Goal: Task Accomplishment & Management: Manage account settings

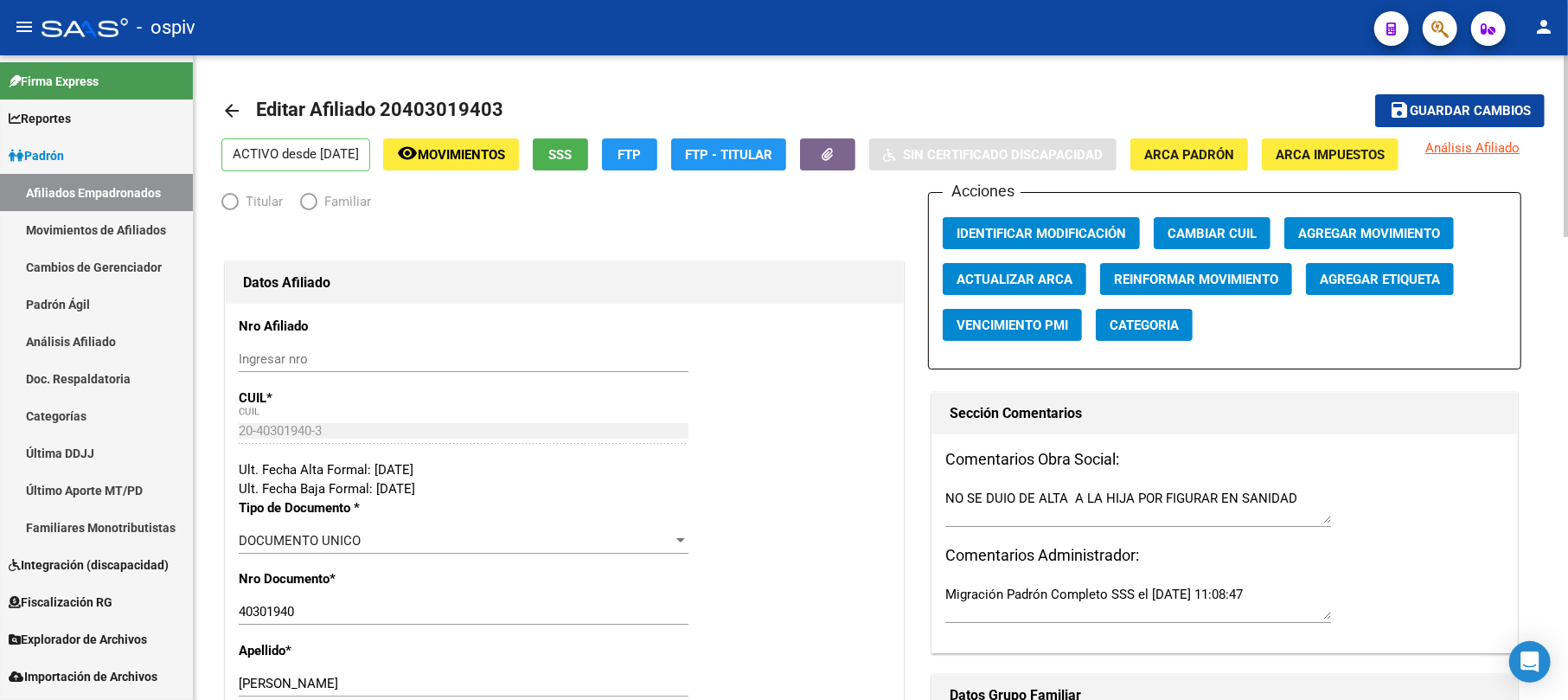
radio input "true"
type input "30-71251503-8"
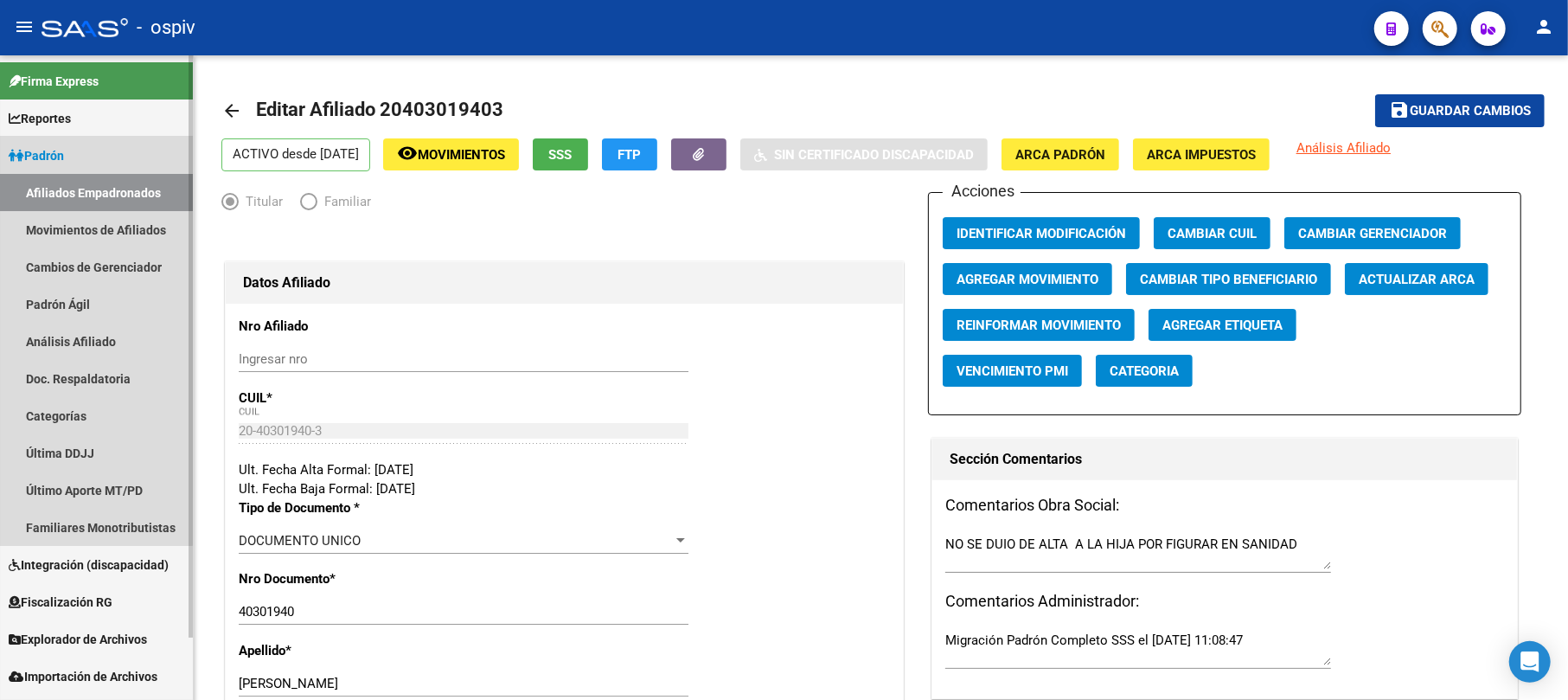
click at [85, 158] on link "Padrón" at bounding box center [96, 155] width 193 height 37
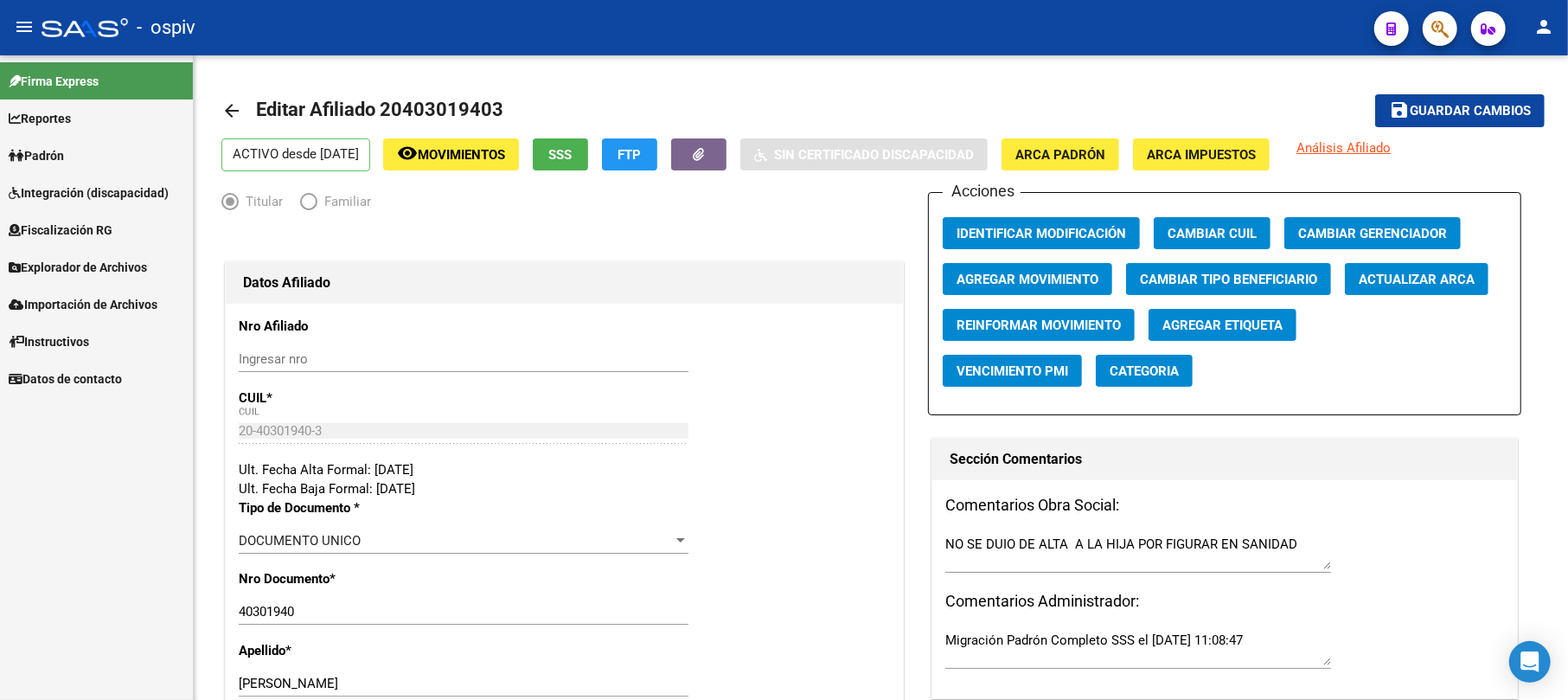
click at [85, 158] on link "Padrón" at bounding box center [96, 155] width 193 height 37
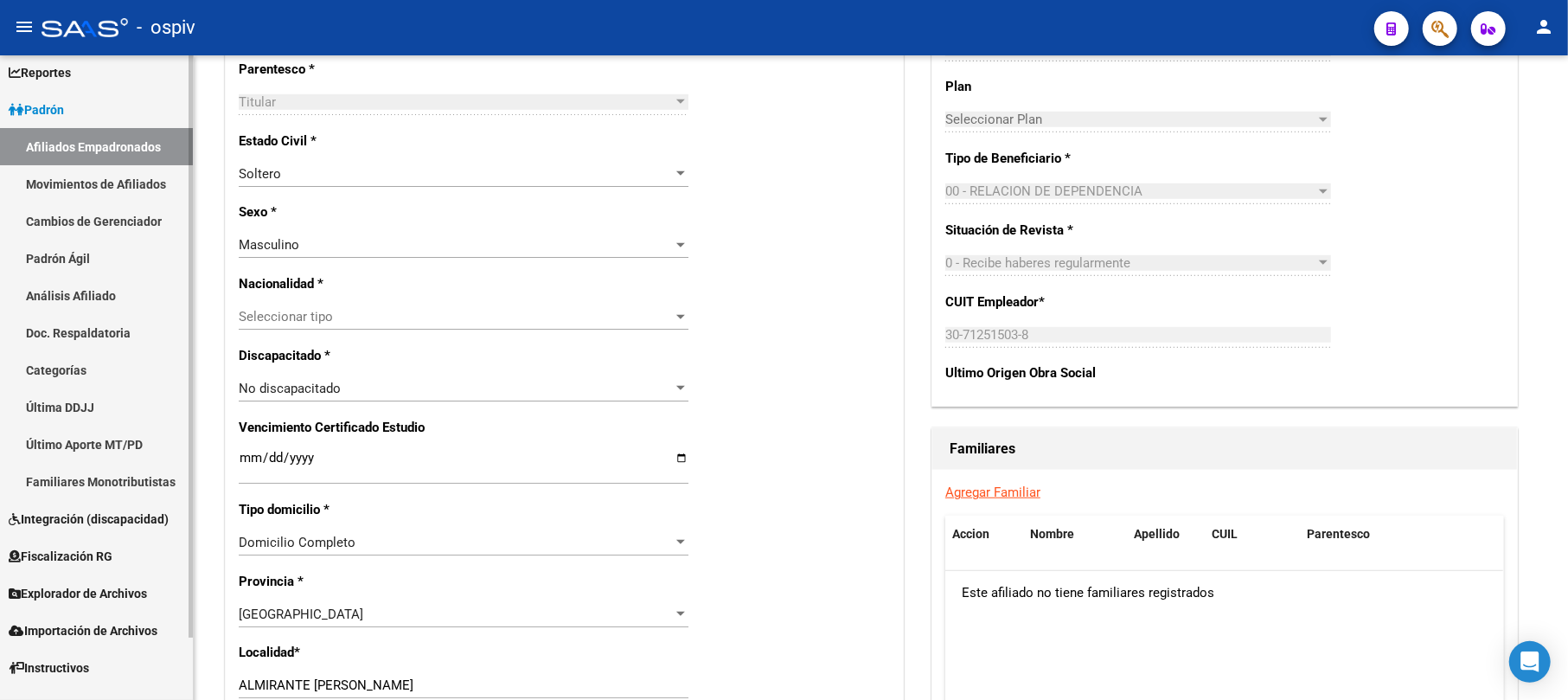
scroll to position [69, 0]
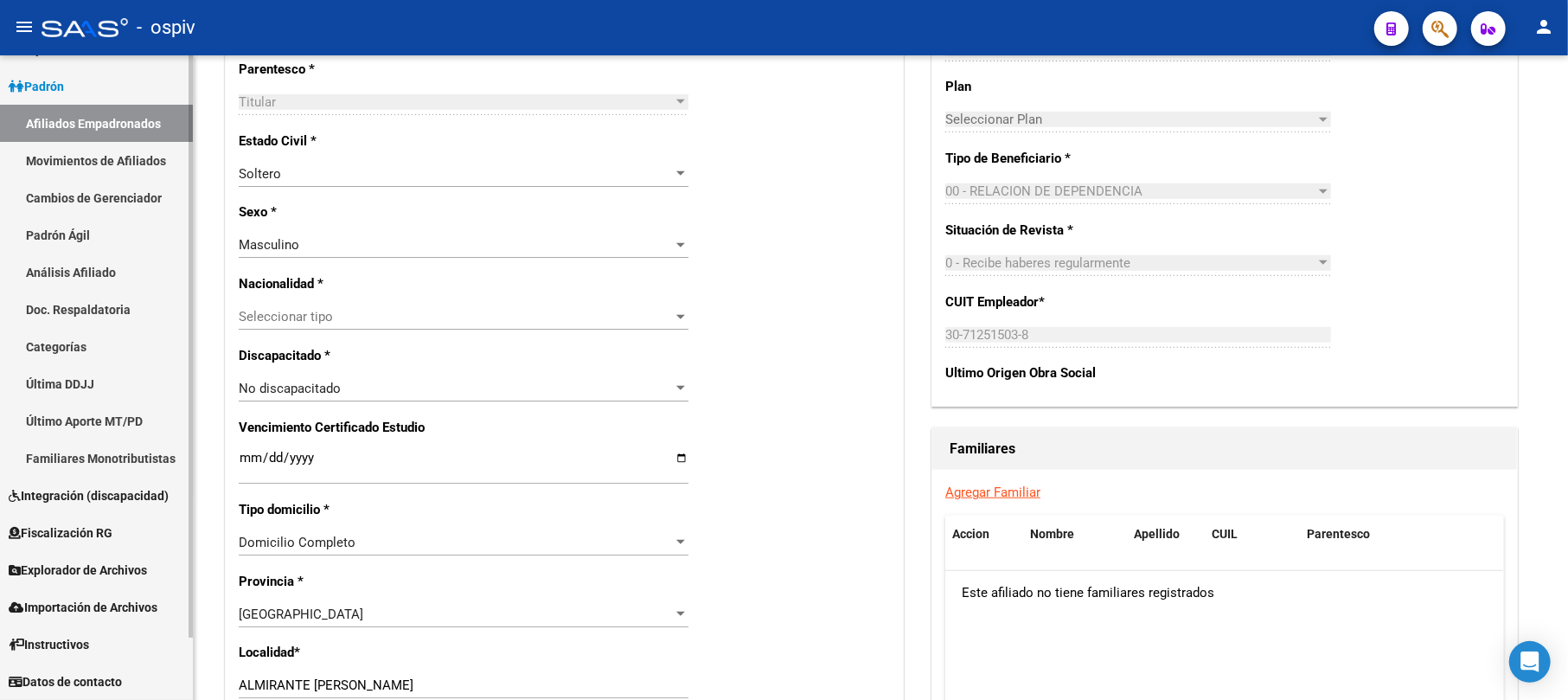
click at [100, 565] on span "Explorador de Archivos" at bounding box center [78, 570] width 139 height 19
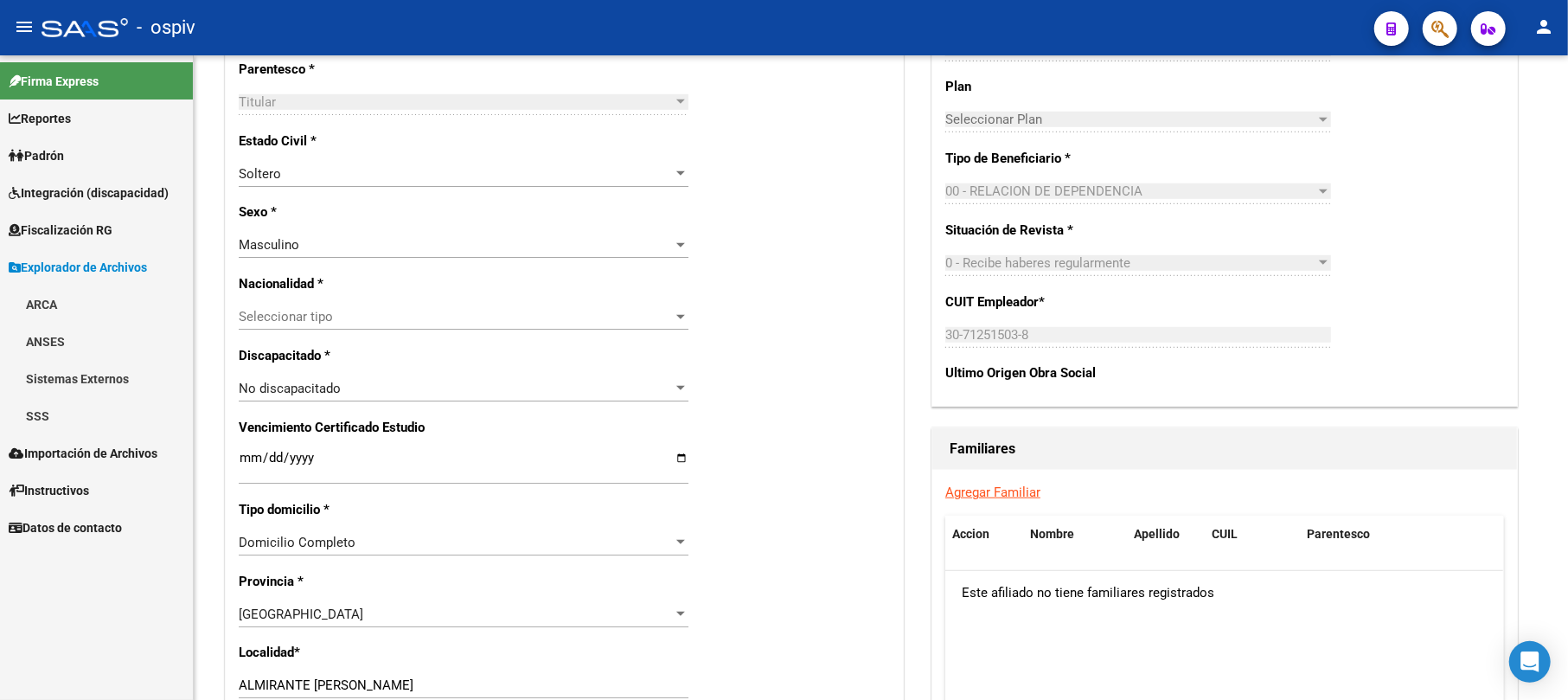
scroll to position [0, 0]
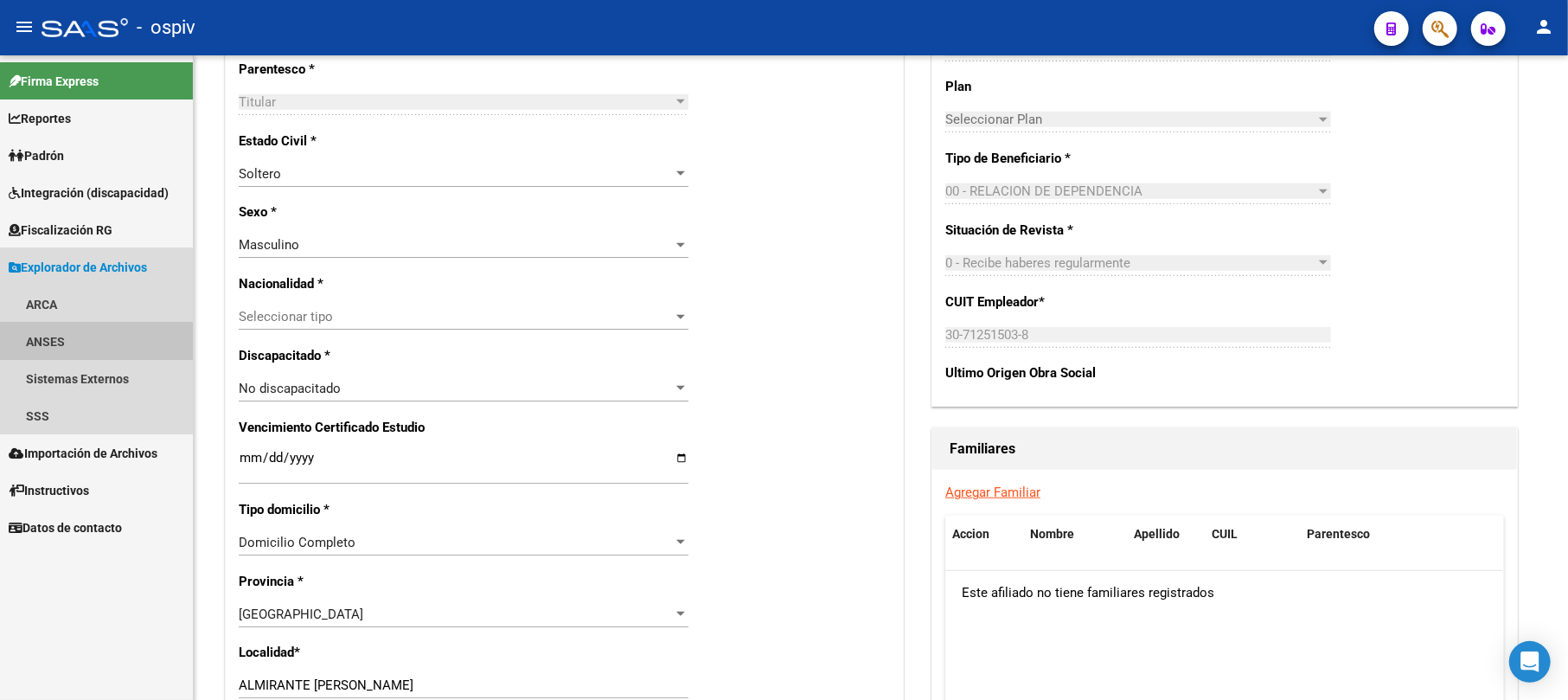
click at [61, 344] on link "ANSES" at bounding box center [96, 340] width 193 height 37
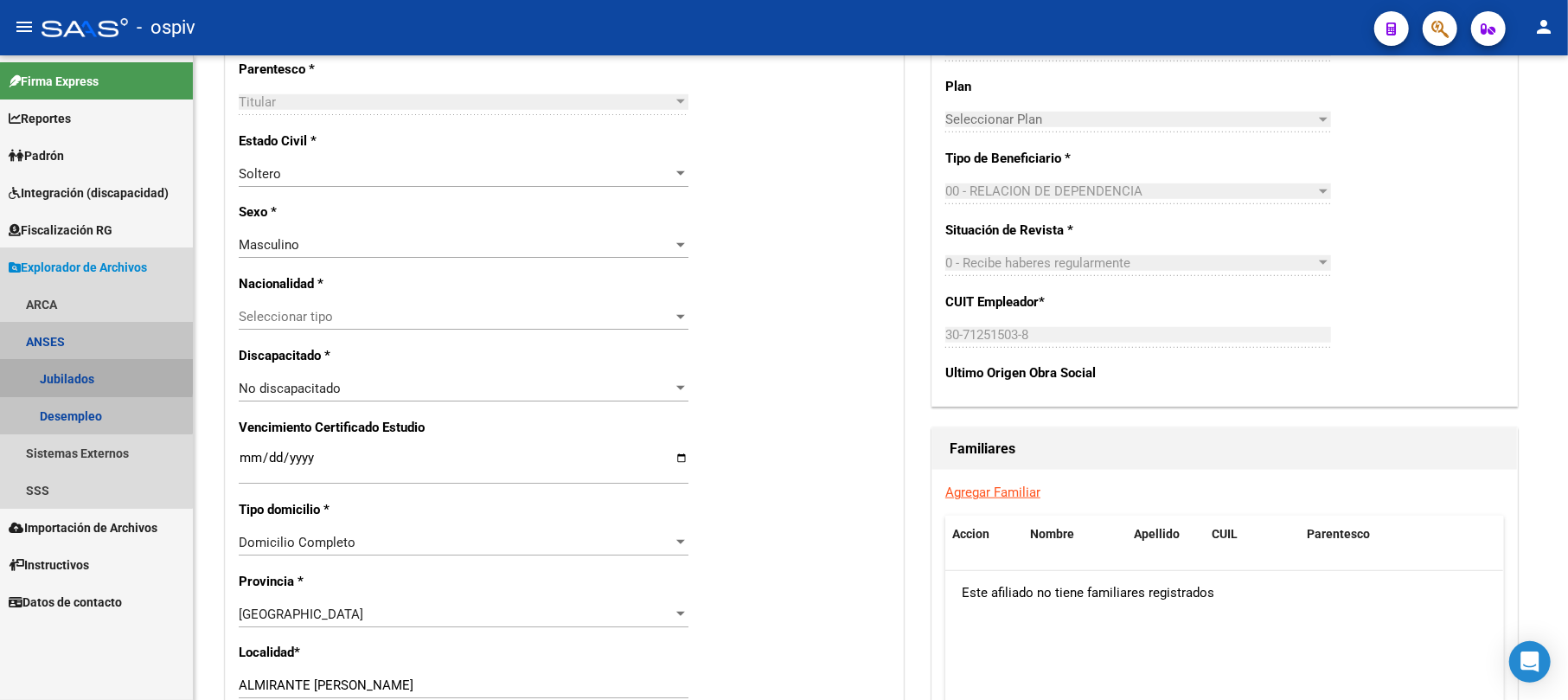
click at [83, 374] on link "Jubilados" at bounding box center [96, 378] width 193 height 37
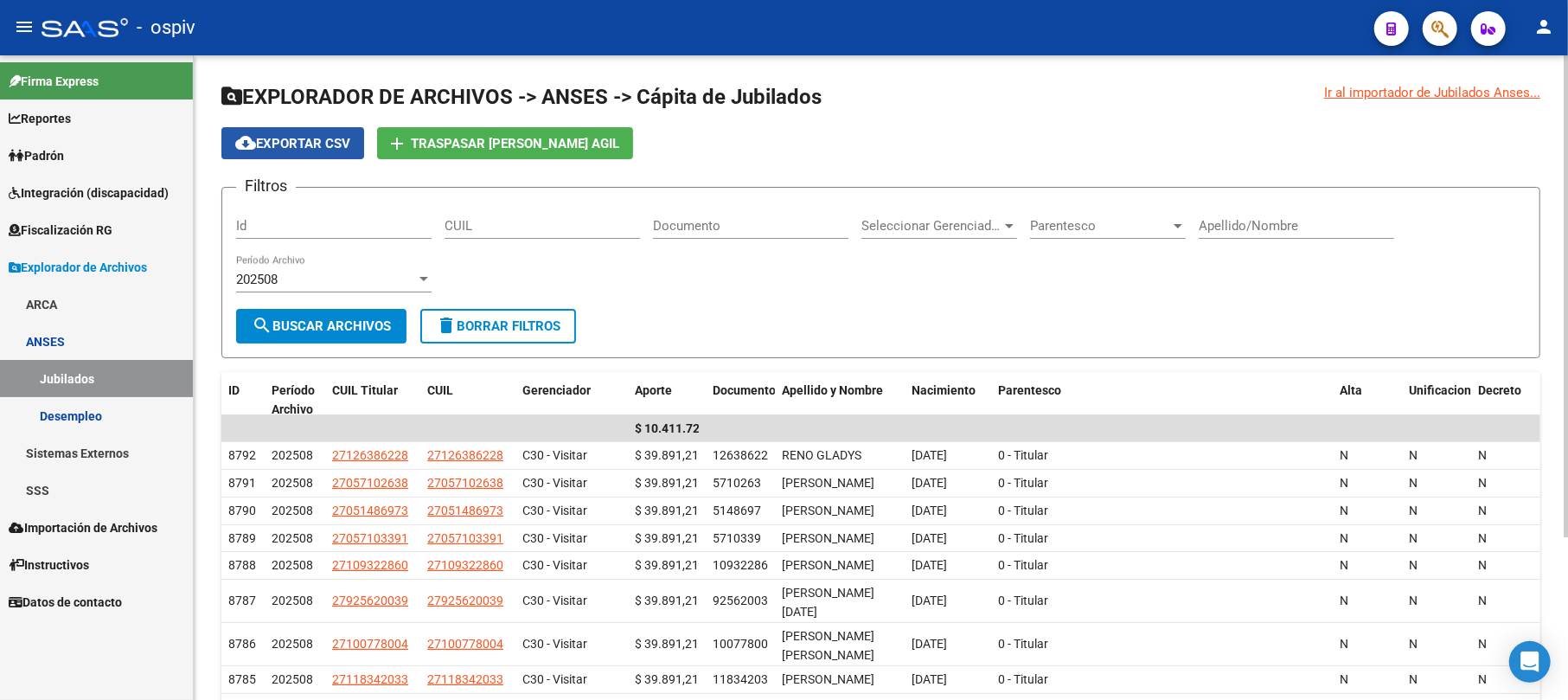
click at [311, 130] on button "cloud_download Exportar CSV" at bounding box center [293, 143] width 143 height 32
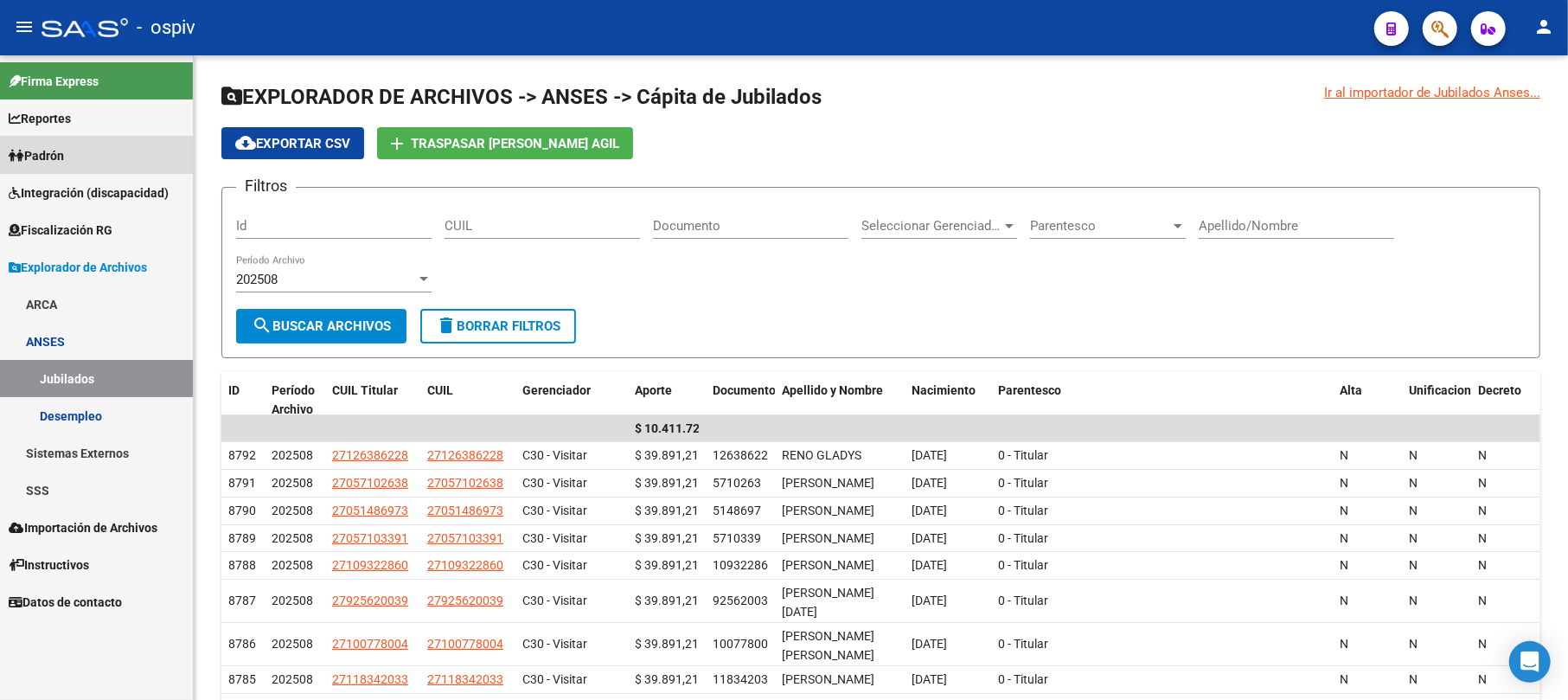
click at [64, 158] on span "Padrón" at bounding box center [36, 156] width 55 height 19
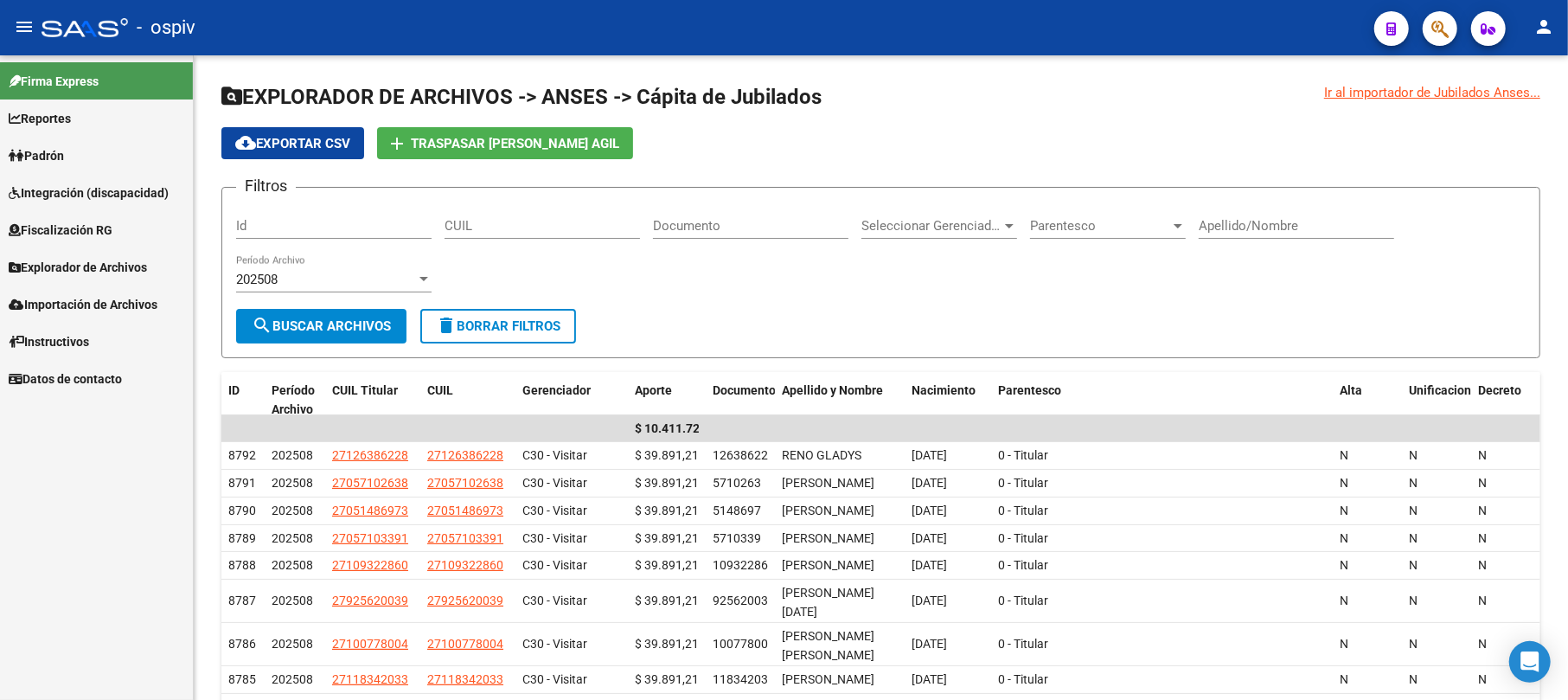
click at [78, 150] on link "Padrón" at bounding box center [96, 155] width 193 height 37
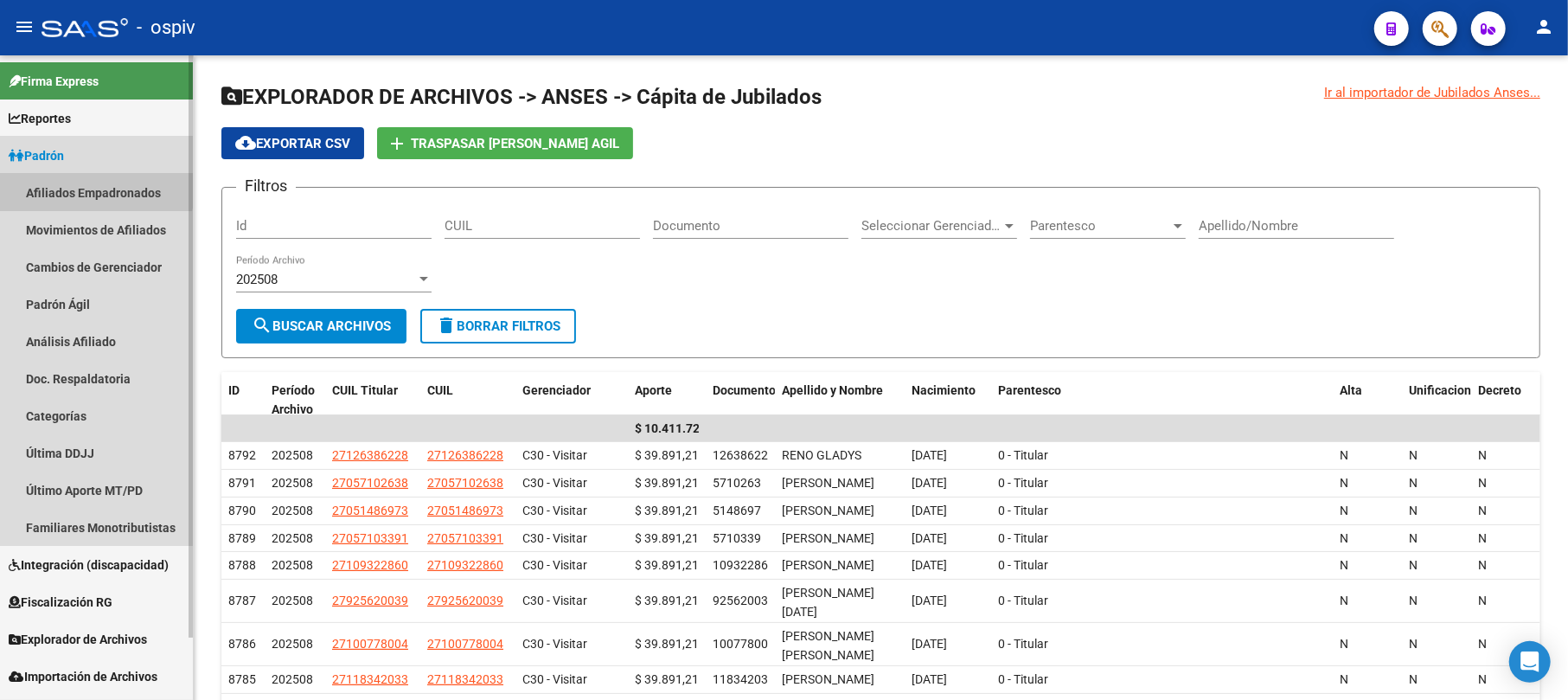
click at [83, 182] on link "Afiliados Empadronados" at bounding box center [96, 192] width 193 height 37
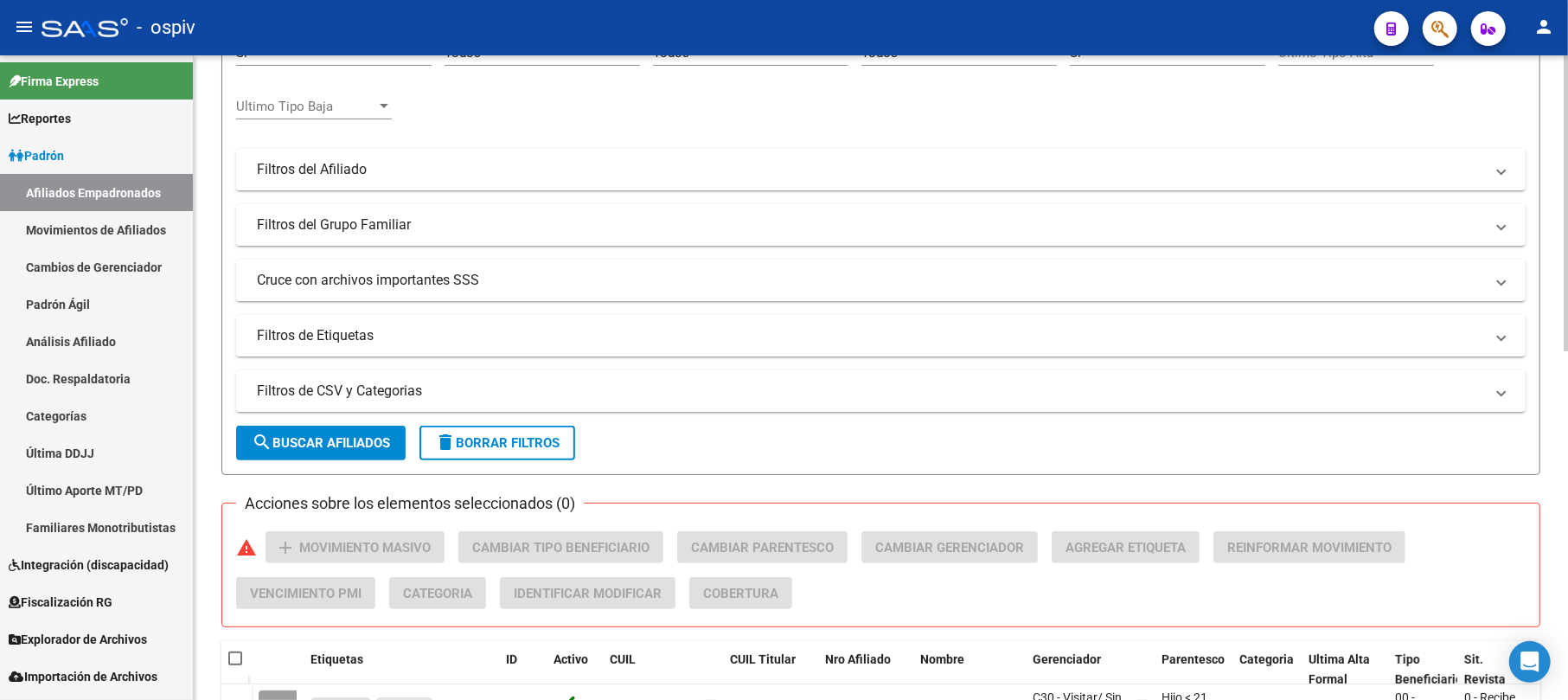
scroll to position [230, 0]
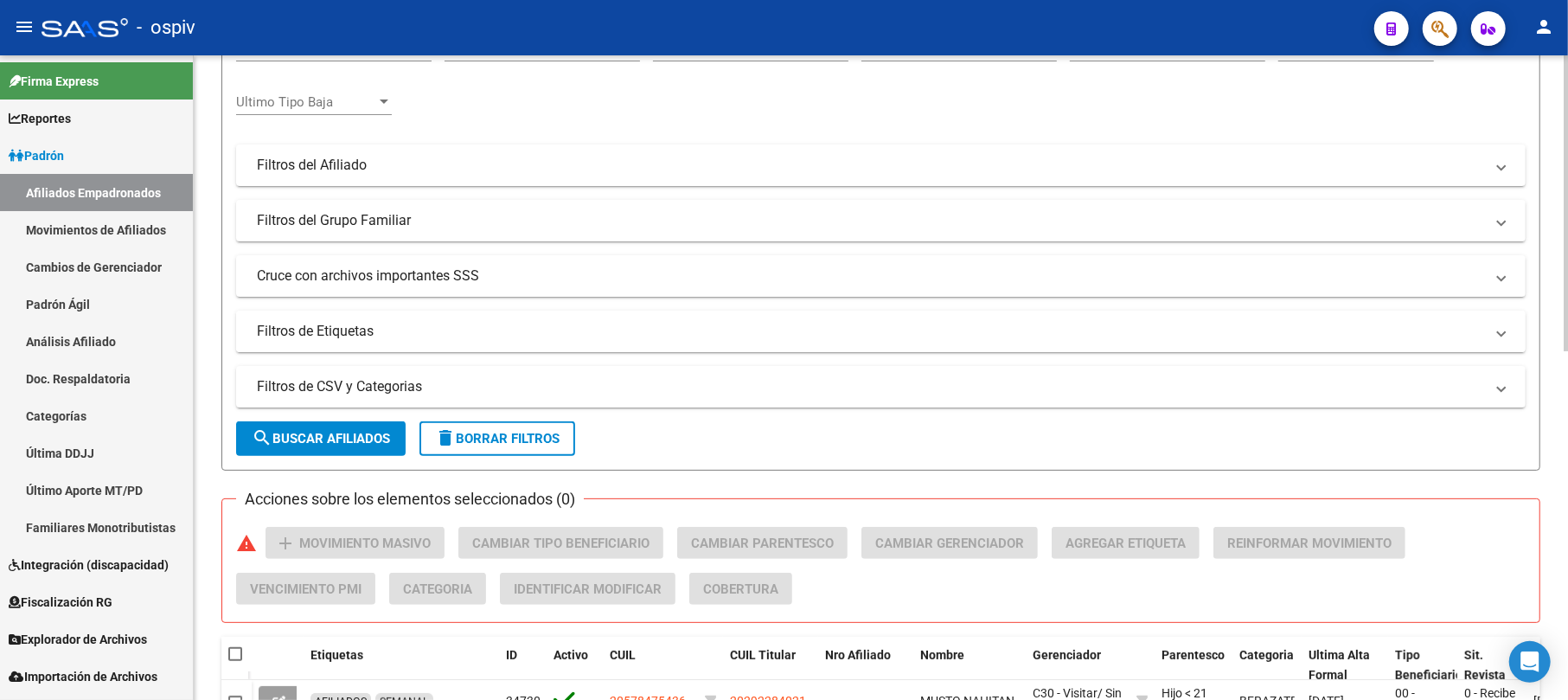
click at [340, 330] on mat-panel-title "Filtros de Etiquetas" at bounding box center [871, 331] width 1228 height 19
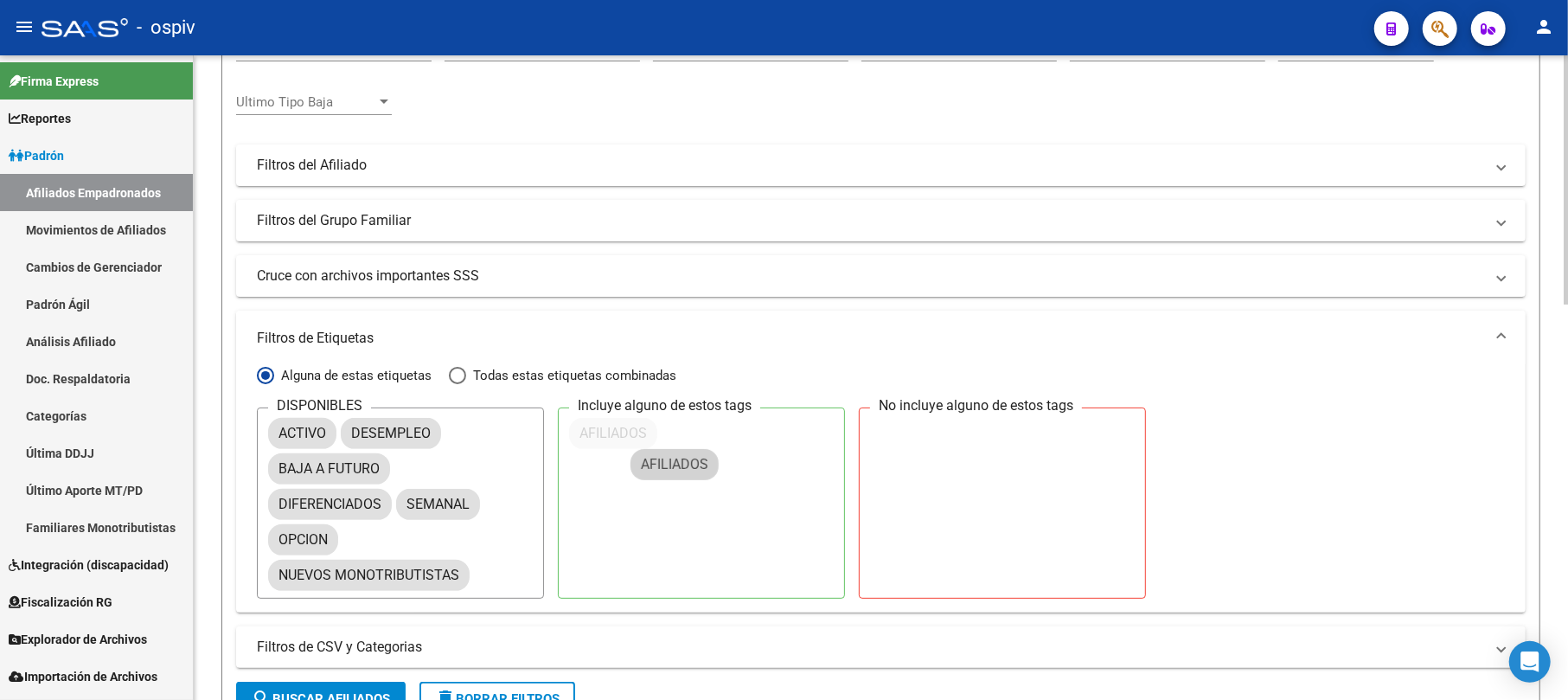
drag, startPoint x: 309, startPoint y: 470, endPoint x: 677, endPoint y: 439, distance: 369.3
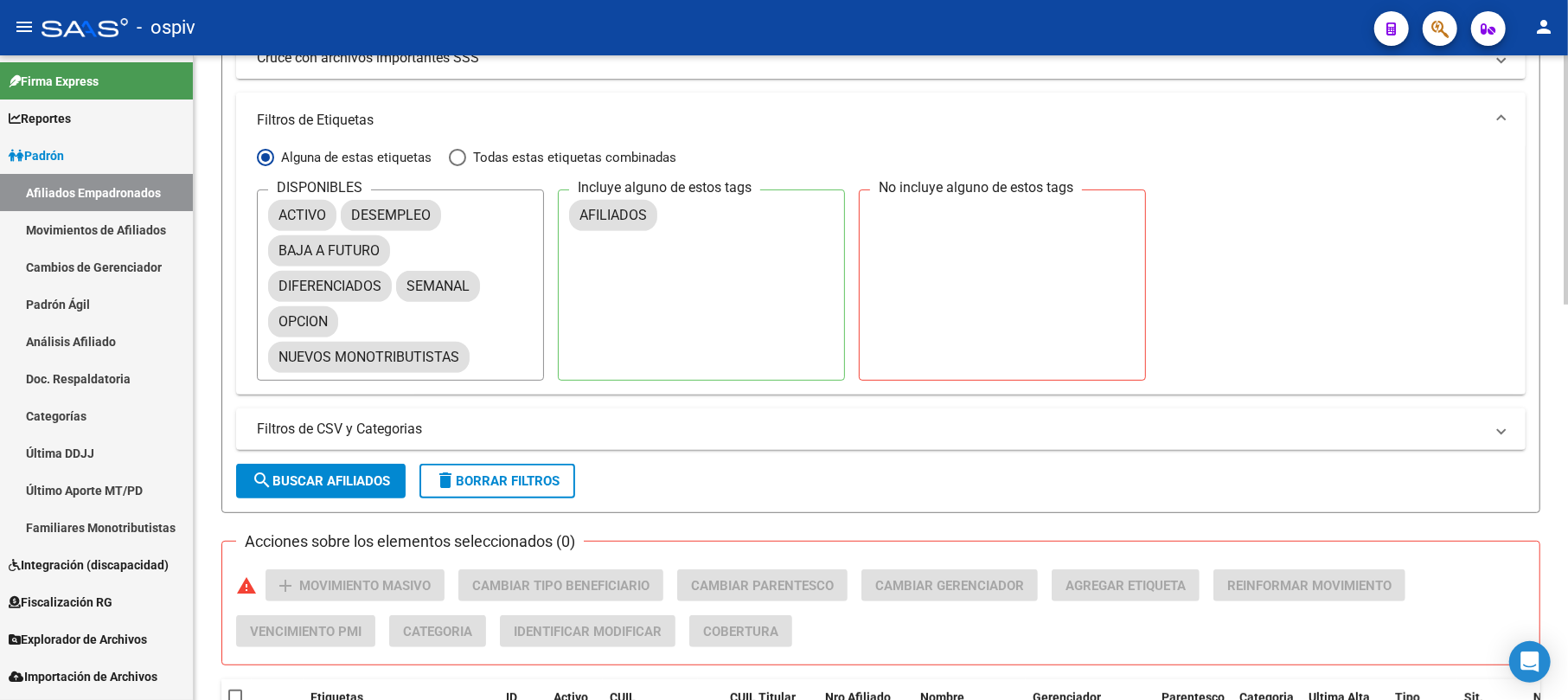
scroll to position [461, 0]
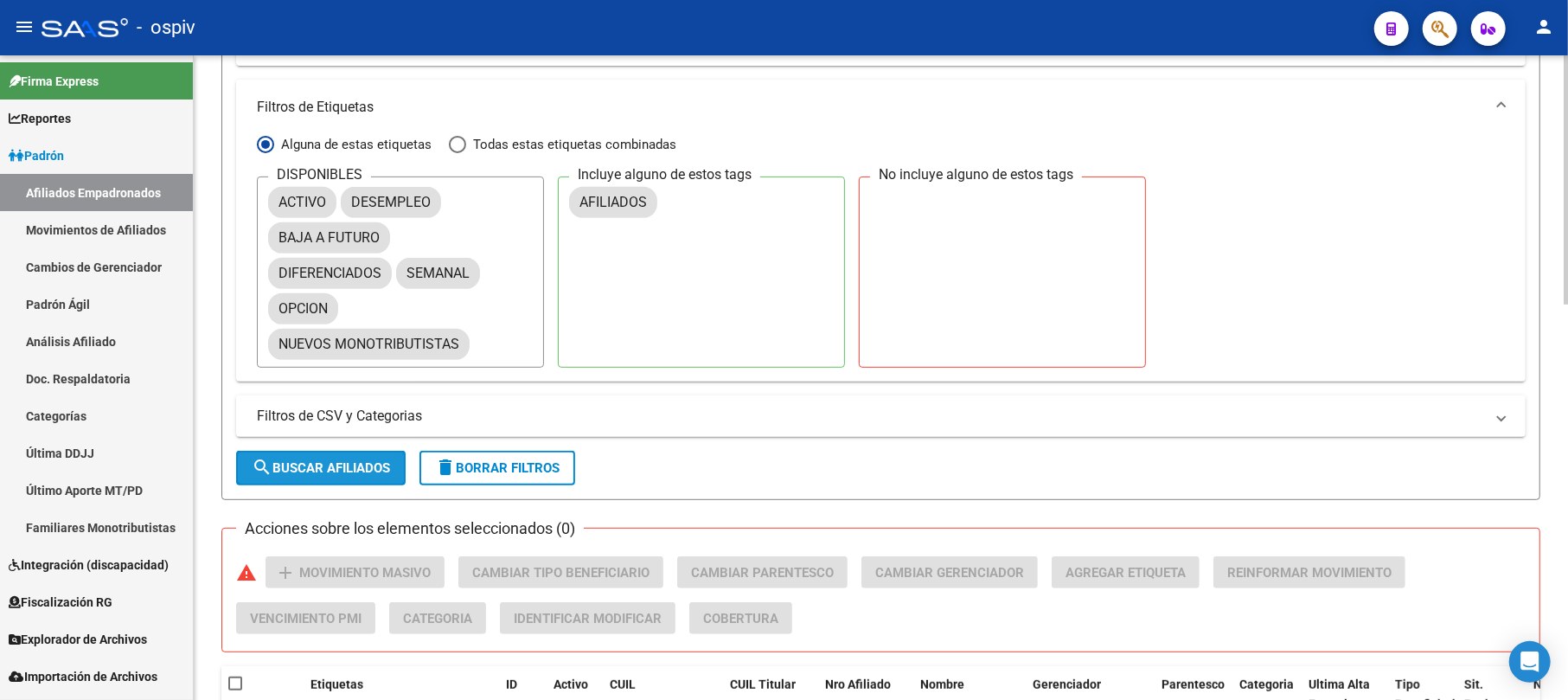
click at [309, 457] on button "search Buscar Afiliados" at bounding box center [321, 468] width 170 height 35
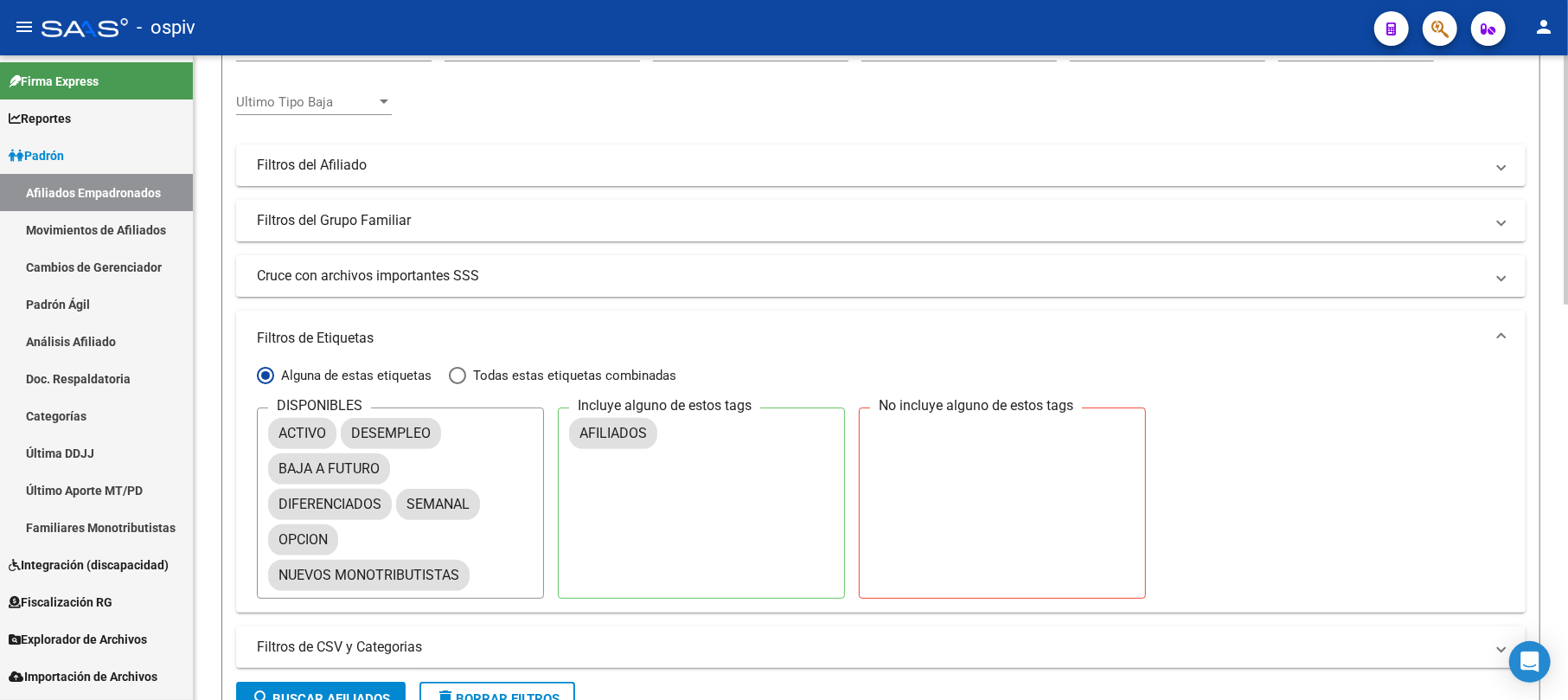
scroll to position [115, 0]
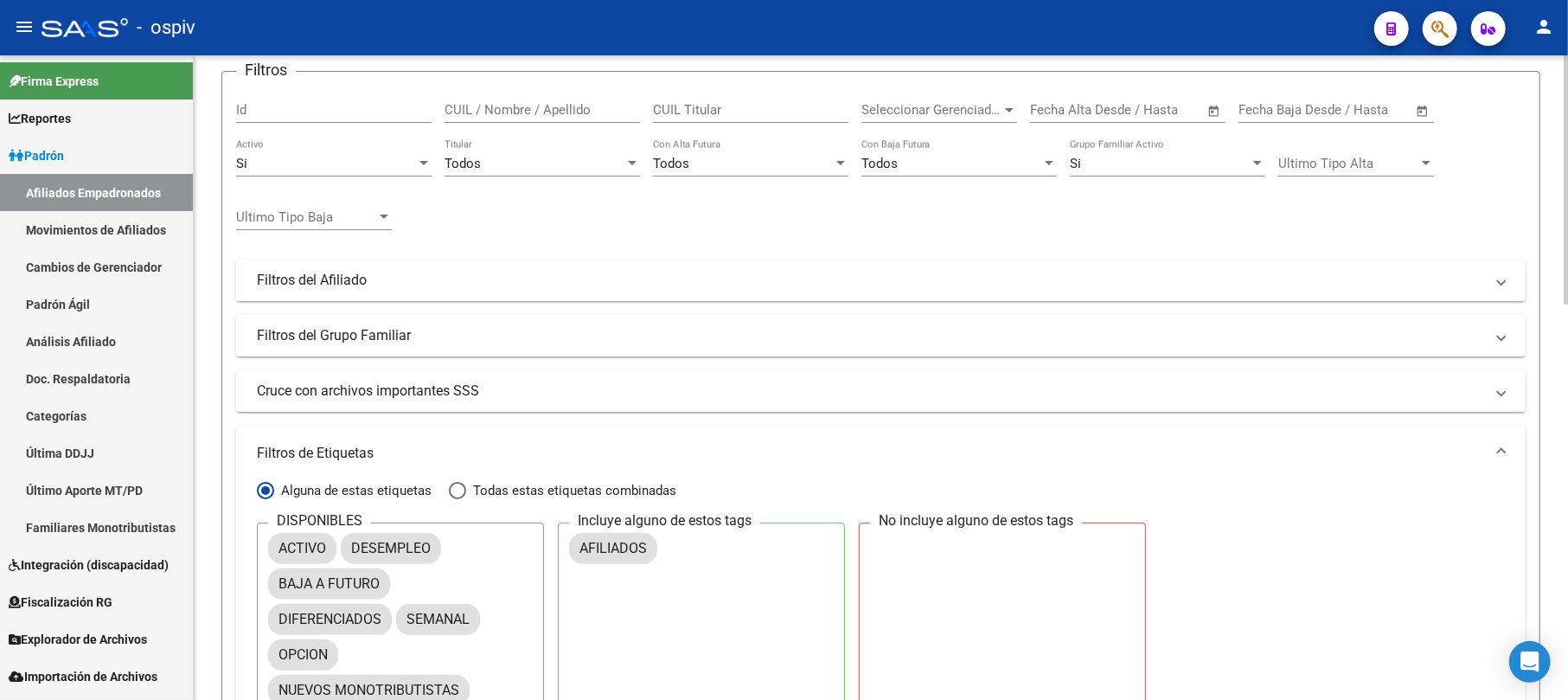
click at [405, 332] on mat-panel-title "Filtros del Grupo Familiar" at bounding box center [871, 335] width 1228 height 19
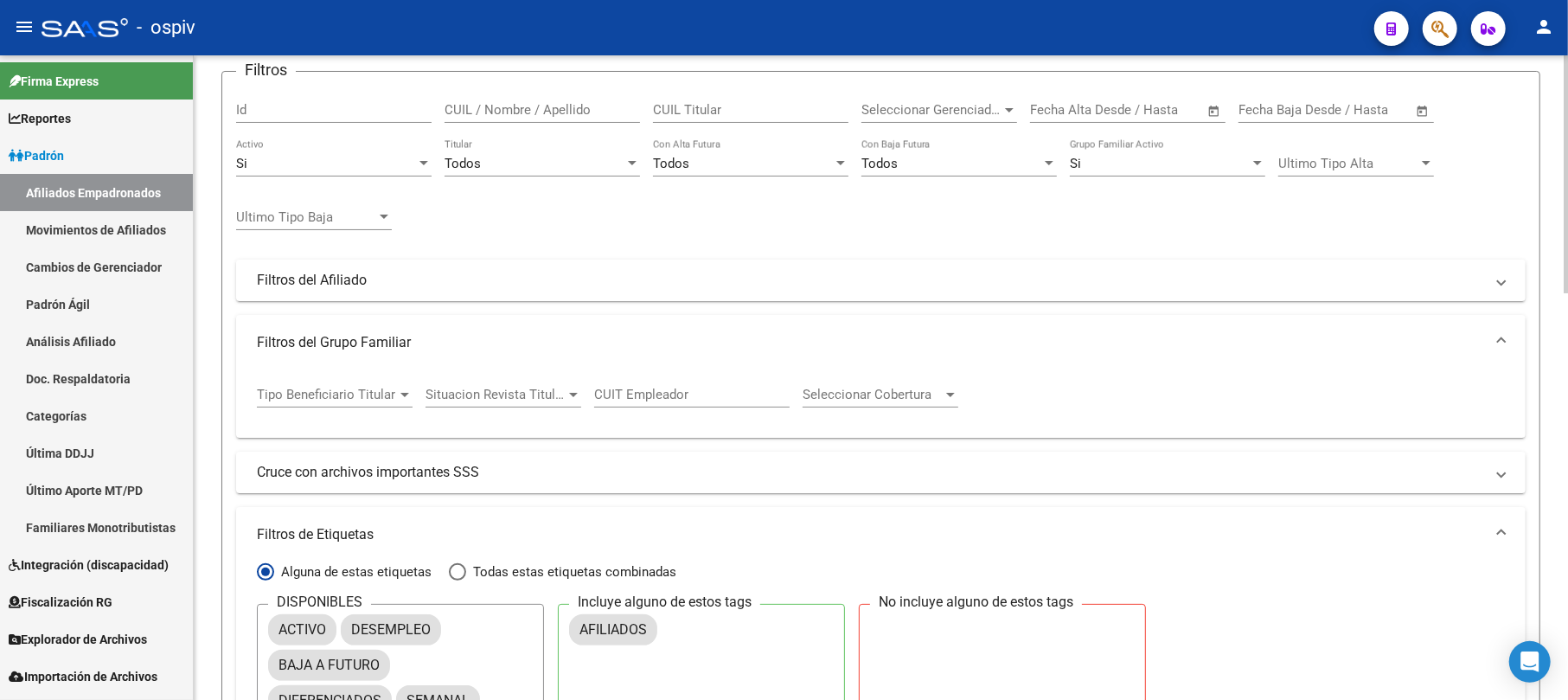
click at [399, 386] on div "Tipo Beneficiario Titular Tipo Beneficiario Titular" at bounding box center [335, 388] width 156 height 37
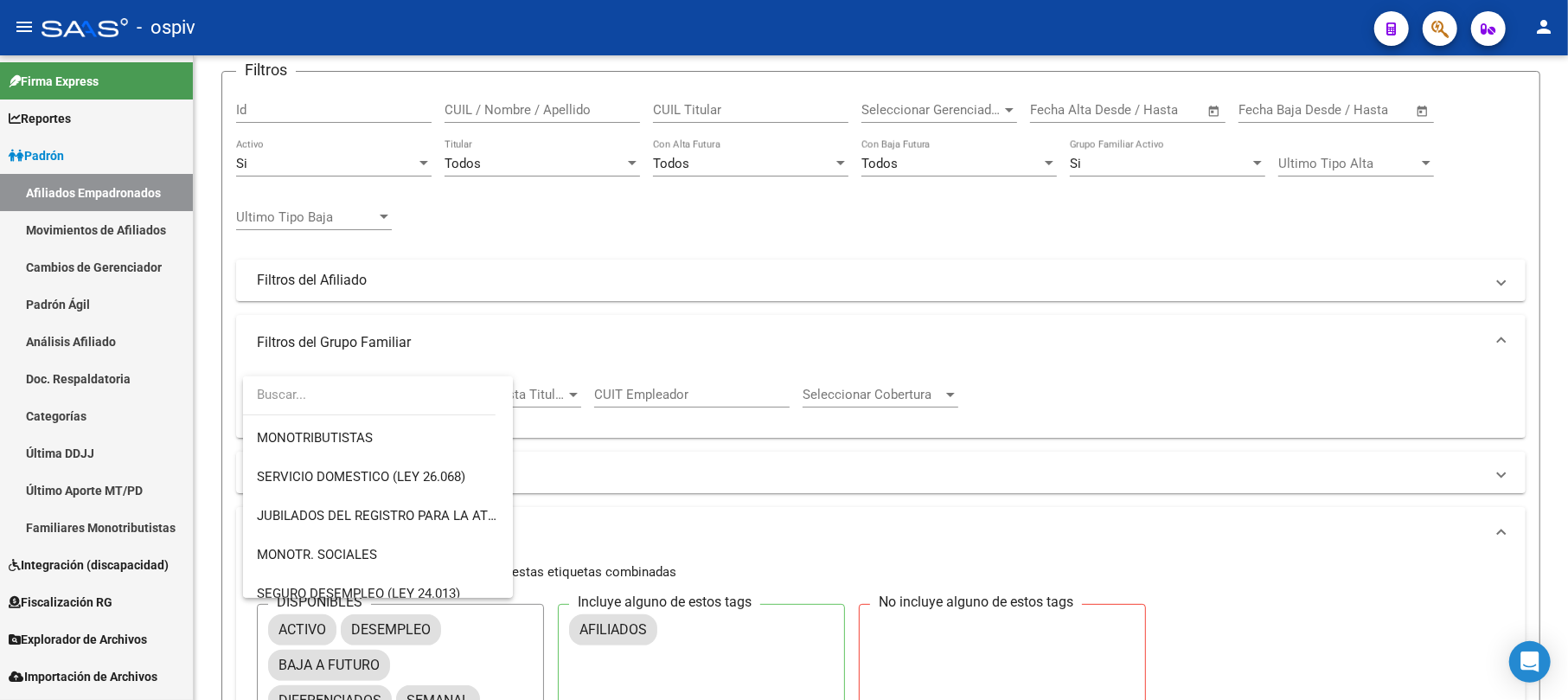
scroll to position [0, 0]
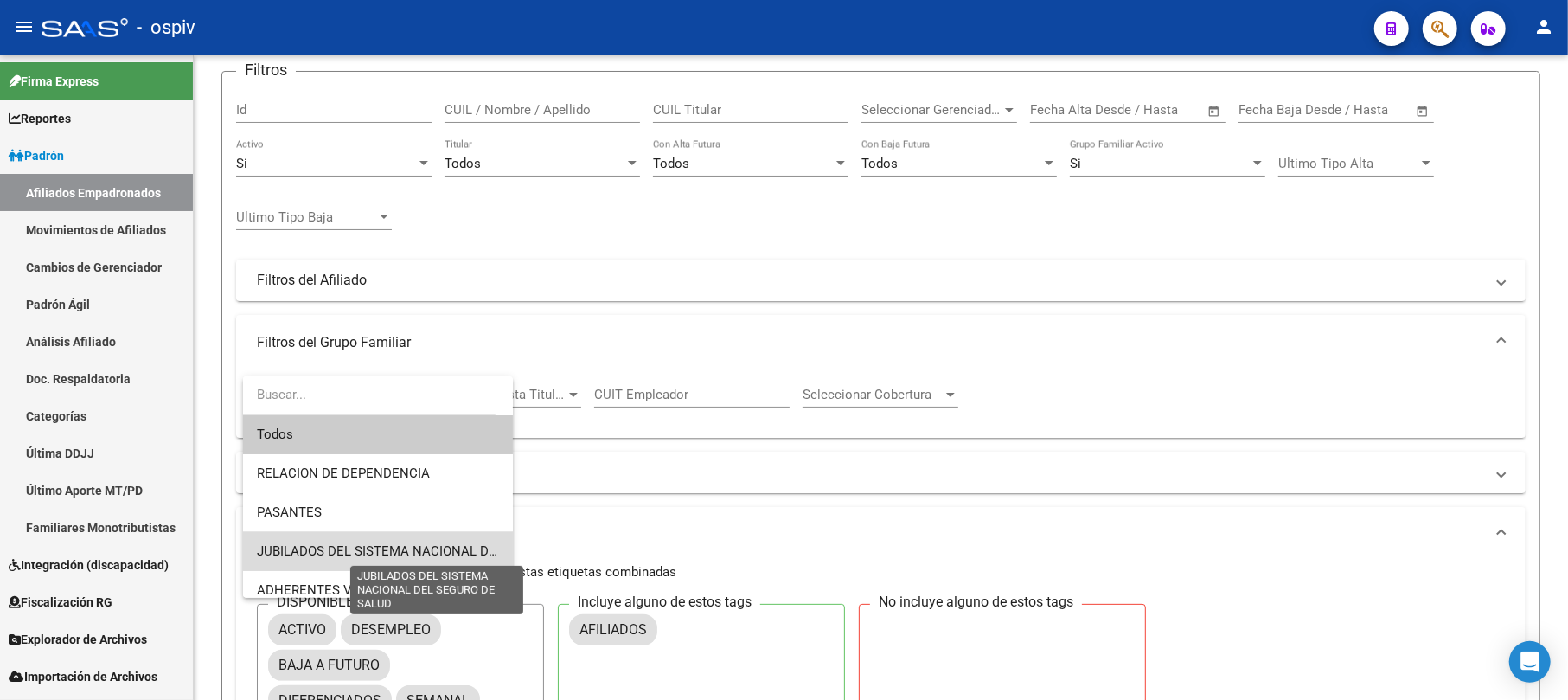
click at [420, 543] on span "JUBILADOS DEL SISTEMA NACIONAL DEL SEGURO DE SALUD" at bounding box center [438, 551] width 363 height 16
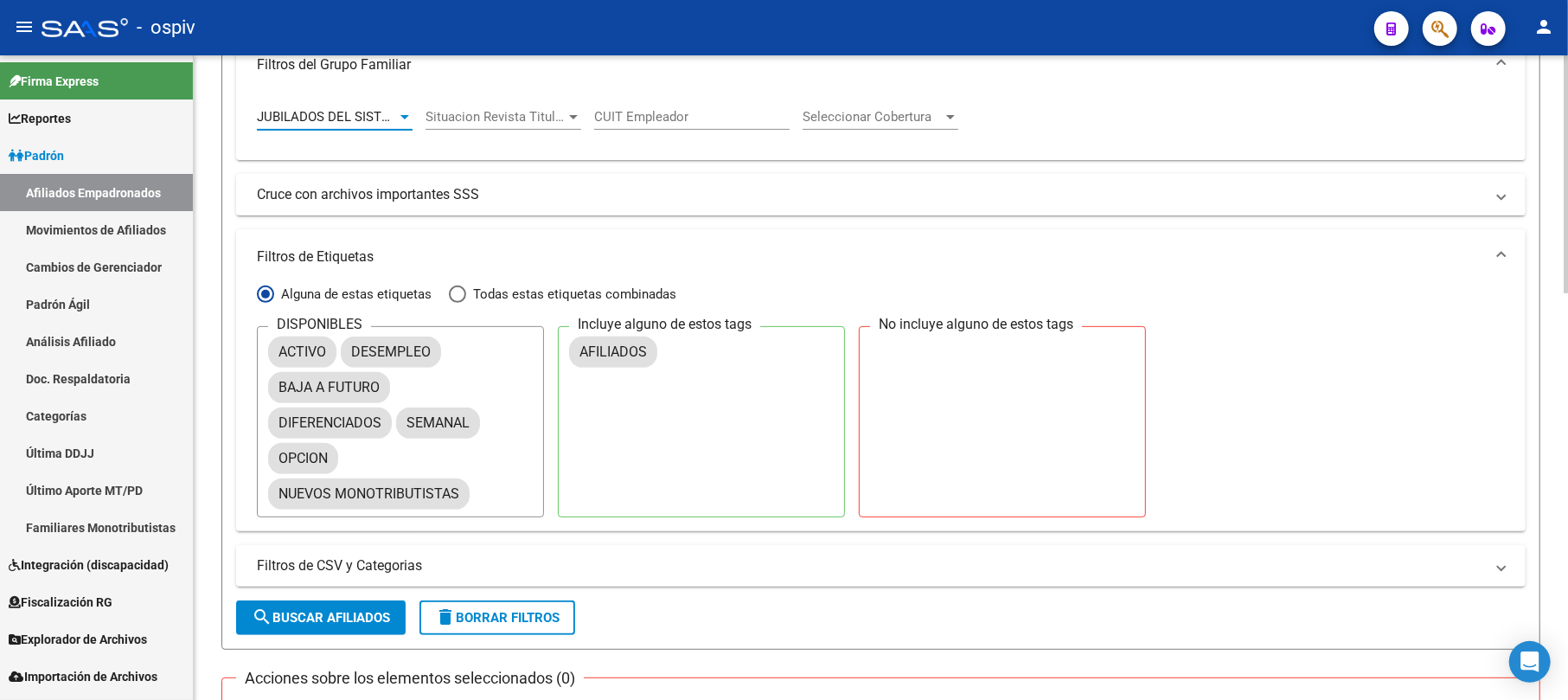
scroll to position [807, 0]
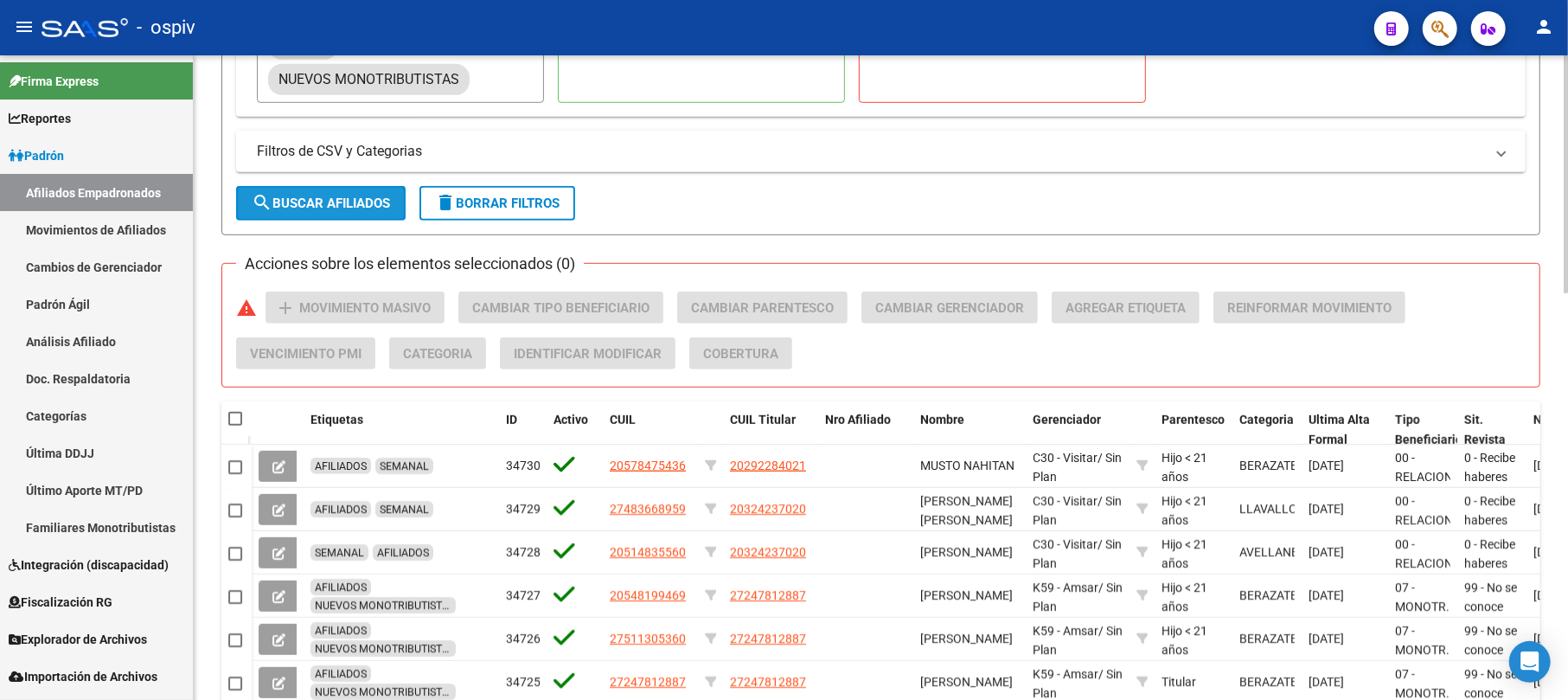
click at [321, 198] on span "search Buscar Afiliados" at bounding box center [321, 204] width 139 height 16
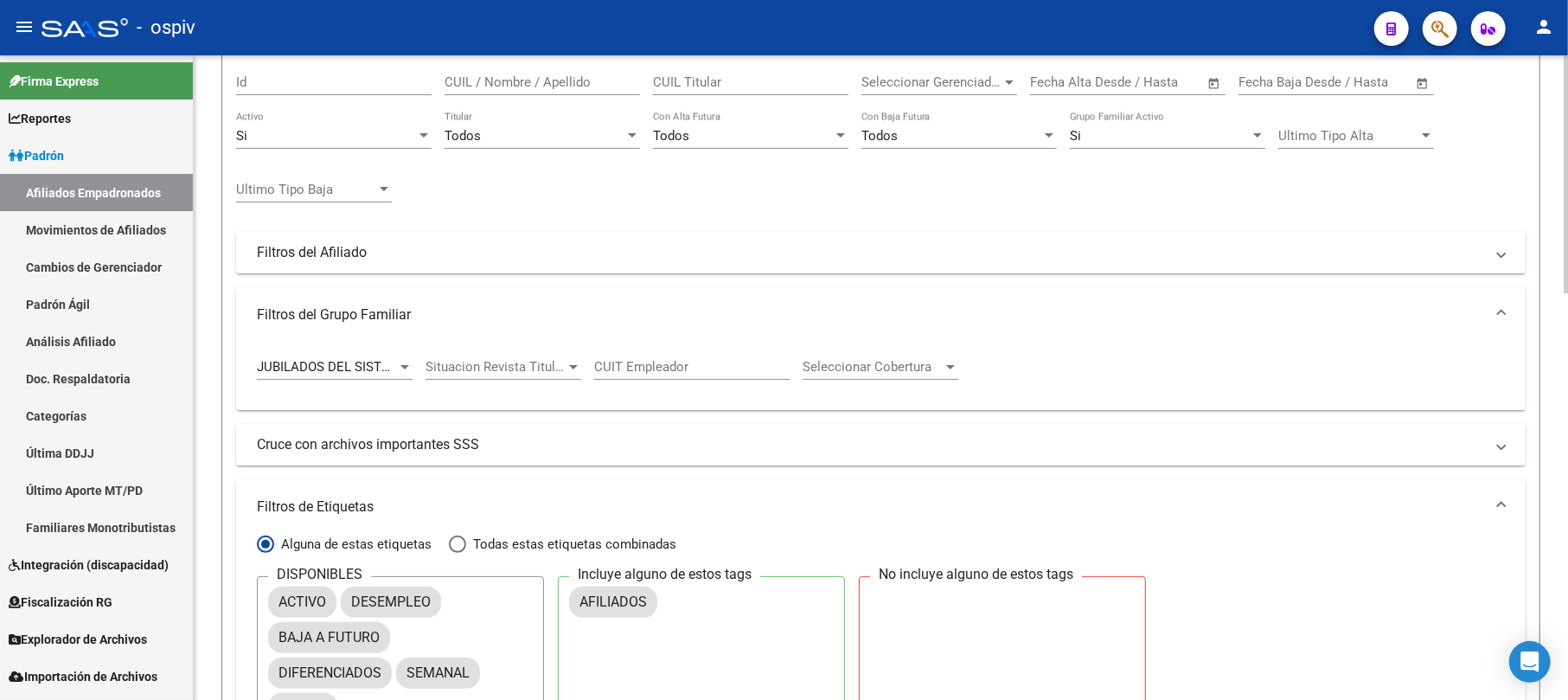
scroll to position [346, 0]
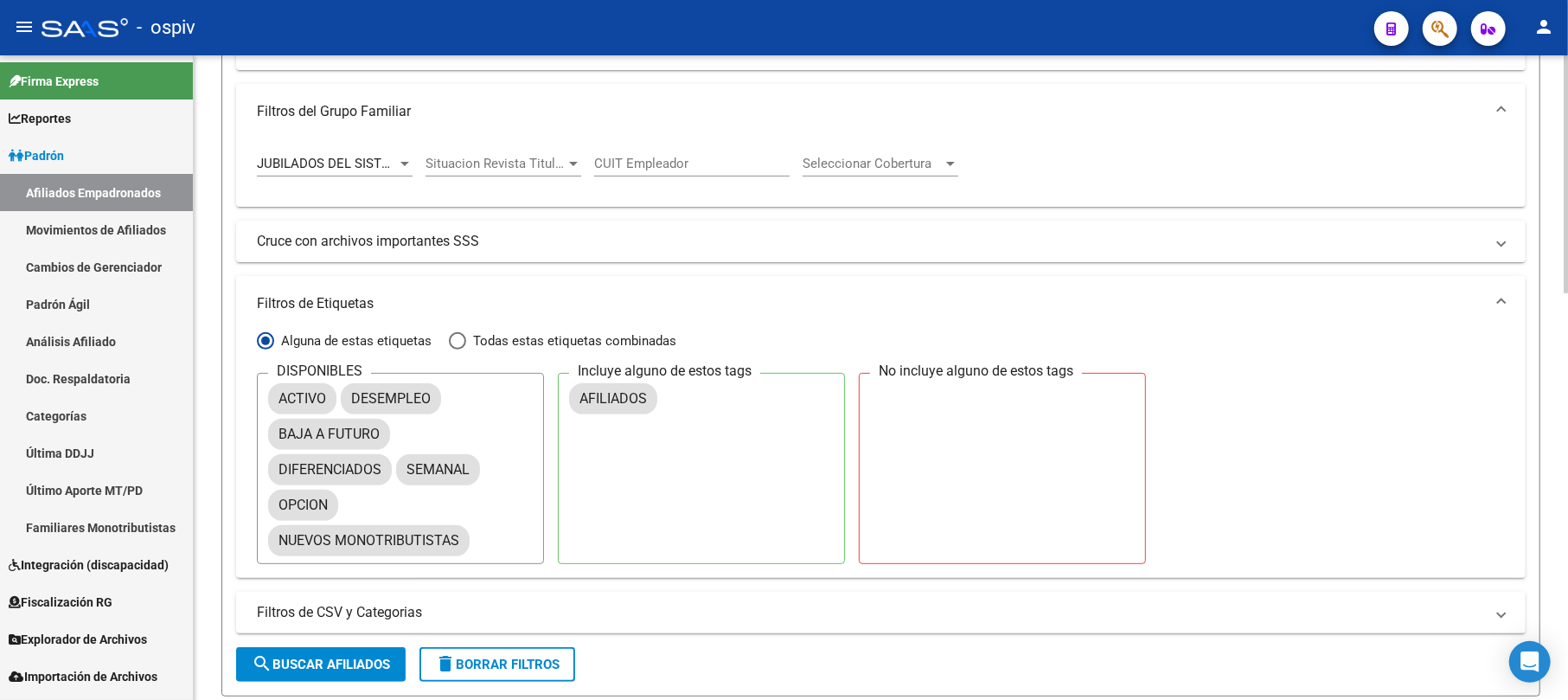
click at [406, 158] on div at bounding box center [405, 164] width 16 height 14
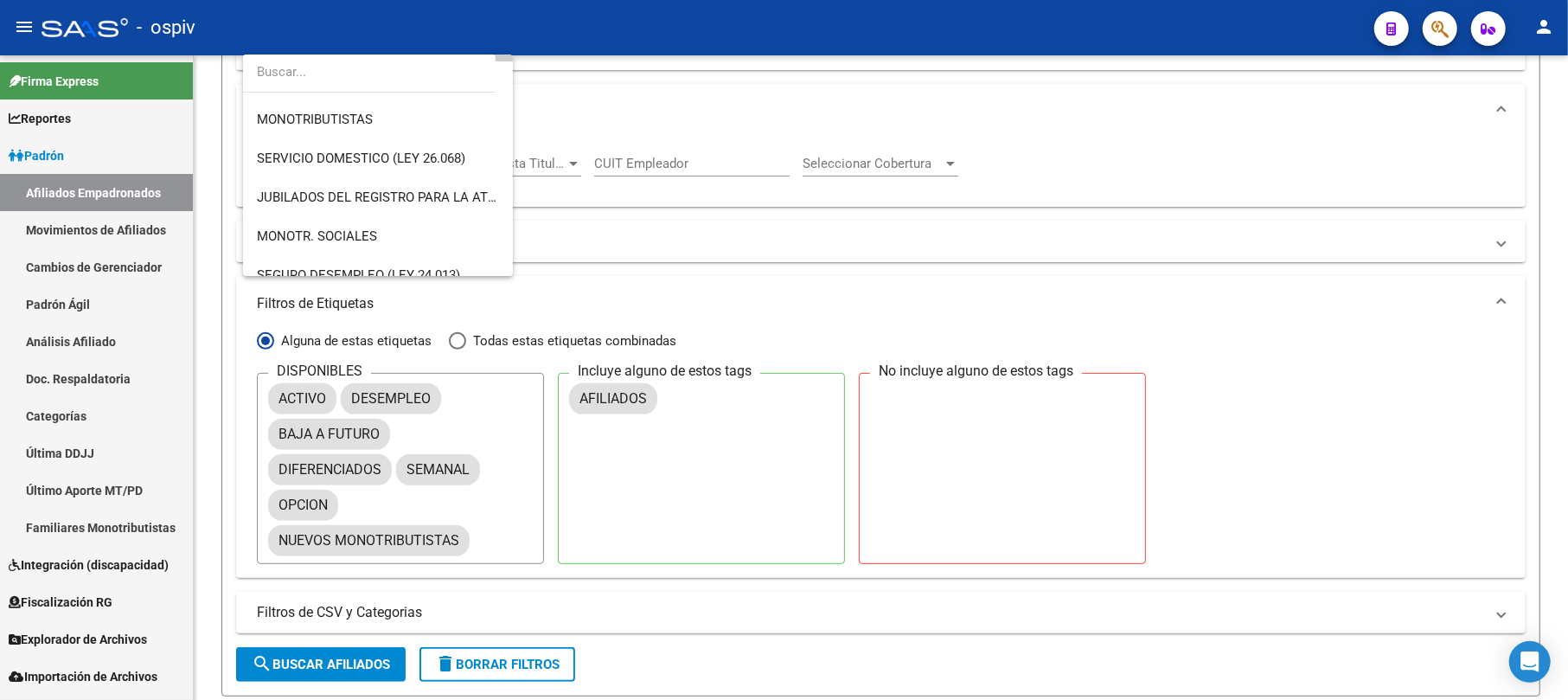
scroll to position [203, 0]
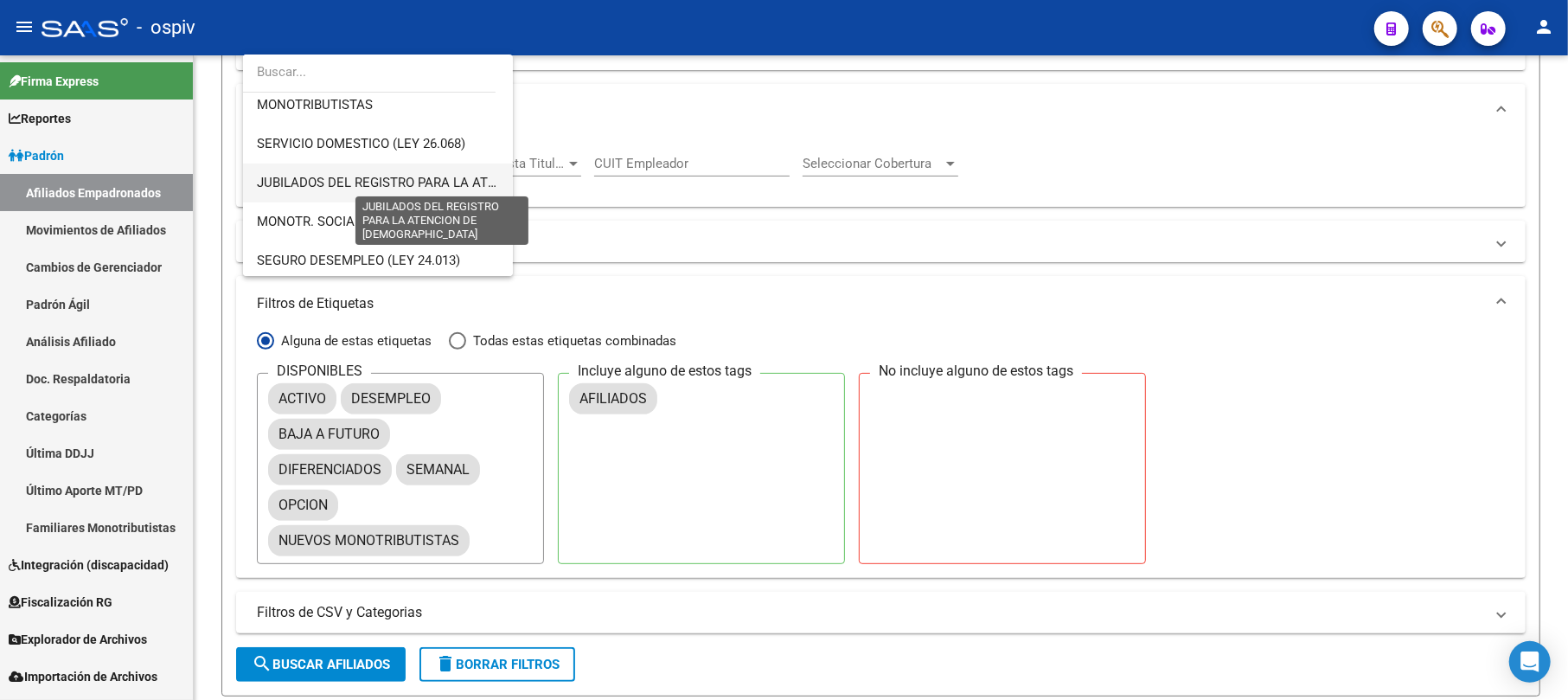
click at [437, 184] on span "JUBILADOS DEL REGISTRO PARA LA ATENCION DE [DEMOGRAPHIC_DATA]" at bounding box center [476, 183] width 437 height 16
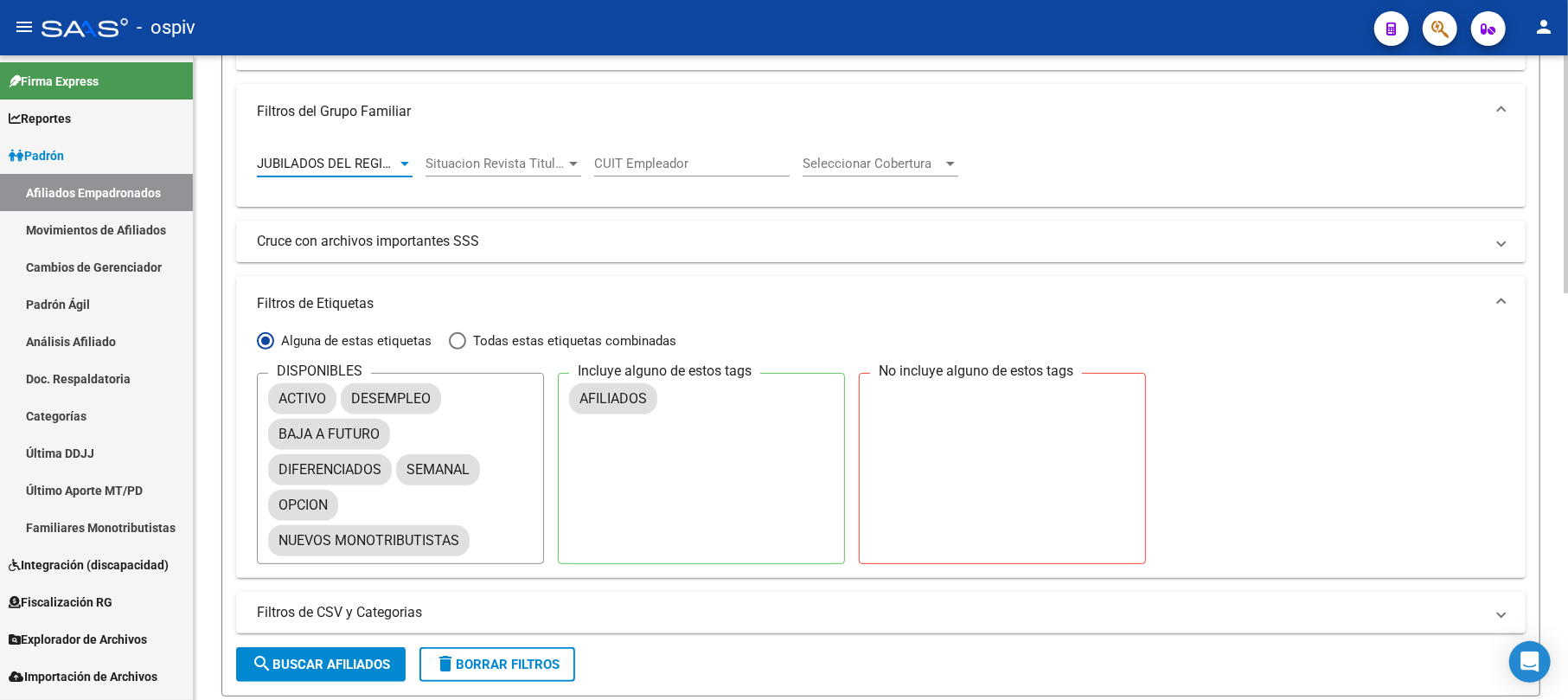
click at [337, 661] on span "search Buscar Afiliados" at bounding box center [321, 664] width 139 height 16
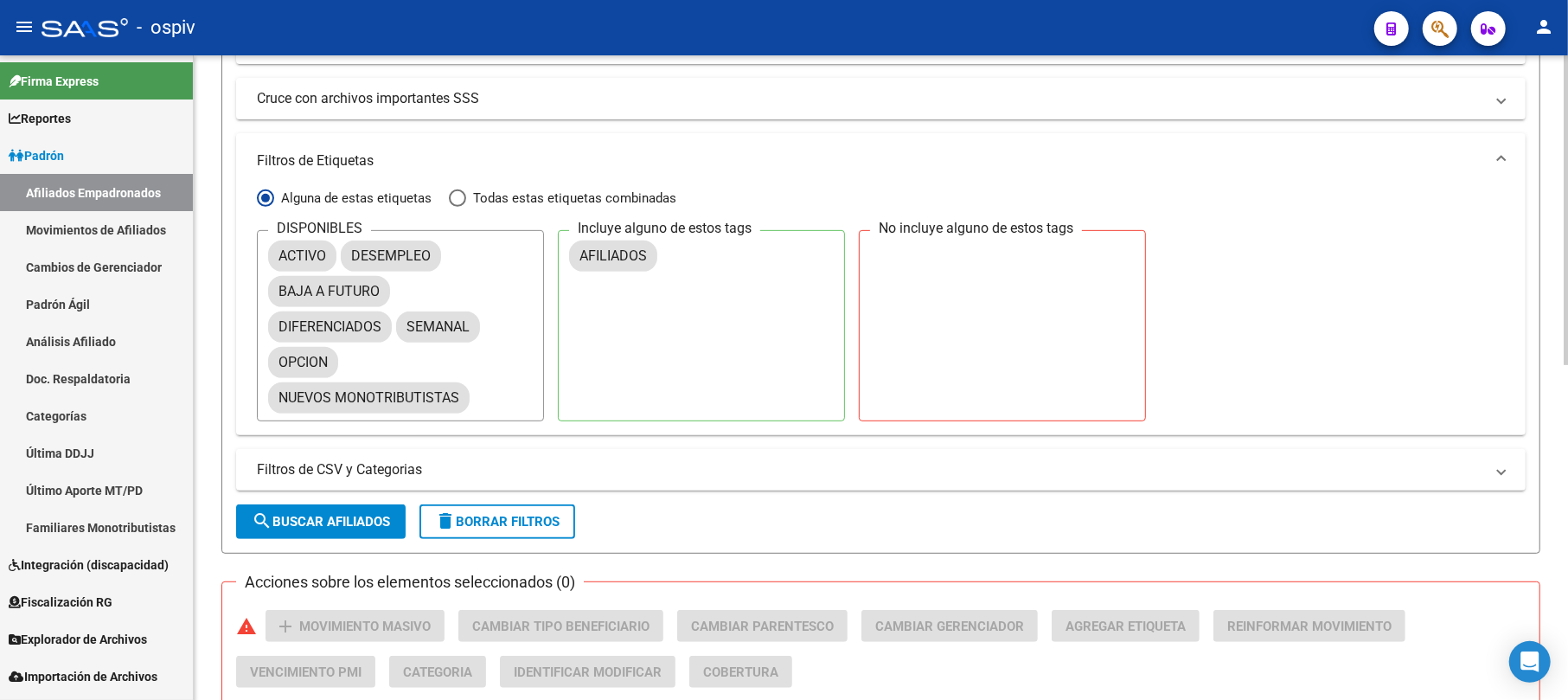
scroll to position [349, 0]
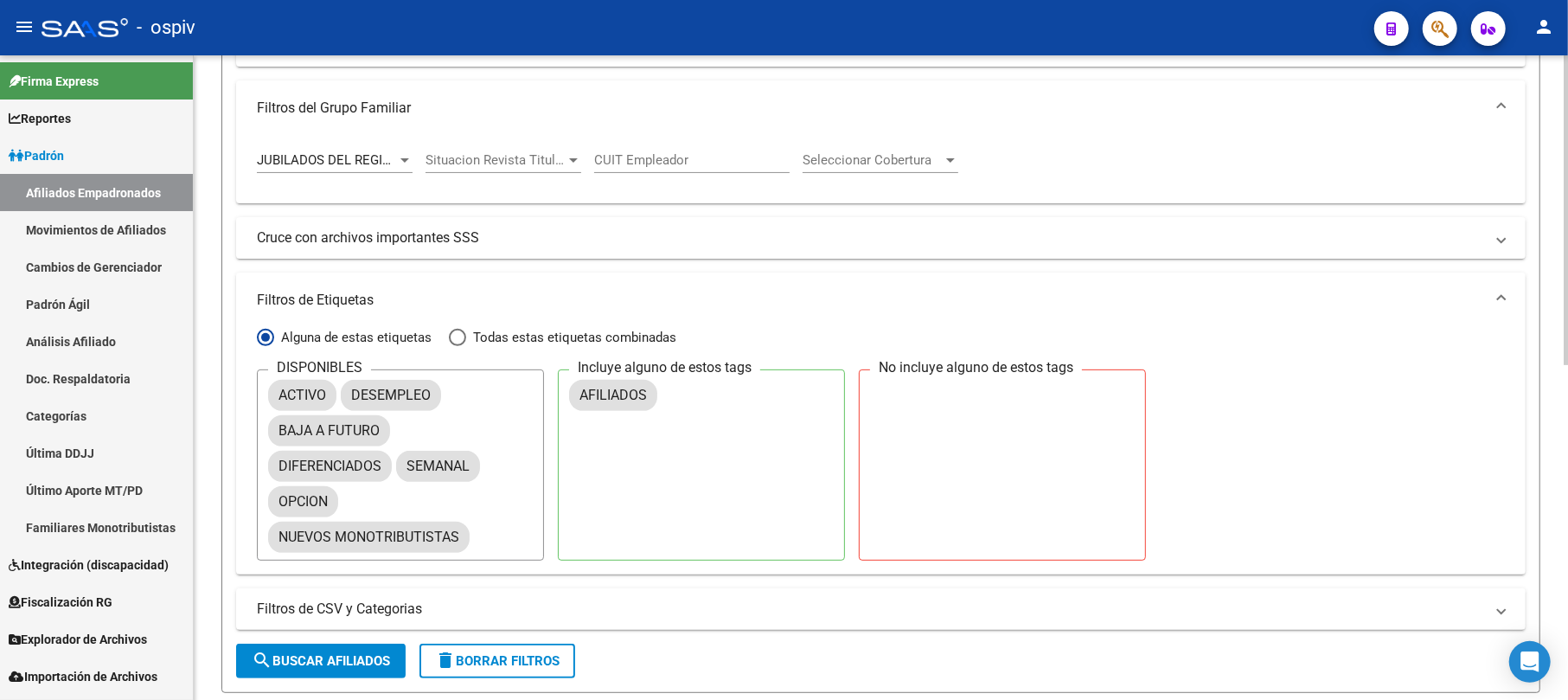
click at [409, 158] on div at bounding box center [405, 160] width 16 height 14
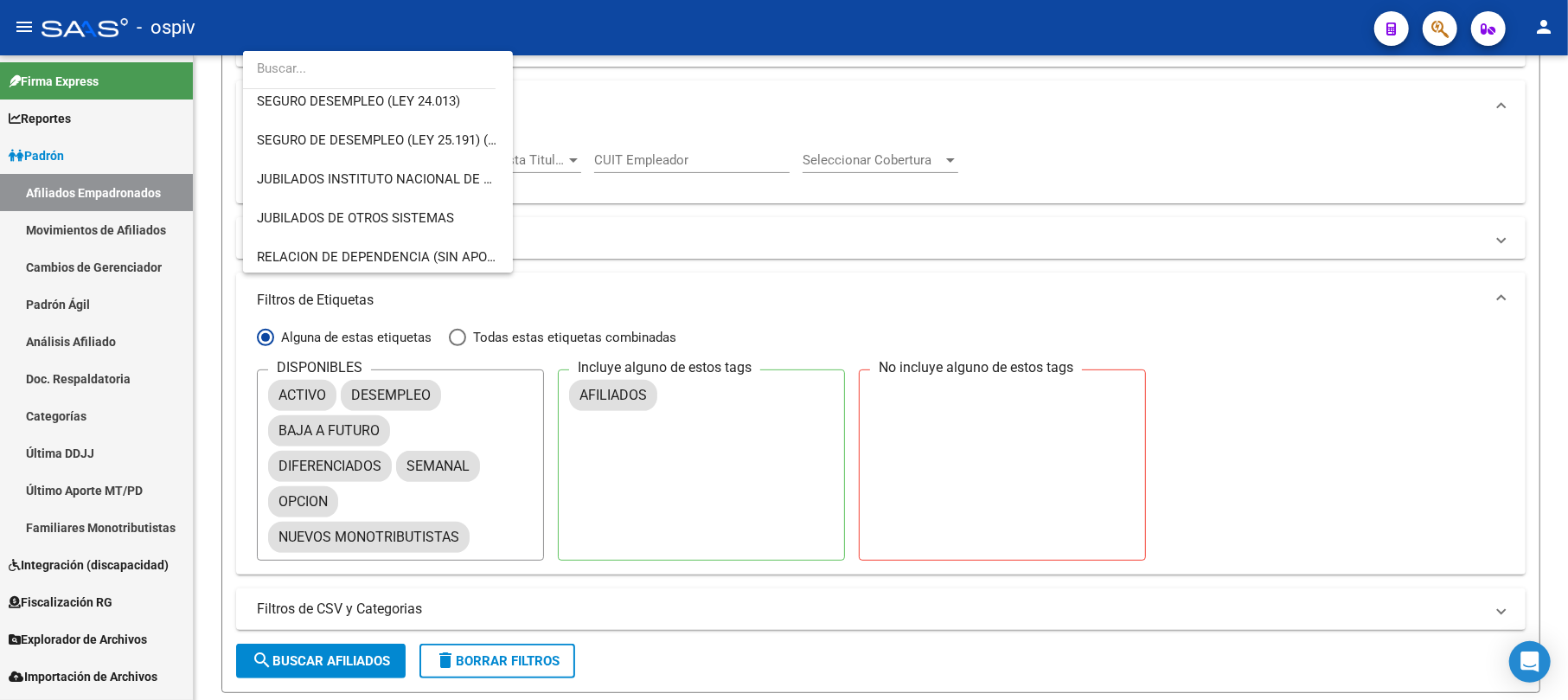
scroll to position [361, 0]
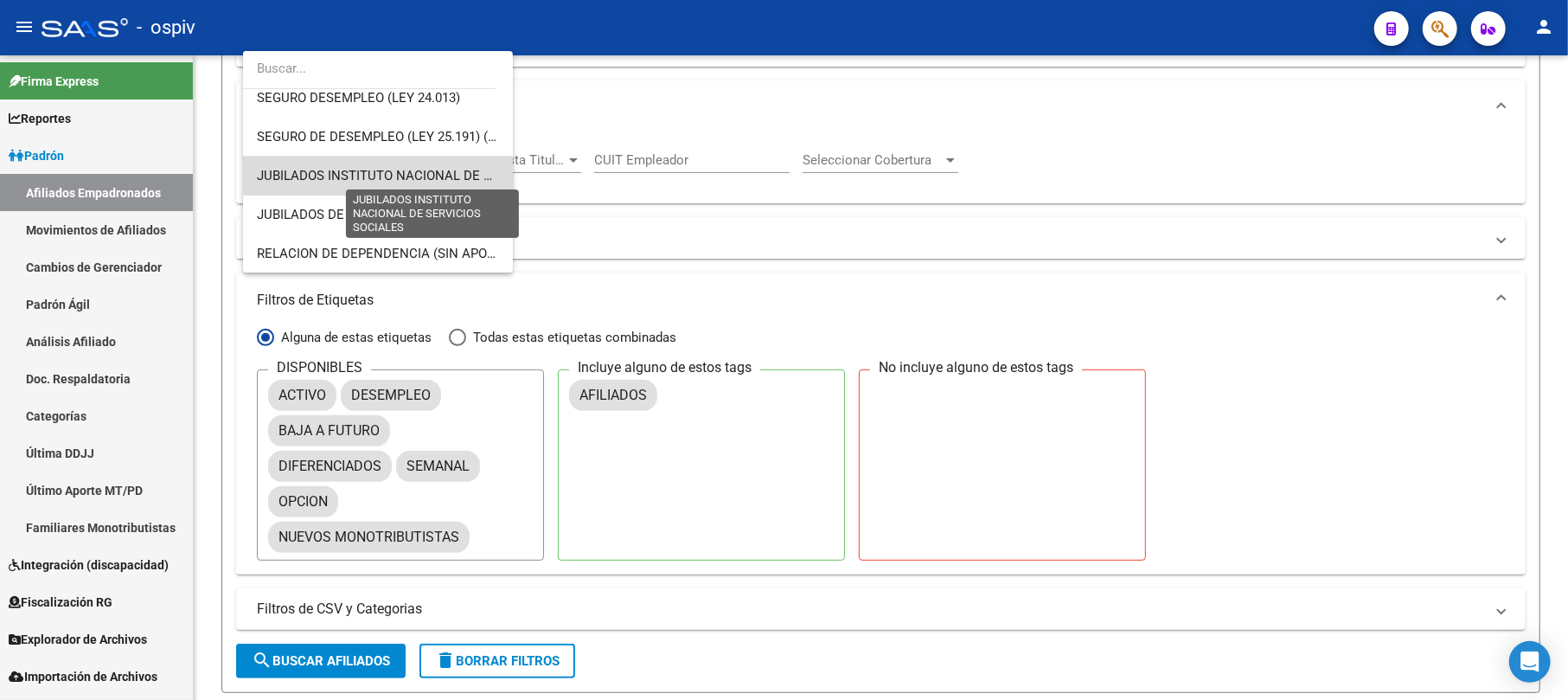
click at [409, 168] on span "JUBILADOS INSTITUTO NACIONAL DE SERVICIOS SOCIALES" at bounding box center [434, 176] width 353 height 16
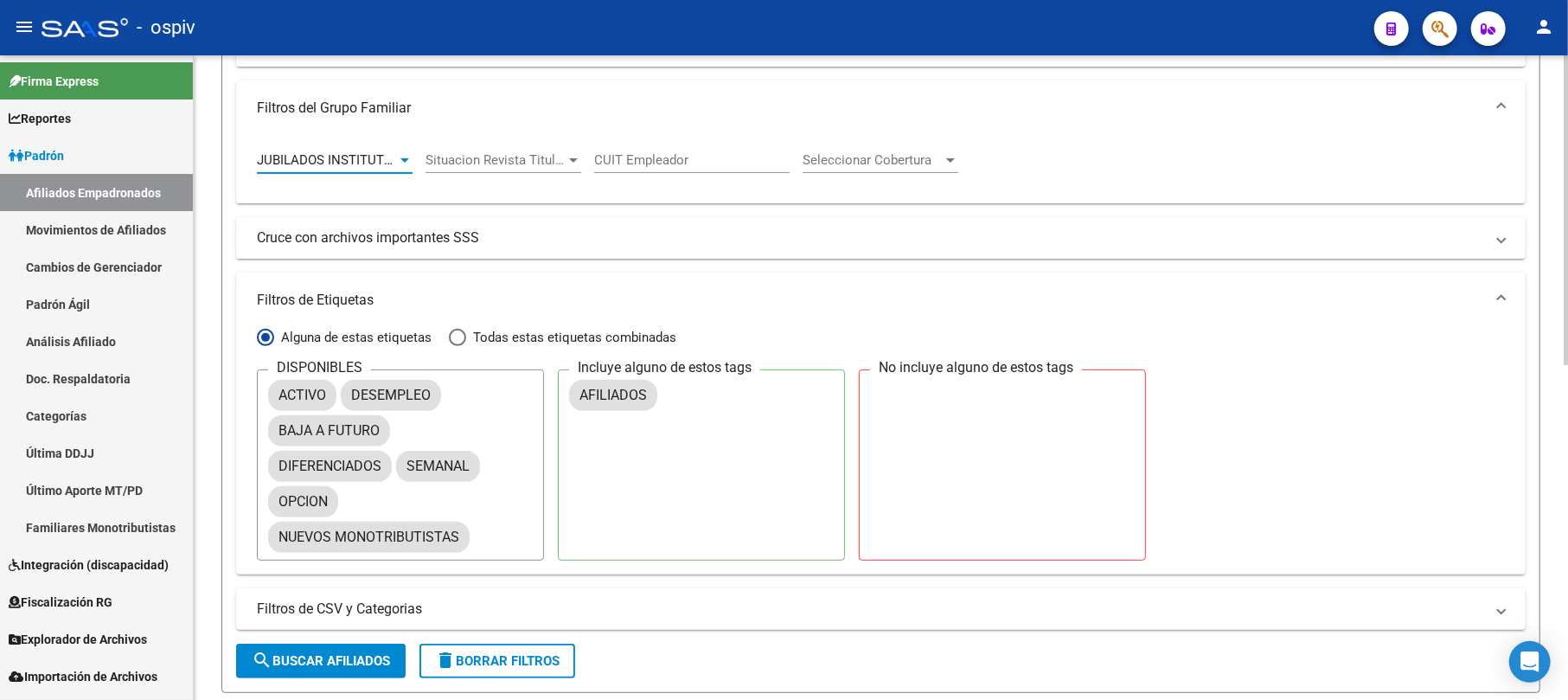
click at [305, 665] on span "search Buscar Afiliados" at bounding box center [321, 661] width 139 height 16
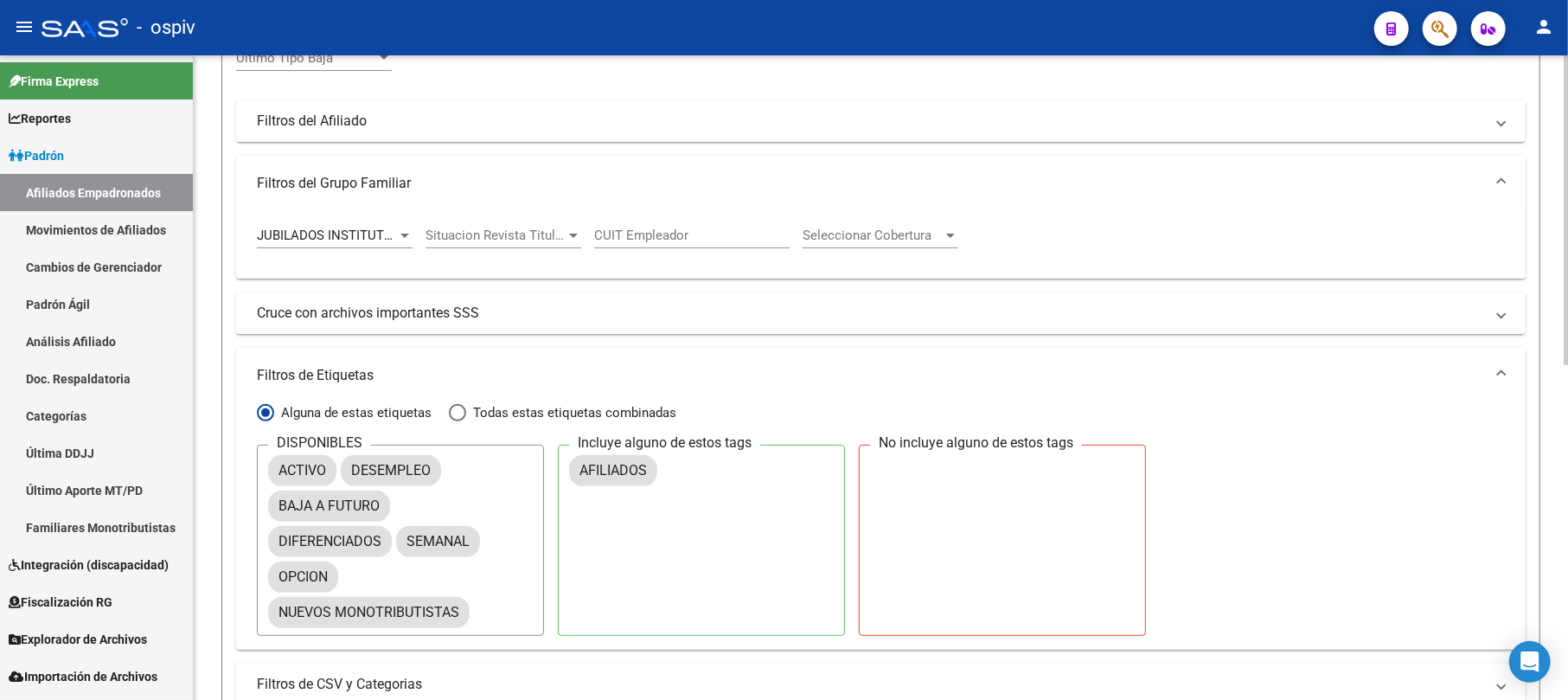
scroll to position [234, 0]
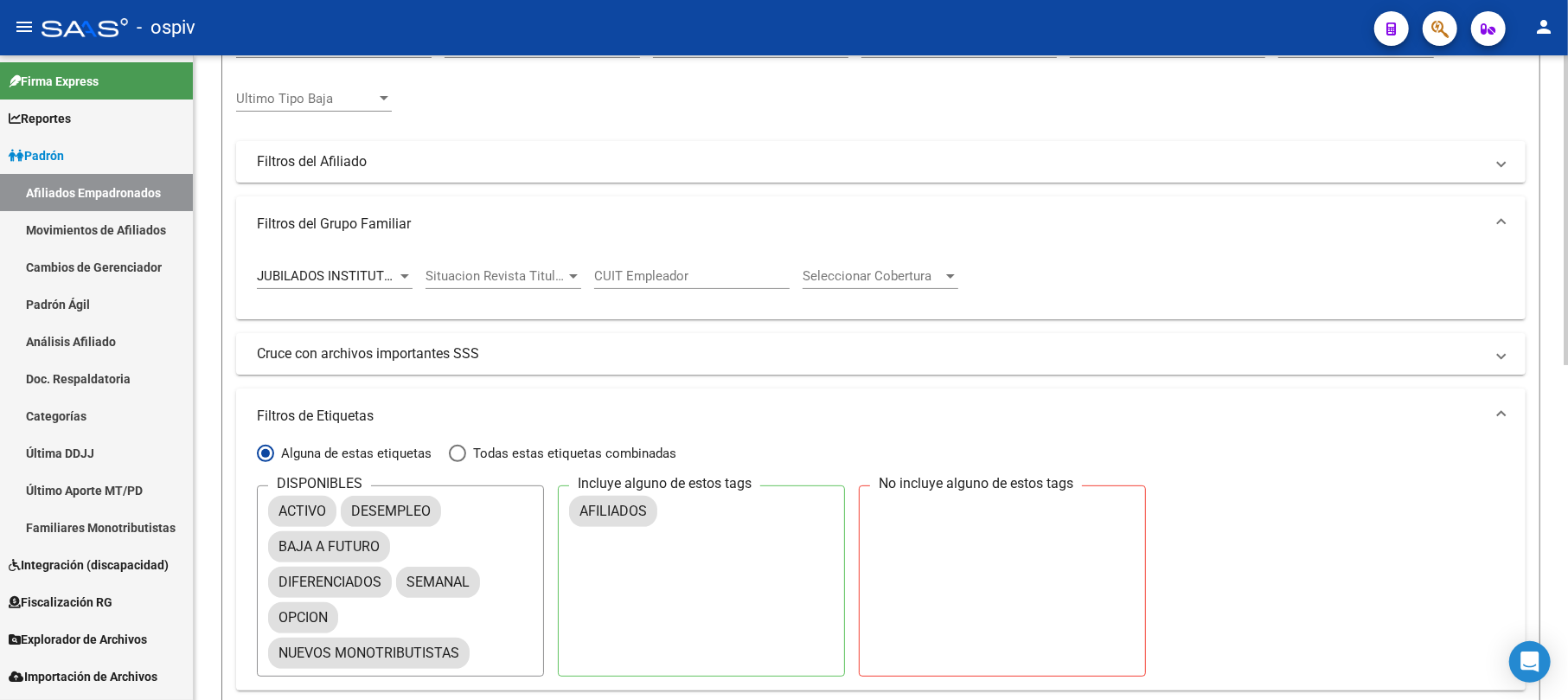
click at [399, 274] on div at bounding box center [405, 276] width 16 height 14
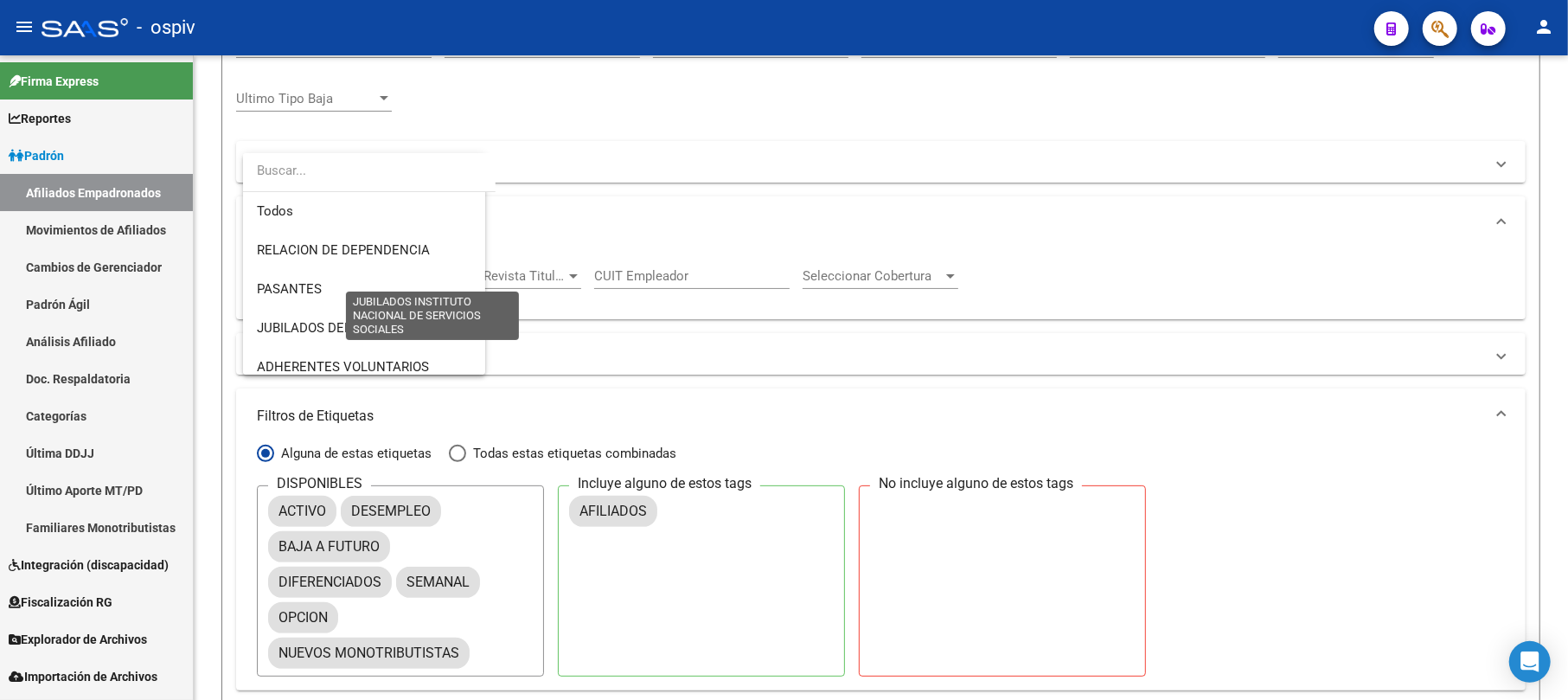
scroll to position [361, 0]
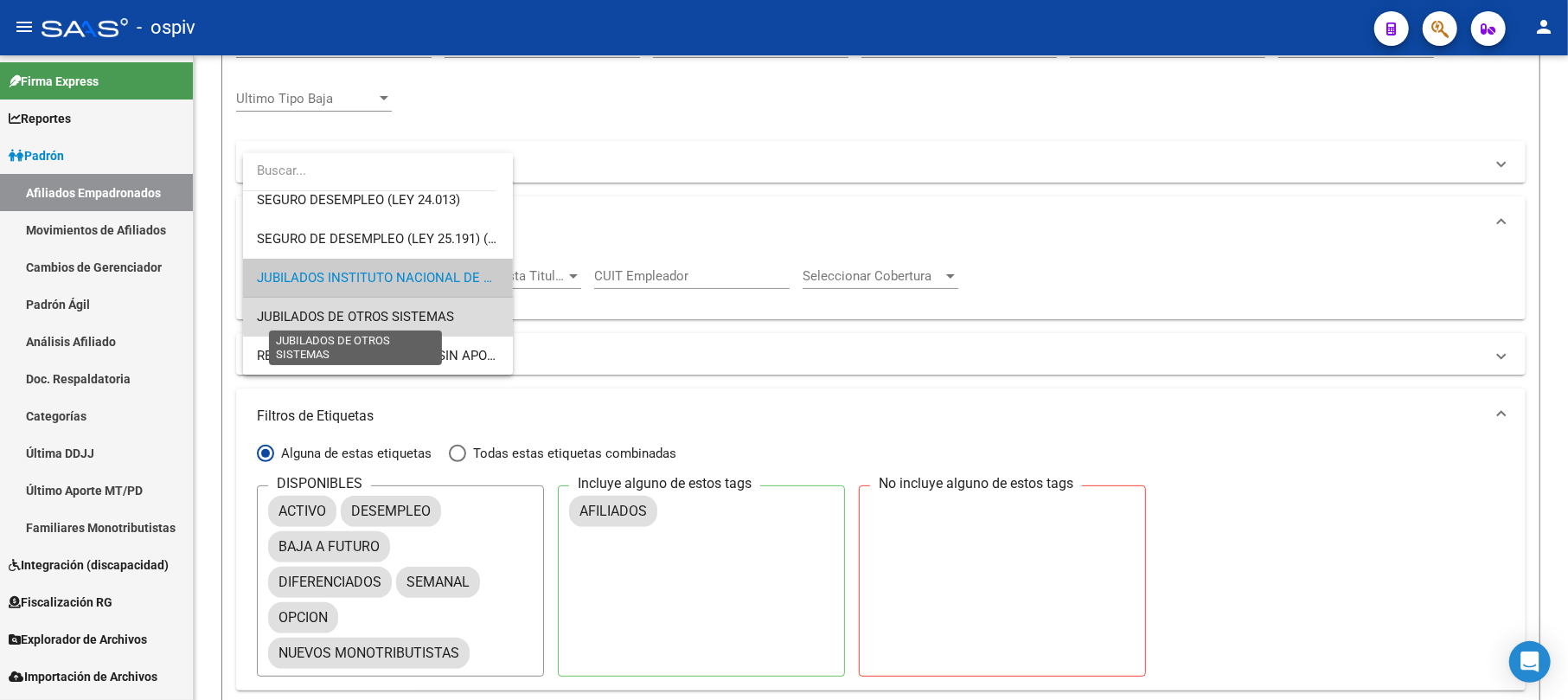
click at [389, 311] on span "JUBILADOS DE OTROS SISTEMAS" at bounding box center [356, 316] width 198 height 16
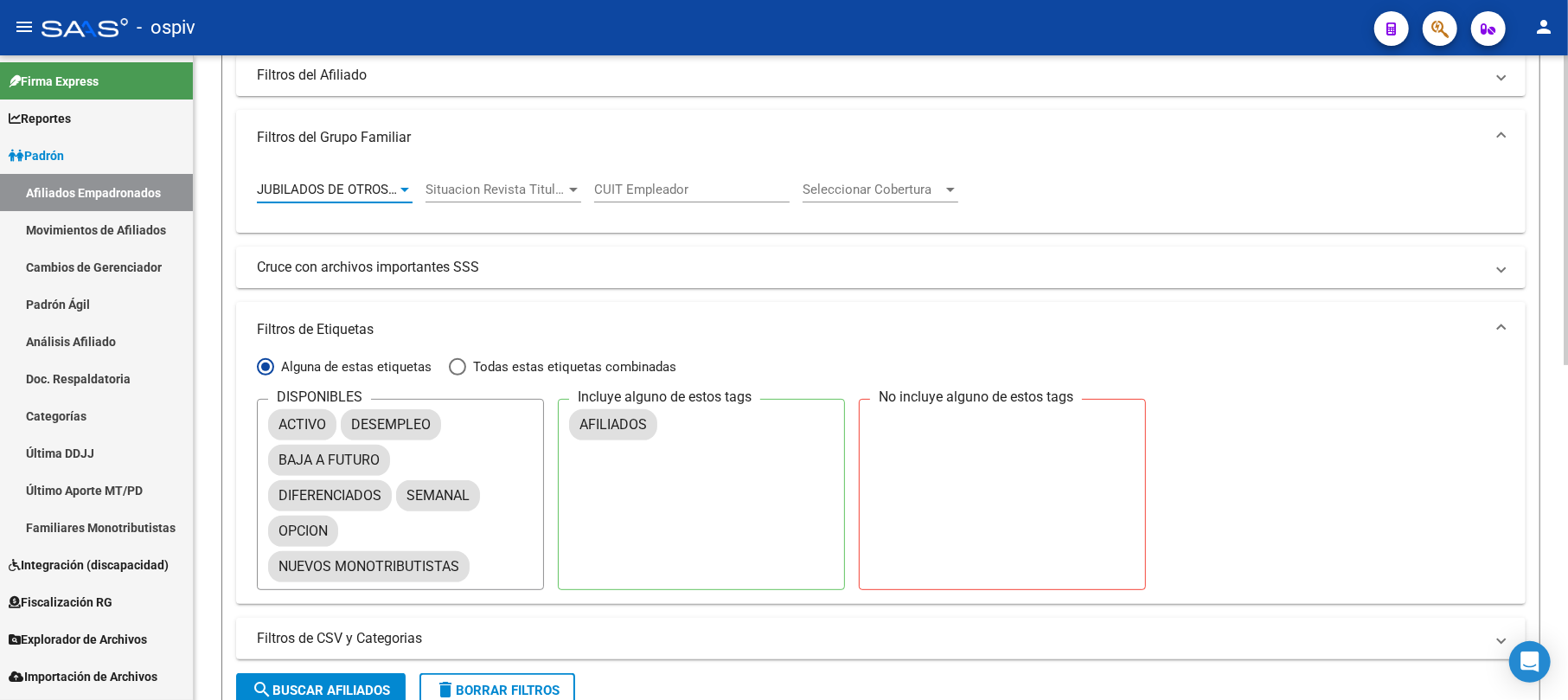
scroll to position [696, 0]
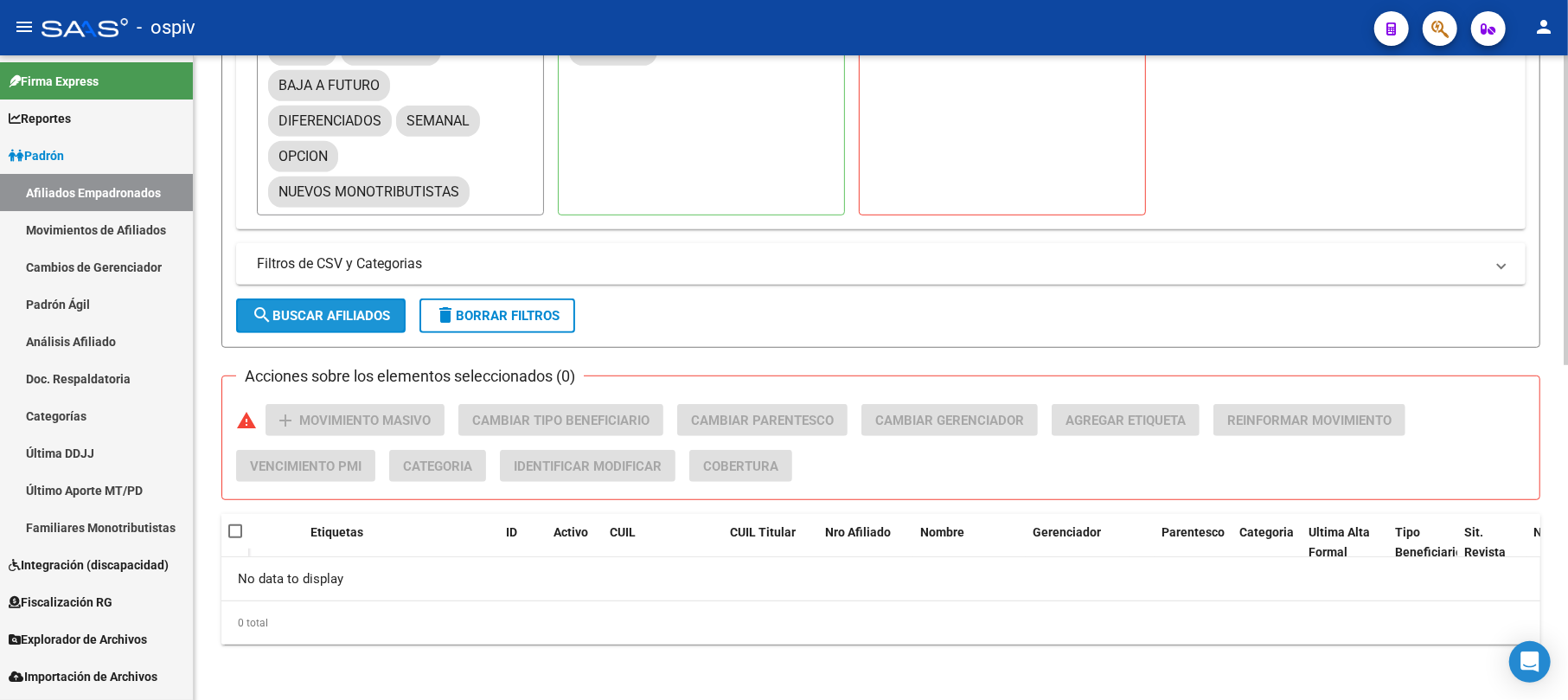
click at [309, 311] on span "search Buscar Afiliados" at bounding box center [321, 315] width 139 height 16
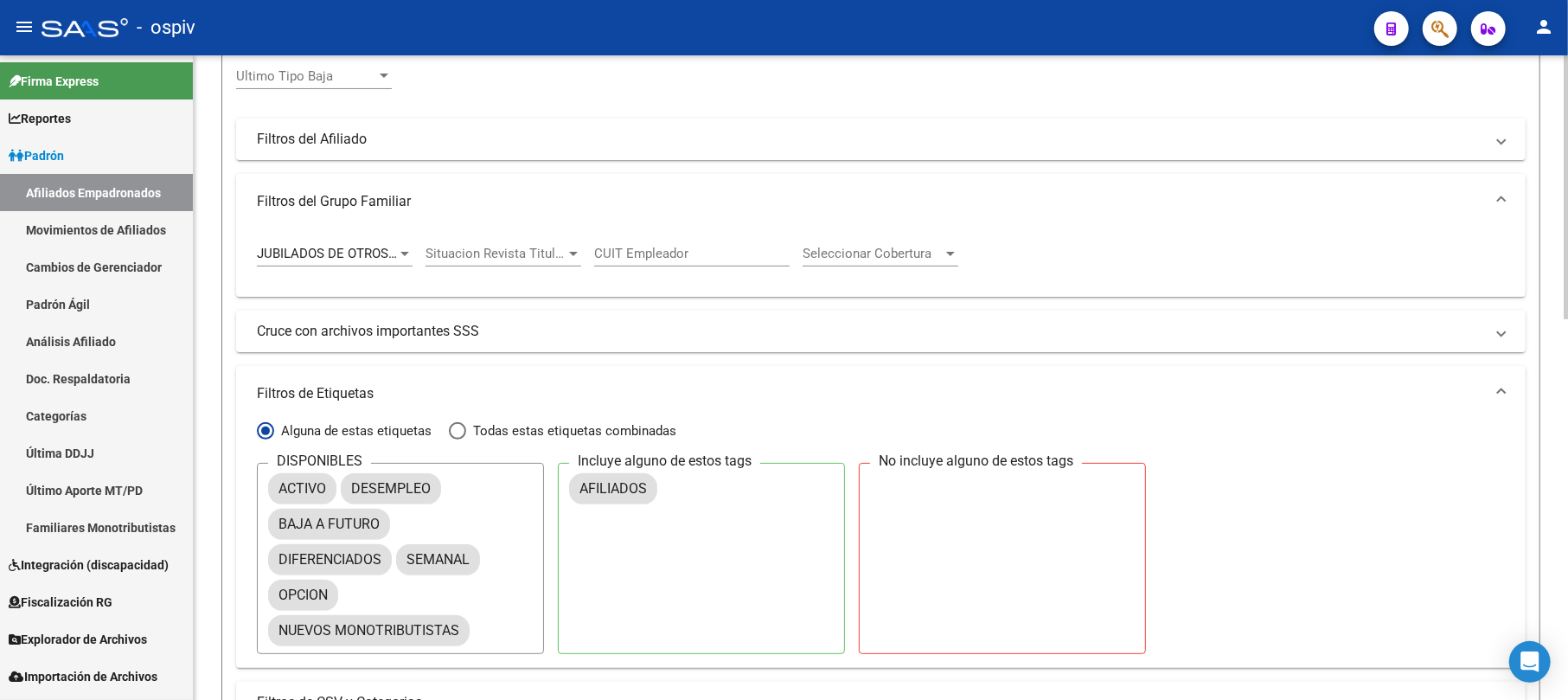
scroll to position [122, 0]
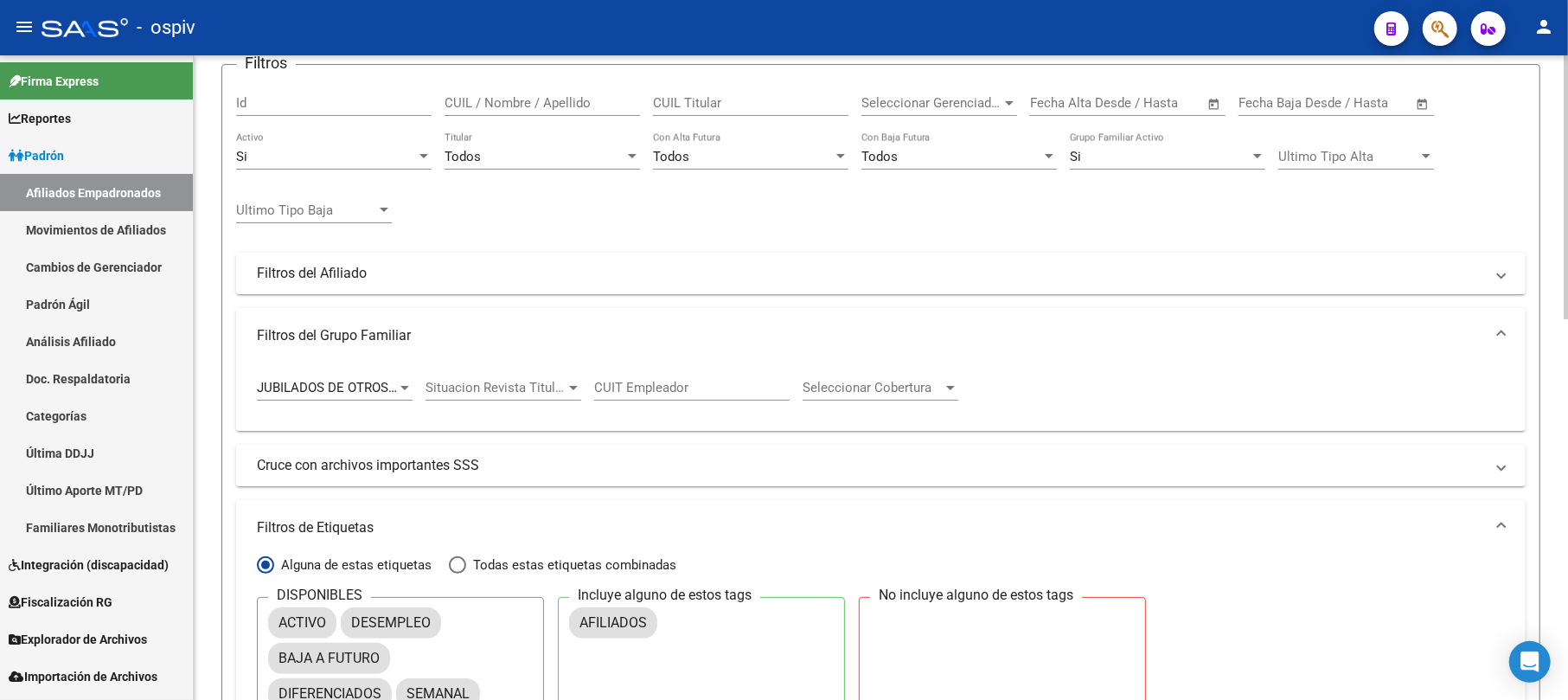
click at [403, 381] on div at bounding box center [405, 387] width 16 height 14
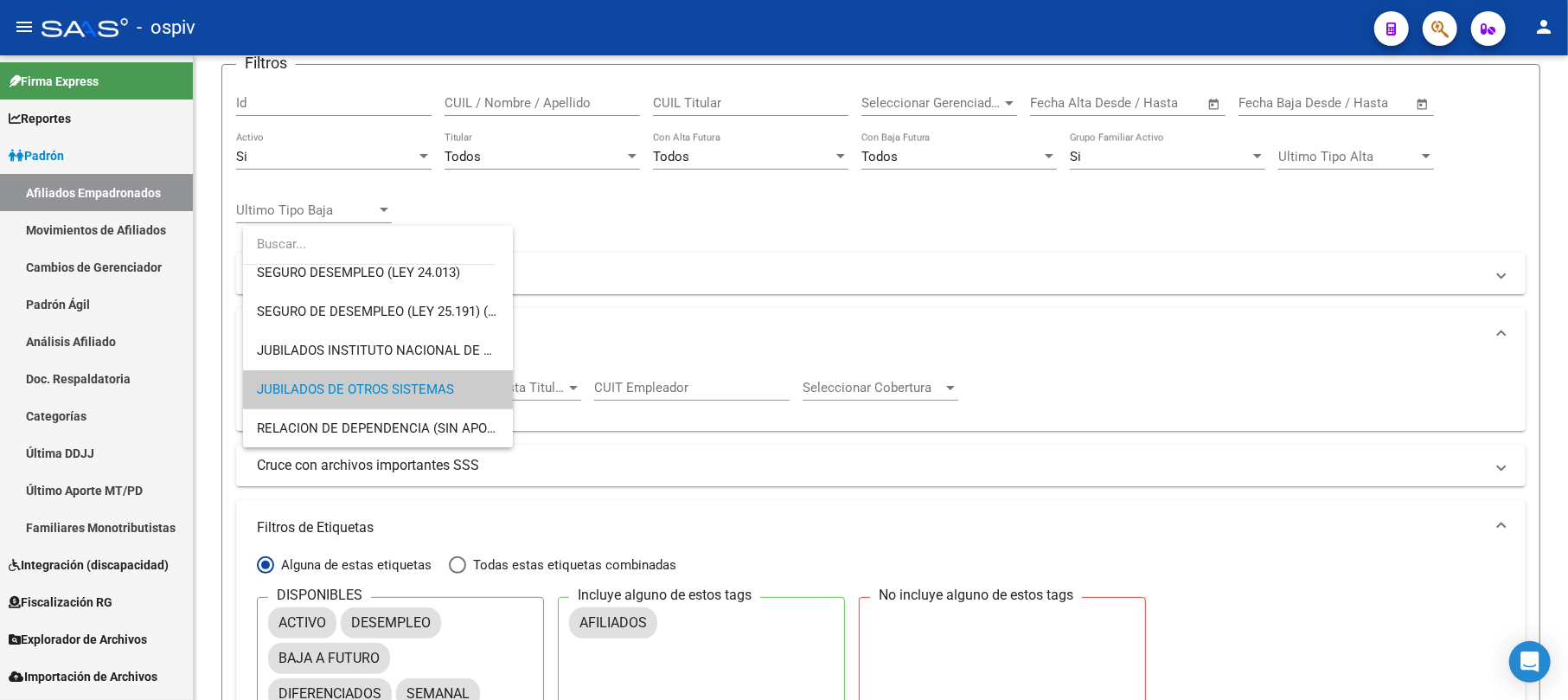
scroll to position [0, 0]
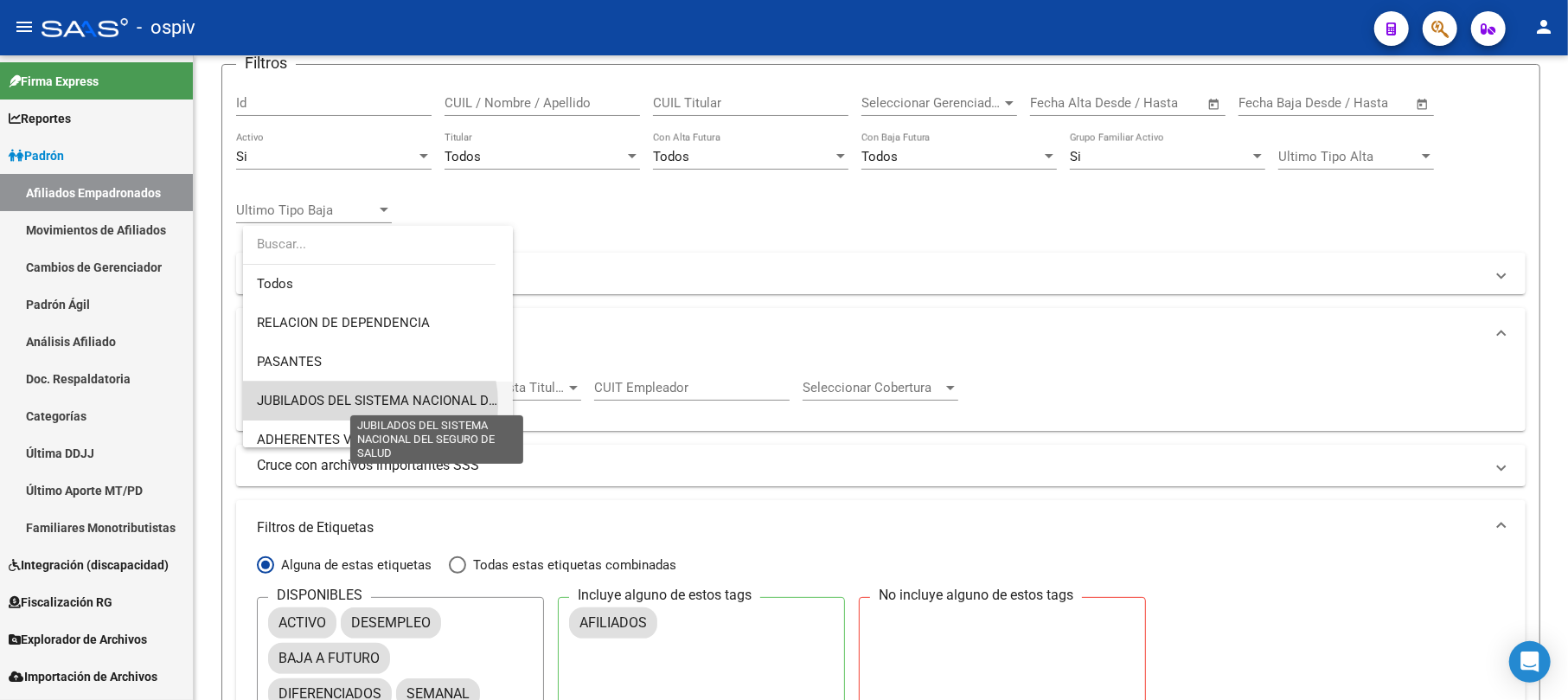
click at [357, 405] on span "JUBILADOS DEL SISTEMA NACIONAL DEL SEGURO DE SALUD" at bounding box center [438, 400] width 363 height 16
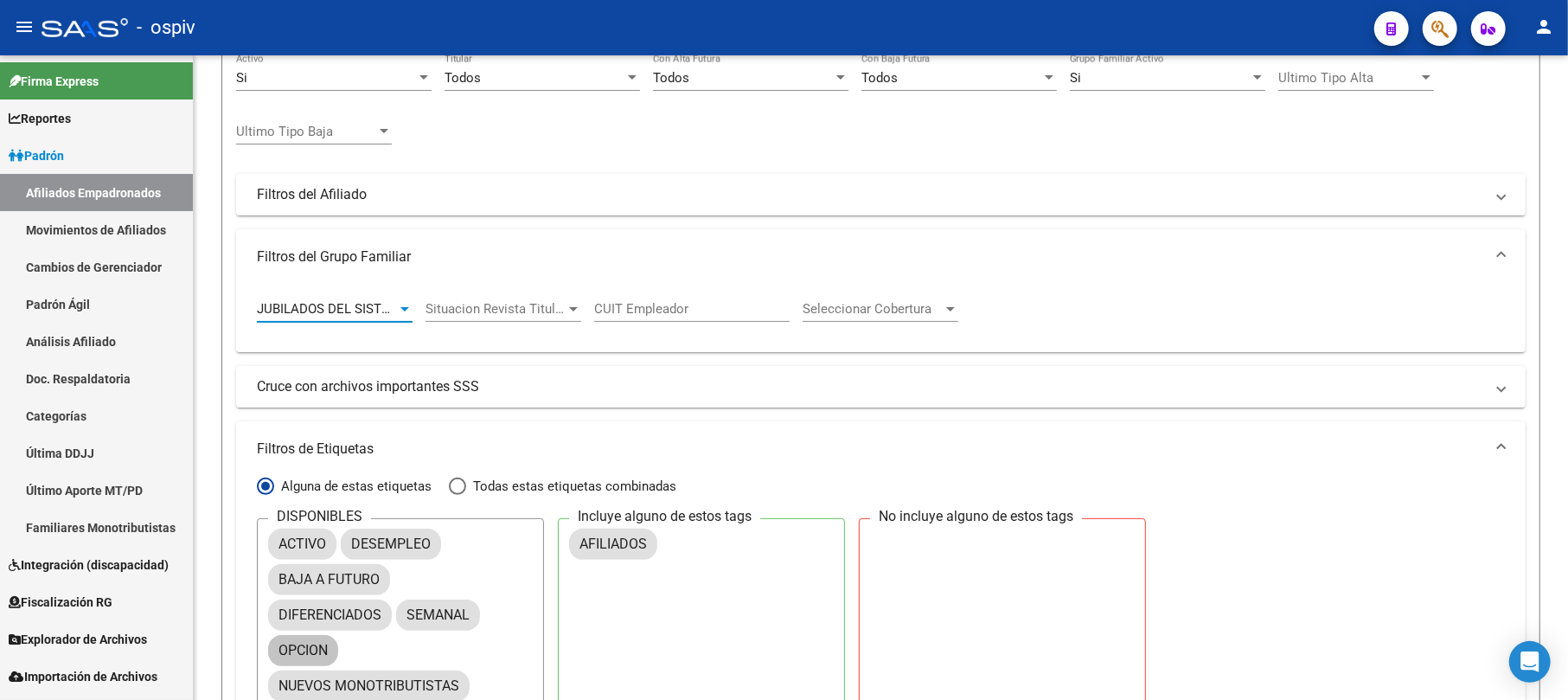
scroll to position [353, 0]
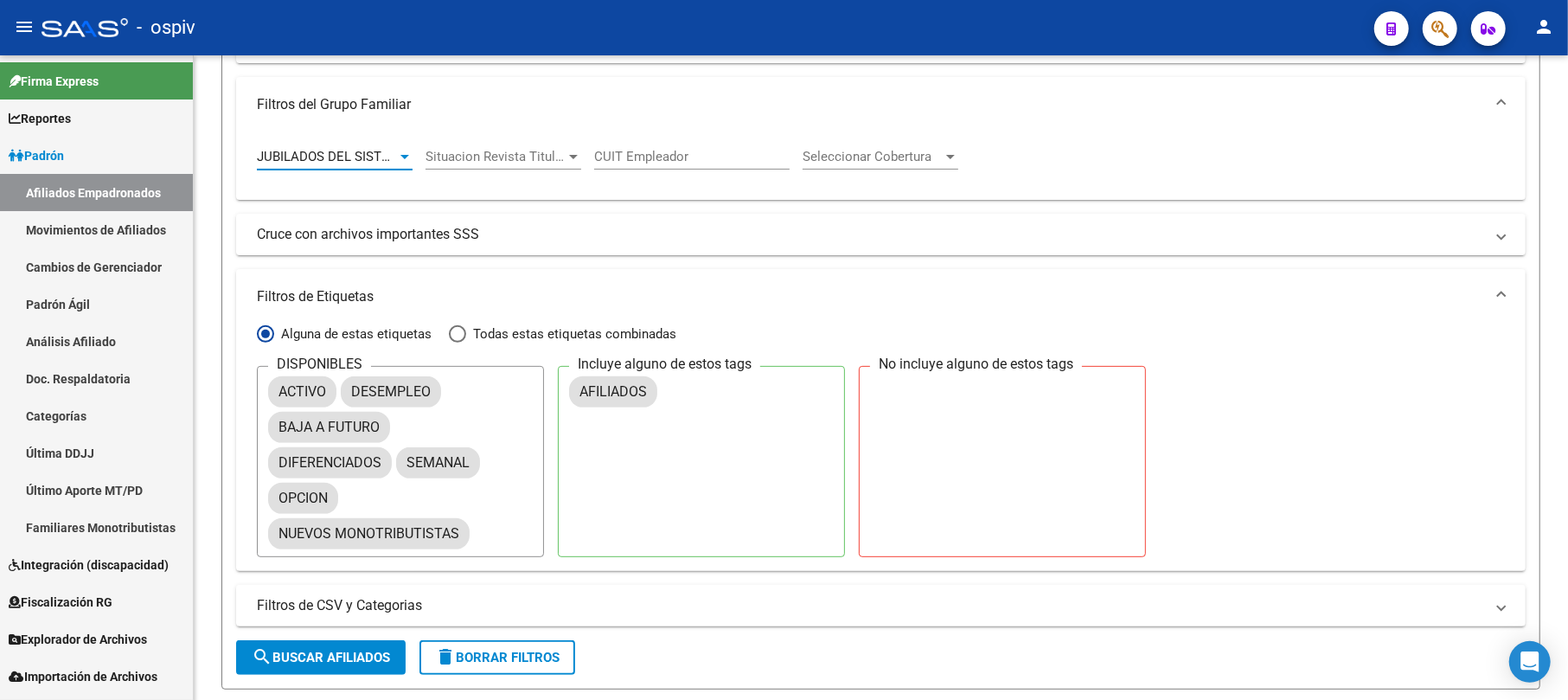
click at [343, 664] on span "search Buscar Afiliados" at bounding box center [321, 658] width 139 height 16
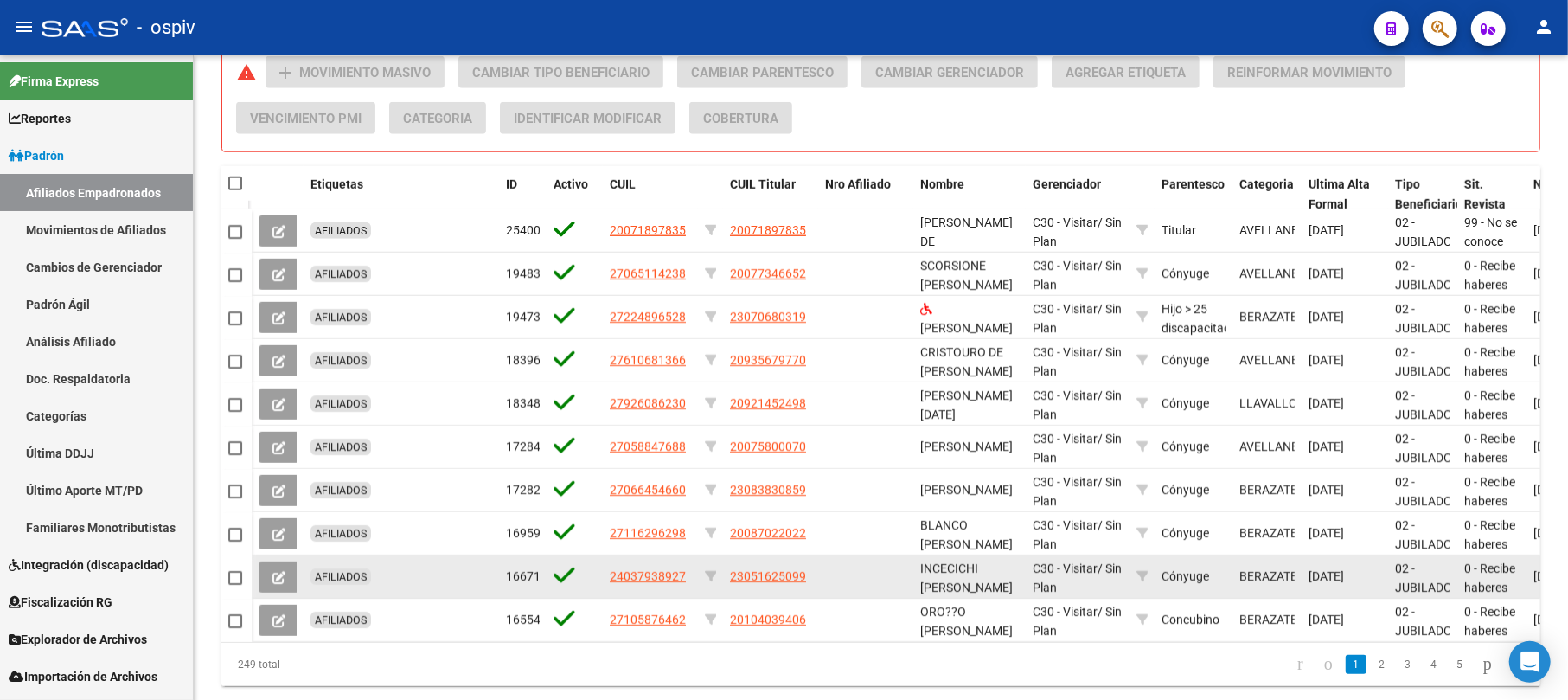
scroll to position [1102, 0]
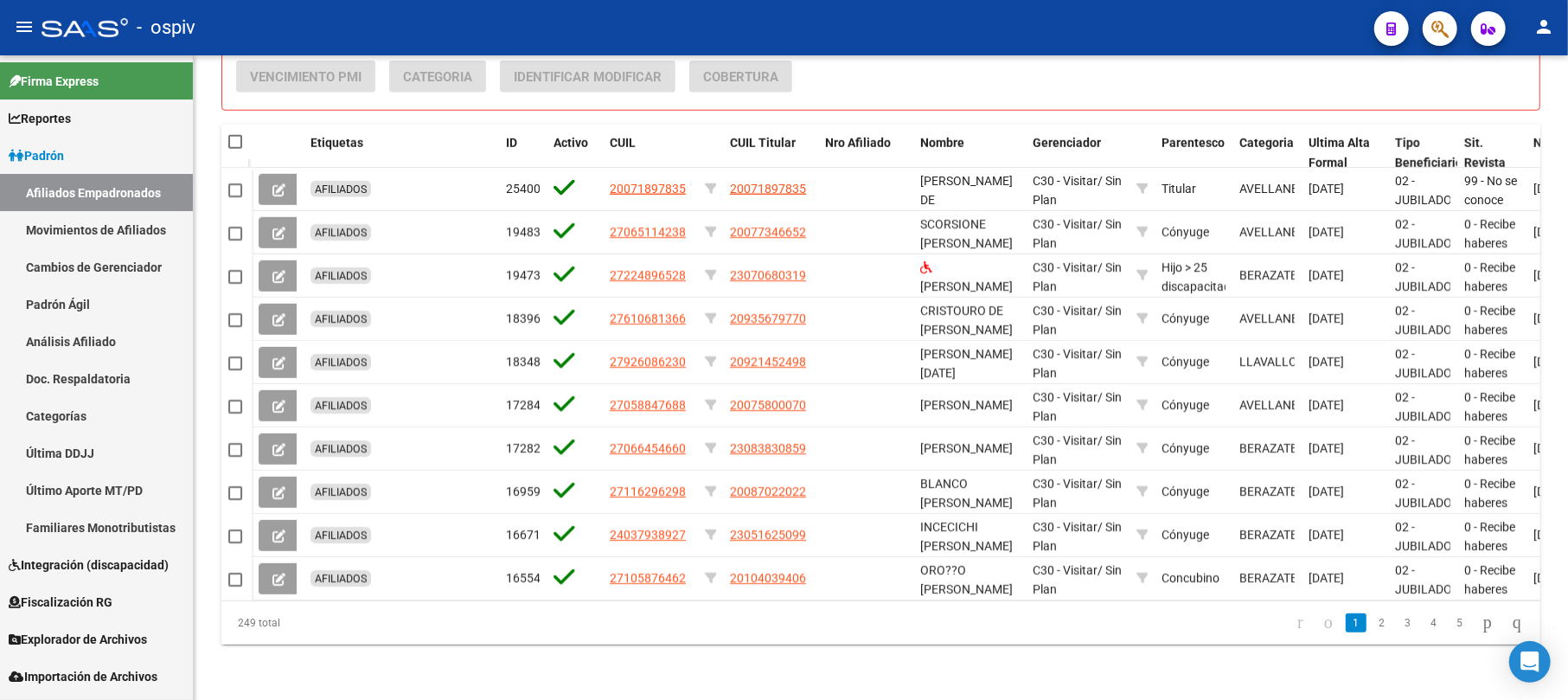
click at [236, 135] on span at bounding box center [236, 142] width 14 height 14
click at [236, 149] on input "checkbox" at bounding box center [235, 149] width 1 height 1
checkbox input "true"
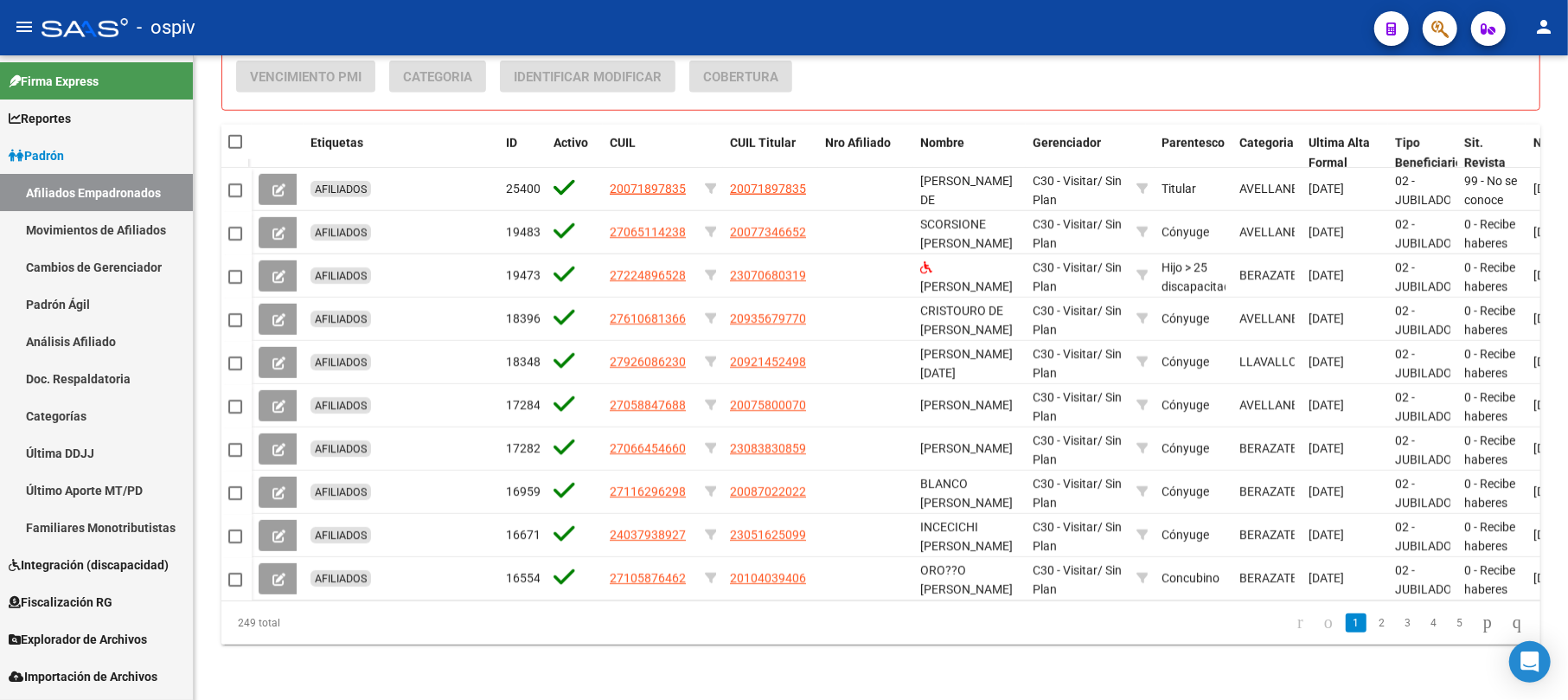
checkbox input "true"
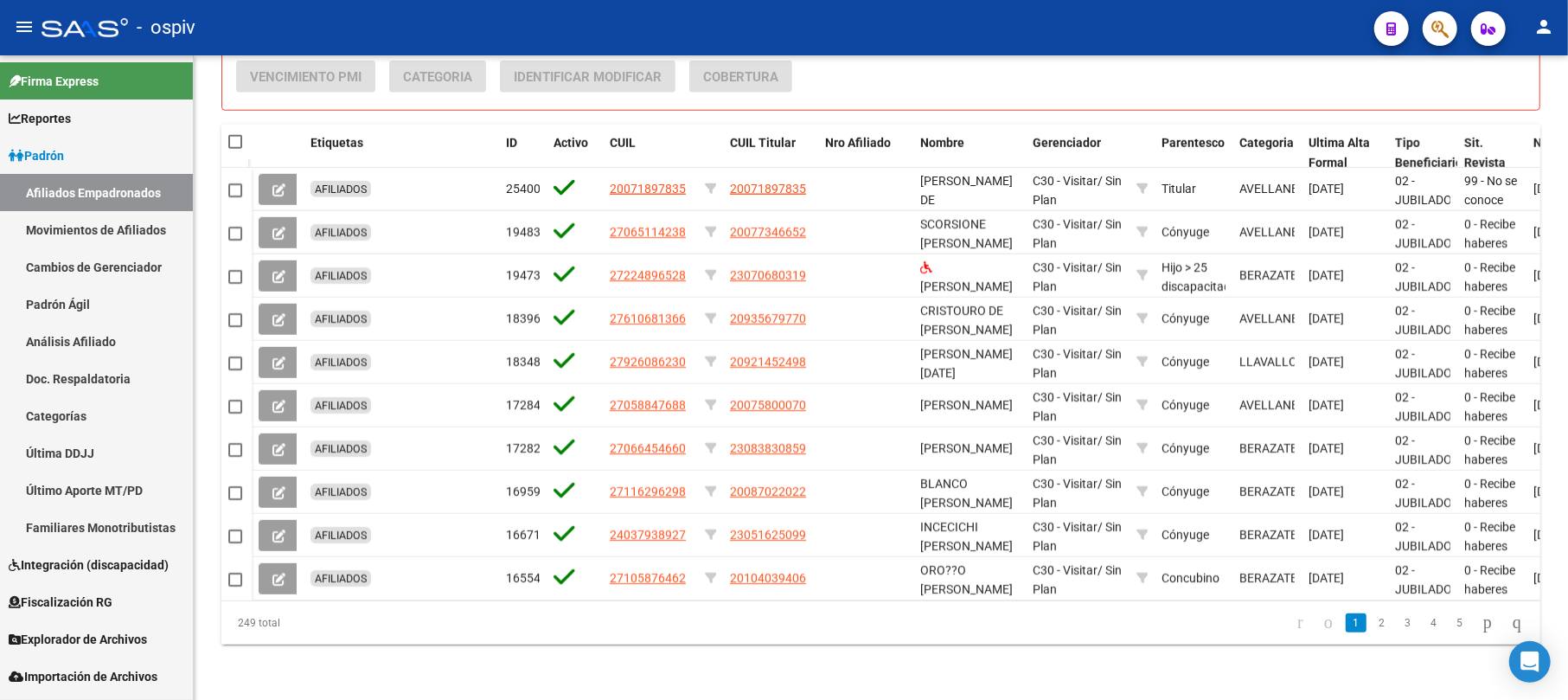
checkbox input "true"
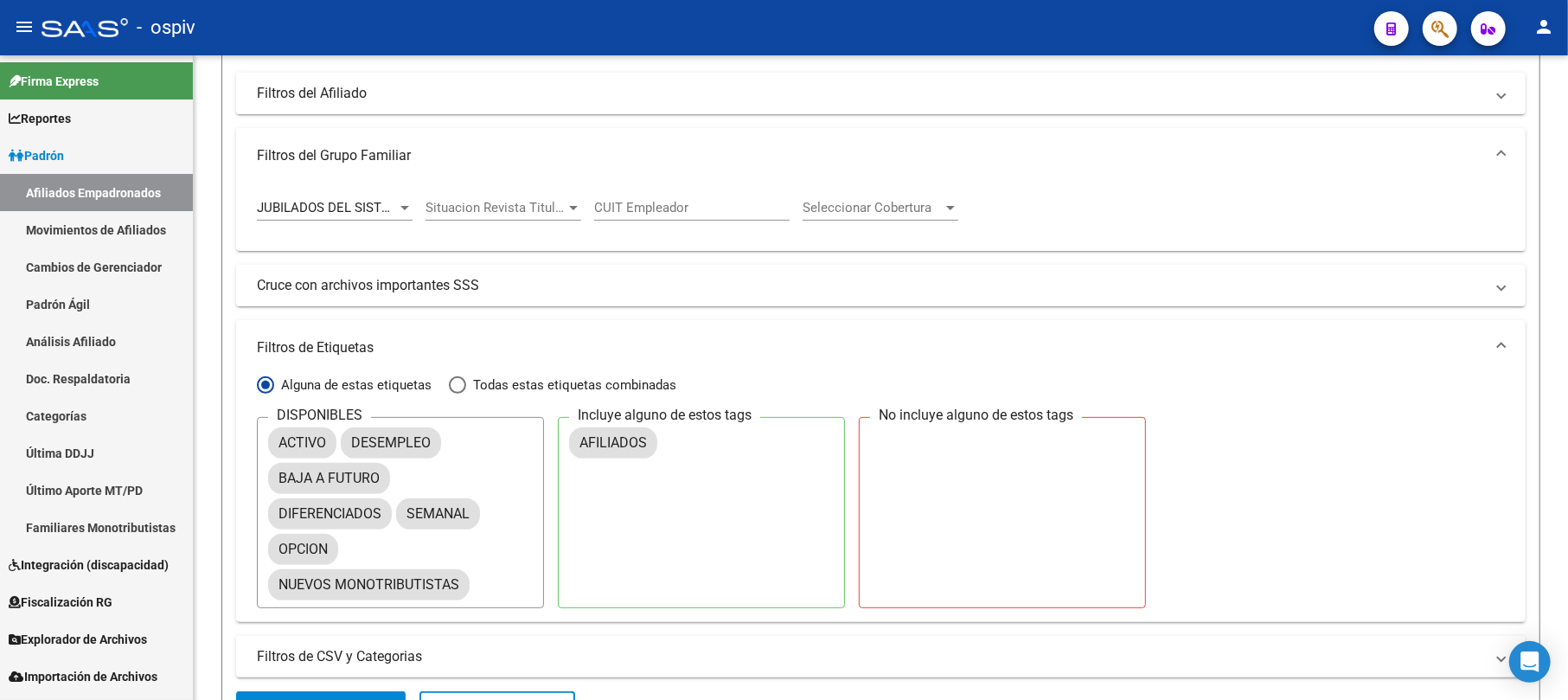
scroll to position [0, 0]
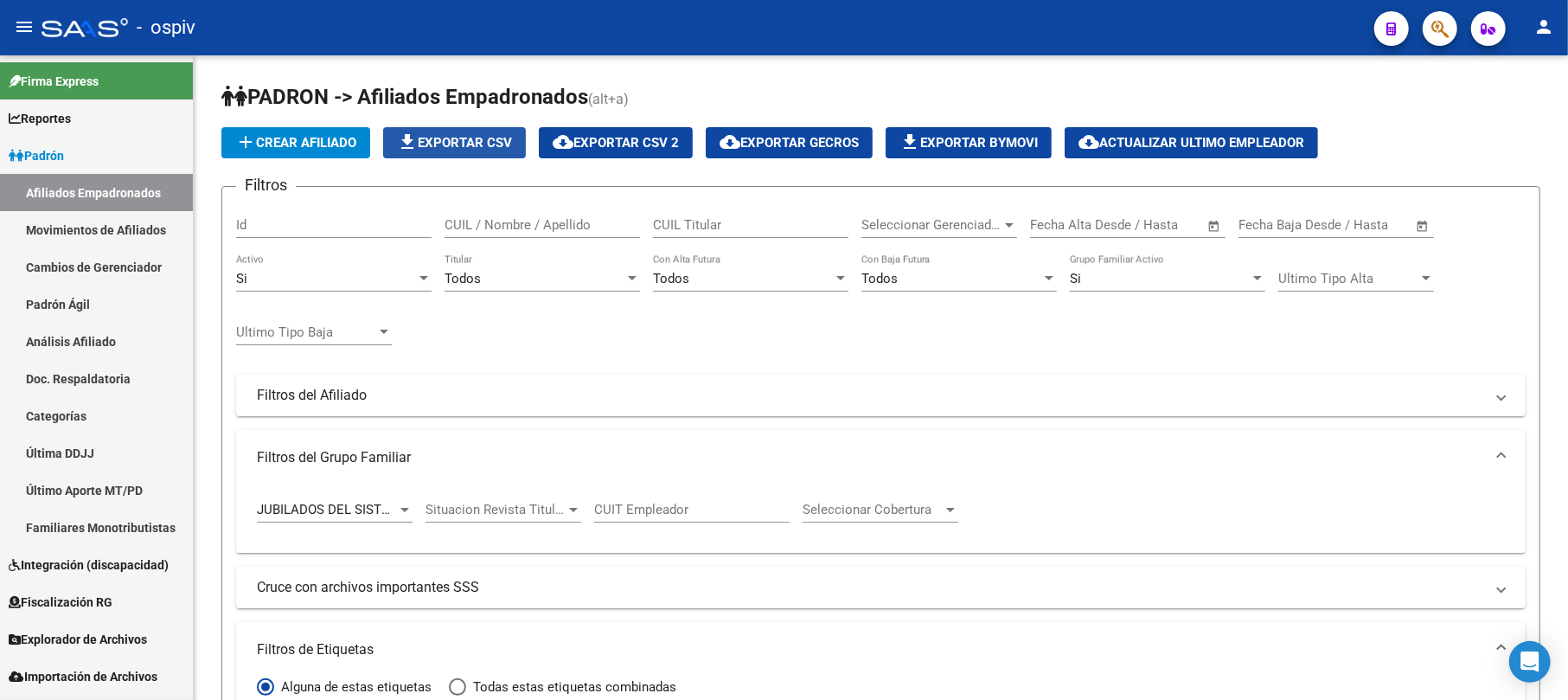
click at [468, 146] on span "file_download Exportar CSV" at bounding box center [454, 143] width 115 height 16
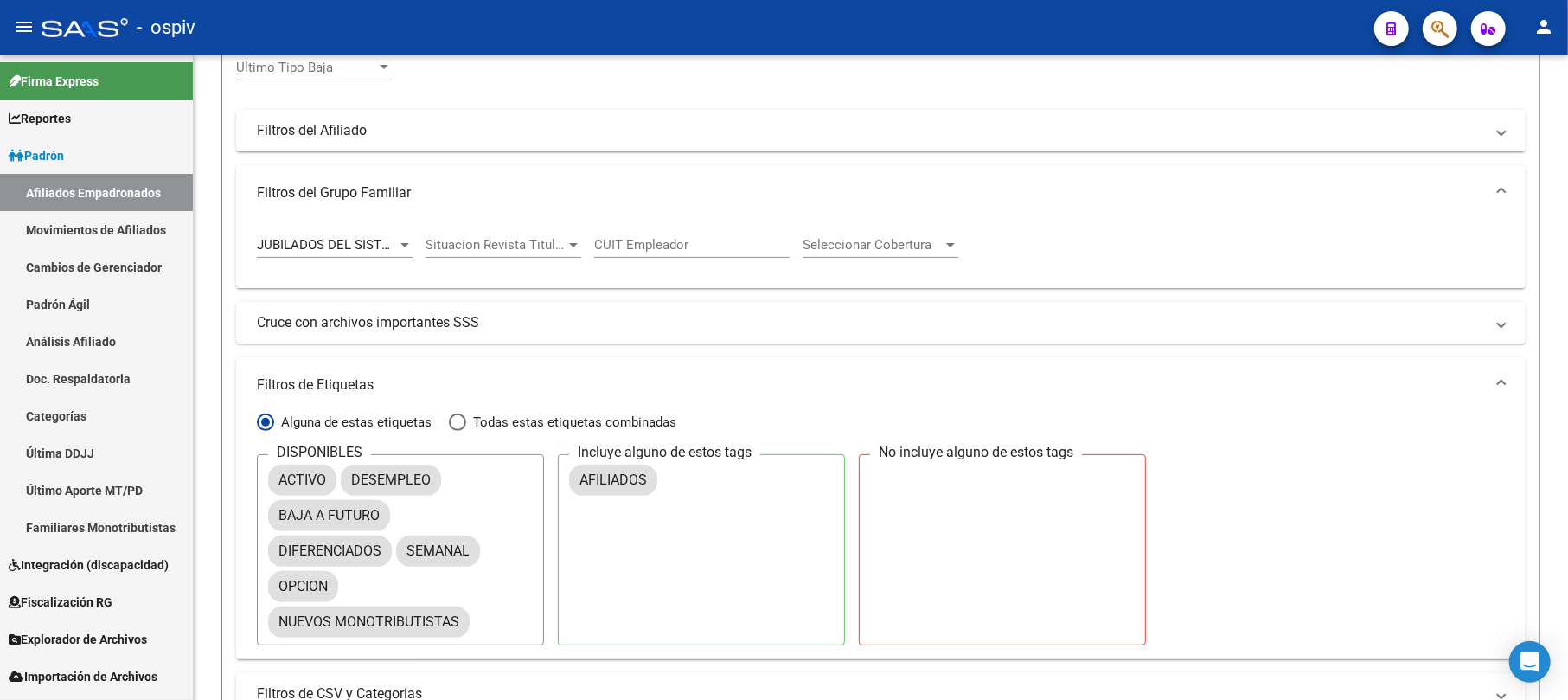
scroll to position [230, 0]
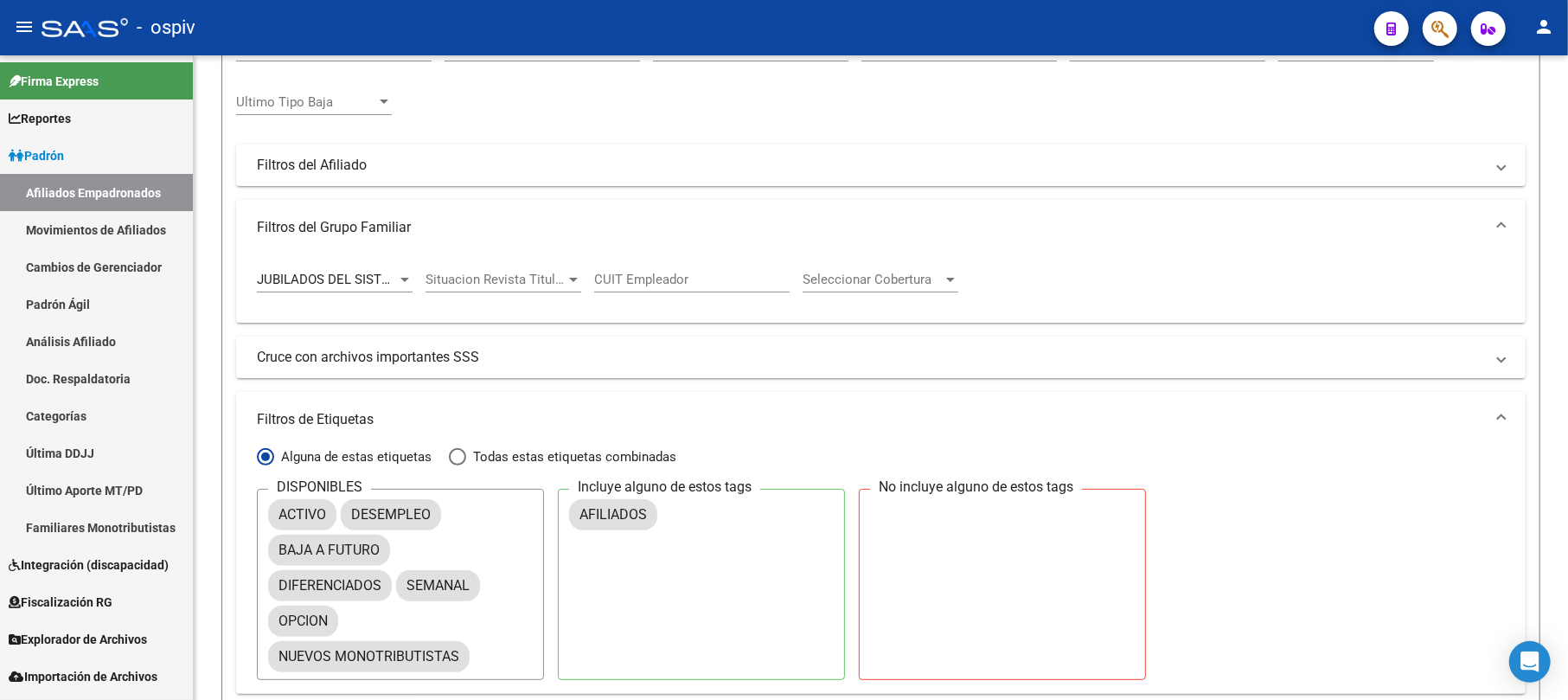
click at [334, 278] on span "JUBILADOS DEL SISTEMA NACIONAL DEL SEGURO DE SALUD" at bounding box center [438, 280] width 363 height 16
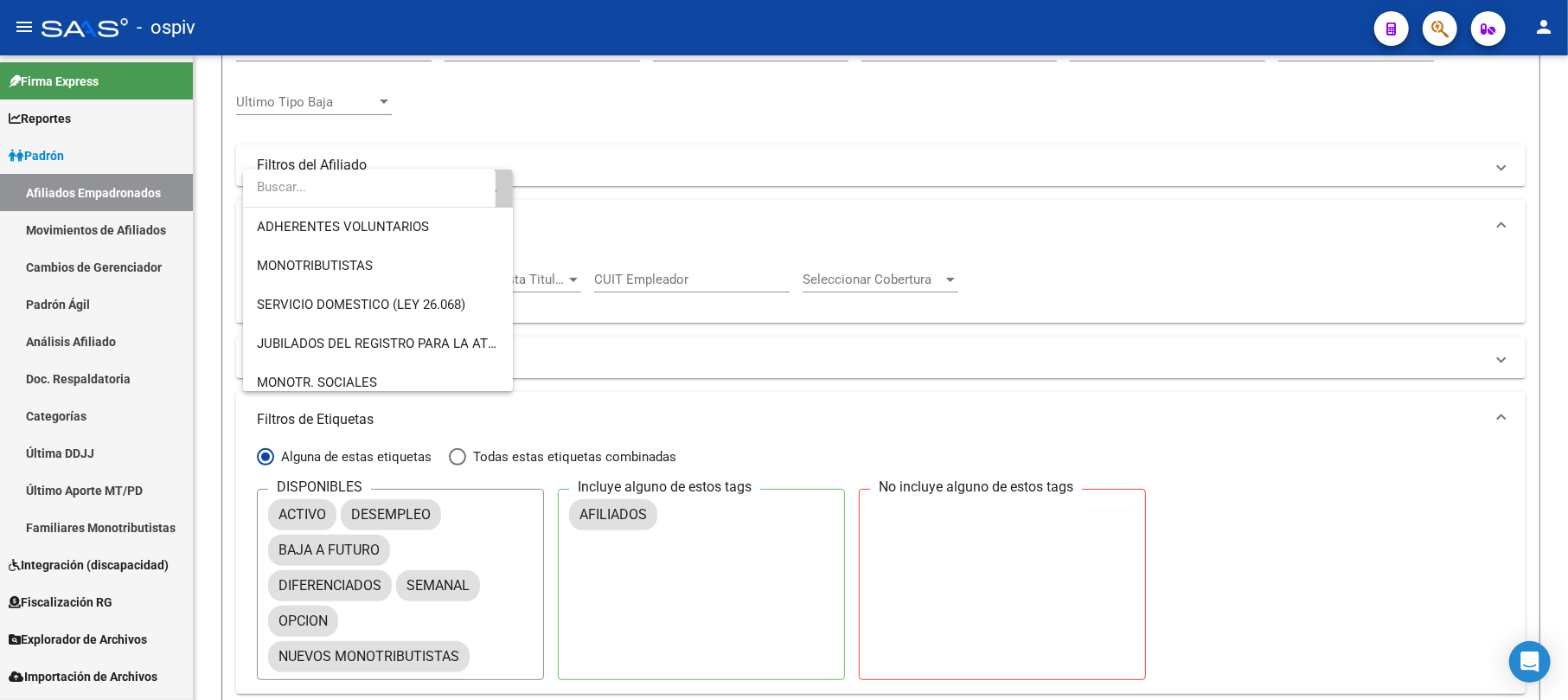
scroll to position [203, 0]
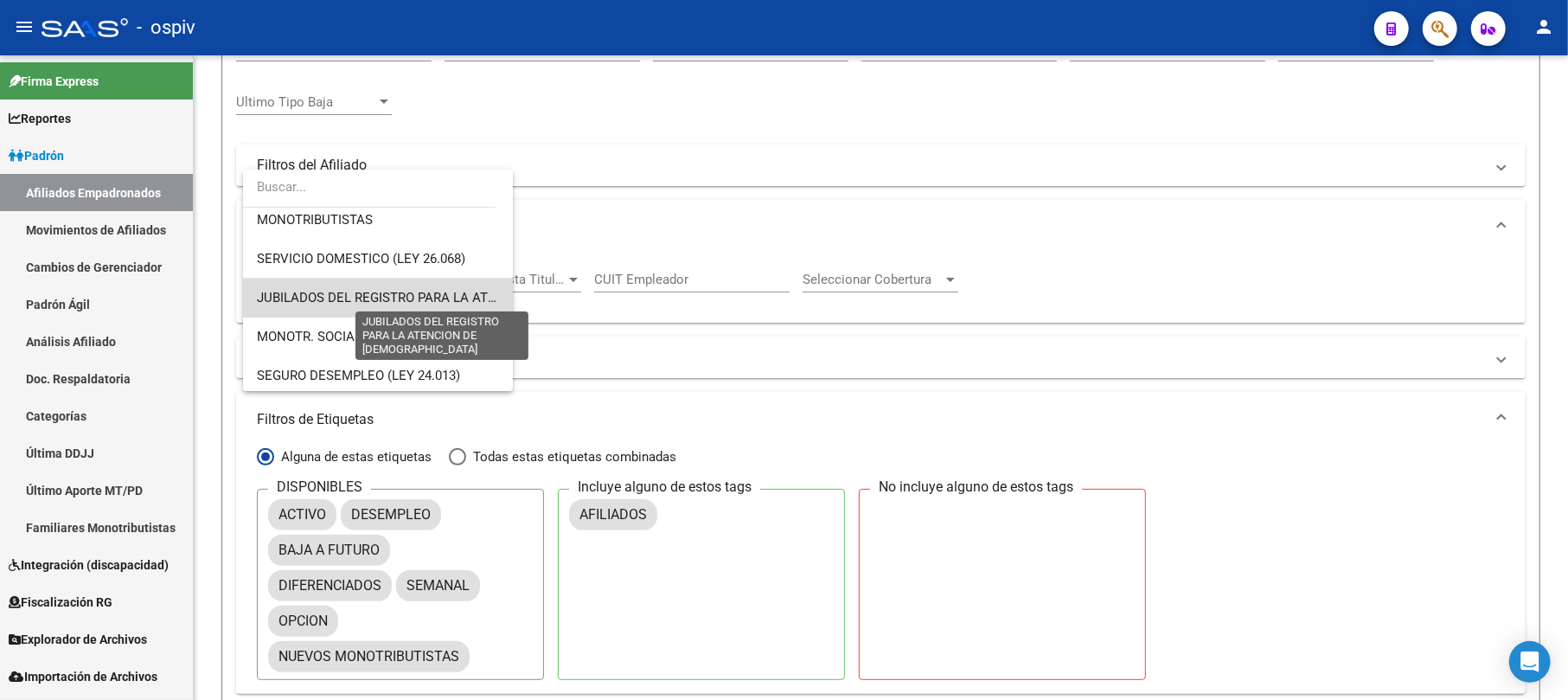
click at [434, 291] on span "JUBILADOS DEL REGISTRO PARA LA ATENCION DE [DEMOGRAPHIC_DATA]" at bounding box center [476, 298] width 437 height 16
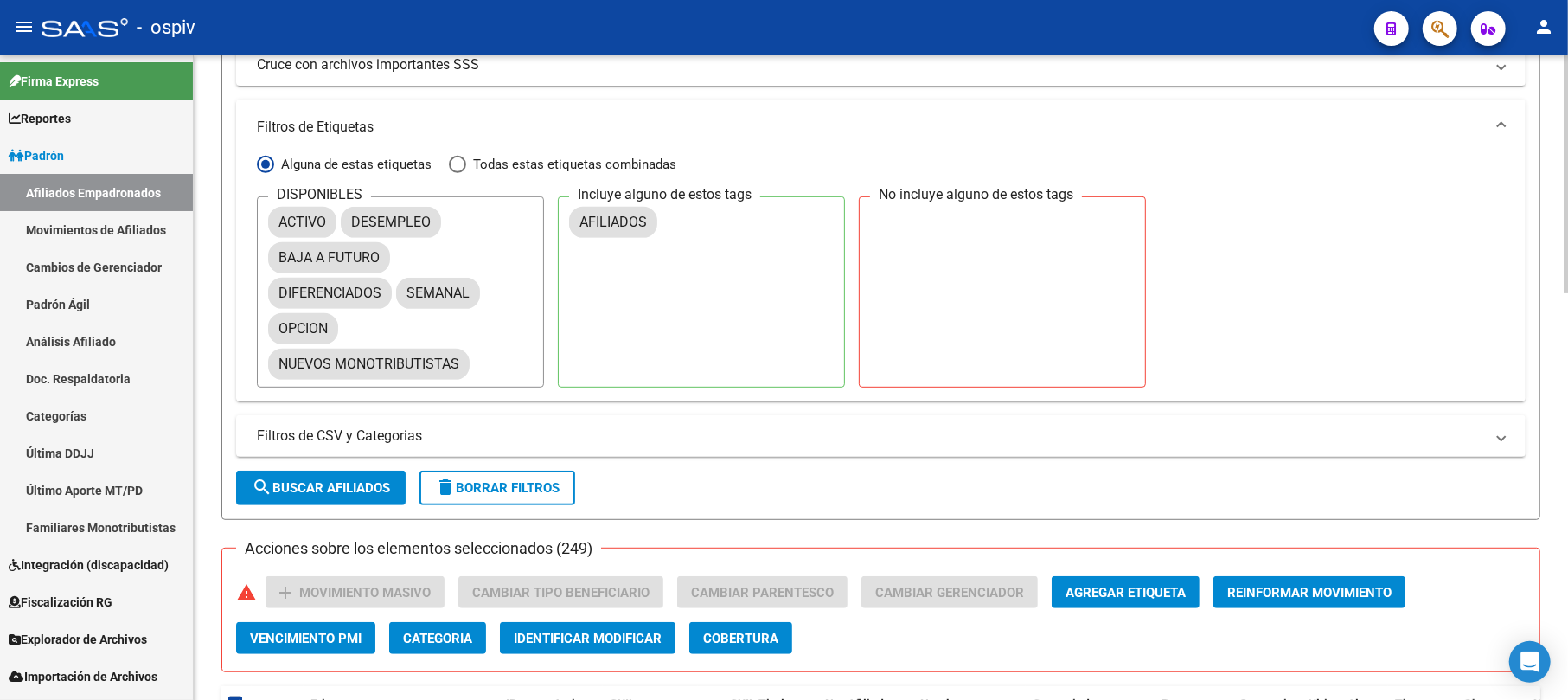
scroll to position [692, 0]
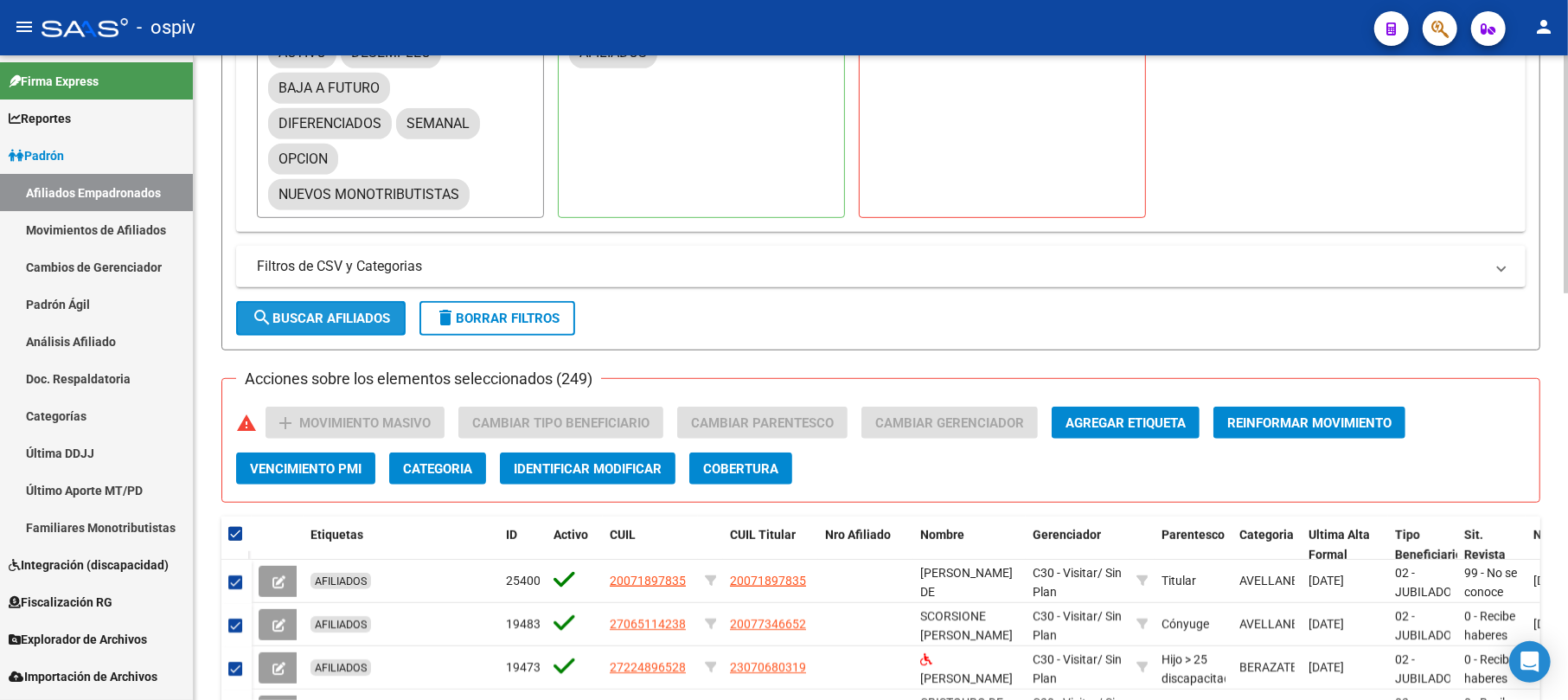
click at [337, 326] on span "search Buscar Afiliados" at bounding box center [321, 318] width 139 height 16
checkbox input "false"
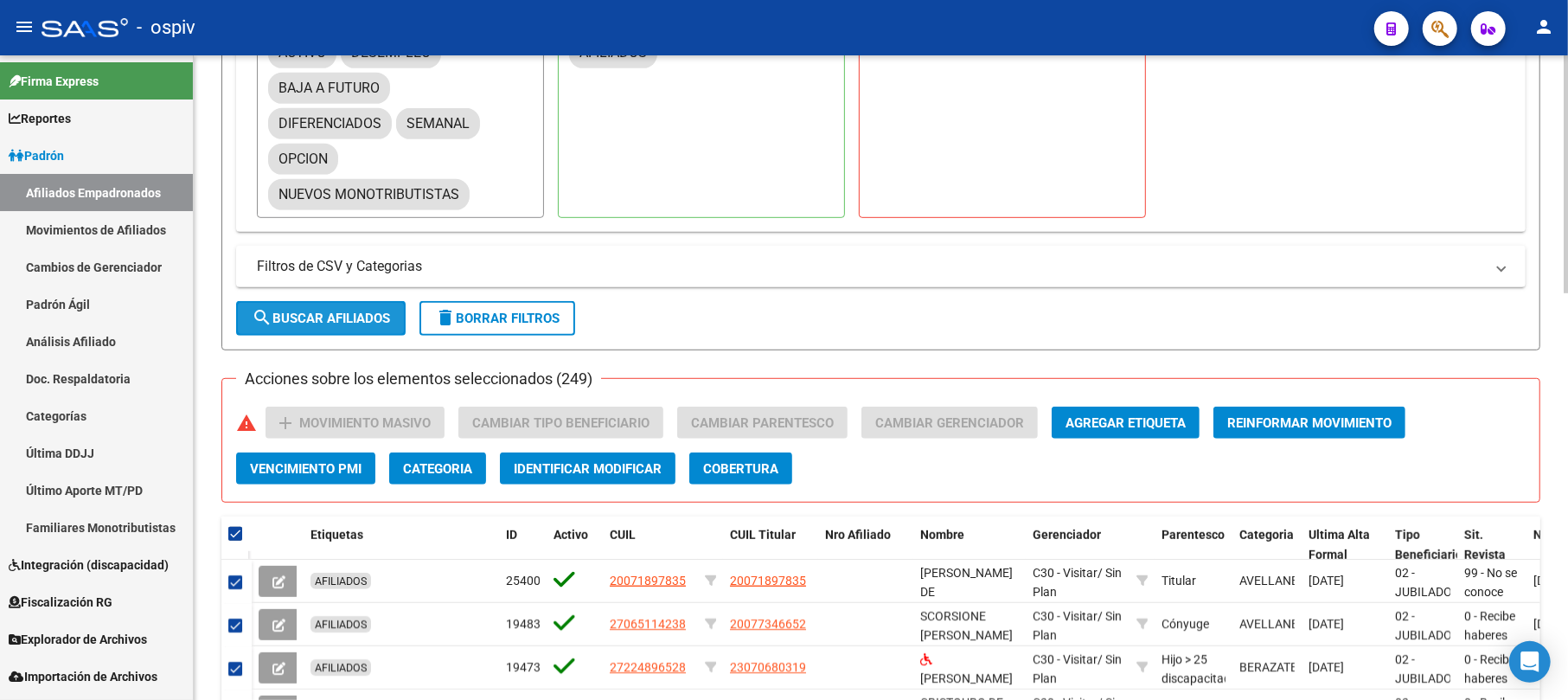
checkbox input "false"
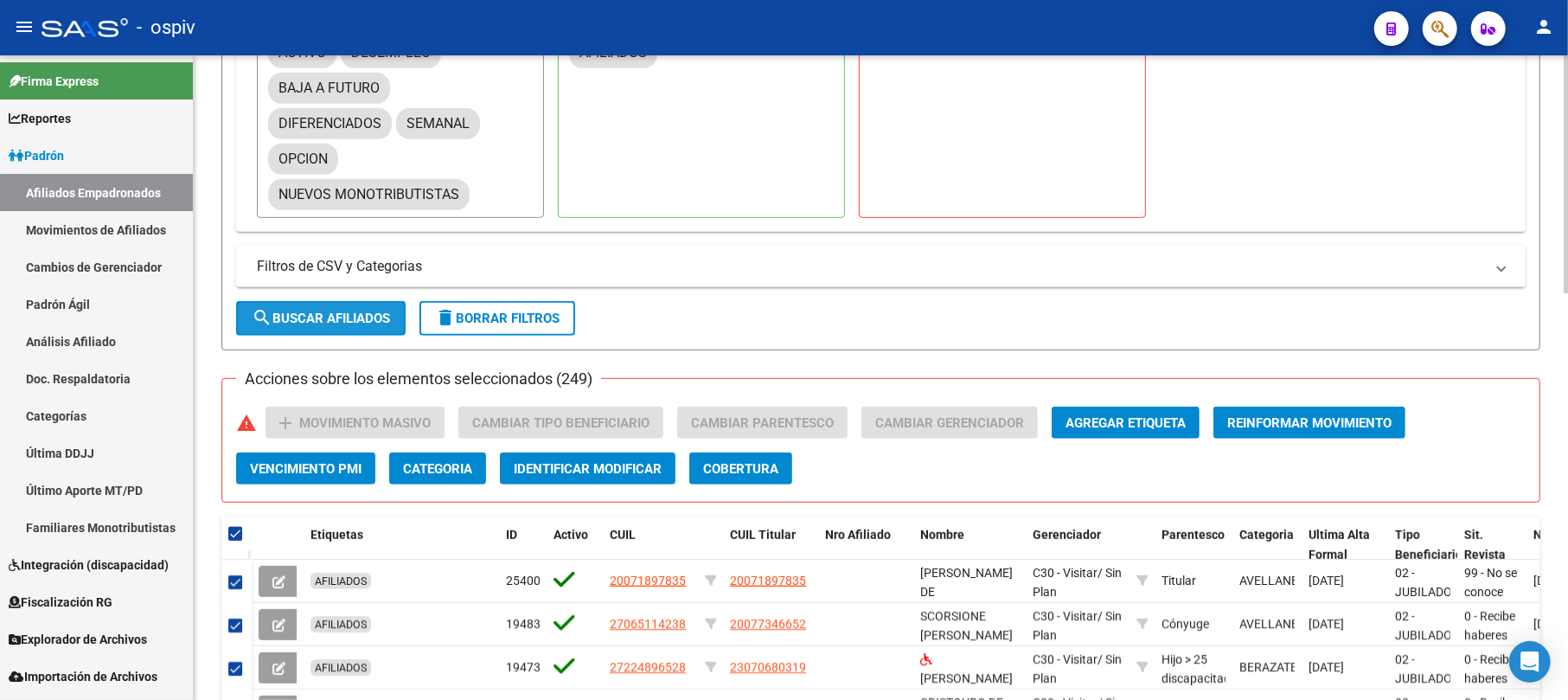
checkbox input "false"
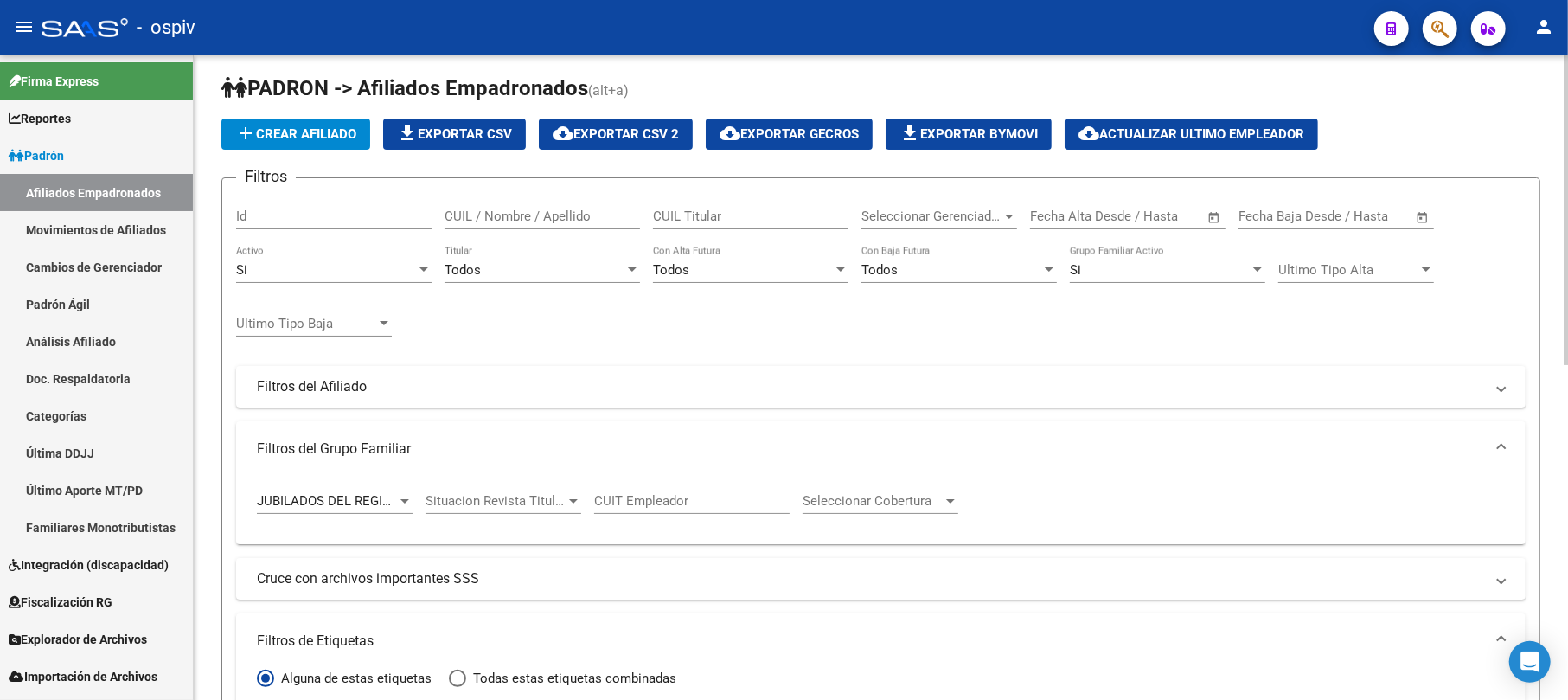
scroll to position [0, 0]
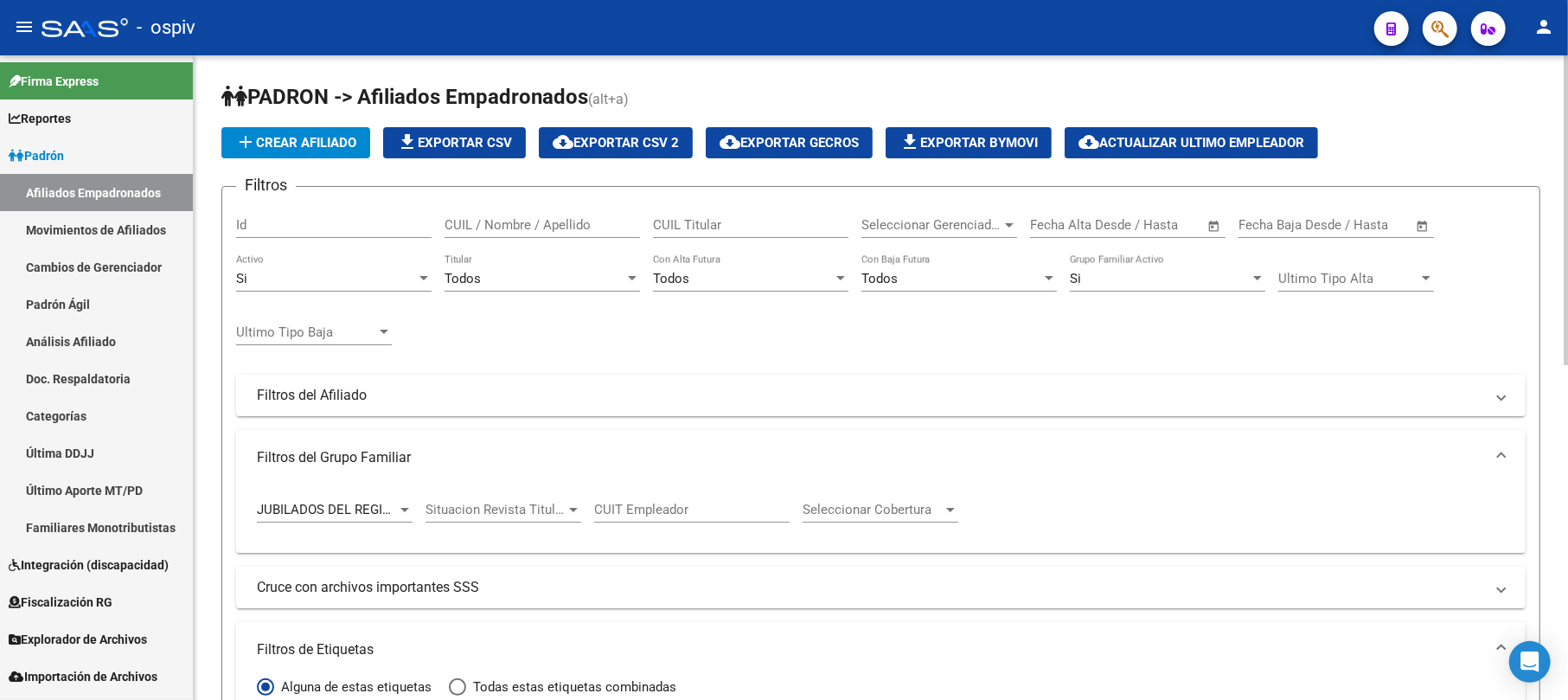
click at [417, 517] on app-drop-down-list "JUBILADOS DEL REGISTRO PARA LA ATENCION DE ESPAÑOLES Tipo Beneficiario Titular" at bounding box center [341, 512] width 169 height 54
click at [399, 513] on div at bounding box center [405, 509] width 16 height 14
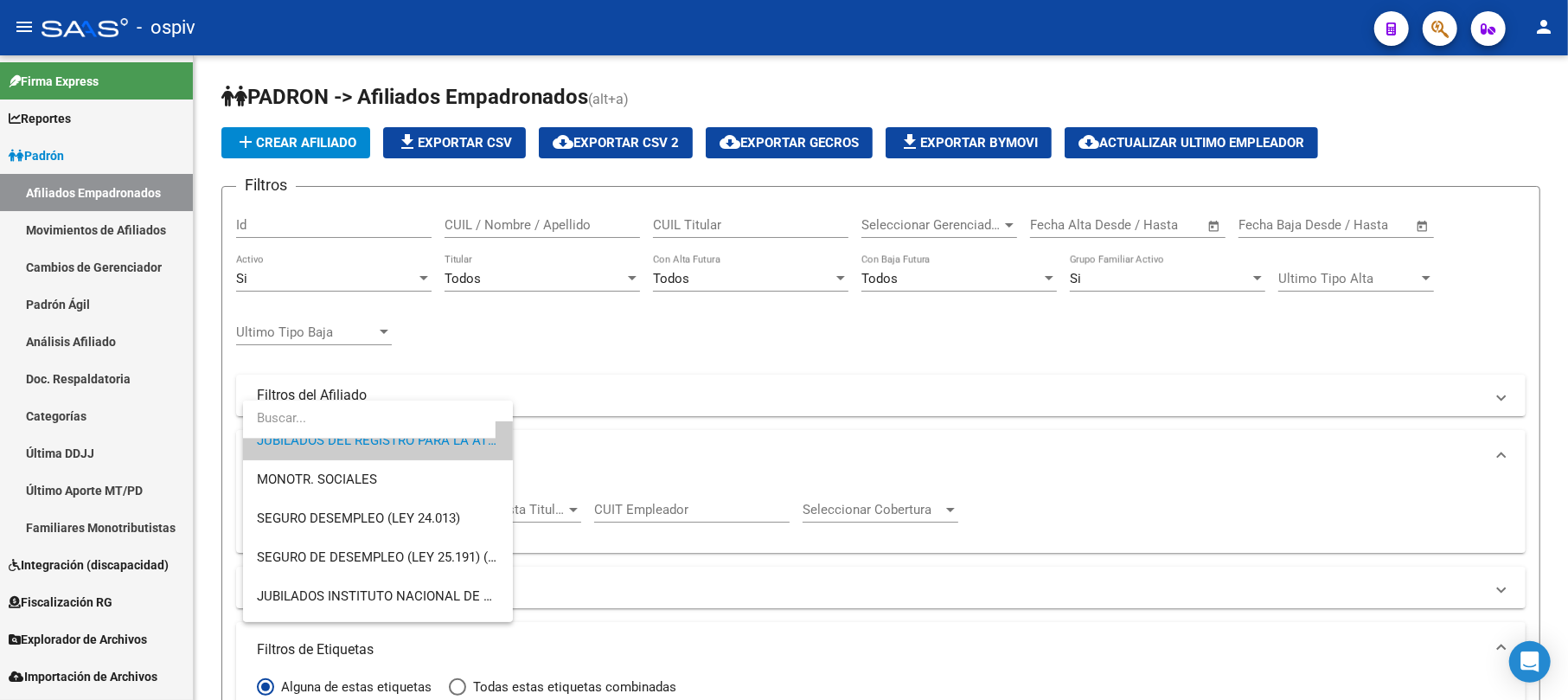
scroll to position [312, 0]
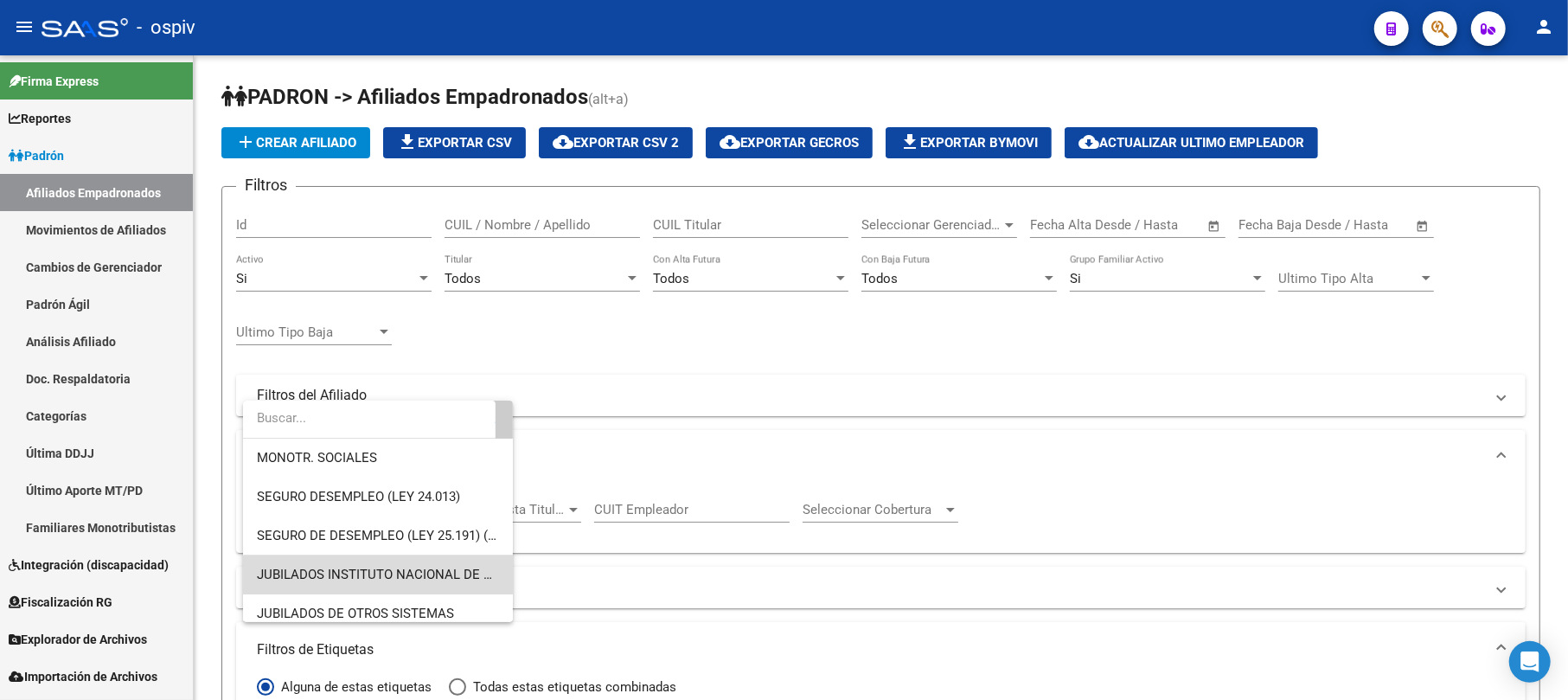
click at [460, 581] on span "JUBILADOS INSTITUTO NACIONAL DE SERVICIOS SOCIALES" at bounding box center [379, 574] width 243 height 39
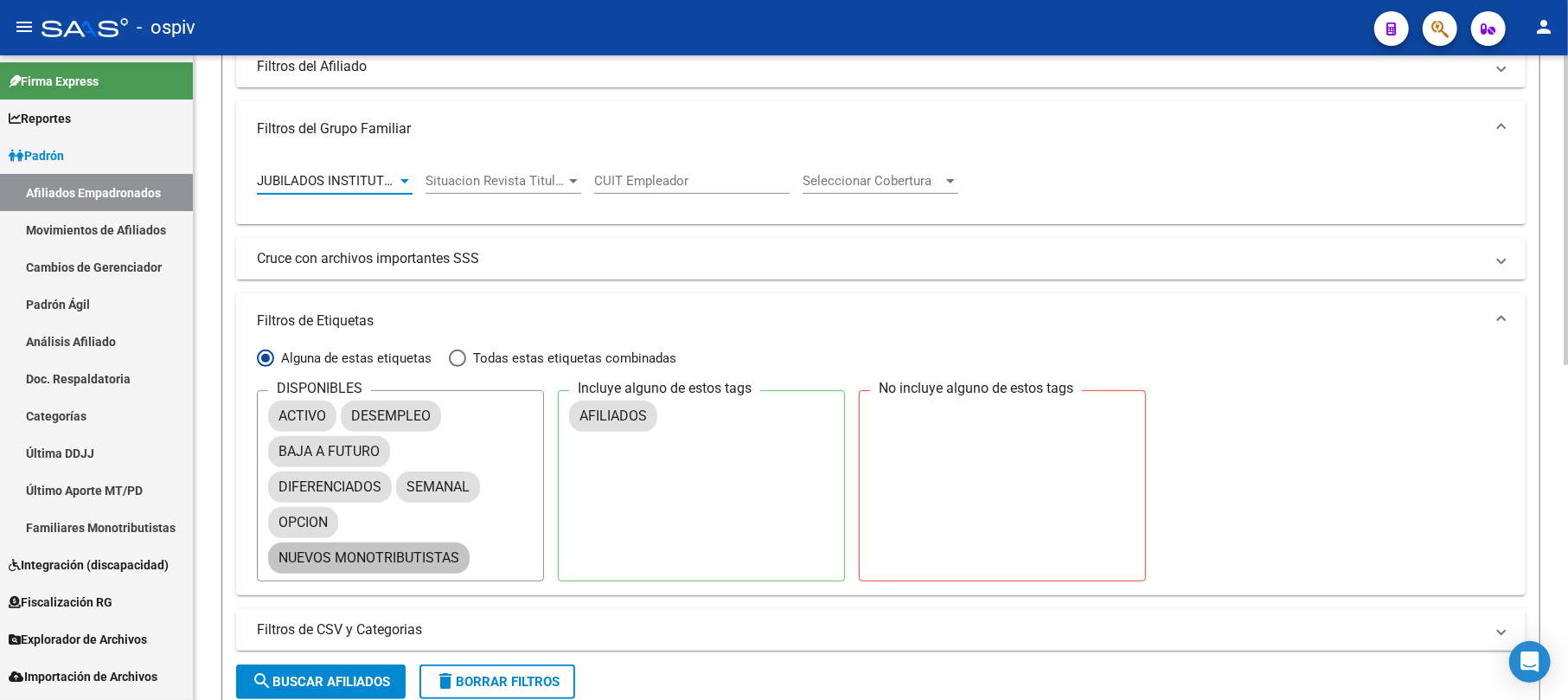
scroll to position [346, 0]
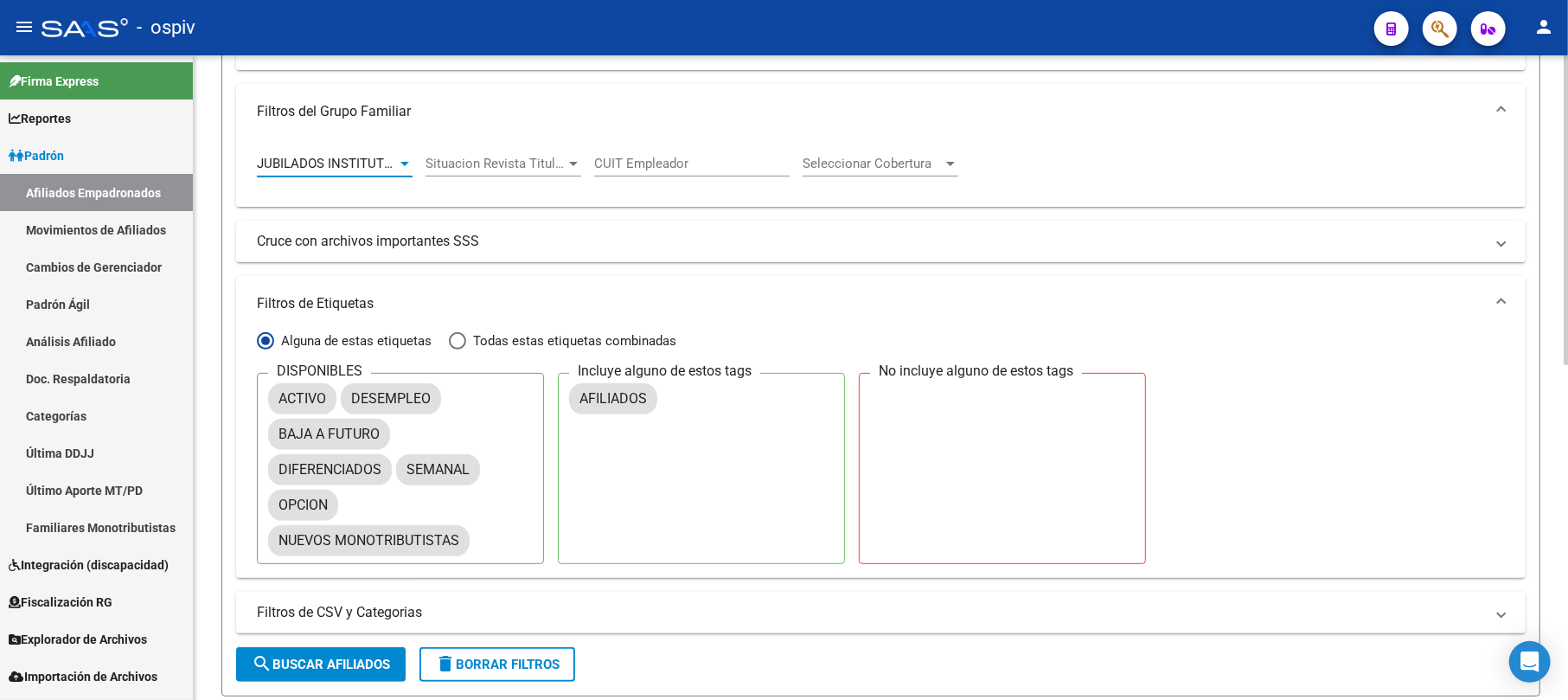
click at [320, 658] on span "search Buscar Afiliados" at bounding box center [321, 664] width 139 height 16
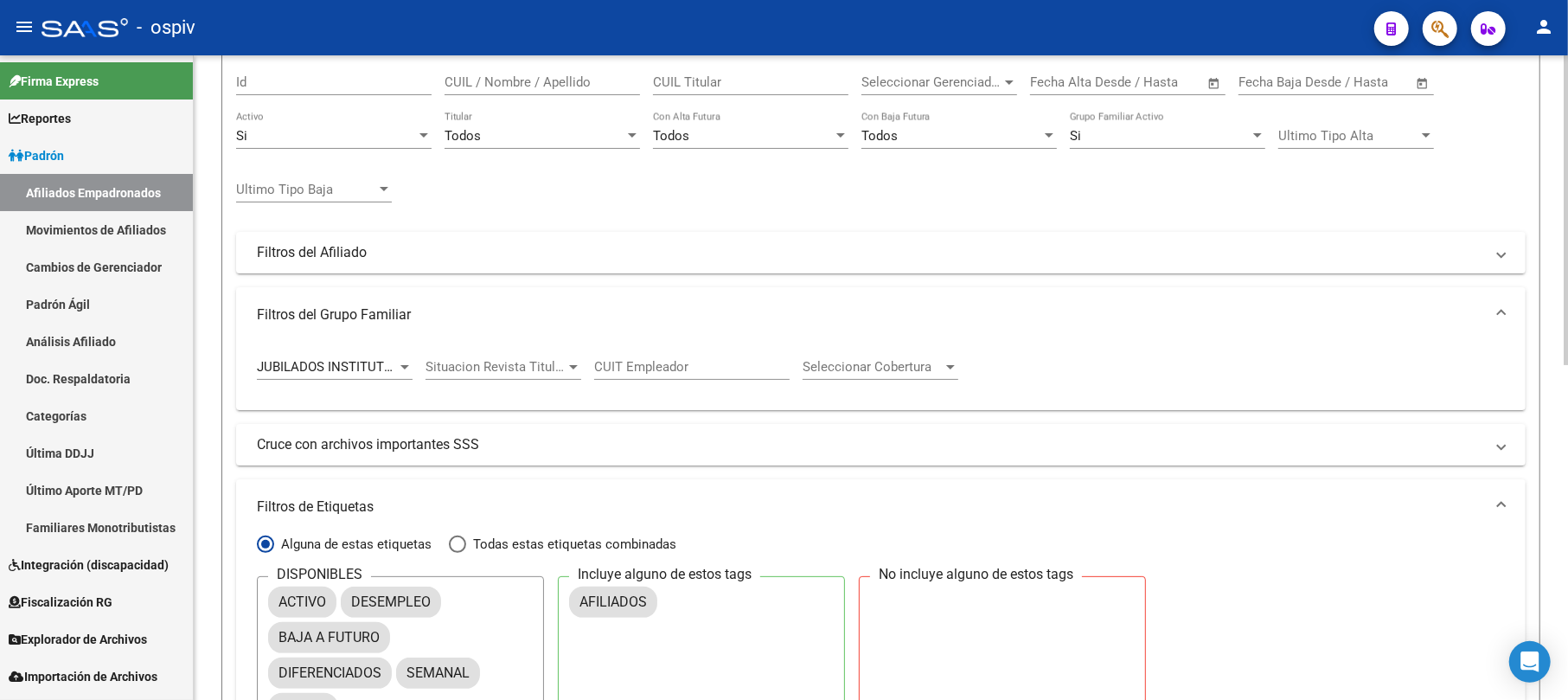
scroll to position [115, 0]
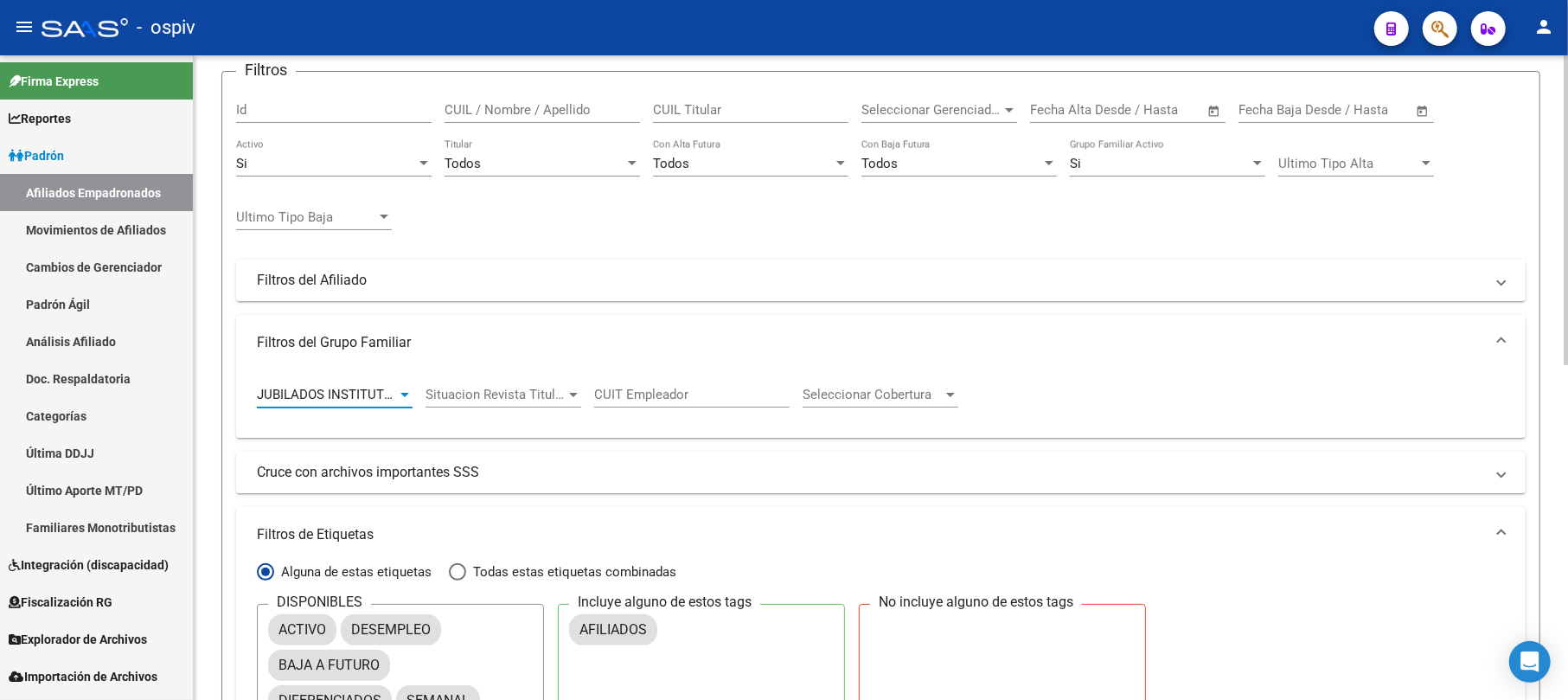
click at [398, 392] on div at bounding box center [405, 394] width 16 height 14
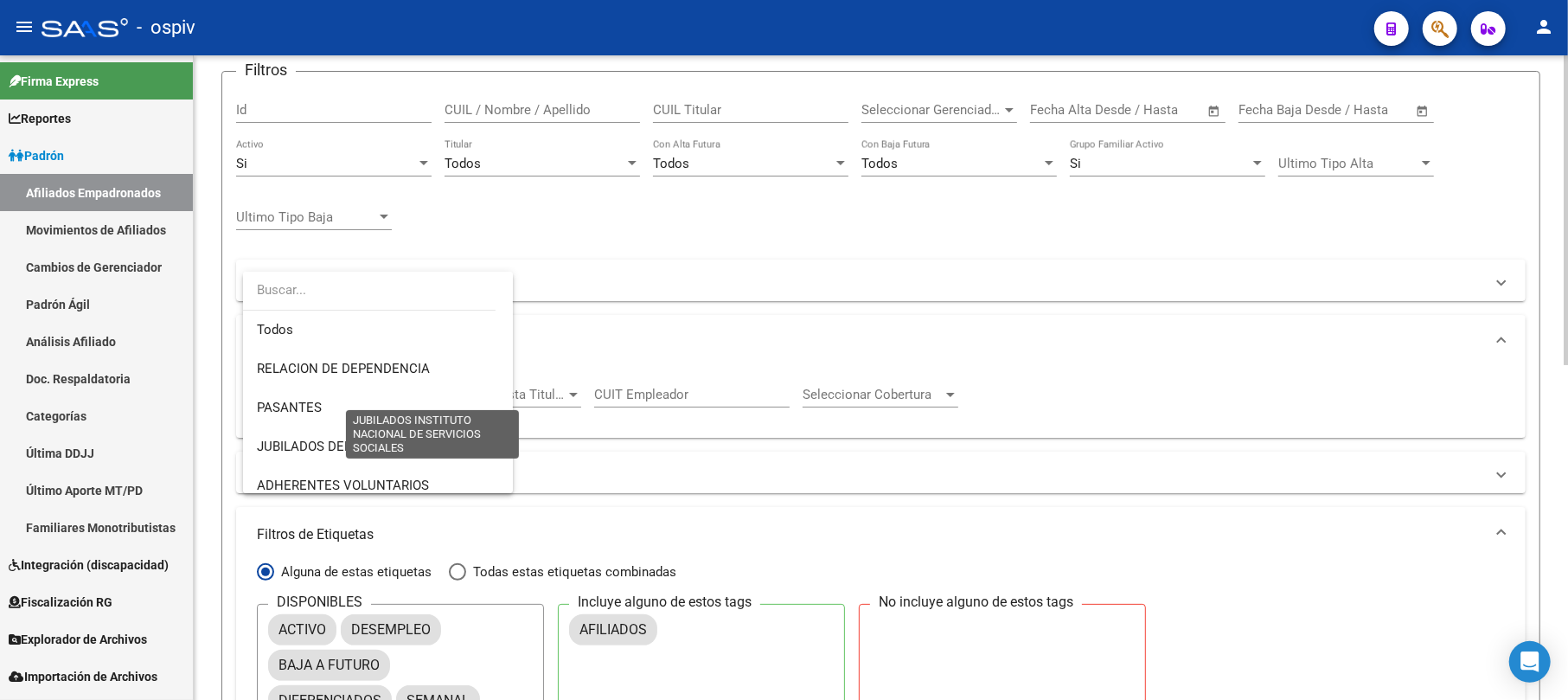
scroll to position [361, 0]
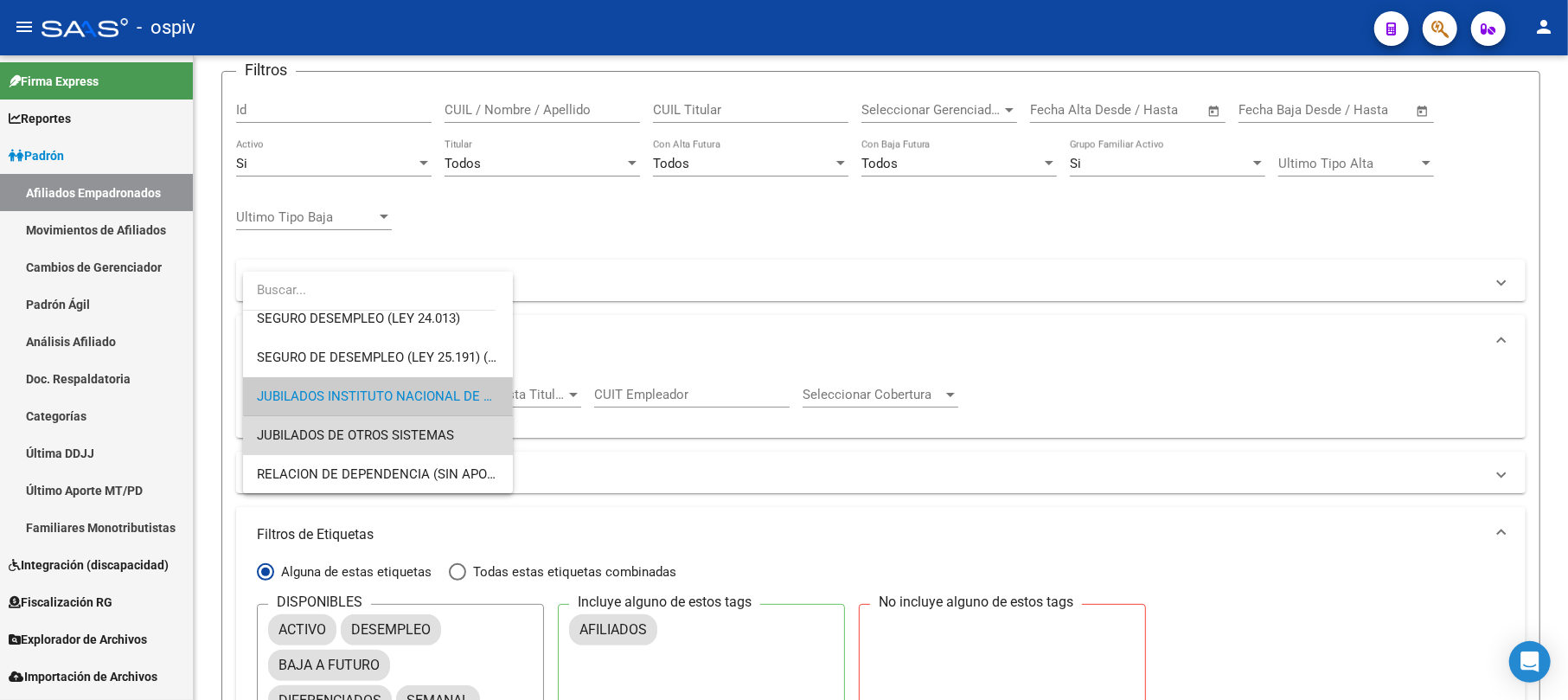
click at [423, 447] on span "JUBILADOS DE OTROS SISTEMAS" at bounding box center [379, 435] width 243 height 39
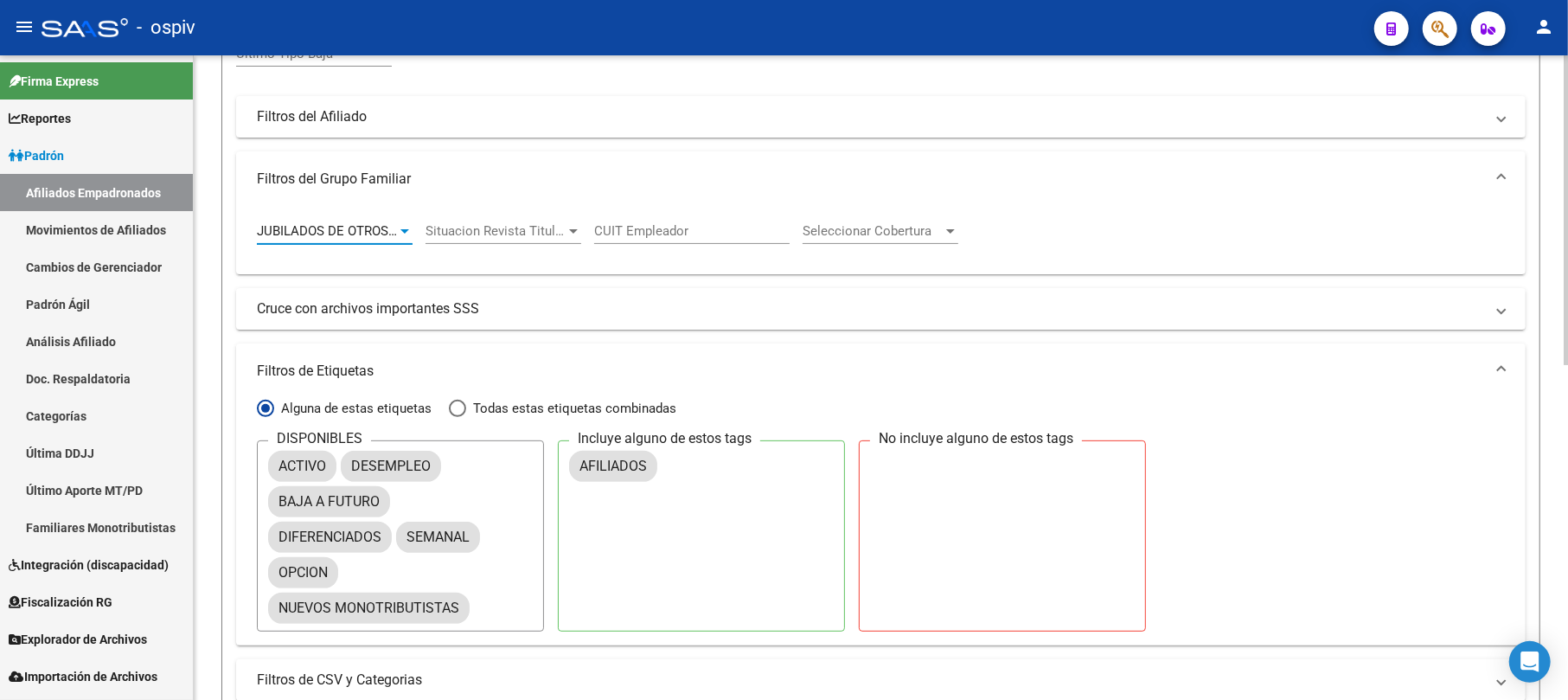
scroll to position [576, 0]
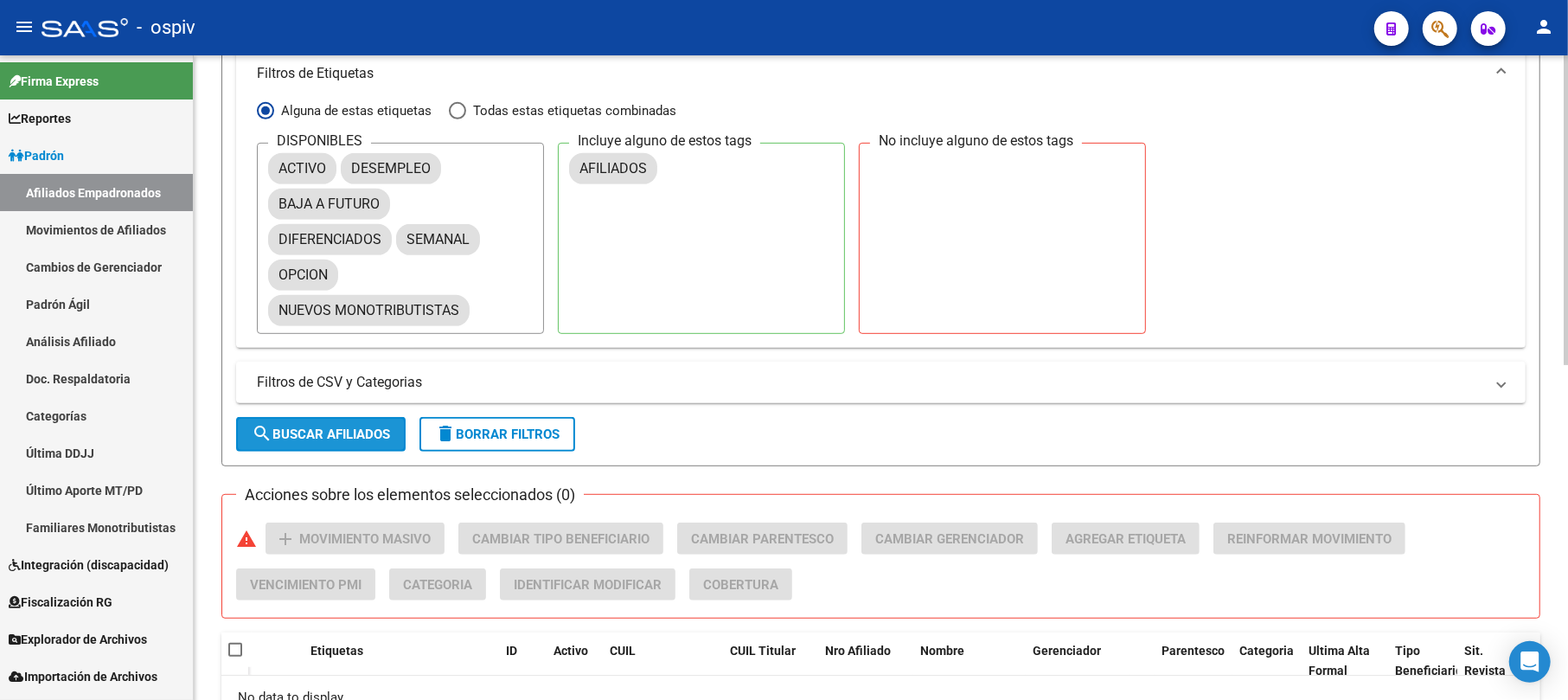
click at [305, 427] on span "search Buscar Afiliados" at bounding box center [321, 434] width 139 height 16
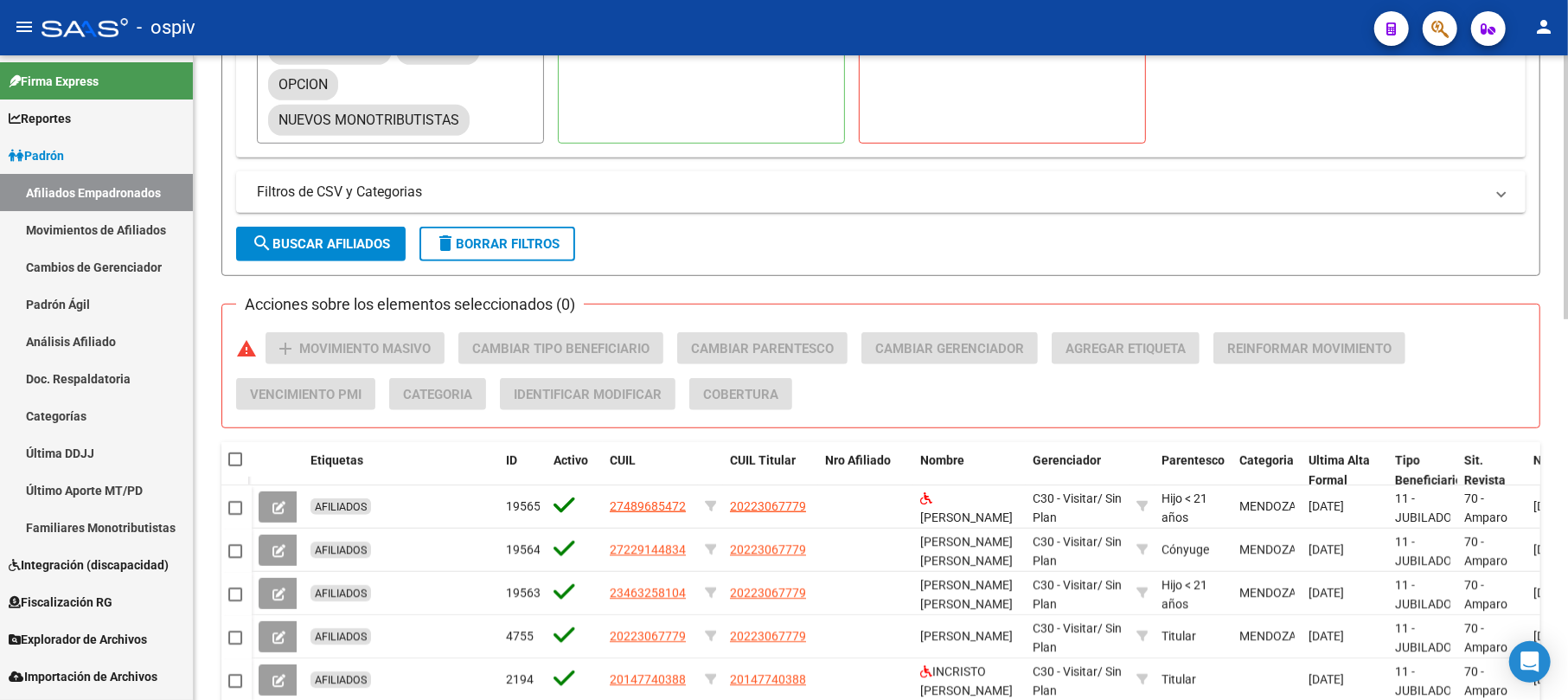
scroll to position [929, 0]
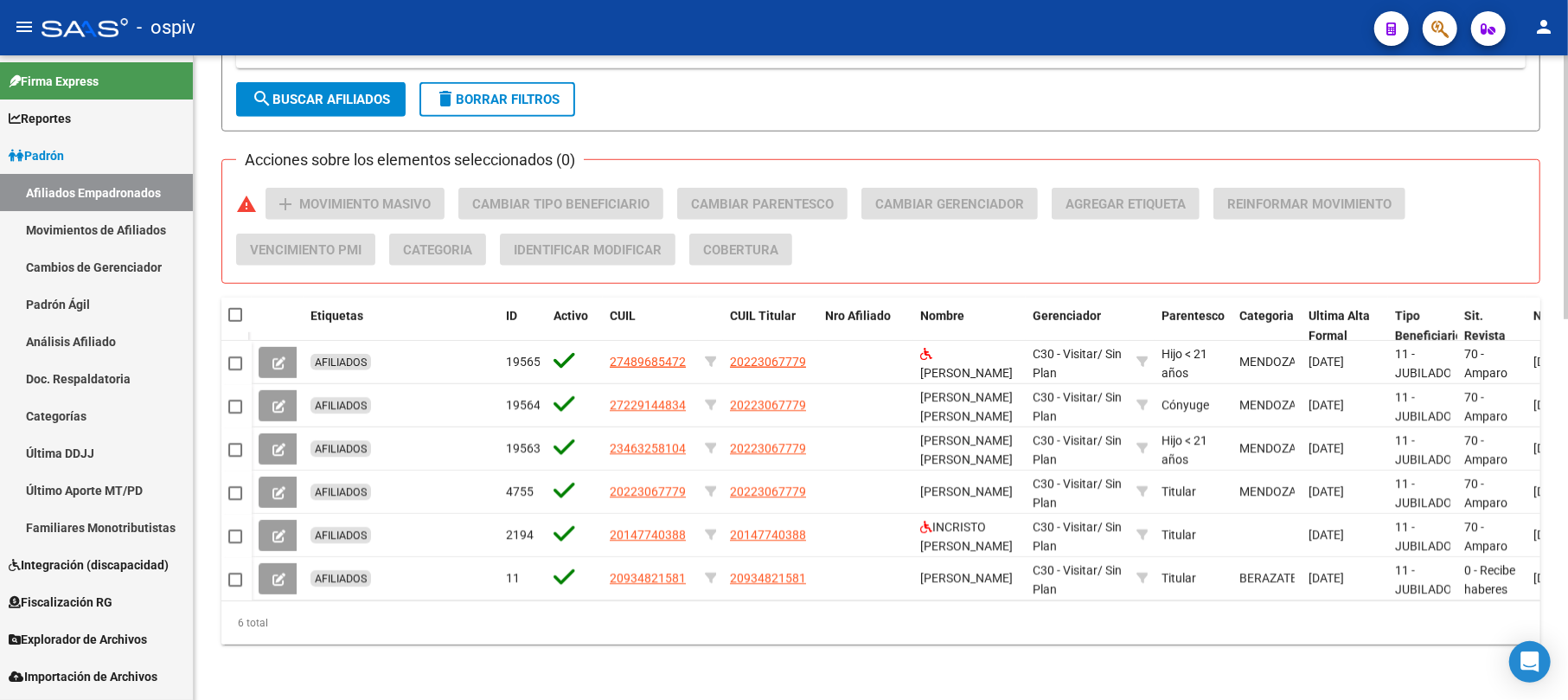
click at [230, 306] on datatable-header-cell at bounding box center [236, 315] width 30 height 35
click at [233, 308] on span at bounding box center [236, 314] width 14 height 14
click at [235, 321] on input "checkbox" at bounding box center [235, 321] width 1 height 1
checkbox input "true"
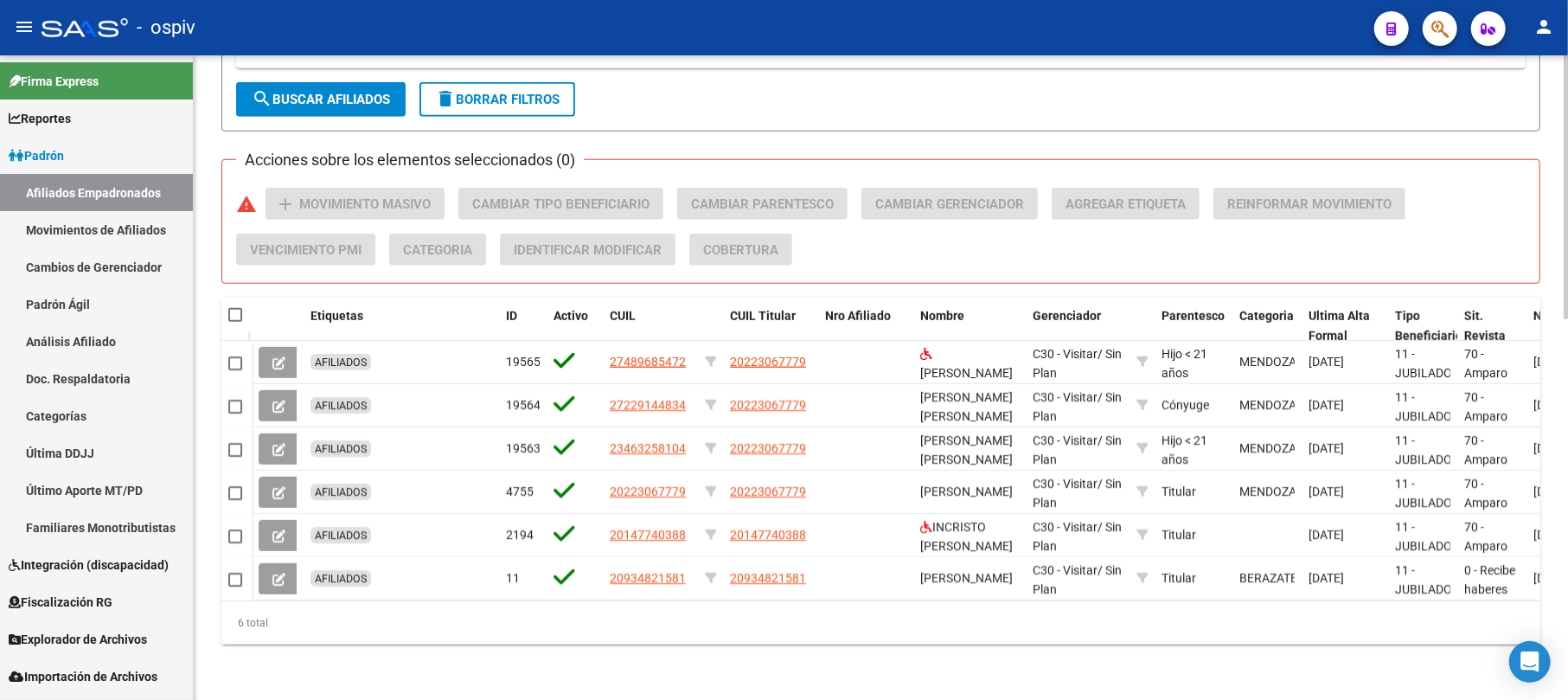
checkbox input "true"
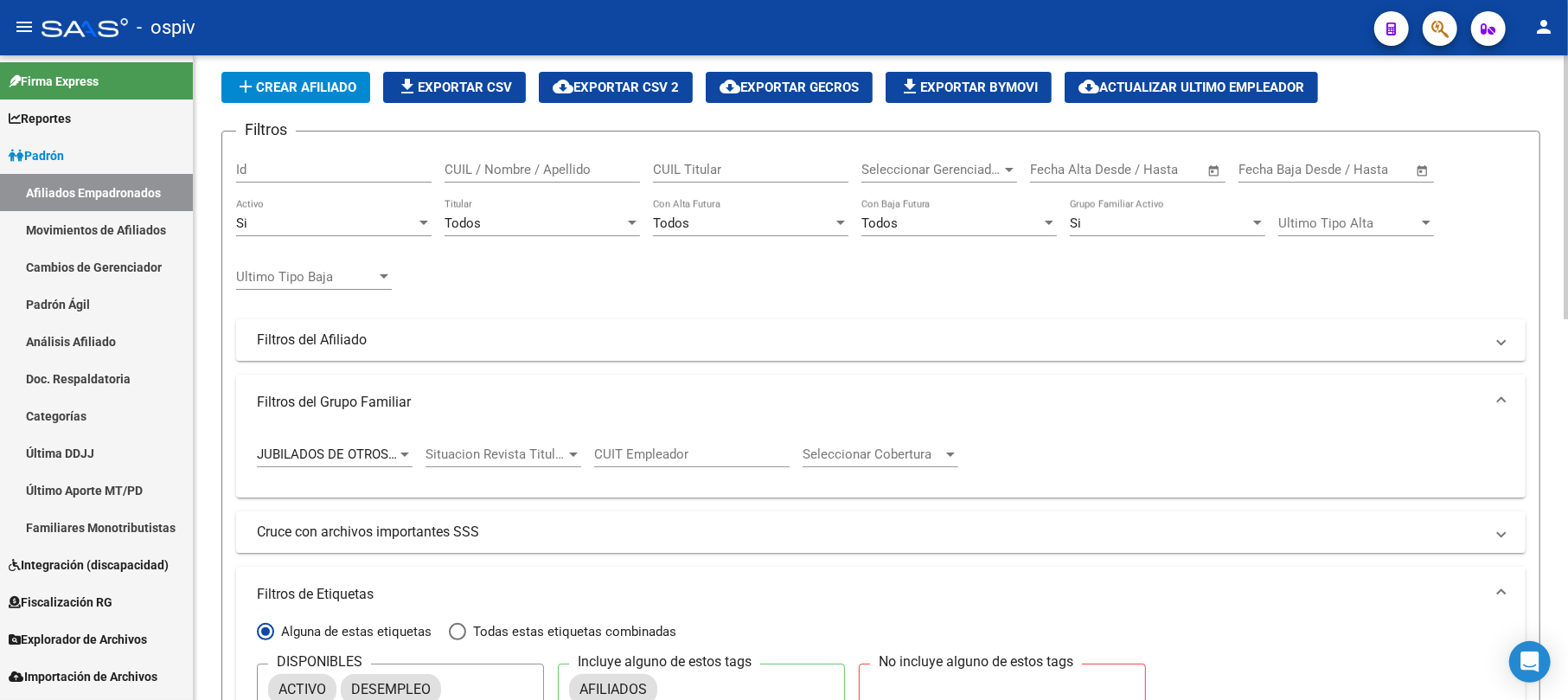
scroll to position [0, 0]
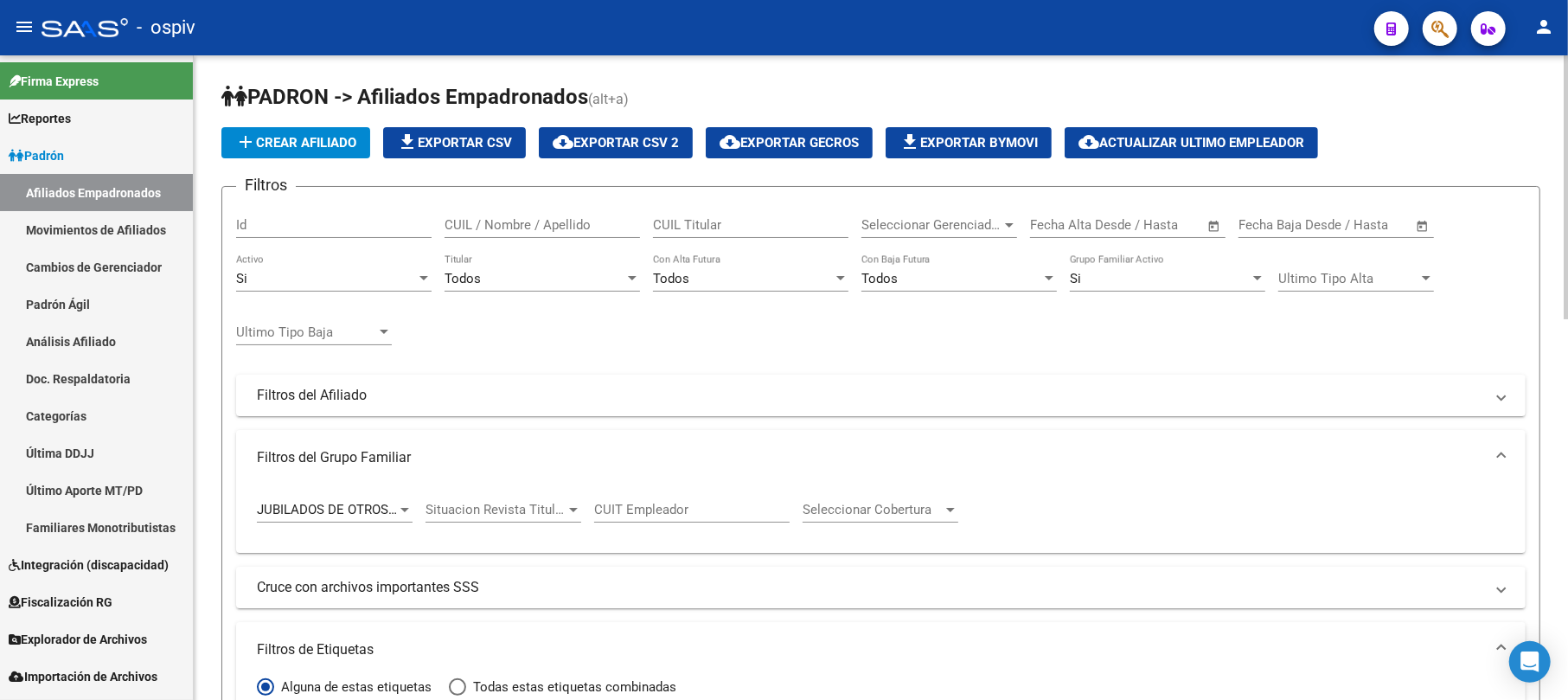
click at [450, 136] on span "file_download Exportar CSV" at bounding box center [454, 143] width 115 height 16
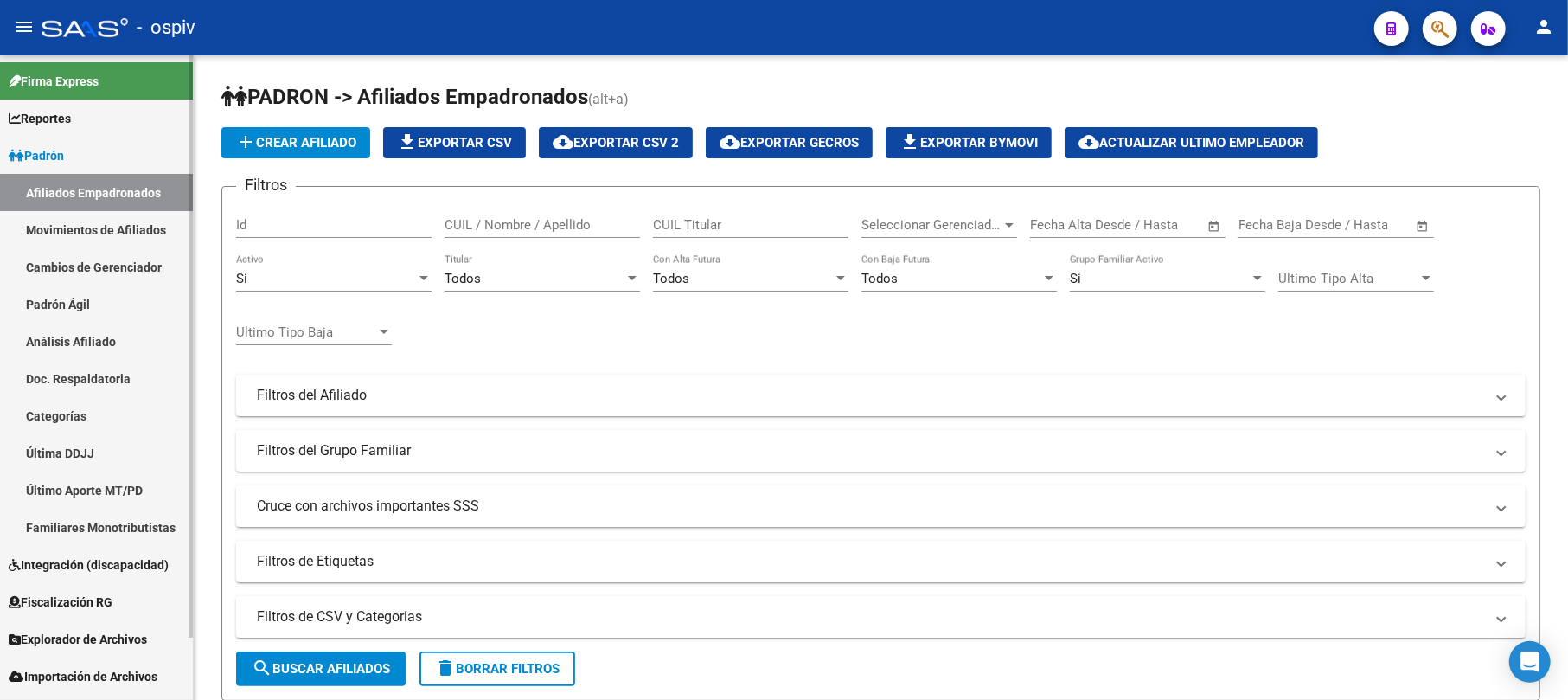
click at [105, 227] on link "Movimientos de Afiliados" at bounding box center [96, 230] width 193 height 37
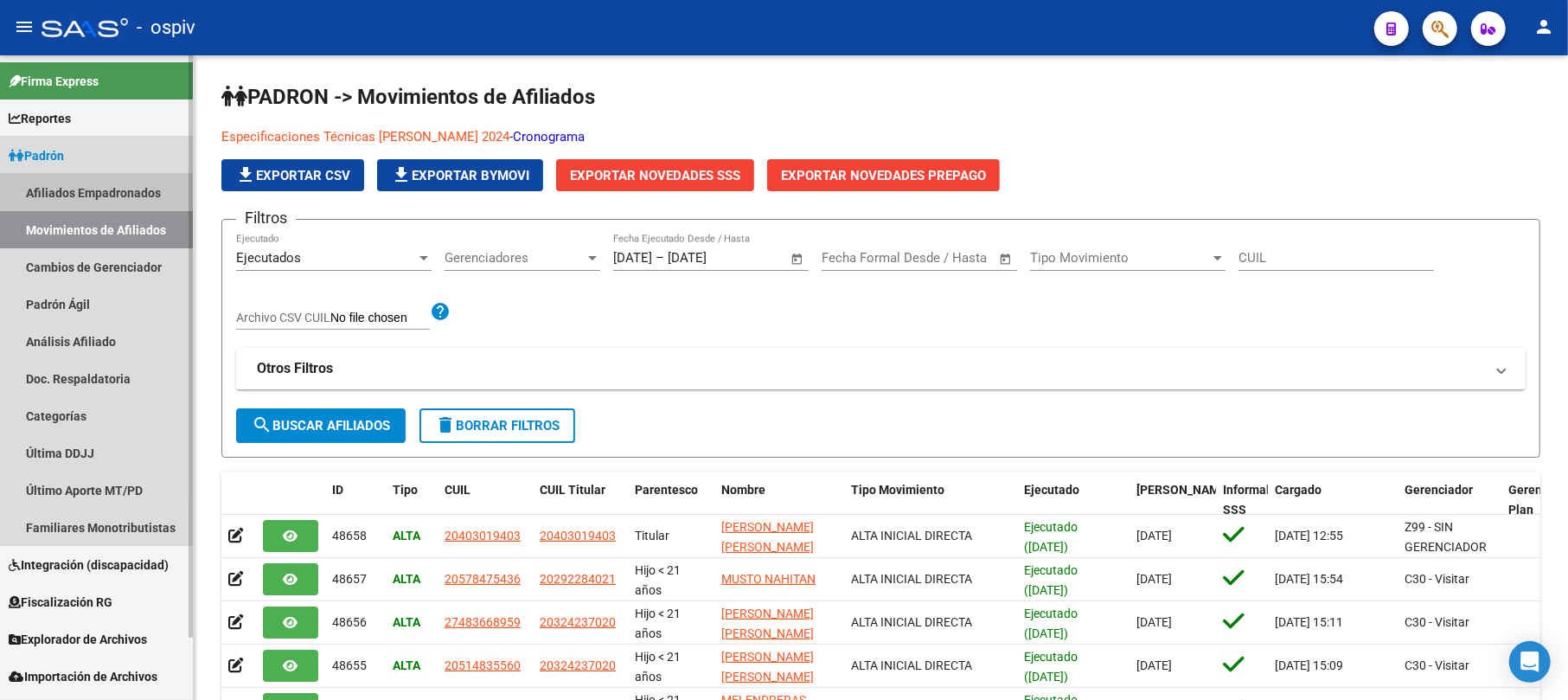
click at [115, 191] on link "Afiliados Empadronados" at bounding box center [96, 192] width 193 height 37
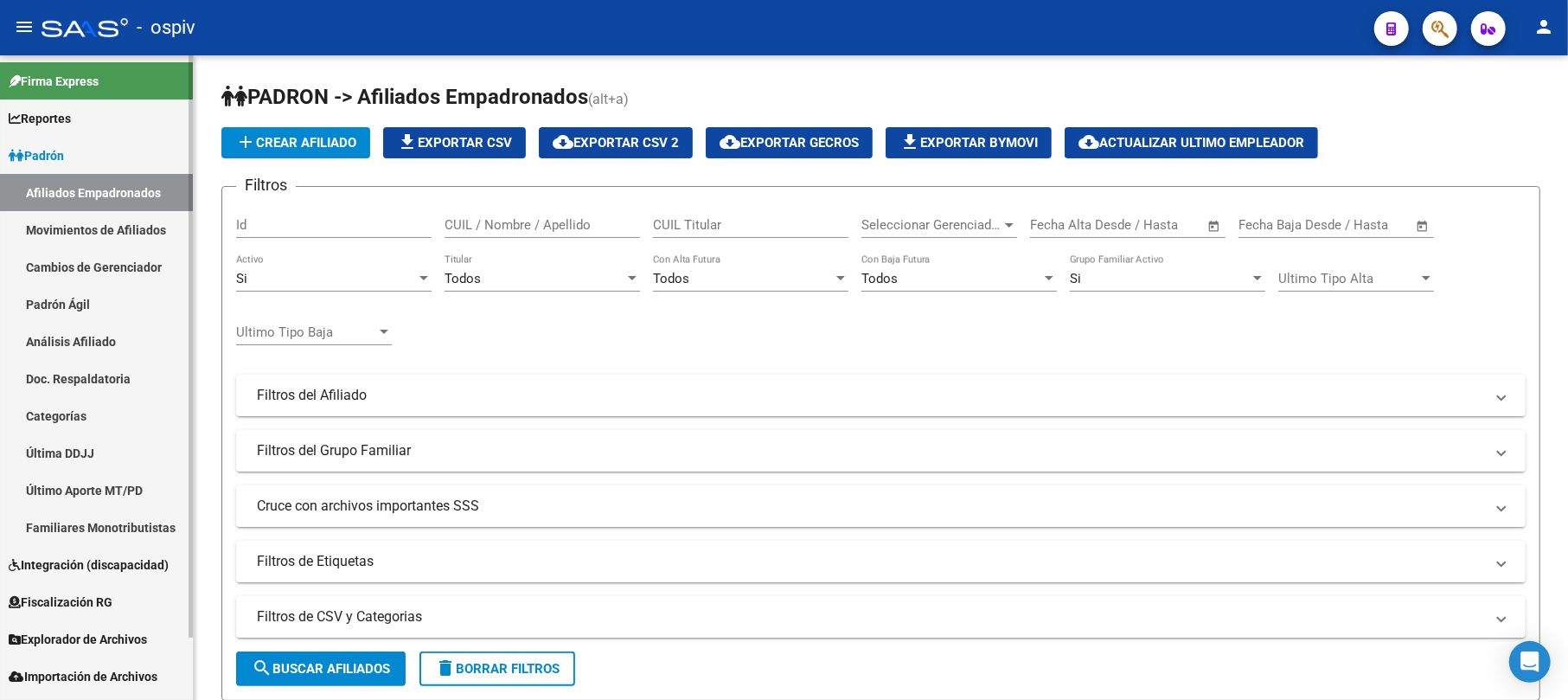
click at [64, 298] on link "Padrón Ágil" at bounding box center [96, 304] width 193 height 37
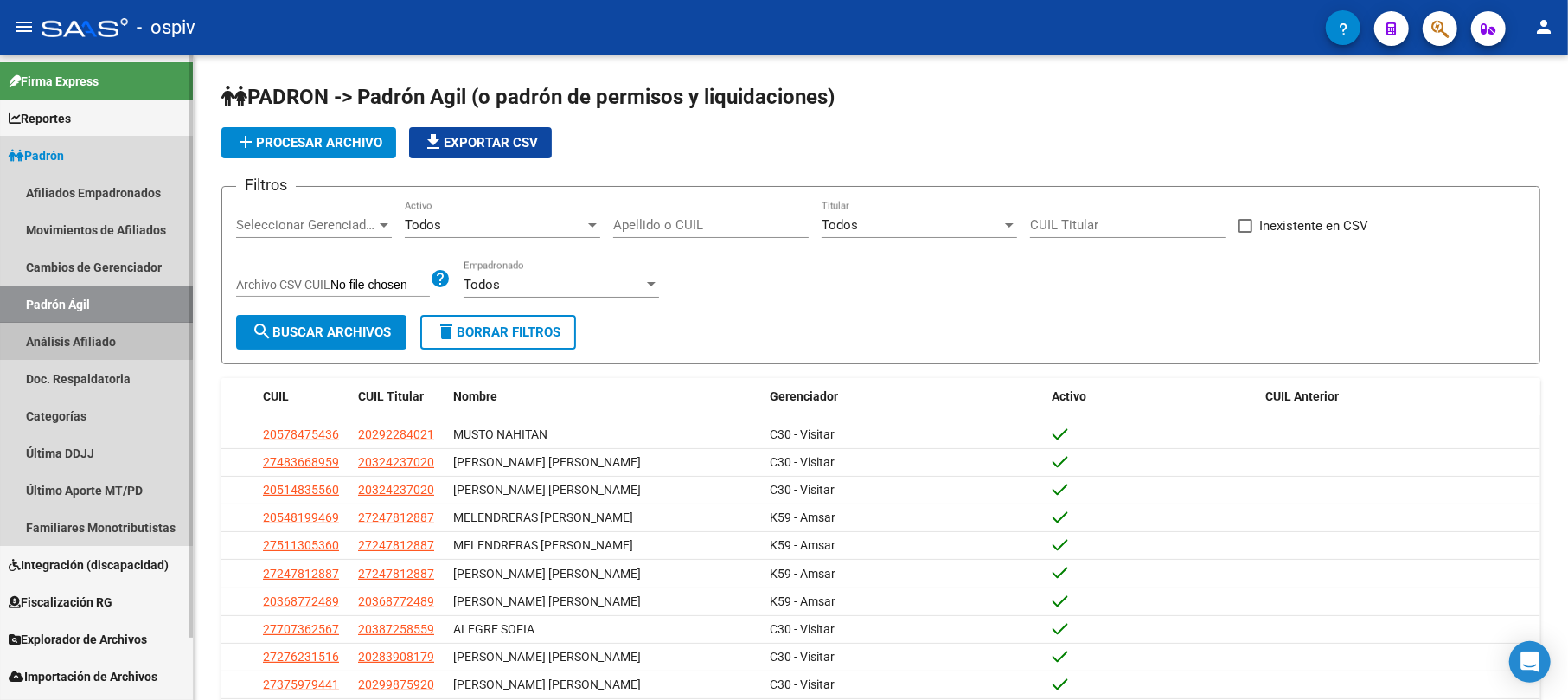
click at [70, 339] on link "Análisis Afiliado" at bounding box center [96, 340] width 193 height 37
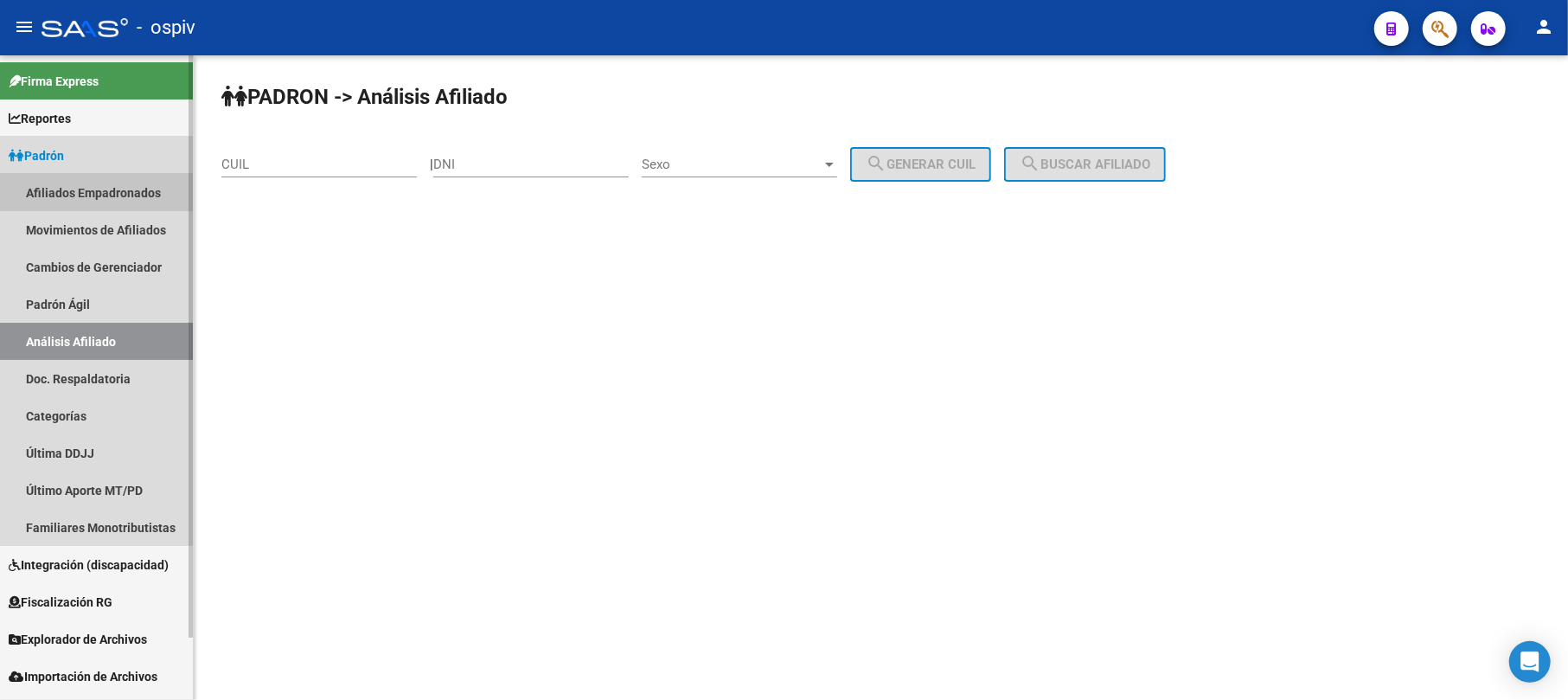
click at [68, 185] on link "Afiliados Empadronados" at bounding box center [96, 192] width 193 height 37
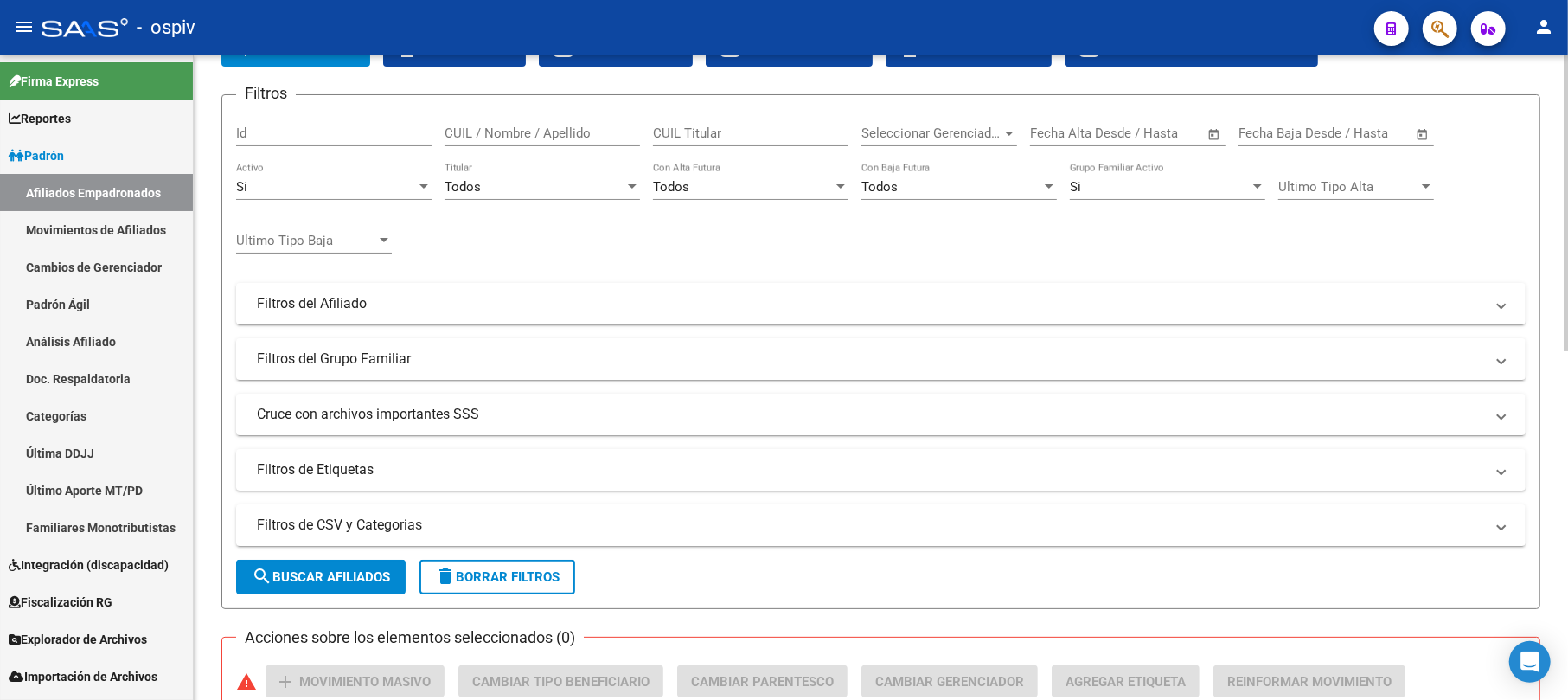
scroll to position [230, 0]
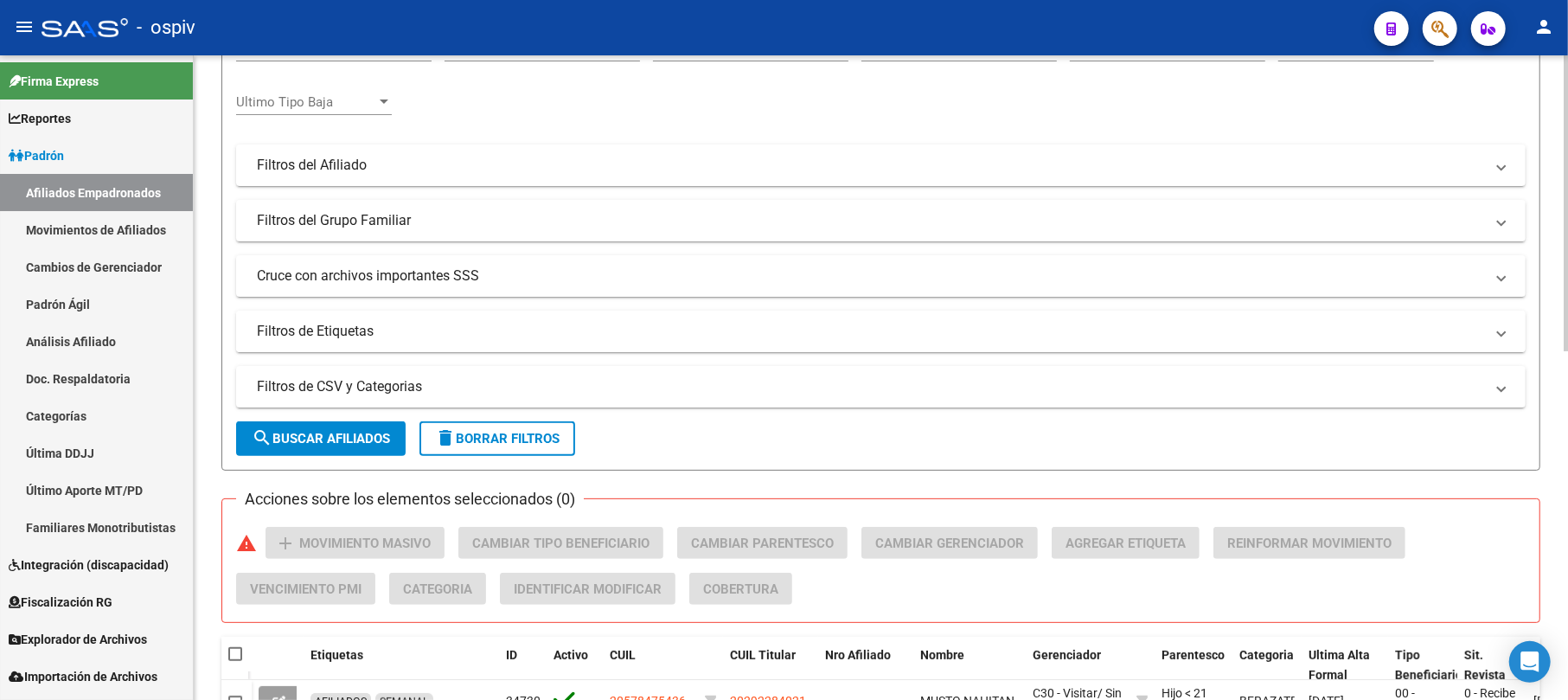
click at [351, 322] on mat-panel-title "Filtros de Etiquetas" at bounding box center [871, 331] width 1228 height 19
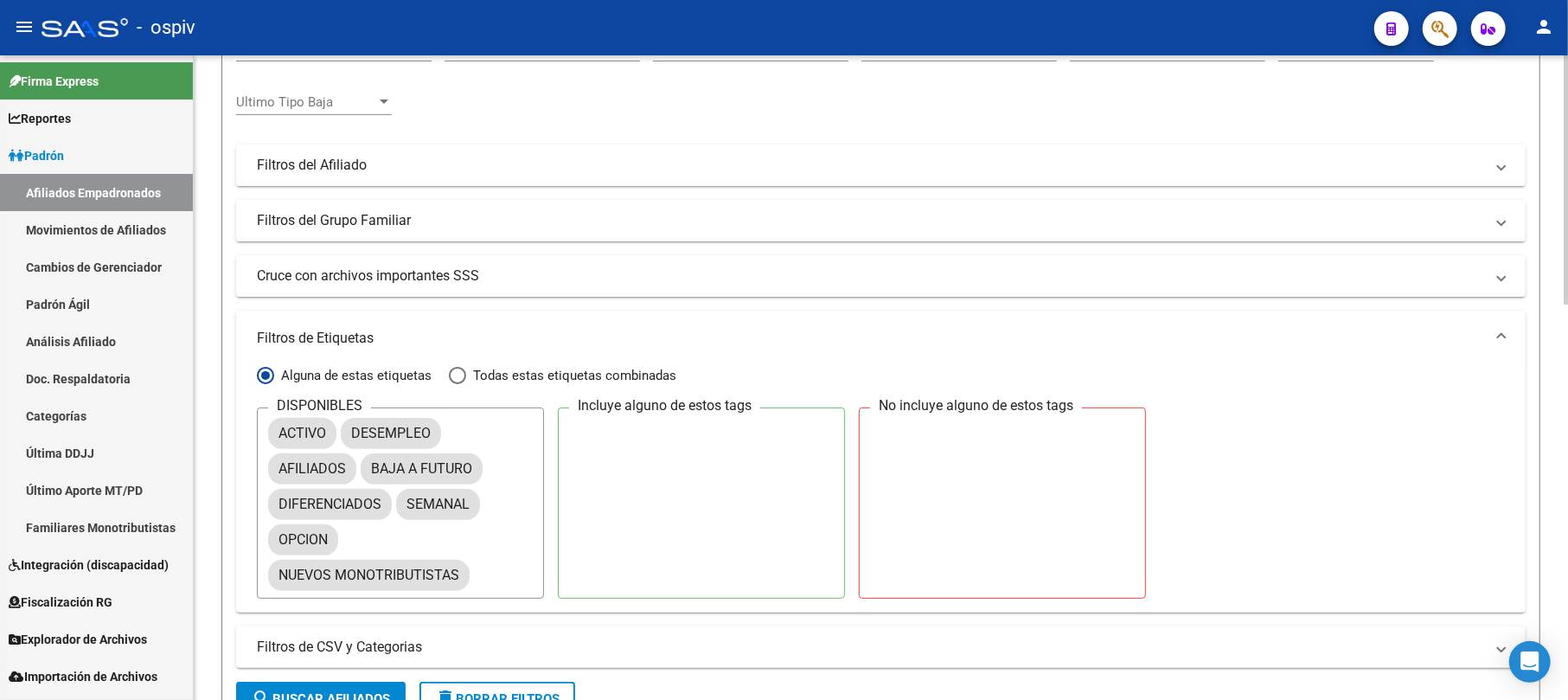
click at [351, 336] on mat-panel-title "Filtros de Etiquetas" at bounding box center [871, 338] width 1228 height 19
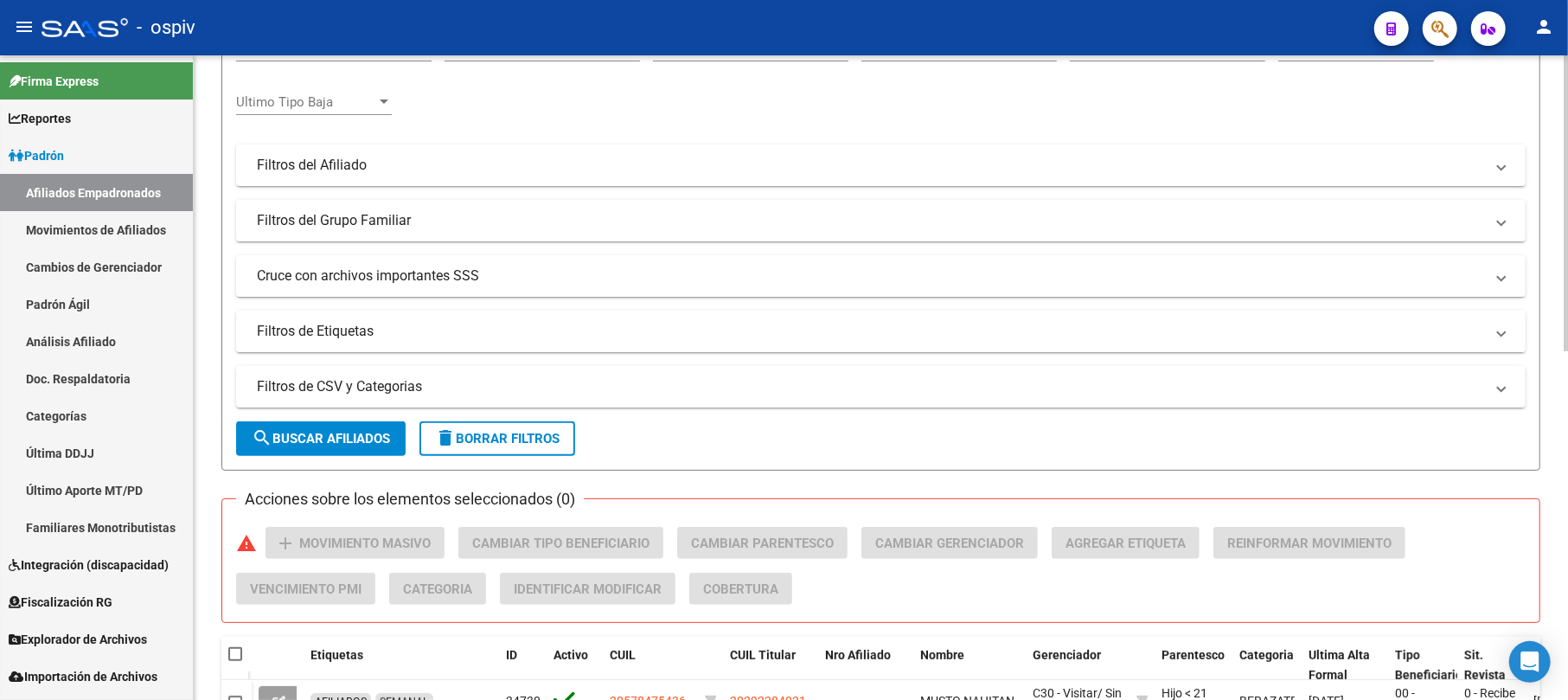
click at [299, 319] on mat-expansion-panel-header "Filtros de Etiquetas" at bounding box center [881, 331] width 1290 height 42
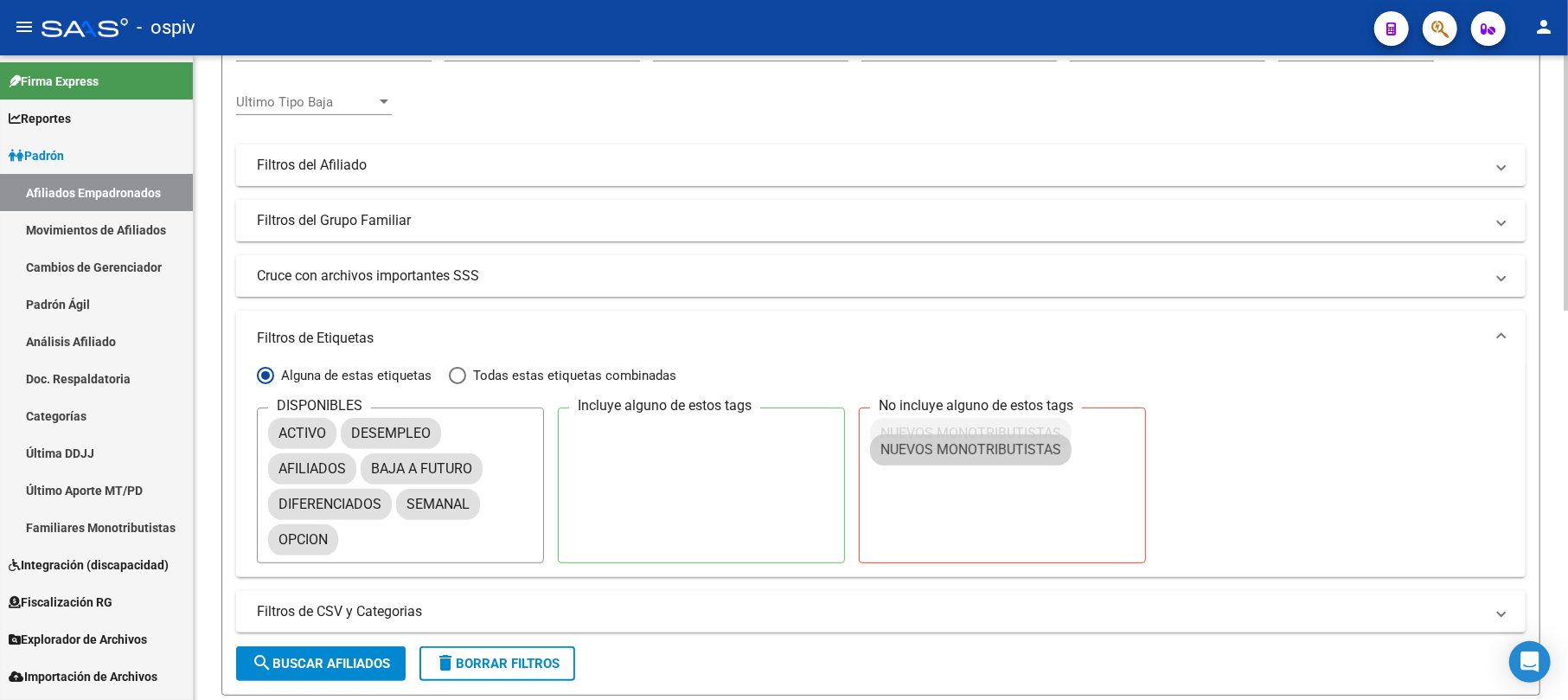
drag, startPoint x: 424, startPoint y: 571, endPoint x: 1029, endPoint y: 429, distance: 621.4
click at [1029, 429] on mat-chip "NUEVOS MONOTRIBUTISTAS" at bounding box center [971, 433] width 202 height 31
click at [302, 666] on span "search Buscar Afiliados" at bounding box center [321, 664] width 139 height 16
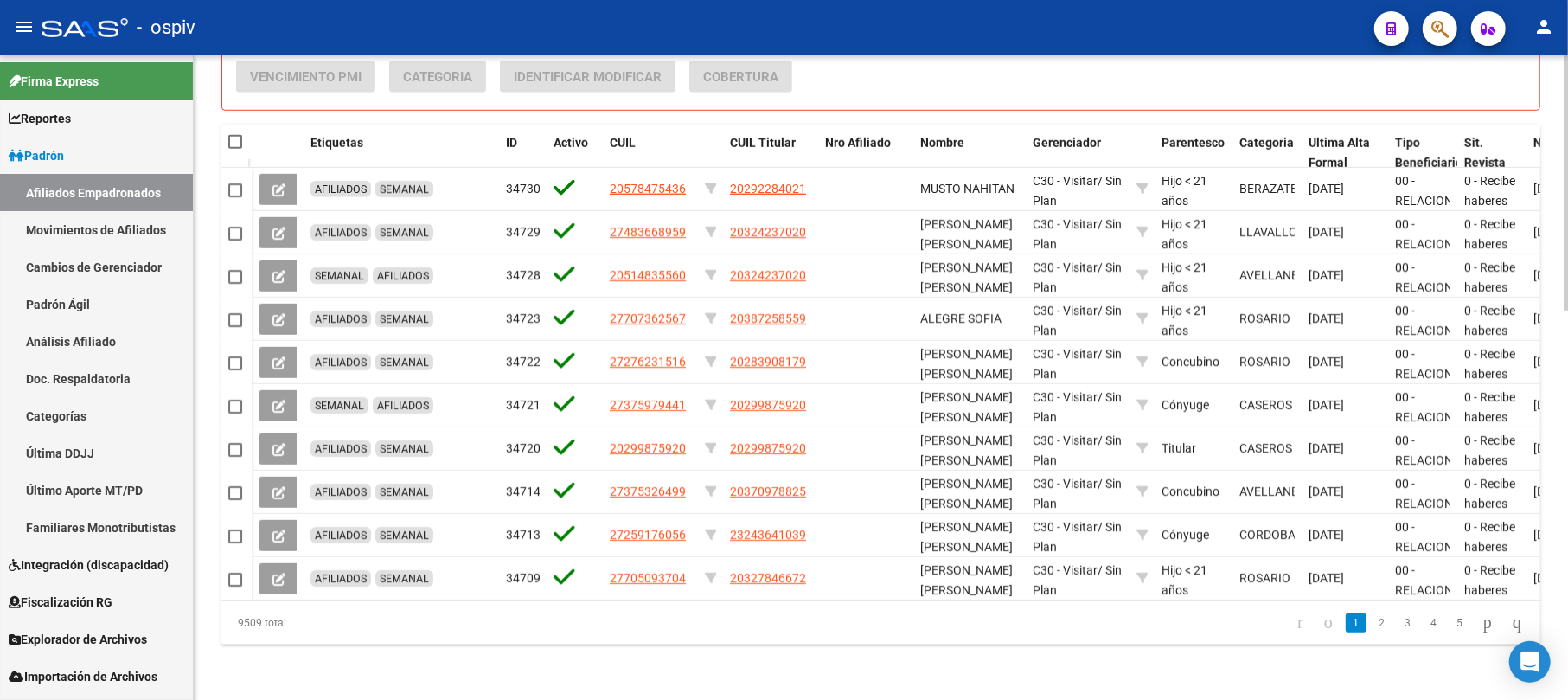
scroll to position [984, 0]
click at [233, 135] on span at bounding box center [236, 142] width 14 height 14
click at [235, 149] on input "checkbox" at bounding box center [235, 149] width 1 height 1
checkbox input "true"
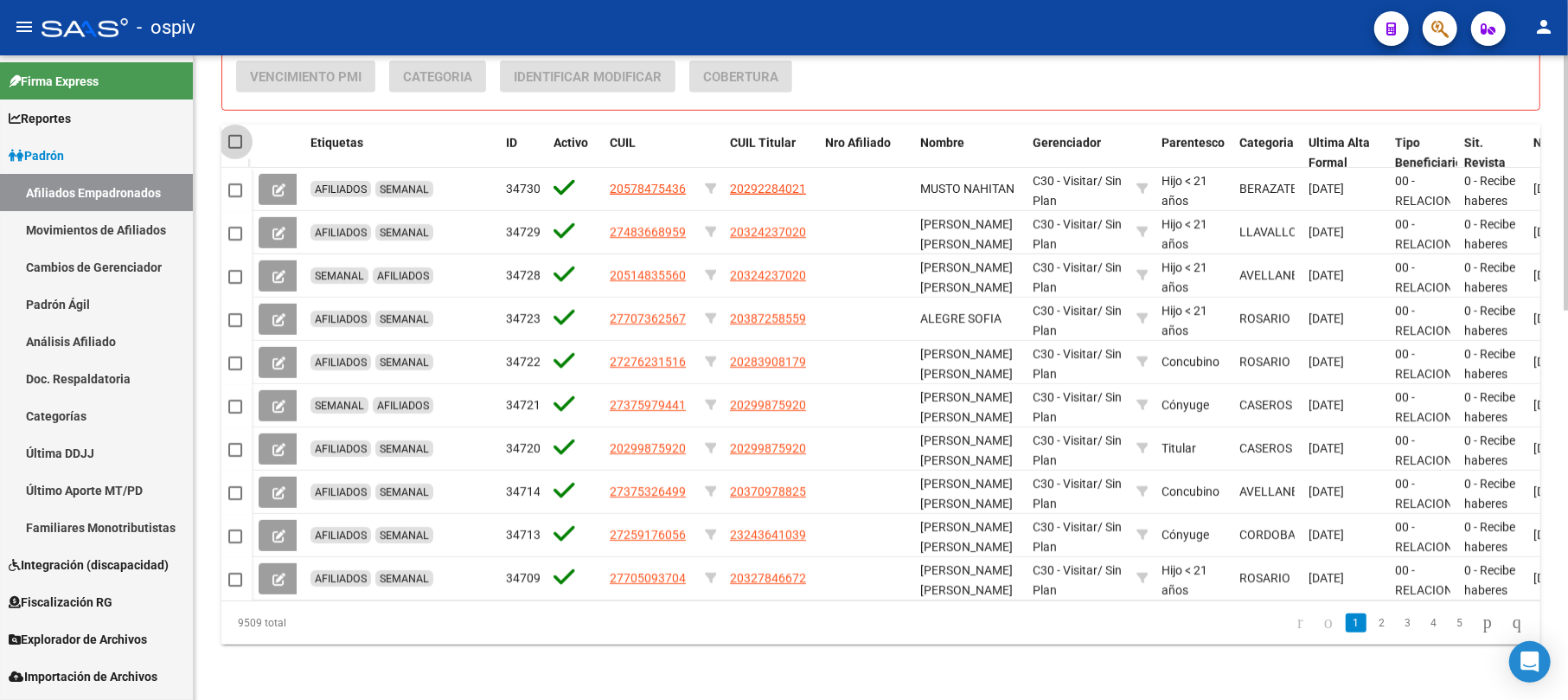
checkbox input "true"
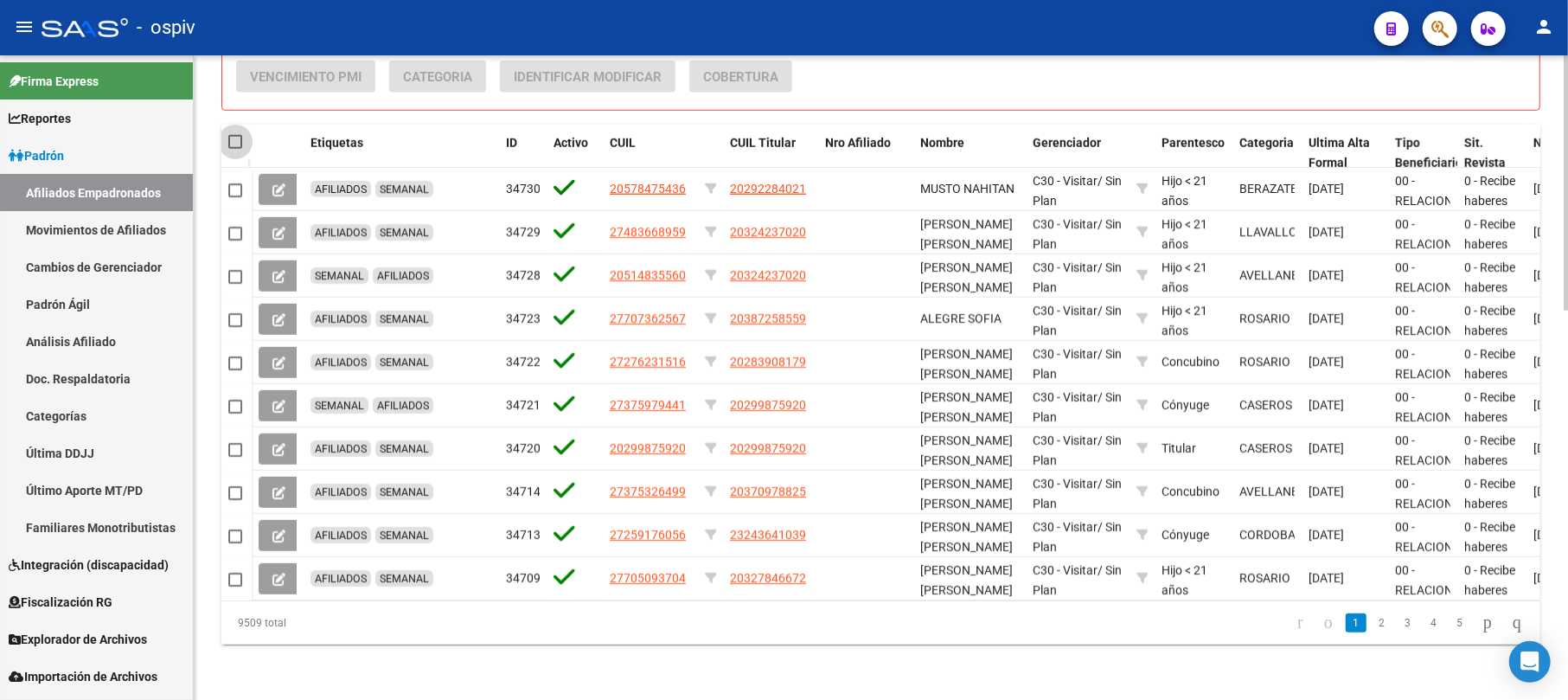
checkbox input "true"
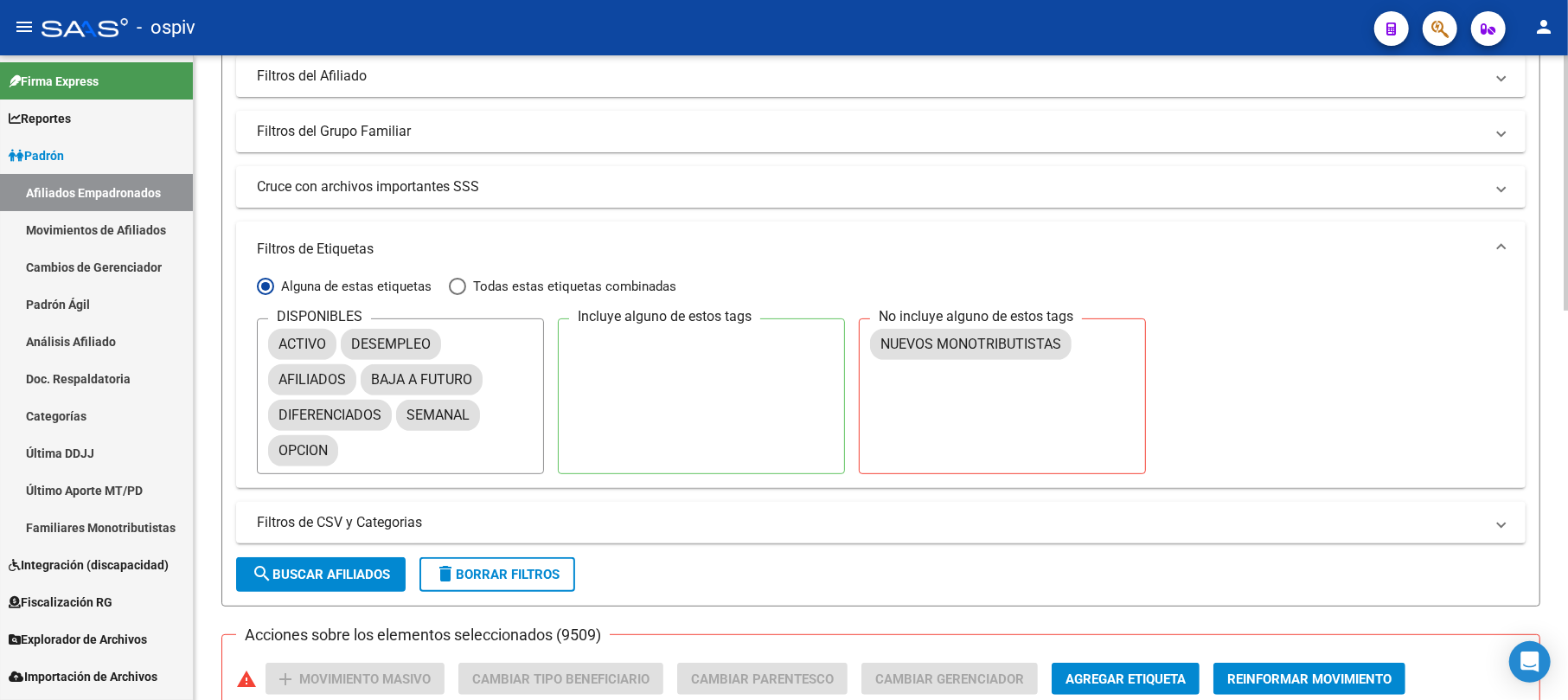
scroll to position [0, 0]
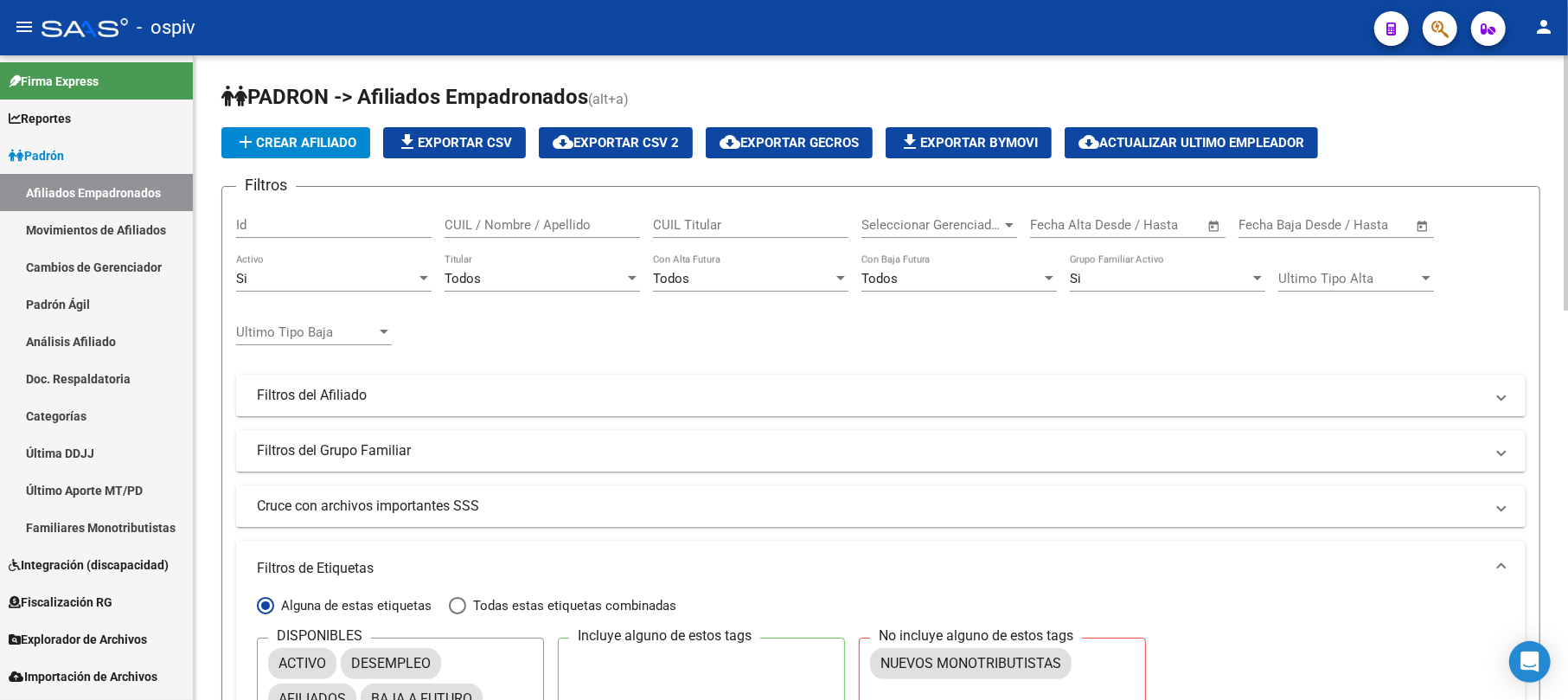
click at [648, 135] on span "cloud_download Exportar CSV 2" at bounding box center [616, 143] width 126 height 16
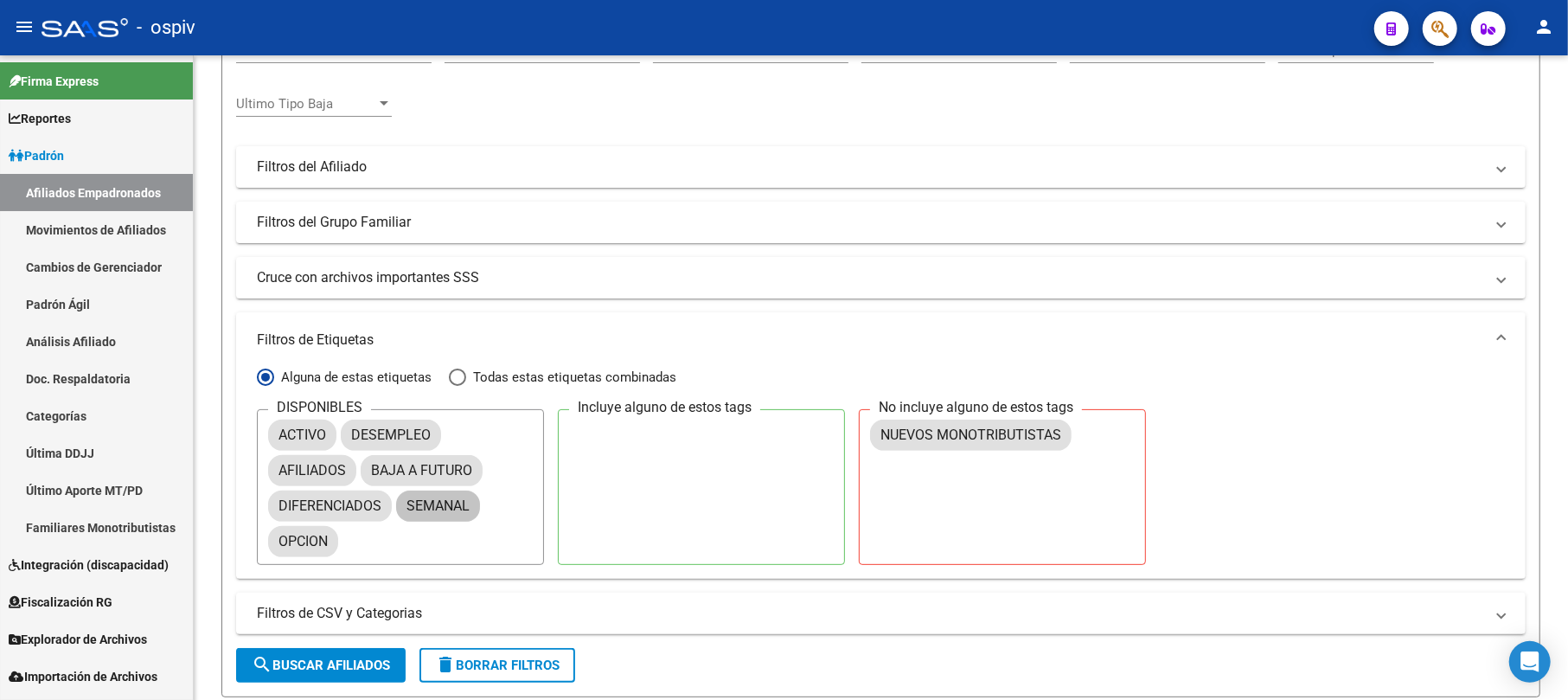
scroll to position [230, 0]
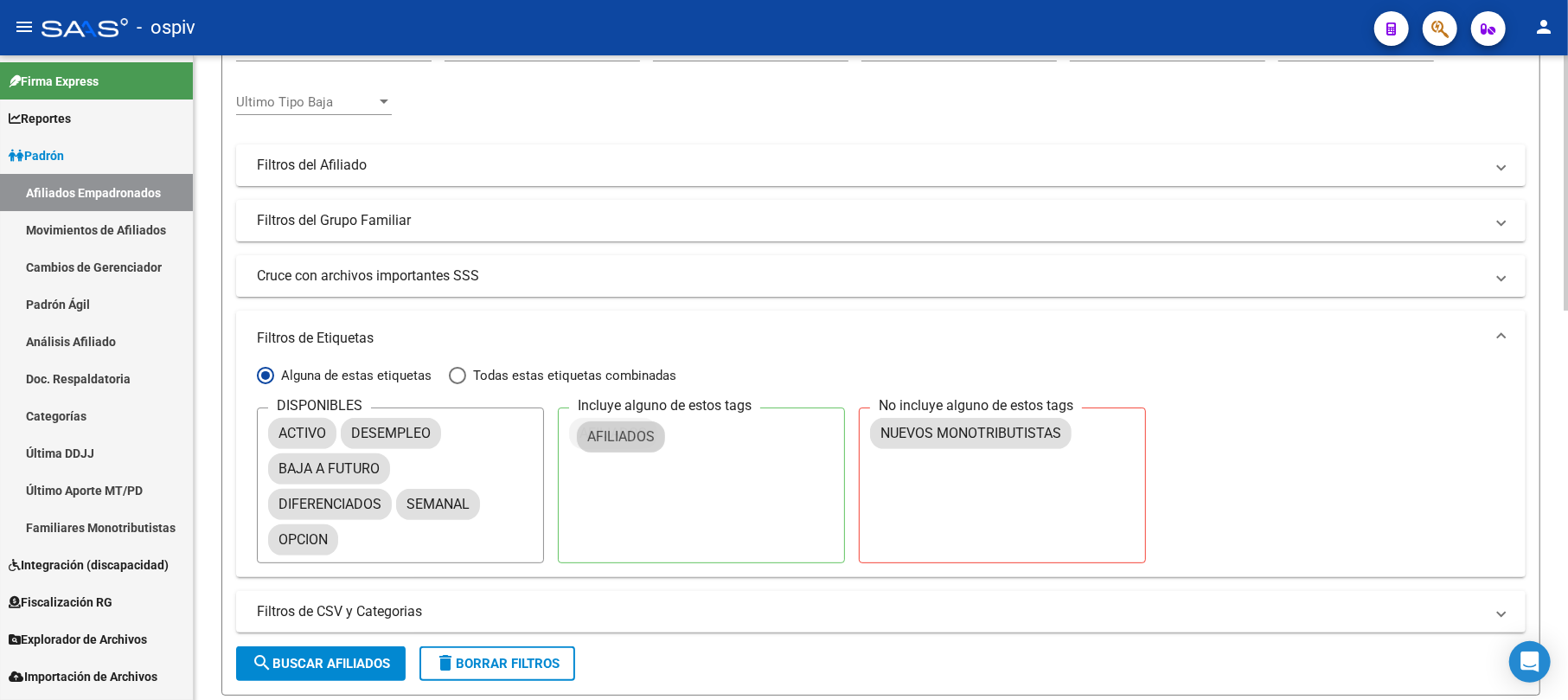
drag, startPoint x: 458, startPoint y: 472, endPoint x: 631, endPoint y: 436, distance: 176.7
click at [357, 662] on span "search Buscar Afiliados" at bounding box center [321, 664] width 139 height 16
checkbox input "false"
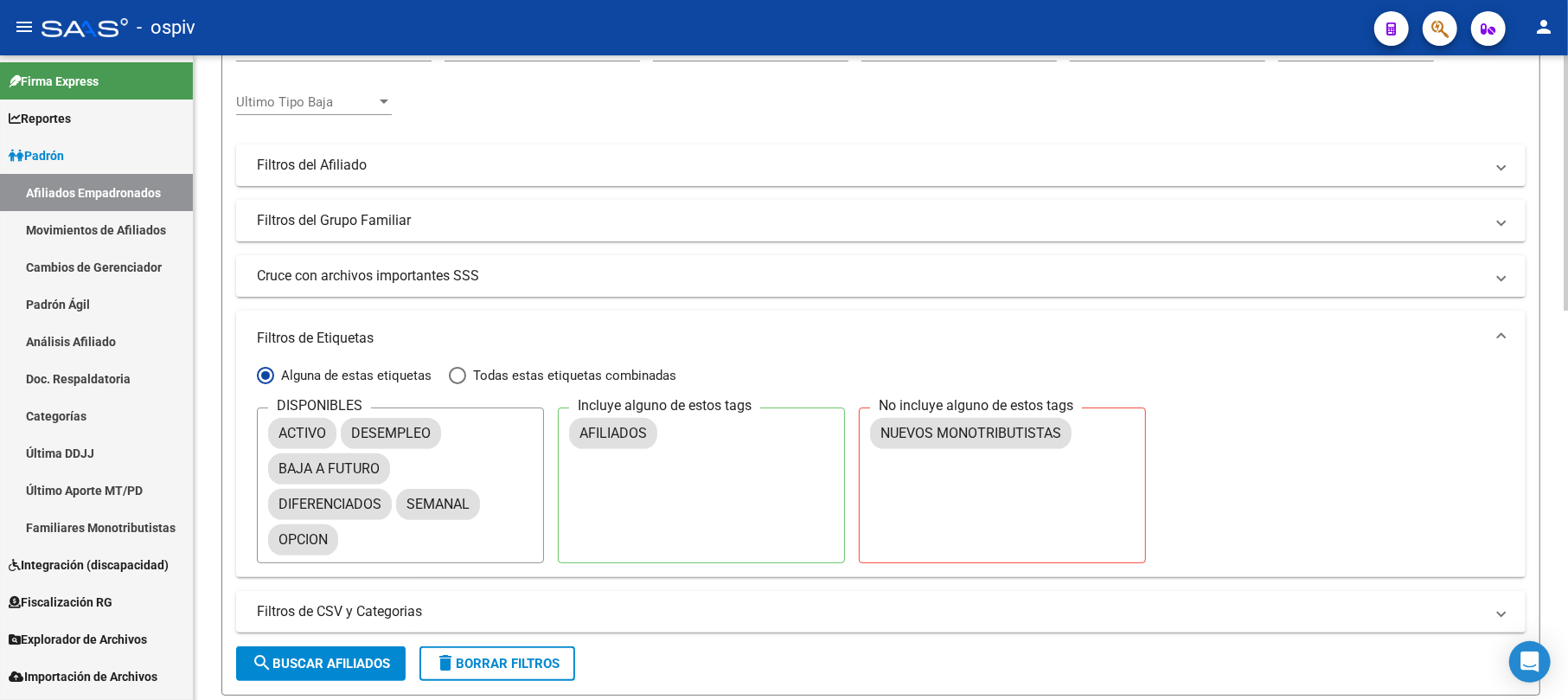
checkbox input "false"
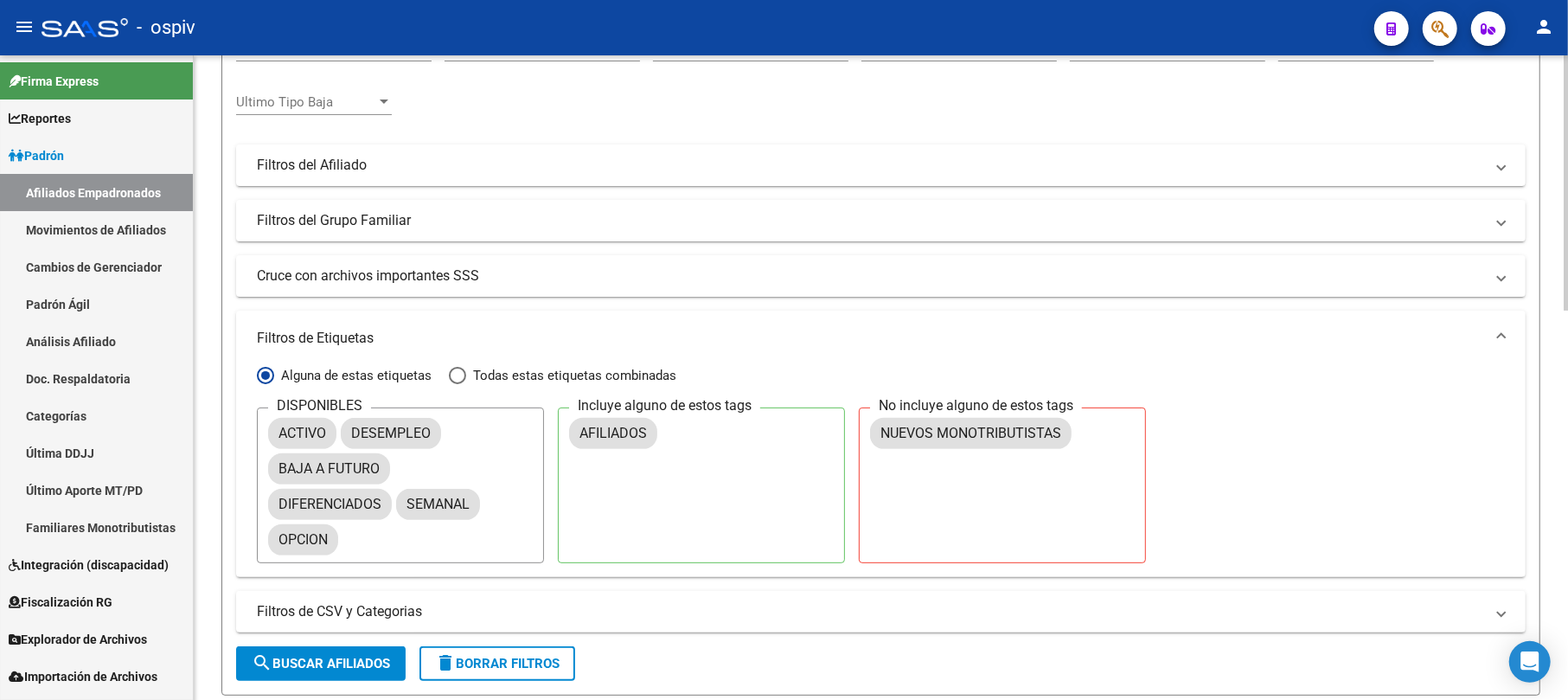
checkbox input "false"
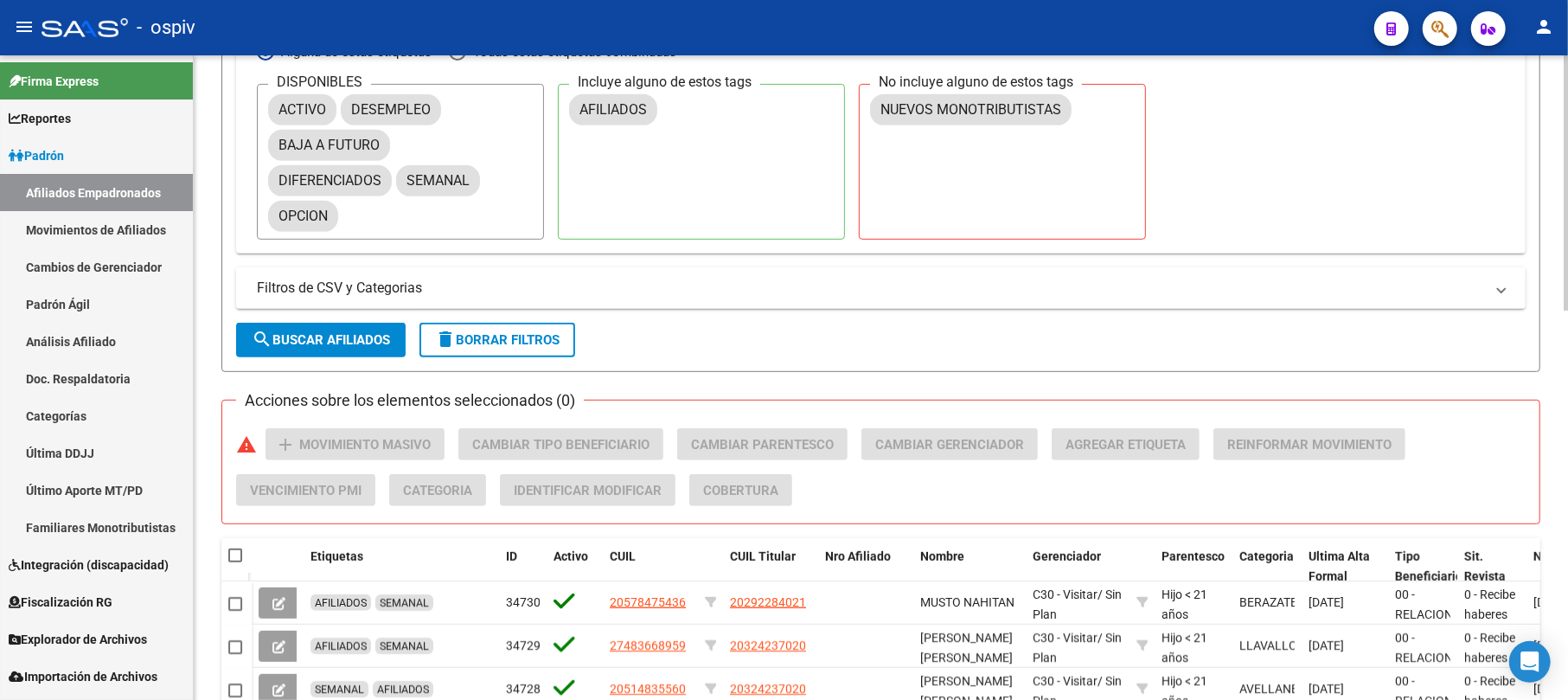
scroll to position [576, 0]
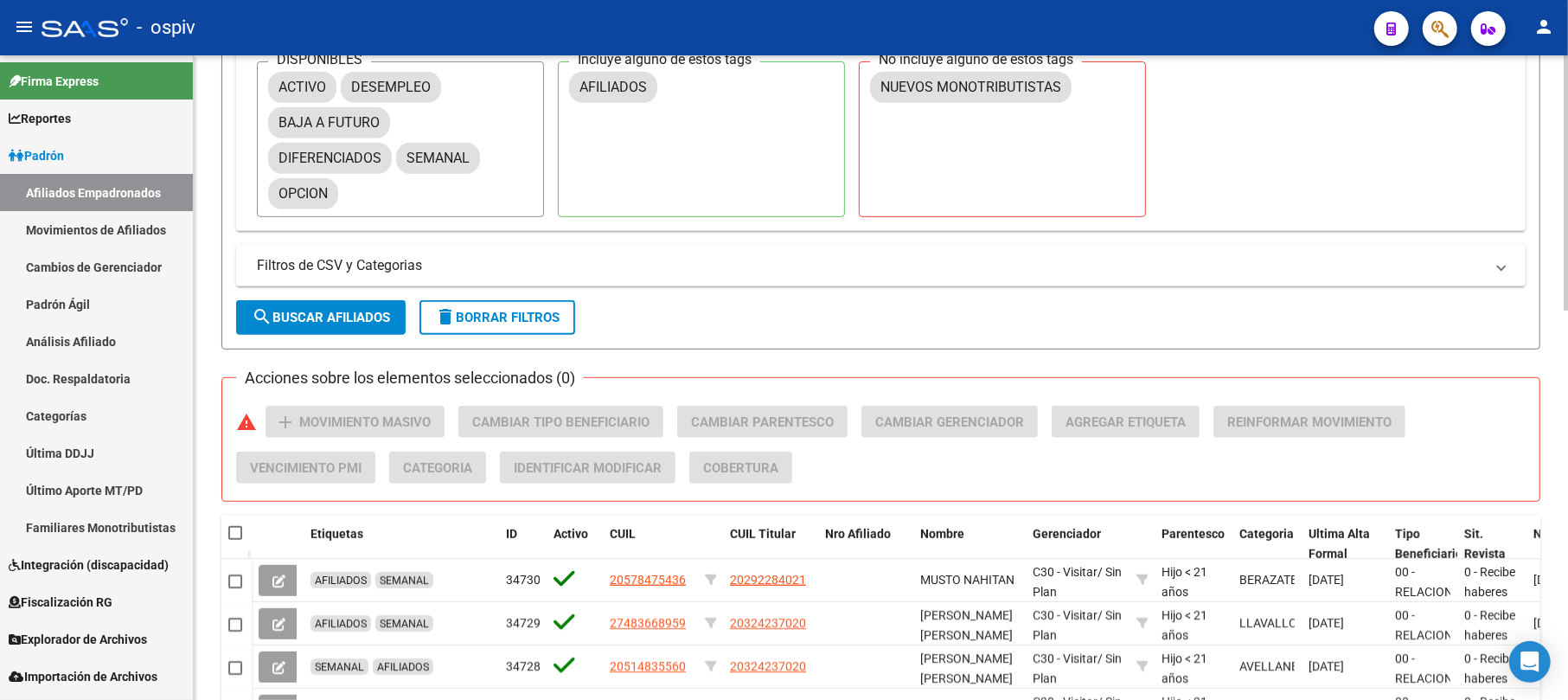
click at [230, 529] on span at bounding box center [236, 533] width 14 height 14
click at [235, 540] on input "checkbox" at bounding box center [235, 540] width 1 height 1
checkbox input "true"
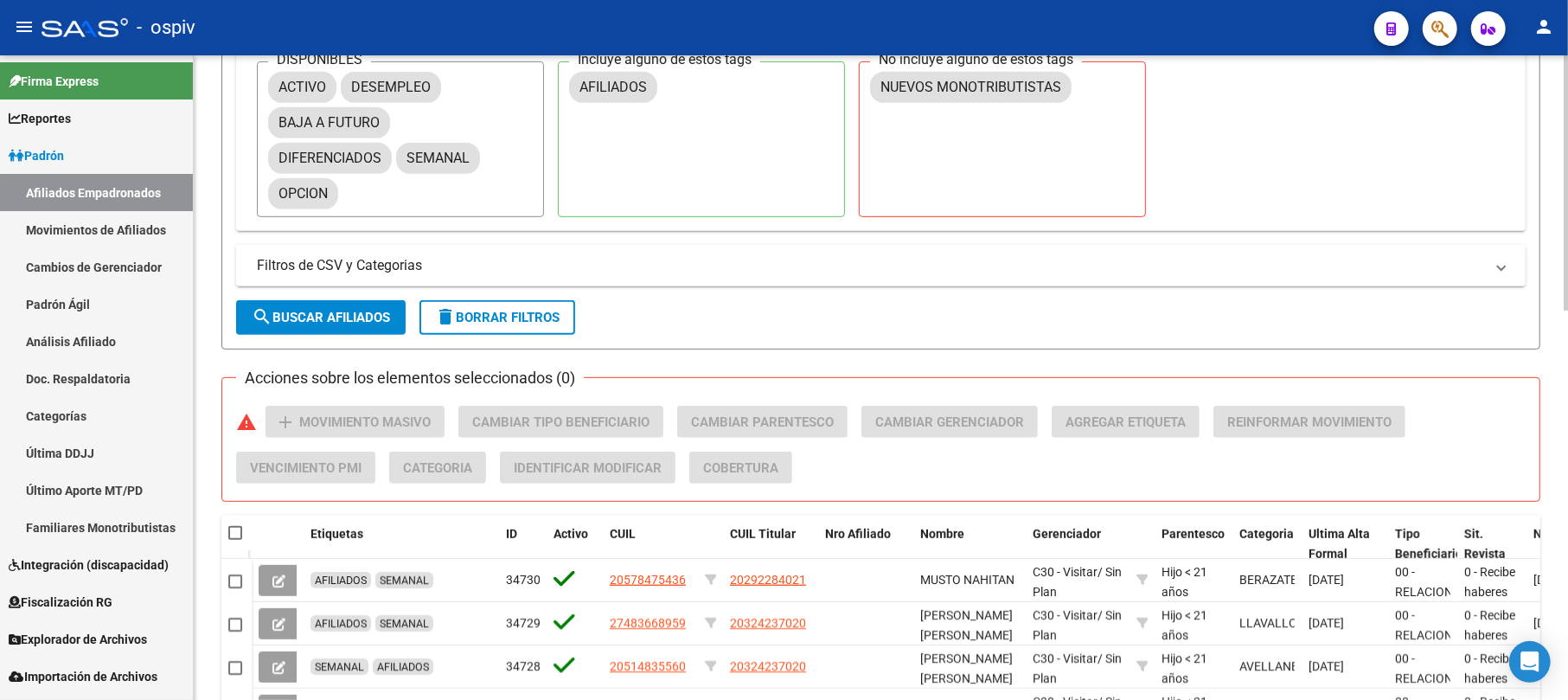
checkbox input "true"
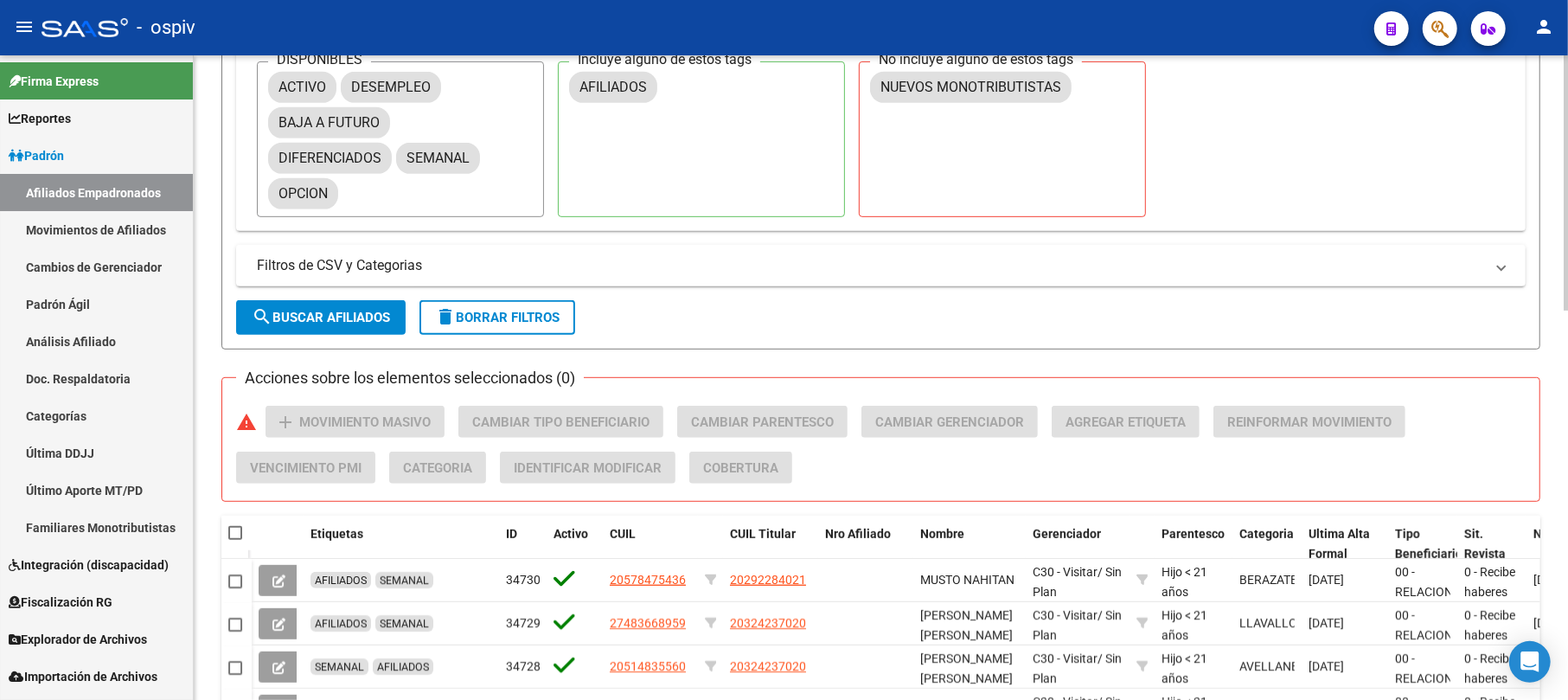
checkbox input "true"
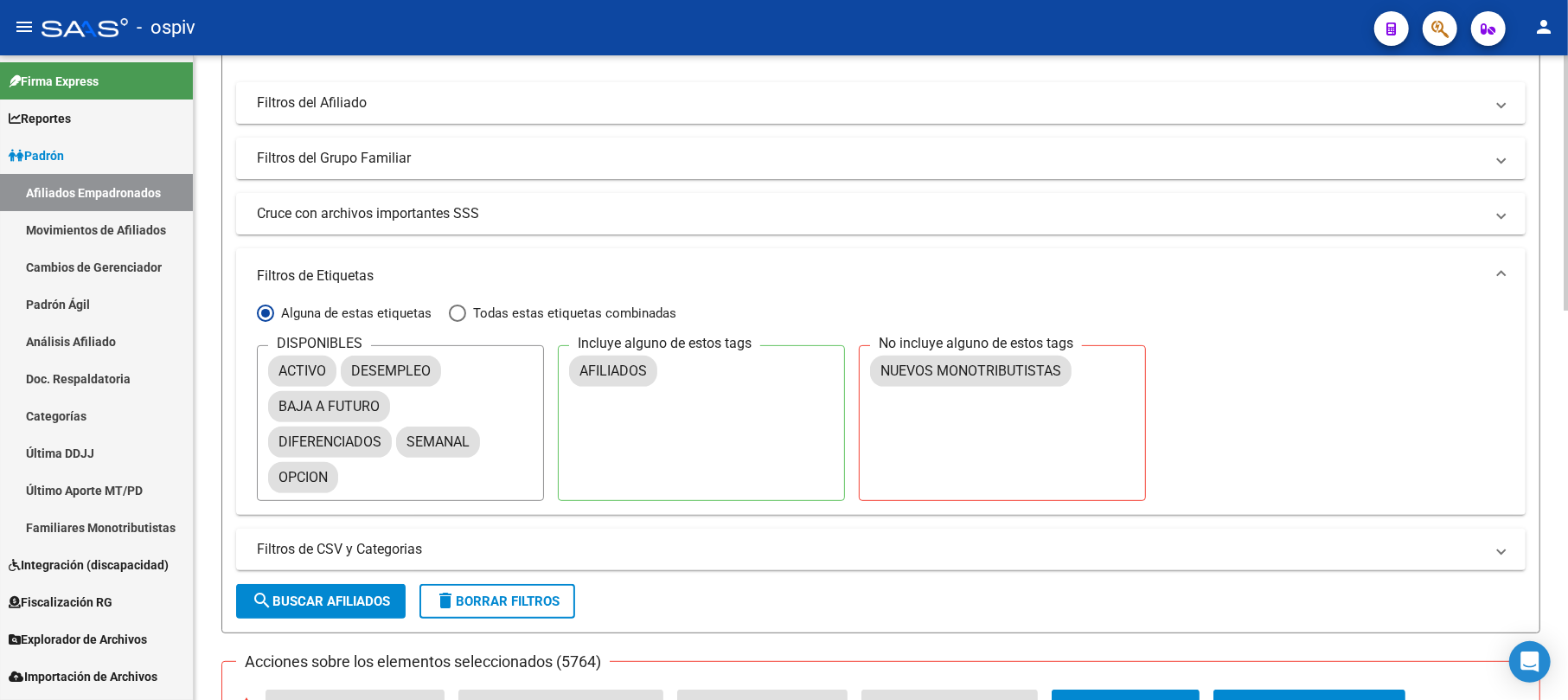
scroll to position [0, 0]
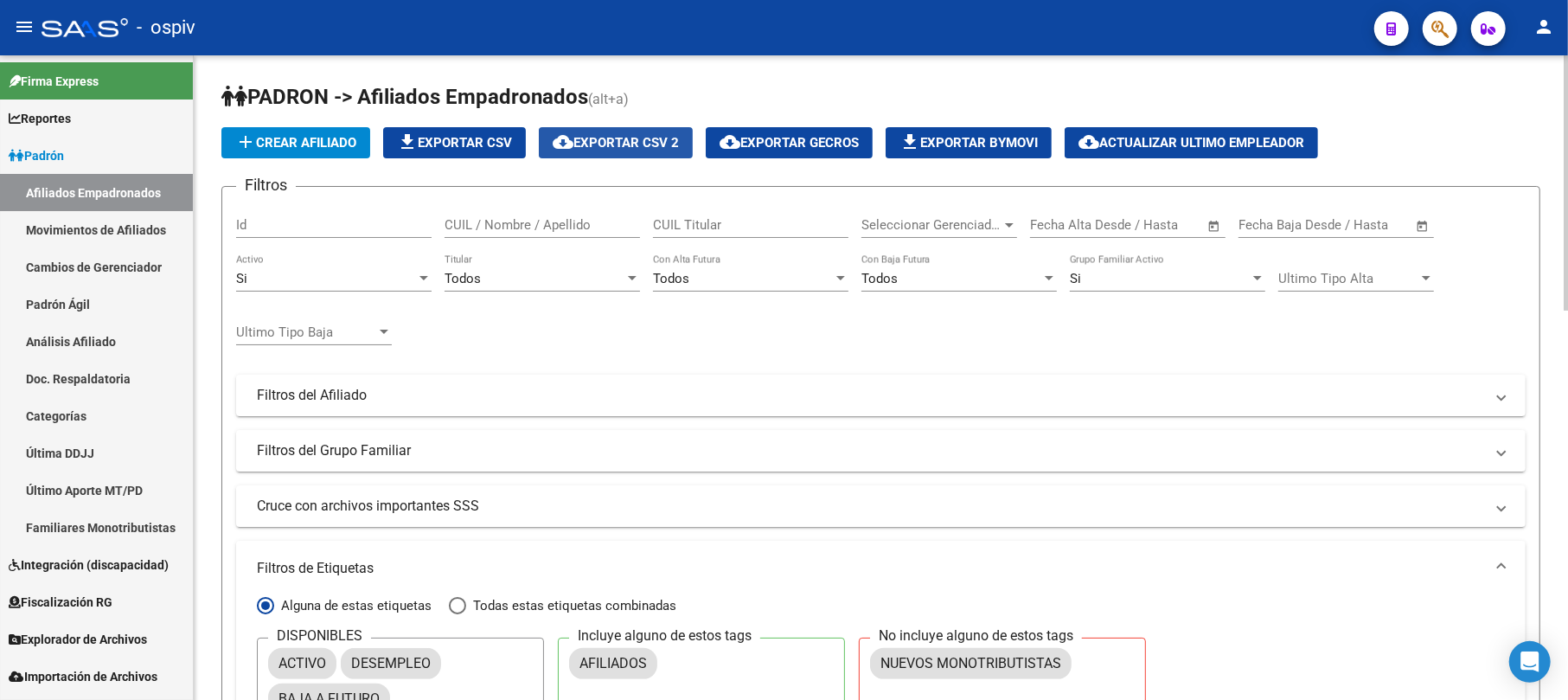
click at [662, 142] on span "cloud_download Exportar CSV 2" at bounding box center [616, 143] width 126 height 16
click at [988, 139] on span "file_download Exportar Bymovi" at bounding box center [969, 143] width 139 height 16
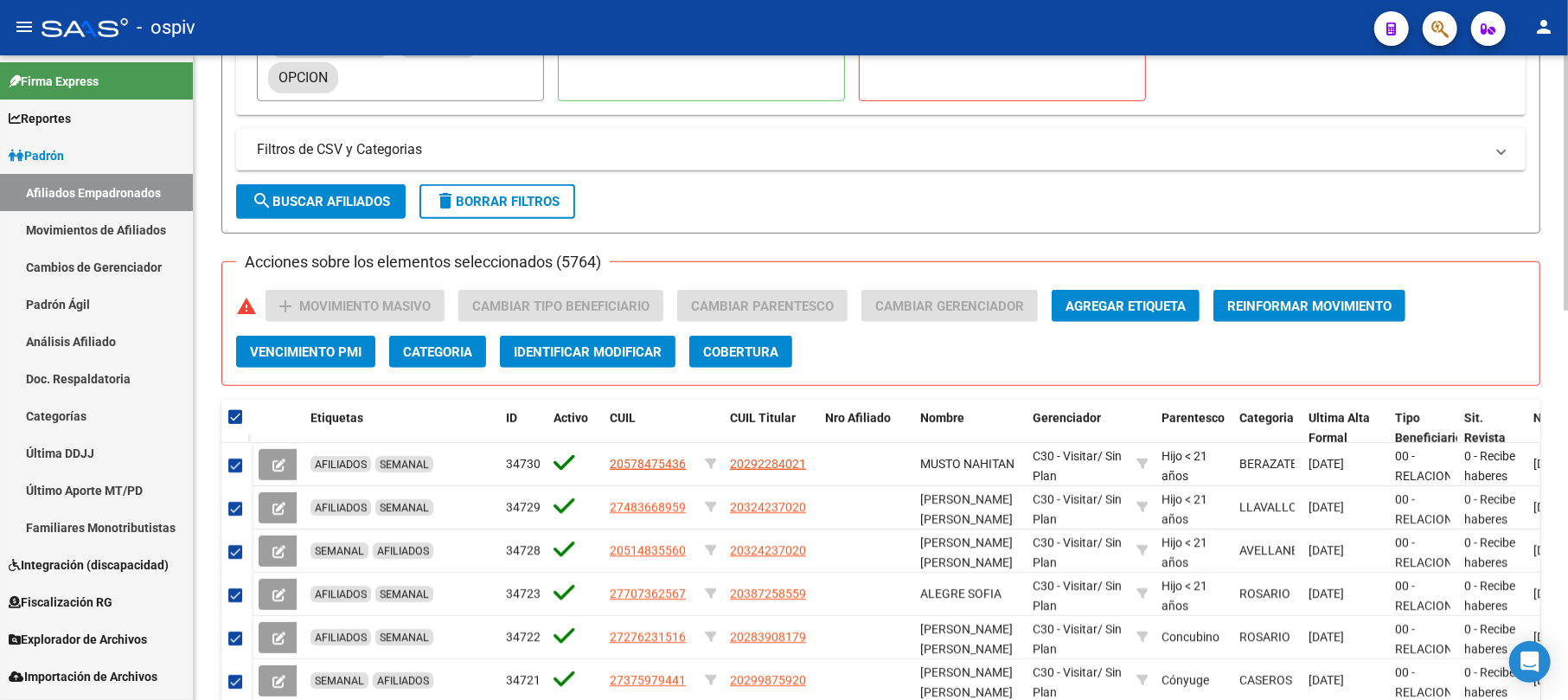
scroll to position [62, 0]
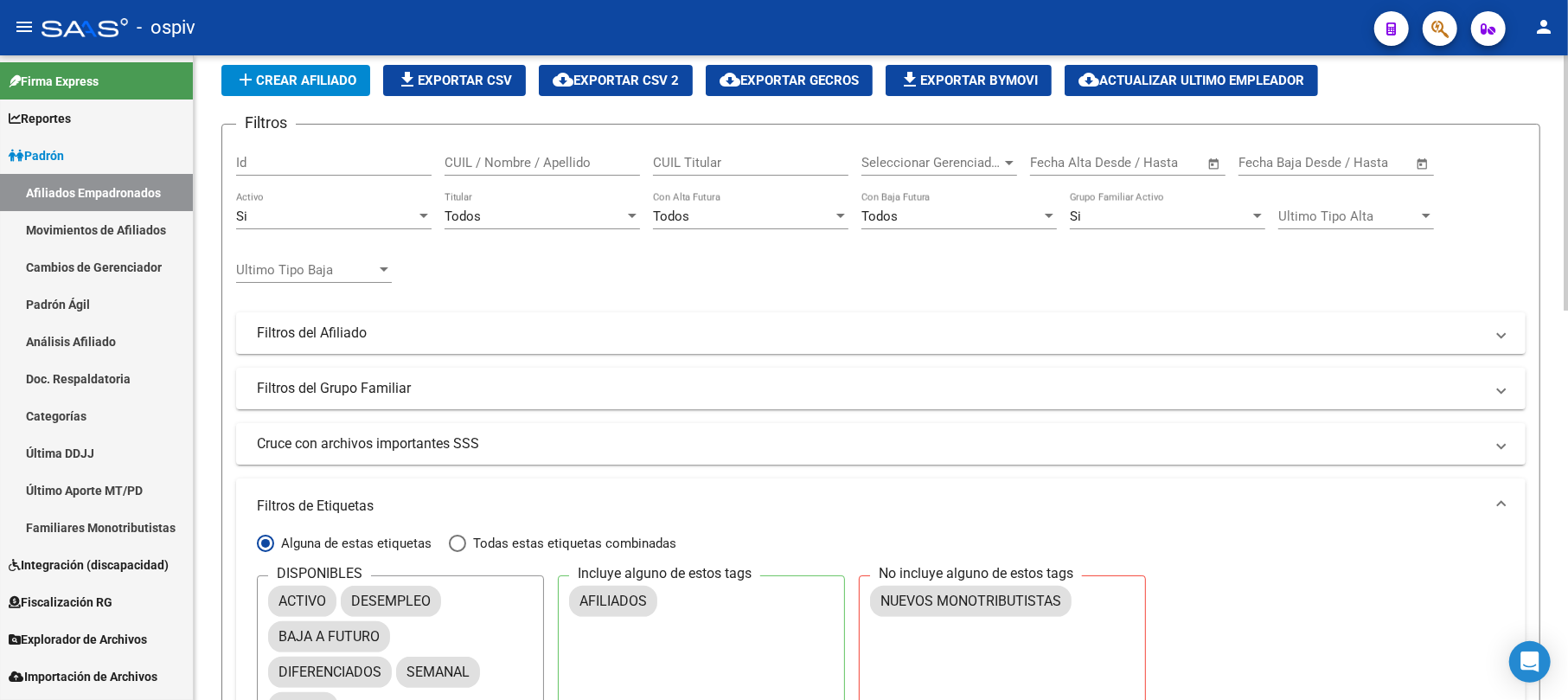
click at [645, 80] on span "cloud_download Exportar CSV 2" at bounding box center [616, 81] width 126 height 16
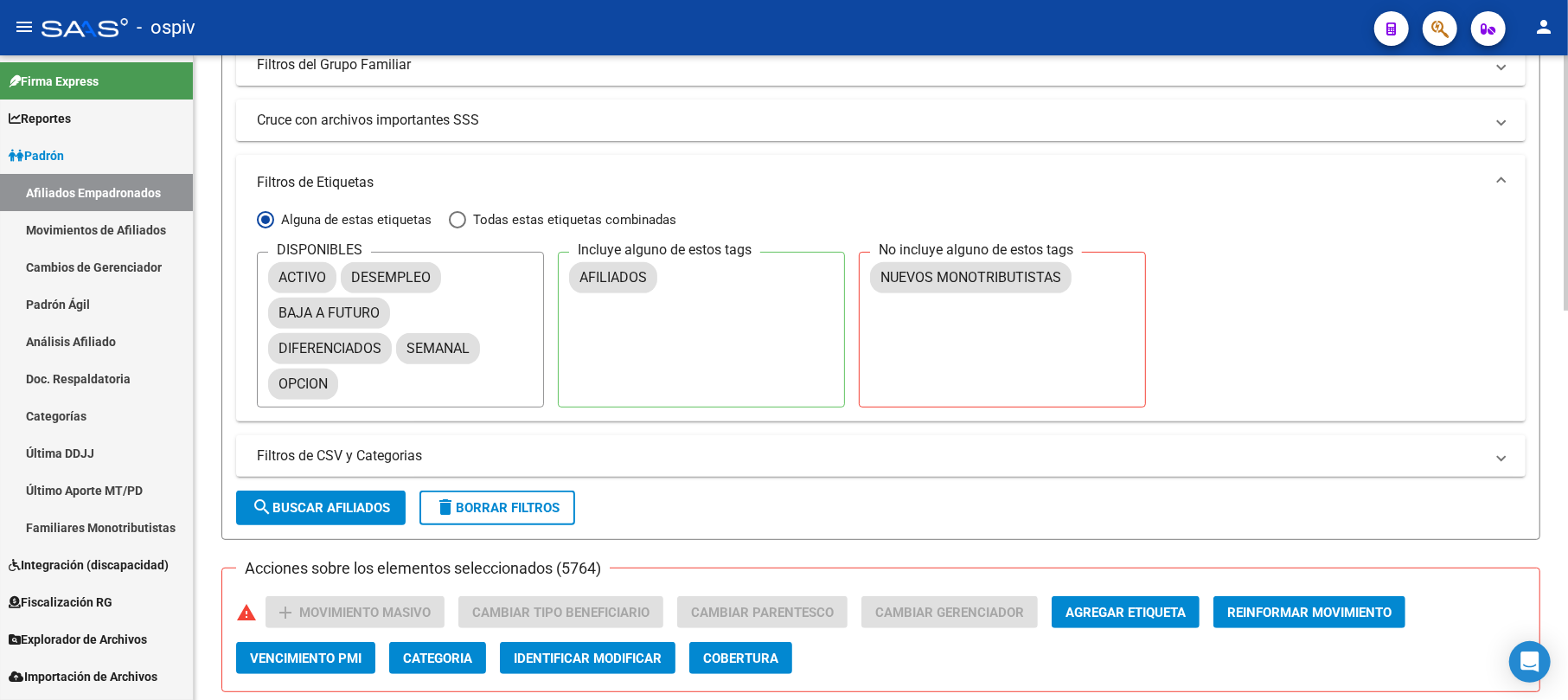
scroll to position [293, 0]
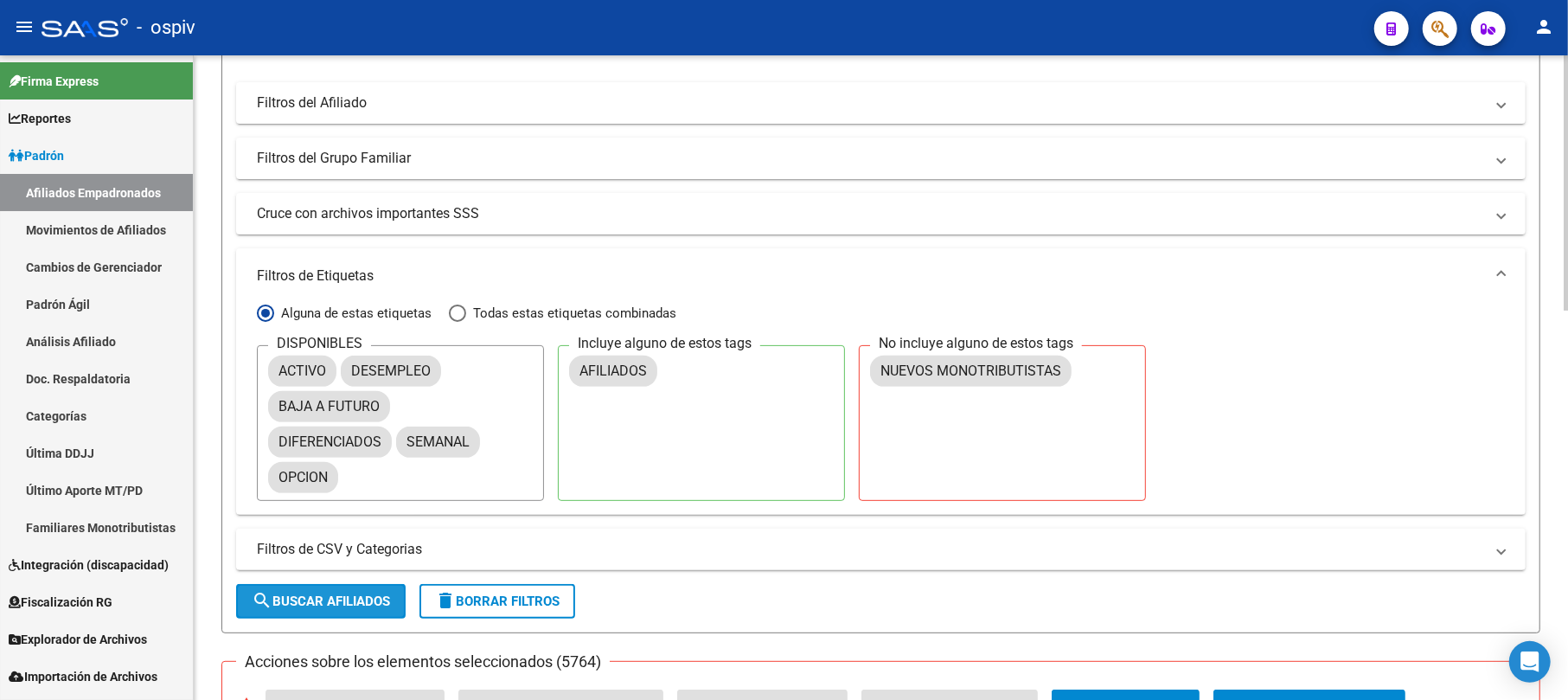
click at [337, 599] on span "search Buscar Afiliados" at bounding box center [321, 601] width 139 height 16
checkbox input "false"
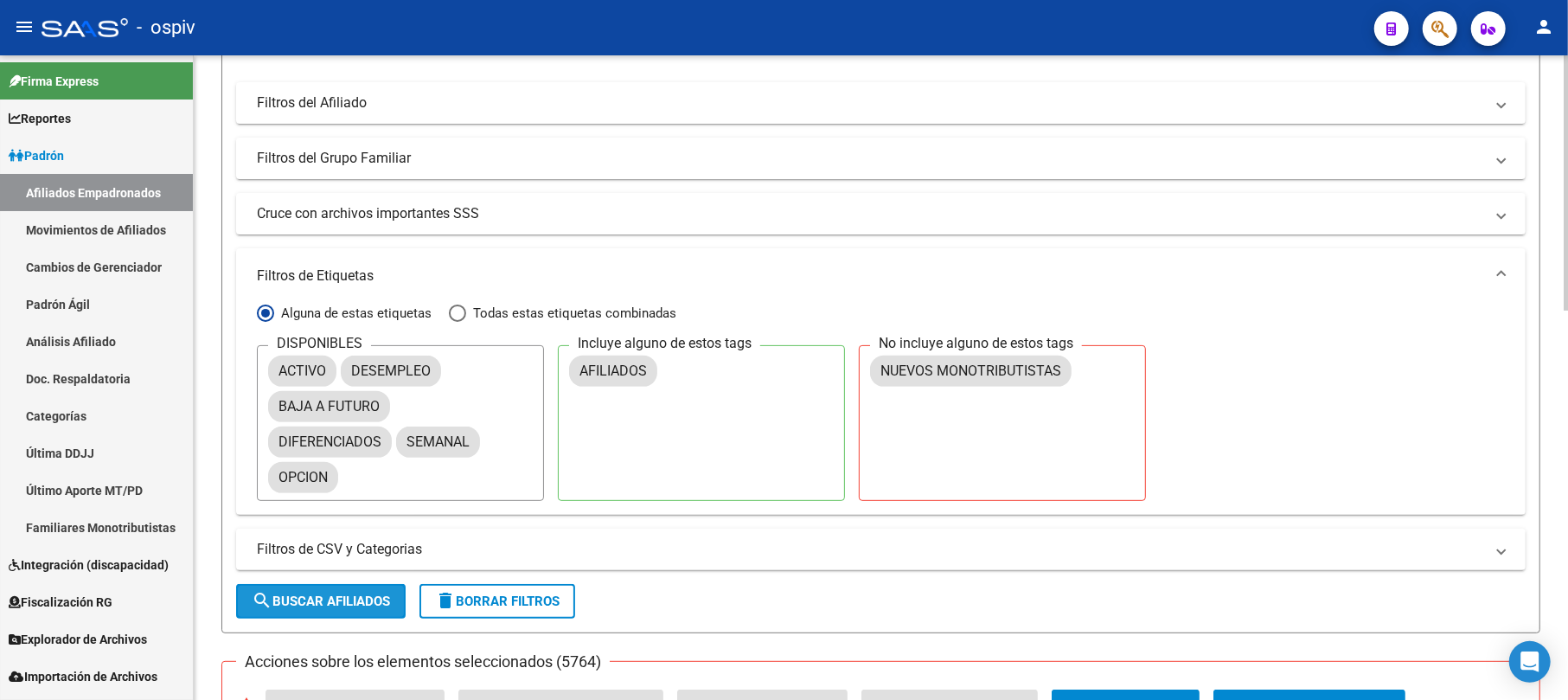
checkbox input "false"
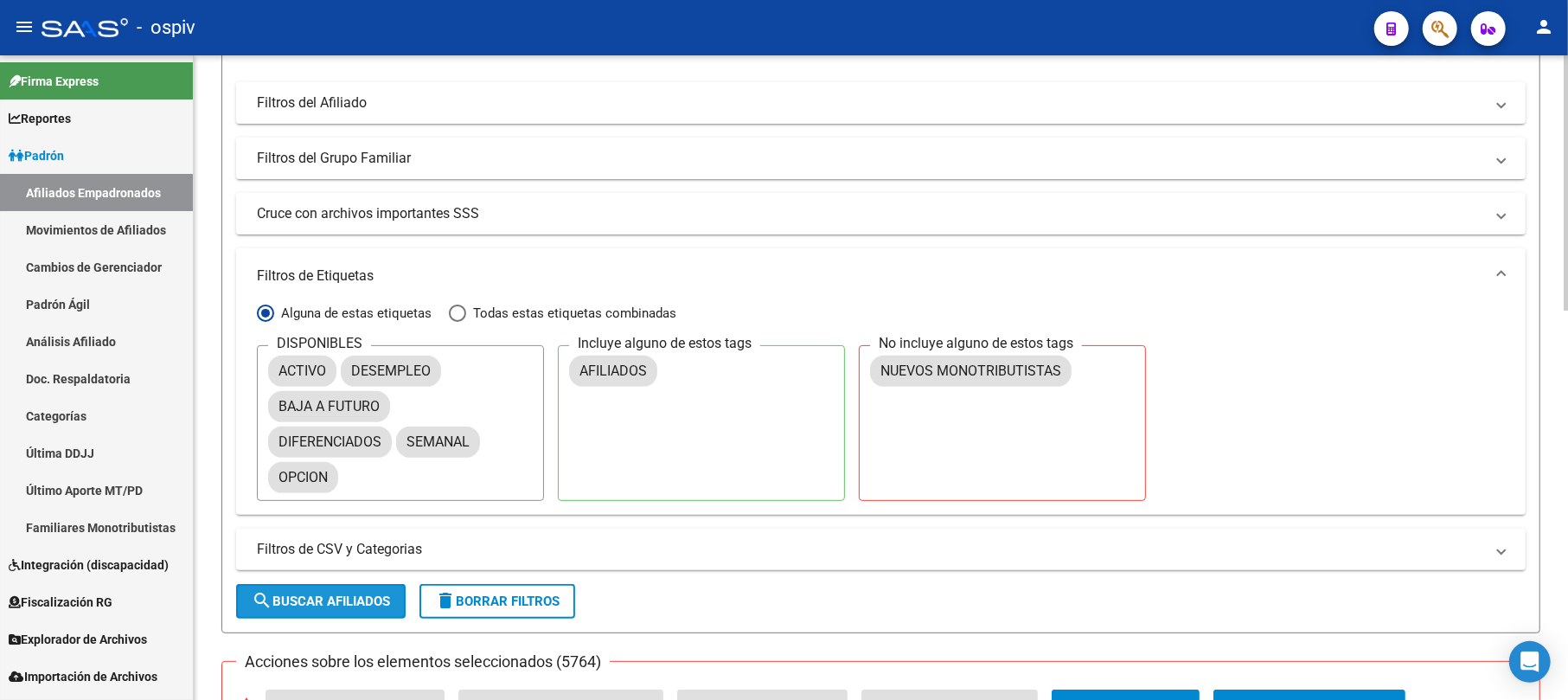
checkbox input "false"
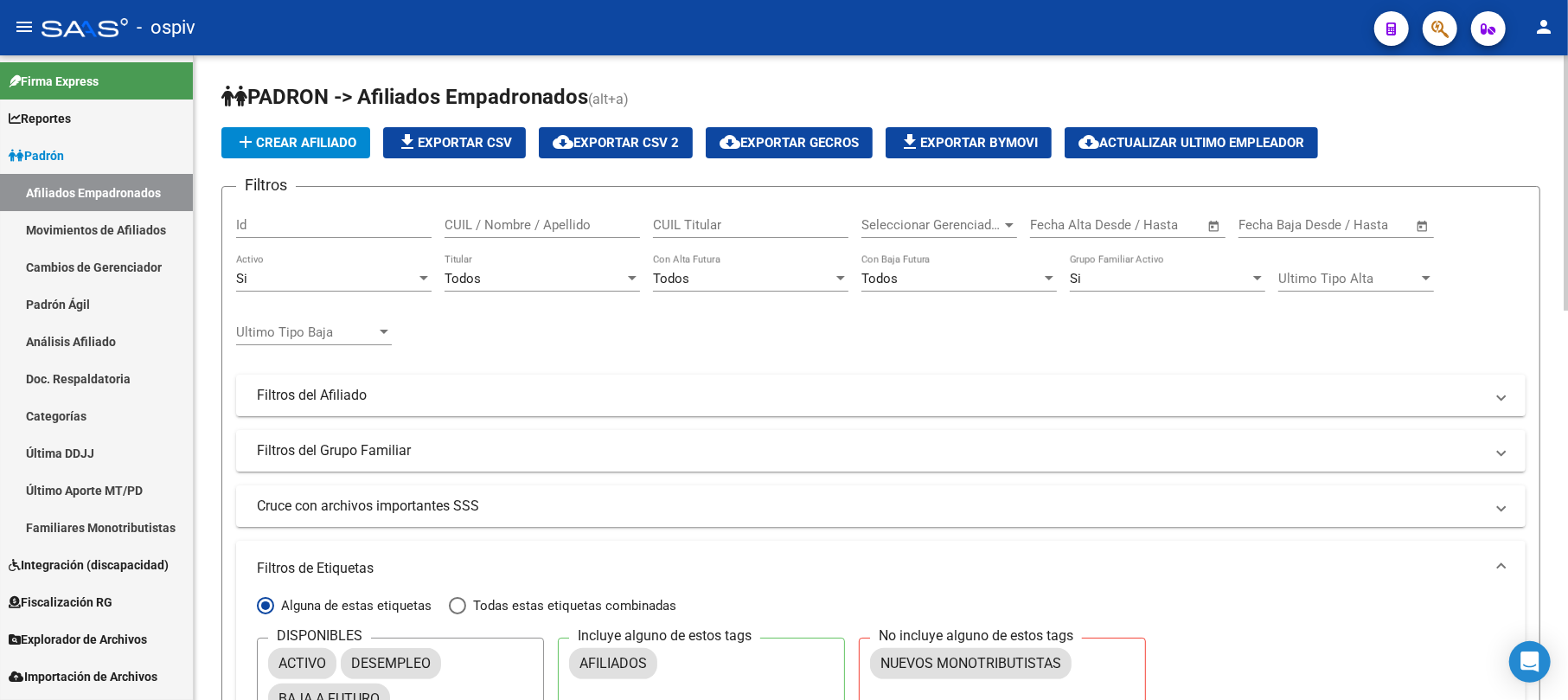
click at [661, 140] on span "cloud_download Exportar CSV 2" at bounding box center [616, 143] width 126 height 16
click at [1454, 29] on button "button" at bounding box center [1441, 29] width 35 height 35
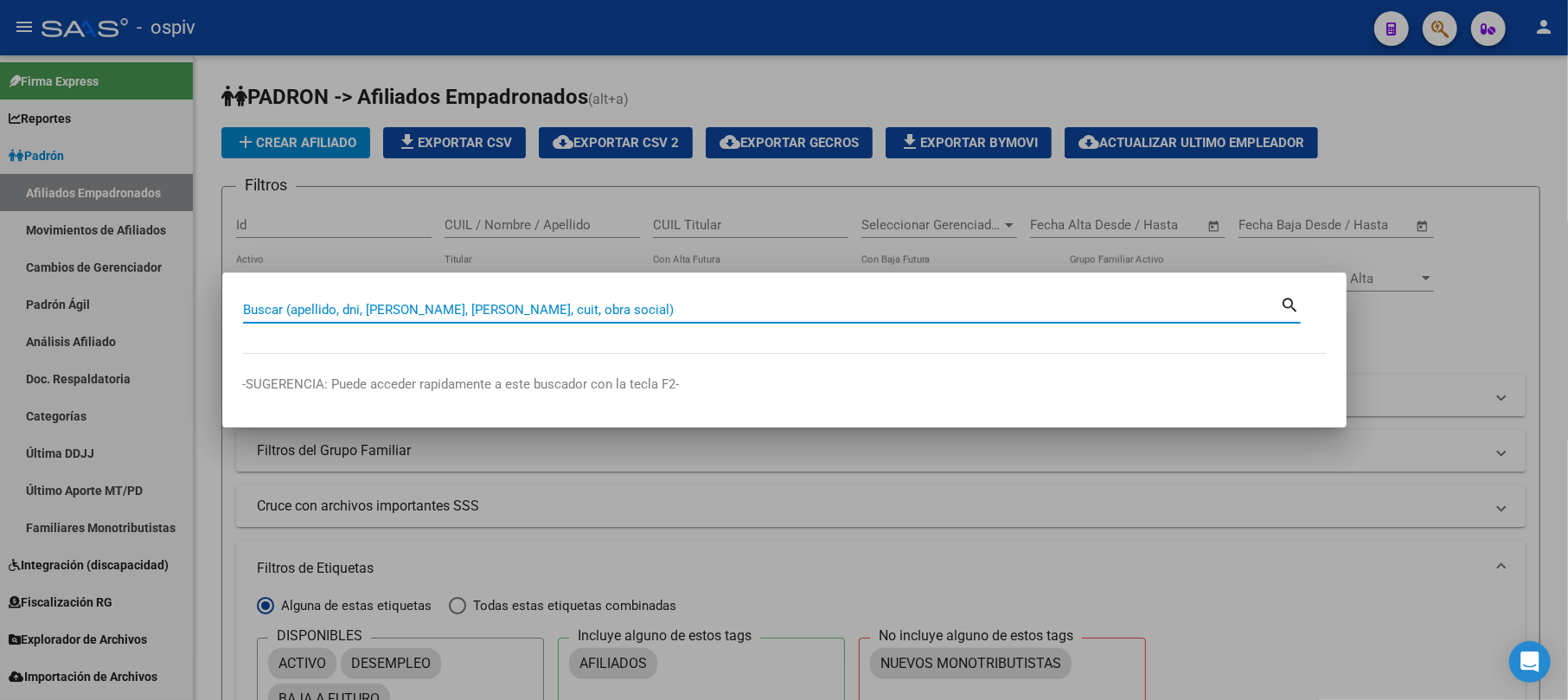
paste input "50573200"
type input "50573200"
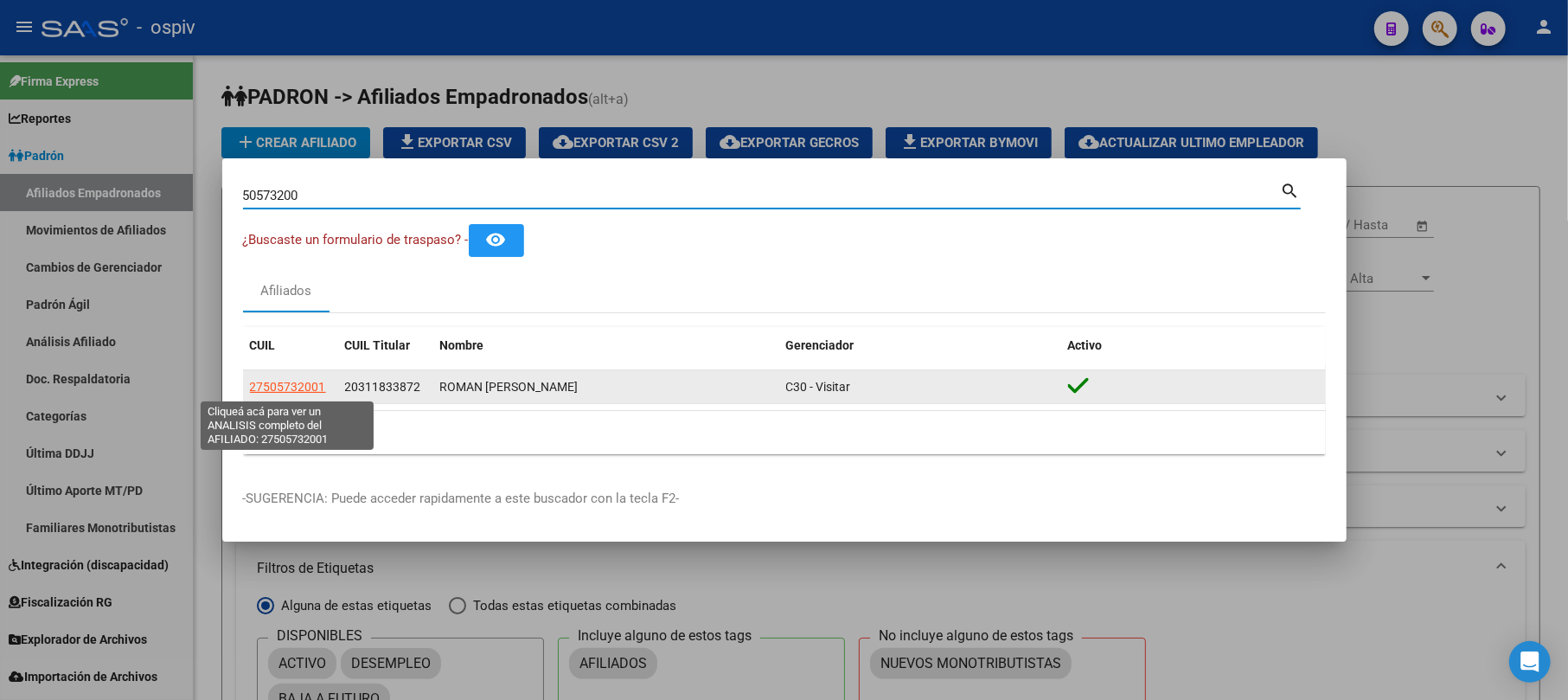
click at [302, 385] on span "27505732001" at bounding box center [288, 386] width 76 height 14
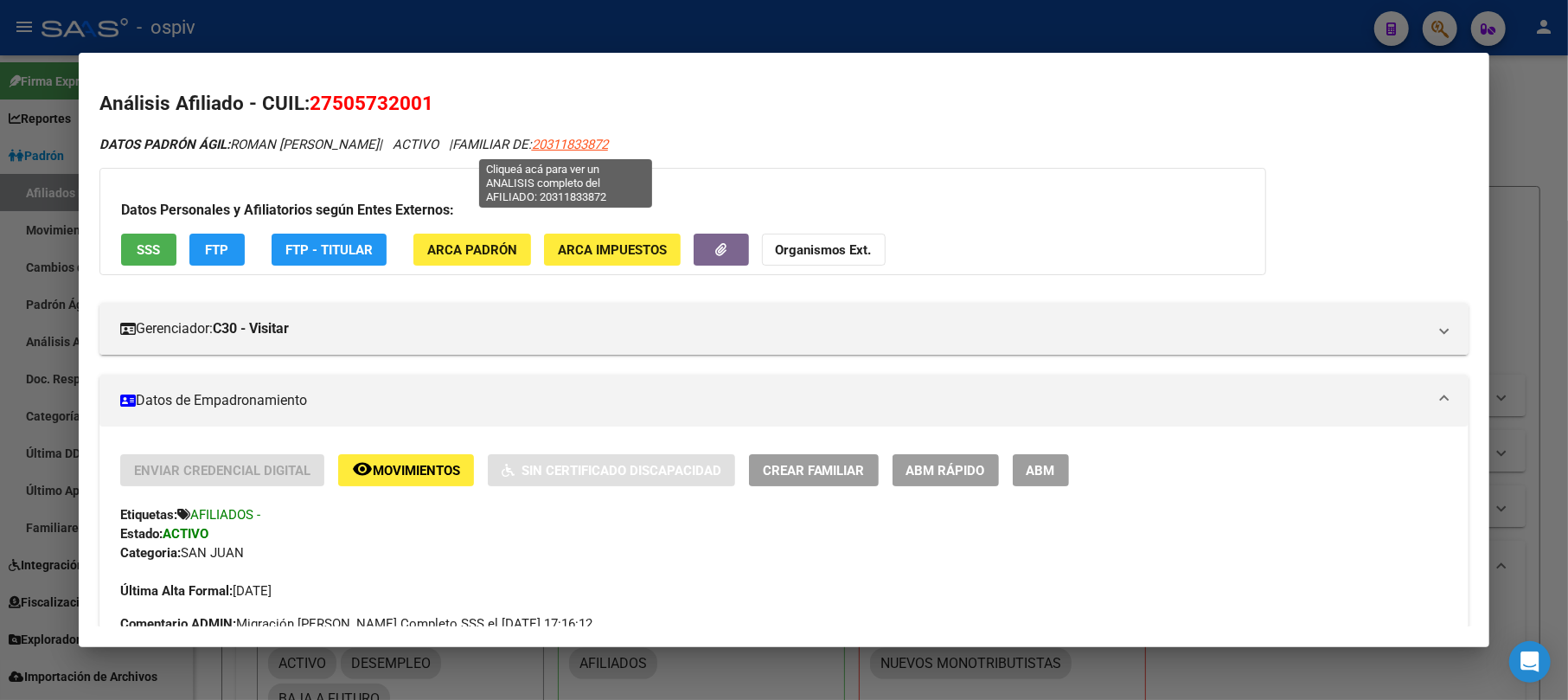
click at [599, 142] on span "20311833872" at bounding box center [570, 145] width 76 height 16
type textarea "20311833872"
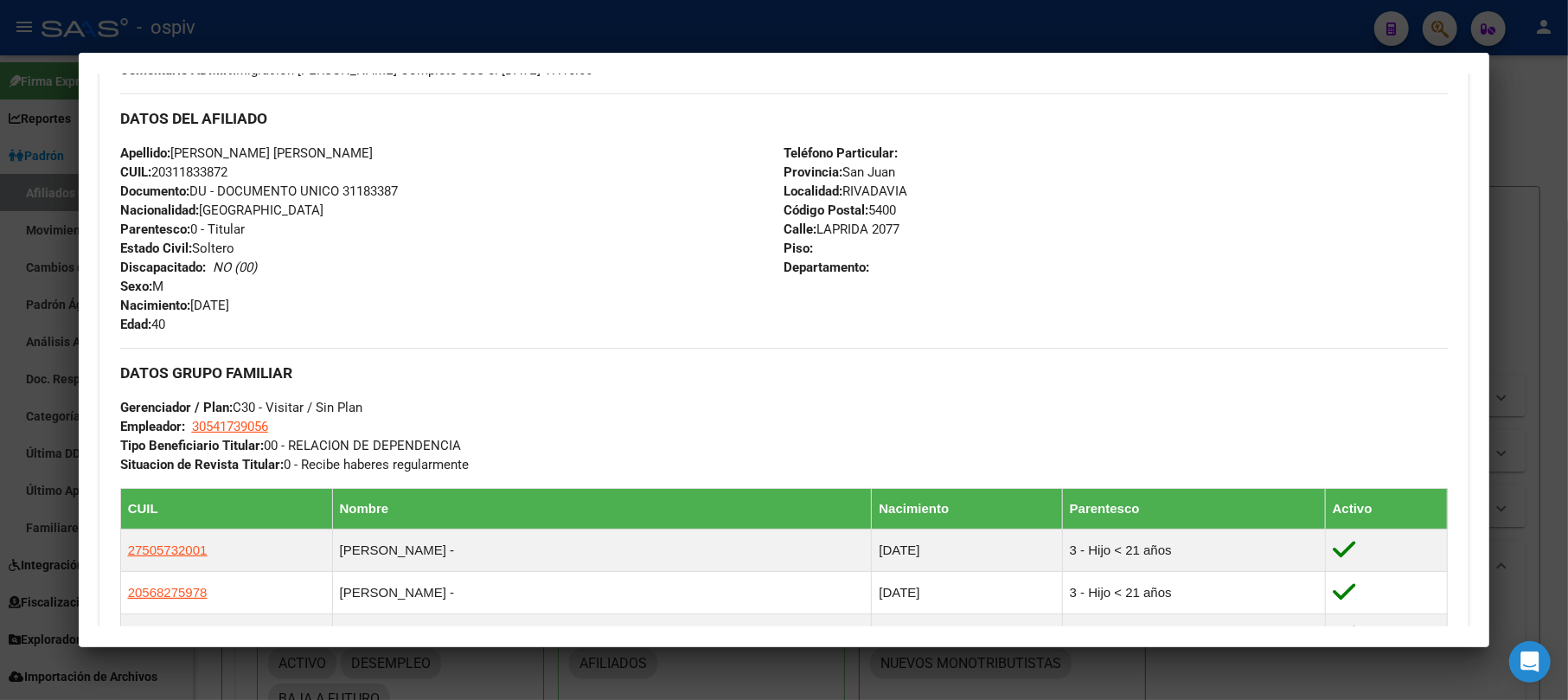
scroll to position [576, 0]
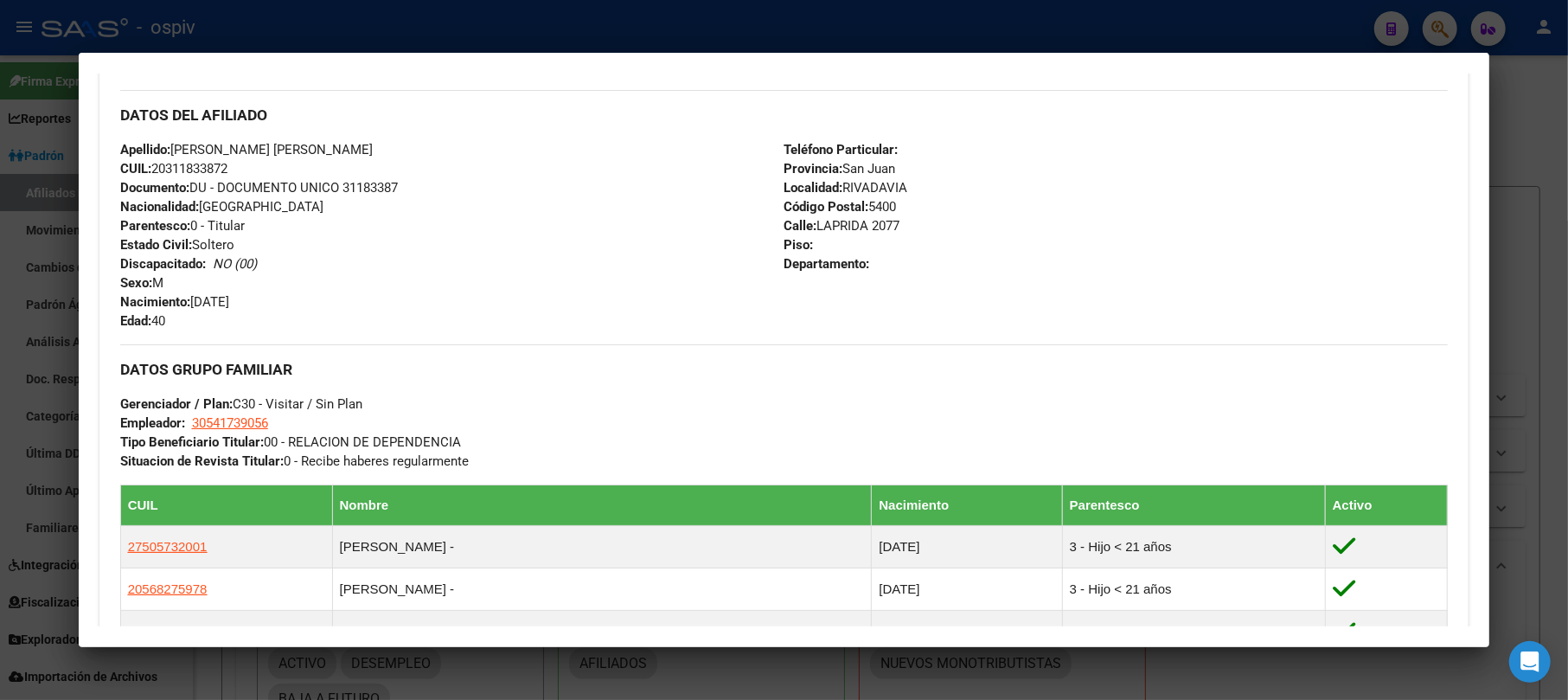
click at [1457, 23] on div at bounding box center [784, 350] width 1568 height 700
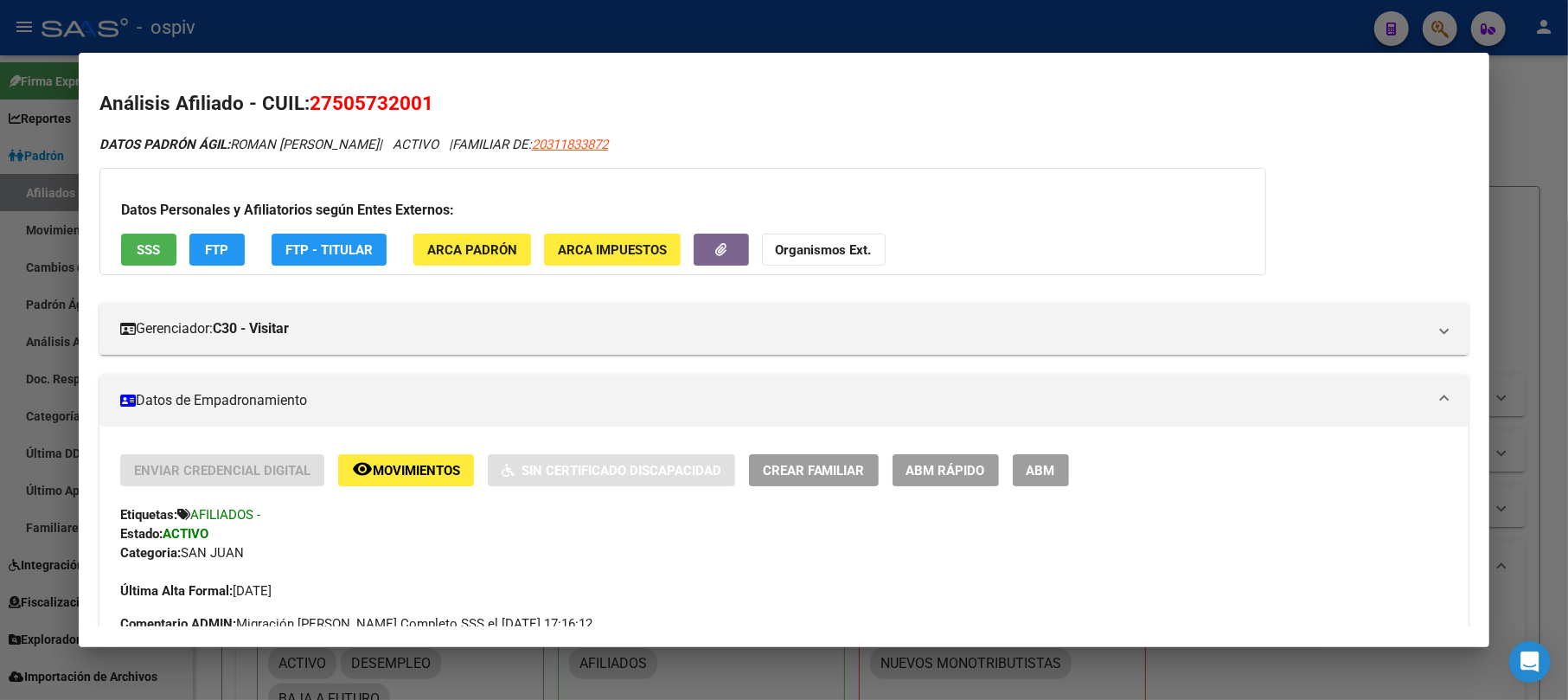
click at [1455, 24] on div at bounding box center [784, 350] width 1568 height 700
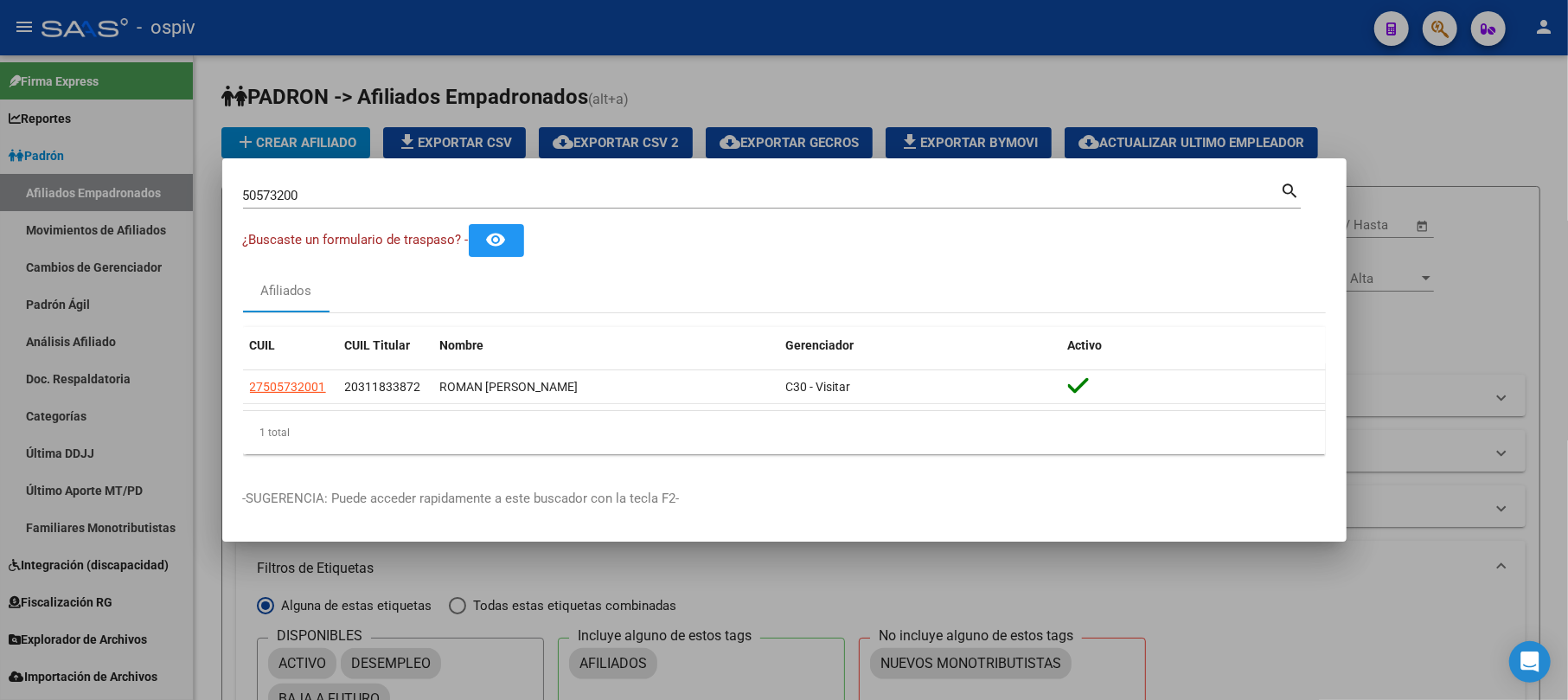
drag, startPoint x: 298, startPoint y: 178, endPoint x: 191, endPoint y: 172, distance: 107.2
click at [191, 172] on div "50573200 Buscar (apellido, dni, cuil, nro traspaso, cuit, obra social) search ¿…" at bounding box center [784, 350] width 1568 height 700
drag, startPoint x: 334, startPoint y: 204, endPoint x: 87, endPoint y: 168, distance: 249.6
click at [87, 168] on div "50573200 Buscar (apellido, dni, cuil, nro traspaso, cuit, obra social) search ¿…" at bounding box center [784, 350] width 1568 height 700
click at [304, 203] on input "50573200" at bounding box center [762, 196] width 1038 height 16
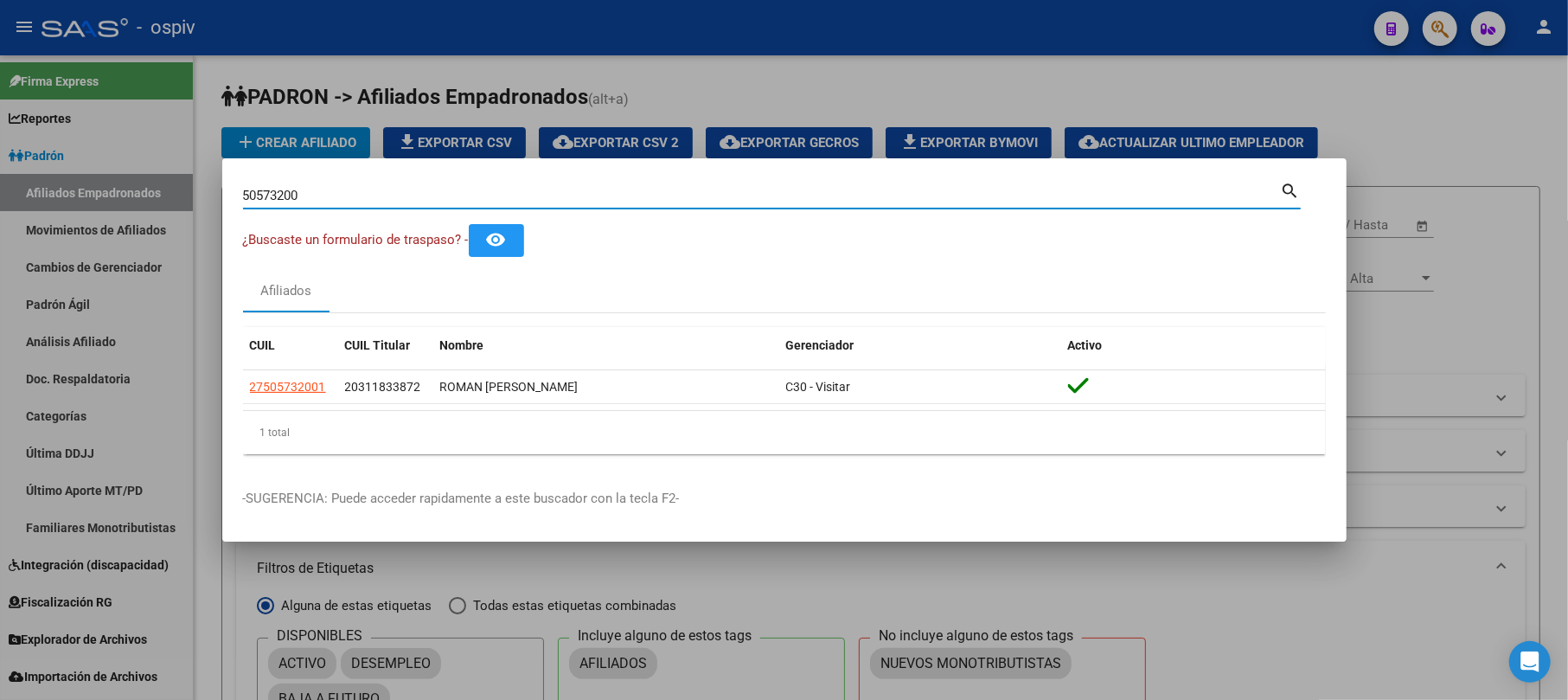
drag, startPoint x: 311, startPoint y: 196, endPoint x: 165, endPoint y: 152, distance: 152.5
click at [165, 152] on div "50573200 Buscar (apellido, dni, cuil, nro traspaso, cuit, obra social) search ¿…" at bounding box center [784, 350] width 1568 height 700
paste input "58546355"
type input "58546355"
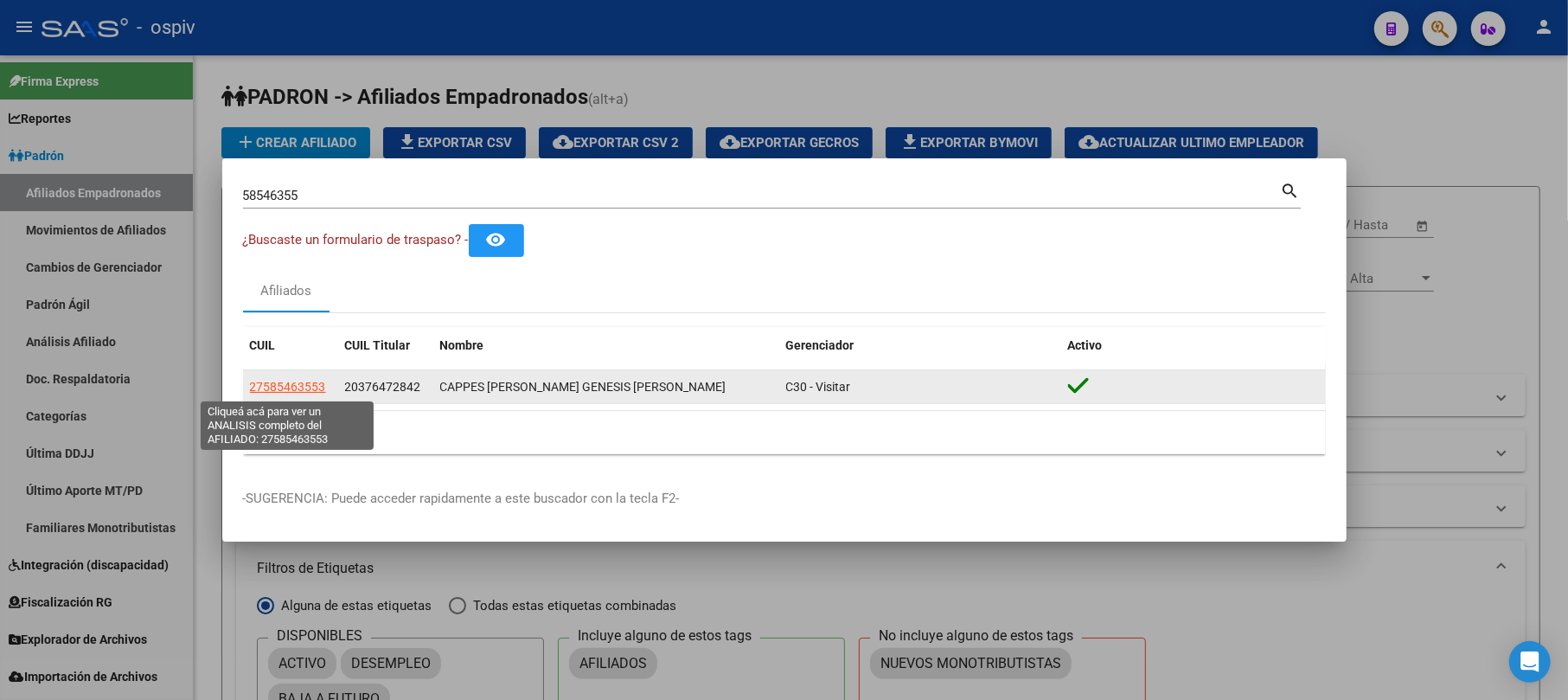
click at [302, 385] on span "27585463553" at bounding box center [288, 386] width 76 height 14
type textarea "27585463553"
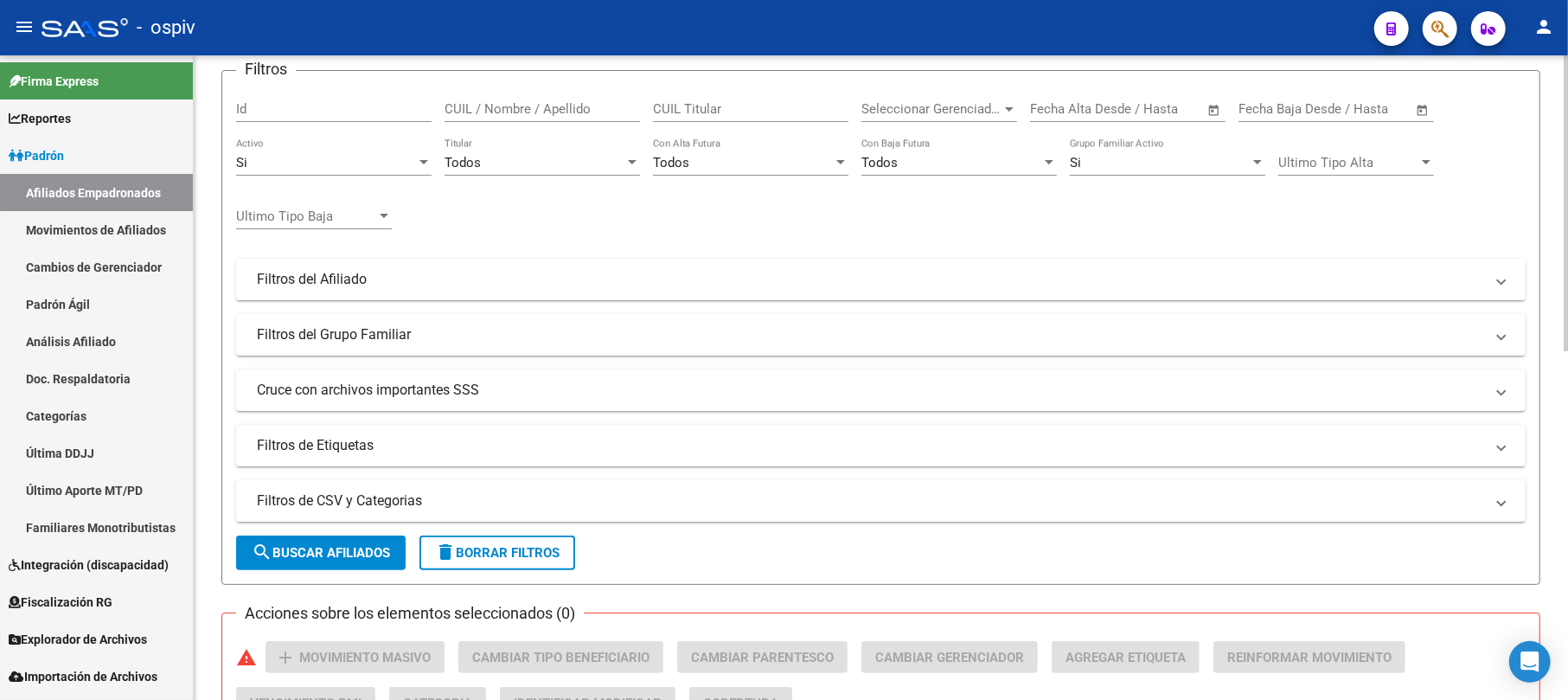
scroll to position [230, 0]
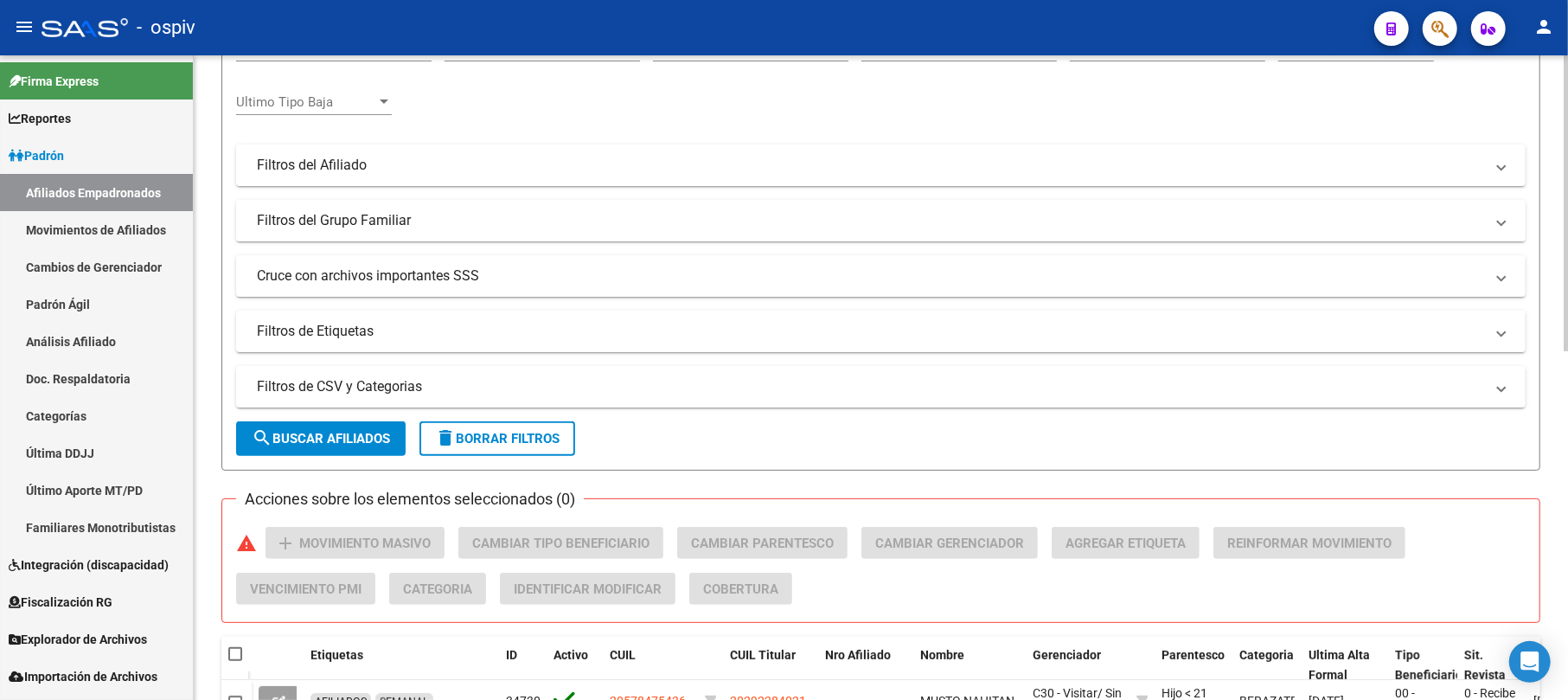
click at [351, 223] on mat-panel-title "Filtros del Grupo Familiar" at bounding box center [871, 221] width 1228 height 19
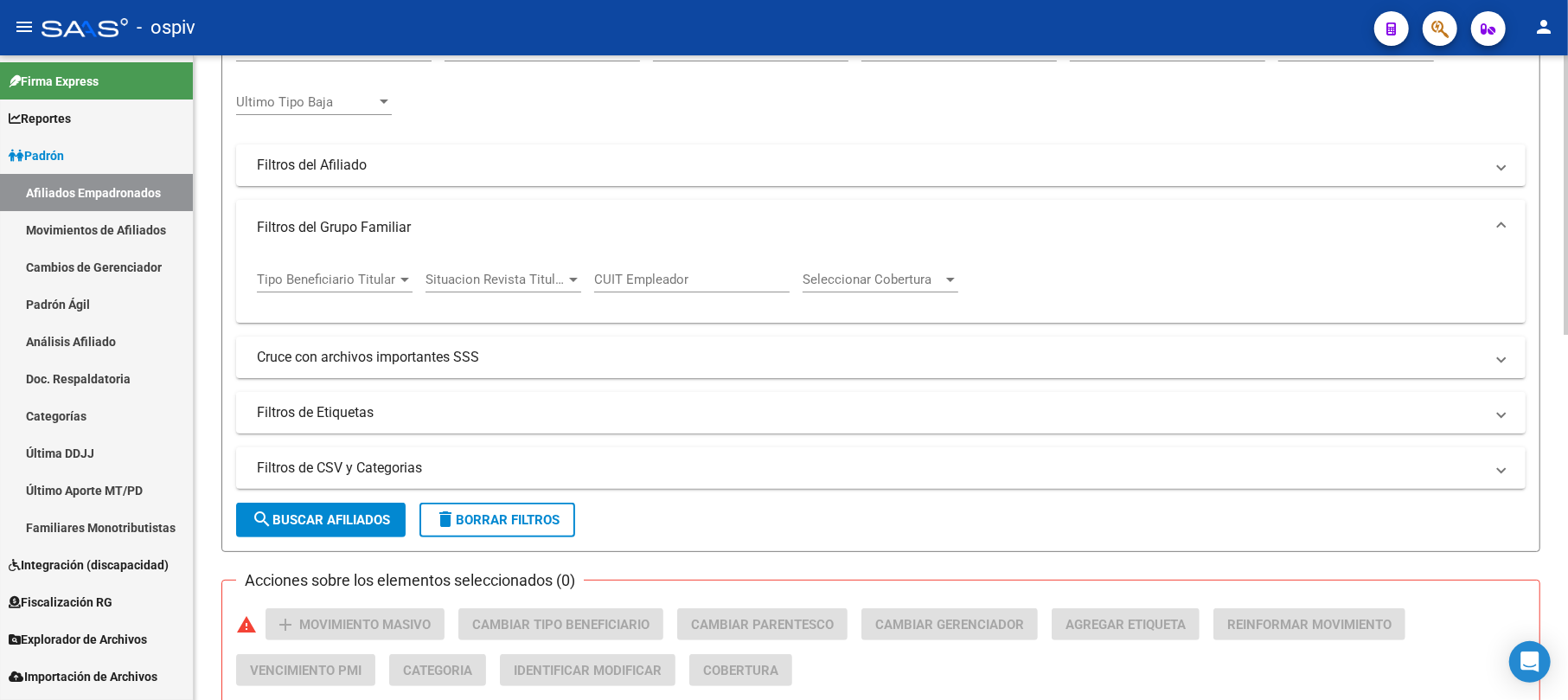
click at [360, 412] on mat-panel-title "Filtros de Etiquetas" at bounding box center [871, 412] width 1228 height 19
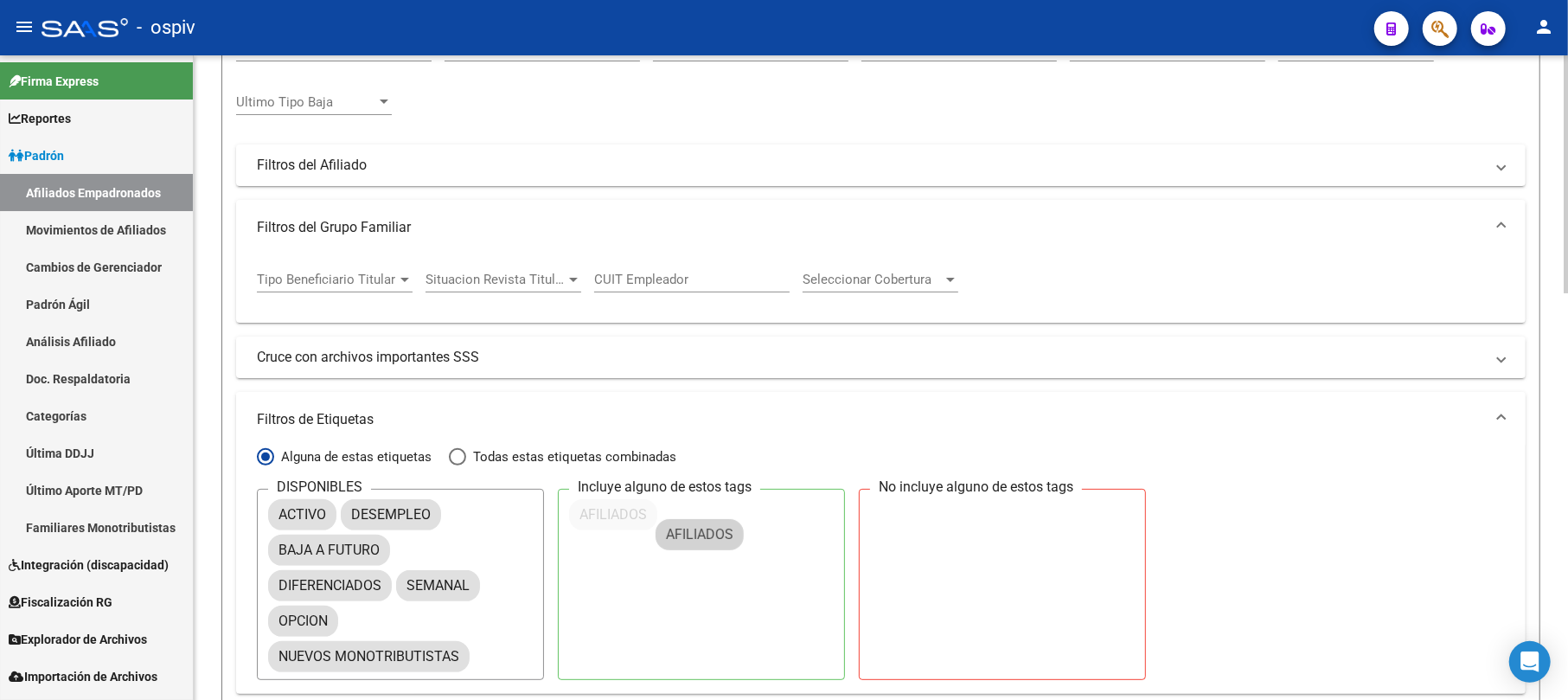
drag, startPoint x: 318, startPoint y: 550, endPoint x: 679, endPoint y: 515, distance: 362.7
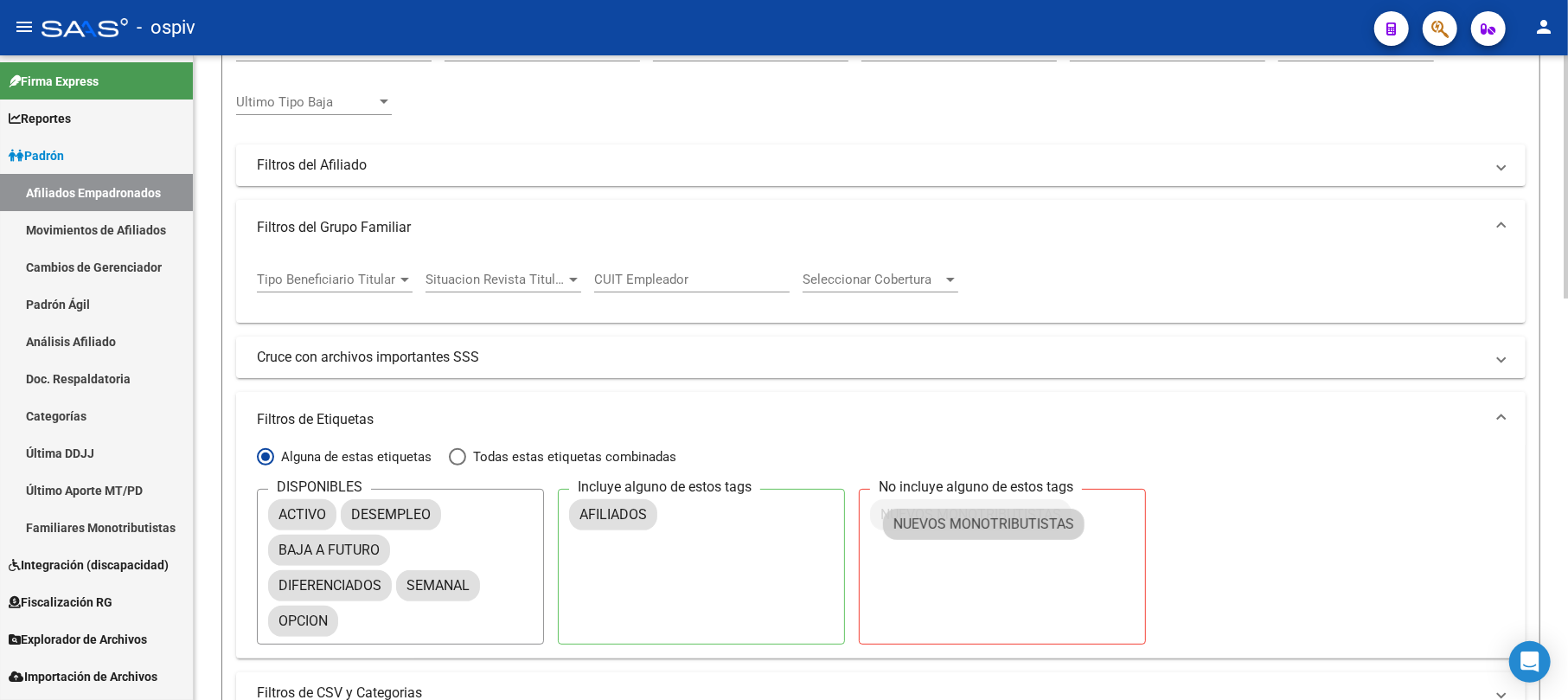
drag, startPoint x: 403, startPoint y: 658, endPoint x: 1015, endPoint y: 519, distance: 627.6
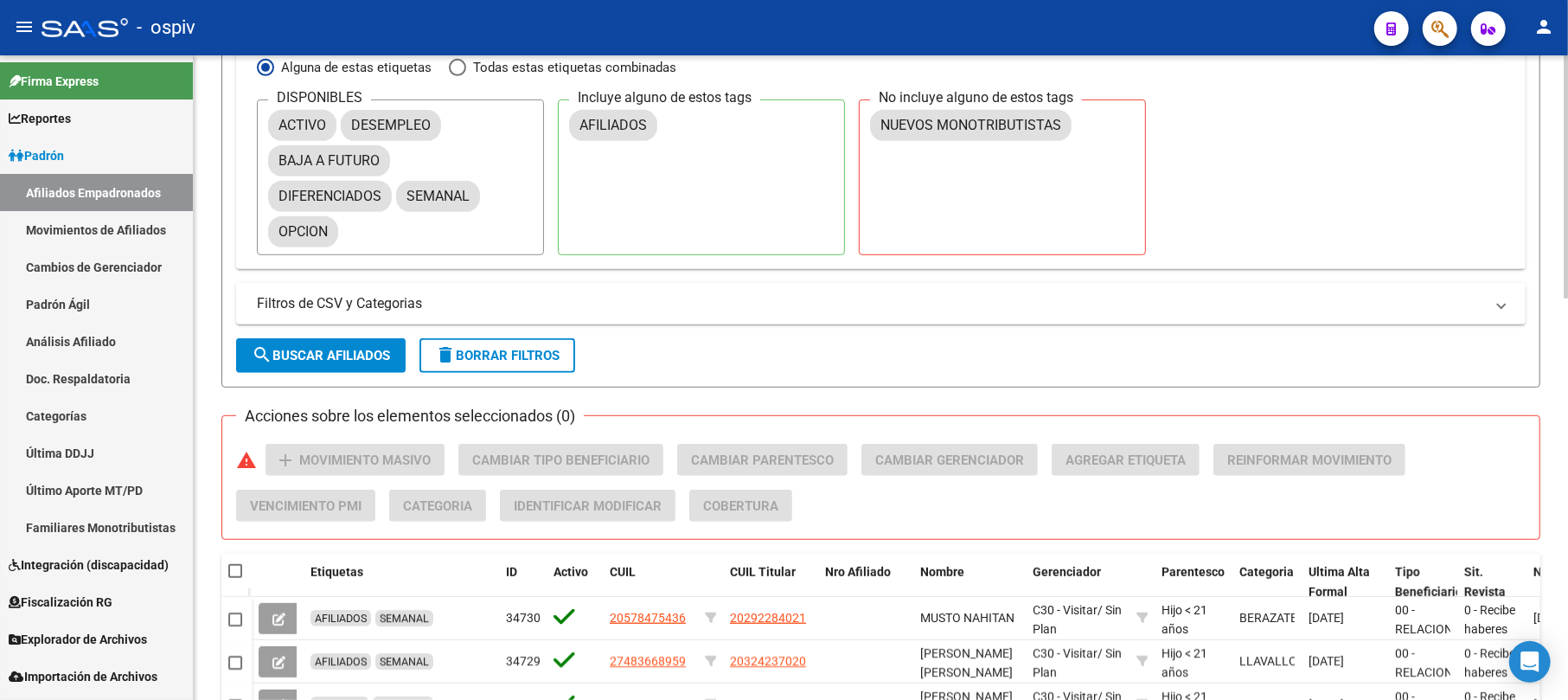
scroll to position [692, 0]
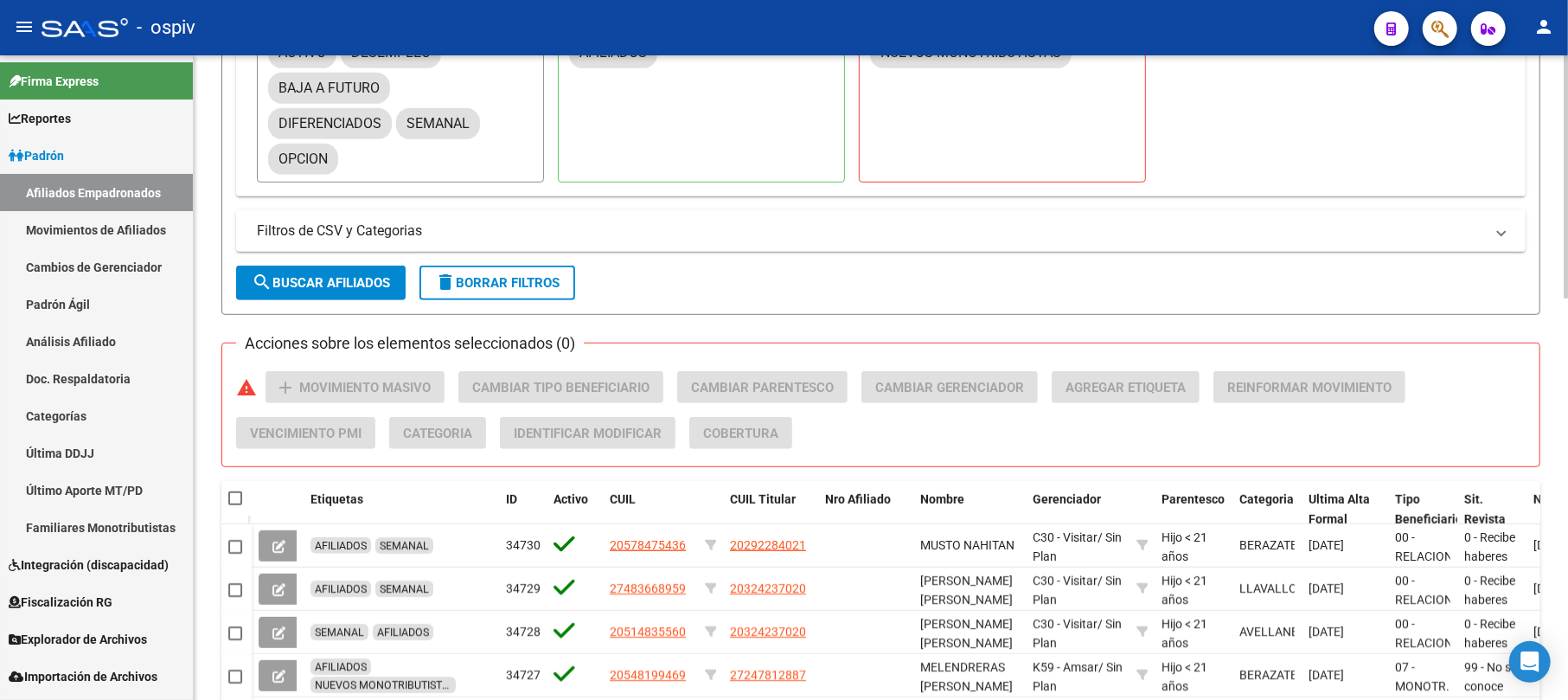
click at [311, 288] on span "search Buscar Afiliados" at bounding box center [321, 283] width 139 height 16
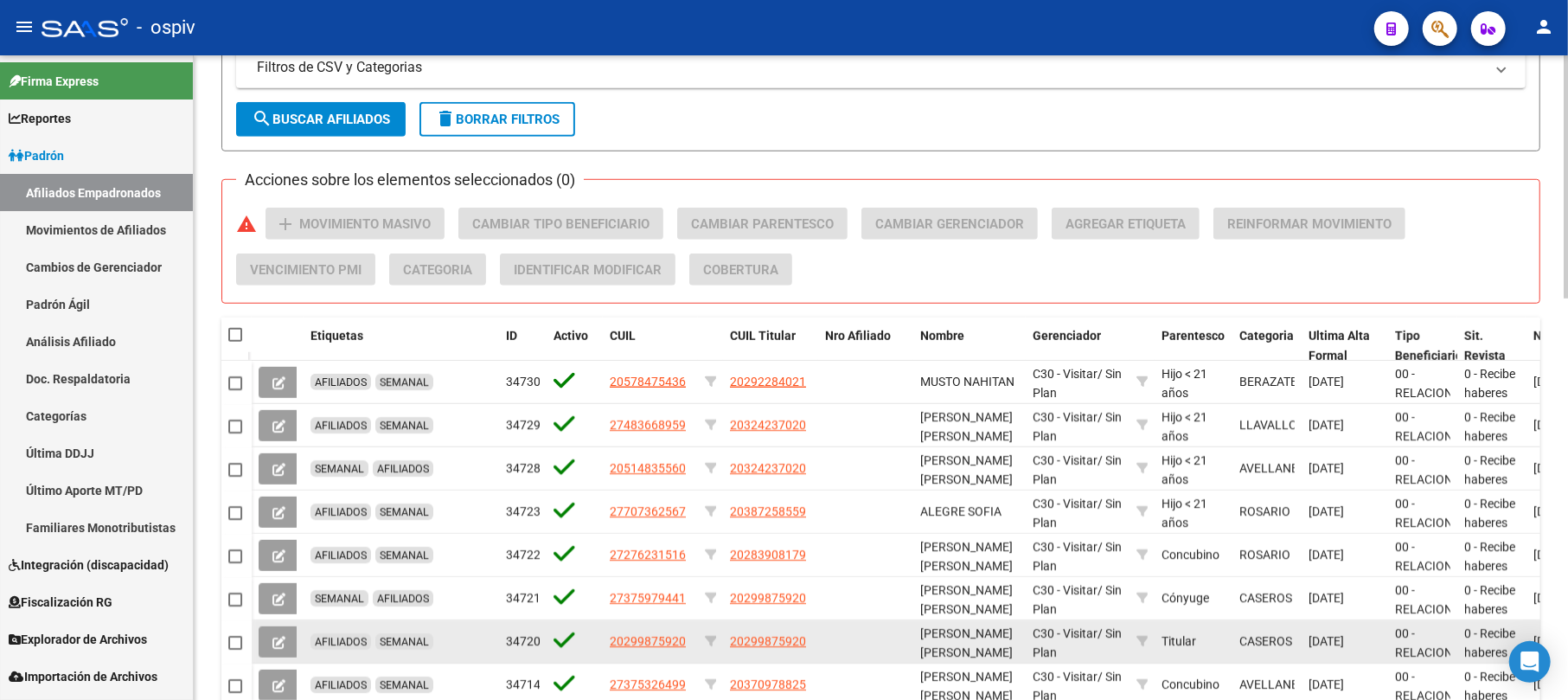
scroll to position [1066, 0]
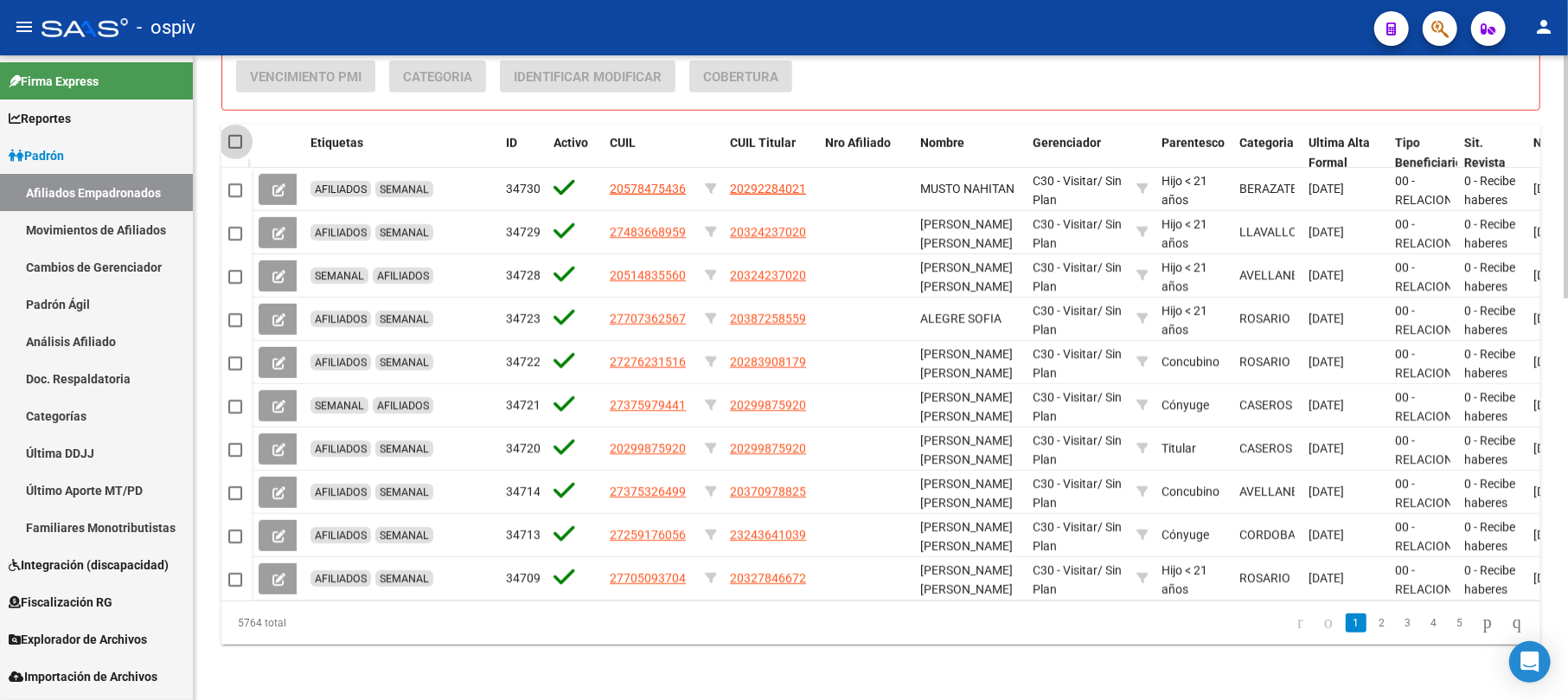
click at [232, 135] on span at bounding box center [236, 142] width 14 height 14
click at [235, 149] on input "checkbox" at bounding box center [235, 149] width 1 height 1
checkbox input "true"
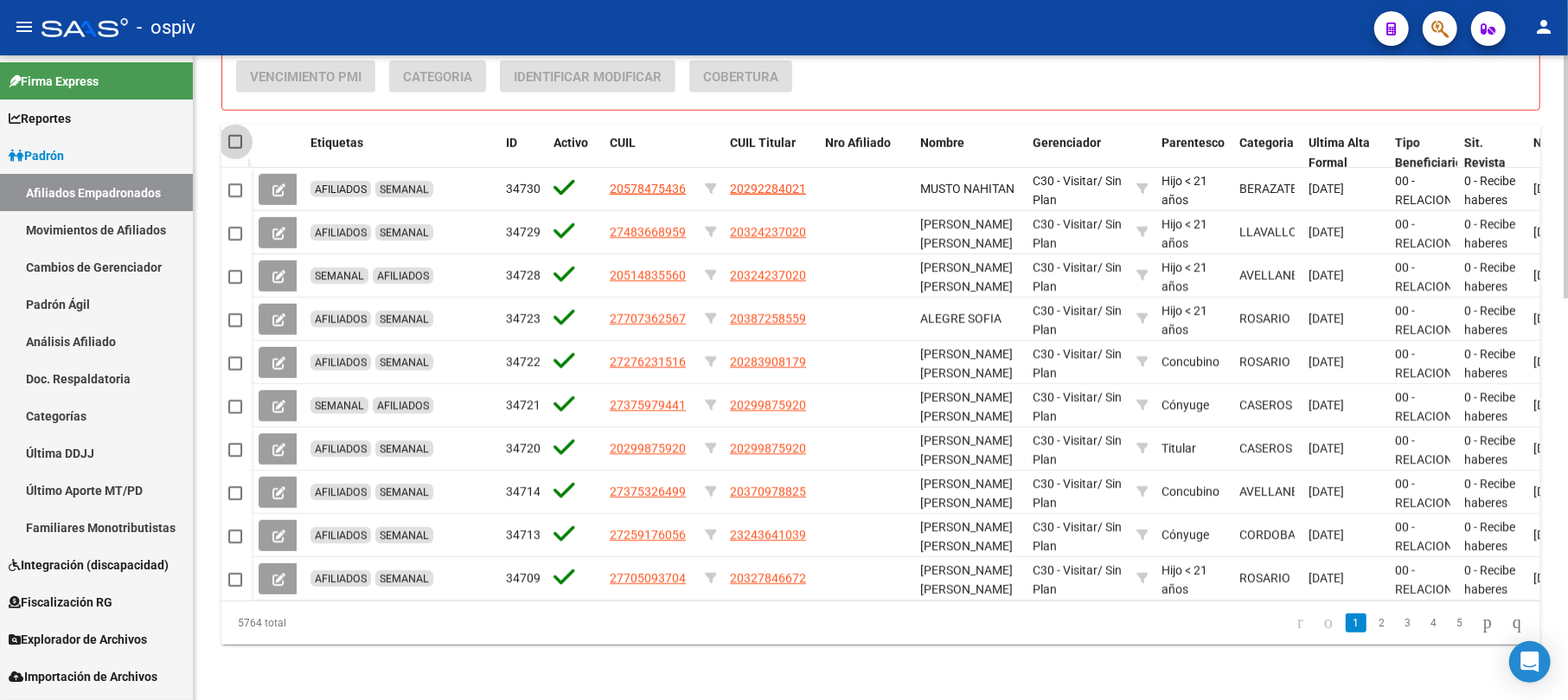
checkbox input "true"
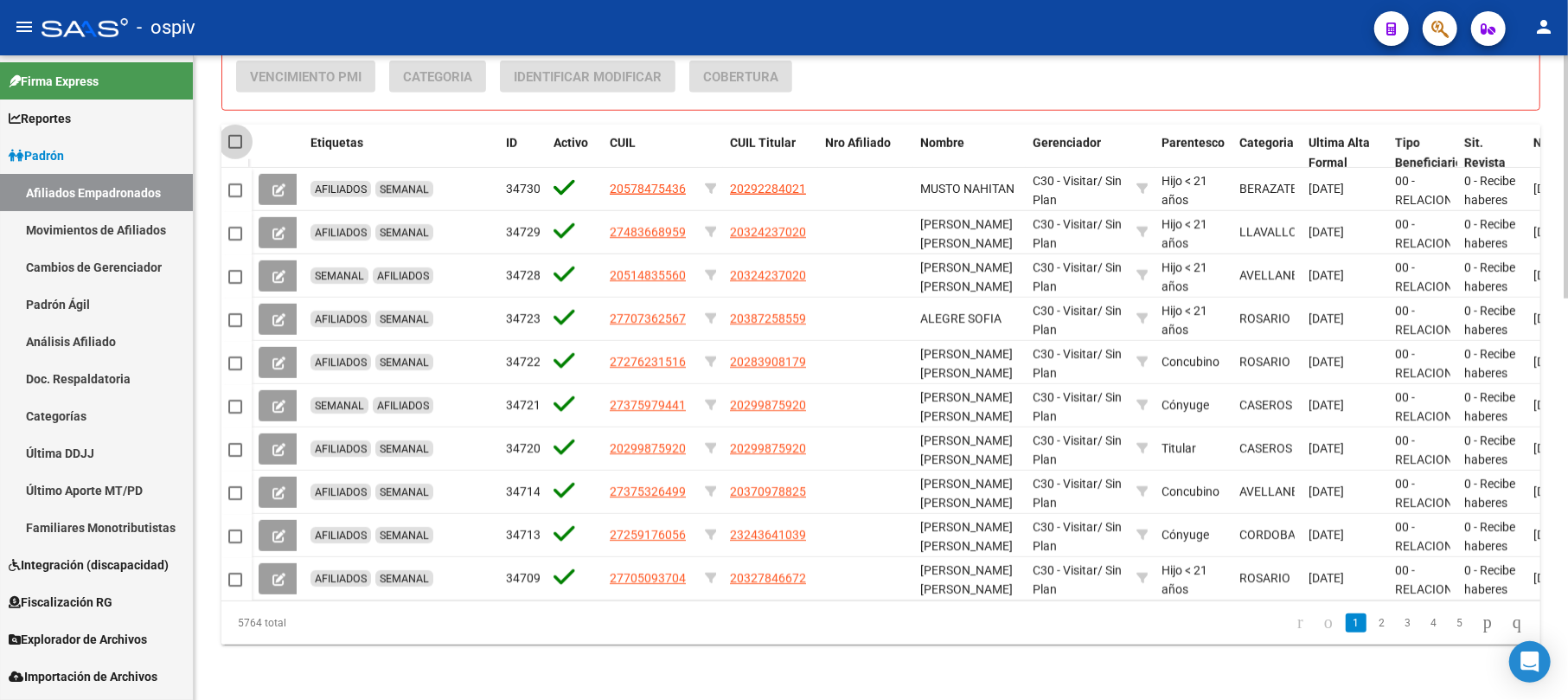
checkbox input "true"
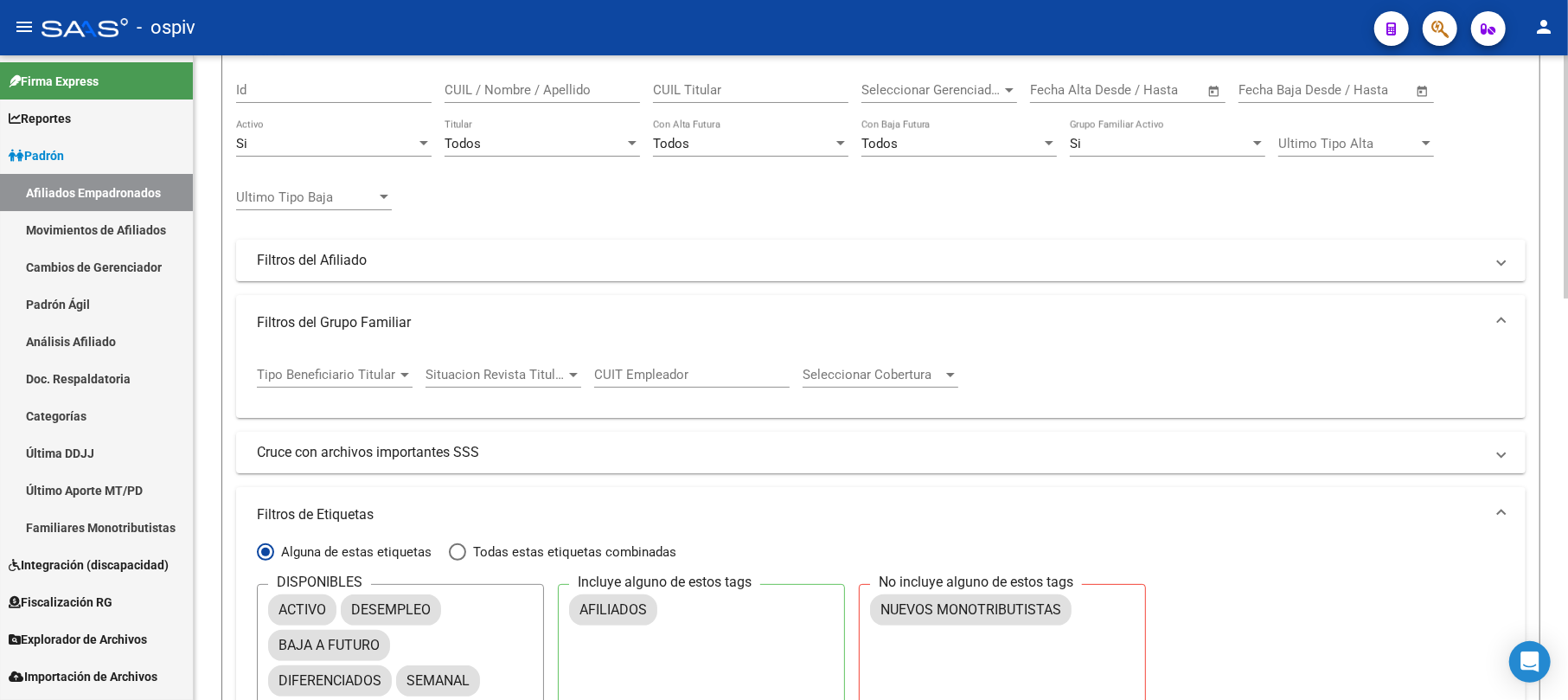
scroll to position [0, 0]
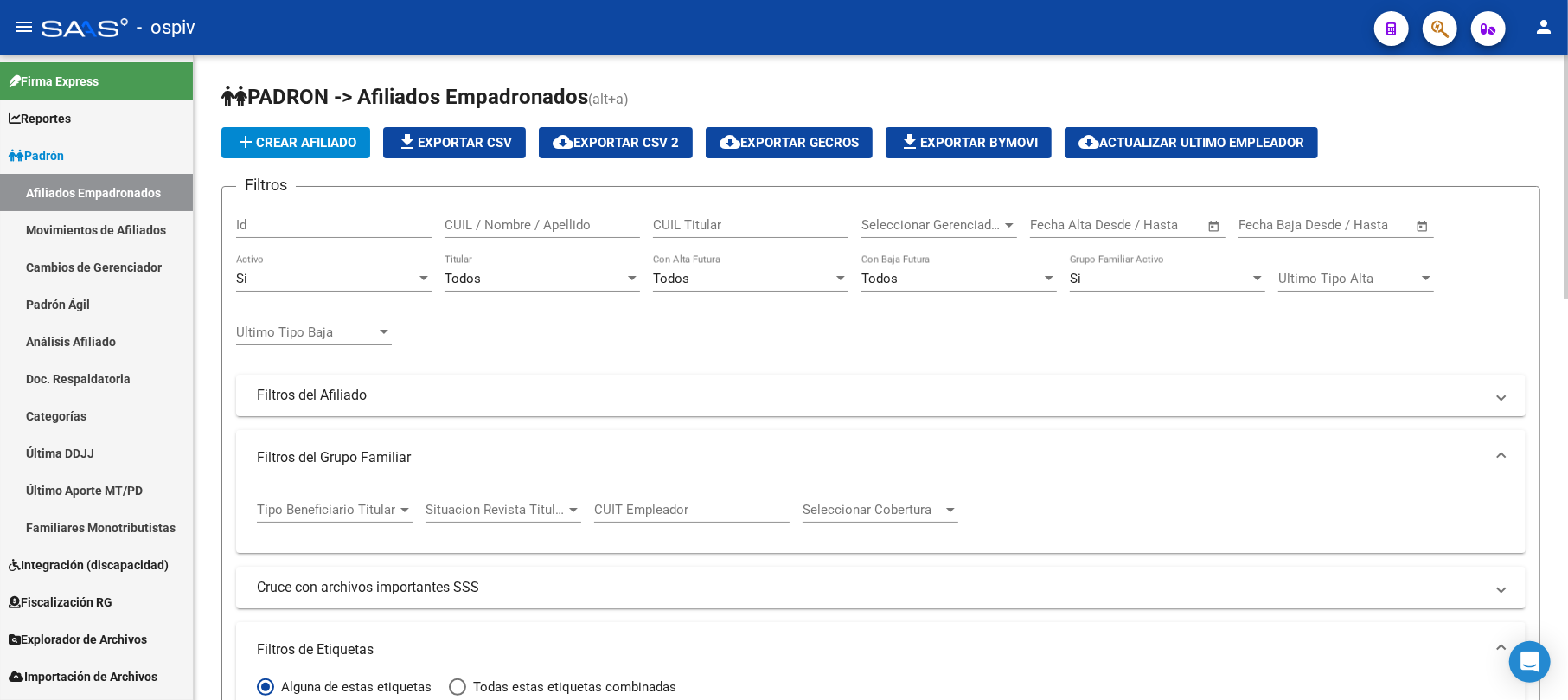
click at [623, 144] on span "cloud_download Exportar CSV 2" at bounding box center [616, 143] width 126 height 16
drag, startPoint x: 977, startPoint y: 216, endPoint x: 1458, endPoint y: 74, distance: 501.5
click at [1472, 106] on h1 "PADRON -> Afiliados Empadronados (alt+a)" at bounding box center [881, 98] width 1319 height 30
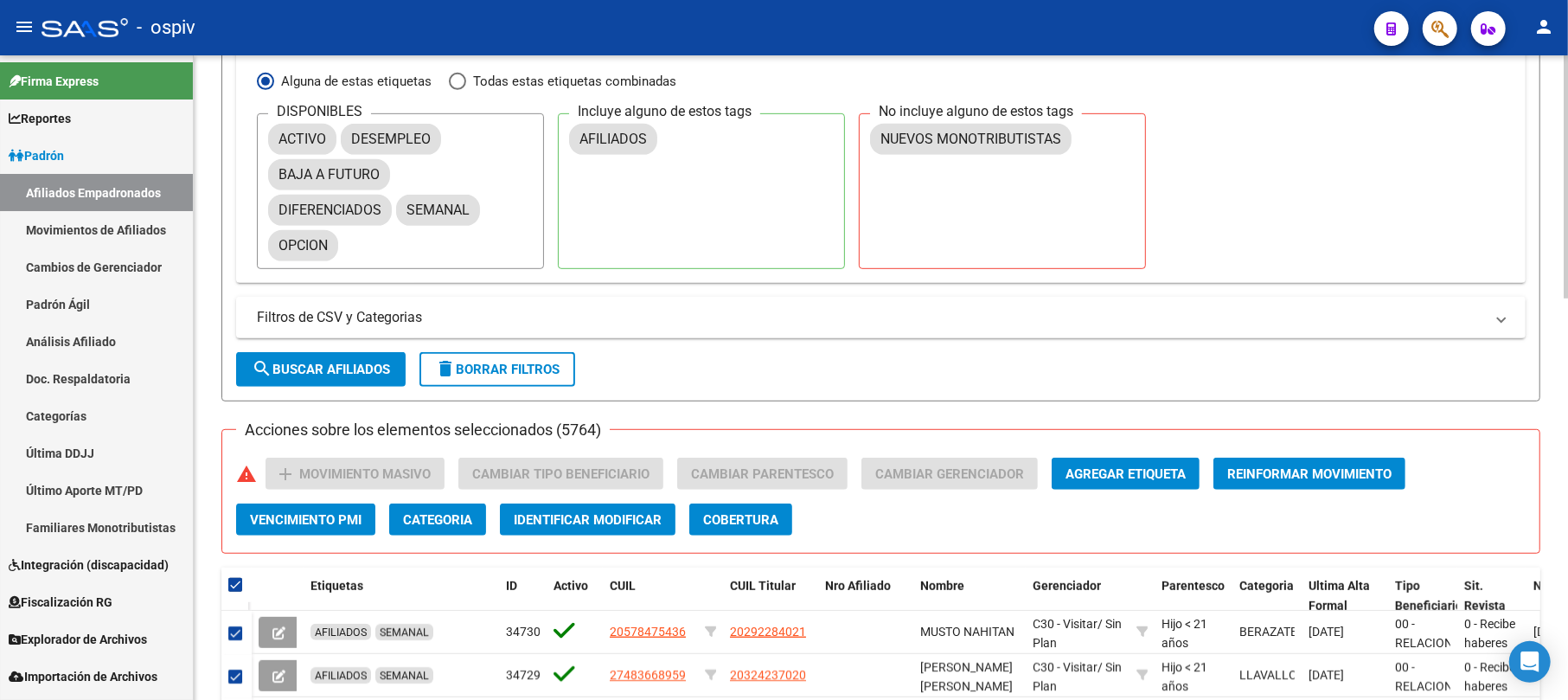
scroll to position [29, 0]
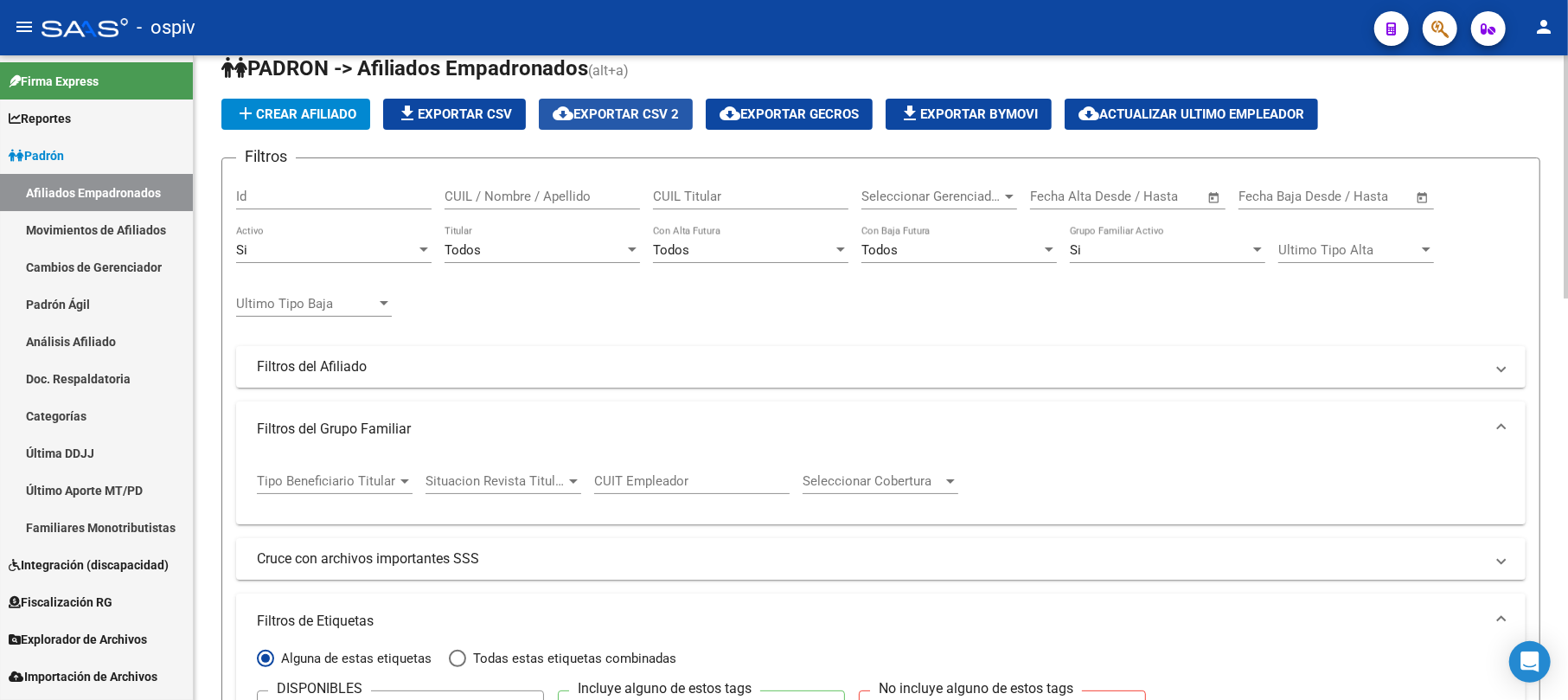
click at [663, 108] on span "cloud_download Exportar CSV 2" at bounding box center [616, 114] width 126 height 16
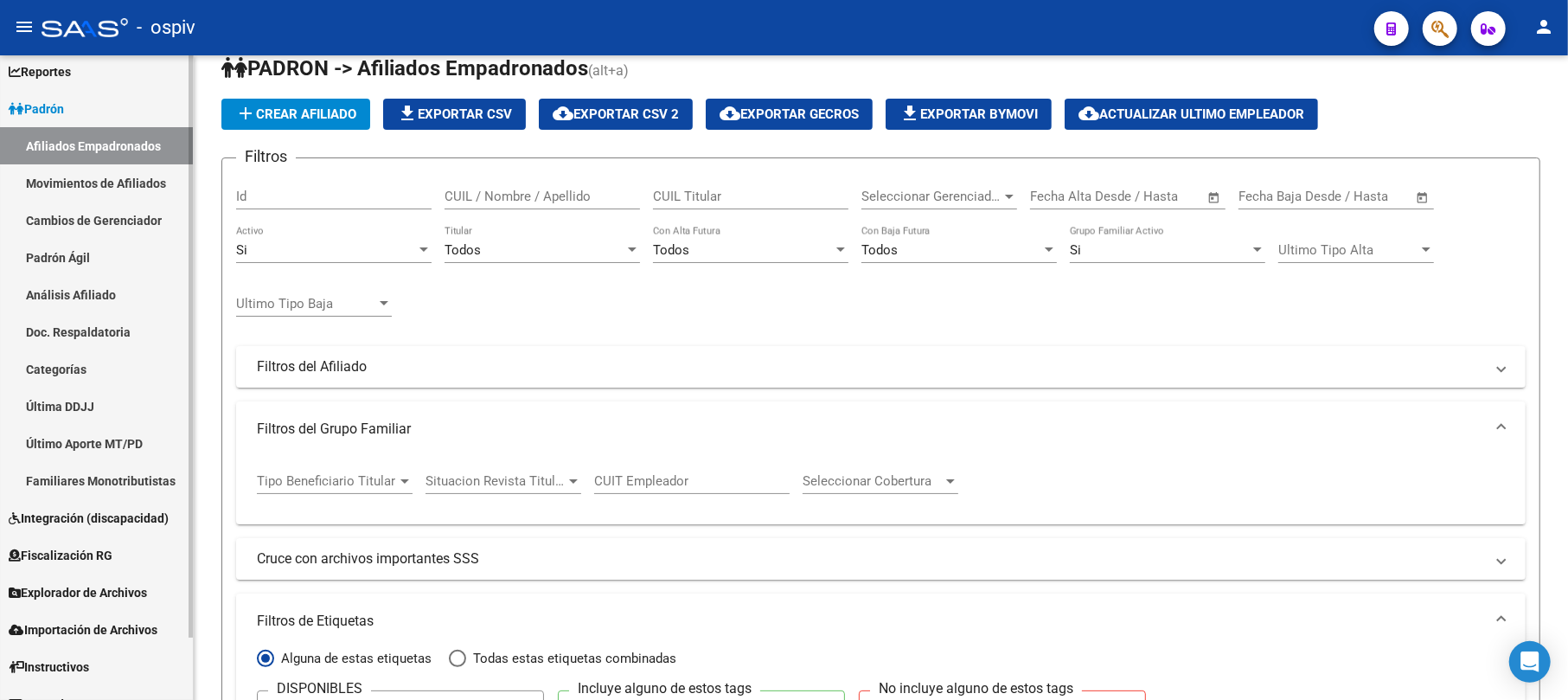
scroll to position [69, 0]
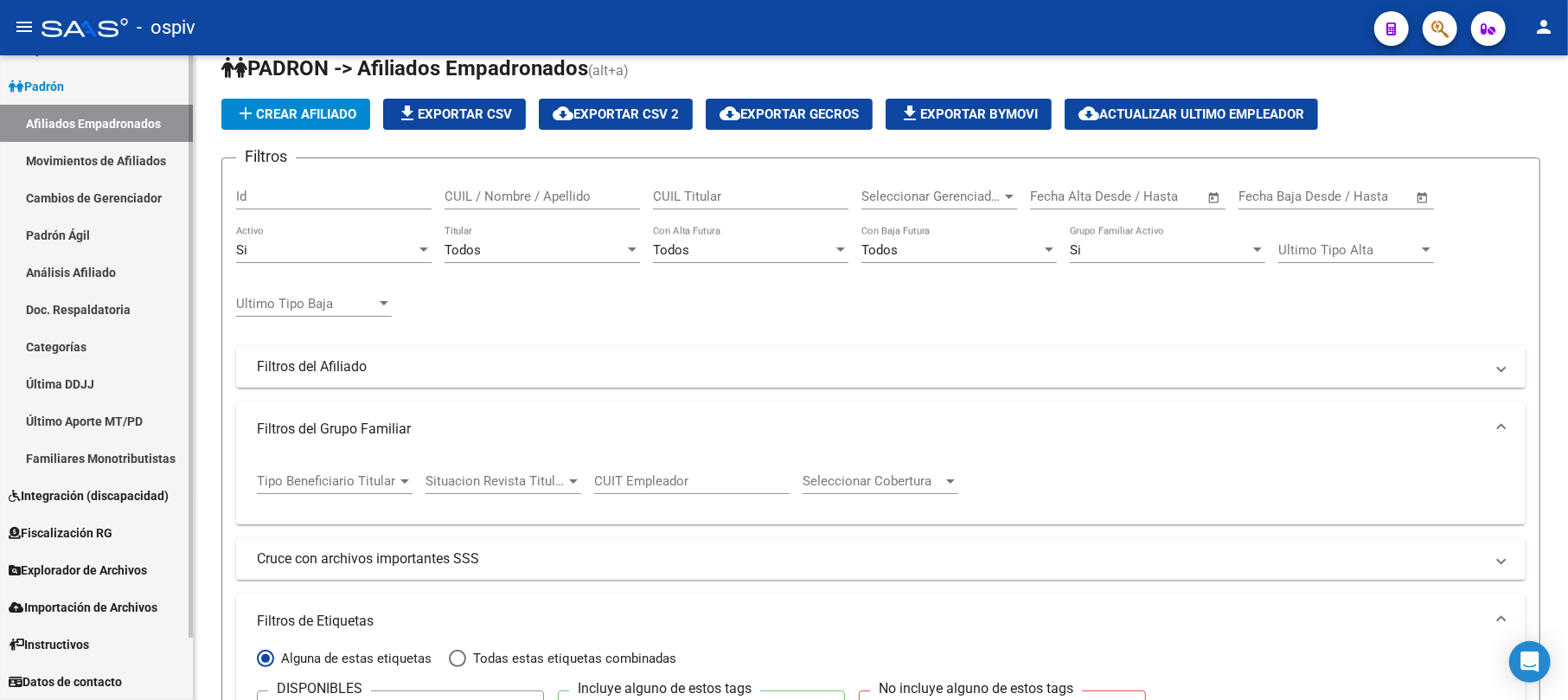
click at [107, 115] on link "Afiliados Empadronados" at bounding box center [96, 123] width 193 height 37
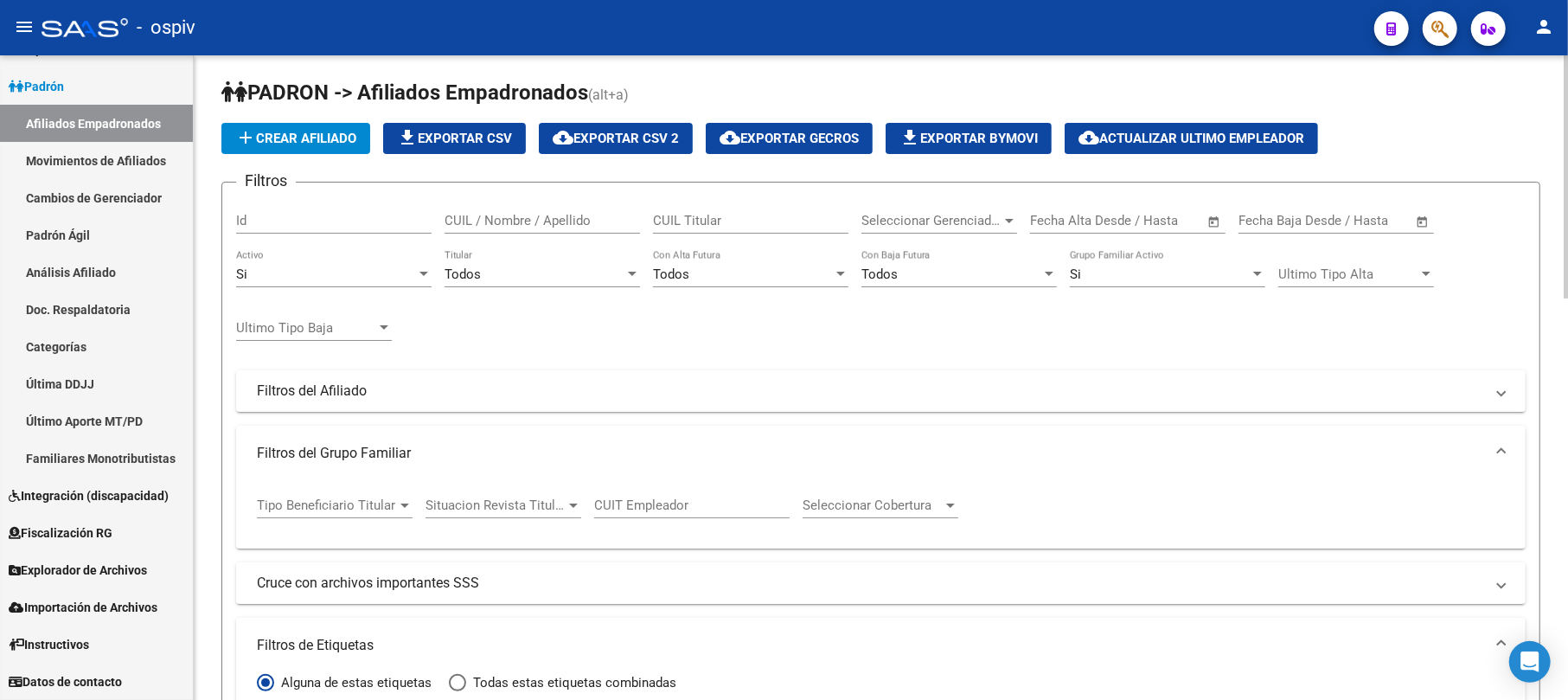
scroll to position [0, 0]
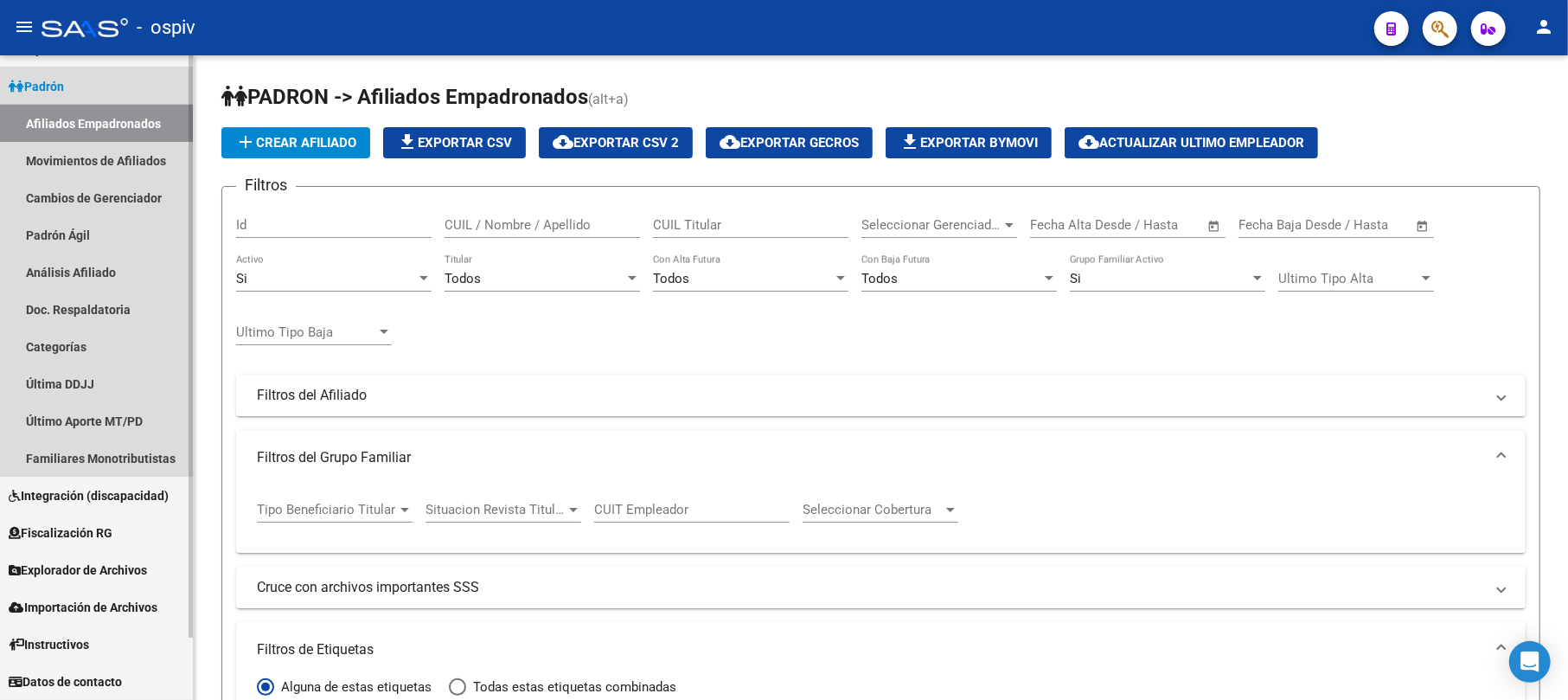
click at [85, 115] on link "Afiliados Empadronados" at bounding box center [96, 123] width 193 height 37
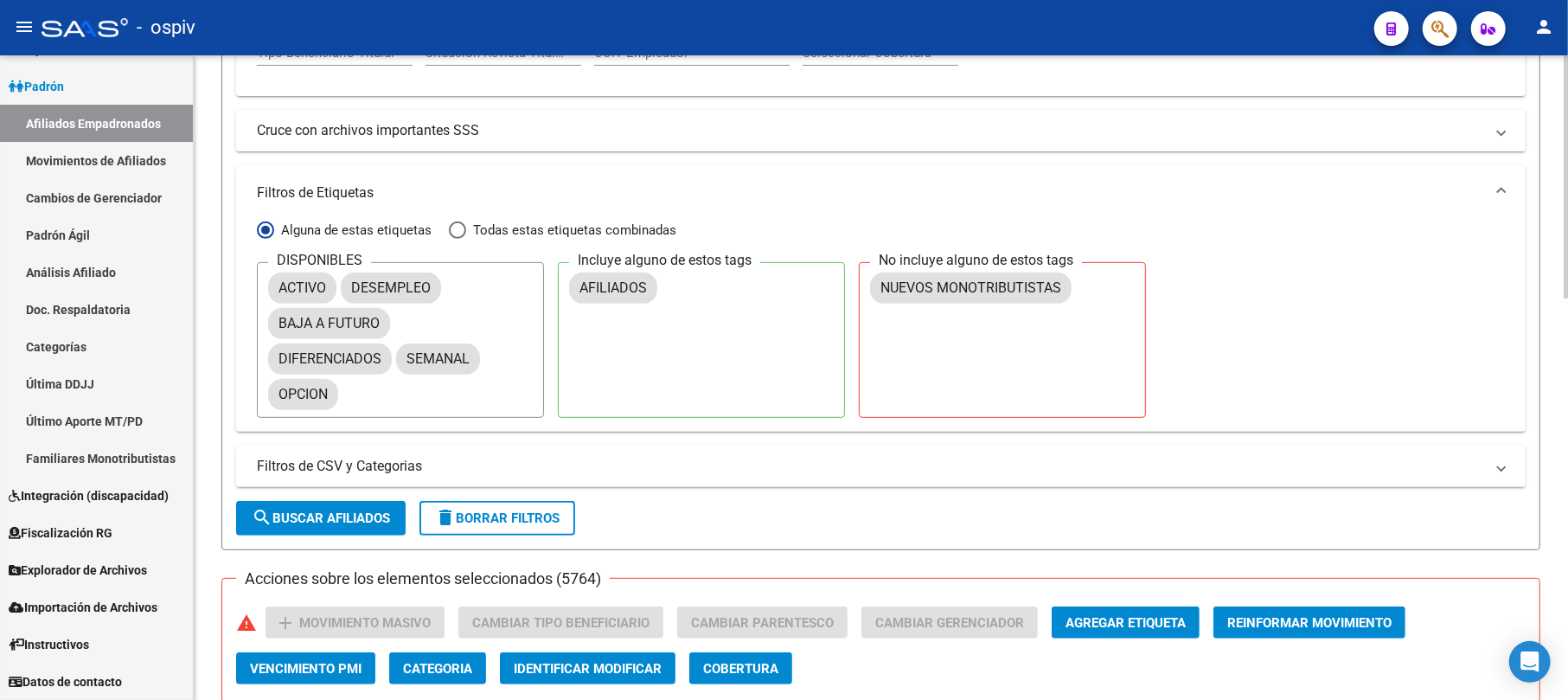
scroll to position [461, 0]
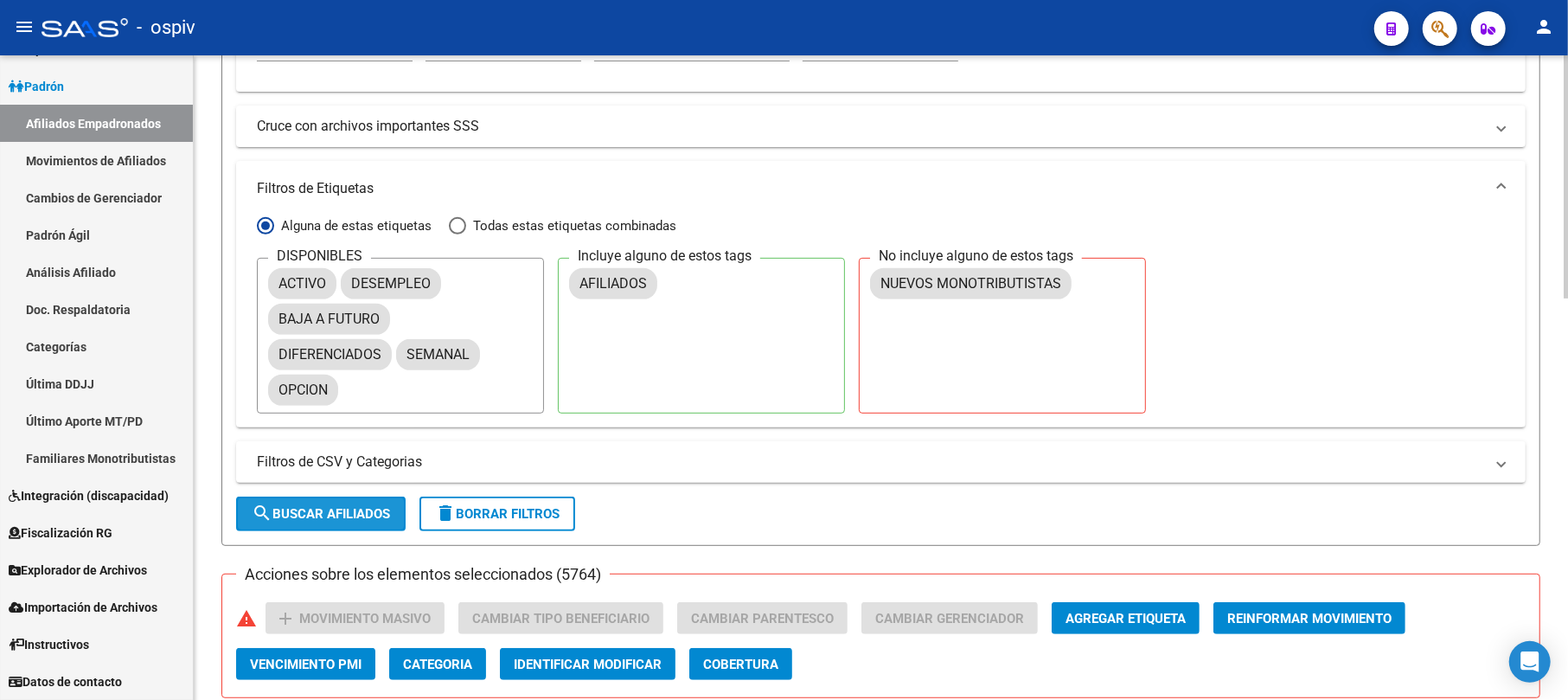
click at [349, 506] on span "search Buscar Afiliados" at bounding box center [321, 514] width 139 height 16
checkbox input "false"
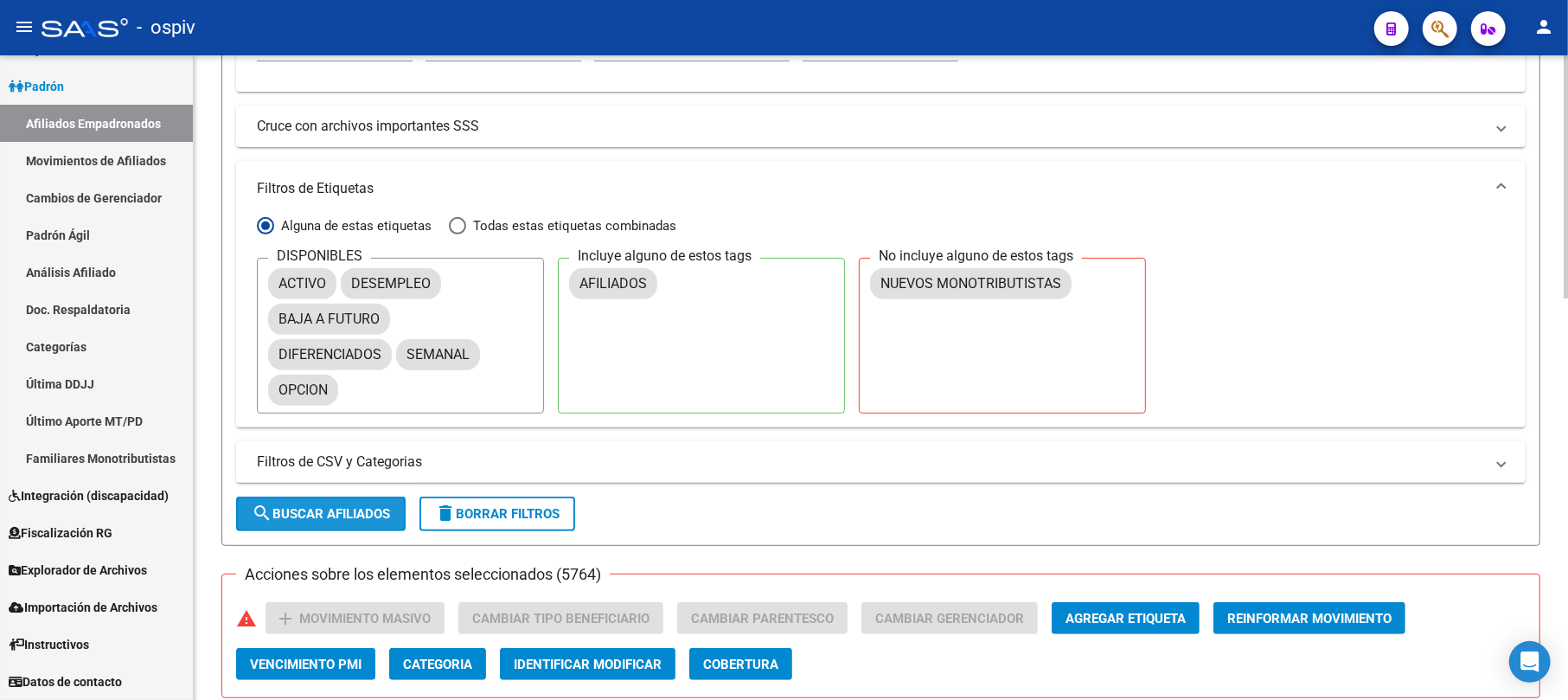
checkbox input "false"
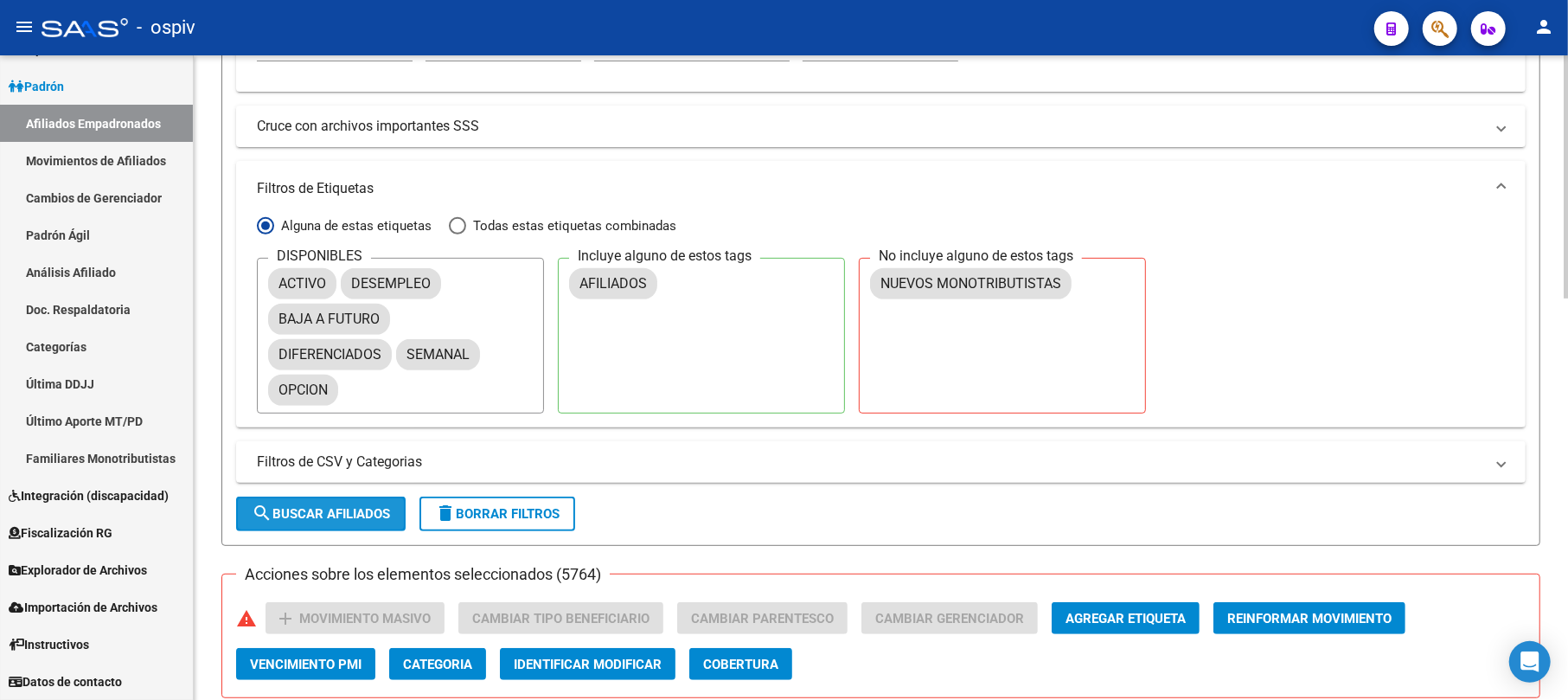
checkbox input "false"
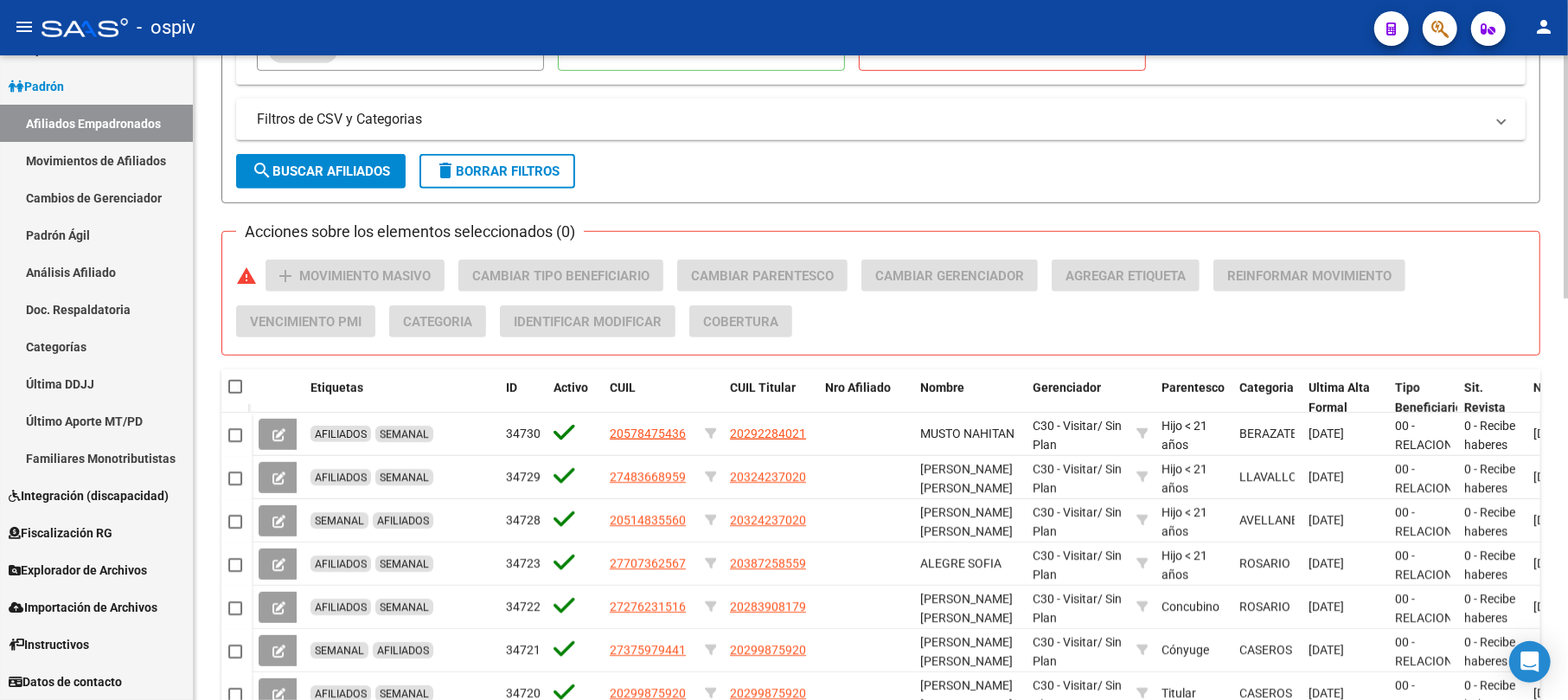
scroll to position [807, 0]
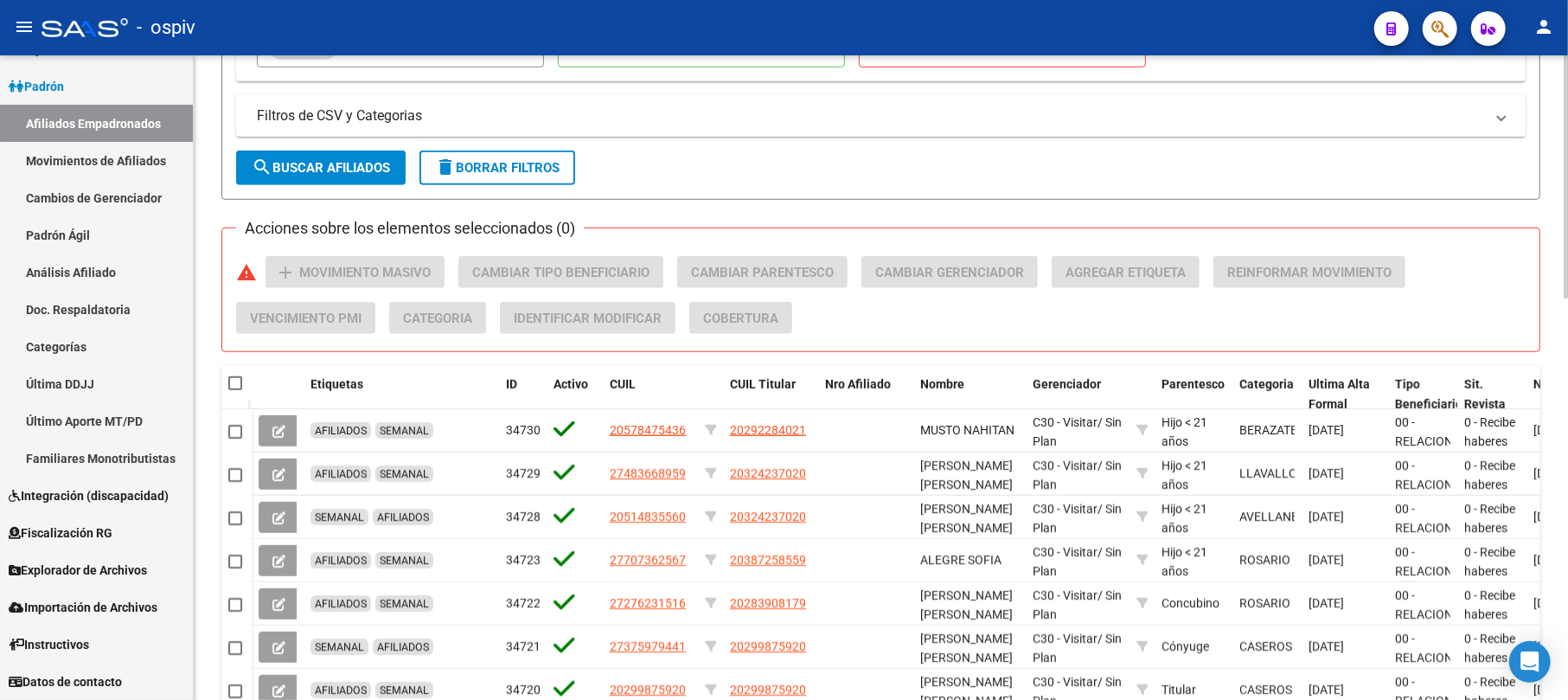
click at [370, 114] on mat-panel-title "Filtros de CSV y Categorias" at bounding box center [871, 116] width 1228 height 19
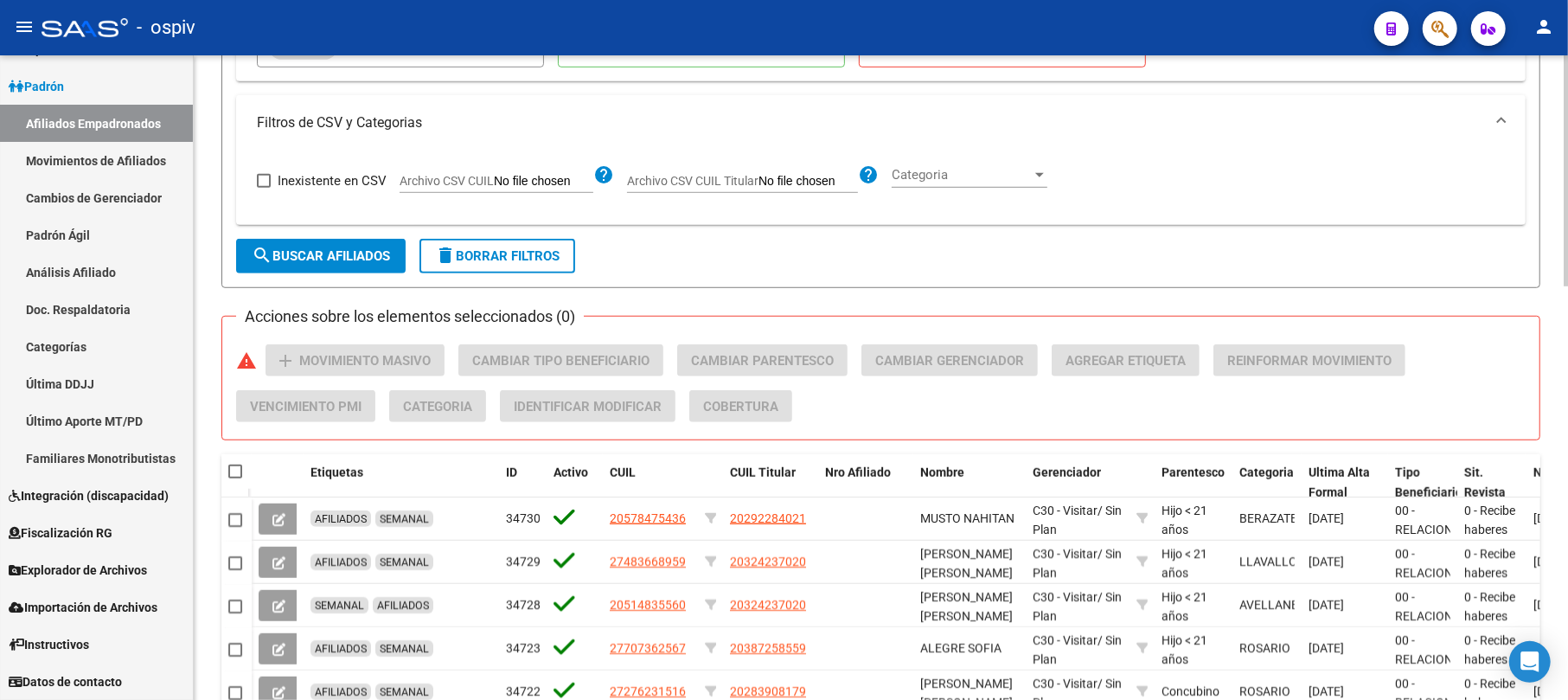
click at [543, 188] on input "Archivo CSV CUIL" at bounding box center [543, 182] width 100 height 16
click at [543, 184] on input "Archivo CSV CUIL" at bounding box center [543, 182] width 100 height 16
type input "C:\fakepath\SAN [PERSON_NAME].csv"
click at [1005, 178] on span "Categoria" at bounding box center [1016, 175] width 140 height 16
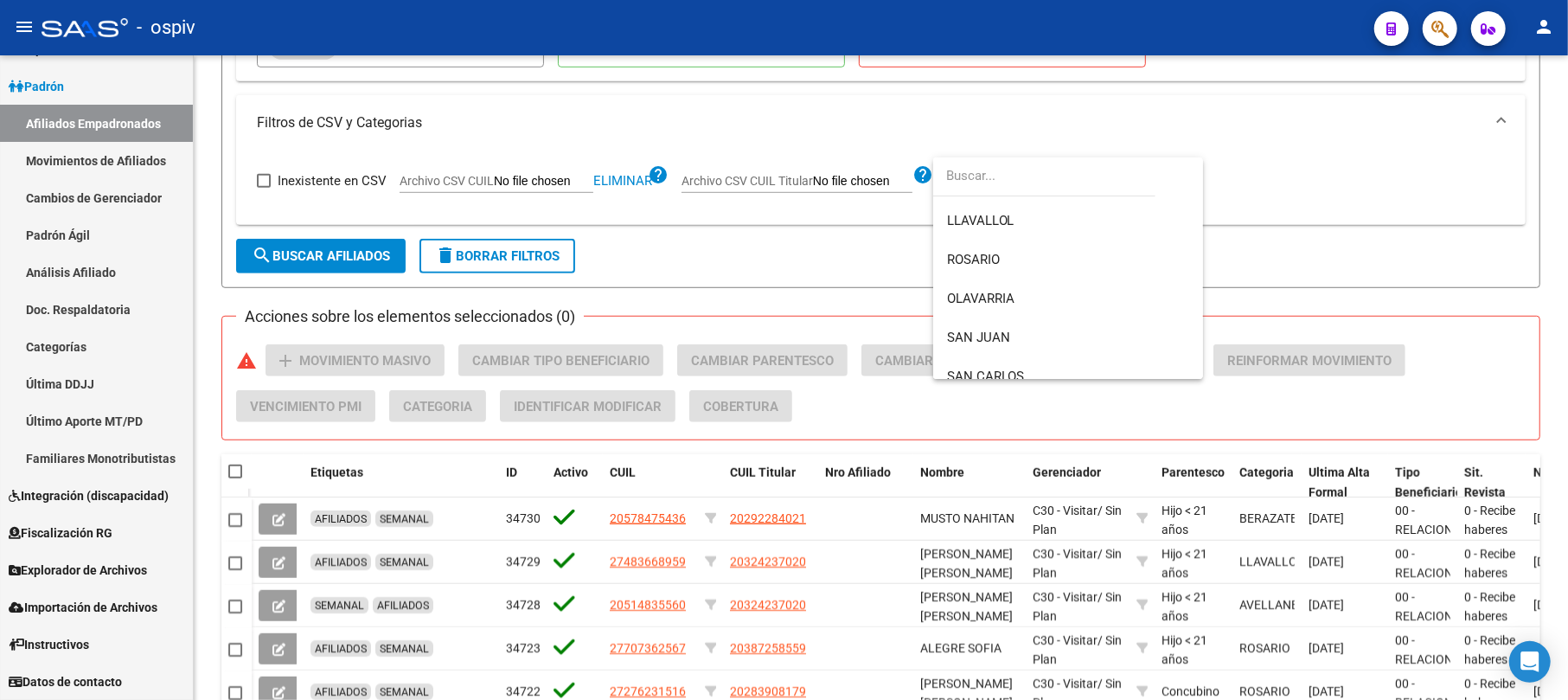
scroll to position [322, 0]
click at [1011, 315] on span "SAN JUAN" at bounding box center [1068, 321] width 243 height 39
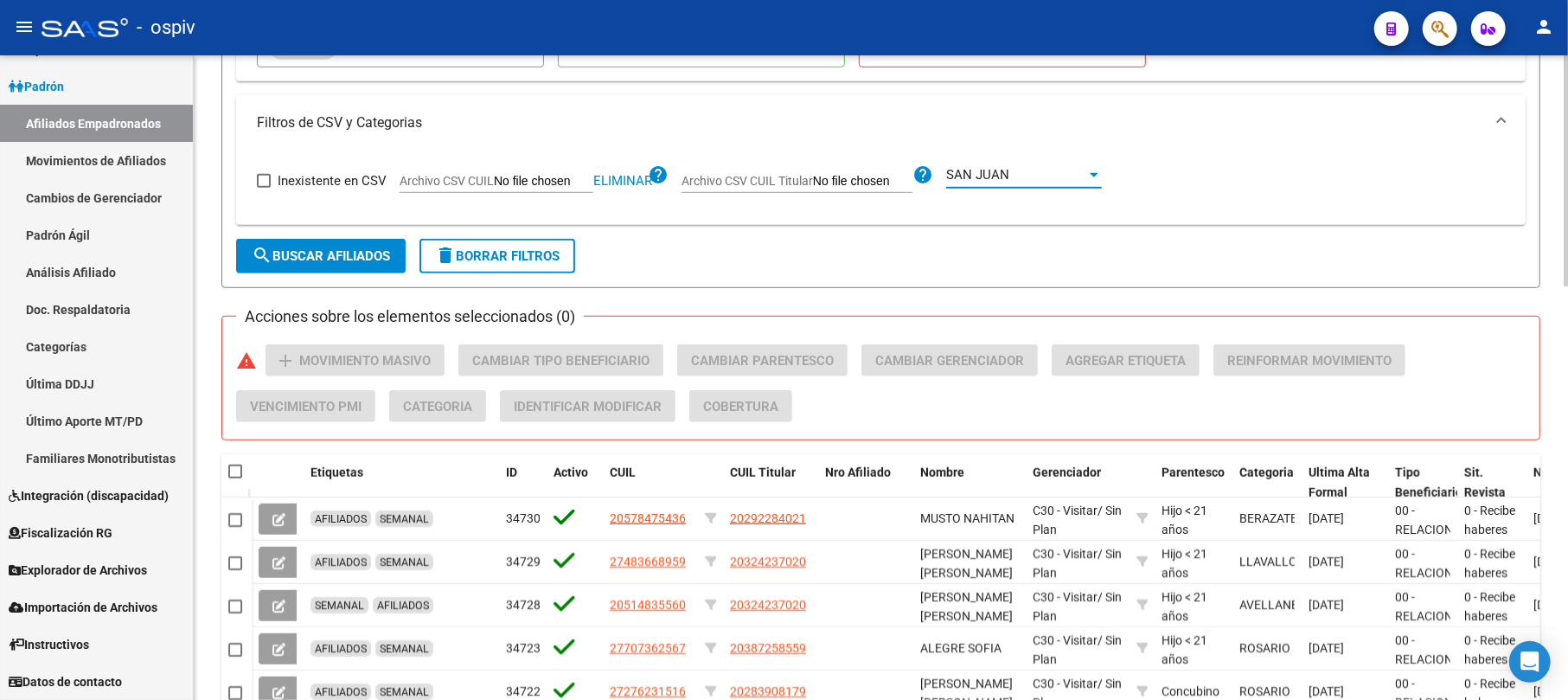
click at [328, 250] on span "search Buscar Afiliados" at bounding box center [321, 256] width 139 height 16
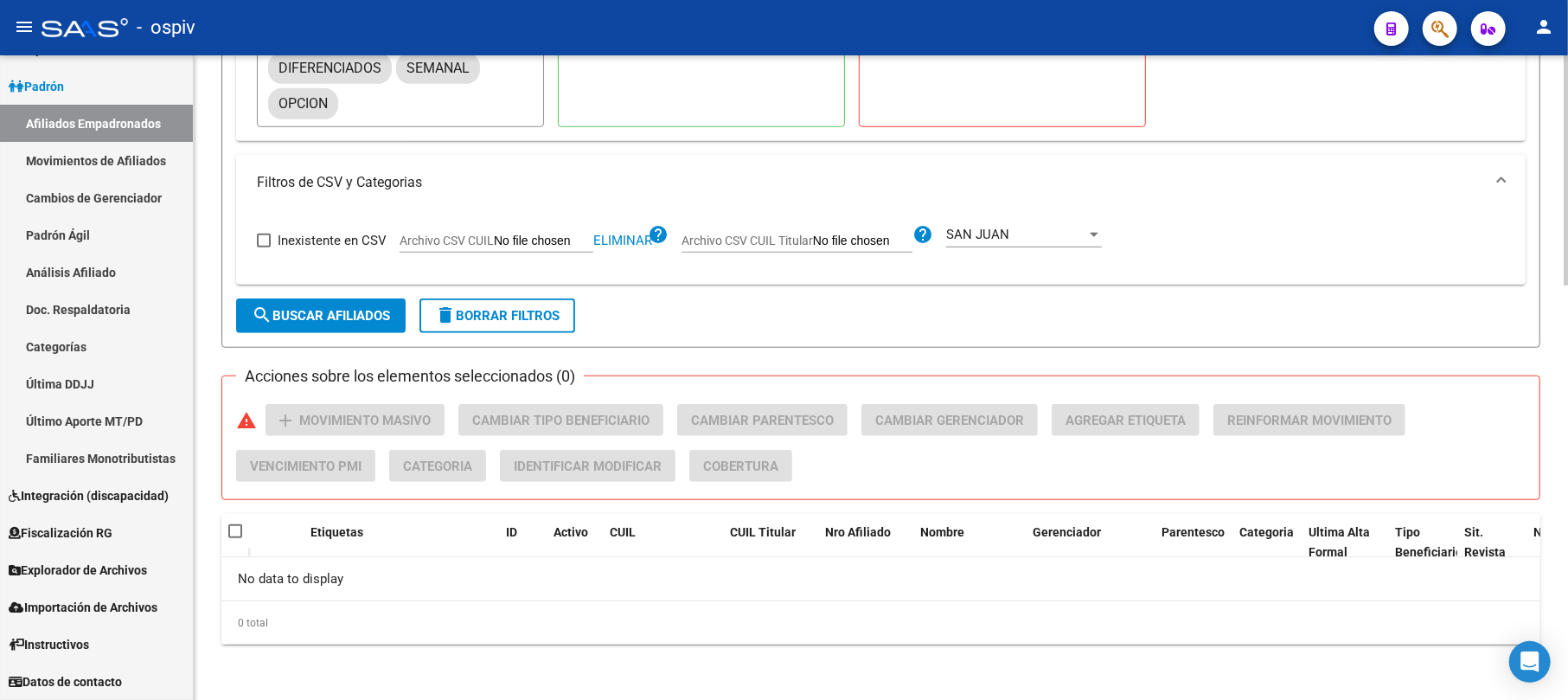
scroll to position [749, 0]
click at [1025, 241] on div "SAN JUAN" at bounding box center [1016, 235] width 140 height 16
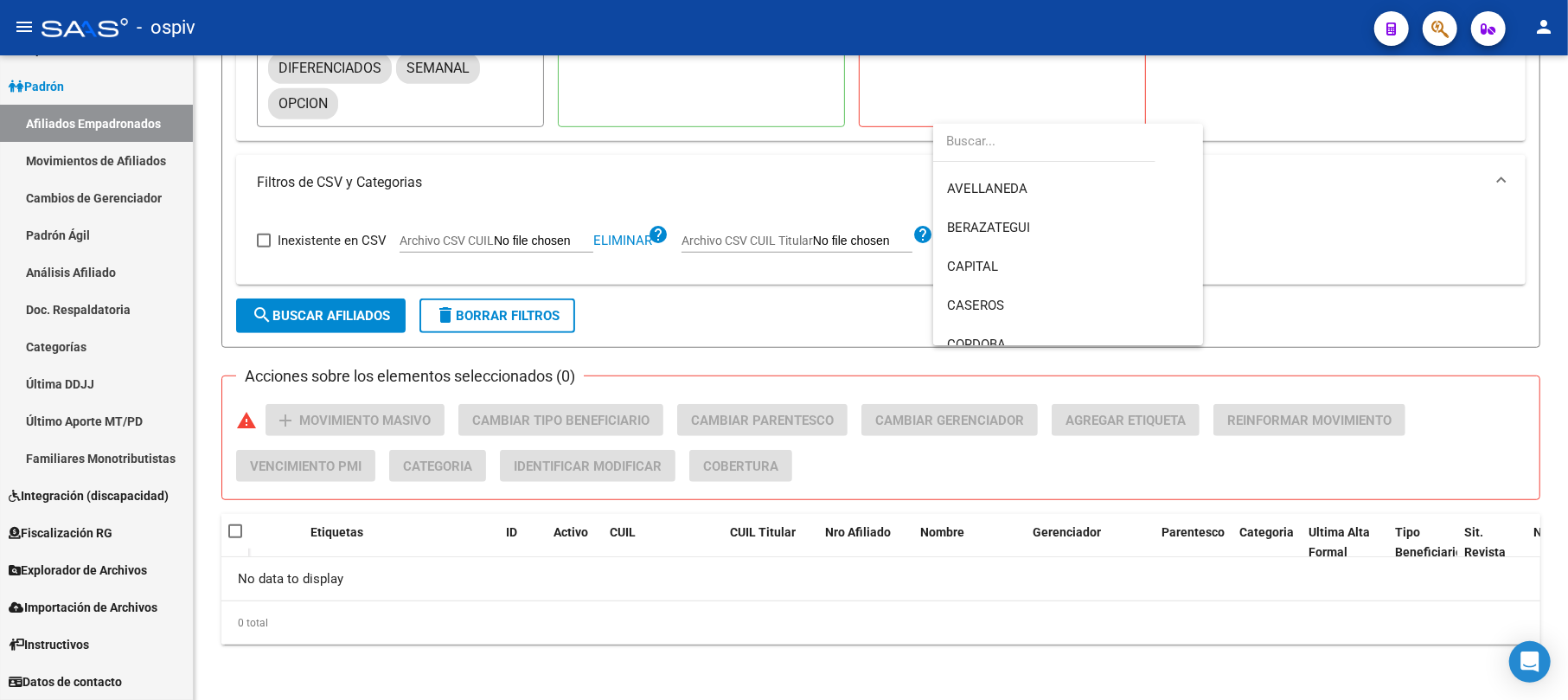
scroll to position [0, 0]
click at [784, 314] on div at bounding box center [784, 350] width 1568 height 700
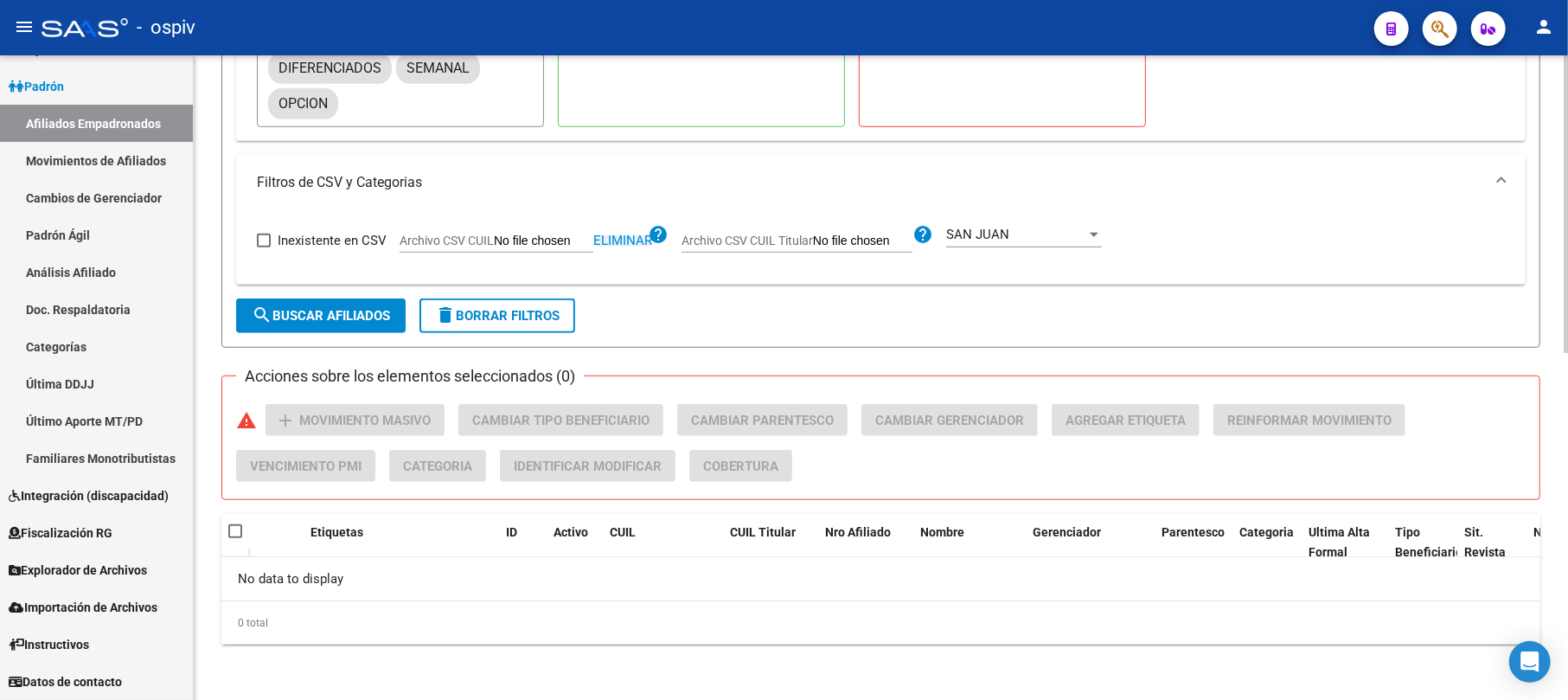
click at [623, 237] on span "Eliminar" at bounding box center [623, 241] width 59 height 16
click at [767, 241] on input "Archivo CSV CUIL Titular" at bounding box center [808, 242] width 100 height 16
type input "C:\fakepath\SAN [PERSON_NAME].csv"
click at [284, 236] on span "Inexistente en CSV" at bounding box center [333, 241] width 109 height 21
click at [264, 248] on input "Inexistente en CSV" at bounding box center [263, 248] width 1 height 1
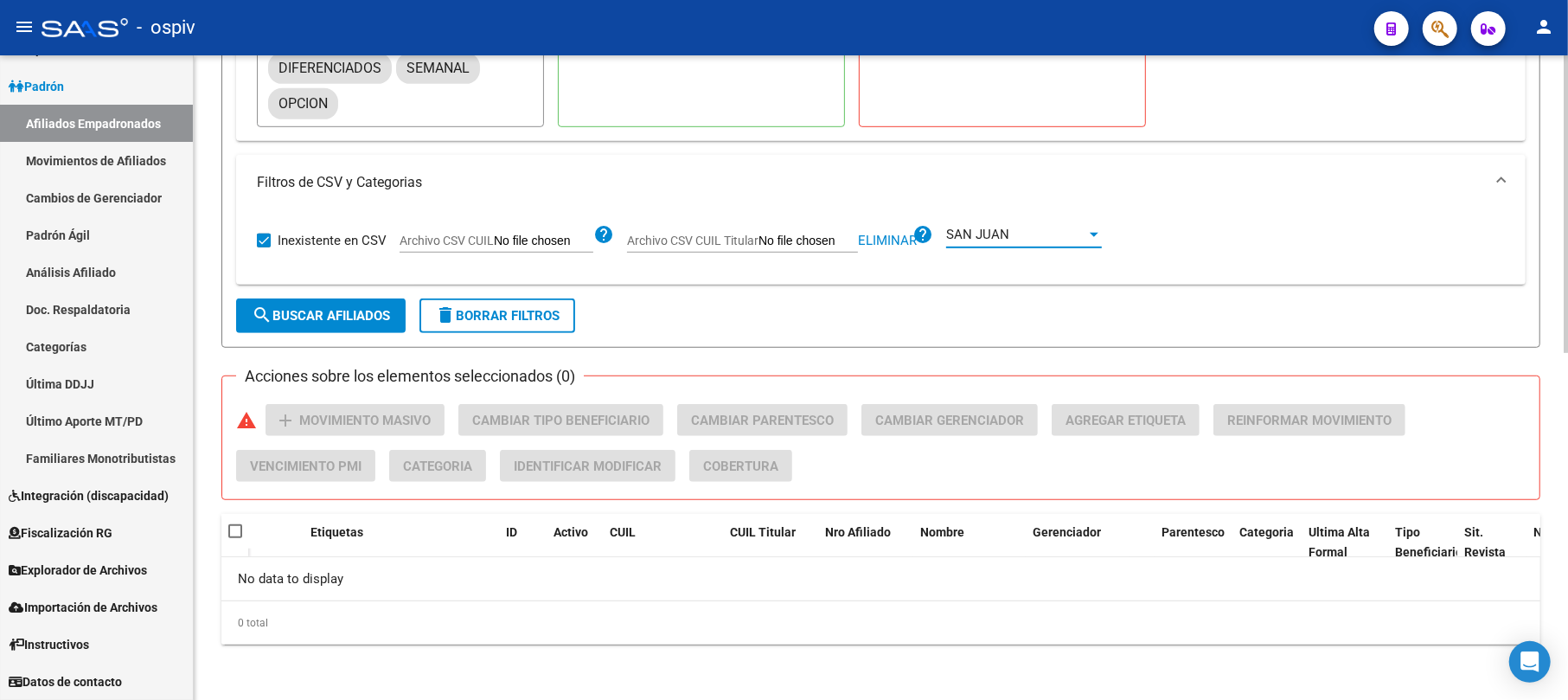
click at [1014, 237] on div "SAN JUAN" at bounding box center [1016, 235] width 140 height 16
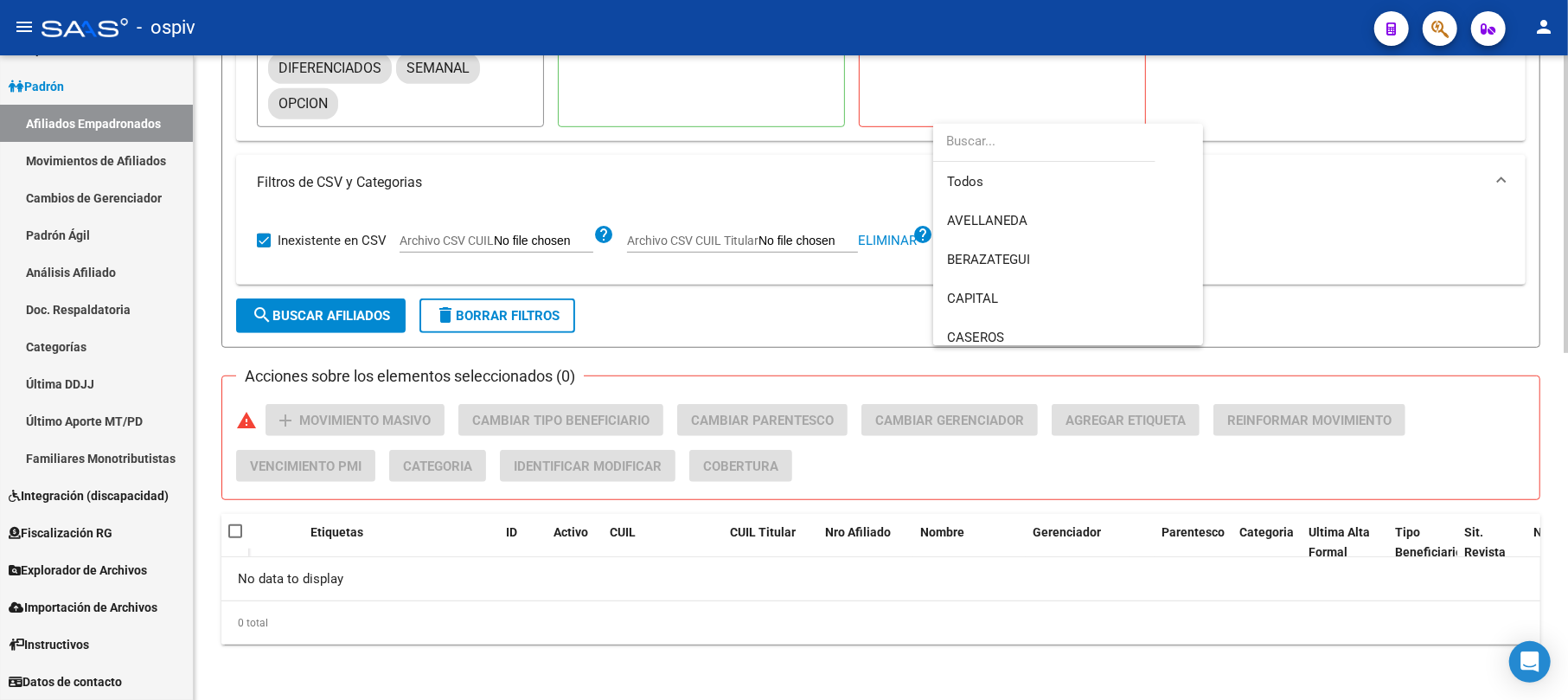
scroll to position [375, 0]
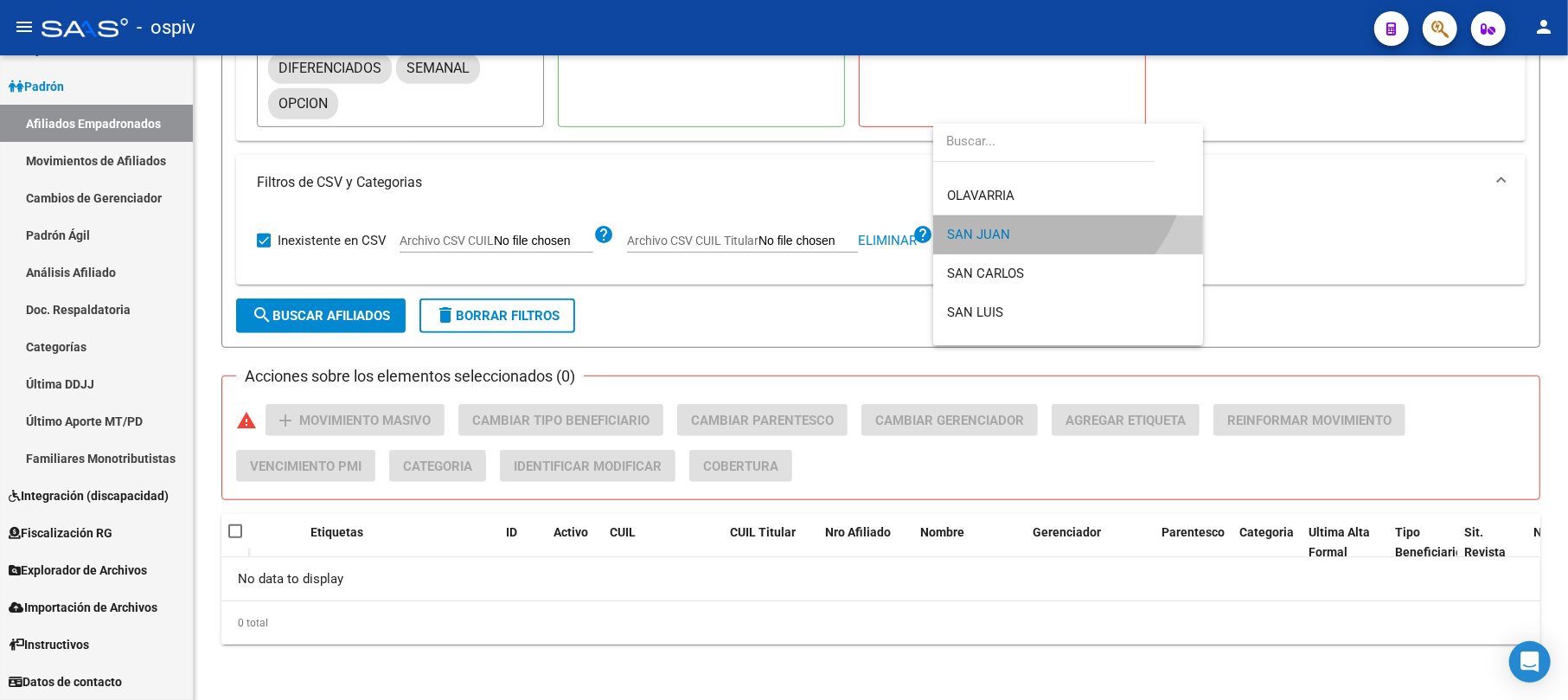
click at [1008, 234] on span "SAN JUAN" at bounding box center [1068, 235] width 243 height 39
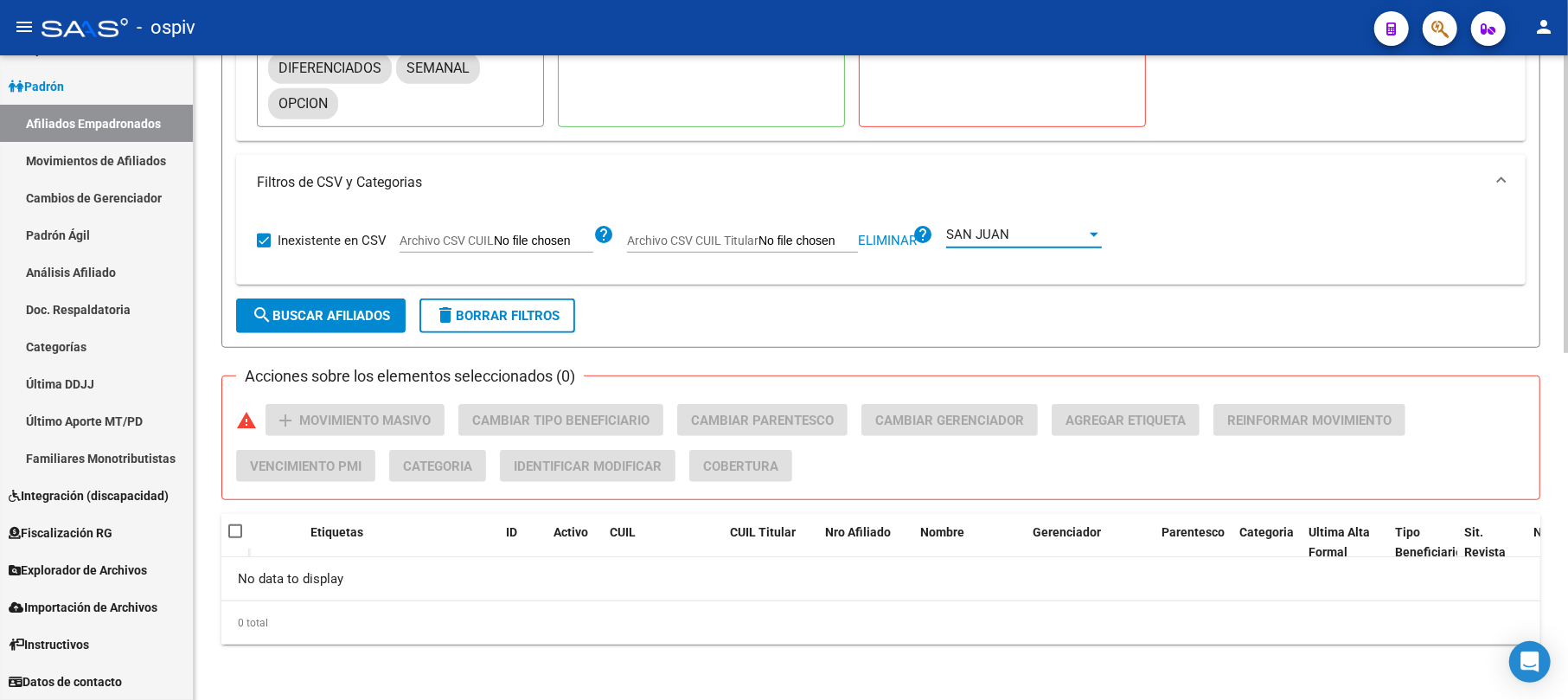
click at [343, 308] on span "search Buscar Afiliados" at bounding box center [321, 315] width 139 height 16
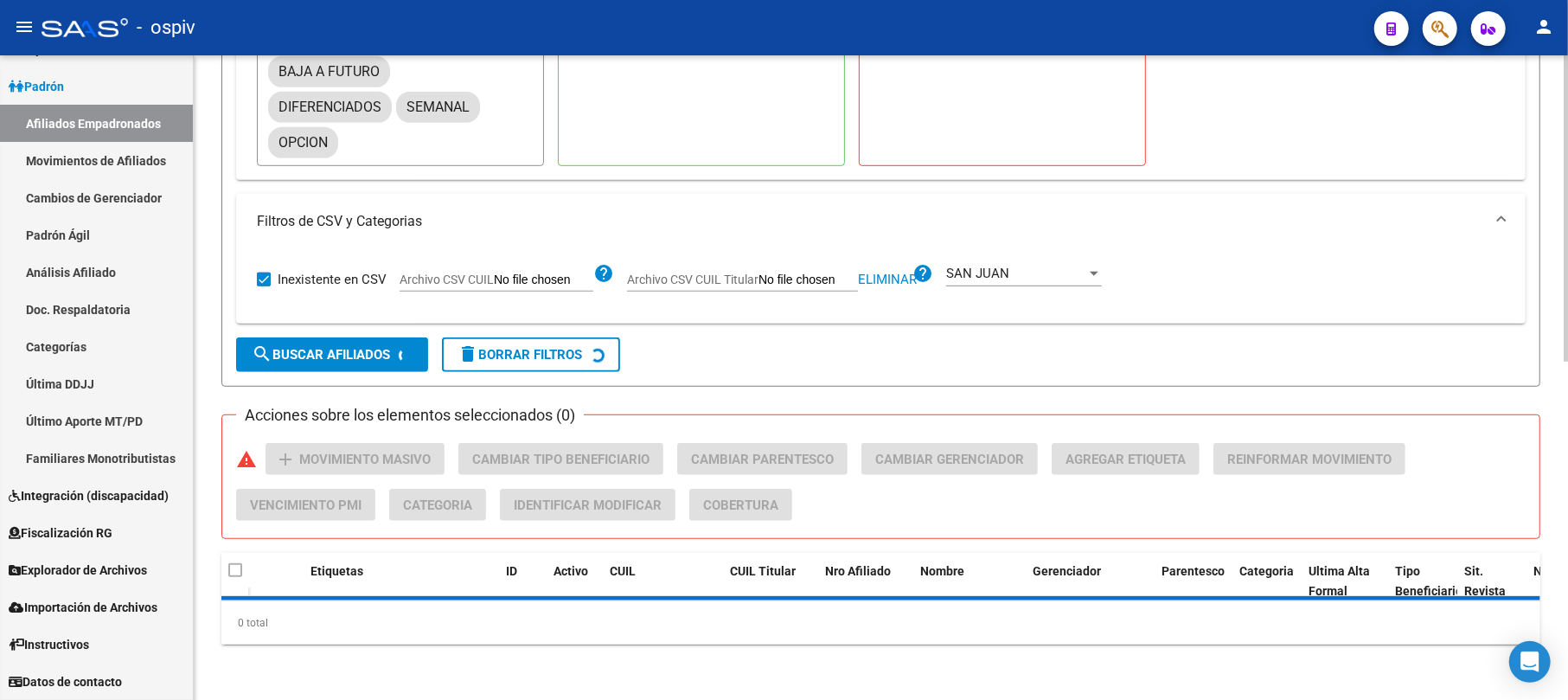
scroll to position [749, 0]
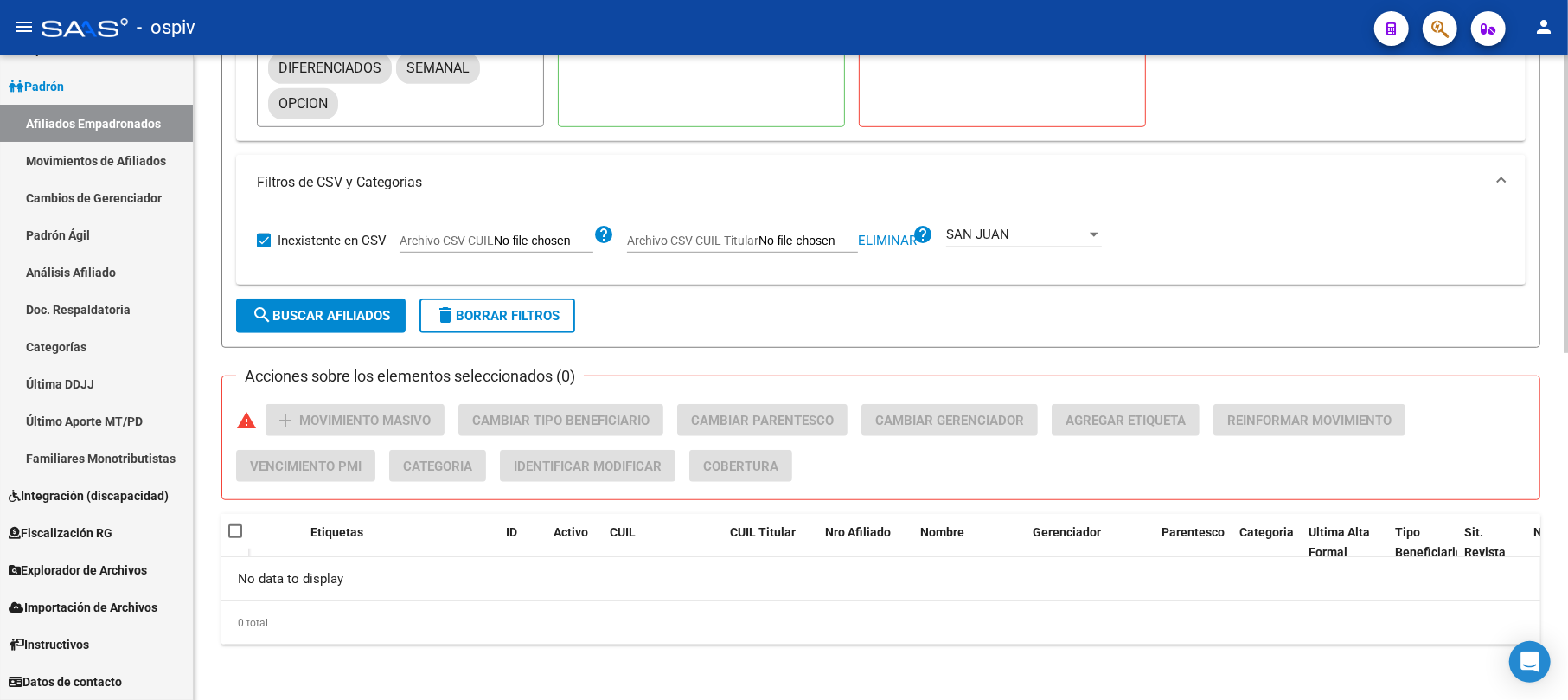
click at [994, 233] on span "SAN JUAN" at bounding box center [977, 235] width 63 height 16
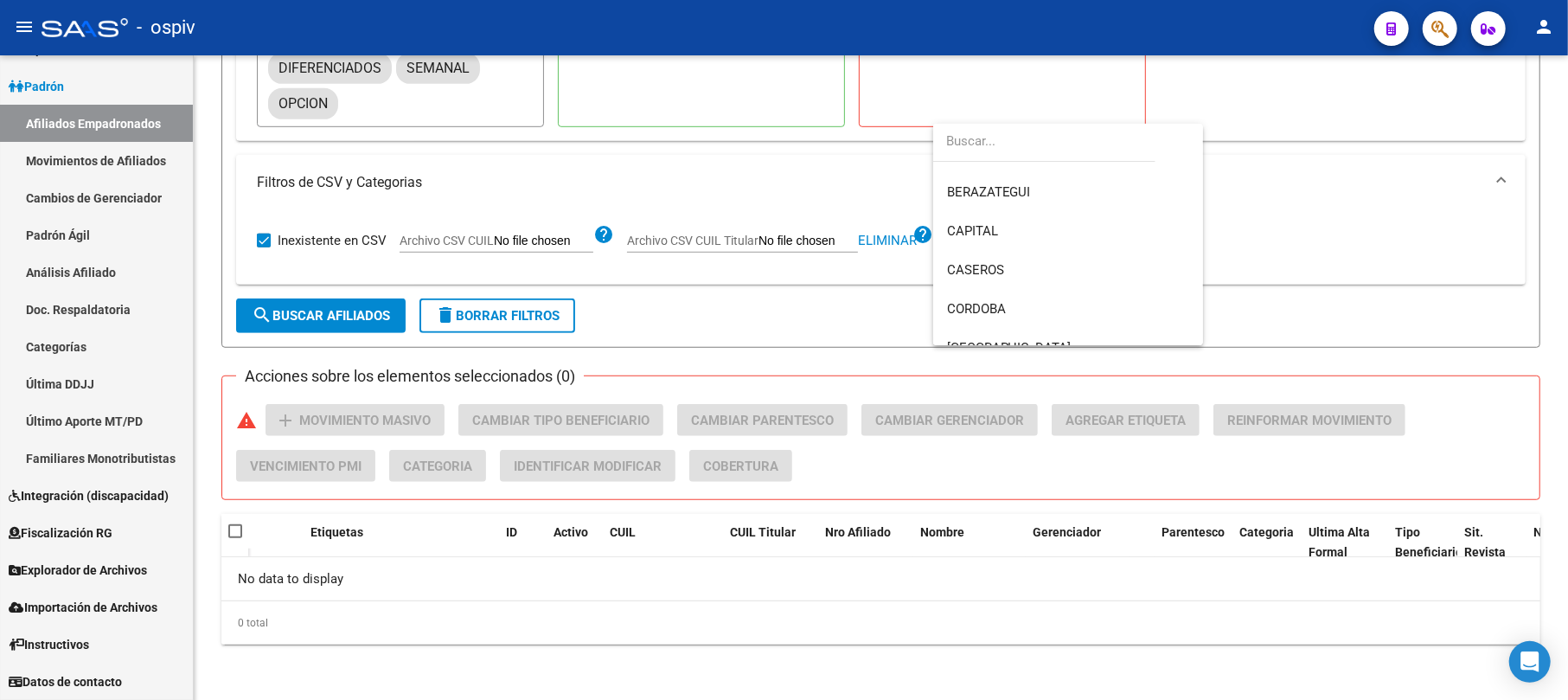
scroll to position [0, 0]
click at [298, 250] on div at bounding box center [784, 350] width 1568 height 700
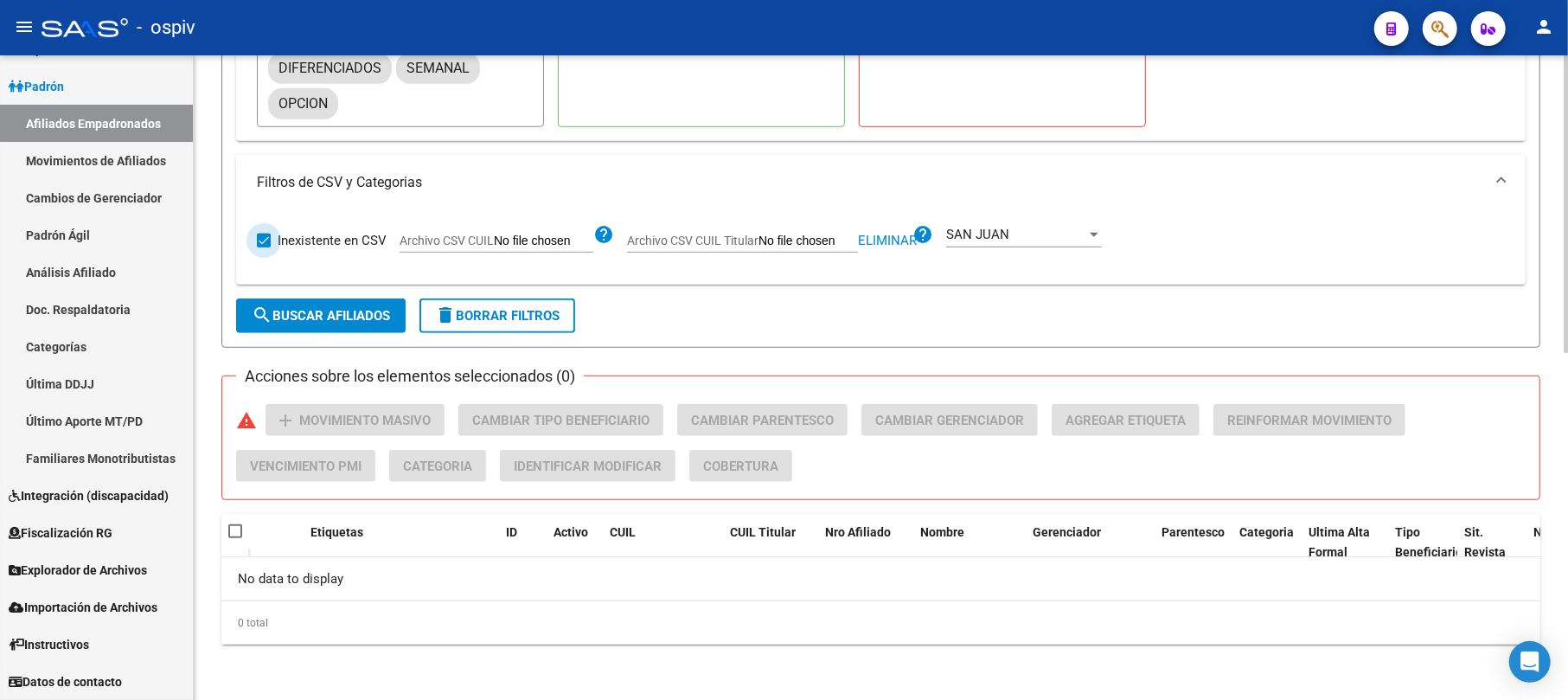
click at [329, 248] on span "Inexistente en CSV" at bounding box center [333, 241] width 109 height 21
click at [264, 248] on input "Inexistente en CSV" at bounding box center [263, 248] width 1 height 1
checkbox input "false"
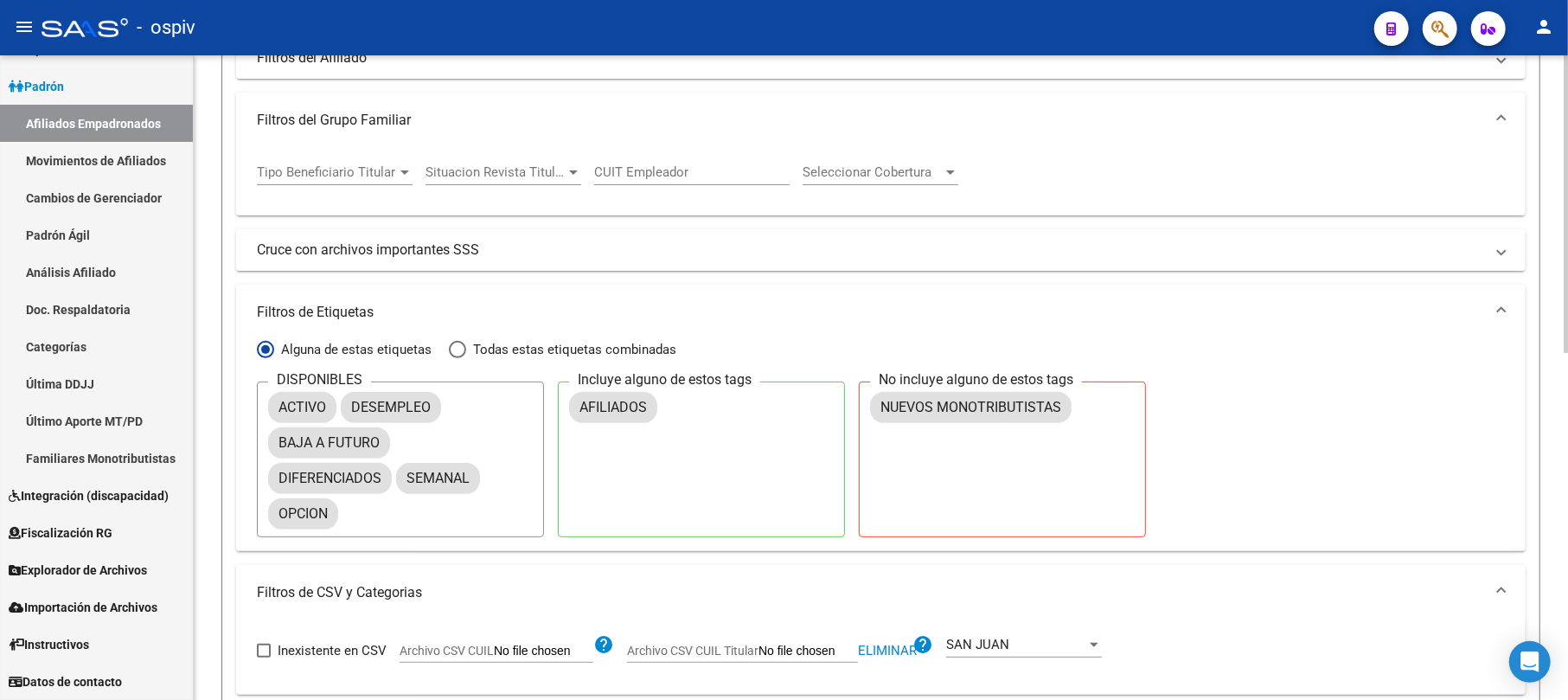
scroll to position [57, 0]
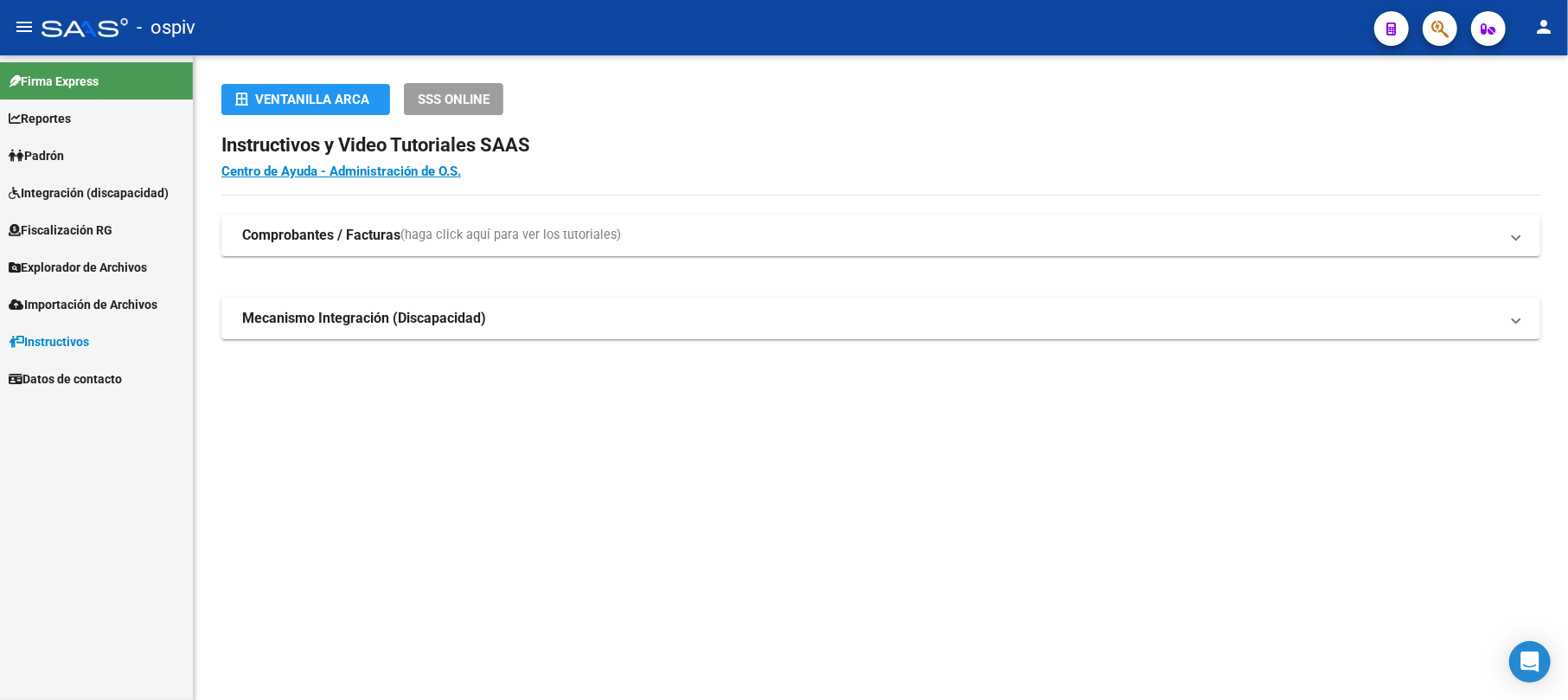
click at [1433, 15] on span "button" at bounding box center [1441, 29] width 17 height 36
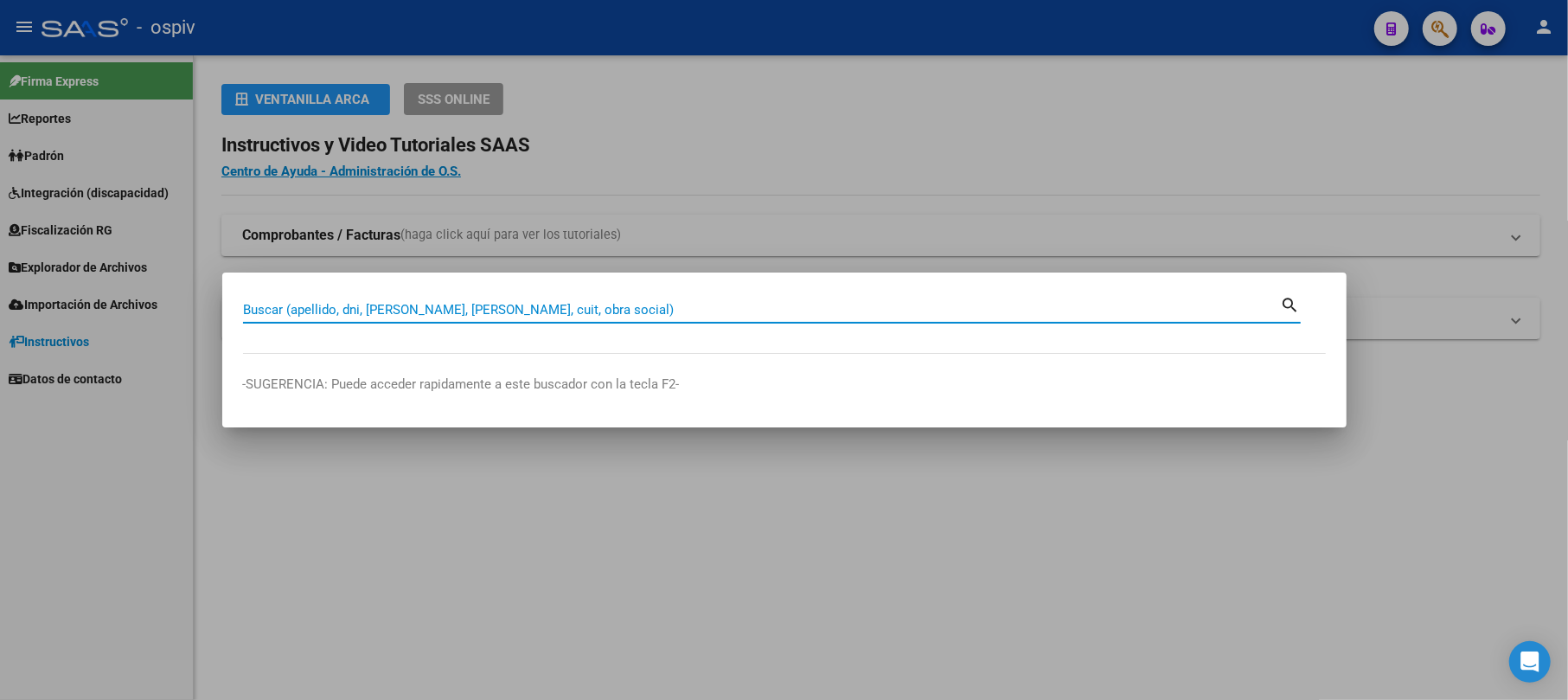
paste input "38029541"
type input "38029541"
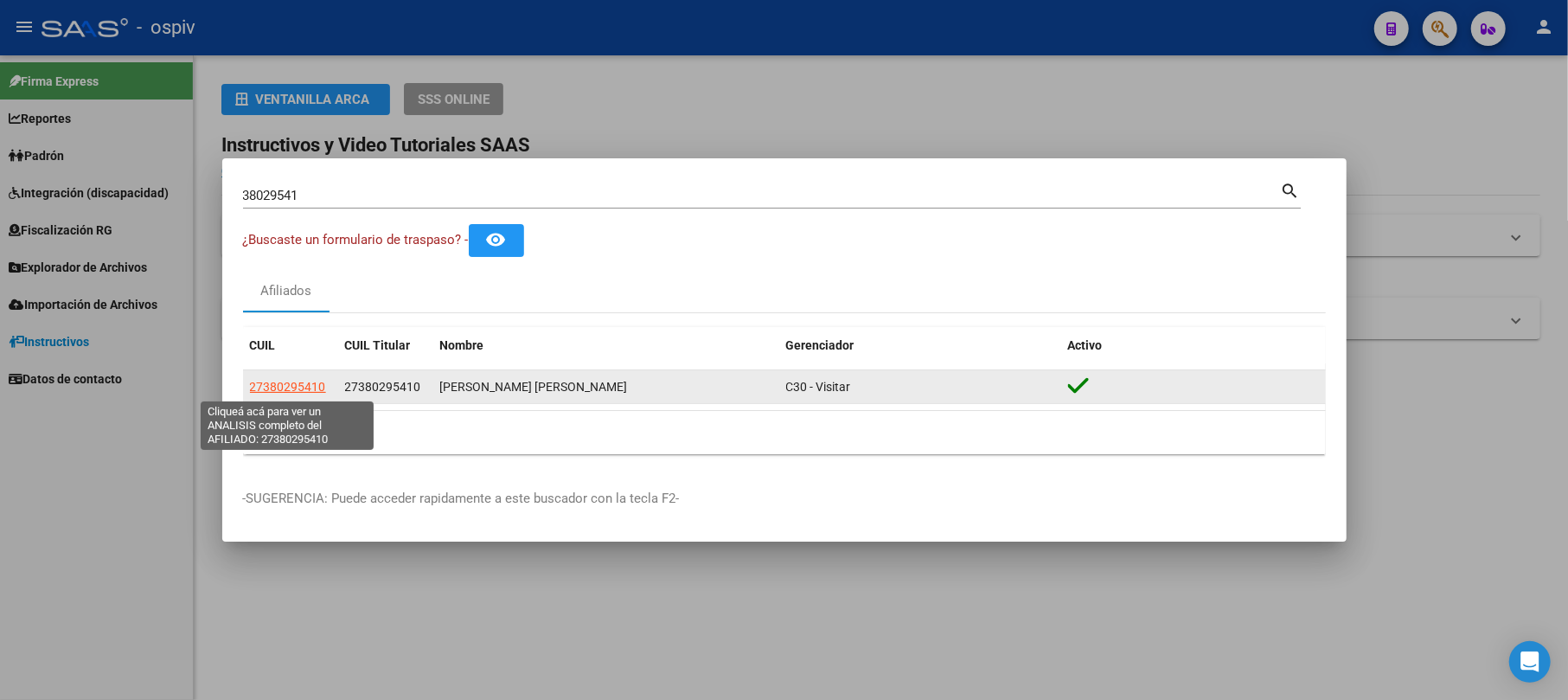
click at [284, 382] on span "27380295410" at bounding box center [288, 386] width 76 height 14
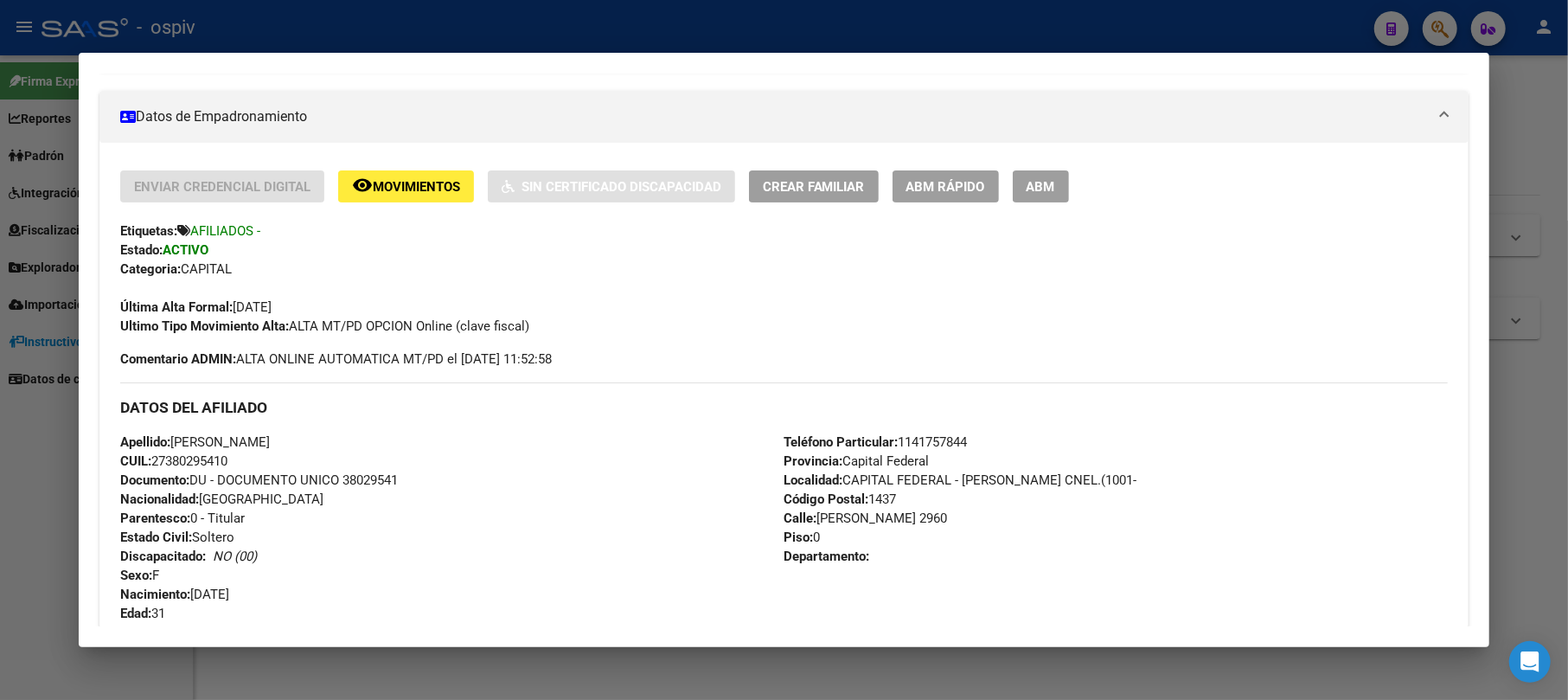
scroll to position [230, 0]
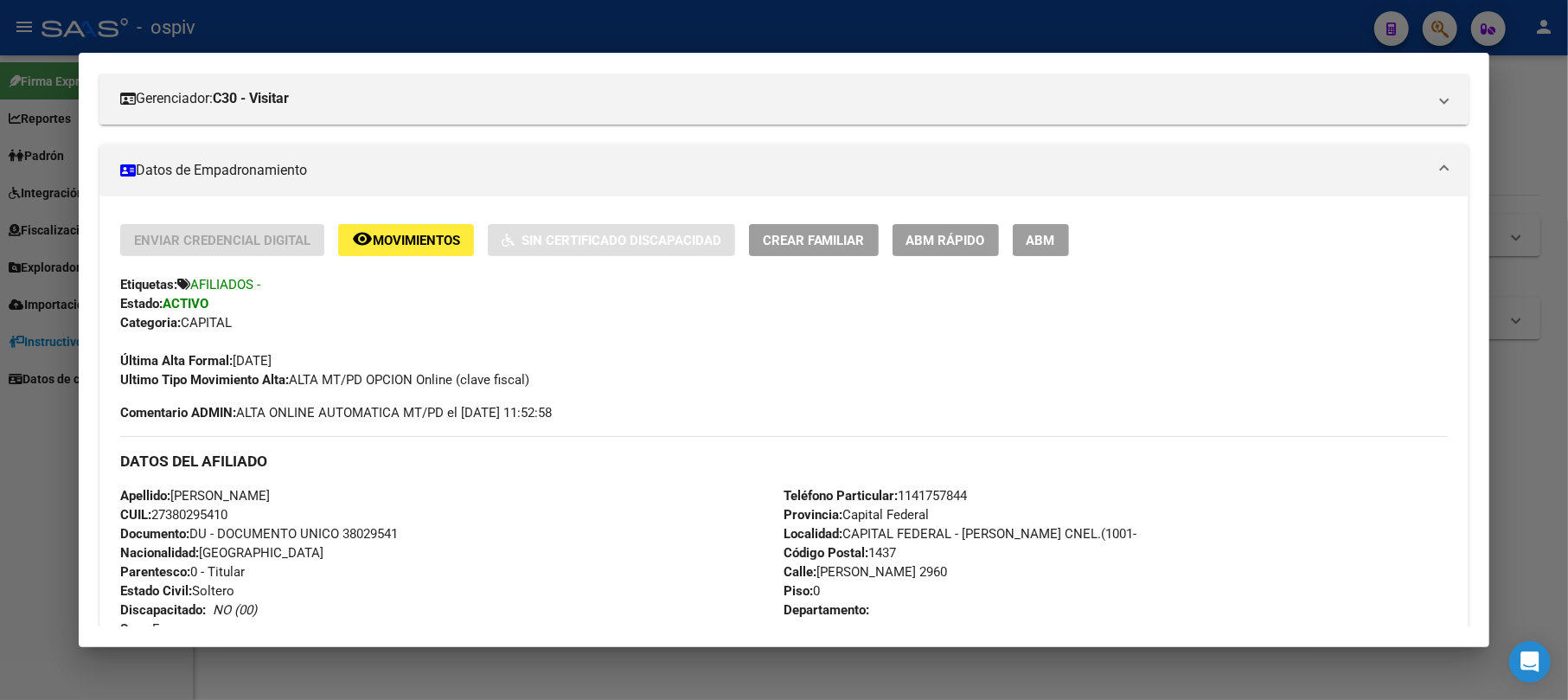
click at [1032, 237] on span "ABM" at bounding box center [1040, 241] width 29 height 16
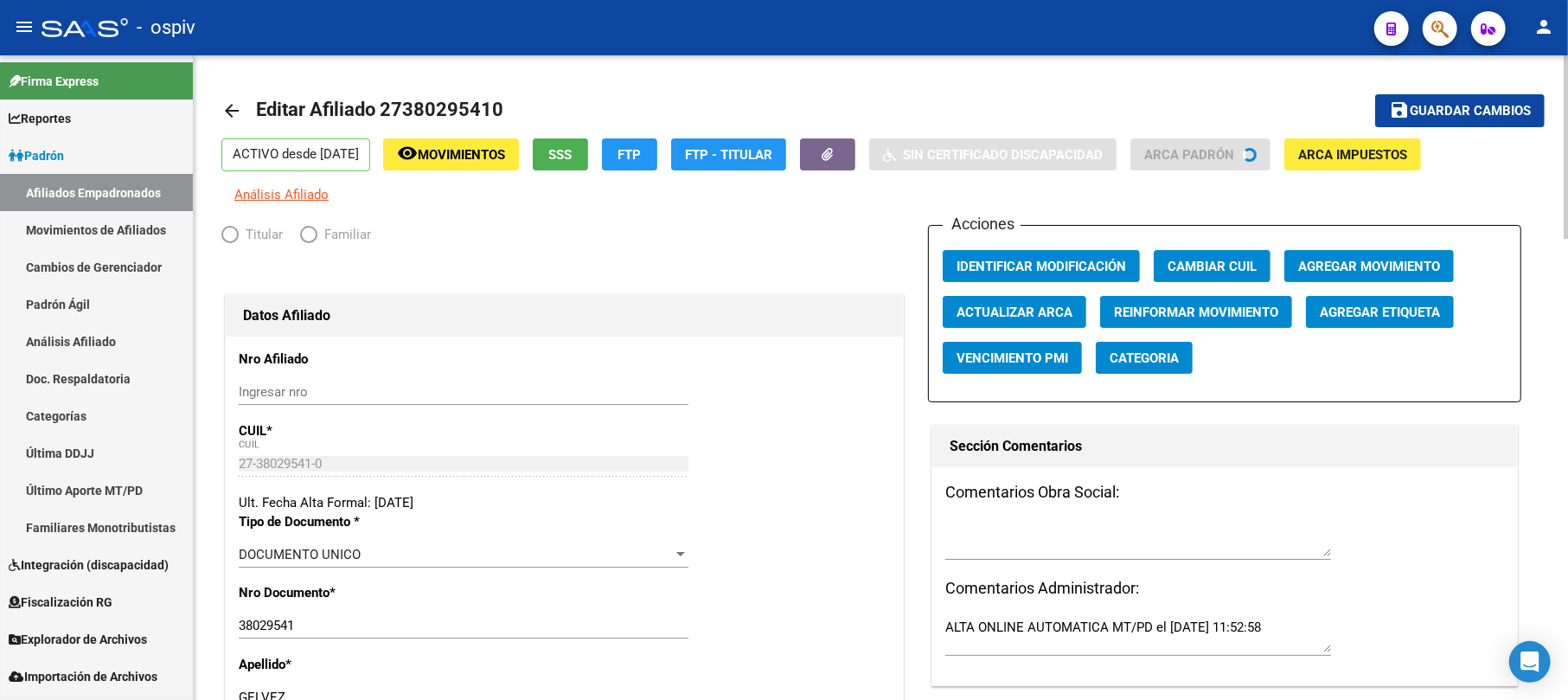
radio input "true"
type input "27-38029541-0"
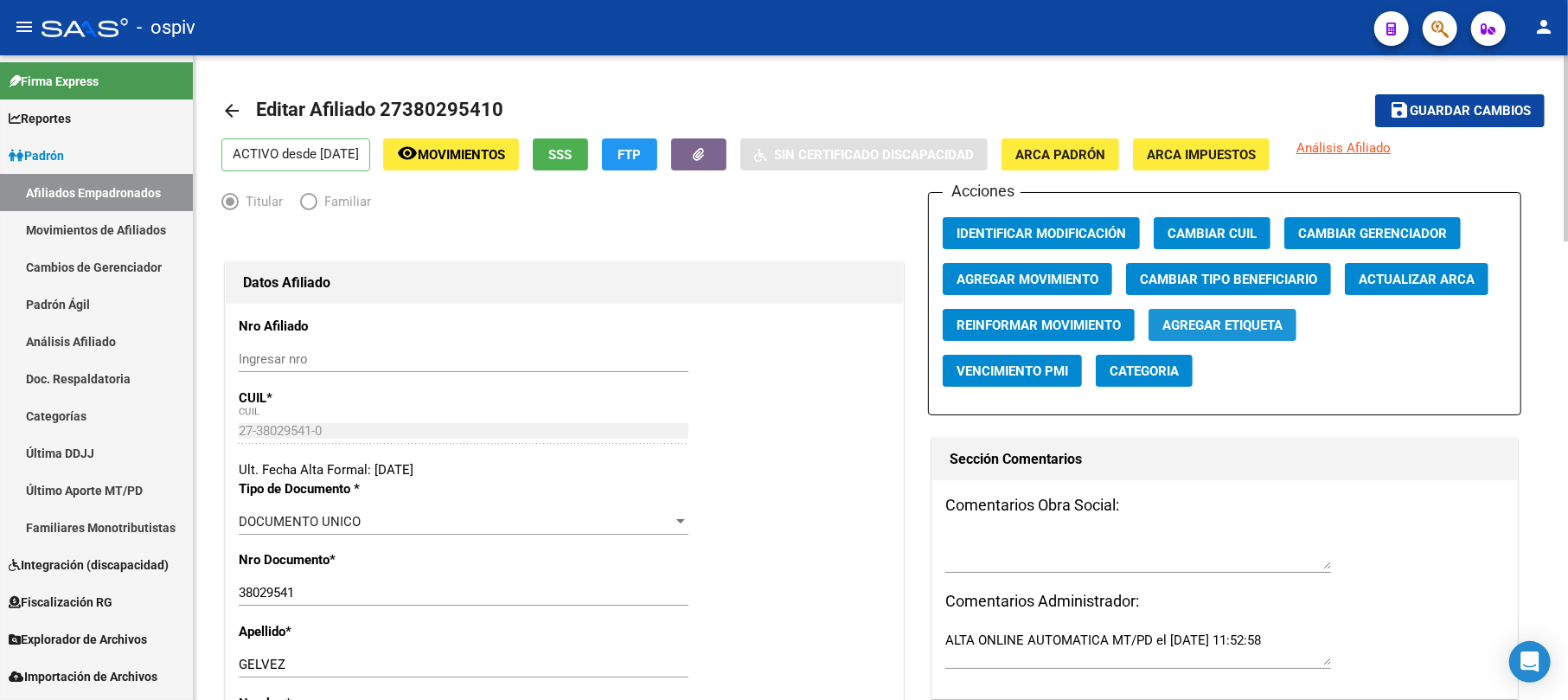
click at [1191, 321] on span "Agregar Etiqueta" at bounding box center [1222, 325] width 120 height 16
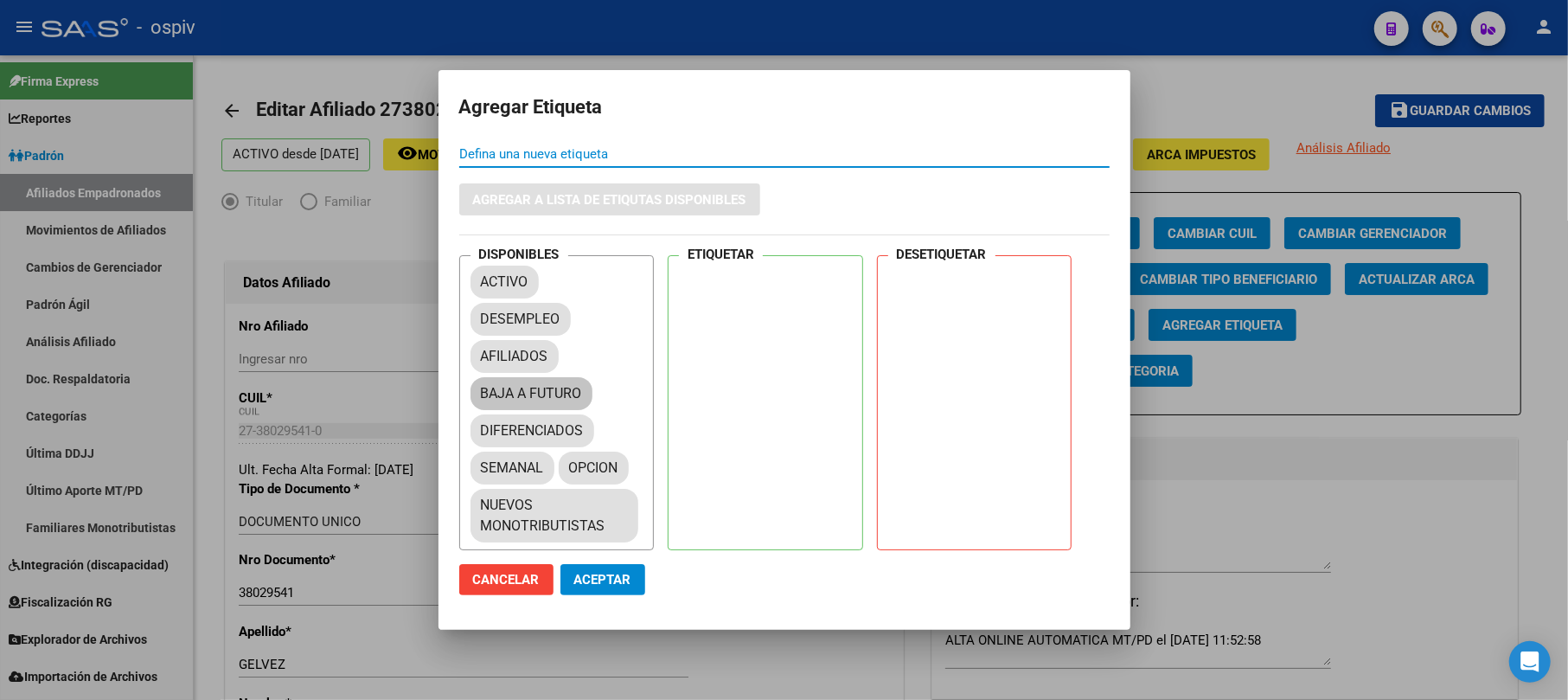
click at [538, 394] on mat-chip "BAJA A FUTURO" at bounding box center [531, 393] width 122 height 33
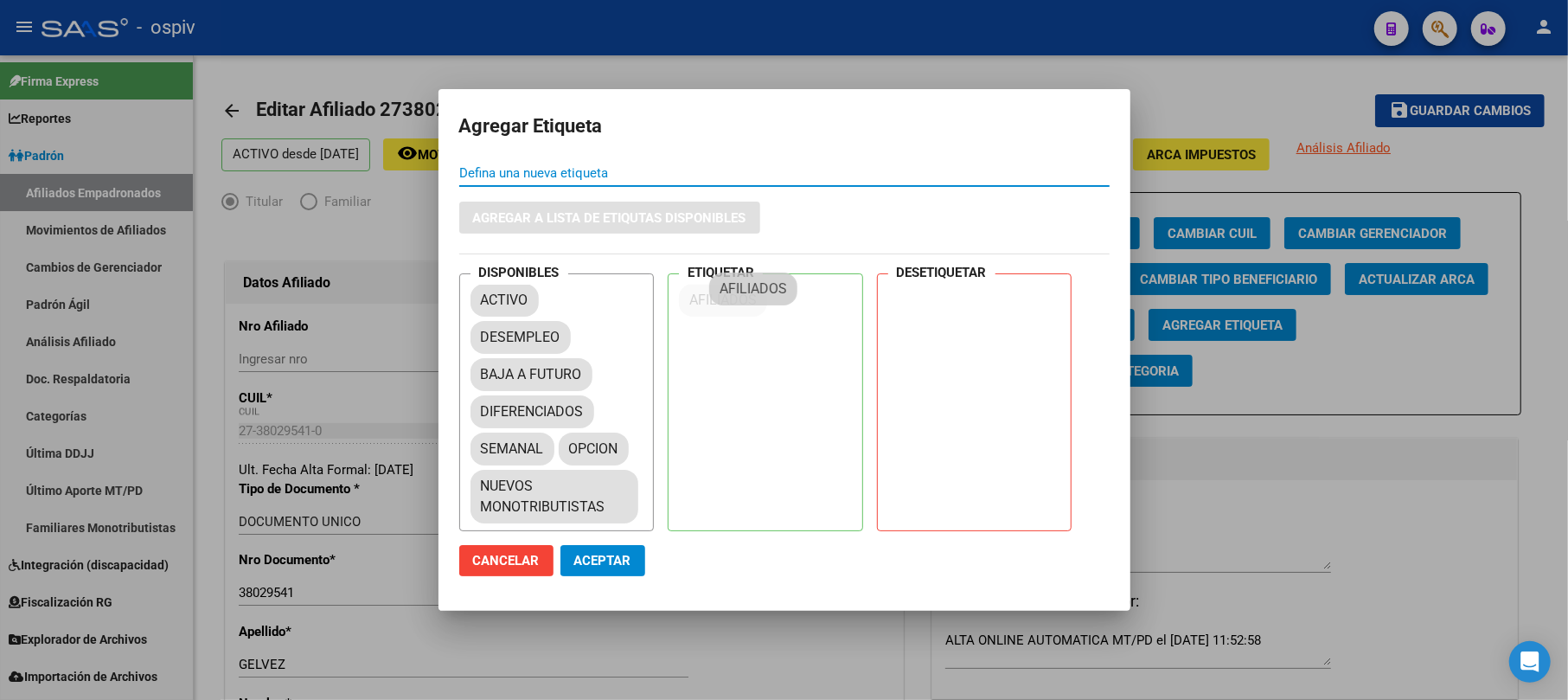
drag, startPoint x: 535, startPoint y: 360, endPoint x: 761, endPoint y: 296, distance: 234.9
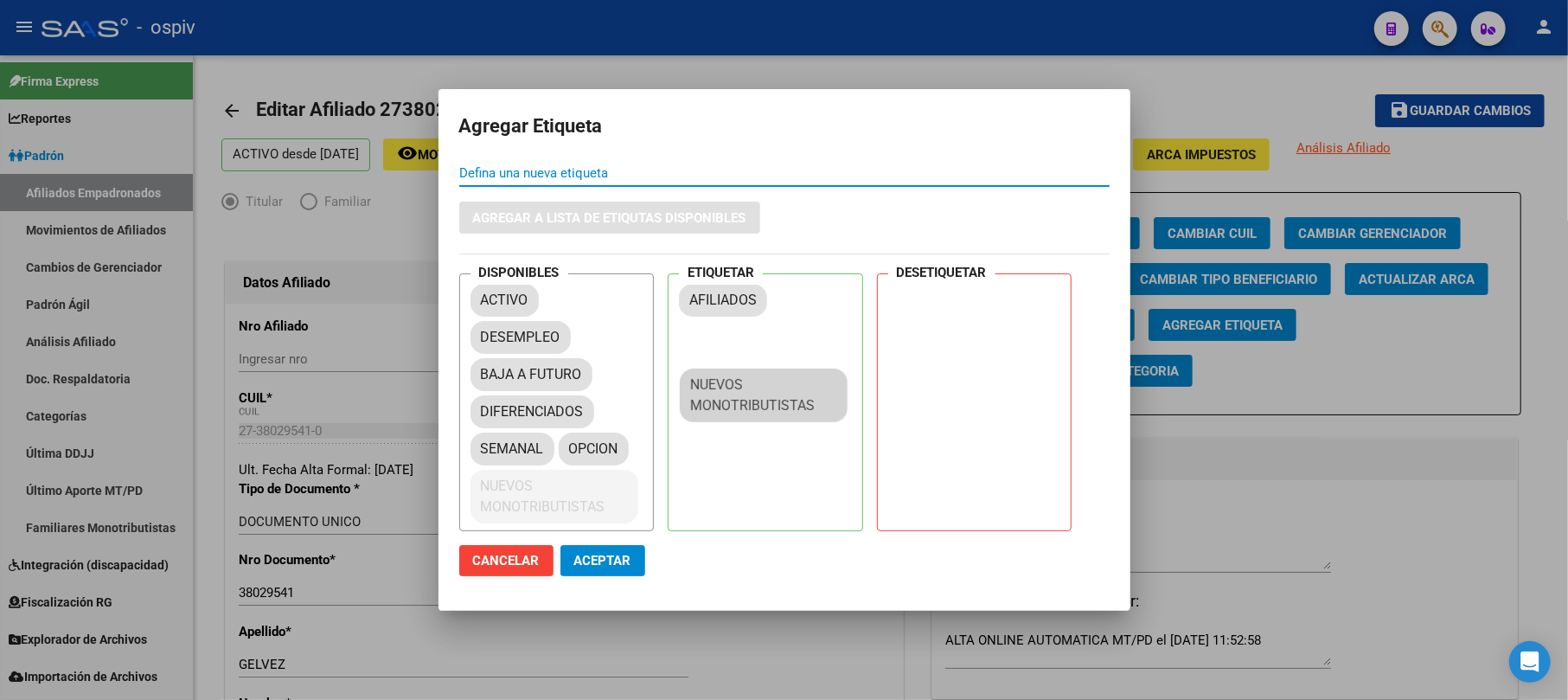
drag, startPoint x: 709, startPoint y: 443, endPoint x: 810, endPoint y: 344, distance: 141.4
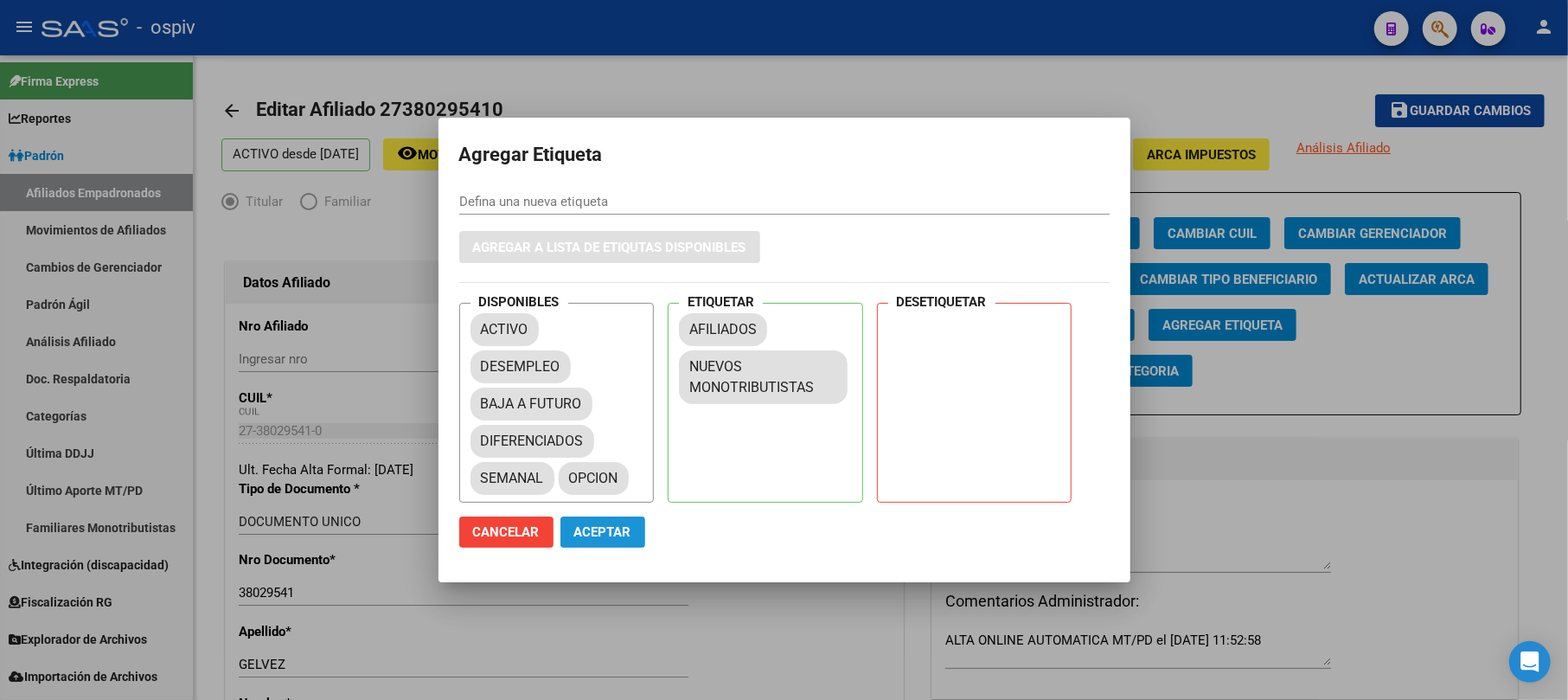
drag, startPoint x: 593, startPoint y: 533, endPoint x: 1042, endPoint y: 218, distance: 548.5
click at [593, 534] on span "Aceptar" at bounding box center [603, 532] width 57 height 16
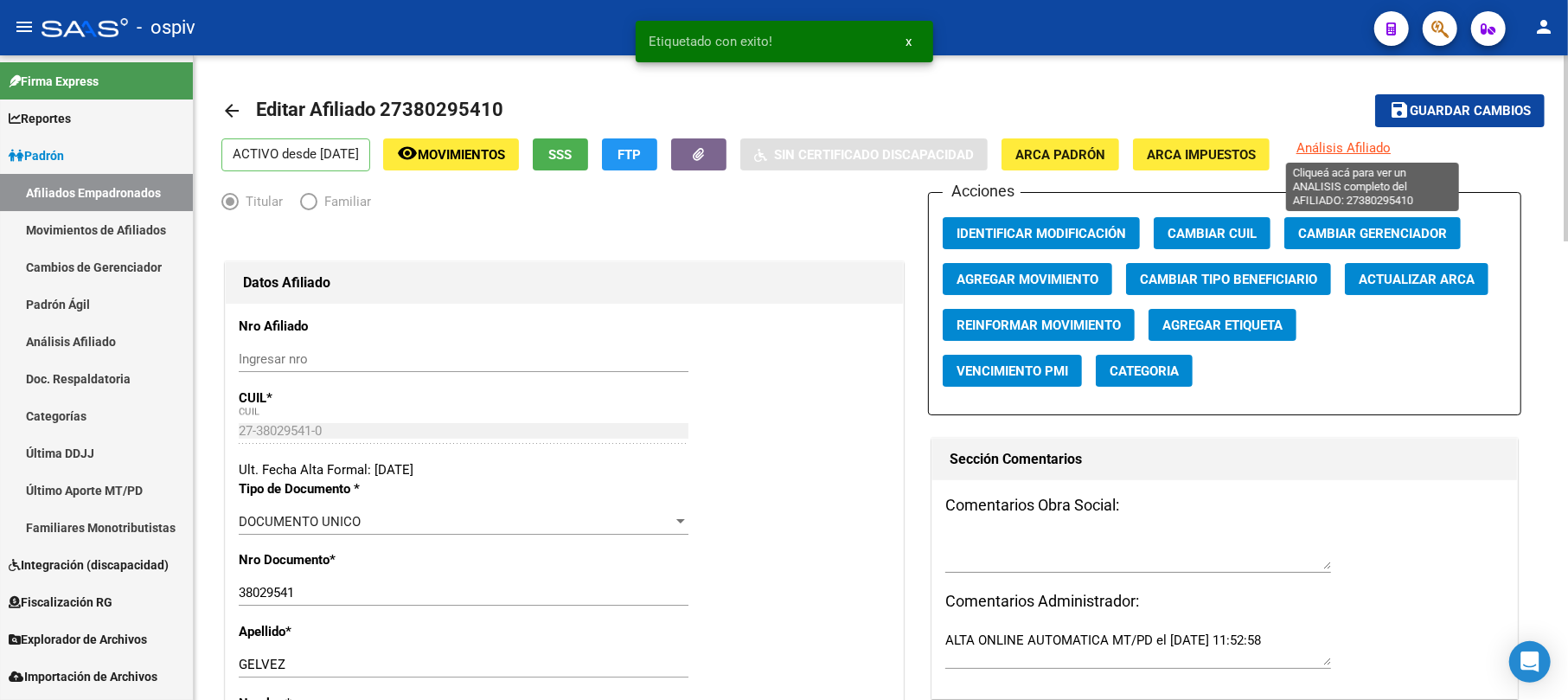
click at [1391, 149] on span "Análisis Afiliado" at bounding box center [1344, 148] width 94 height 16
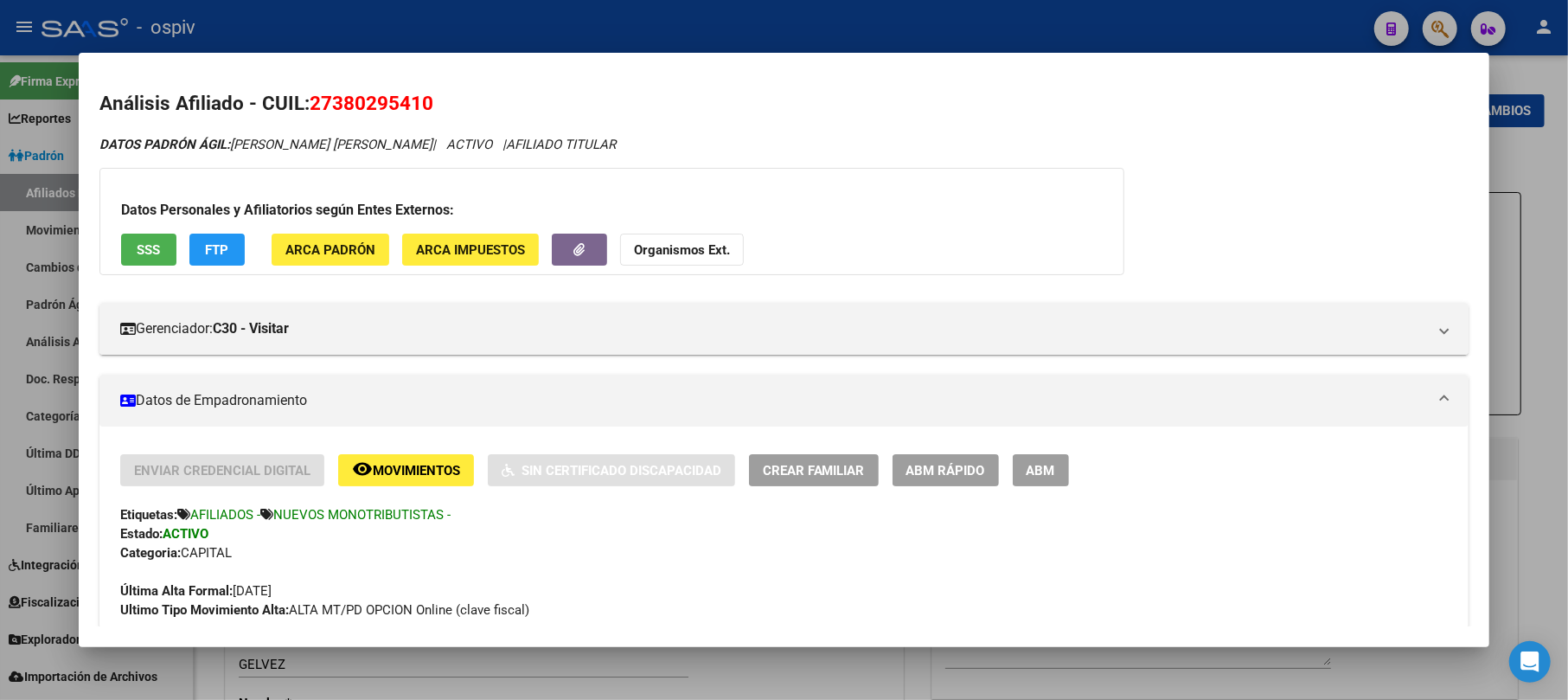
drag, startPoint x: 1433, startPoint y: 19, endPoint x: 167, endPoint y: 151, distance: 1272.9
click at [1429, 19] on div at bounding box center [784, 350] width 1568 height 700
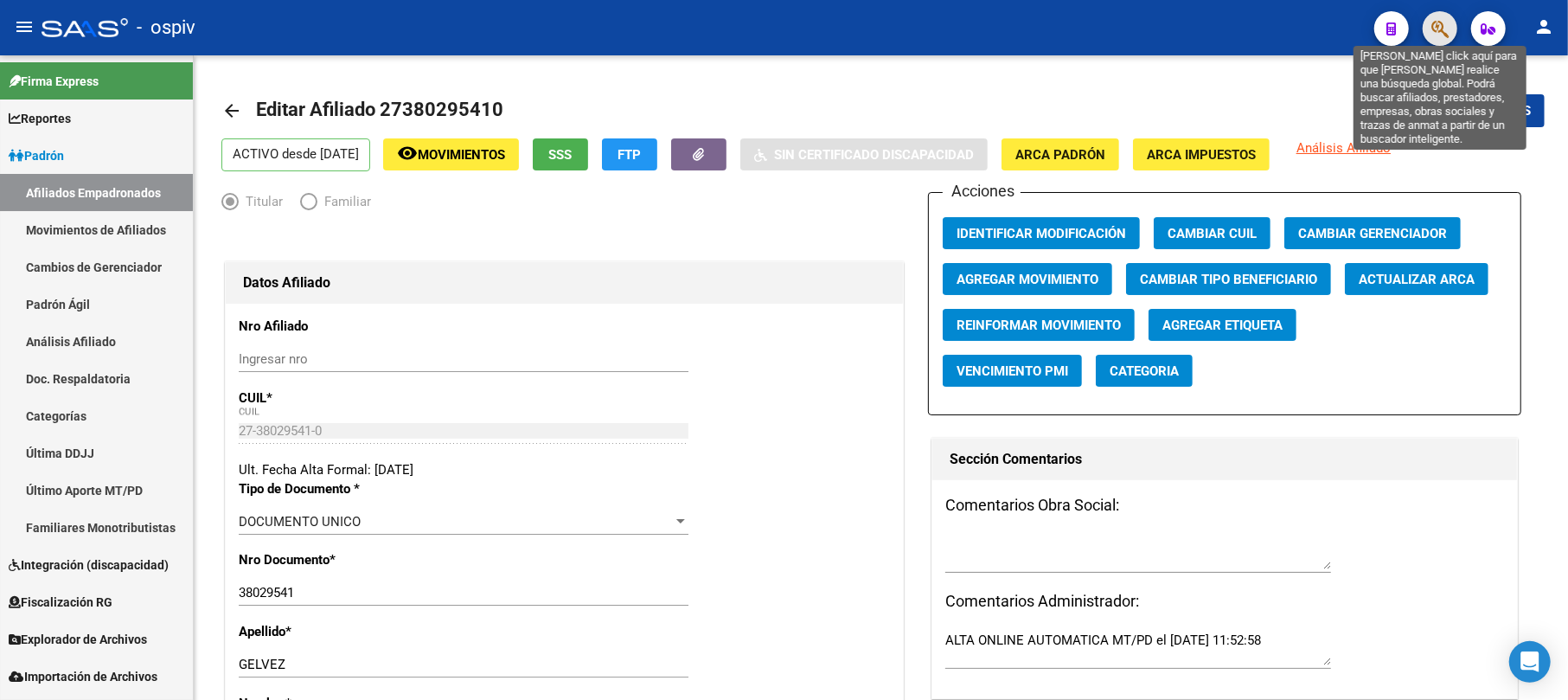
click at [1434, 26] on icon "button" at bounding box center [1441, 29] width 17 height 20
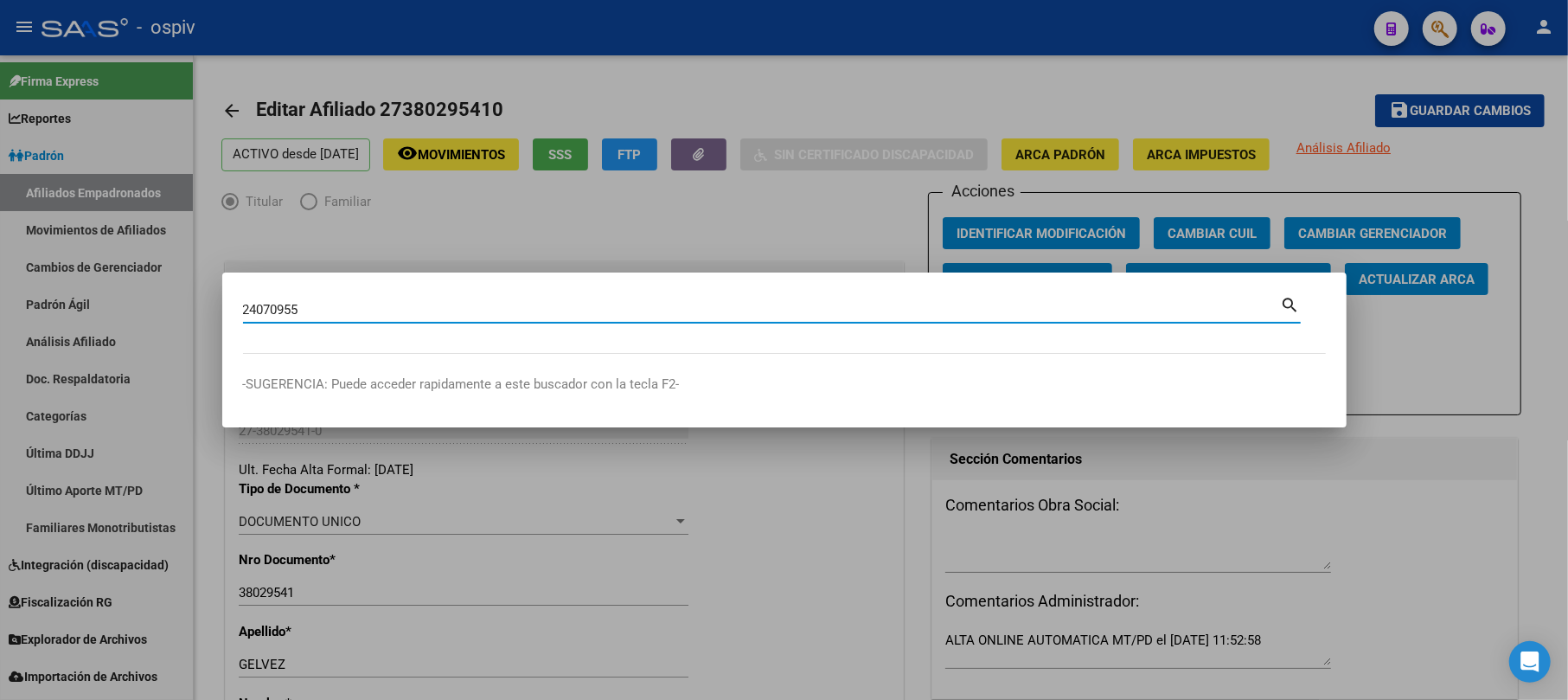
type input "24070955"
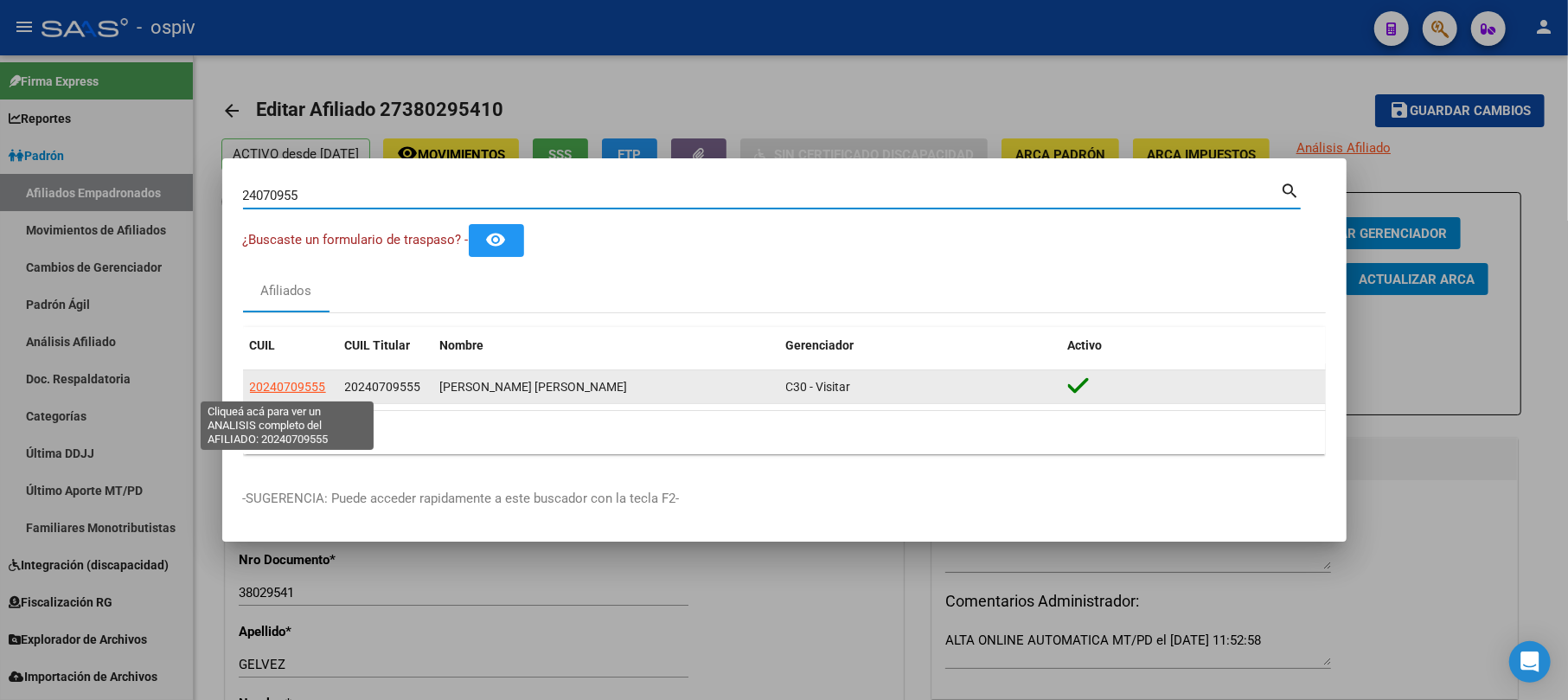
click at [264, 391] on span "20240709555" at bounding box center [288, 386] width 76 height 14
type textarea "20240709555"
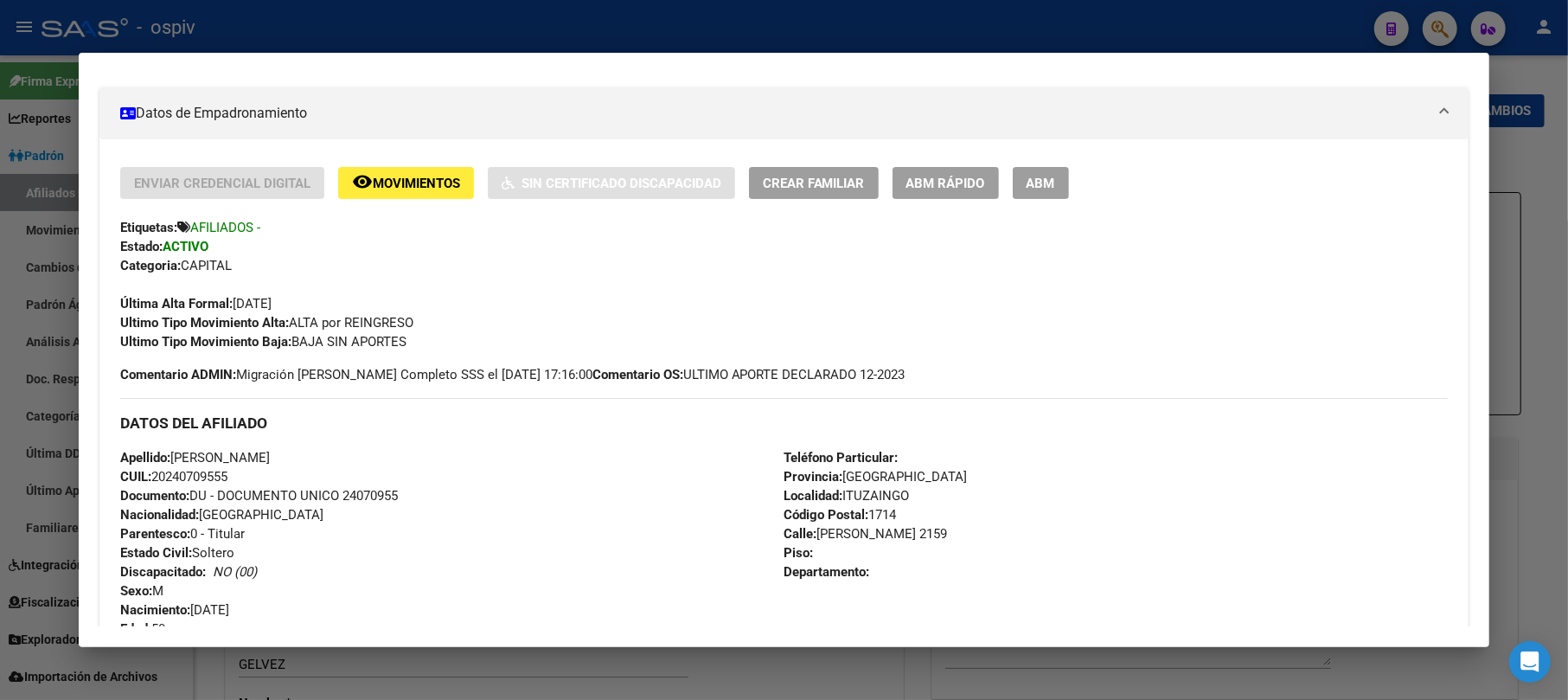
scroll to position [344, 0]
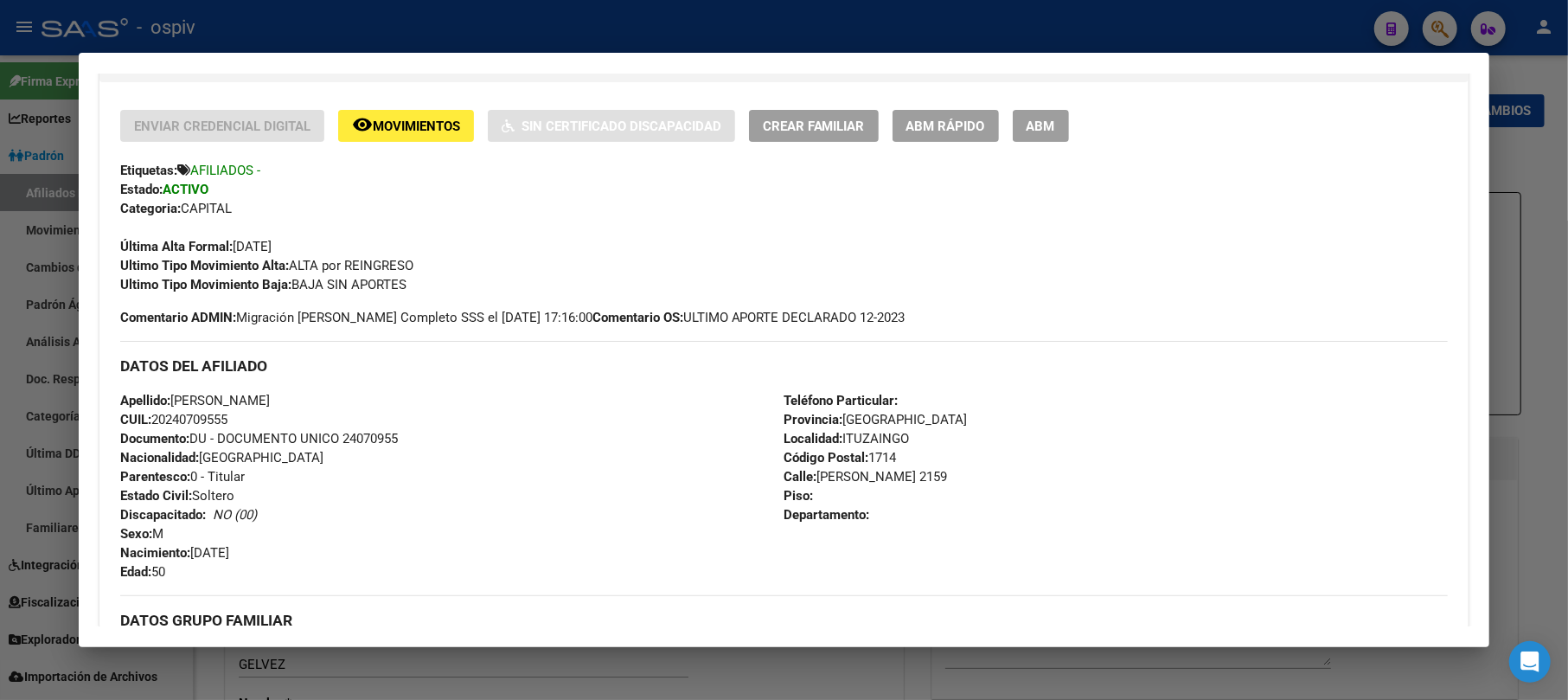
click at [1433, 24] on div at bounding box center [784, 350] width 1568 height 700
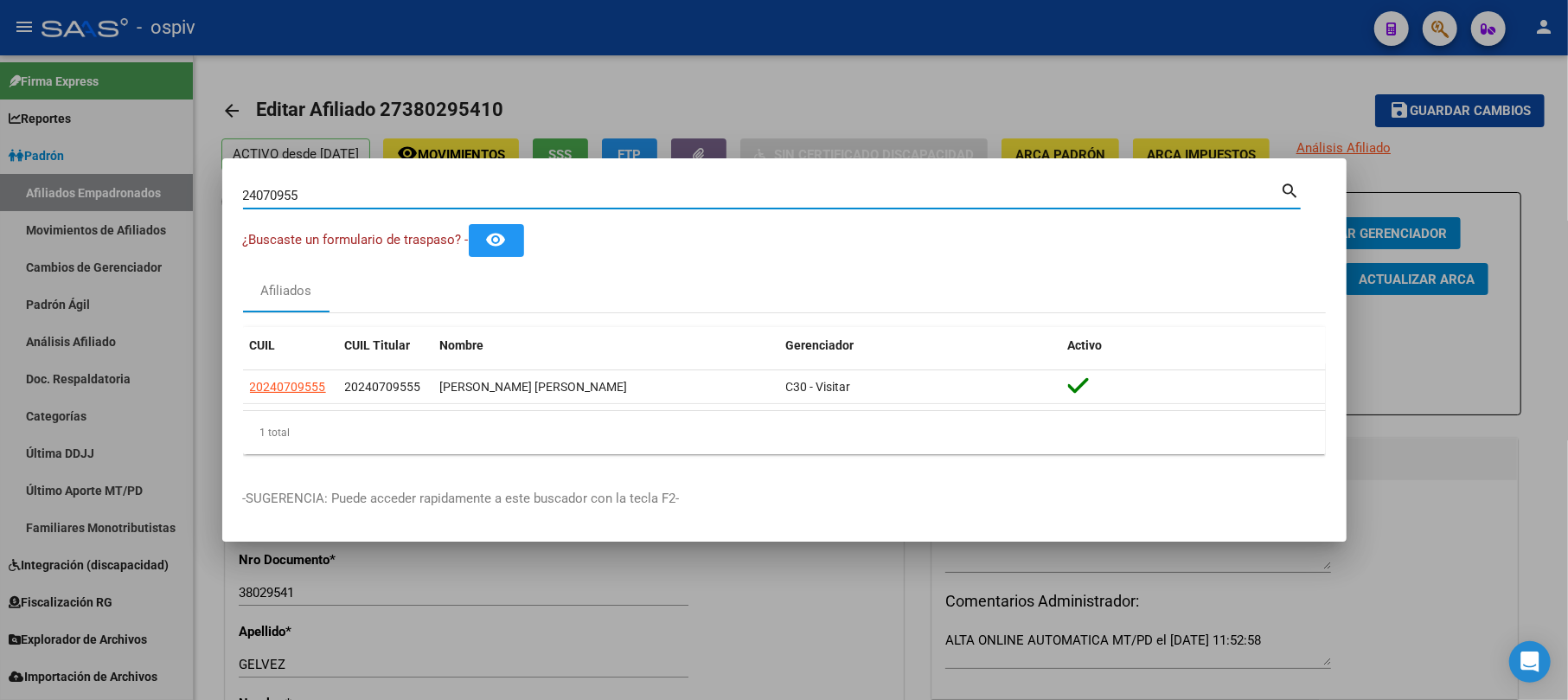
drag, startPoint x: 286, startPoint y: 189, endPoint x: 108, endPoint y: 143, distance: 183.8
click at [108, 143] on div "24070955 Buscar (apellido, dni, cuil, nro traspaso, cuit, obra social) search ¿…" at bounding box center [784, 350] width 1568 height 700
paste input "27366320"
type input "27366320"
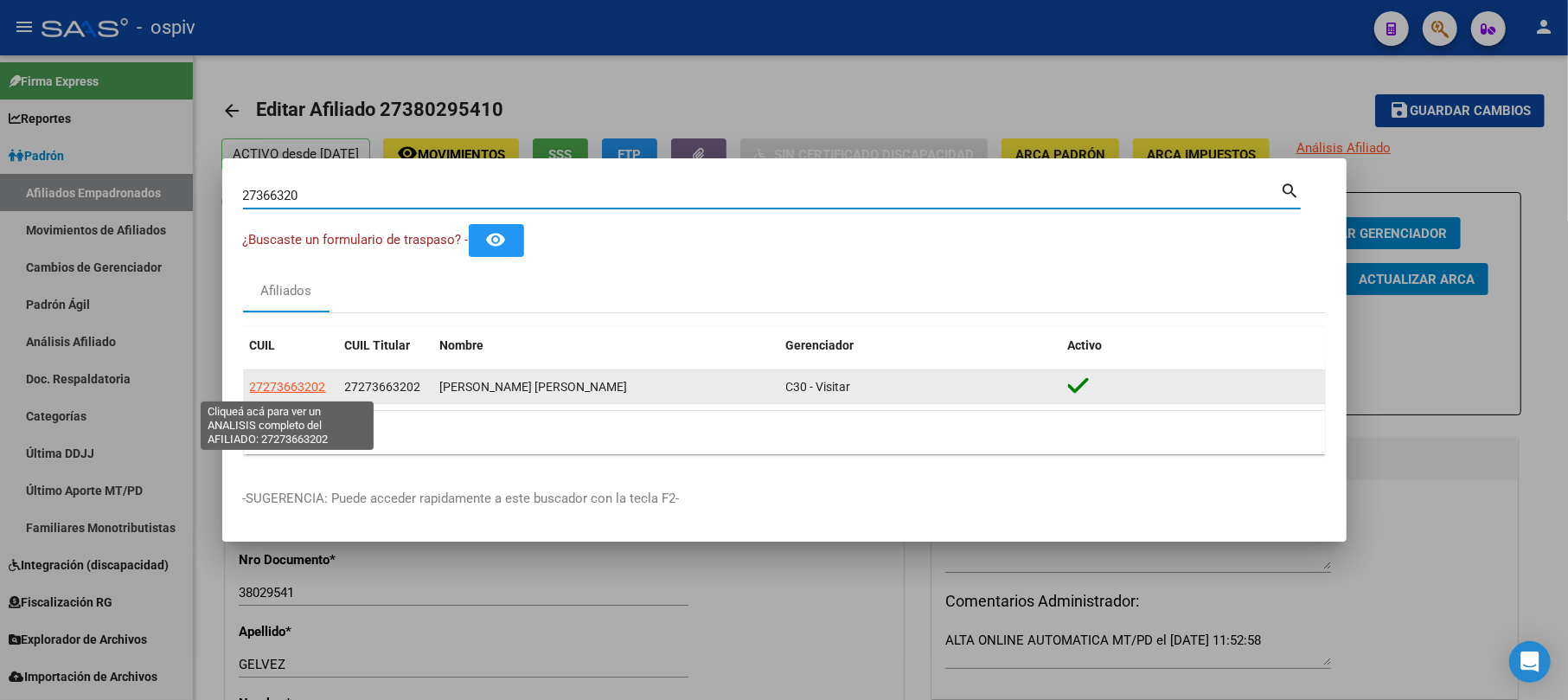
click at [299, 380] on span "27273663202" at bounding box center [288, 386] width 76 height 14
type textarea "27273663202"
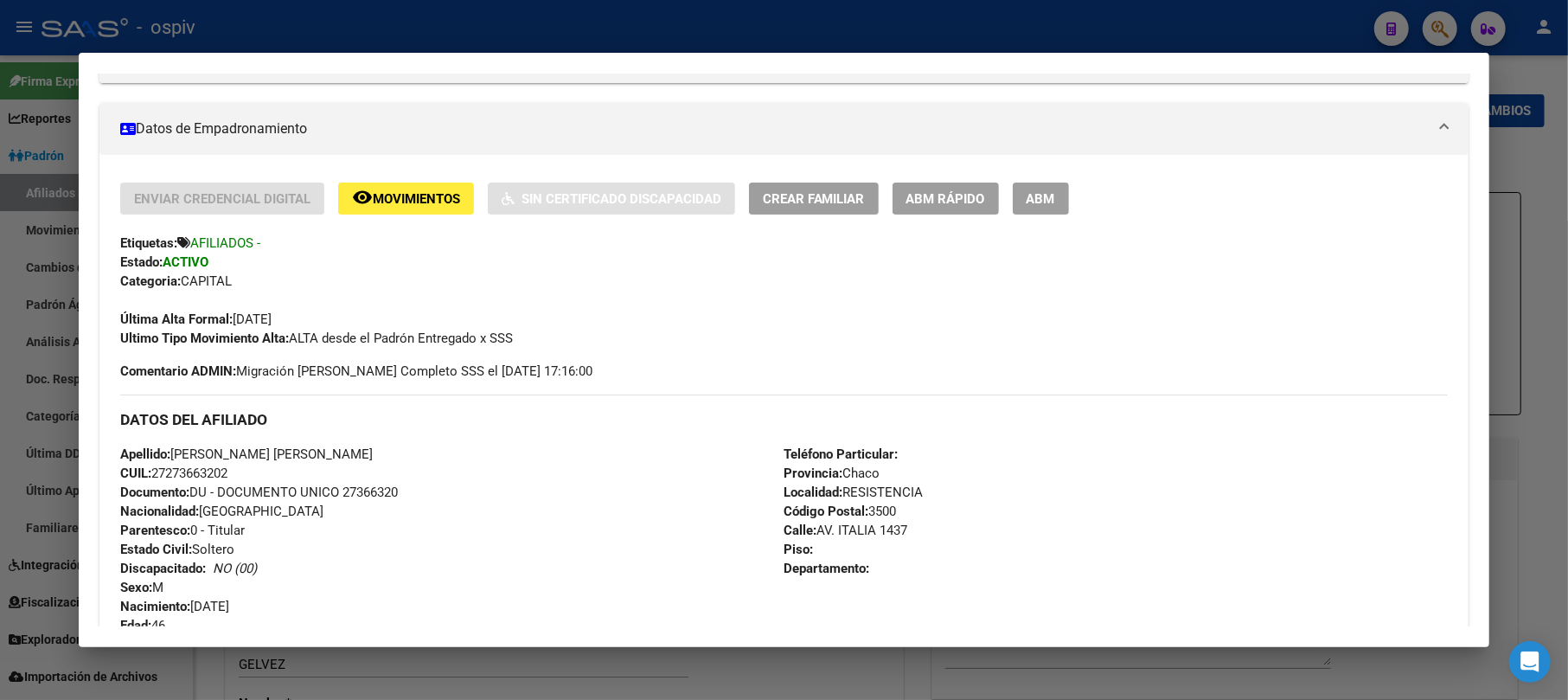
scroll to position [0, 0]
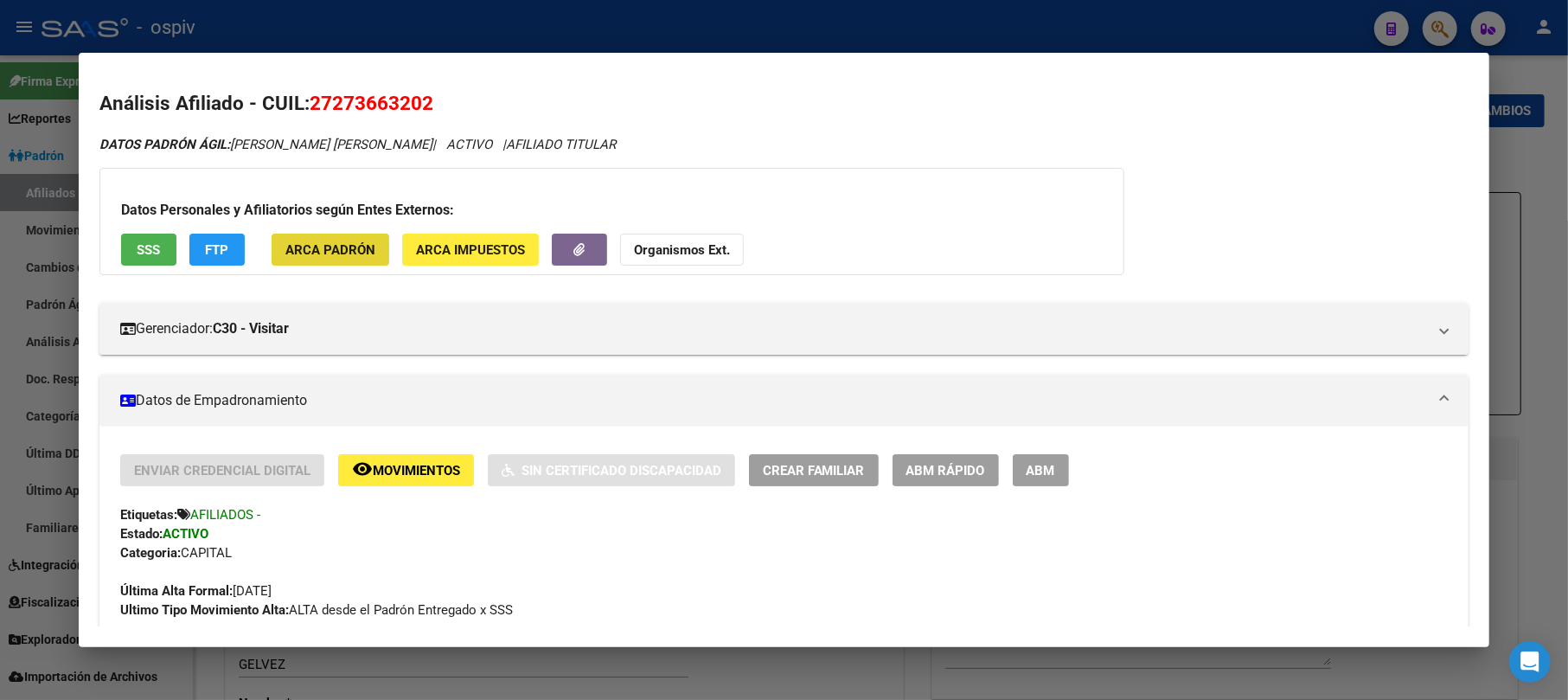
click at [340, 248] on span "ARCA Padrón" at bounding box center [331, 250] width 90 height 16
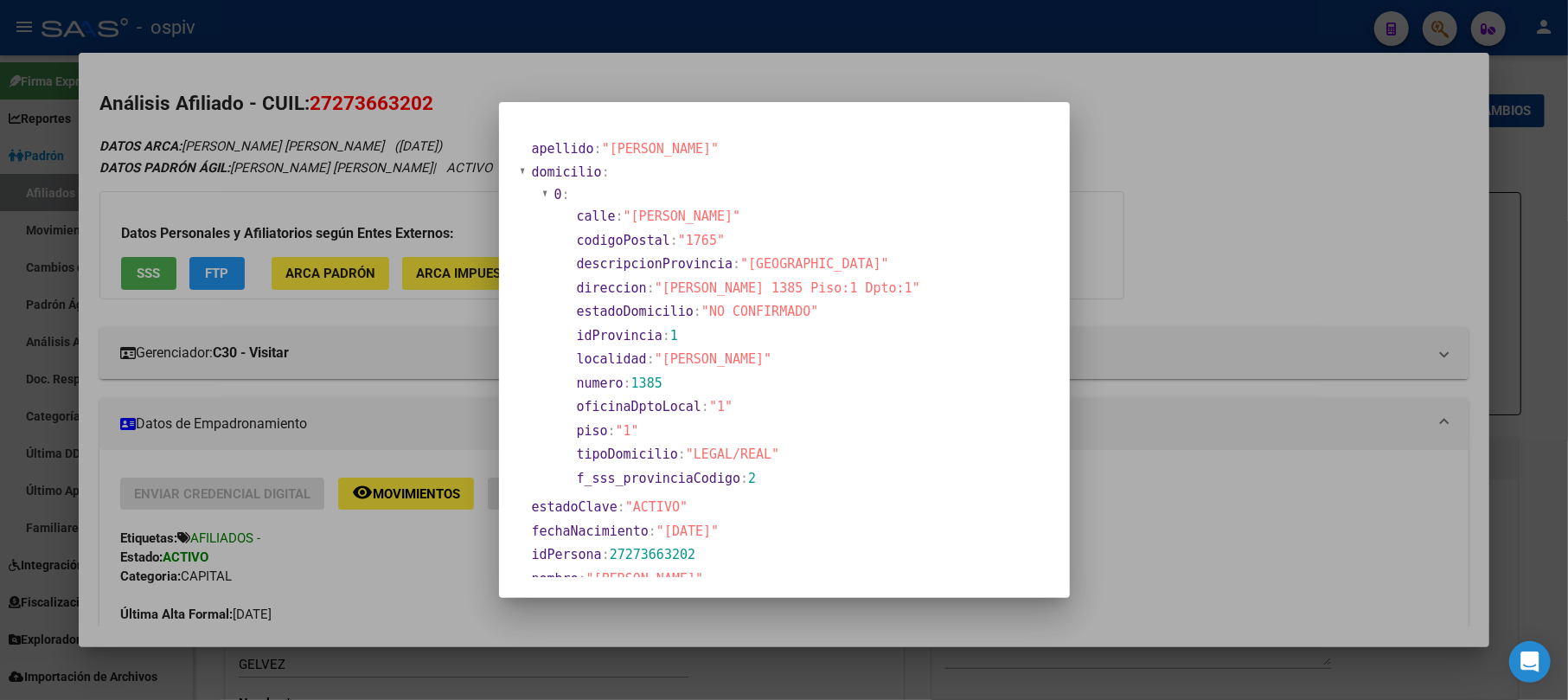
click at [1438, 146] on div at bounding box center [784, 350] width 1568 height 700
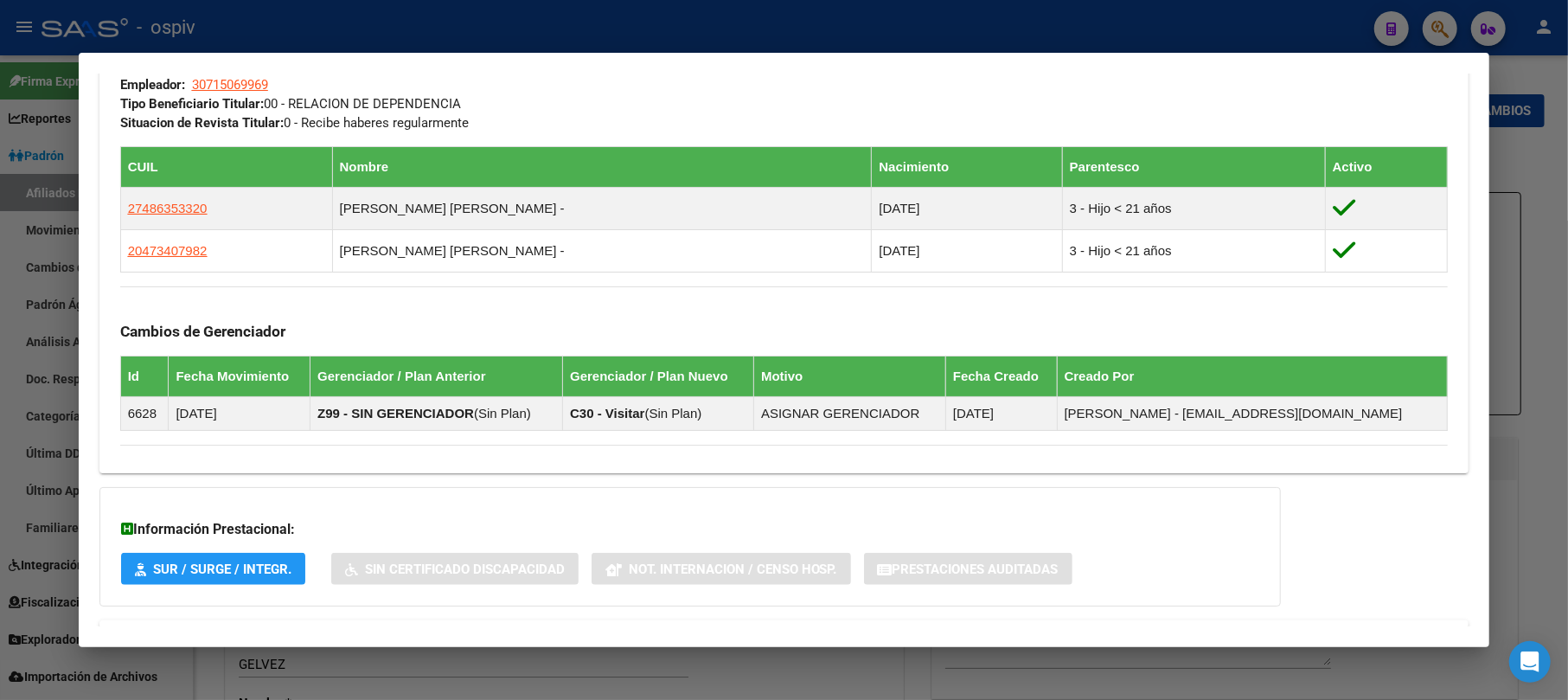
scroll to position [969, 0]
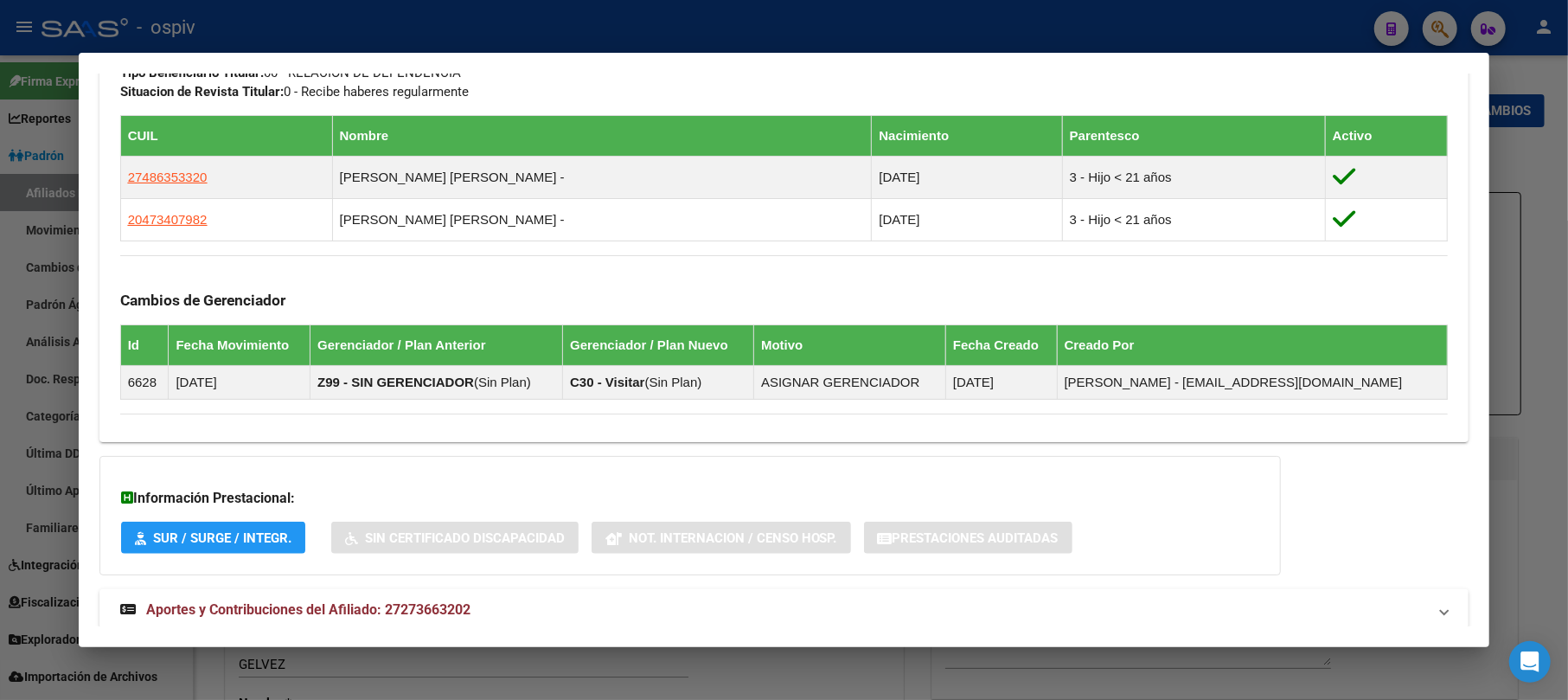
click at [1455, 21] on div at bounding box center [784, 350] width 1568 height 700
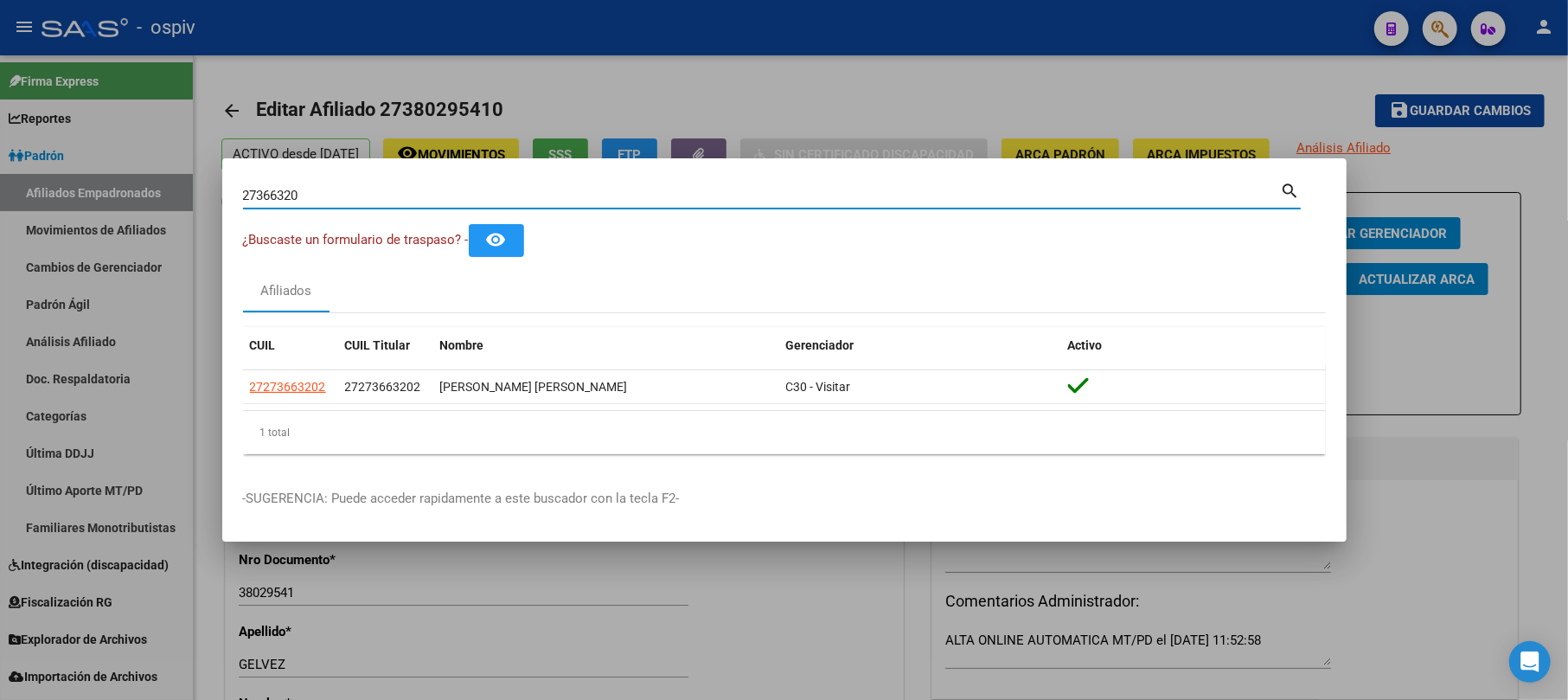
drag, startPoint x: 357, startPoint y: 191, endPoint x: 49, endPoint y: 122, distance: 315.6
click at [36, 133] on div "27366320 Buscar (apellido, dni, cuil, nro traspaso, cuit, obra social) search ¿…" at bounding box center [784, 350] width 1568 height 700
paste input "043933536"
type input "20439335360"
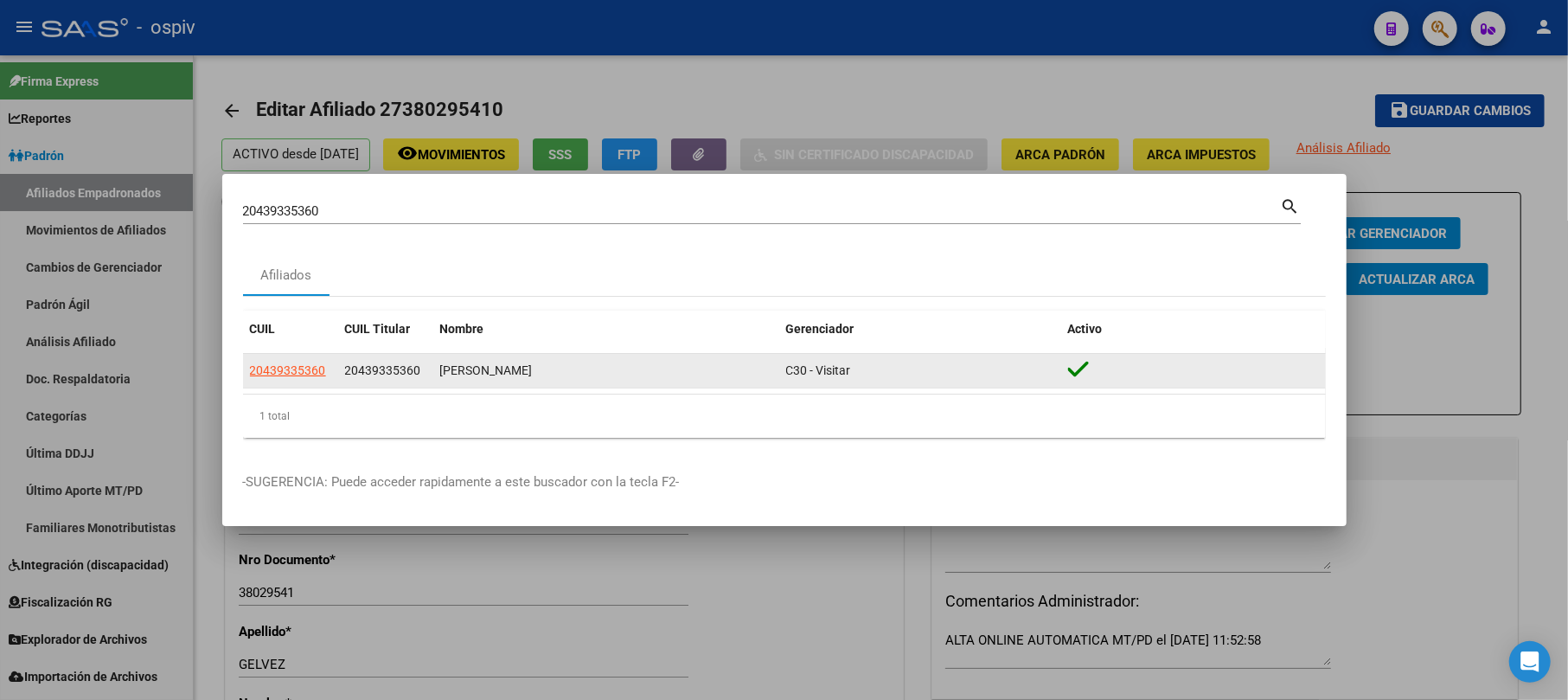
click at [295, 361] on app-link-go-to "20439335360" at bounding box center [288, 370] width 76 height 20
click at [275, 370] on span "20439335360" at bounding box center [288, 370] width 76 height 14
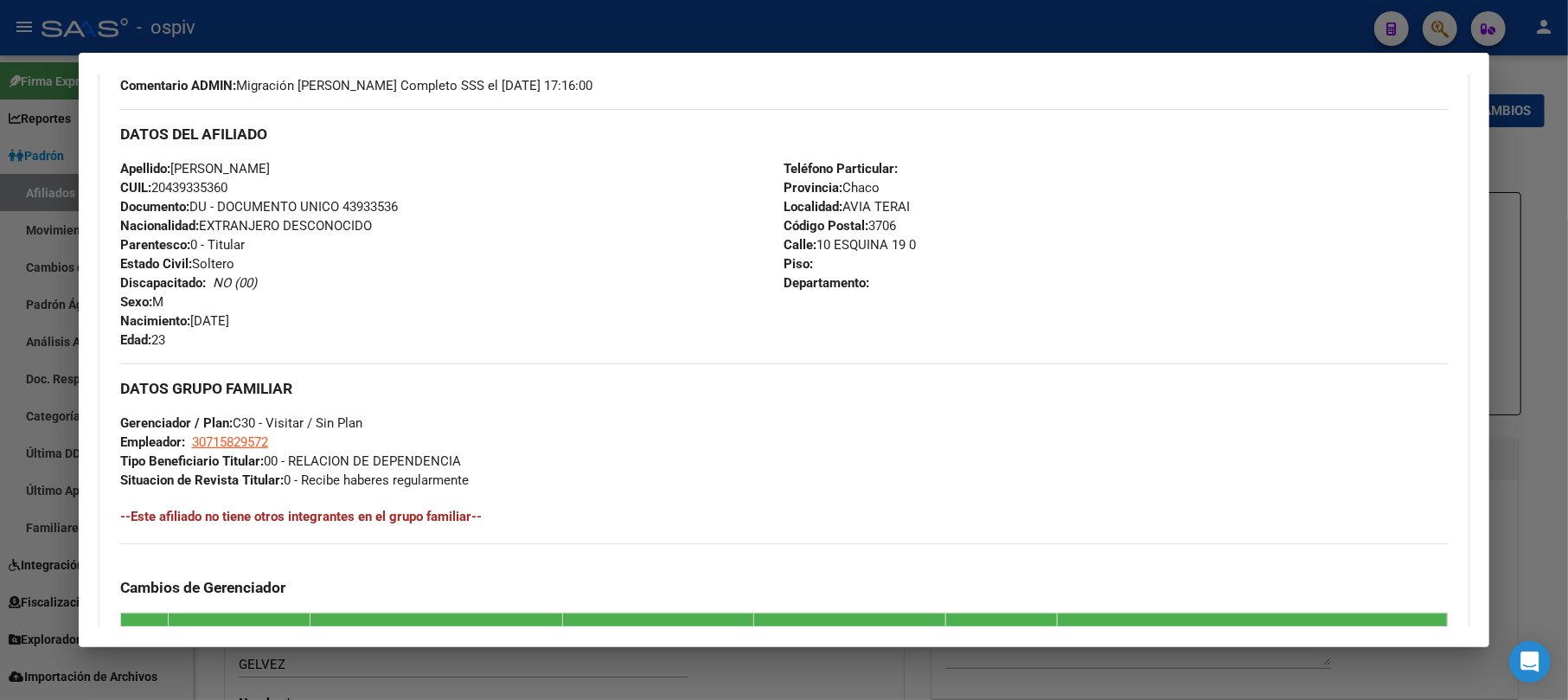
scroll to position [430, 0]
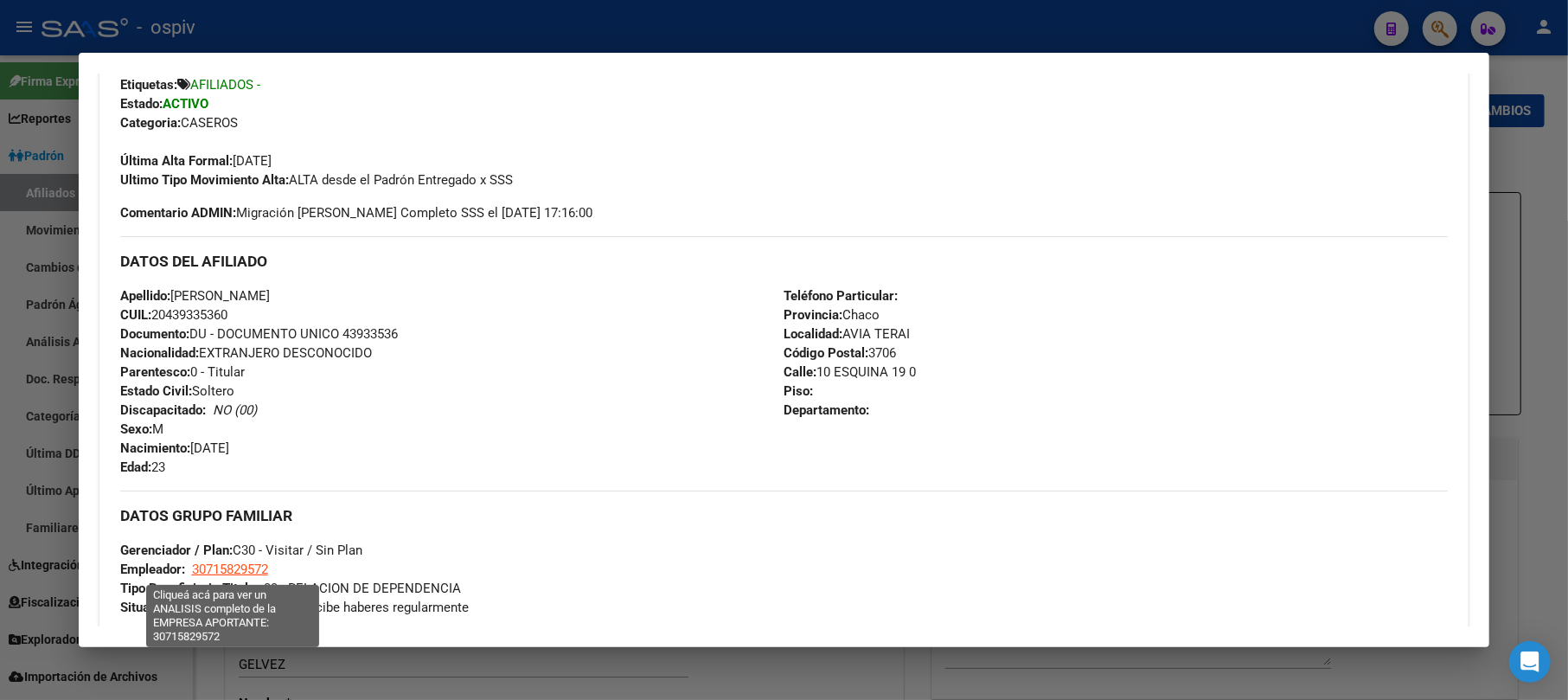
click at [202, 572] on span "30715829572" at bounding box center [230, 569] width 76 height 16
type textarea "30715829572"
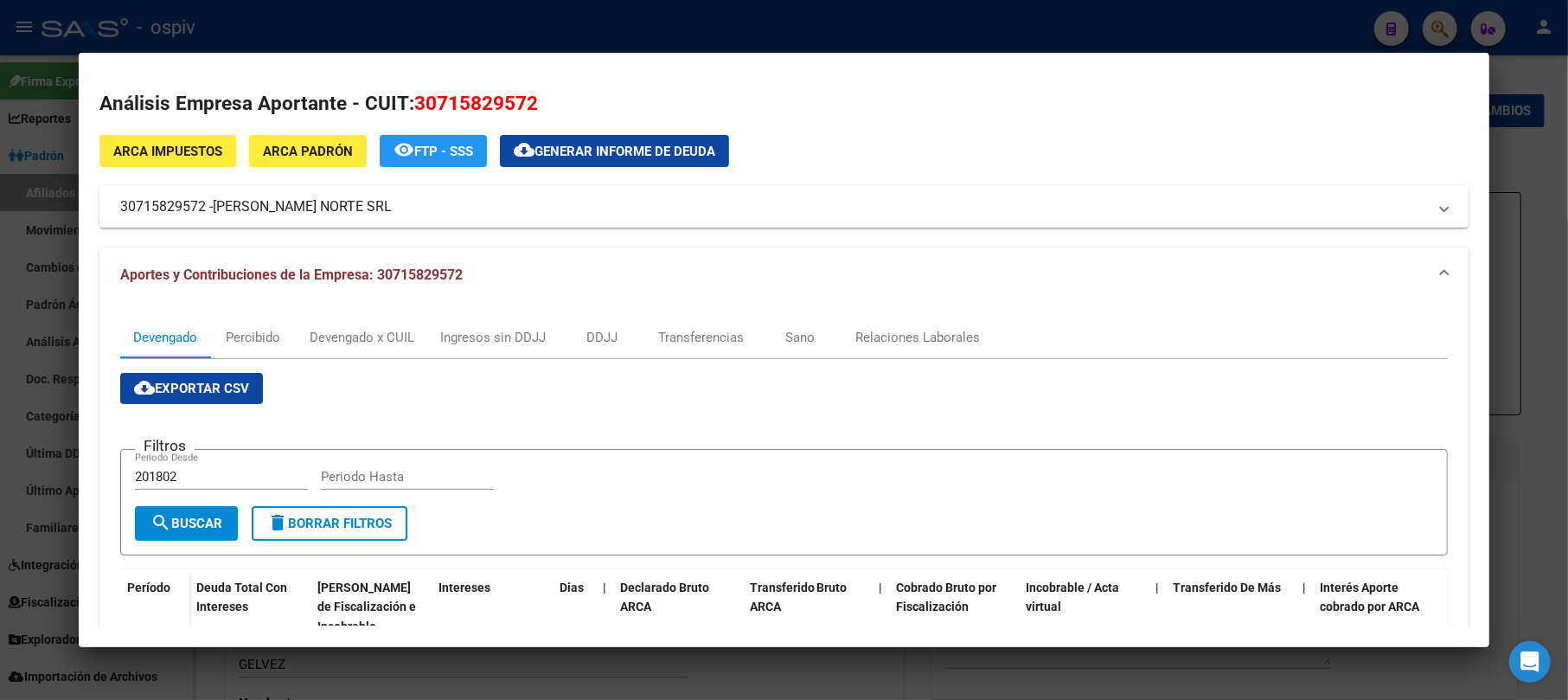
click at [0, 340] on div at bounding box center [784, 350] width 1568 height 700
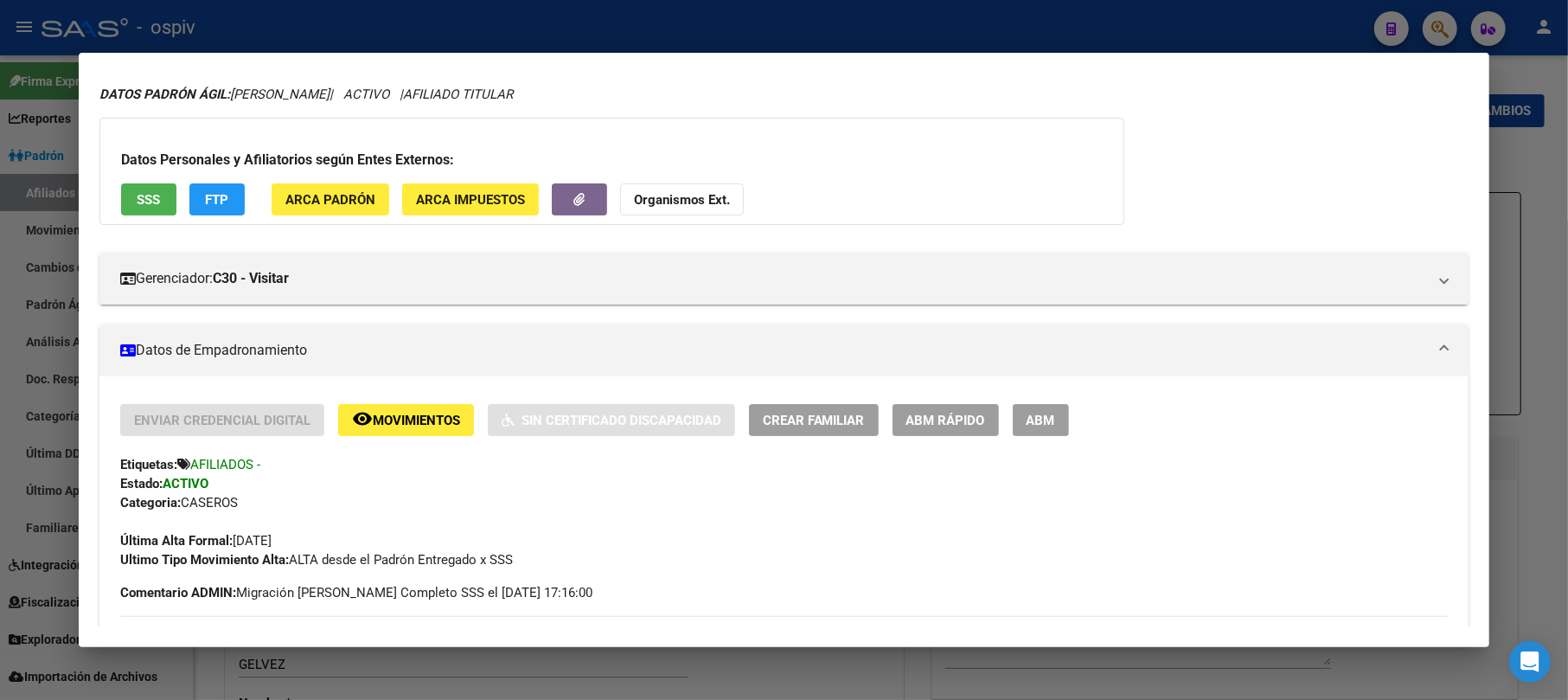
scroll to position [0, 0]
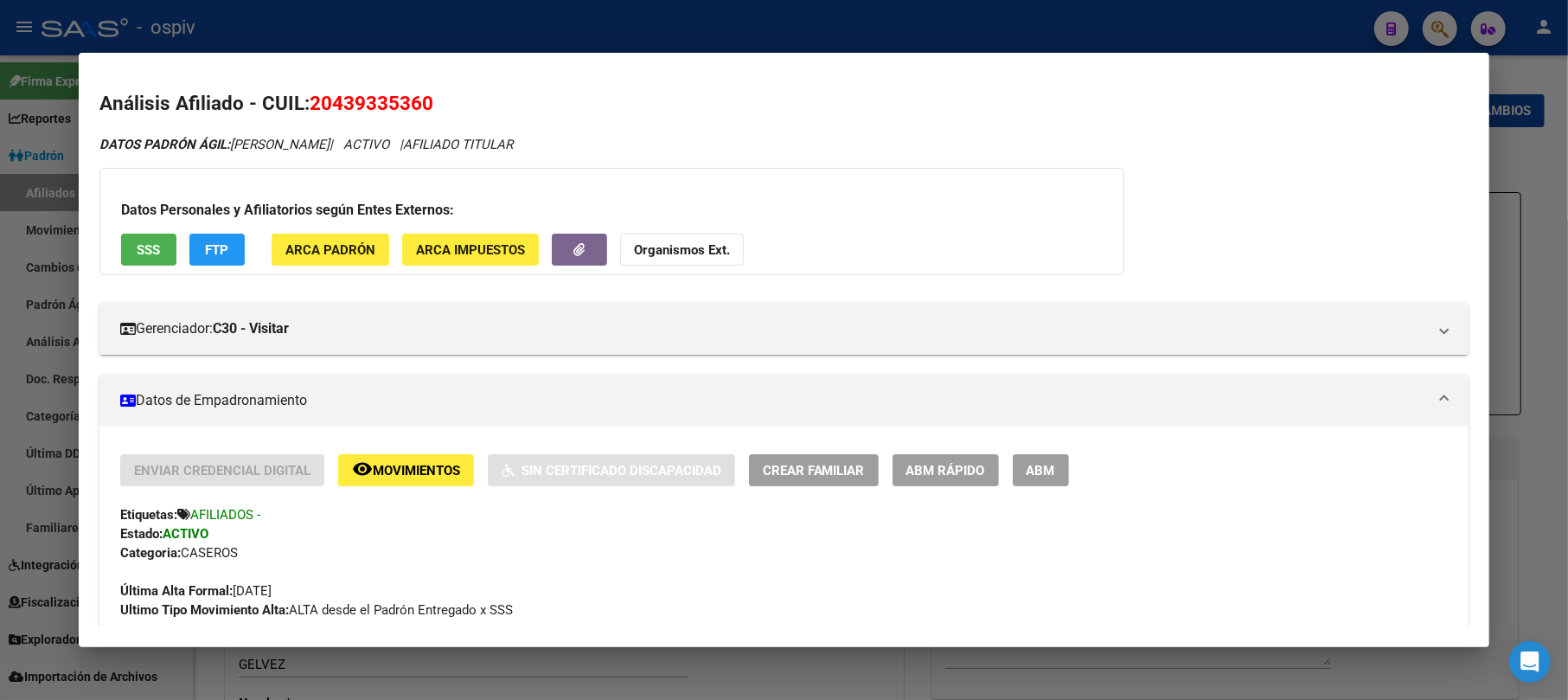
click at [343, 254] on span "ARCA Padrón" at bounding box center [331, 250] width 90 height 16
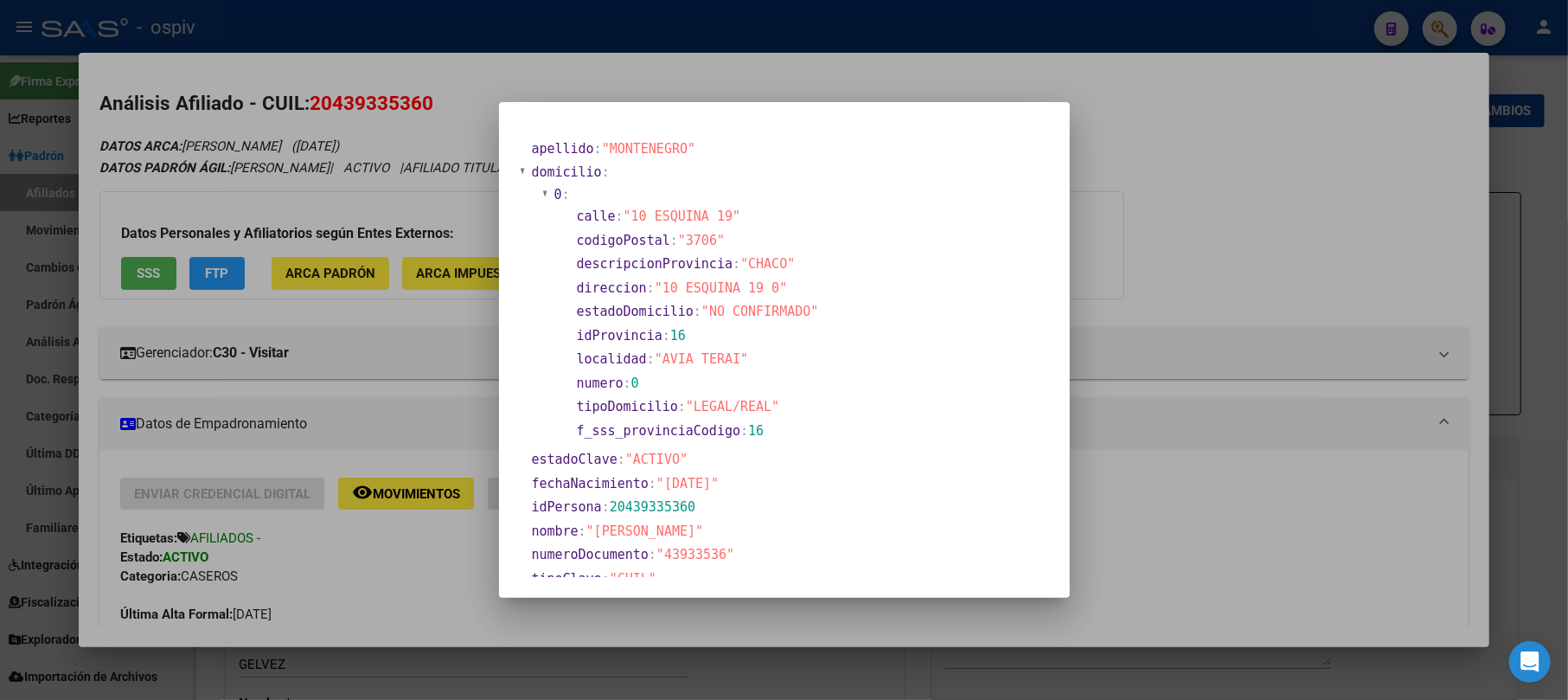
click at [441, 322] on div at bounding box center [784, 350] width 1568 height 700
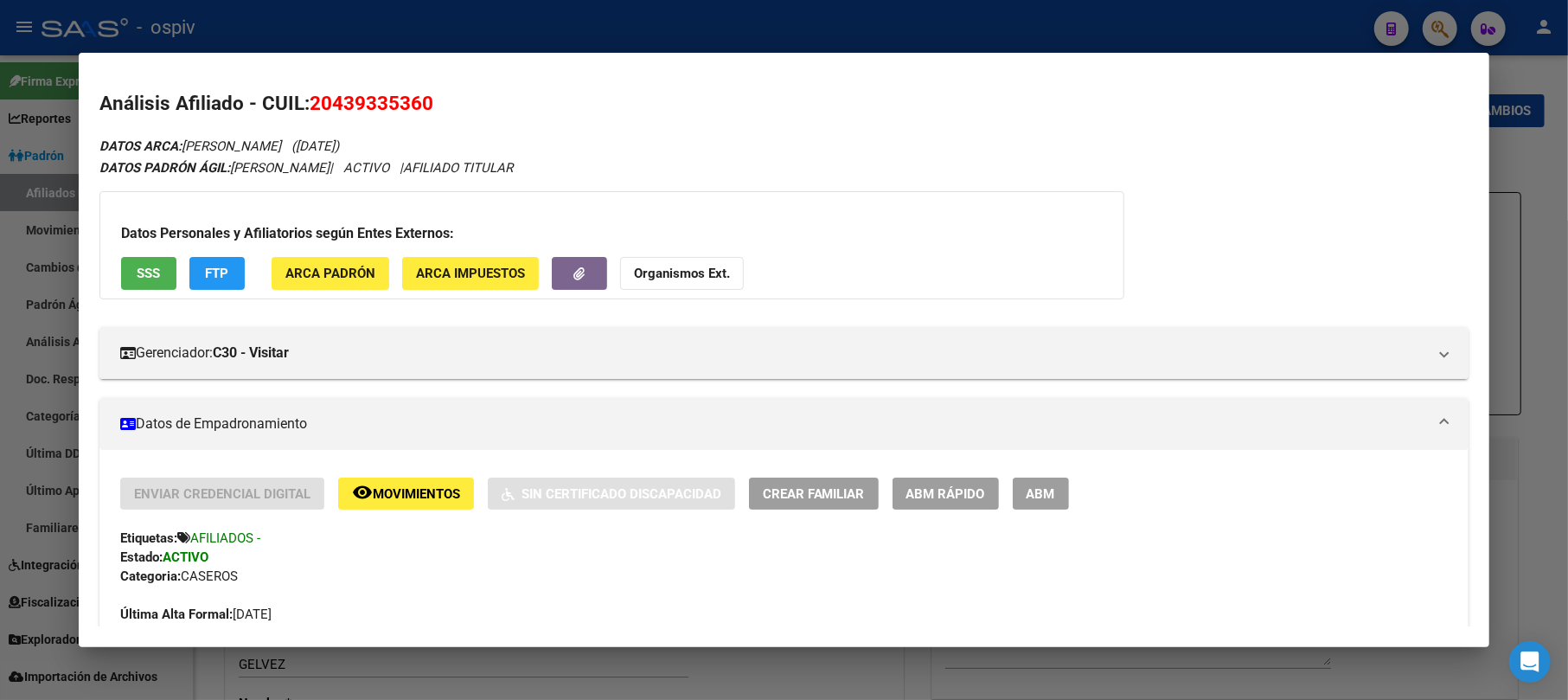
drag, startPoint x: 311, startPoint y: 97, endPoint x: 444, endPoint y: 97, distance: 133.0
click at [444, 97] on h2 "Análisis Afiliado - CUIL: 20439335360" at bounding box center [785, 104] width 1370 height 29
copy span "20439335360"
click at [1052, 499] on span "ABM" at bounding box center [1040, 494] width 29 height 16
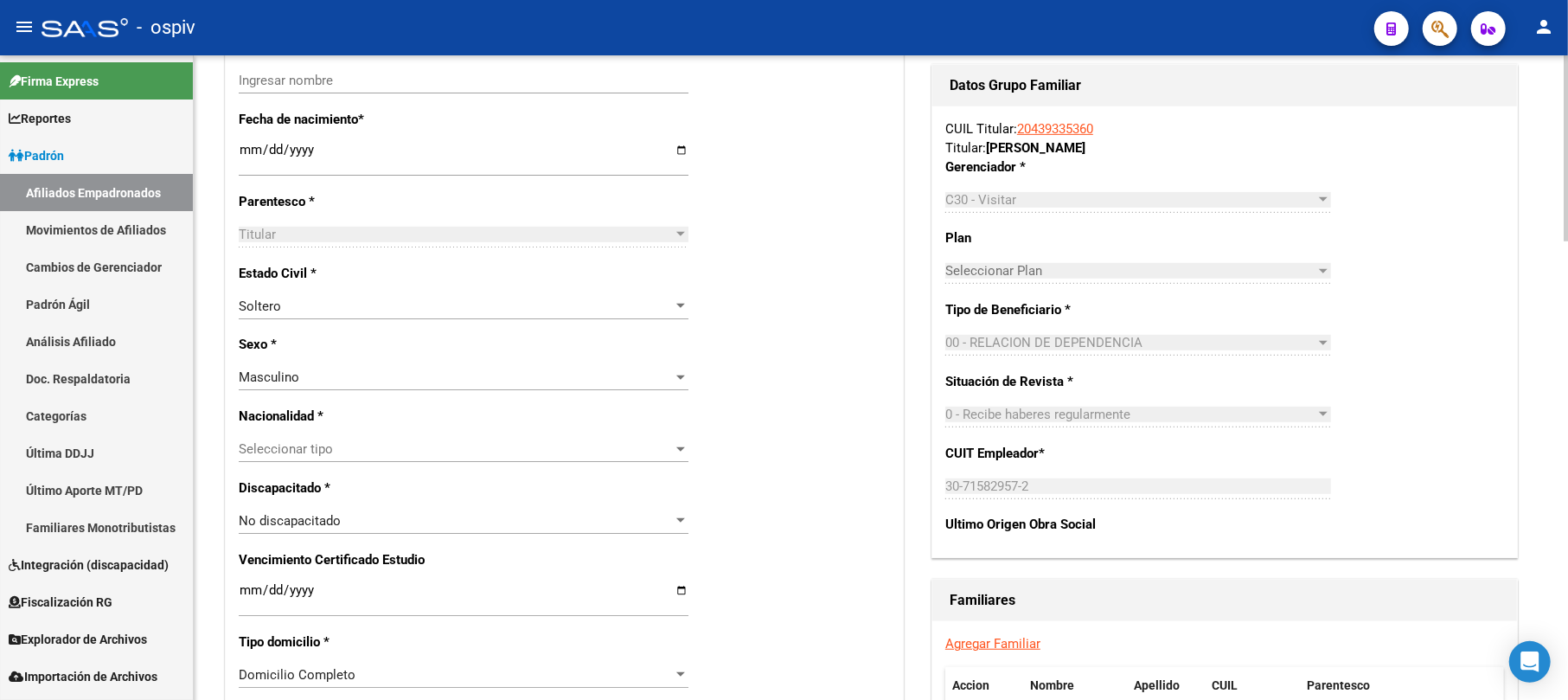
scroll to position [692, 0]
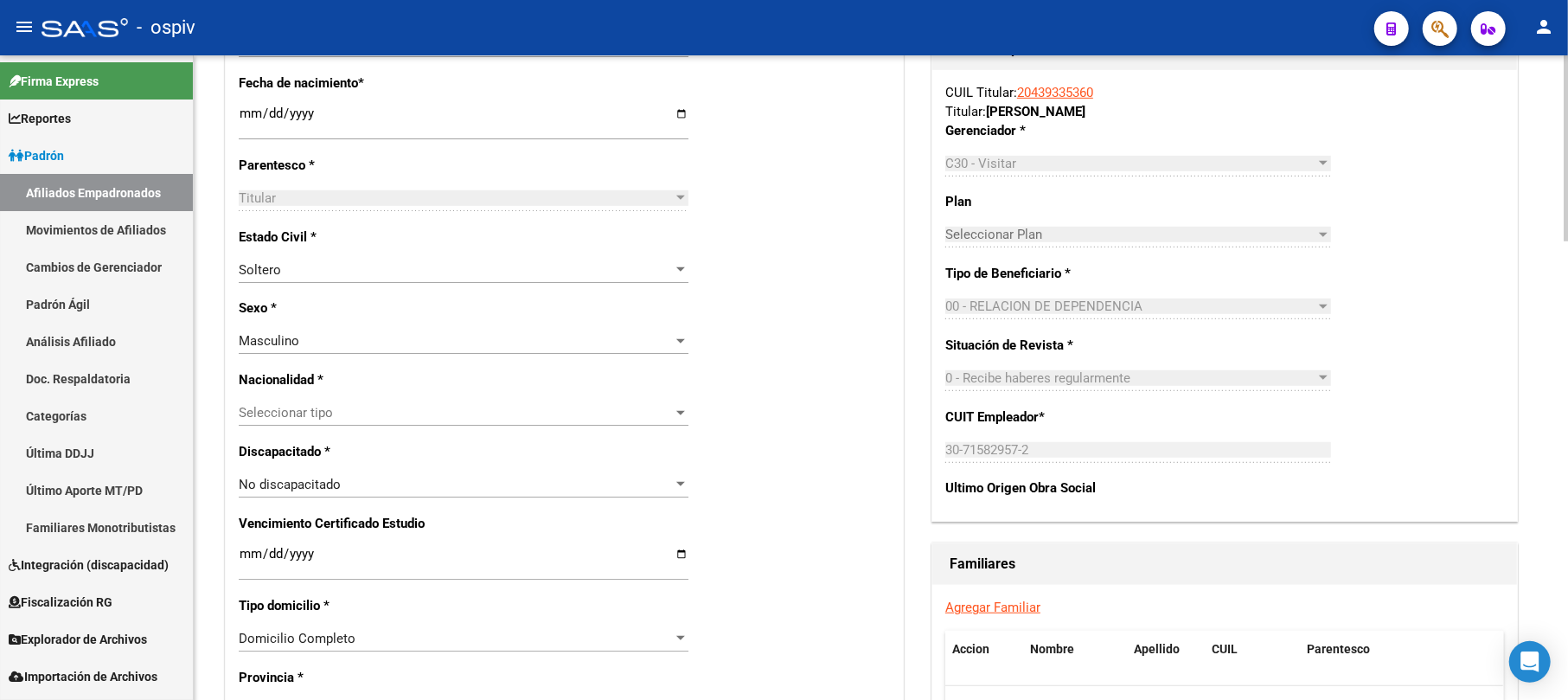
click at [274, 412] on span "Seleccionar tipo" at bounding box center [456, 412] width 434 height 16
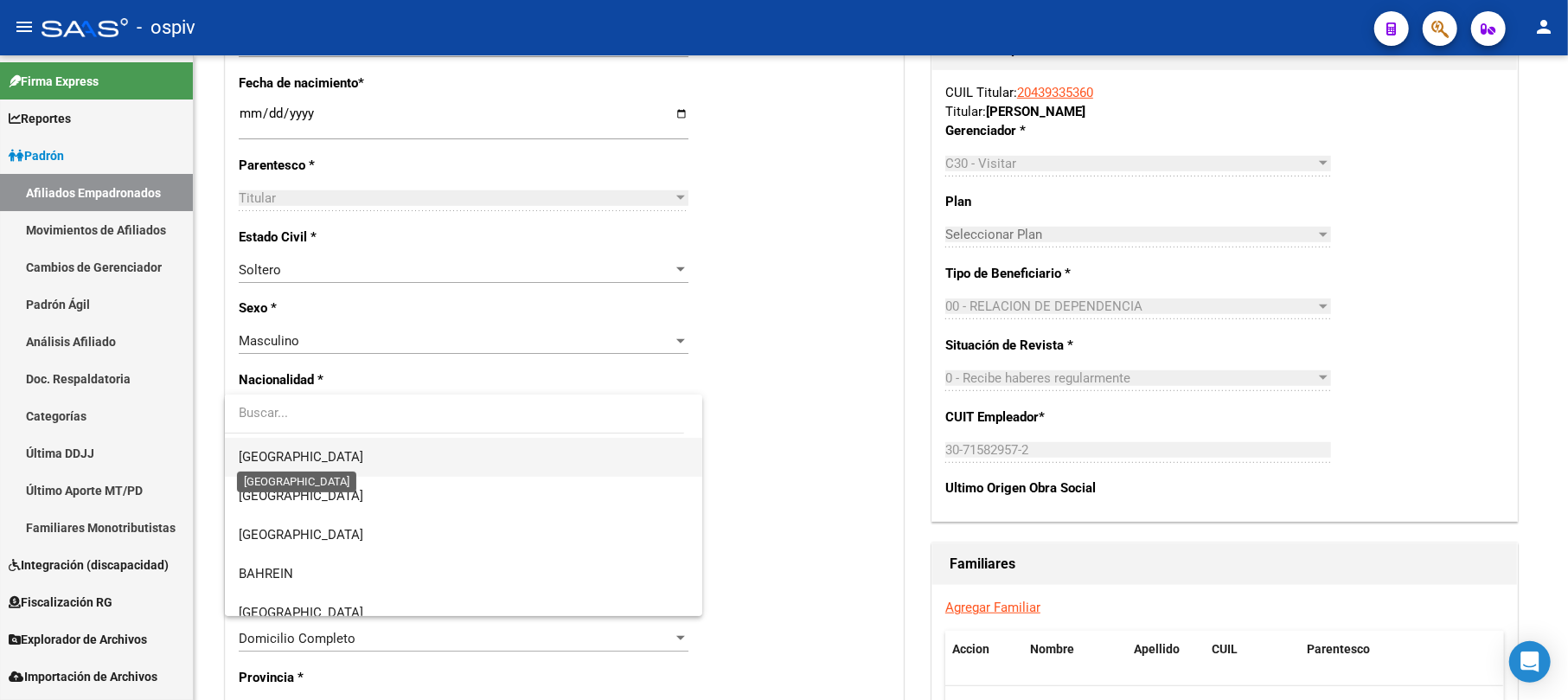
scroll to position [230, 0]
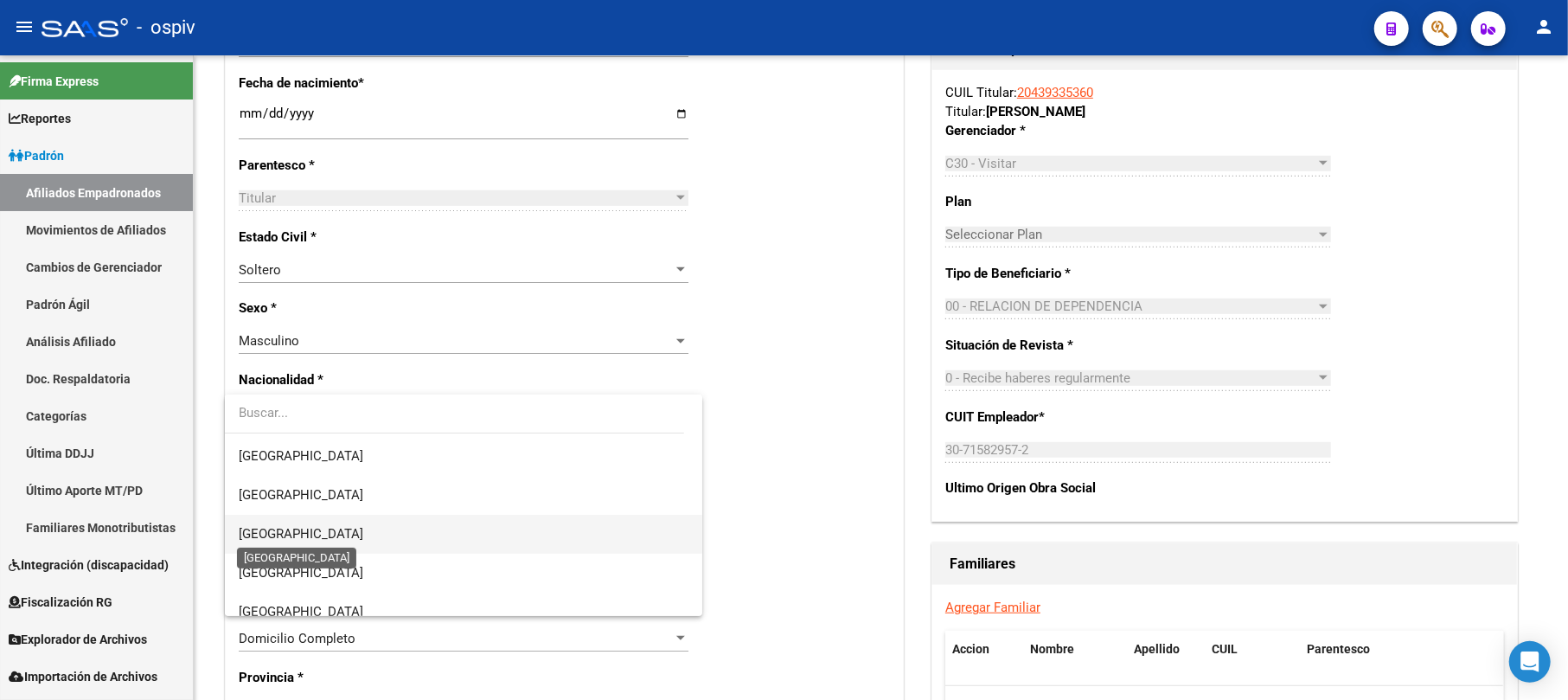
click at [288, 528] on span "[GEOGRAPHIC_DATA]" at bounding box center [301, 534] width 125 height 16
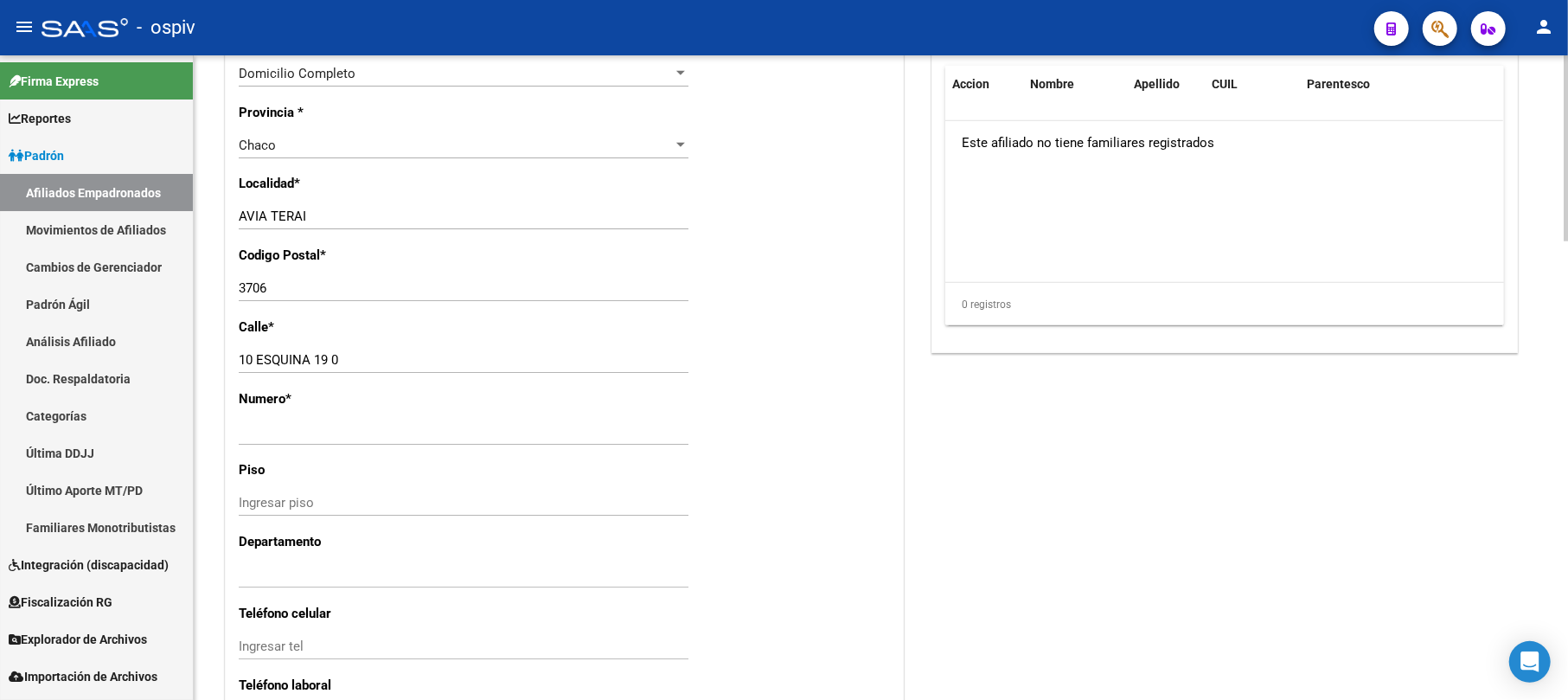
scroll to position [1268, 0]
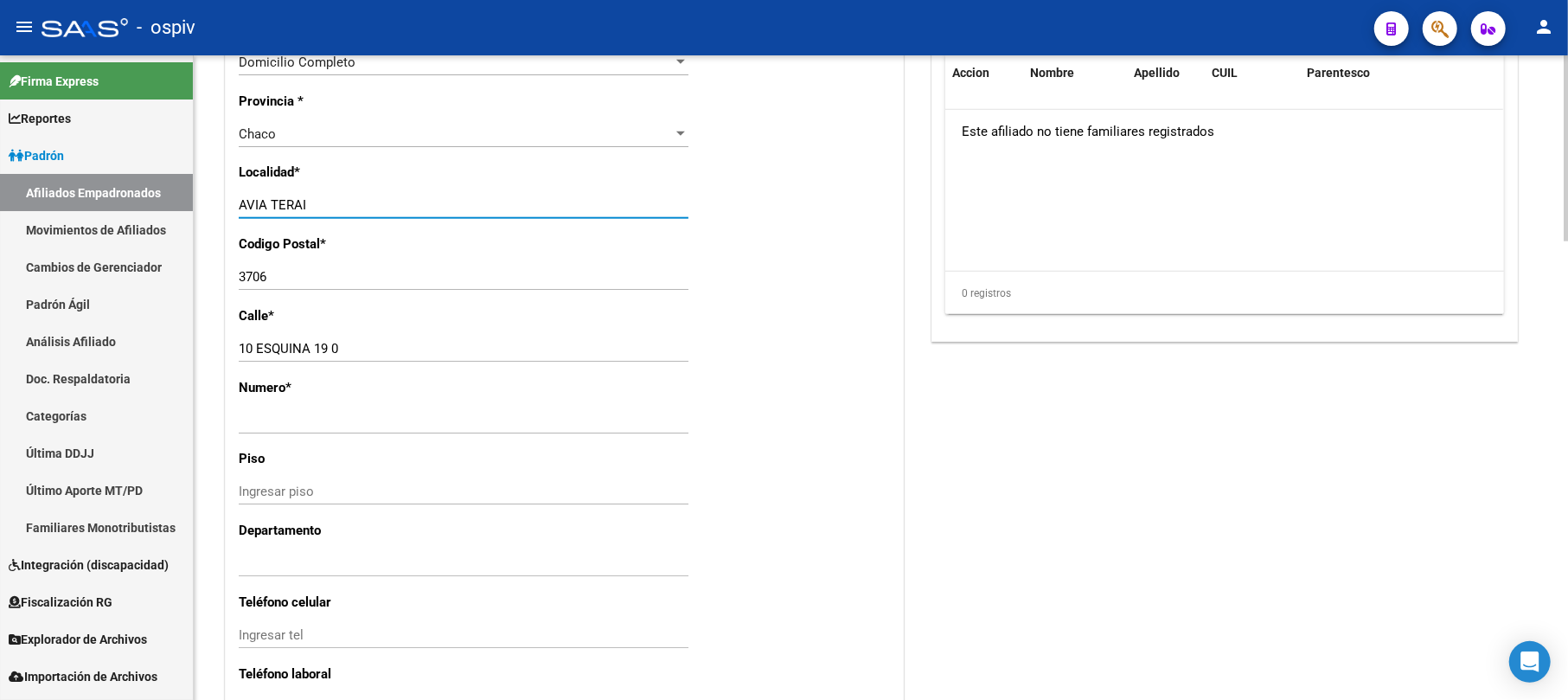
drag, startPoint x: 318, startPoint y: 205, endPoint x: 219, endPoint y: 178, distance: 102.6
type input "[PERSON_NAME]"
drag, startPoint x: 298, startPoint y: 137, endPoint x: 240, endPoint y: 114, distance: 62.4
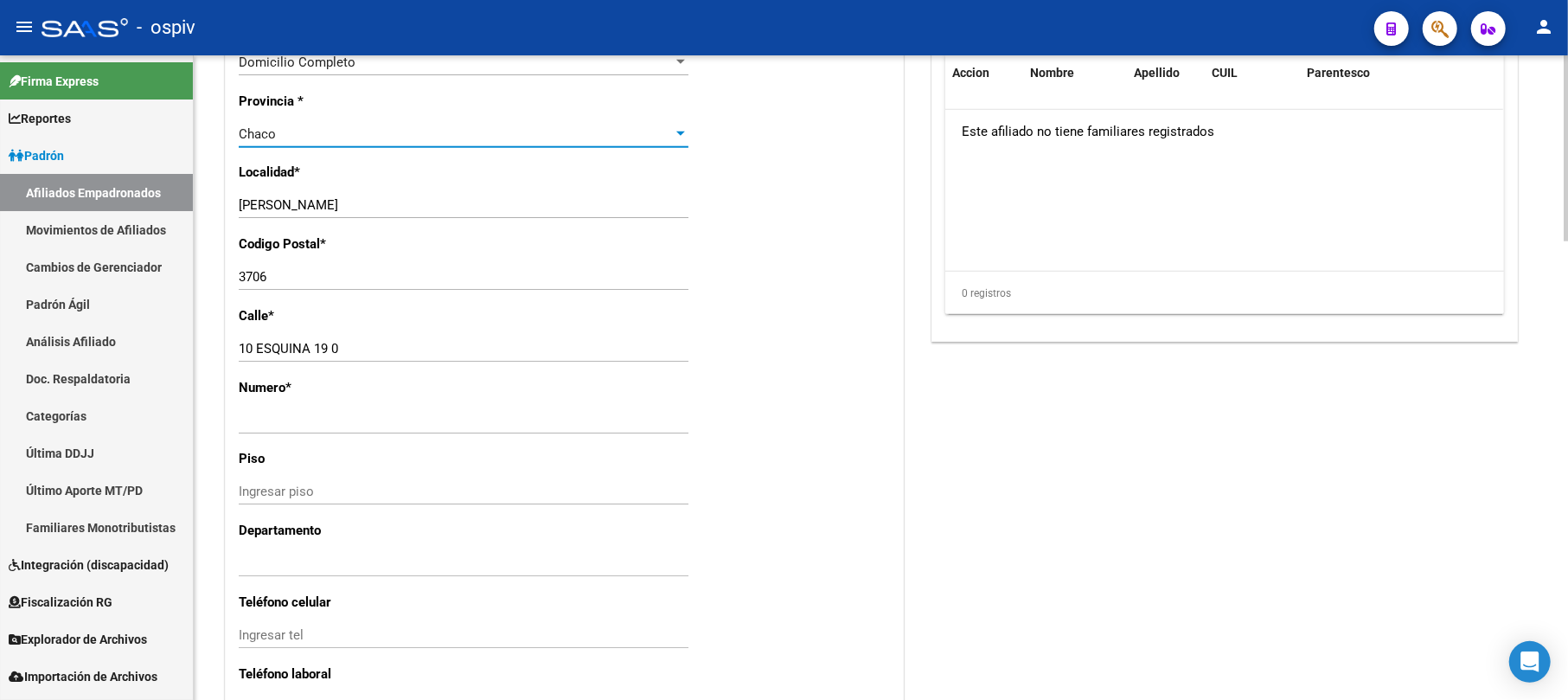
click at [249, 126] on span "Chaco" at bounding box center [257, 134] width 37 height 16
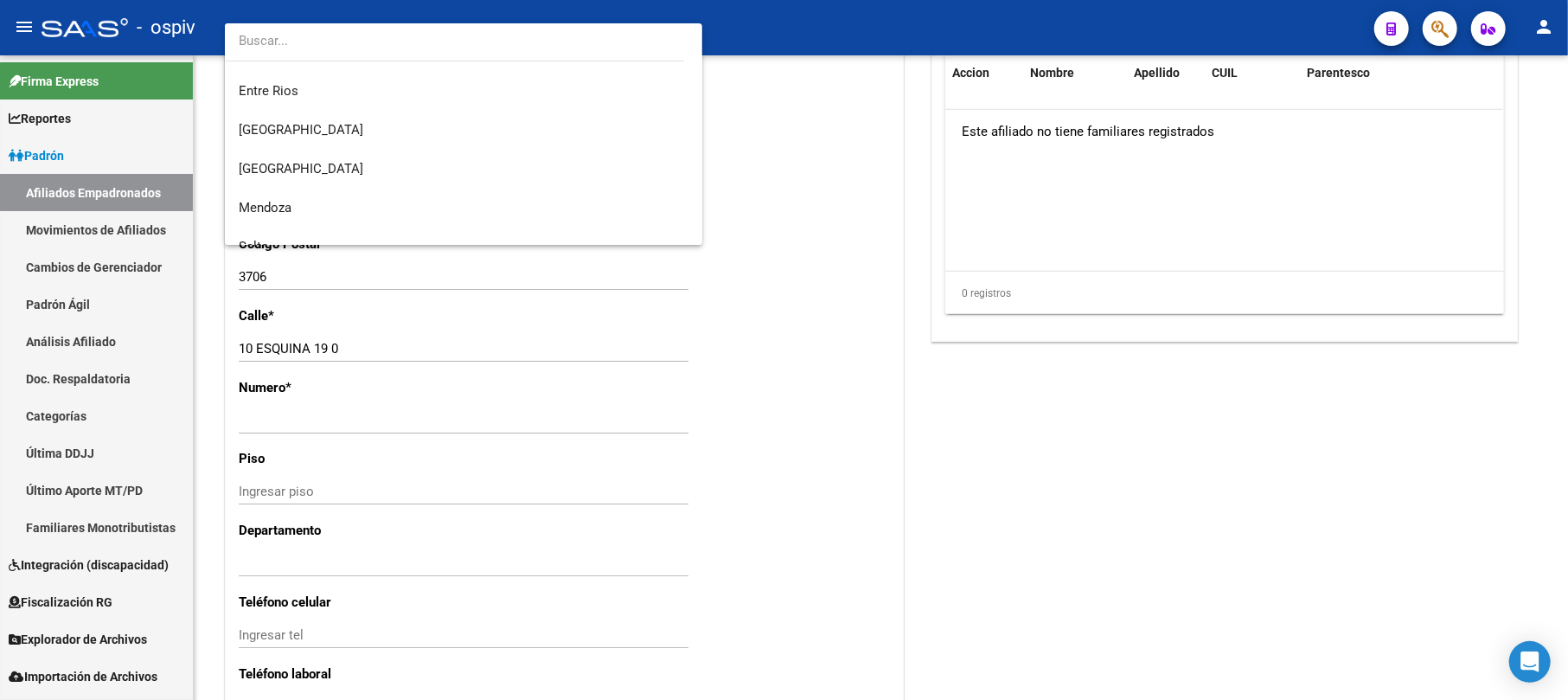
scroll to position [0, 0]
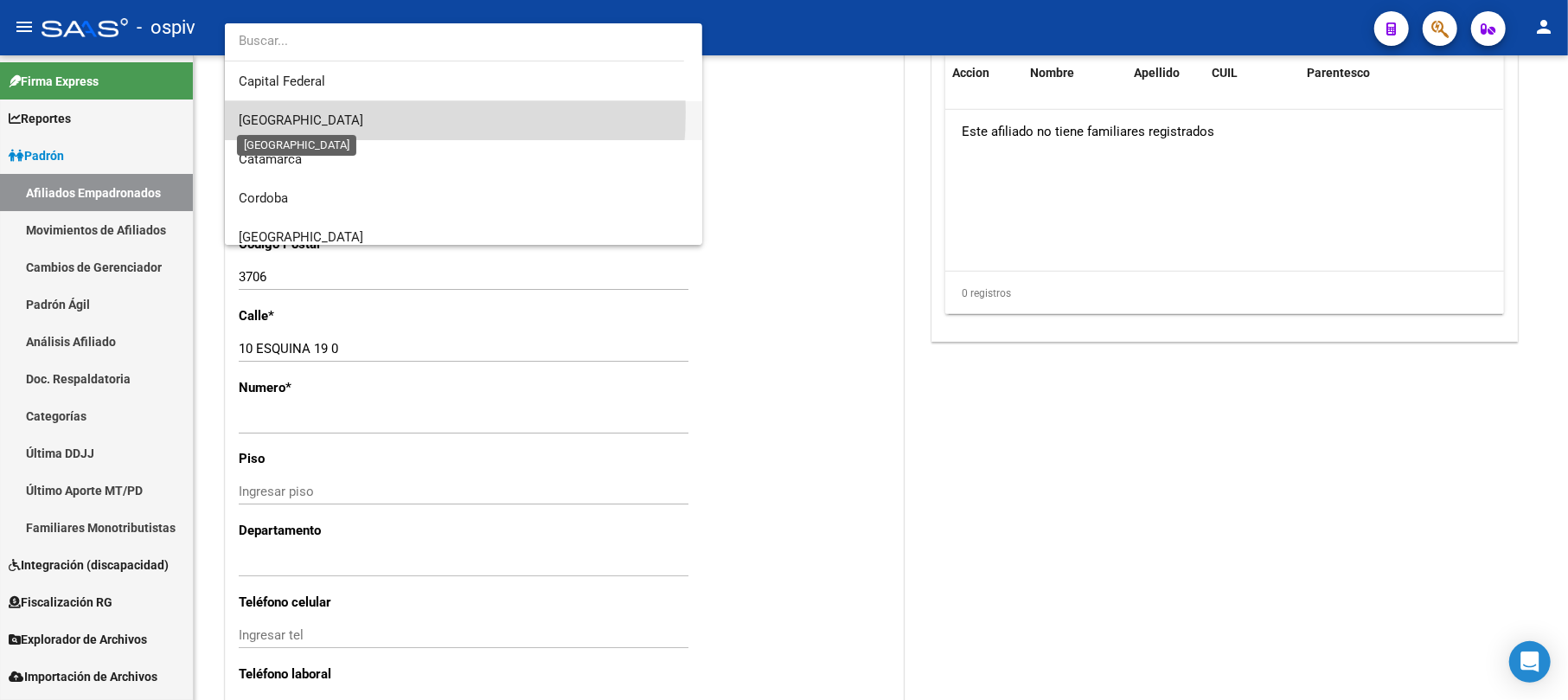
click at [295, 113] on span "[GEOGRAPHIC_DATA]" at bounding box center [301, 120] width 125 height 16
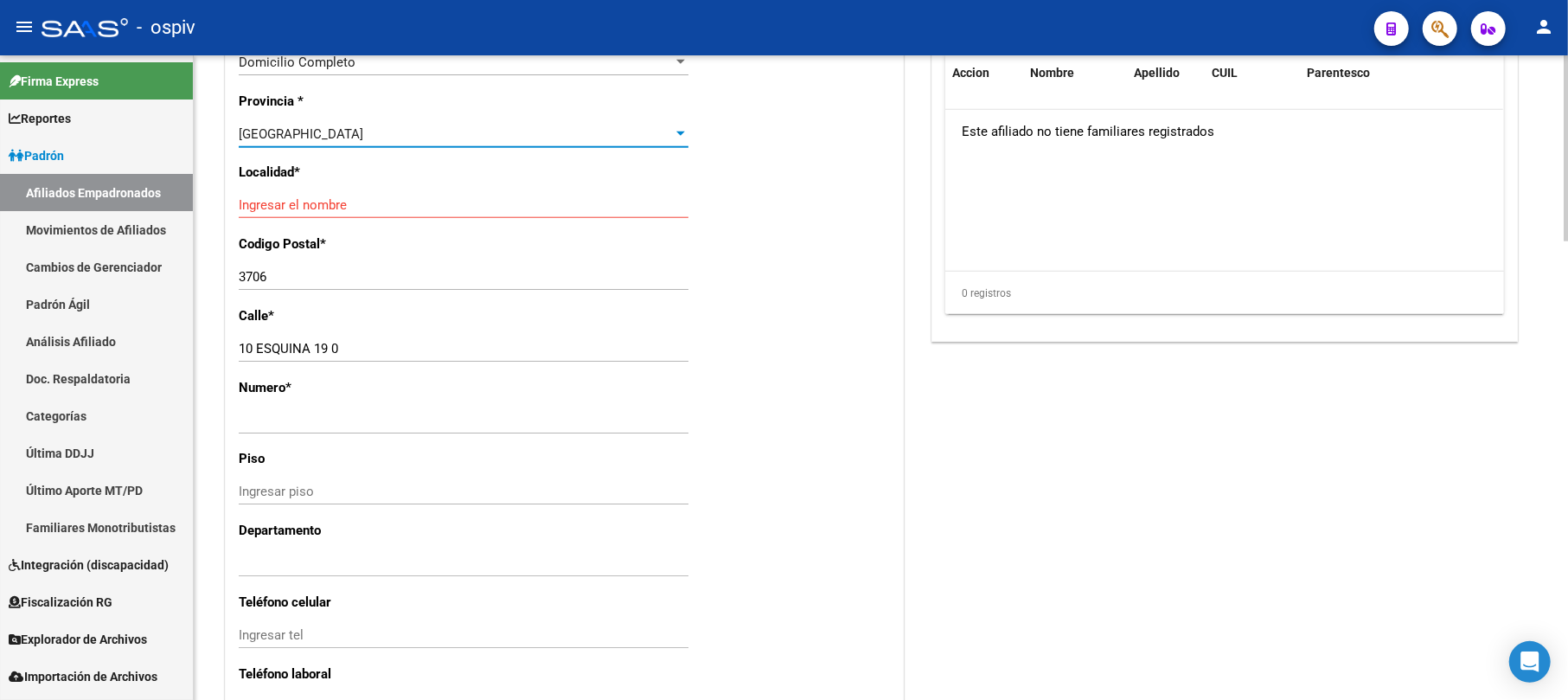
scroll to position [1153, 0]
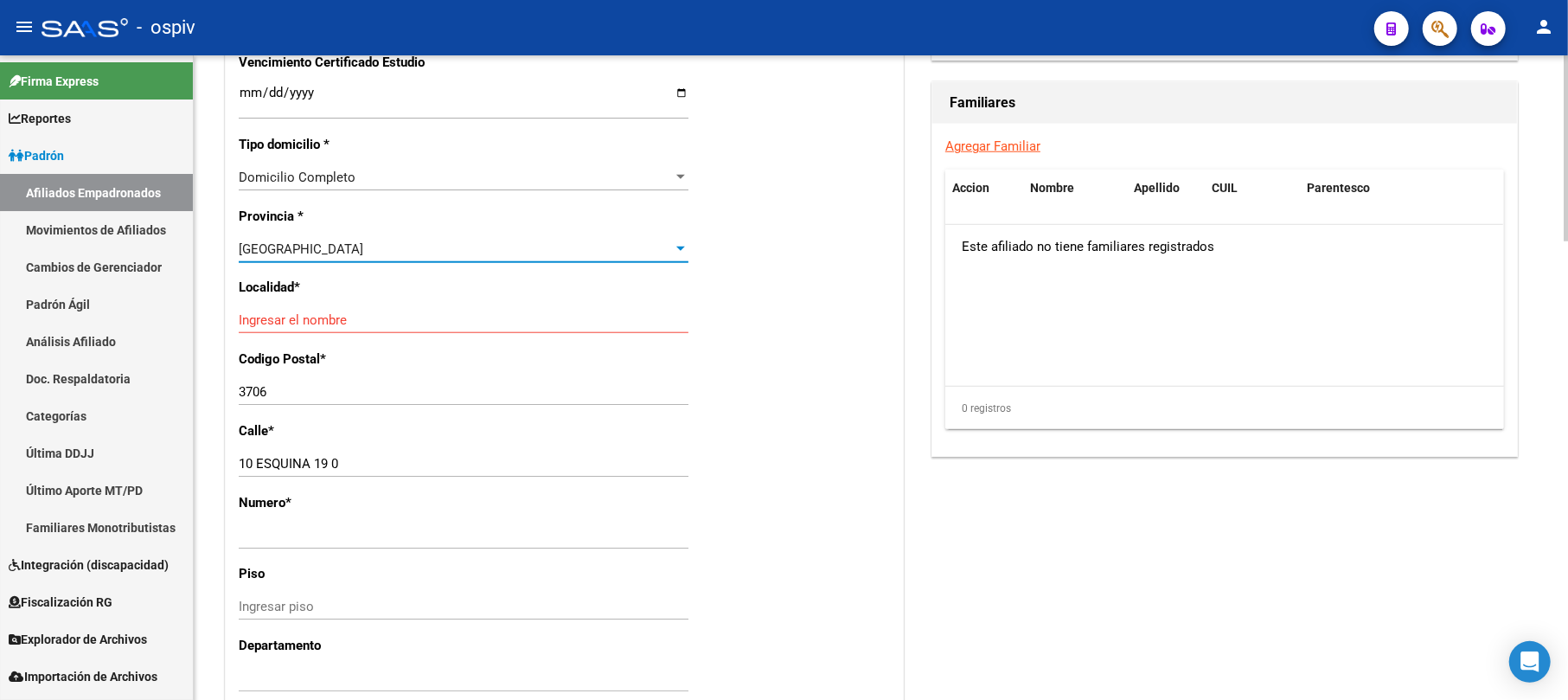
click at [320, 314] on input "Ingresar el nombre" at bounding box center [463, 320] width 450 height 16
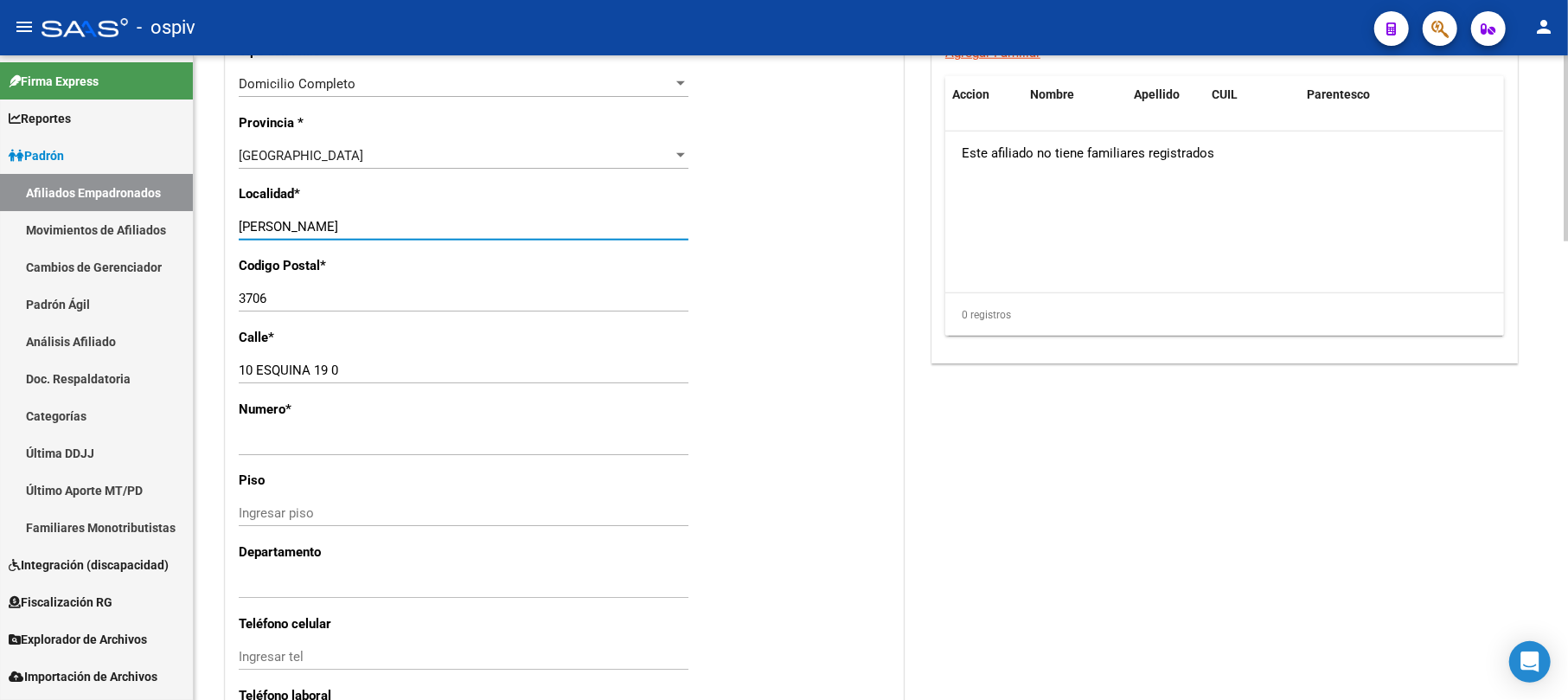
scroll to position [1268, 0]
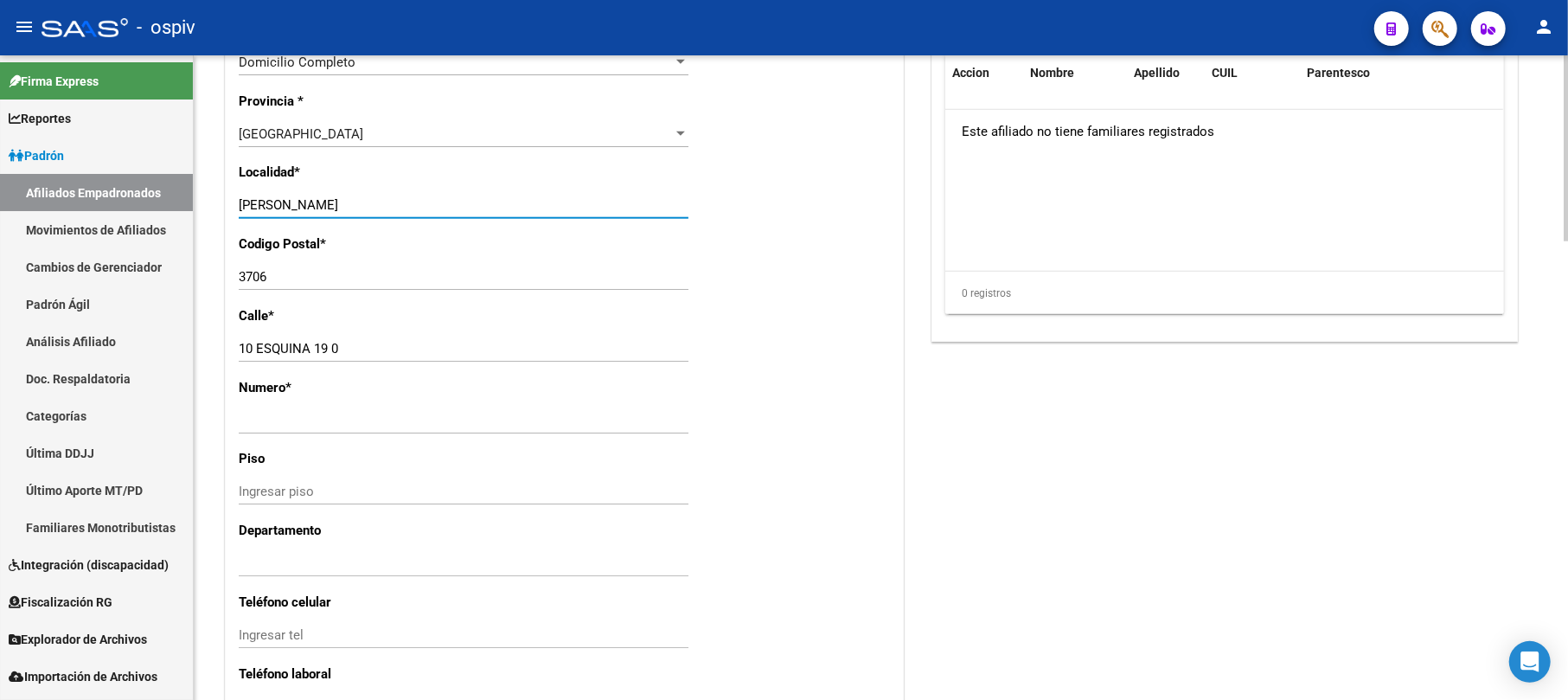
type input "[PERSON_NAME]"
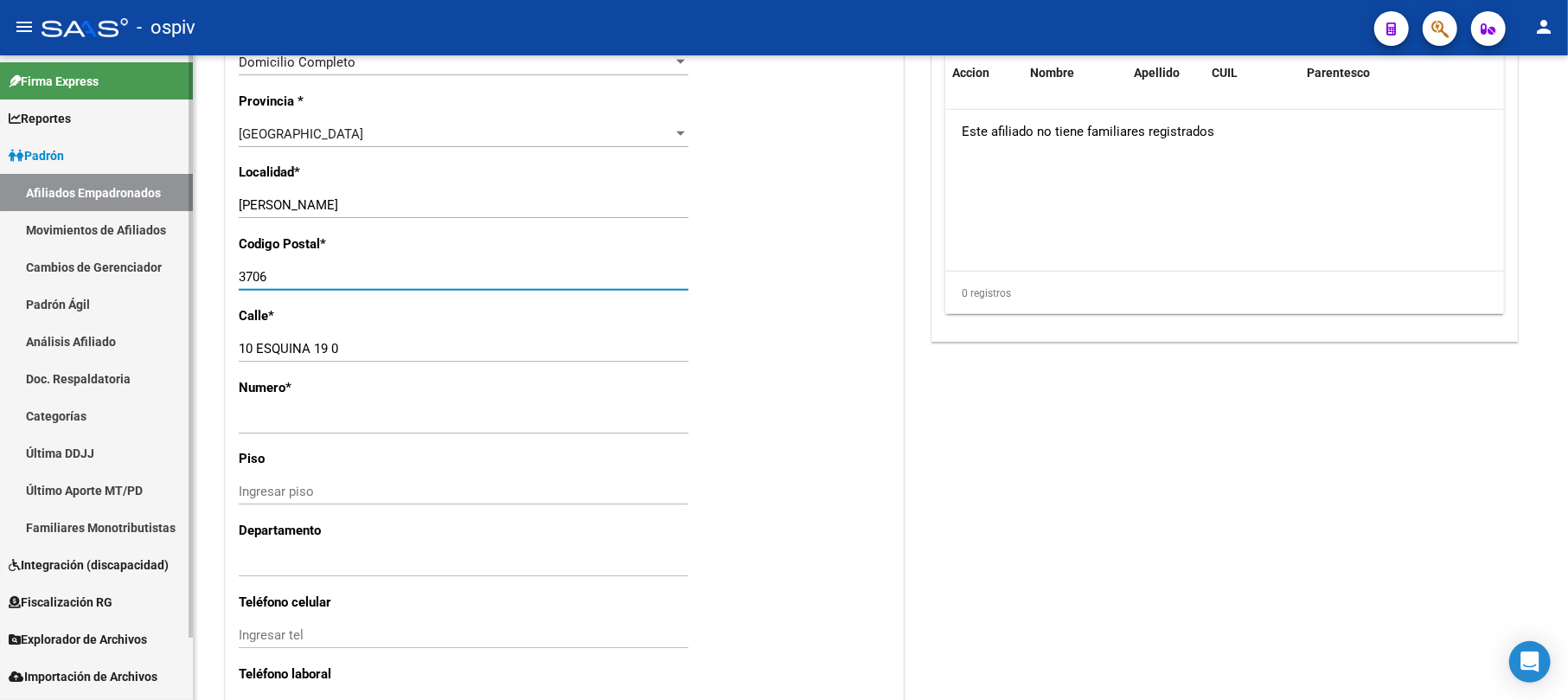
drag, startPoint x: 246, startPoint y: 279, endPoint x: 147, endPoint y: 274, distance: 99.1
click at [151, 274] on mat-sidenav-container "Firma Express Reportes [PERSON_NAME] Traspasos x O.S. Traspasos x Gerenciador T…" at bounding box center [784, 378] width 1568 height 645
type input "1727"
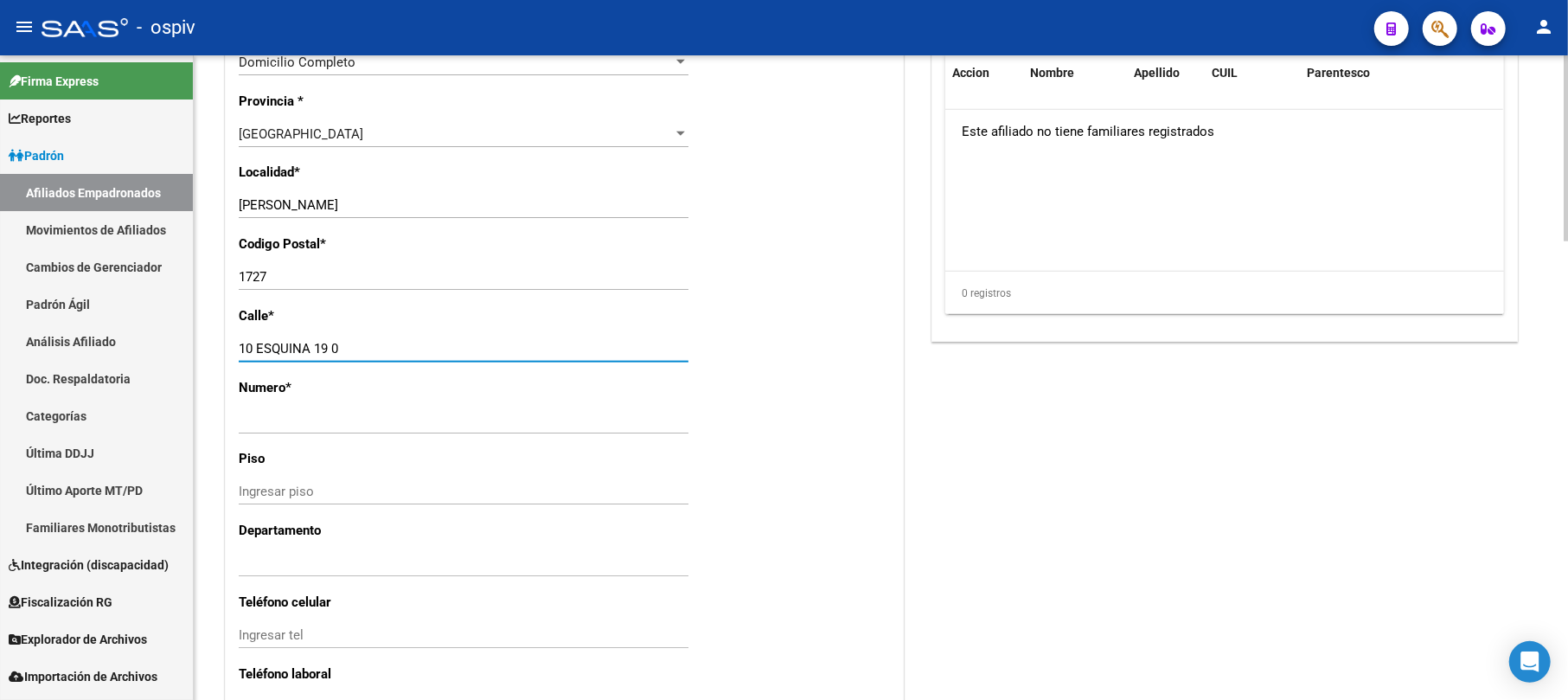
drag, startPoint x: 349, startPoint y: 347, endPoint x: 210, endPoint y: 339, distance: 139.2
type input "[PERSON_NAME]"
click at [274, 429] on div "Ingresar nro" at bounding box center [463, 420] width 450 height 26
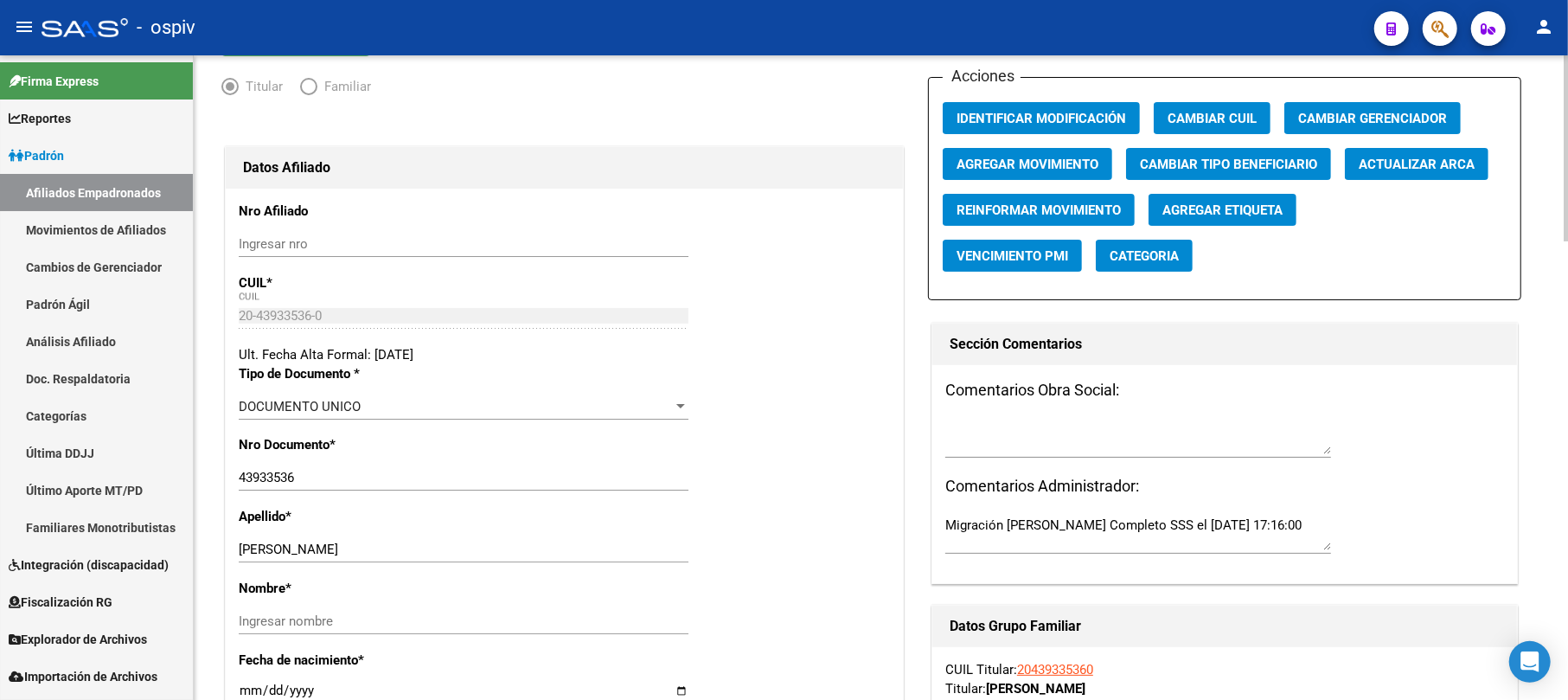
scroll to position [0, 0]
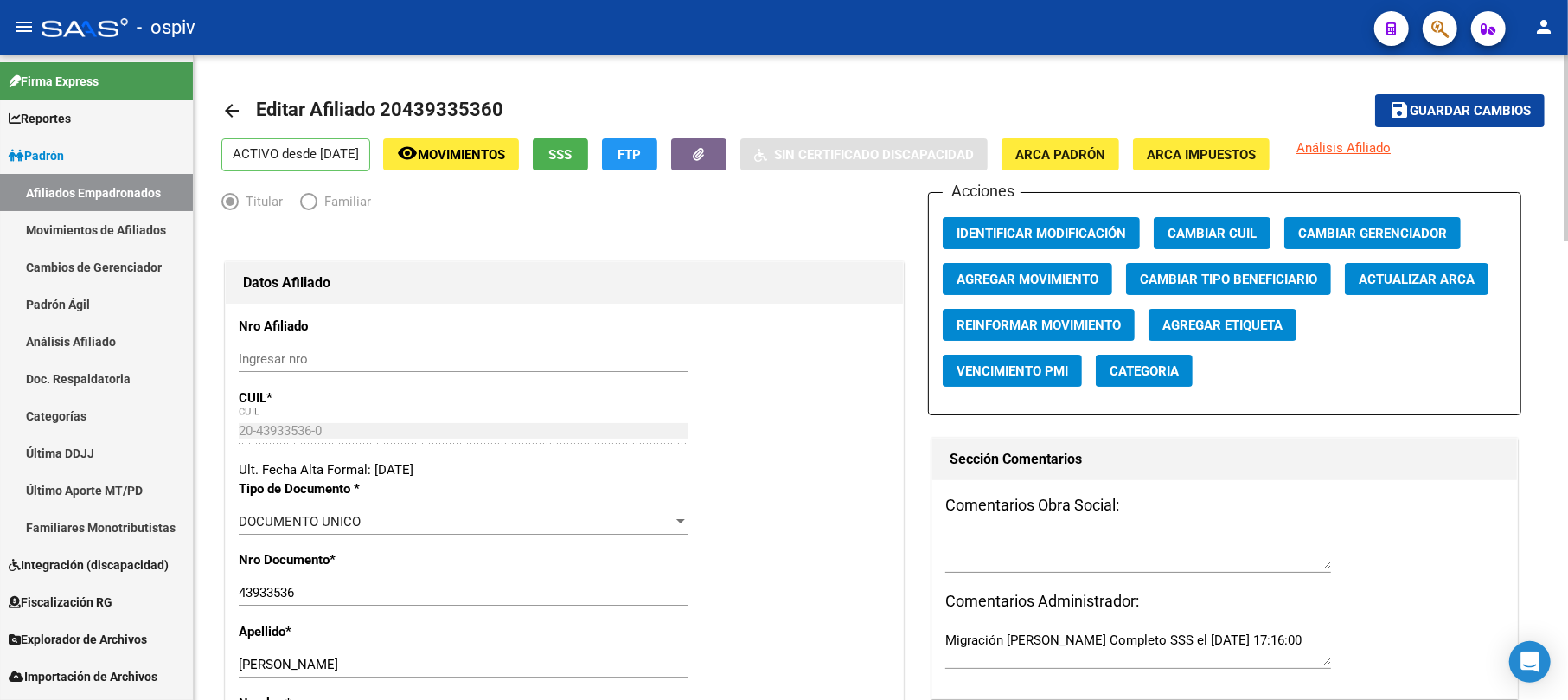
type input "510"
click at [1478, 104] on span "Guardar cambios" at bounding box center [1471, 112] width 121 height 16
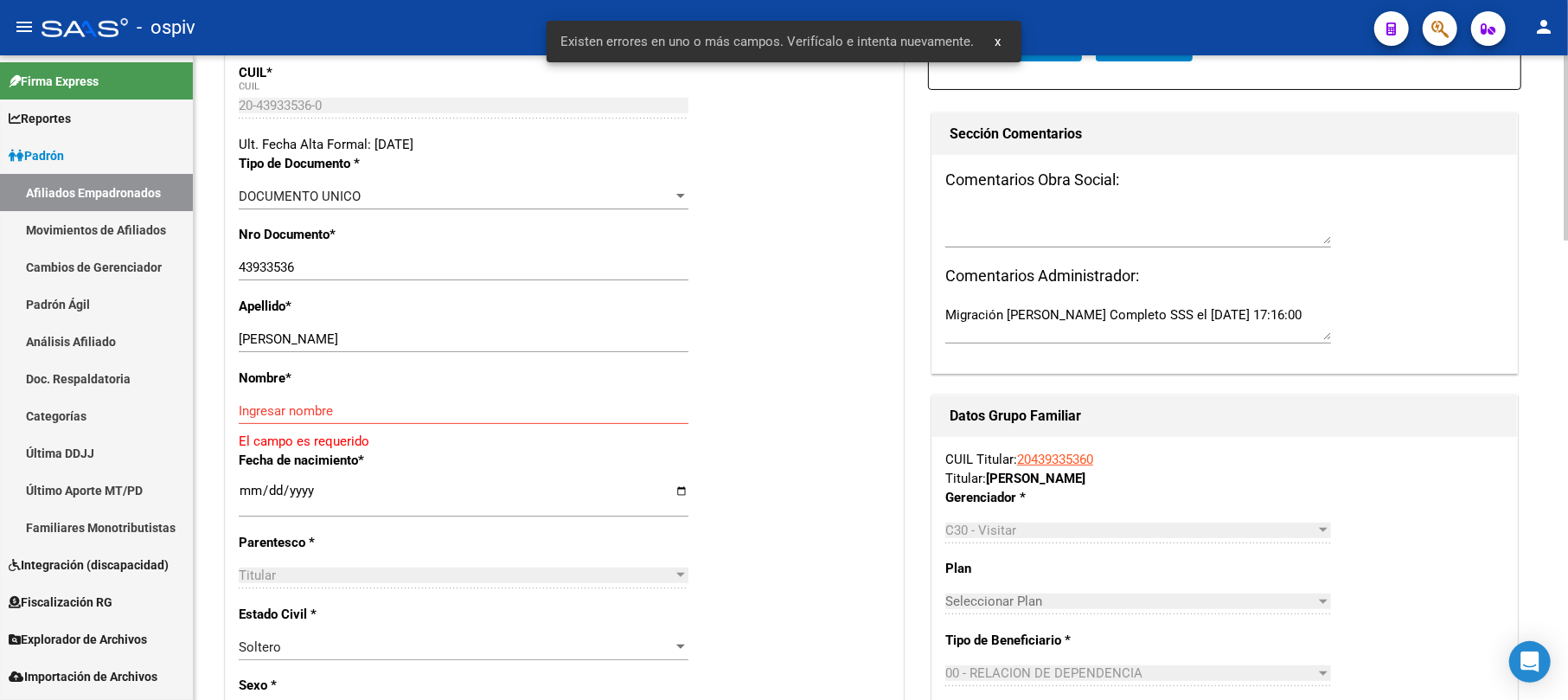
scroll to position [346, 0]
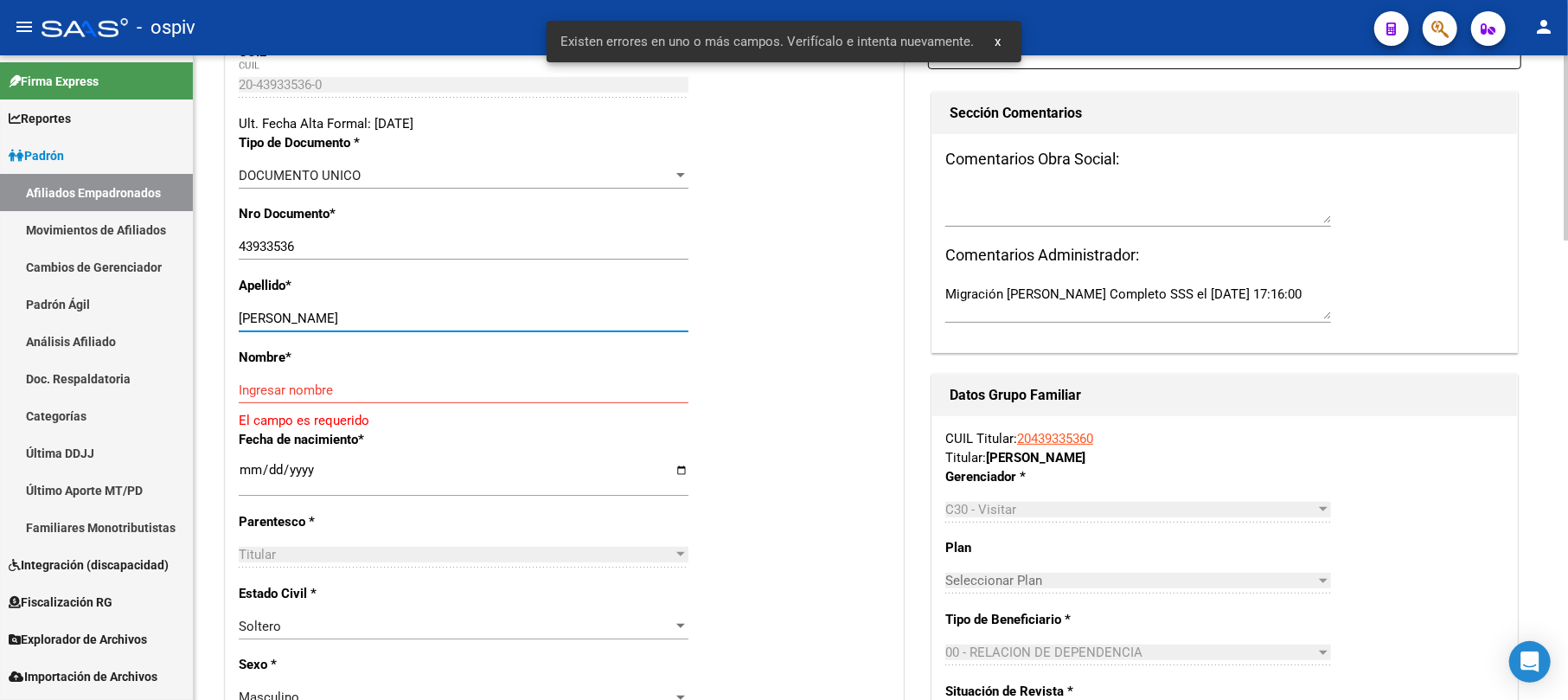
drag, startPoint x: 327, startPoint y: 319, endPoint x: 498, endPoint y: 308, distance: 171.4
click at [498, 308] on div "[PERSON_NAME] apellido" at bounding box center [463, 318] width 450 height 26
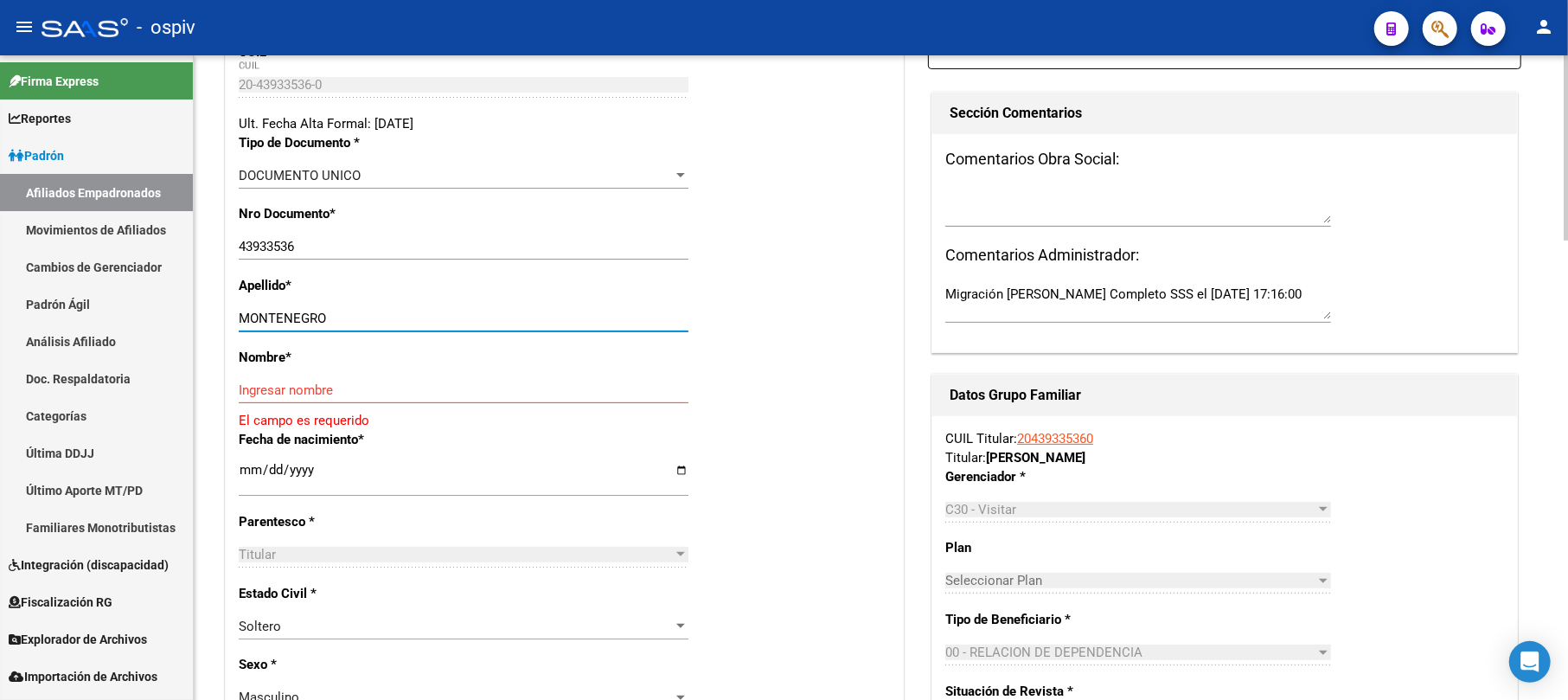
type input "MONTENEGRO"
click at [402, 391] on input "Ingresar nombre" at bounding box center [463, 390] width 450 height 16
paste input "[PERSON_NAME]"
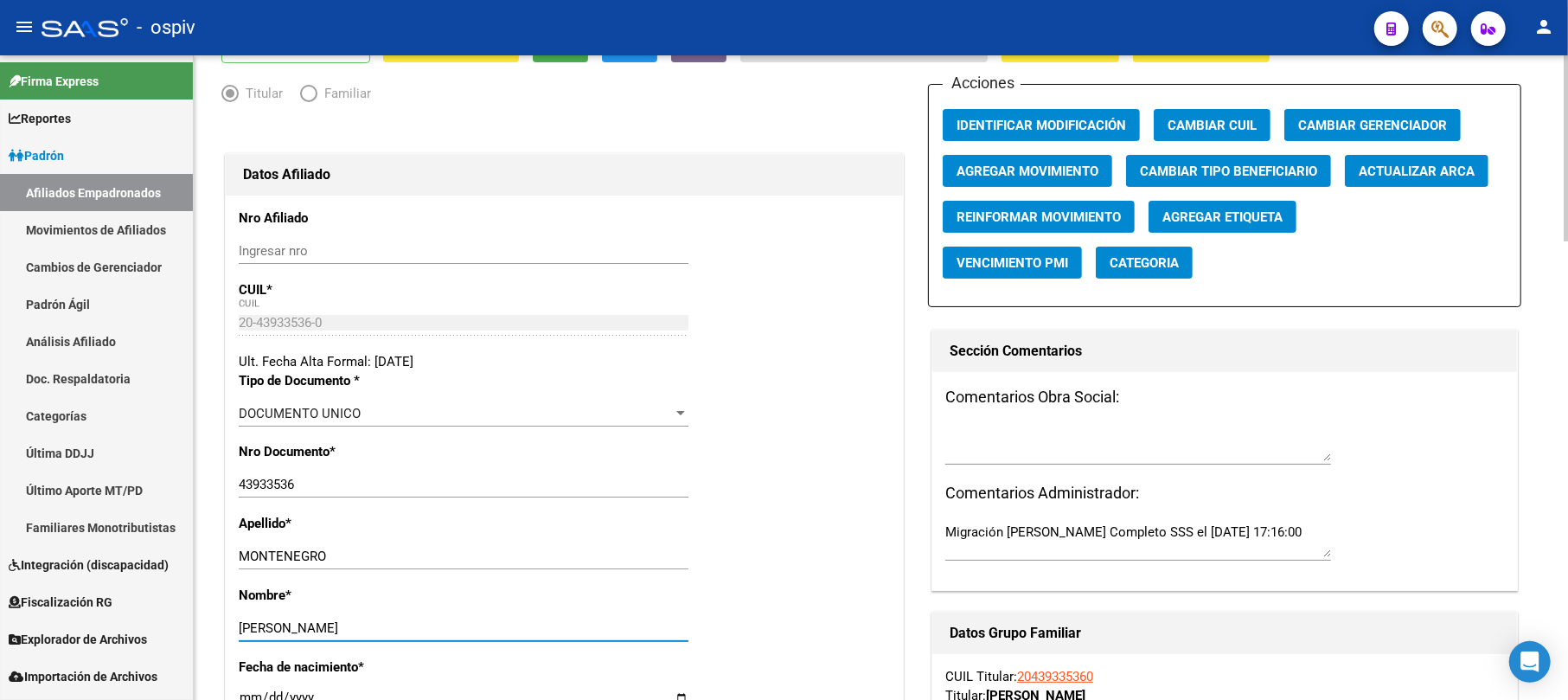
scroll to position [0, 0]
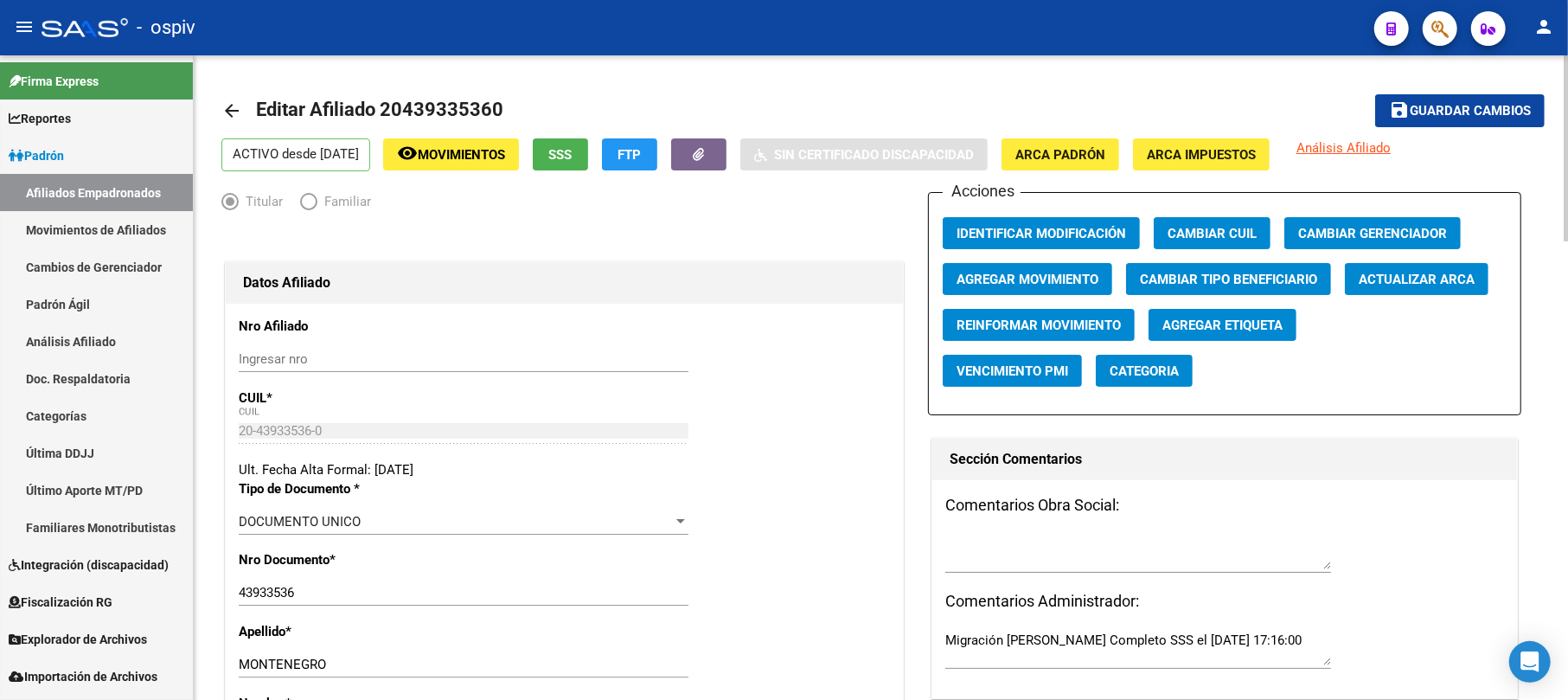
type input "[PERSON_NAME]"
click at [1448, 111] on span "Guardar cambios" at bounding box center [1471, 112] width 121 height 16
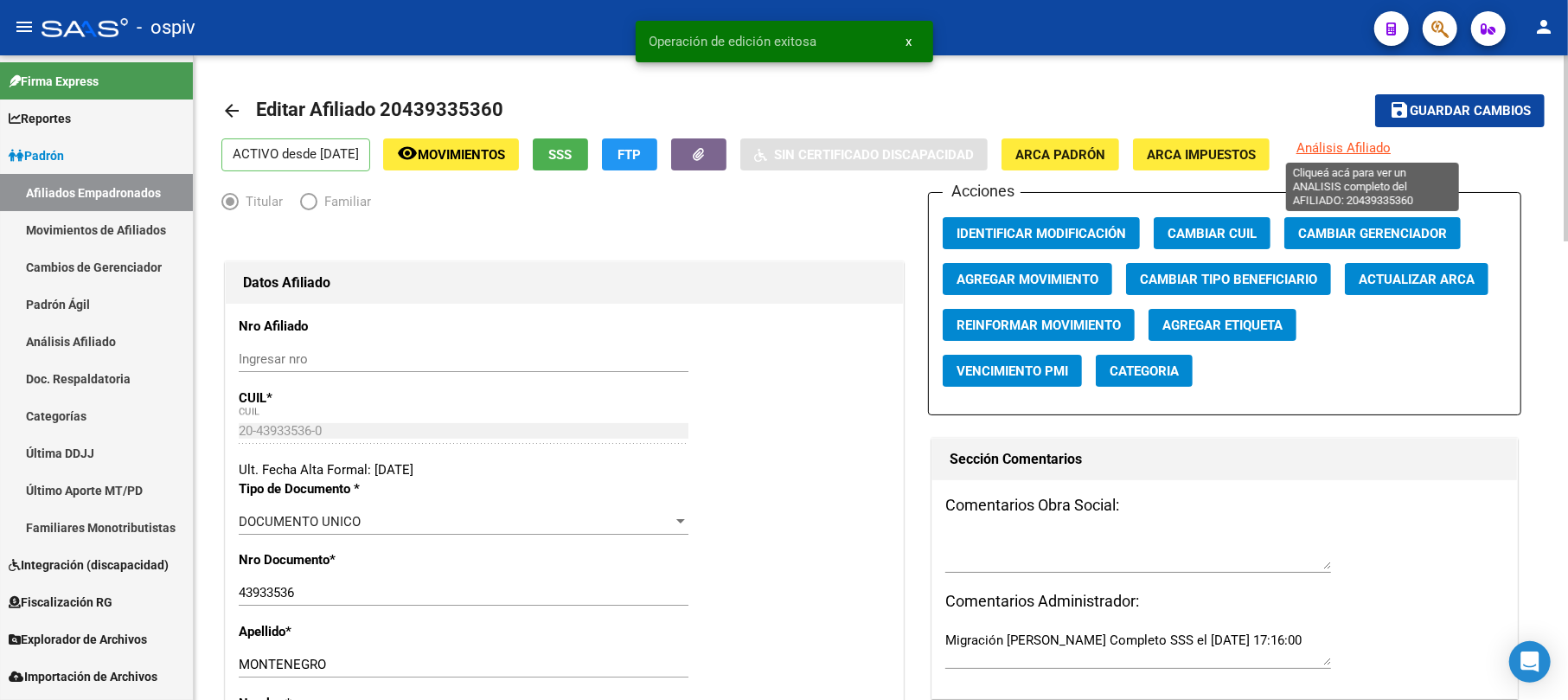
click at [1391, 149] on span "Análisis Afiliado" at bounding box center [1344, 148] width 94 height 16
type textarea "20439335360"
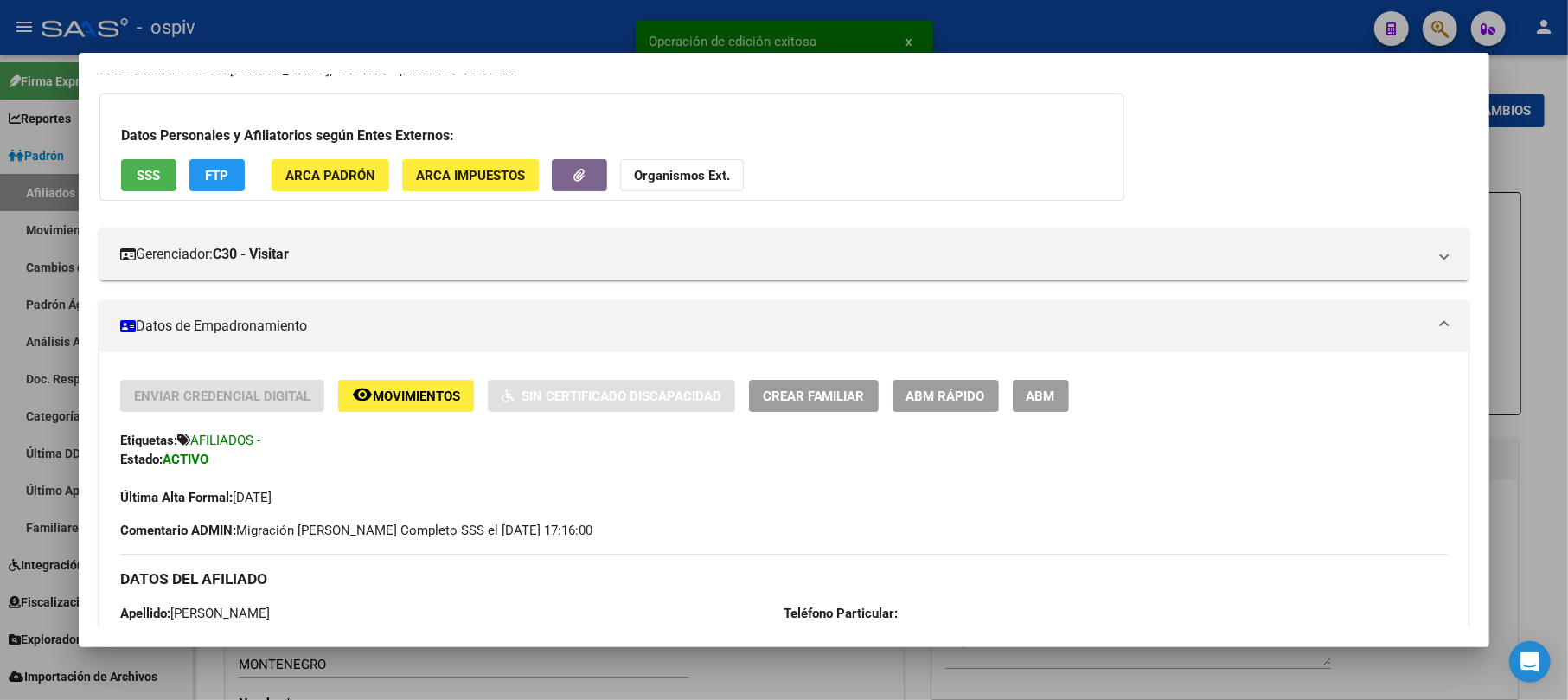
scroll to position [115, 0]
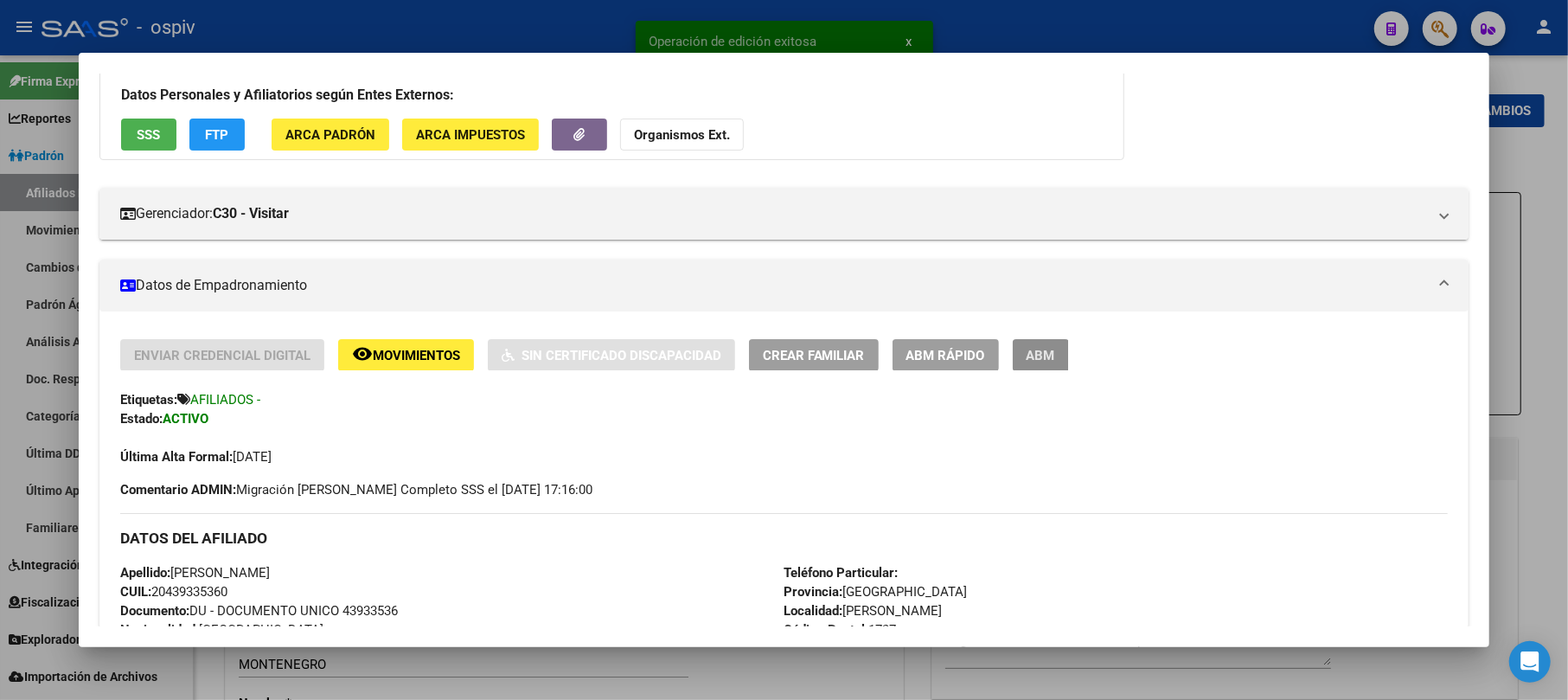
click at [1056, 357] on button "ABM" at bounding box center [1040, 354] width 56 height 32
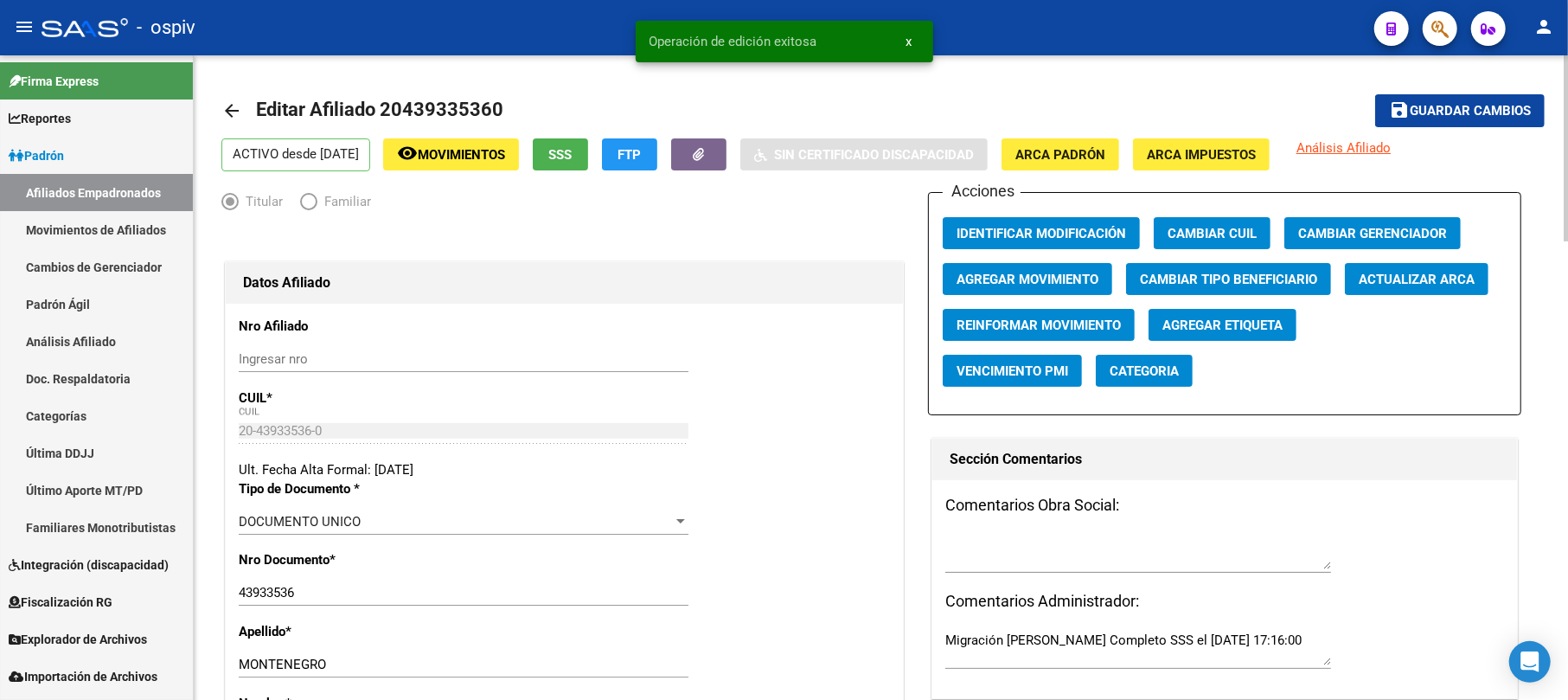
click at [1170, 381] on button "Categoria" at bounding box center [1144, 370] width 97 height 32
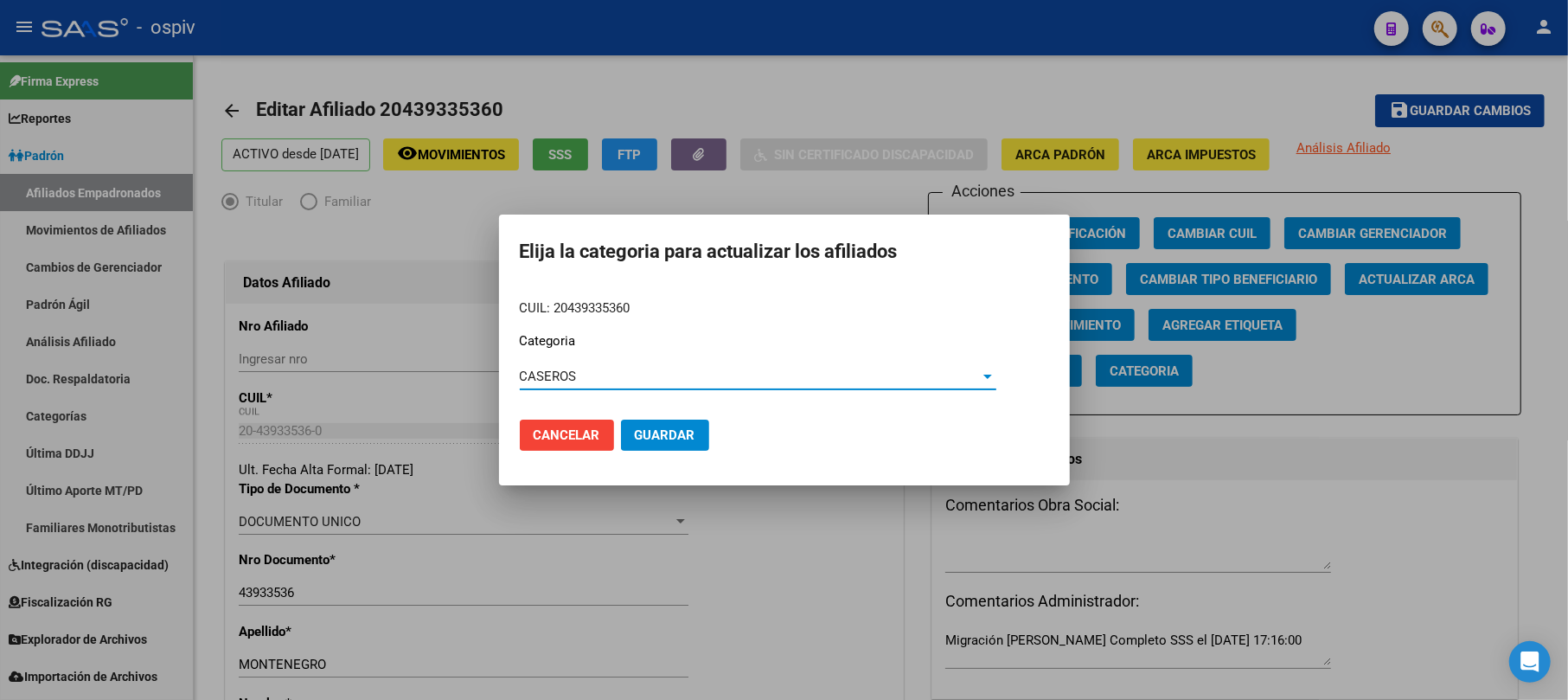
drag, startPoint x: 649, startPoint y: 441, endPoint x: 685, endPoint y: 408, distance: 48.8
click at [651, 440] on span "Guardar" at bounding box center [665, 435] width 61 height 16
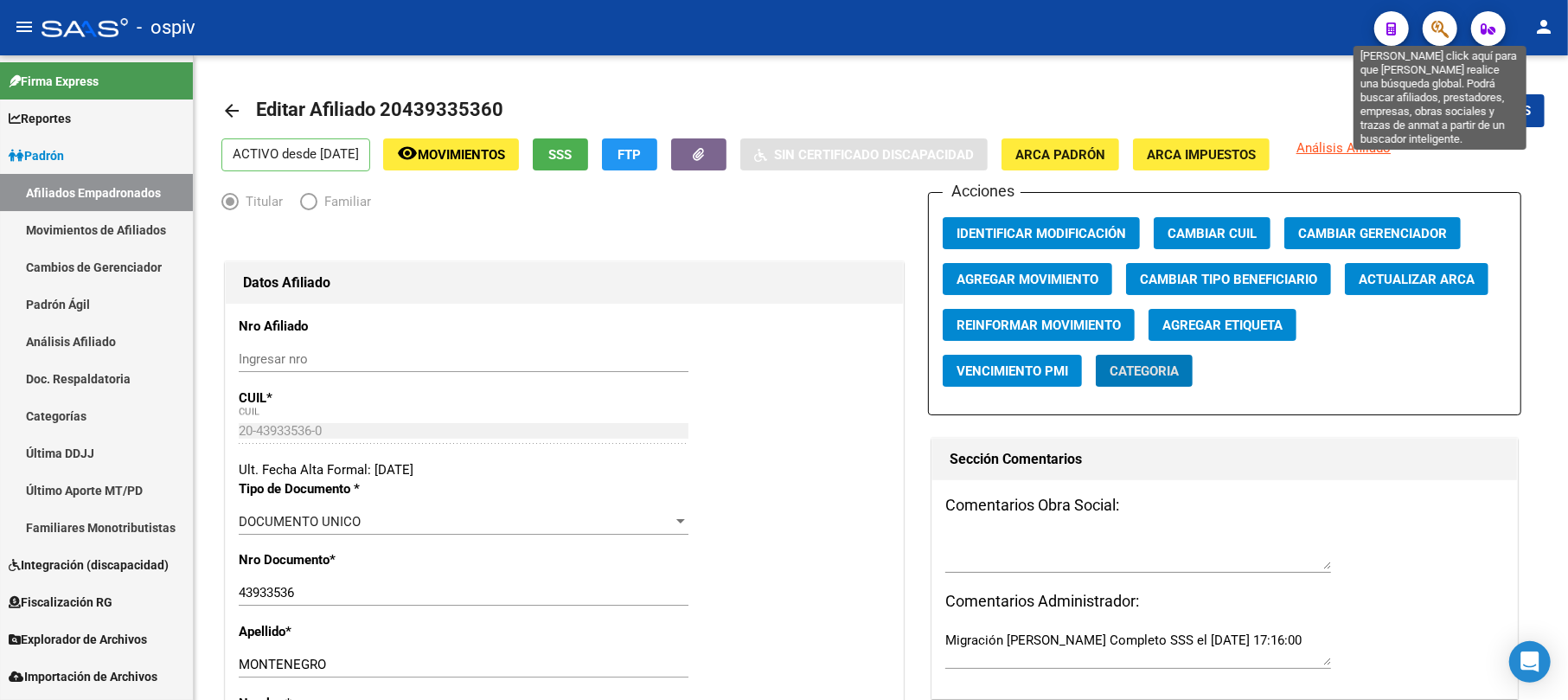
click at [1434, 24] on icon "button" at bounding box center [1441, 29] width 17 height 20
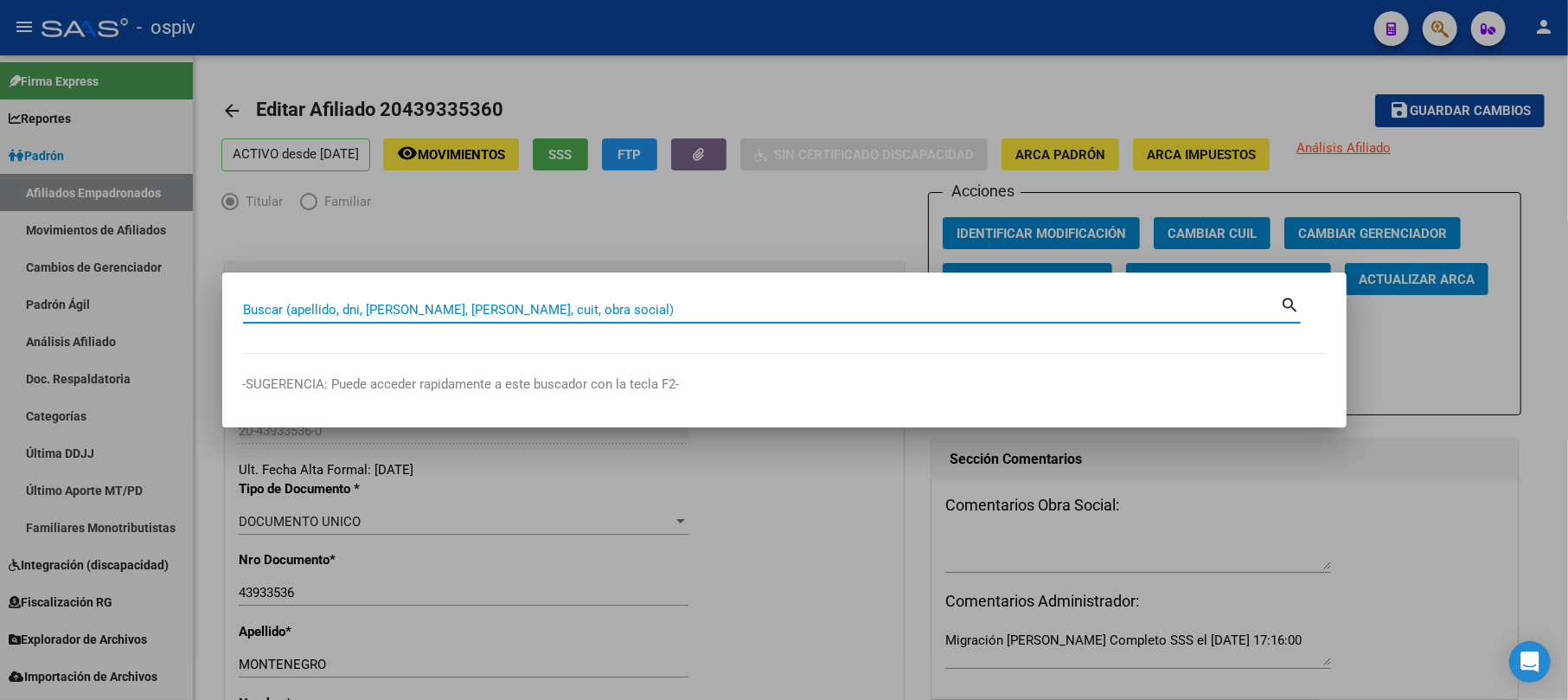
paste input "20338597577"
type input "20338597577"
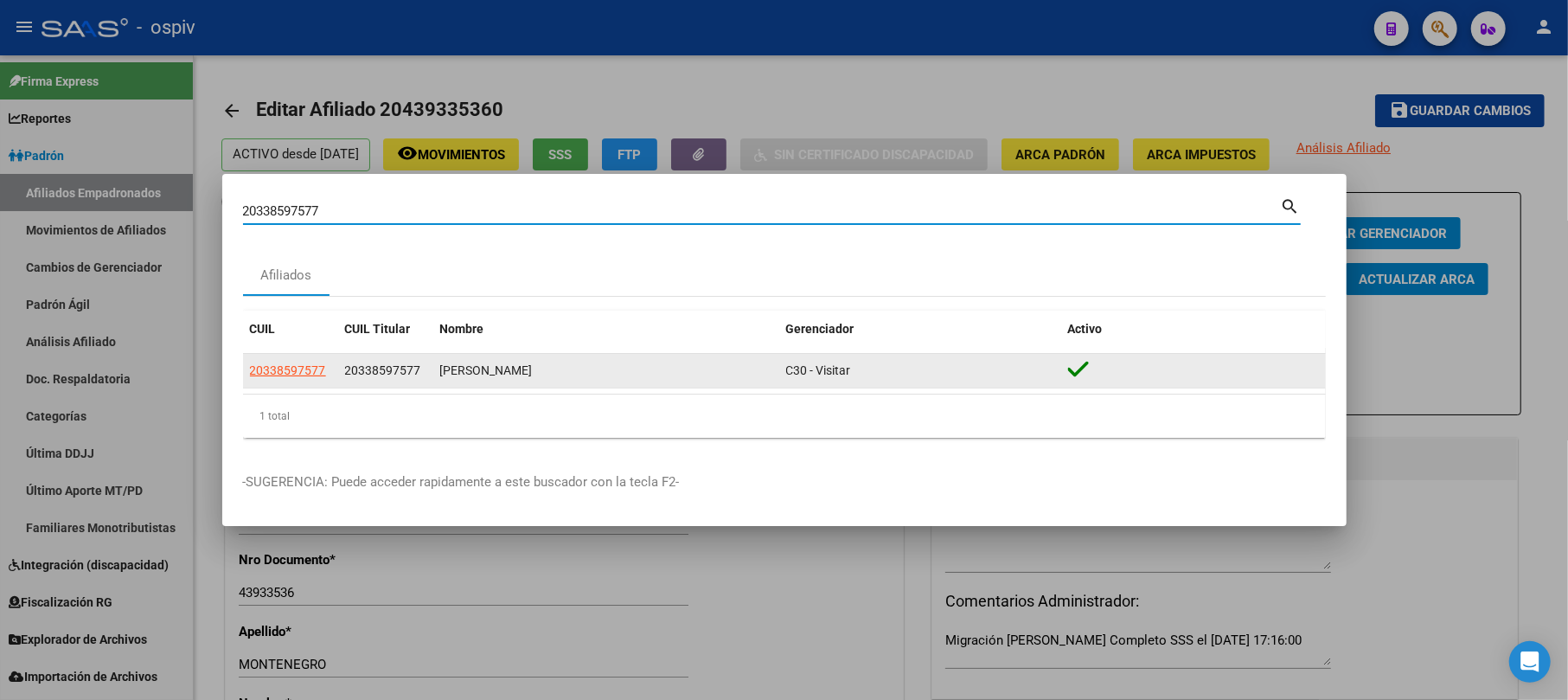
click at [286, 360] on app-link-go-to "20338597577" at bounding box center [288, 370] width 76 height 20
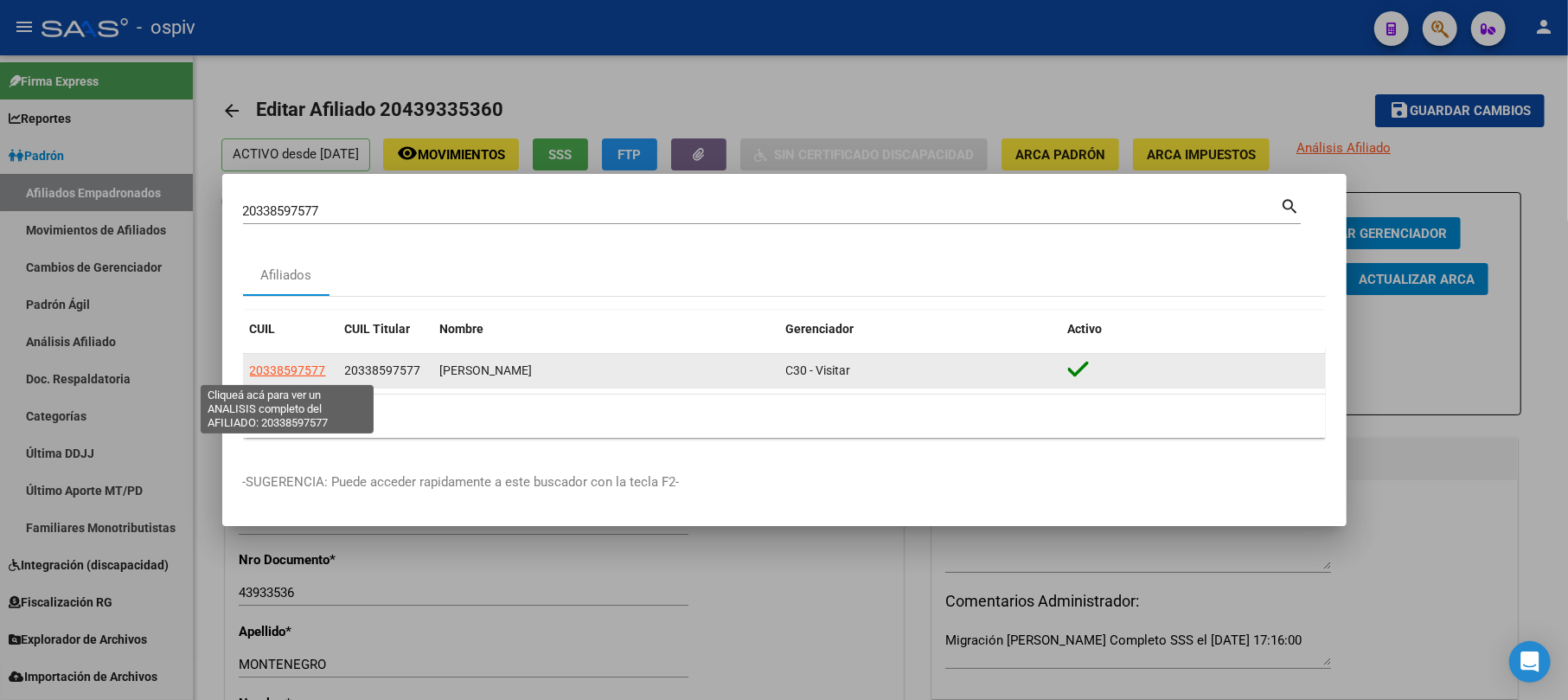
click at [288, 366] on span "20338597577" at bounding box center [288, 370] width 76 height 14
type textarea "20338597577"
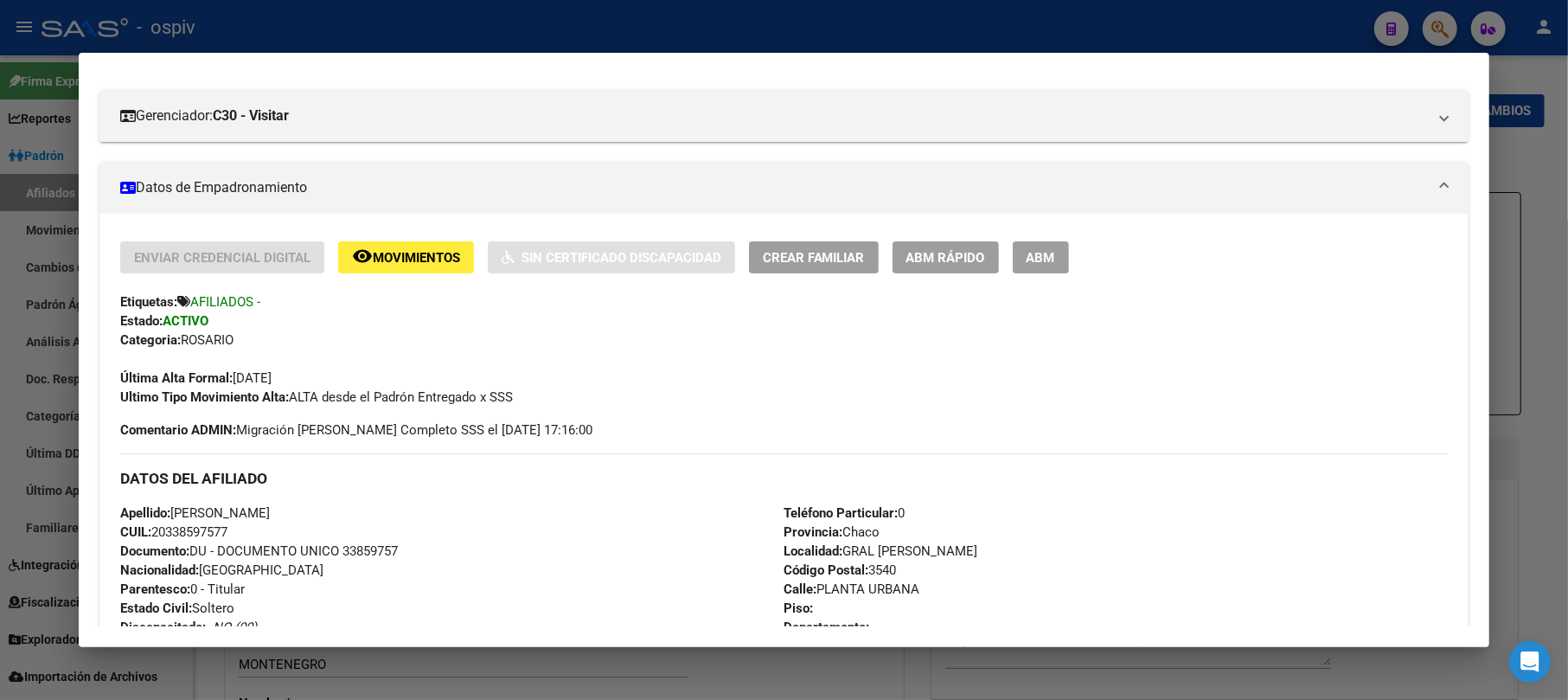
scroll to position [0, 0]
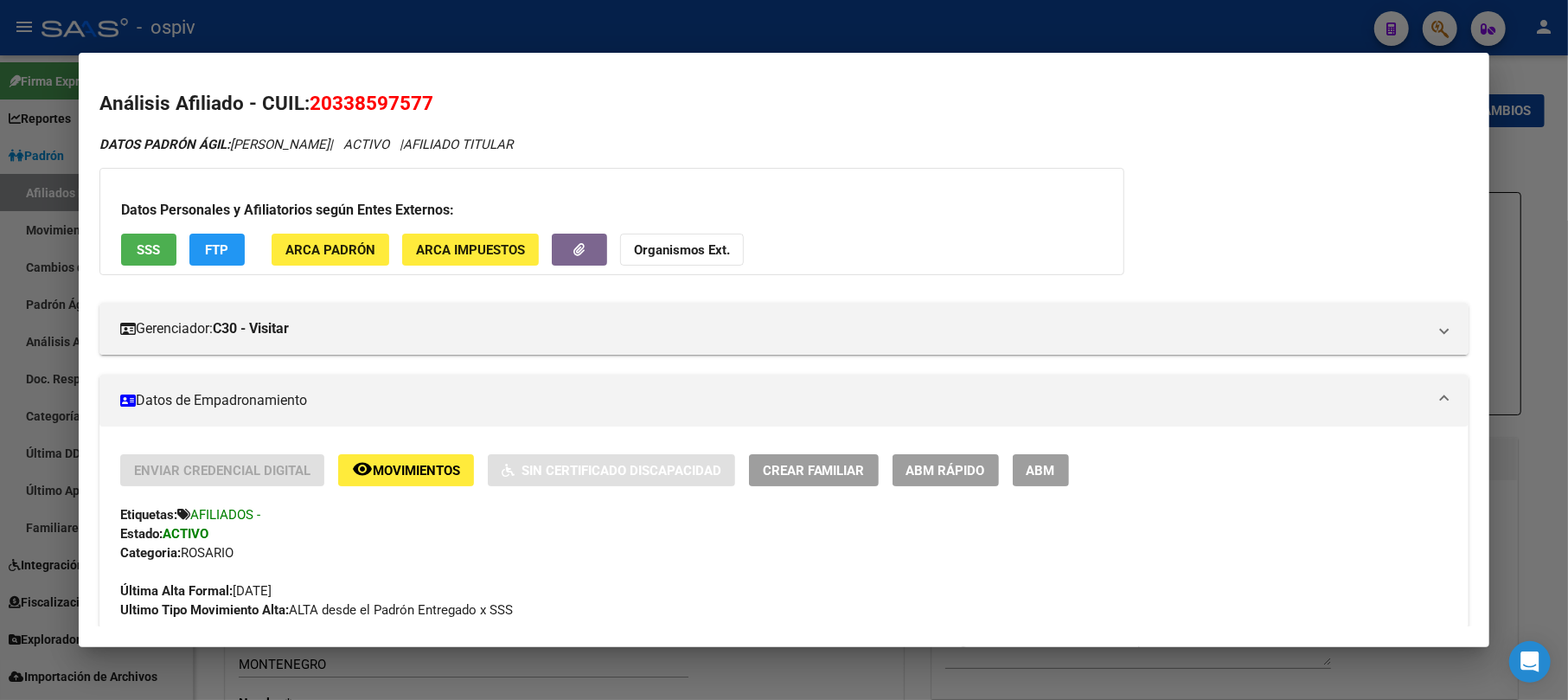
click at [347, 246] on span "ARCA Padrón" at bounding box center [331, 250] width 90 height 16
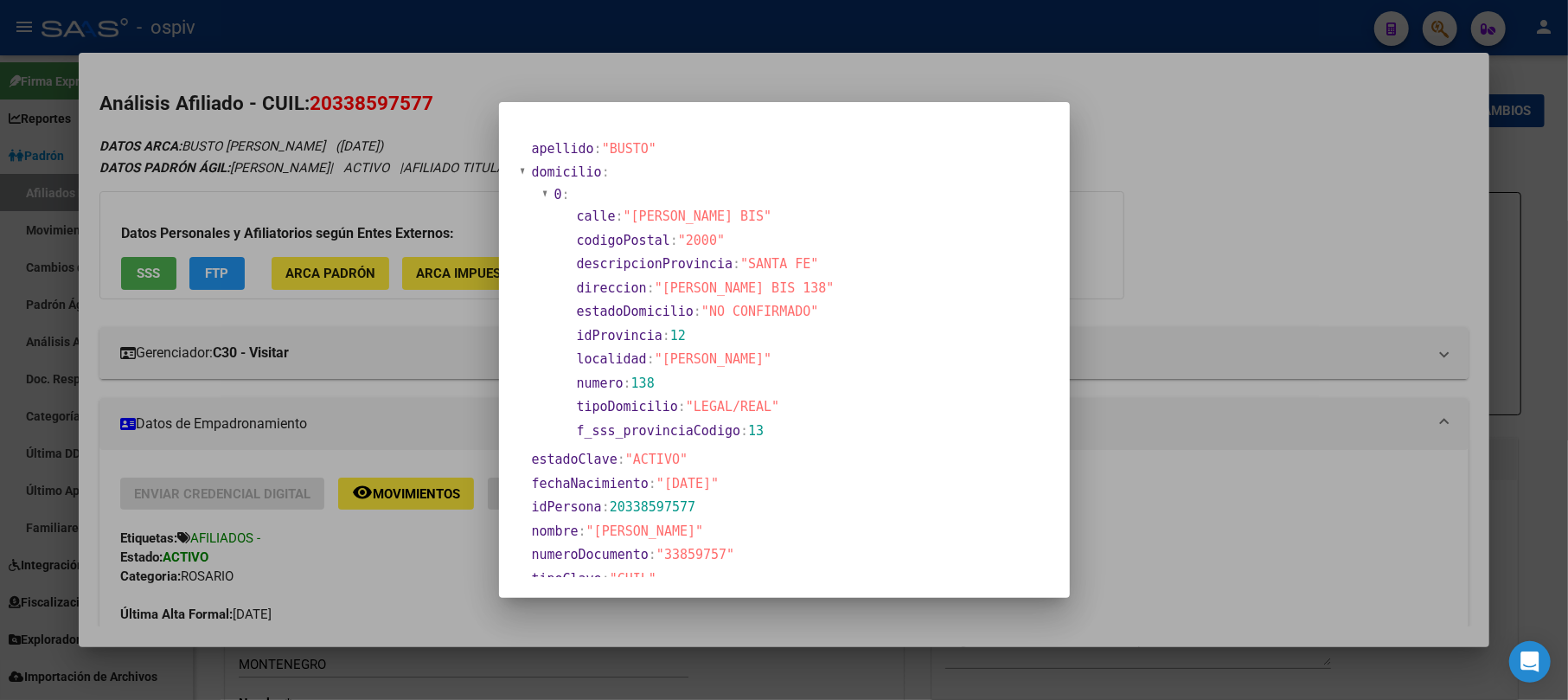
click at [427, 548] on div at bounding box center [784, 350] width 1568 height 700
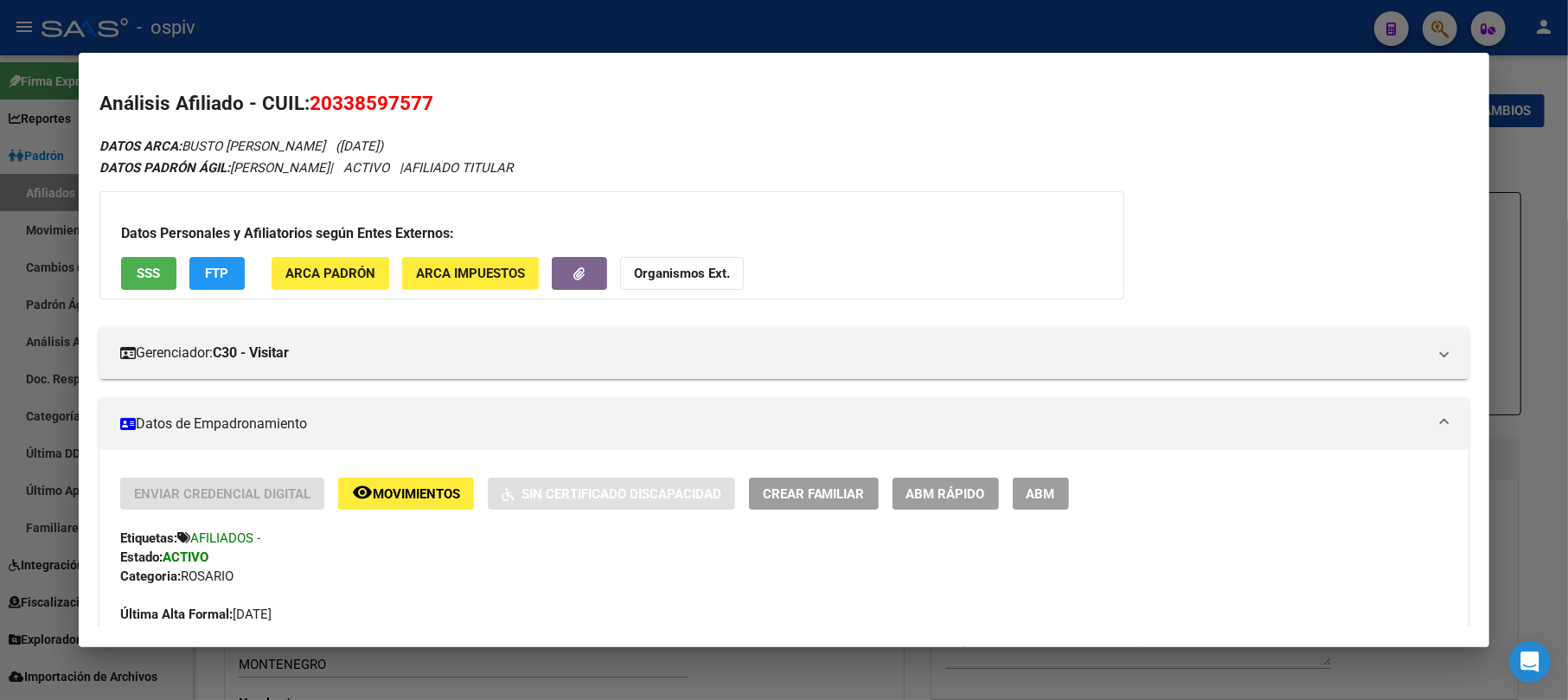
drag, startPoint x: 1448, startPoint y: 18, endPoint x: 1101, endPoint y: 9, distance: 347.1
click at [1445, 15] on div at bounding box center [784, 350] width 1568 height 700
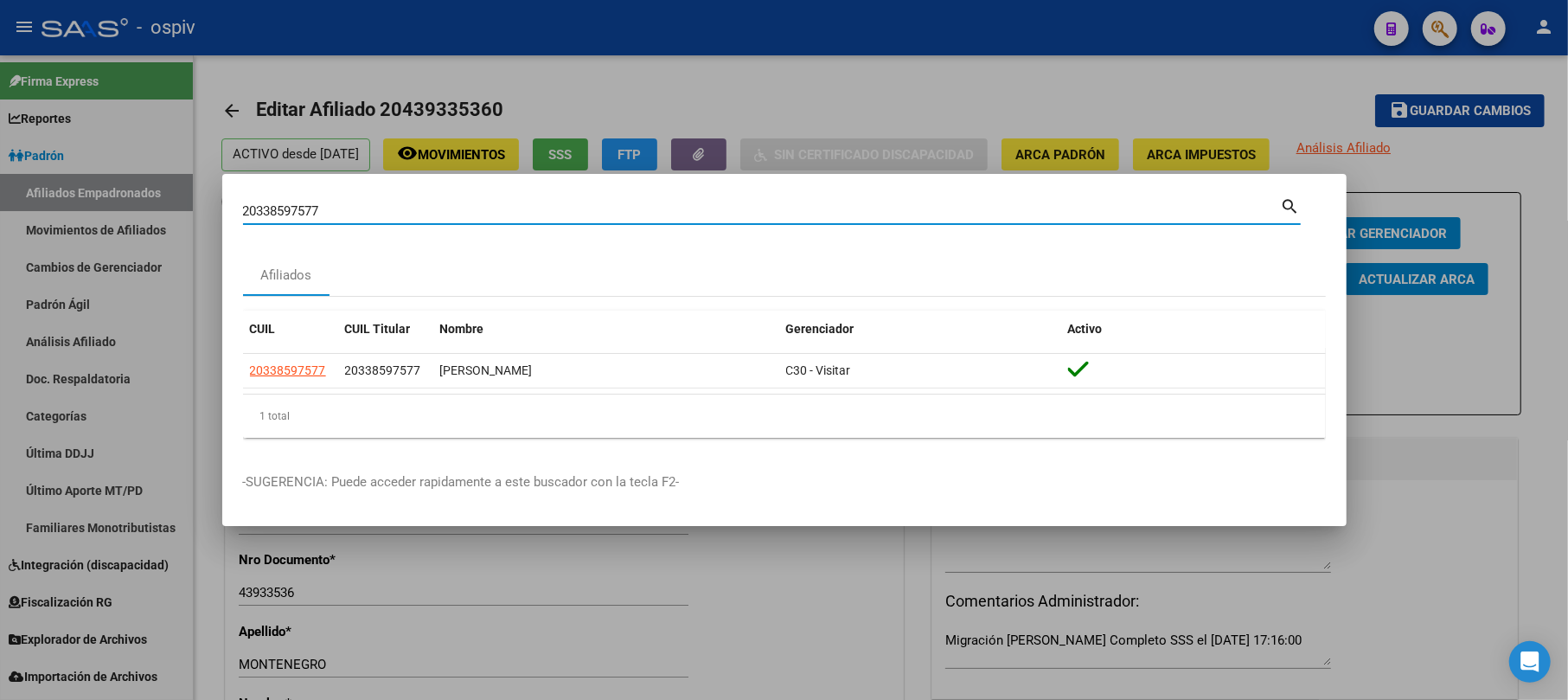
drag, startPoint x: 333, startPoint y: 216, endPoint x: 161, endPoint y: 185, distance: 174.8
click at [161, 185] on div "20338597577 Buscar (apellido, dni, cuil, nro traspaso, cuit, obra social) searc…" at bounding box center [784, 350] width 1568 height 700
paste input "20325970171"
type input "20325970171"
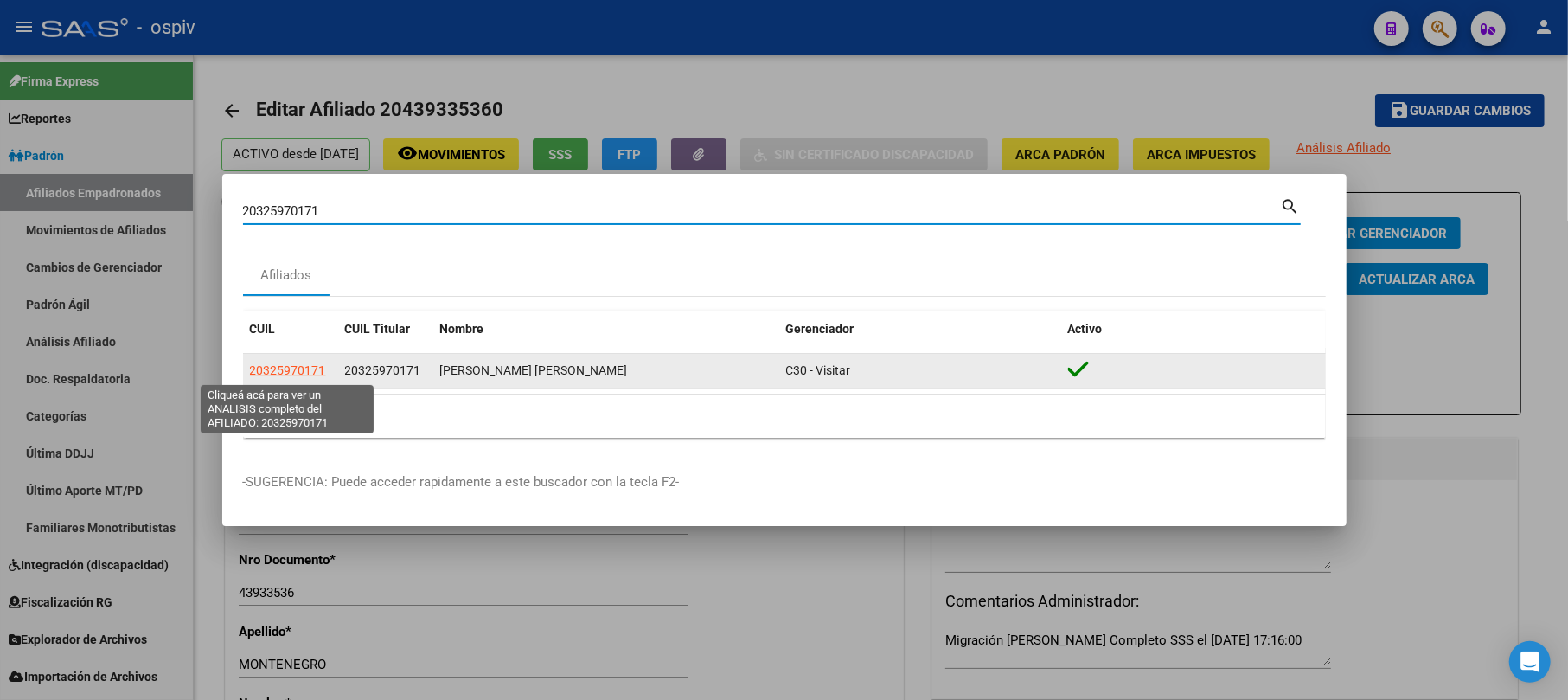
click at [299, 374] on span "20325970171" at bounding box center [288, 370] width 76 height 14
type textarea "20325970171"
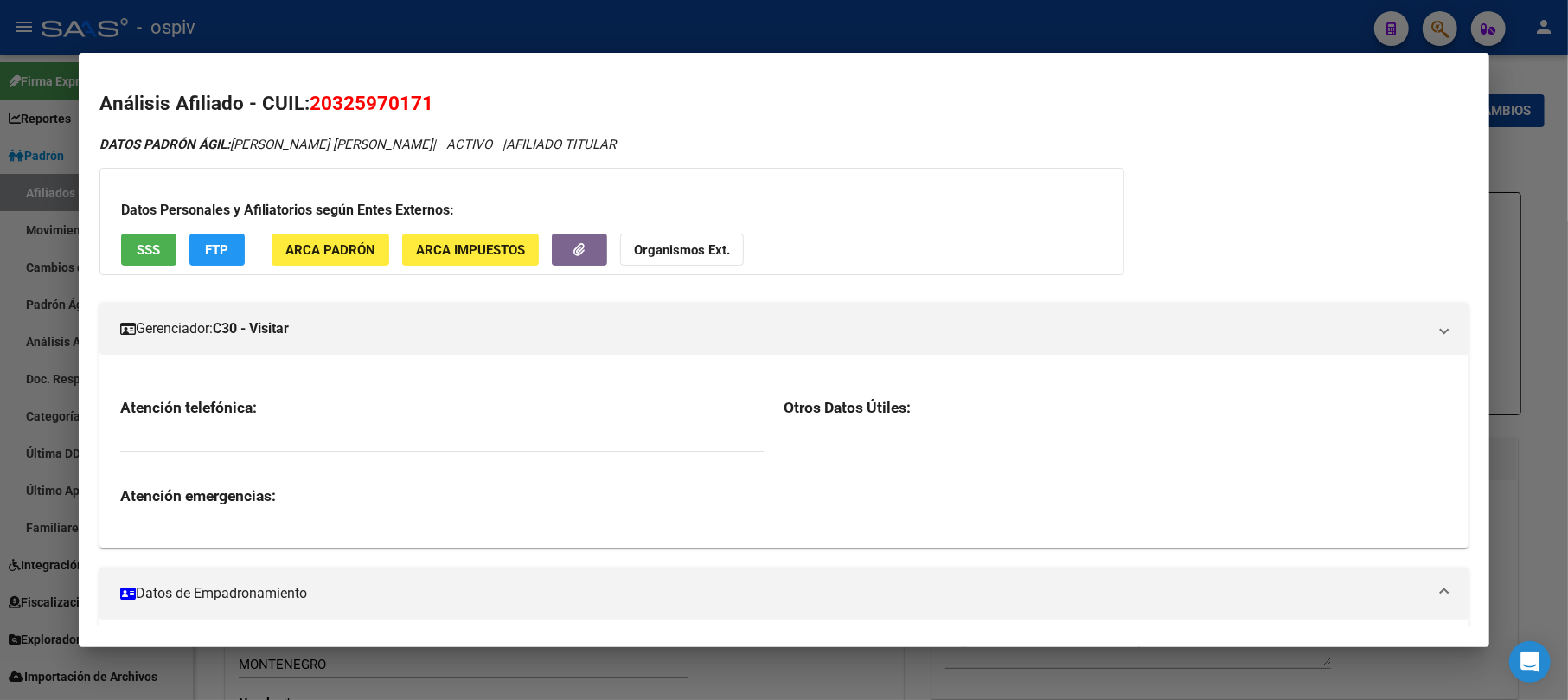
scroll to position [114, 0]
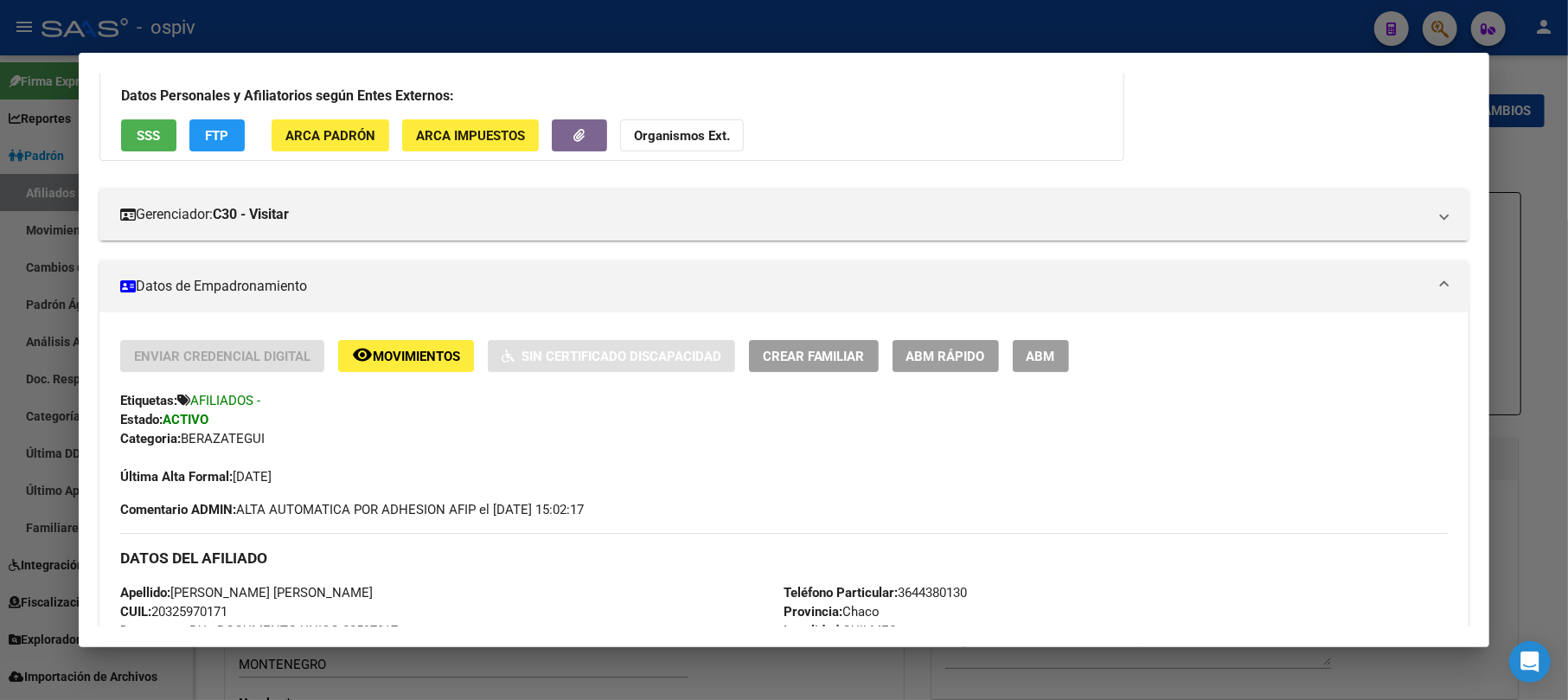
click at [1034, 348] on span "ABM" at bounding box center [1040, 356] width 29 height 16
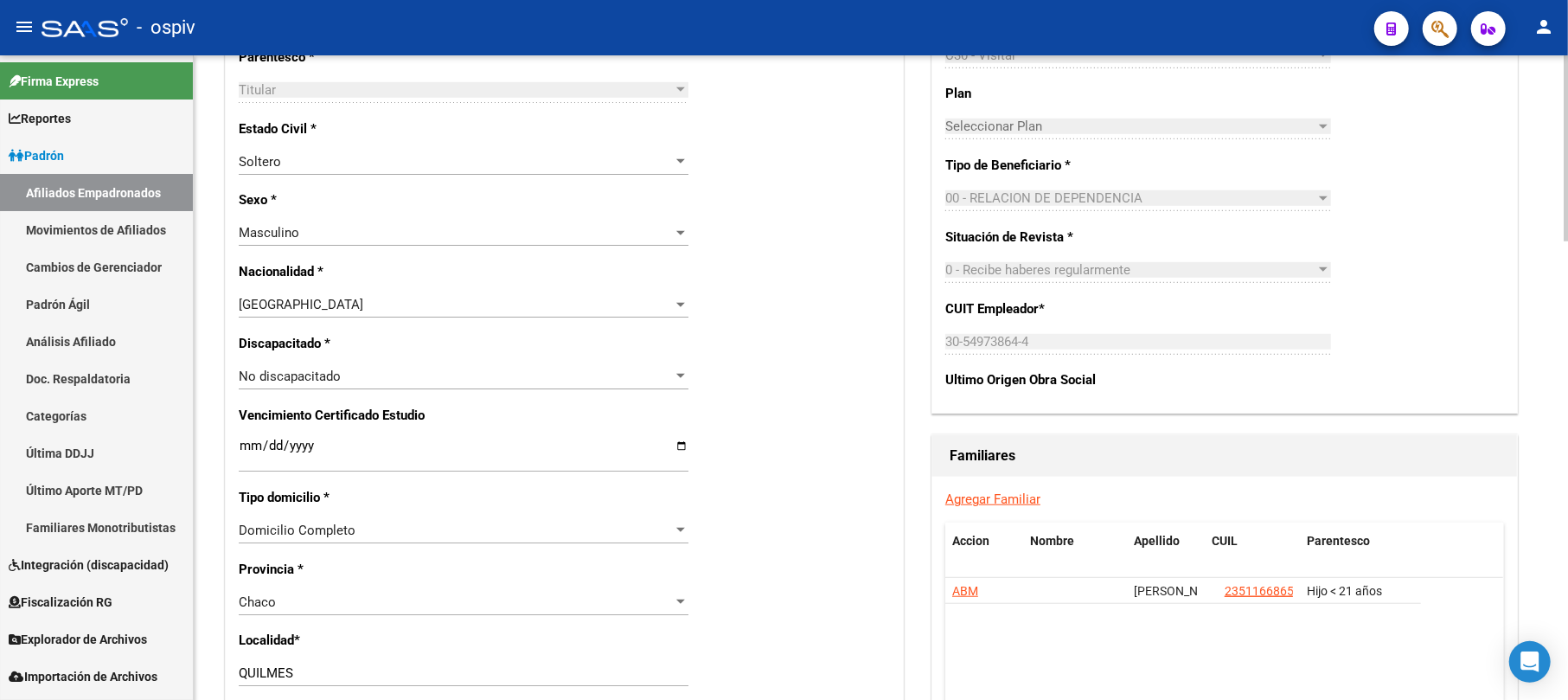
scroll to position [807, 0]
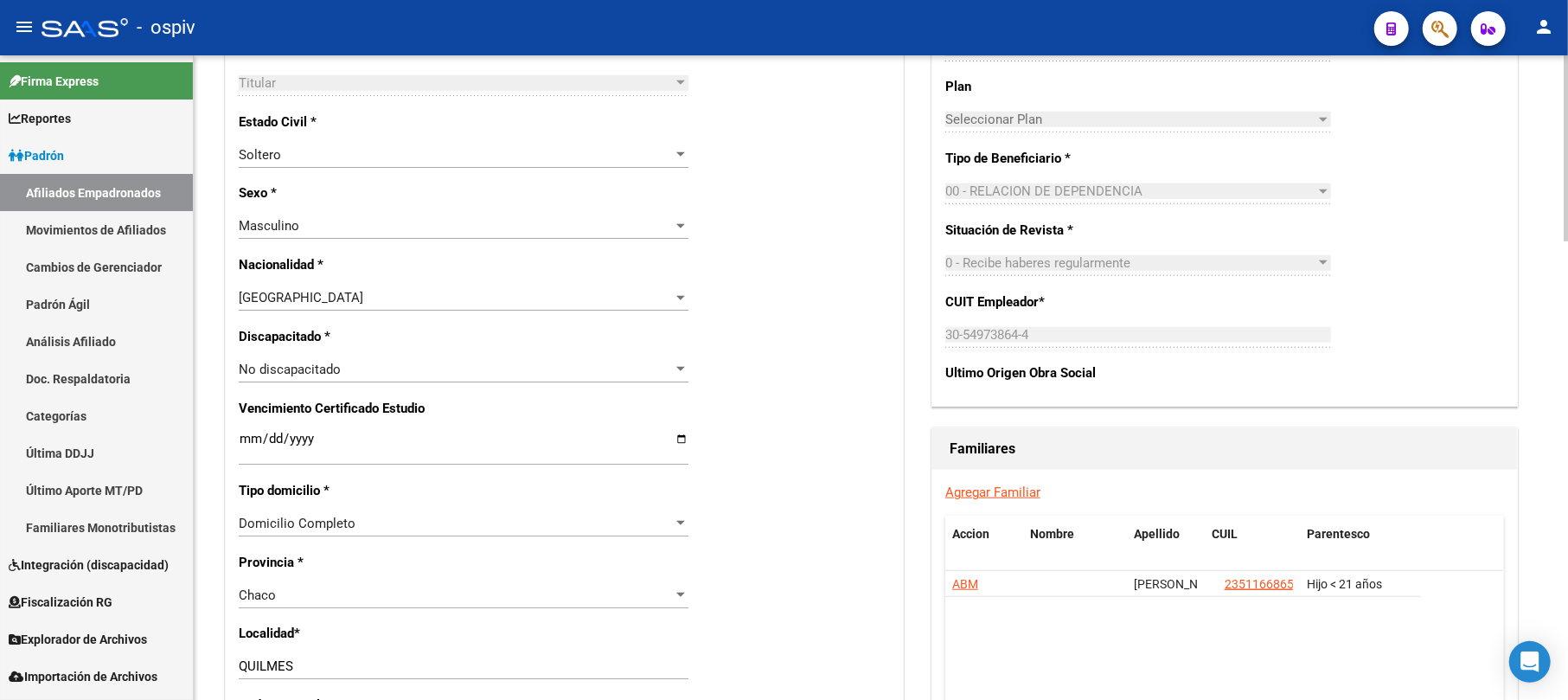
click at [316, 600] on div "Chaco" at bounding box center [456, 595] width 434 height 16
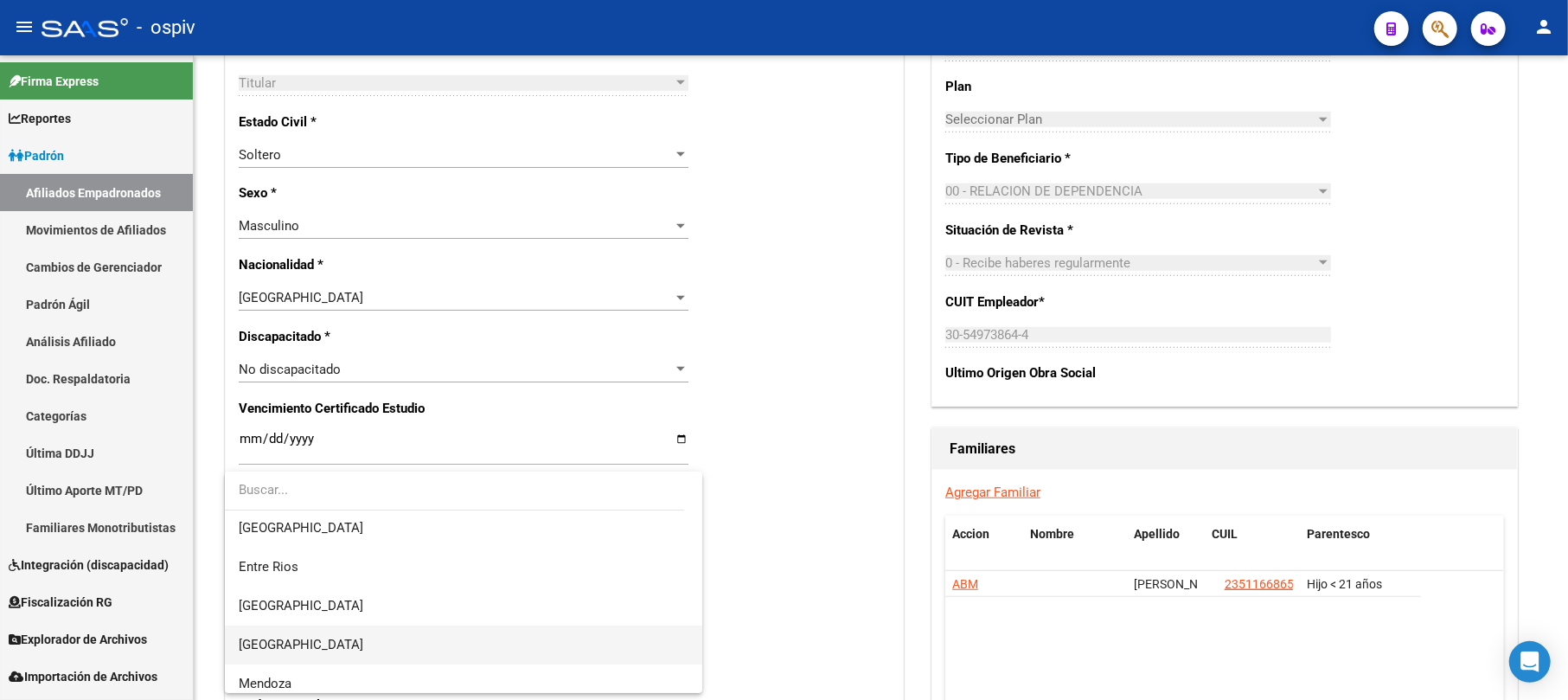
scroll to position [0, 0]
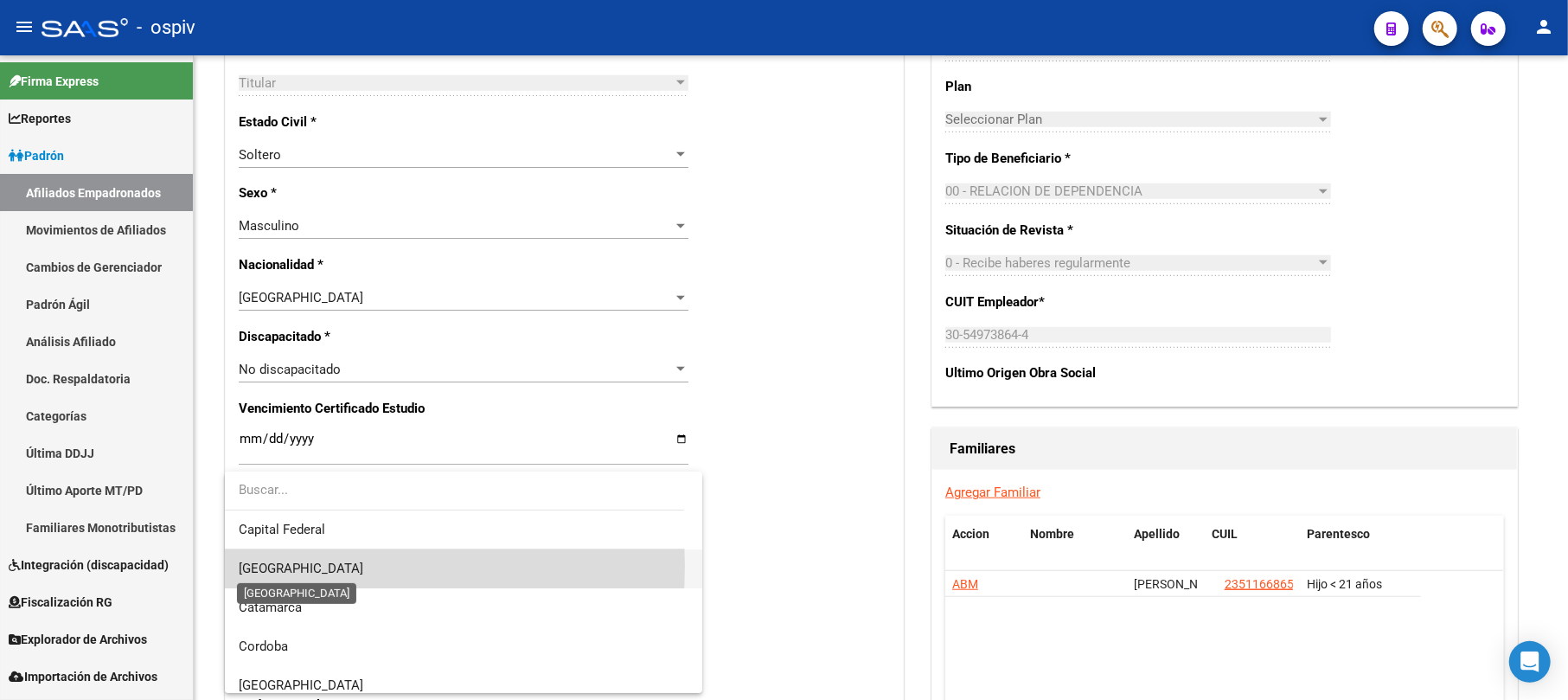
click at [305, 566] on span "[GEOGRAPHIC_DATA]" at bounding box center [301, 568] width 125 height 16
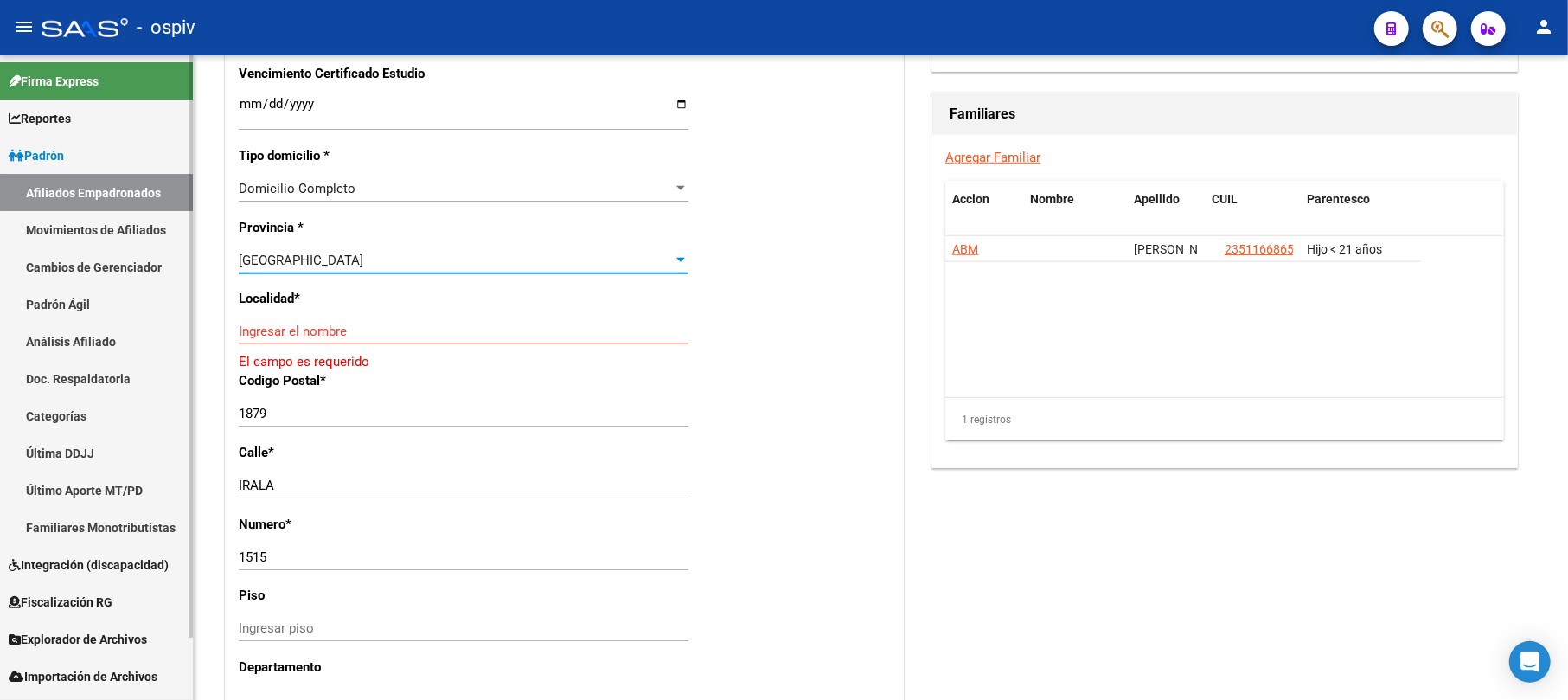
scroll to position [1153, 0]
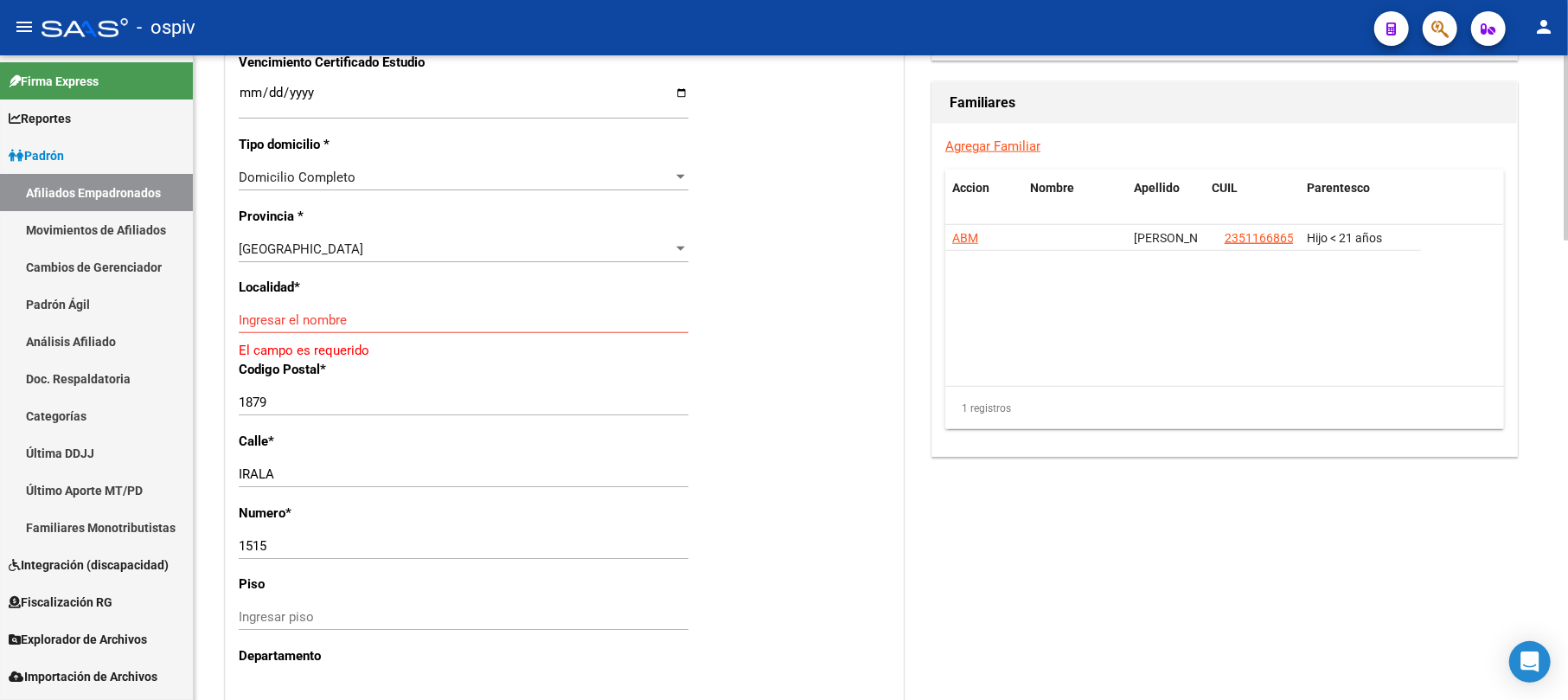
click at [320, 308] on div "Ingresar el nombre" at bounding box center [463, 320] width 450 height 26
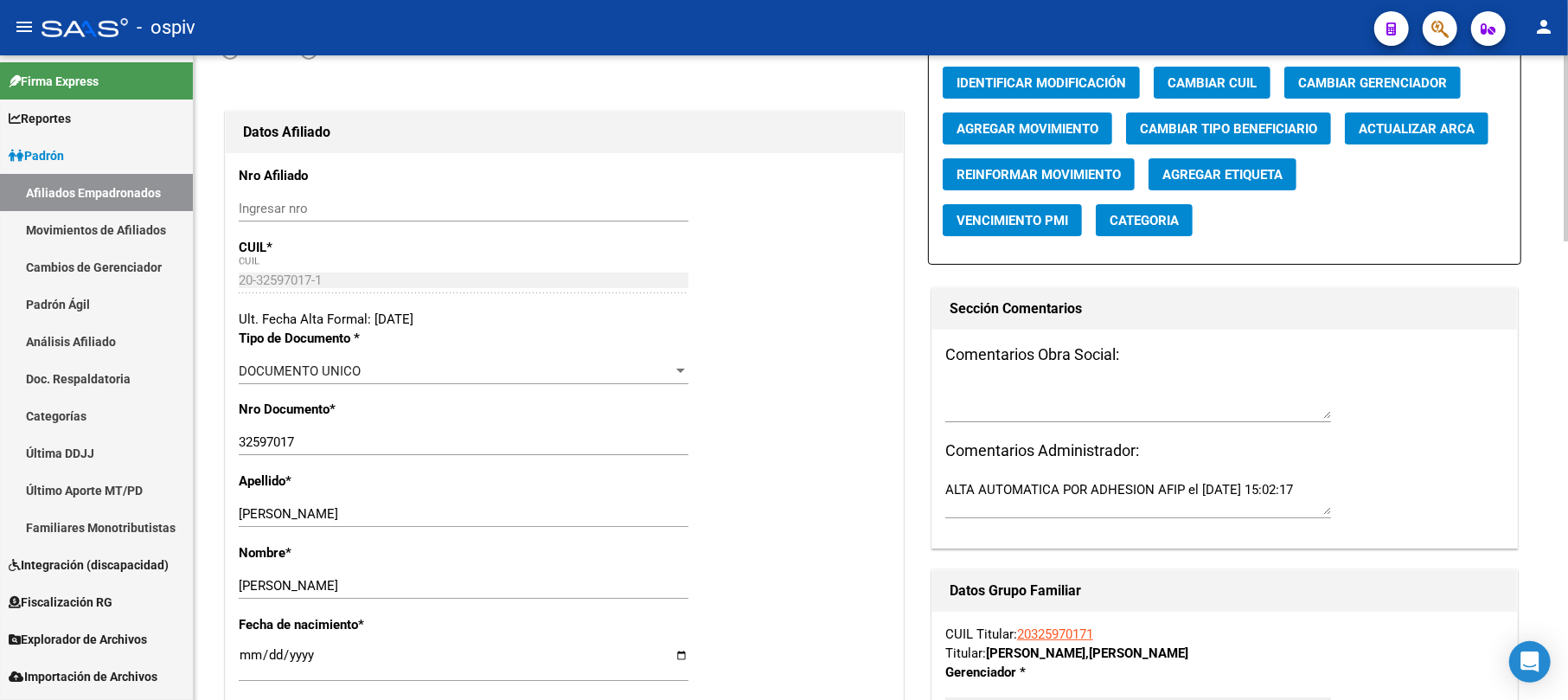
scroll to position [0, 0]
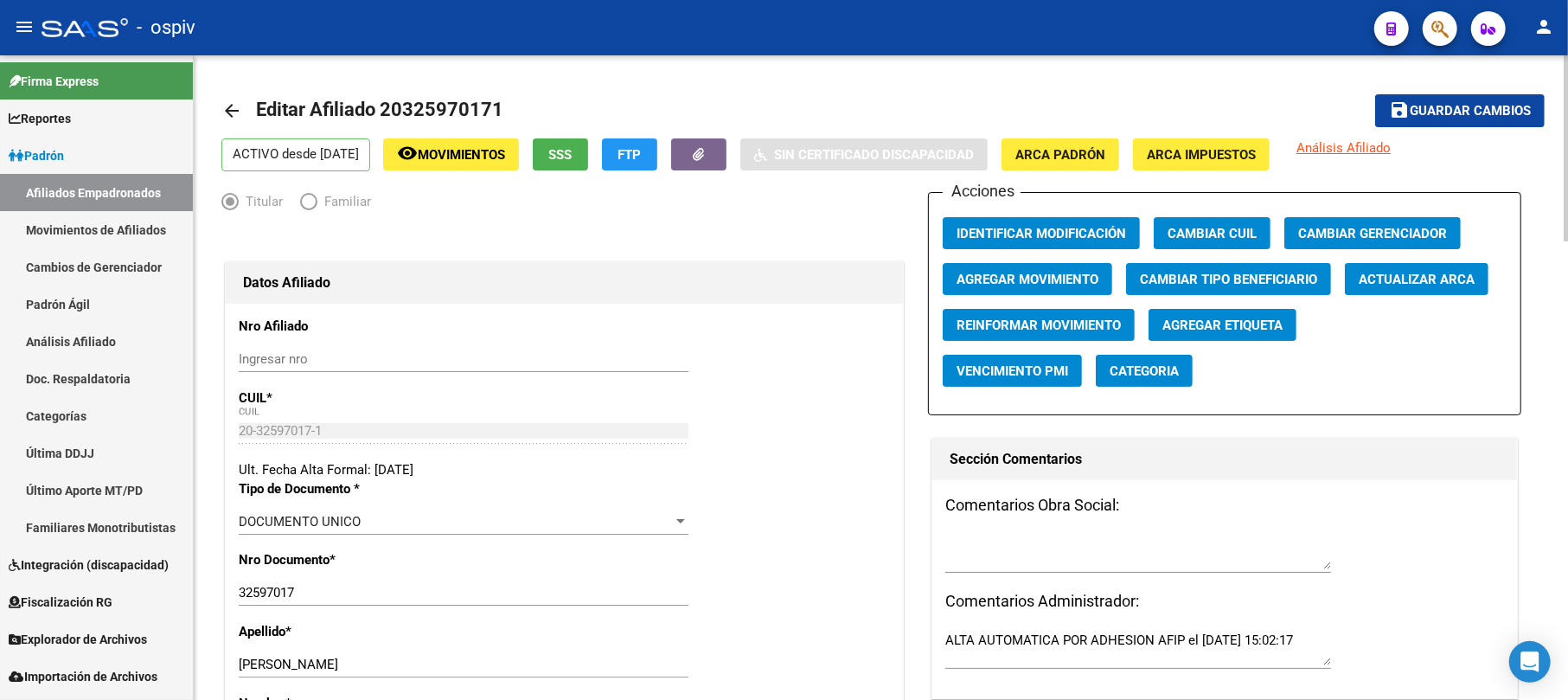
type input "QUILMES"
click at [1455, 107] on span "Guardar cambios" at bounding box center [1471, 112] width 121 height 16
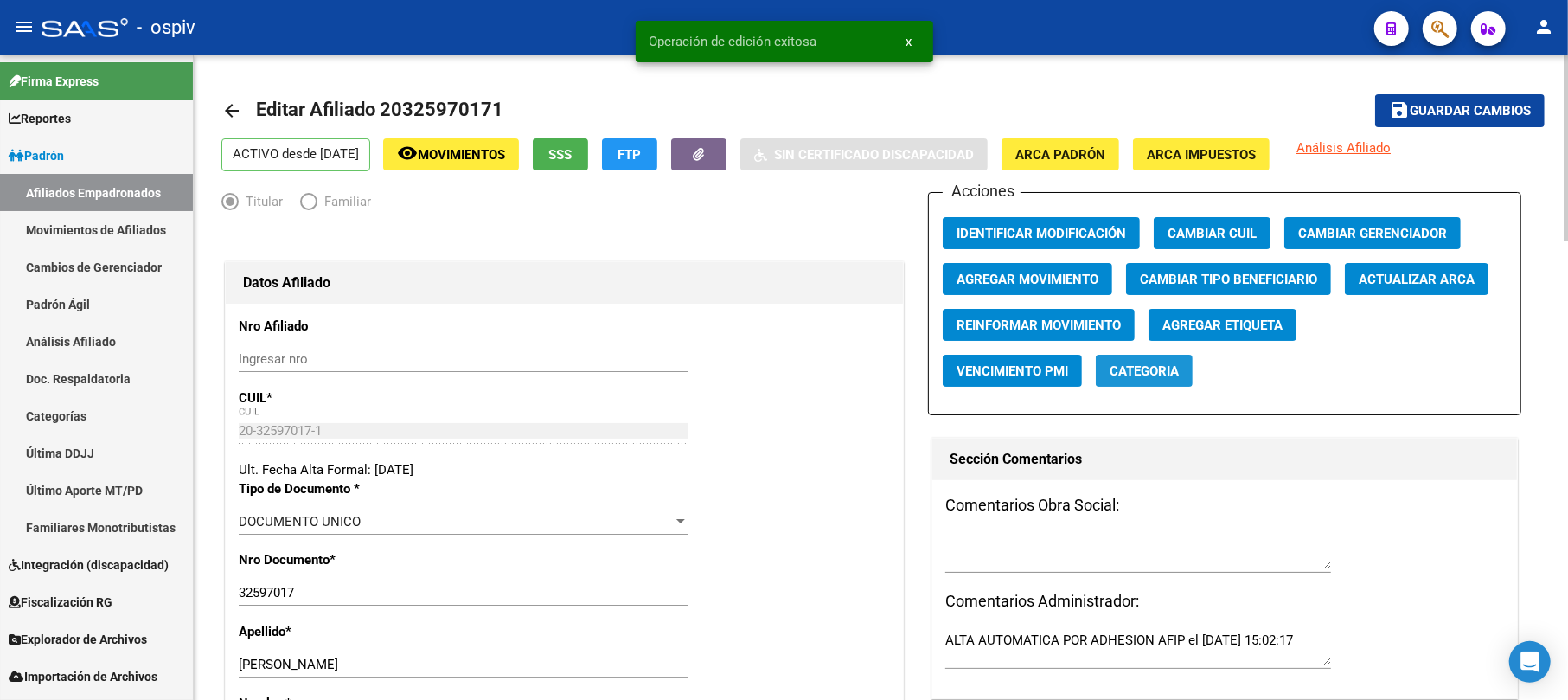
click at [1157, 378] on button "Categoria" at bounding box center [1144, 370] width 97 height 32
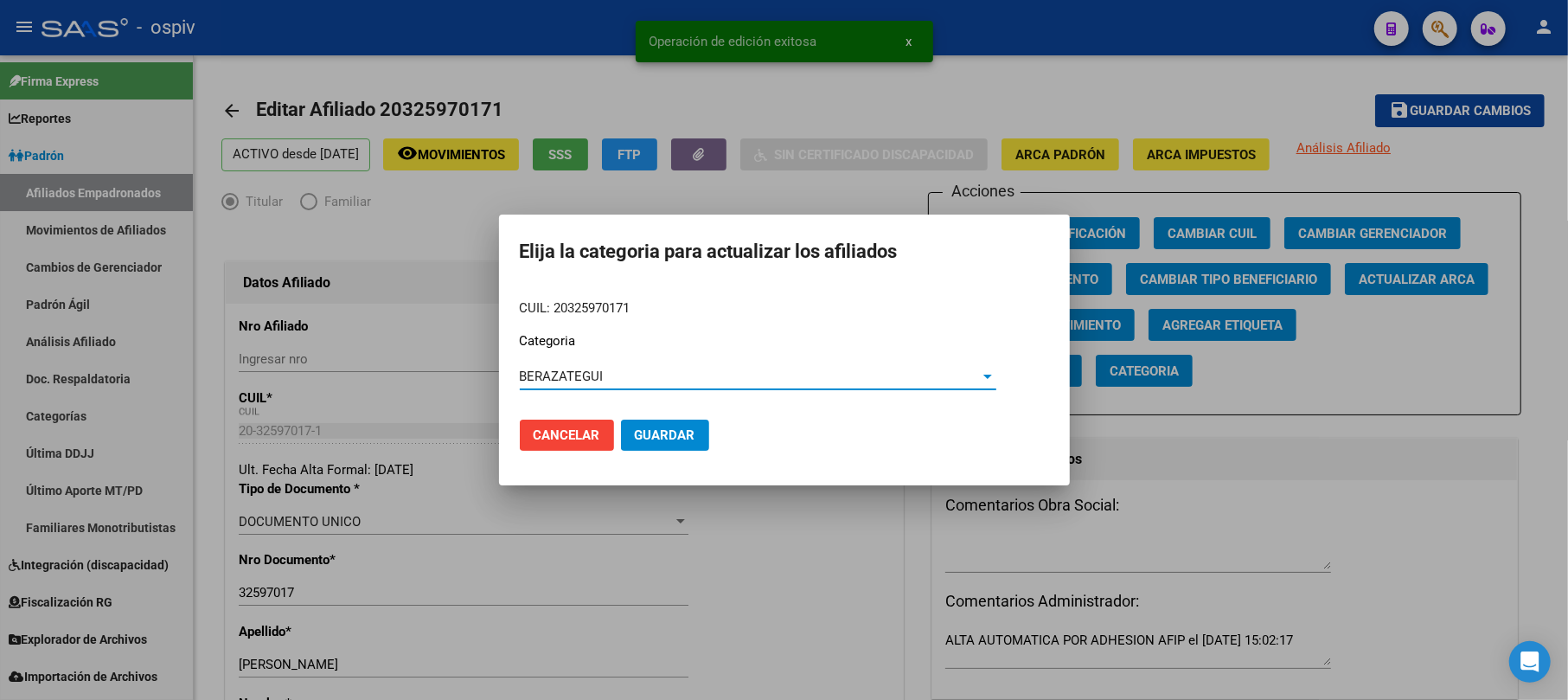
click at [662, 427] on span "Guardar" at bounding box center [665, 435] width 61 height 16
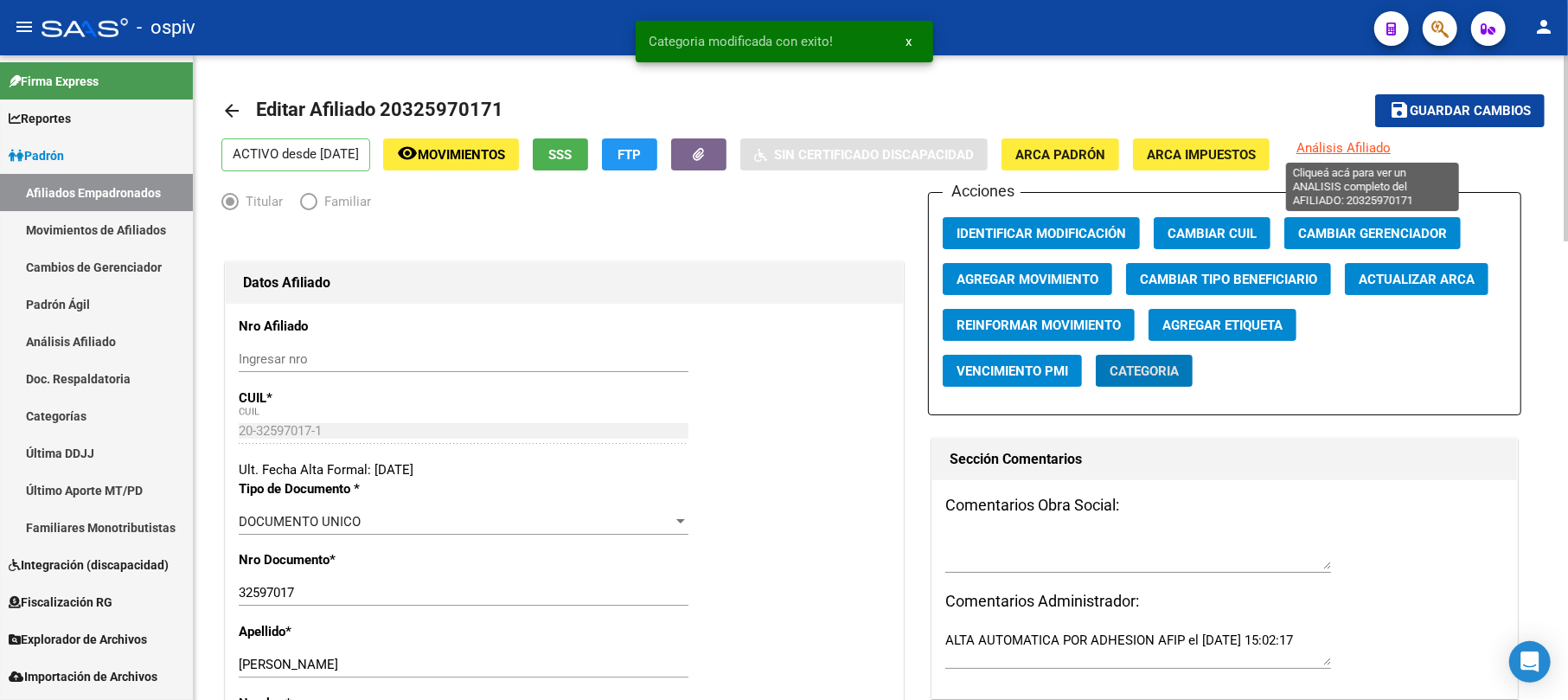
click at [1361, 149] on span "Análisis Afiliado" at bounding box center [1344, 148] width 94 height 16
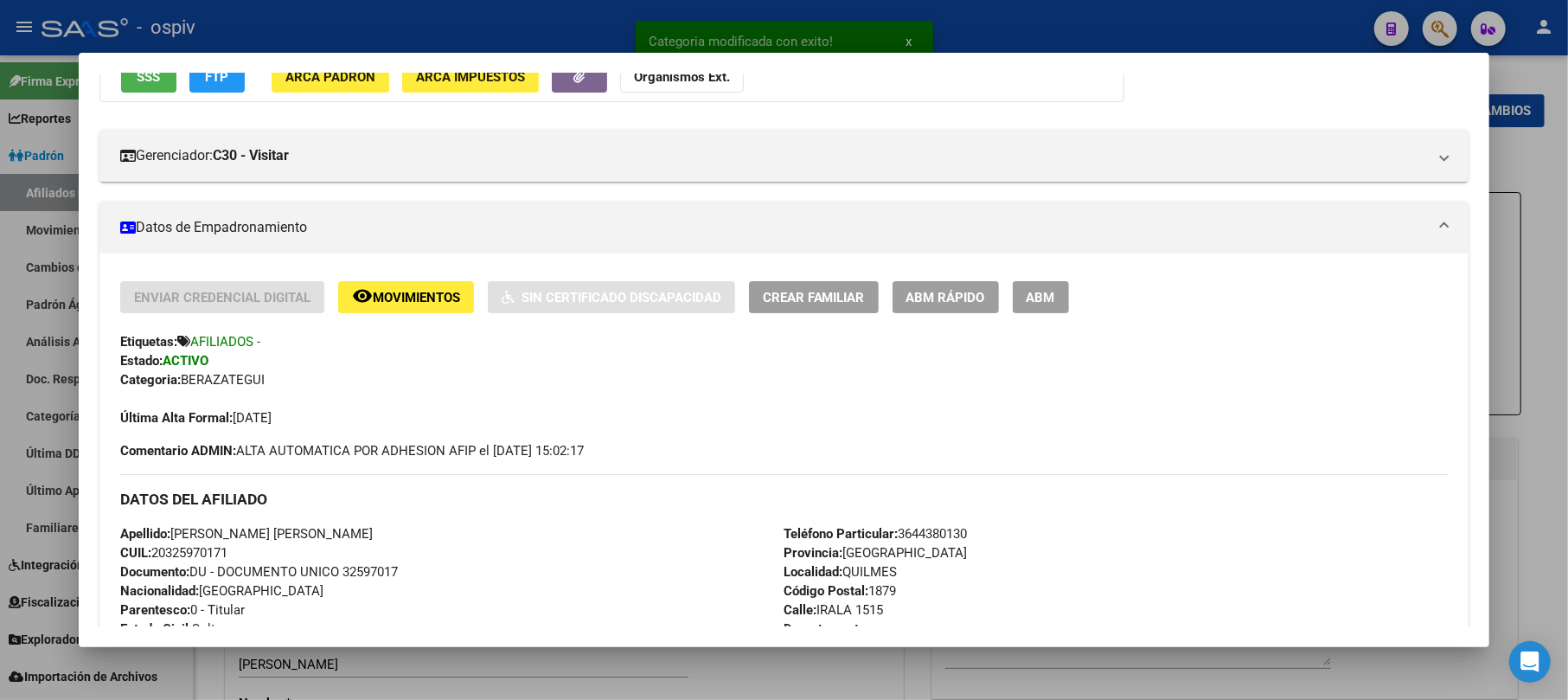
scroll to position [230, 0]
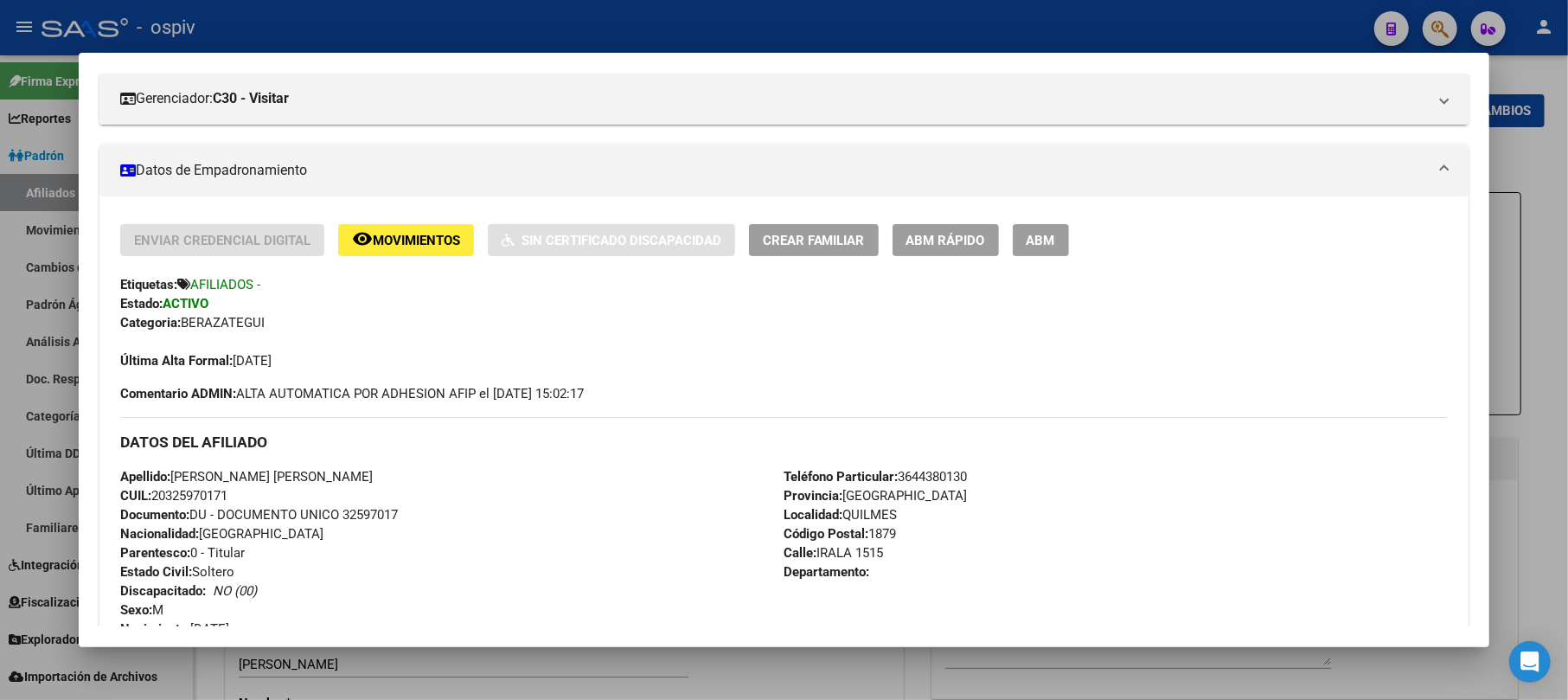
click at [14, 398] on div at bounding box center [784, 350] width 1568 height 700
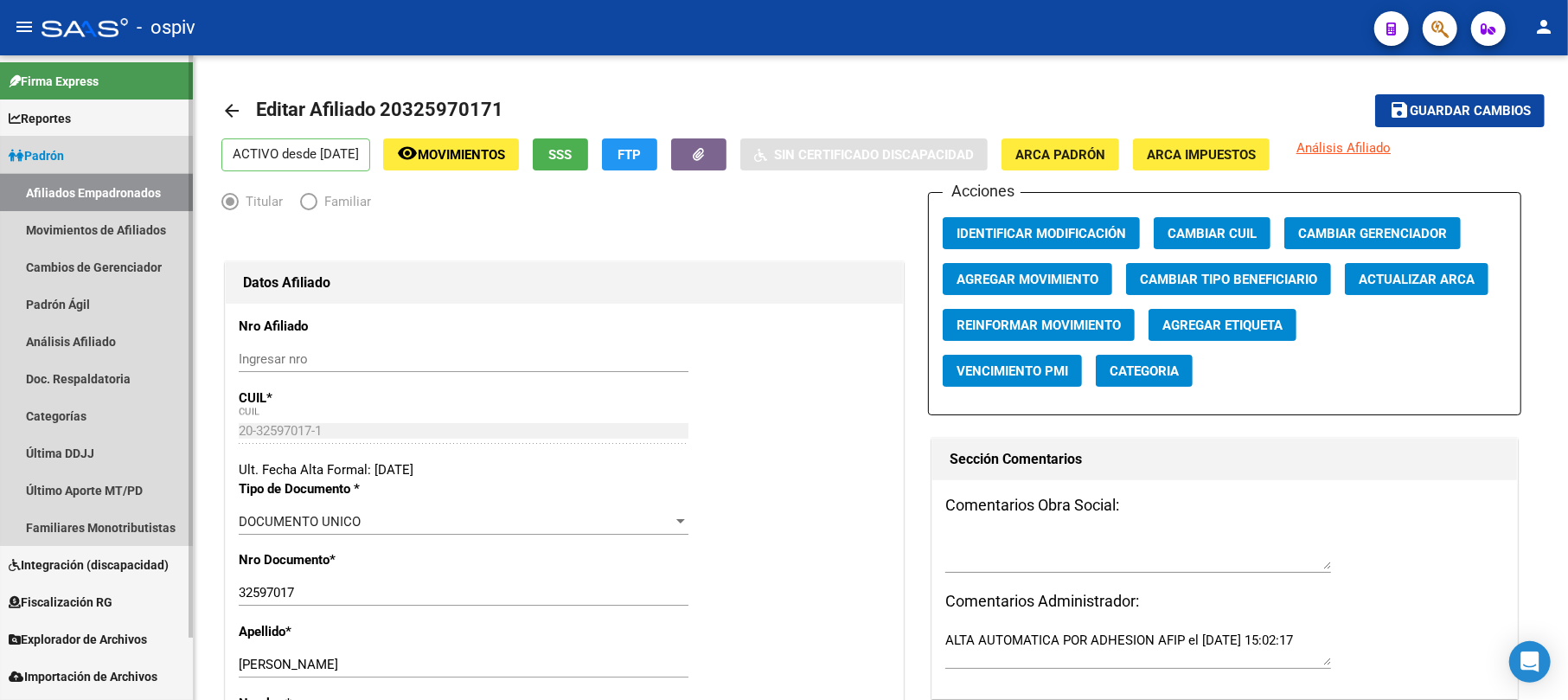
click at [139, 188] on link "Afiliados Empadronados" at bounding box center [96, 192] width 193 height 37
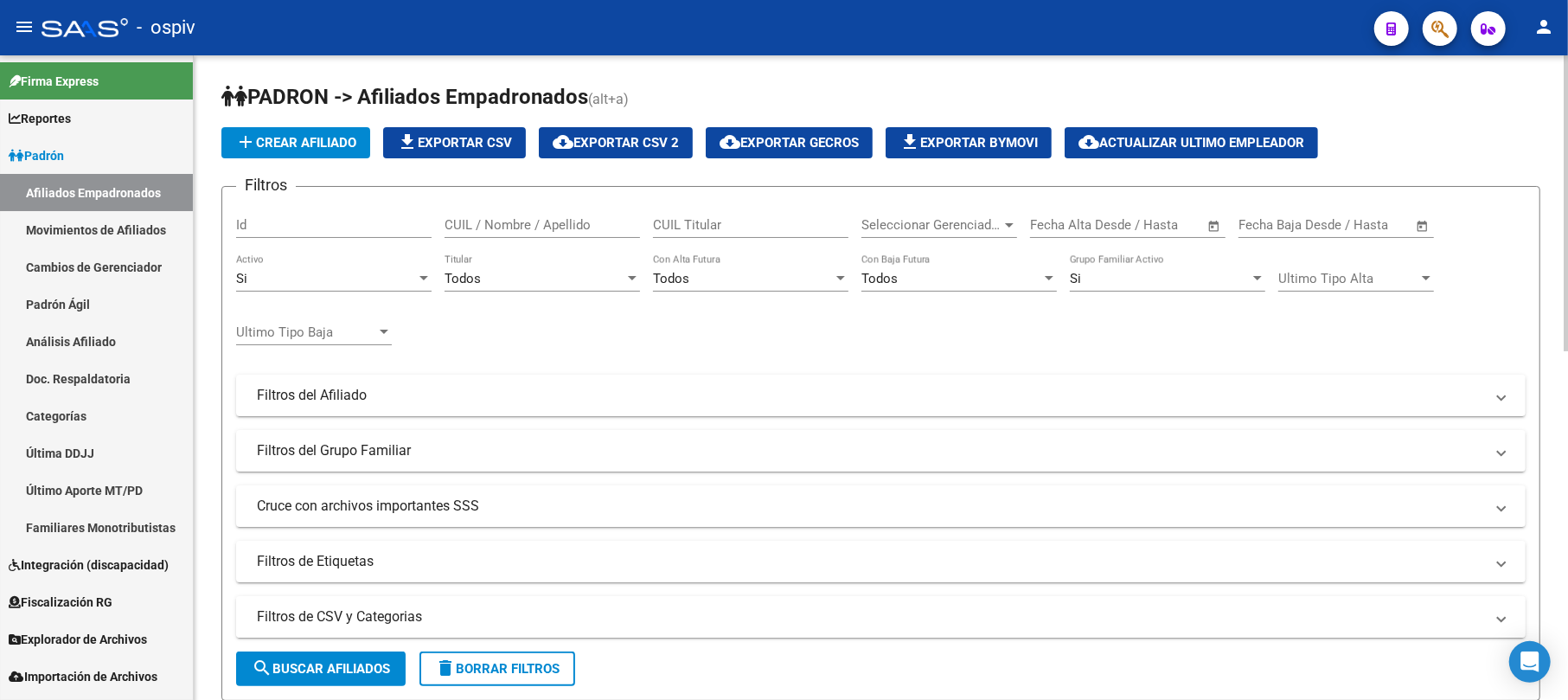
click at [394, 619] on mat-panel-title "Filtros de CSV y Categorias" at bounding box center [871, 617] width 1228 height 19
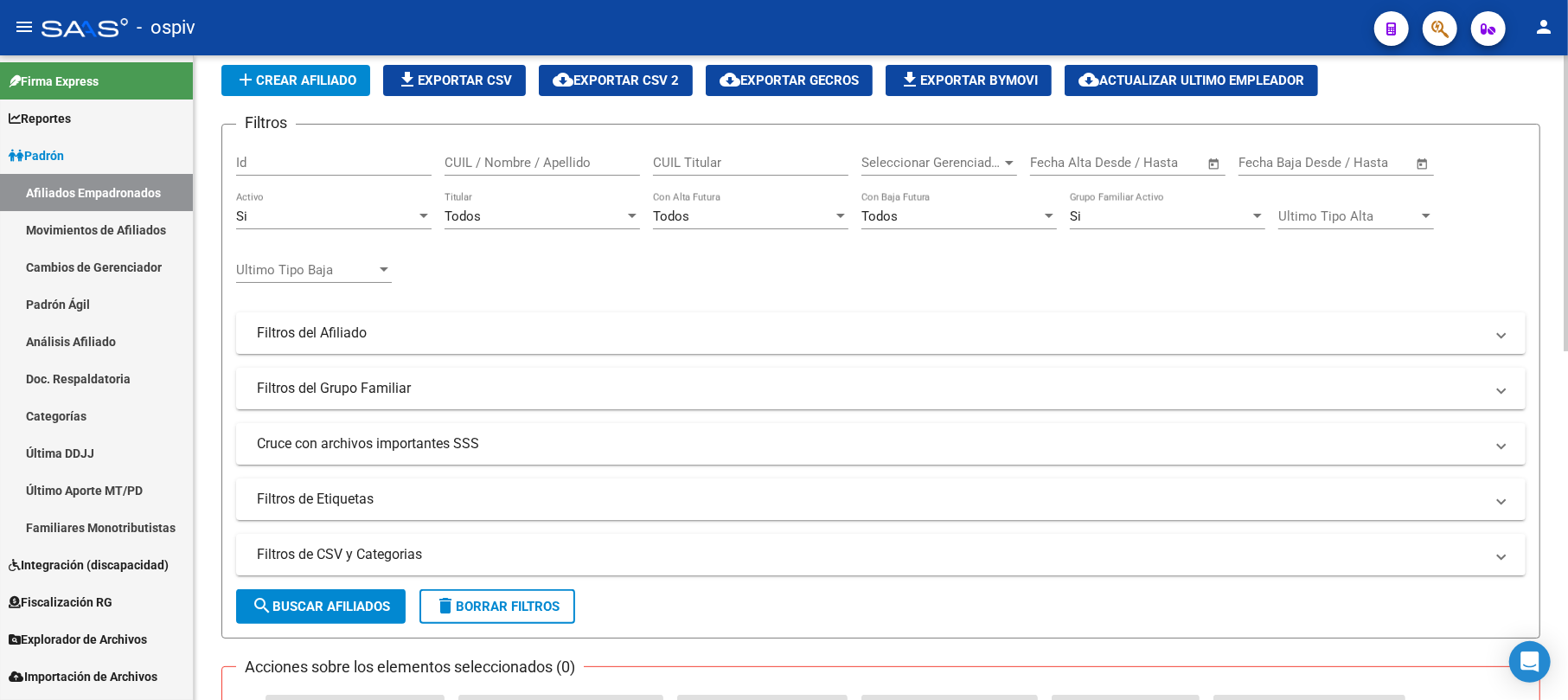
scroll to position [115, 0]
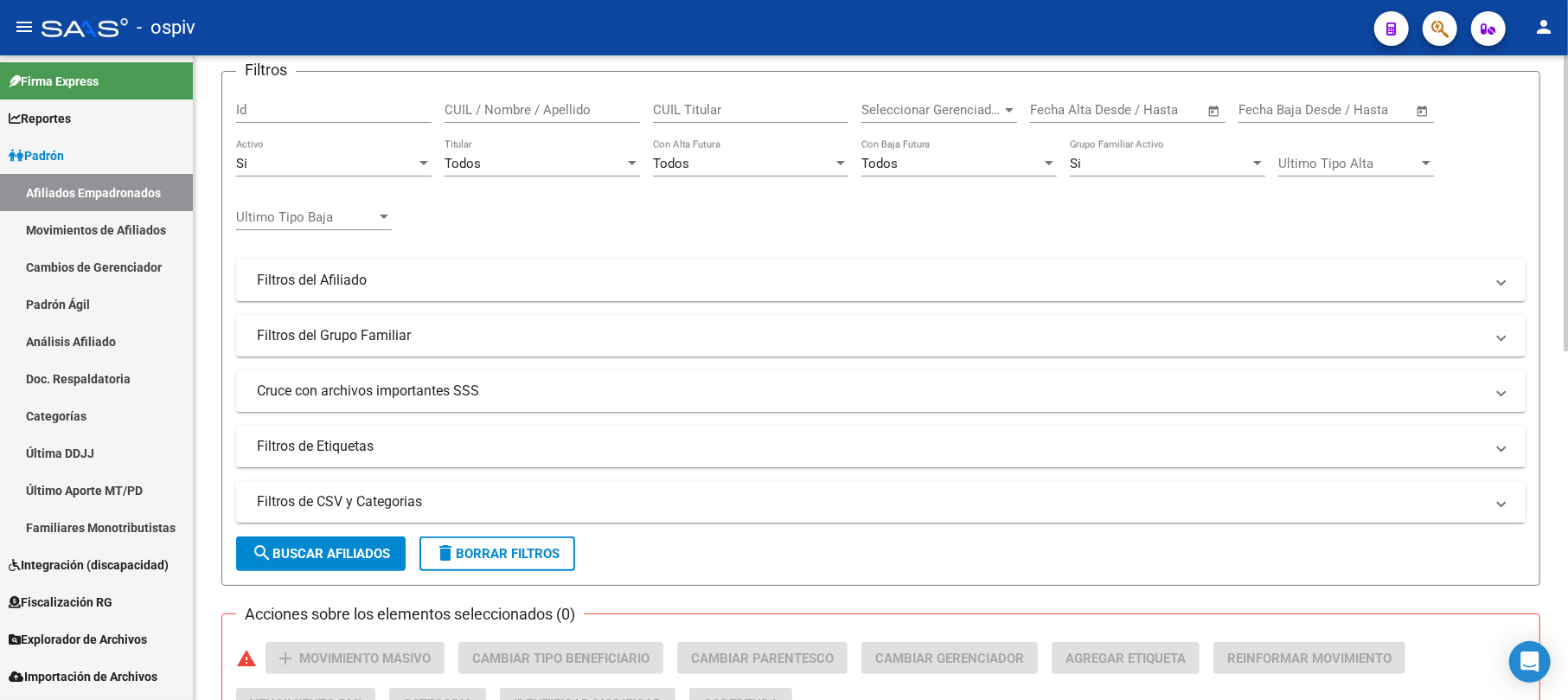
click at [398, 500] on mat-panel-title "Filtros de CSV y Categorias" at bounding box center [871, 502] width 1228 height 19
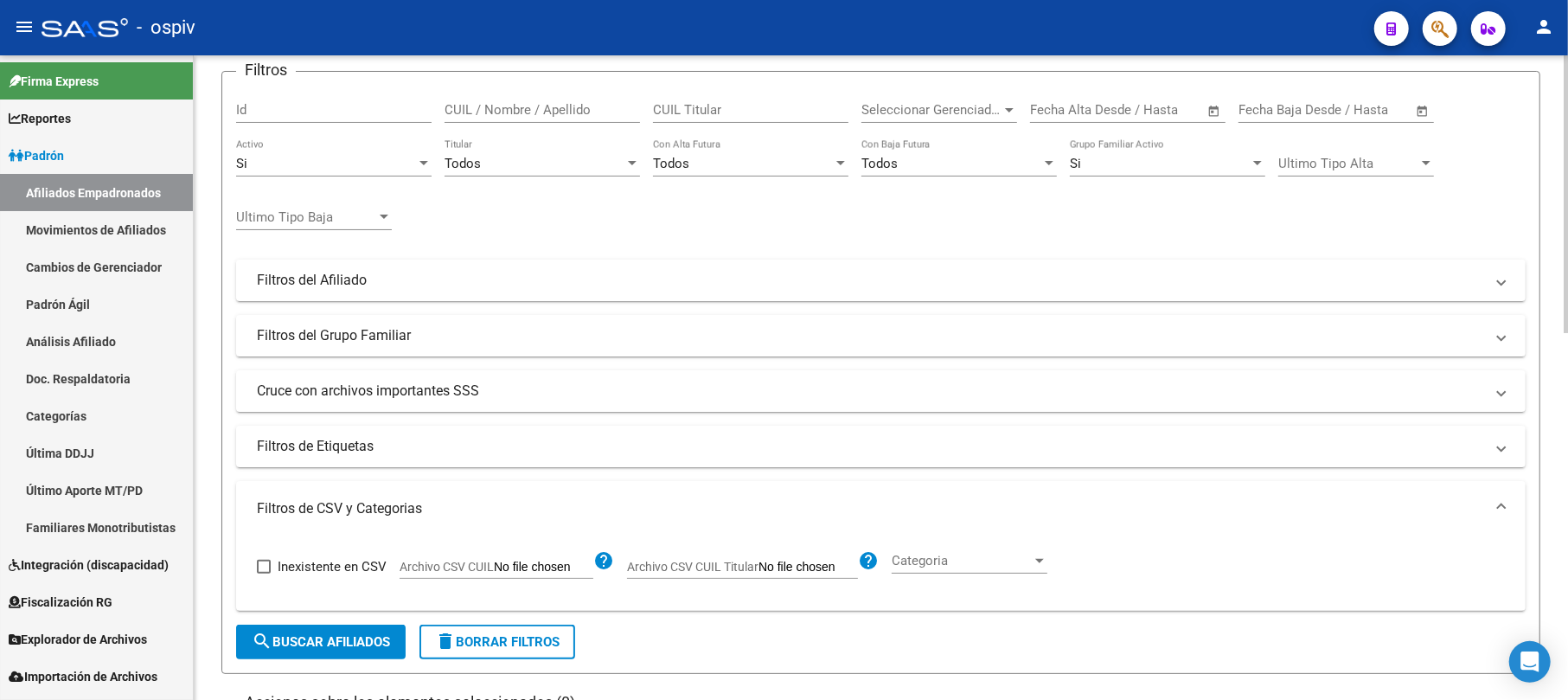
click at [519, 568] on input "Archivo CSV CUIL" at bounding box center [543, 567] width 100 height 16
type input "C:\fakepath\SAN [PERSON_NAME].csv"
click at [990, 561] on span "Categoria" at bounding box center [1016, 561] width 140 height 16
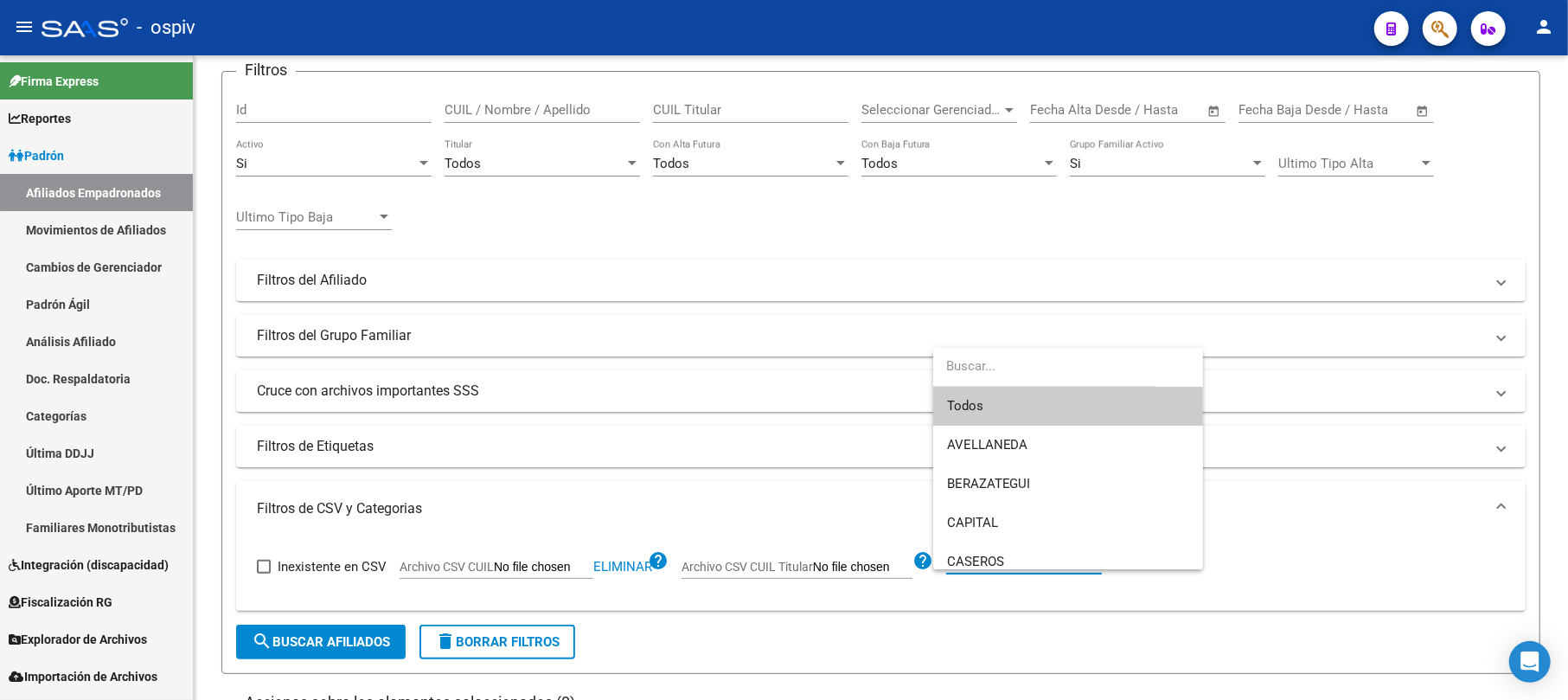
click at [970, 406] on span "Todos" at bounding box center [1068, 405] width 243 height 39
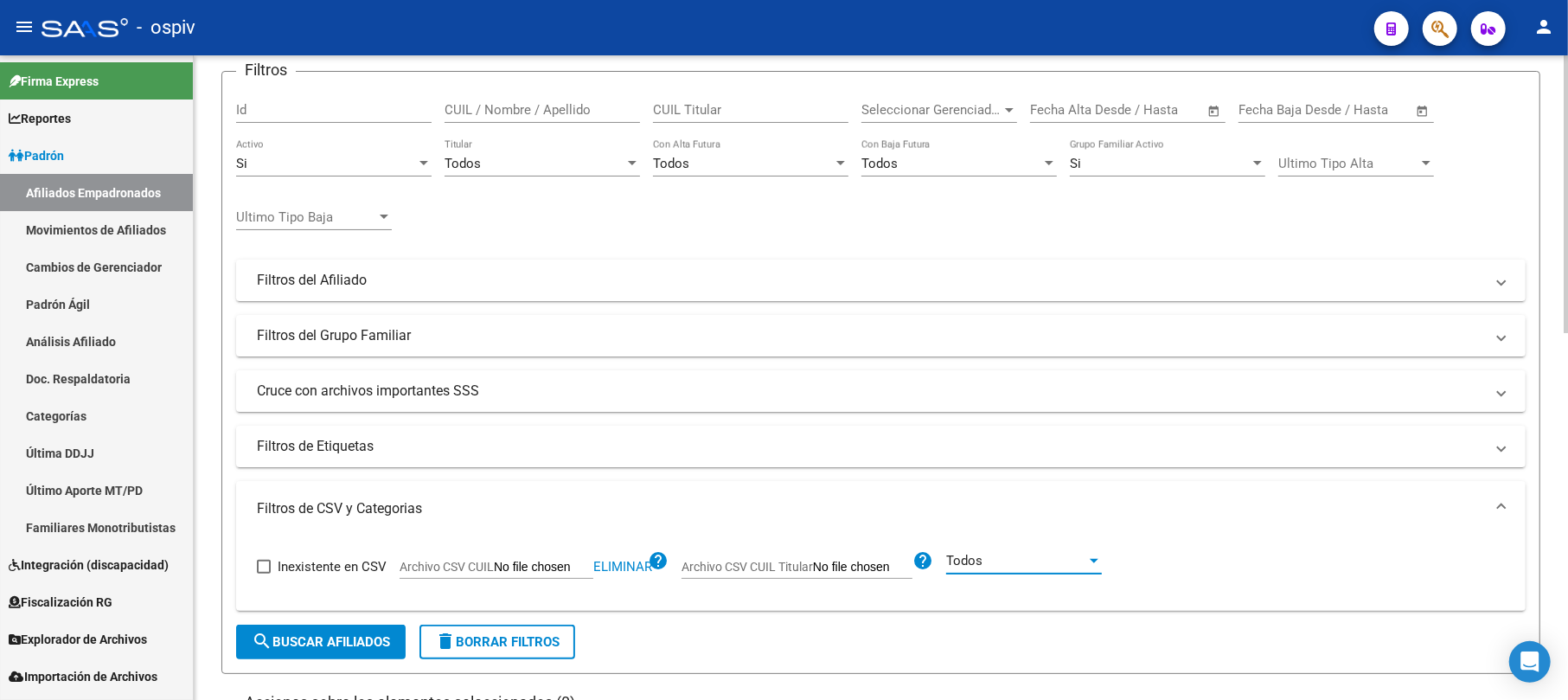
click at [300, 642] on span "search Buscar Afiliados" at bounding box center [321, 642] width 139 height 16
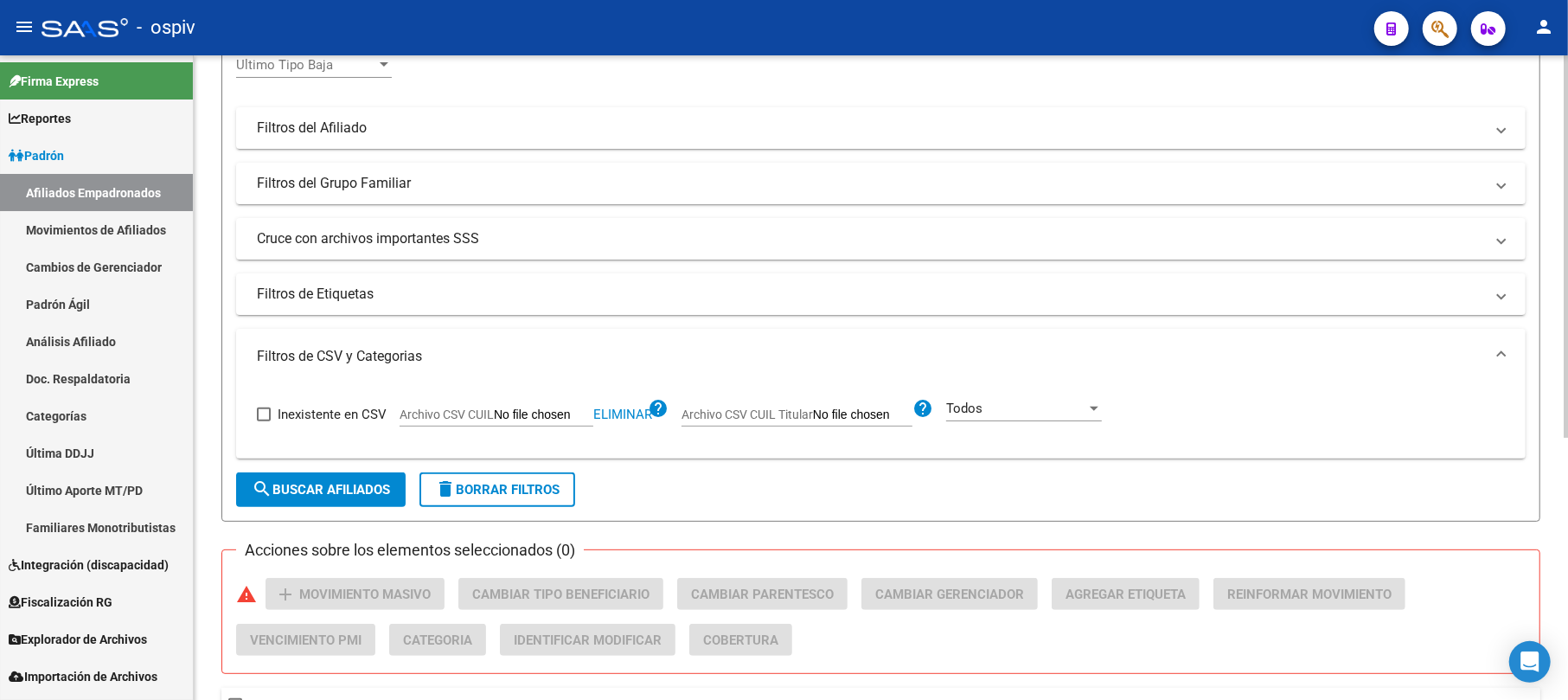
scroll to position [212, 0]
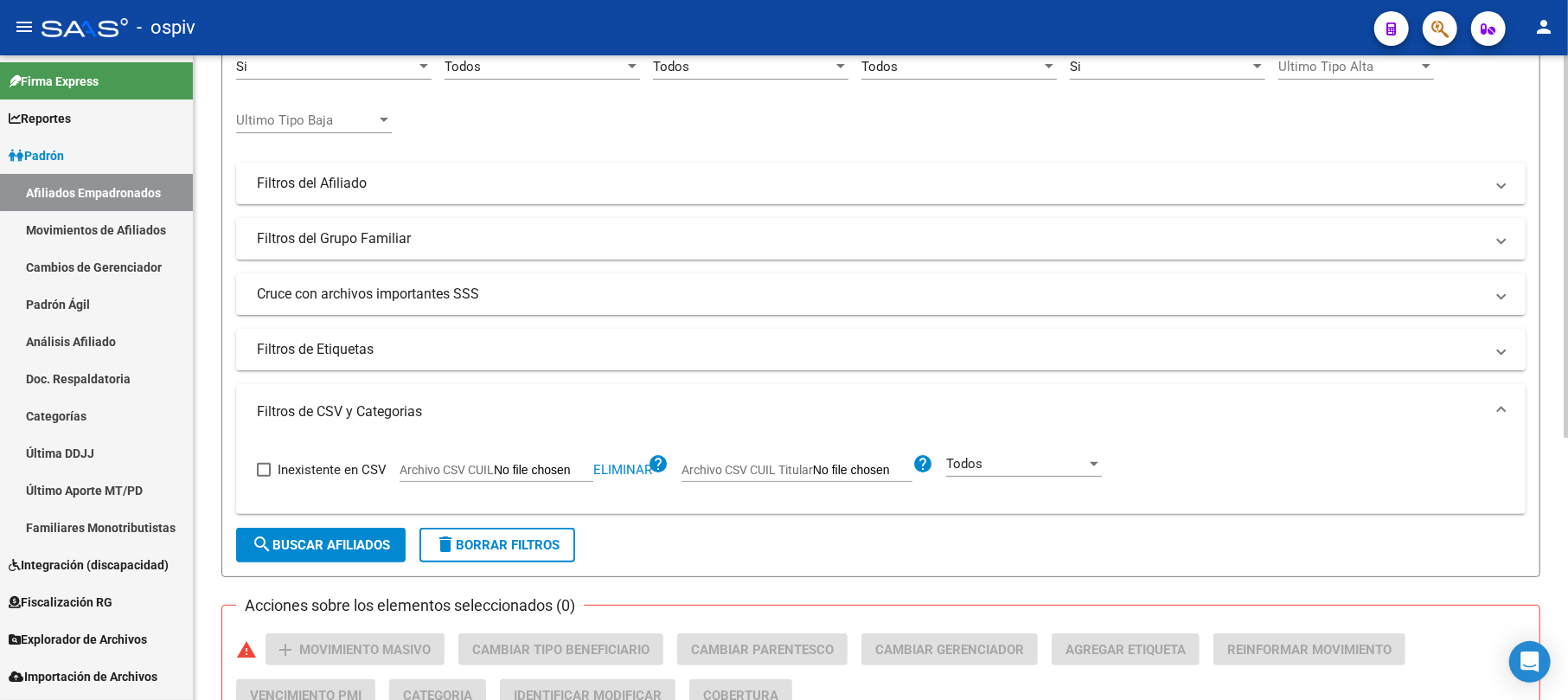
click at [377, 353] on mat-panel-title "Filtros de Etiquetas" at bounding box center [871, 349] width 1228 height 19
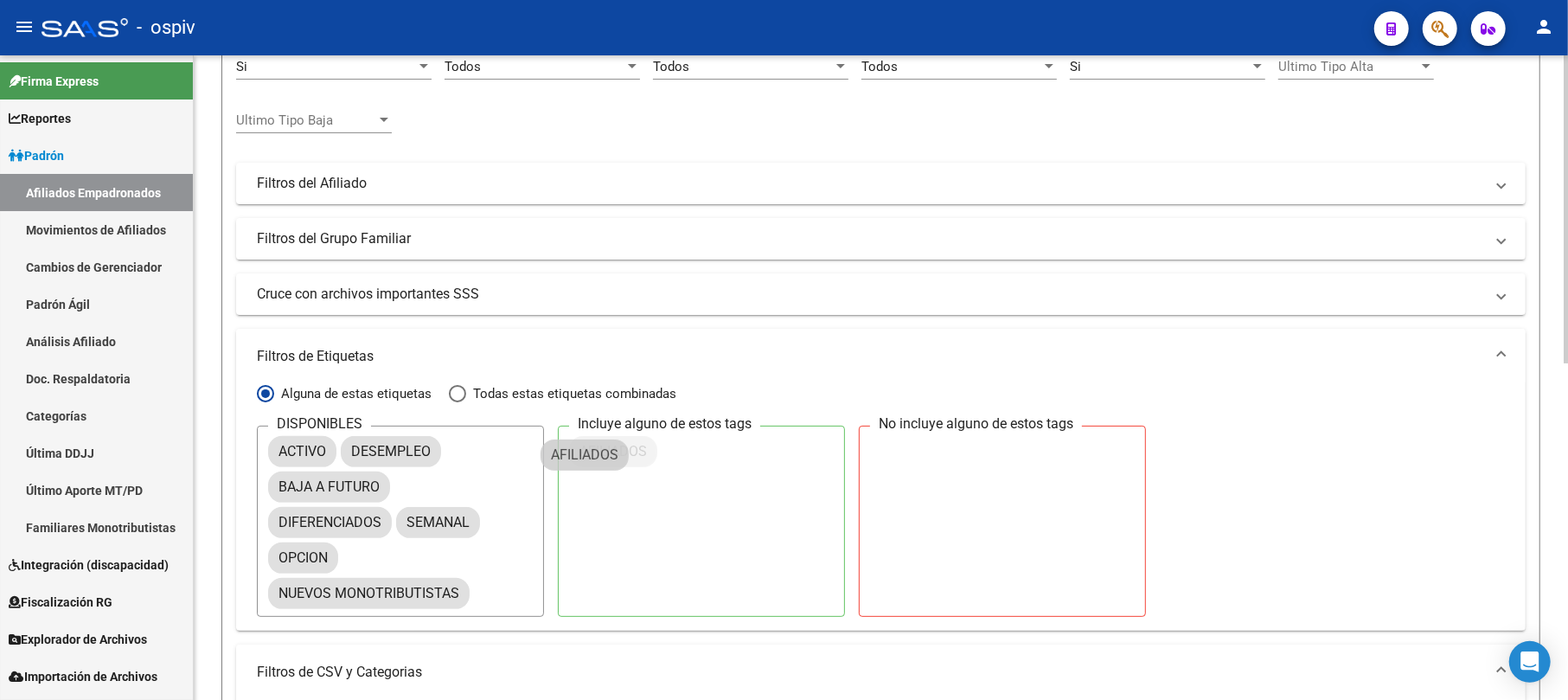
drag, startPoint x: 313, startPoint y: 483, endPoint x: 603, endPoint y: 446, distance: 292.4
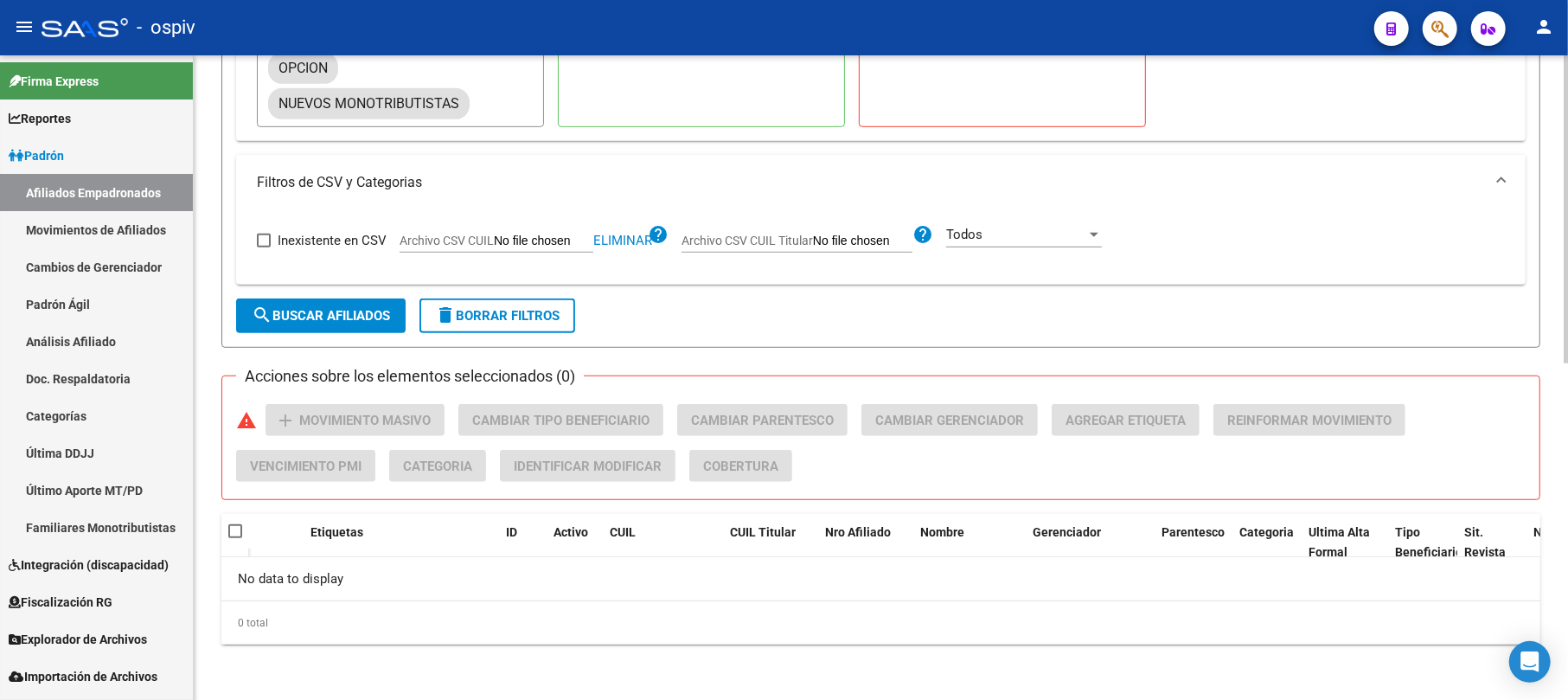
click at [347, 308] on span "search Buscar Afiliados" at bounding box center [321, 315] width 139 height 16
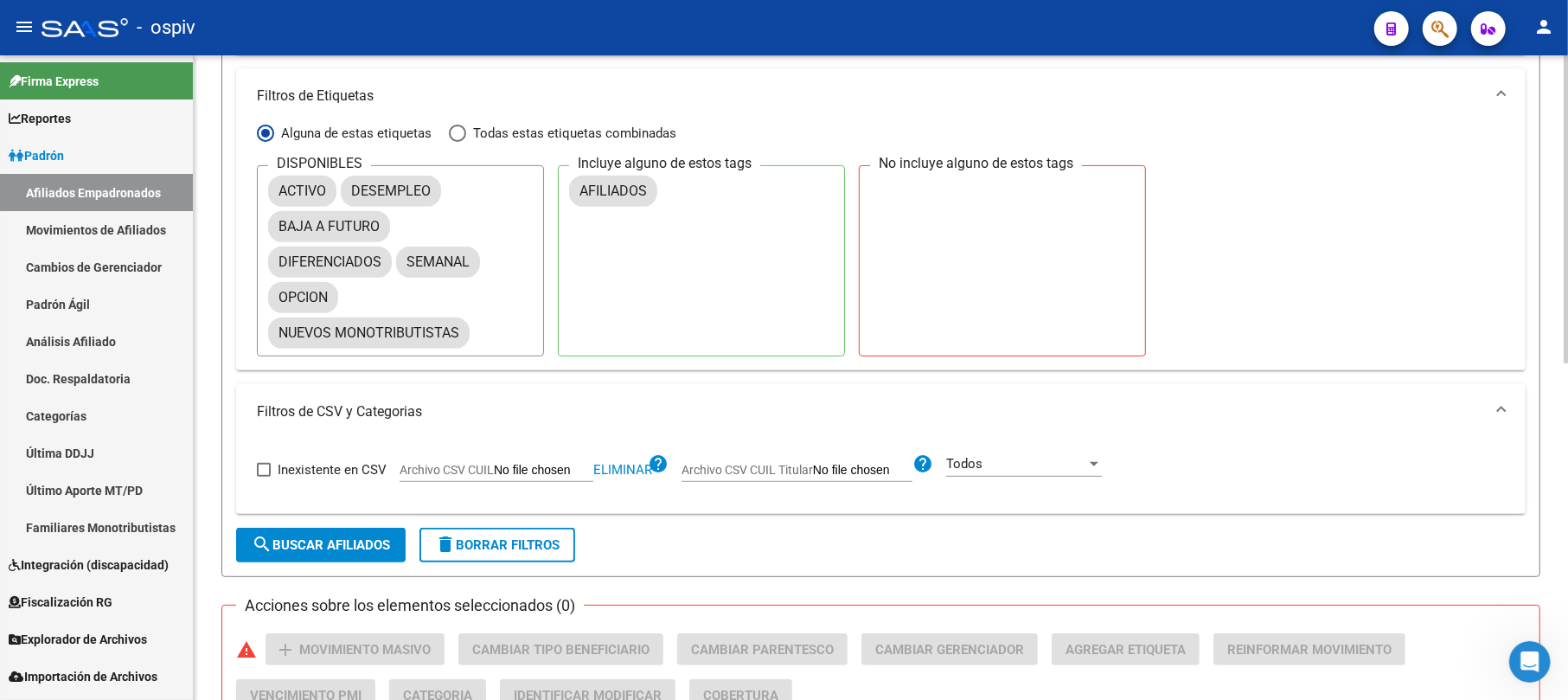
scroll to position [0, 0]
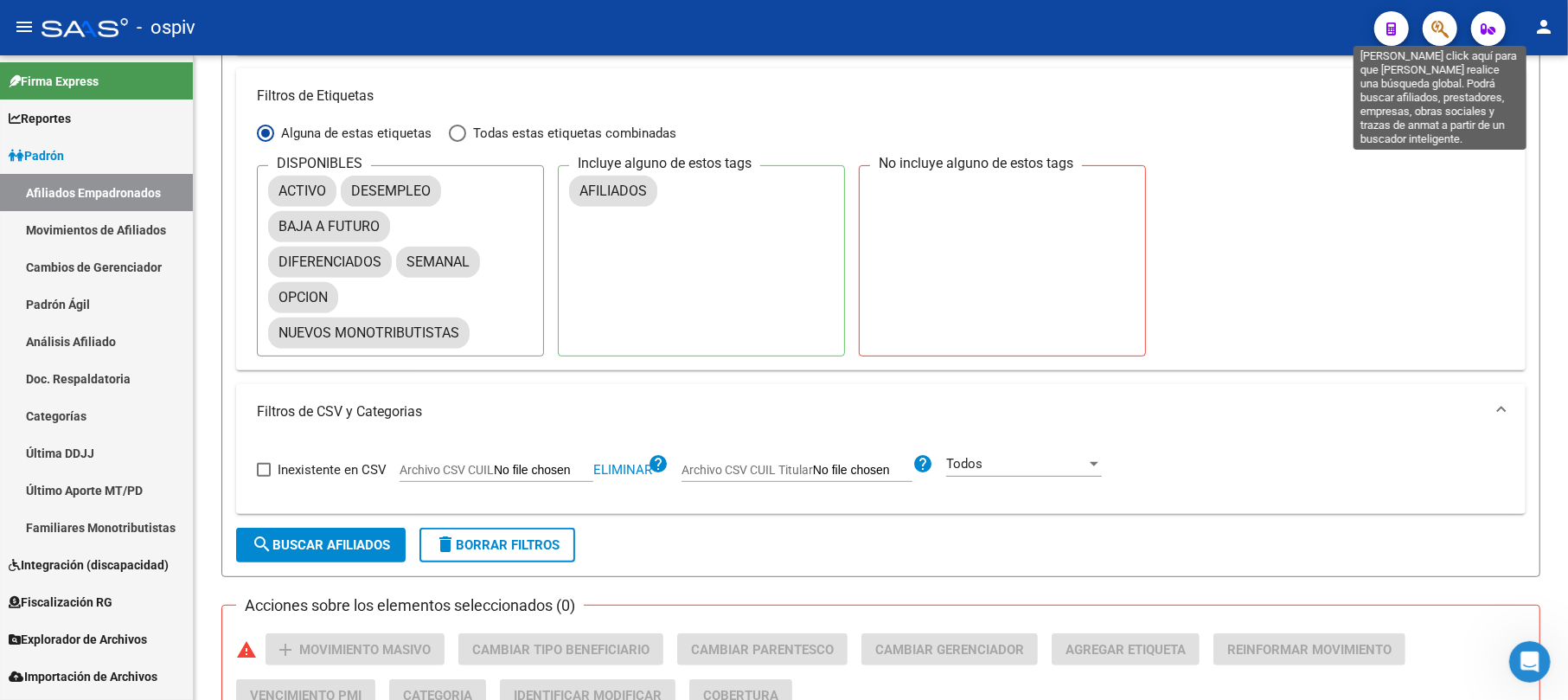
click at [1454, 29] on button "button" at bounding box center [1441, 29] width 35 height 35
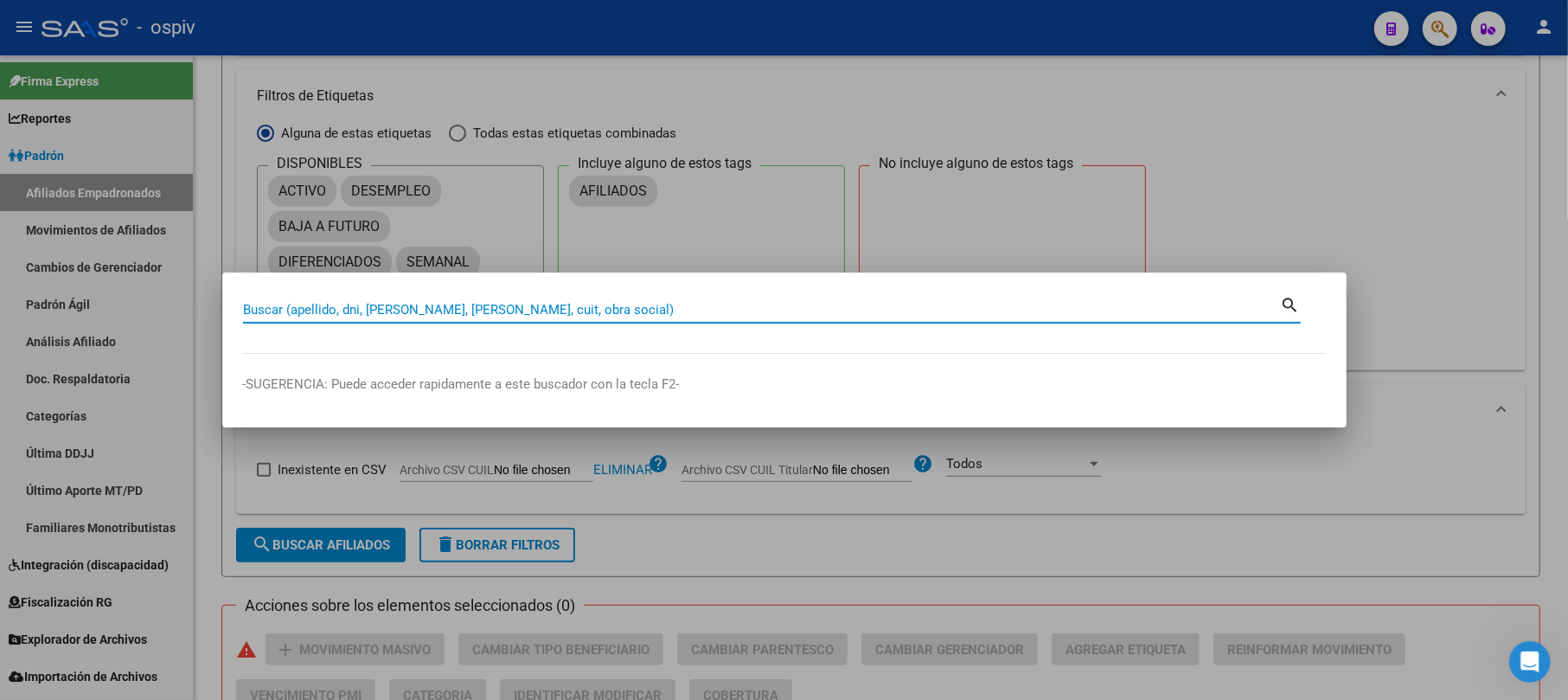
paste input "30460897"
type input "30460897"
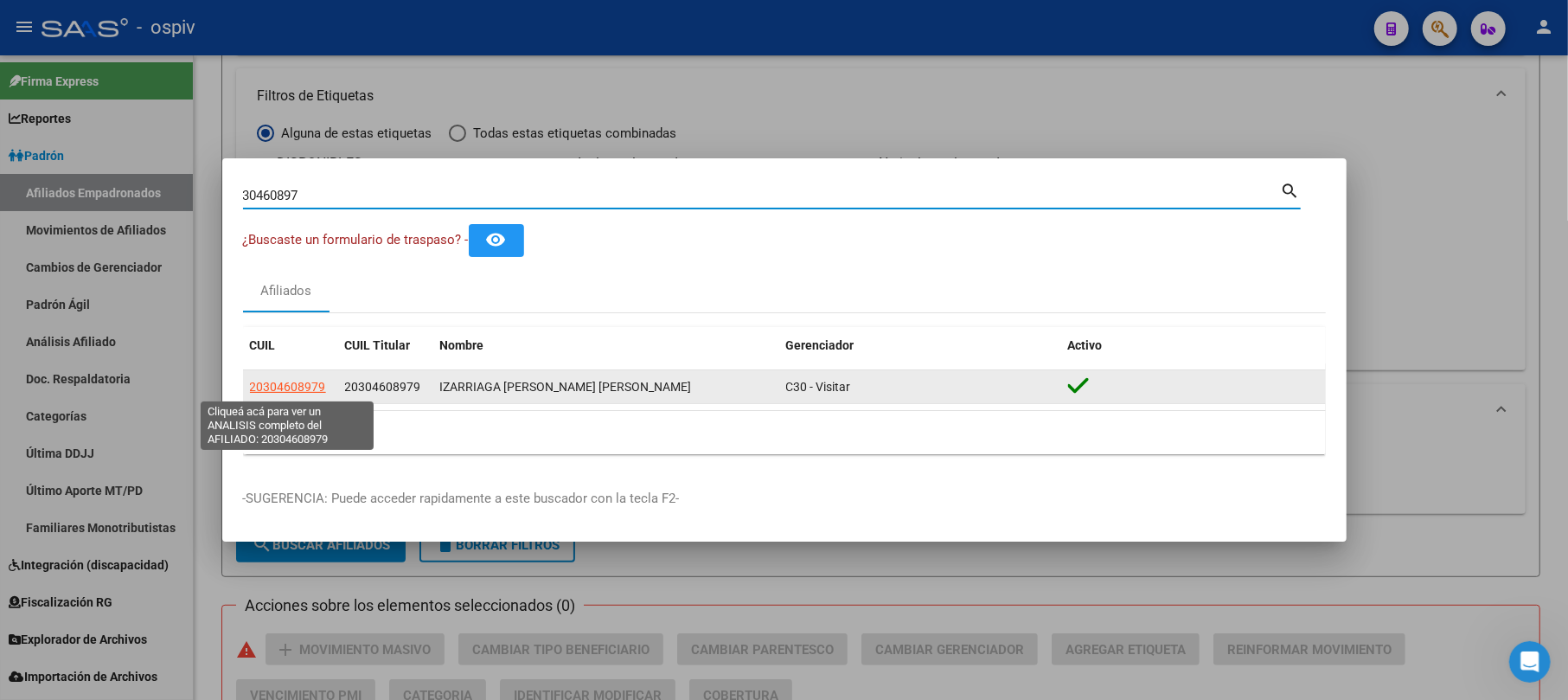
click at [279, 384] on span "20304608979" at bounding box center [288, 386] width 76 height 14
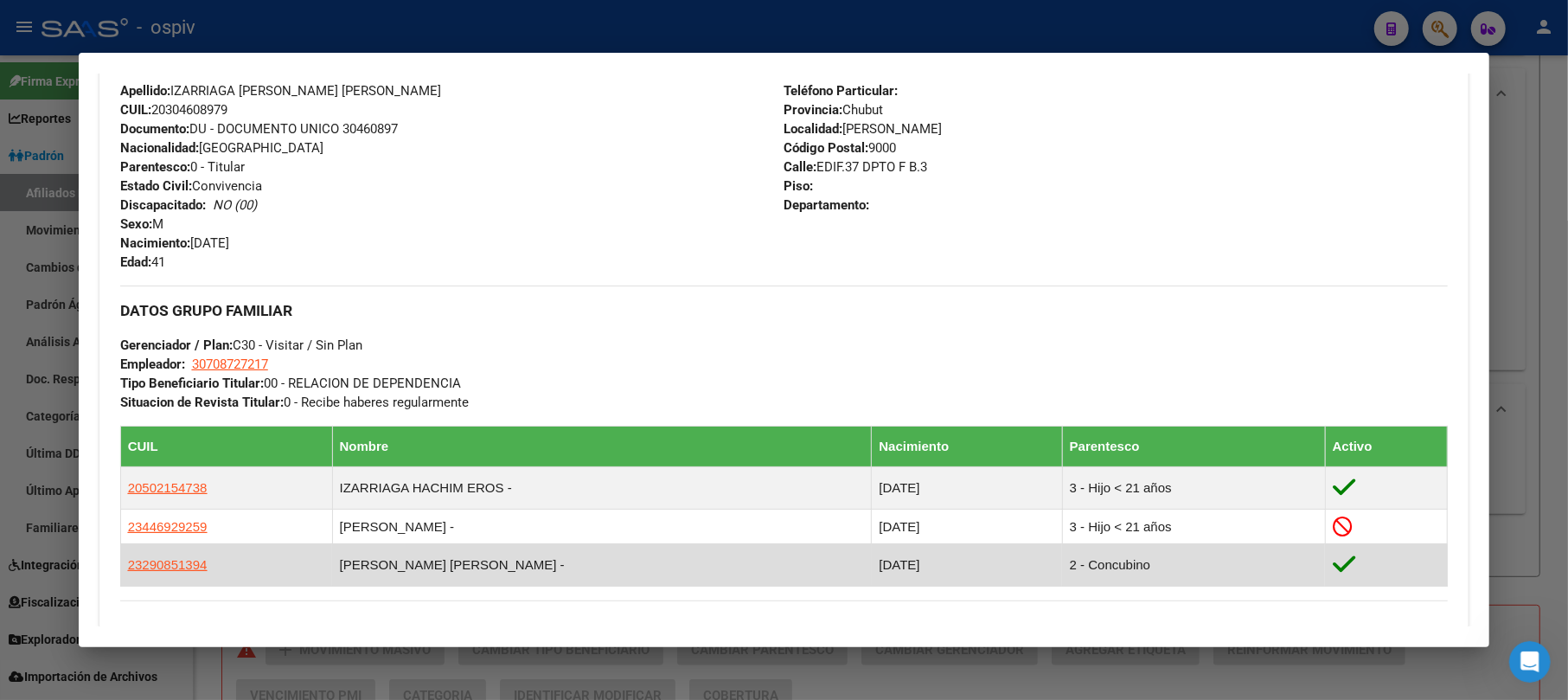
scroll to position [807, 0]
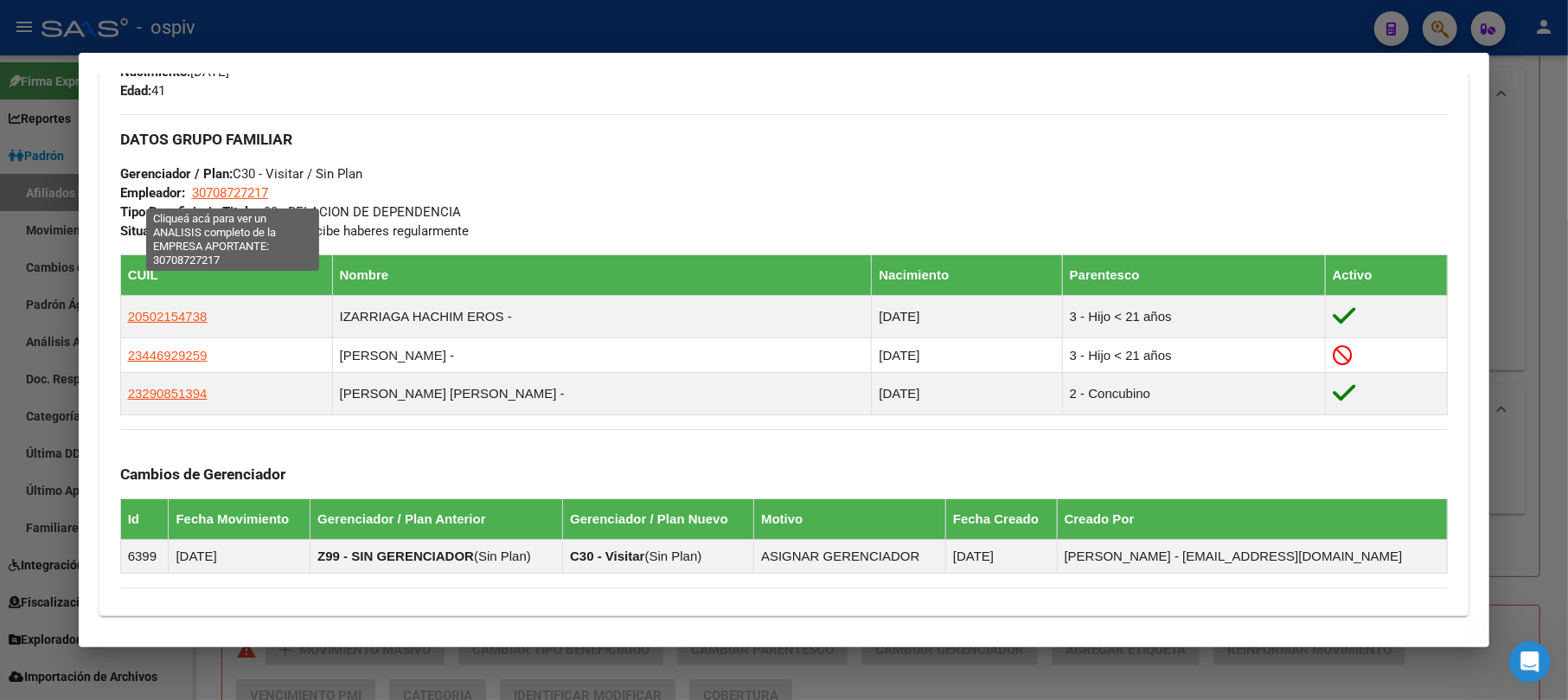
click at [224, 194] on span "30708727217" at bounding box center [230, 193] width 76 height 16
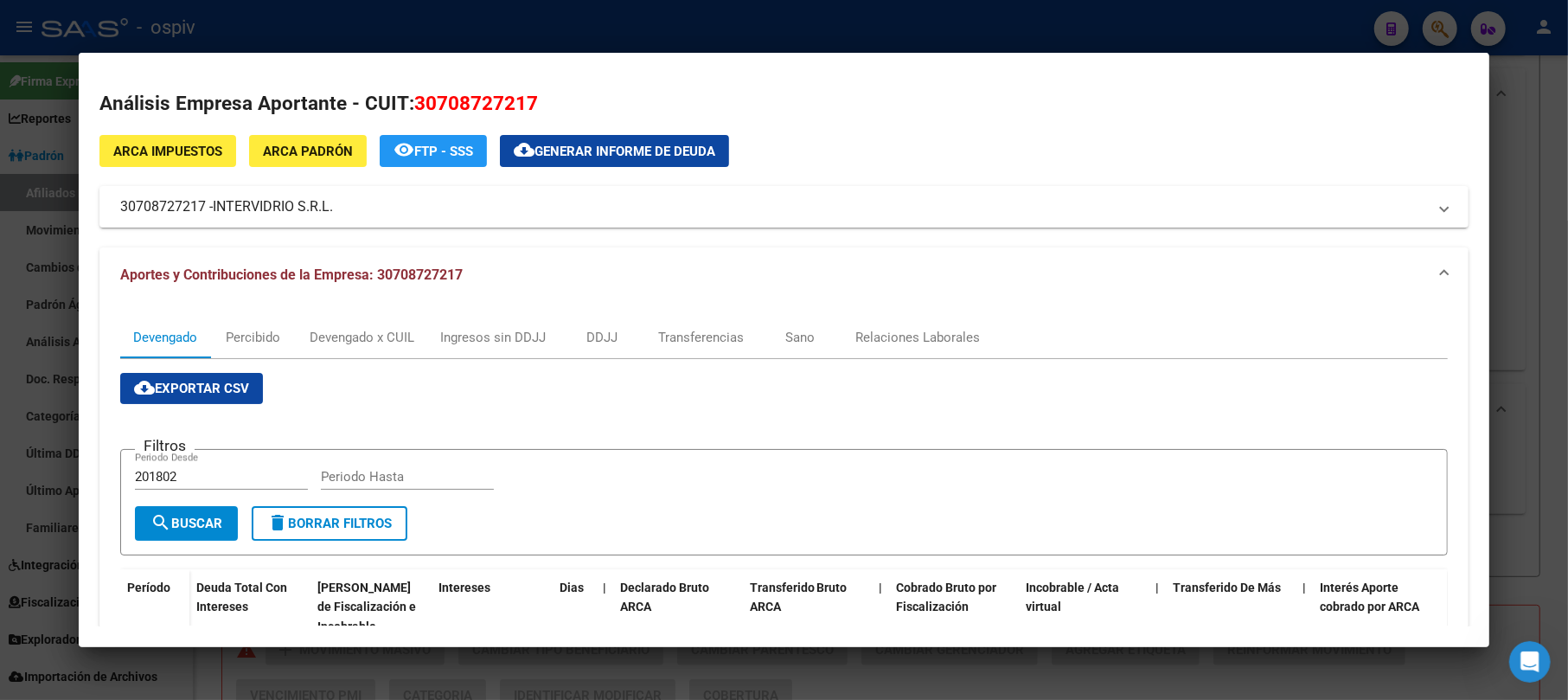
click at [1515, 97] on div at bounding box center [784, 350] width 1568 height 700
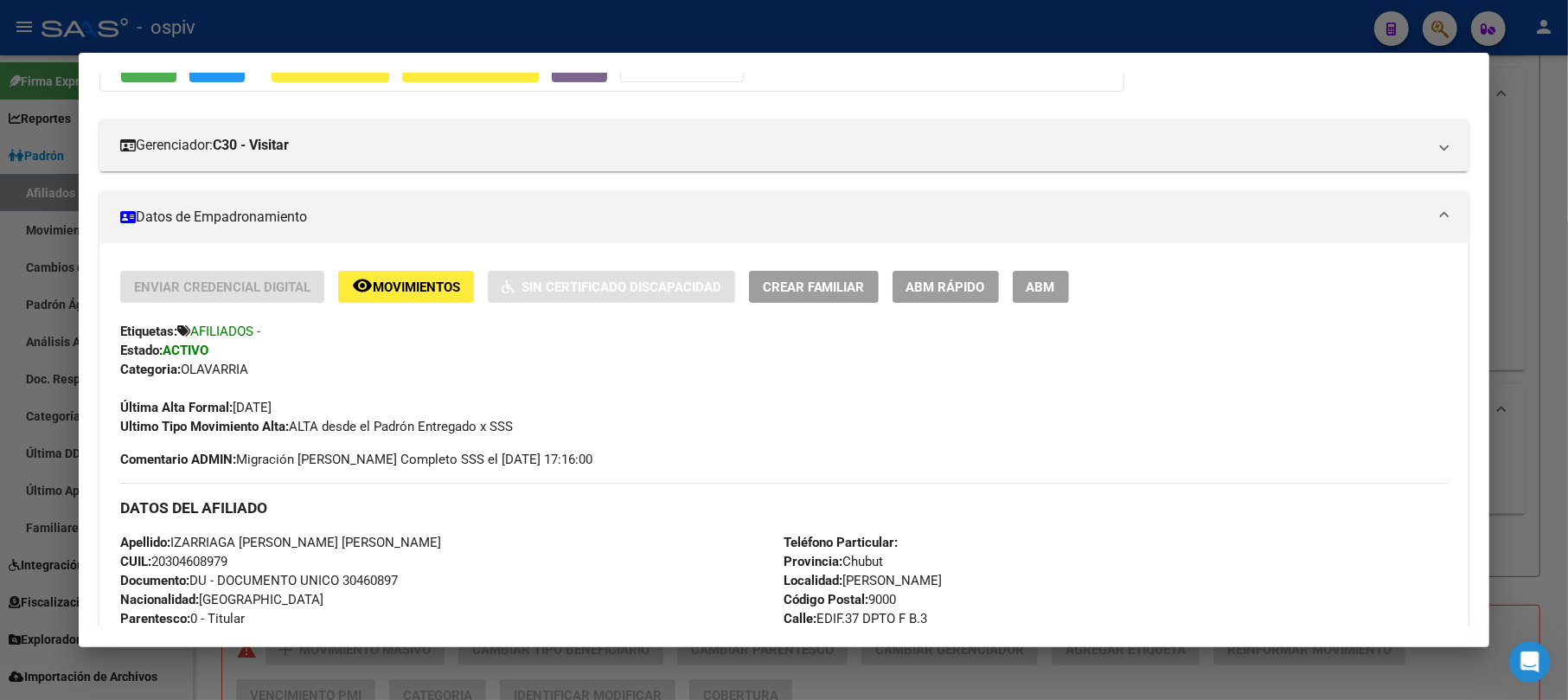
scroll to position [114, 0]
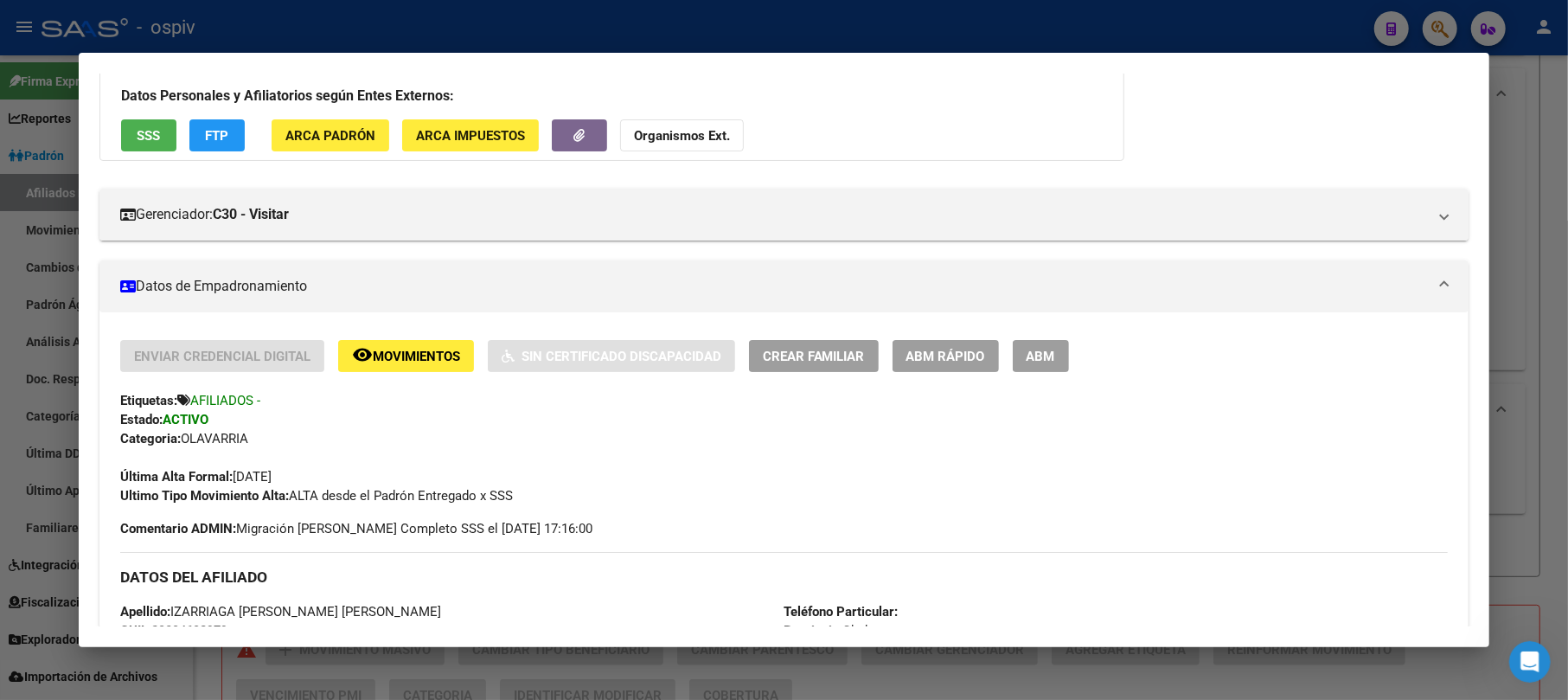
click at [330, 146] on button "ARCA Padrón" at bounding box center [331, 135] width 118 height 32
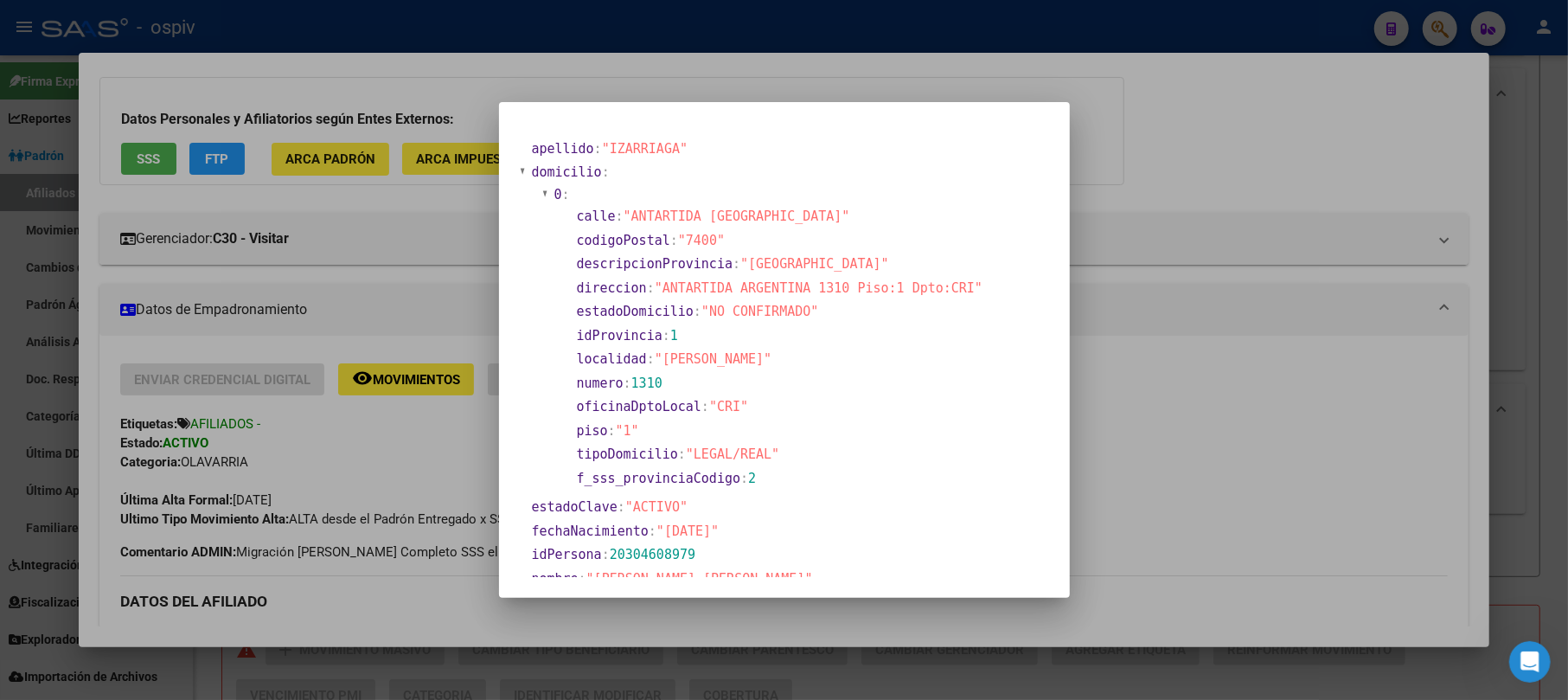
scroll to position [139, 0]
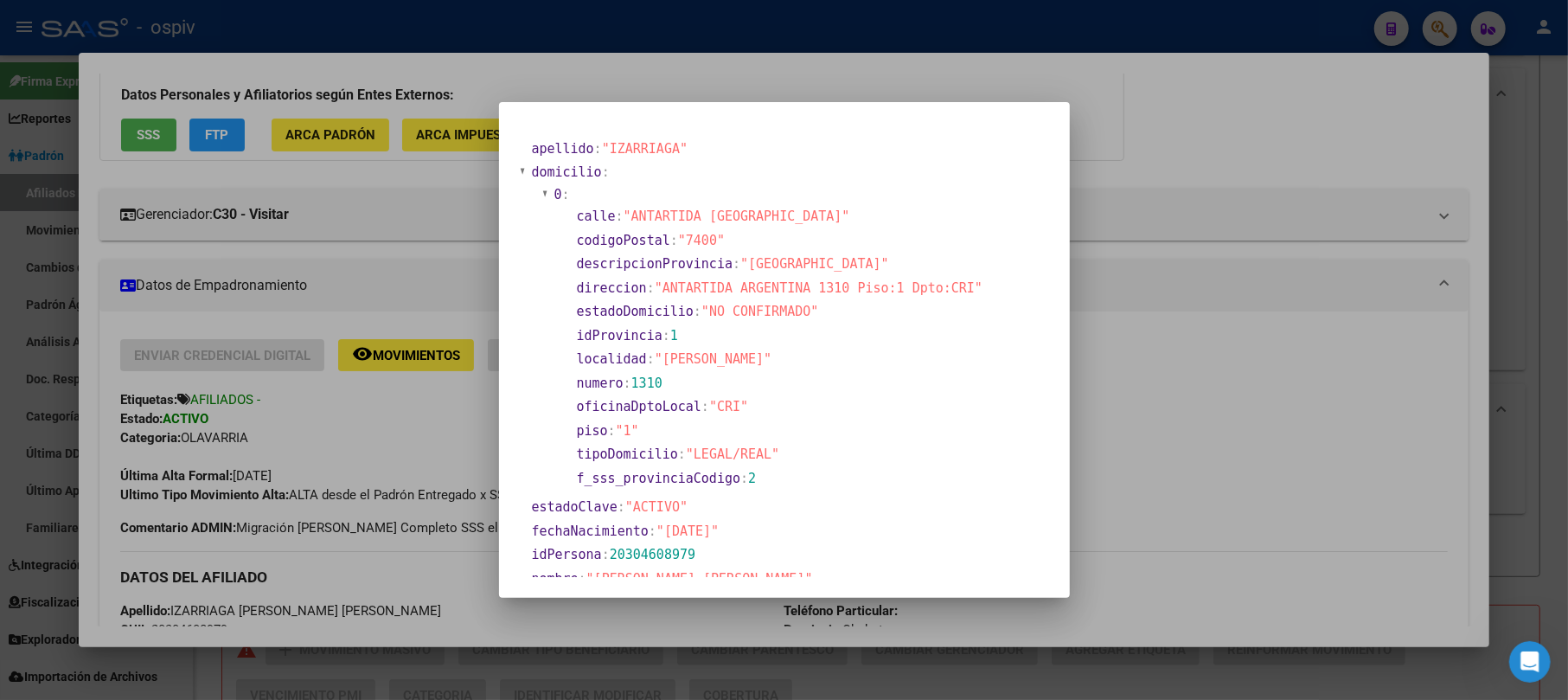
click at [408, 441] on div at bounding box center [784, 350] width 1568 height 700
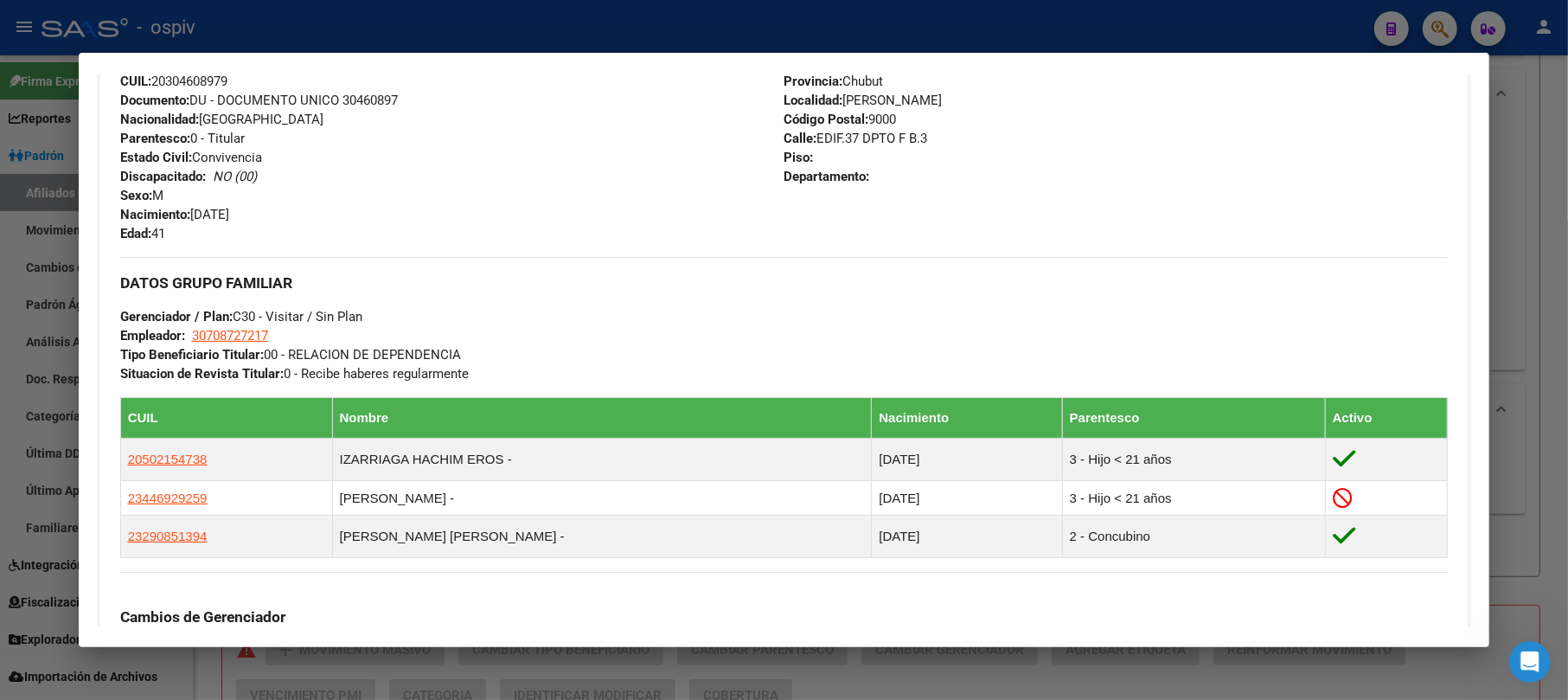
scroll to position [831, 0]
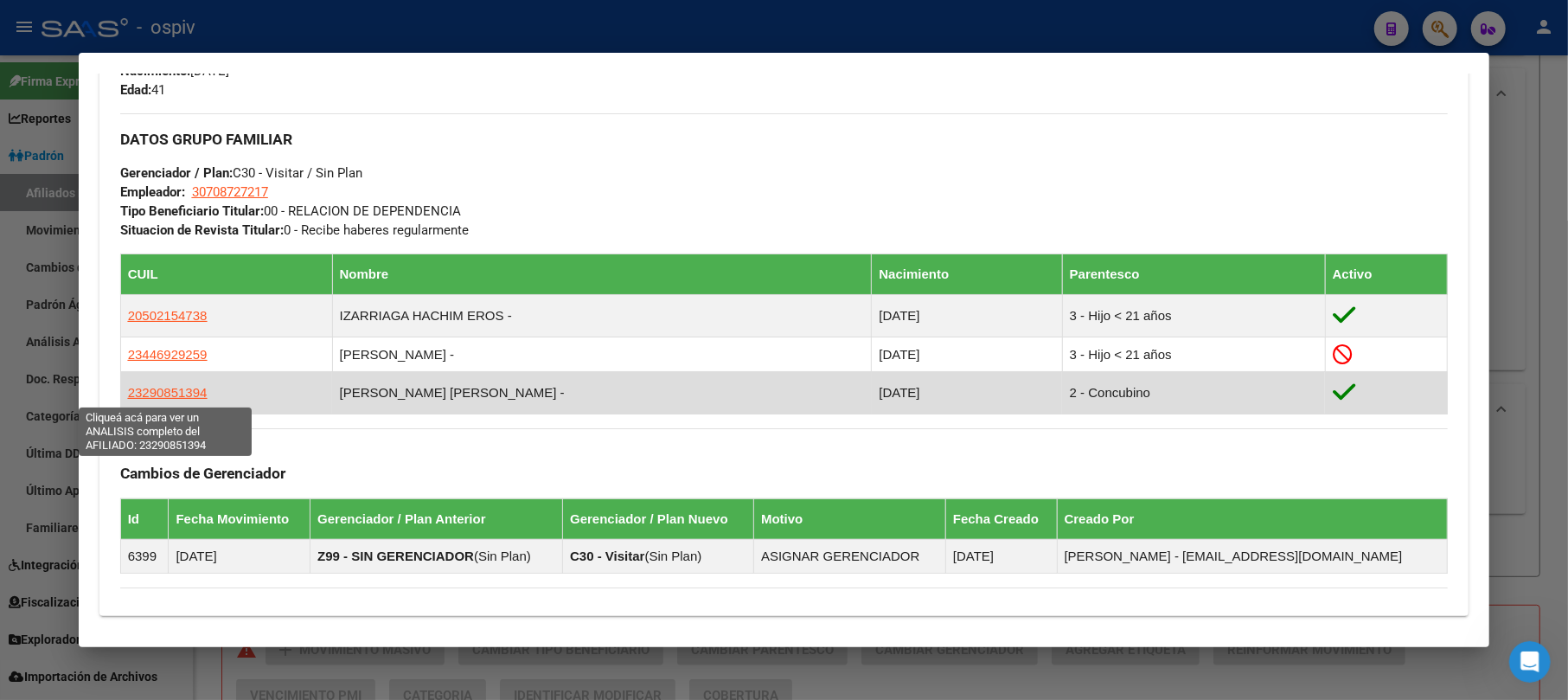
click at [159, 392] on span "23290851394" at bounding box center [168, 392] width 80 height 15
type textarea "23290851394"
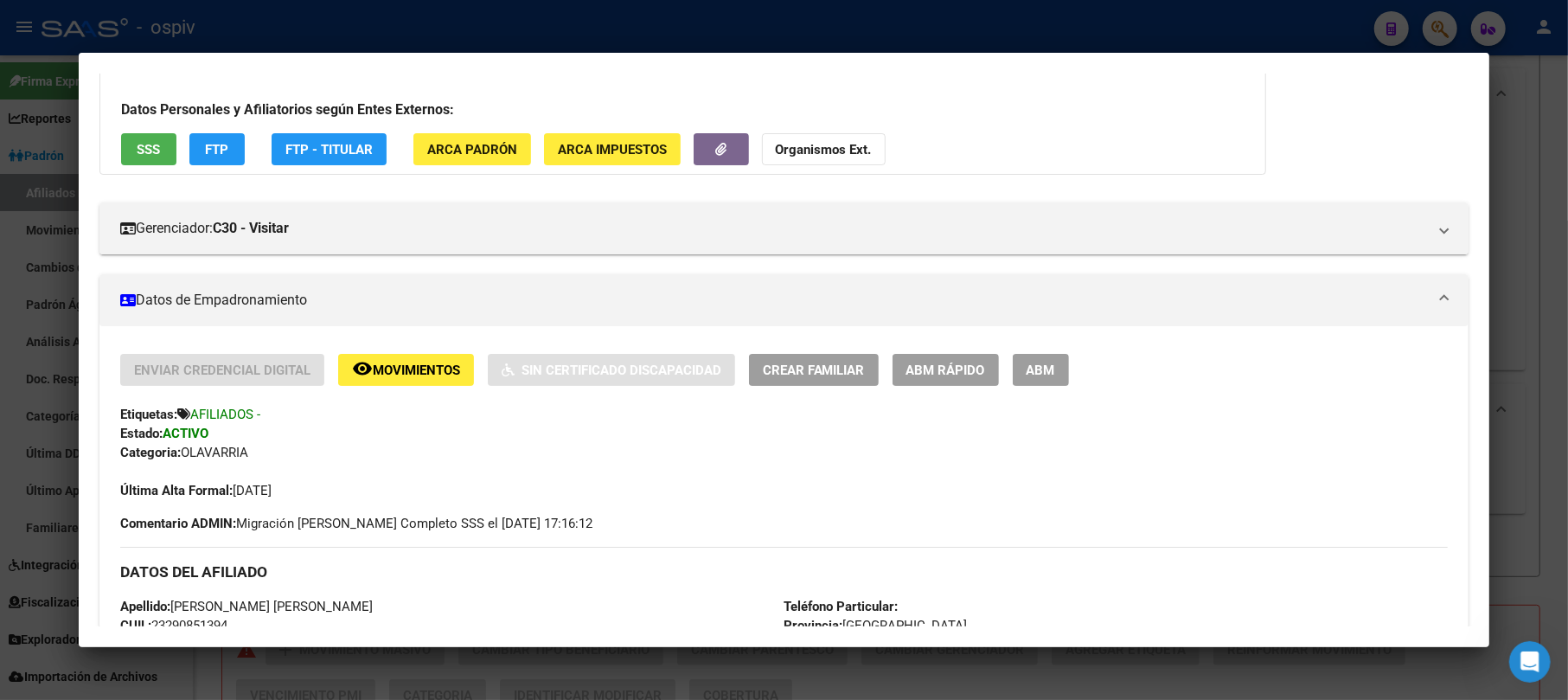
scroll to position [230, 0]
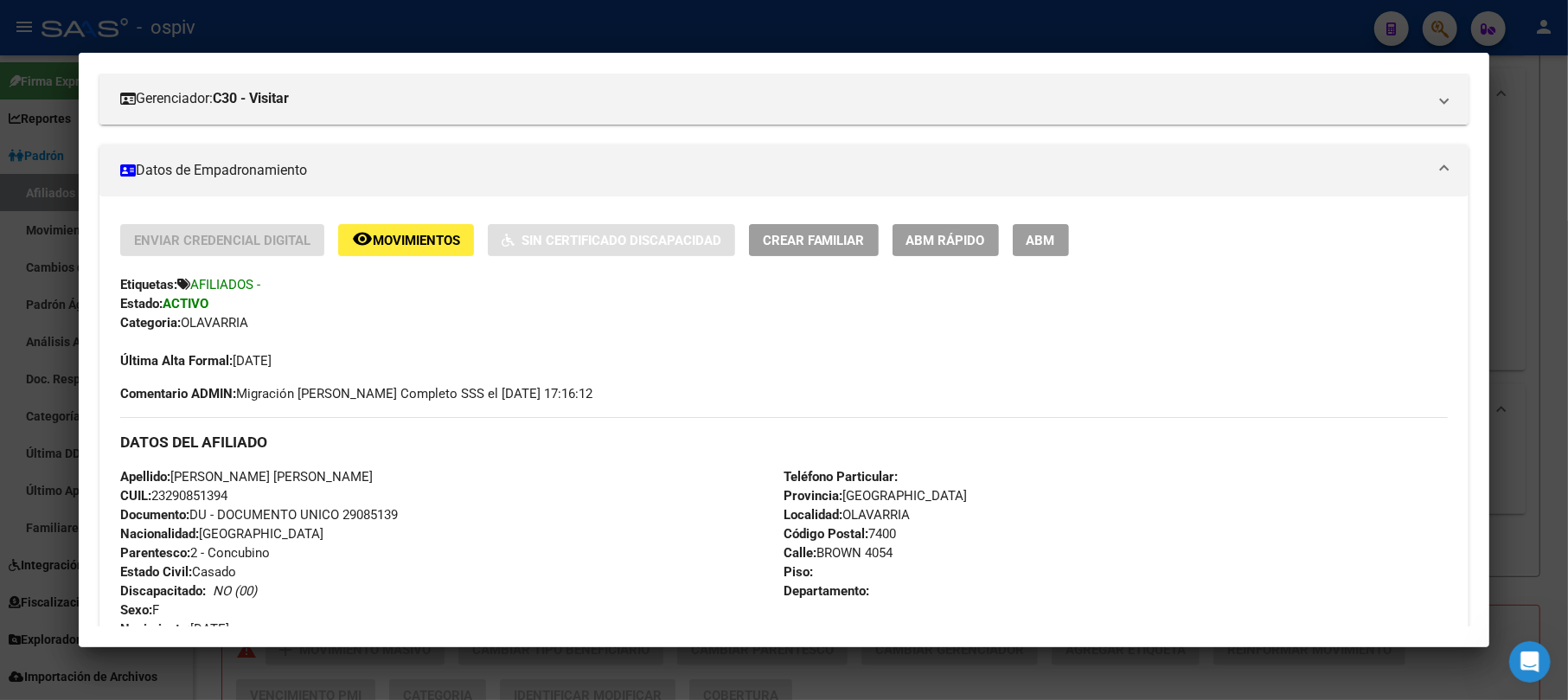
click at [8, 368] on div at bounding box center [784, 350] width 1568 height 700
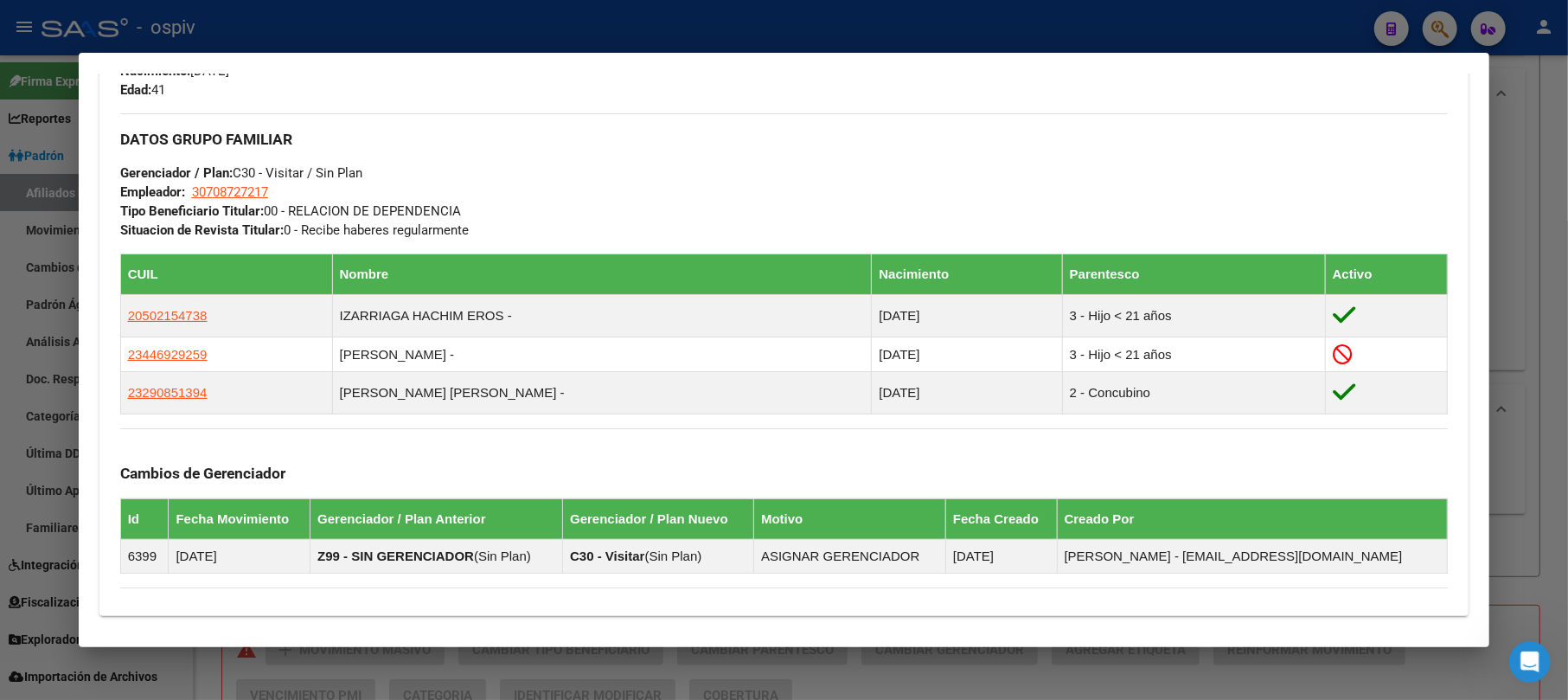
scroll to position [254, 0]
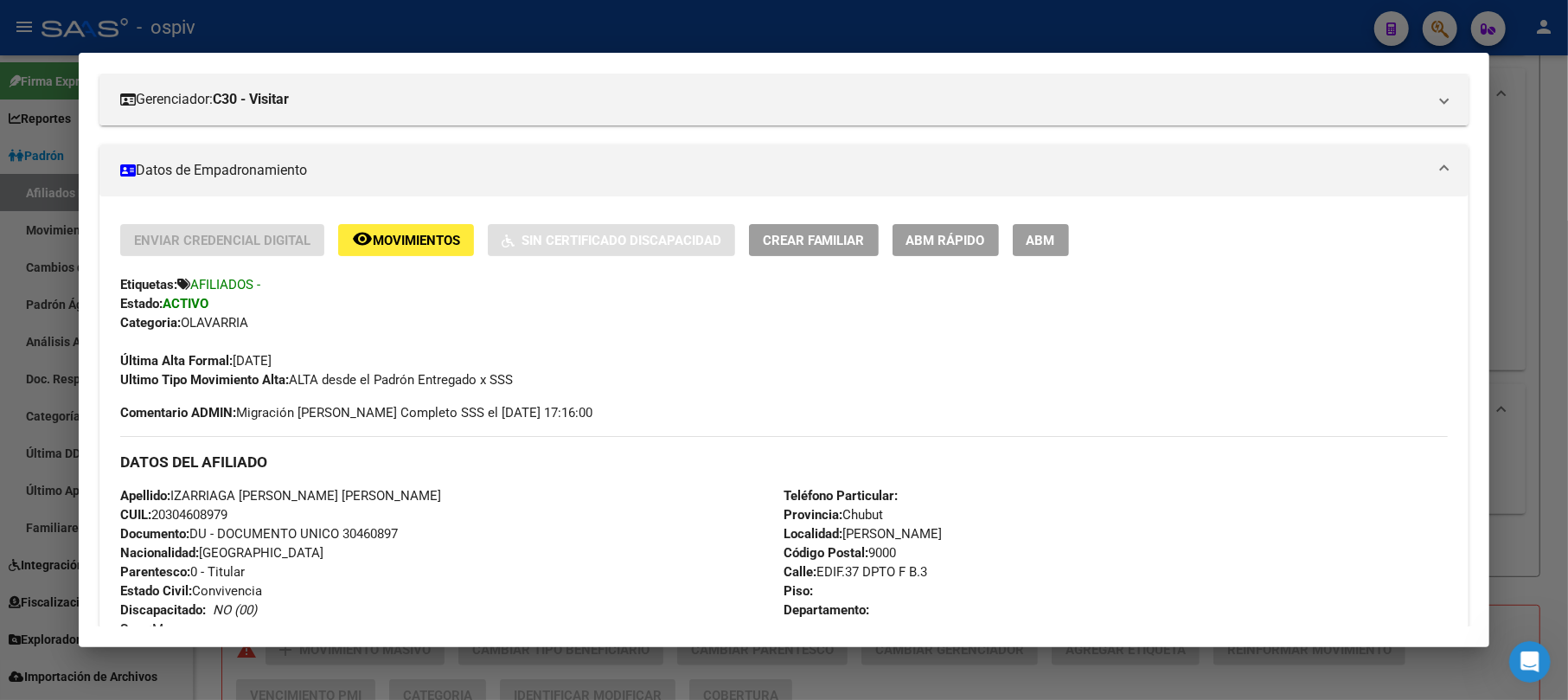
click at [1038, 237] on span "ABM" at bounding box center [1040, 241] width 29 height 16
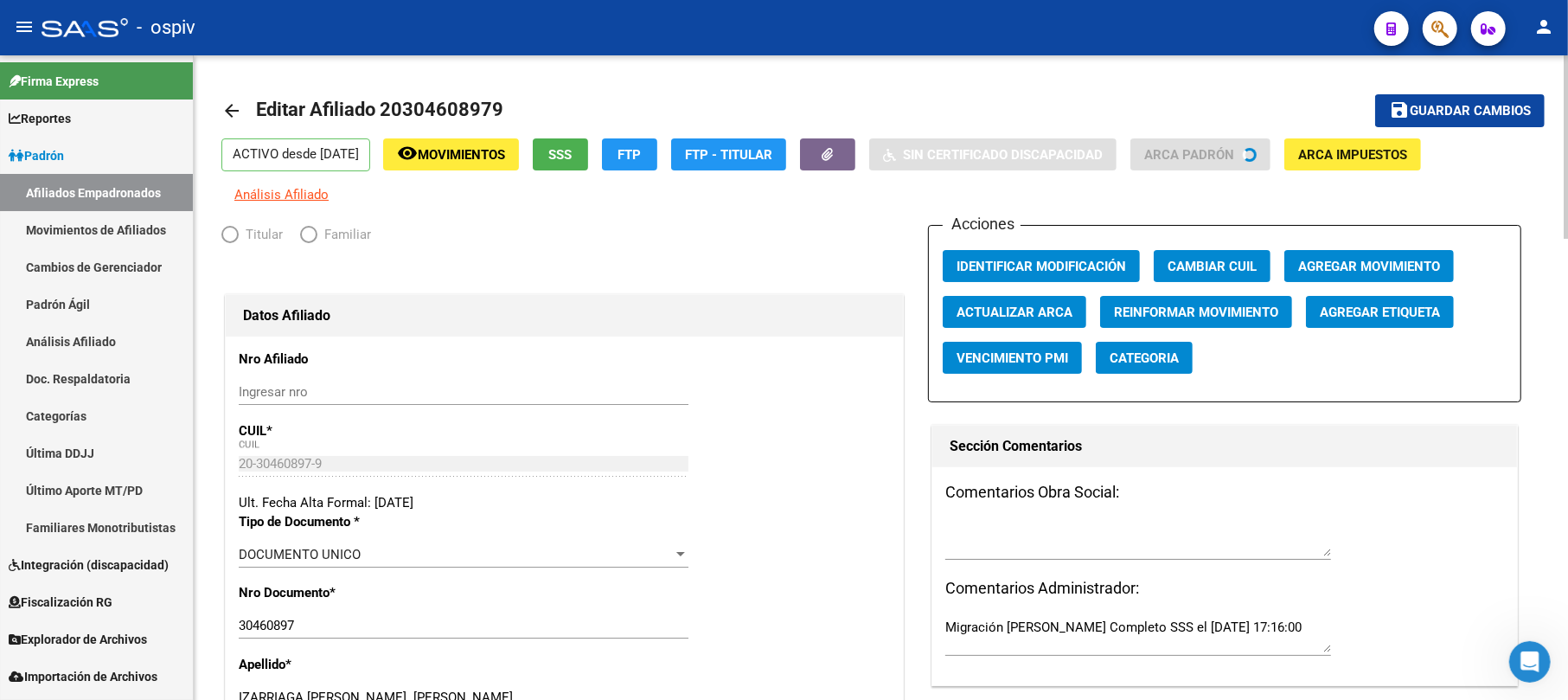
radio input "true"
type input "30-70872721-7"
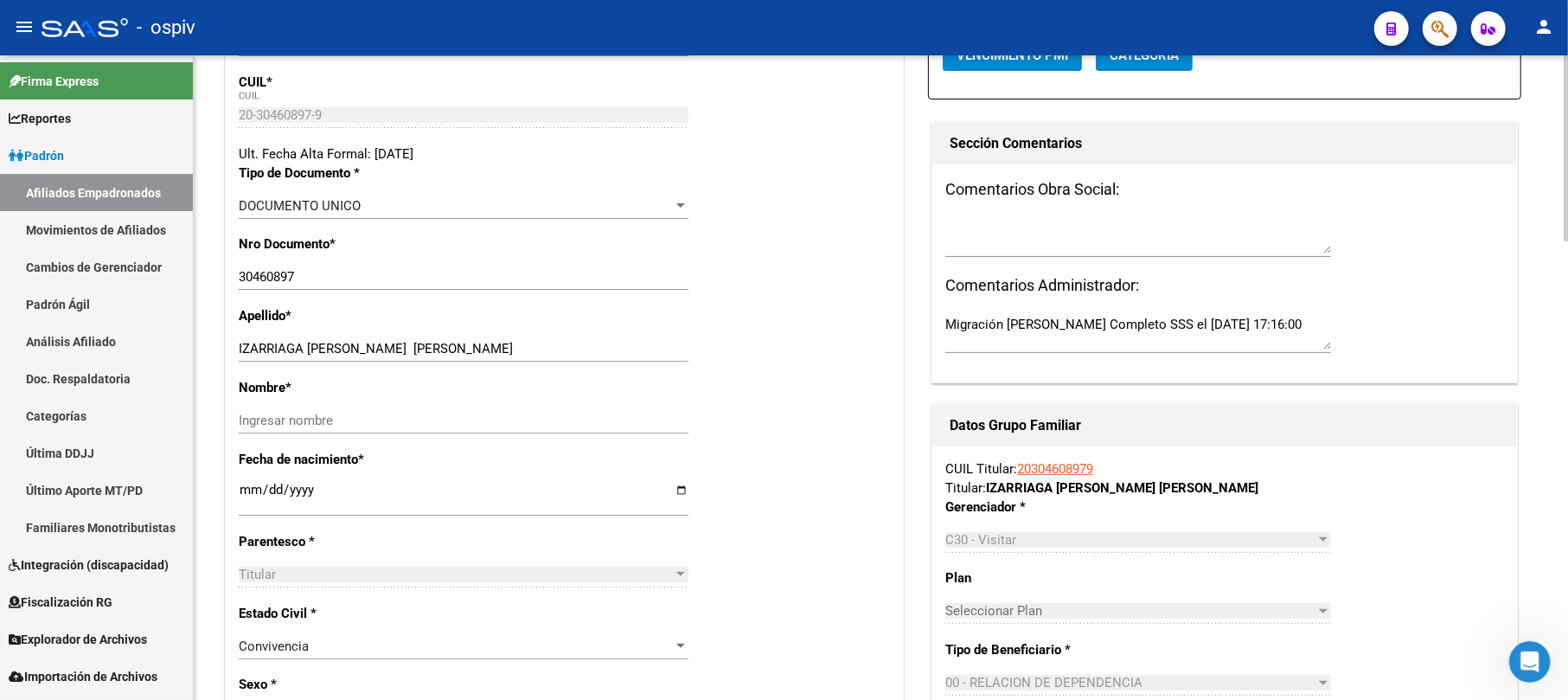
scroll to position [346, 0]
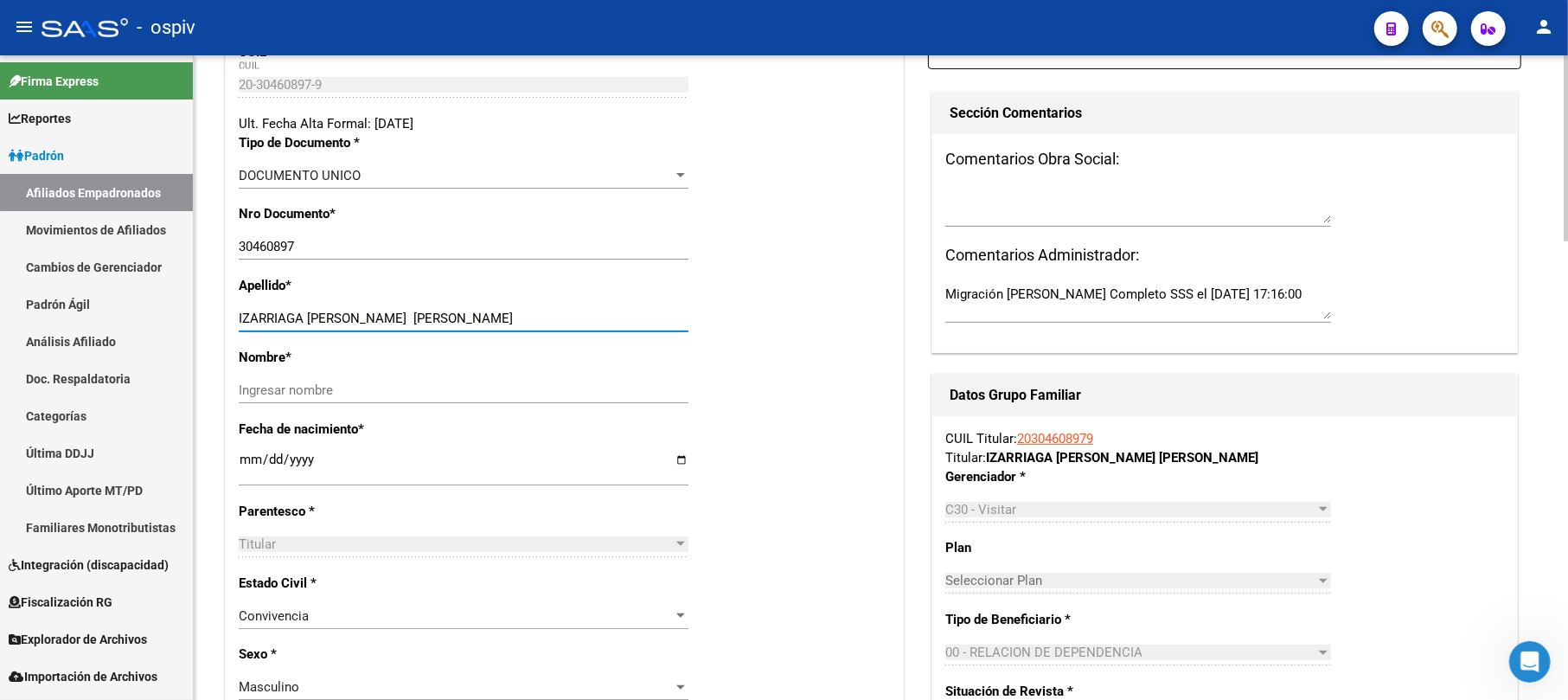
drag, startPoint x: 306, startPoint y: 318, endPoint x: 451, endPoint y: 306, distance: 145.5
click at [450, 308] on div "IZARRIAGA CRISTIAN EDUARDO Ingresar apellido" at bounding box center [463, 318] width 450 height 26
type input "IZARRIAGA"
click at [381, 375] on div "Nombre * Ingresar nombre" at bounding box center [565, 383] width 651 height 72
click at [353, 381] on div "Ingresar nombre" at bounding box center [463, 390] width 450 height 26
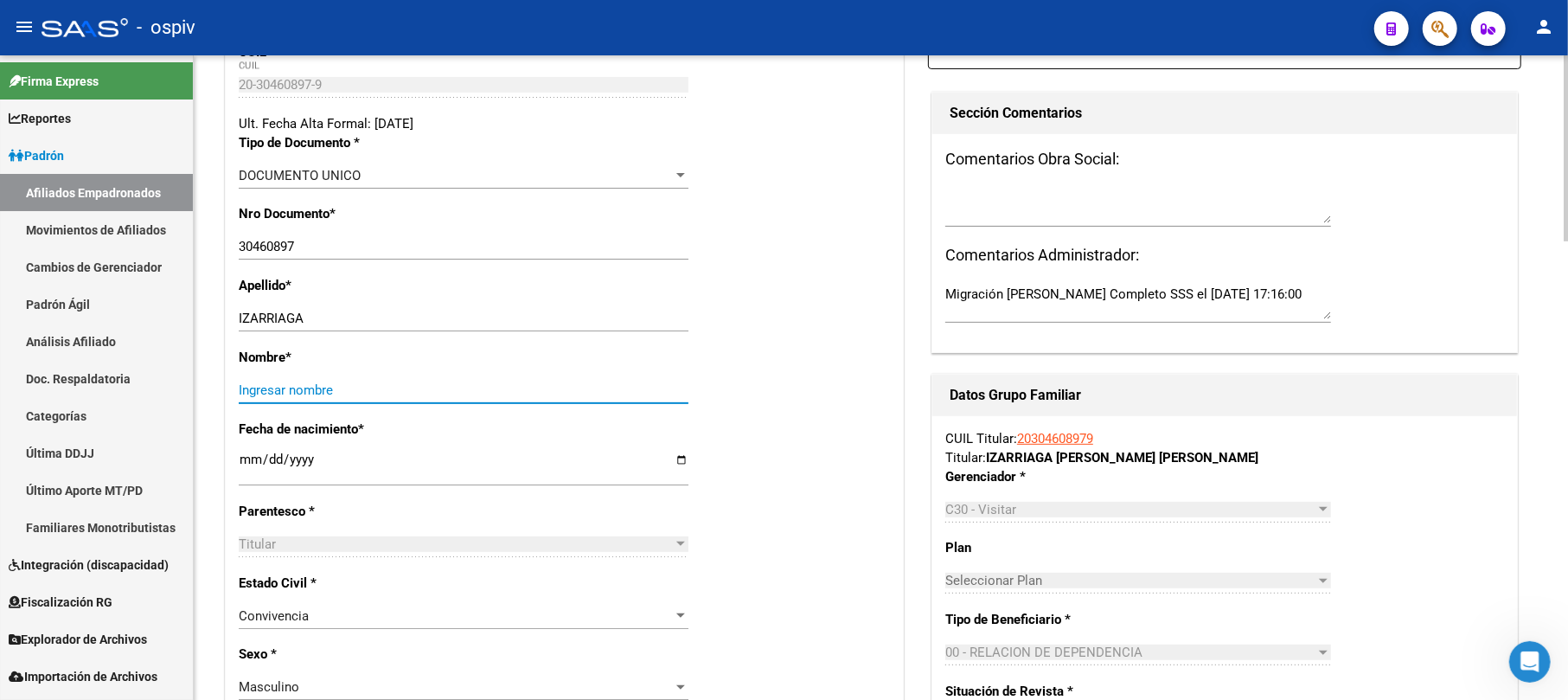
paste input "CRISTIAN EDUARDO"
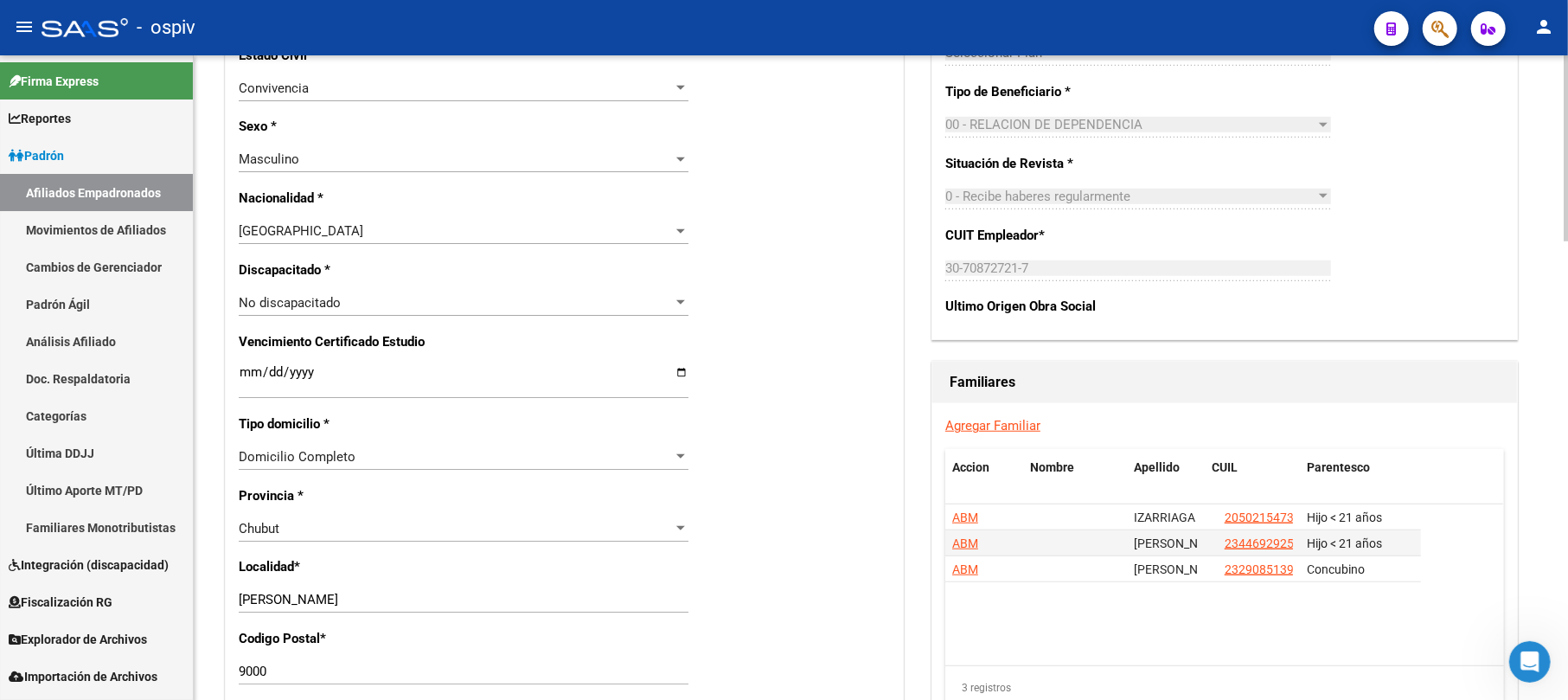
scroll to position [1038, 0]
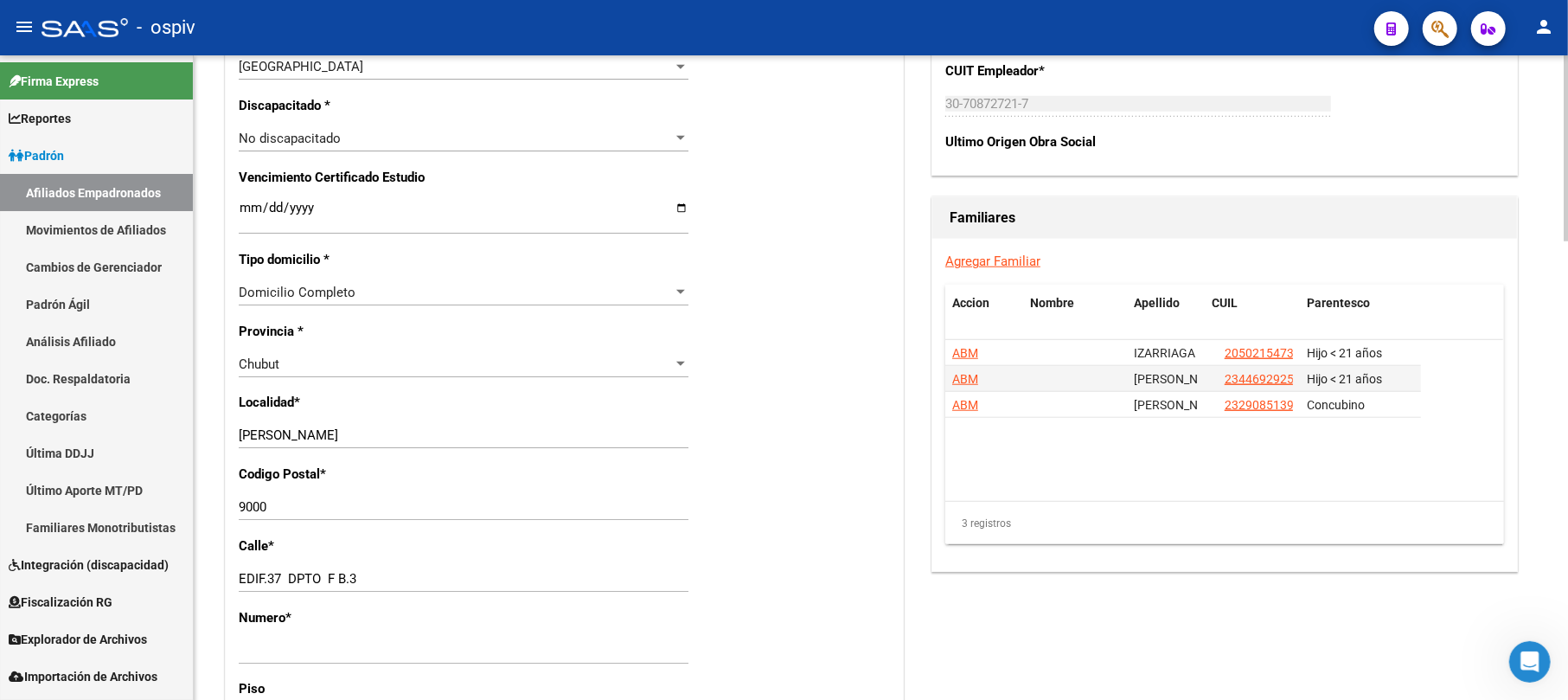
type input "CRISTIAN EDUARDO"
click at [288, 361] on div "Chubut" at bounding box center [456, 364] width 434 height 16
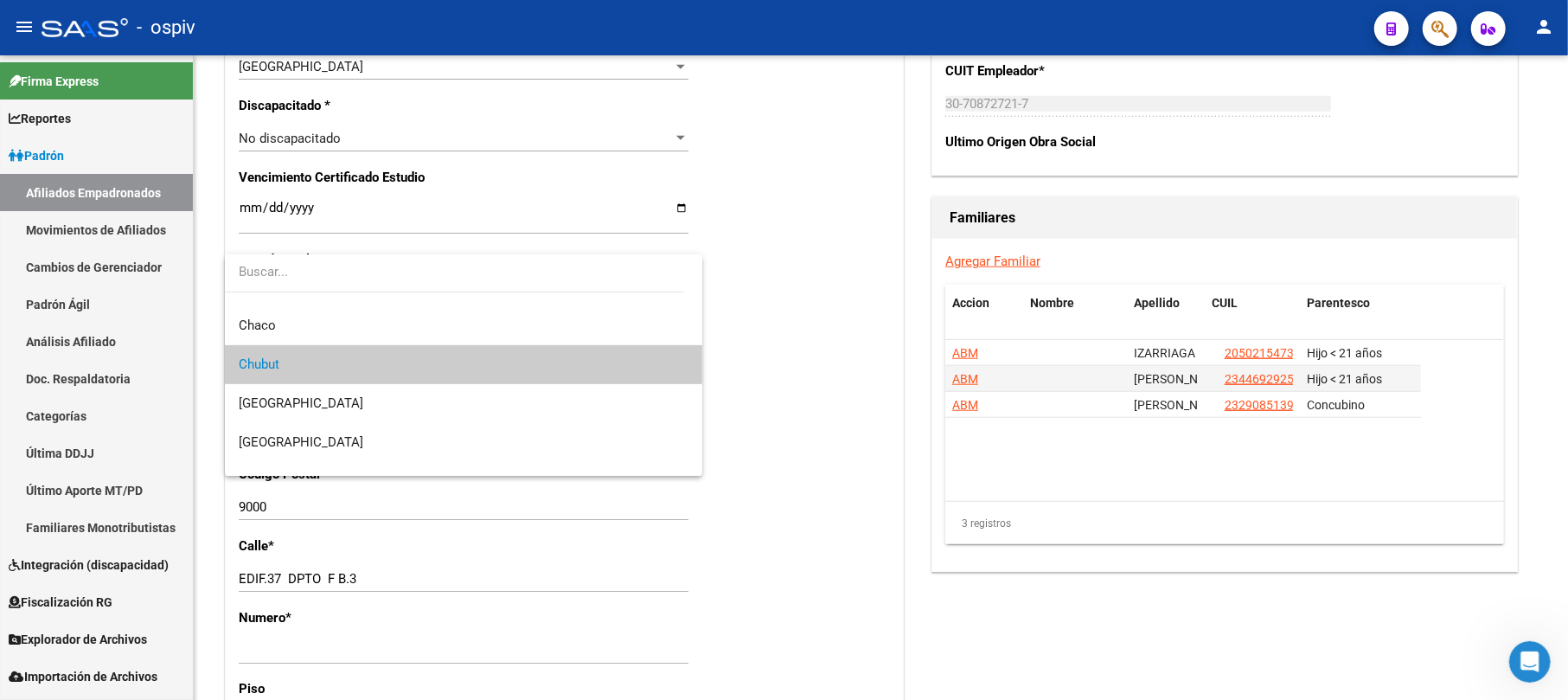
scroll to position [0, 0]
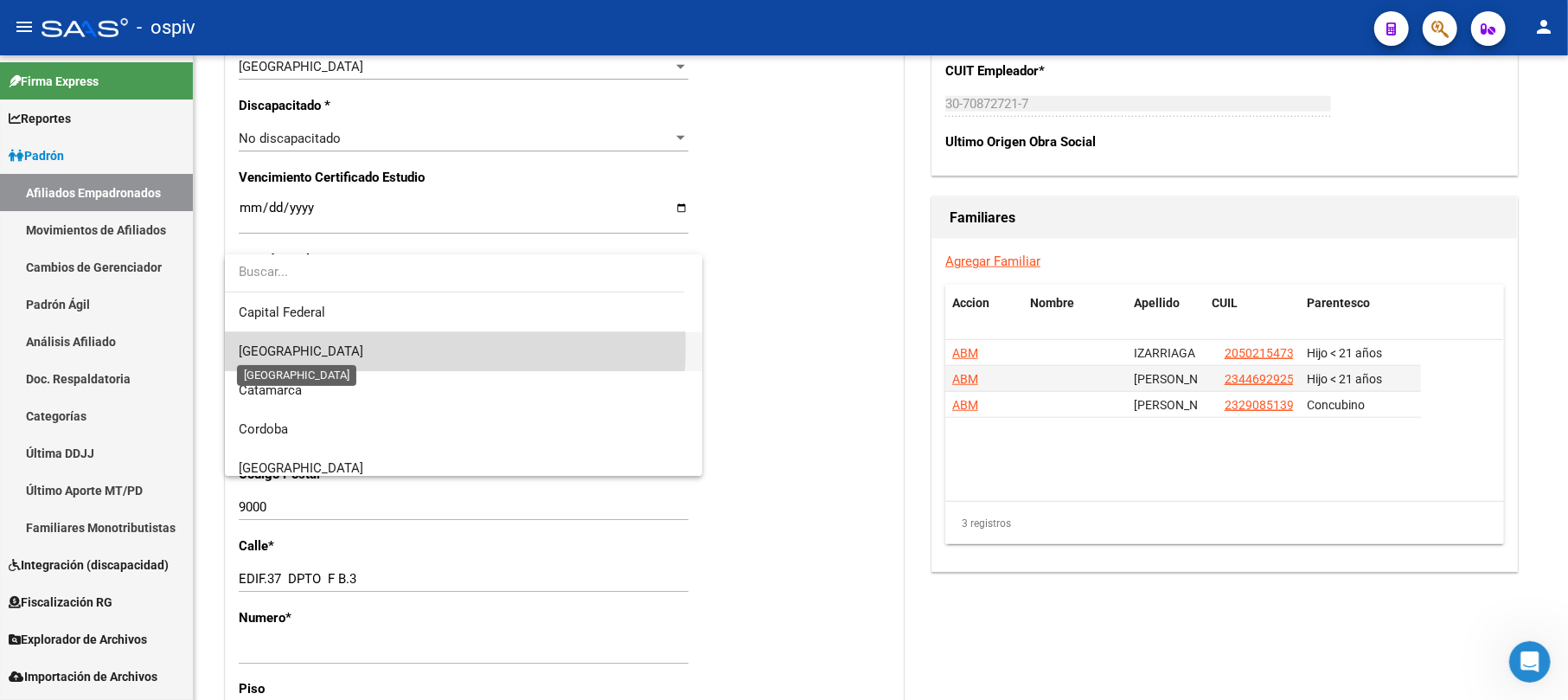
drag, startPoint x: 301, startPoint y: 344, endPoint x: 388, endPoint y: 343, distance: 87.0
click at [302, 343] on span "[GEOGRAPHIC_DATA]" at bounding box center [301, 351] width 125 height 16
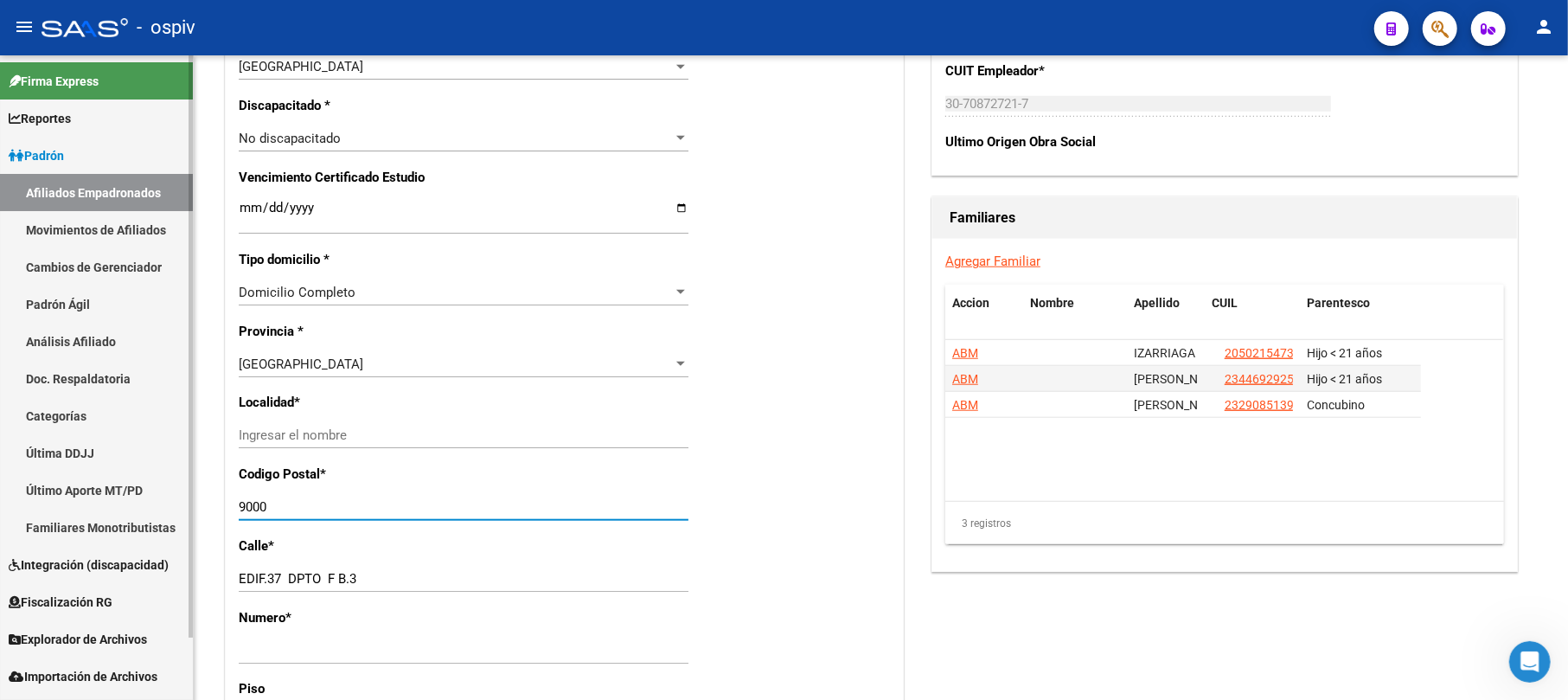
drag, startPoint x: 295, startPoint y: 505, endPoint x: 164, endPoint y: 434, distance: 149.0
click at [164, 434] on mat-sidenav-container "Firma Express Reportes Padrón Traspasos x O.S. Traspasos x Gerenciador Traspaso…" at bounding box center [784, 378] width 1568 height 645
type input "7400"
click at [301, 419] on div "Nro Afiliado Ingresar nro CUIL * 20-30460897-9 CUIL ARCA Padrón Ult. Fecha Alta…" at bounding box center [565, 193] width 677 height 1857
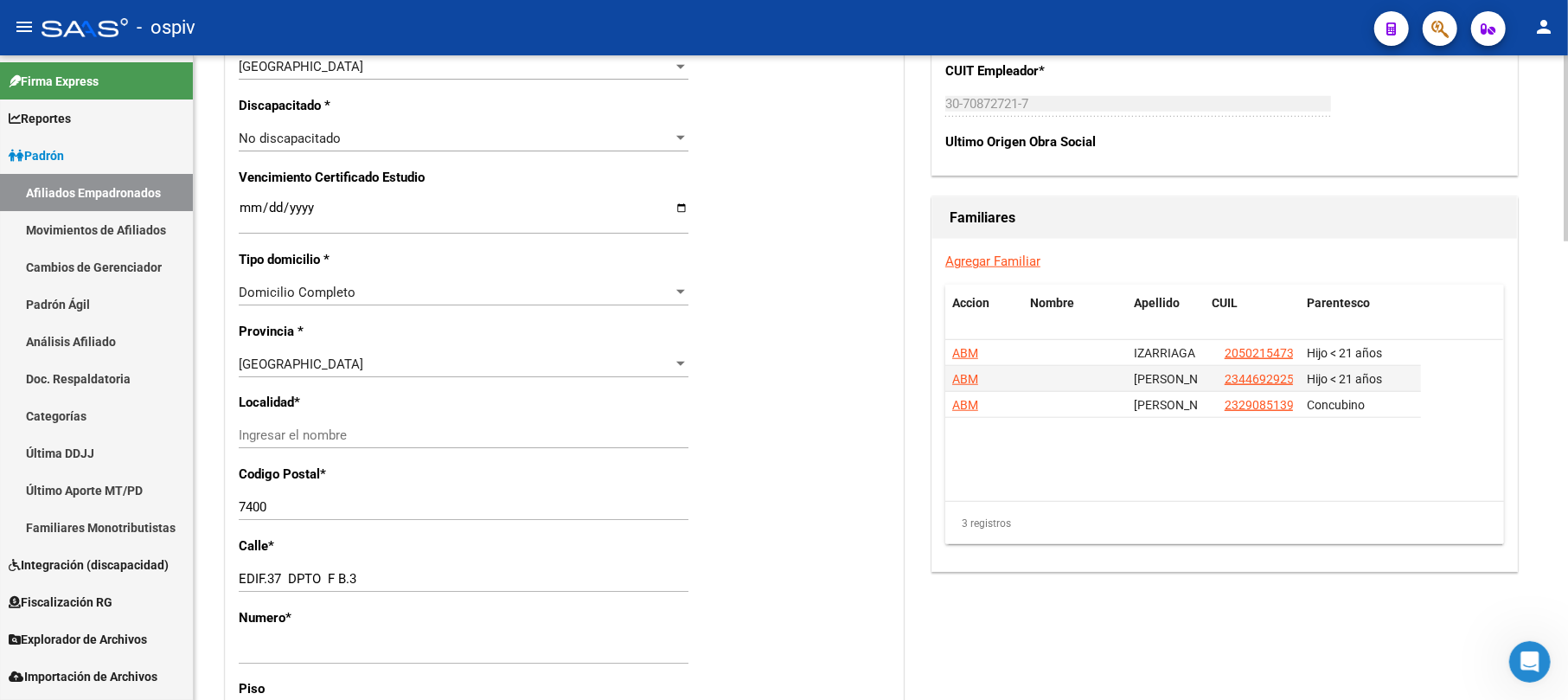
click at [301, 430] on input "Ingresar el nombre" at bounding box center [463, 435] width 450 height 16
type input "OLAVARRIA"
click at [727, 512] on div "Nro Afiliado Ingresar nro CUIL * 20-30460897-9 CUIL ARCA Padrón Ult. Fecha Alta…" at bounding box center [565, 193] width 677 height 1857
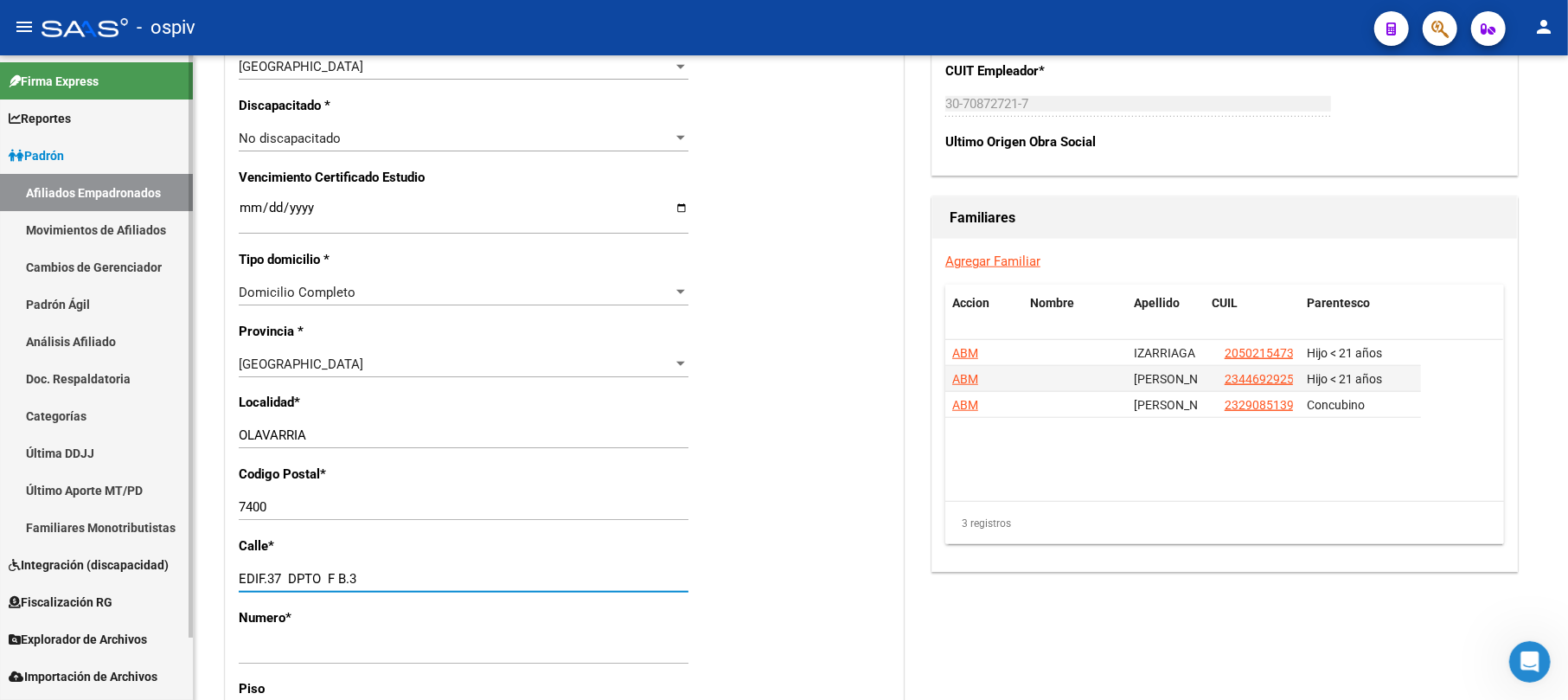
drag, startPoint x: 363, startPoint y: 571, endPoint x: 191, endPoint y: 517, distance: 180.3
click at [191, 517] on mat-sidenav-container "Firma Express Reportes Padrón Traspasos x O.S. Traspasos x Gerenciador Traspaso…" at bounding box center [784, 378] width 1568 height 645
type input "BROWN"
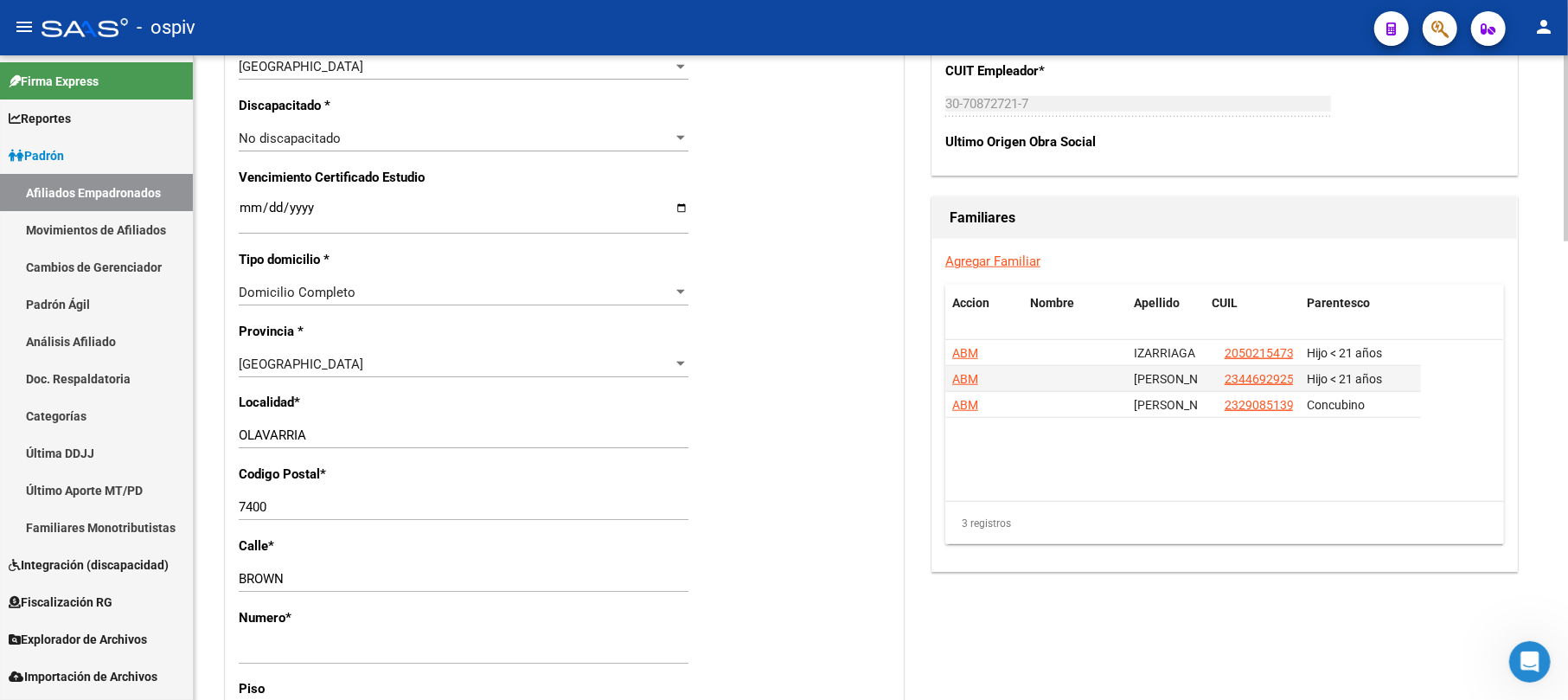
click at [305, 610] on p "Numero *" at bounding box center [337, 618] width 196 height 19
click at [305, 643] on input "Ingresar nro" at bounding box center [463, 651] width 450 height 16
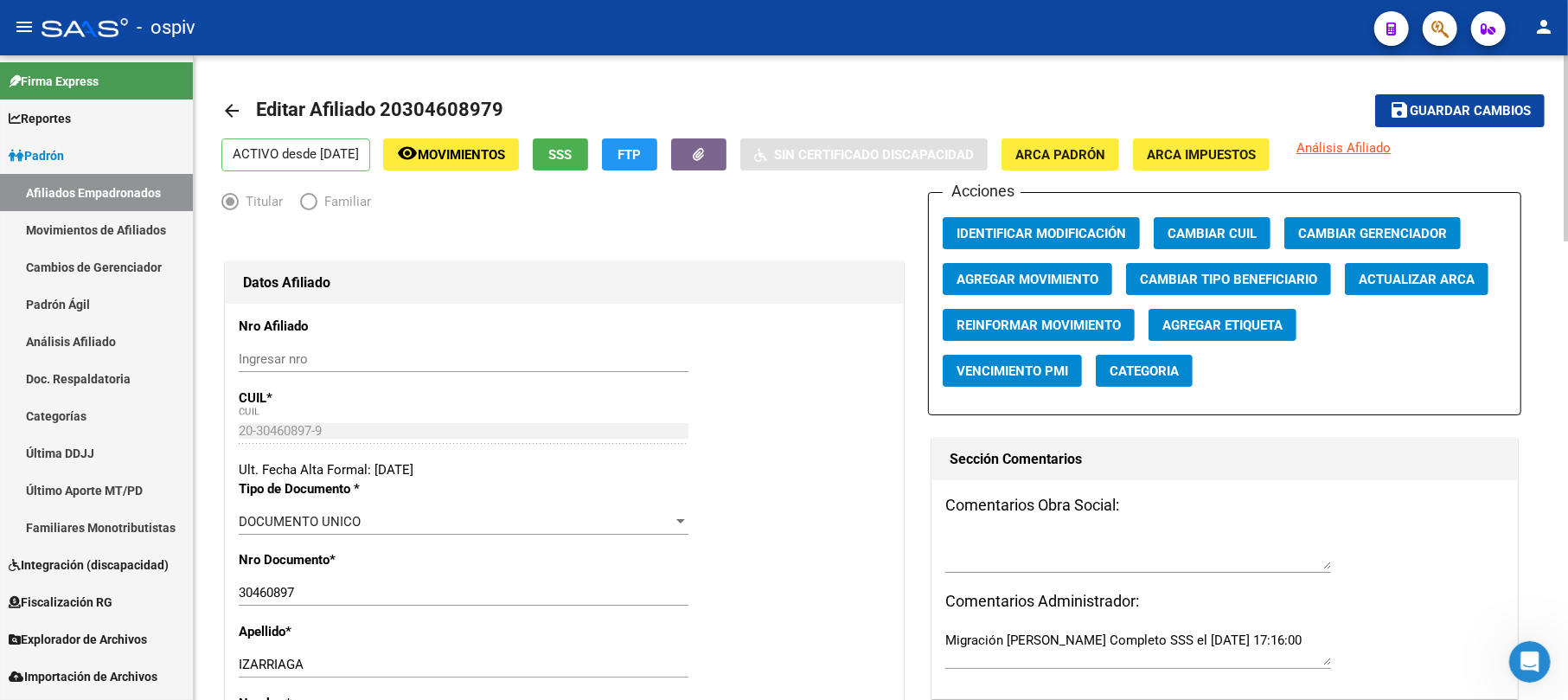
type input "4054"
click at [1459, 109] on span "Guardar cambios" at bounding box center [1471, 112] width 121 height 16
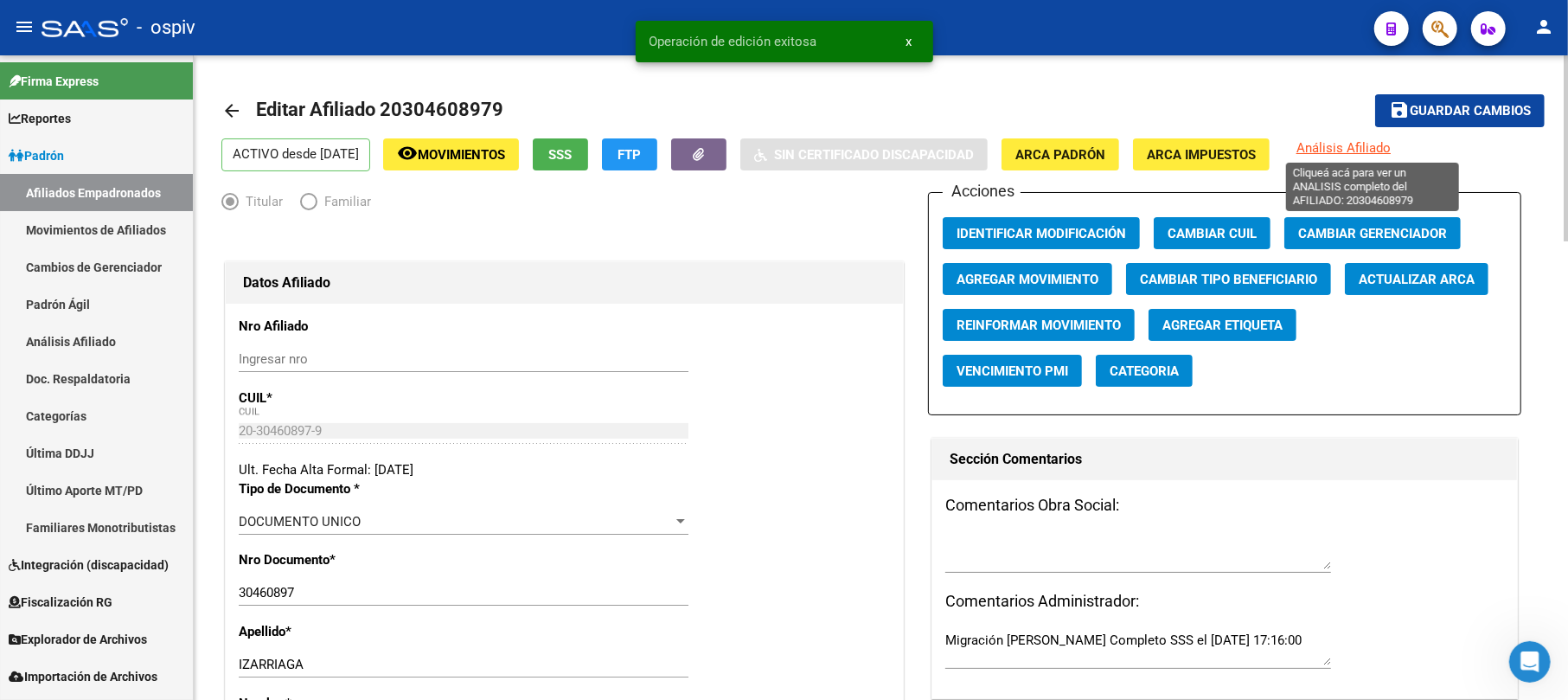
click at [1357, 146] on span "Análisis Afiliado" at bounding box center [1344, 148] width 94 height 16
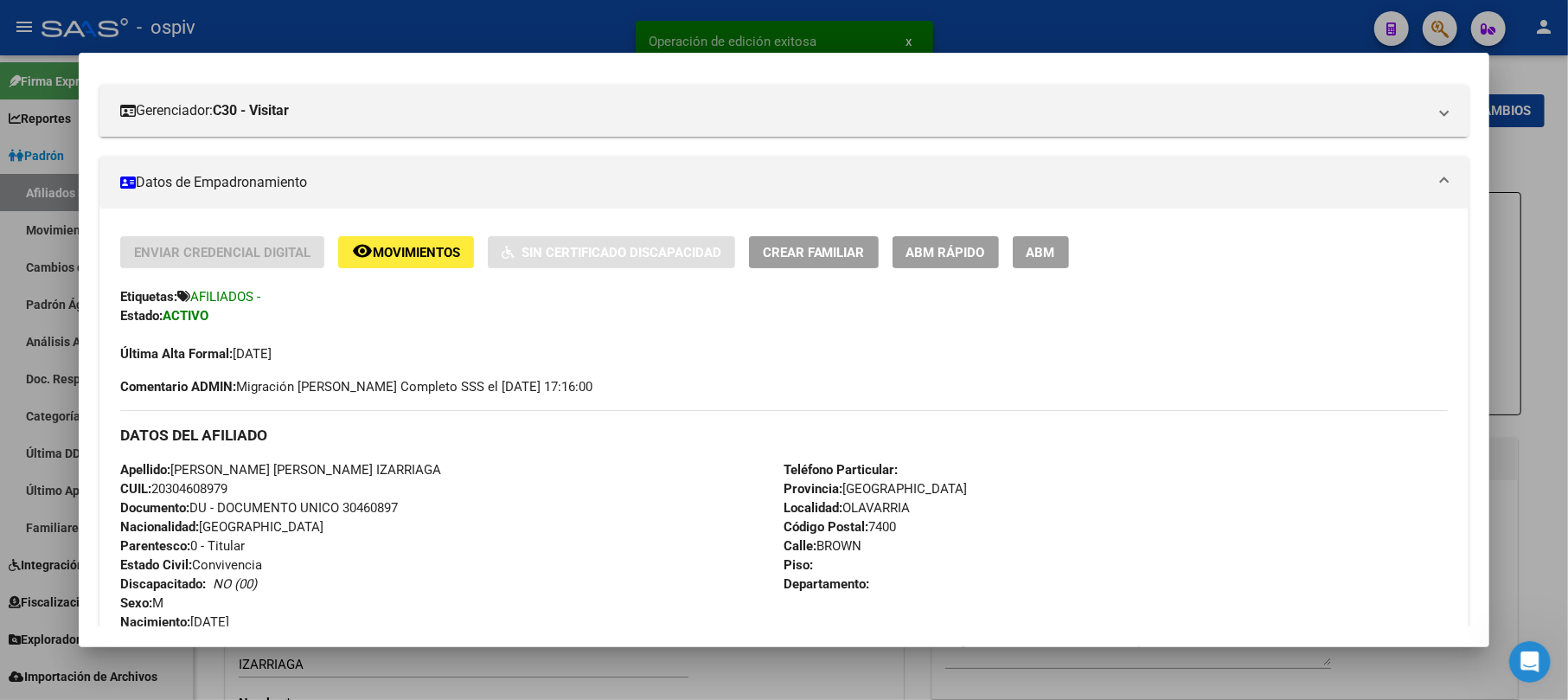
scroll to position [344, 0]
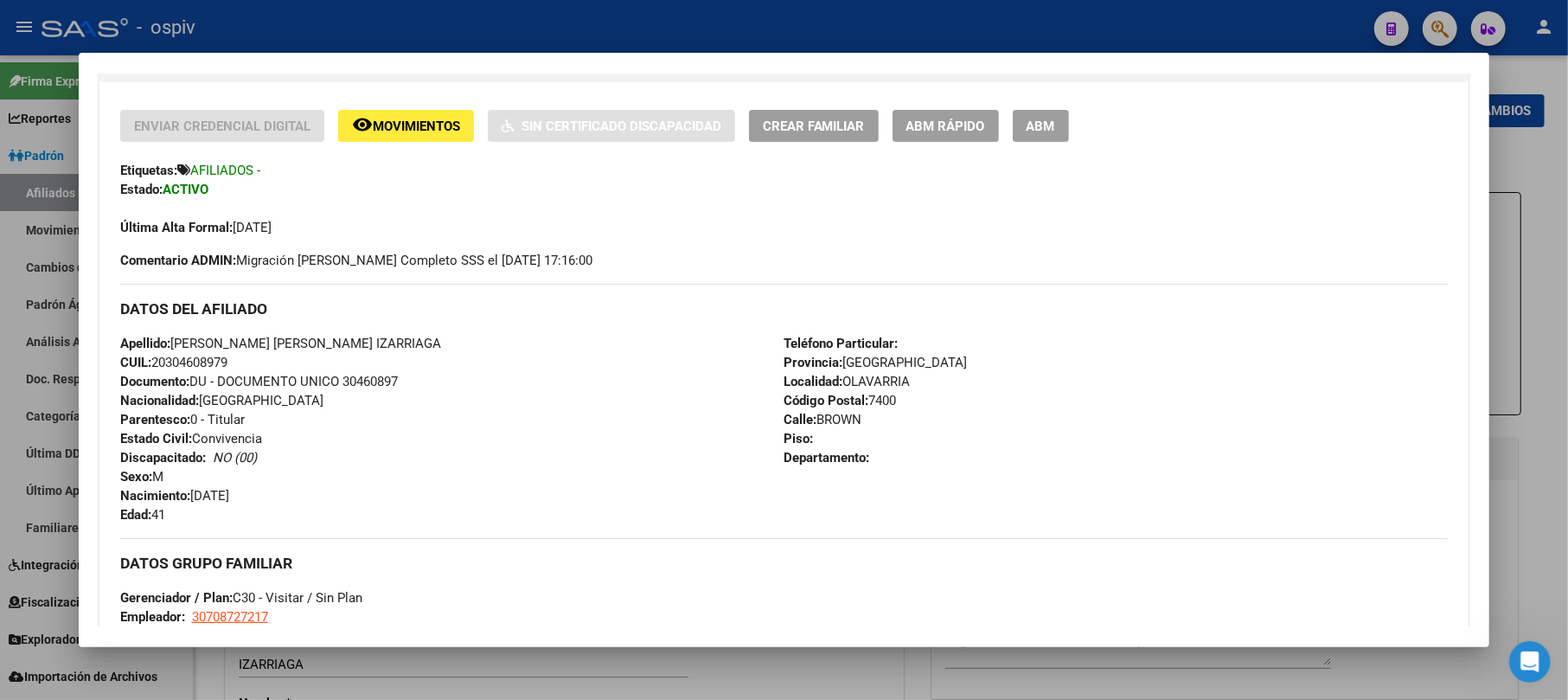
click at [1029, 125] on span "ABM" at bounding box center [1040, 126] width 29 height 16
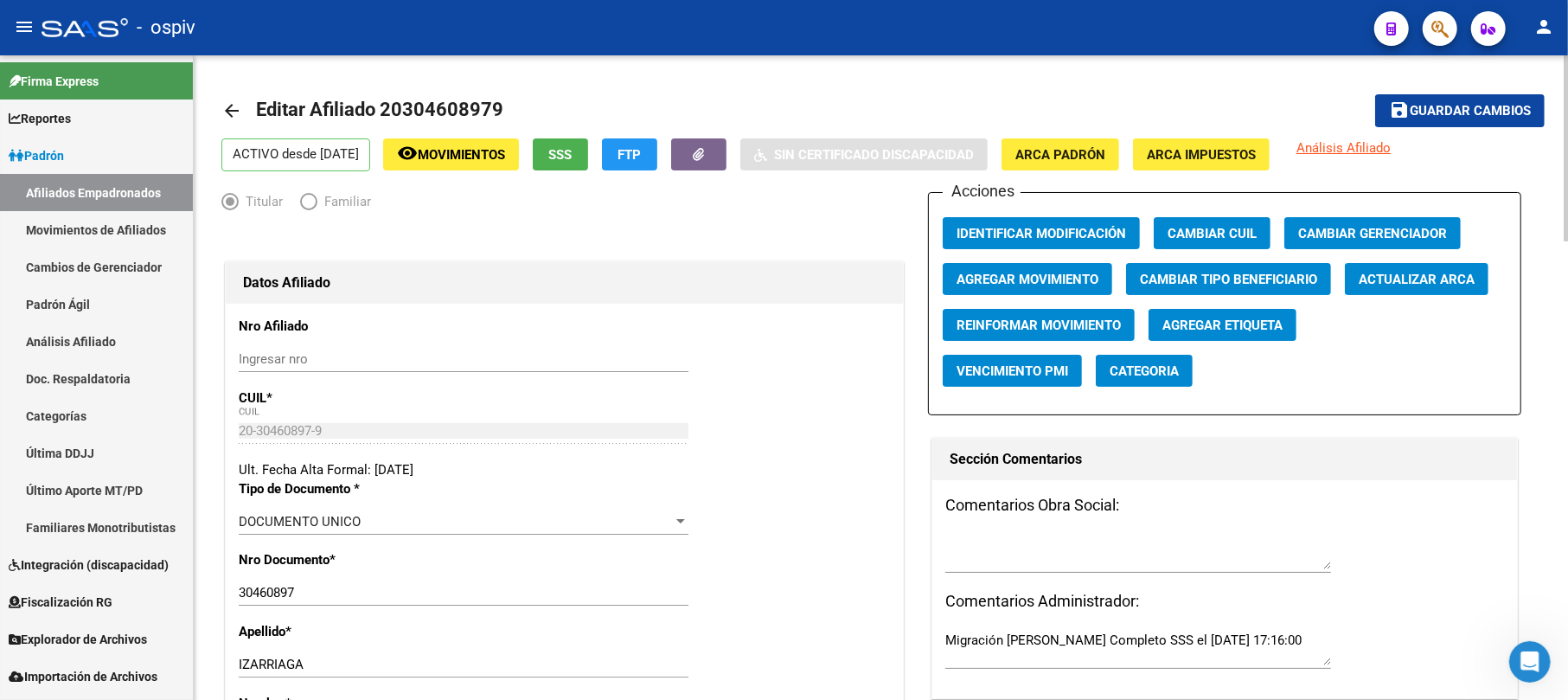
click at [1171, 371] on span "Categoria" at bounding box center [1144, 371] width 69 height 16
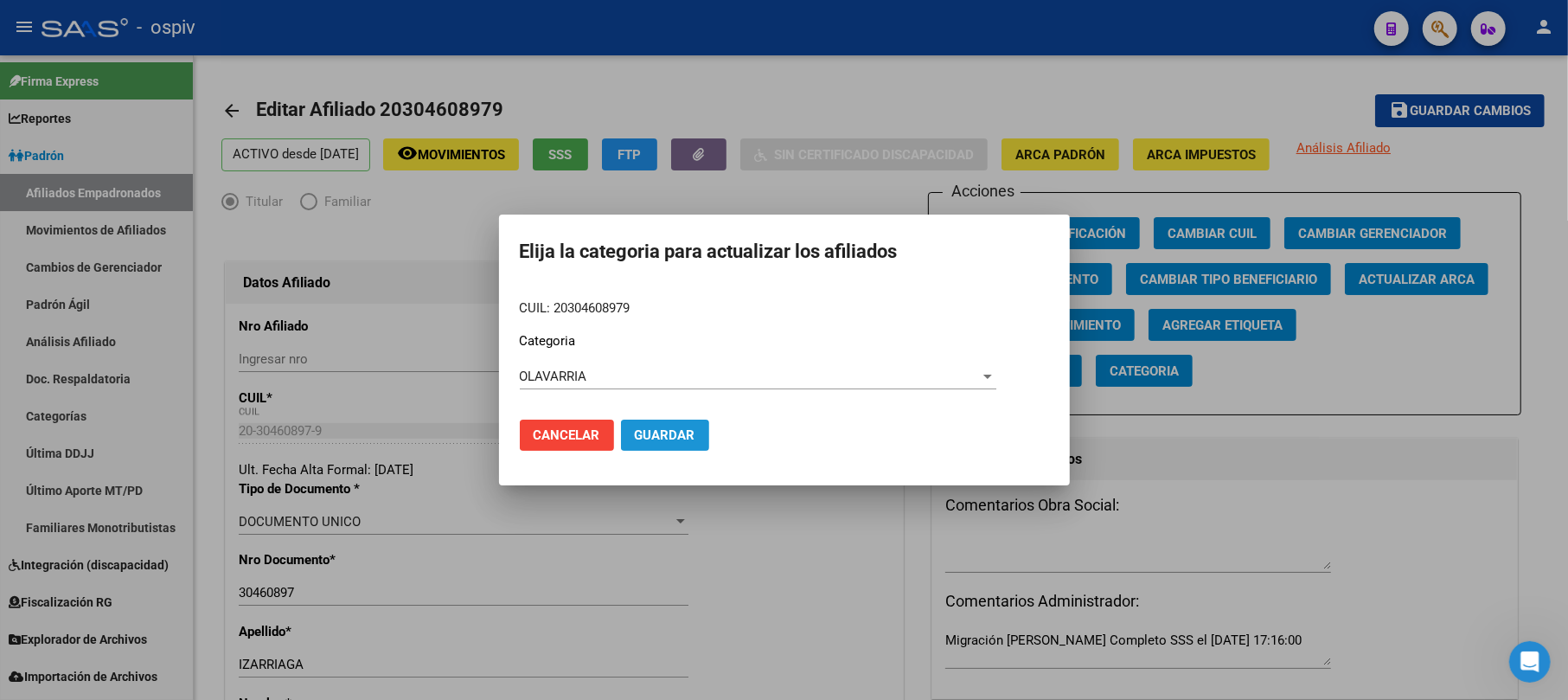
click at [662, 439] on span "Guardar" at bounding box center [665, 435] width 61 height 16
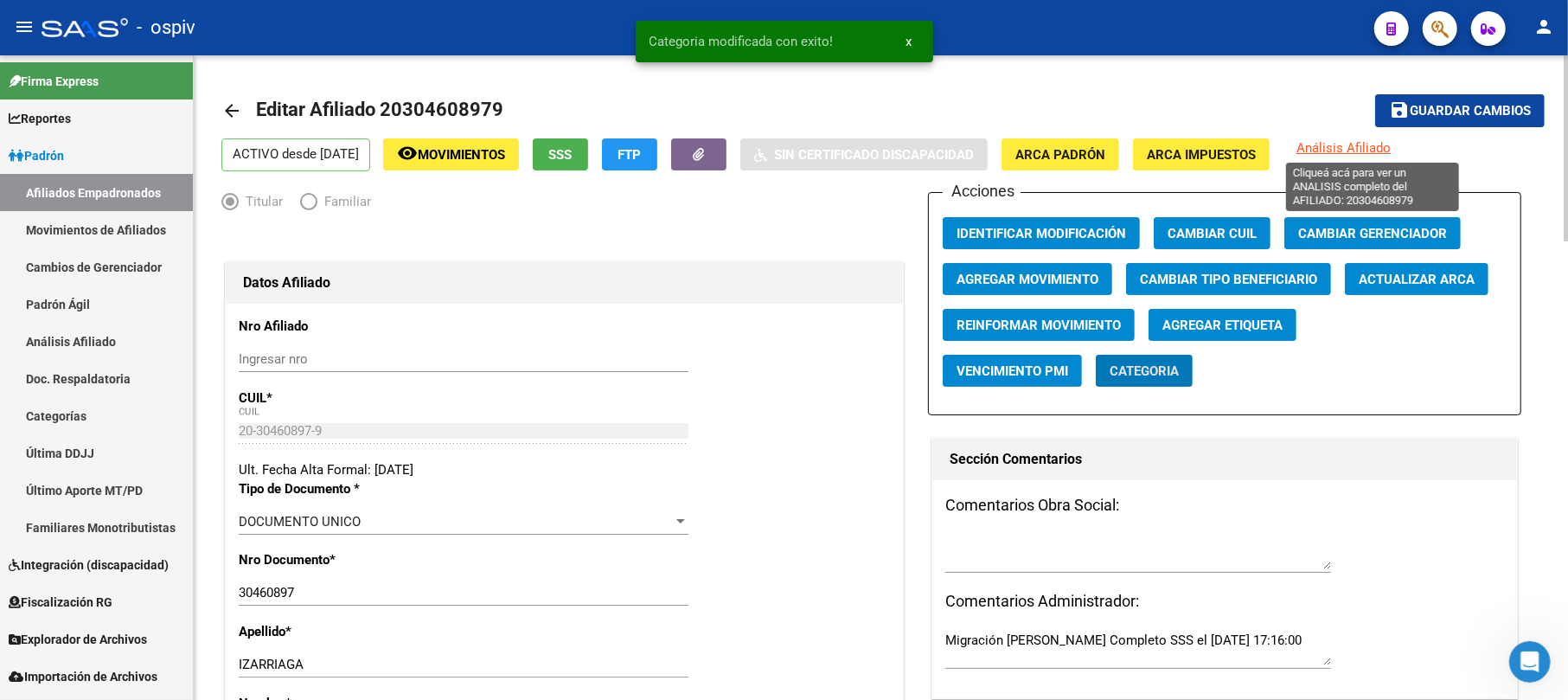
click at [1391, 149] on span "Análisis Afiliado" at bounding box center [1344, 148] width 94 height 16
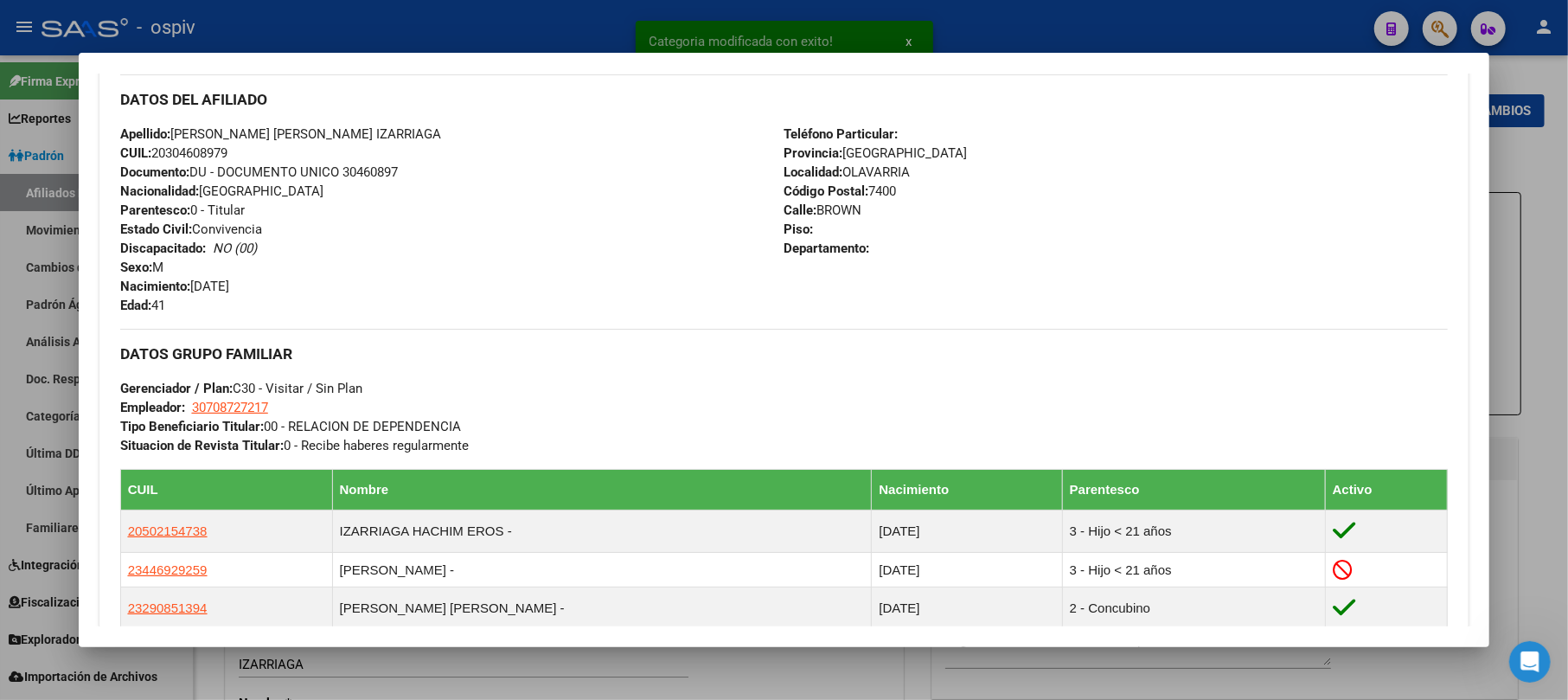
scroll to position [576, 0]
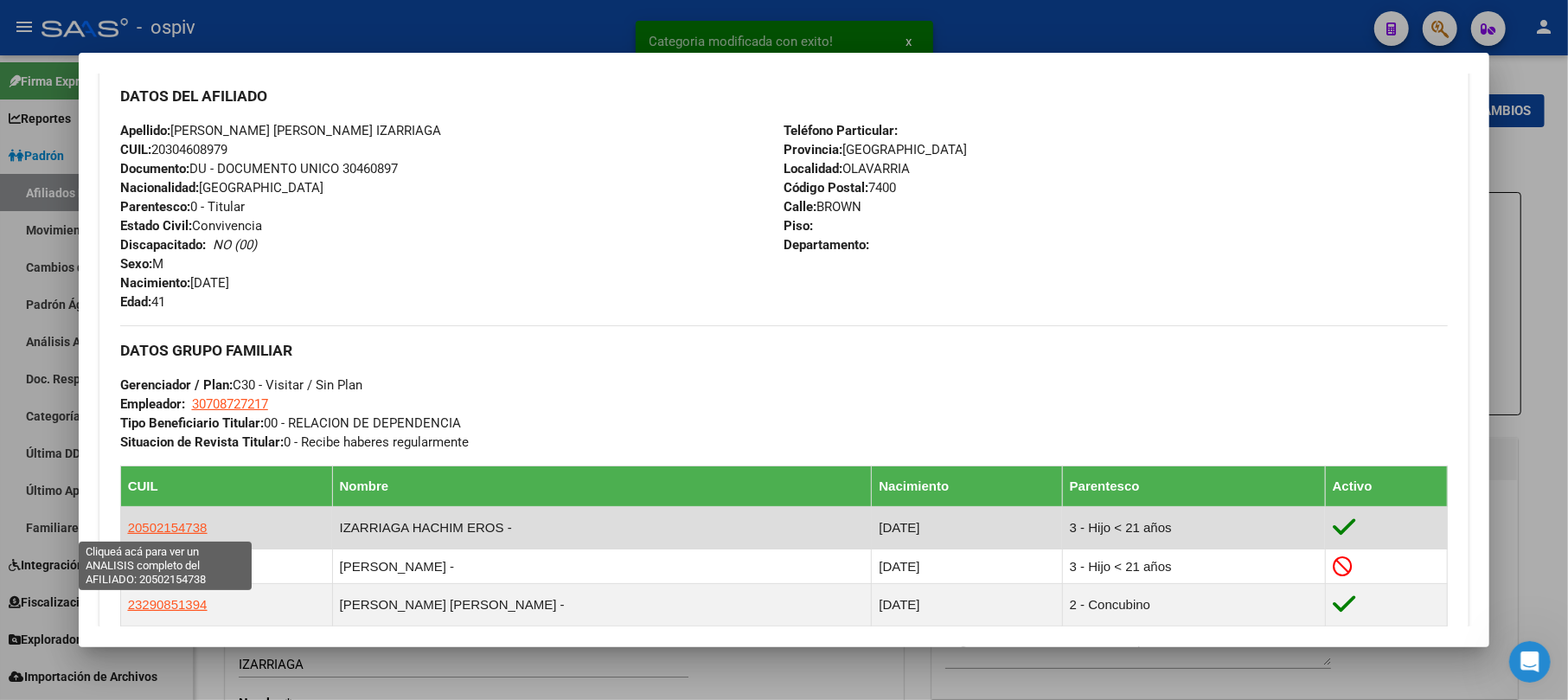
click at [177, 530] on span "20502154738" at bounding box center [168, 527] width 80 height 15
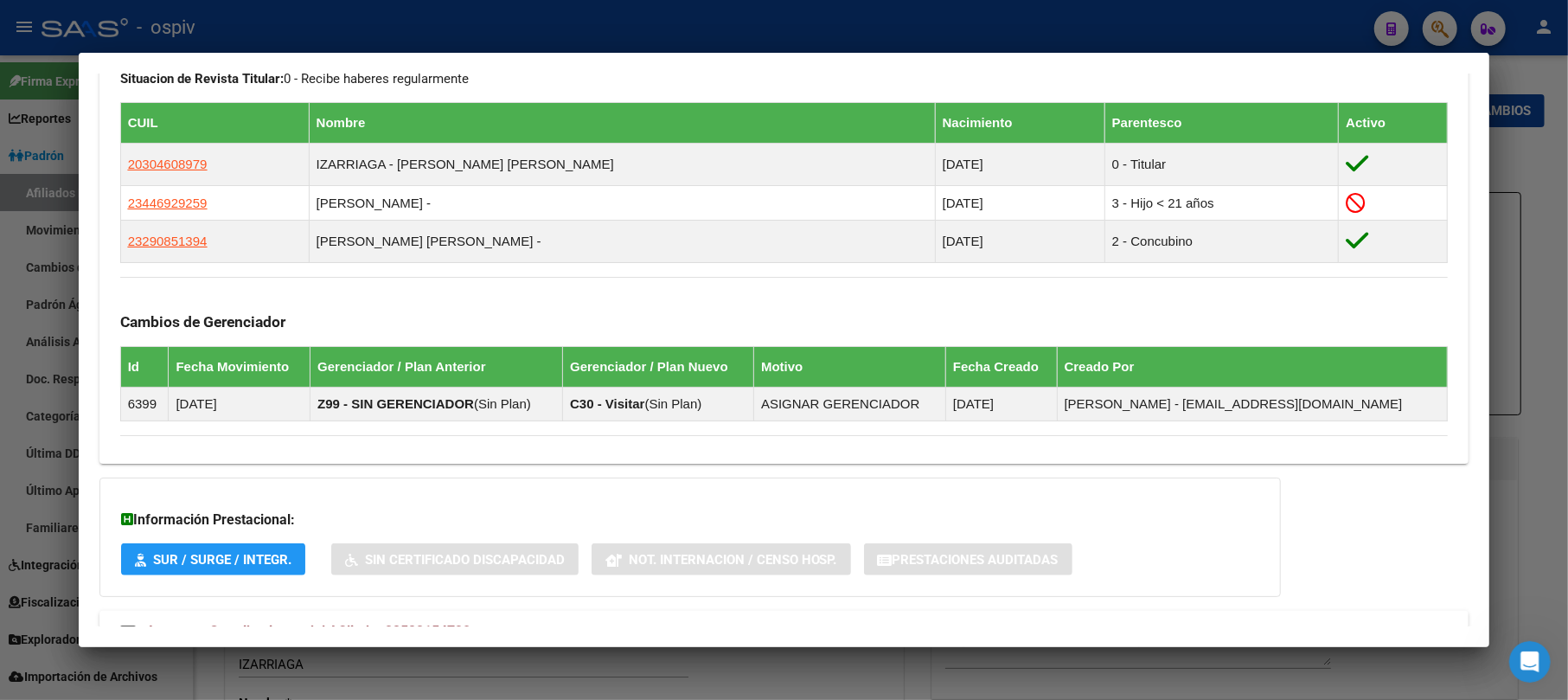
scroll to position [962, 0]
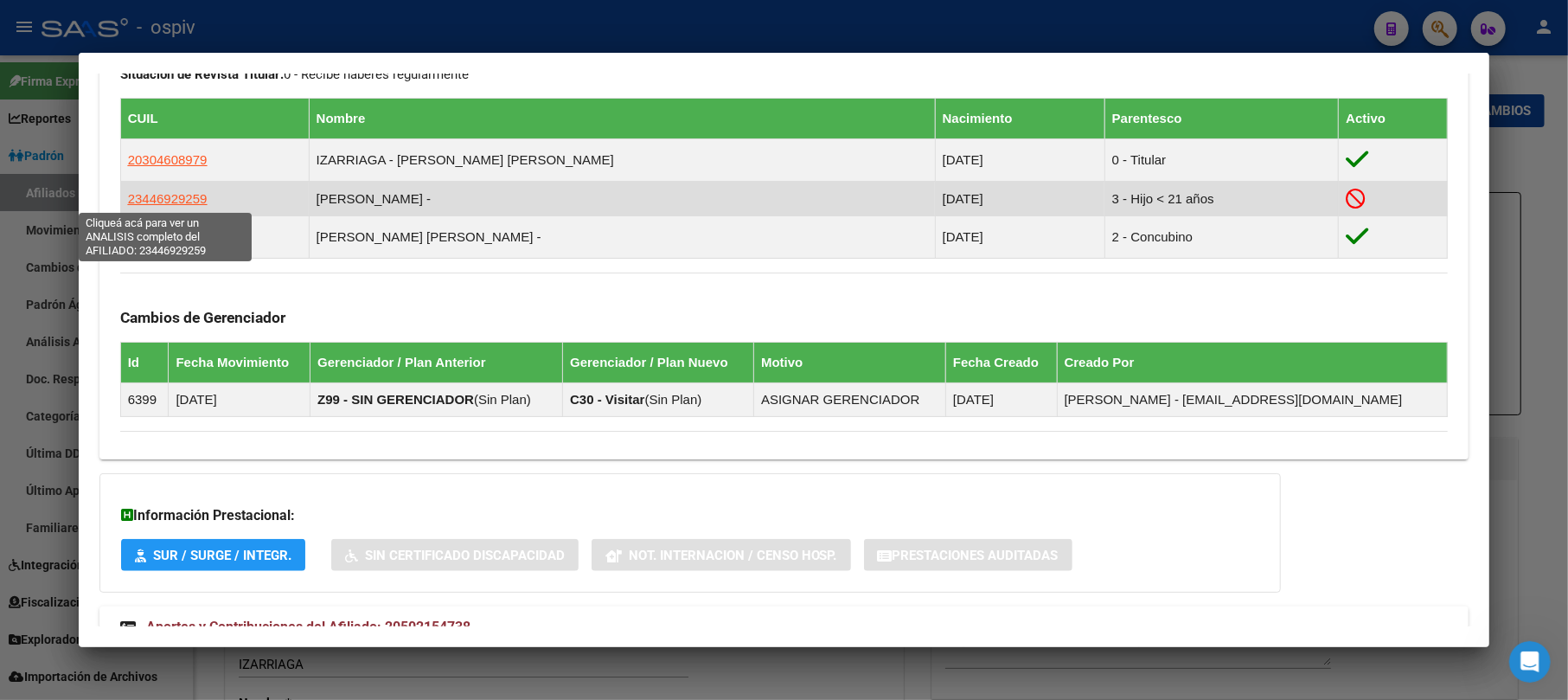
click at [189, 195] on span "23446929259" at bounding box center [168, 198] width 80 height 15
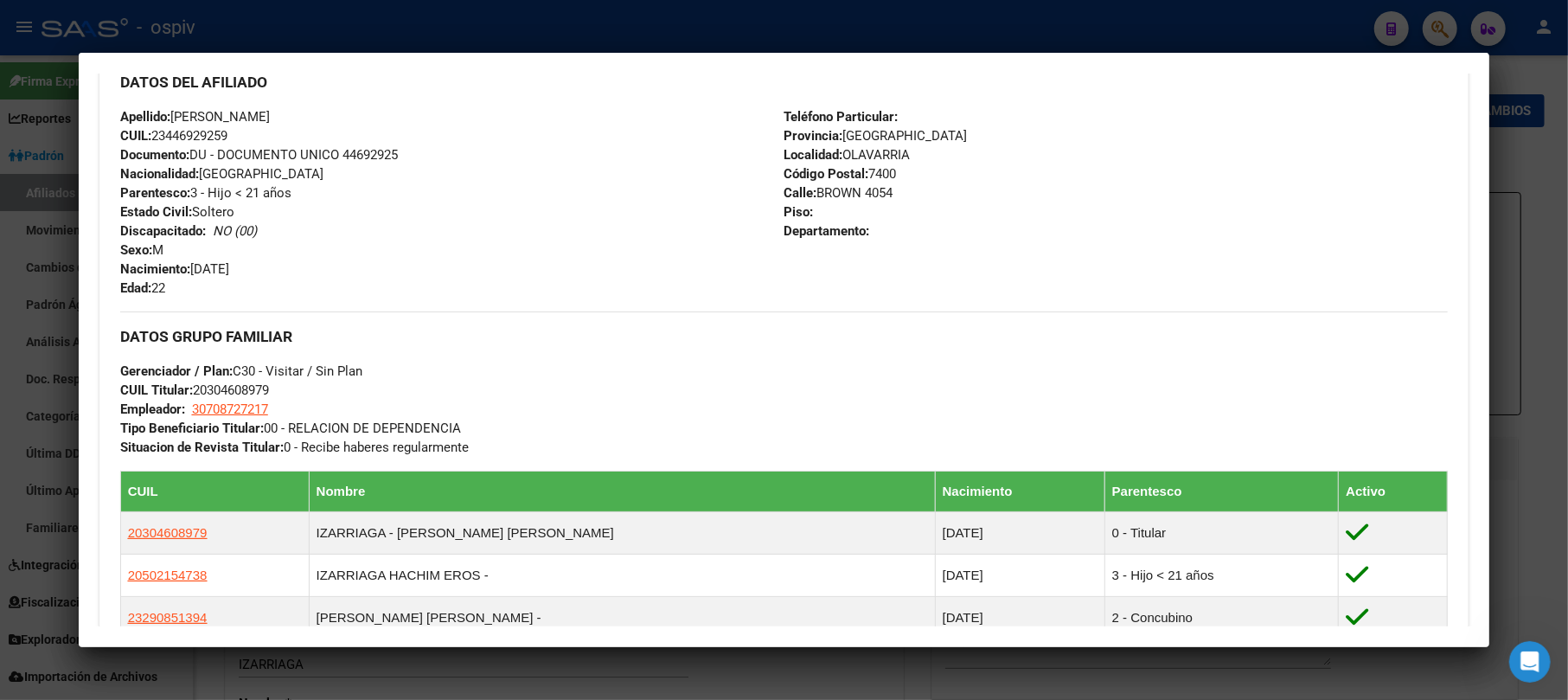
scroll to position [997, 0]
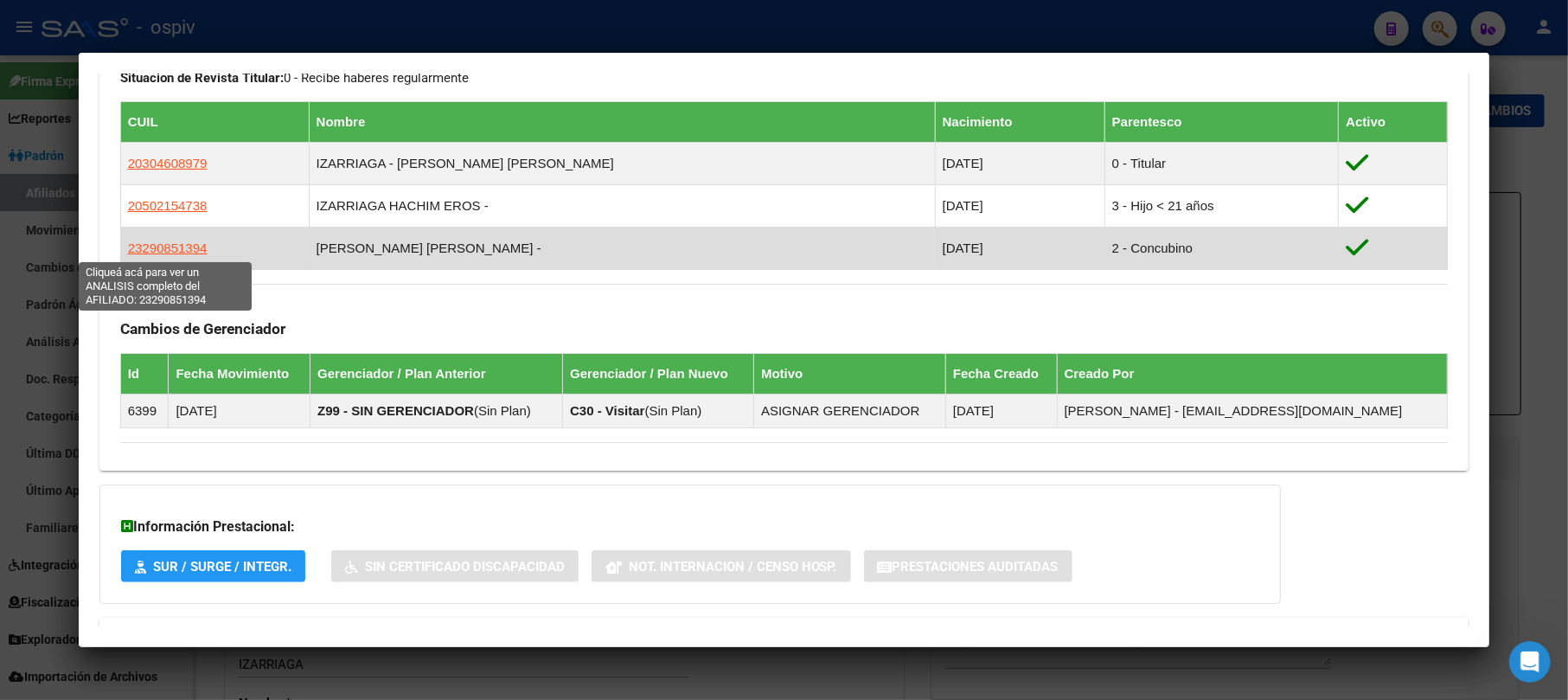
click at [175, 248] on span "23290851394" at bounding box center [168, 248] width 80 height 15
type textarea "23290851394"
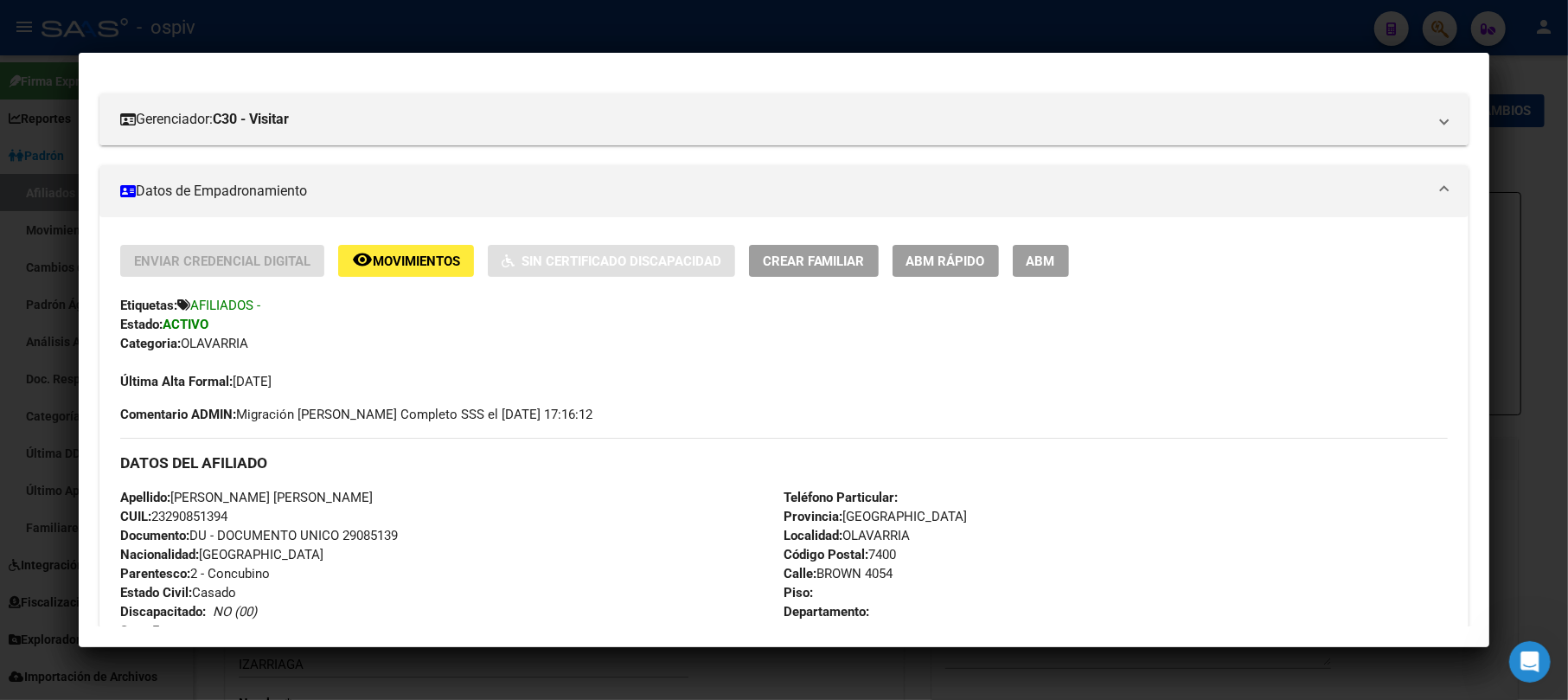
scroll to position [0, 0]
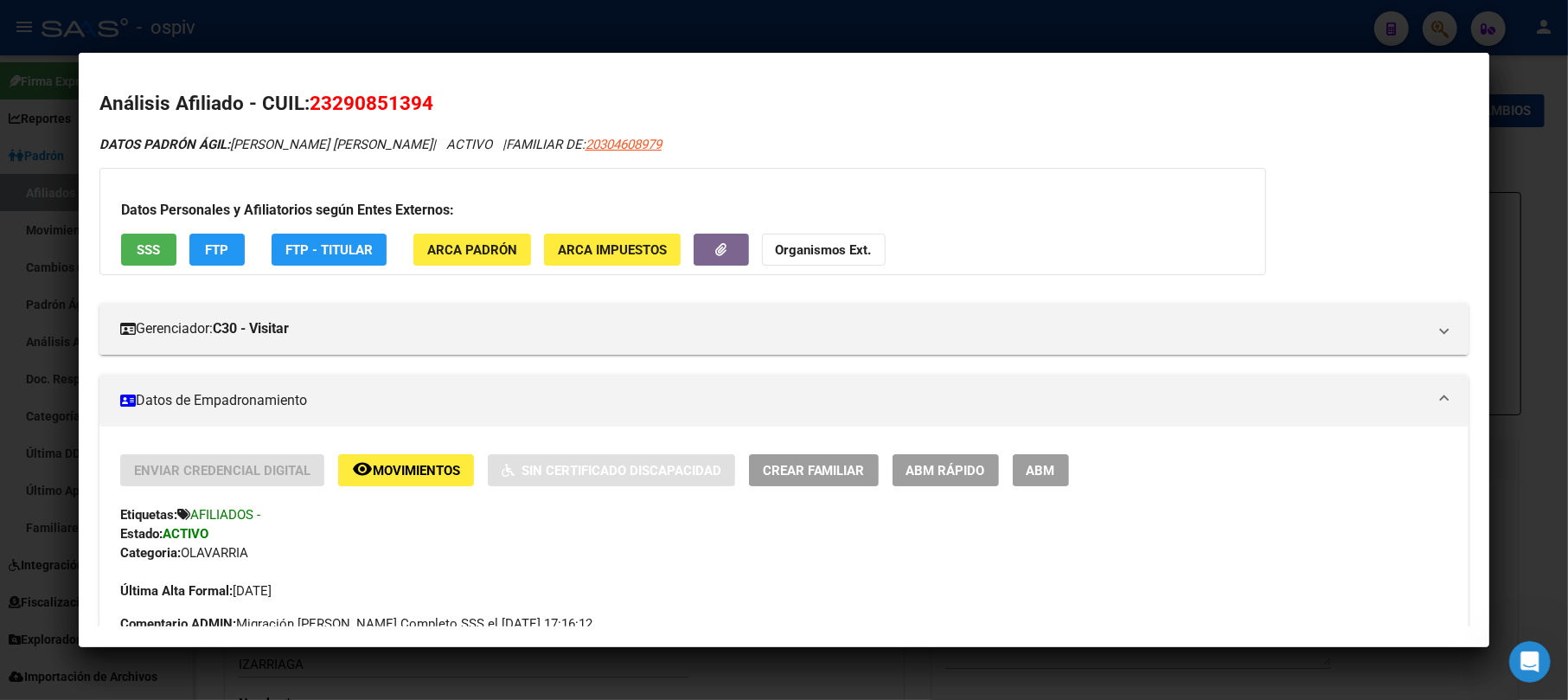
click at [1441, 29] on div at bounding box center [784, 350] width 1568 height 700
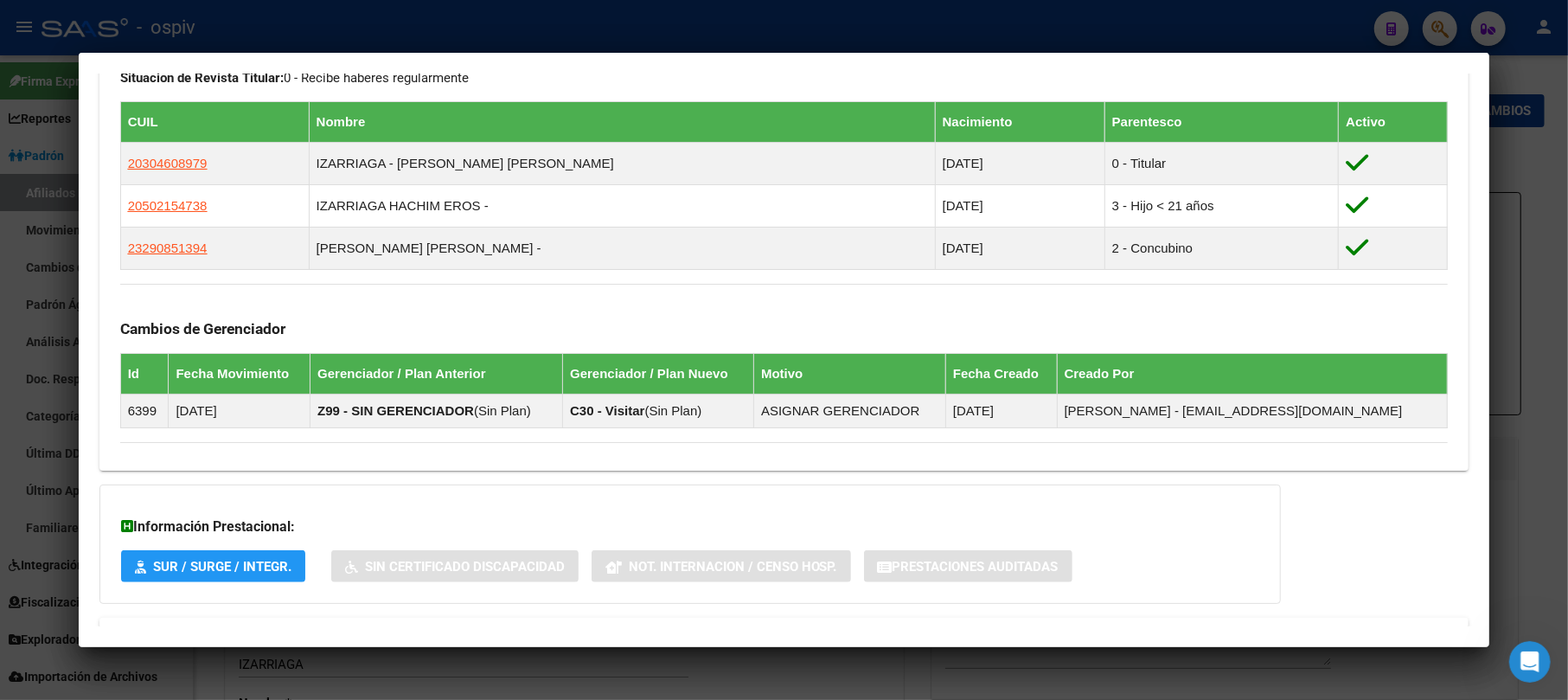
click at [1452, 26] on div at bounding box center [784, 350] width 1568 height 700
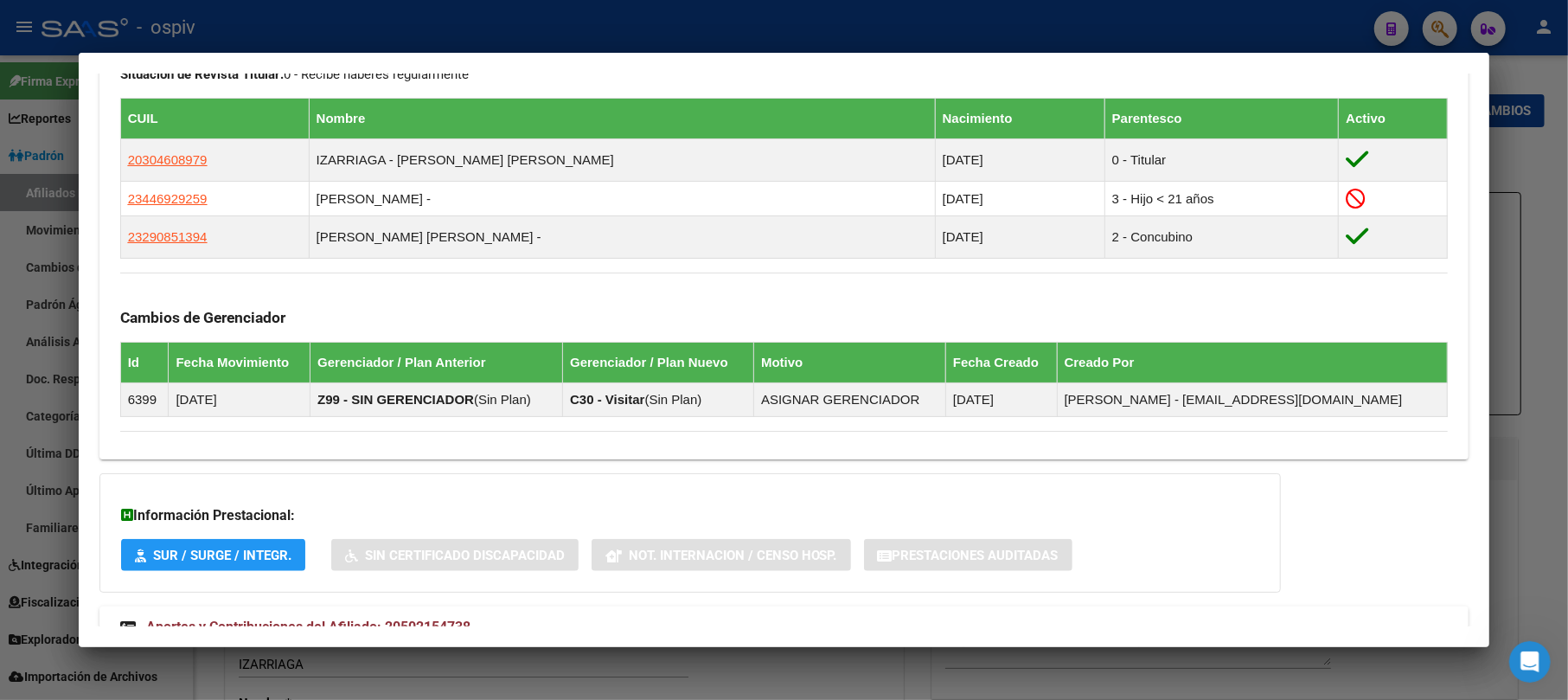
click at [1438, 25] on div at bounding box center [784, 350] width 1568 height 700
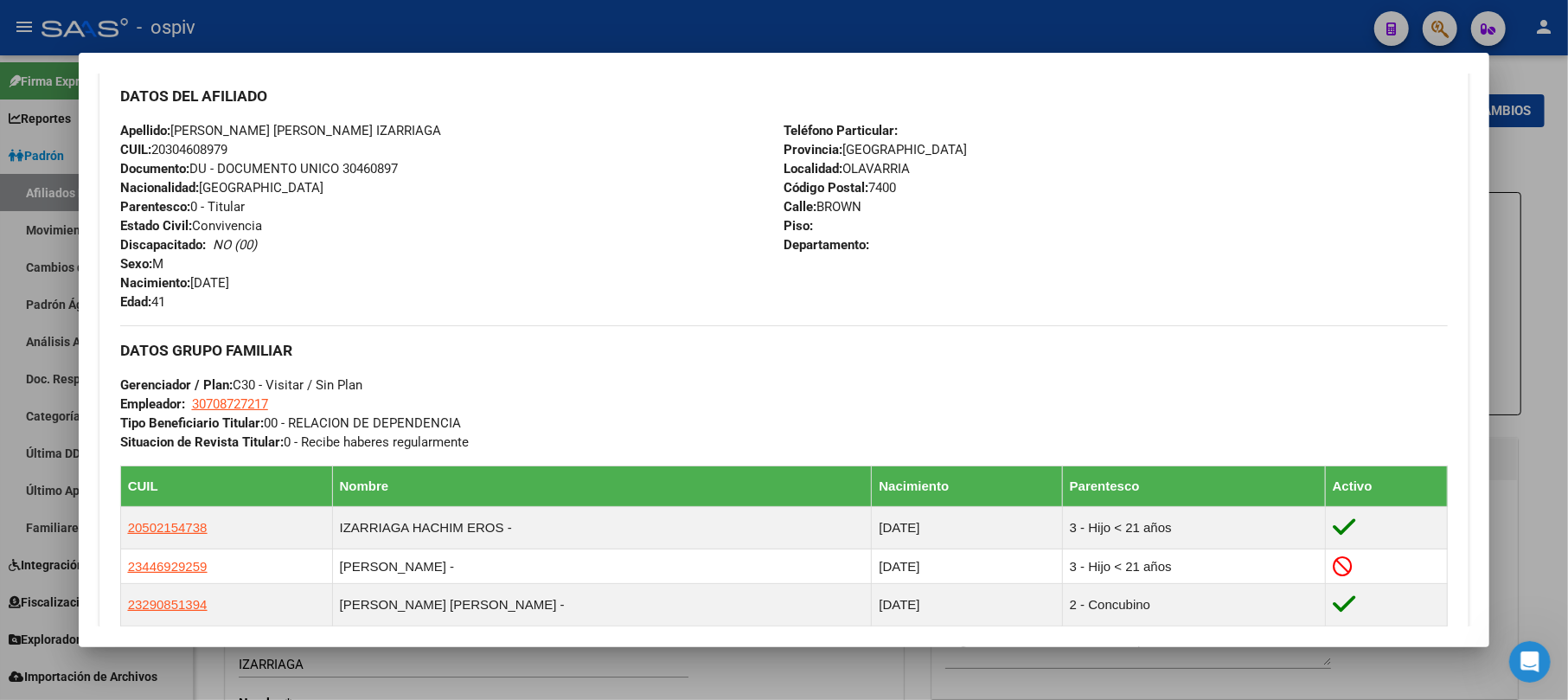
drag, startPoint x: 1431, startPoint y: 24, endPoint x: 1354, endPoint y: 29, distance: 77.2
click at [1430, 24] on div at bounding box center [784, 350] width 1568 height 700
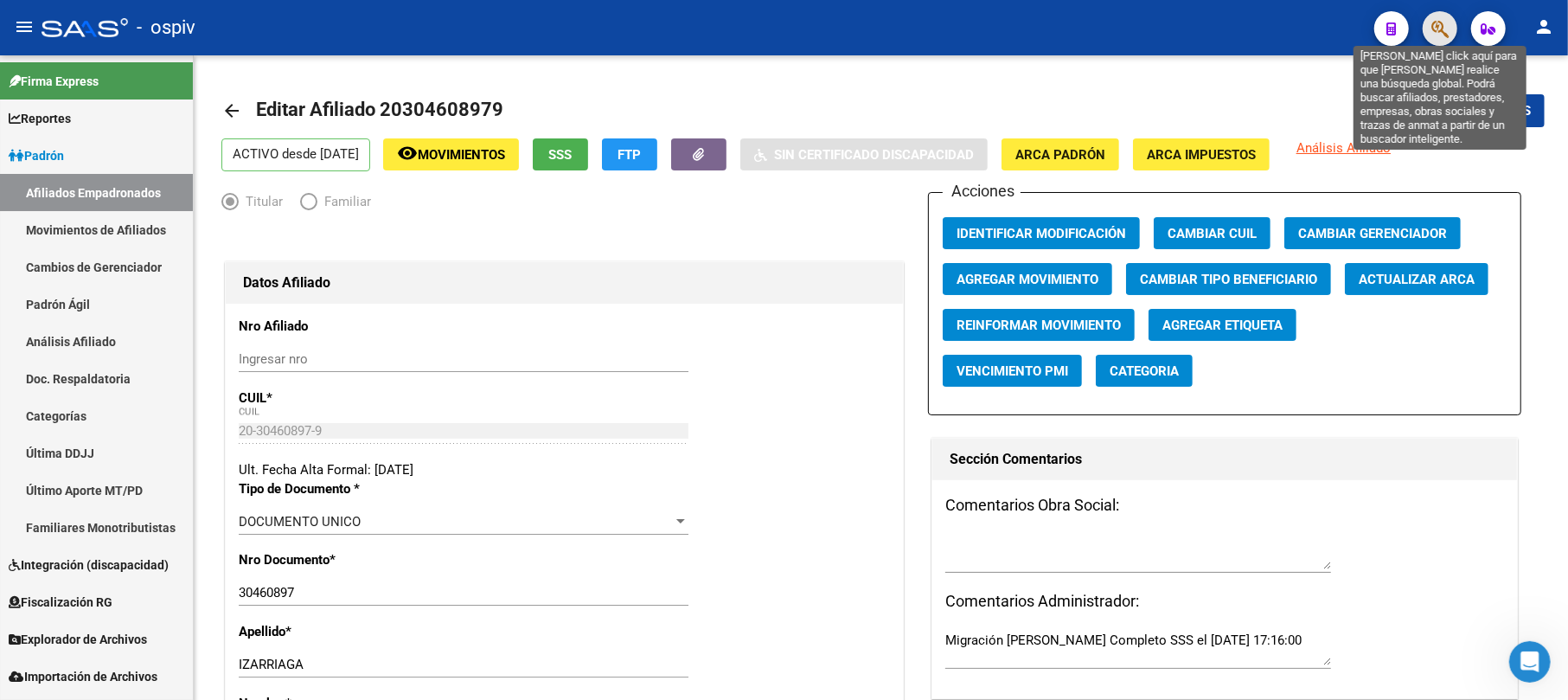
click at [1432, 32] on icon "button" at bounding box center [1441, 29] width 17 height 20
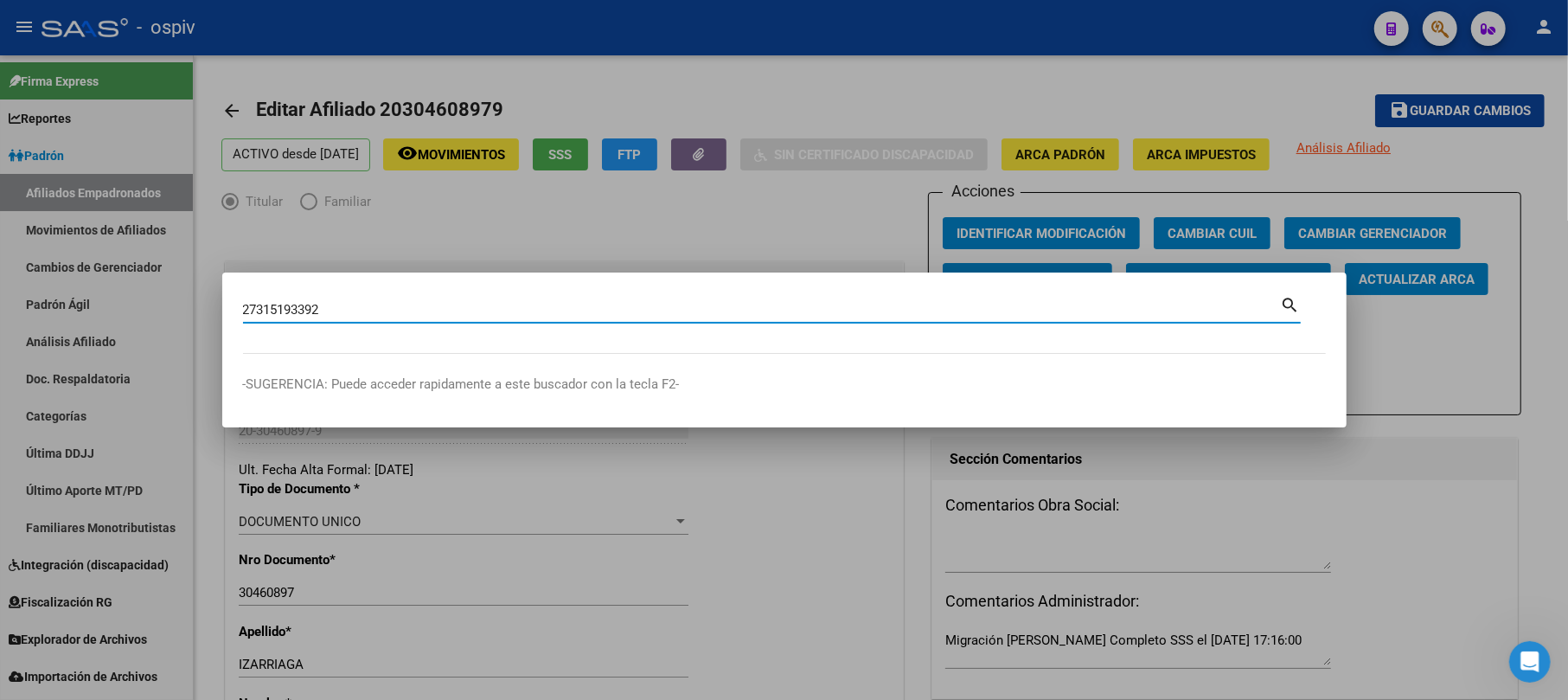
type input "27315193392"
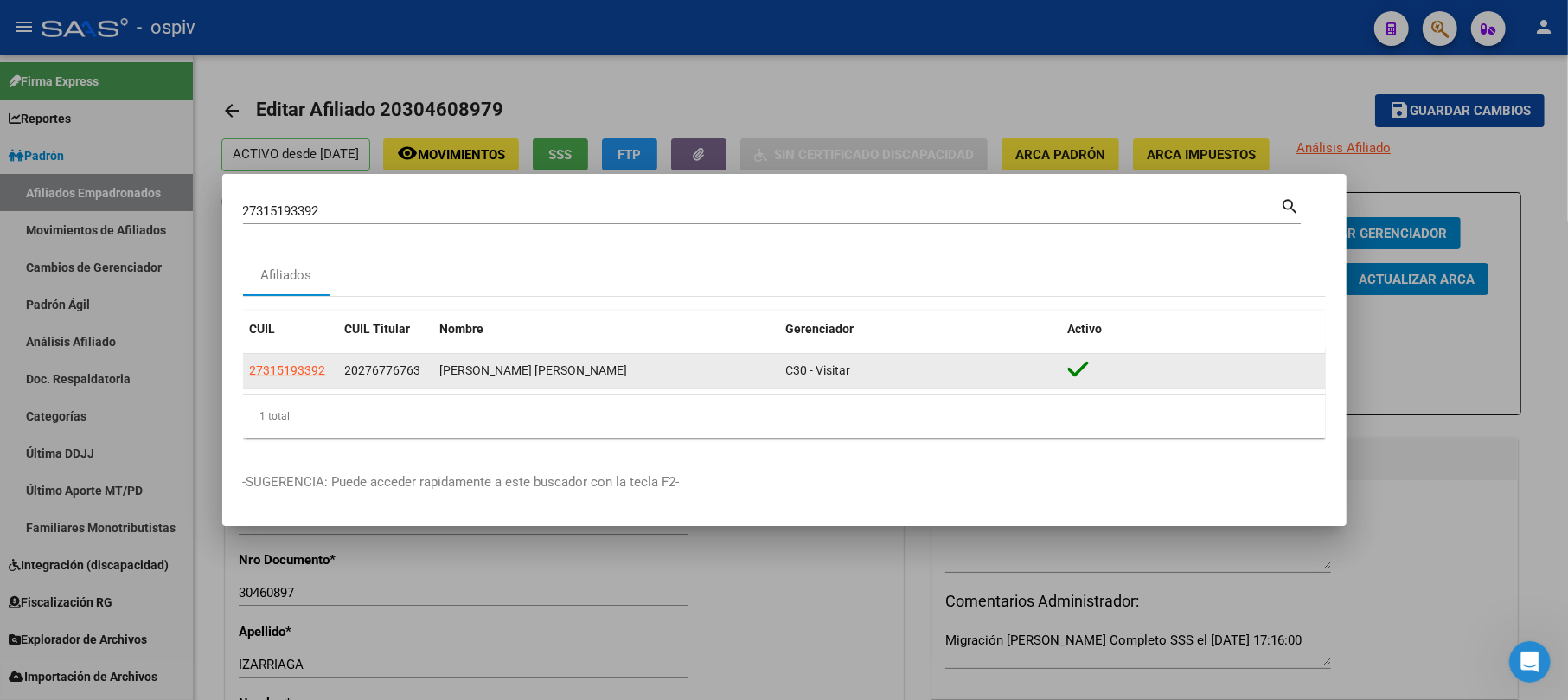
click at [285, 356] on datatable-body-cell "27315193392" at bounding box center [291, 370] width 95 height 34
click at [289, 374] on span "27315193392" at bounding box center [288, 370] width 76 height 14
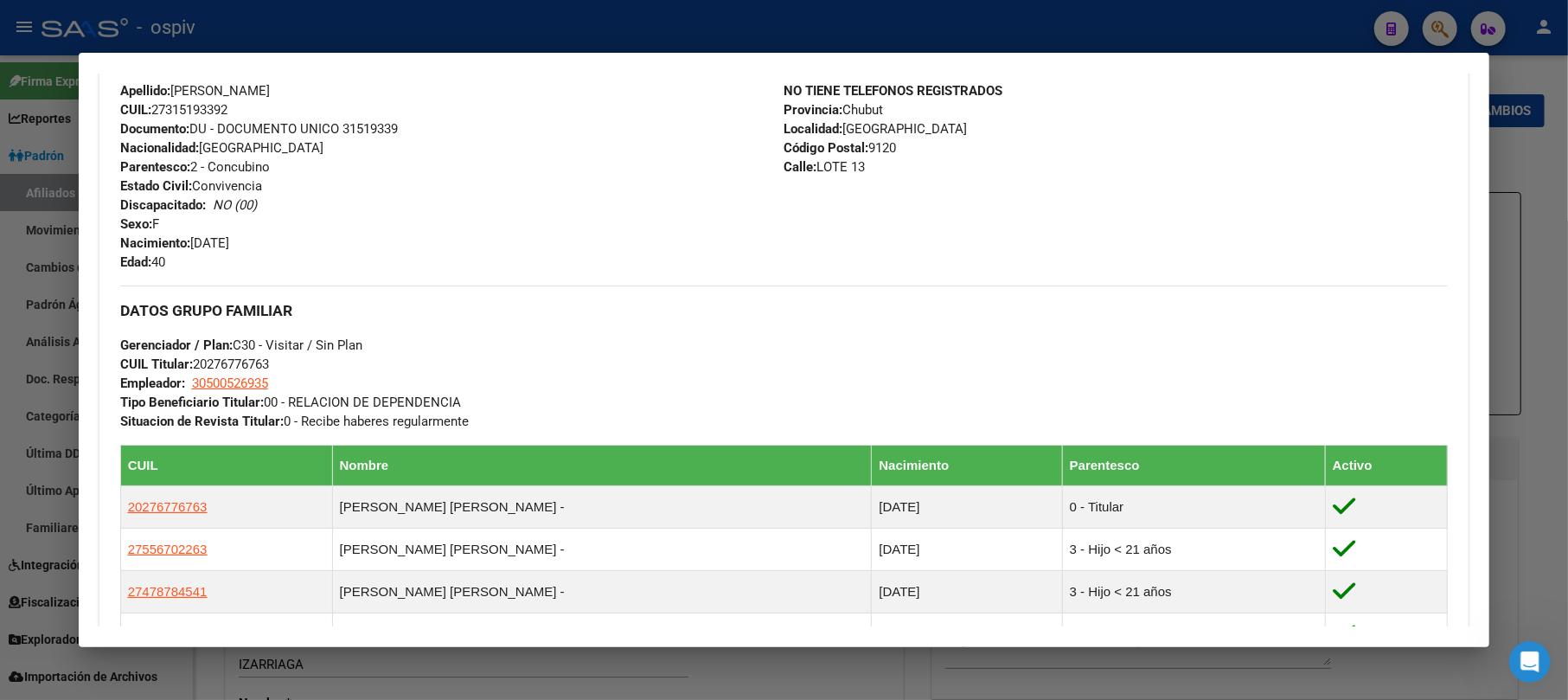
scroll to position [617, 0]
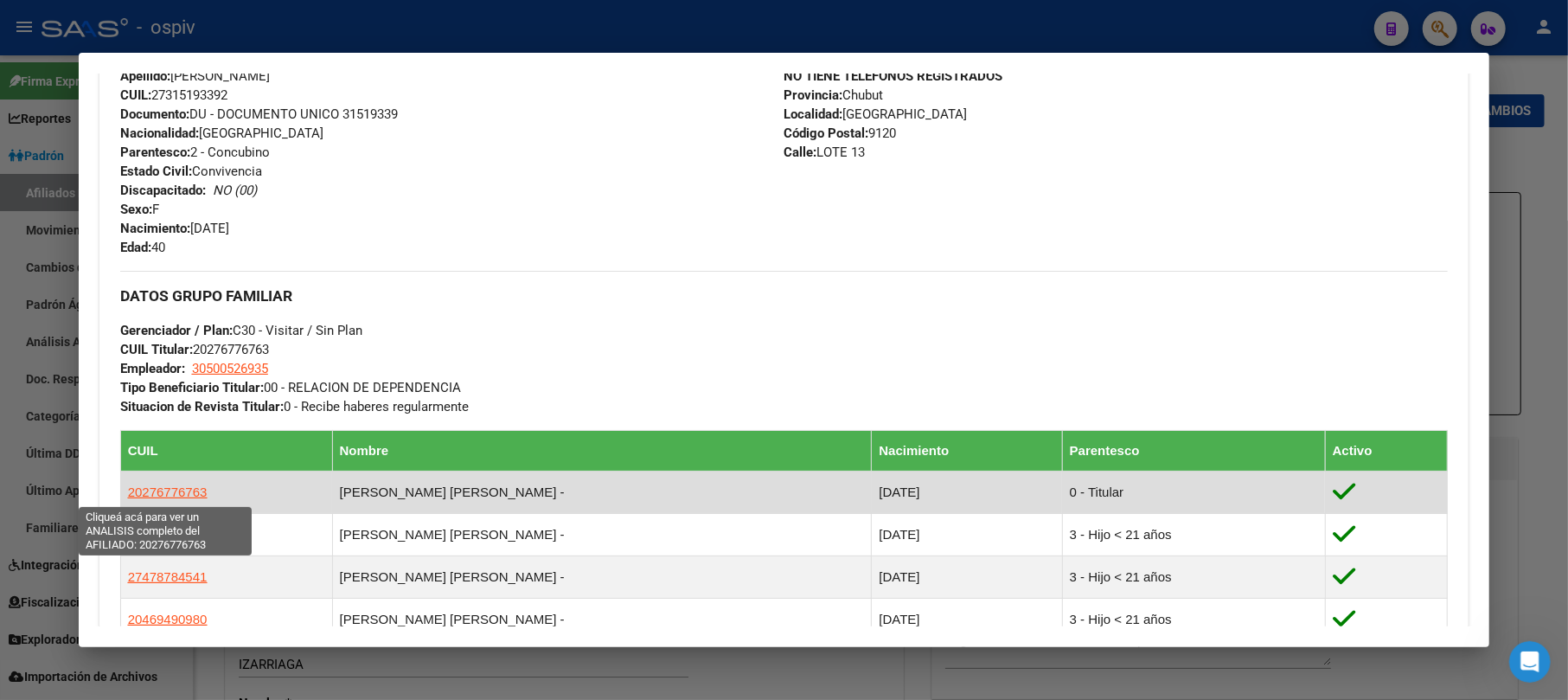
click at [165, 495] on span "20276776763" at bounding box center [168, 491] width 80 height 15
type textarea "20276776763"
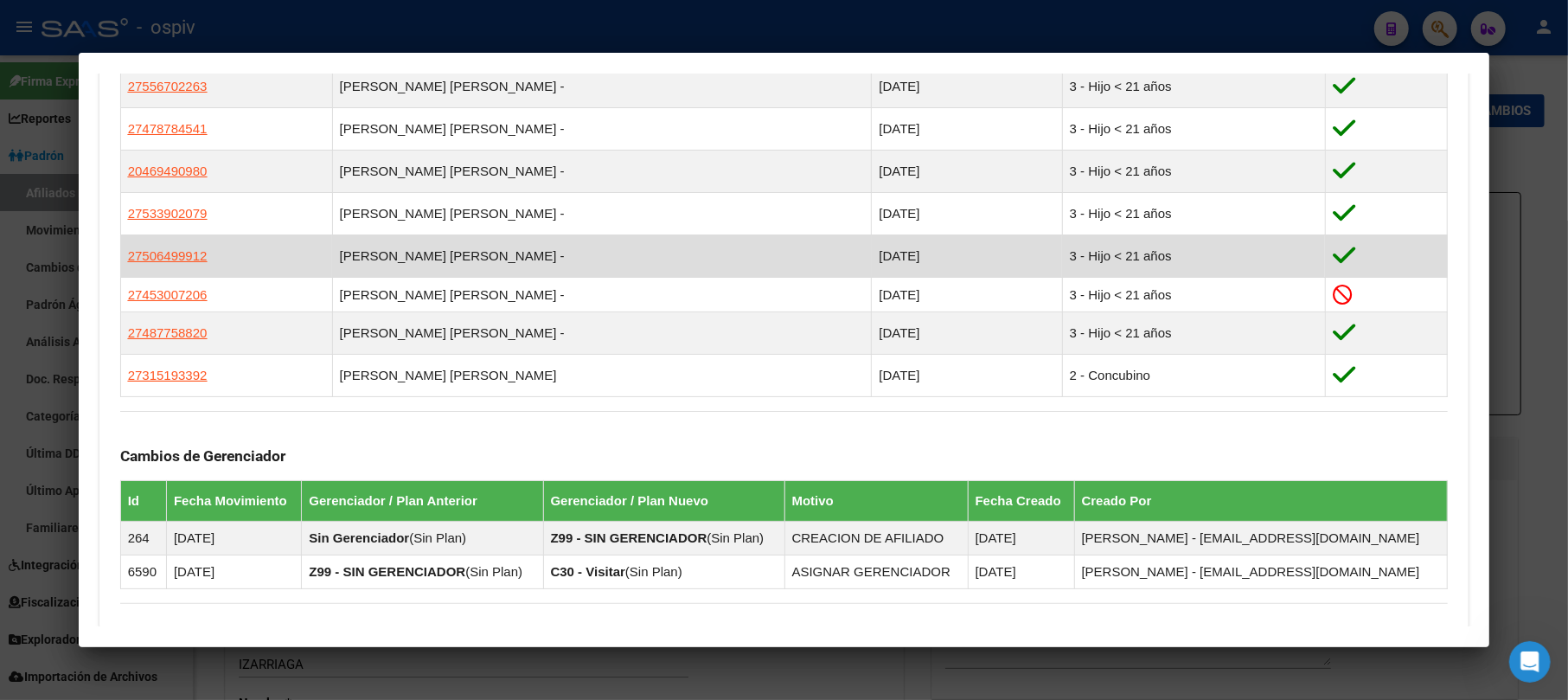
scroll to position [921, 0]
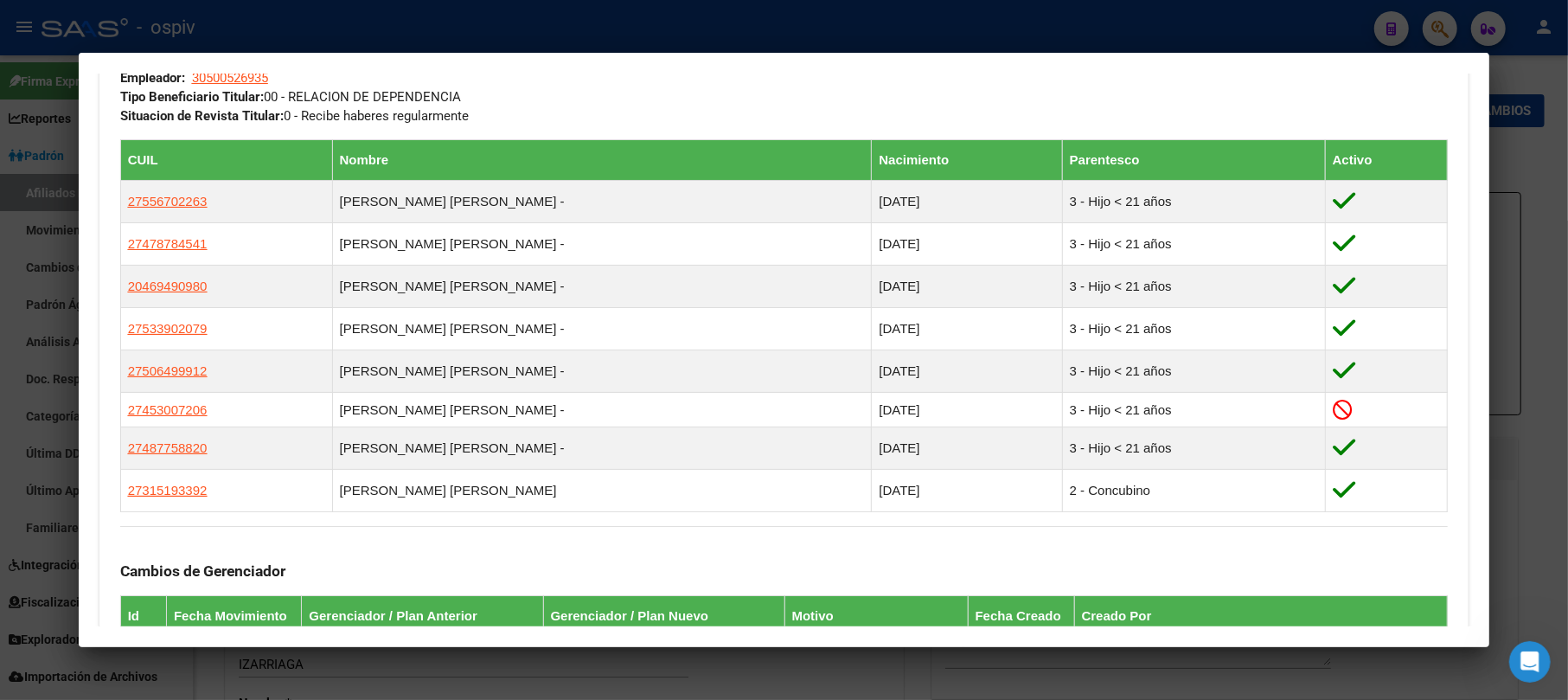
click at [1424, 24] on div at bounding box center [784, 350] width 1568 height 700
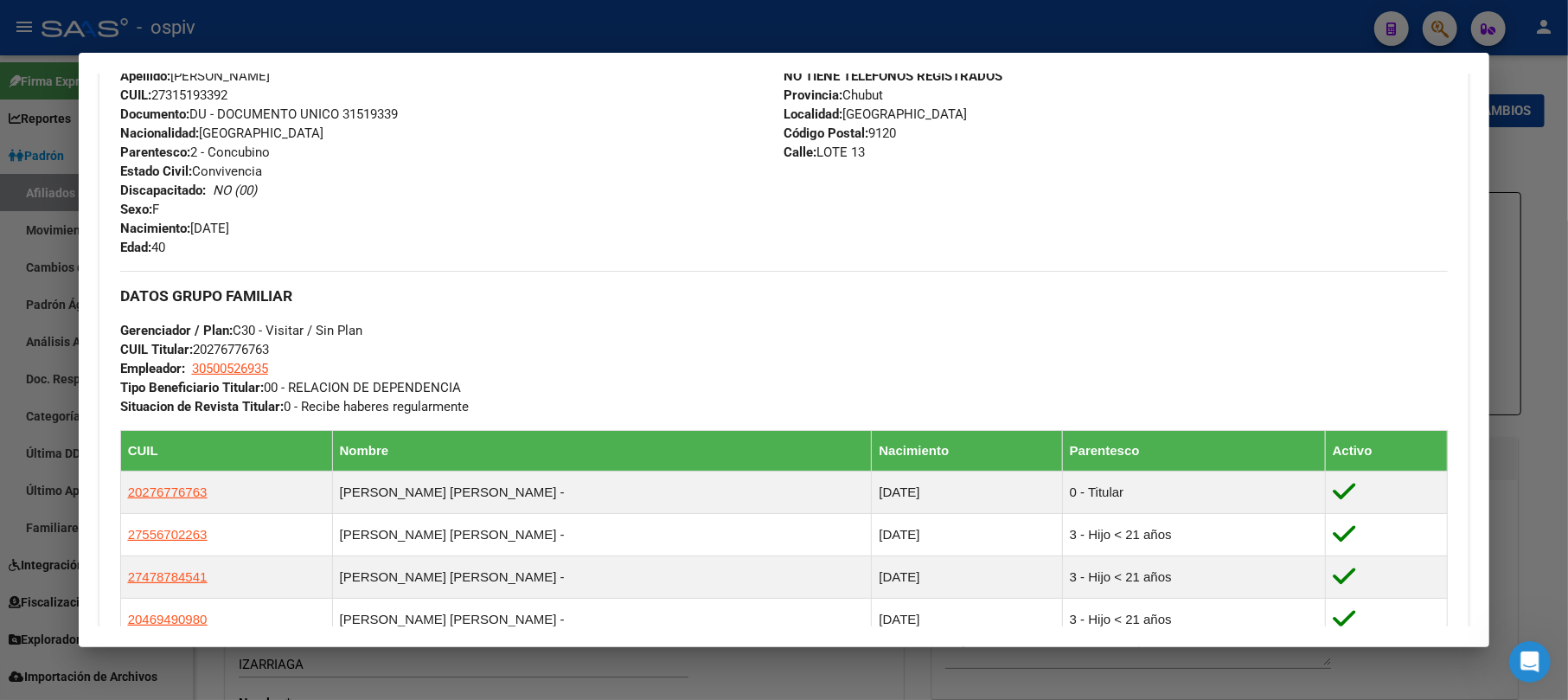
click at [1440, 24] on div at bounding box center [784, 350] width 1568 height 700
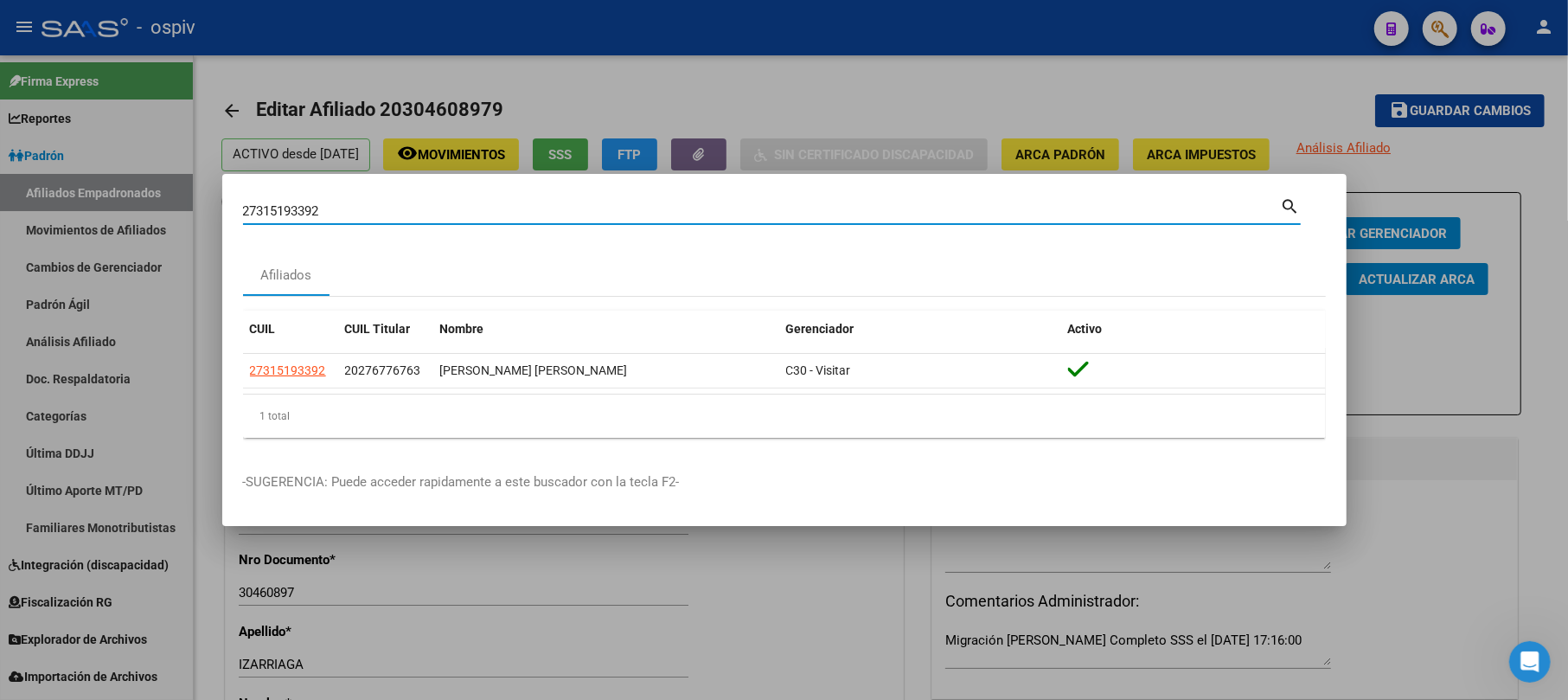
drag, startPoint x: 335, startPoint y: 203, endPoint x: 108, endPoint y: 139, distance: 235.8
click at [108, 139] on div "27315193392 Buscar (apellido, dni, cuil, nro traspaso, cuit, obra social) searc…" at bounding box center [784, 350] width 1568 height 700
paste input "20173300639"
type input "20173300639"
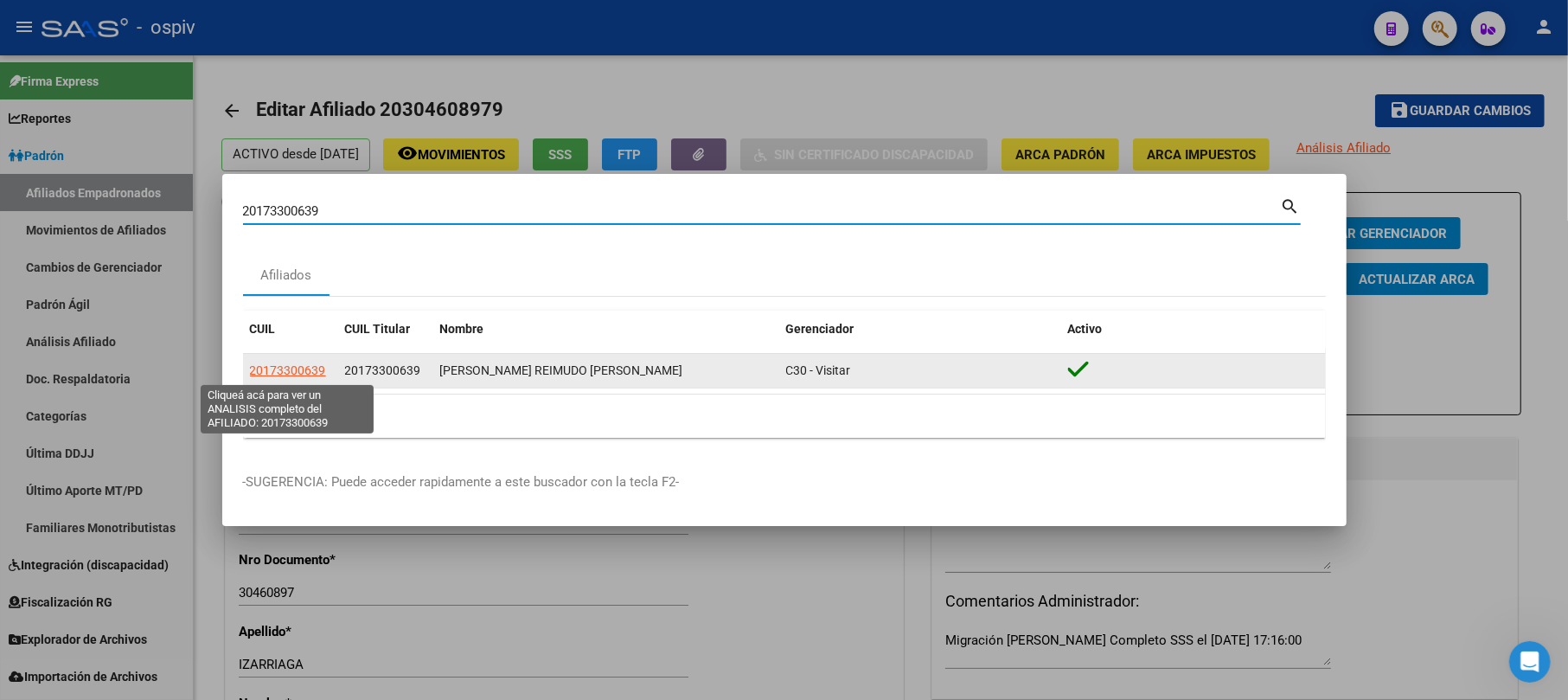
click at [278, 367] on span "20173300639" at bounding box center [288, 370] width 76 height 14
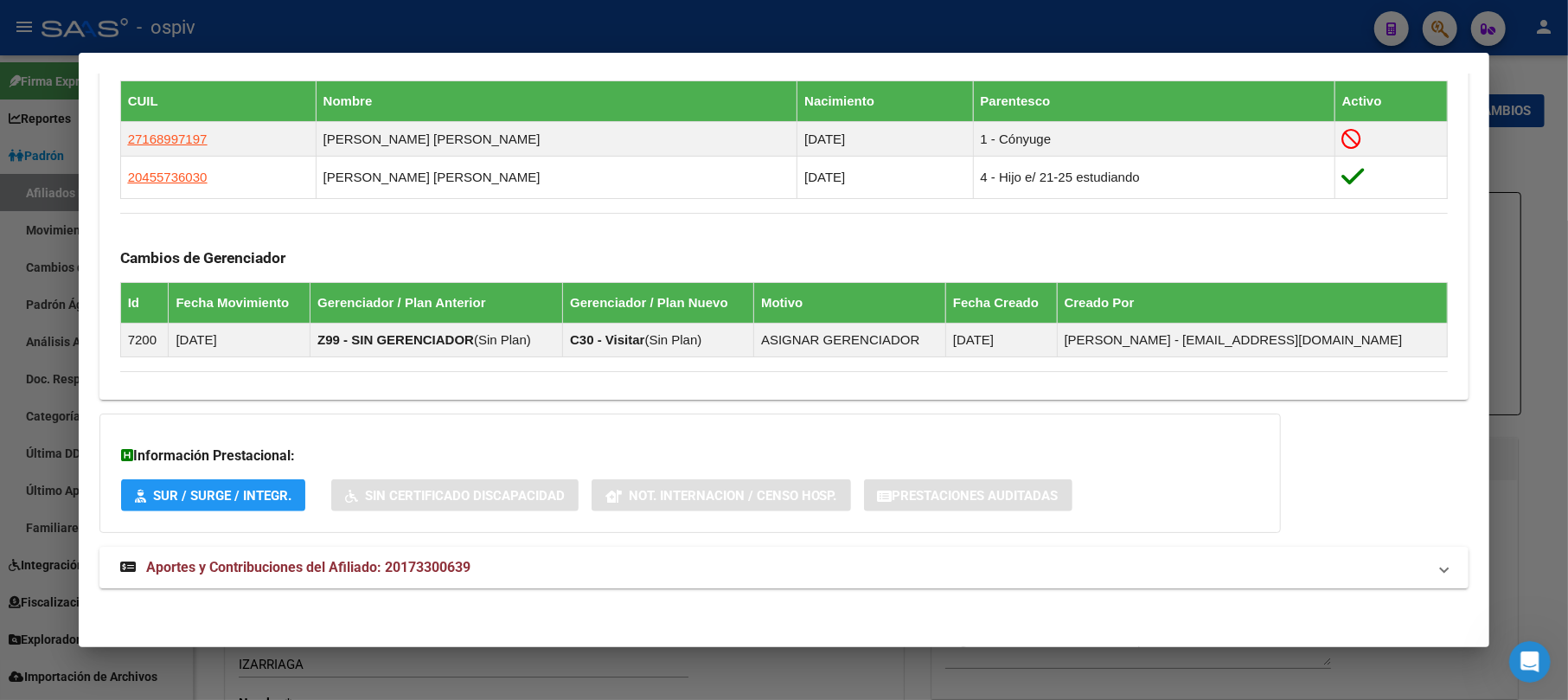
scroll to position [983, 0]
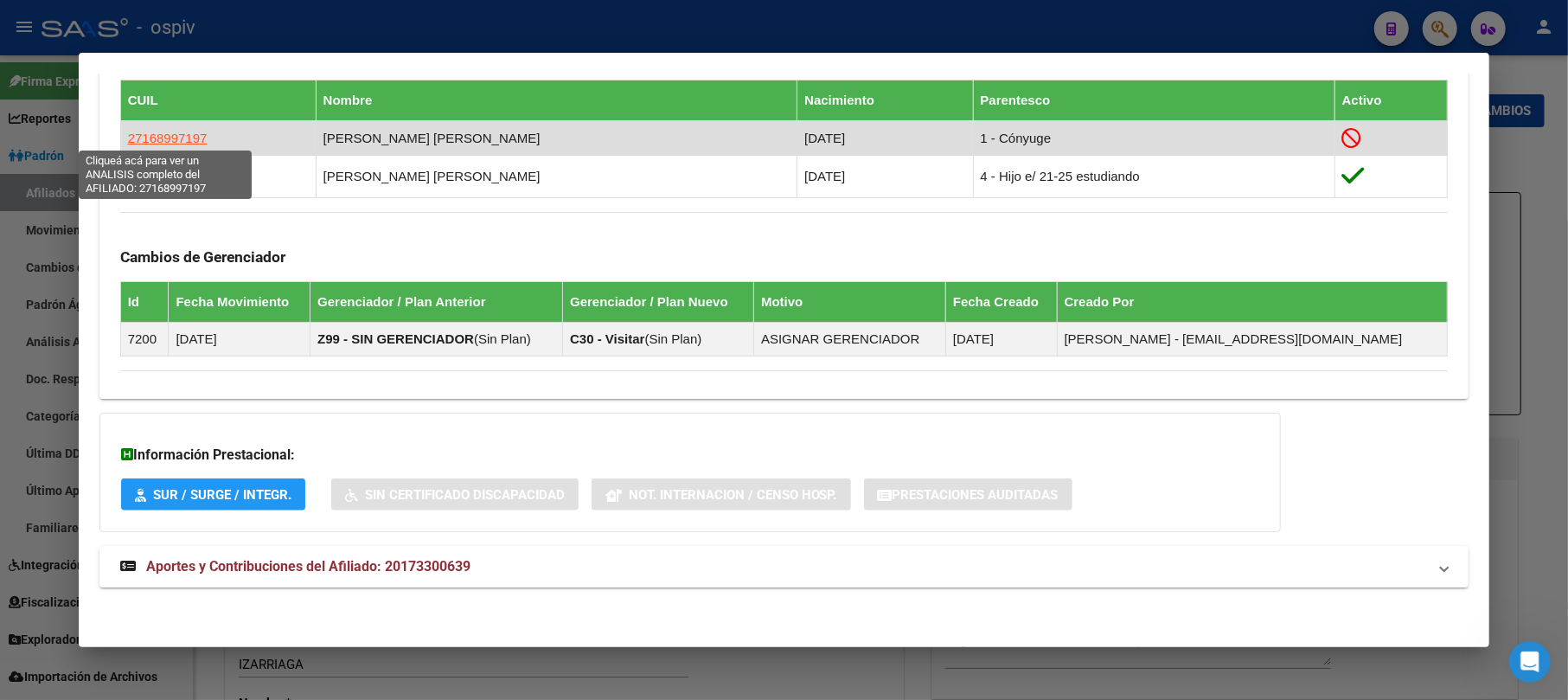
click at [198, 139] on span "27168997197" at bounding box center [168, 138] width 80 height 15
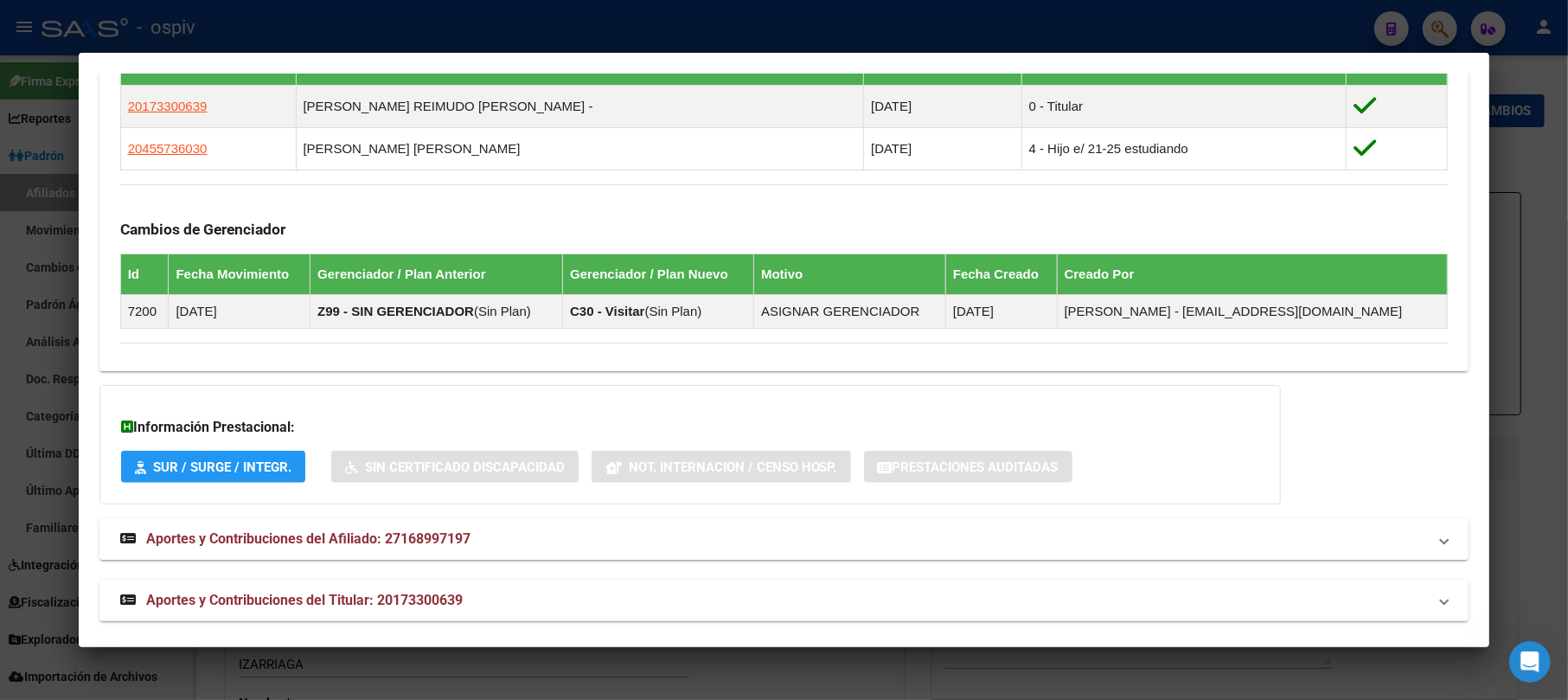
scroll to position [1052, 0]
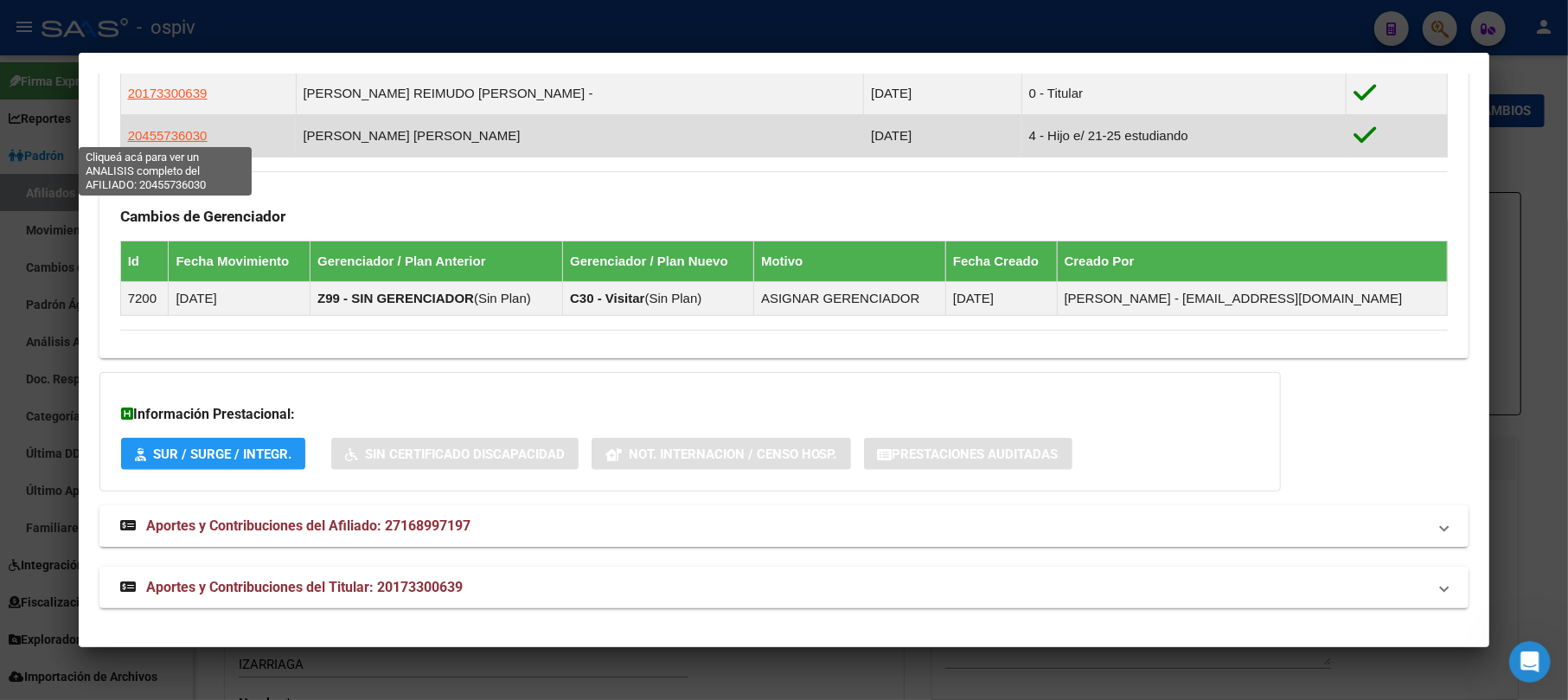
click at [181, 133] on span "20455736030" at bounding box center [168, 135] width 80 height 15
type textarea "20455736030"
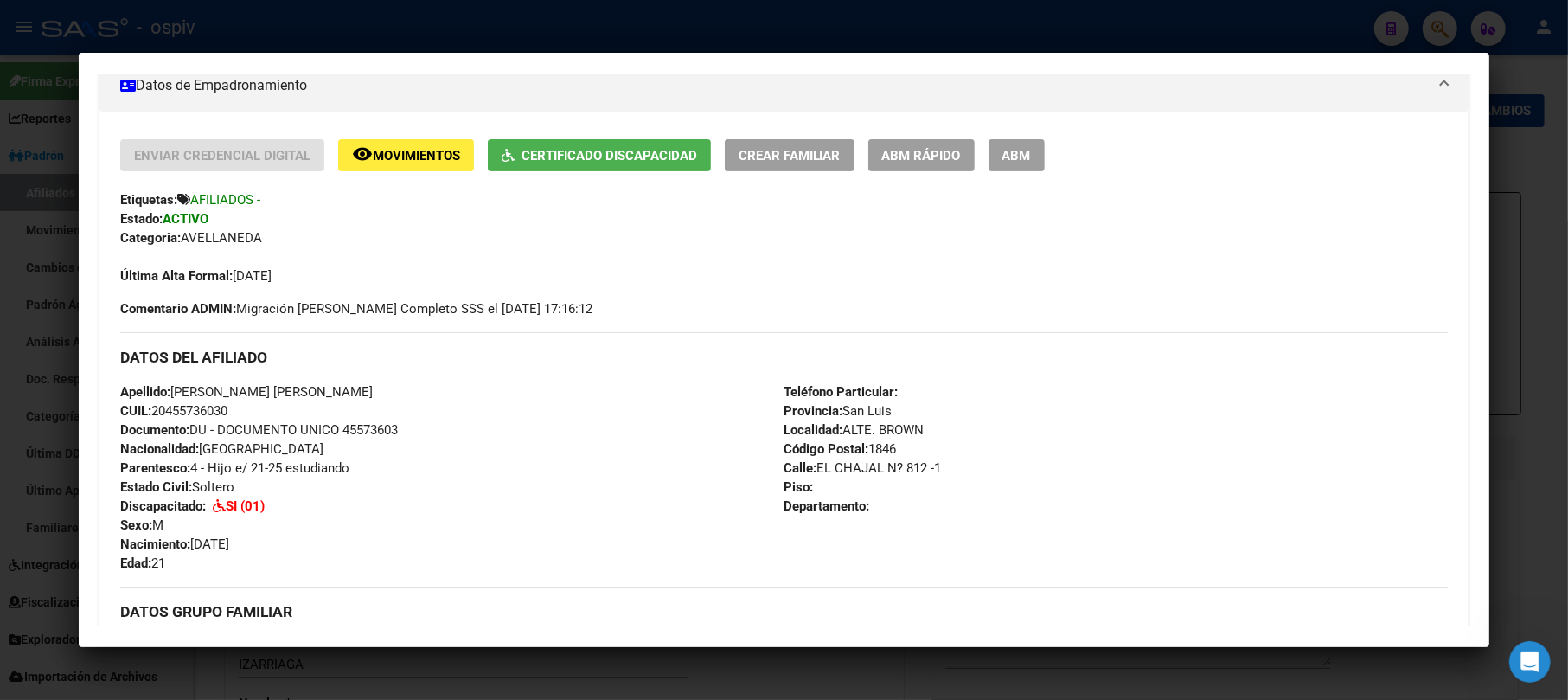
scroll to position [391, 0]
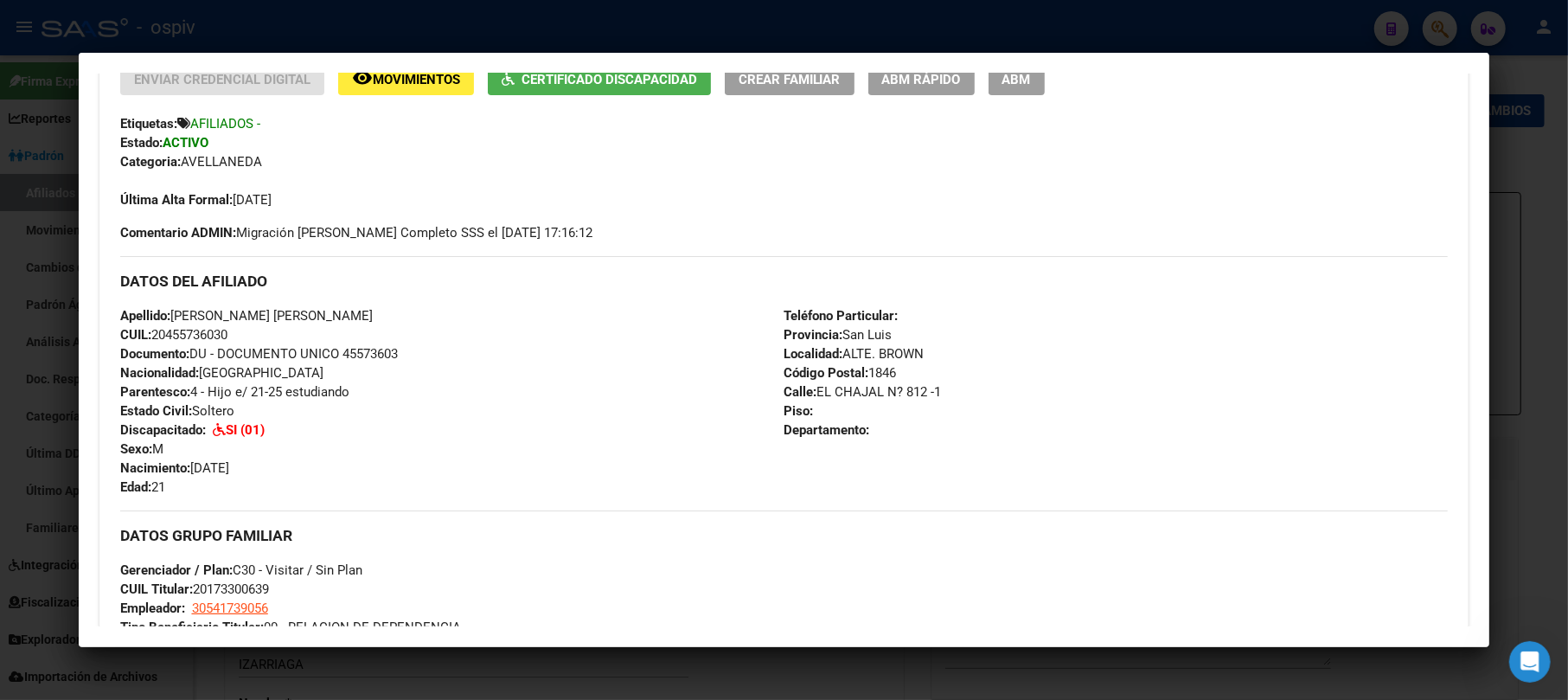
drag, startPoint x: 841, startPoint y: 350, endPoint x: 920, endPoint y: 350, distance: 79.0
click at [920, 350] on div "Teléfono Particular: Provincia: San Luis Localidad: ALTE. BROWN Código Postal: …" at bounding box center [1117, 401] width 664 height 191
copy span "ALTE. BROWN"
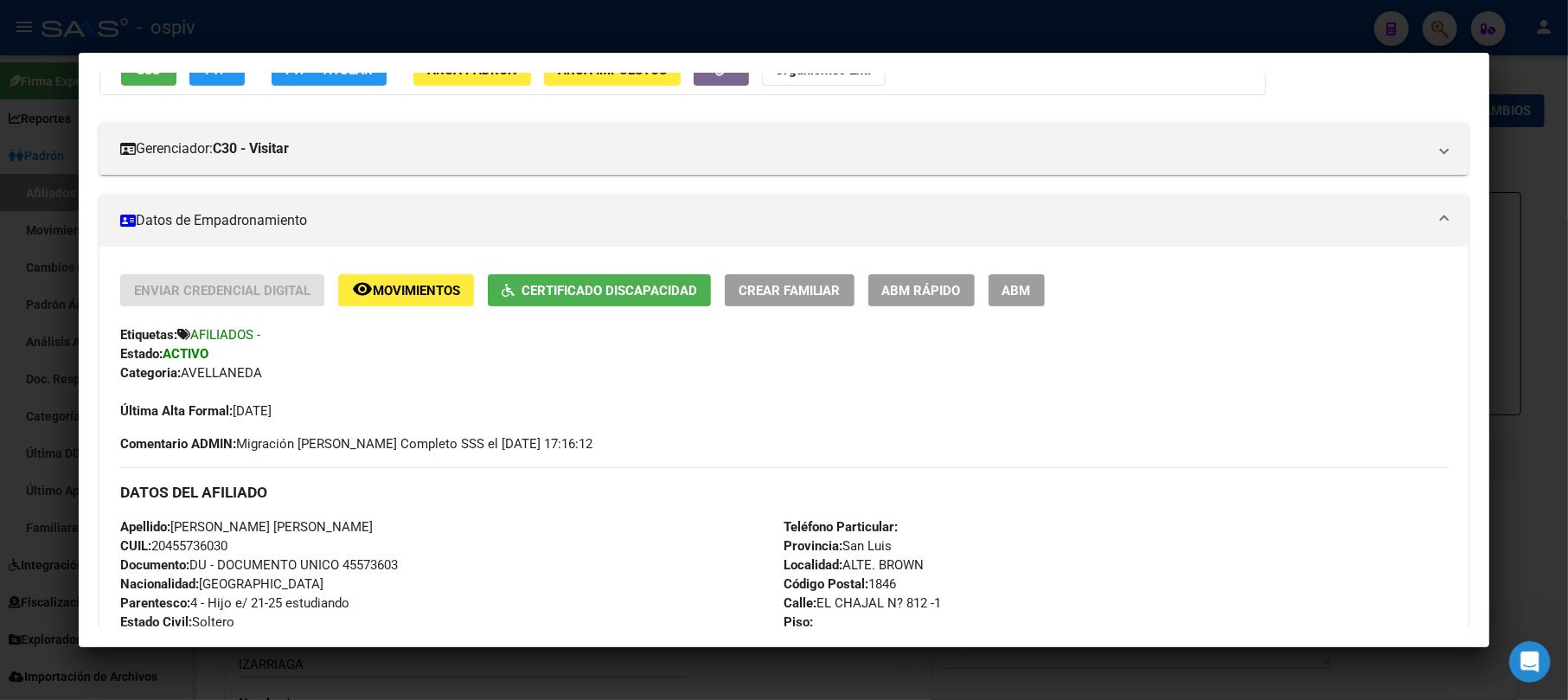
scroll to position [0, 0]
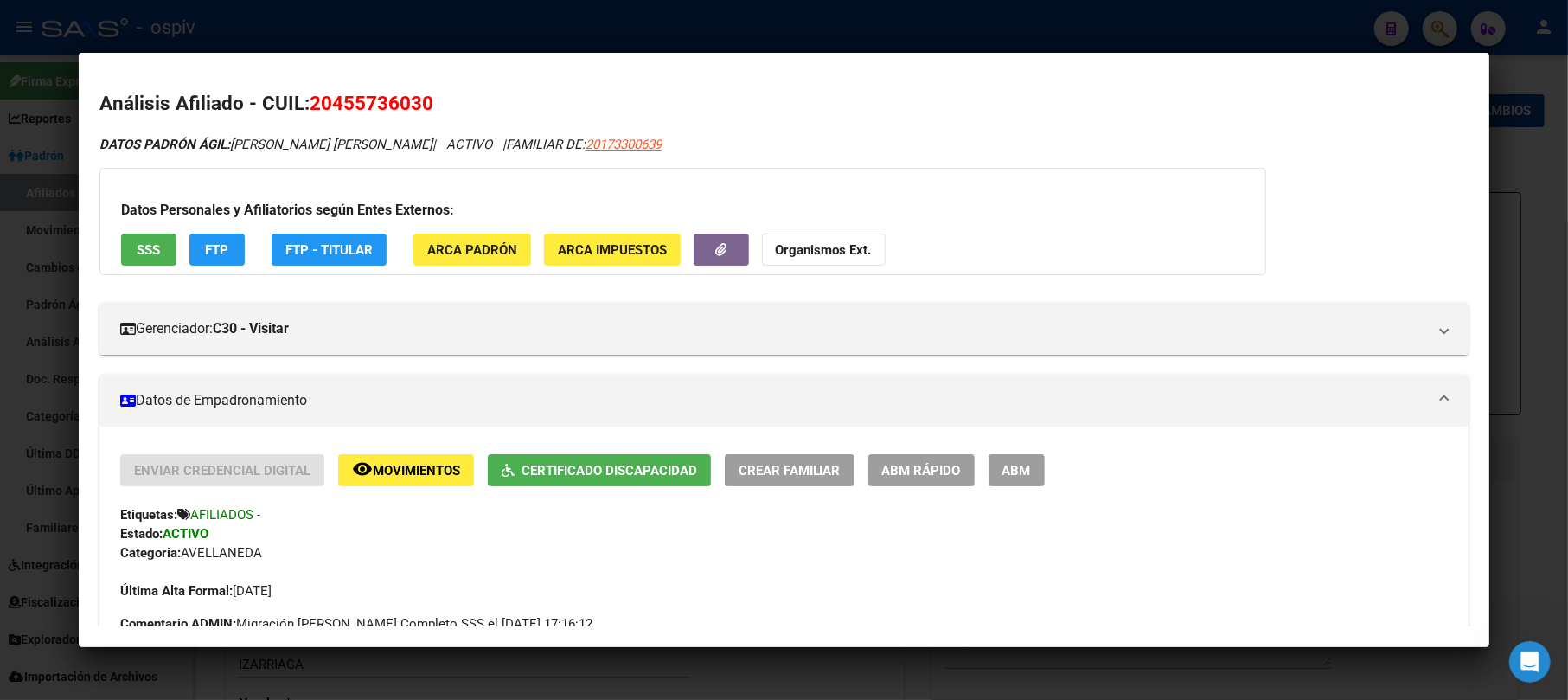
click at [467, 251] on span "ARCA Padrón" at bounding box center [472, 250] width 90 height 16
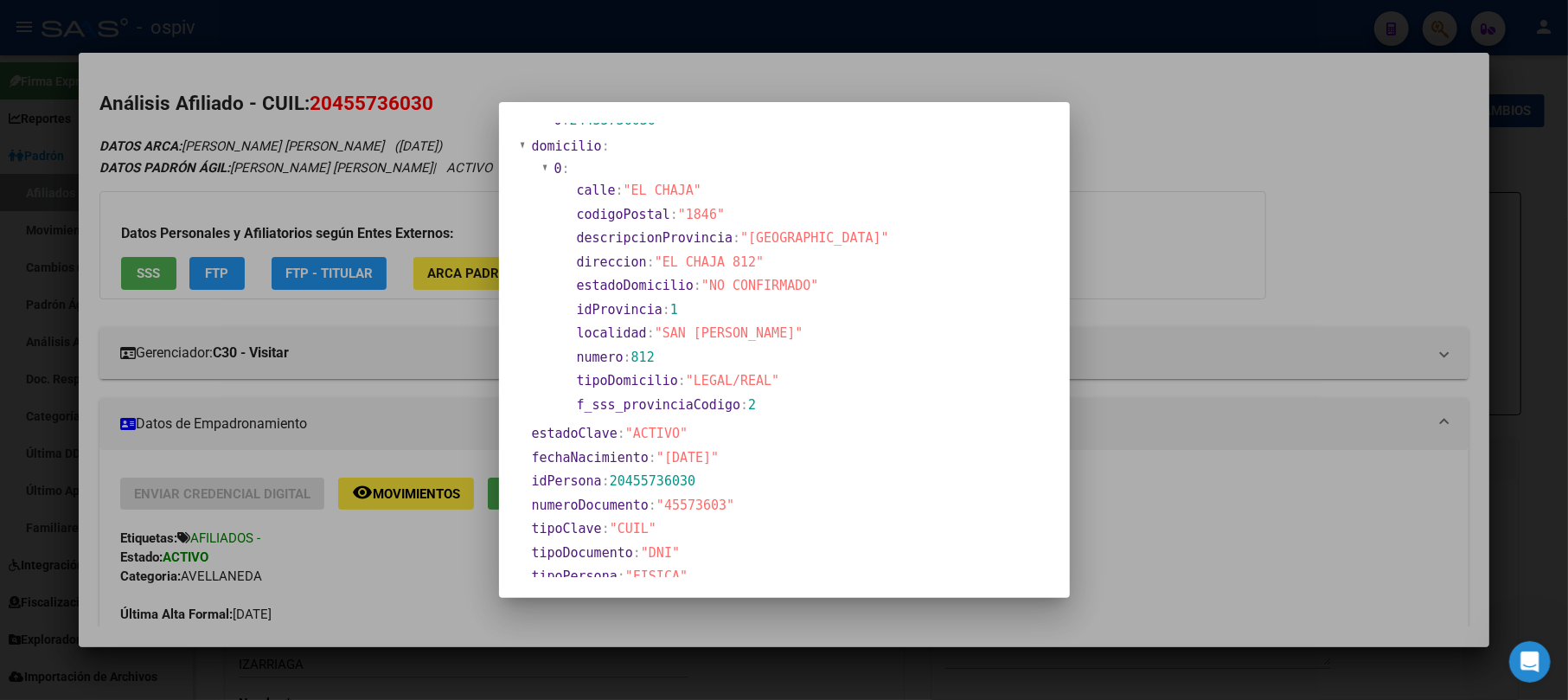
scroll to position [115, 0]
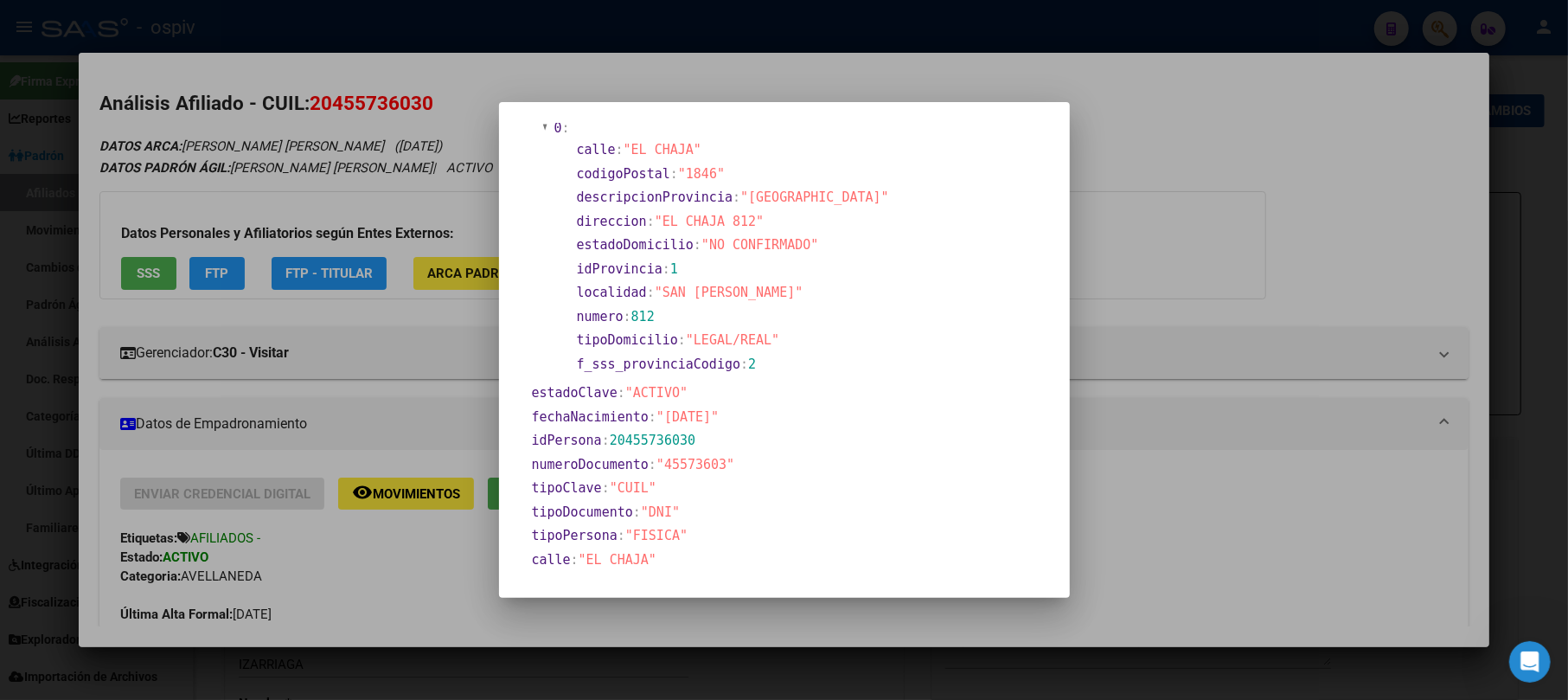
click at [1208, 536] on div at bounding box center [784, 350] width 1568 height 700
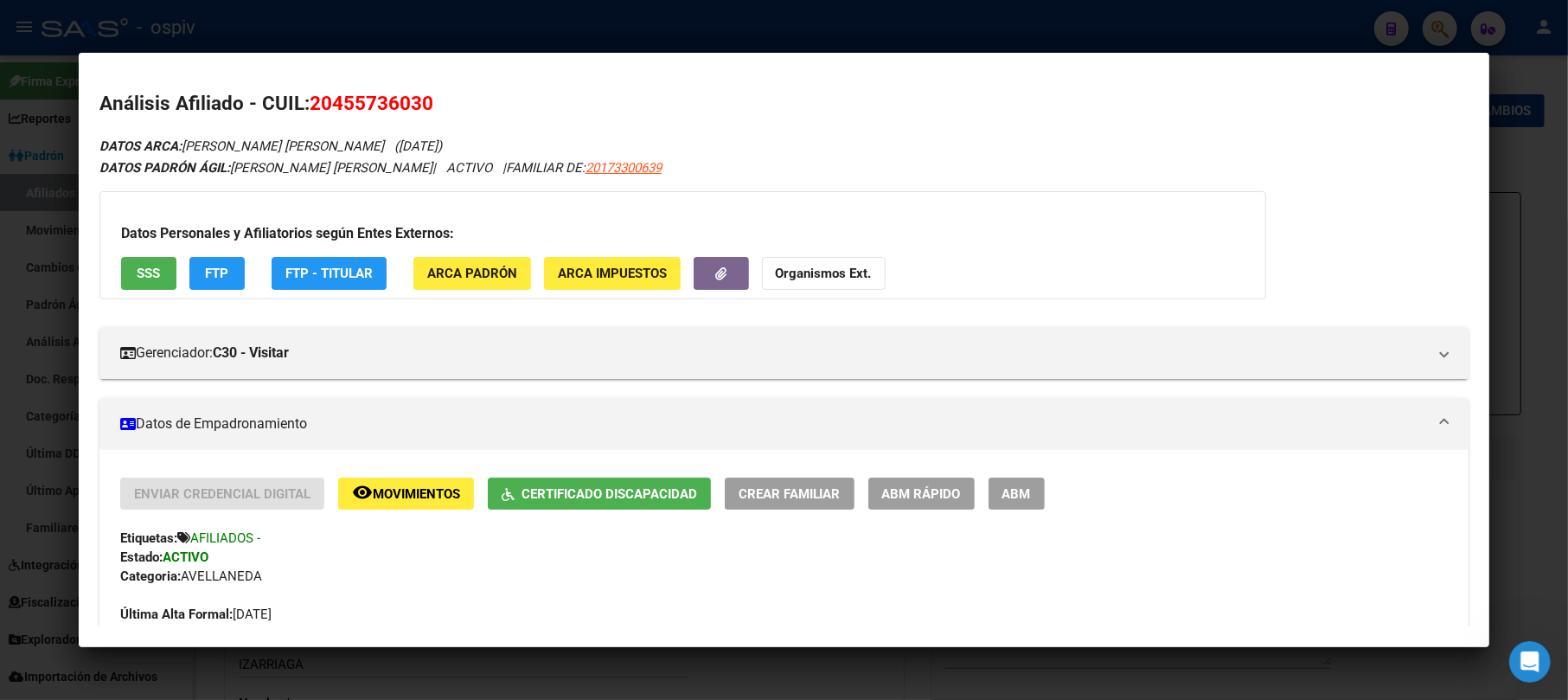
drag, startPoint x: 580, startPoint y: 167, endPoint x: 699, endPoint y: 167, distance: 119.0
click at [699, 167] on div "DATOS PADRÓN ÁGIL: MERCADO ELIO JESUS SIMON | ACTIVO | FAMILIAR DE: 20173300639" at bounding box center [785, 168] width 1370 height 20
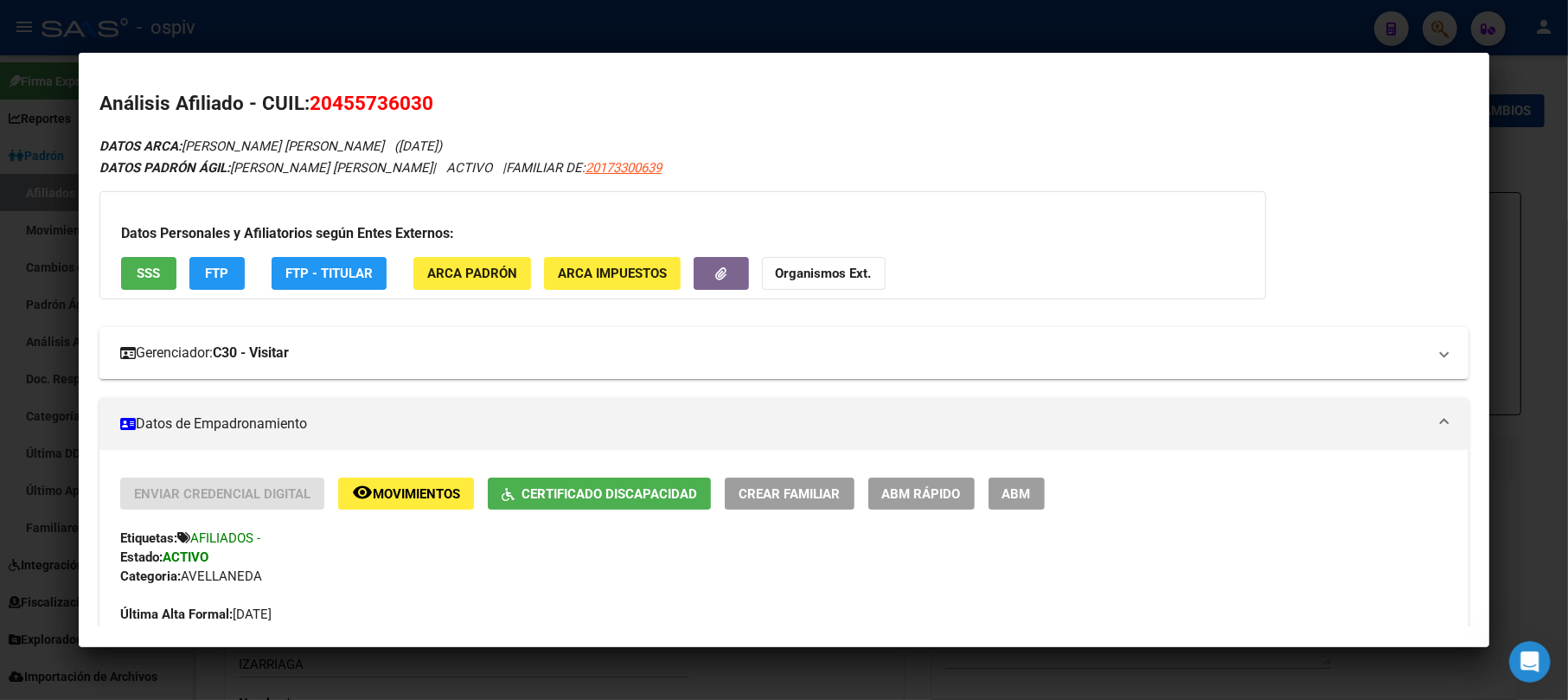
copy span "20173300639"
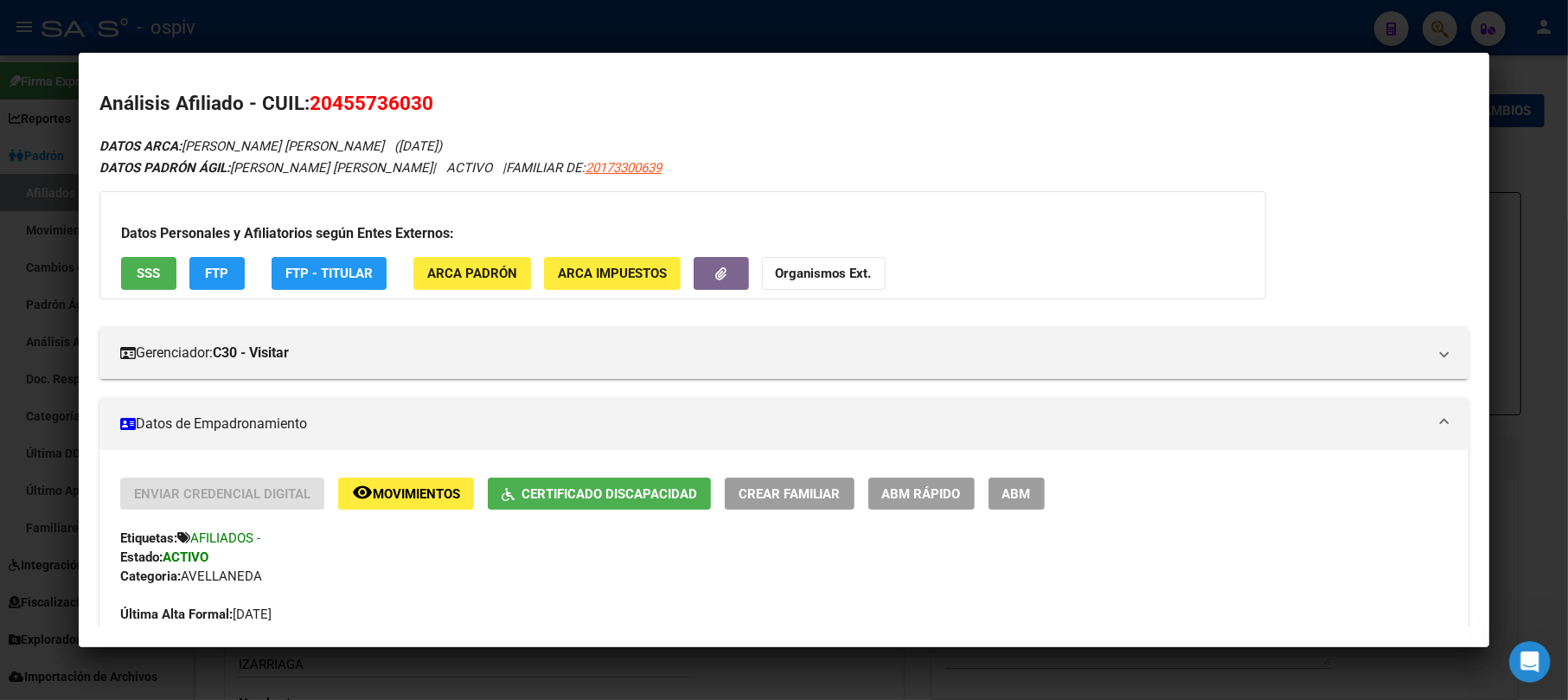
click at [1442, 22] on div at bounding box center [784, 350] width 1568 height 700
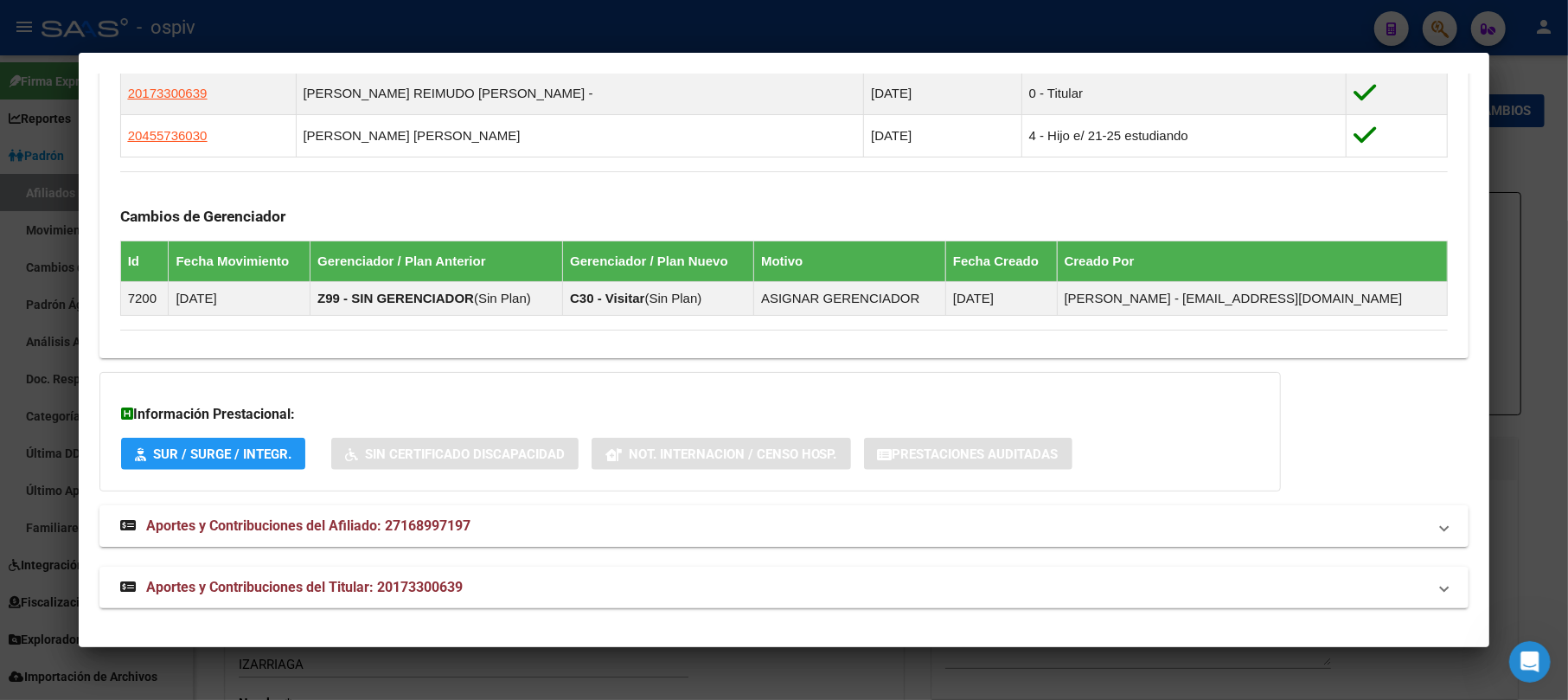
click at [1437, 28] on div at bounding box center [784, 350] width 1568 height 700
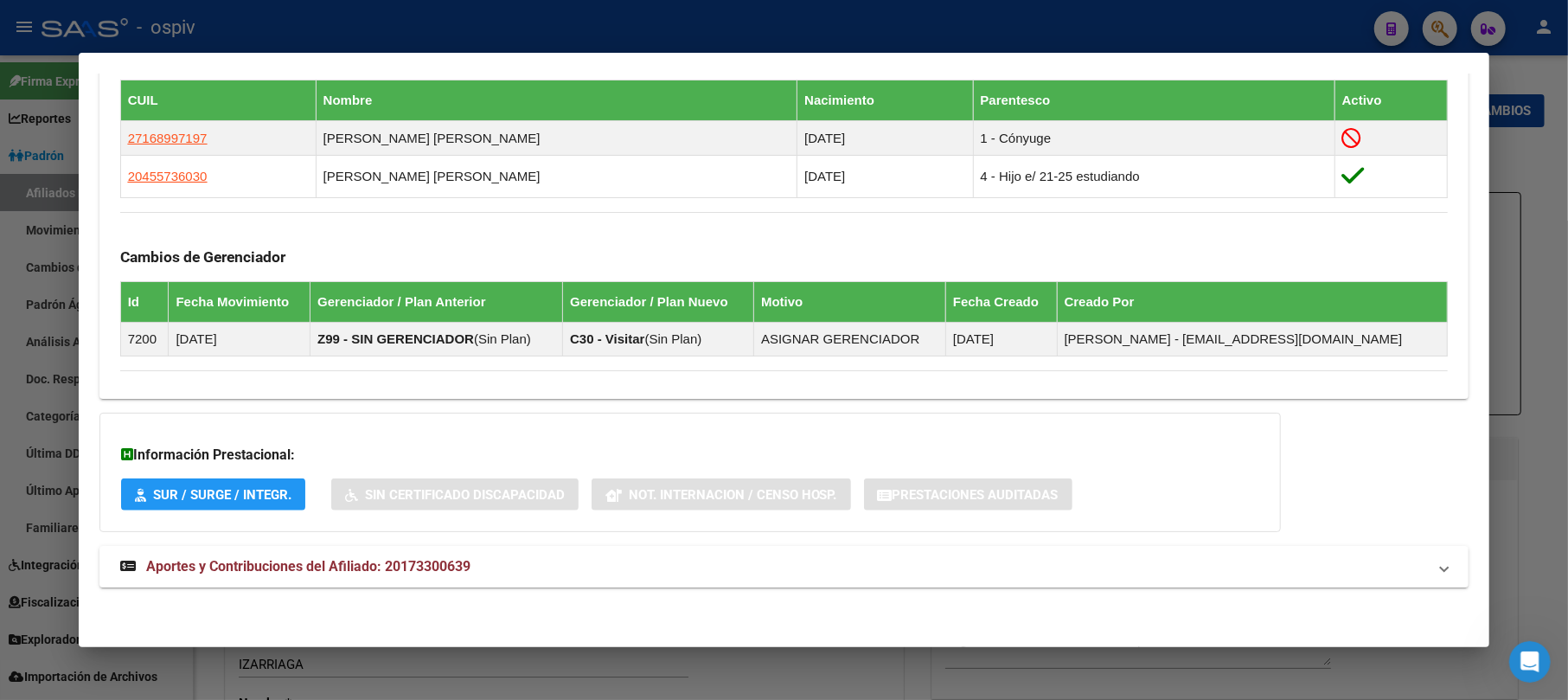
click at [1445, 23] on div at bounding box center [784, 350] width 1568 height 700
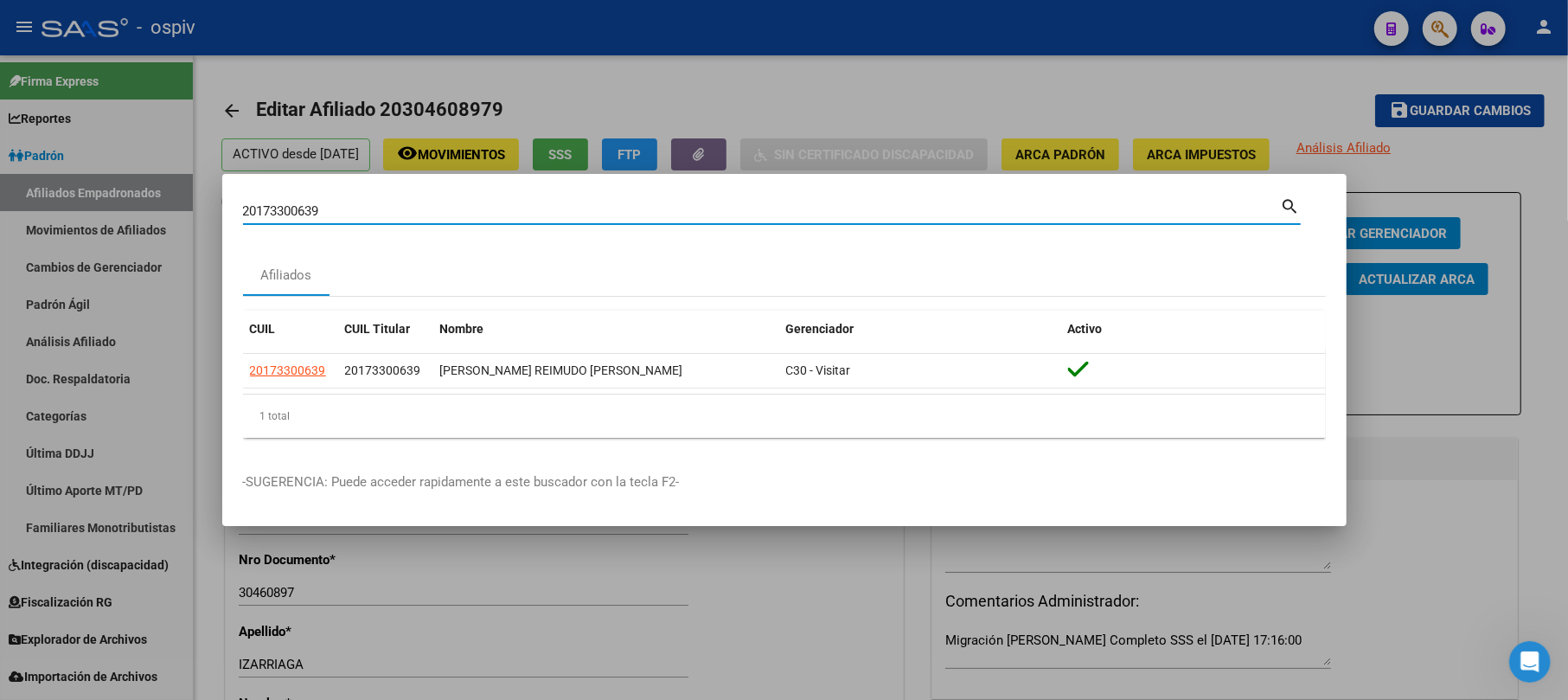
drag, startPoint x: 379, startPoint y: 212, endPoint x: 0, endPoint y: 154, distance: 383.4
click at [0, 154] on div "20173300639 Buscar (apellido, dni, cuil, nro traspaso, cuit, obra social) searc…" at bounding box center [784, 350] width 1568 height 700
paste input "34574004"
type input "34574004"
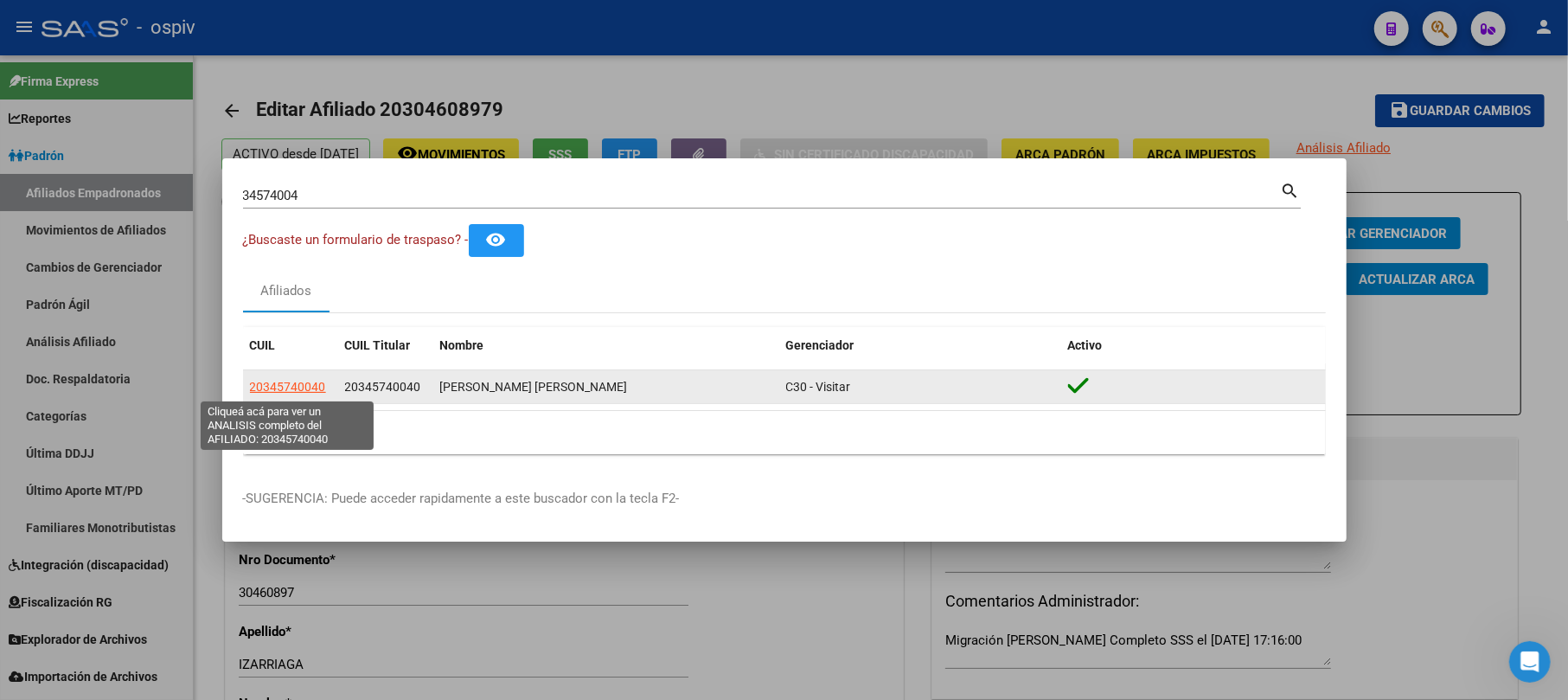
click at [270, 387] on span "20345740040" at bounding box center [288, 386] width 76 height 14
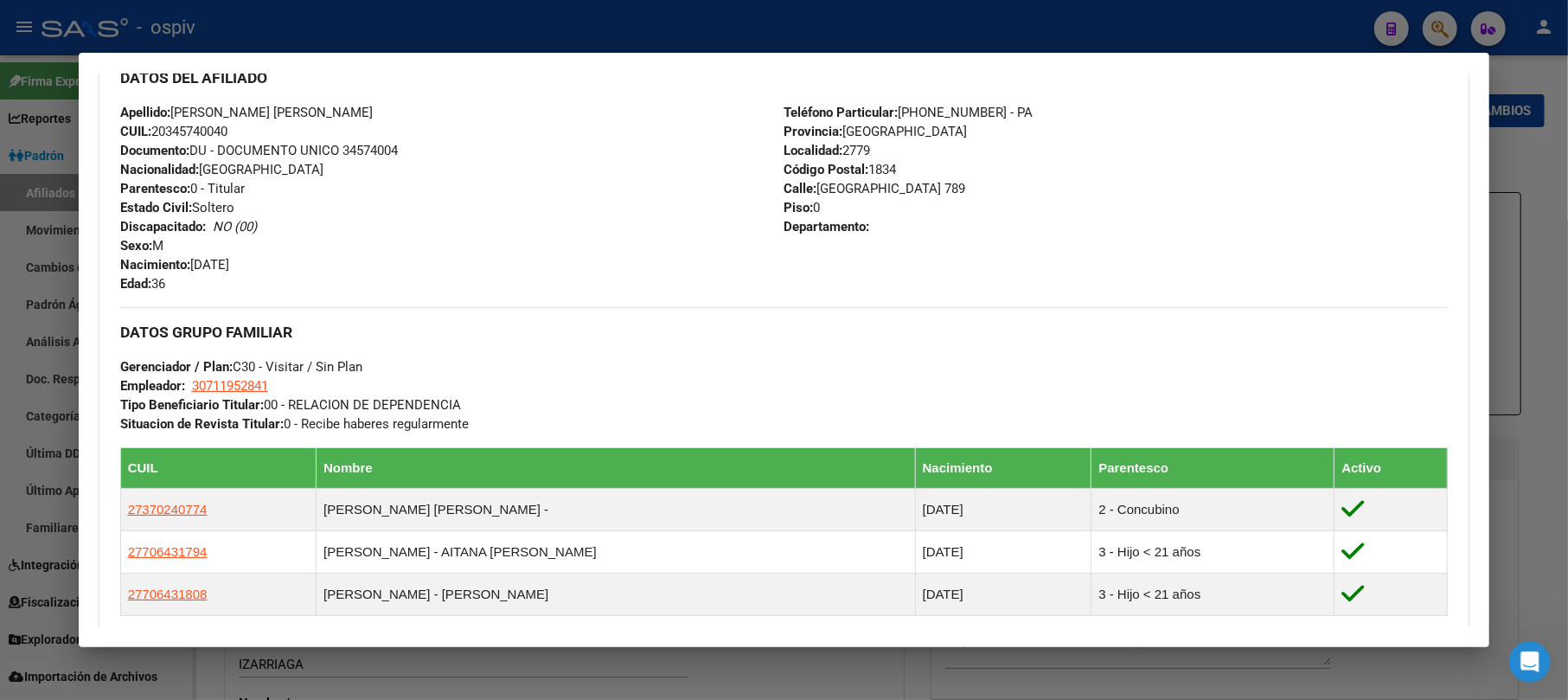
scroll to position [1033, 0]
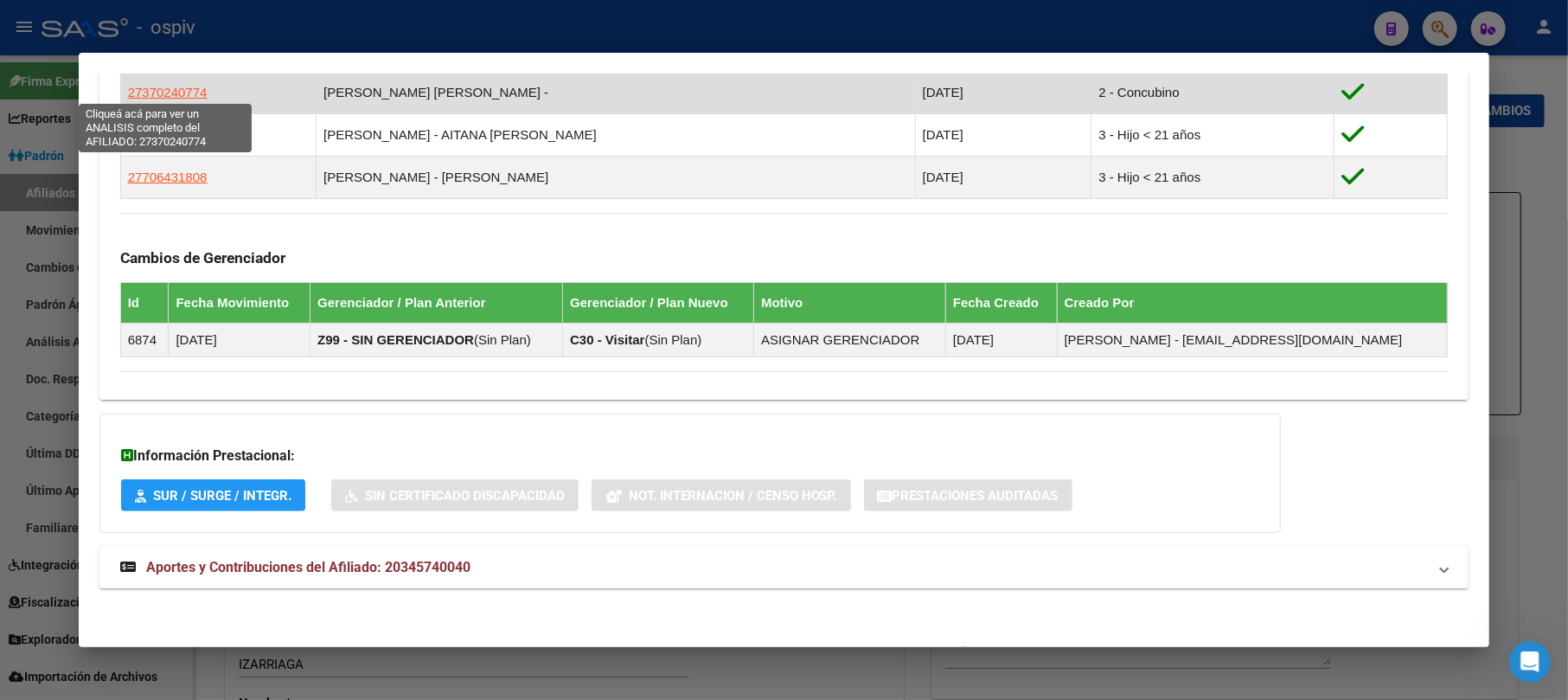
click at [142, 88] on span "27370240774" at bounding box center [168, 92] width 80 height 15
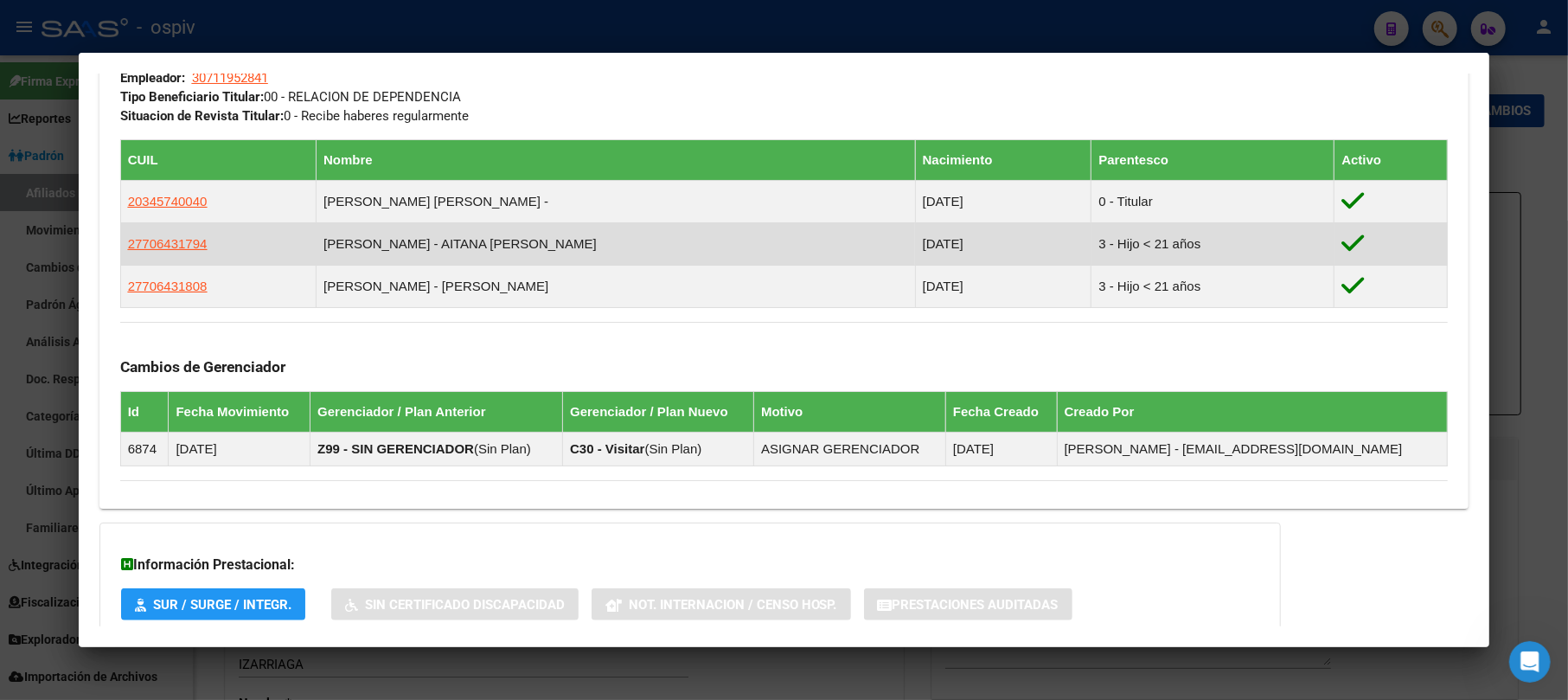
scroll to position [922, 0]
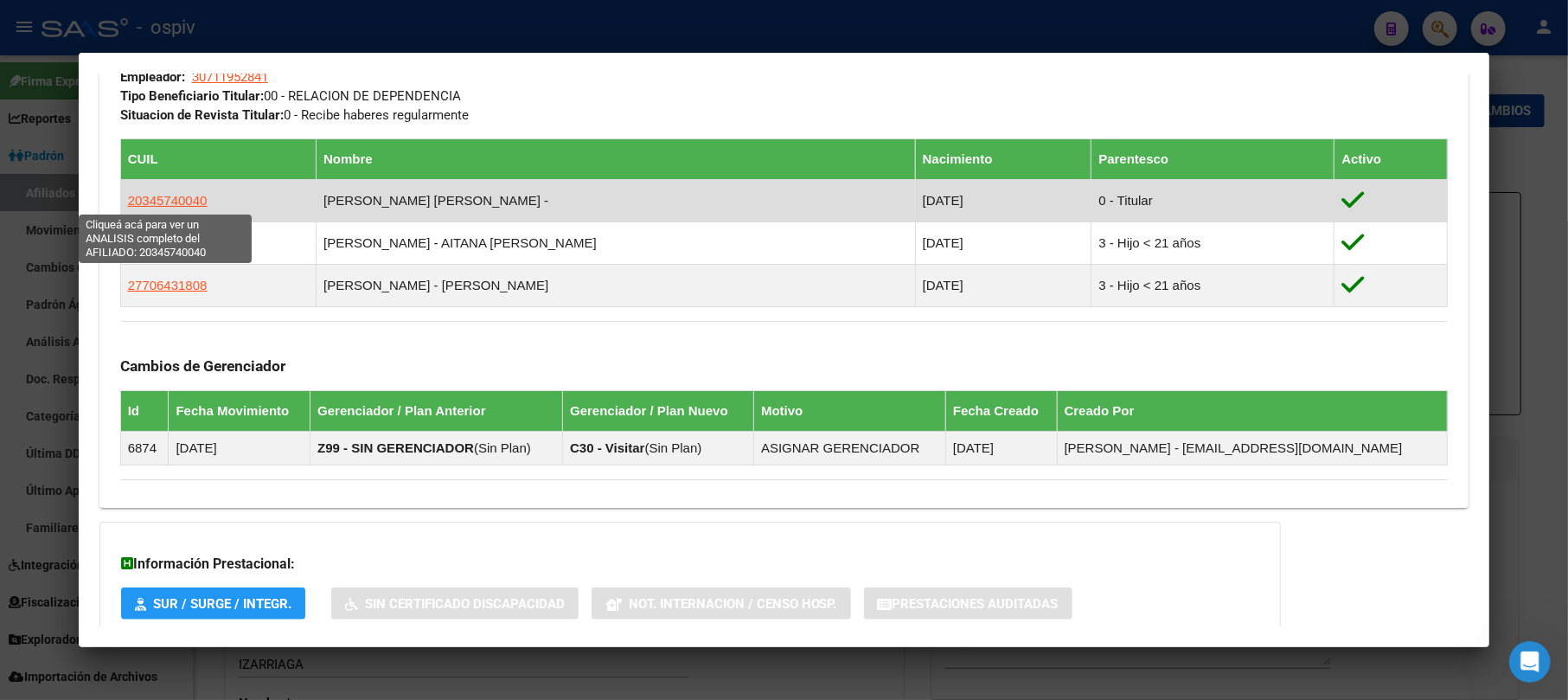
click at [173, 201] on span "20345740040" at bounding box center [168, 200] width 80 height 15
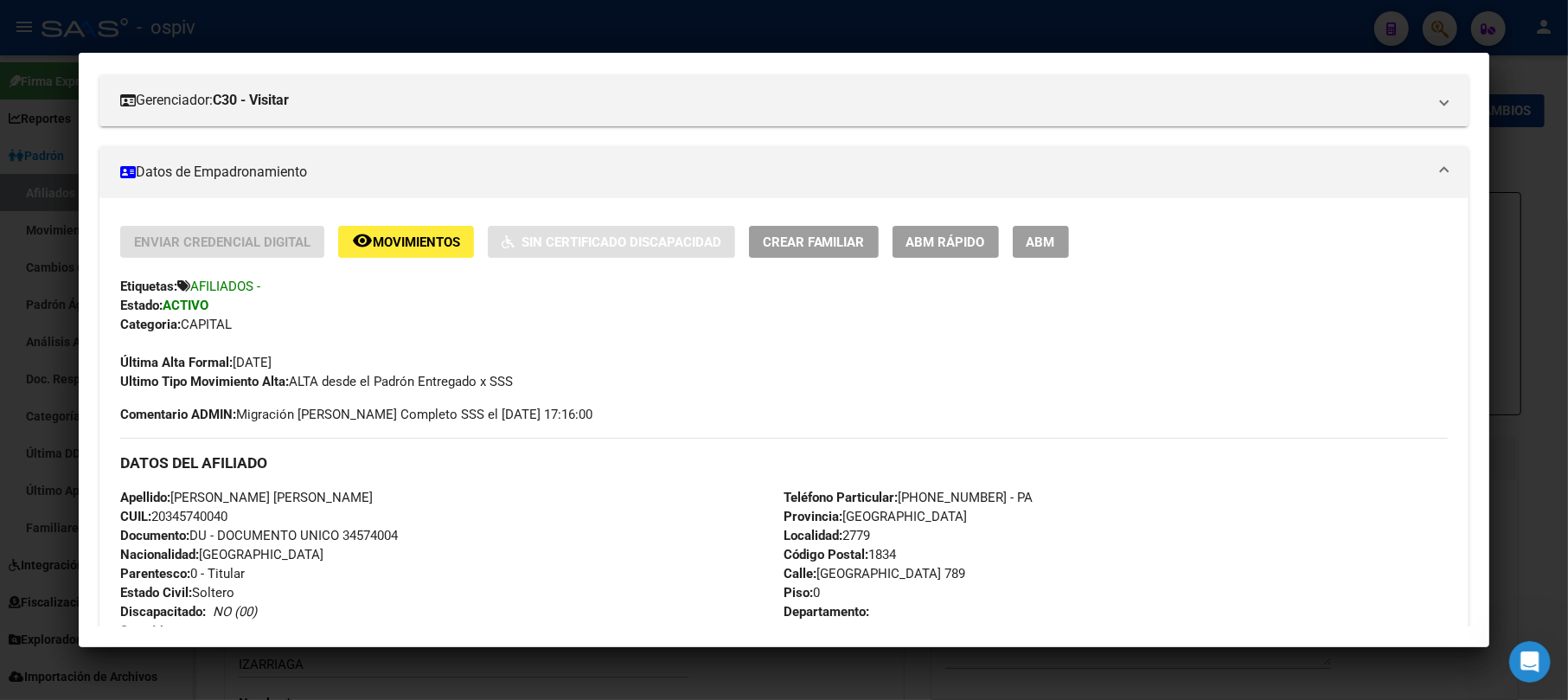
scroll to position [0, 0]
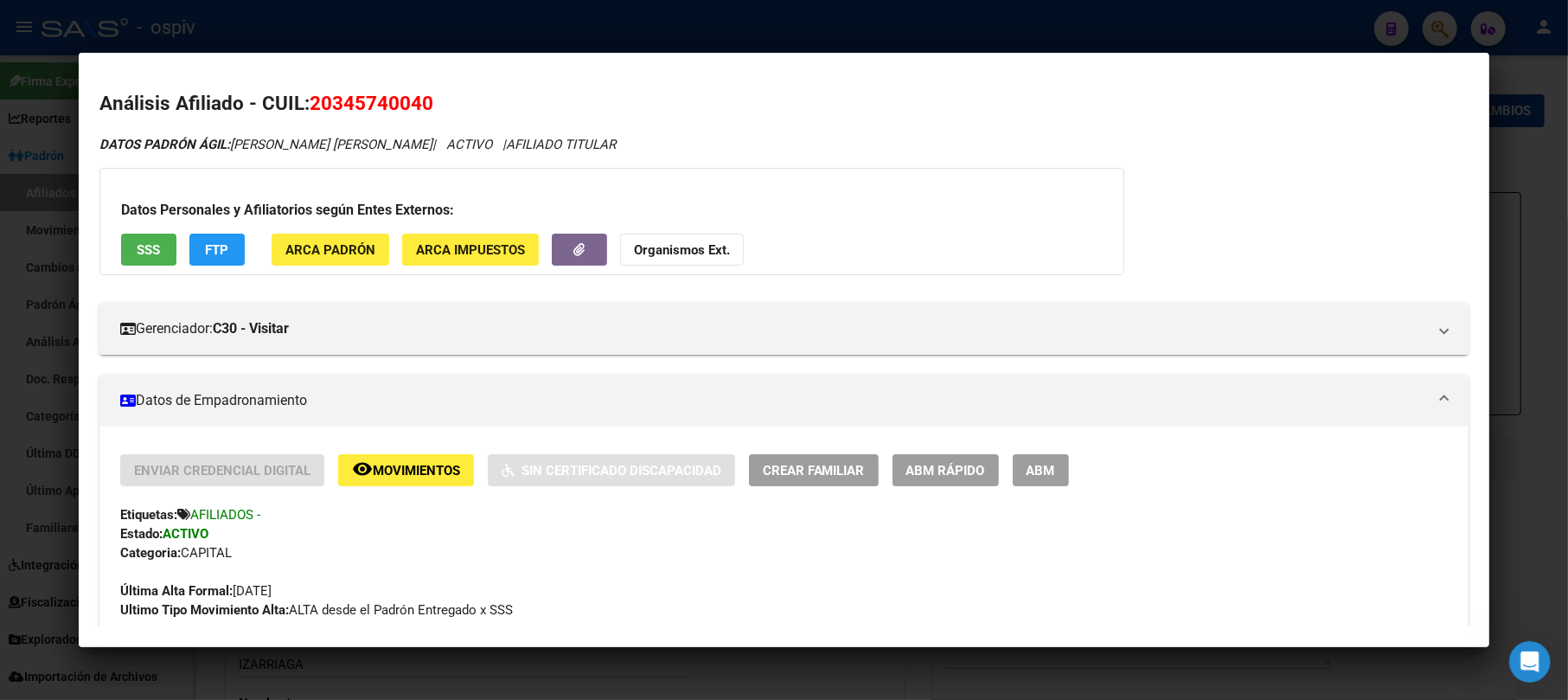
click at [342, 250] on span "ARCA Padrón" at bounding box center [331, 250] width 90 height 16
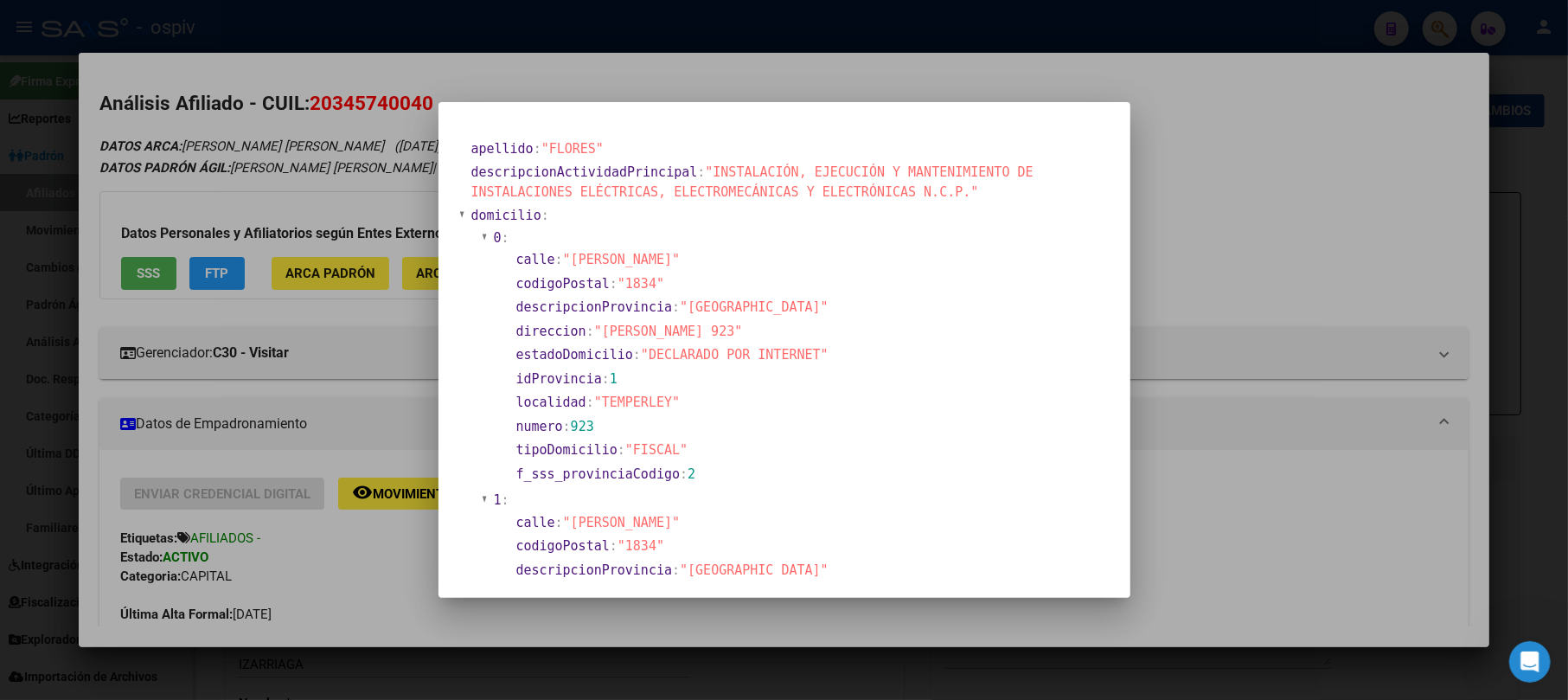
click at [1310, 234] on div at bounding box center [784, 350] width 1568 height 700
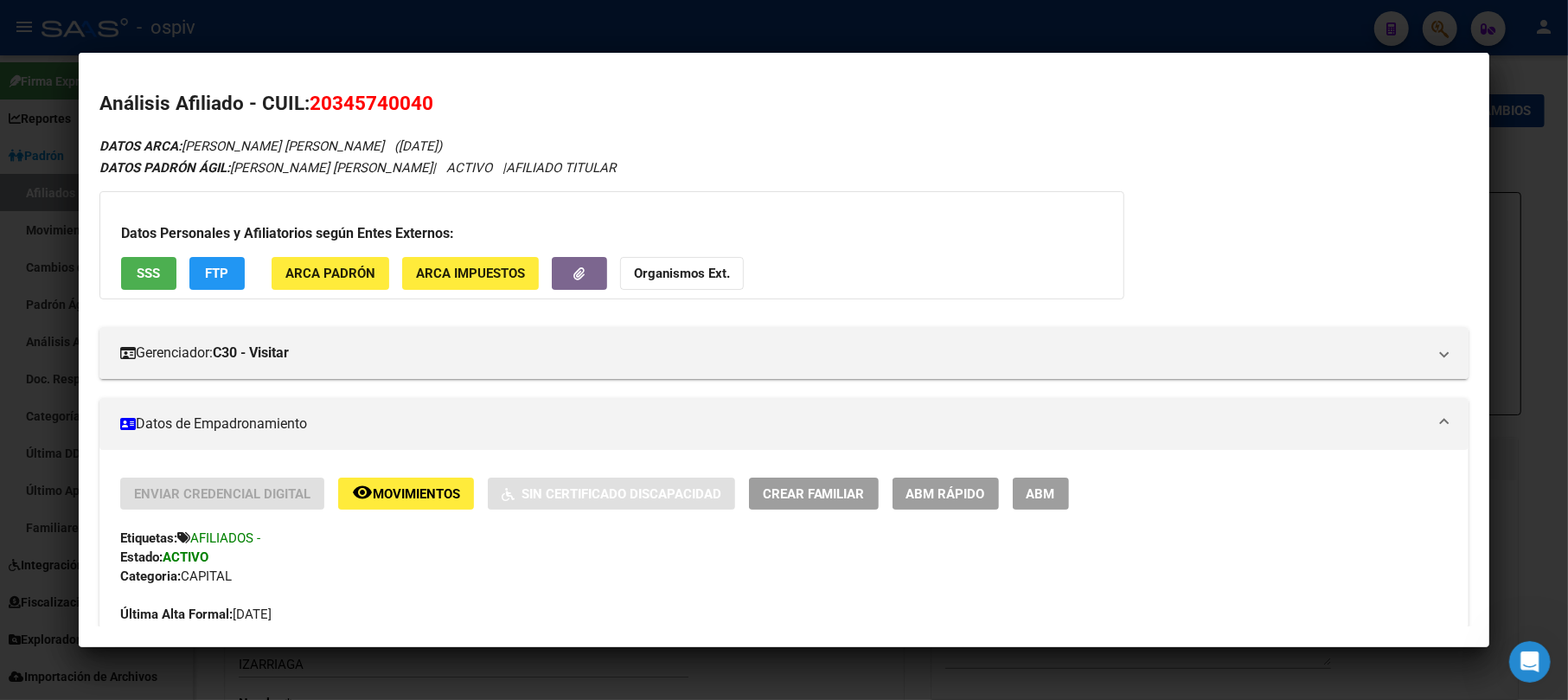
drag, startPoint x: 309, startPoint y: 95, endPoint x: 469, endPoint y: 95, distance: 160.0
click at [451, 95] on h2 "Análisis Afiliado - CUIL: 20345740040" at bounding box center [785, 104] width 1370 height 29
copy span "20345740040"
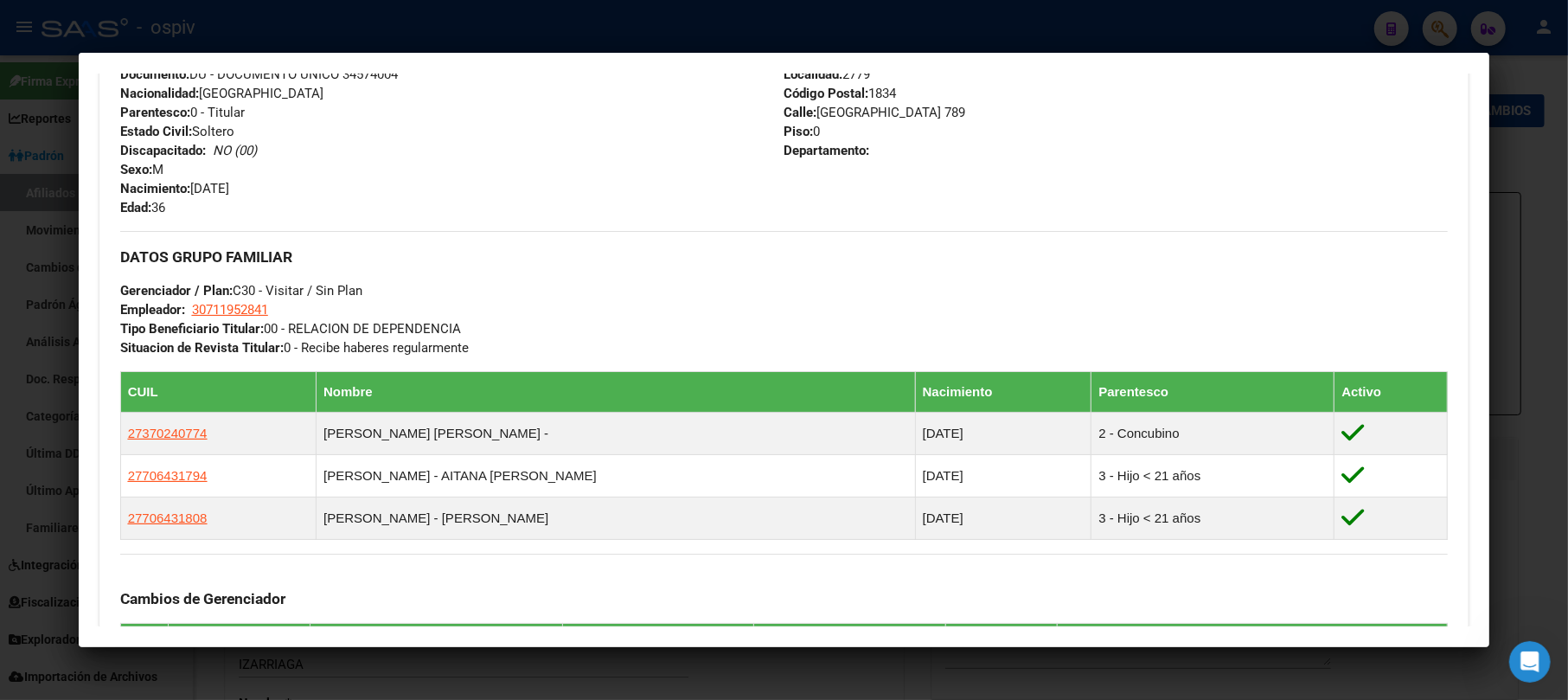
scroll to position [1038, 0]
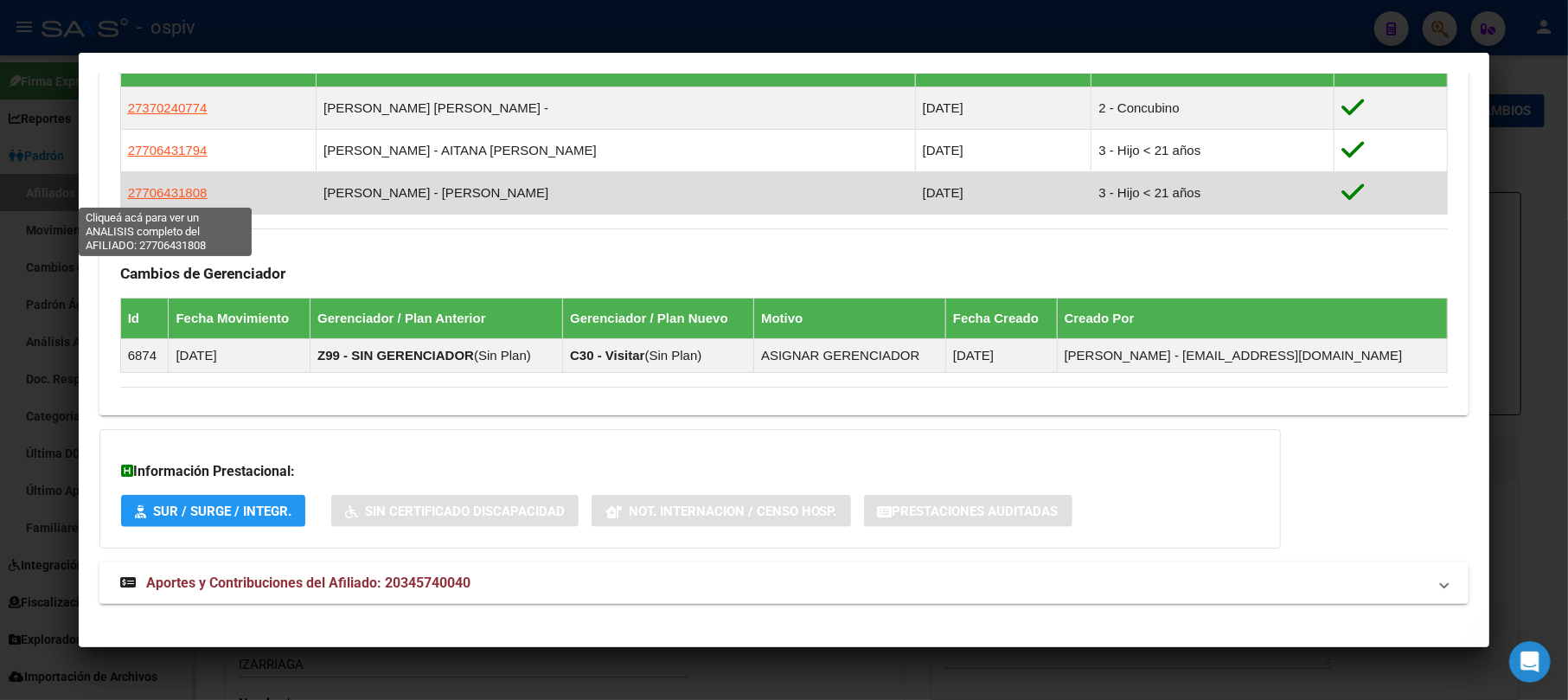
click at [151, 198] on span "27706431808" at bounding box center [168, 192] width 80 height 15
type textarea "27706431808"
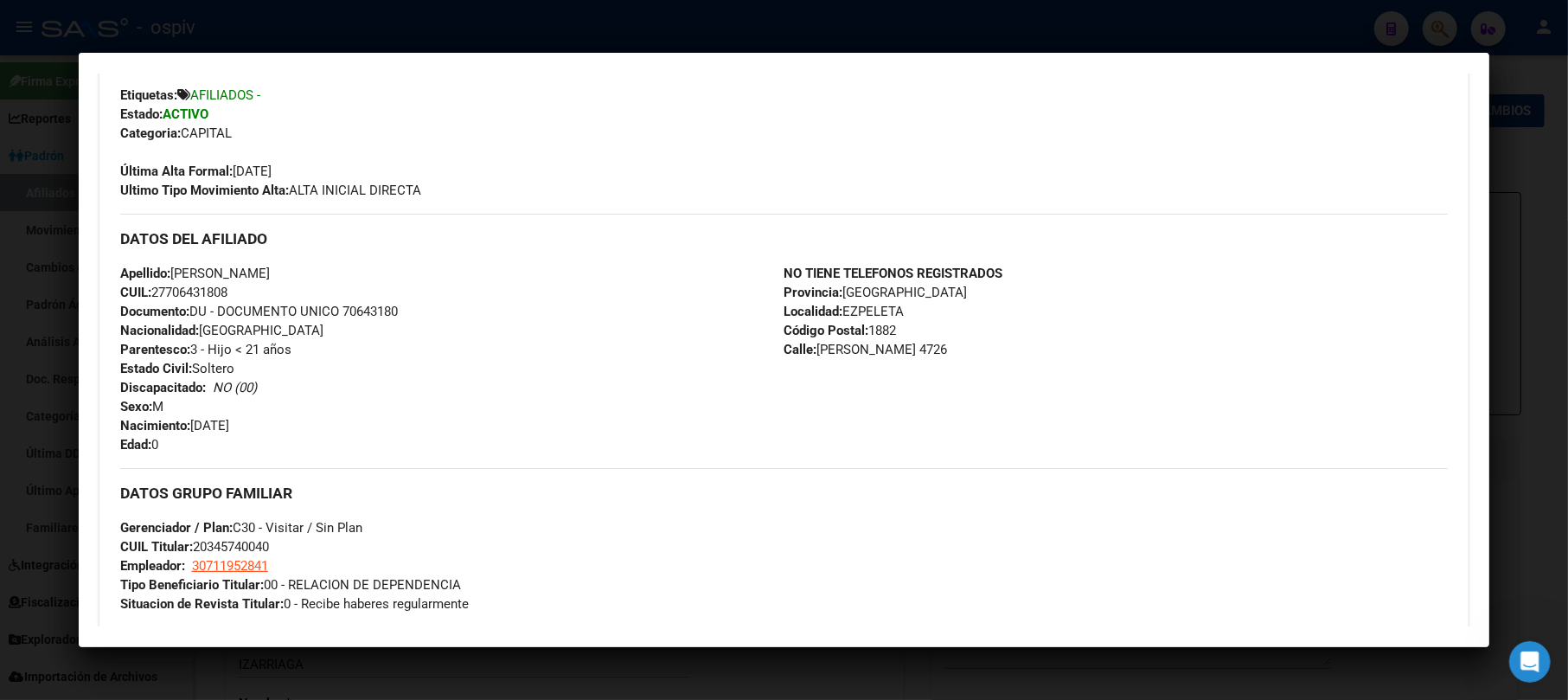
scroll to position [461, 0]
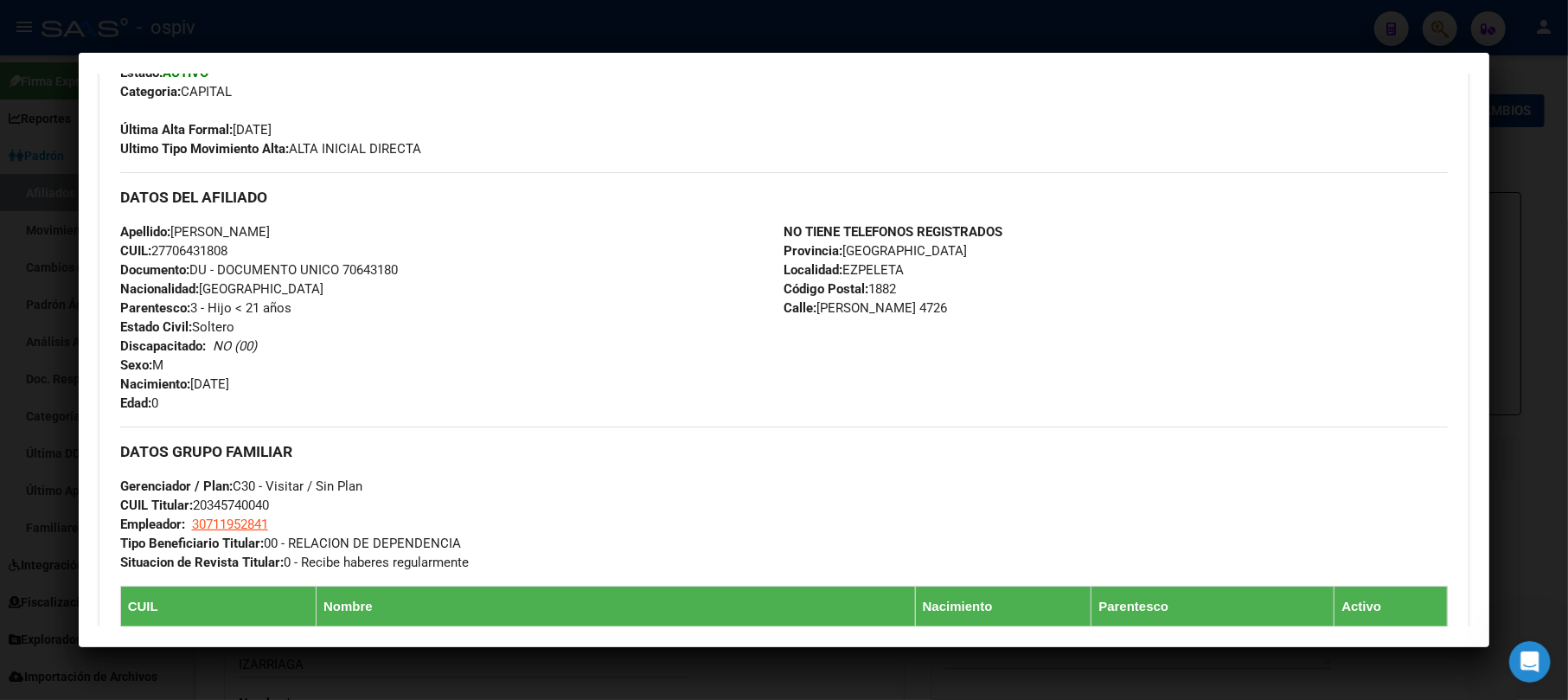
click at [1436, 23] on div at bounding box center [784, 350] width 1568 height 700
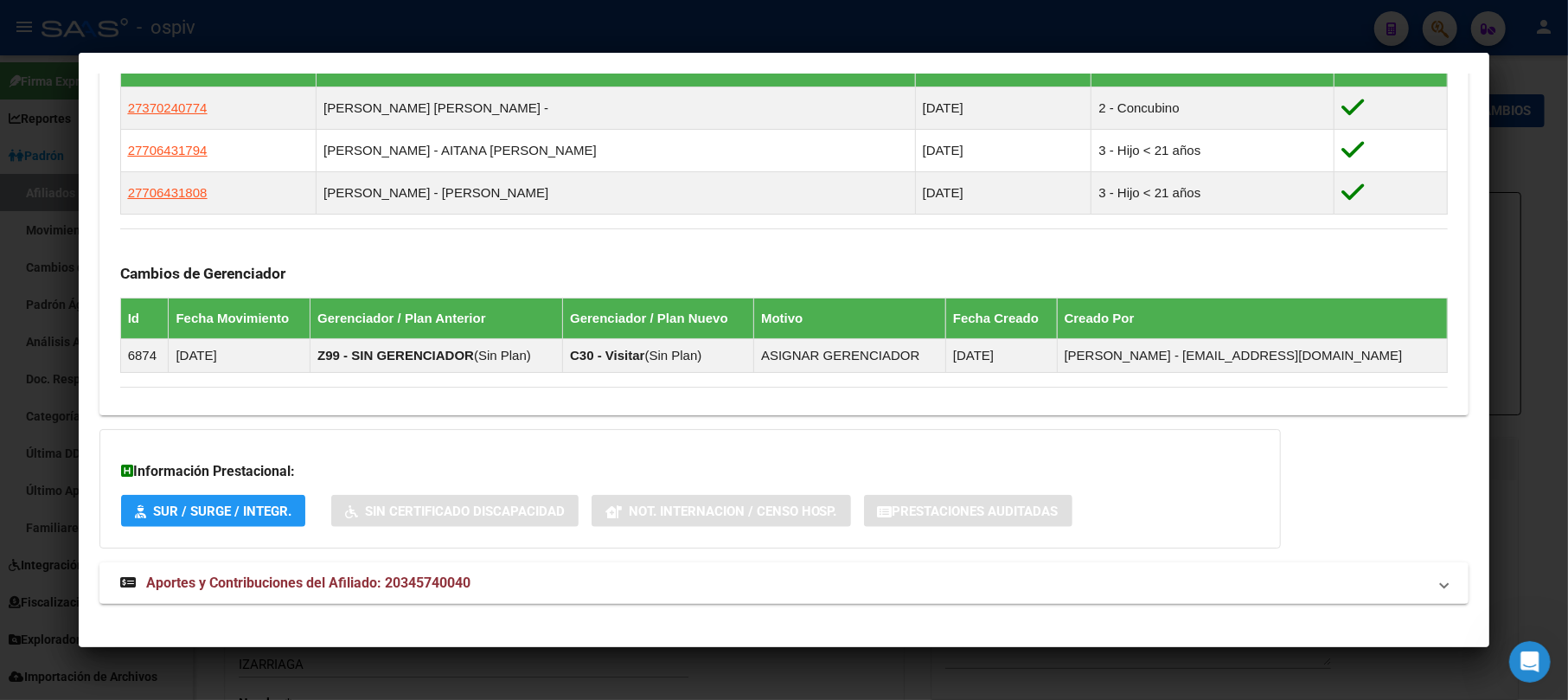
click at [1431, 22] on div at bounding box center [784, 350] width 1568 height 700
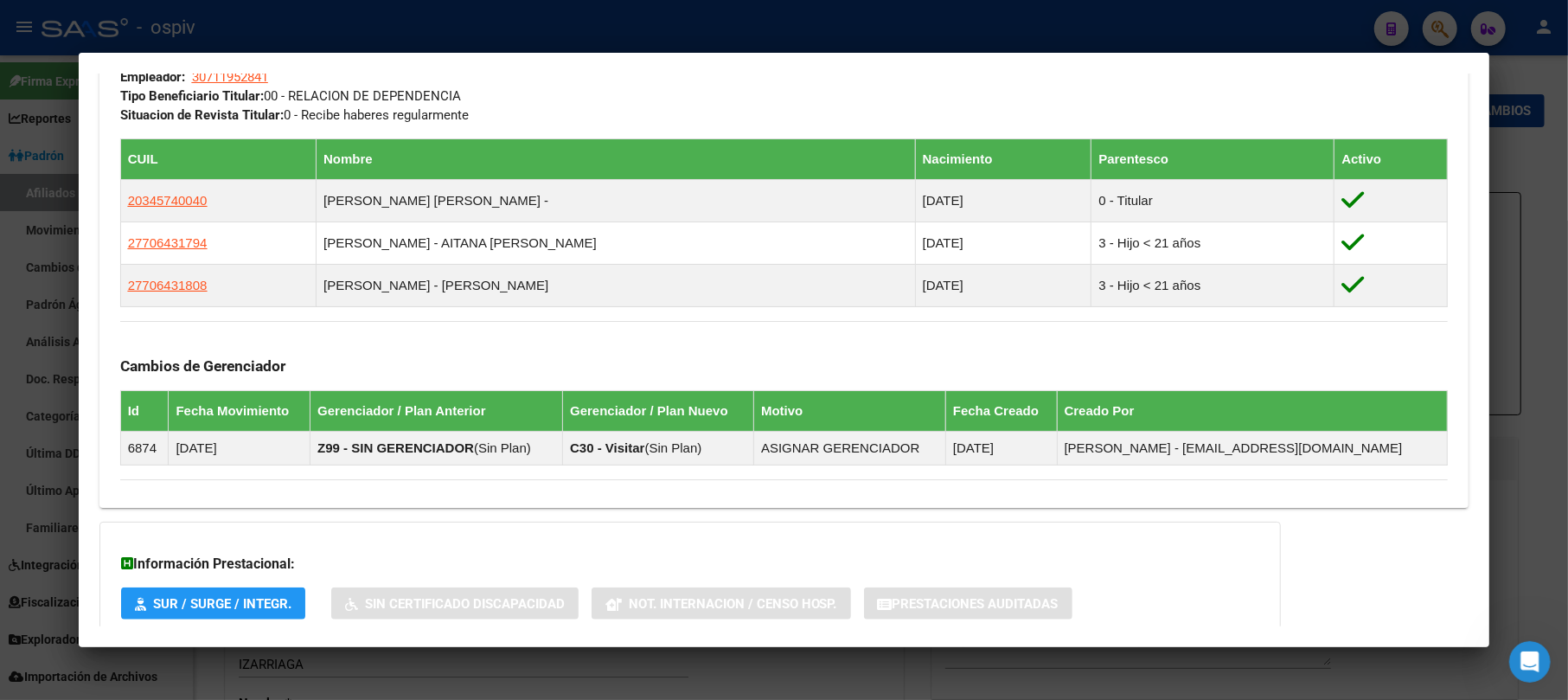
click at [1434, 18] on div at bounding box center [784, 350] width 1568 height 700
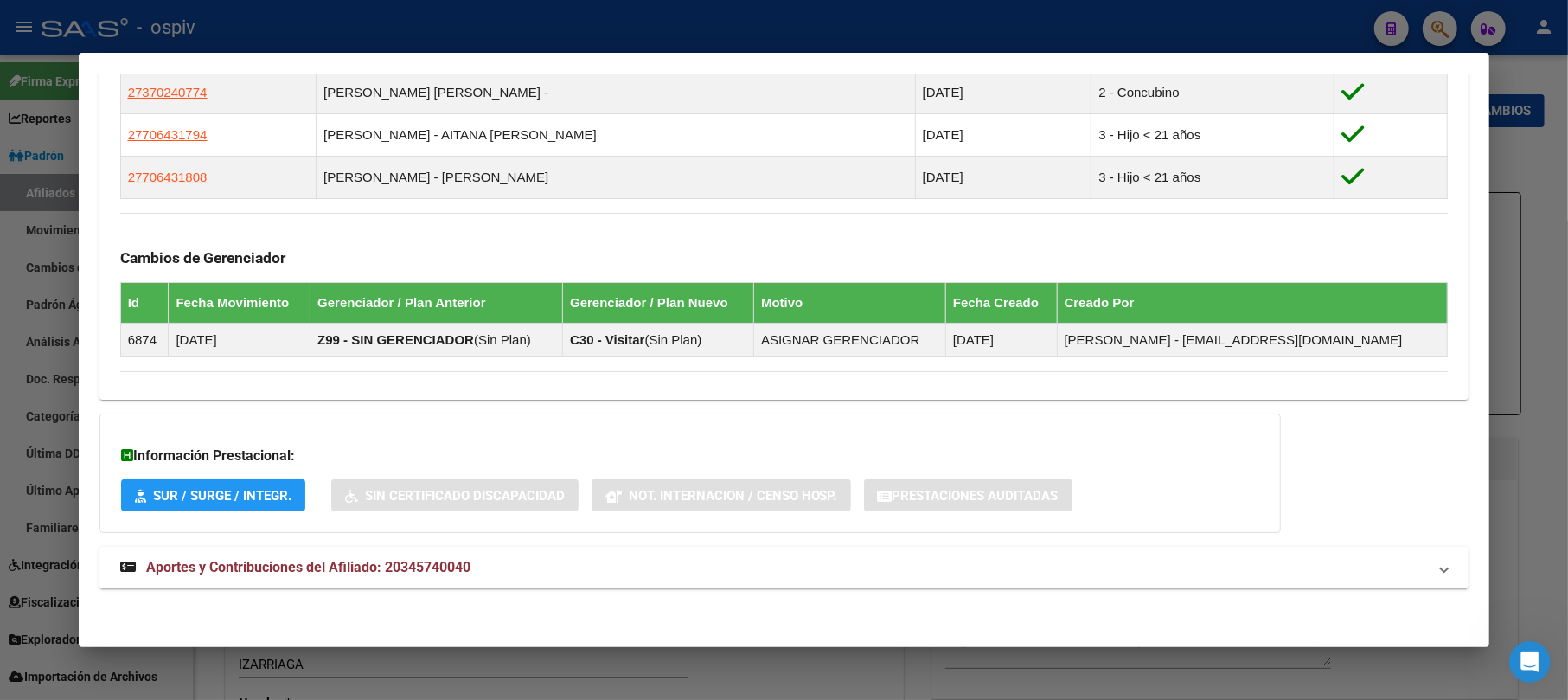
click at [1454, 32] on div at bounding box center [784, 350] width 1568 height 700
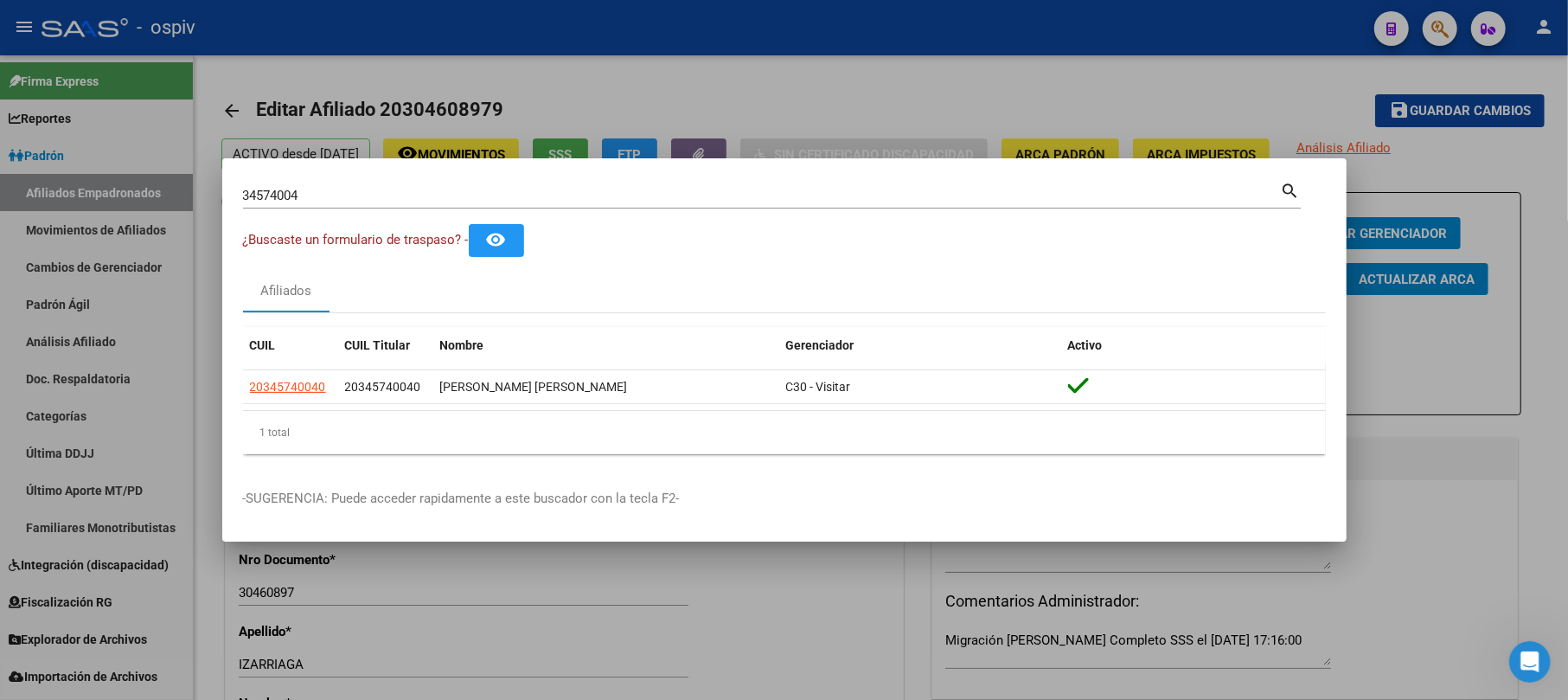
drag, startPoint x: 375, startPoint y: 211, endPoint x: 17, endPoint y: 165, distance: 360.9
click at [17, 165] on div "34574004 Buscar (apellido, dni, cuil, nro traspaso, cuit, obra social) search ¿…" at bounding box center [784, 350] width 1568 height 700
click at [3, 215] on div at bounding box center [784, 350] width 1568 height 700
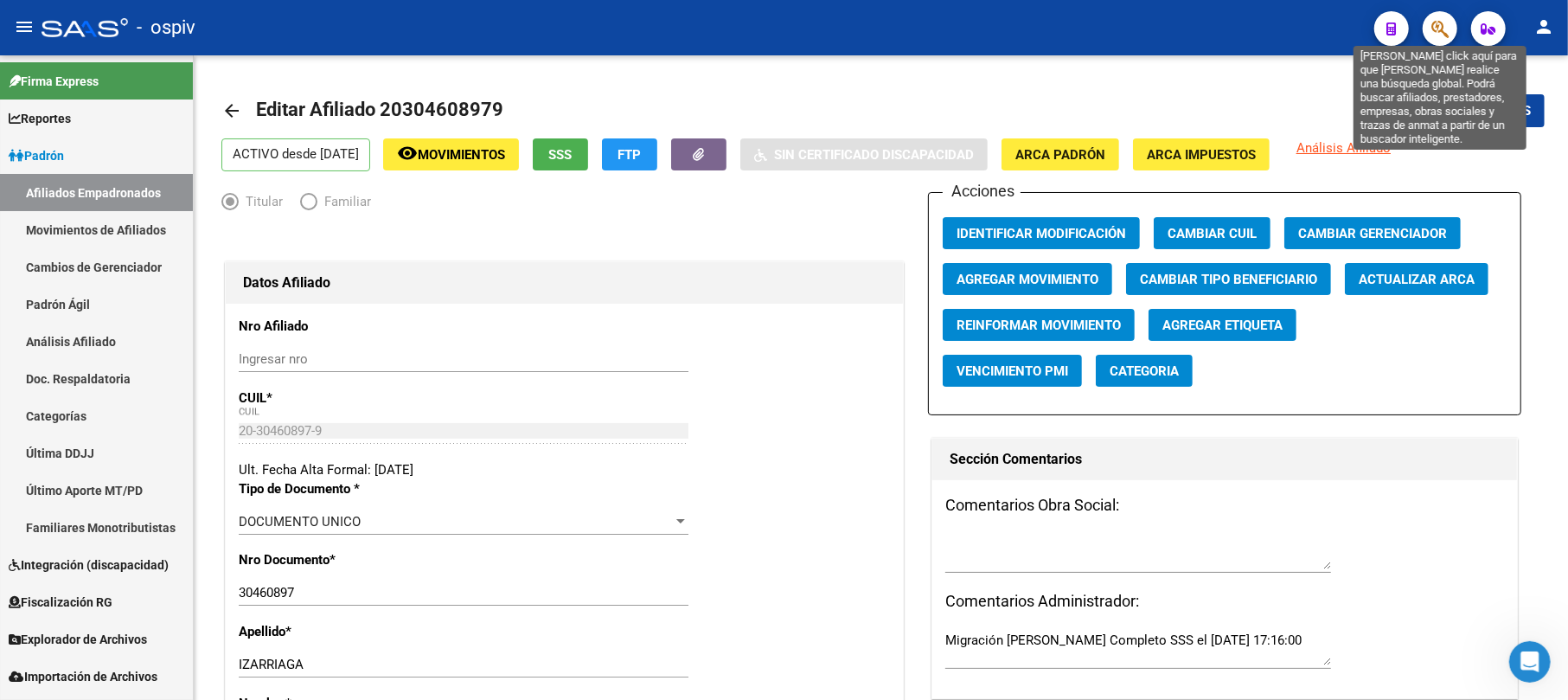
click at [1443, 25] on icon "button" at bounding box center [1441, 29] width 17 height 20
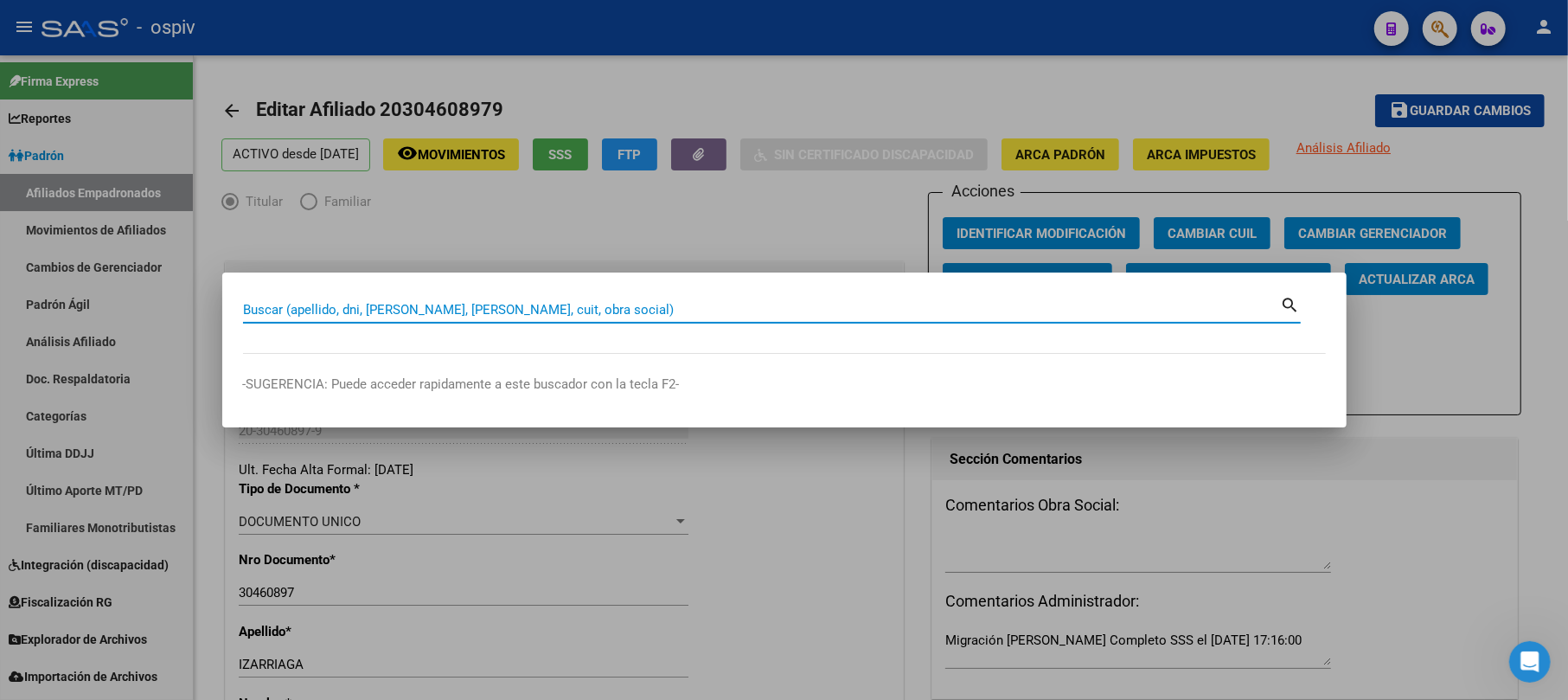
paste input "20273811282"
type input "20273811282"
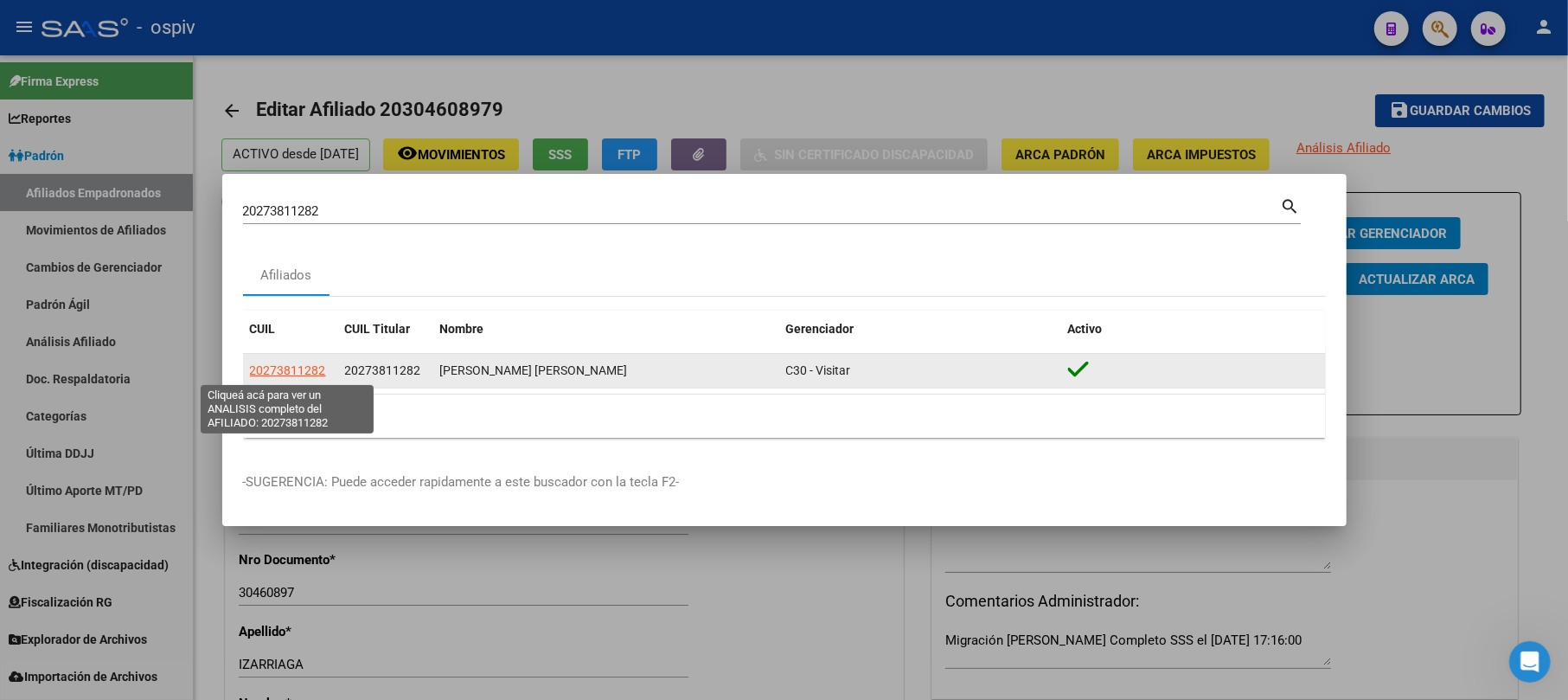
click at [267, 365] on span "20273811282" at bounding box center [288, 370] width 76 height 14
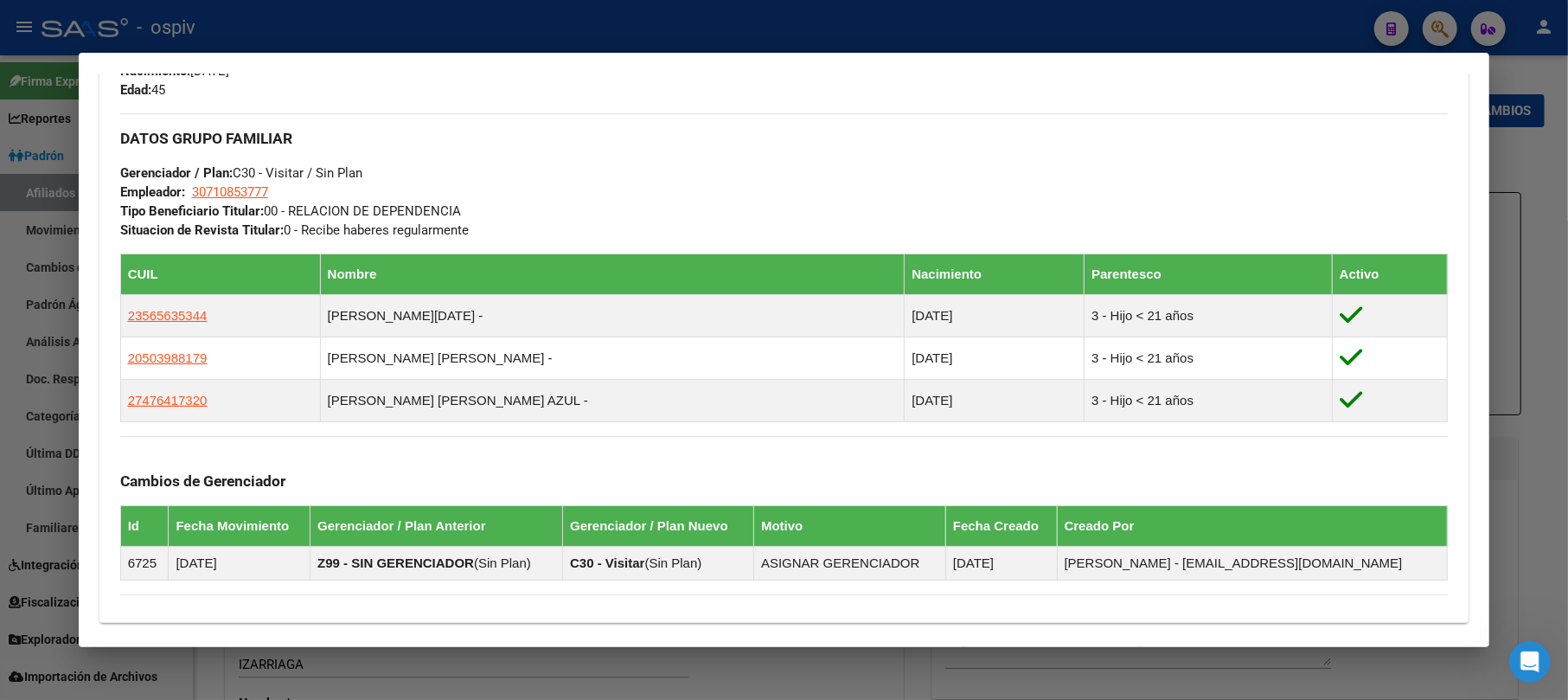
scroll to position [803, 0]
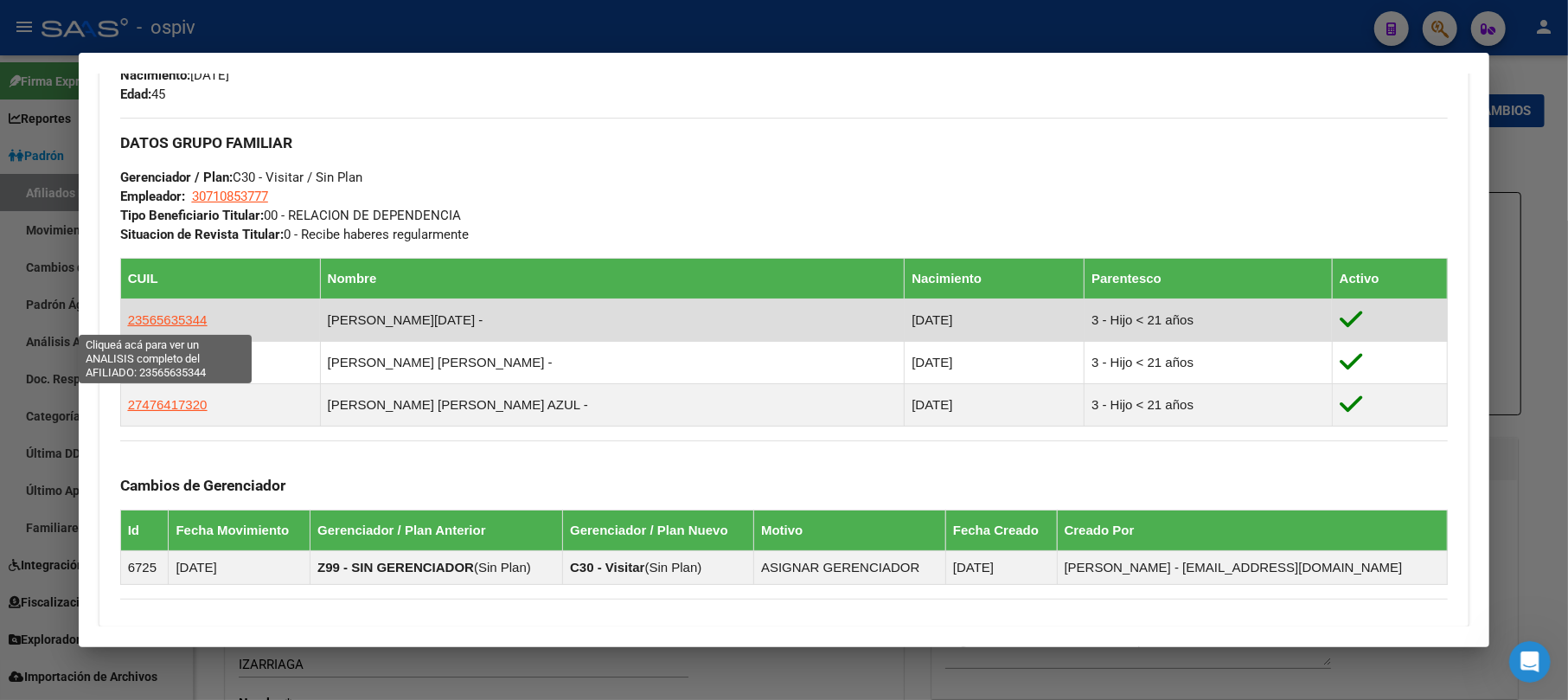
click at [151, 325] on span "23565635344" at bounding box center [168, 319] width 80 height 15
type textarea "23565635344"
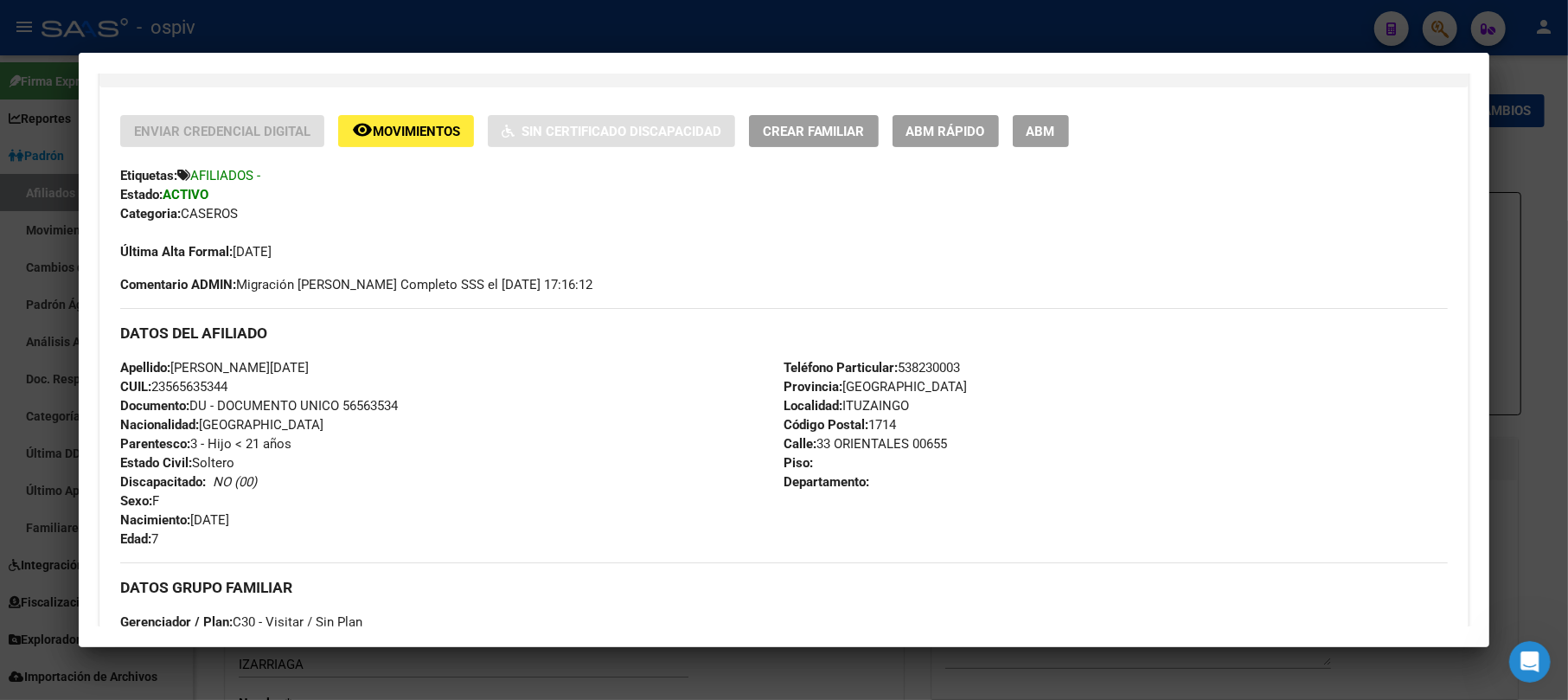
scroll to position [346, 0]
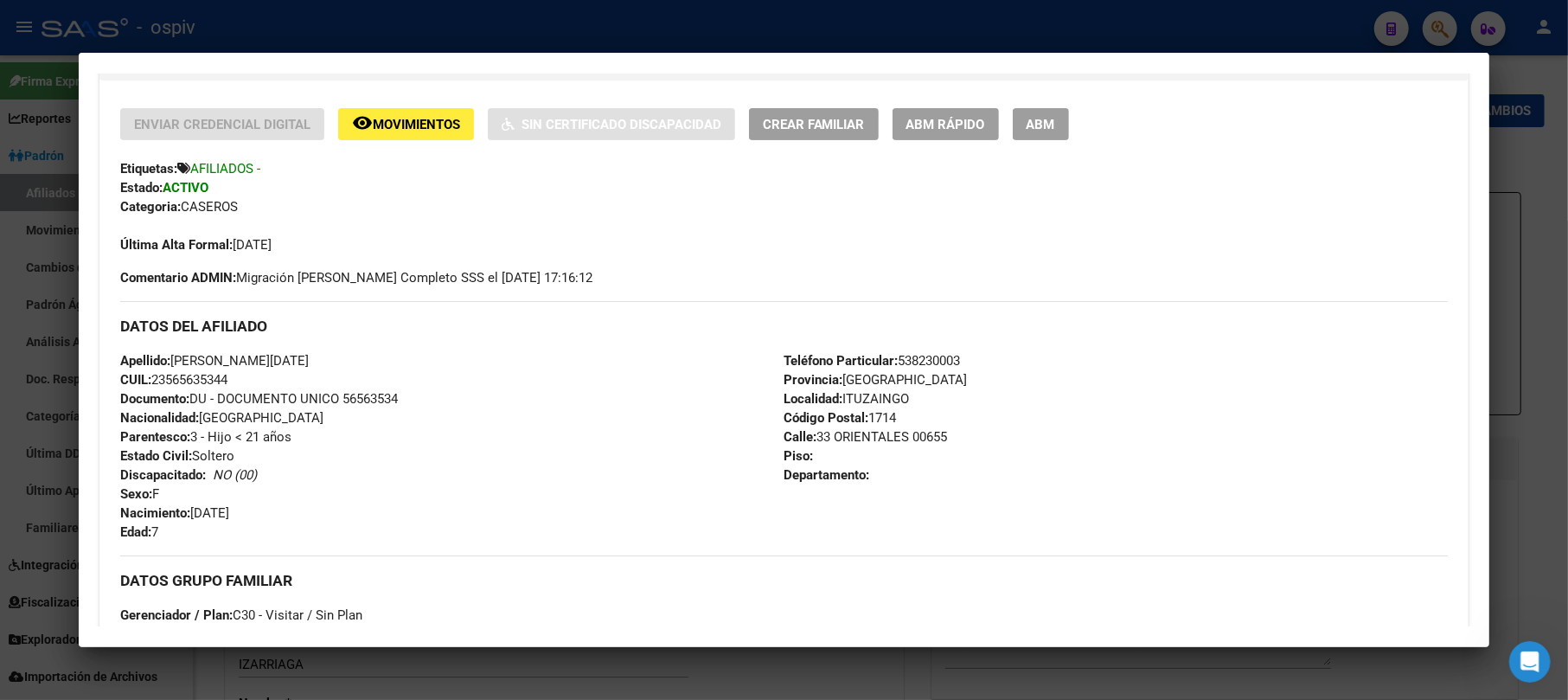
drag, startPoint x: 839, startPoint y: 401, endPoint x: 922, endPoint y: 401, distance: 83.0
click at [922, 401] on div "Teléfono Particular: 538230003 Provincia: Buenos Aires Localidad: ITUZAINGO Cód…" at bounding box center [1117, 446] width 664 height 191
copy span "ITUZAINGO"
click at [1444, 31] on div at bounding box center [784, 350] width 1568 height 700
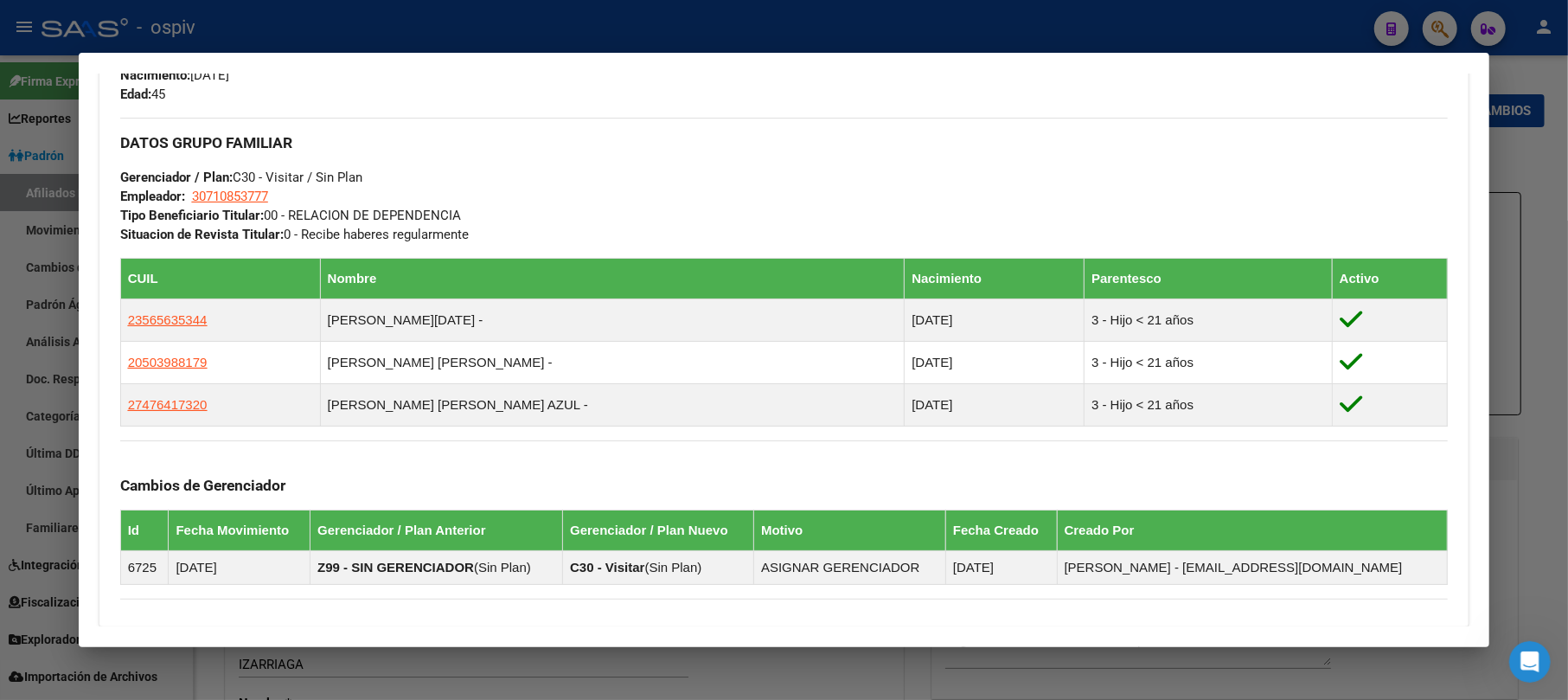
click at [1447, 29] on div at bounding box center [784, 350] width 1568 height 700
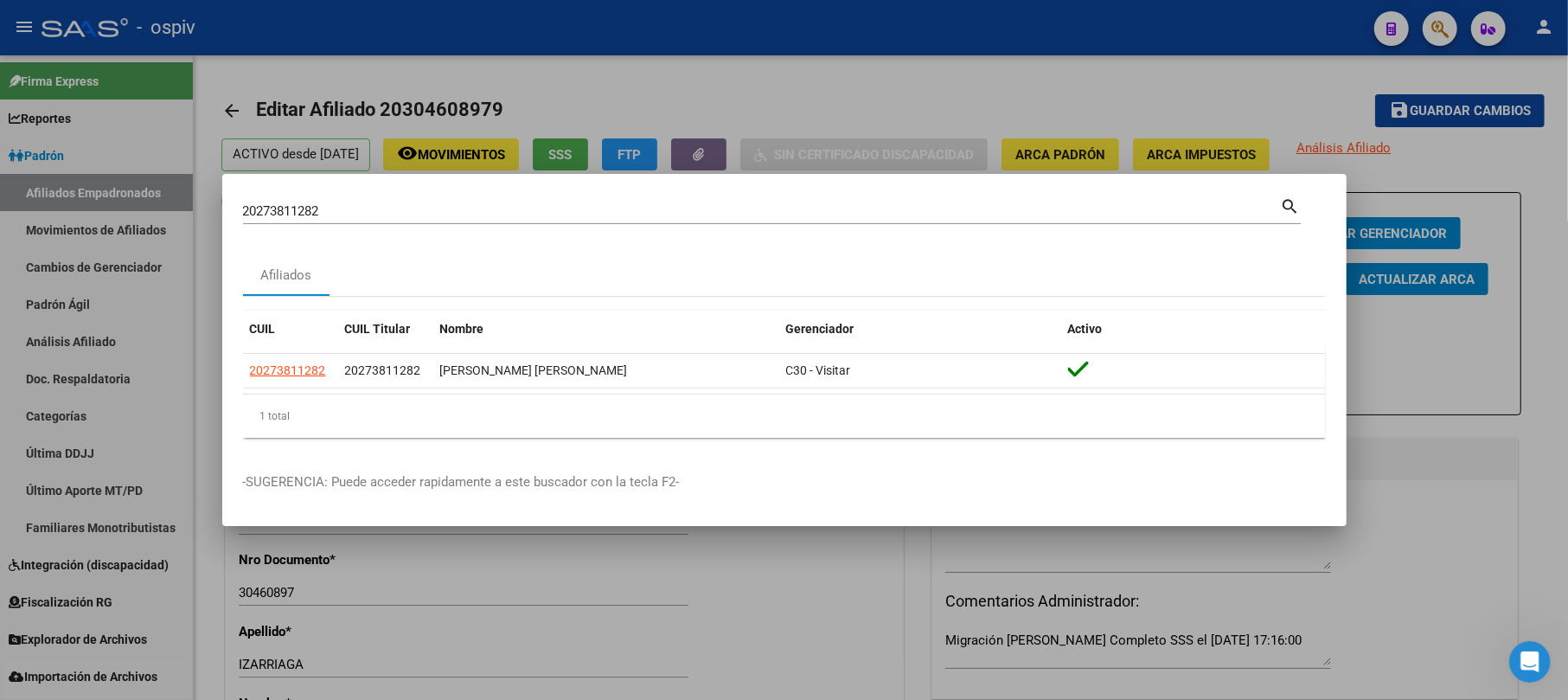
drag, startPoint x: 323, startPoint y: 202, endPoint x: 215, endPoint y: 205, distance: 108.0
click at [215, 203] on div "20273811282 Buscar (apellido, dni, cuil, nro traspaso, cuit, obra social) searc…" at bounding box center [784, 350] width 1568 height 700
drag, startPoint x: 333, startPoint y: 219, endPoint x: 187, endPoint y: 212, distance: 146.2
click at [187, 212] on div "20273811282 Buscar (apellido, dni, cuil, nro traspaso, cuit, obra social) searc…" at bounding box center [784, 350] width 1568 height 700
click at [344, 199] on div "20273811282 Buscar (apellido, dni, cuil, nro traspaso, cuit, obra social)" at bounding box center [762, 211] width 1038 height 26
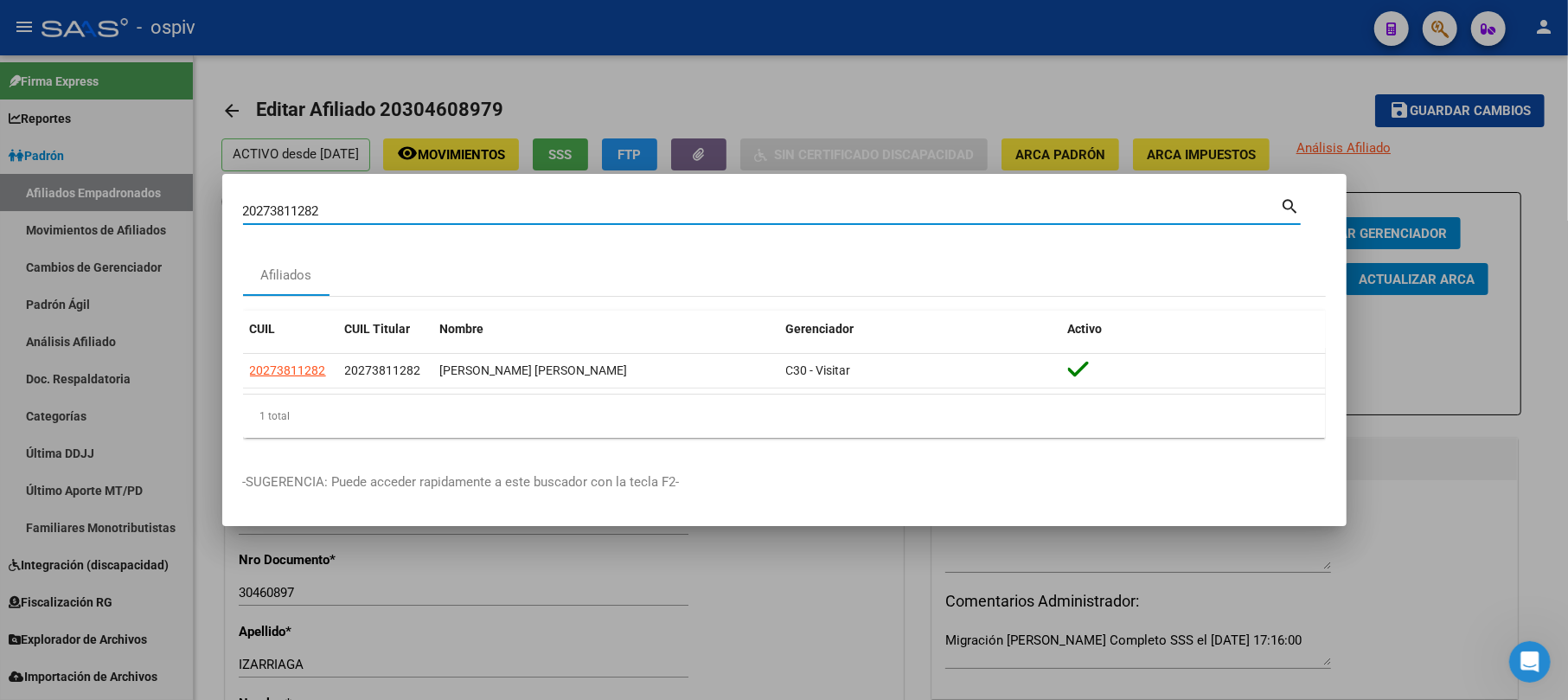
drag, startPoint x: 347, startPoint y: 209, endPoint x: 136, endPoint y: 195, distance: 211.5
click at [136, 195] on div "20273811282 Buscar (apellido, dni, cuil, nro traspaso, cuit, obra social) searc…" at bounding box center [784, 350] width 1568 height 700
paste input "20369533593"
type input "20369533593"
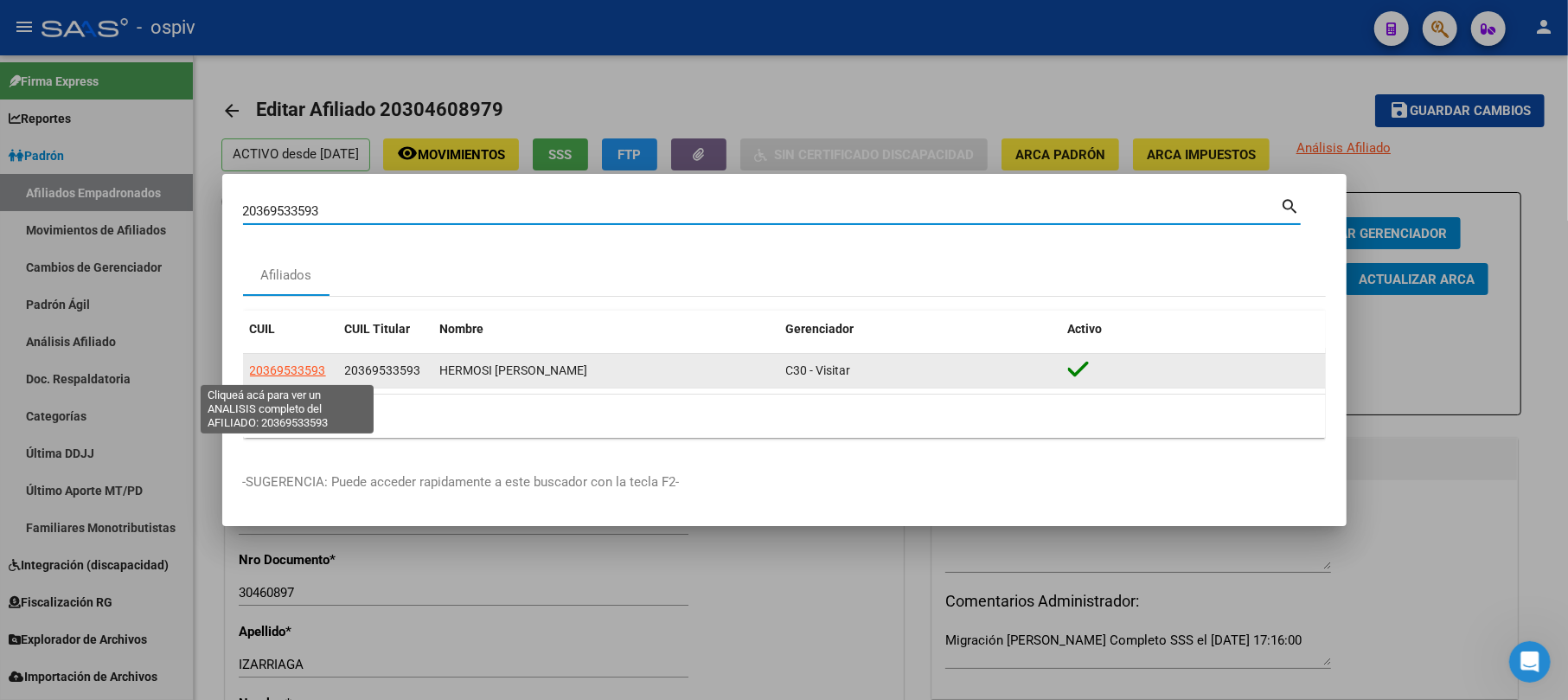
click at [298, 367] on span "20369533593" at bounding box center [288, 370] width 76 height 14
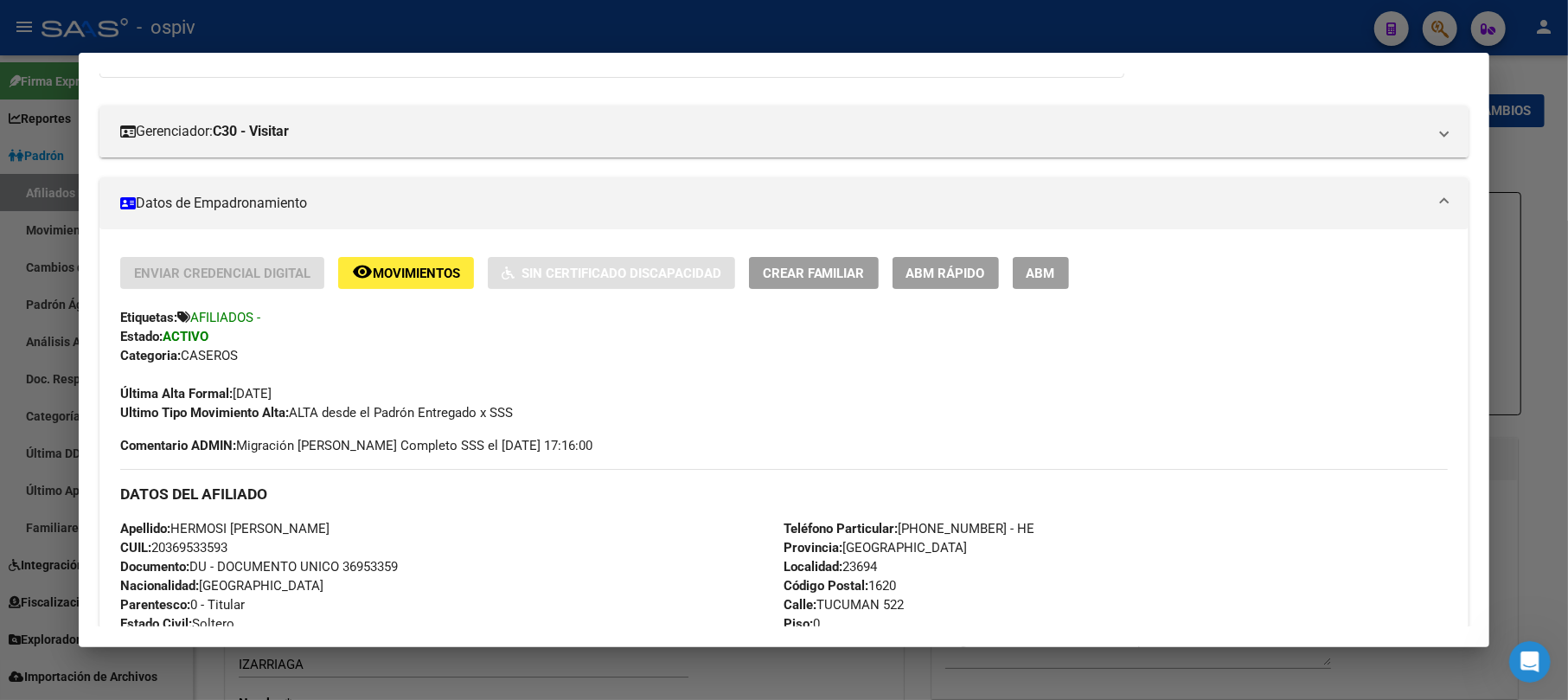
scroll to position [692, 0]
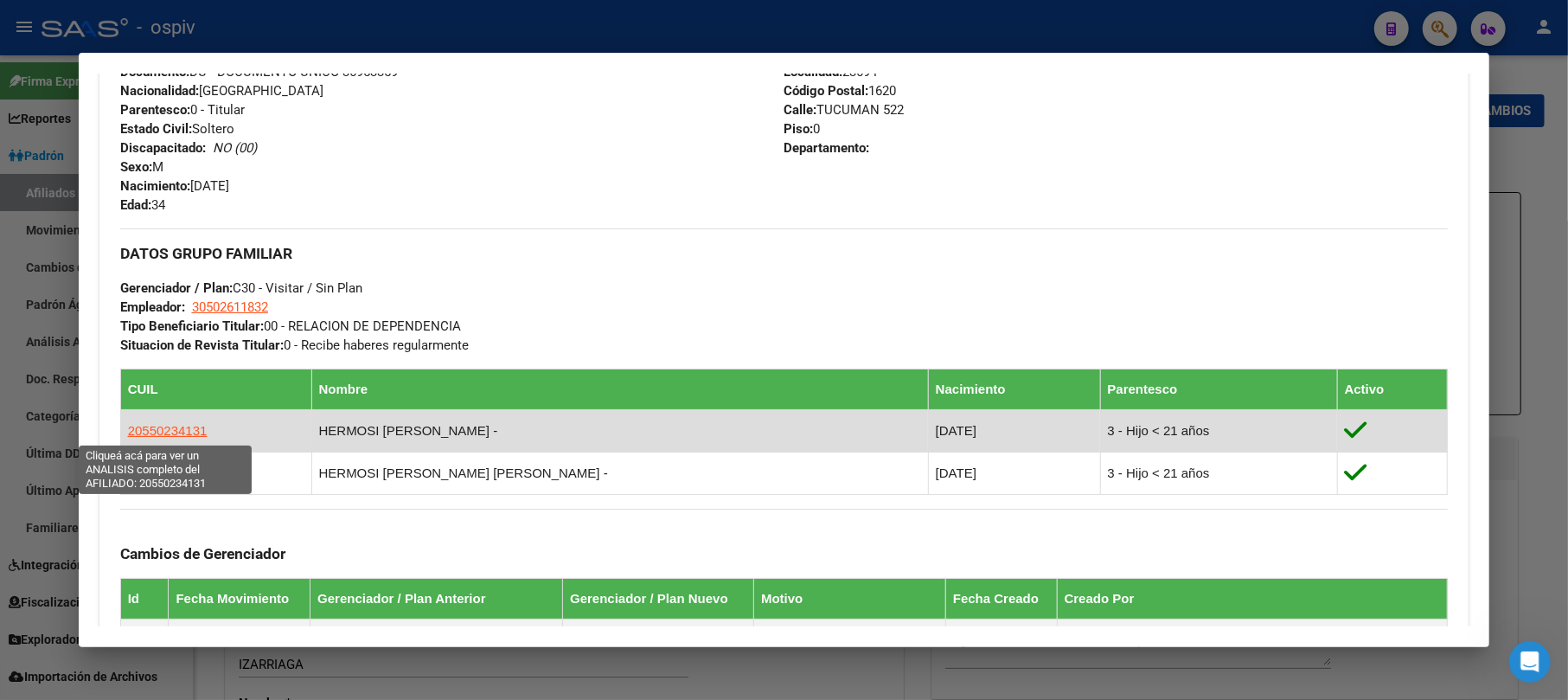
click at [150, 426] on span "20550234131" at bounding box center [168, 430] width 80 height 15
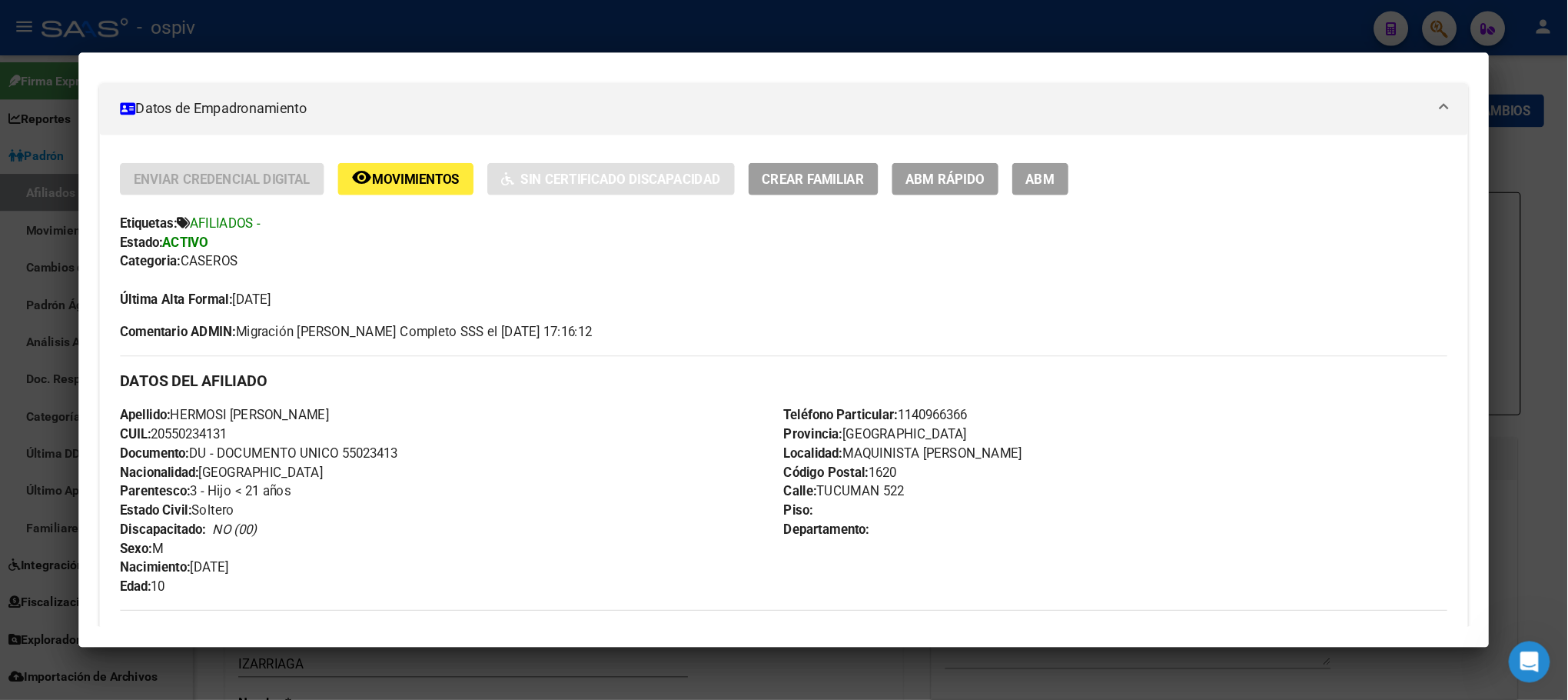
scroll to position [344, 0]
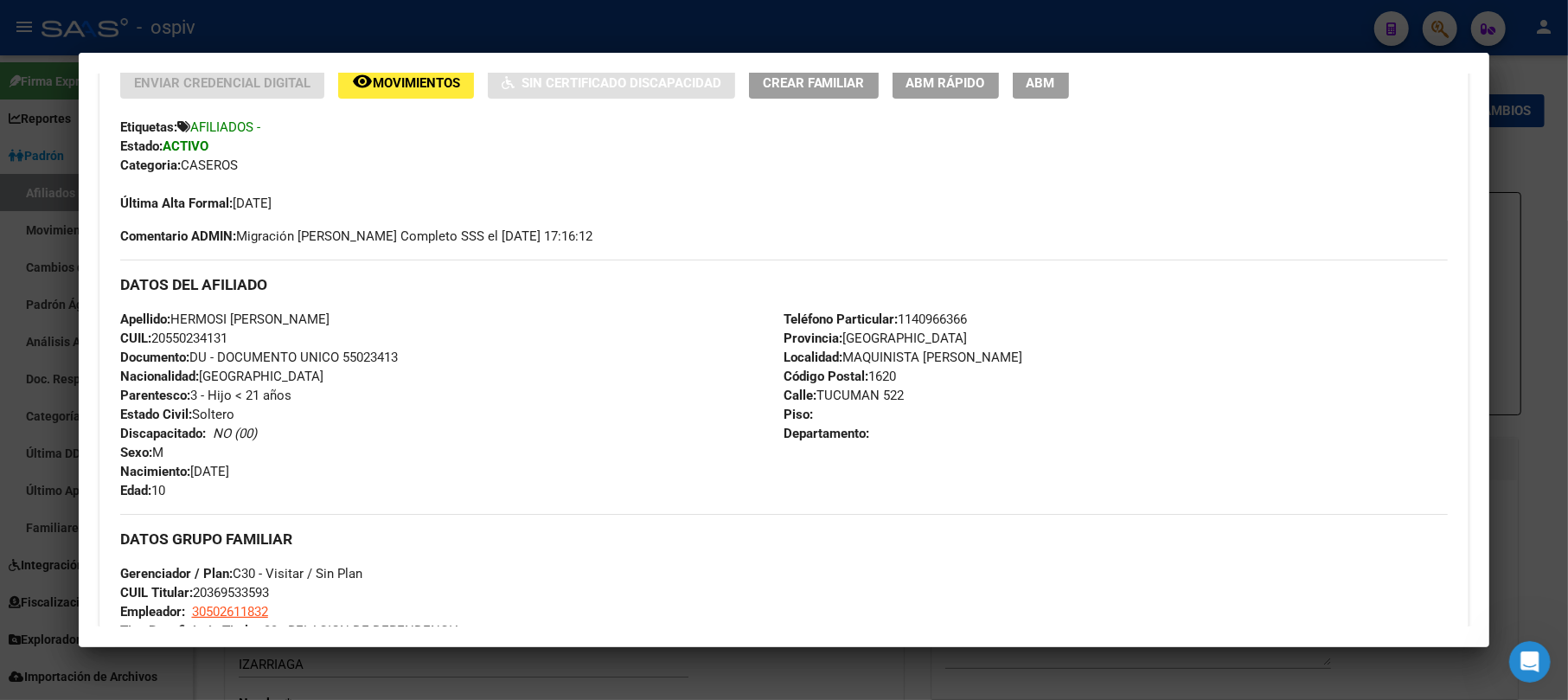
drag, startPoint x: 839, startPoint y: 357, endPoint x: 995, endPoint y: 357, distance: 156.0
click at [995, 357] on div "Teléfono Particular: 1140966366 Provincia: Buenos Aires Localidad: MAQUINISTA F…" at bounding box center [1117, 405] width 664 height 191
copy span "MAQUINISTA FRANCISCO"
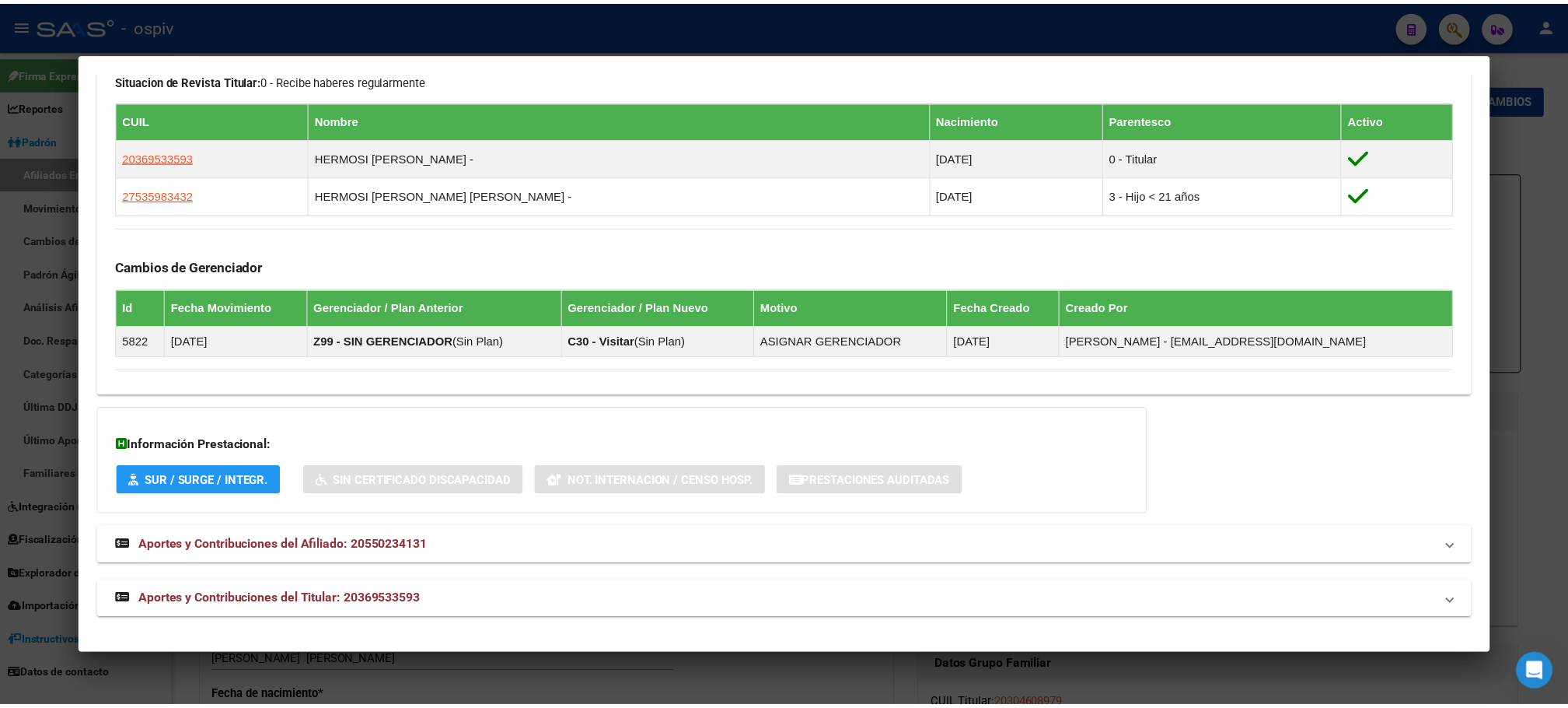
scroll to position [864, 0]
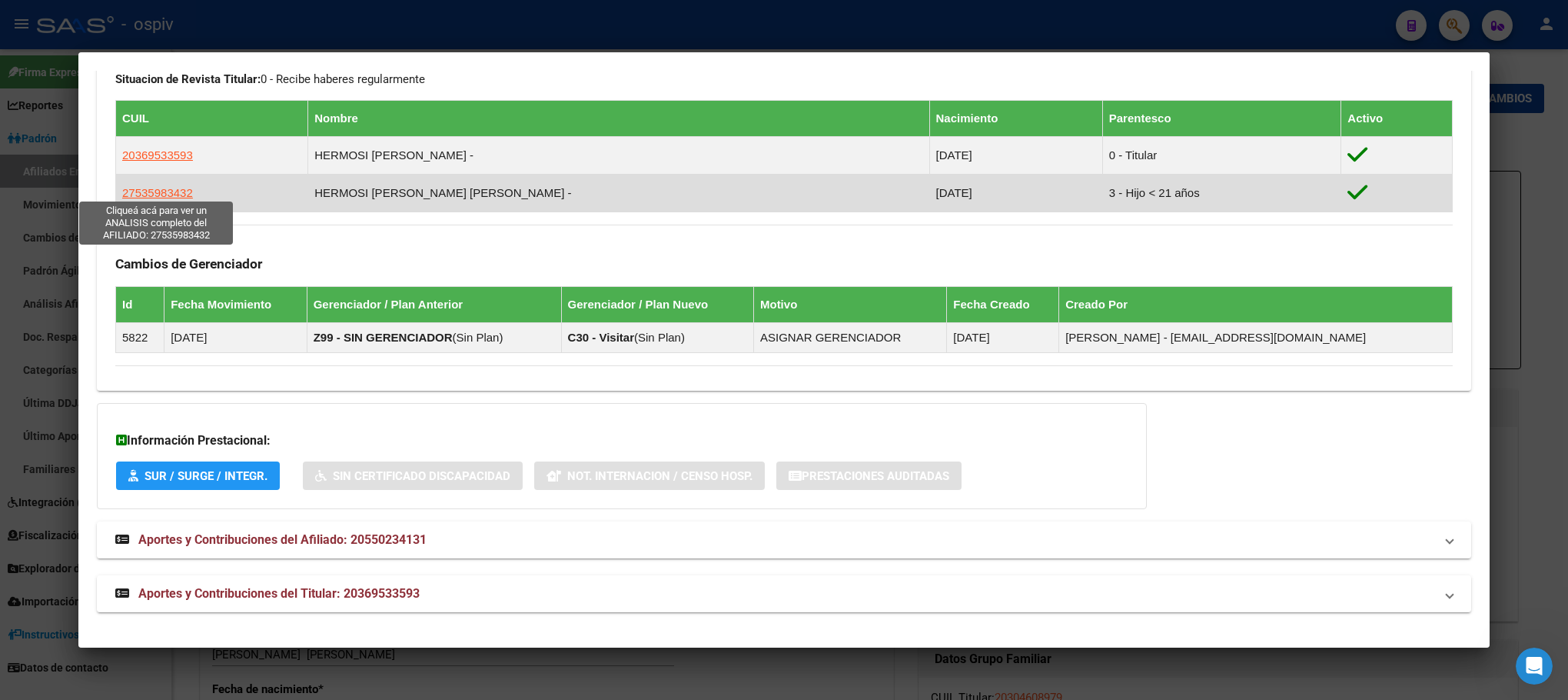
click at [158, 192] on span "27535983432" at bounding box center [158, 193] width 71 height 13
type textarea "27535983432"
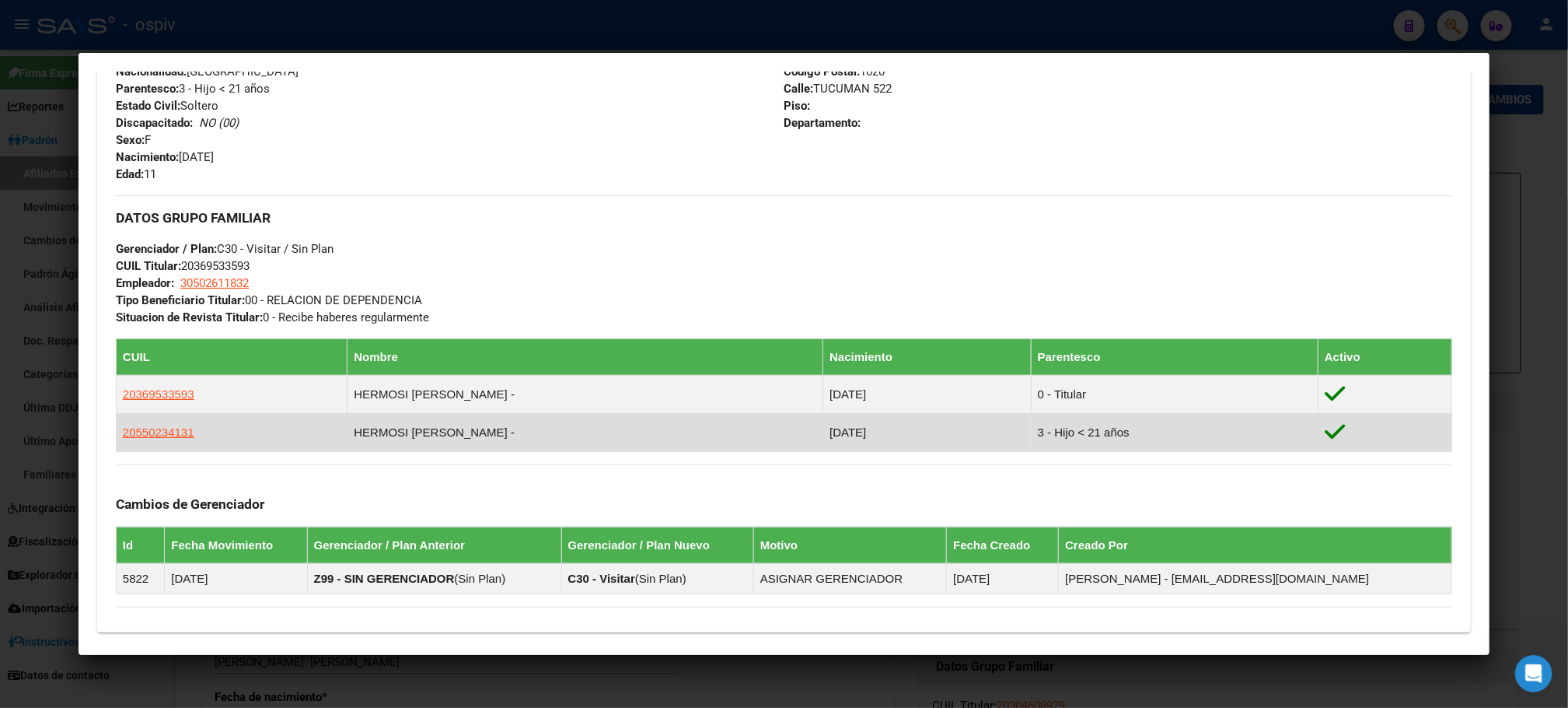
scroll to position [350, 0]
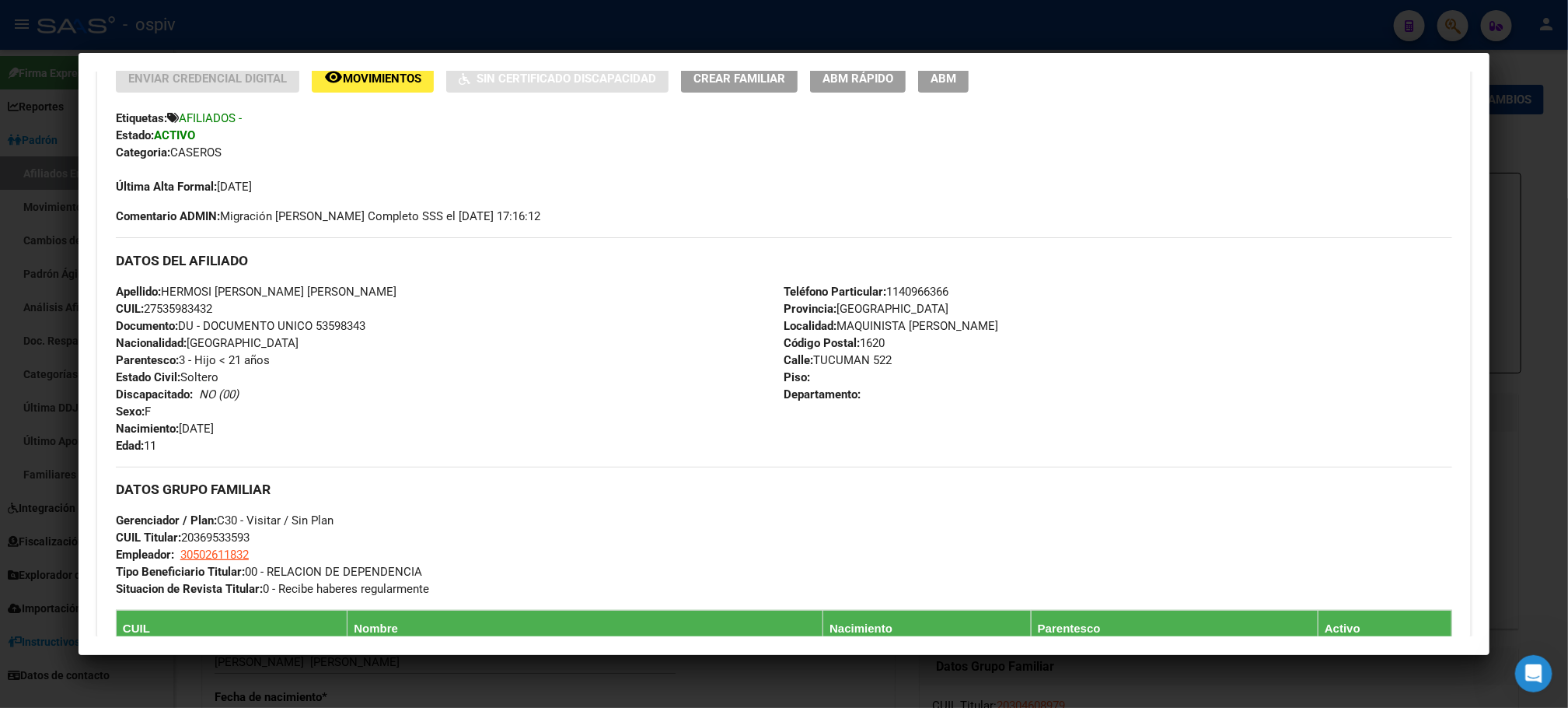
click at [1408, 14] on div at bounding box center [784, 354] width 1568 height 708
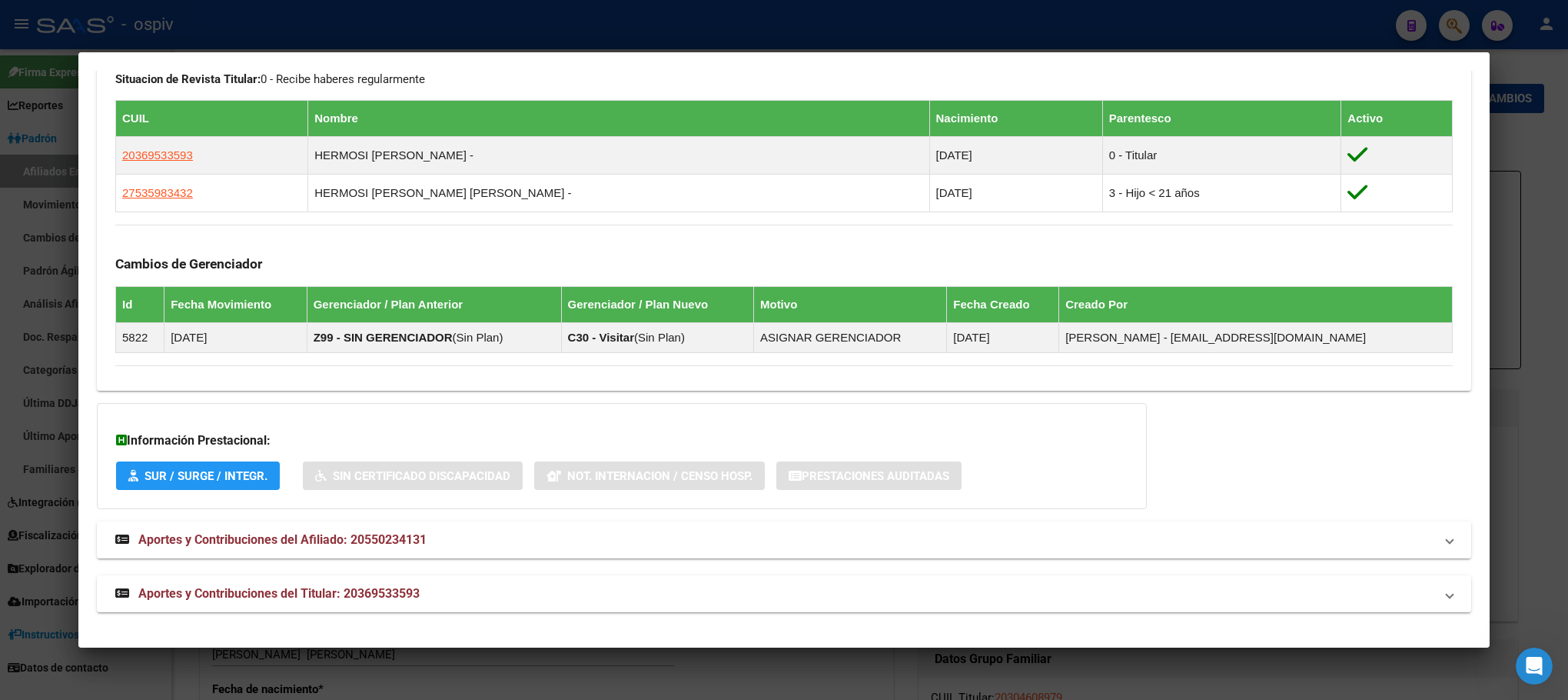
click at [1392, 30] on div at bounding box center [784, 350] width 1568 height 700
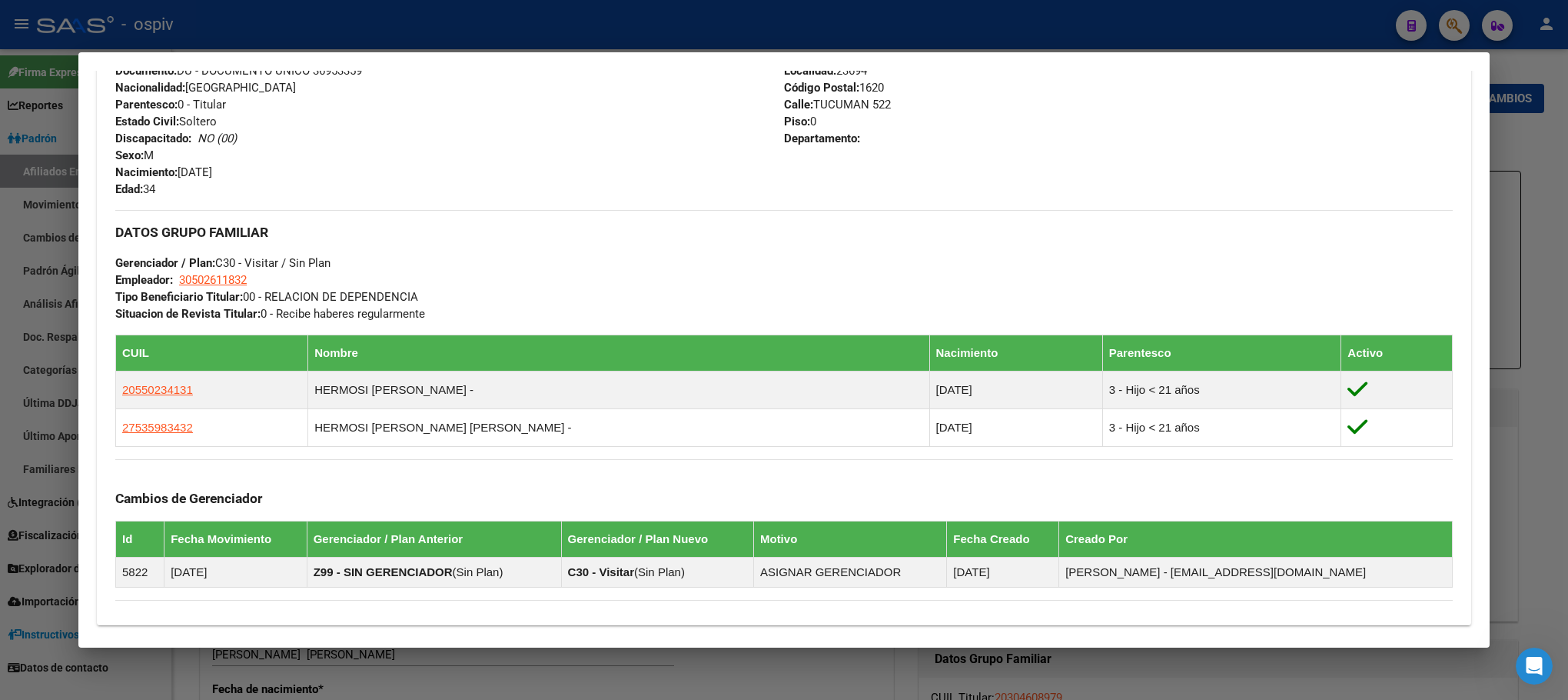
click at [1392, 24] on div at bounding box center [784, 350] width 1568 height 700
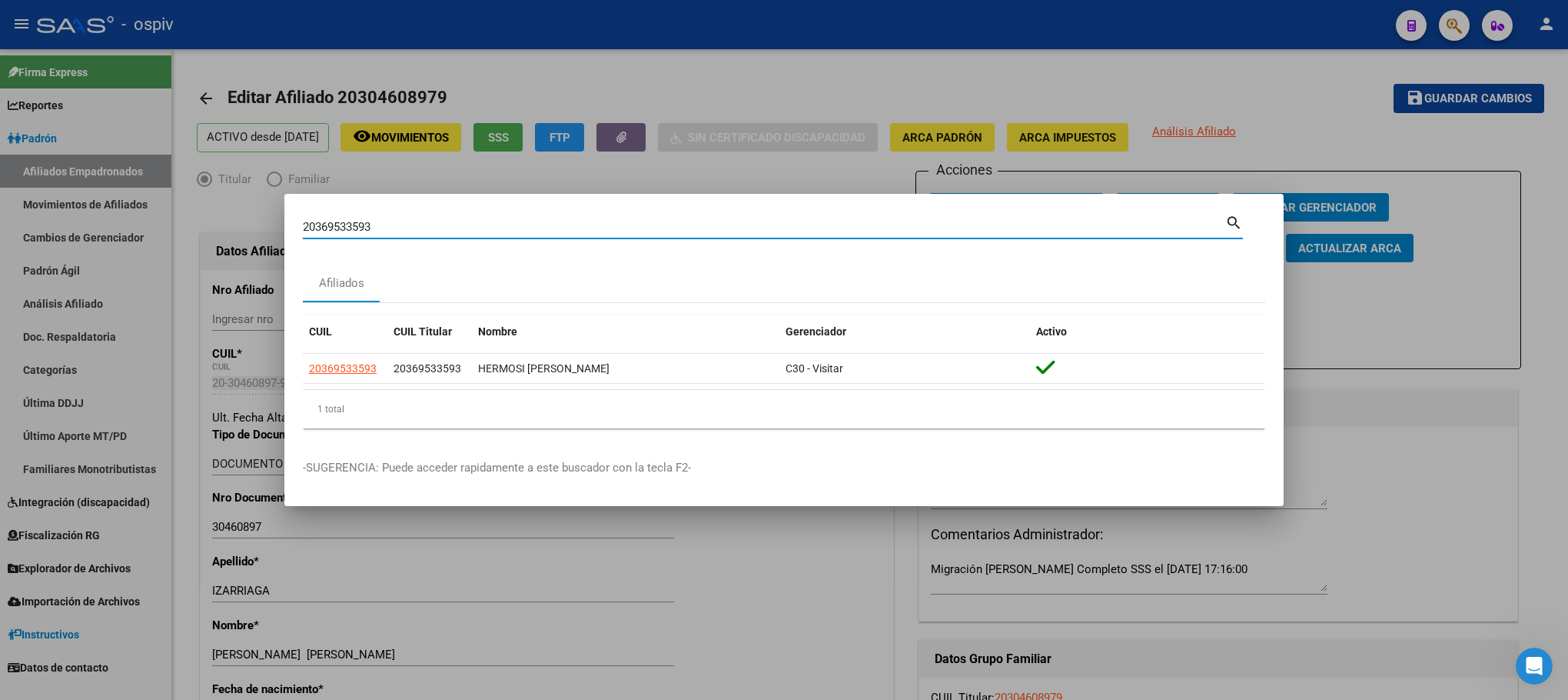
drag, startPoint x: 424, startPoint y: 222, endPoint x: 211, endPoint y: 127, distance: 233.2
click at [211, 158] on div "20369533593 Buscar (apellido, dni, cuil, nro traspaso, cuit, obra social) searc…" at bounding box center [784, 350] width 1568 height 700
paste input "20268640488"
type input "20268640488"
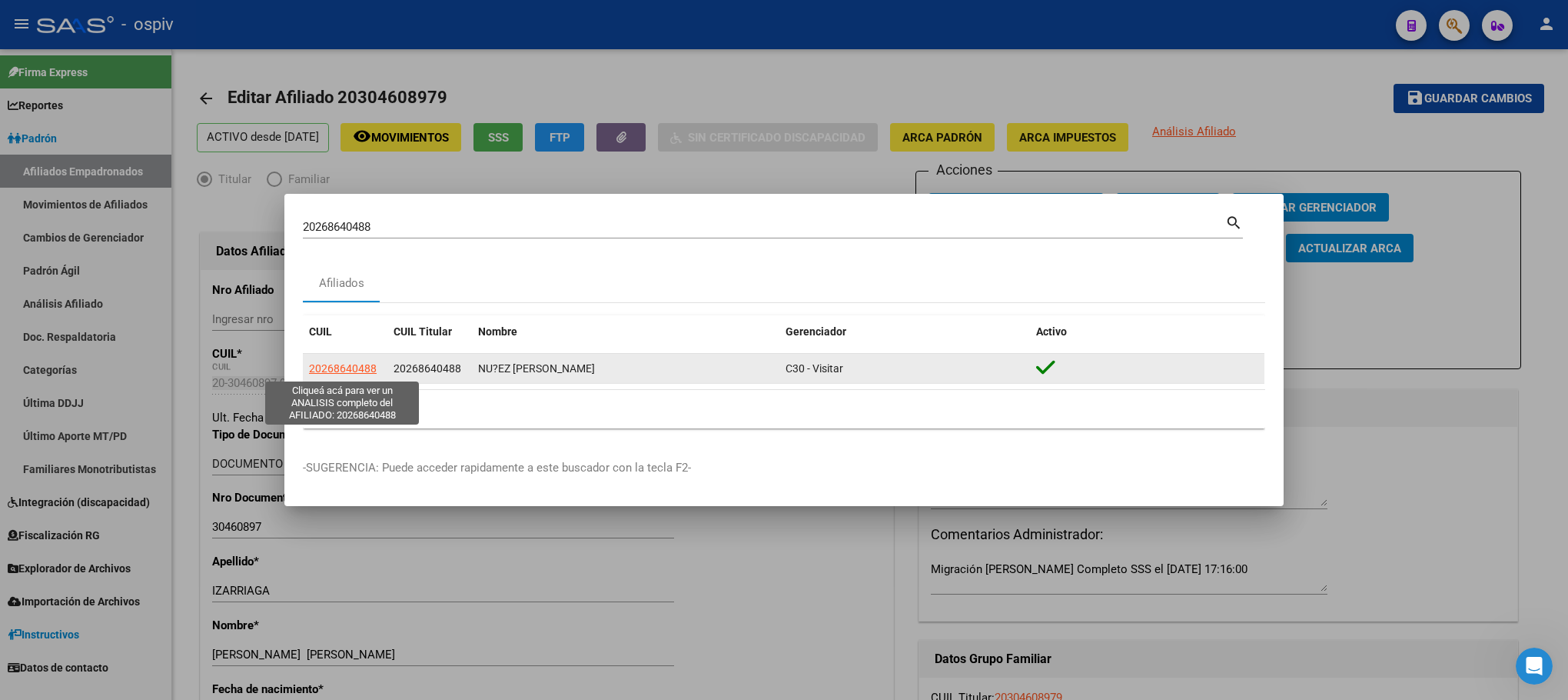
click at [360, 369] on span "20268640488" at bounding box center [343, 368] width 68 height 12
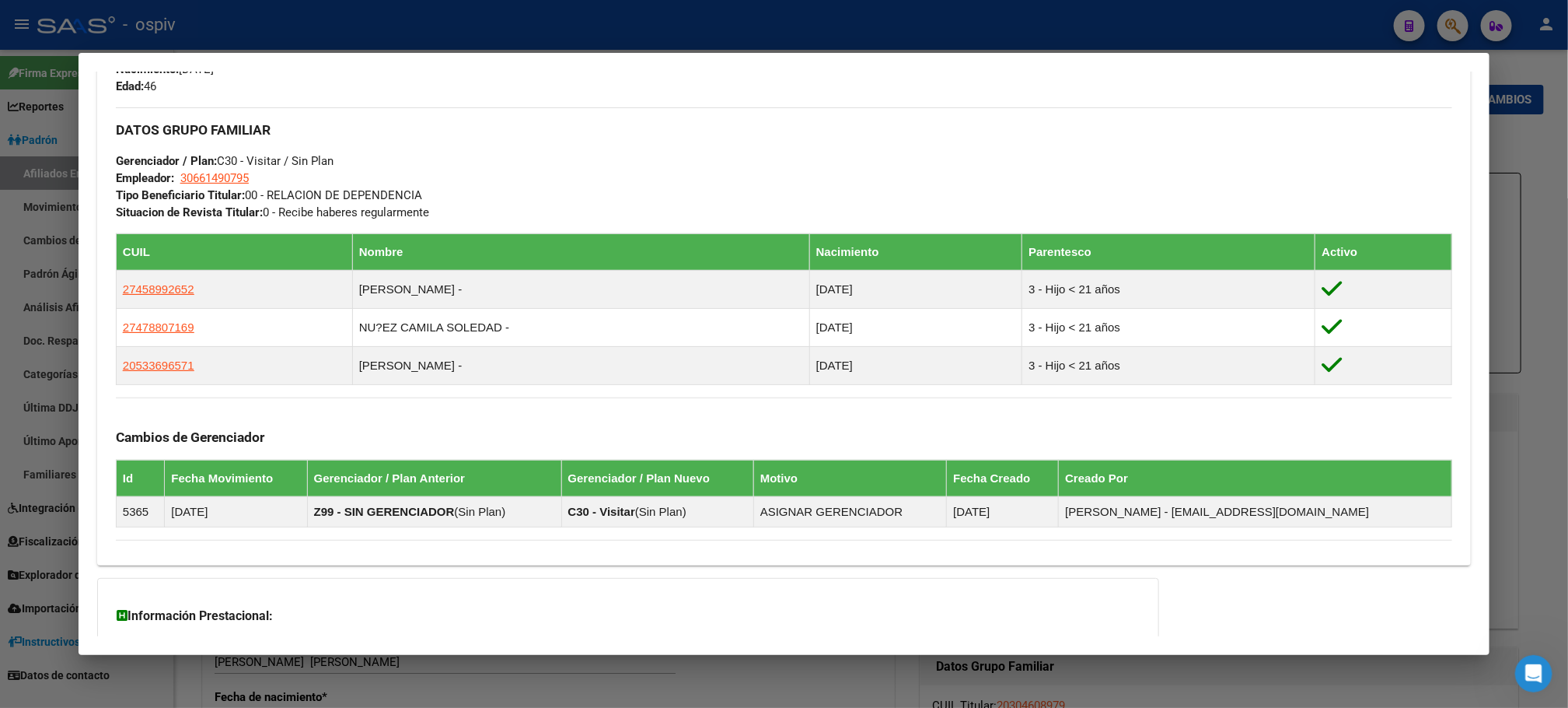
scroll to position [852, 0]
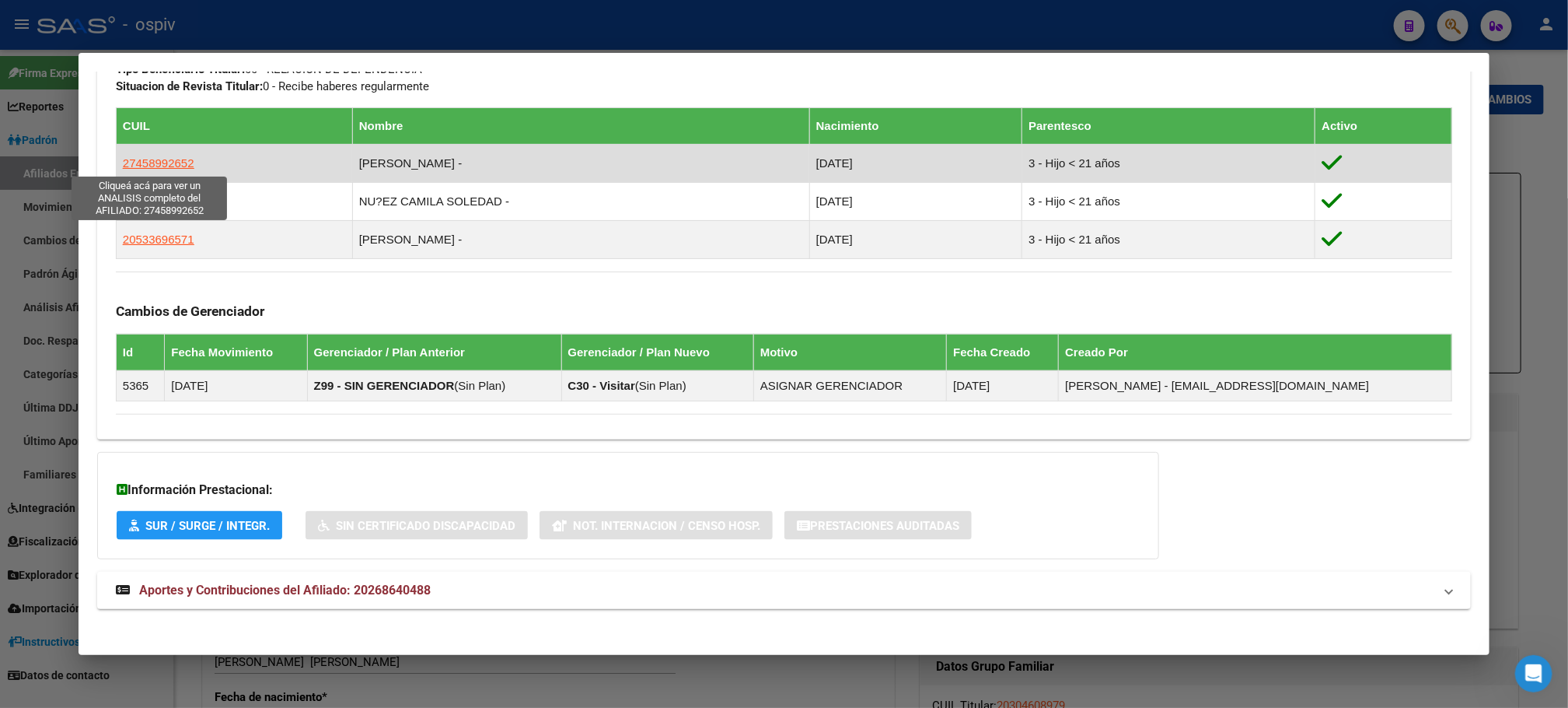
click at [146, 157] on span "27458992652" at bounding box center [159, 163] width 72 height 13
type textarea "27458992652"
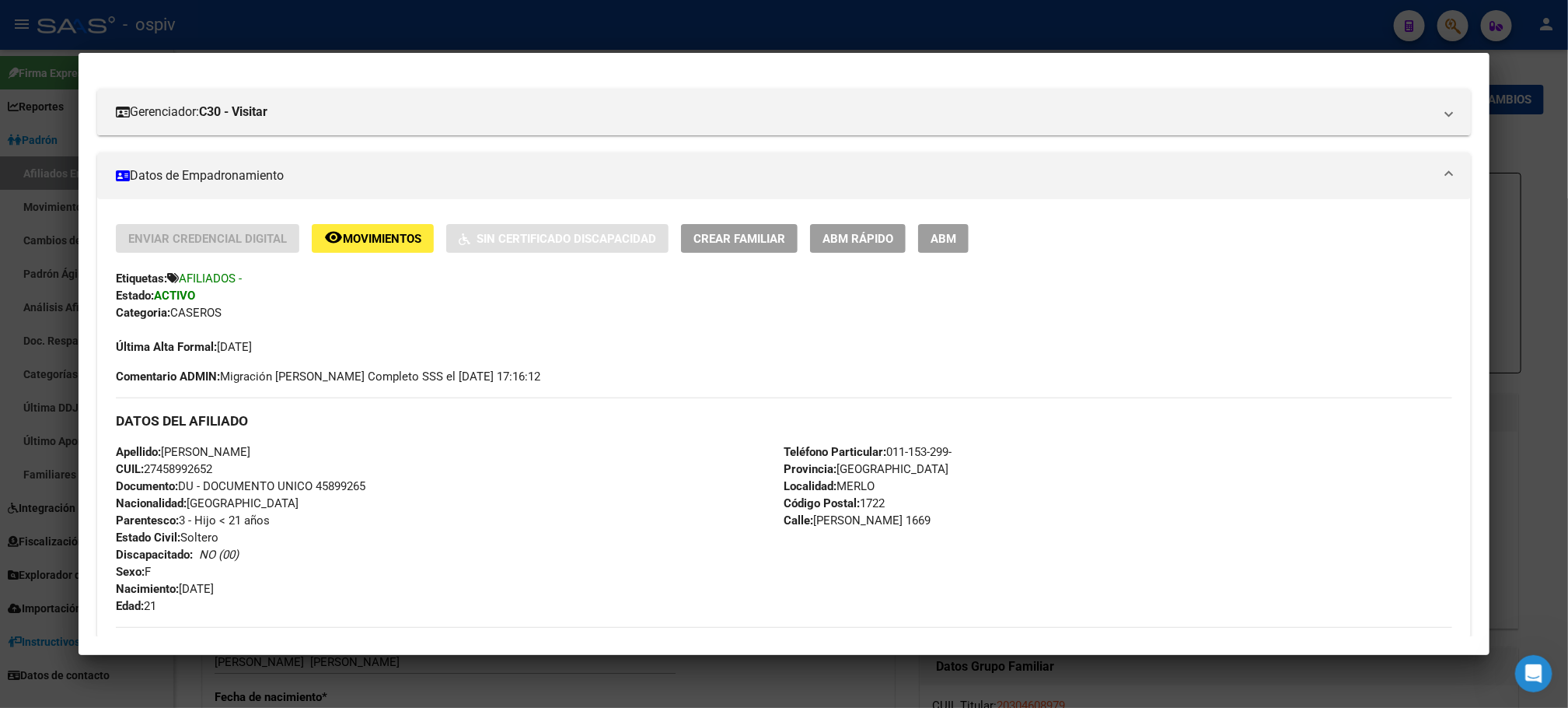
scroll to position [306, 0]
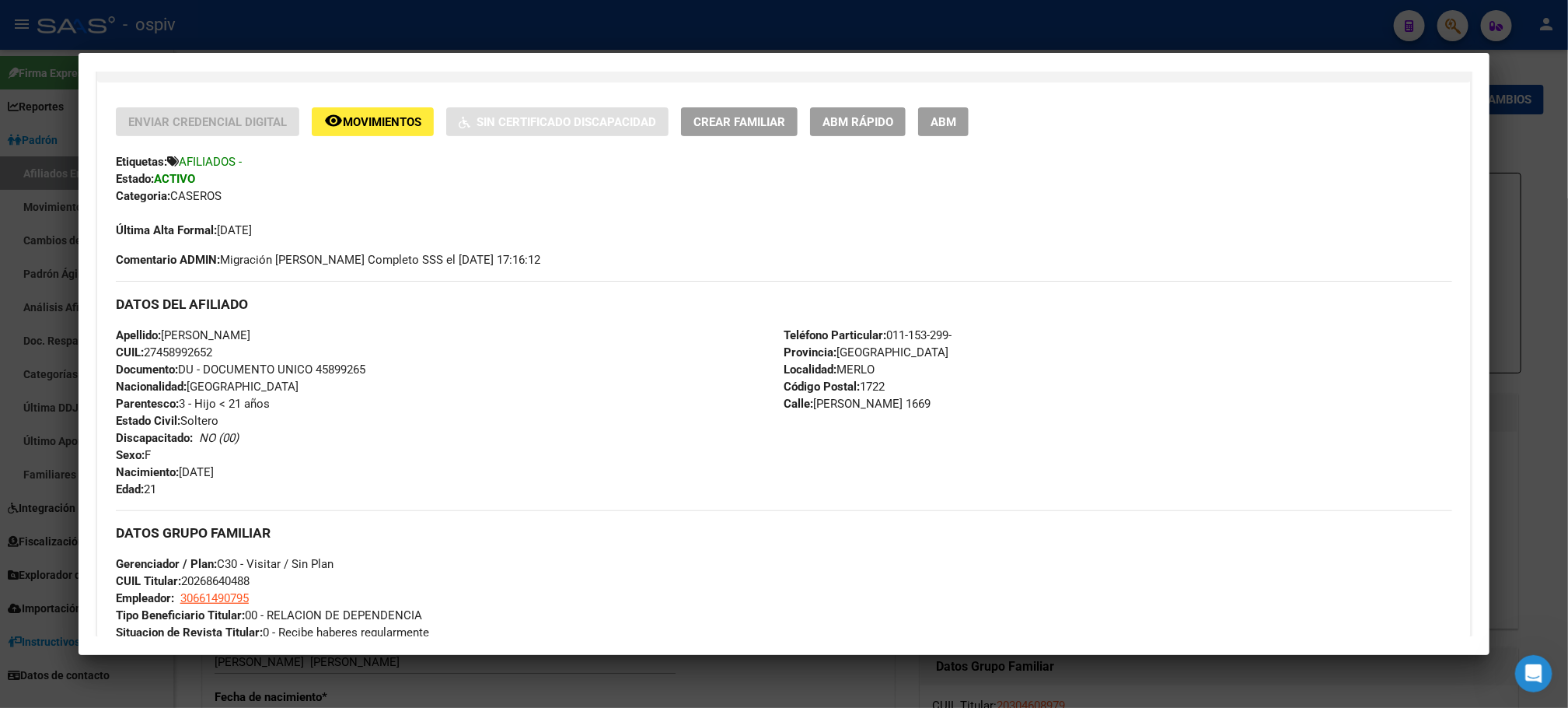
click at [1408, 23] on div at bounding box center [784, 354] width 1568 height 708
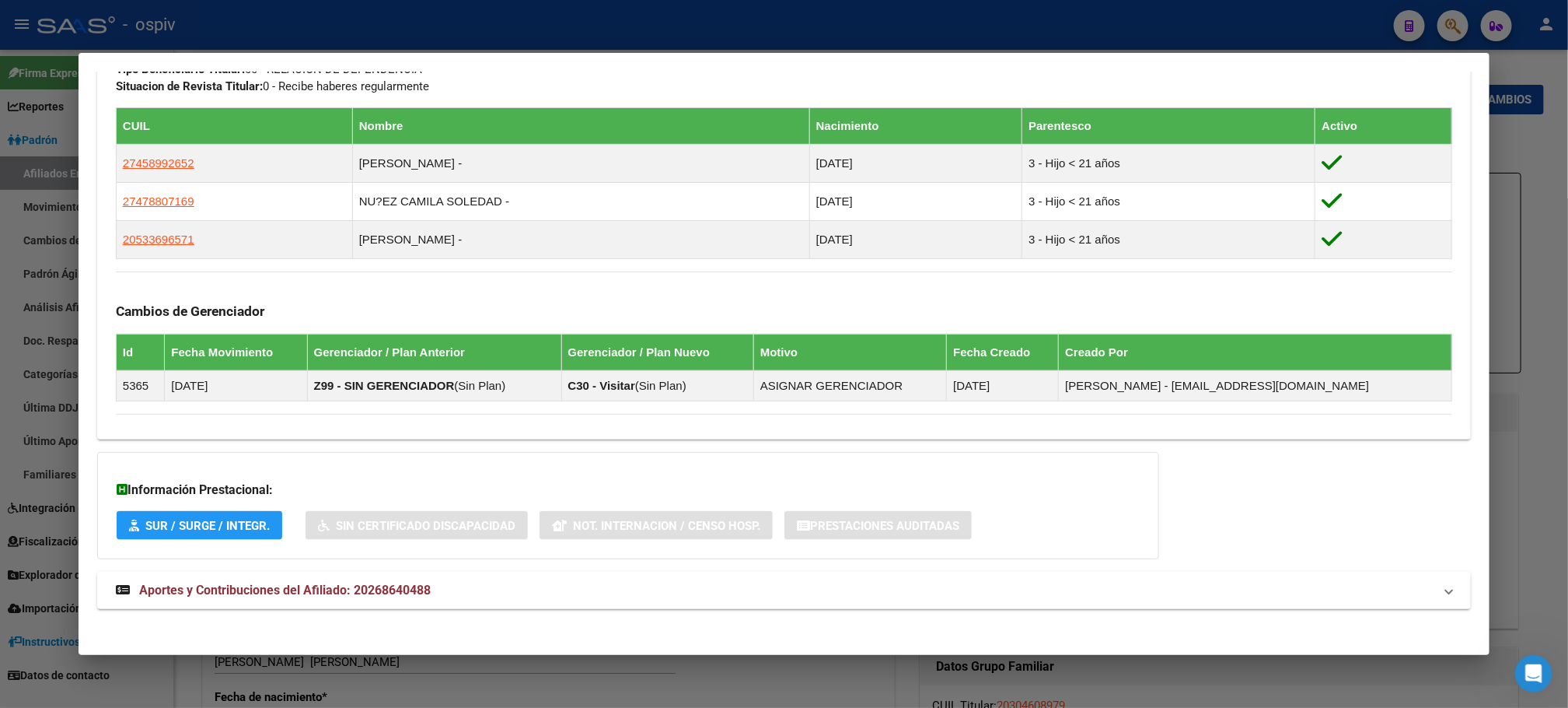
click at [1408, 22] on div at bounding box center [784, 354] width 1568 height 708
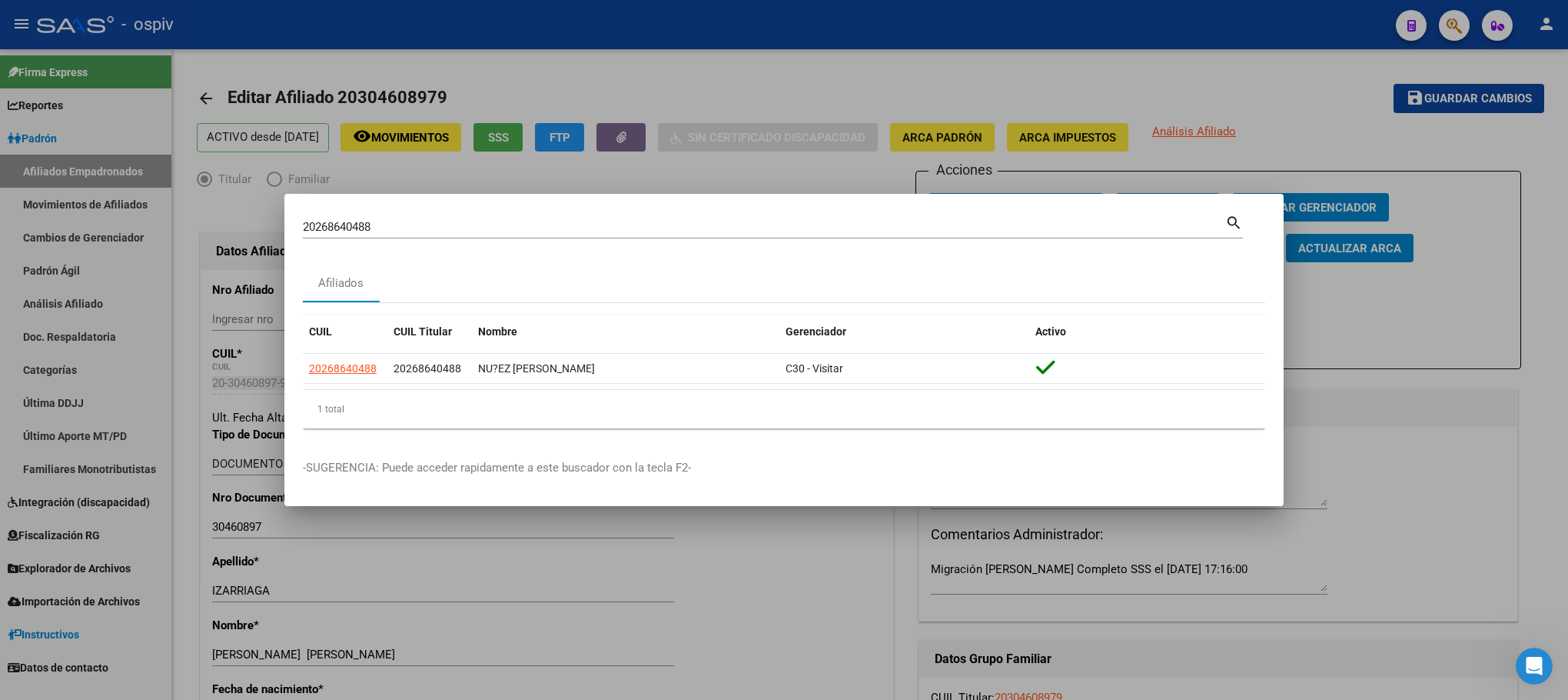
drag, startPoint x: 402, startPoint y: 239, endPoint x: 143, endPoint y: 206, distance: 261.1
click at [143, 206] on div "20268640488 Buscar (apellido, dni, cuil, nro traspaso, cuit, obra social) searc…" at bounding box center [784, 350] width 1568 height 700
click at [432, 231] on input "20268640488" at bounding box center [764, 227] width 922 height 14
drag, startPoint x: 116, startPoint y: 224, endPoint x: 86, endPoint y: 224, distance: 30.0
click at [86, 224] on div "20268640488 Buscar (apellido, dni, cuil, nro traspaso, cuit, obra social) searc…" at bounding box center [784, 350] width 1568 height 700
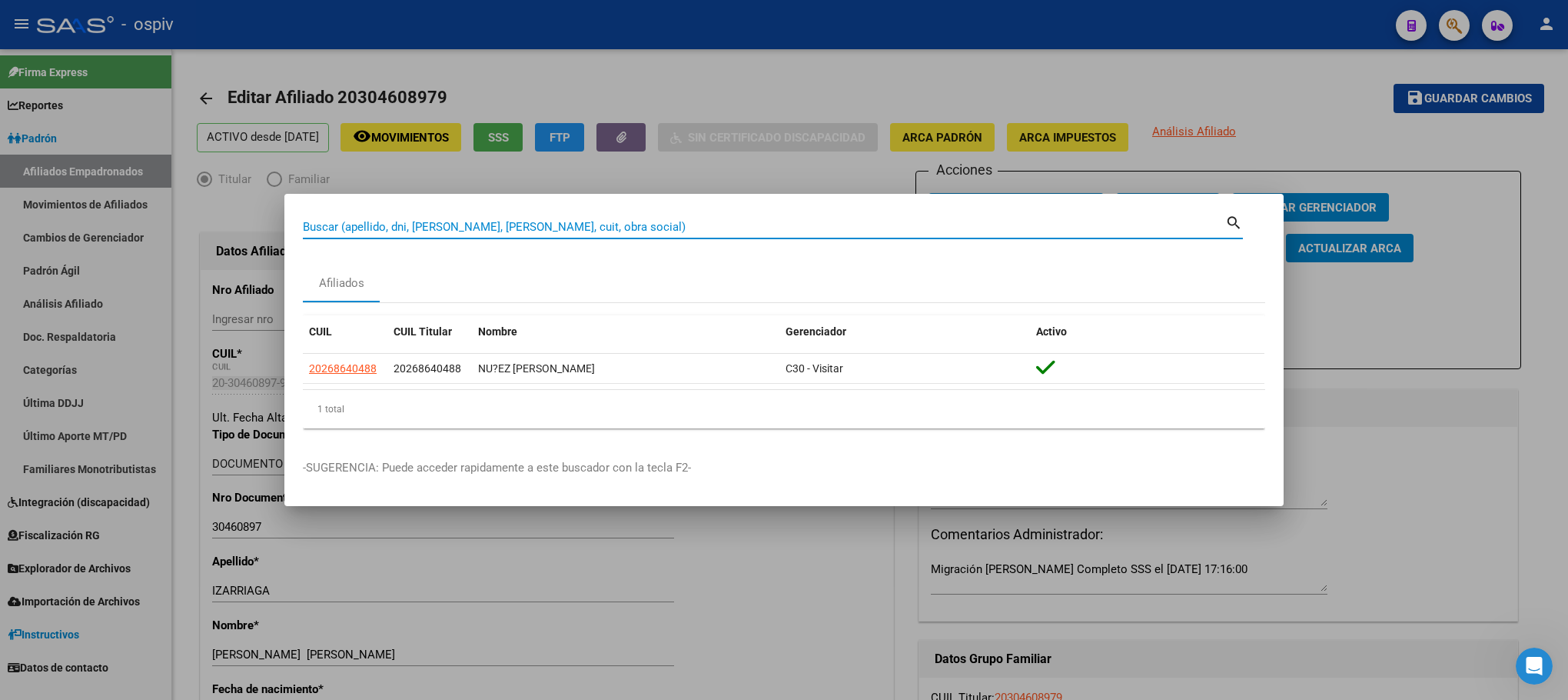
paste input "20347411702"
type input "20347411702"
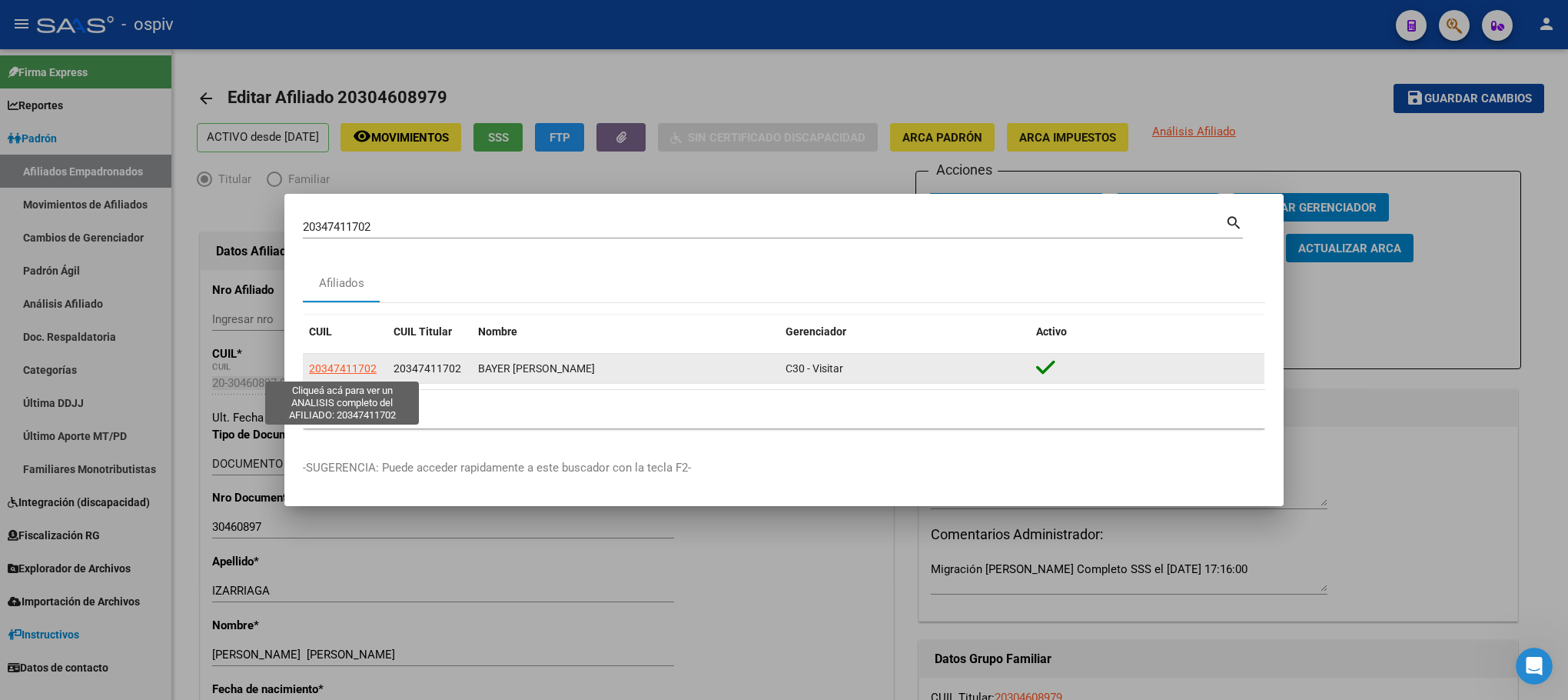
click at [353, 370] on span "20347411702" at bounding box center [343, 368] width 68 height 12
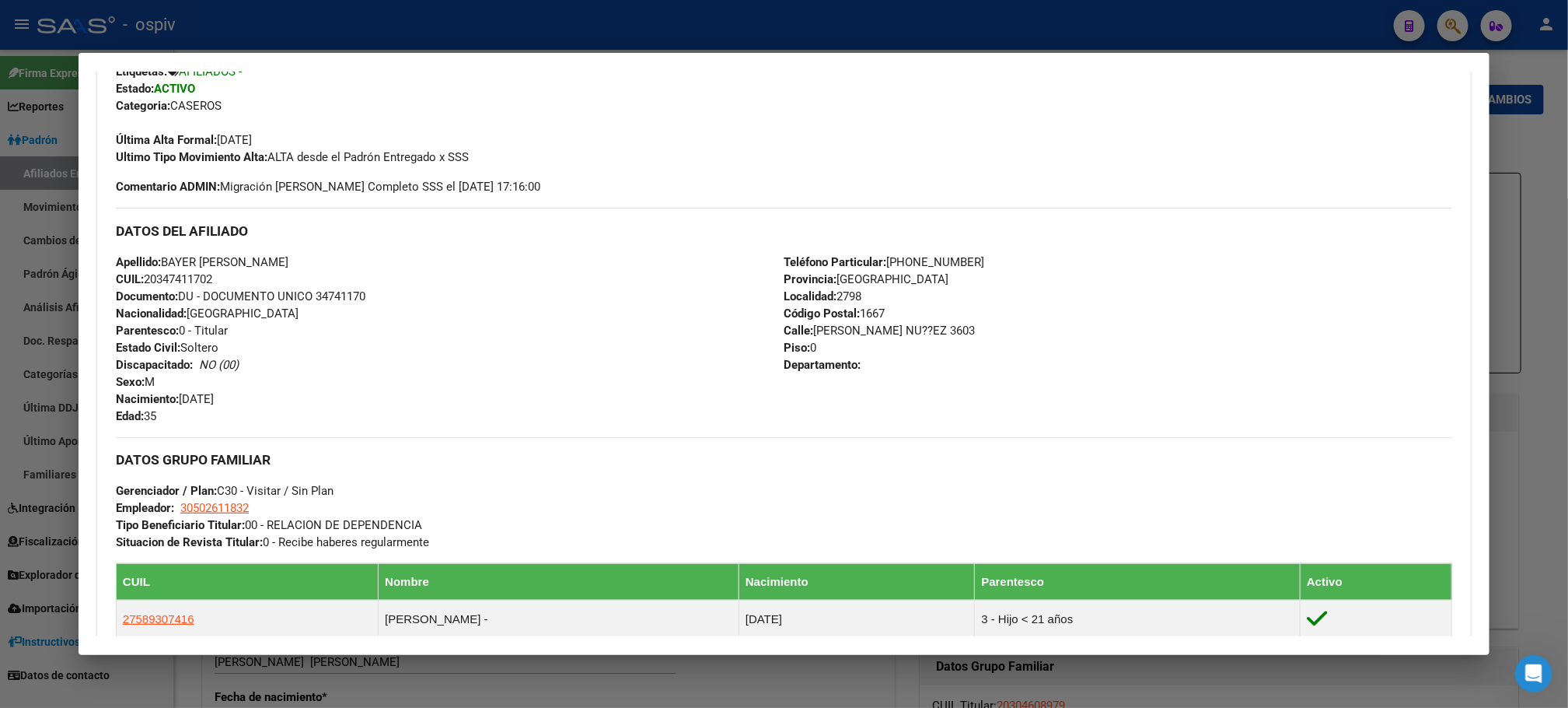
scroll to position [619, 0]
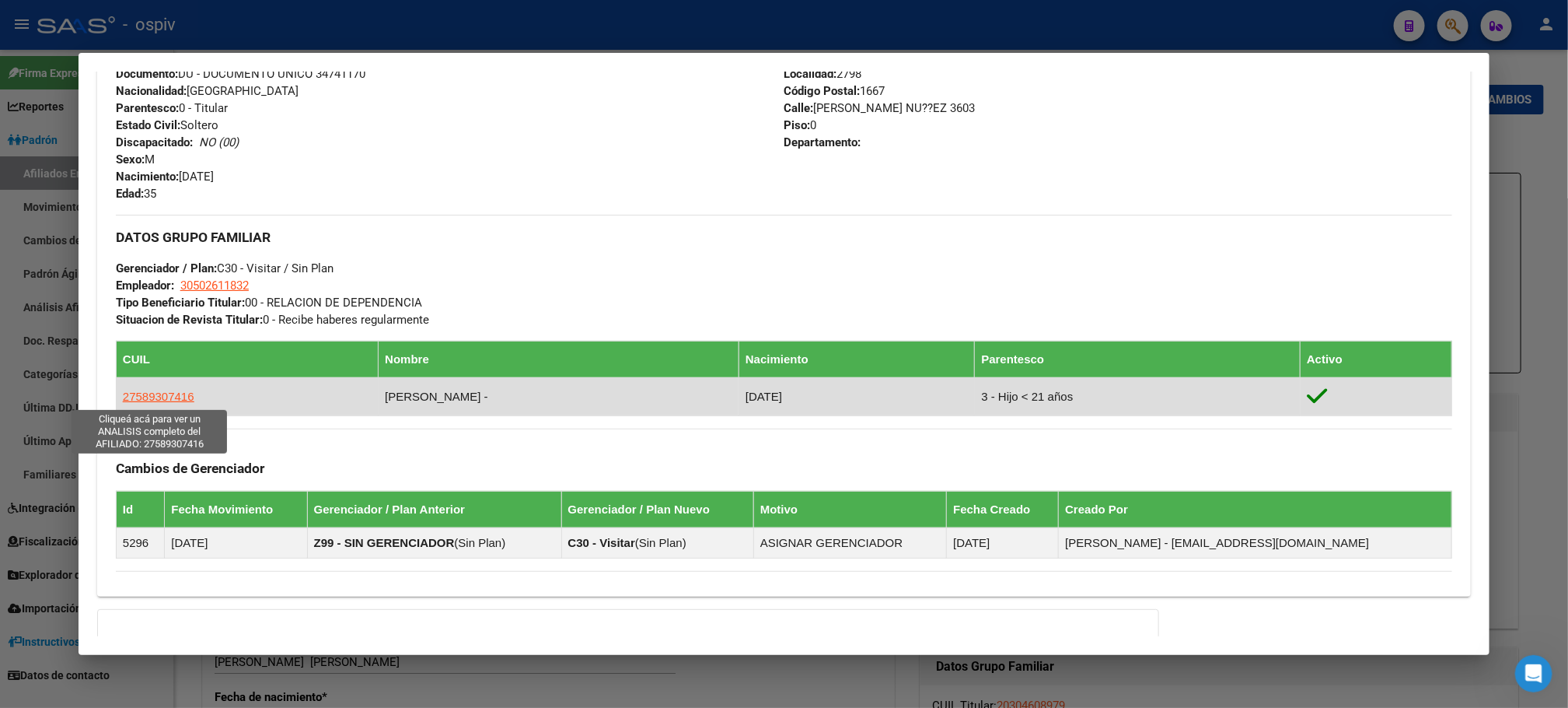
click at [127, 392] on span "27589307416" at bounding box center [159, 396] width 72 height 13
type textarea "27589307416"
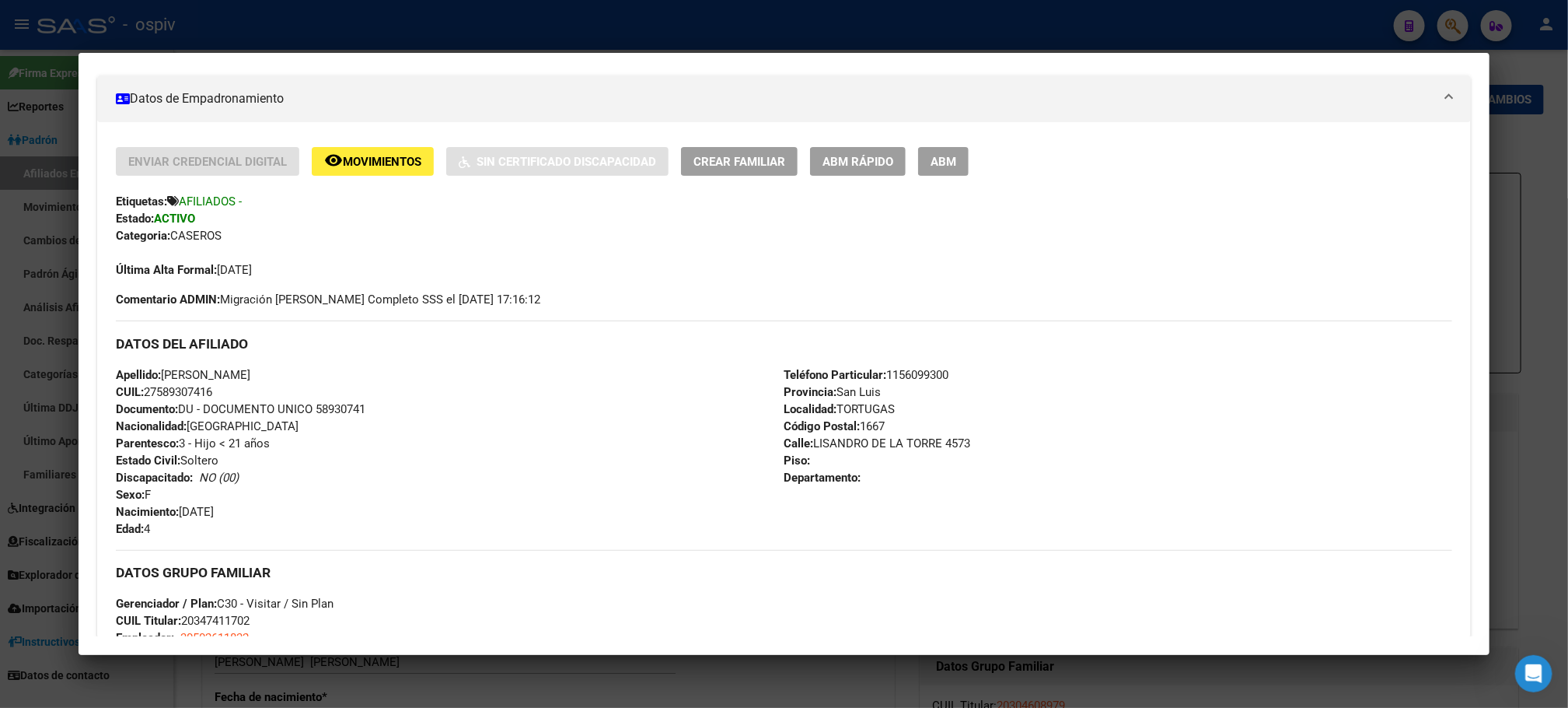
scroll to position [306, 0]
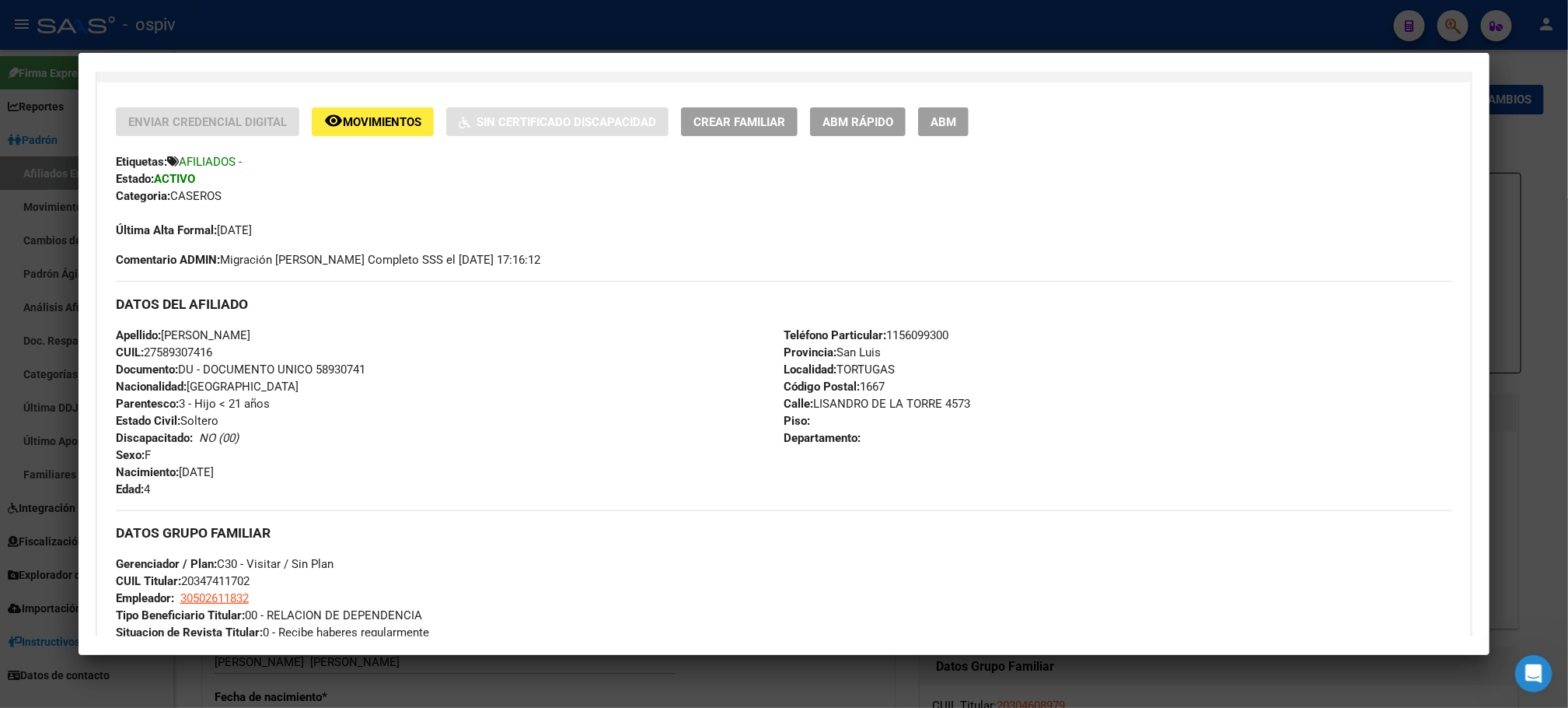
click at [1408, 12] on div at bounding box center [784, 354] width 1568 height 708
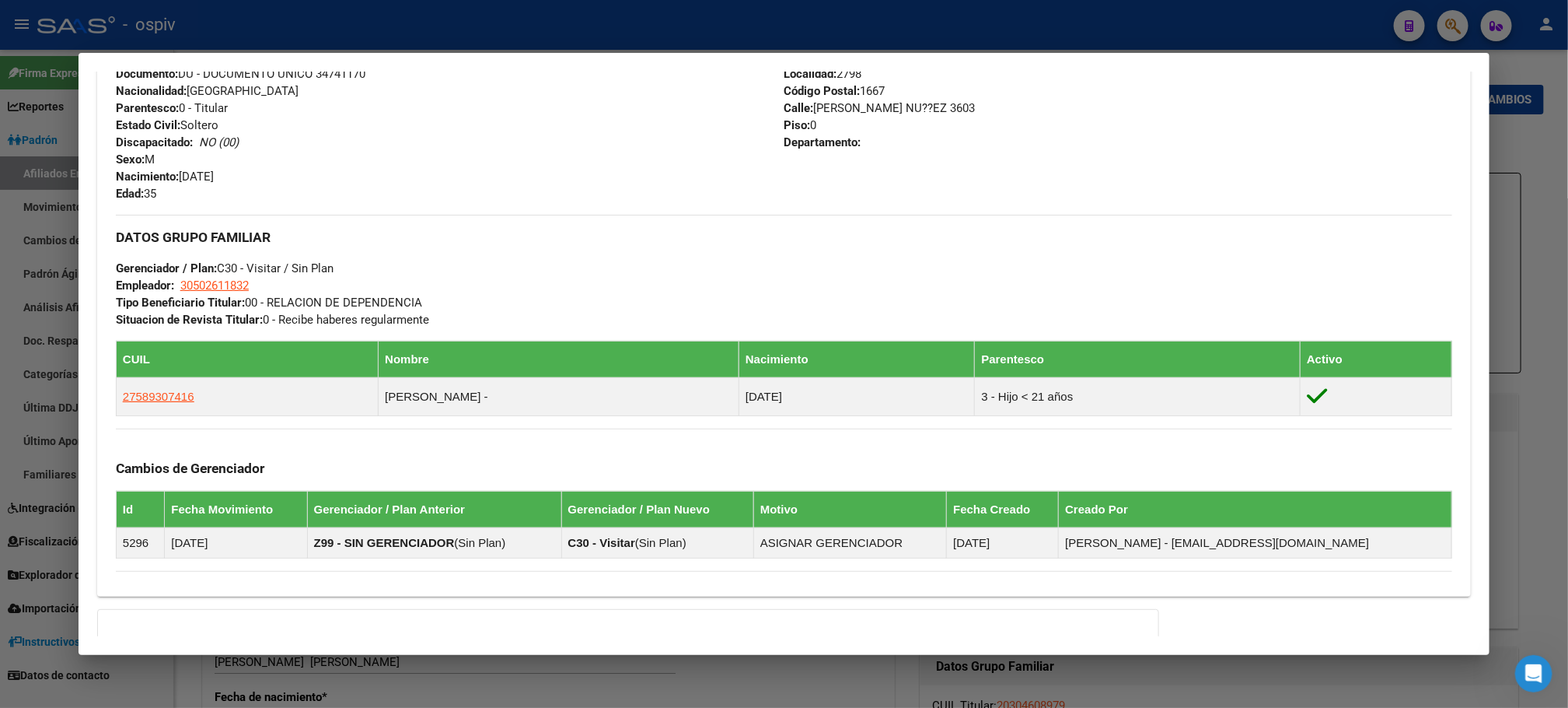
click at [1408, 17] on div at bounding box center [784, 354] width 1568 height 708
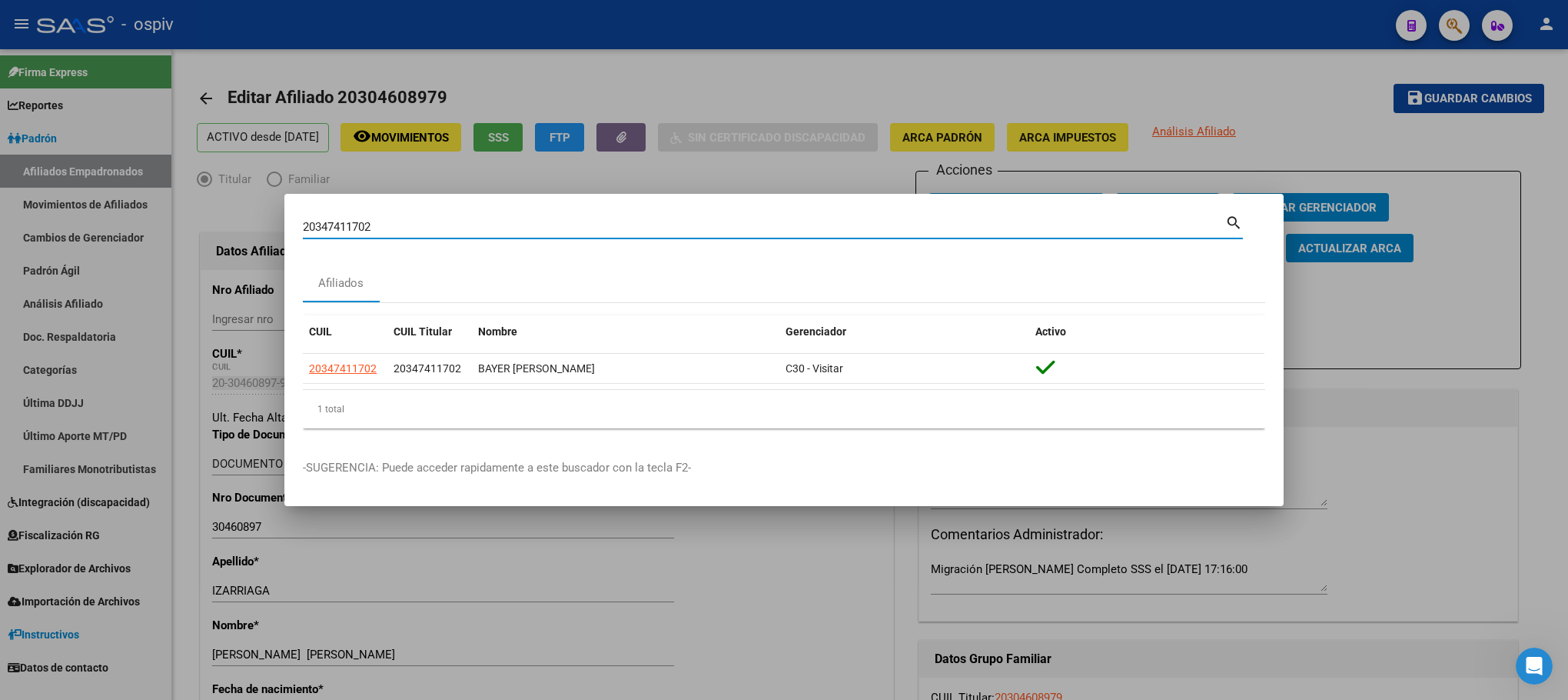
drag, startPoint x: 372, startPoint y: 227, endPoint x: 211, endPoint y: 201, distance: 163.1
click at [211, 201] on div "20347411702 Buscar (apellido, dni, cuil, nro traspaso, cuit, obra social) searc…" at bounding box center [784, 350] width 1568 height 700
paste input "20268922815"
type input "20268922815"
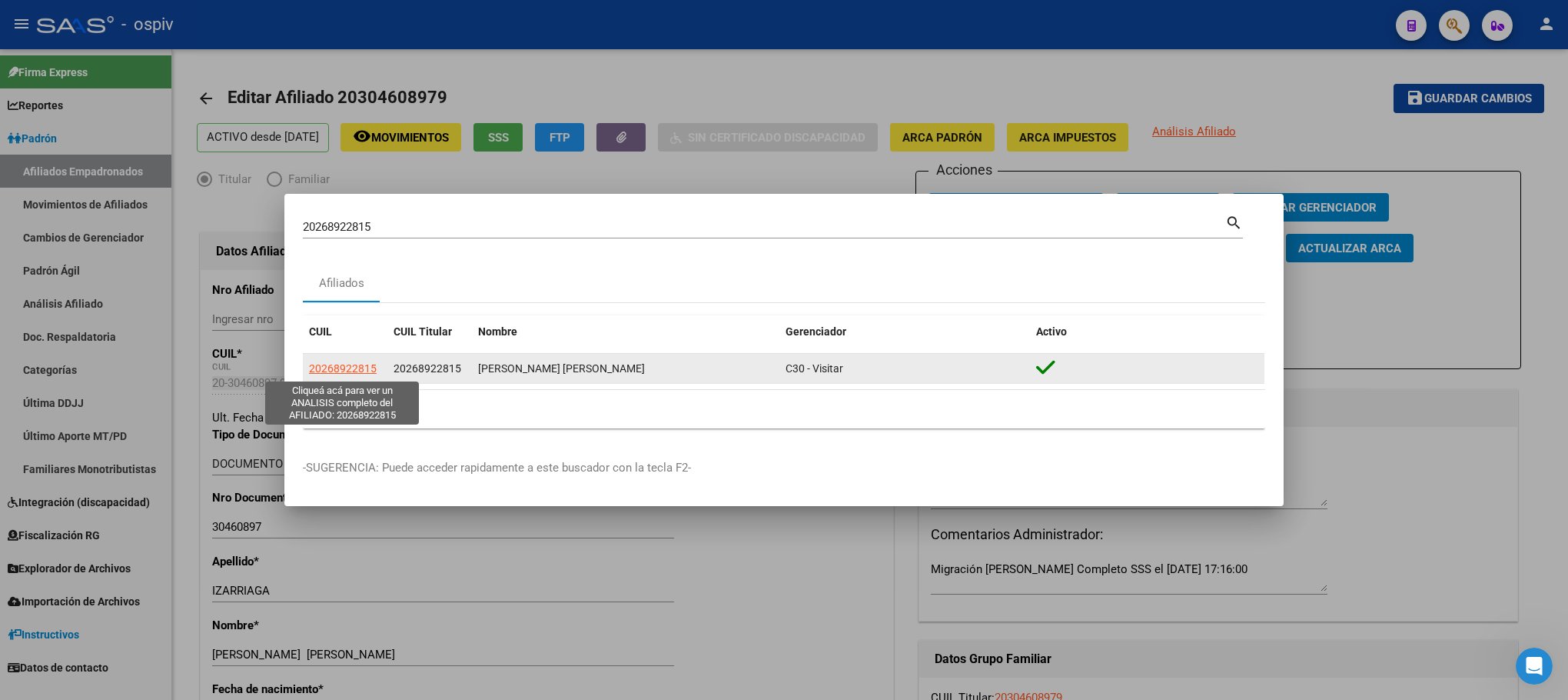
click at [357, 371] on span "20268922815" at bounding box center [343, 368] width 68 height 12
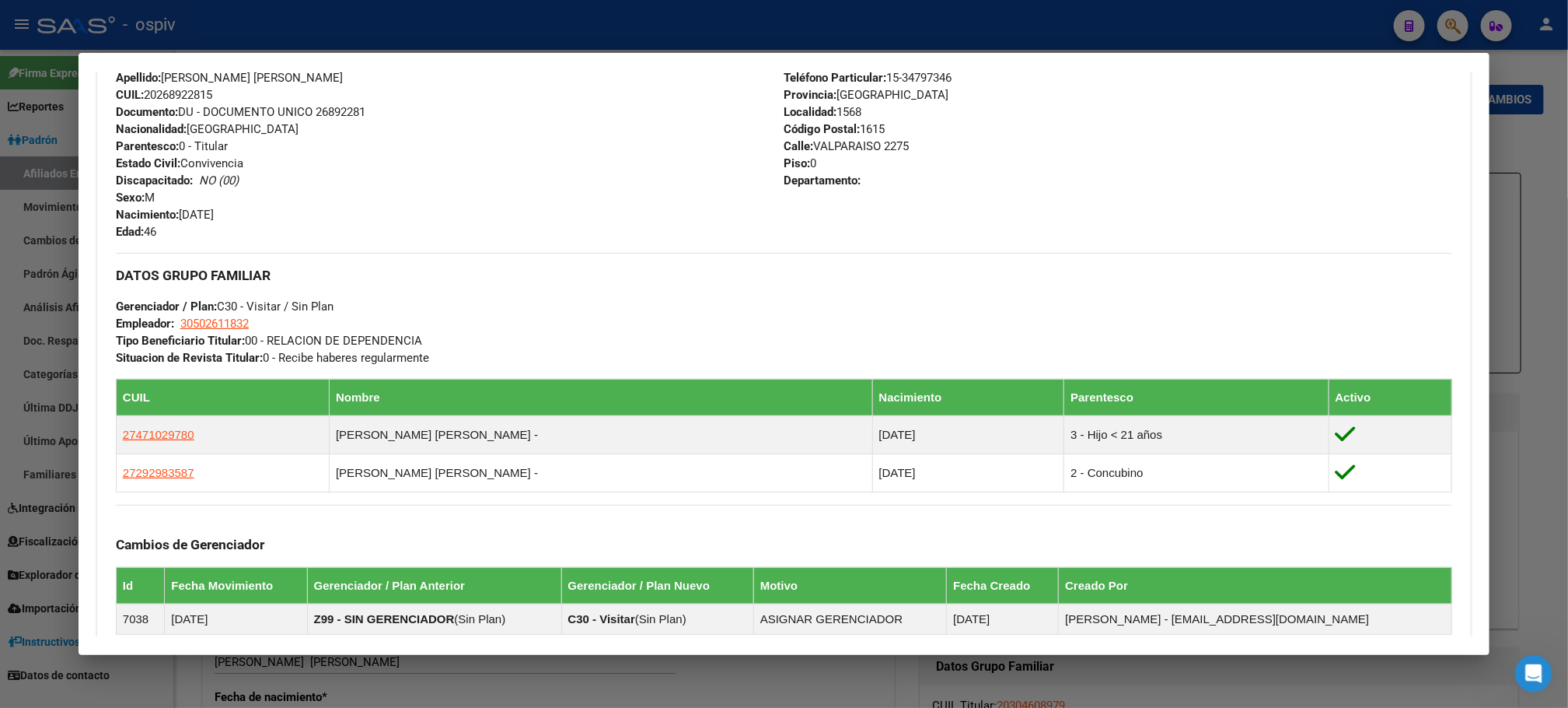
scroll to position [583, 0]
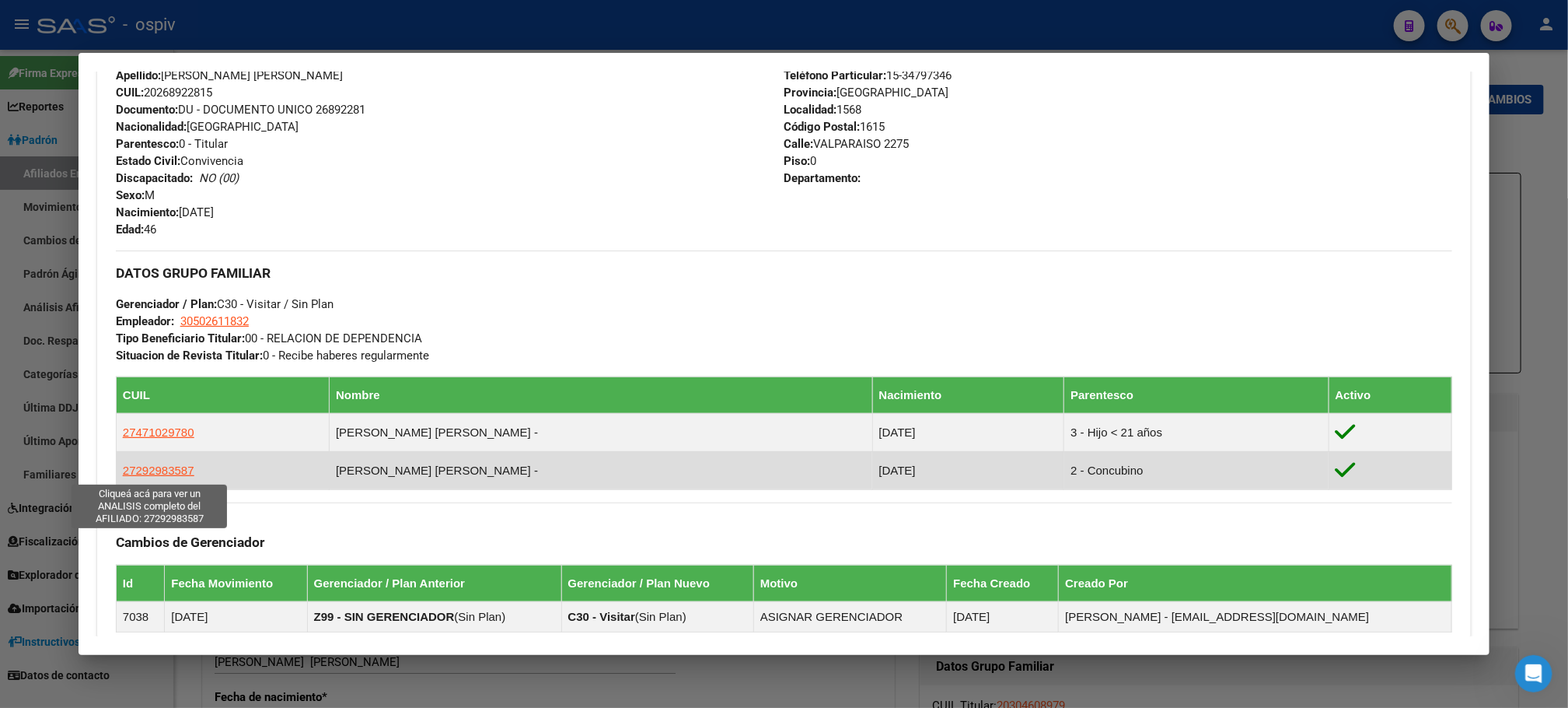
click at [128, 474] on span "27292983587" at bounding box center [159, 470] width 72 height 13
type textarea "27292983587"
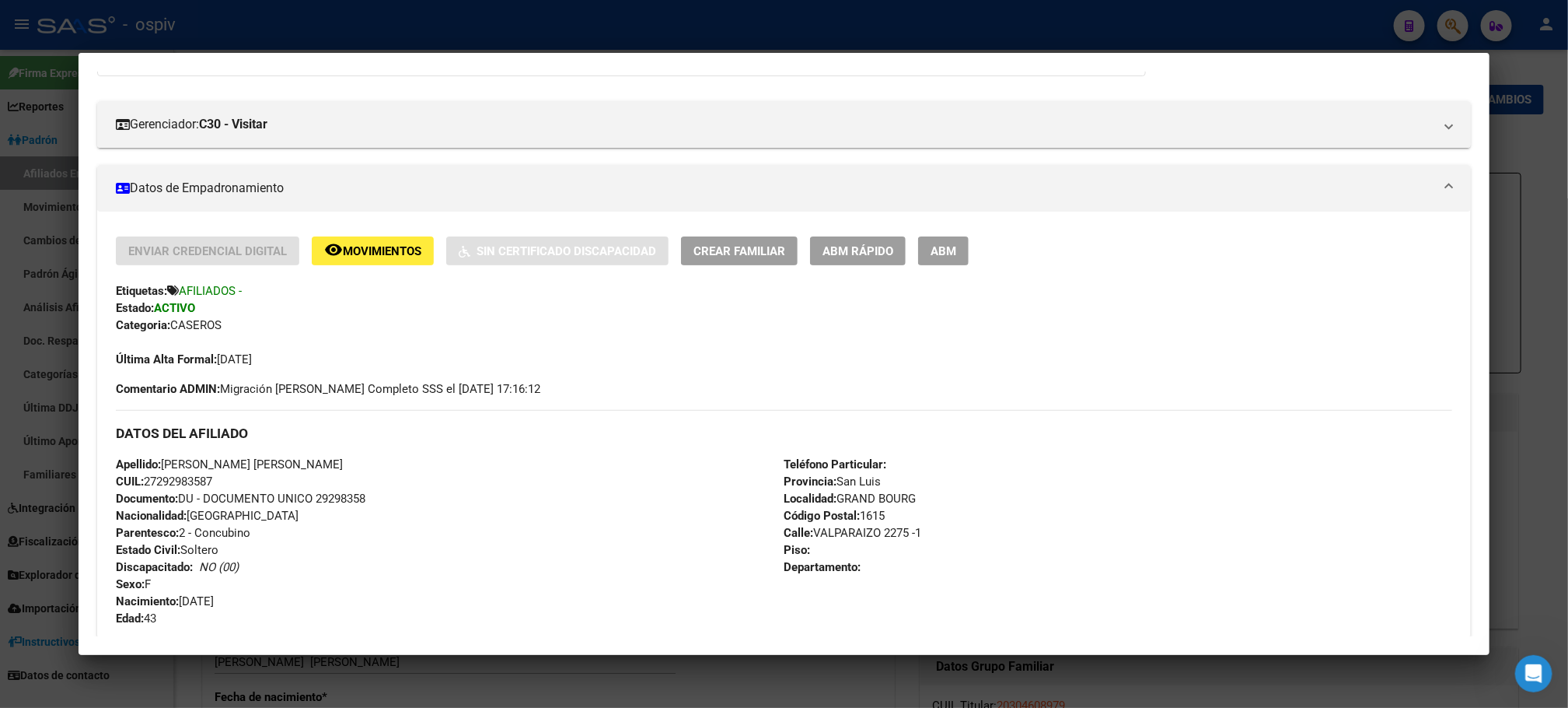
scroll to position [306, 0]
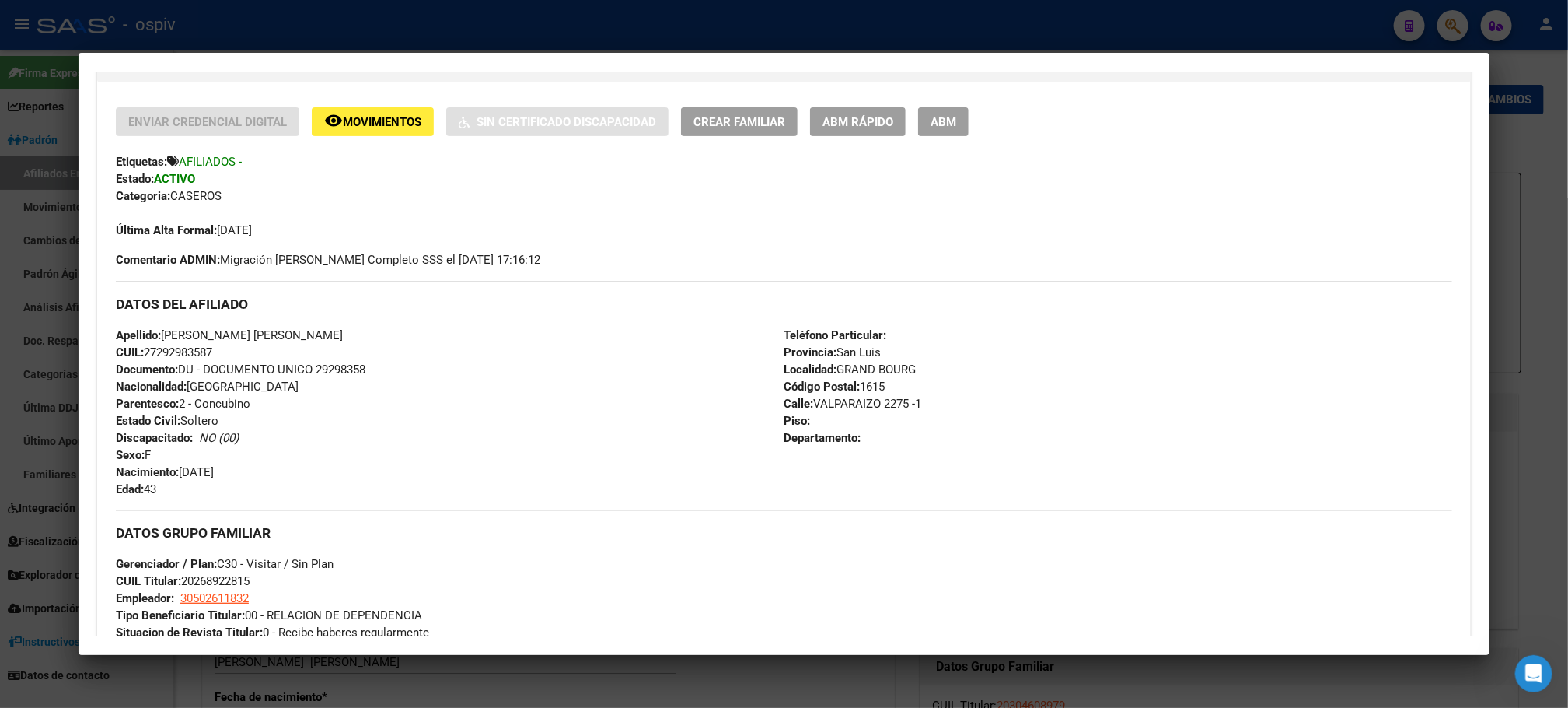
click at [1408, 12] on div at bounding box center [784, 354] width 1568 height 708
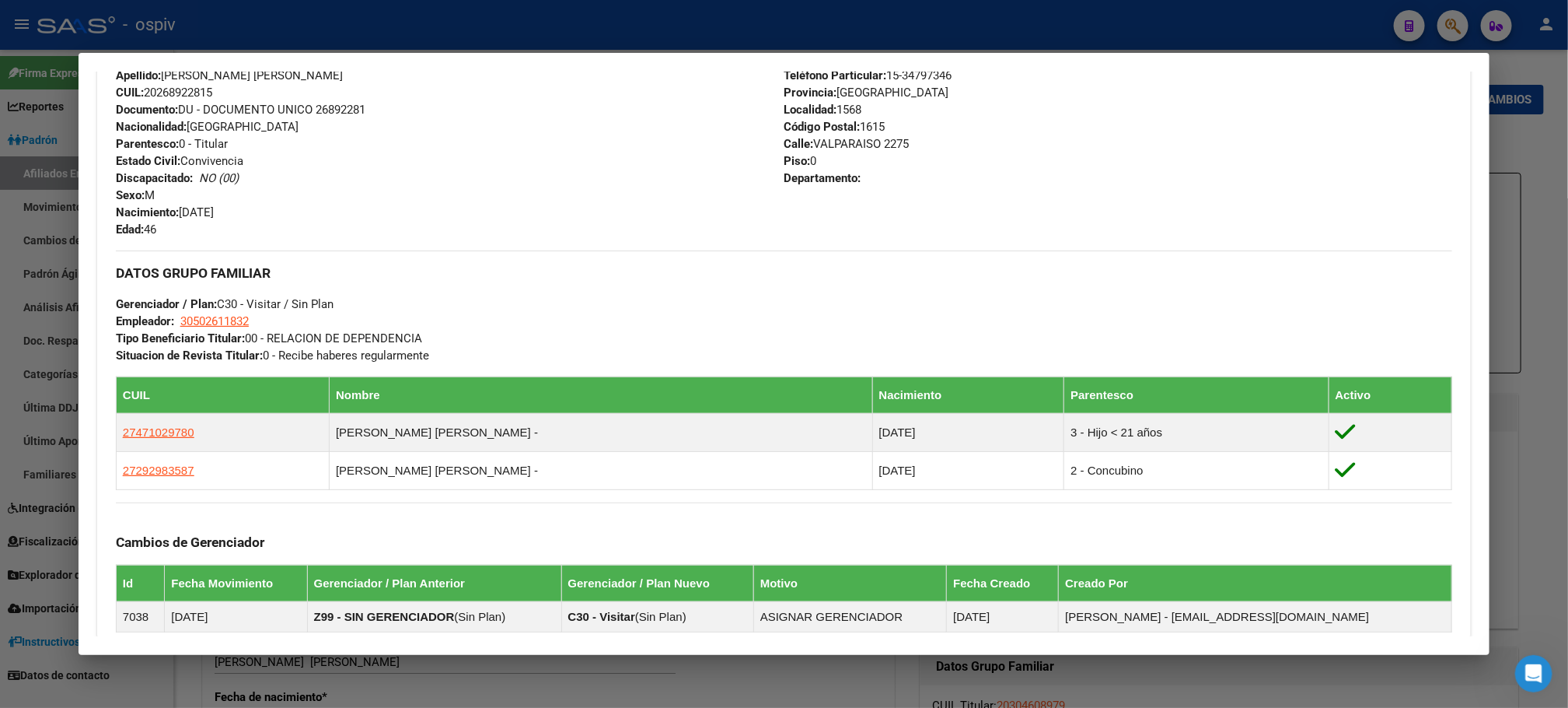
click at [1408, 14] on div at bounding box center [784, 354] width 1568 height 708
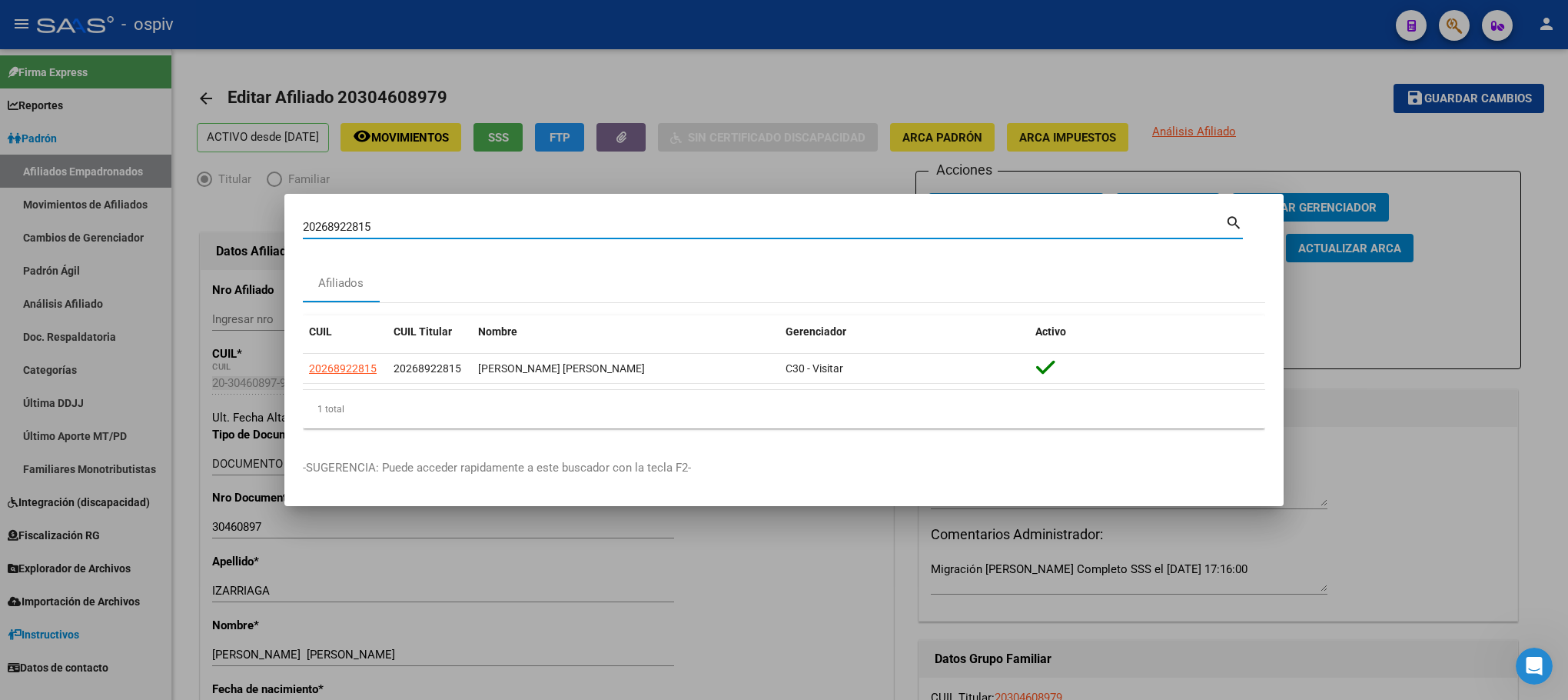
drag, startPoint x: 492, startPoint y: 223, endPoint x: 293, endPoint y: 222, distance: 199.0
click at [293, 222] on mat-dialog-content "20268922815 Buscar (apellido, dni, cuil, nro traspaso, cuit, obra social) searc…" at bounding box center [784, 327] width 999 height 229
paste input "20221679645"
type input "20221679645"
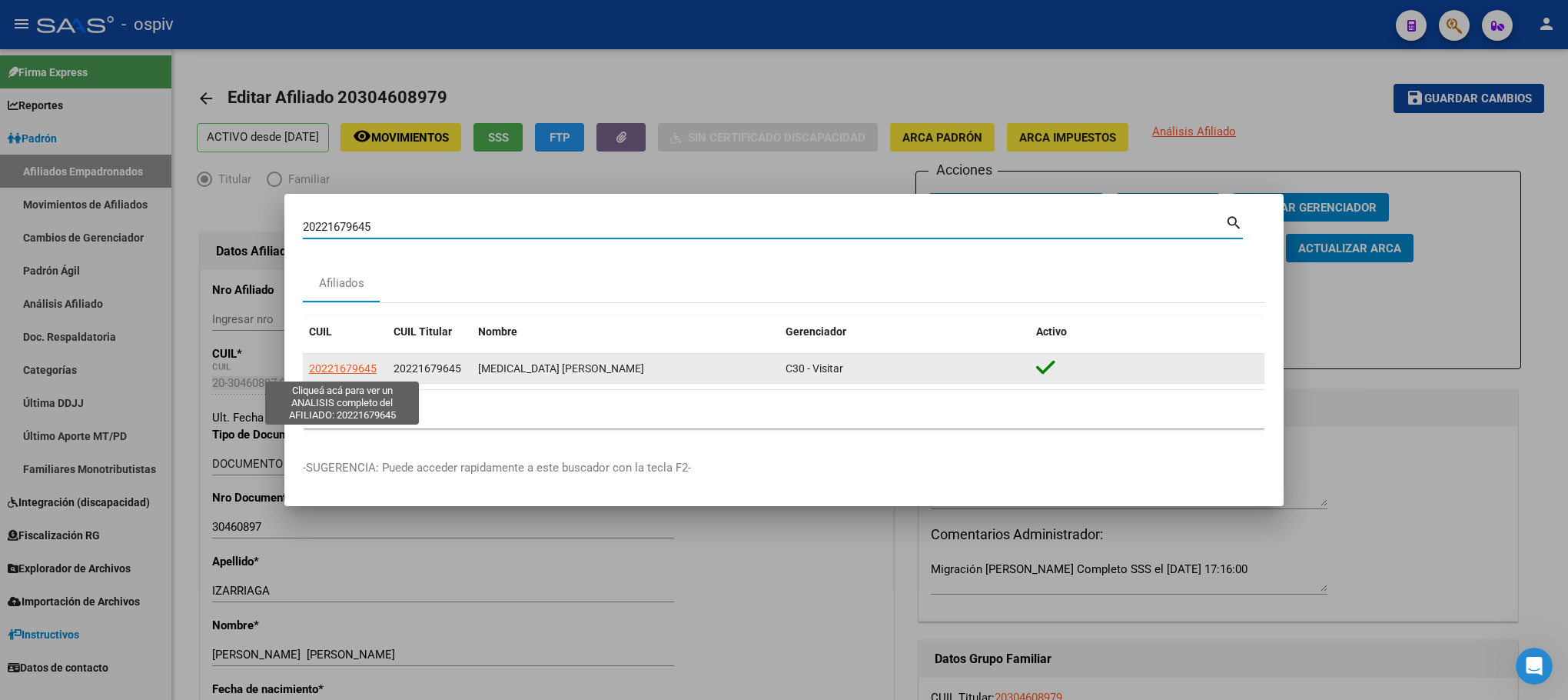
click at [321, 367] on span "20221679645" at bounding box center [343, 368] width 68 height 12
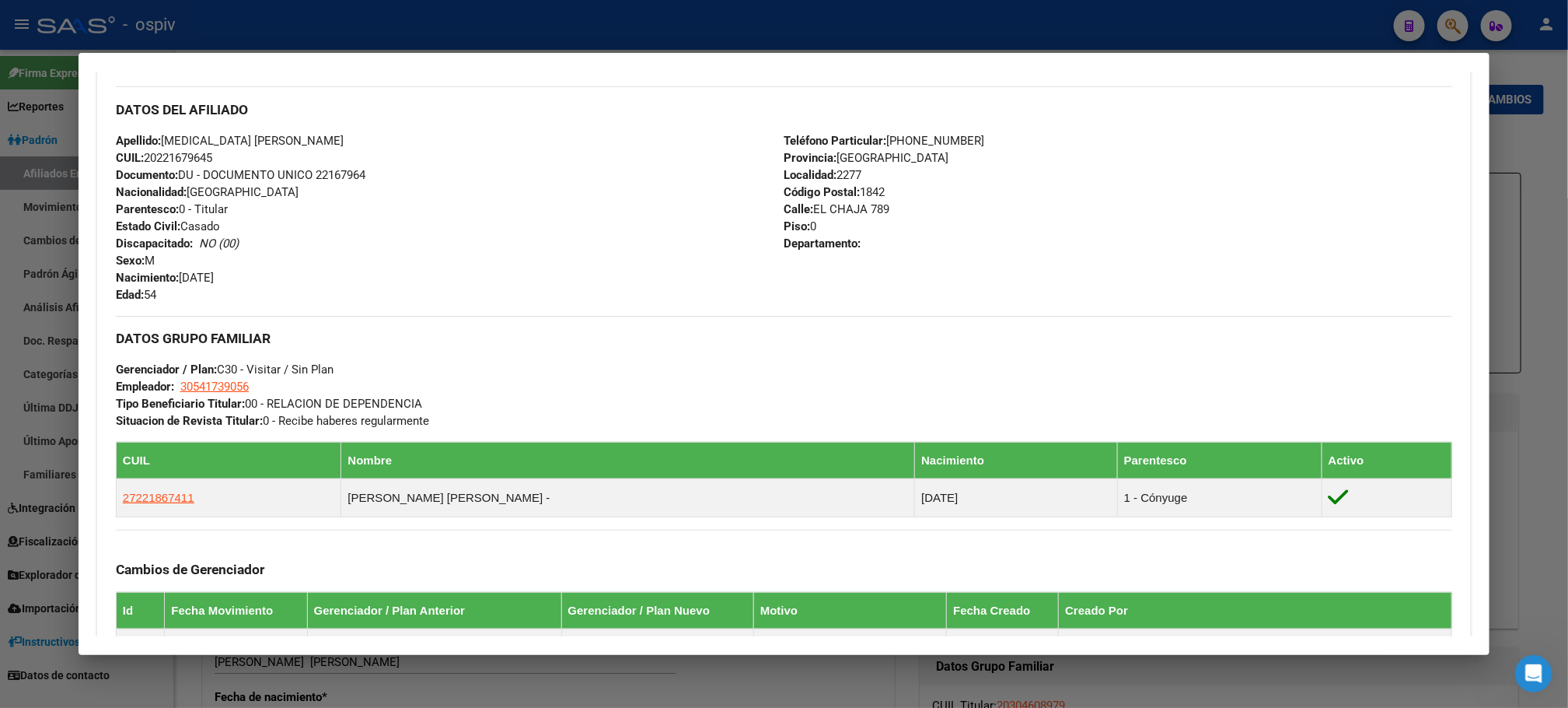
scroll to position [789, 0]
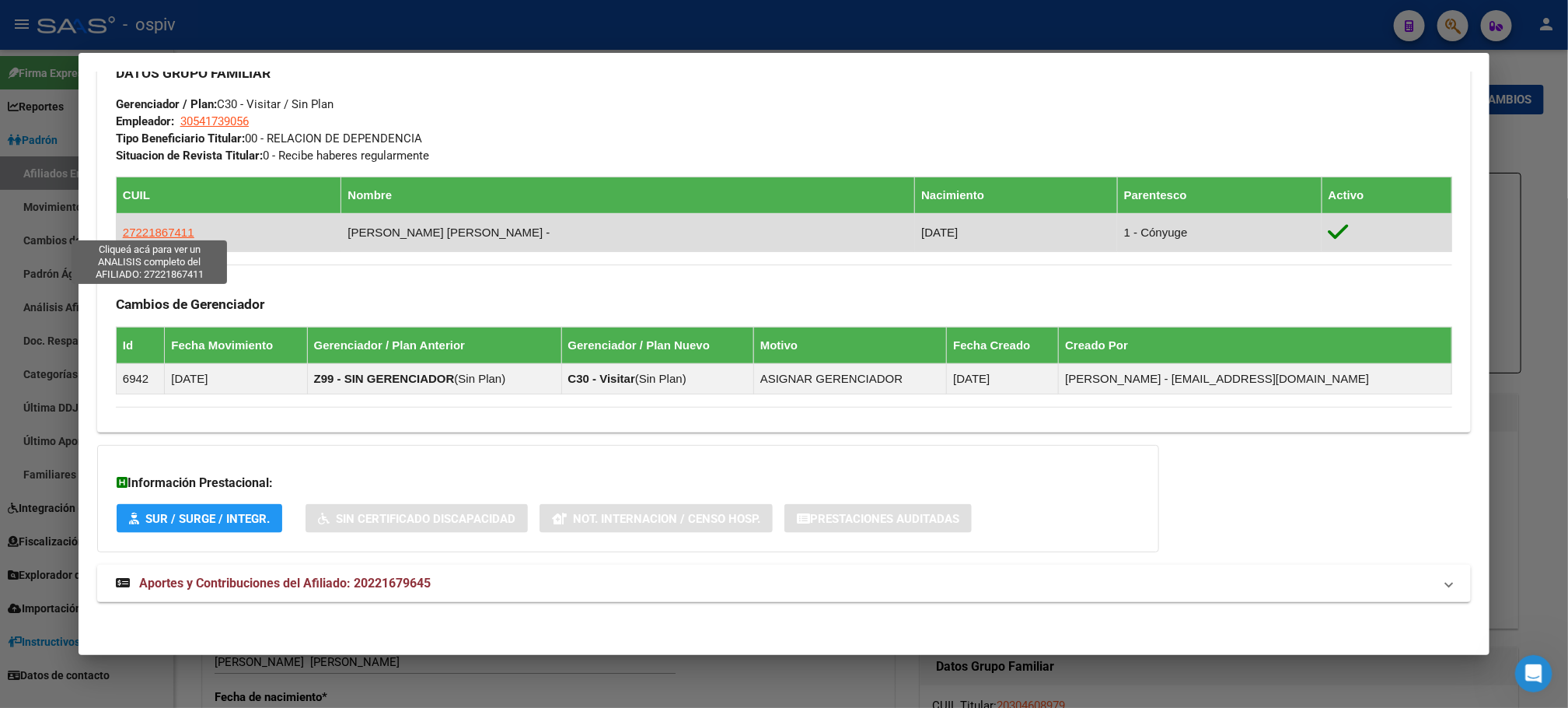
click at [162, 226] on span "27221867411" at bounding box center [159, 232] width 72 height 13
type textarea "27221867411"
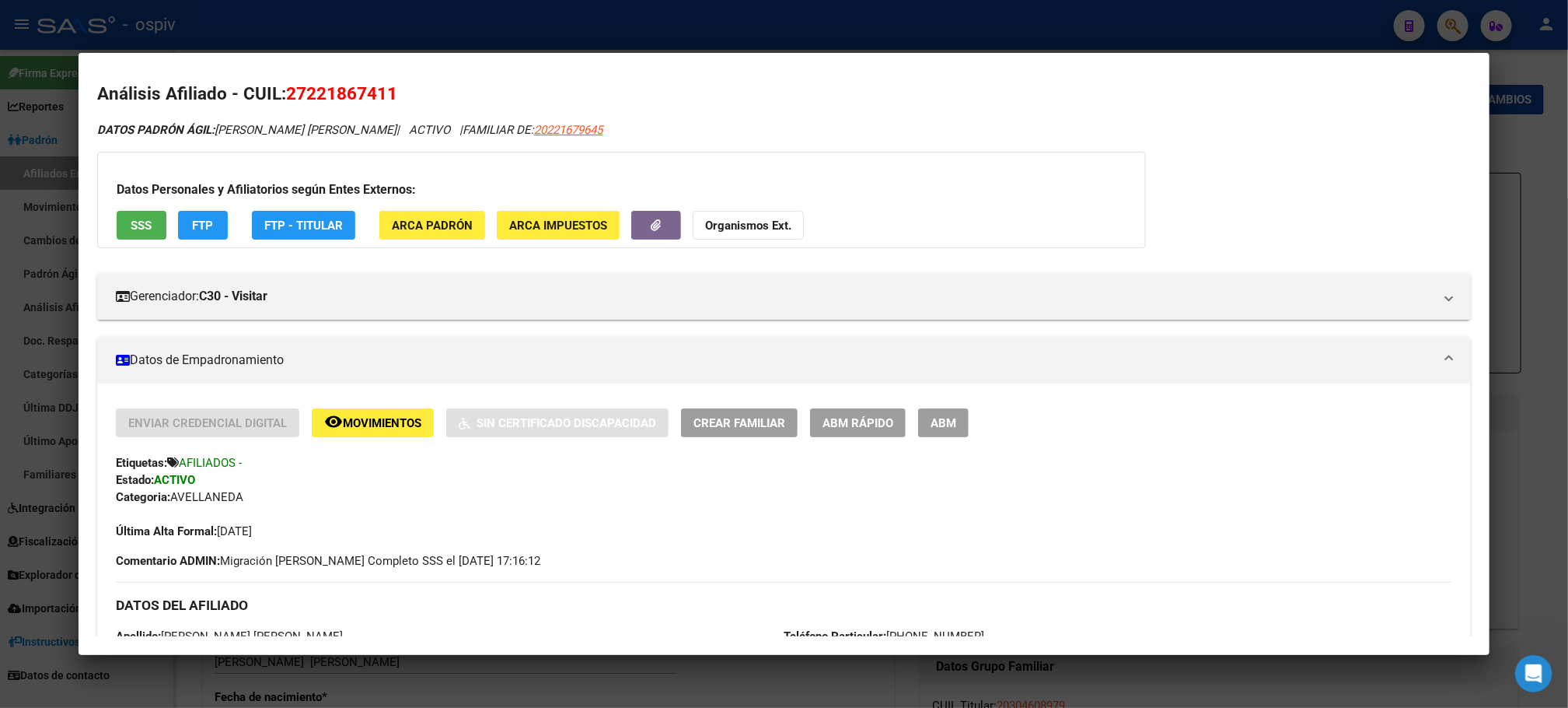
scroll to position [0, 0]
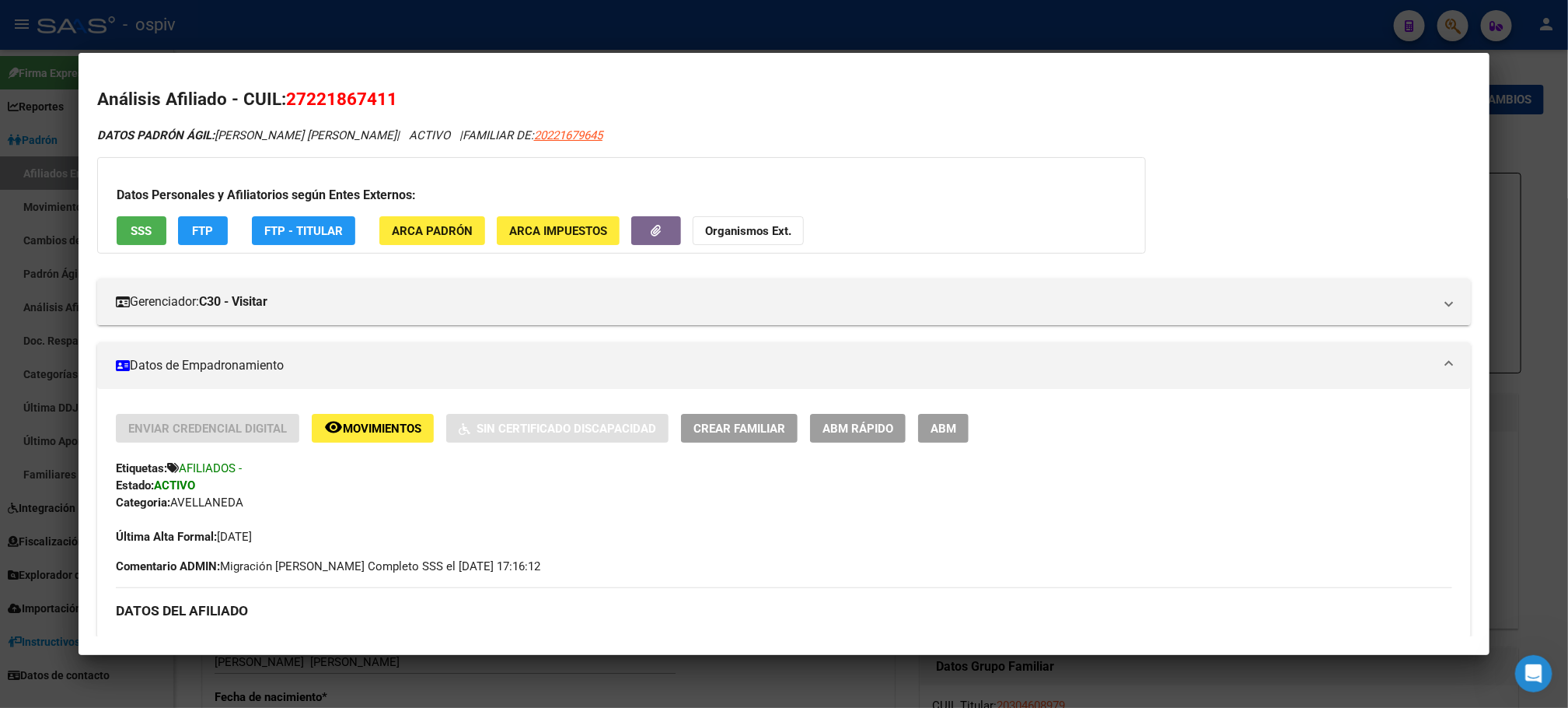
drag, startPoint x: 492, startPoint y: 139, endPoint x: 609, endPoint y: 141, distance: 117.0
click at [609, 141] on div "DATOS PADRÓN ÁGIL: SOSA NORMA GRACIELA | ACTIVO | FAMILIAR DE: 20221679645" at bounding box center [784, 136] width 1373 height 18
copy span "20221679645"
click at [1408, 19] on div at bounding box center [784, 354] width 1568 height 708
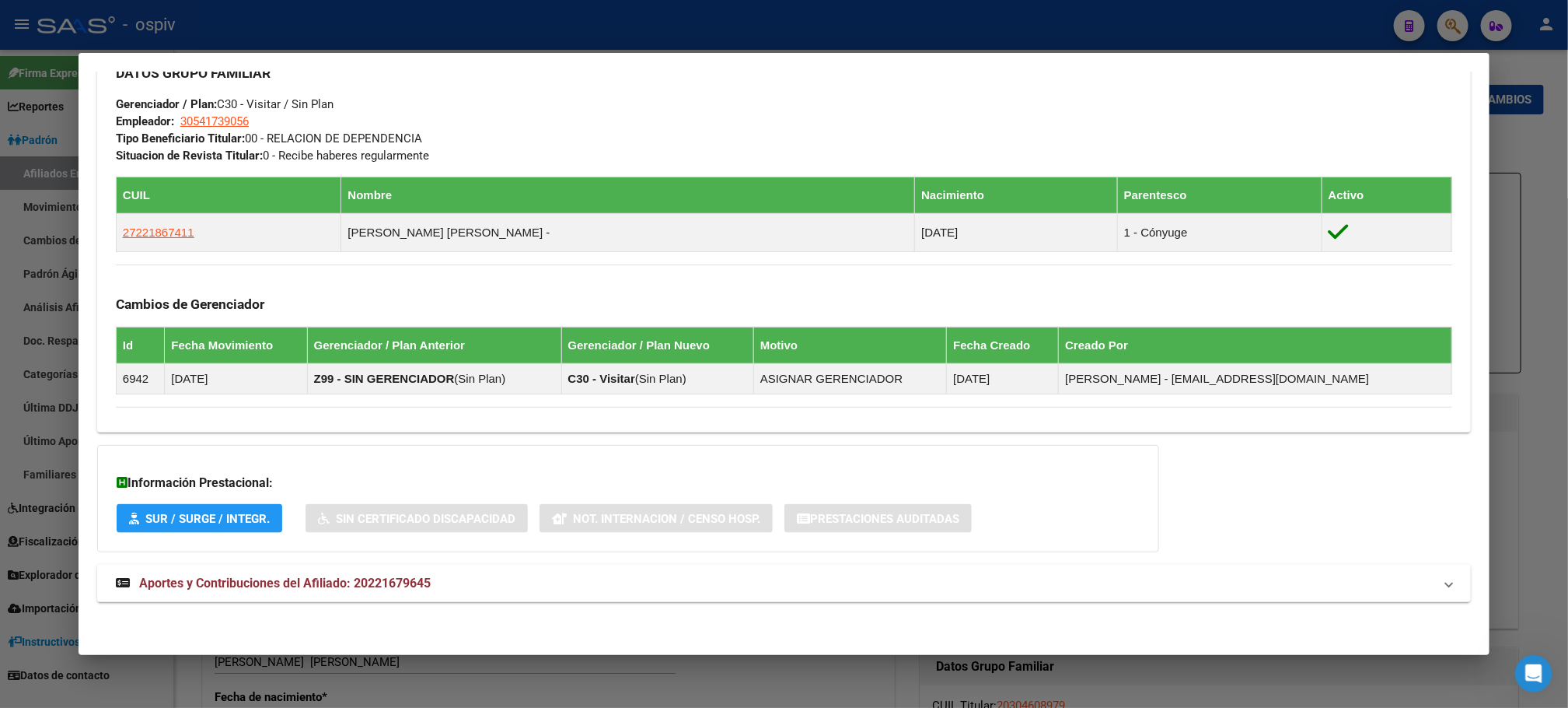
click at [1408, 19] on div at bounding box center [784, 354] width 1568 height 708
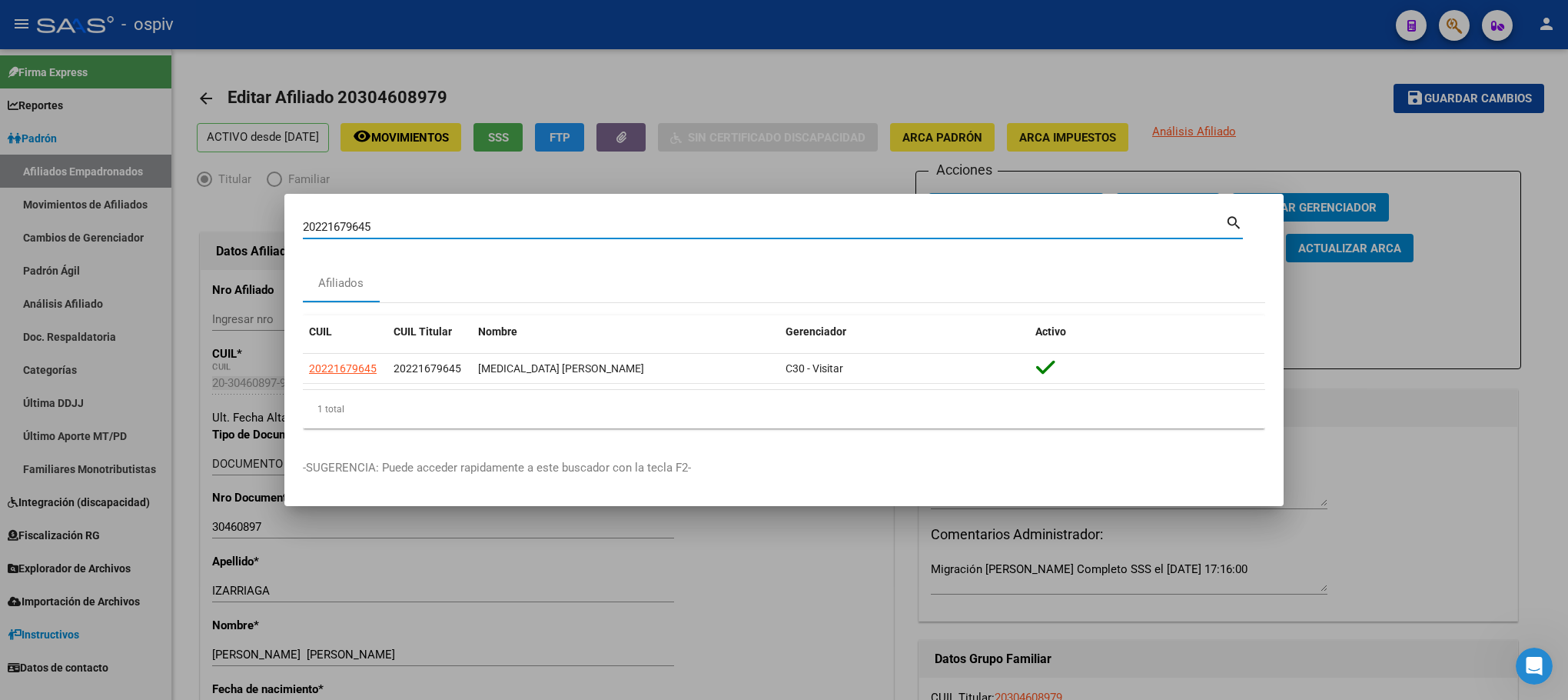
drag, startPoint x: 420, startPoint y: 225, endPoint x: 116, endPoint y: 193, distance: 305.7
click at [116, 193] on div "20221679645 Buscar (apellido, dni, cuil, nro traspaso, cuit, obra social) searc…" at bounding box center [784, 350] width 1568 height 700
paste input "322617489"
type input "20322617489"
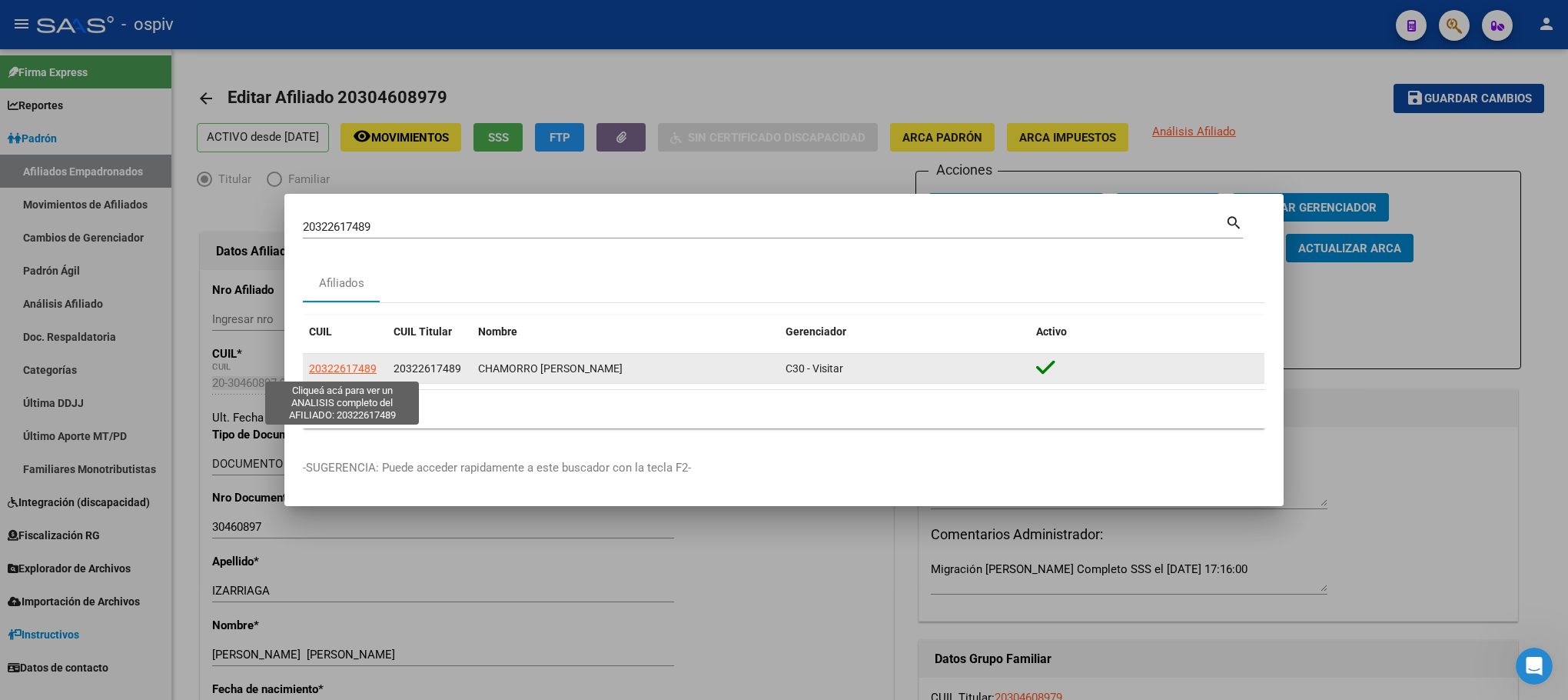
click at [344, 364] on span "20322617489" at bounding box center [343, 368] width 68 height 12
type textarea "20322617489"
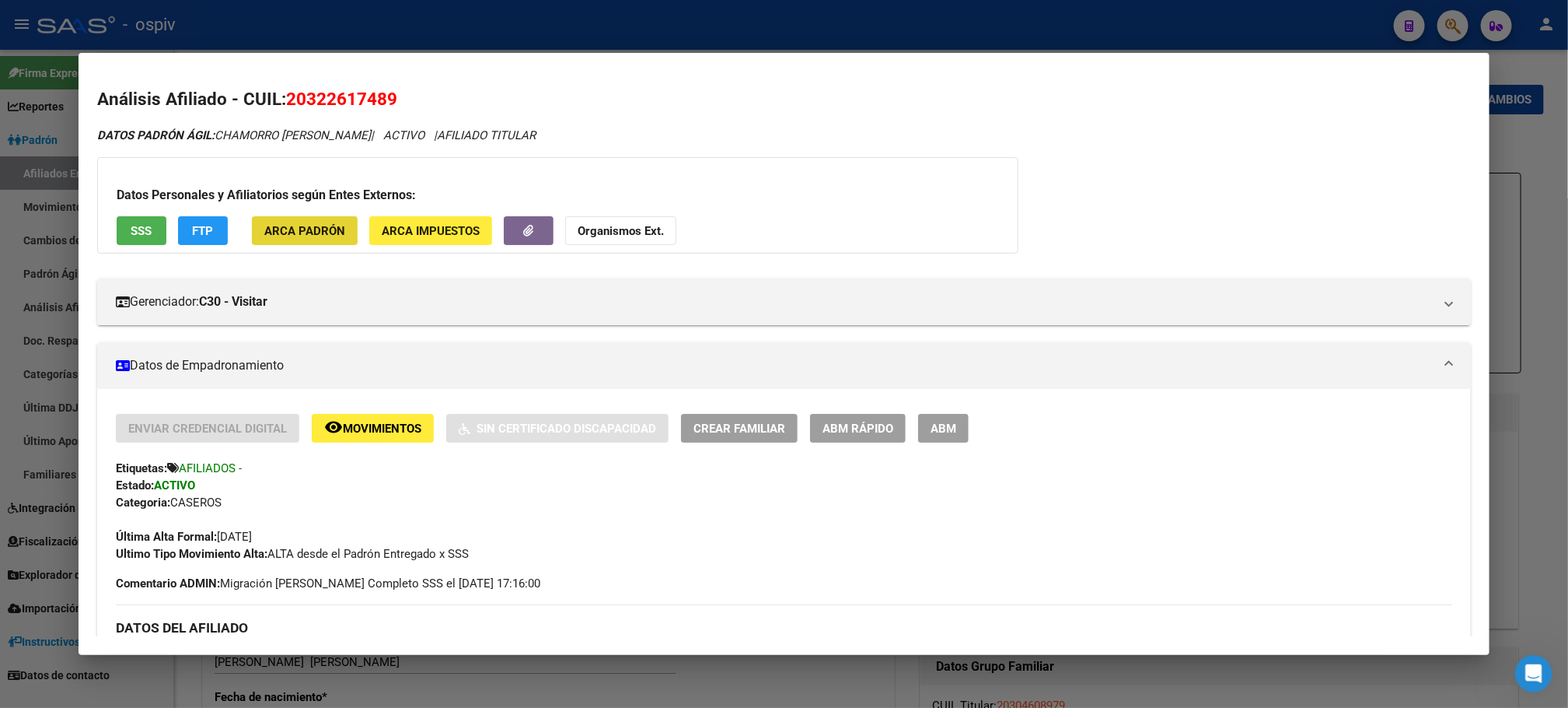
click at [315, 238] on button "ARCA Padrón" at bounding box center [305, 231] width 106 height 29
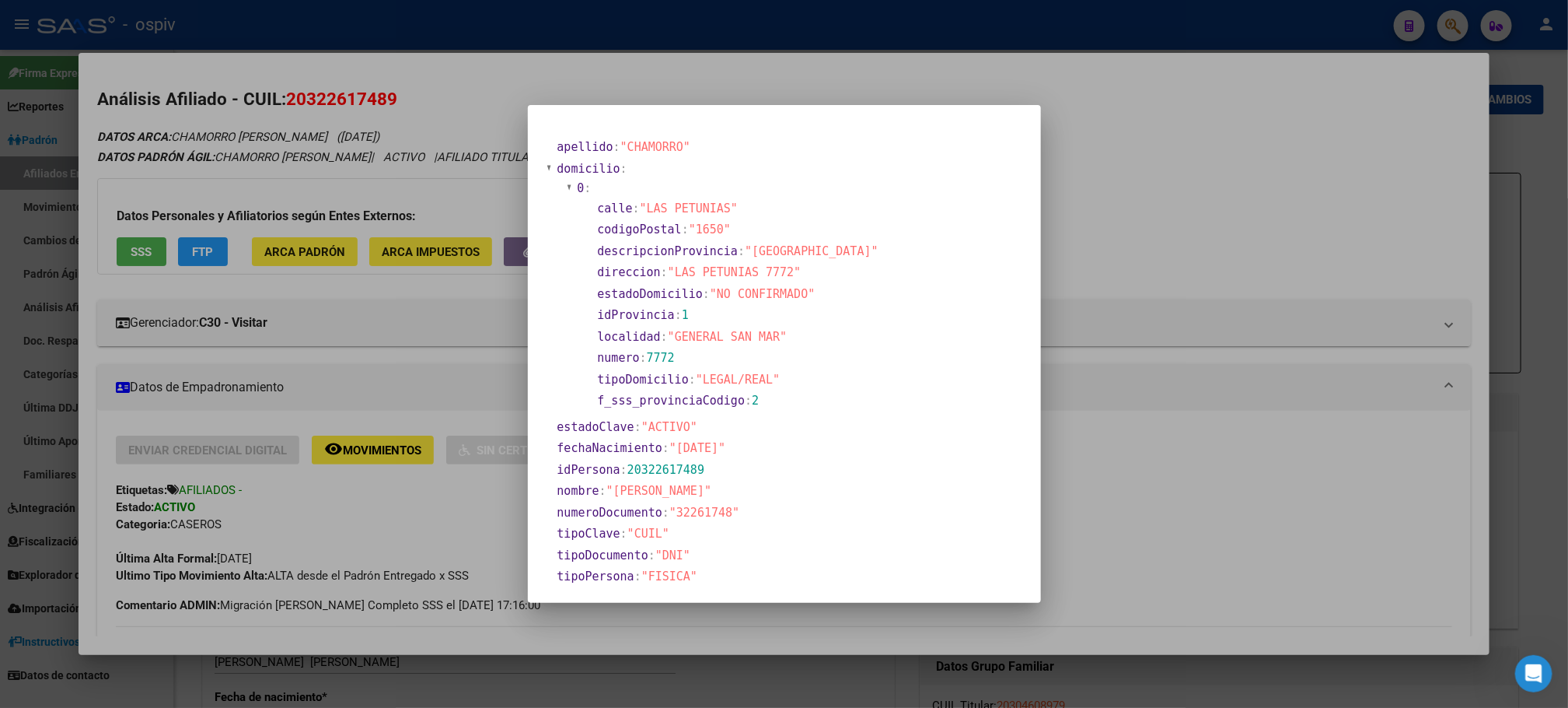
drag, startPoint x: 675, startPoint y: 273, endPoint x: 782, endPoint y: 277, distance: 107.1
click at [782, 277] on span ""LAS PETUNIAS 7772"" at bounding box center [735, 273] width 134 height 14
copy span "LAS PETUNIAS 7772"
drag, startPoint x: 1211, startPoint y: 148, endPoint x: 1237, endPoint y: 111, distance: 45.2
click at [1214, 143] on div at bounding box center [784, 354] width 1568 height 708
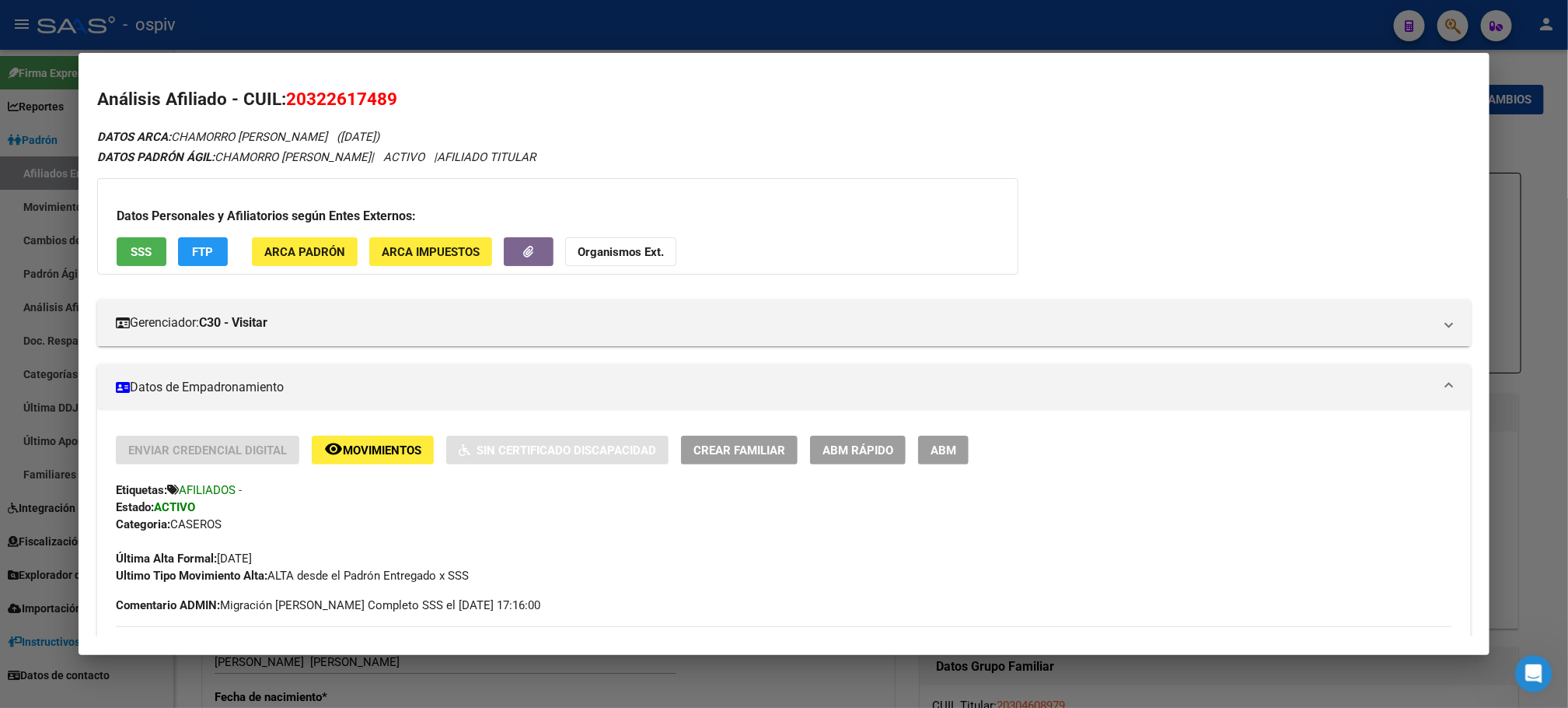
click at [1408, 19] on div at bounding box center [784, 354] width 1568 height 708
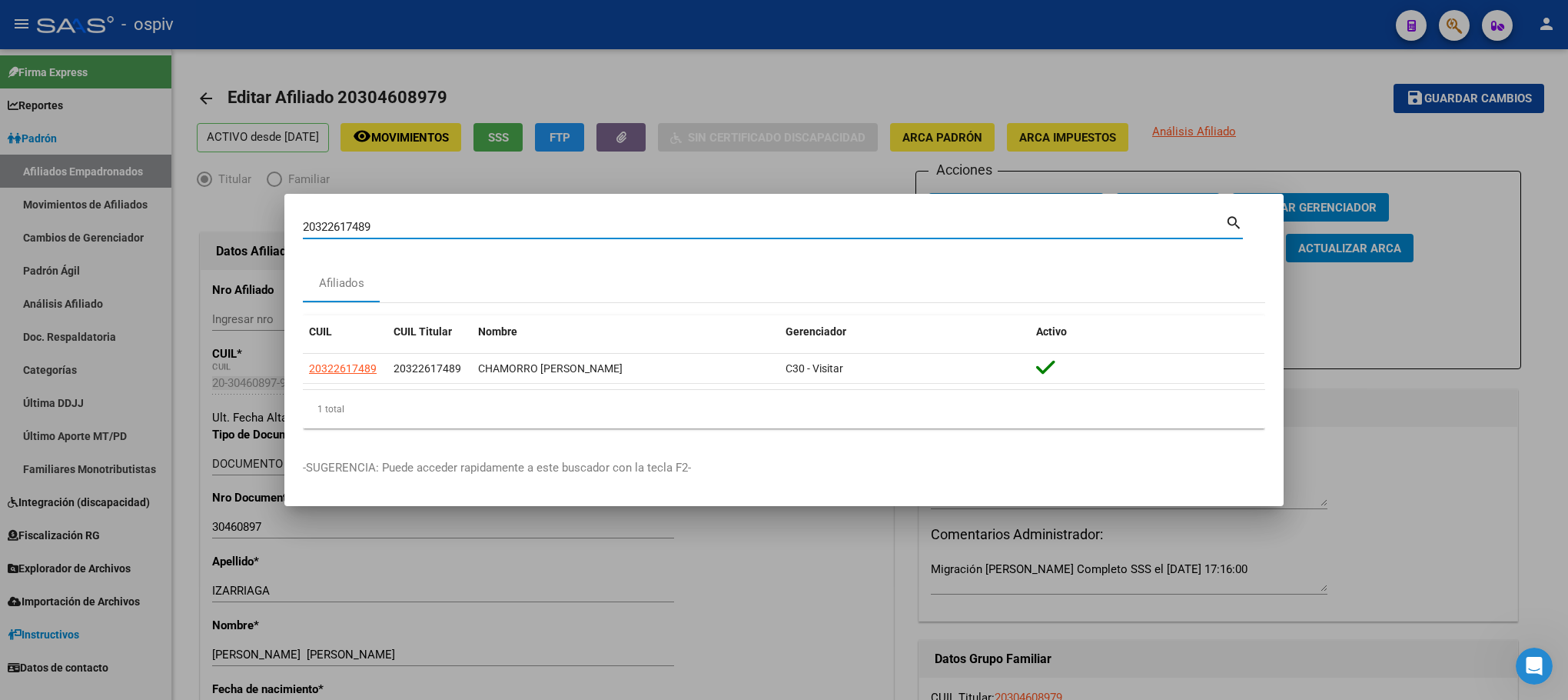
drag, startPoint x: 327, startPoint y: 227, endPoint x: 113, endPoint y: 229, distance: 214.0
click at [113, 229] on div "20322617489 Buscar (apellido, dni, cuil, nro traspaso, cuit, obra social) searc…" at bounding box center [784, 350] width 1568 height 700
paste input "20391885134"
type input "20391885134"
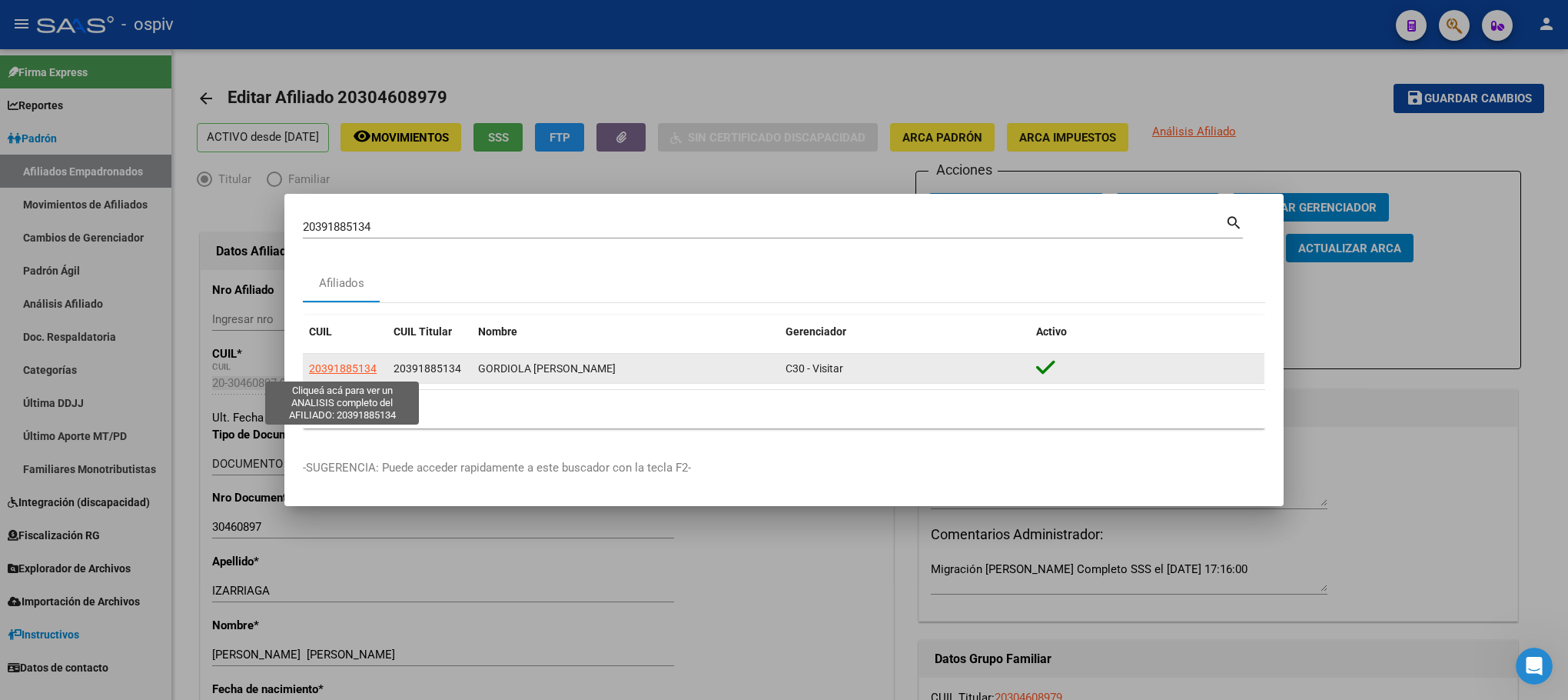
click at [359, 362] on span "20391885134" at bounding box center [343, 368] width 68 height 12
type textarea "20391885134"
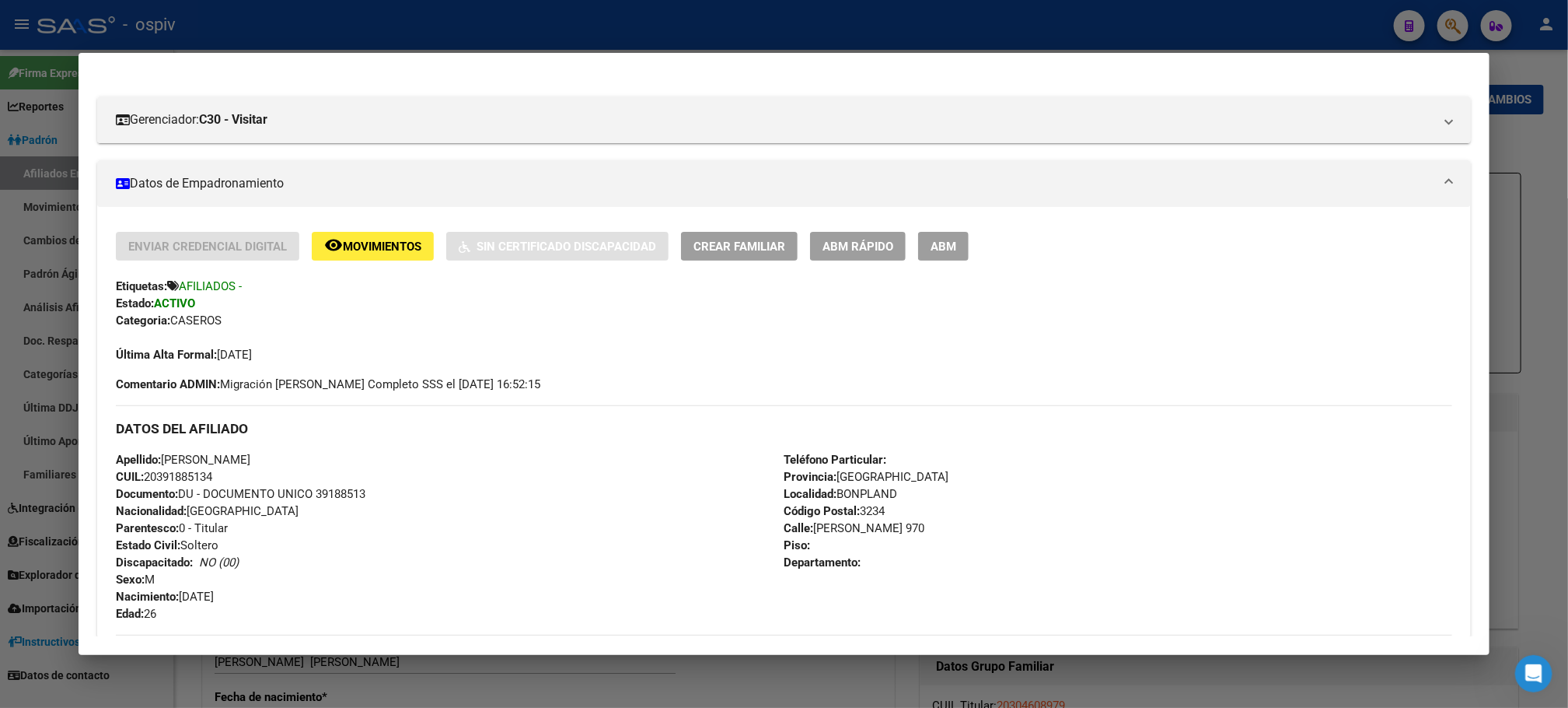
scroll to position [234, 0]
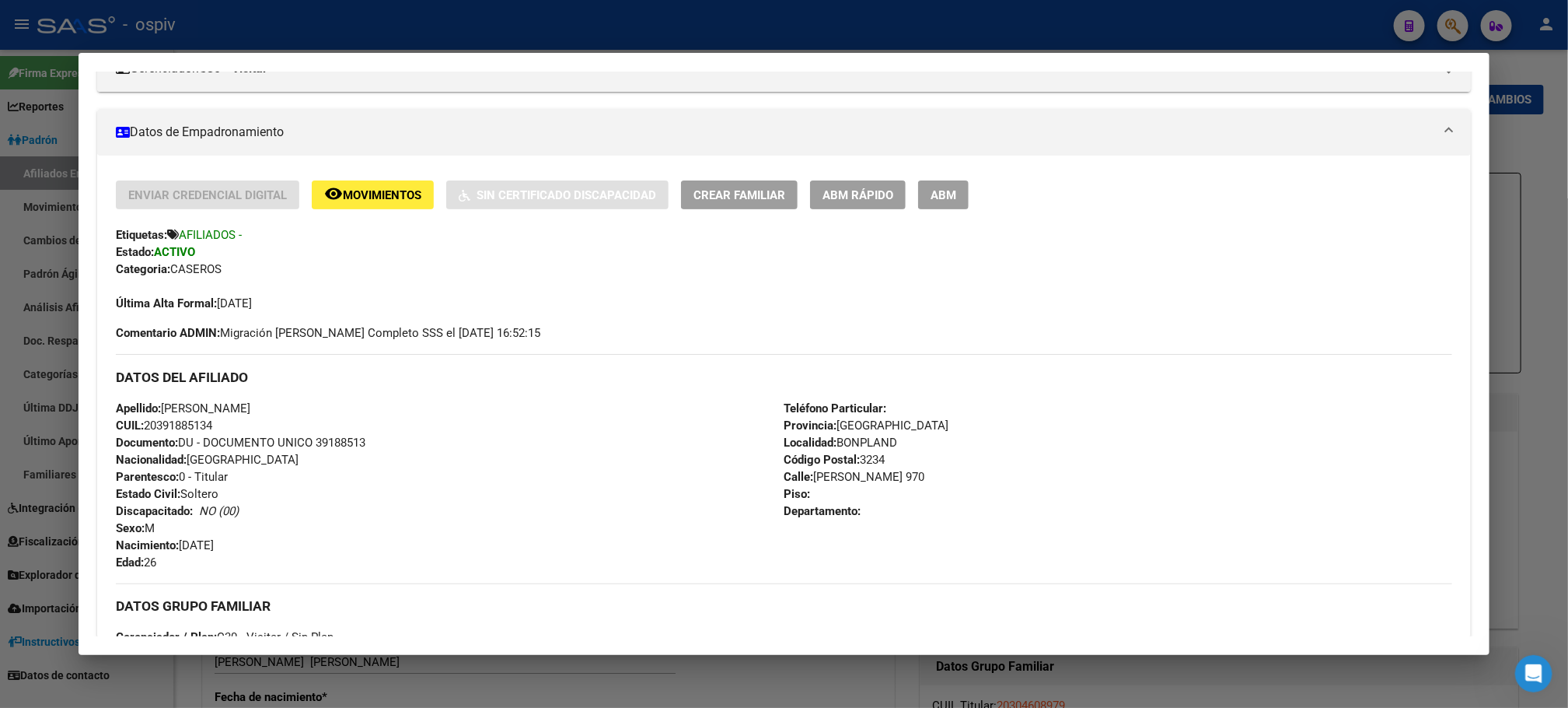
drag, startPoint x: 830, startPoint y: 446, endPoint x: 900, endPoint y: 441, distance: 70.2
click at [900, 441] on div "Teléfono Particular: Provincia: Corrientes Localidad: BONPLAND Código Postal: 3…" at bounding box center [1118, 485] width 669 height 171
click at [922, 456] on div "Teléfono Particular: Provincia: Corrientes Localidad: BONPLAND Código Postal: 3…" at bounding box center [1118, 485] width 669 height 171
click at [1408, 22] on div at bounding box center [784, 354] width 1568 height 708
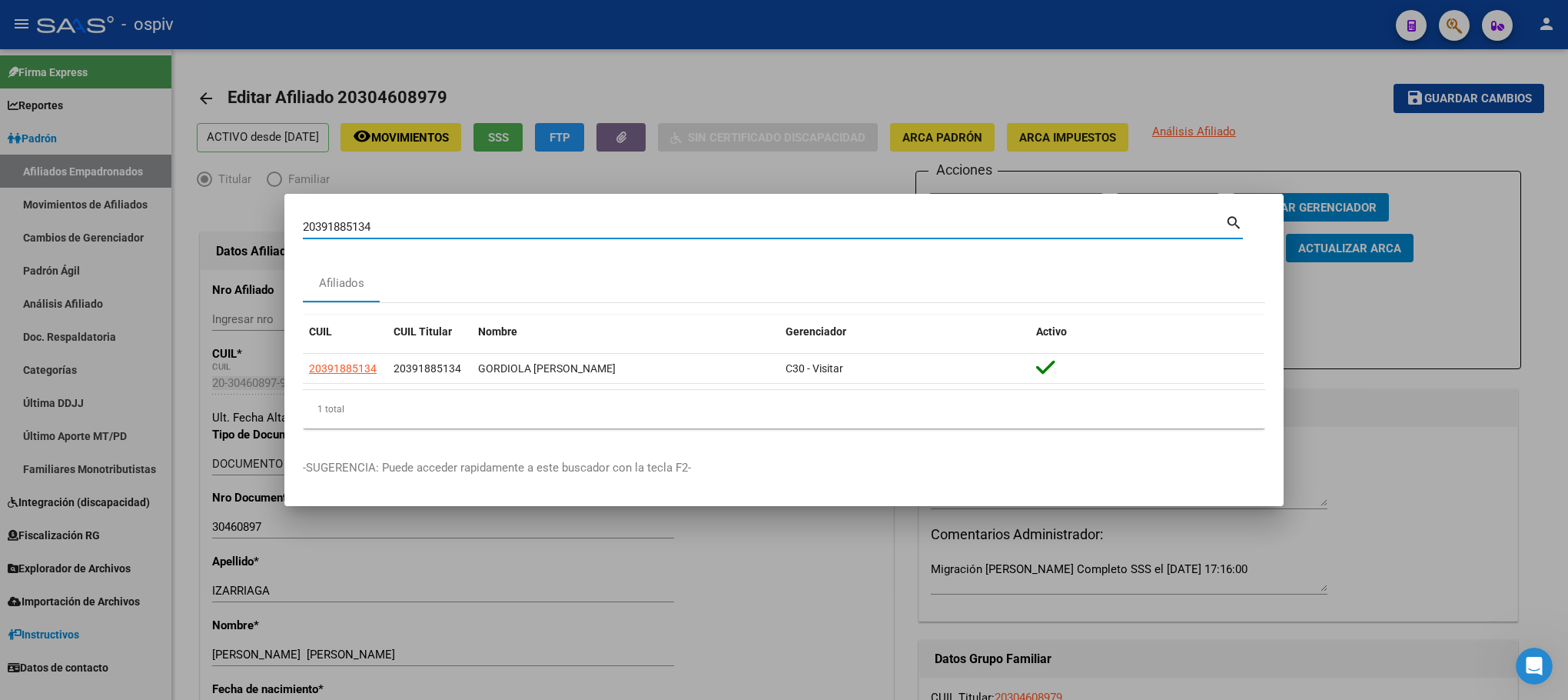
drag, startPoint x: 252, startPoint y: 194, endPoint x: 119, endPoint y: 166, distance: 135.9
click at [119, 166] on div "20391885134 Buscar (apellido, dni, cuil, nro traspaso, cuit, obra social) searc…" at bounding box center [784, 350] width 1568 height 700
type input "8"
type input "51194482"
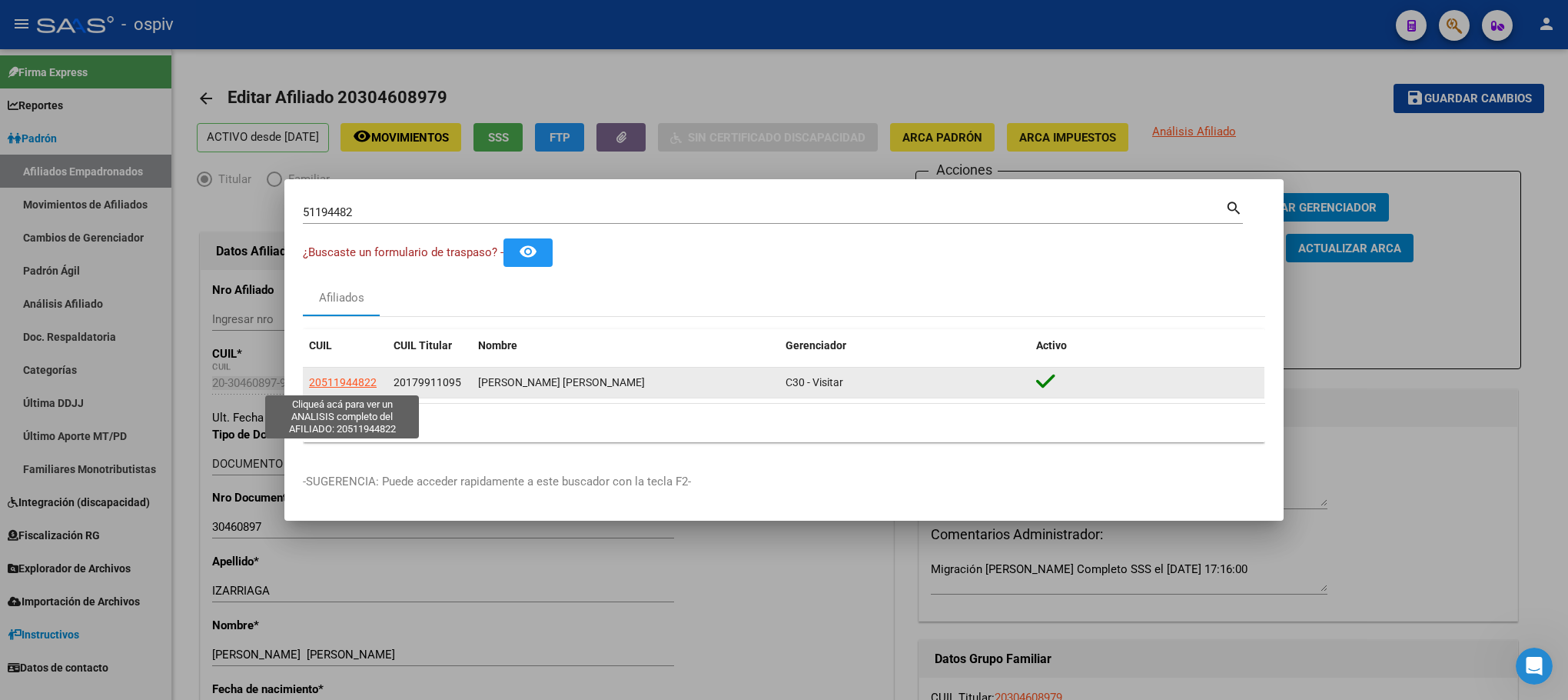
click at [353, 385] on span "20511944822" at bounding box center [343, 382] width 68 height 12
type textarea "20511944822"
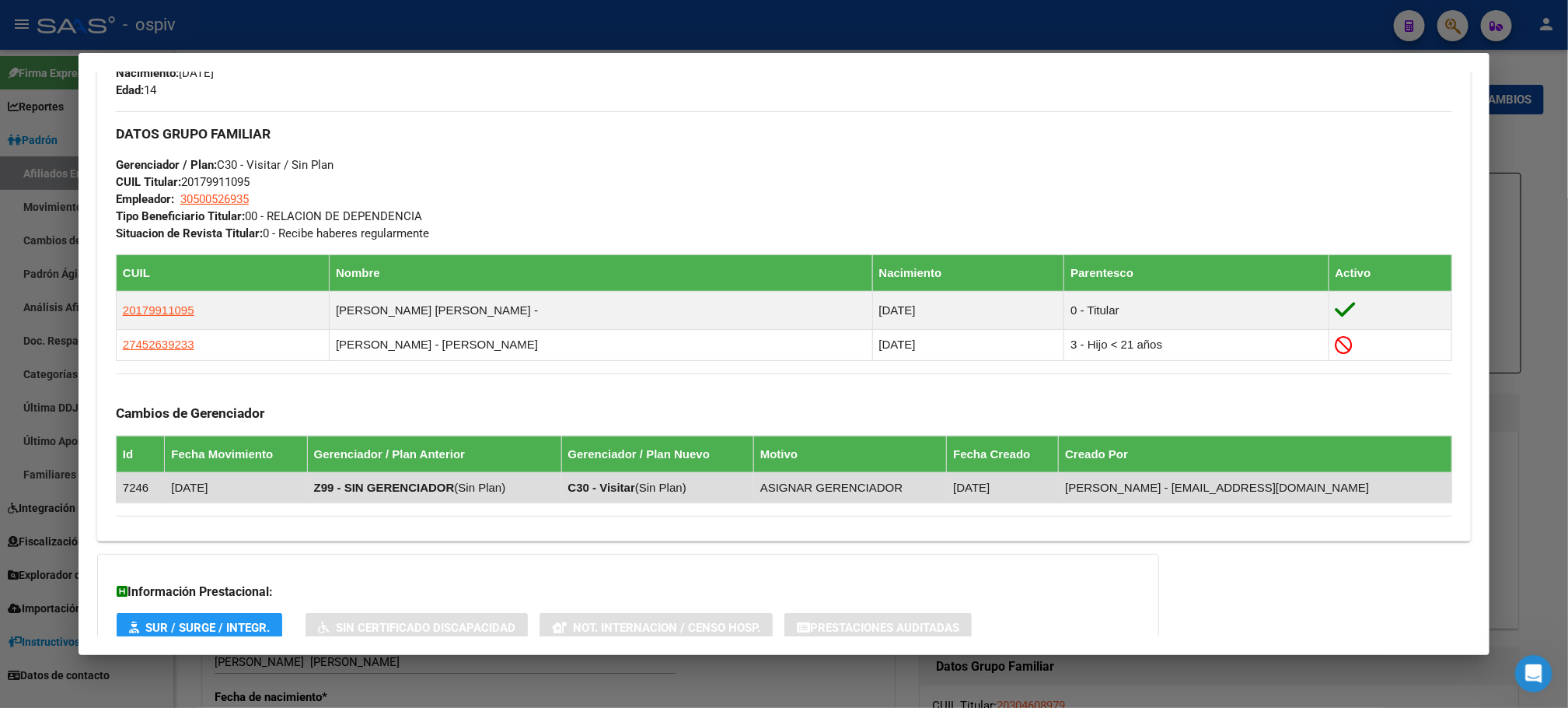
scroll to position [857, 0]
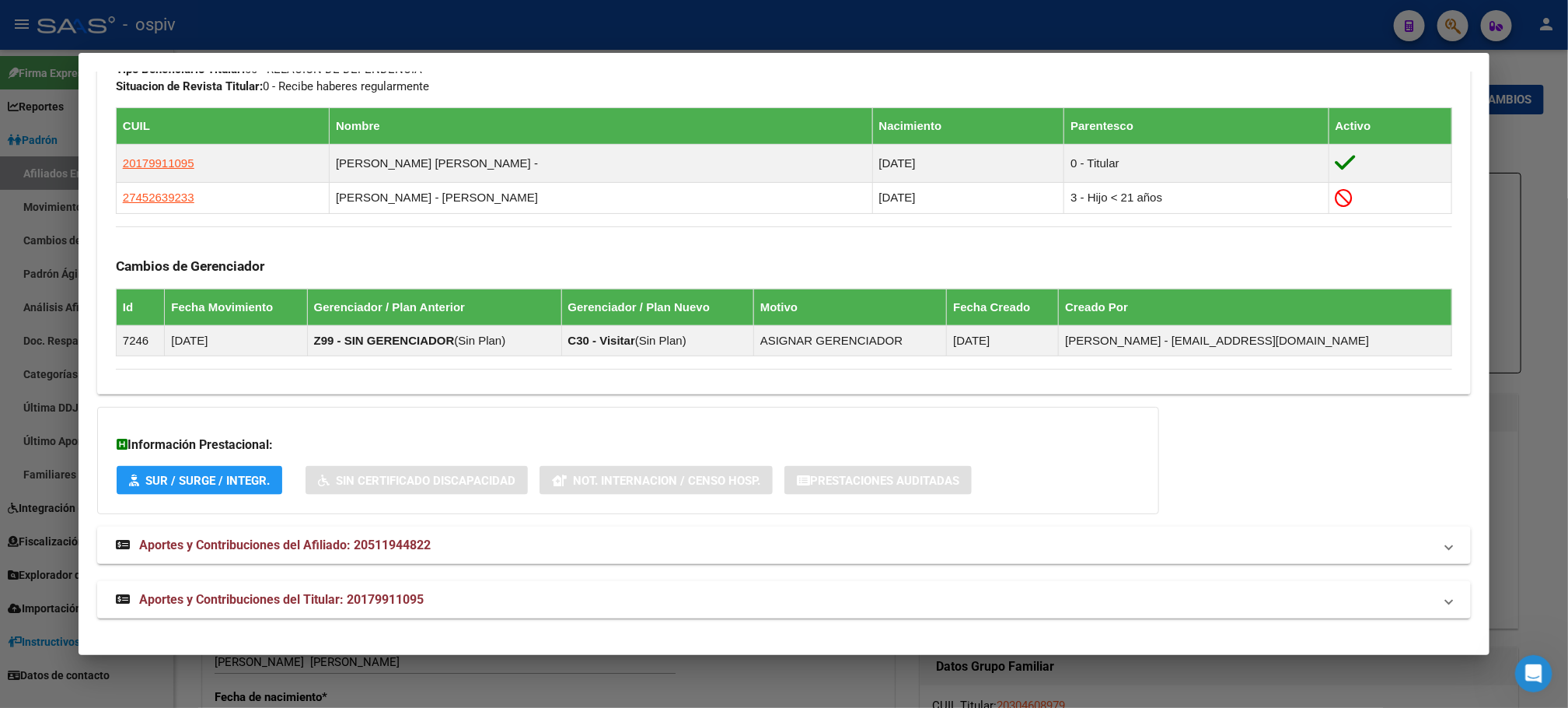
click at [1408, 26] on div at bounding box center [784, 354] width 1568 height 708
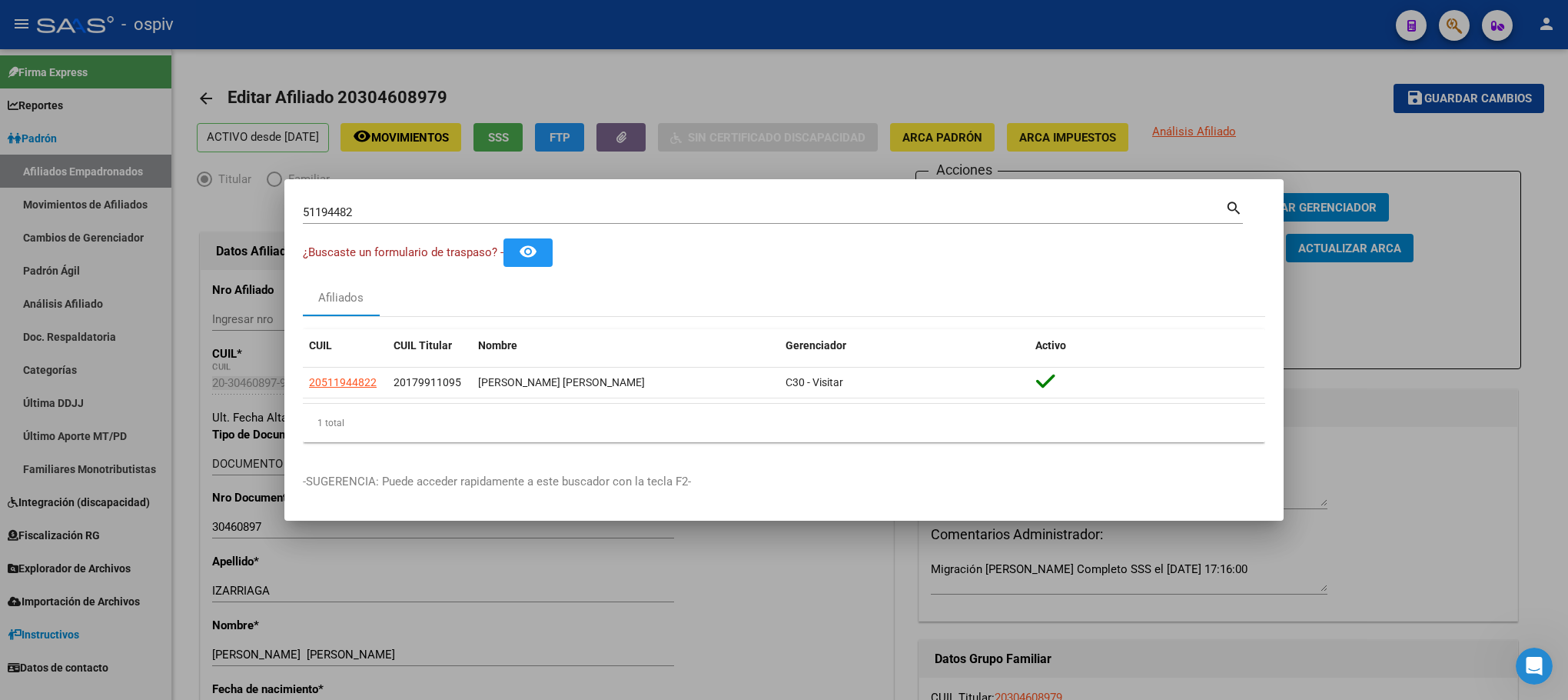
drag, startPoint x: 281, startPoint y: 176, endPoint x: 116, endPoint y: 139, distance: 169.1
click at [116, 139] on div "51194482 Buscar (apellido, dni, cuil, nro traspaso, cuit, obra social) search ¿…" at bounding box center [784, 350] width 1568 height 700
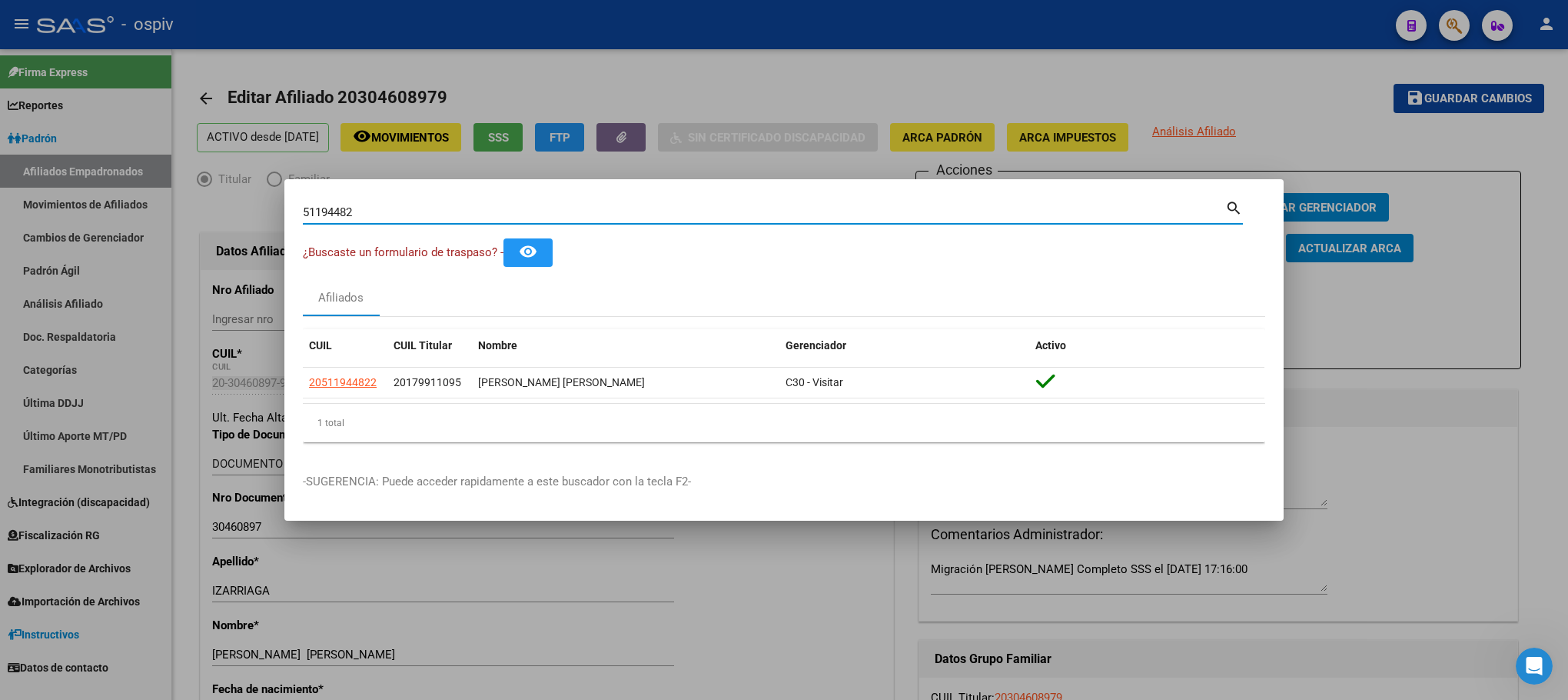
drag, startPoint x: 369, startPoint y: 210, endPoint x: 95, endPoint y: 169, distance: 277.1
click at [95, 169] on div "51194482 Buscar (apellido, dni, cuil, nro traspaso, cuit, obra social) search ¿…" at bounding box center [784, 350] width 1568 height 700
paste input "20391885134"
type input "20391885134"
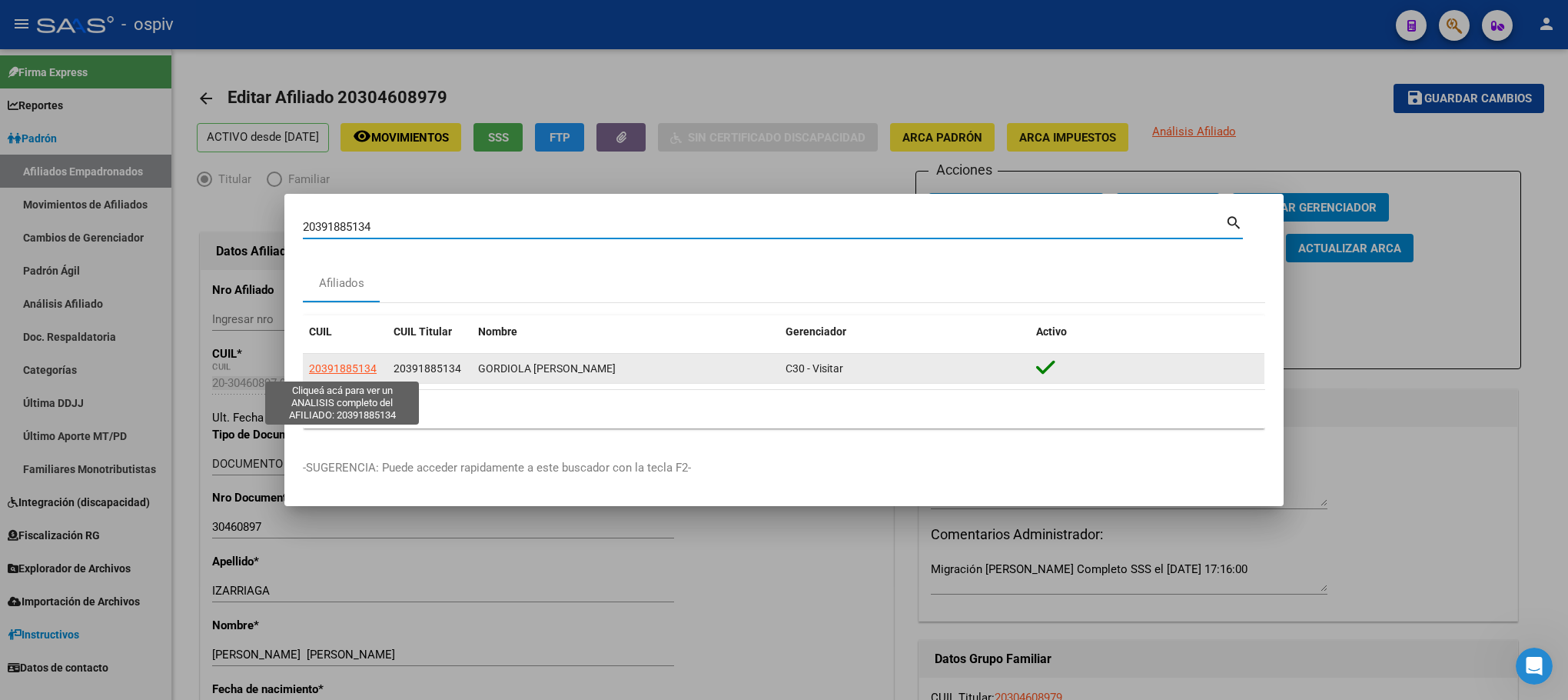
click at [346, 365] on span "20391885134" at bounding box center [343, 368] width 68 height 12
type textarea "20391885134"
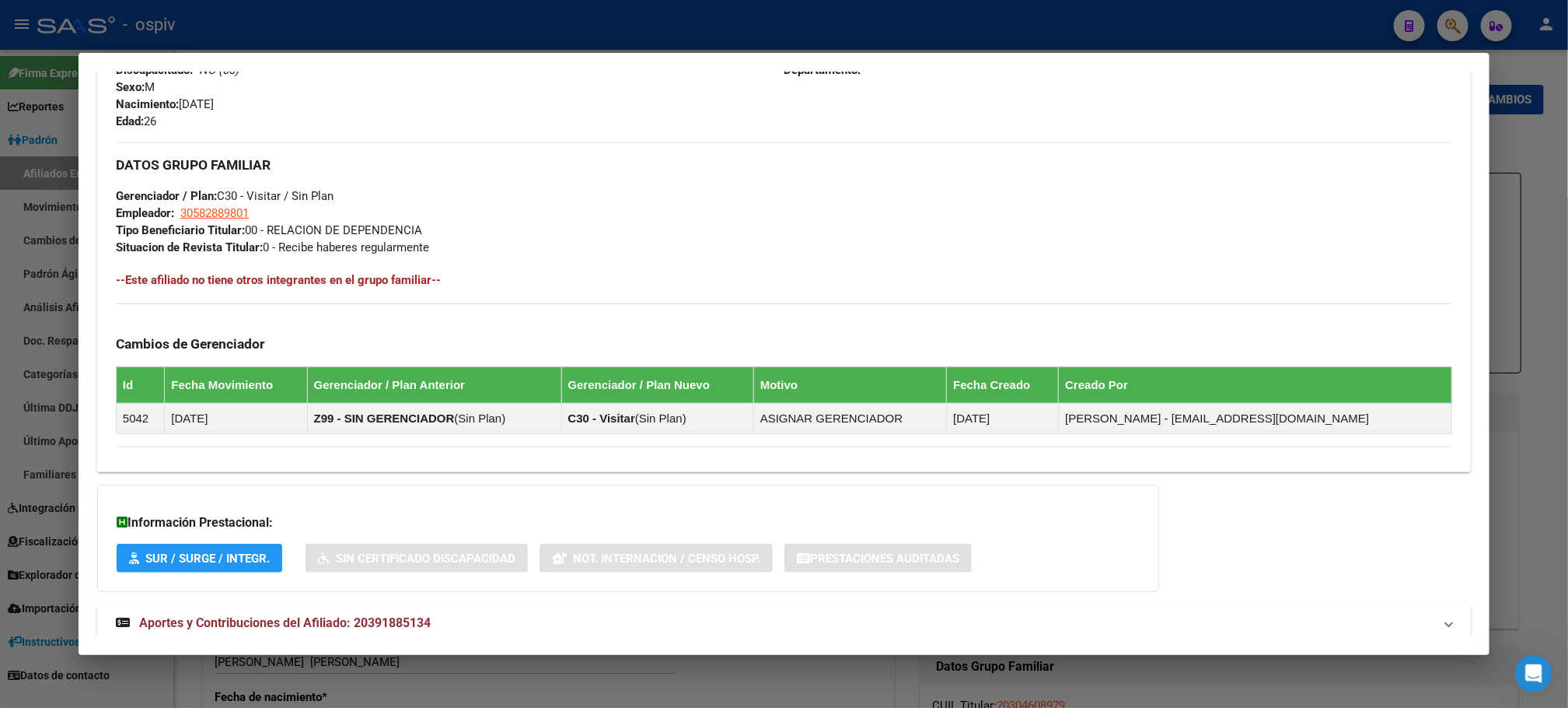
scroll to position [717, 0]
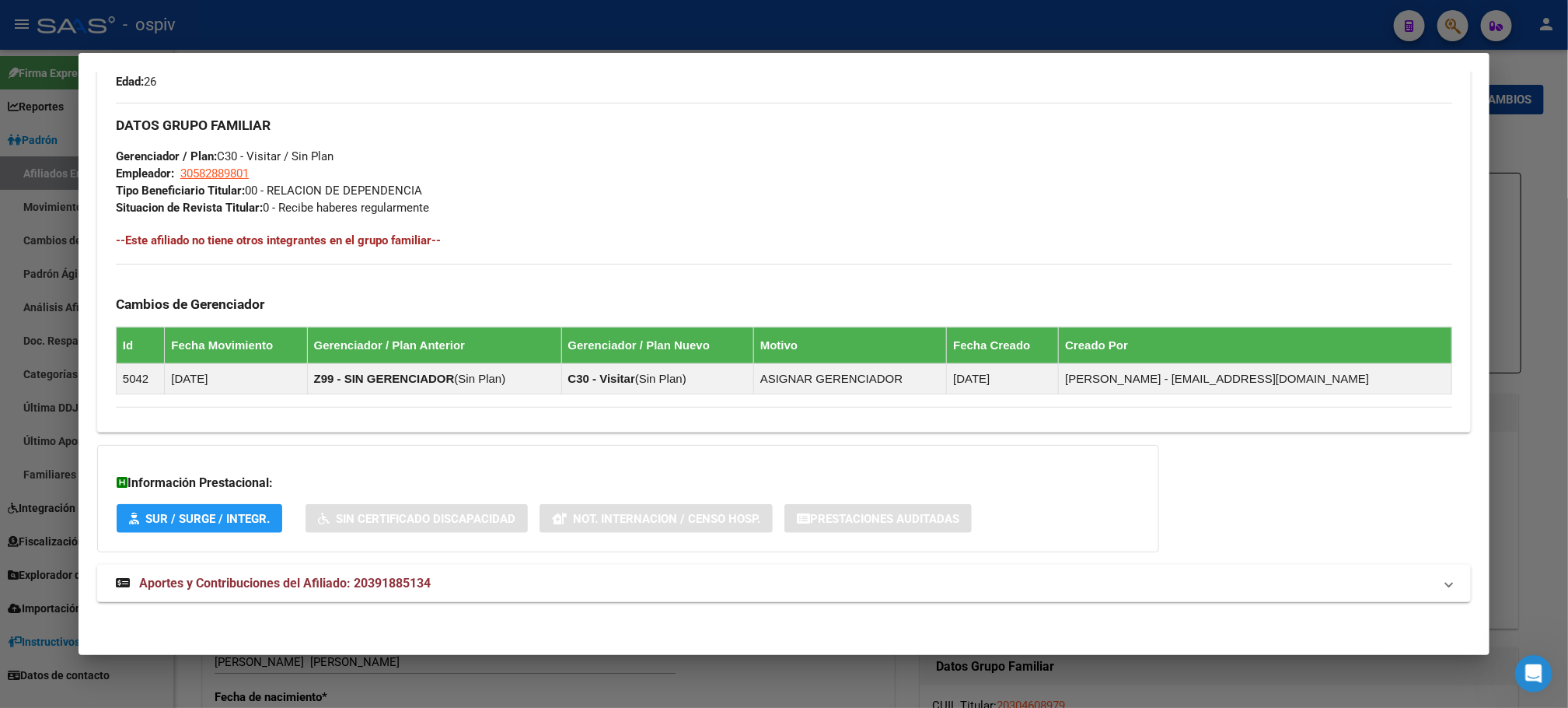
click at [1408, 5] on div at bounding box center [784, 354] width 1568 height 708
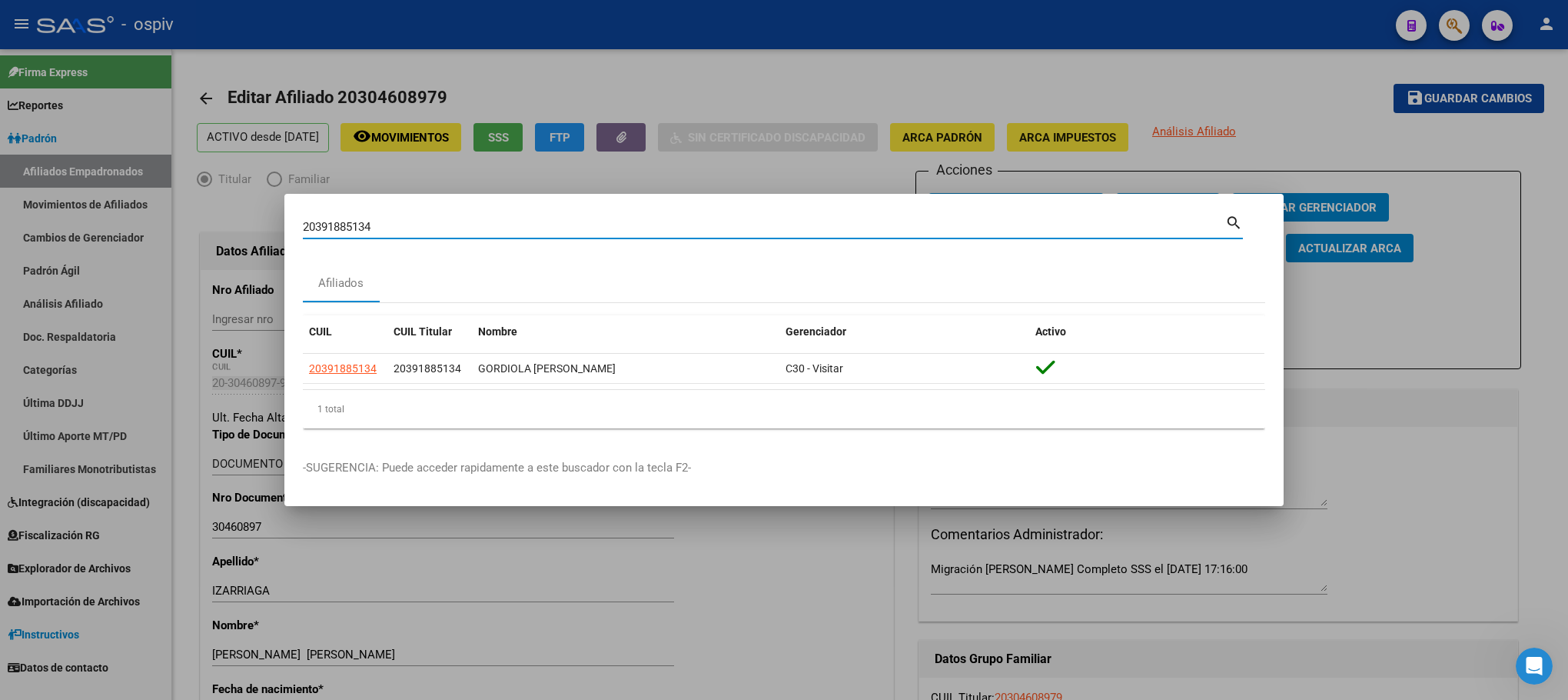
drag, startPoint x: 411, startPoint y: 218, endPoint x: 226, endPoint y: 195, distance: 186.4
click at [226, 195] on div "20391885134 Buscar (apellido, dni, cuil, nro traspaso, cuit, obra social) searc…" at bounding box center [784, 350] width 1568 height 700
paste input "41299225"
type input "20412992254"
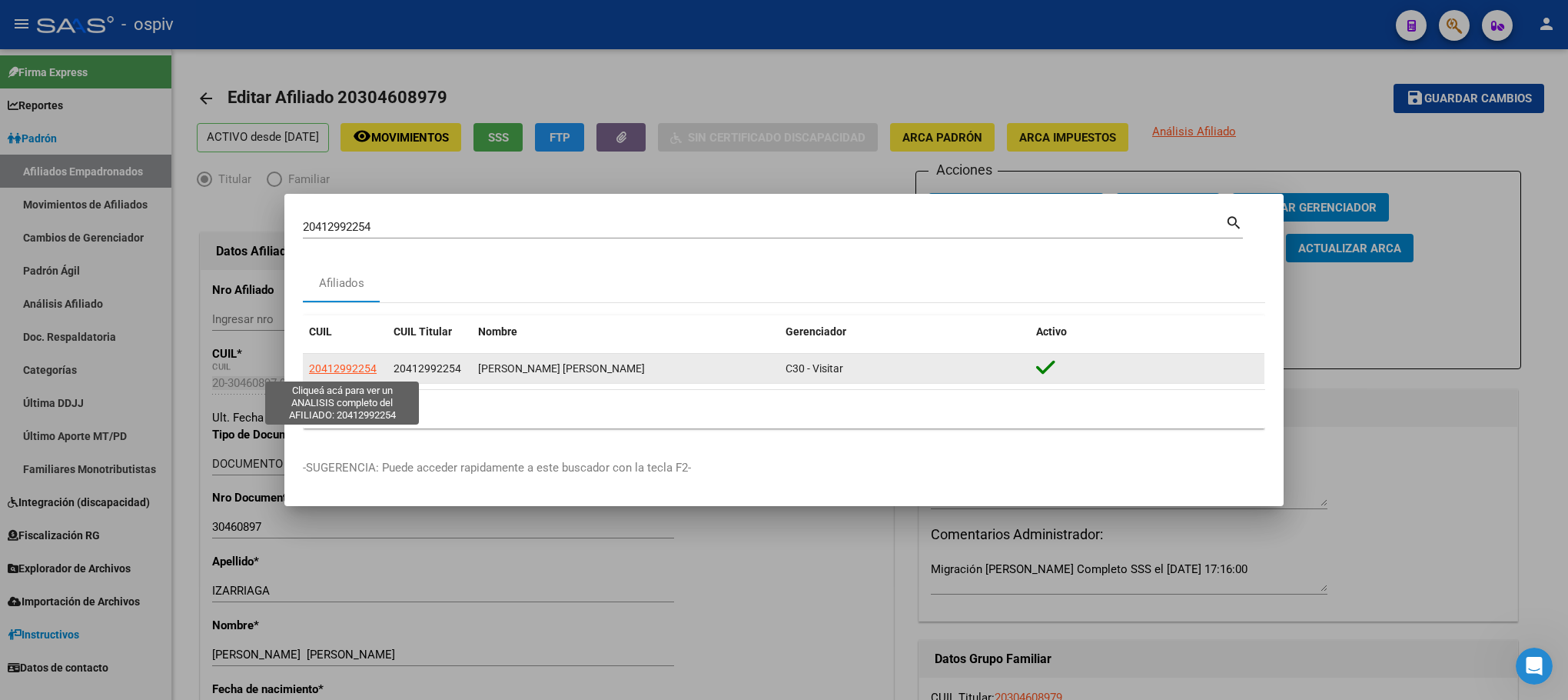
click at [360, 369] on span "20412992254" at bounding box center [343, 368] width 68 height 12
type textarea "20412992254"
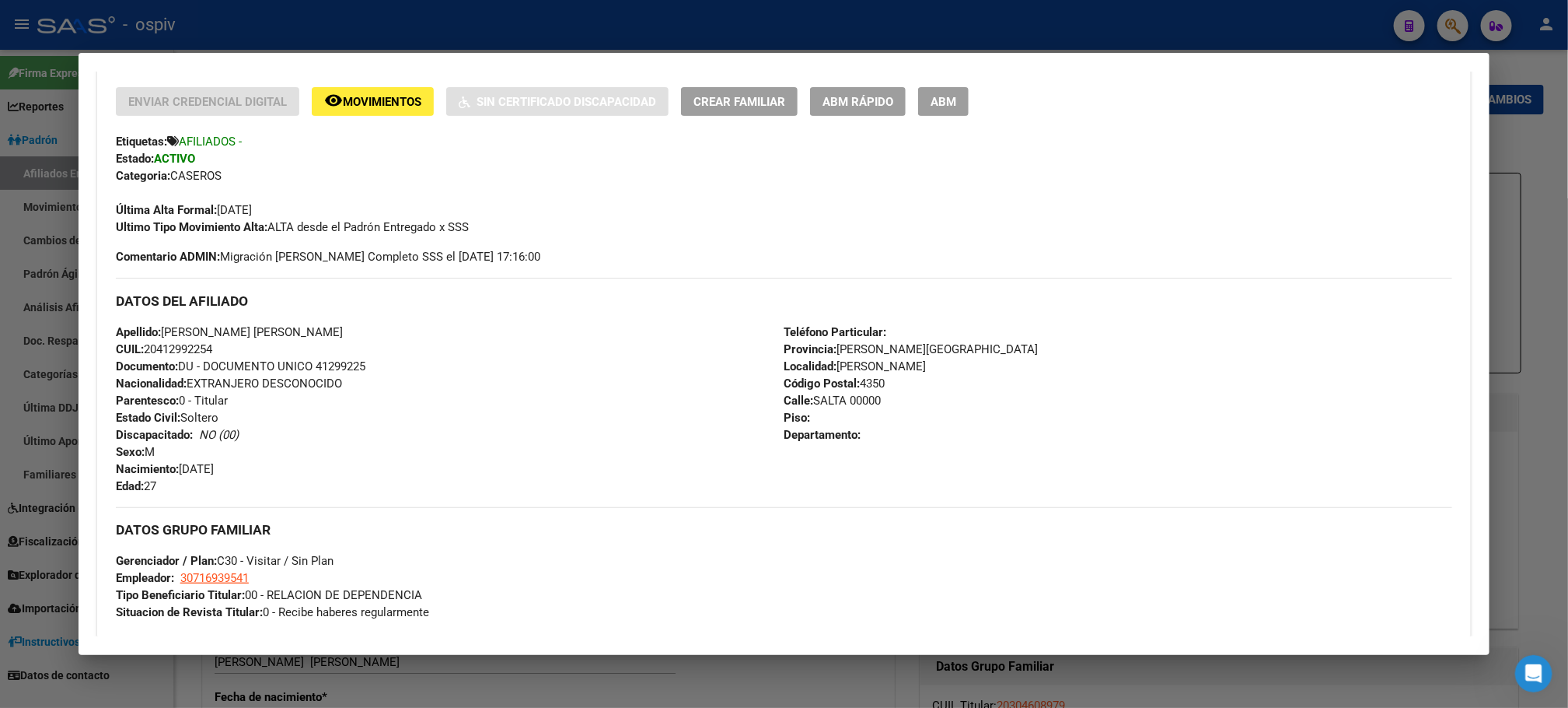
scroll to position [269, 0]
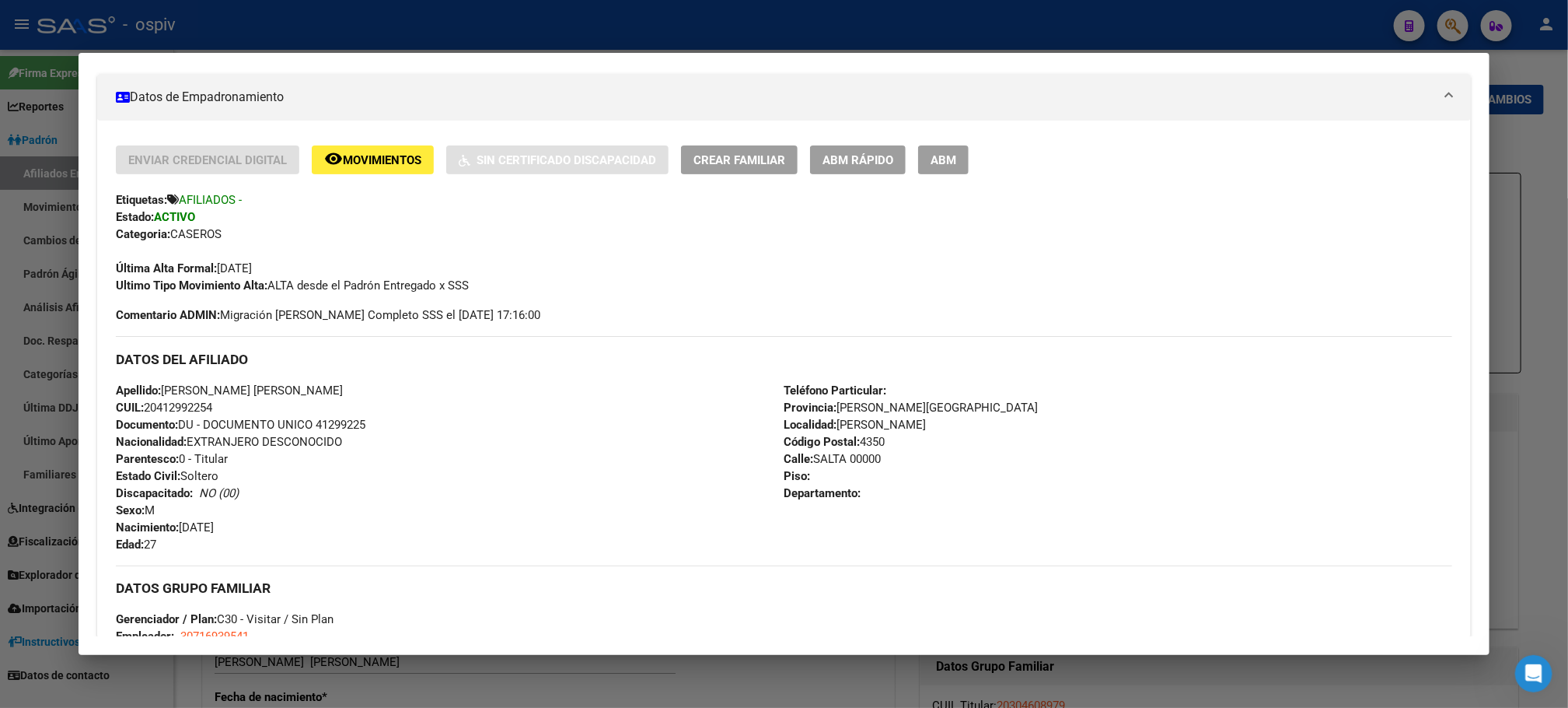
drag, startPoint x: 1457, startPoint y: 14, endPoint x: 182, endPoint y: 227, distance: 1292.7
click at [1408, 21] on div at bounding box center [784, 354] width 1568 height 708
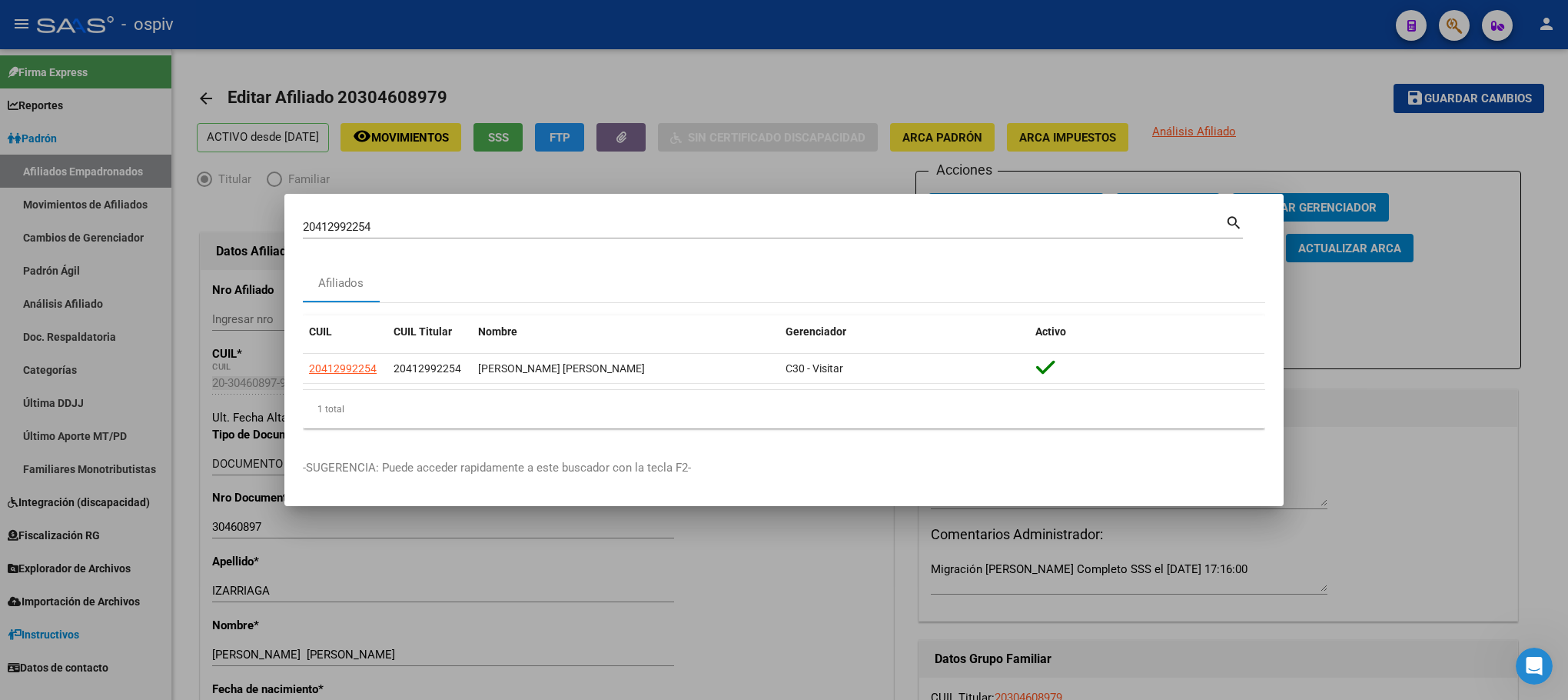
drag, startPoint x: 380, startPoint y: 236, endPoint x: 242, endPoint y: 199, distance: 142.9
click at [242, 199] on div "20412992254 Buscar (apellido, dni, cuil, nro traspaso, cuit, obra social) searc…" at bounding box center [784, 350] width 1568 height 700
click at [392, 233] on input "20412992254" at bounding box center [764, 227] width 922 height 14
drag, startPoint x: 393, startPoint y: 233, endPoint x: 195, endPoint y: 218, distance: 198.6
click at [195, 218] on div "20412992254 Buscar (apellido, dni, cuil, nro traspaso, cuit, obra social) searc…" at bounding box center [784, 350] width 1568 height 700
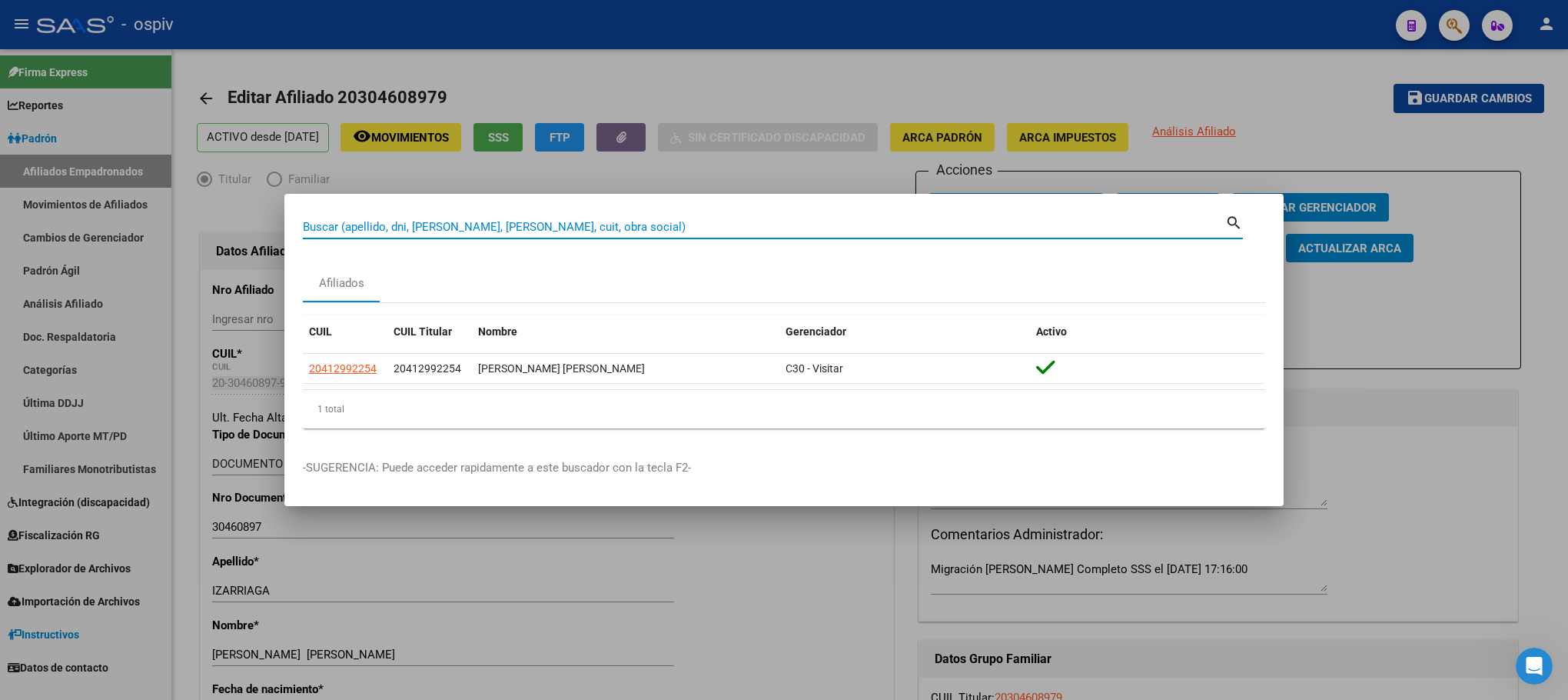
paste input "20237788916"
type input "20237788916"
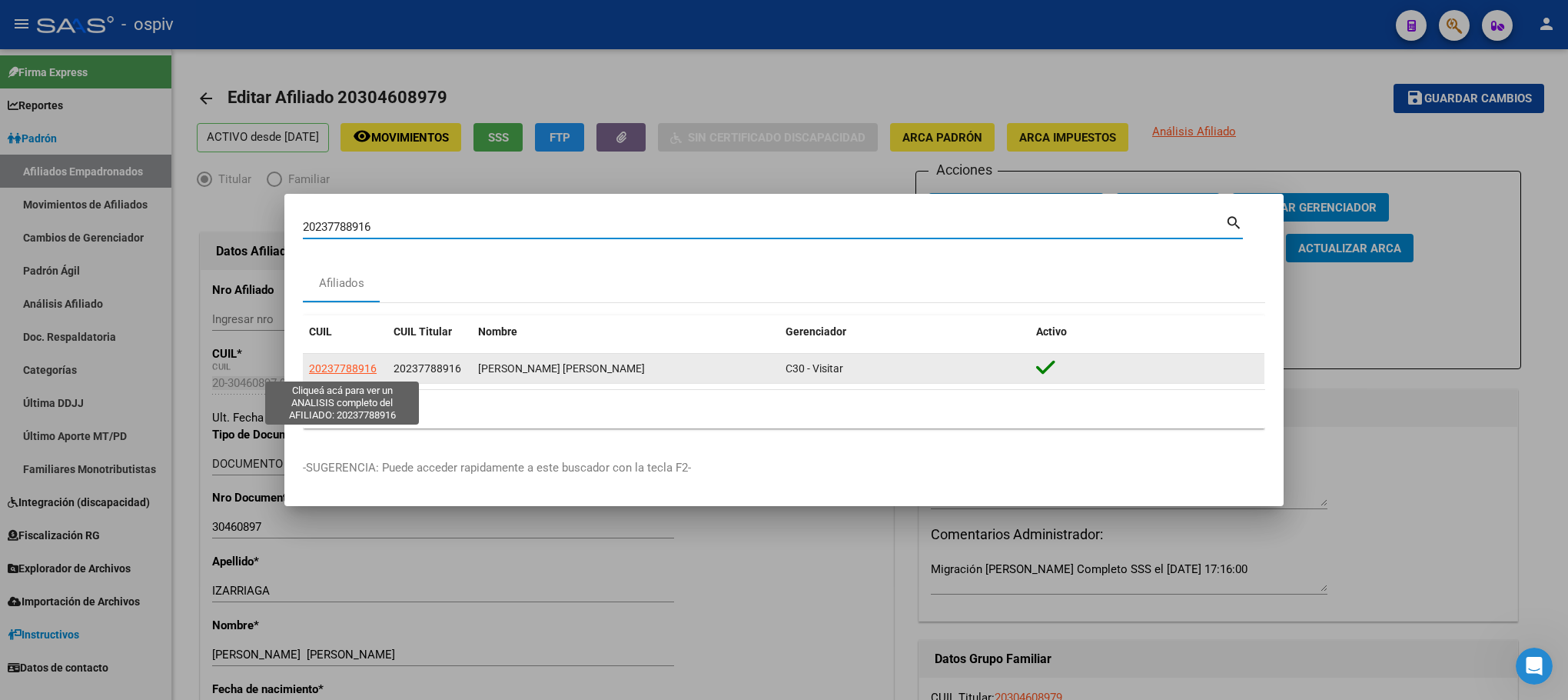
click at [353, 371] on span "20237788916" at bounding box center [343, 368] width 68 height 12
type textarea "20237788916"
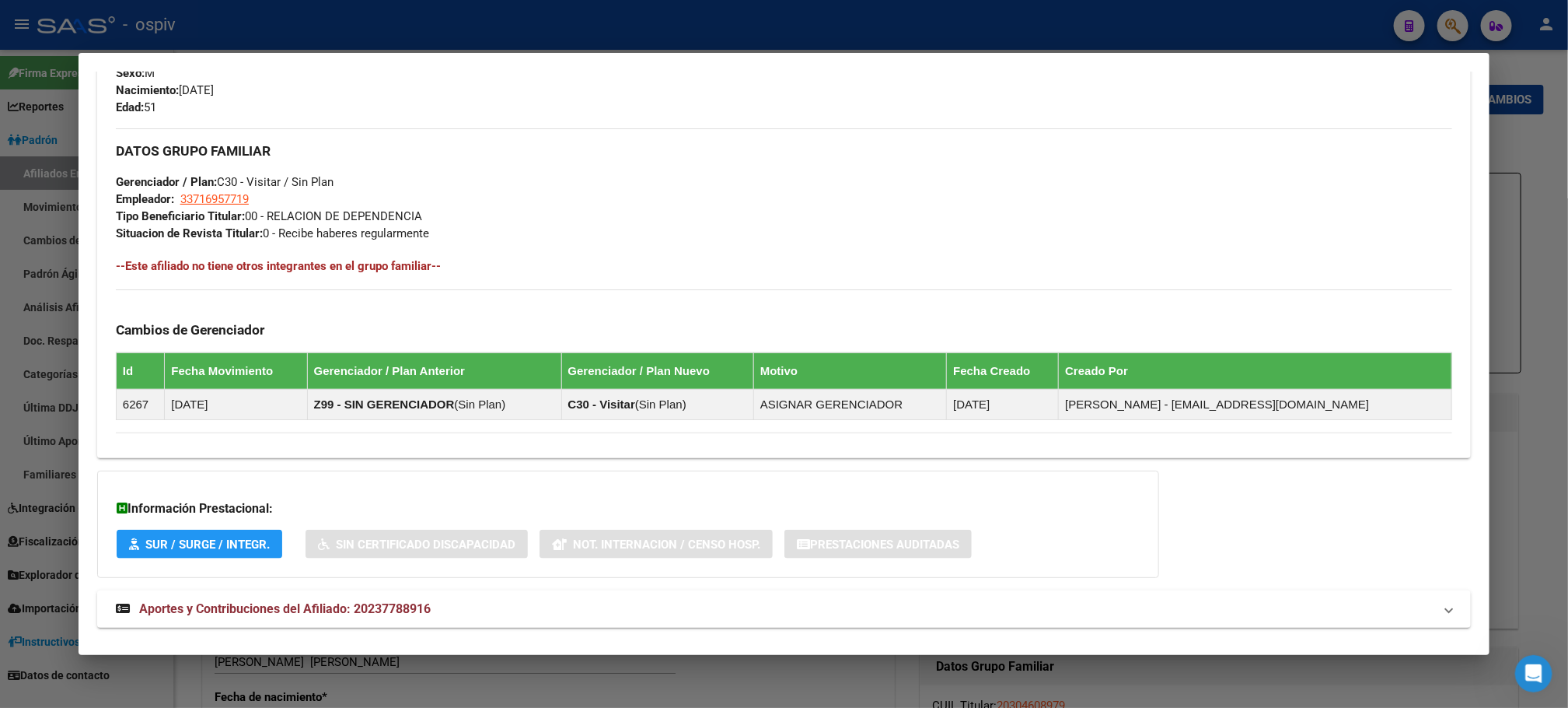
scroll to position [735, 0]
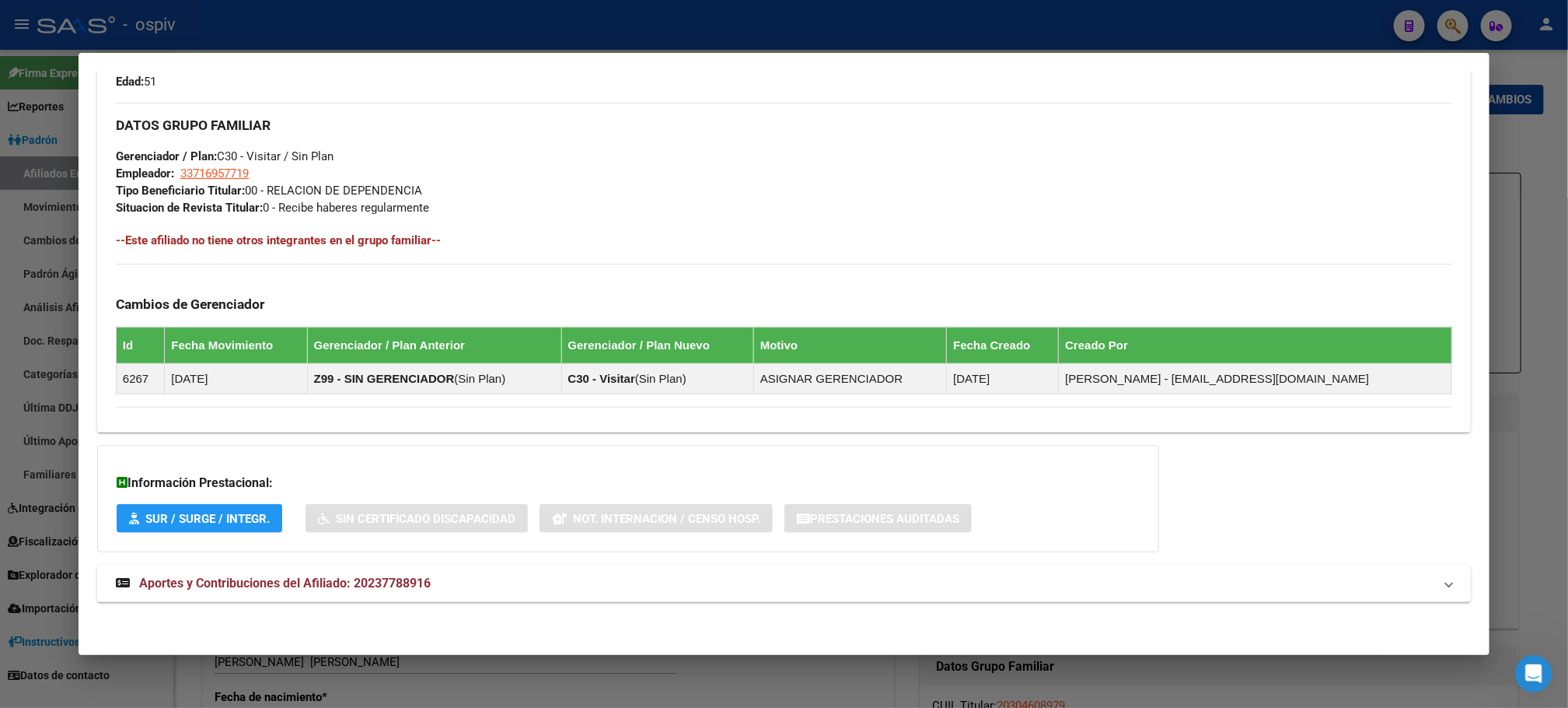
click at [1408, 22] on div at bounding box center [784, 354] width 1568 height 708
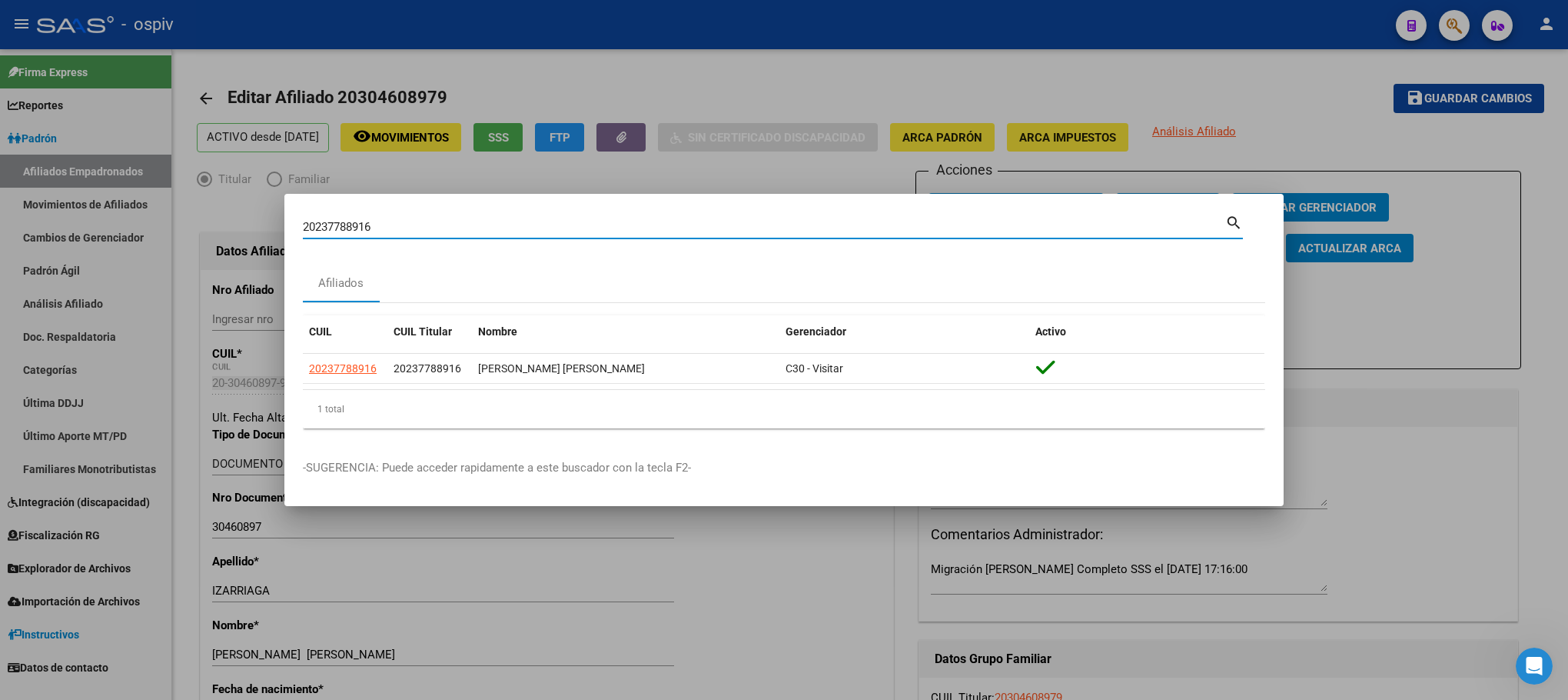
drag, startPoint x: 394, startPoint y: 227, endPoint x: 187, endPoint y: 206, distance: 208.1
click at [189, 211] on div "20237788916 Buscar (apellido, dni, cuil, nro traspaso, cuit, obra social) searc…" at bounding box center [784, 350] width 1568 height 700
paste input "446042867"
type input "20446042867"
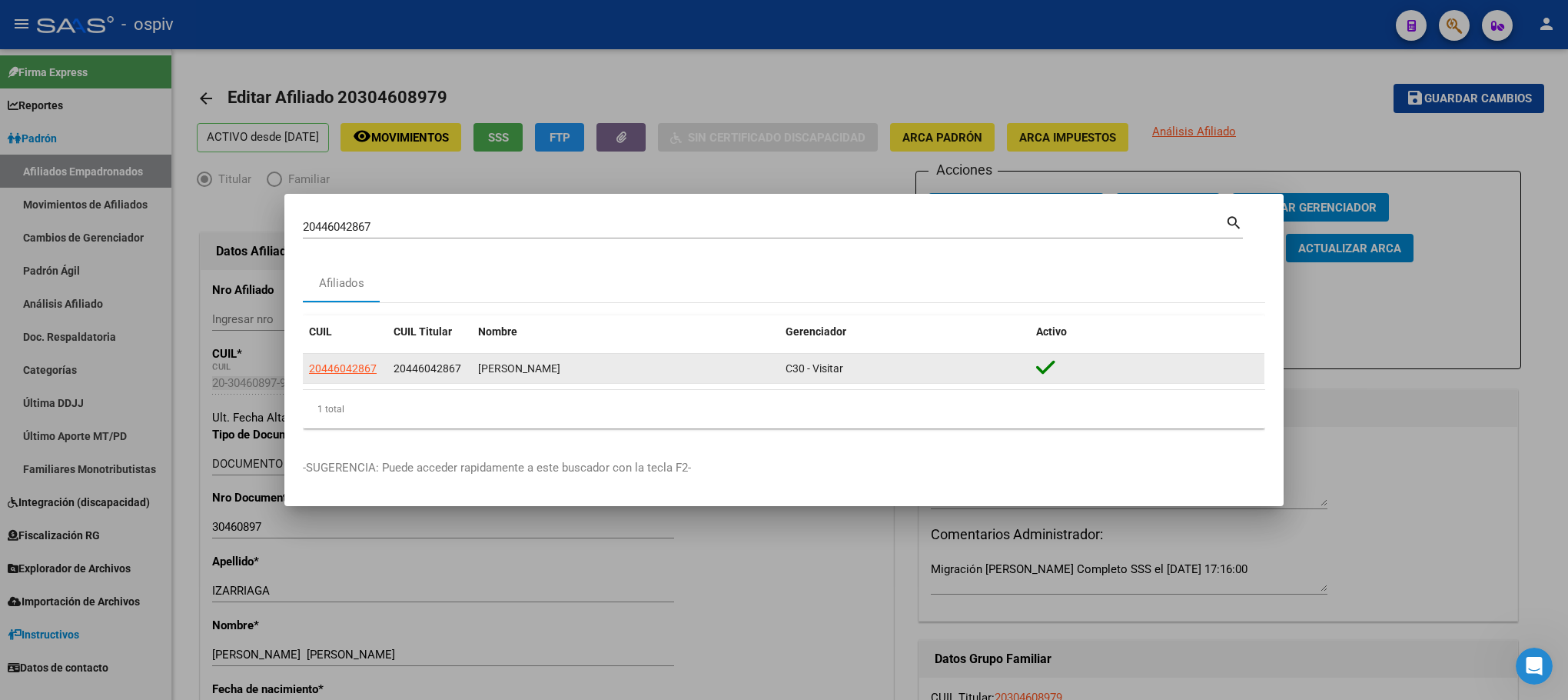
click at [332, 374] on app-link-go-to "20446042867" at bounding box center [343, 368] width 68 height 18
click at [339, 374] on app-link-go-to "20446042867" at bounding box center [343, 368] width 68 height 18
click at [343, 367] on span "20446042867" at bounding box center [343, 368] width 68 height 12
type textarea "20446042867"
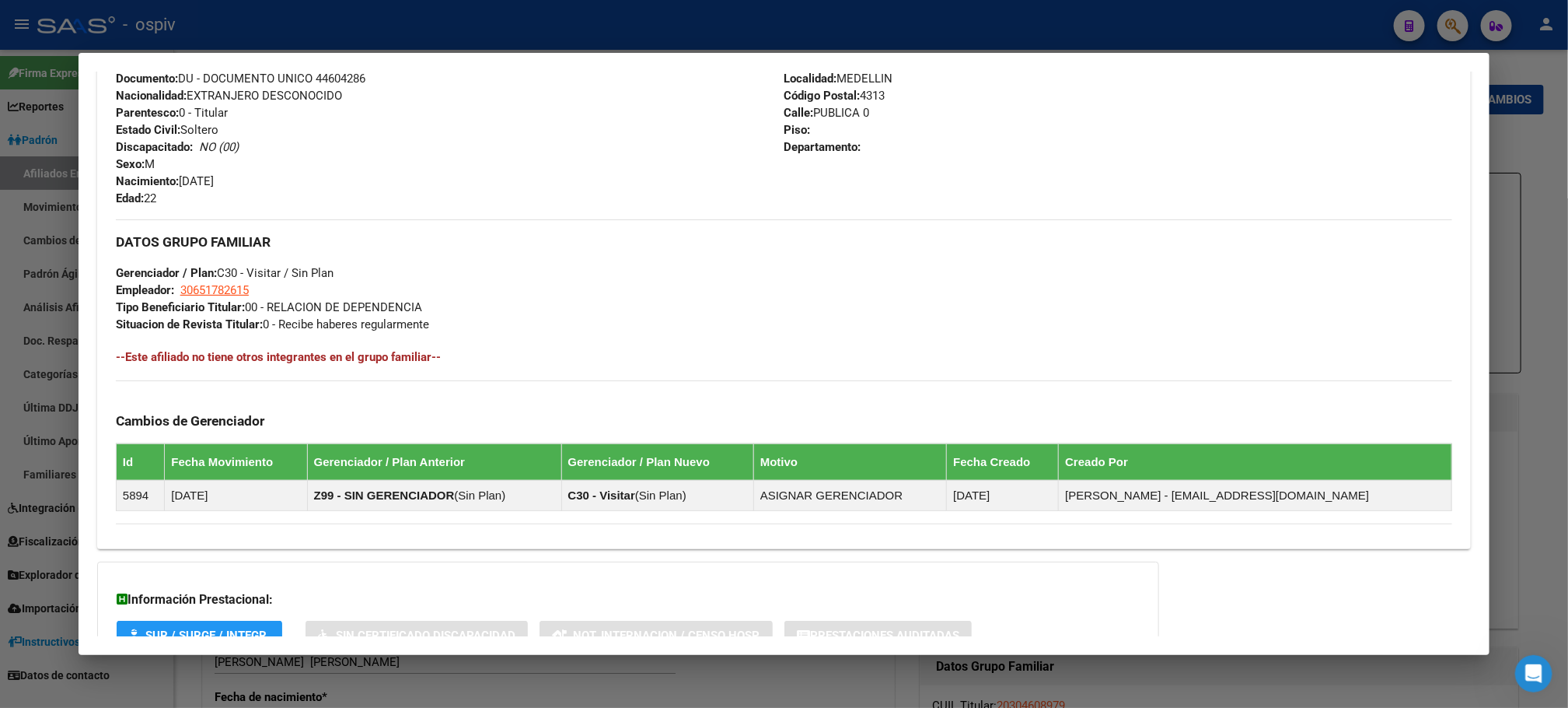
scroll to position [502, 0]
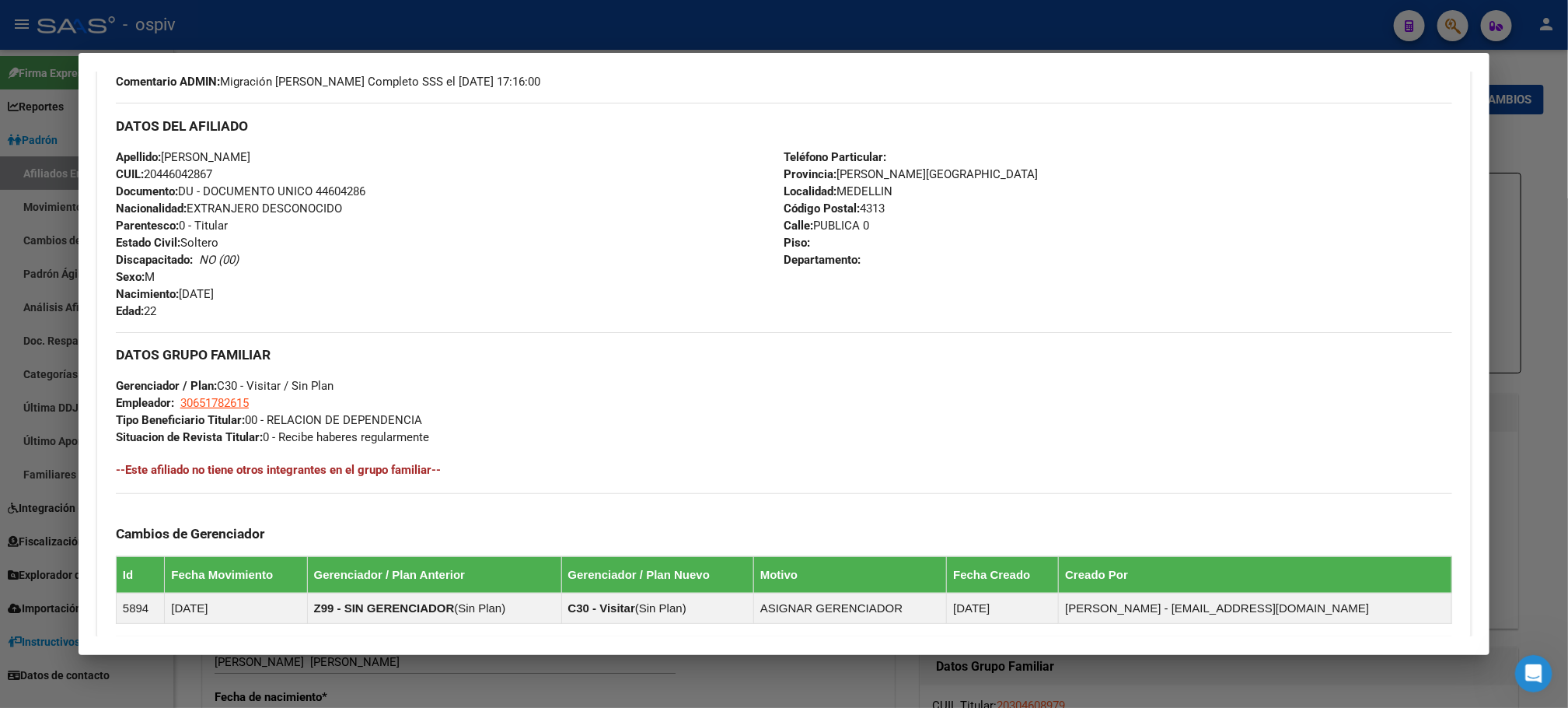
drag, startPoint x: 1458, startPoint y: 33, endPoint x: 437, endPoint y: 132, distance: 1025.8
click at [1408, 33] on div at bounding box center [784, 354] width 1568 height 708
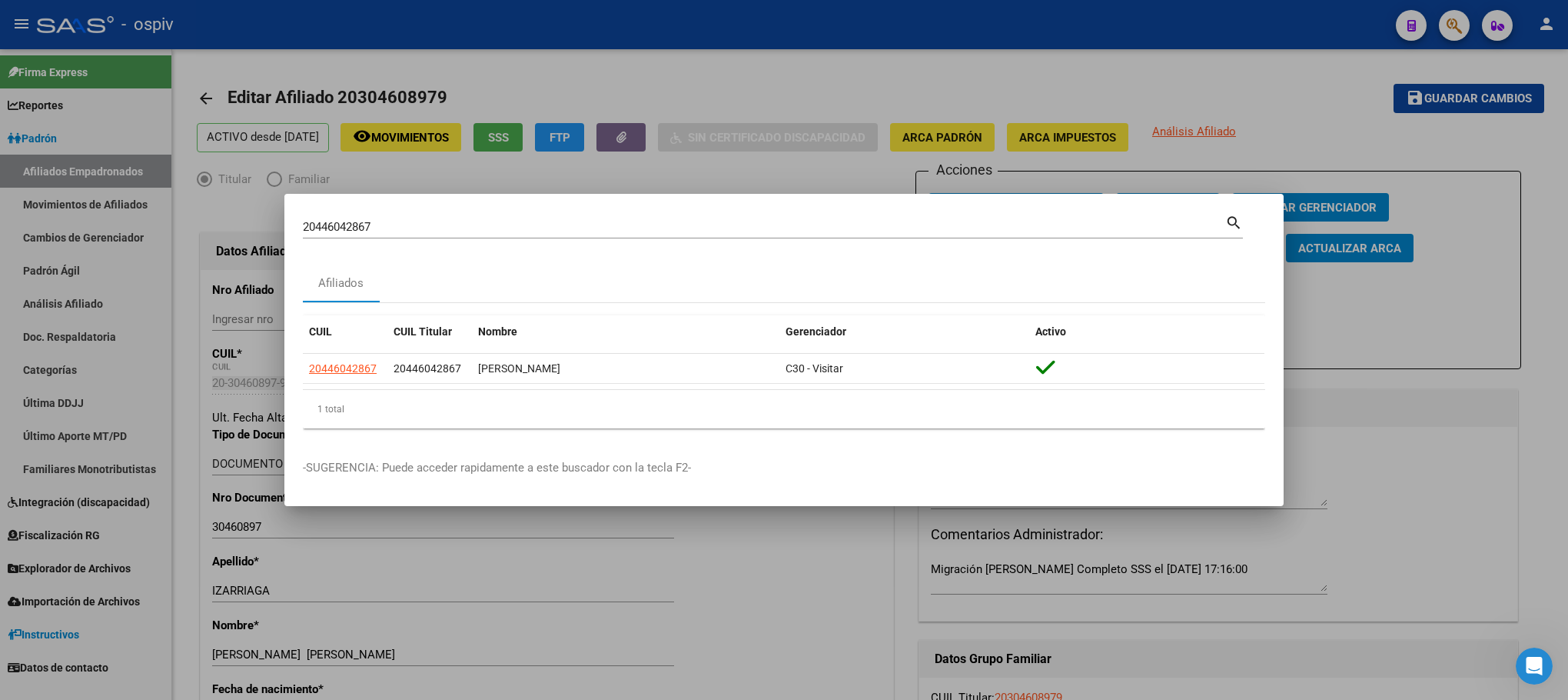
drag, startPoint x: 365, startPoint y: 218, endPoint x: 279, endPoint y: 206, distance: 86.8
click at [279, 206] on div "20446042867 Buscar (apellido, dni, cuil, nro traspaso, cuit, obra social) searc…" at bounding box center [784, 350] width 1568 height 700
drag, startPoint x: 390, startPoint y: 222, endPoint x: 155, endPoint y: 162, distance: 242.5
click at [155, 162] on div "20446042867 Buscar (apellido, dni, cuil, nro traspaso, cuit, obra social) searc…" at bounding box center [784, 350] width 1568 height 700
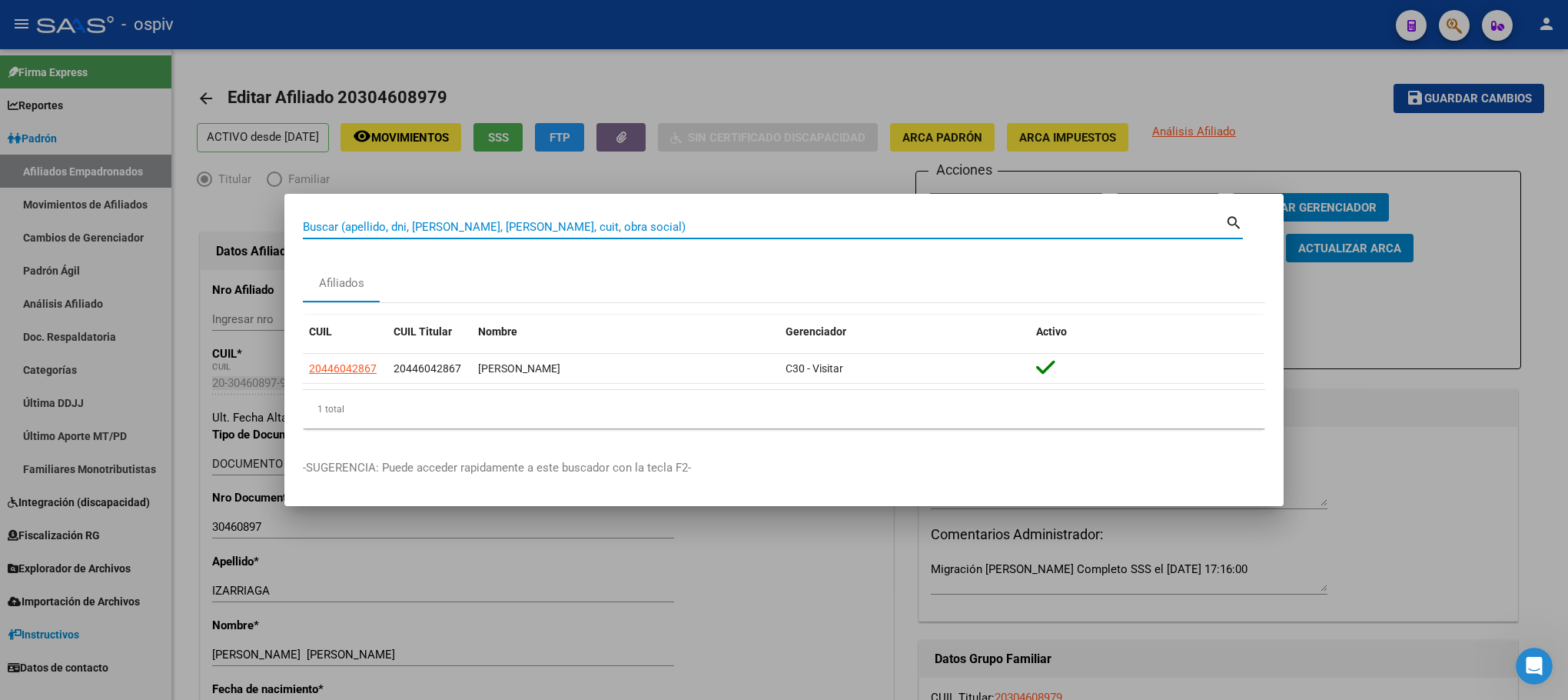
paste input "20267246395"
type input "20267246395"
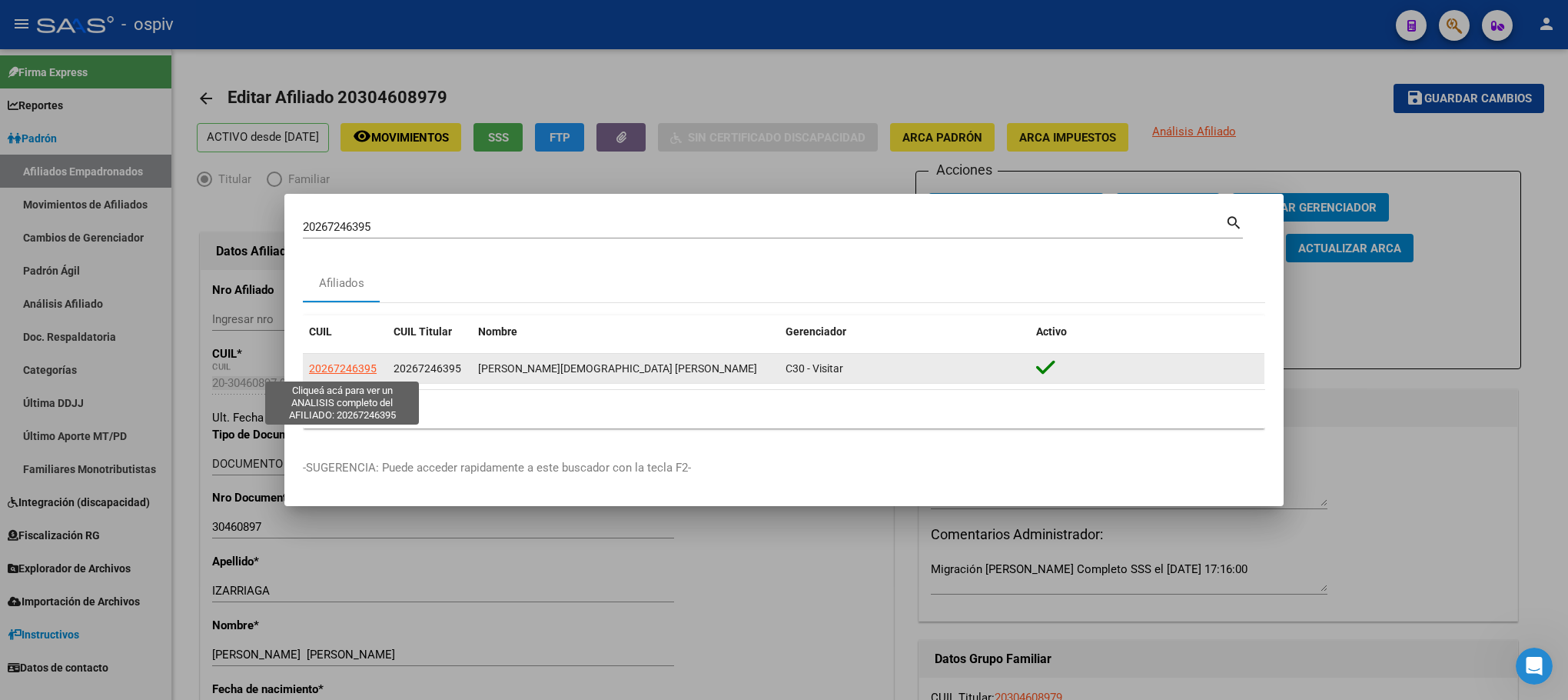
click at [374, 365] on span "20267246395" at bounding box center [343, 368] width 68 height 12
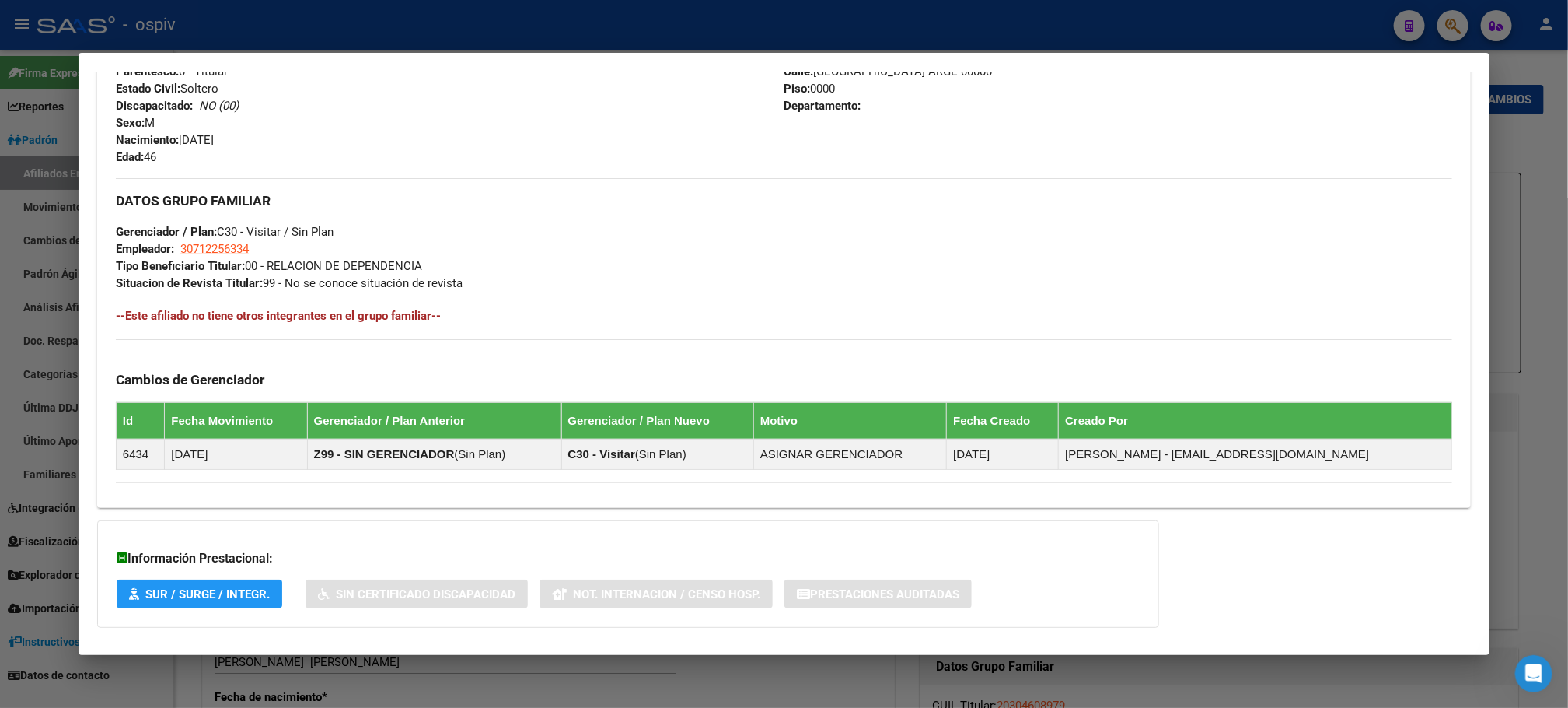
scroll to position [735, 0]
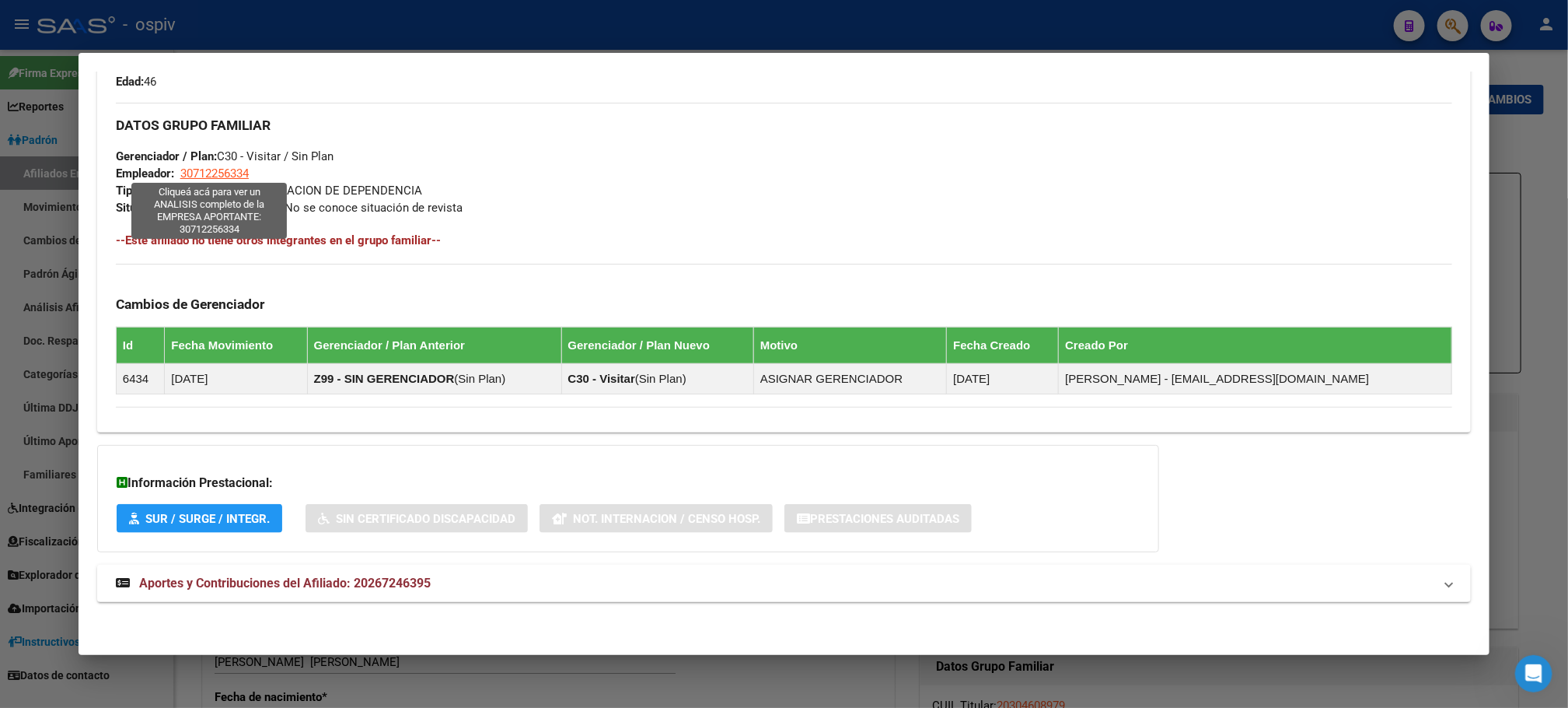
click at [223, 175] on span "30712256334" at bounding box center [215, 174] width 69 height 14
type textarea "30712256334"
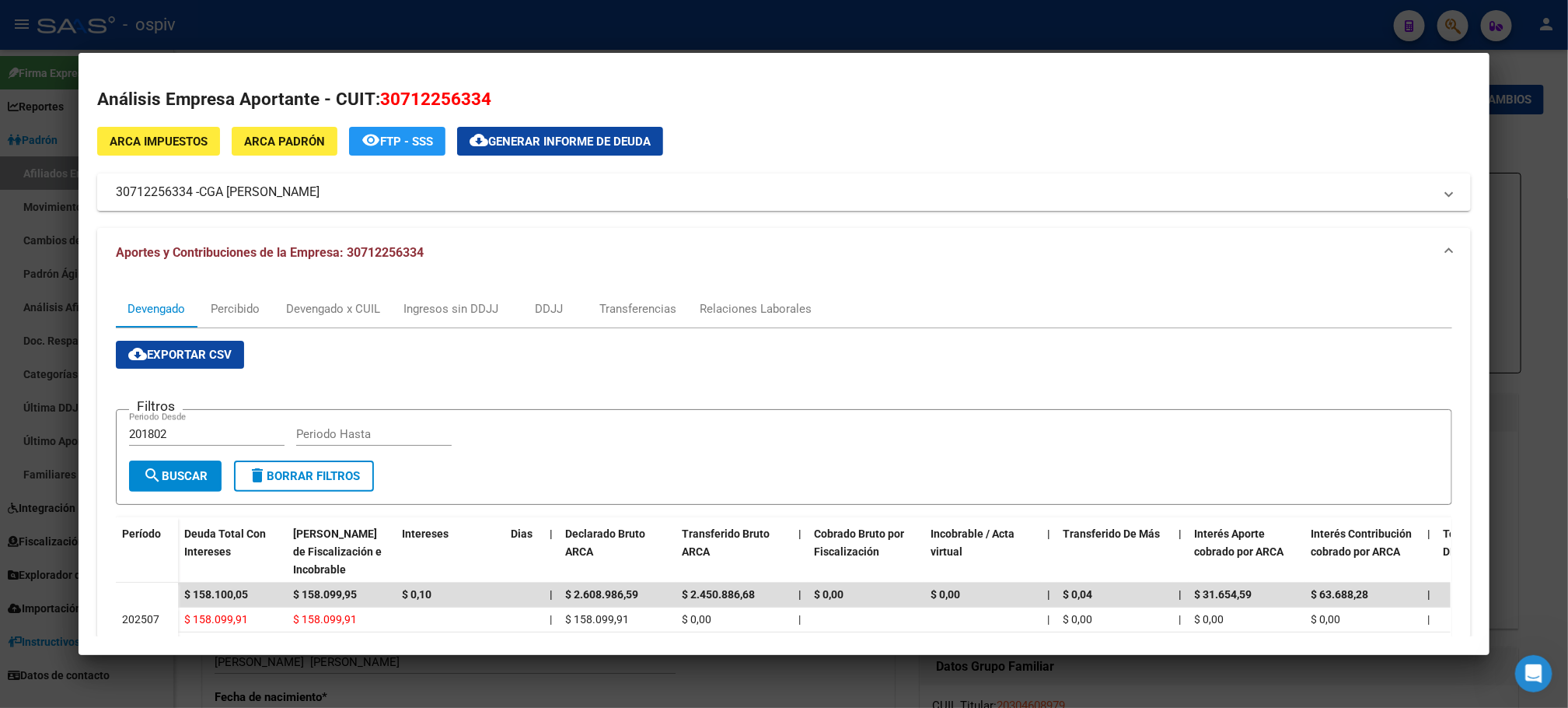
click at [0, 358] on div at bounding box center [784, 354] width 1568 height 708
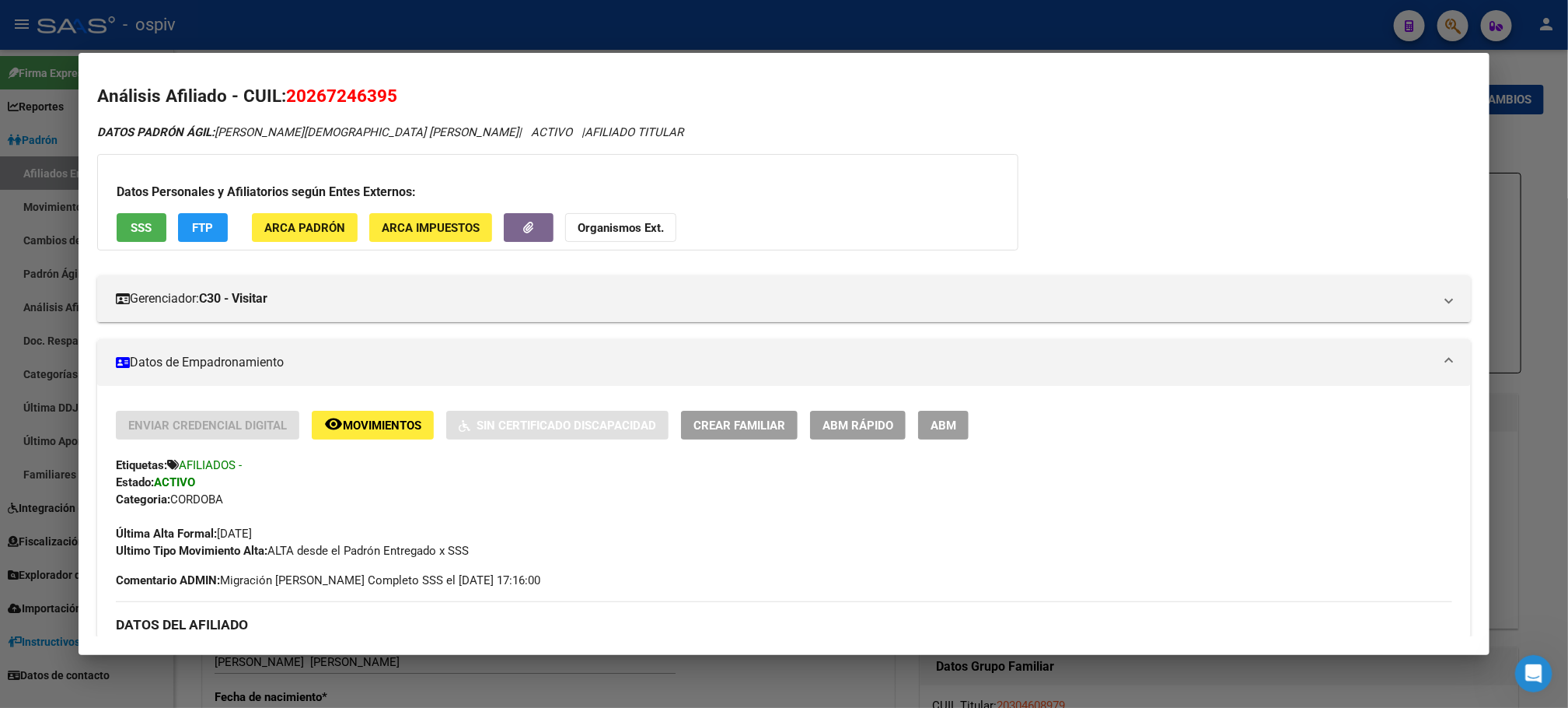
scroll to position [0, 0]
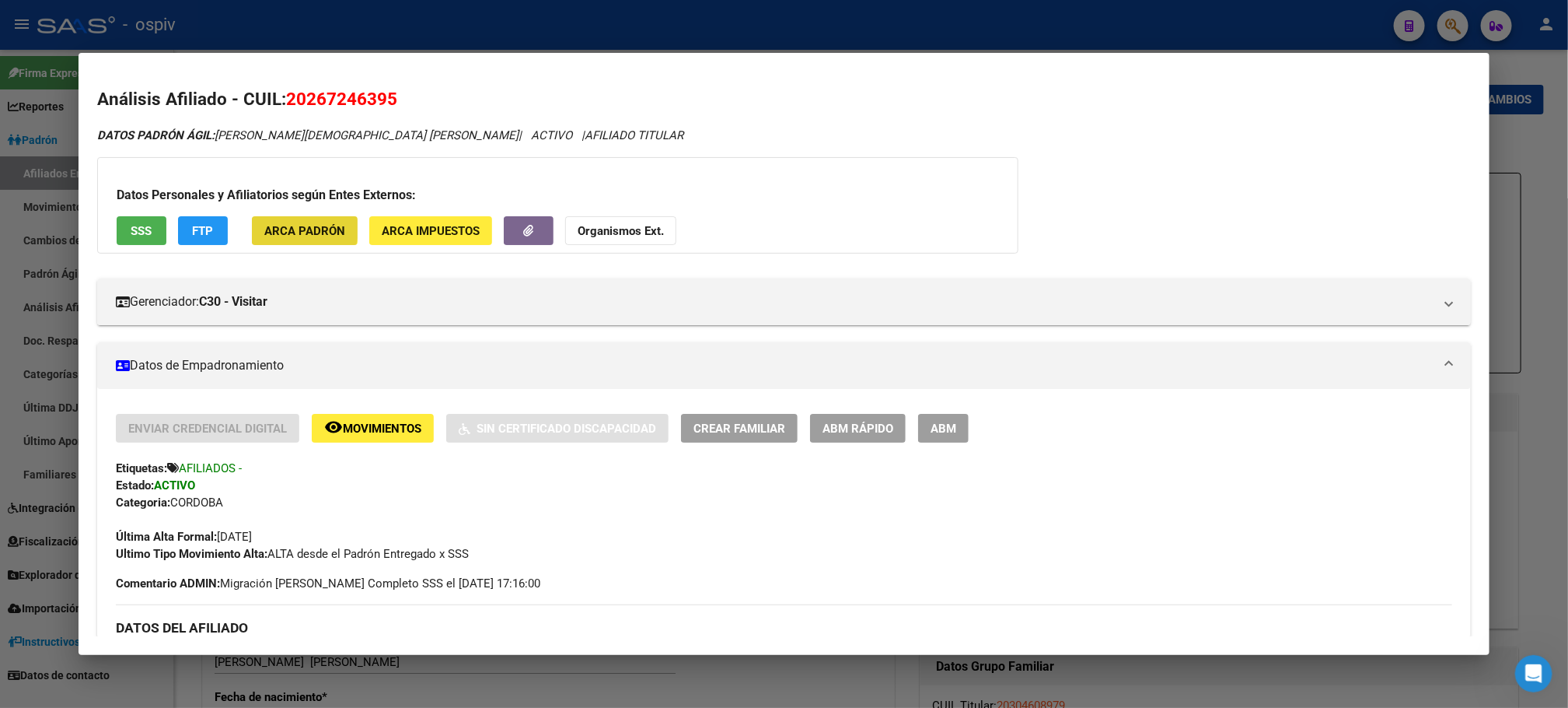
click at [289, 230] on span "ARCA Padrón" at bounding box center [305, 231] width 81 height 14
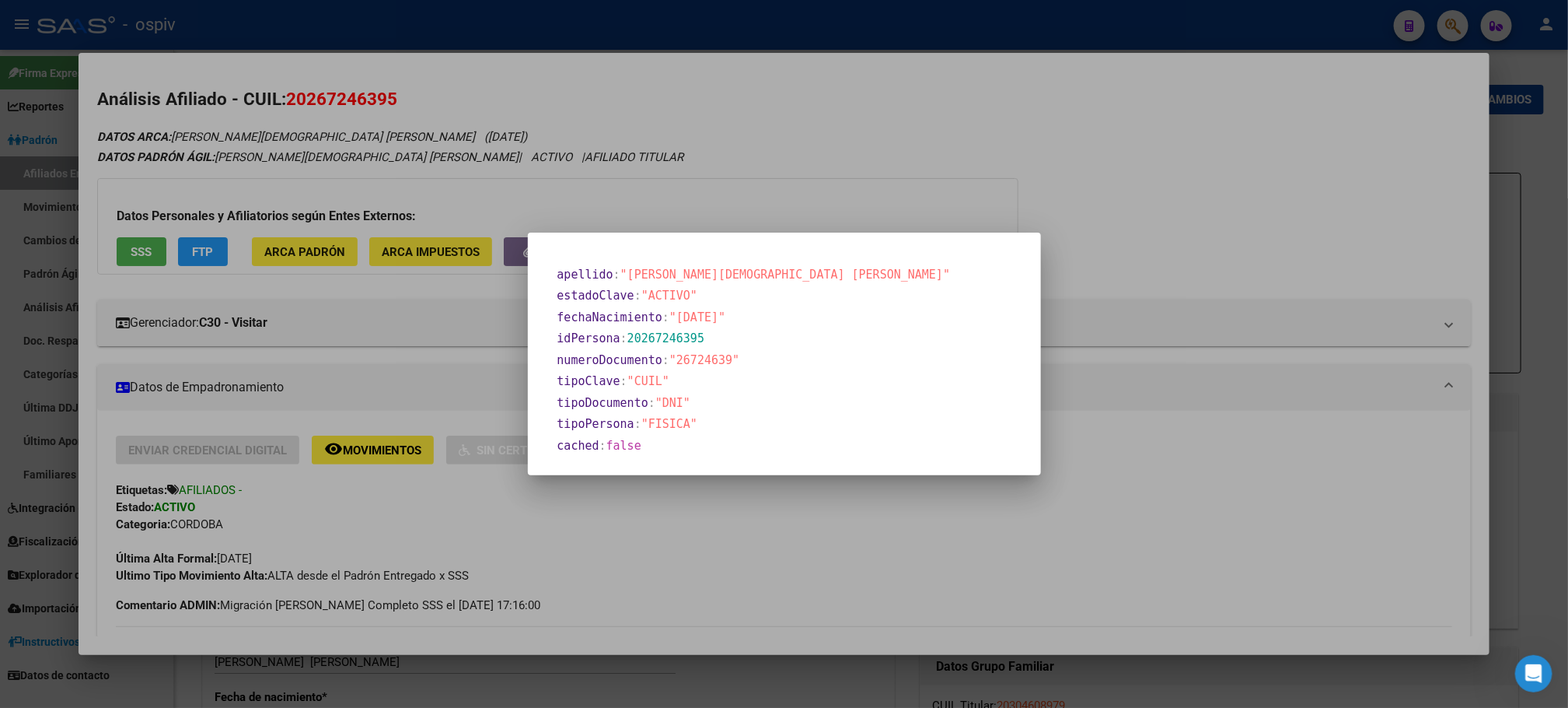
drag, startPoint x: 852, startPoint y: 575, endPoint x: 849, endPoint y: 549, distance: 26.2
click at [852, 560] on div at bounding box center [784, 354] width 1568 height 708
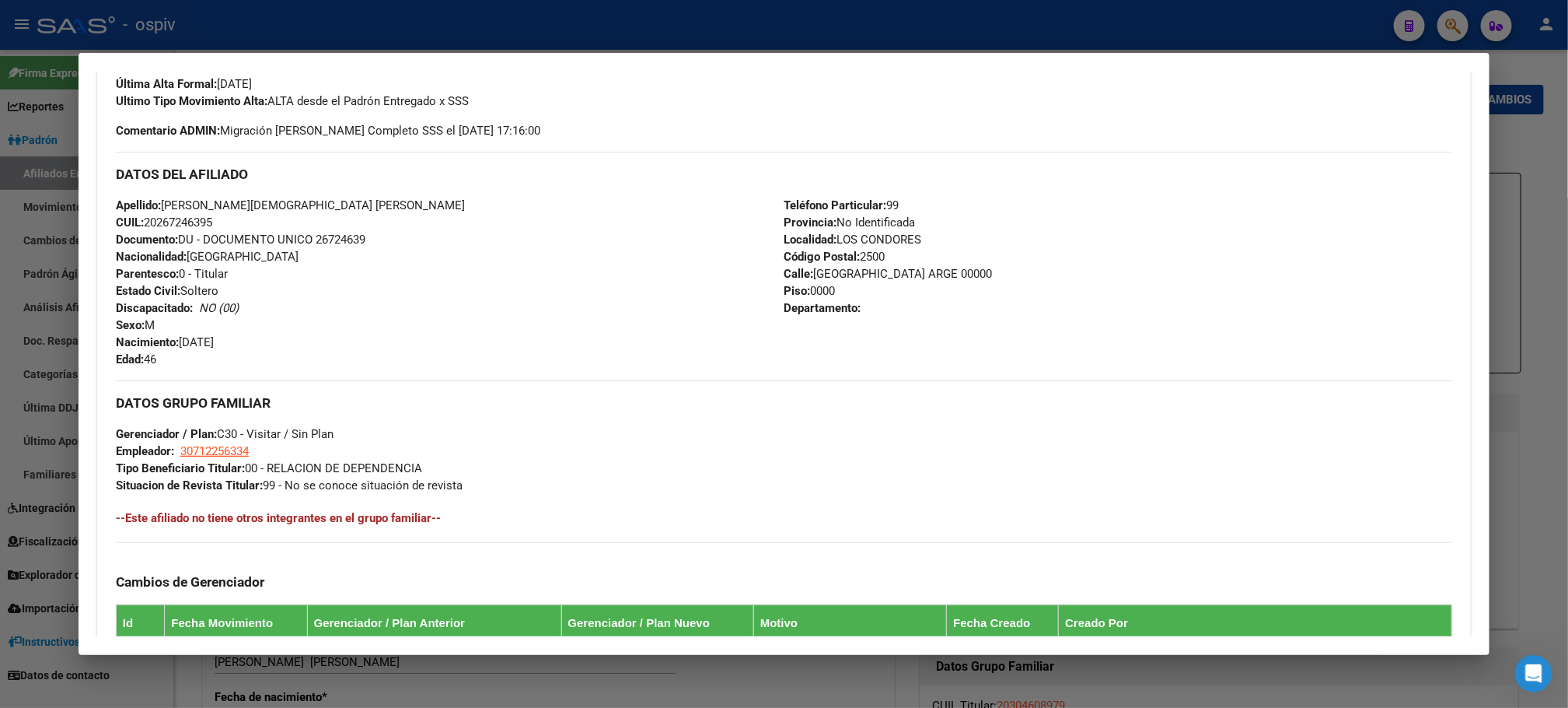
scroll to position [350, 0]
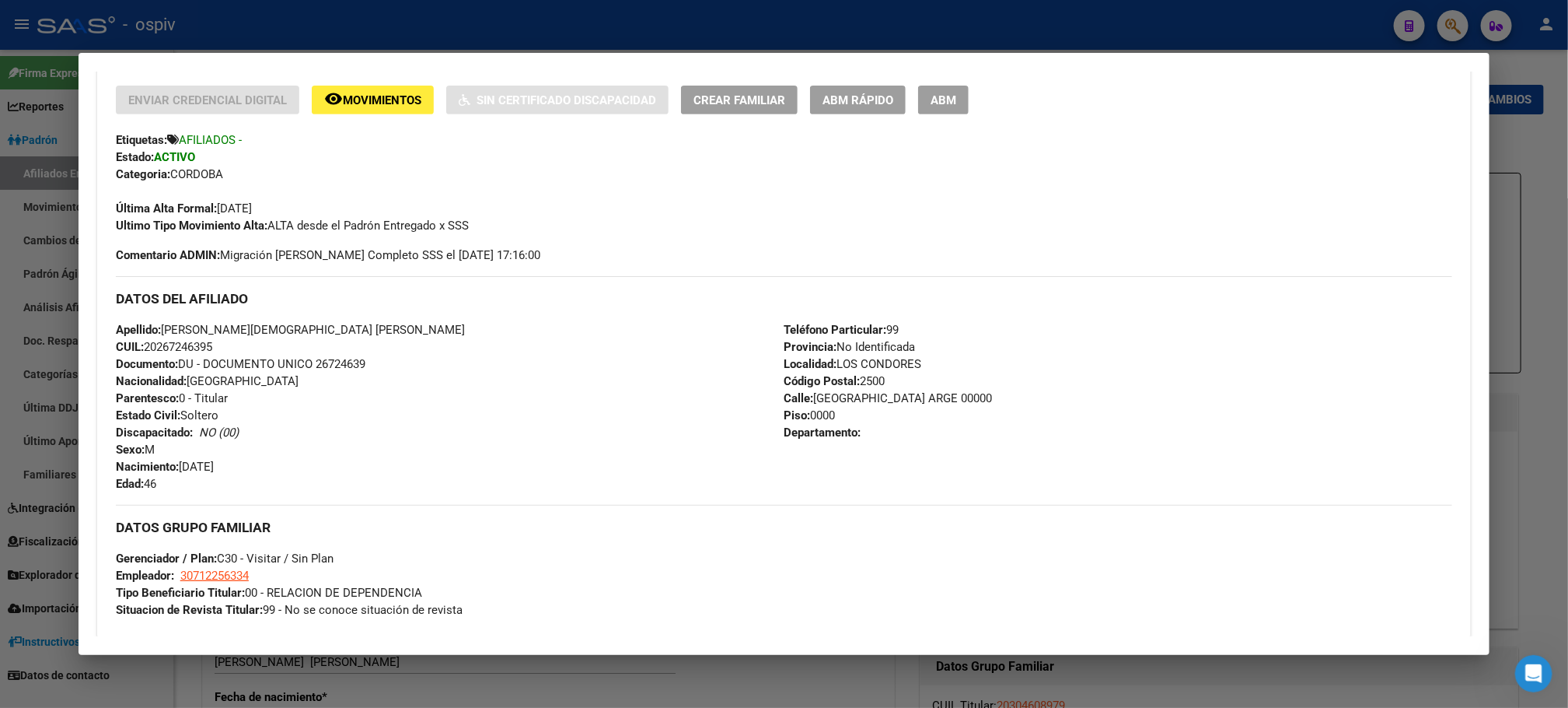
click at [1408, 33] on div at bounding box center [784, 354] width 1568 height 708
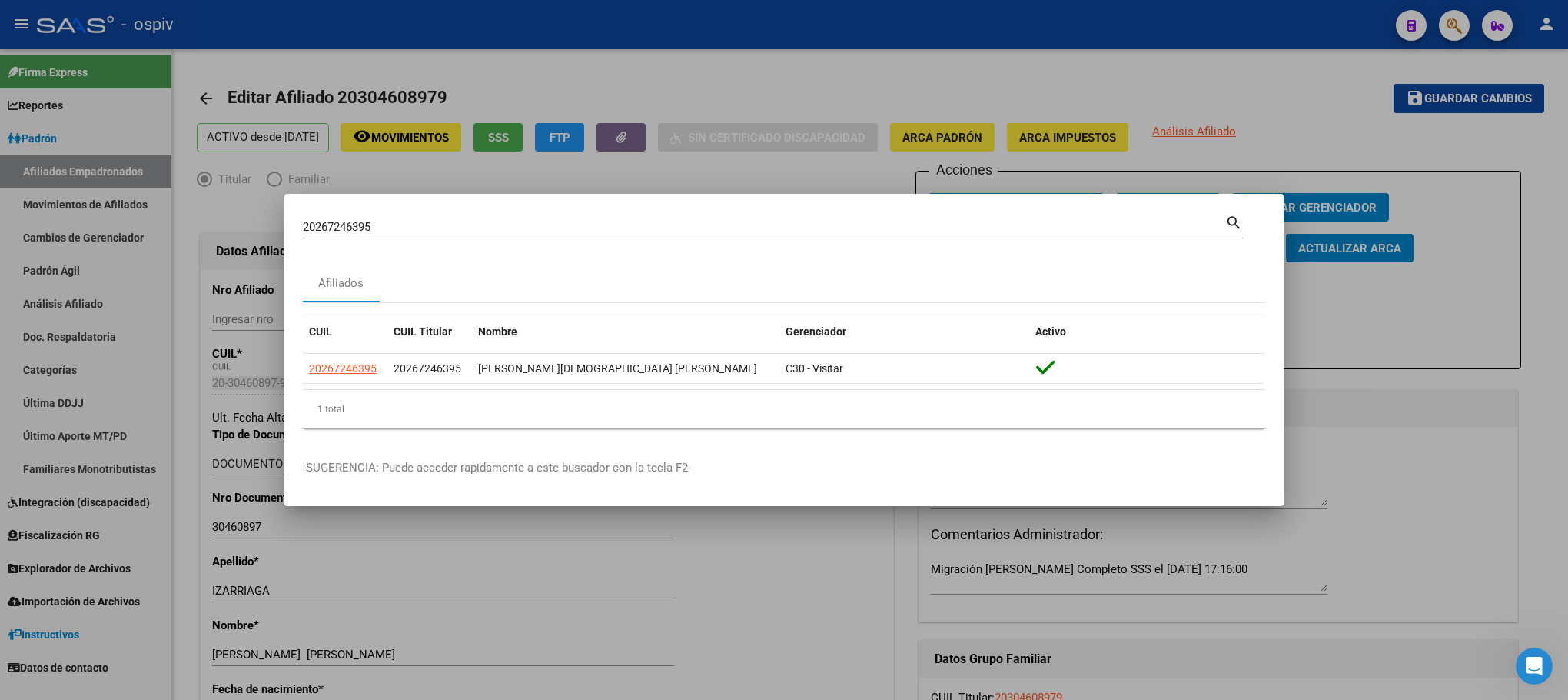
click at [1392, 12] on div at bounding box center [784, 350] width 1568 height 700
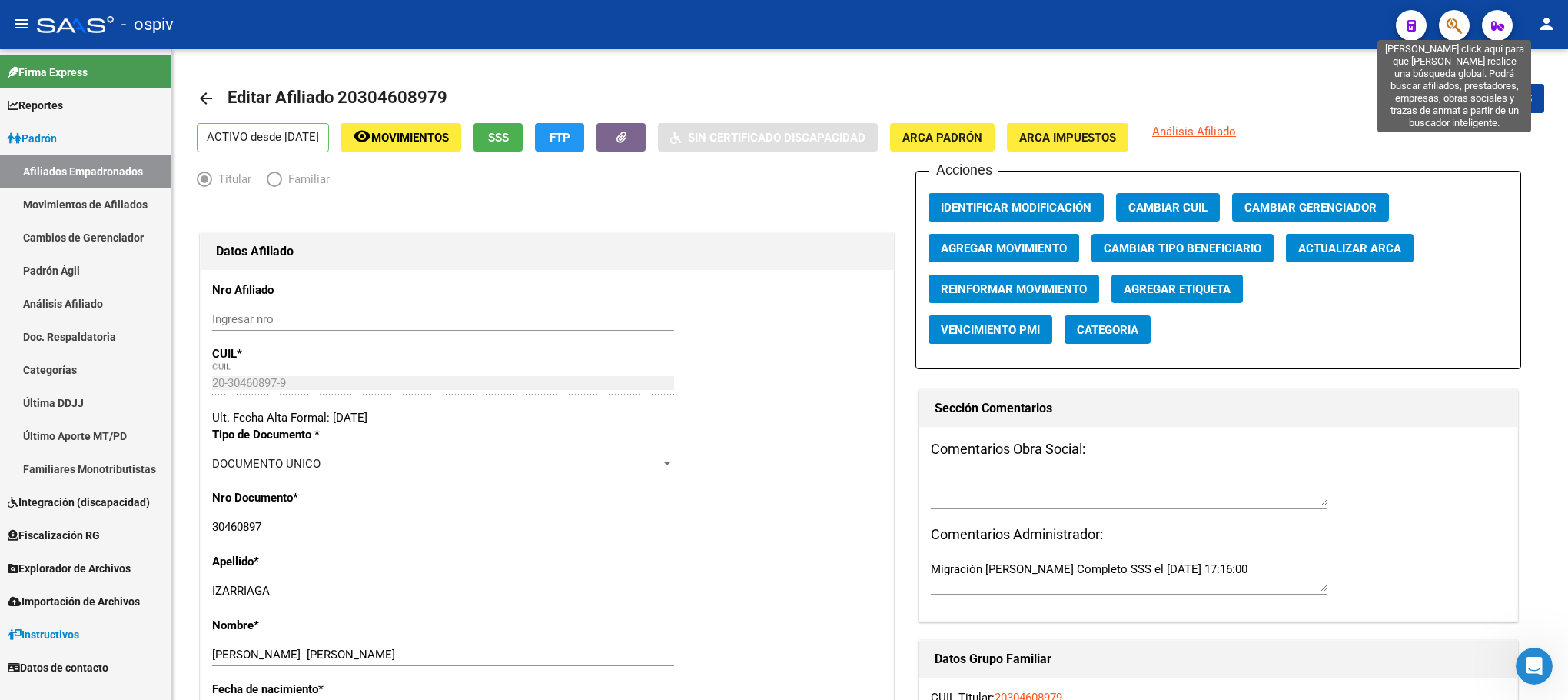
click at [1392, 19] on icon "button" at bounding box center [1454, 25] width 15 height 18
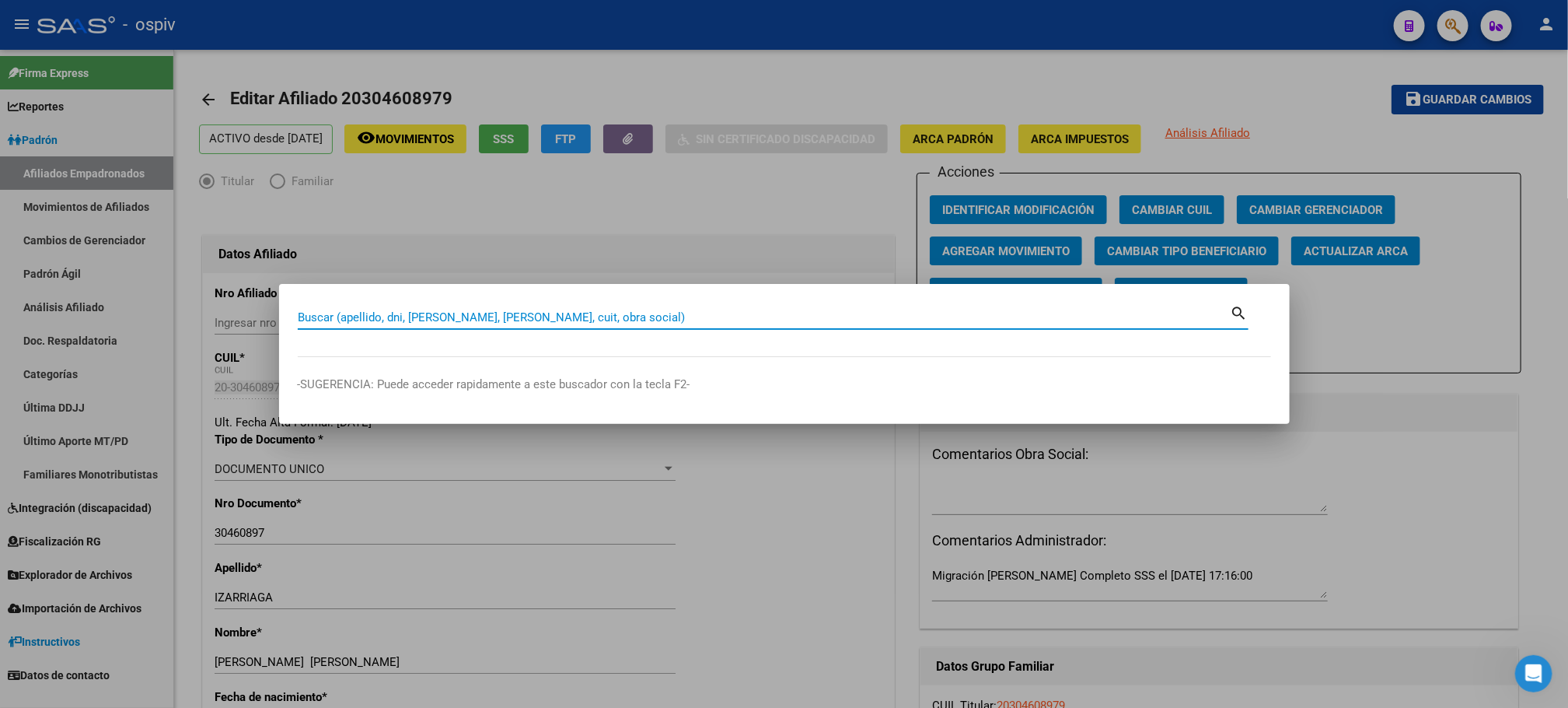
click at [417, 308] on div "Buscar (apellido, dni, [PERSON_NAME], [PERSON_NAME], cuit, obra social)" at bounding box center [764, 317] width 933 height 23
paste input "20185693318"
type input "20185693318"
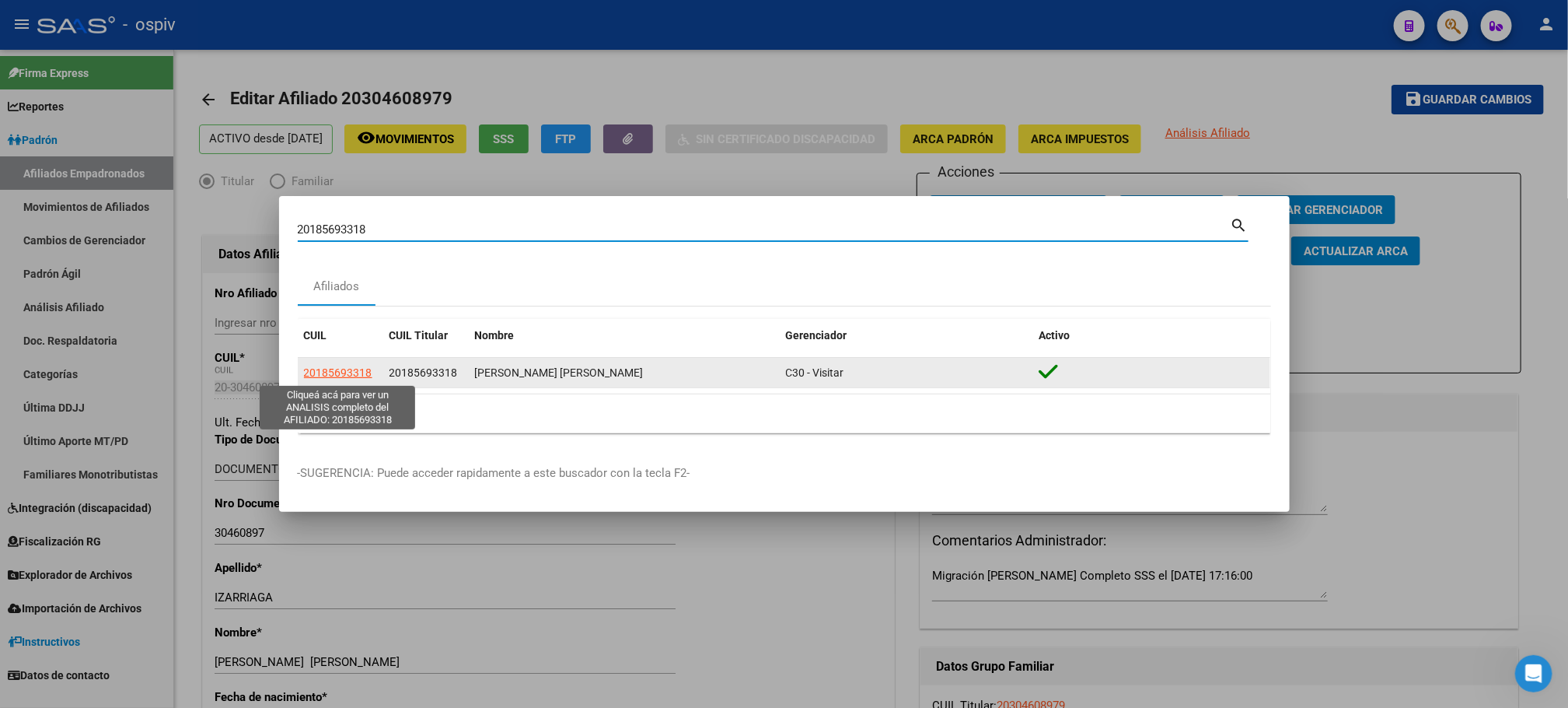
click at [366, 373] on span "20185693318" at bounding box center [338, 372] width 69 height 12
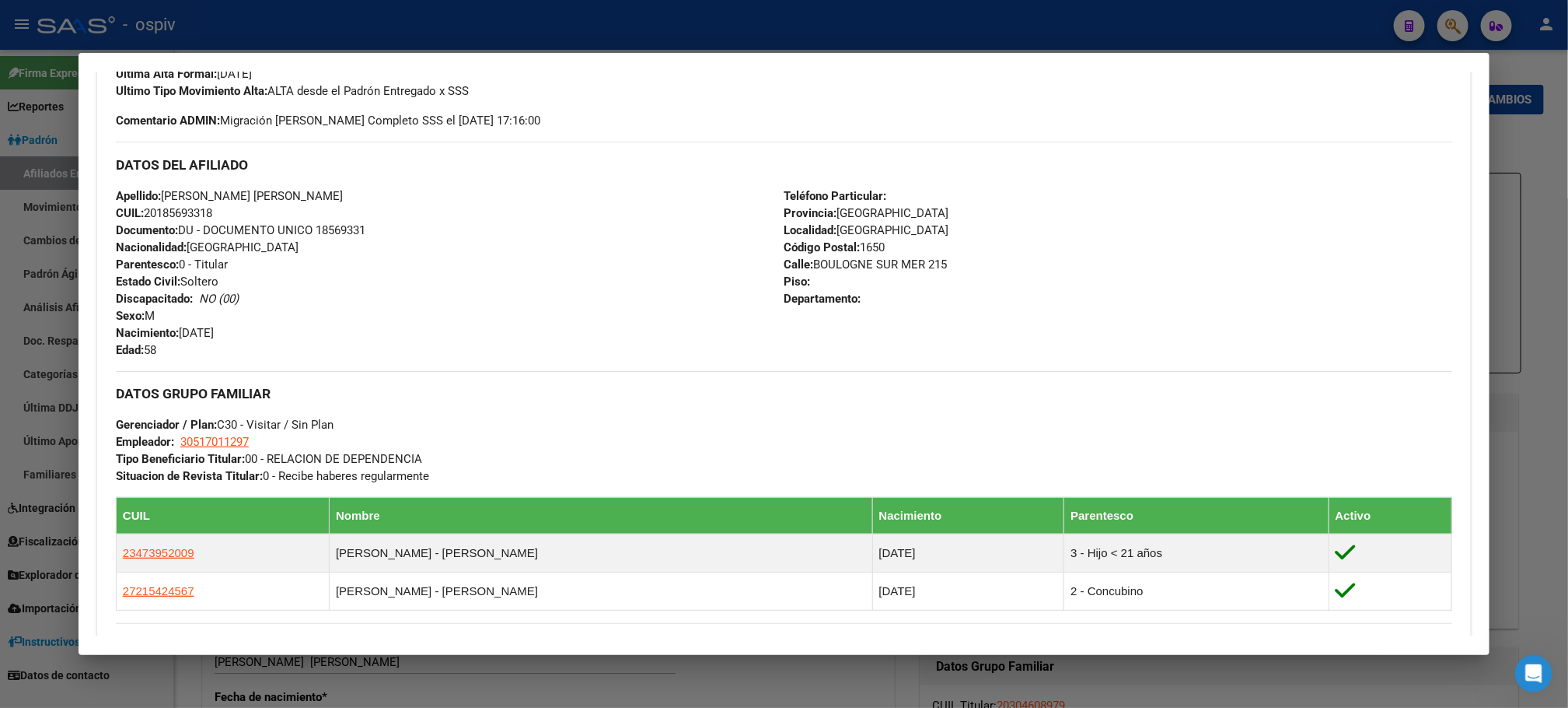
scroll to position [467, 0]
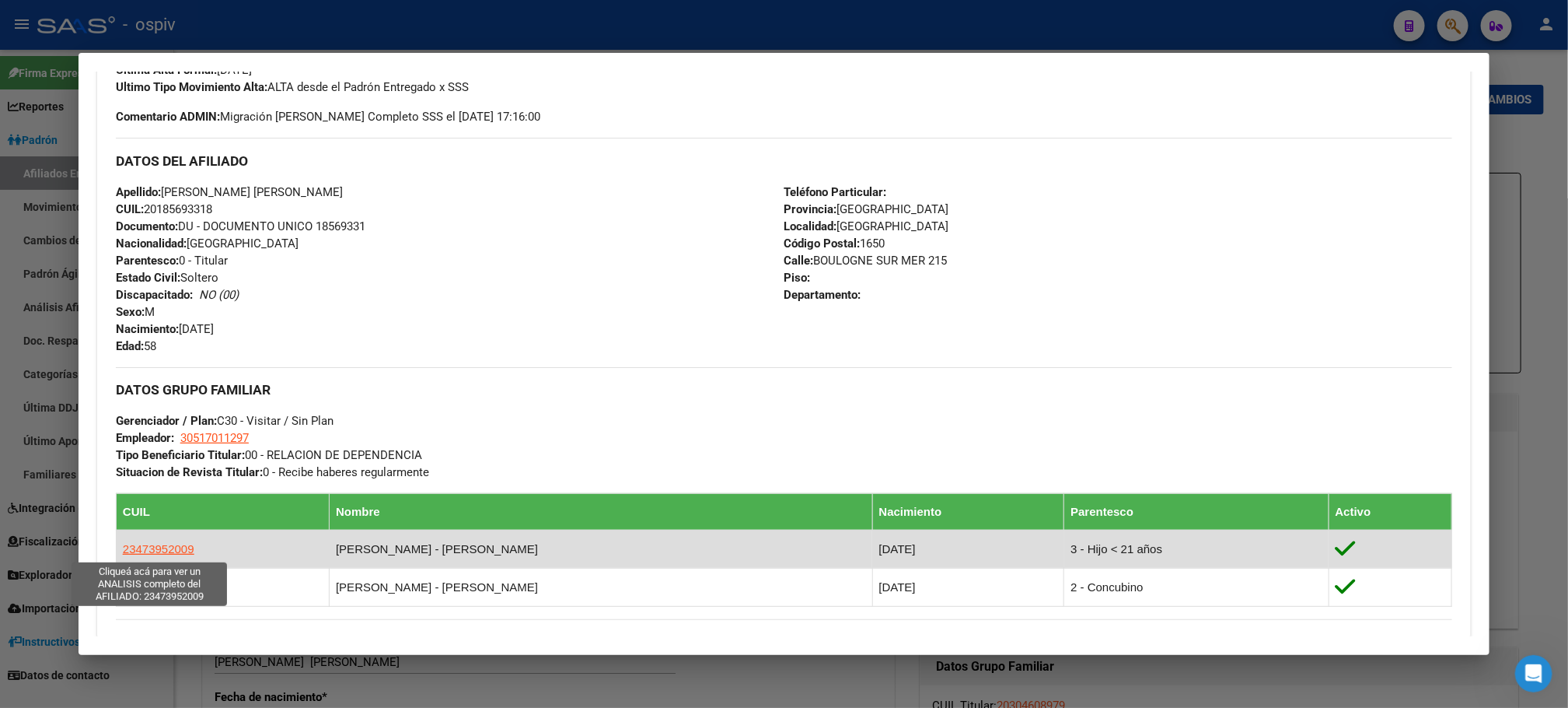
click at [134, 555] on span "23473952009" at bounding box center [159, 548] width 72 height 13
type textarea "23473952009"
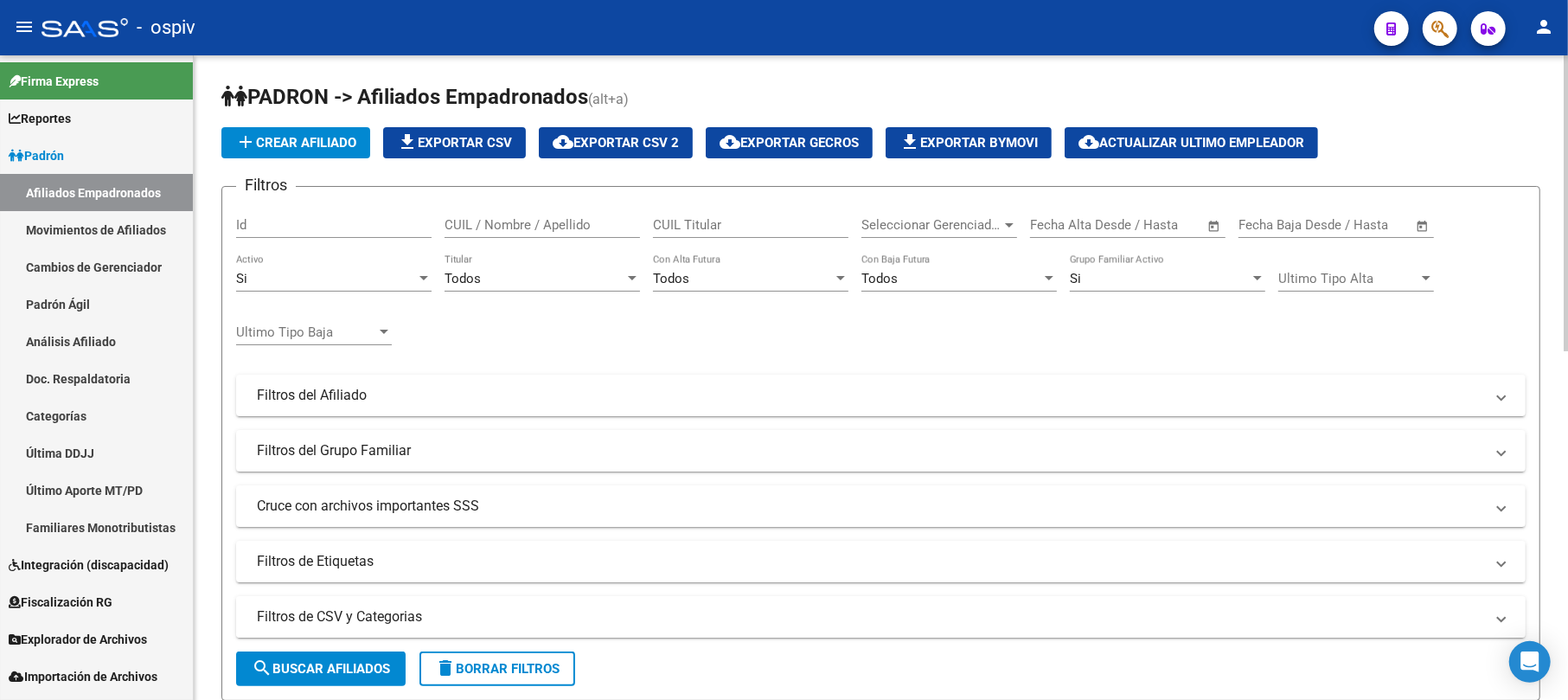
click at [368, 616] on mat-panel-title "Filtros de CSV y Categorias" at bounding box center [871, 617] width 1228 height 19
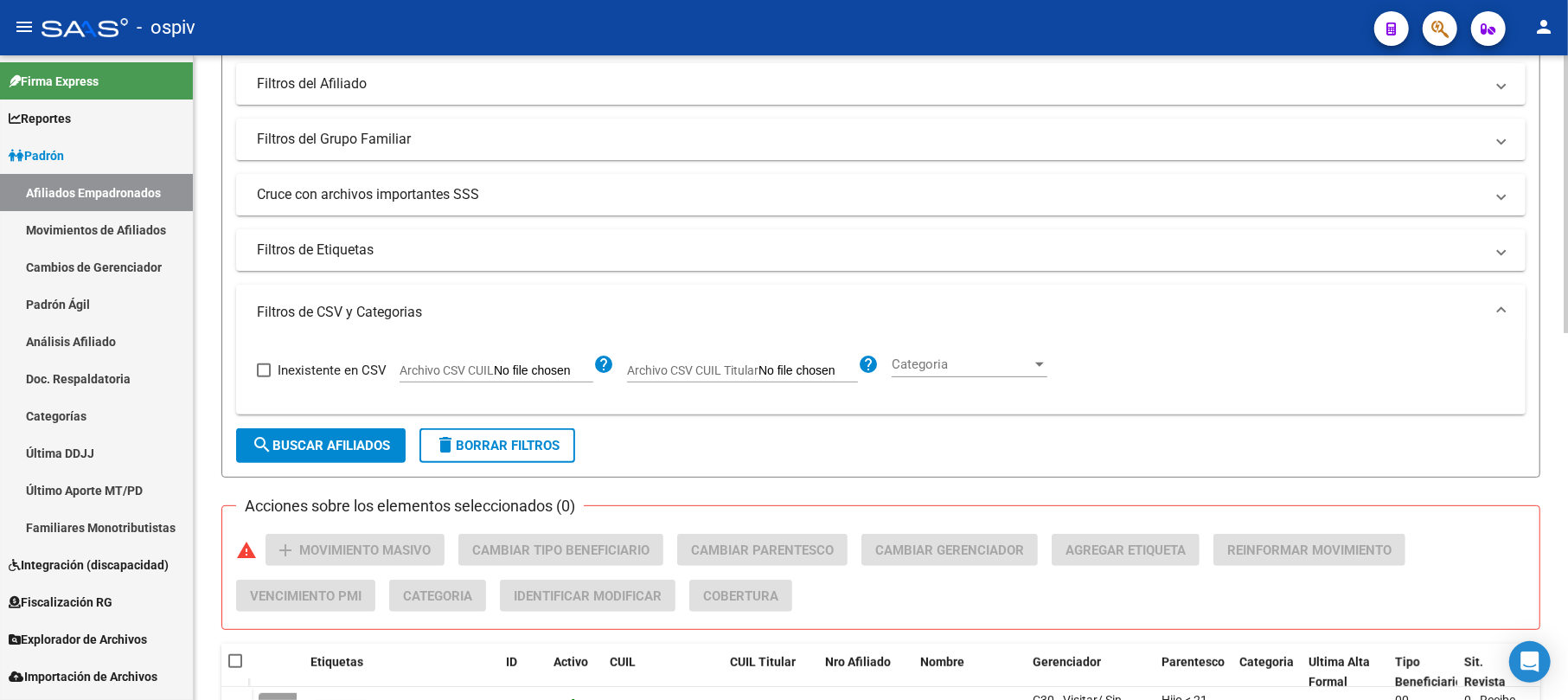
scroll to position [346, 0]
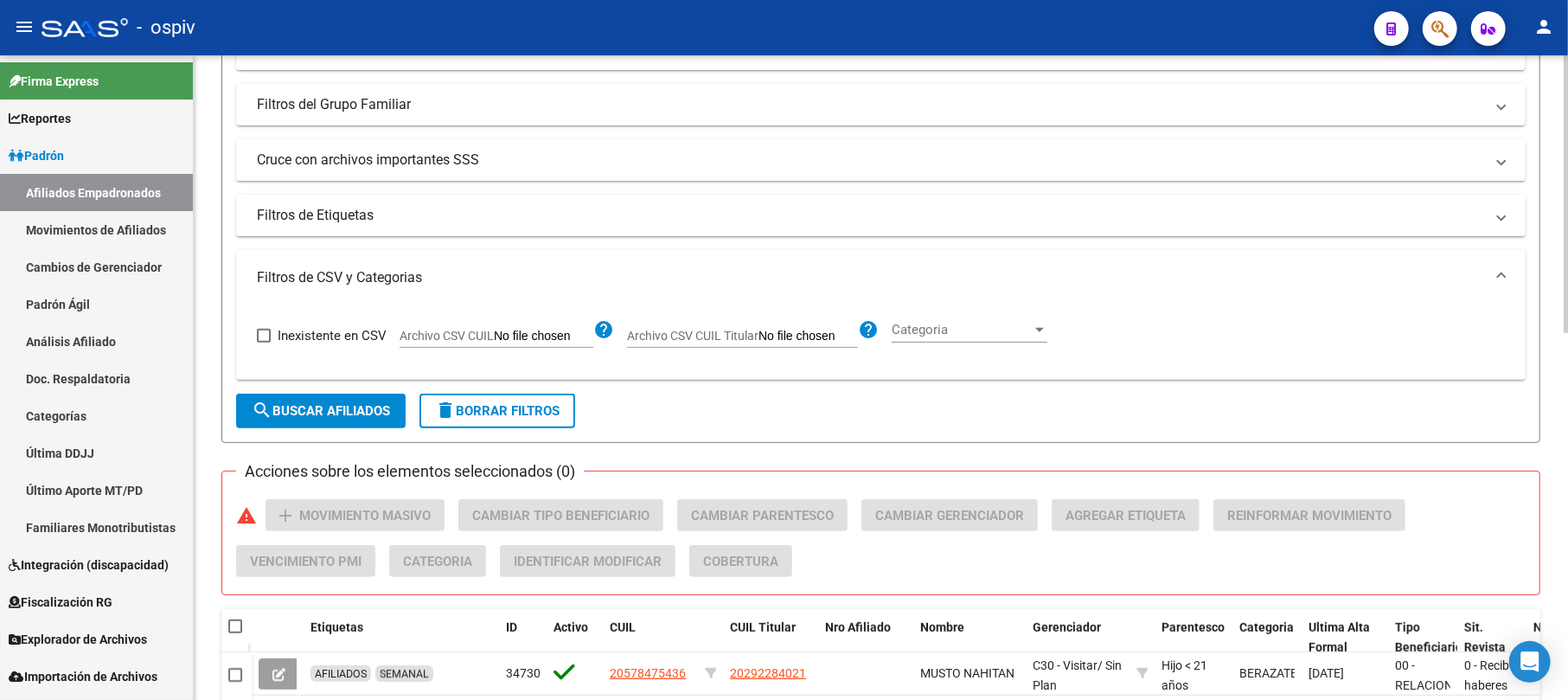
click at [564, 333] on input "Archivo CSV CUIL" at bounding box center [543, 336] width 100 height 16
type input "C:\fakepath\SAN JUAN.csv"
click at [302, 399] on button "search Buscar Afiliados" at bounding box center [321, 411] width 170 height 35
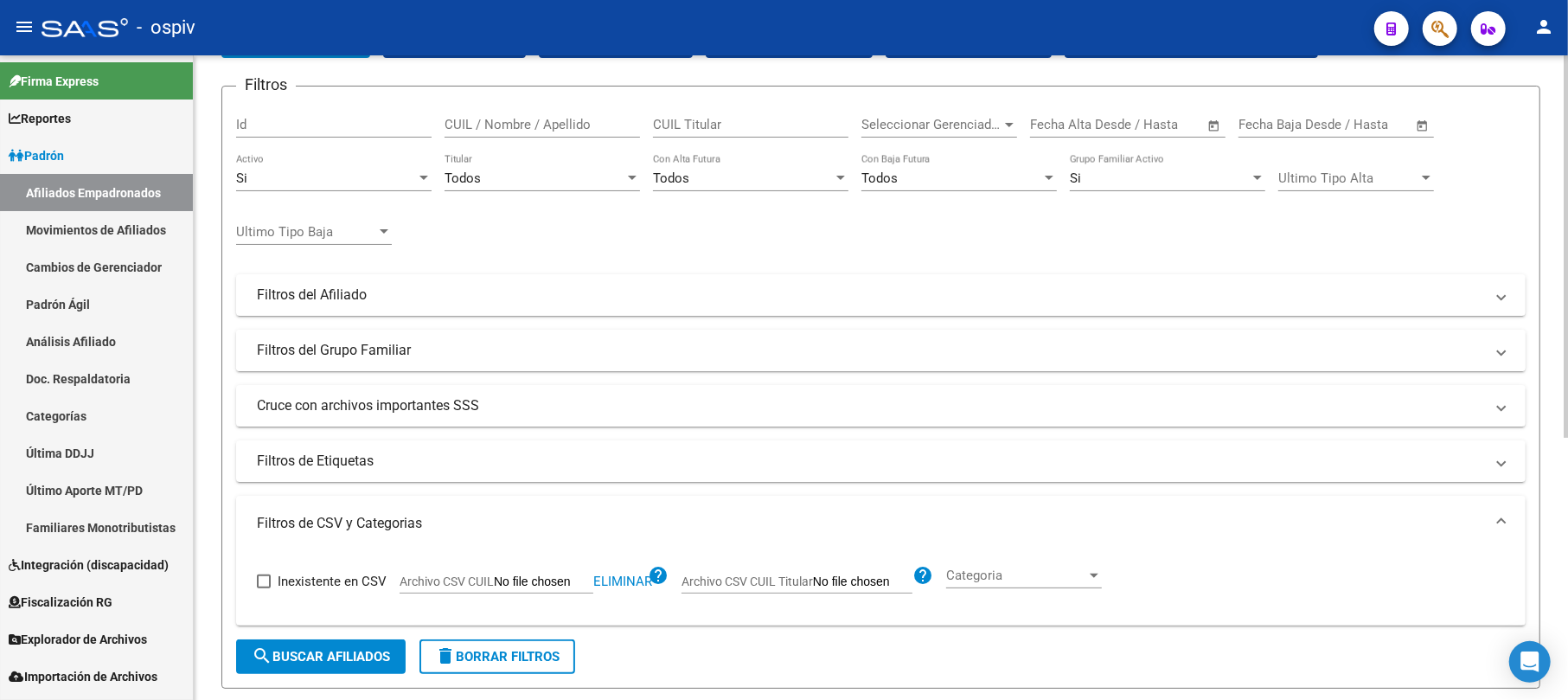
scroll to position [97, 0]
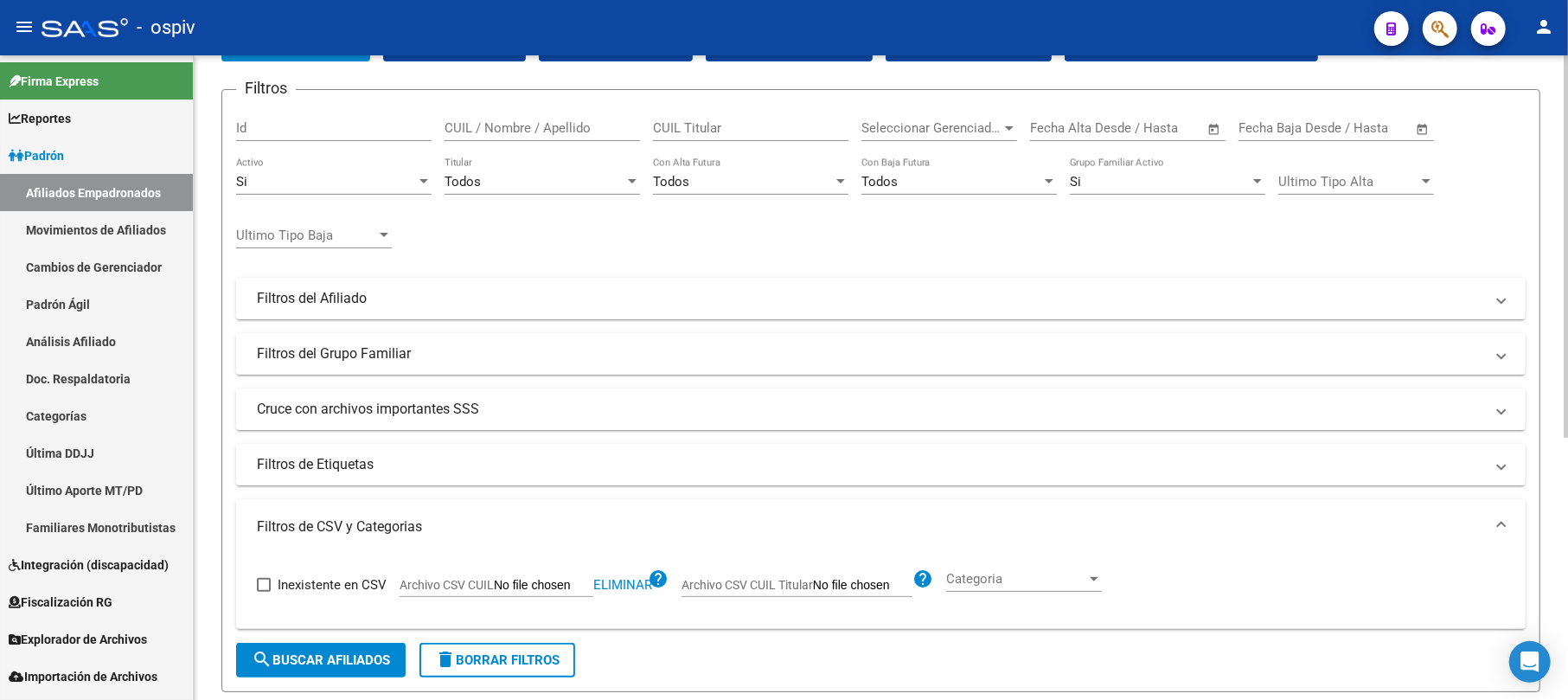
click at [521, 575] on app-file-filter "Archivo CSV CUIL Eliminar help" at bounding box center [534, 581] width 269 height 26
click at [521, 580] on input "Archivo CSV CUIL" at bounding box center [543, 586] width 100 height 16
type input "C:\fakepath\SAN JUAN.csv"
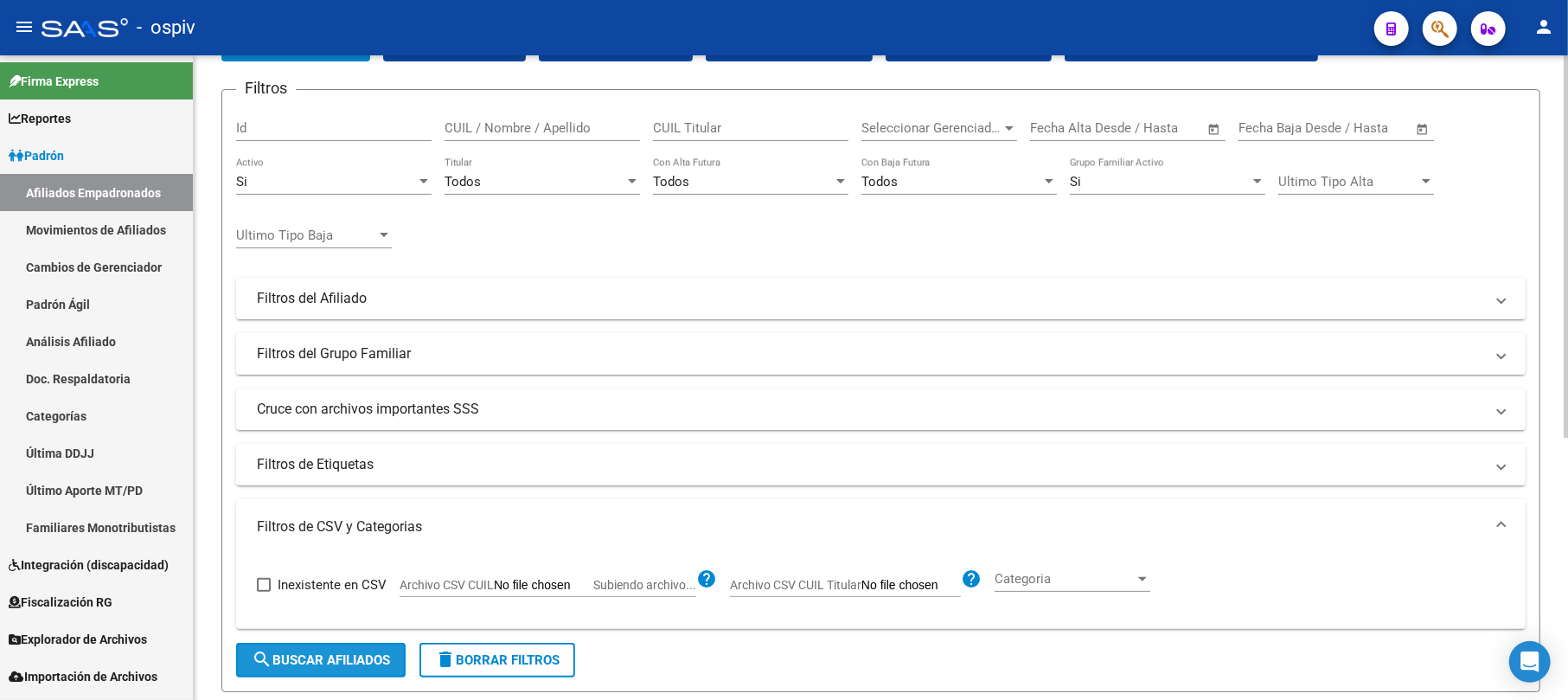
click at [358, 658] on span "search Buscar Afiliados" at bounding box center [321, 660] width 139 height 16
click at [1049, 580] on span "Categoria" at bounding box center [1065, 579] width 140 height 16
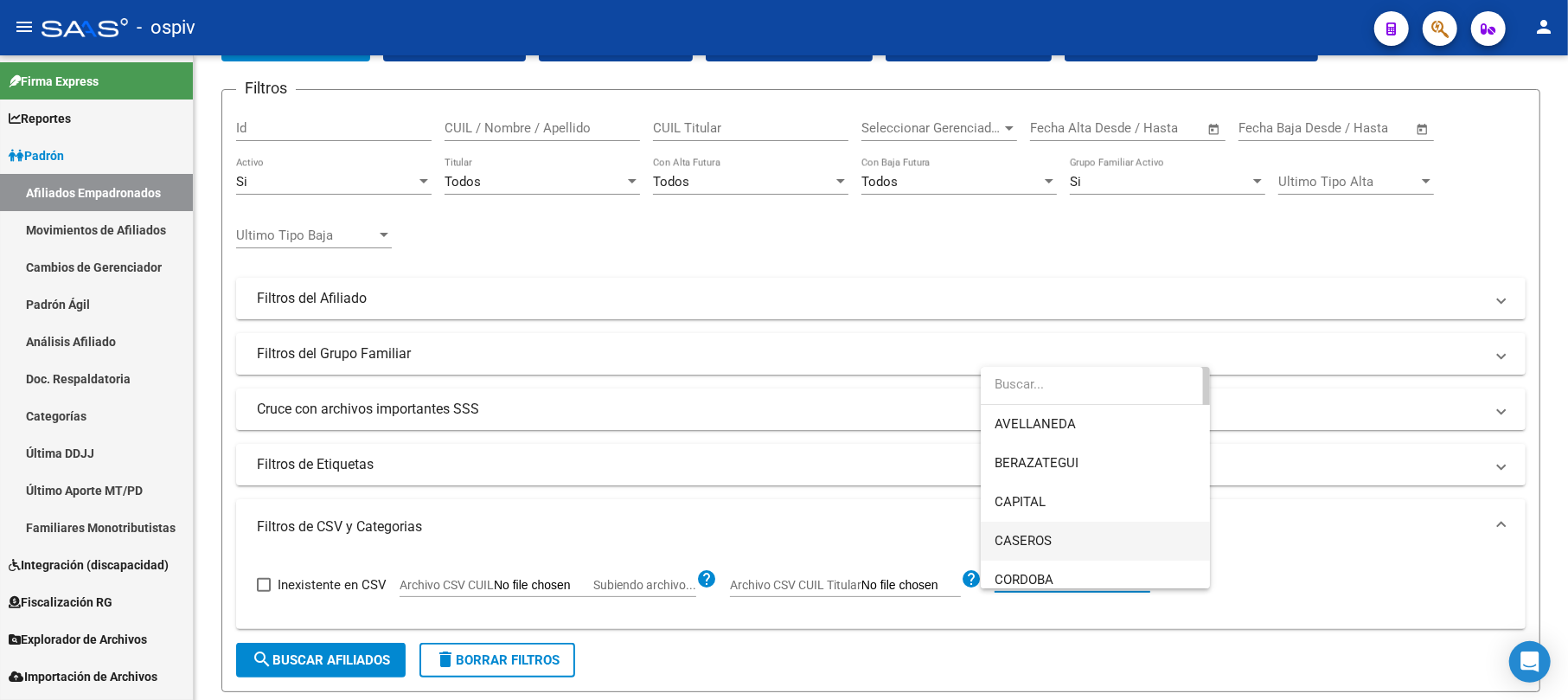
scroll to position [0, 0]
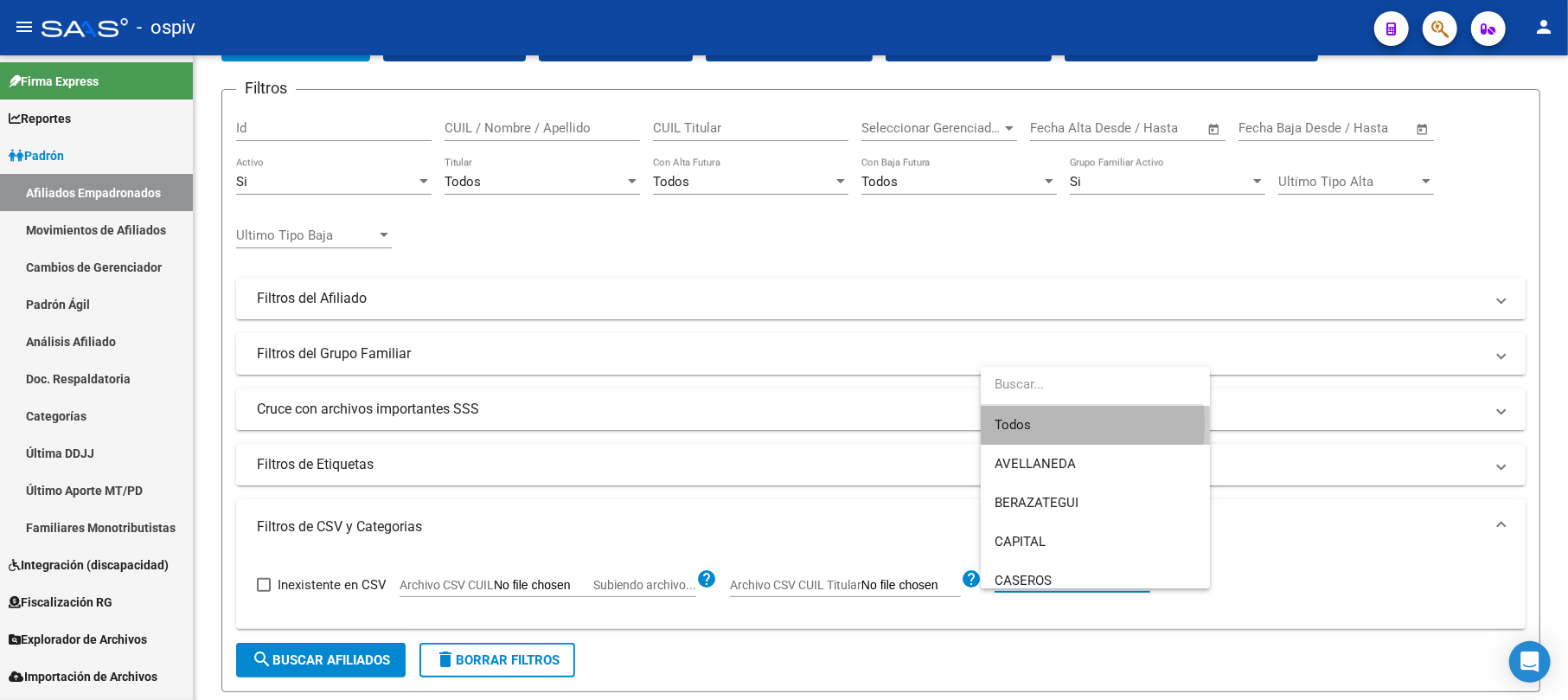
click at [1027, 422] on span "Todos" at bounding box center [1095, 425] width 202 height 39
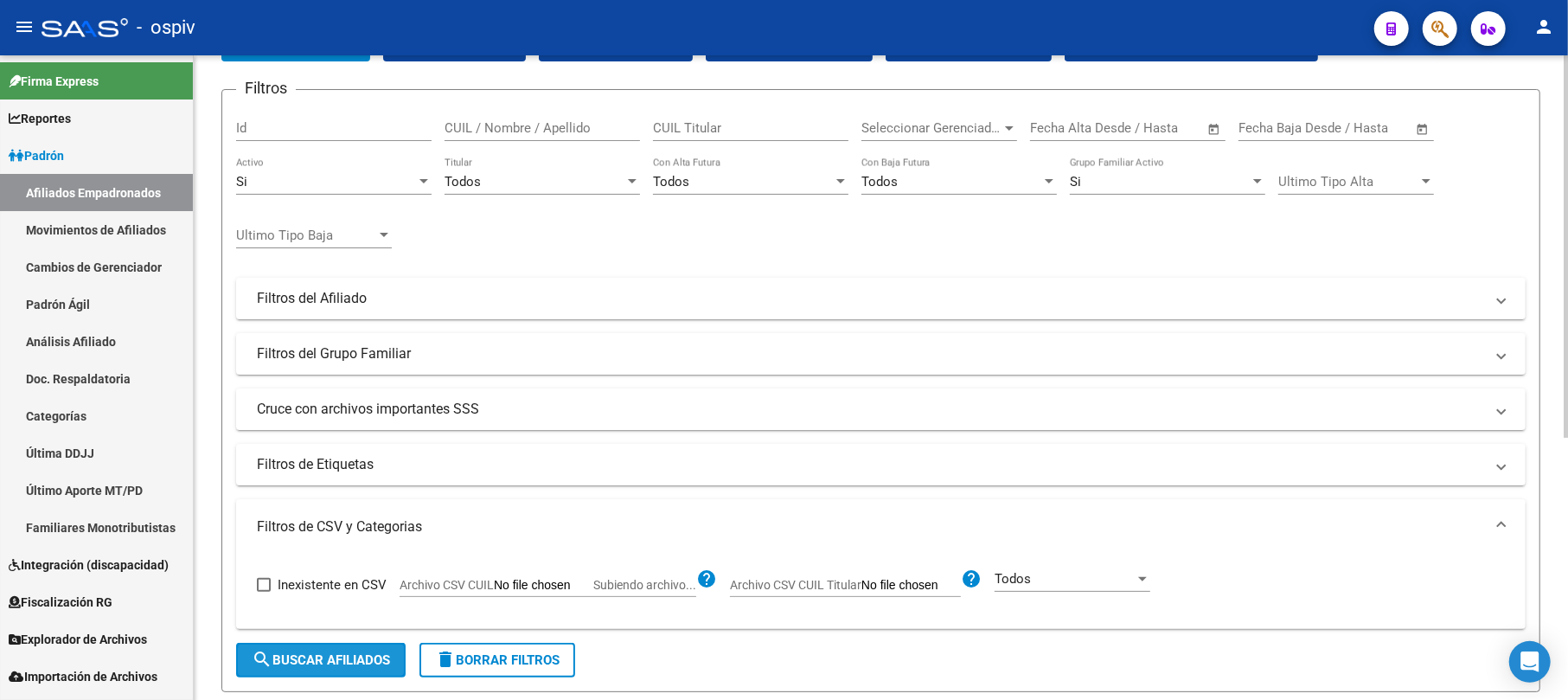
click at [346, 663] on span "search Buscar Afiliados" at bounding box center [321, 660] width 139 height 16
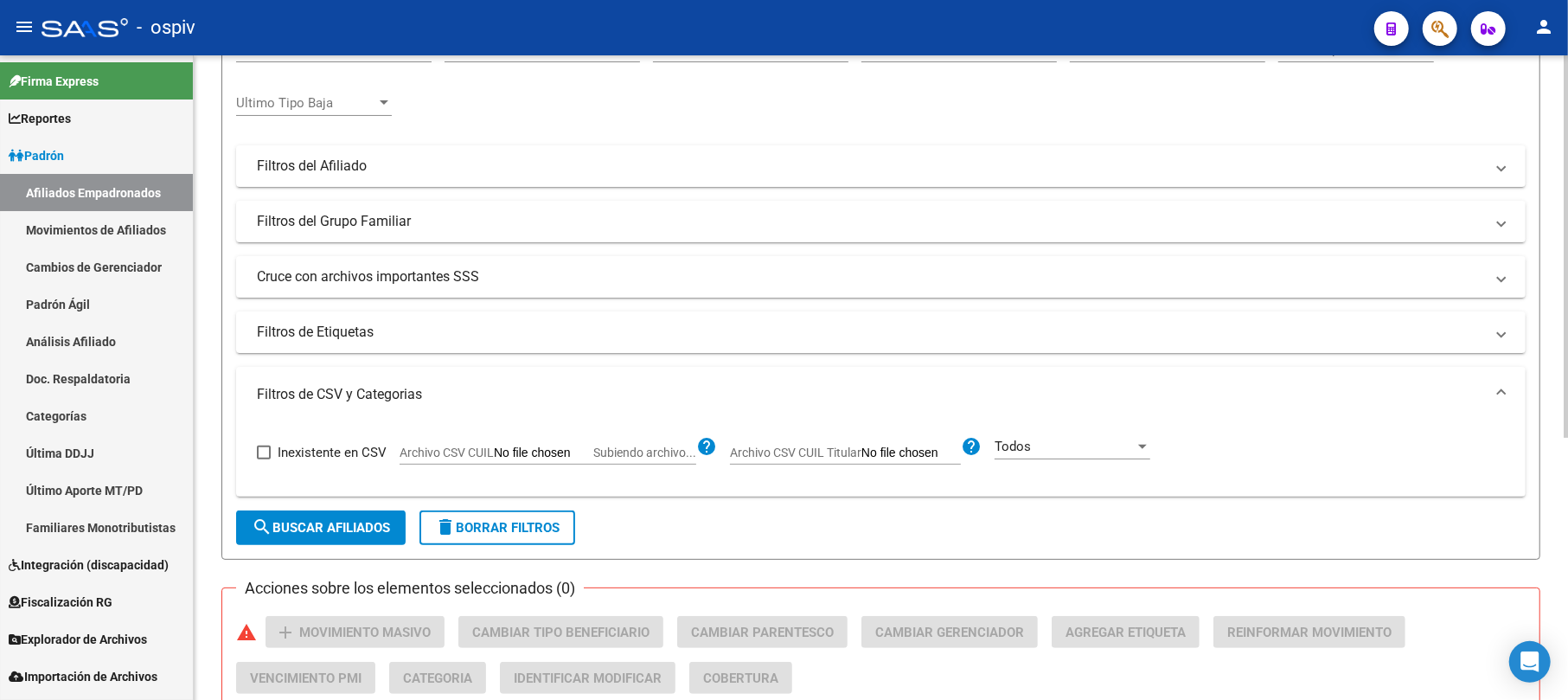
scroll to position [230, 0]
click at [327, 454] on span "Inexistente en CSV" at bounding box center [333, 451] width 109 height 21
click at [264, 458] on input "Inexistente en CSV" at bounding box center [263, 458] width 1 height 1
click at [346, 527] on span "search Buscar Afiliados" at bounding box center [321, 527] width 139 height 16
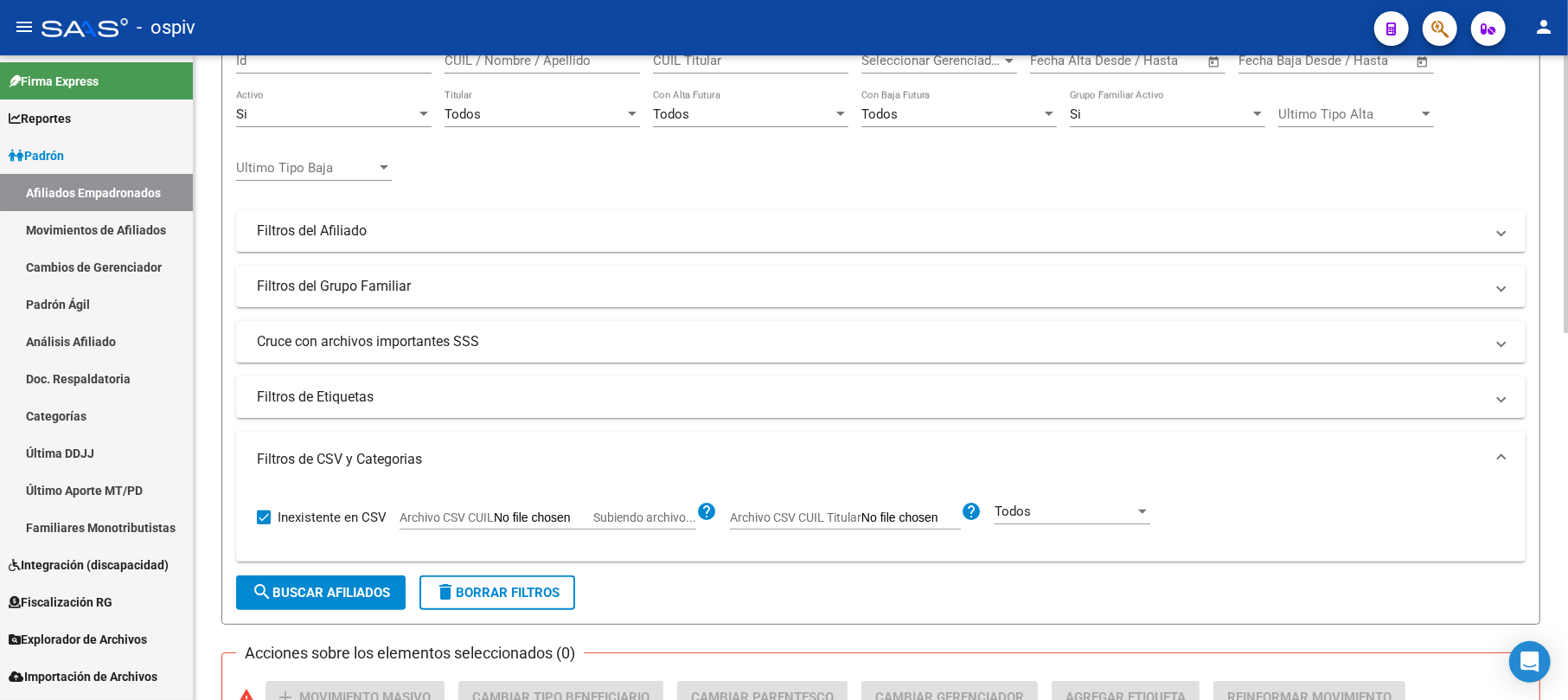
scroll to position [42, 0]
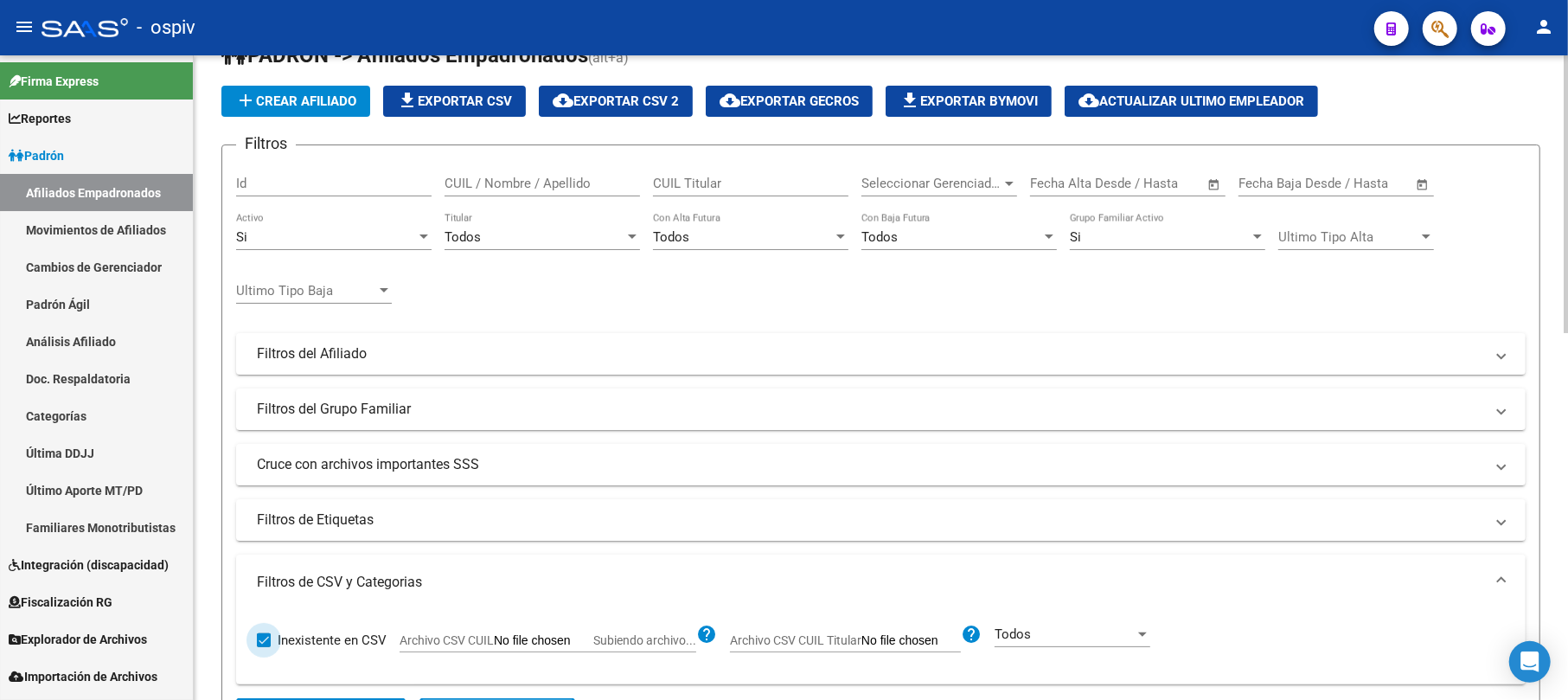
click at [320, 648] on span "Inexistente en CSV" at bounding box center [333, 640] width 109 height 21
click at [264, 648] on input "Inexistente en CSV" at bounding box center [263, 647] width 1 height 1
checkbox input "false"
click at [666, 642] on span "Subiendo archivo..." at bounding box center [645, 640] width 103 height 14
click at [593, 642] on input "Archivo CSV CUIL Subiendo archivo..." at bounding box center [543, 641] width 100 height 16
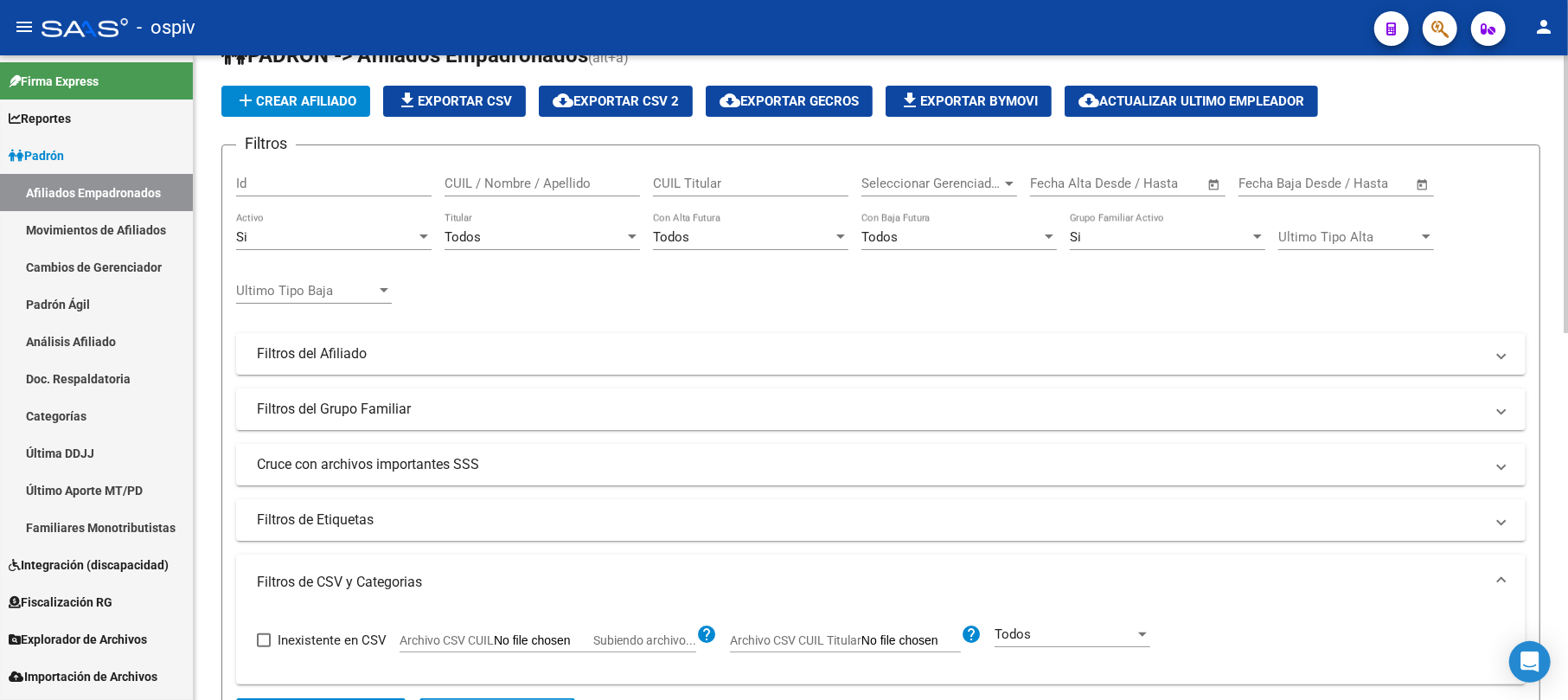
click at [887, 638] on input "Archivo CSV CUIL Titular" at bounding box center [911, 641] width 100 height 16
type input "C:\fakepath\SAN JUAN.csv"
click at [1070, 640] on span "Todos" at bounding box center [1067, 634] width 36 height 16
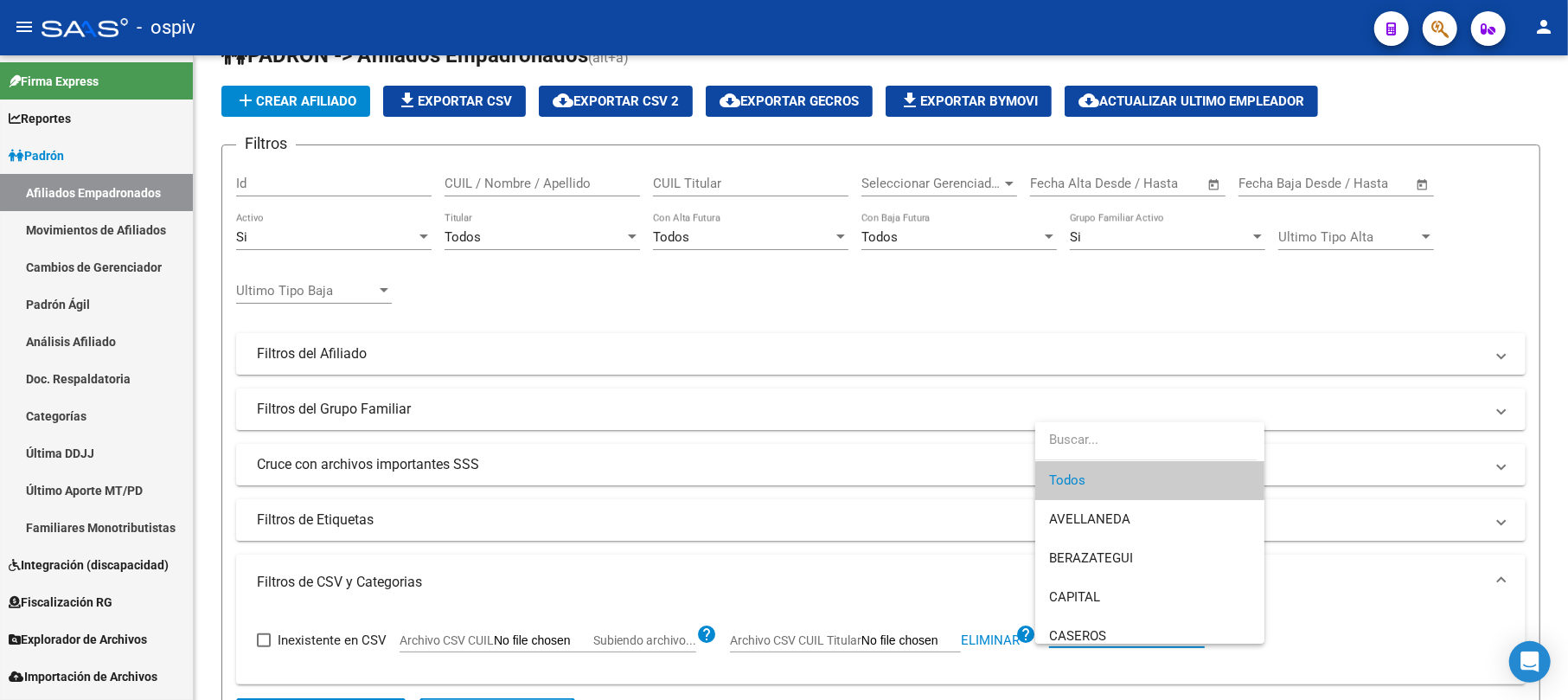
click at [1078, 482] on span "Todos" at bounding box center [1150, 480] width 202 height 39
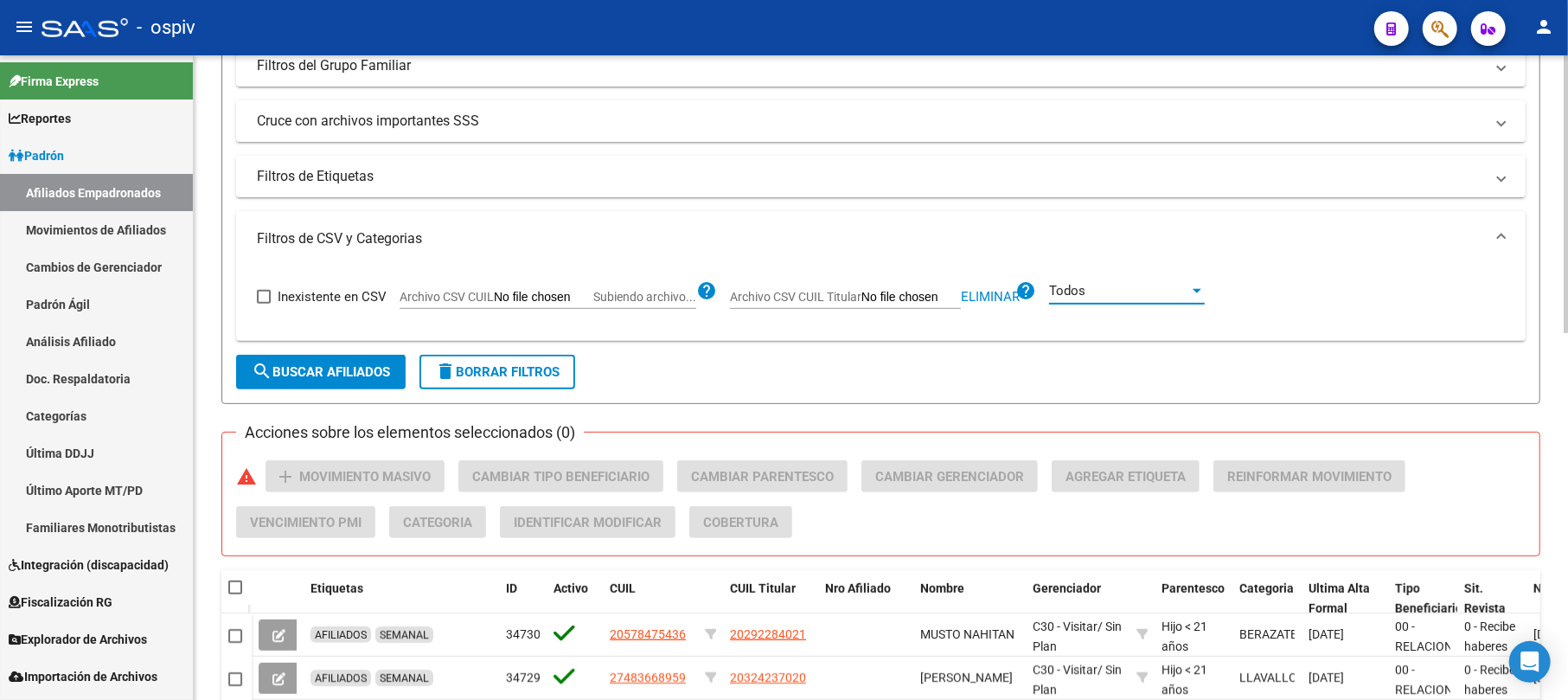
scroll to position [387, 0]
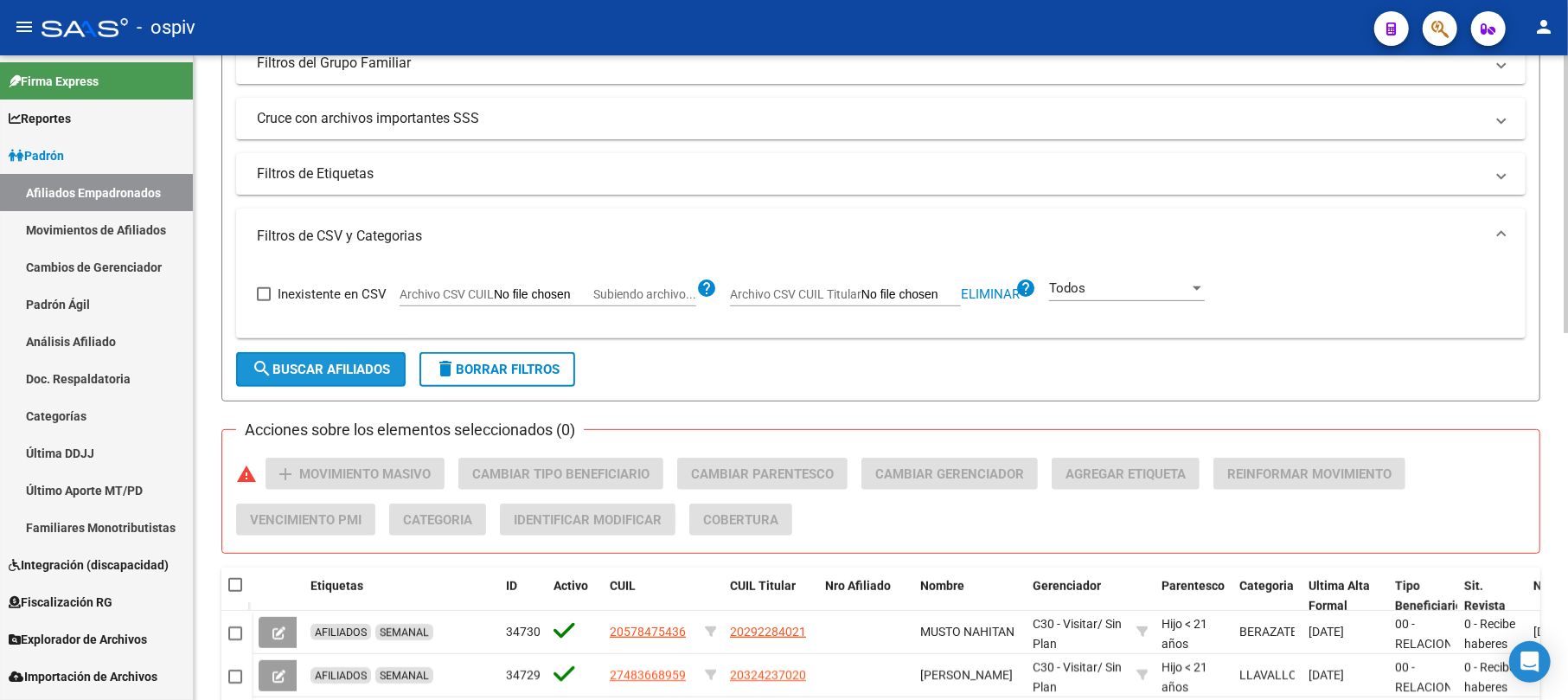
click at [315, 360] on button "search Buscar Afiliados" at bounding box center [321, 369] width 170 height 35
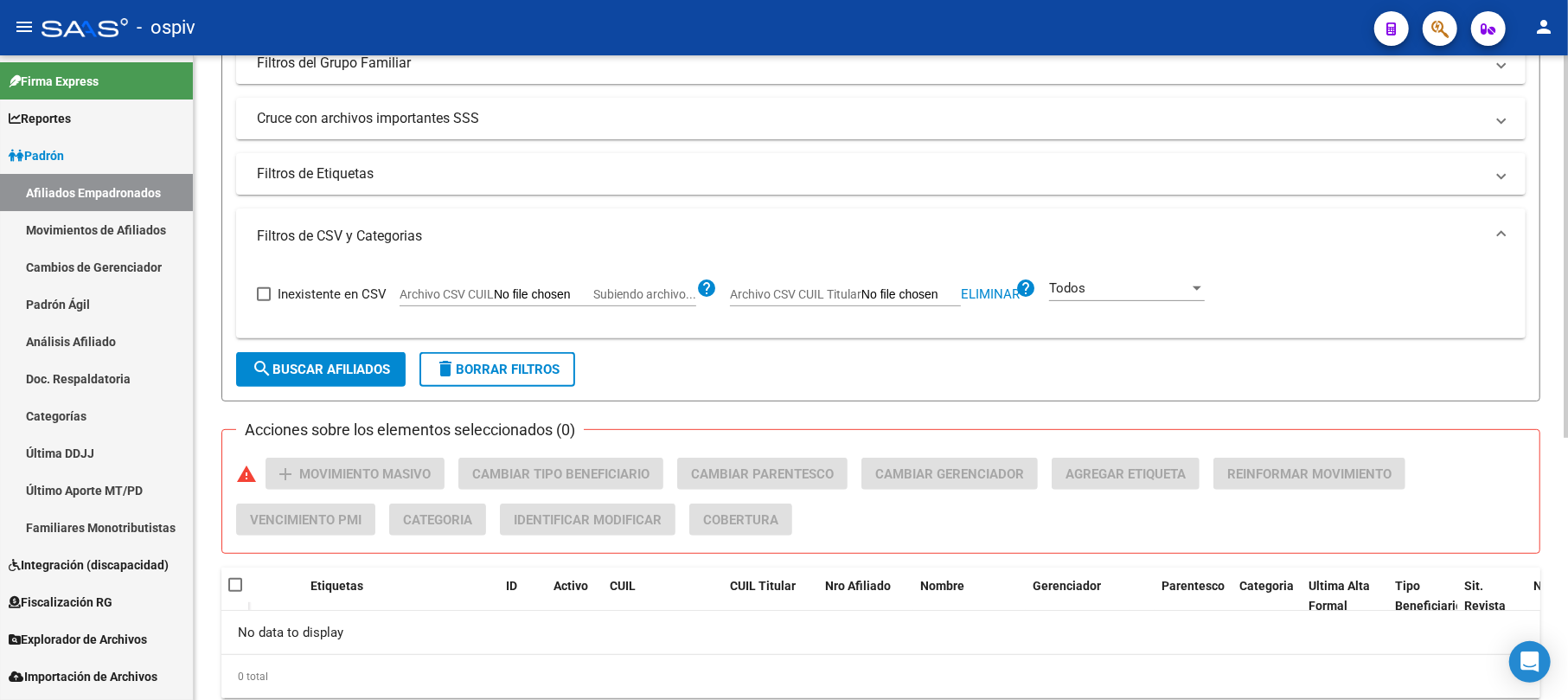
drag, startPoint x: 911, startPoint y: 413, endPoint x: 929, endPoint y: 409, distance: 18.4
click at [911, 412] on div "PADRON -> Afiliados Empadronados (alt+a) add Crear Afiliado file_download Expor…" at bounding box center [881, 197] width 1319 height 1002
drag, startPoint x: 1532, startPoint y: 665, endPoint x: 1500, endPoint y: 699, distance: 46.7
click at [1533, 665] on icon "Open Intercom Messenger" at bounding box center [1530, 662] width 18 height 21
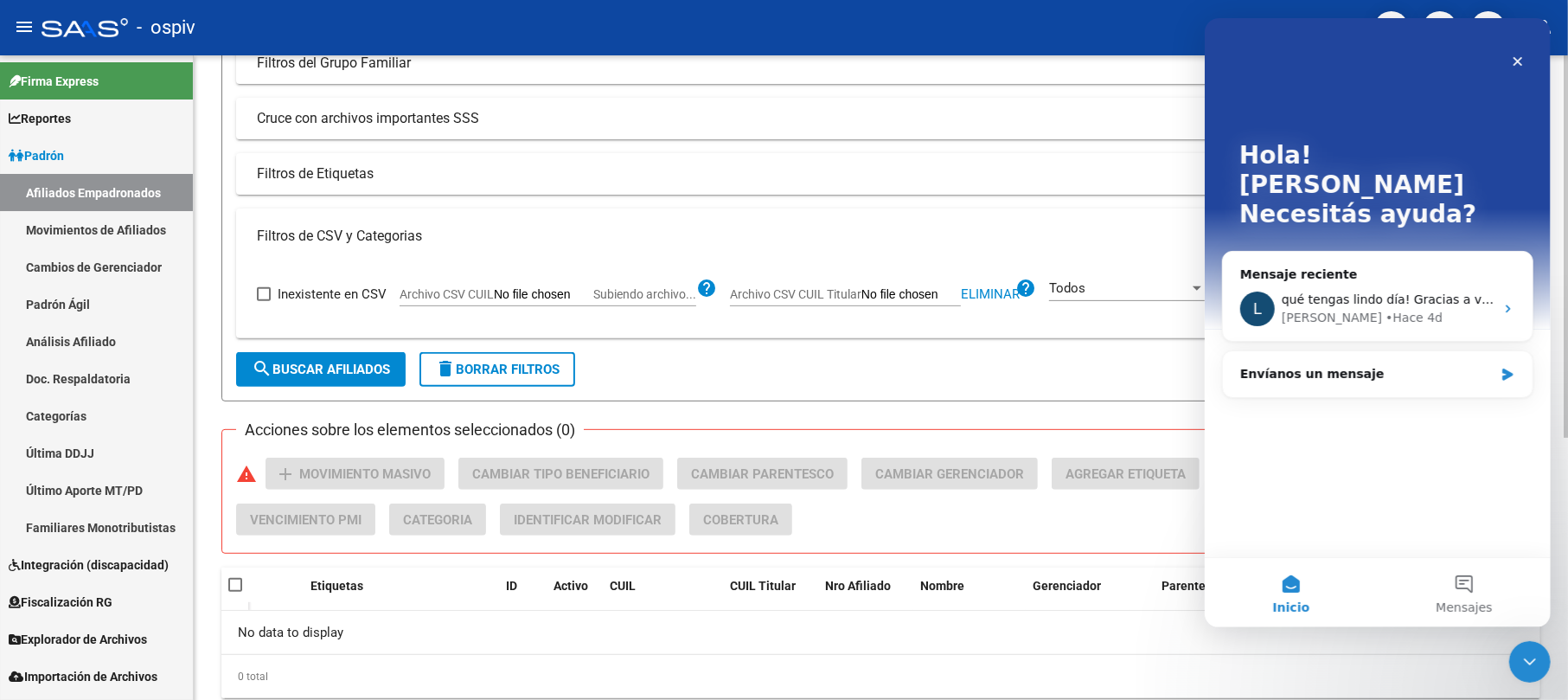
scroll to position [0, 0]
click at [1329, 365] on div "Envíanos un mensaje" at bounding box center [1366, 373] width 254 height 18
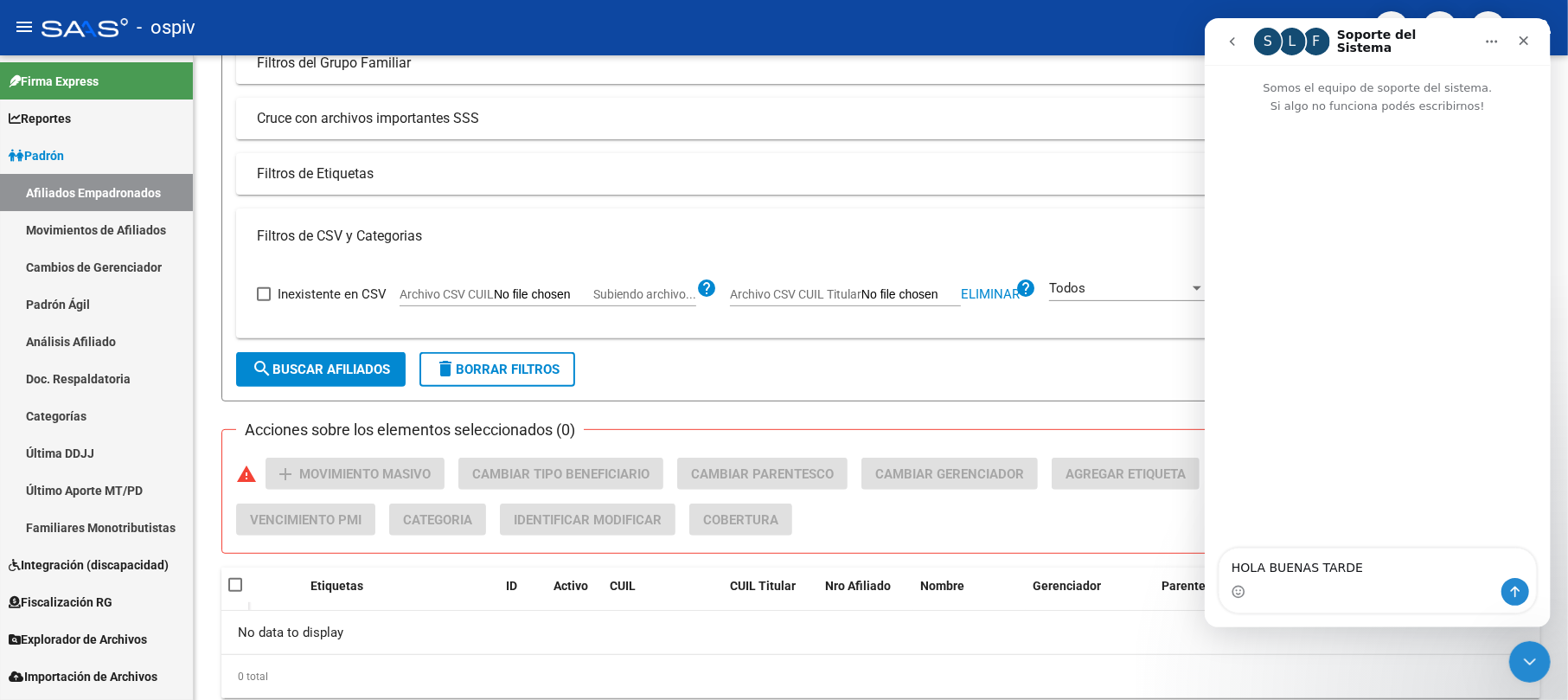
type textarea "HOLA BUENAS TARDES"
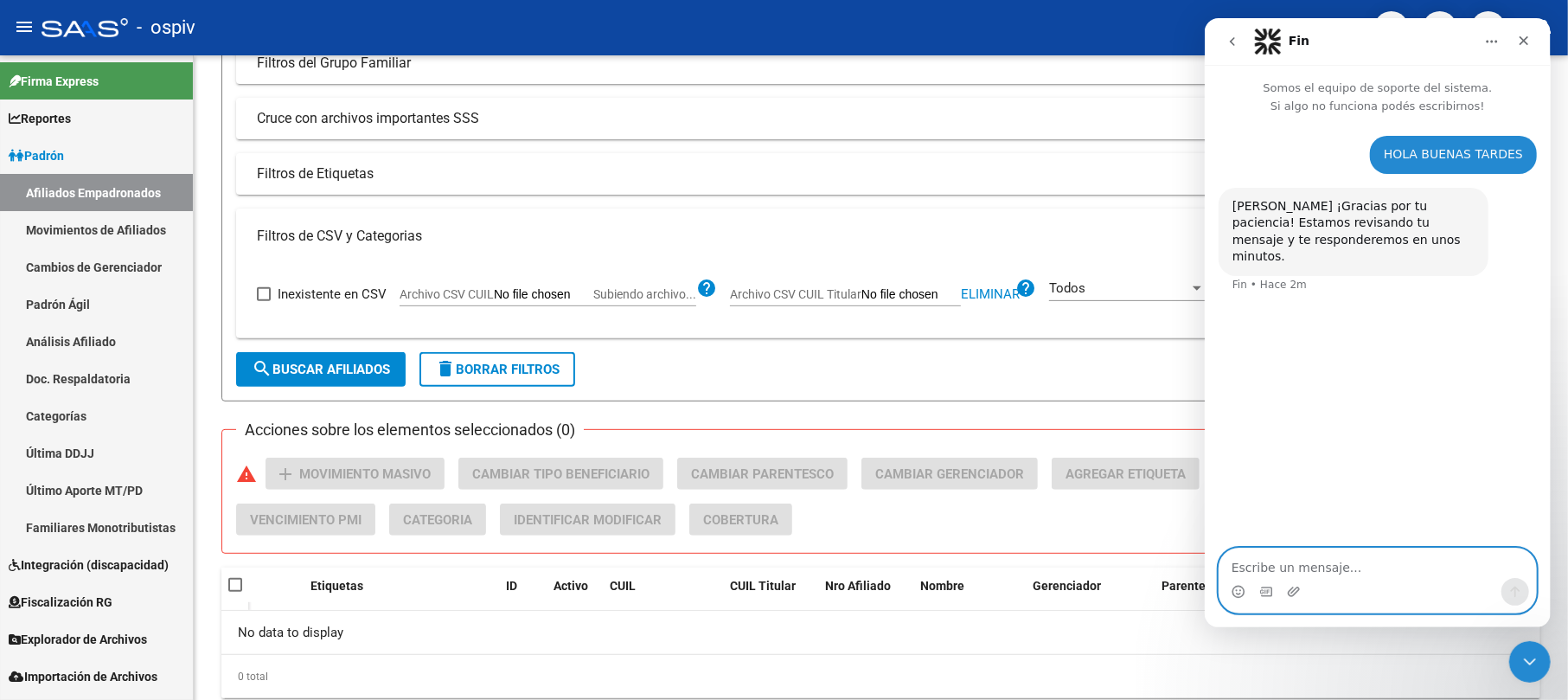
click at [1253, 573] on textarea "Escribe un mensaje..." at bounding box center [1377, 563] width 316 height 29
type textarea "OK"
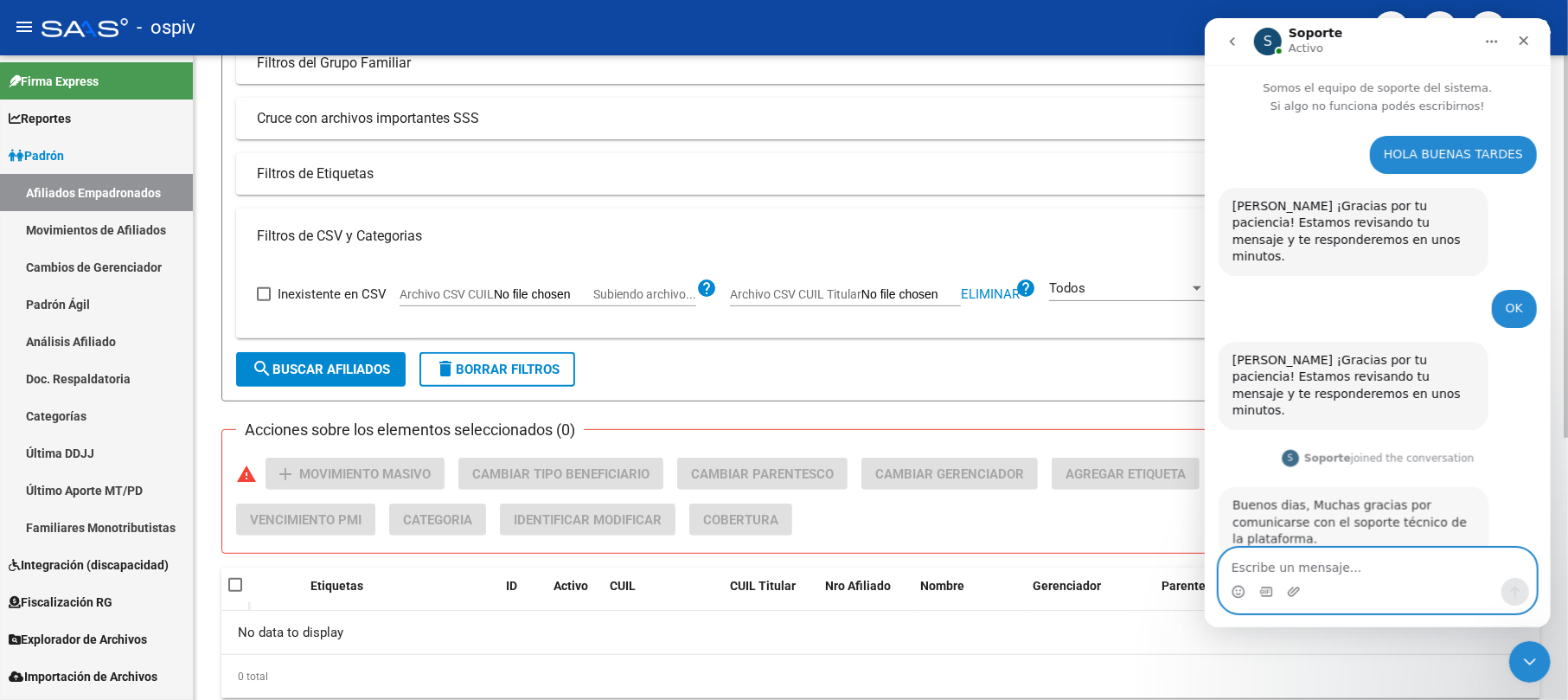
scroll to position [9, 0]
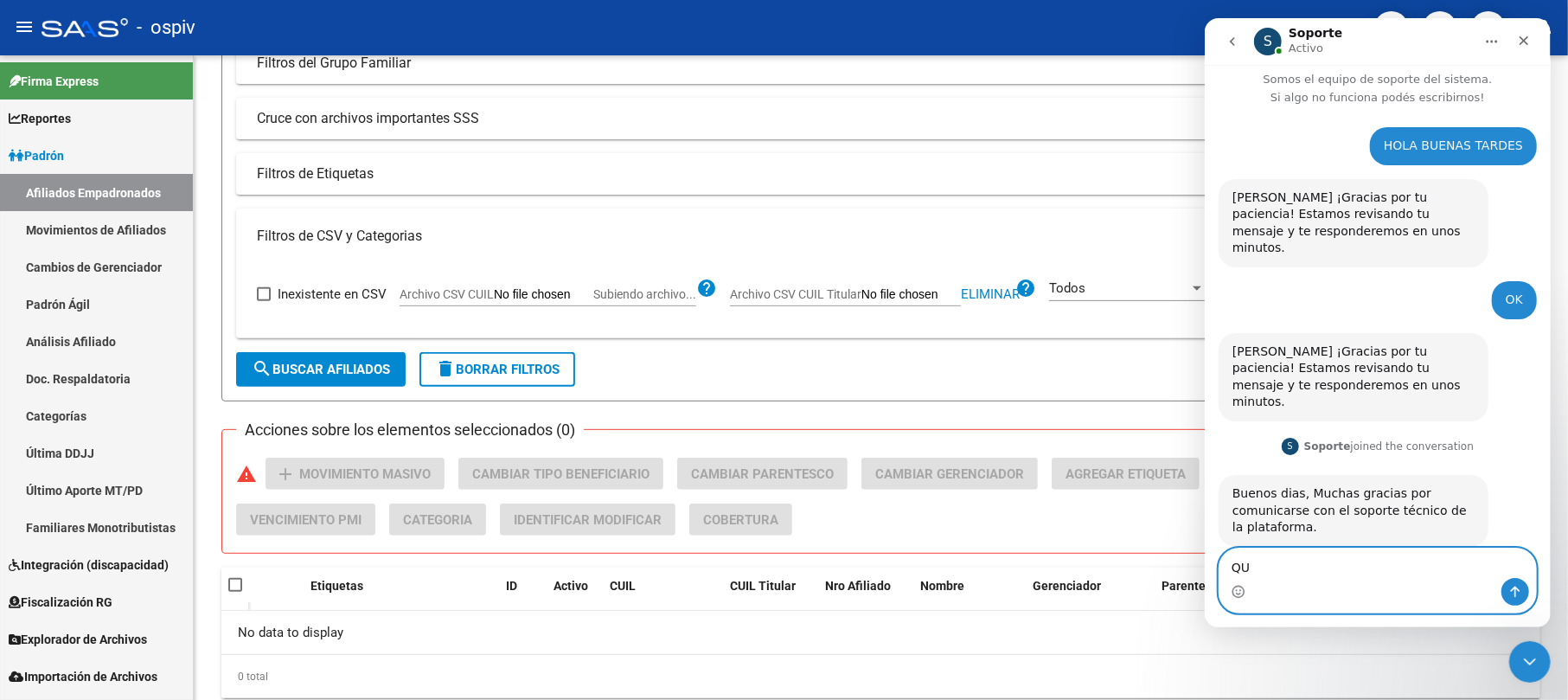
type textarea "Q"
type textarea "S"
click at [1329, 568] on textarea "quiero cambiar las categoría a varios afiliados y l" at bounding box center [1377, 554] width 316 height 47
click at [1493, 569] on textarea "quiero cambiar la categoría a varios afiliados y l" at bounding box center [1377, 563] width 316 height 29
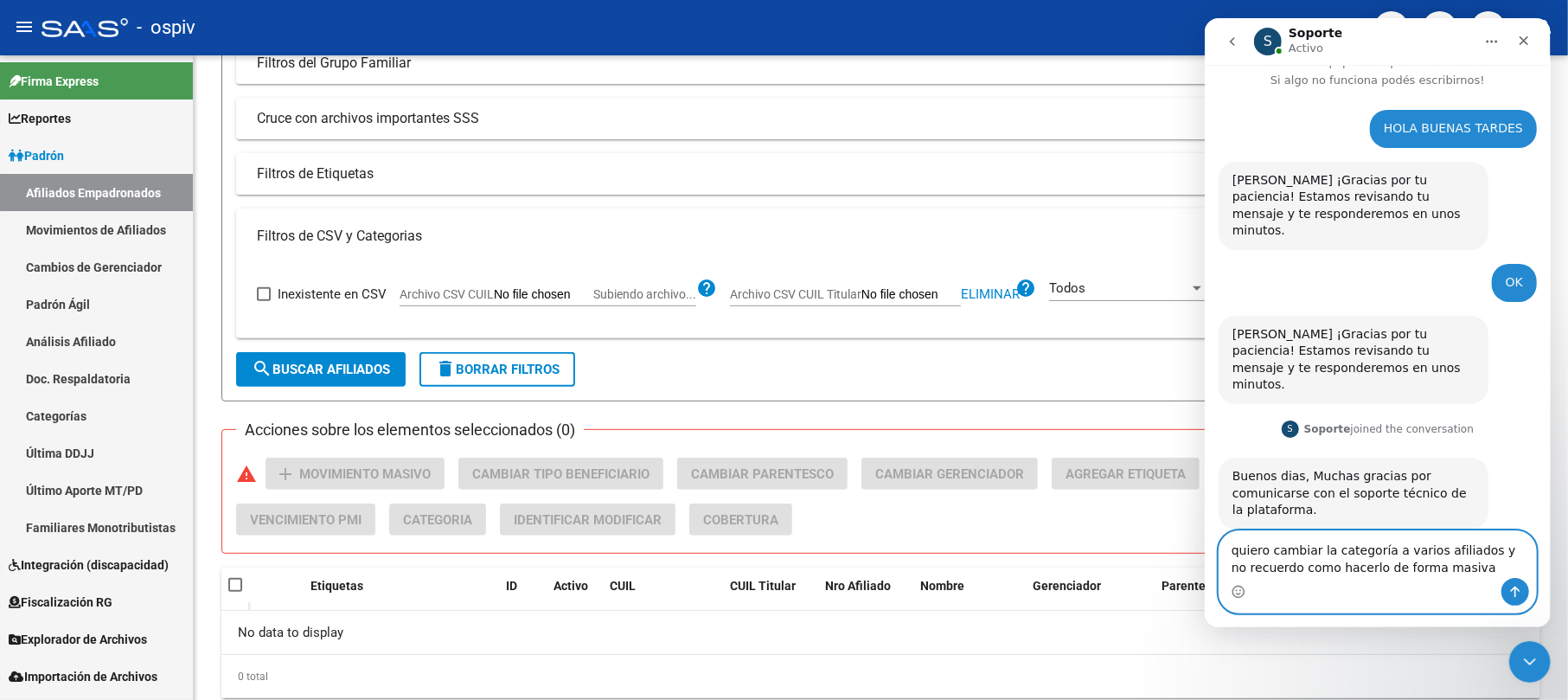
type textarea "quiero cambiar la categoría a varios afiliados y no recuerdo como hacerlo de fo…"
click at [1513, 593] on icon "Enviar un mensaje…" at bounding box center [1514, 592] width 10 height 11
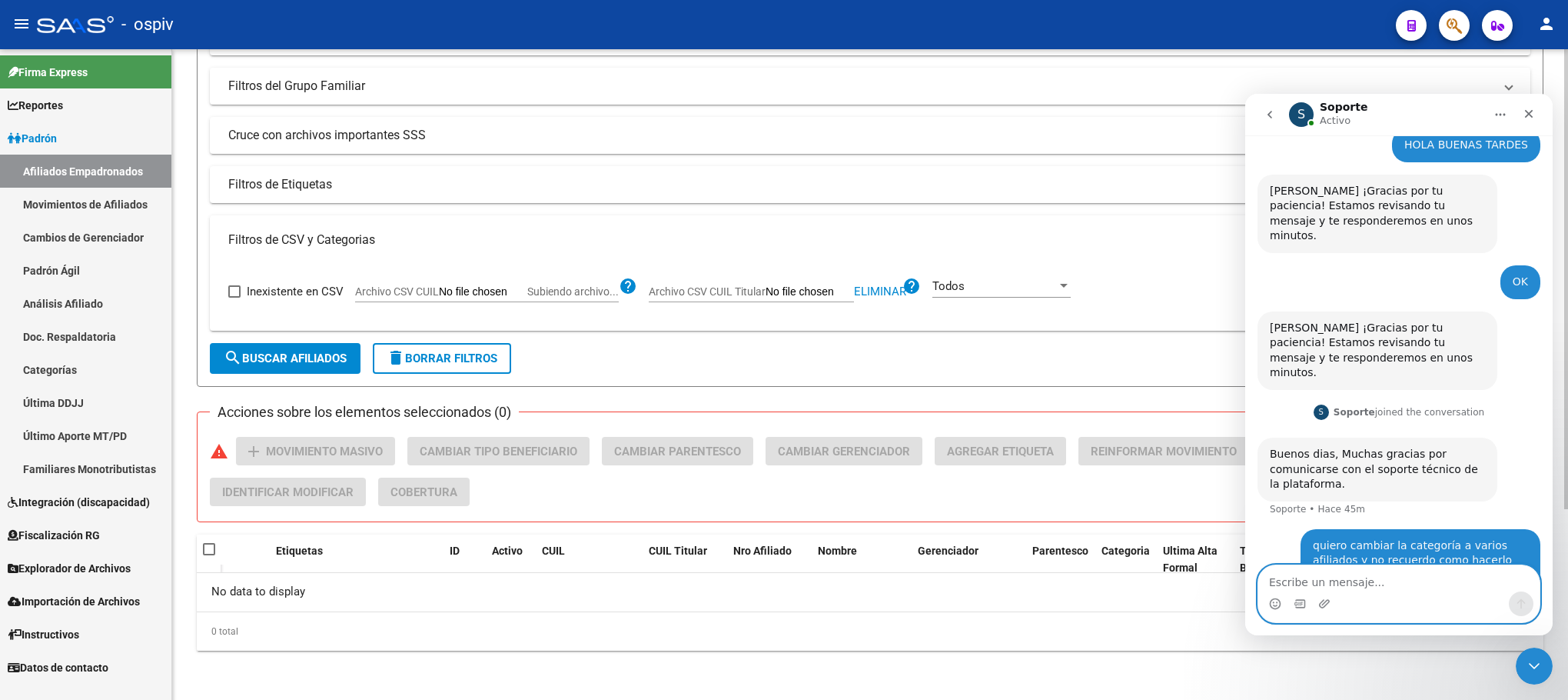
scroll to position [129, 0]
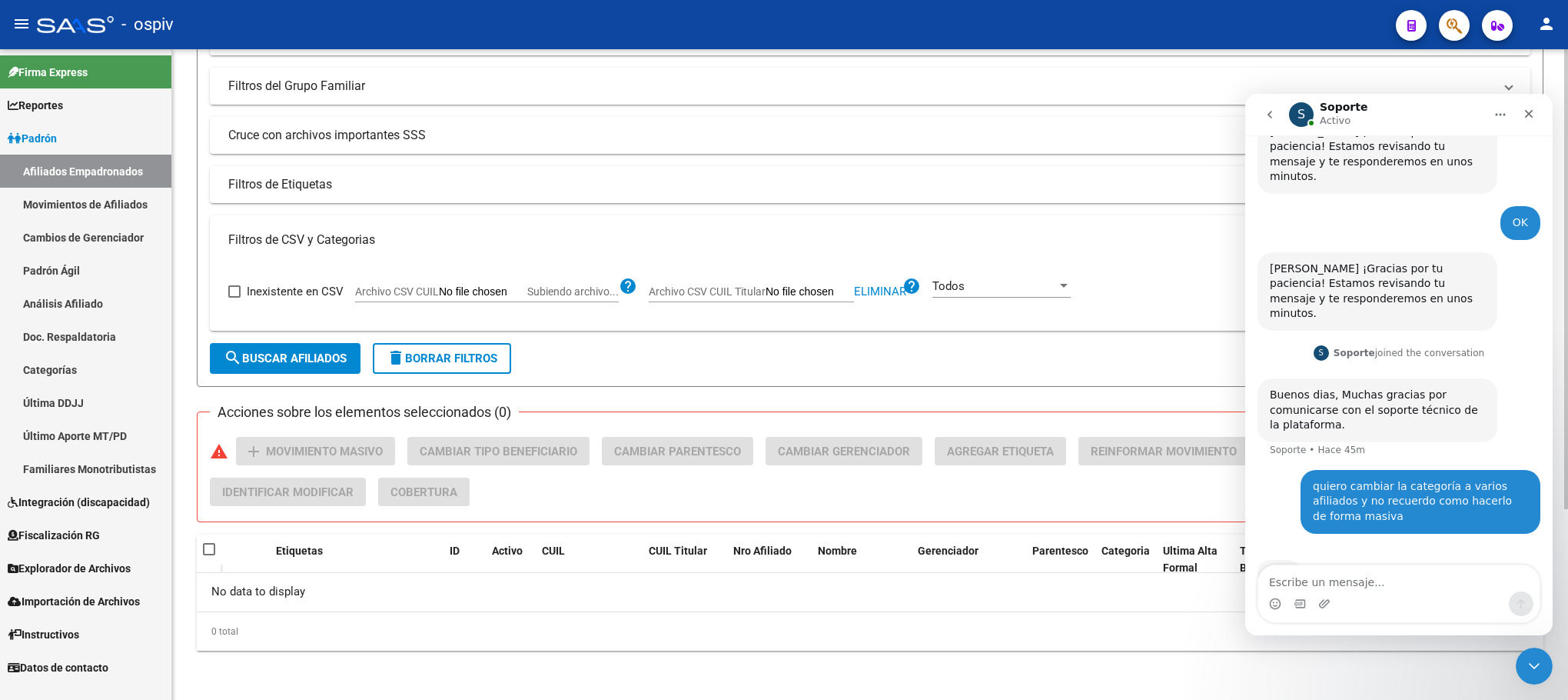
click at [535, 296] on span "Subiendo archivo..." at bounding box center [573, 291] width 92 height 12
click at [527, 296] on input "Archivo CSV CUIL Subiendo archivo..." at bounding box center [483, 292] width 89 height 14
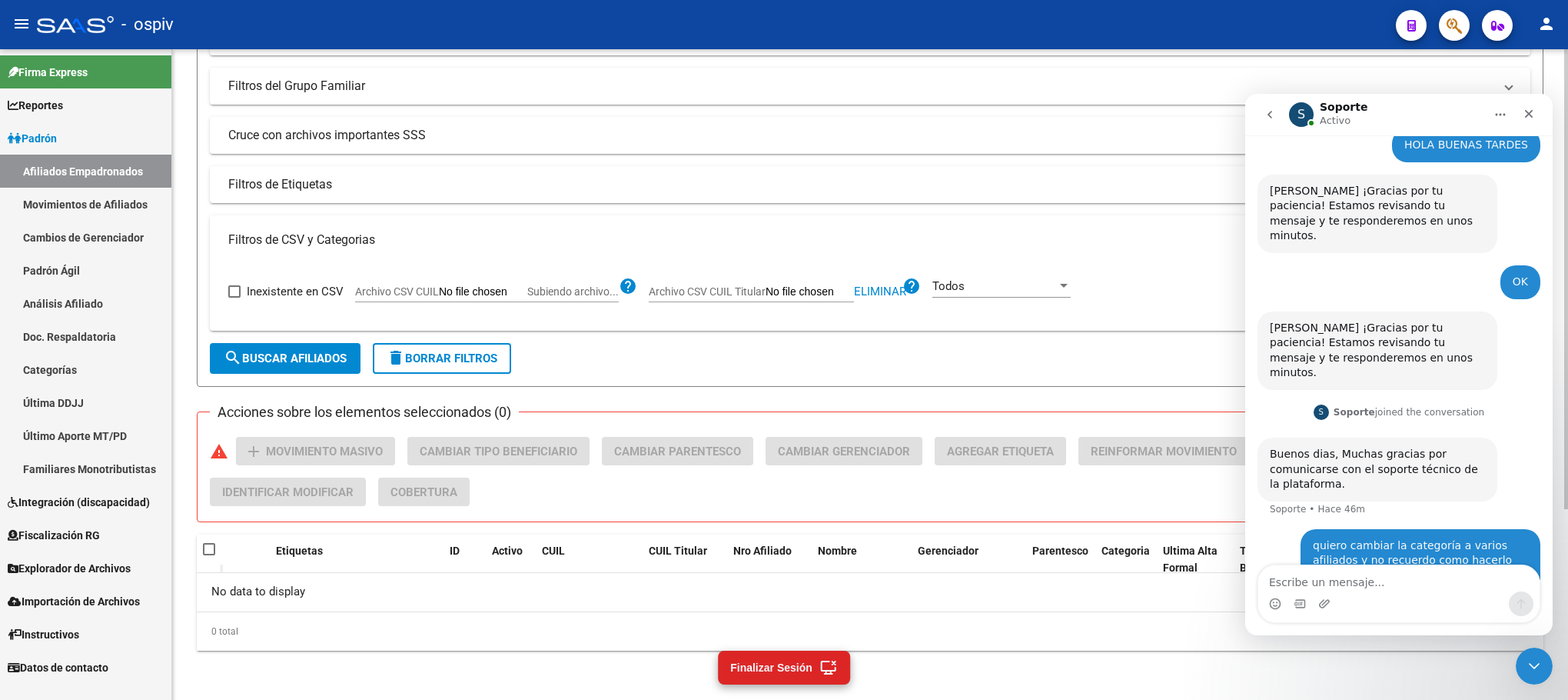
scroll to position [69, 0]
click at [436, 286] on span "Archivo CSV CUIL" at bounding box center [396, 291] width 84 height 12
click at [439, 286] on input "Archivo CSV CUIL Subiendo archivo..." at bounding box center [483, 292] width 89 height 14
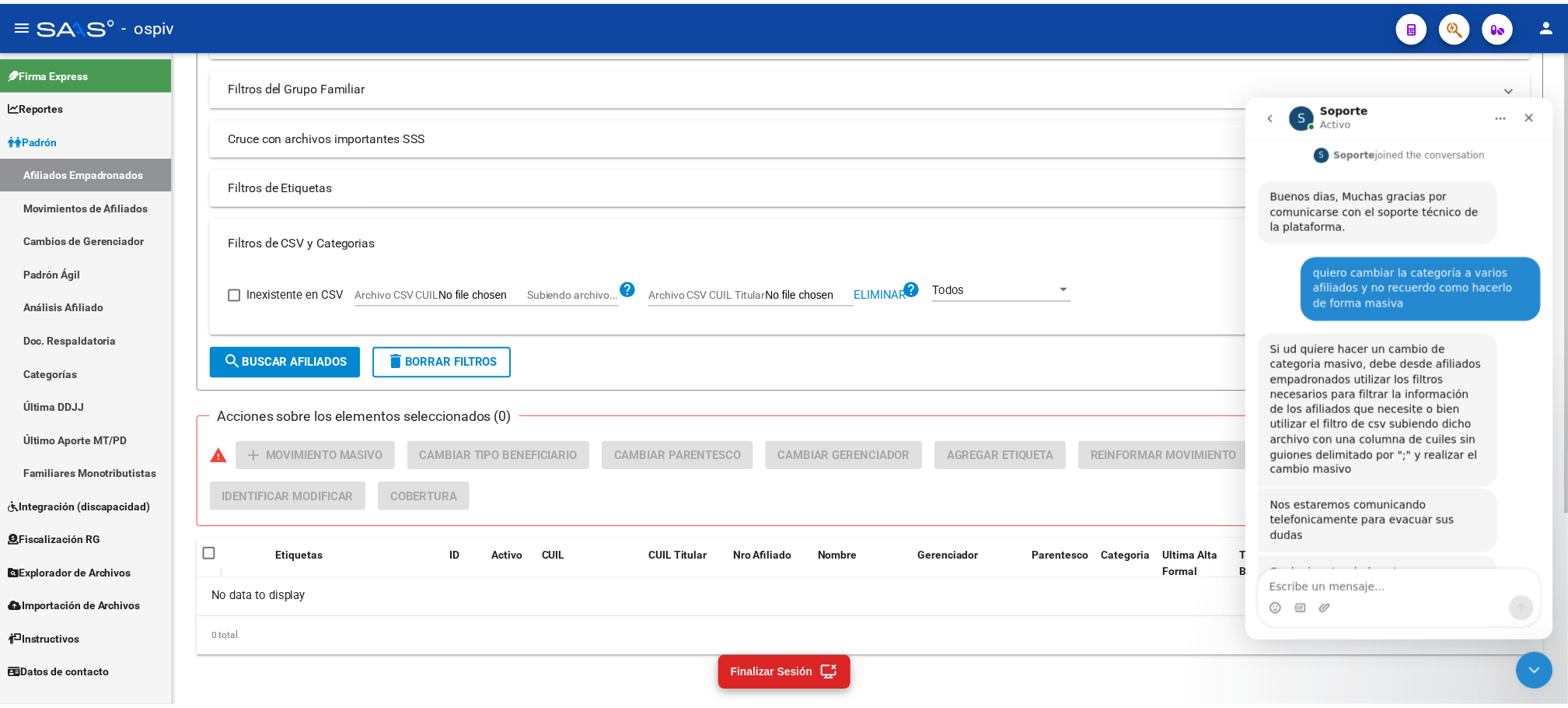
scroll to position [325, 0]
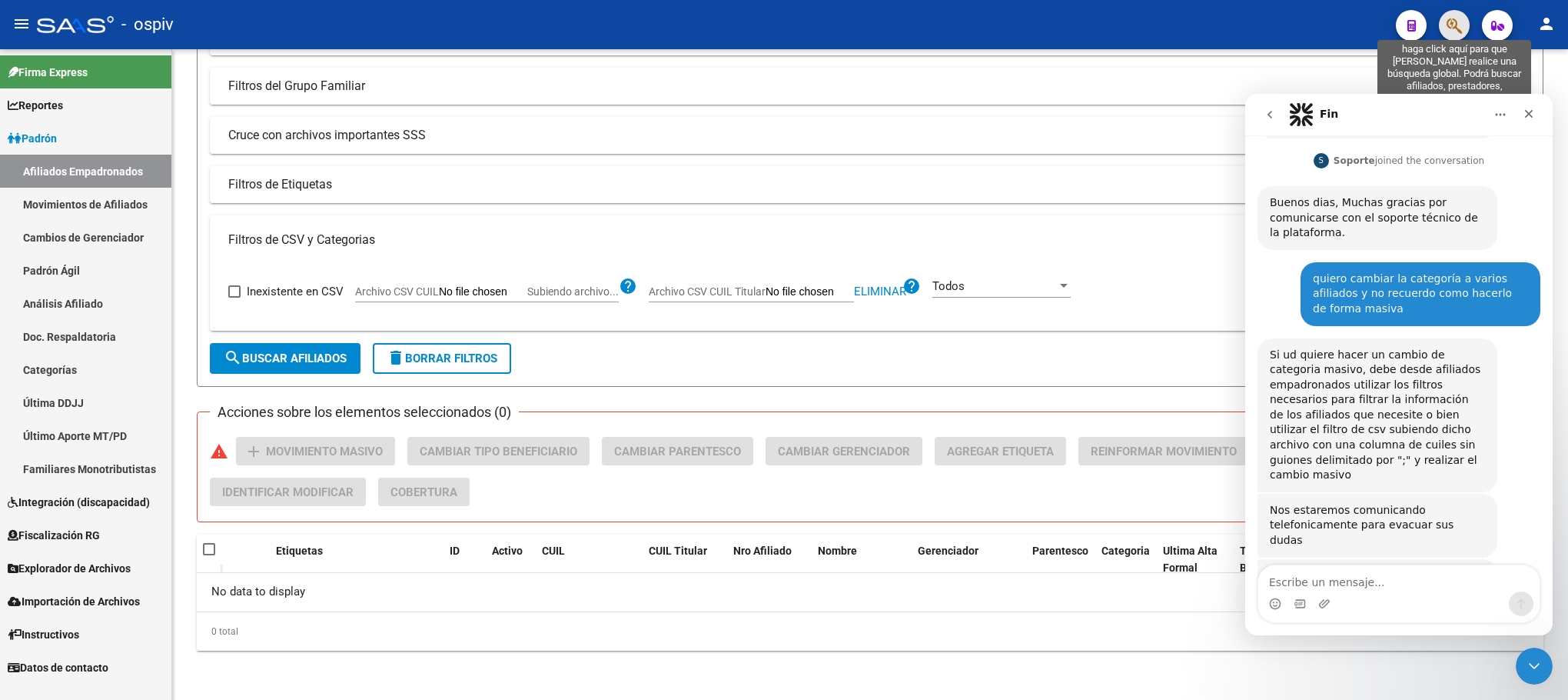
click at [1392, 24] on icon "button" at bounding box center [1454, 25] width 15 height 18
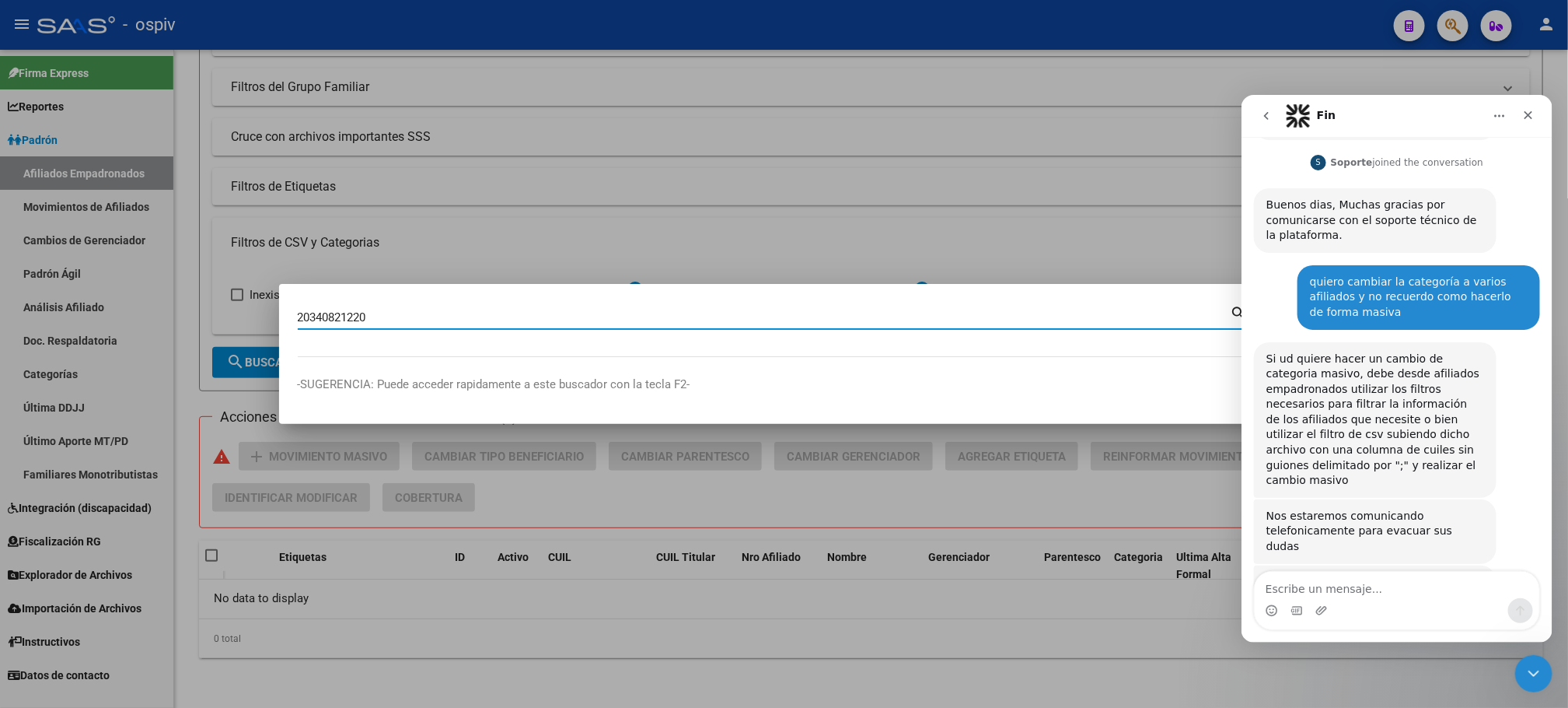
type input "20340821220"
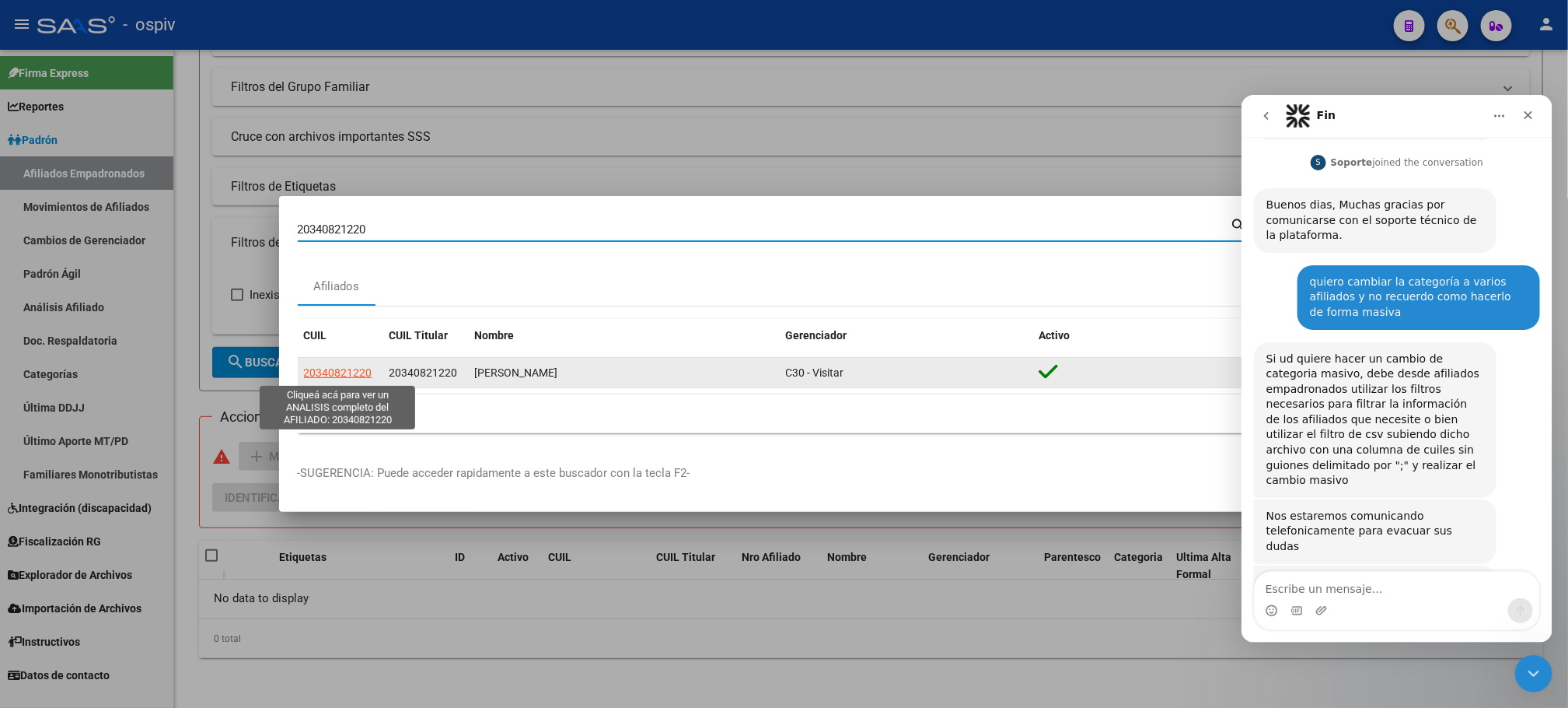
click at [345, 367] on span "20340821220" at bounding box center [338, 372] width 69 height 12
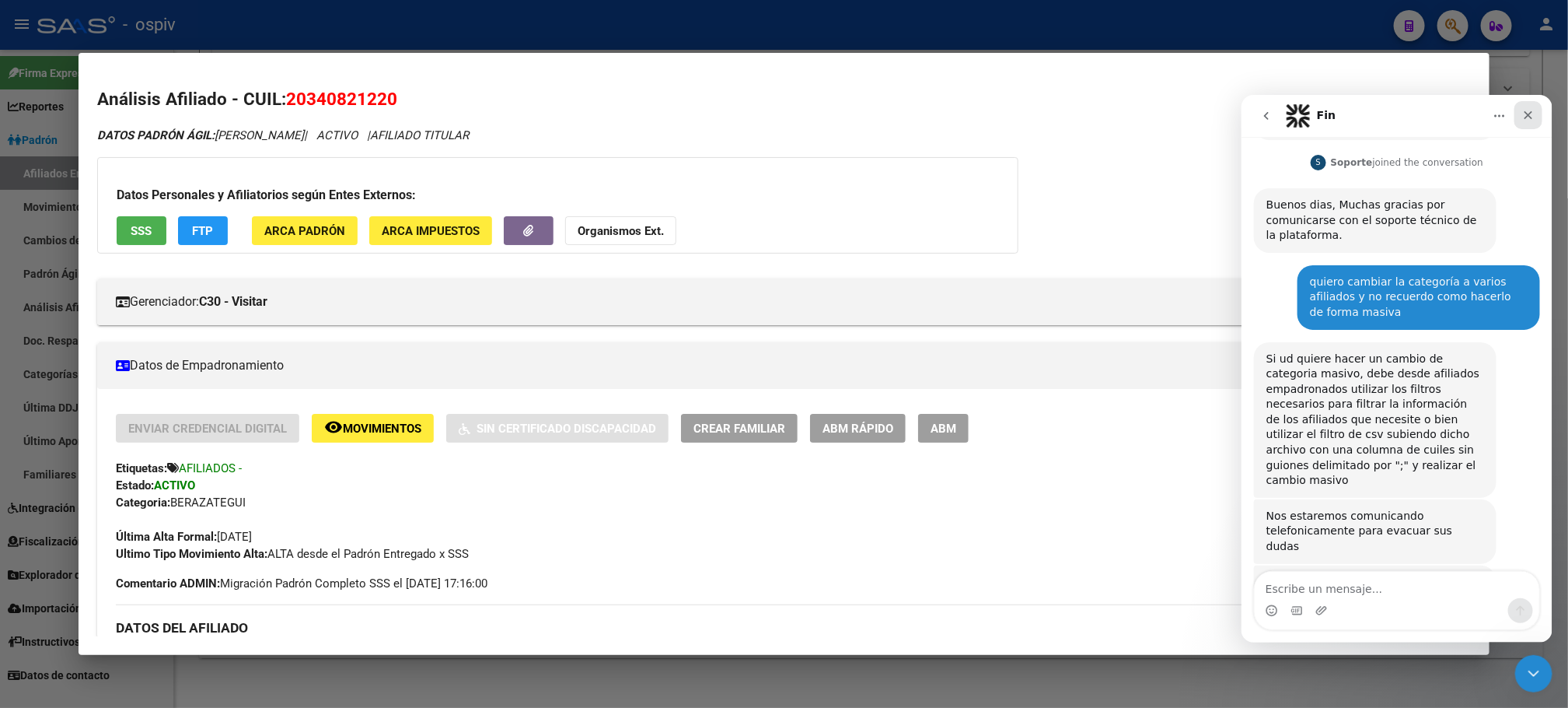
click at [1408, 116] on icon "Cerrar" at bounding box center [1528, 114] width 12 height 12
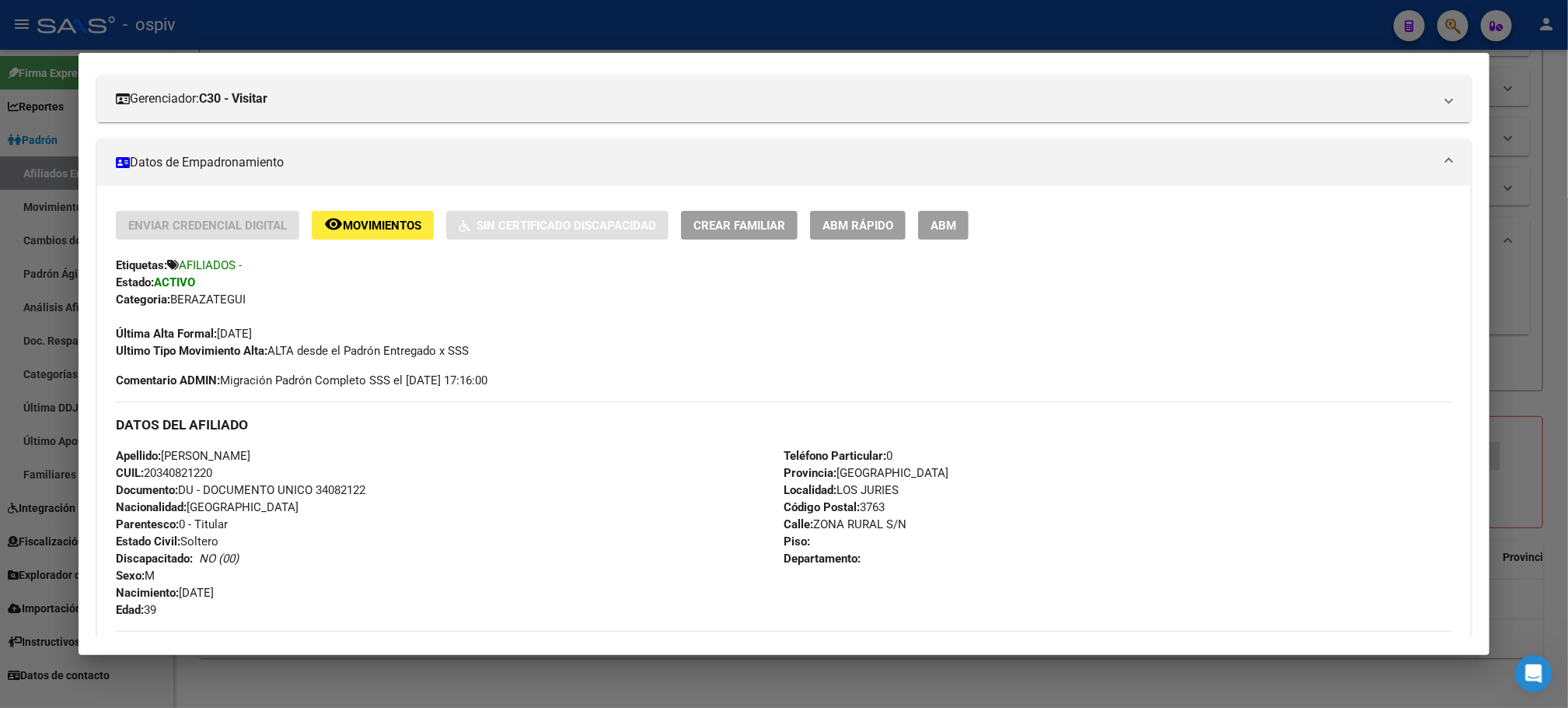
scroll to position [0, 0]
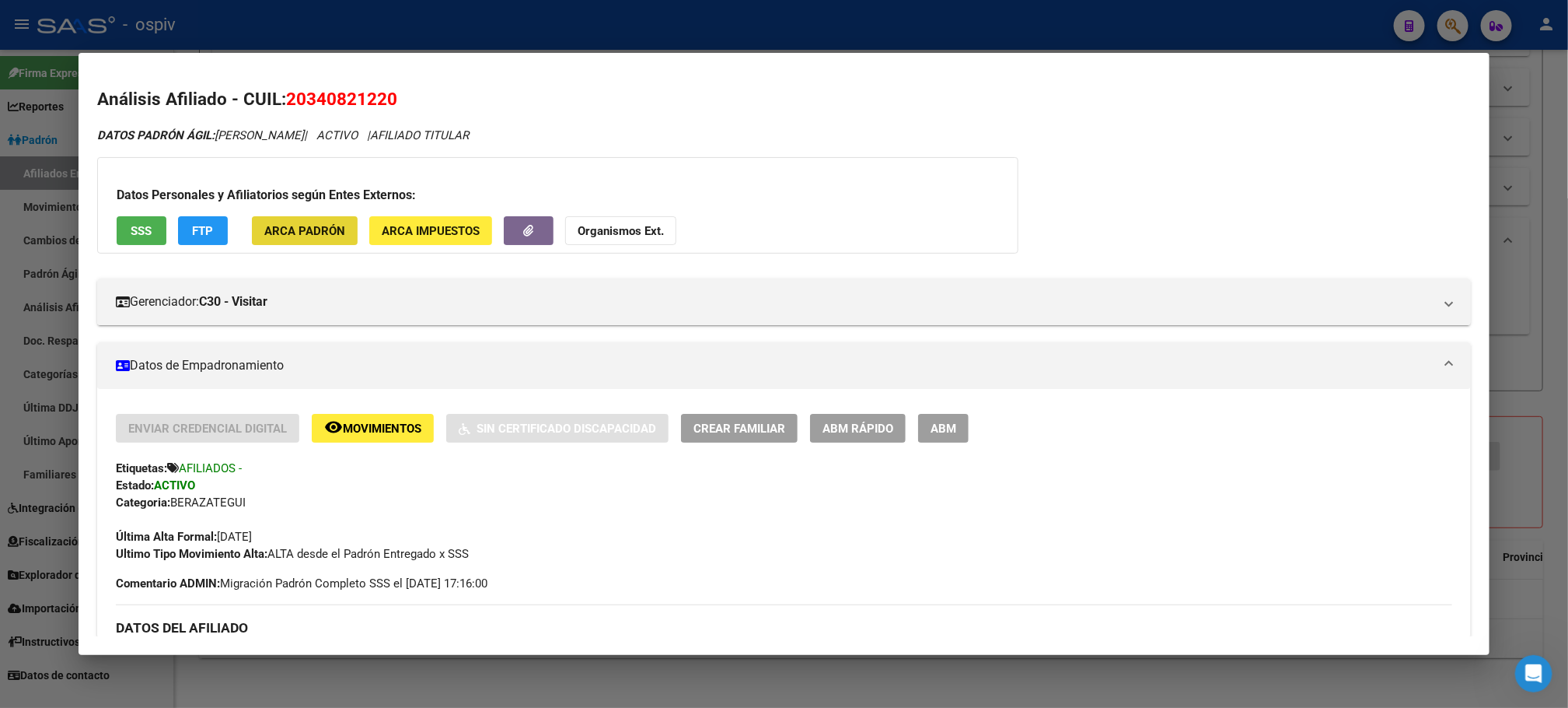
click at [329, 218] on button "ARCA Padrón" at bounding box center [305, 231] width 106 height 29
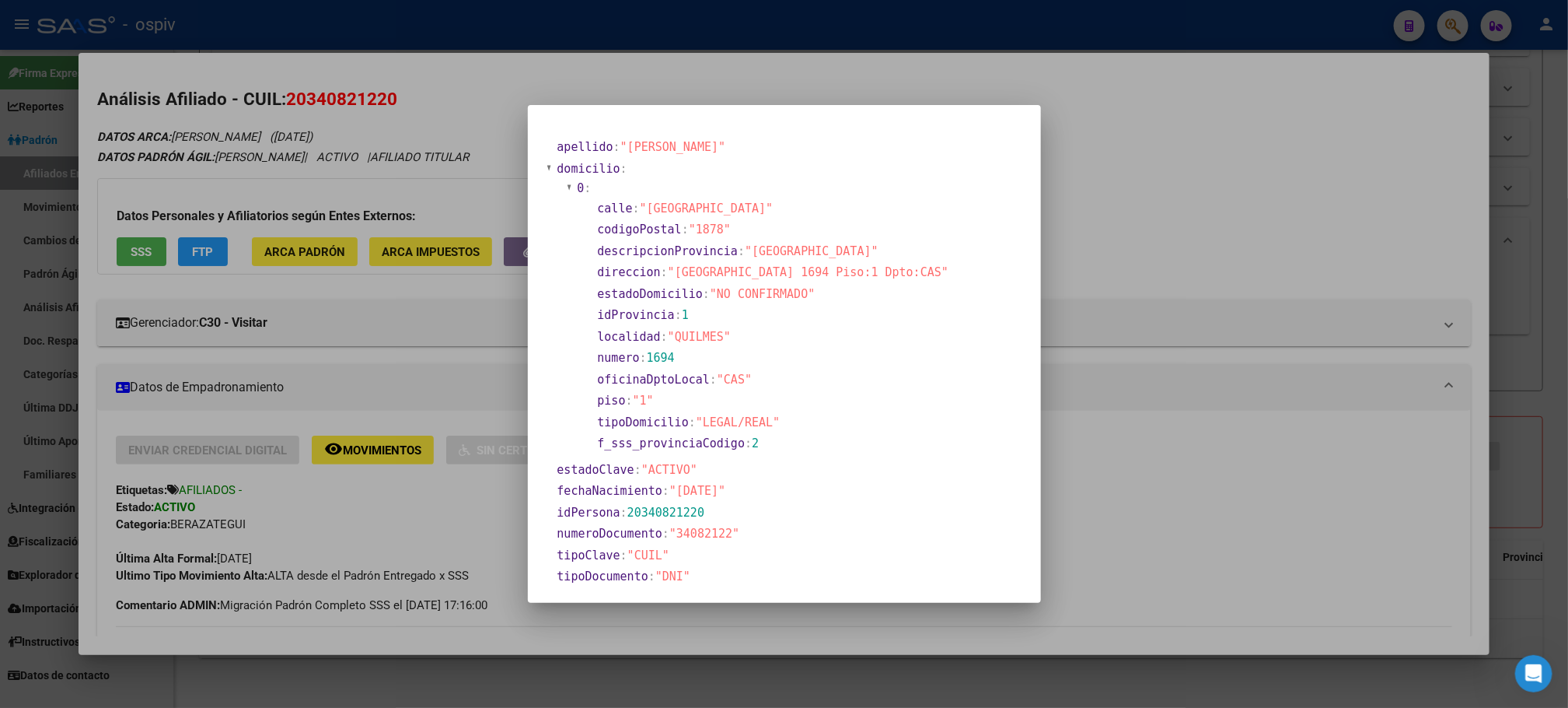
click at [1408, 23] on div at bounding box center [784, 354] width 1568 height 708
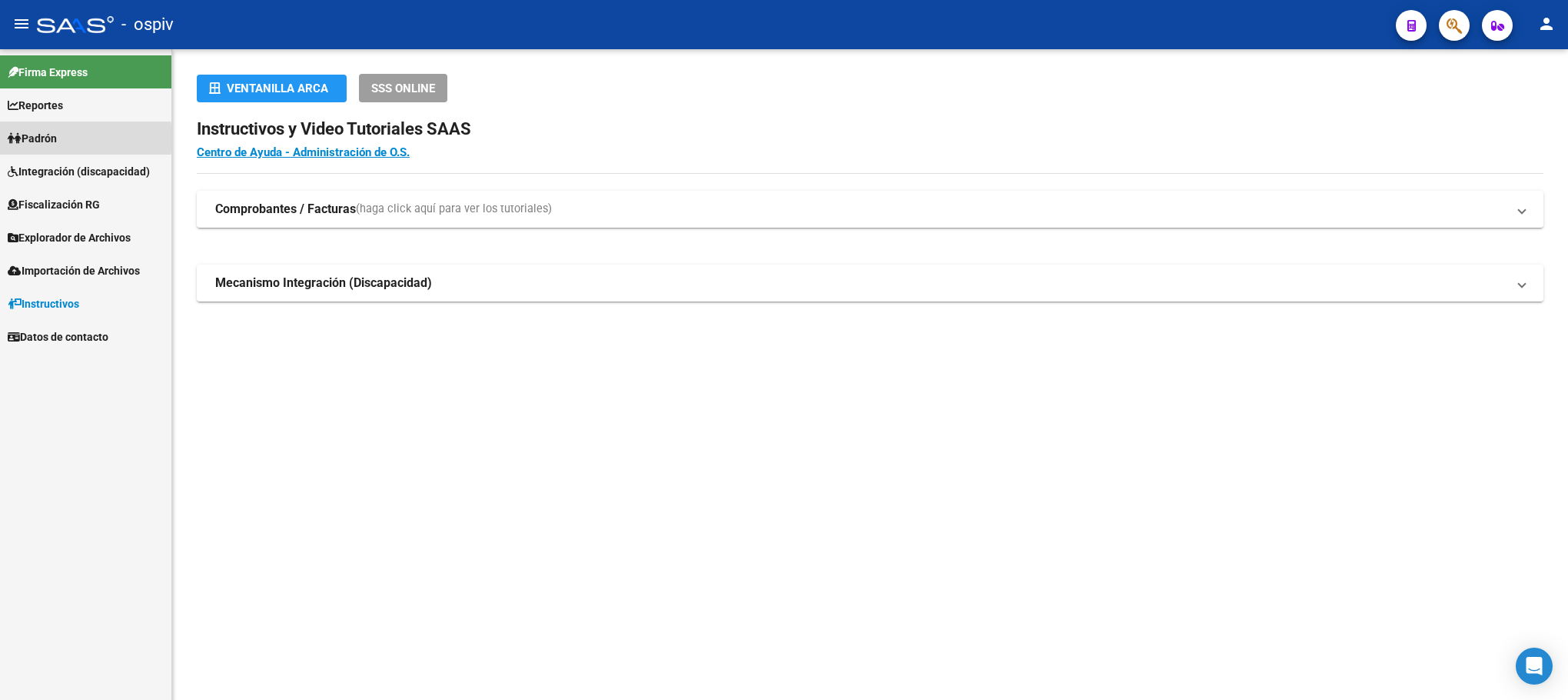
click at [56, 139] on span "Padrón" at bounding box center [32, 139] width 49 height 17
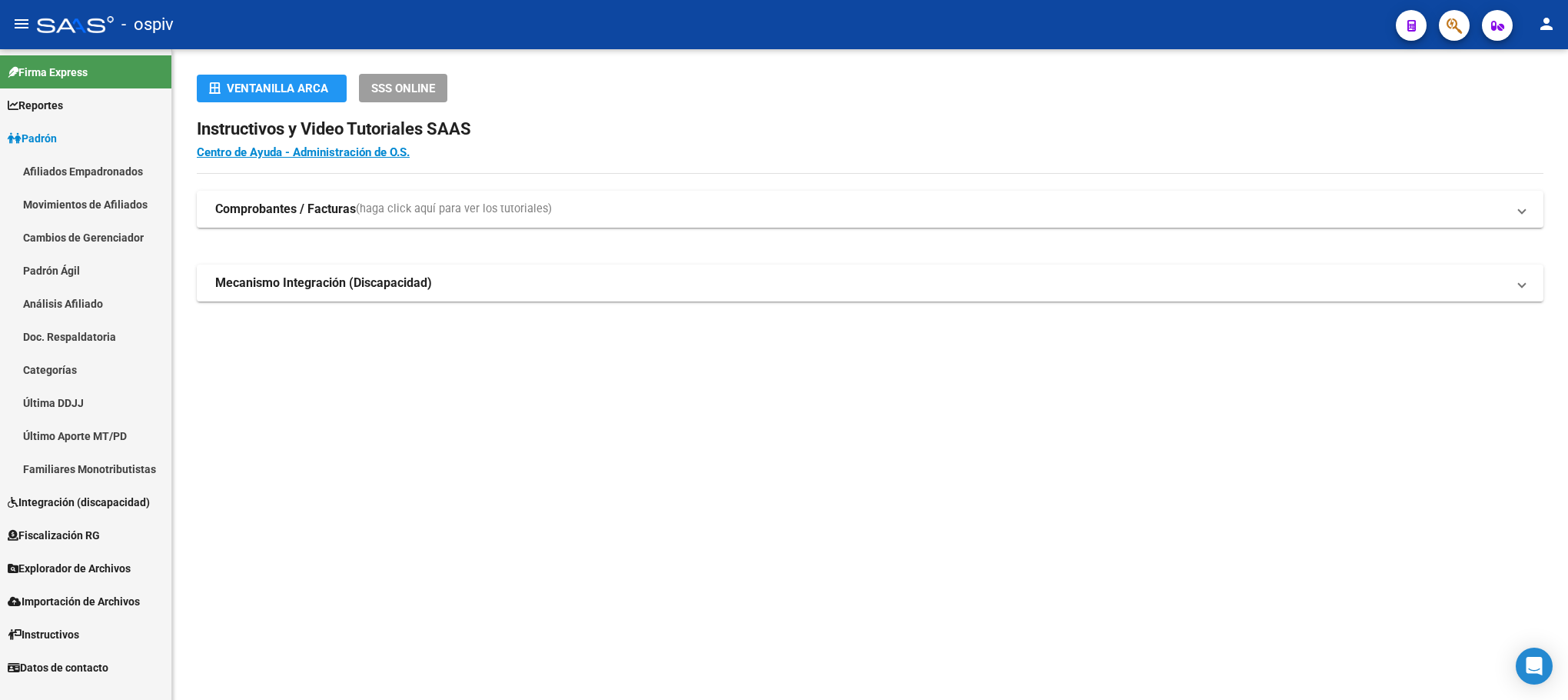
click at [93, 173] on link "Afiliados Empadronados" at bounding box center [85, 171] width 172 height 33
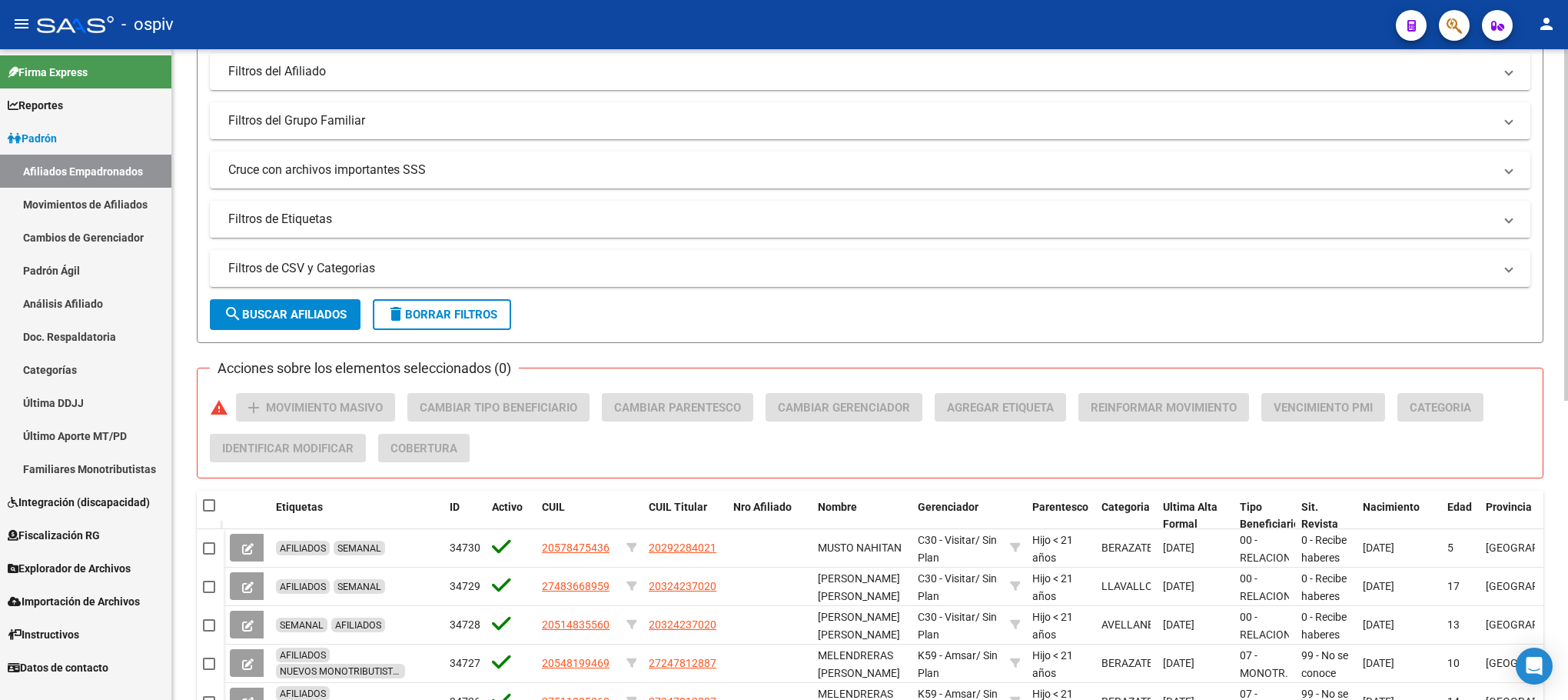
scroll to position [231, 0]
click at [309, 280] on mat-expansion-panel-header "Filtros de CSV y Categorias" at bounding box center [871, 271] width 1321 height 37
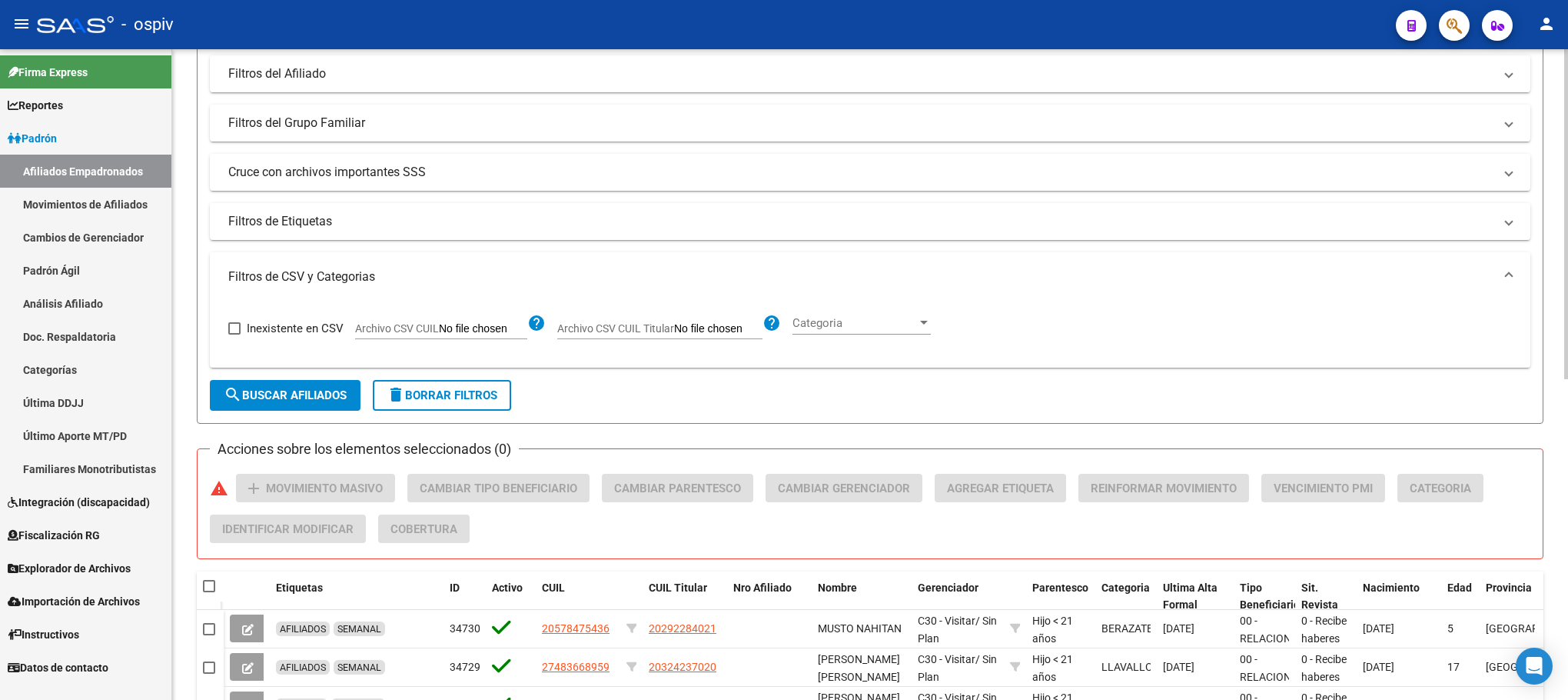
click at [436, 323] on span "Archivo CSV CUIL" at bounding box center [396, 328] width 84 height 12
click at [439, 323] on input "Archivo CSV CUIL" at bounding box center [483, 329] width 89 height 14
type input "C:\fakepath\Libro3.csv"
click at [915, 327] on span "Categoria" at bounding box center [903, 323] width 125 height 14
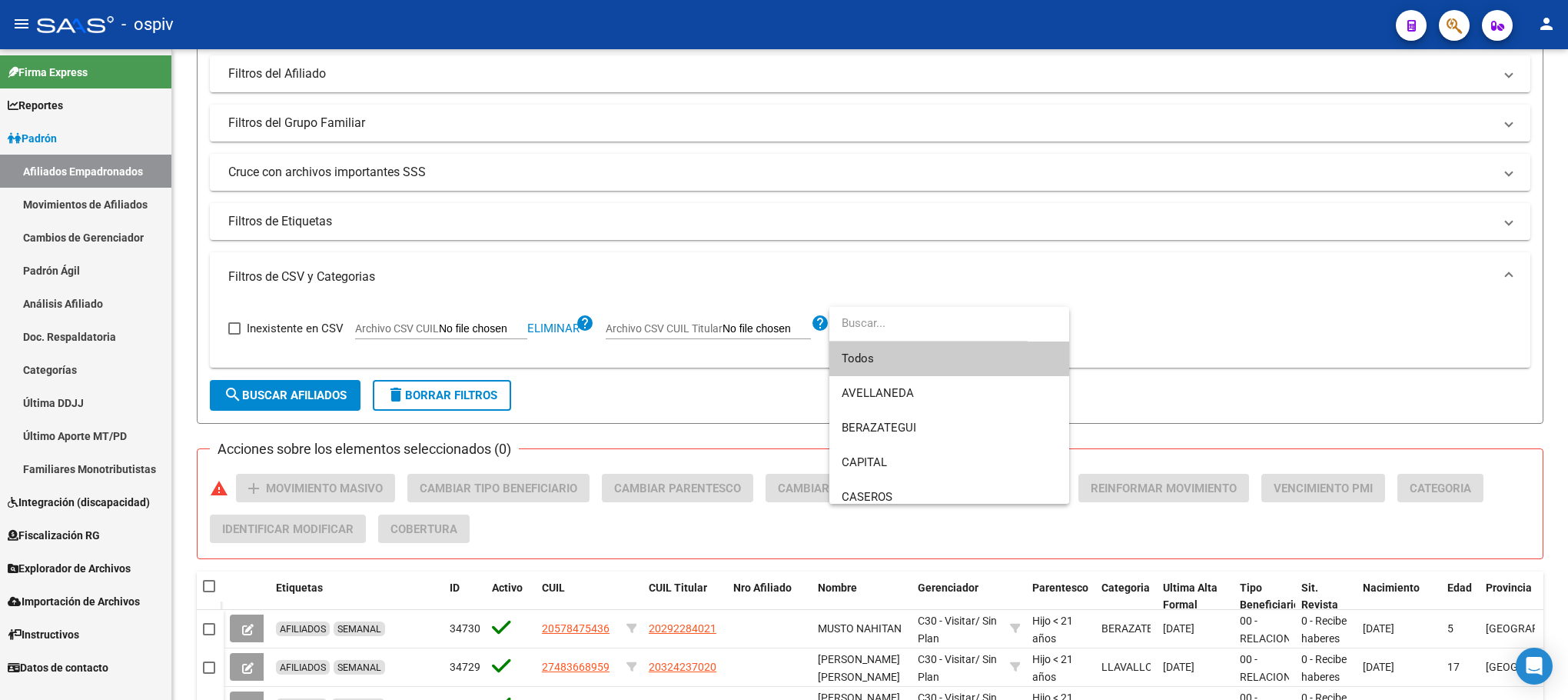
click at [867, 363] on span "Todos" at bounding box center [949, 358] width 216 height 35
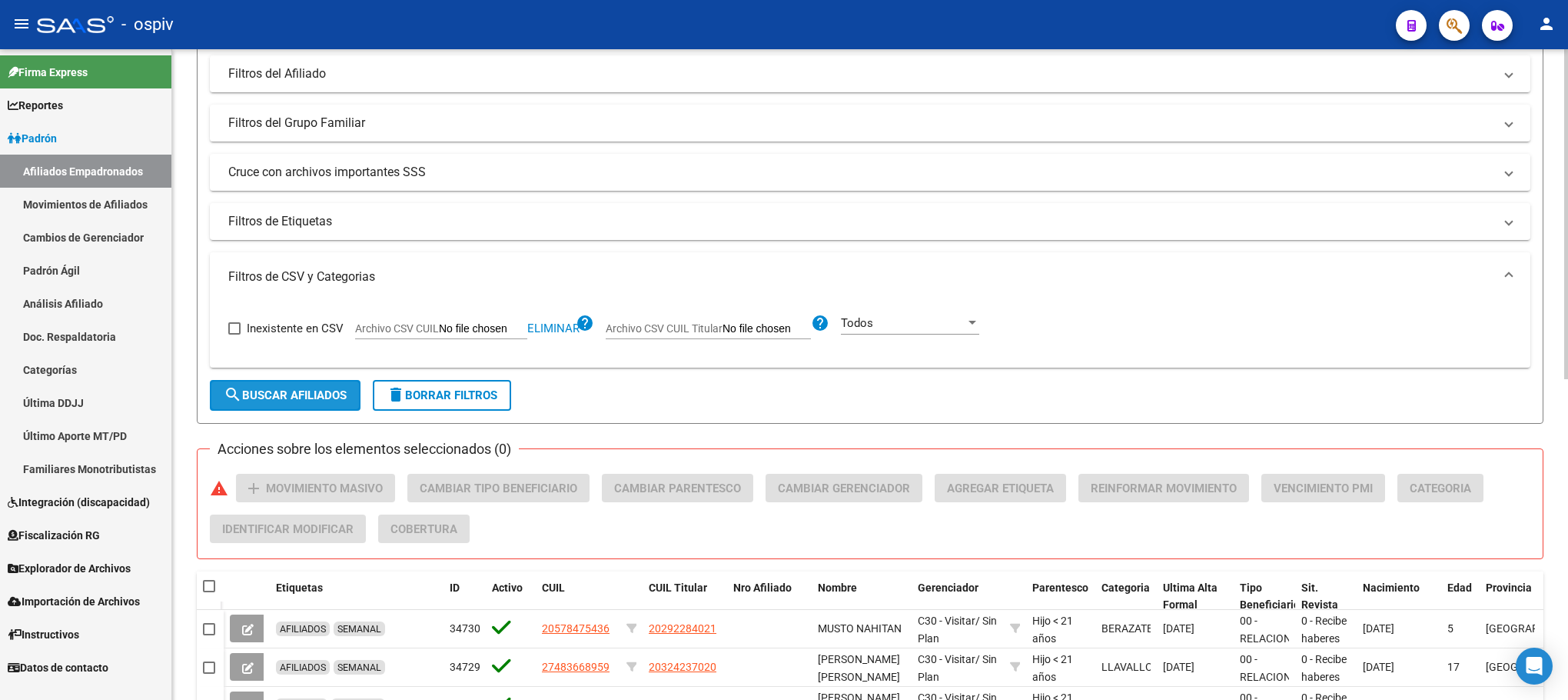
click at [290, 392] on span "search Buscar Afiliados" at bounding box center [286, 395] width 123 height 14
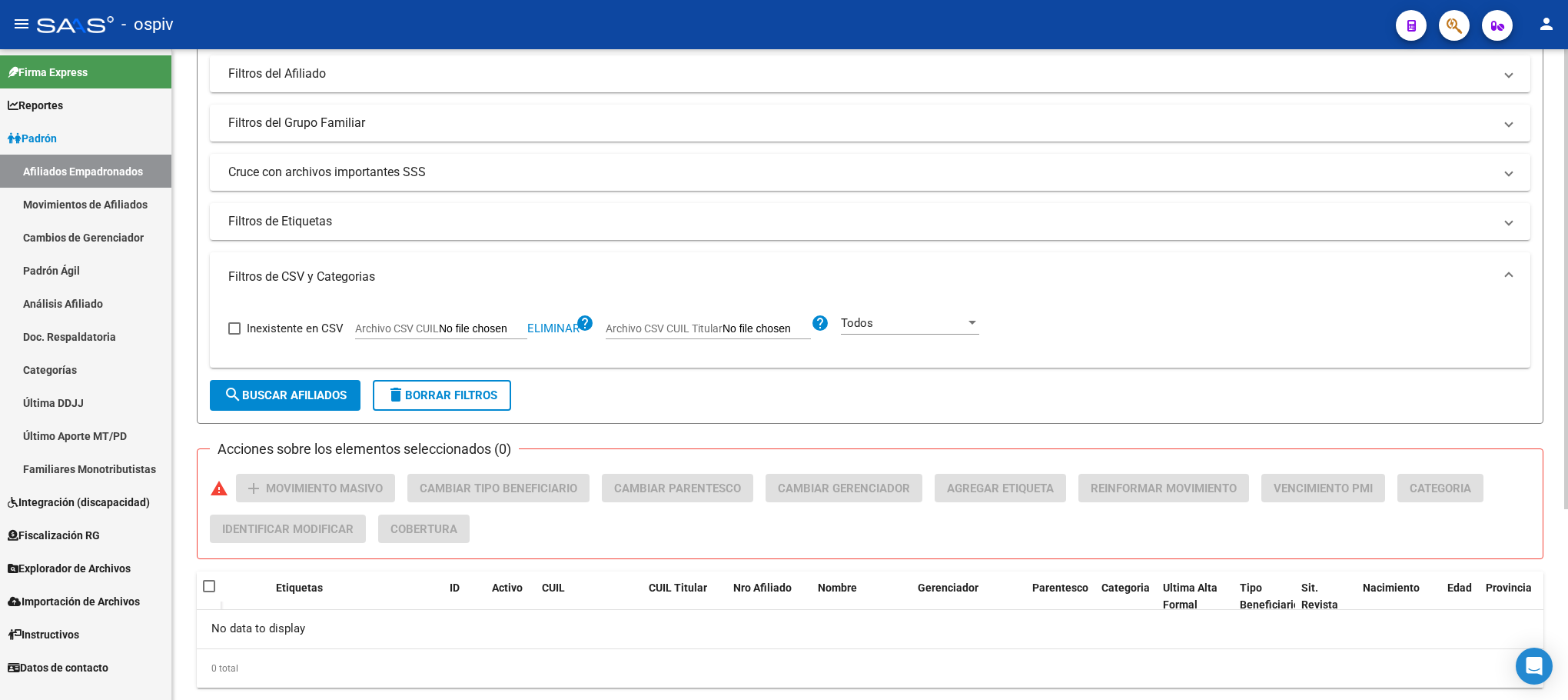
click at [293, 392] on span "search Buscar Afiliados" at bounding box center [286, 395] width 123 height 14
click at [500, 323] on input "Archivo CSV CUIL" at bounding box center [483, 329] width 89 height 14
type input "C:\fakepath\Libro3.csv"
click at [927, 327] on div "Todos" at bounding box center [946, 323] width 125 height 14
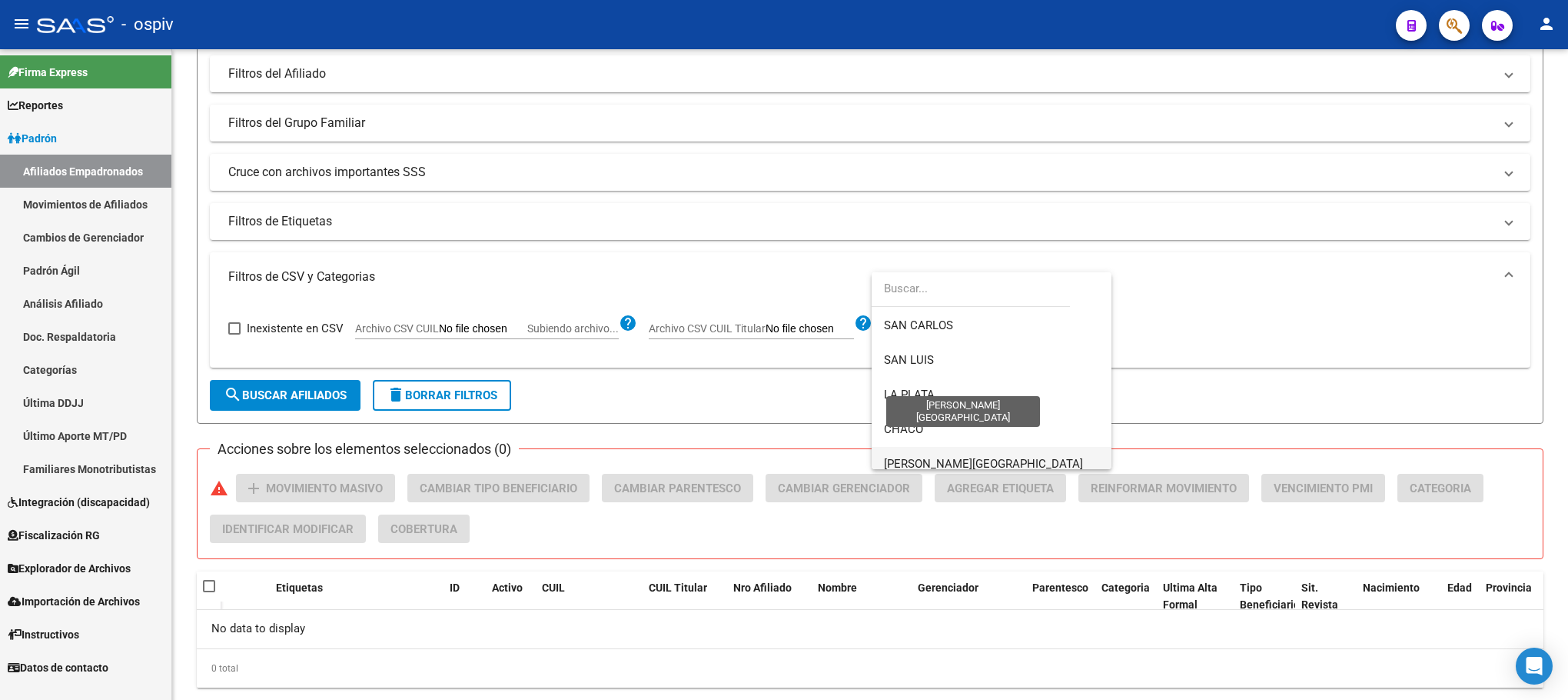
scroll to position [379, 0]
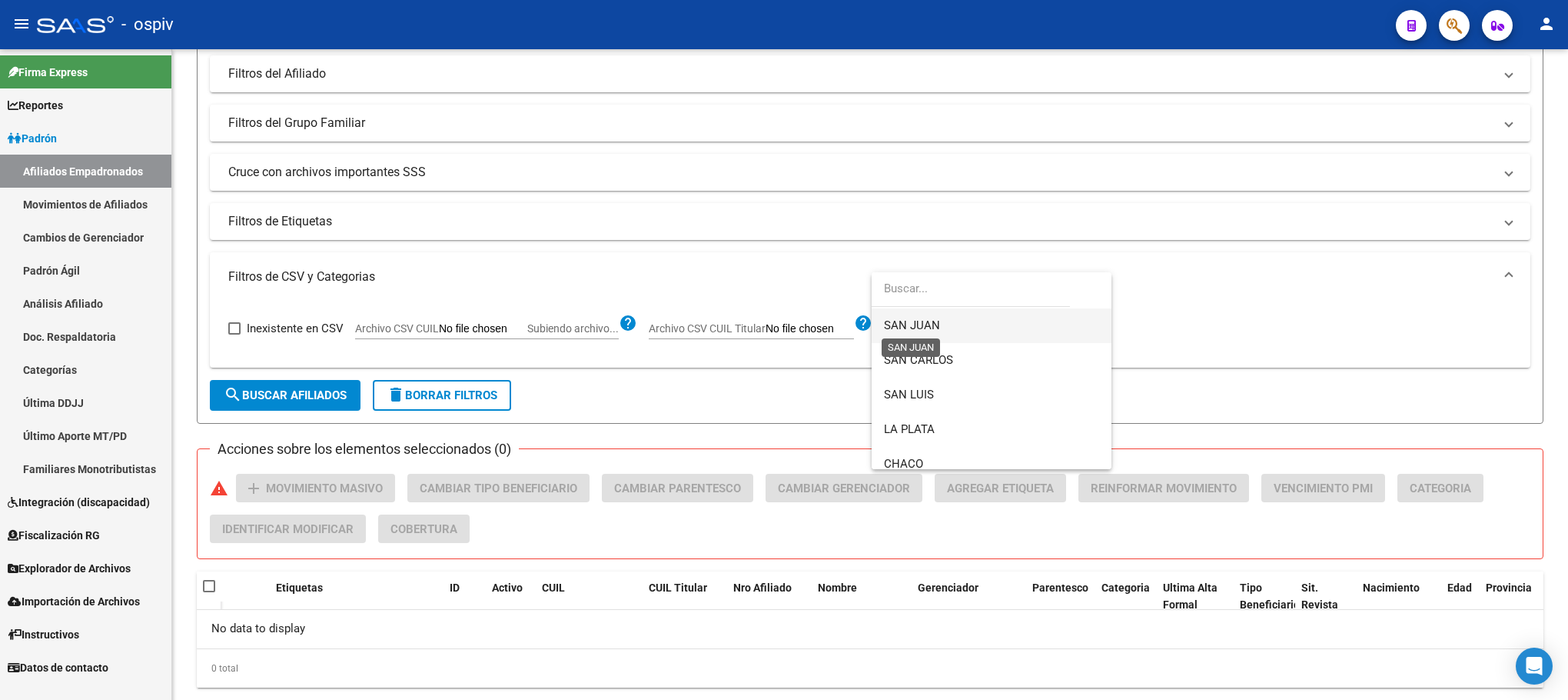
click at [918, 325] on span "SAN JUAN" at bounding box center [911, 325] width 56 height 14
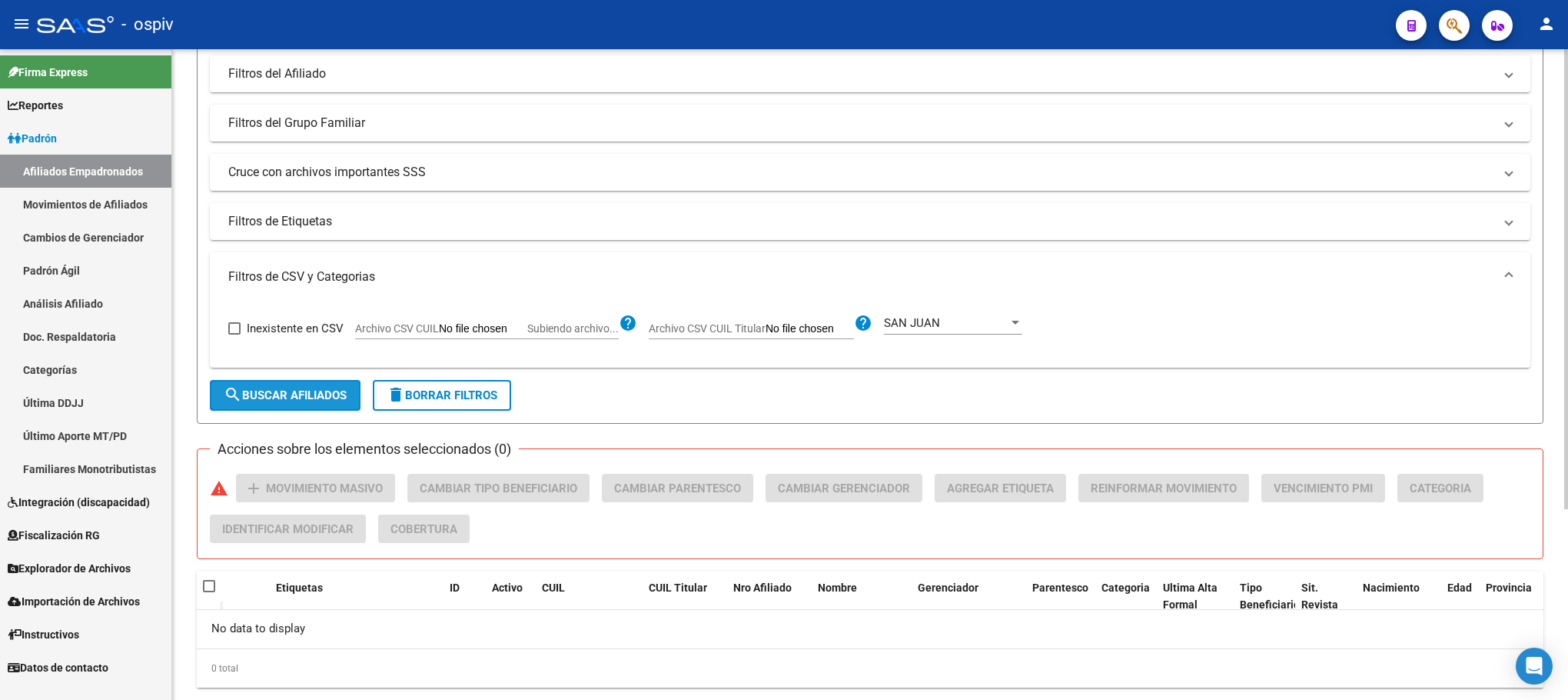
click at [289, 395] on span "search Buscar Afiliados" at bounding box center [286, 395] width 123 height 14
click at [293, 325] on span "Inexistente en CSV" at bounding box center [296, 328] width 97 height 18
click at [235, 334] on input "Inexistente en CSV" at bounding box center [234, 334] width 1 height 1
checkbox input "true"
click at [286, 397] on span "search Buscar Afiliados" at bounding box center [286, 395] width 123 height 14
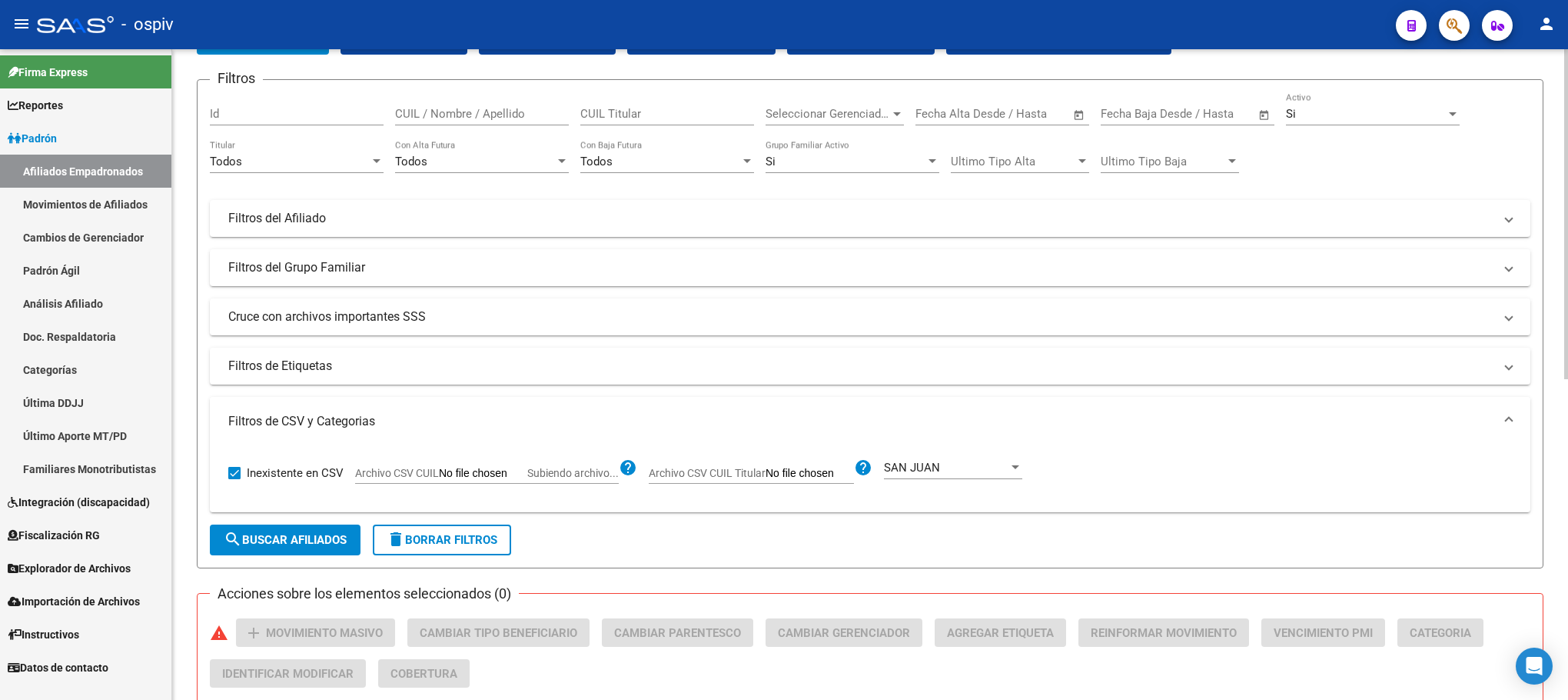
scroll to position [55, 0]
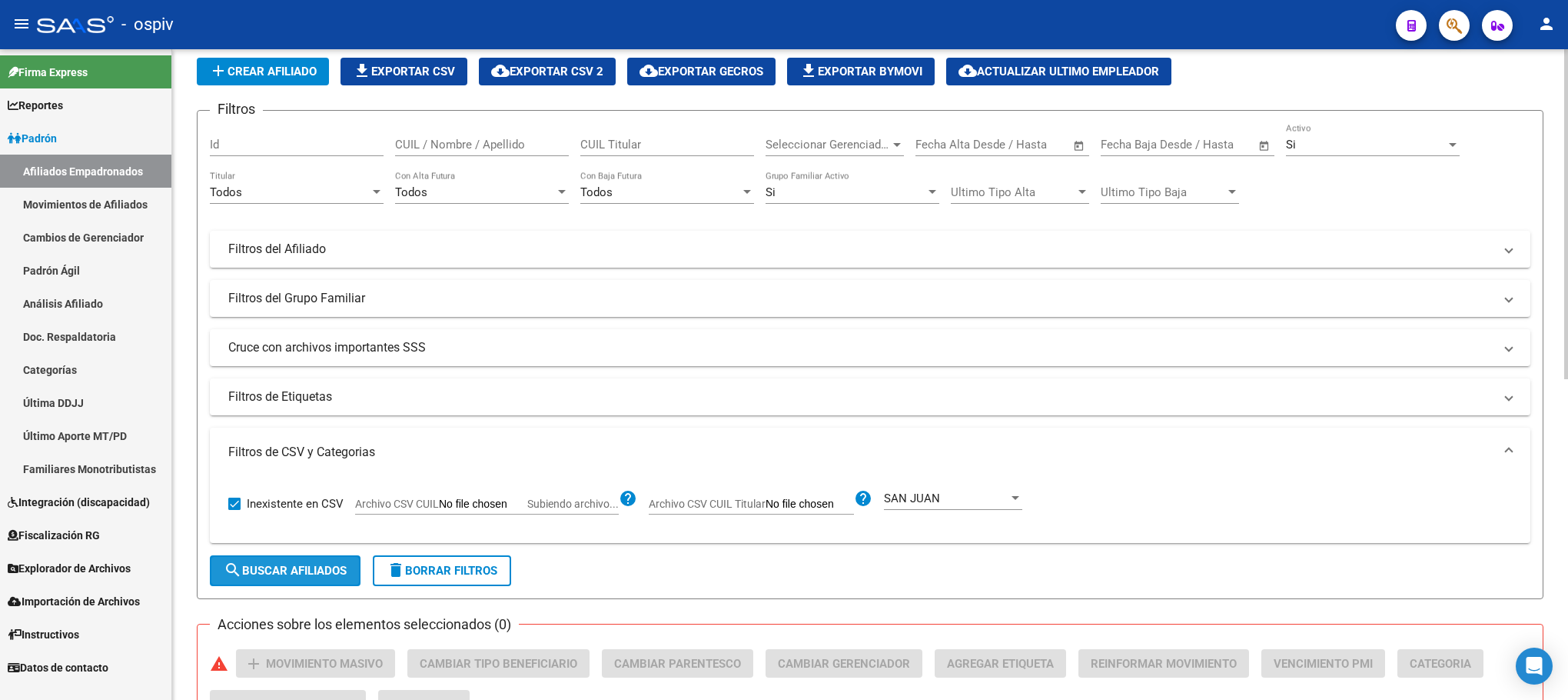
click at [256, 574] on span "search Buscar Afiliados" at bounding box center [286, 571] width 123 height 14
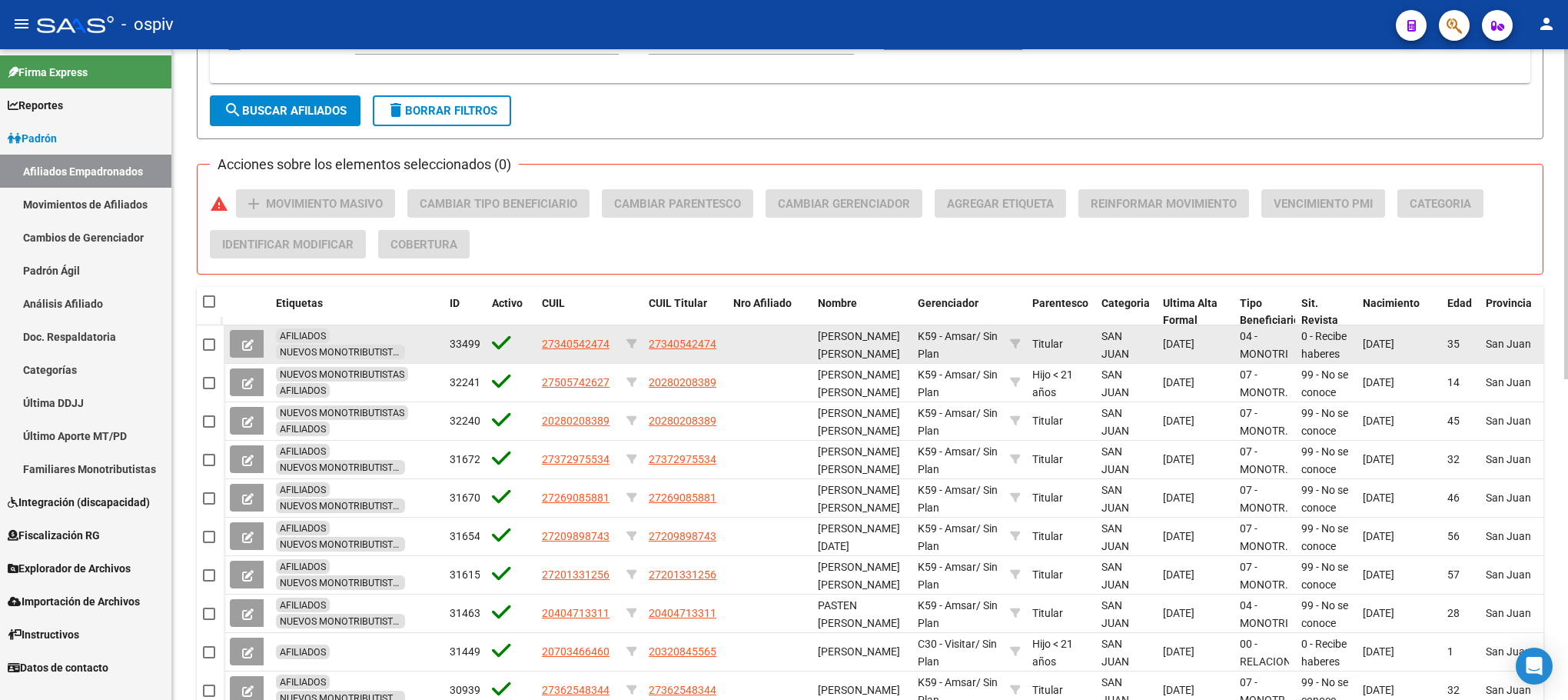
scroll to position [517, 0]
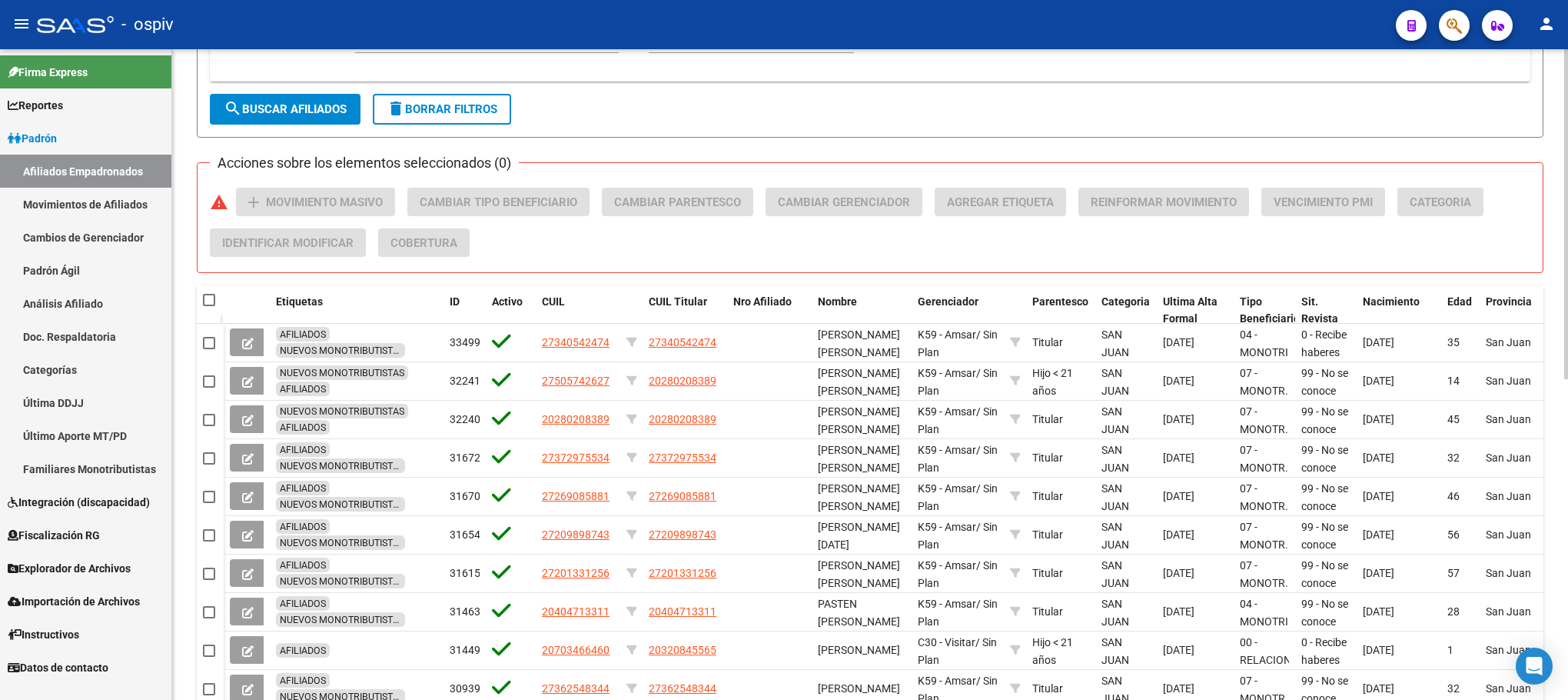
click at [209, 303] on span at bounding box center [209, 300] width 12 height 12
click at [209, 306] on input "checkbox" at bounding box center [209, 306] width 1 height 1
checkbox input "true"
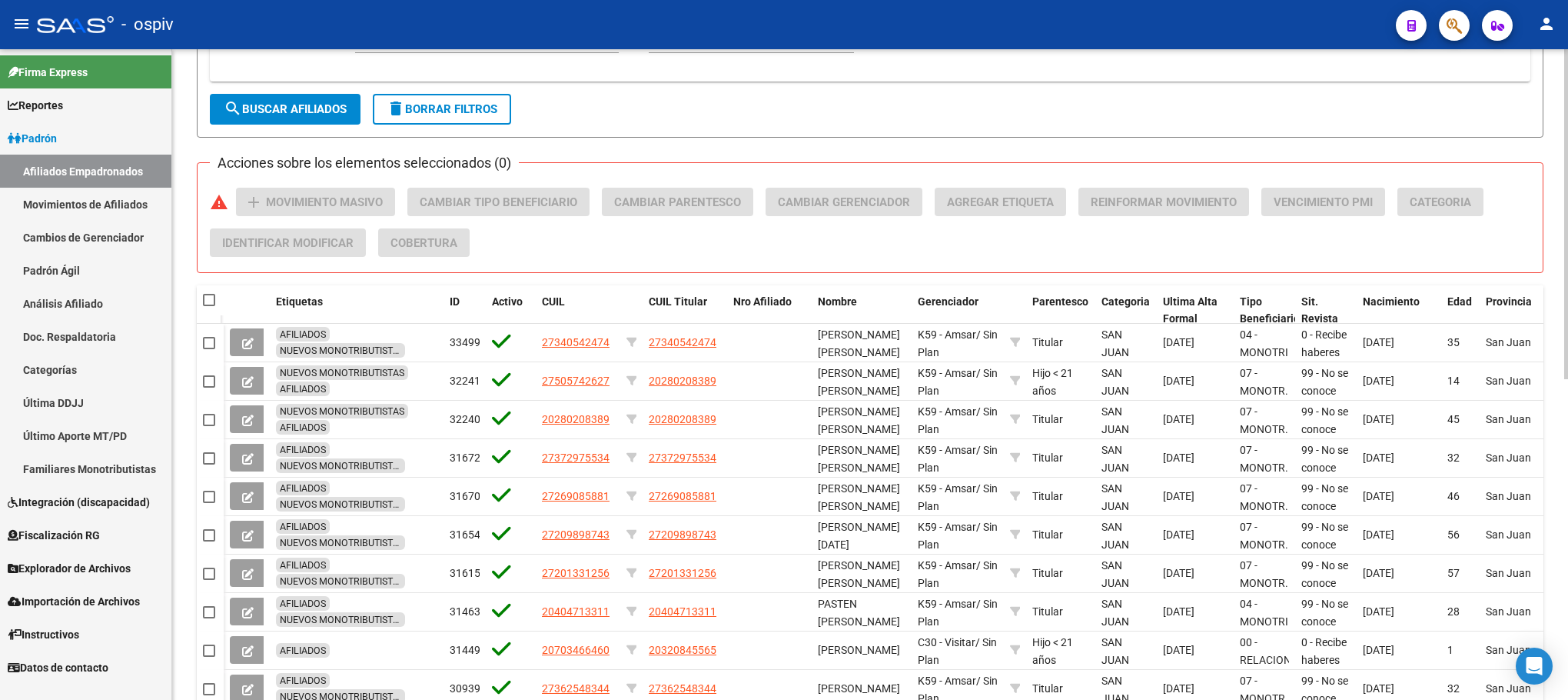
checkbox input "true"
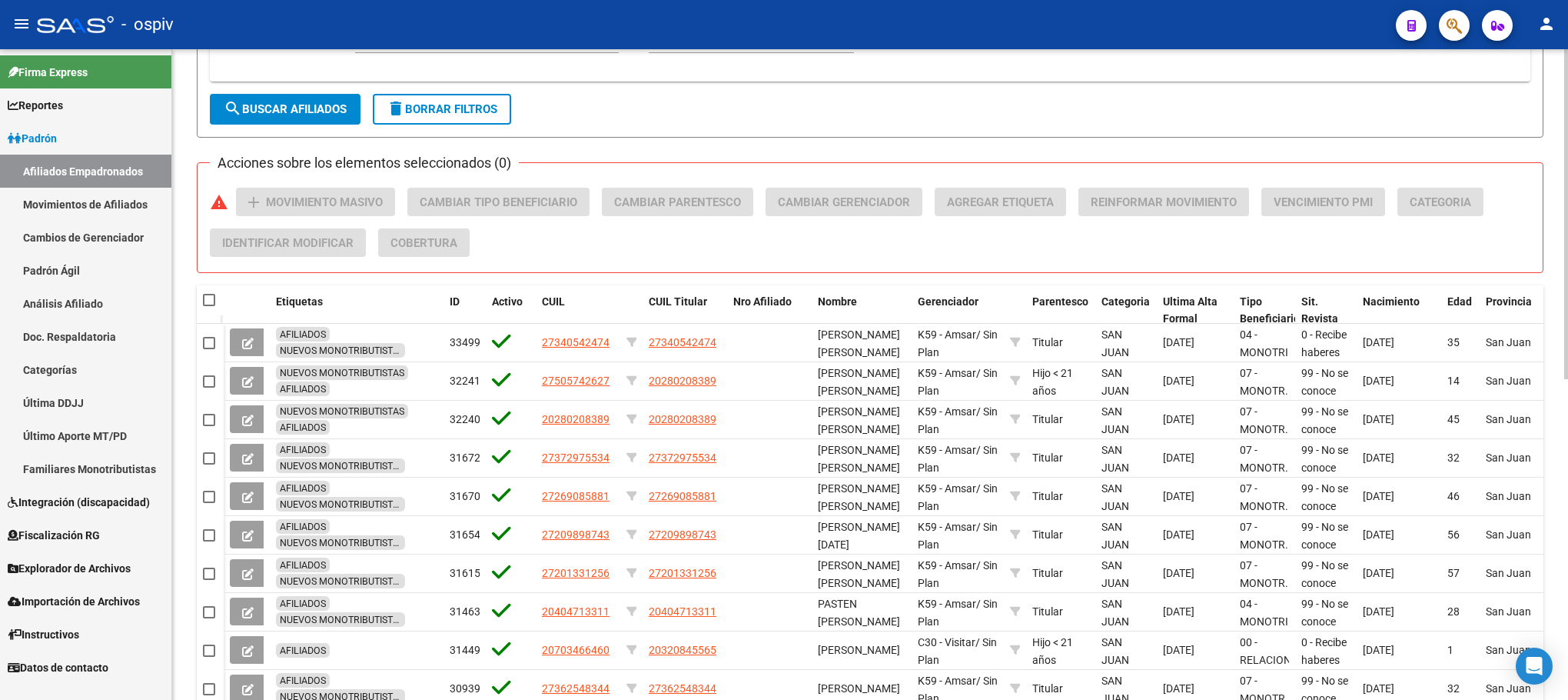
checkbox input "true"
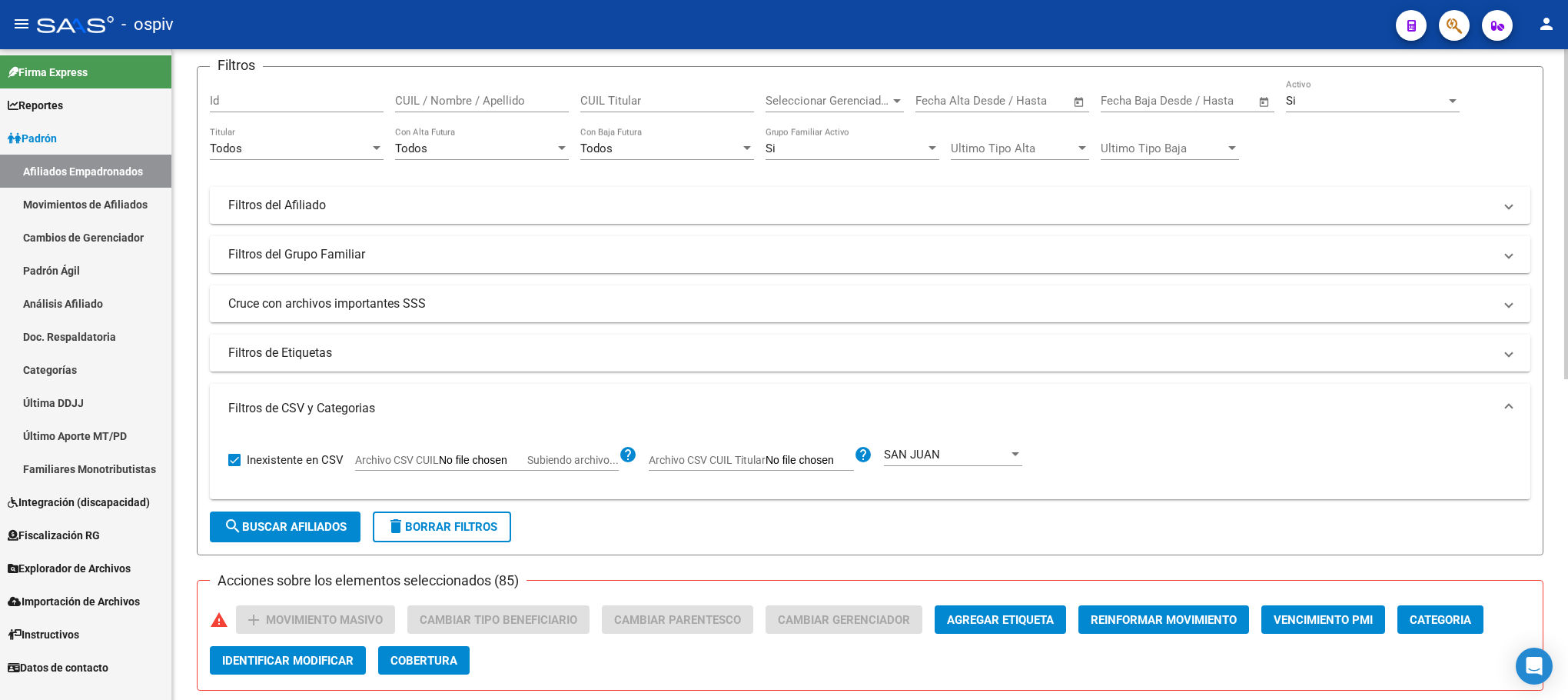
scroll to position [231, 0]
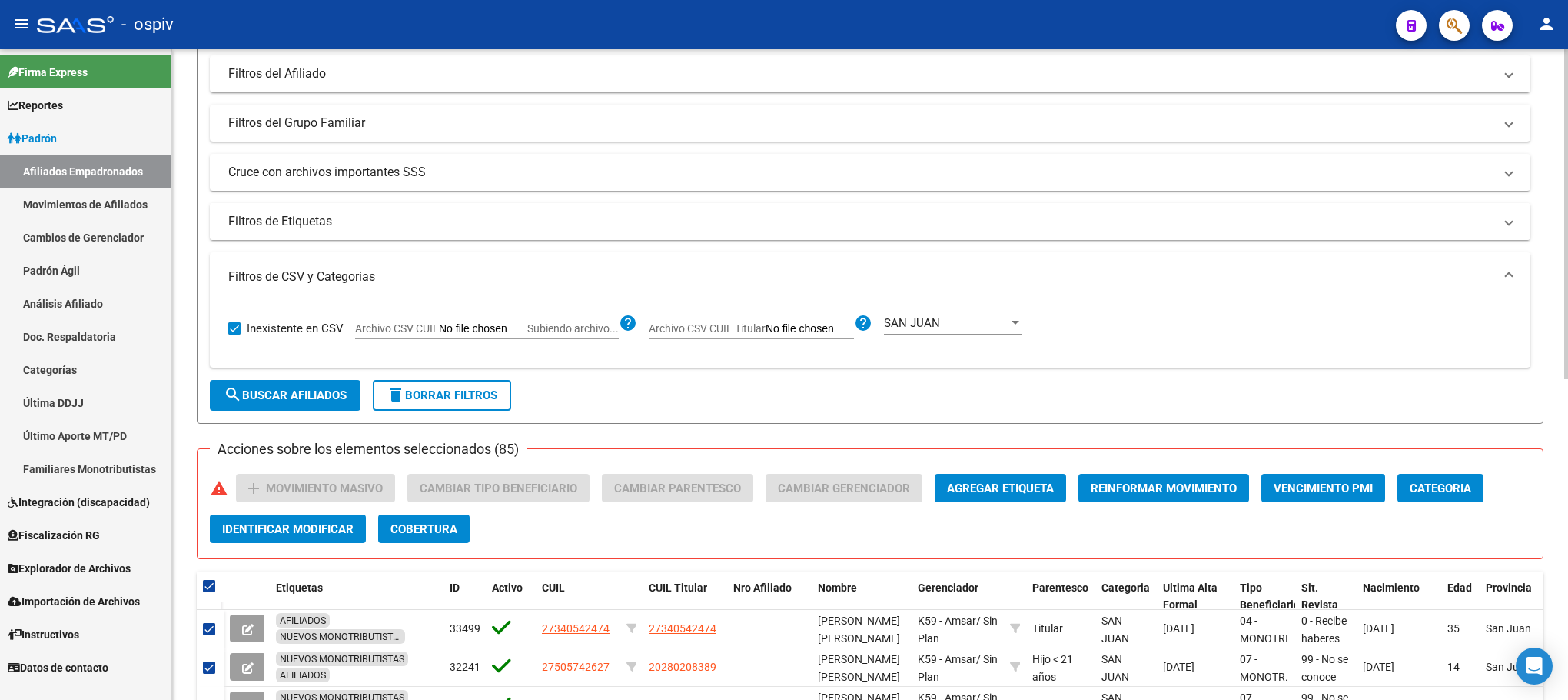
click at [299, 225] on mat-panel-title "Filtros de Etiquetas" at bounding box center [861, 222] width 1265 height 17
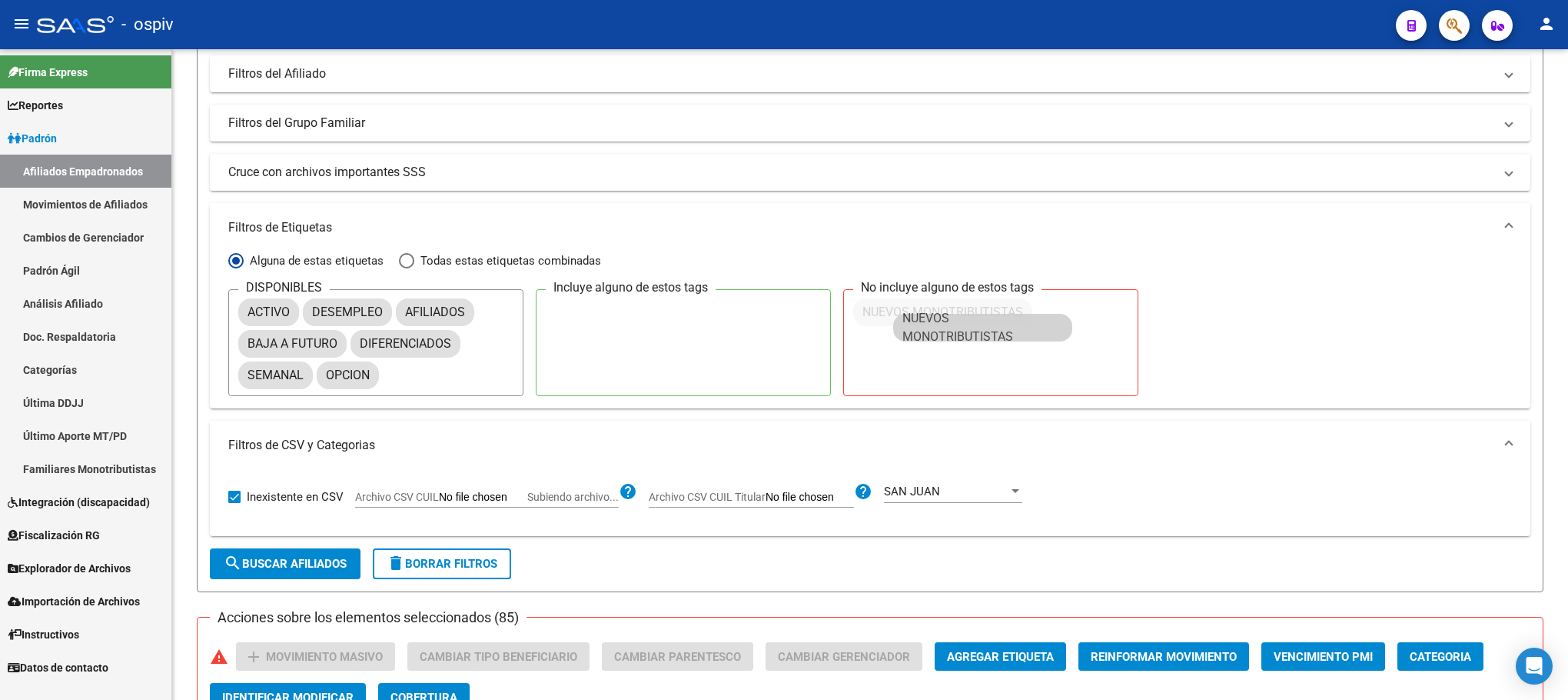
drag, startPoint x: 523, startPoint y: 386, endPoint x: 936, endPoint y: 319, distance: 418.4
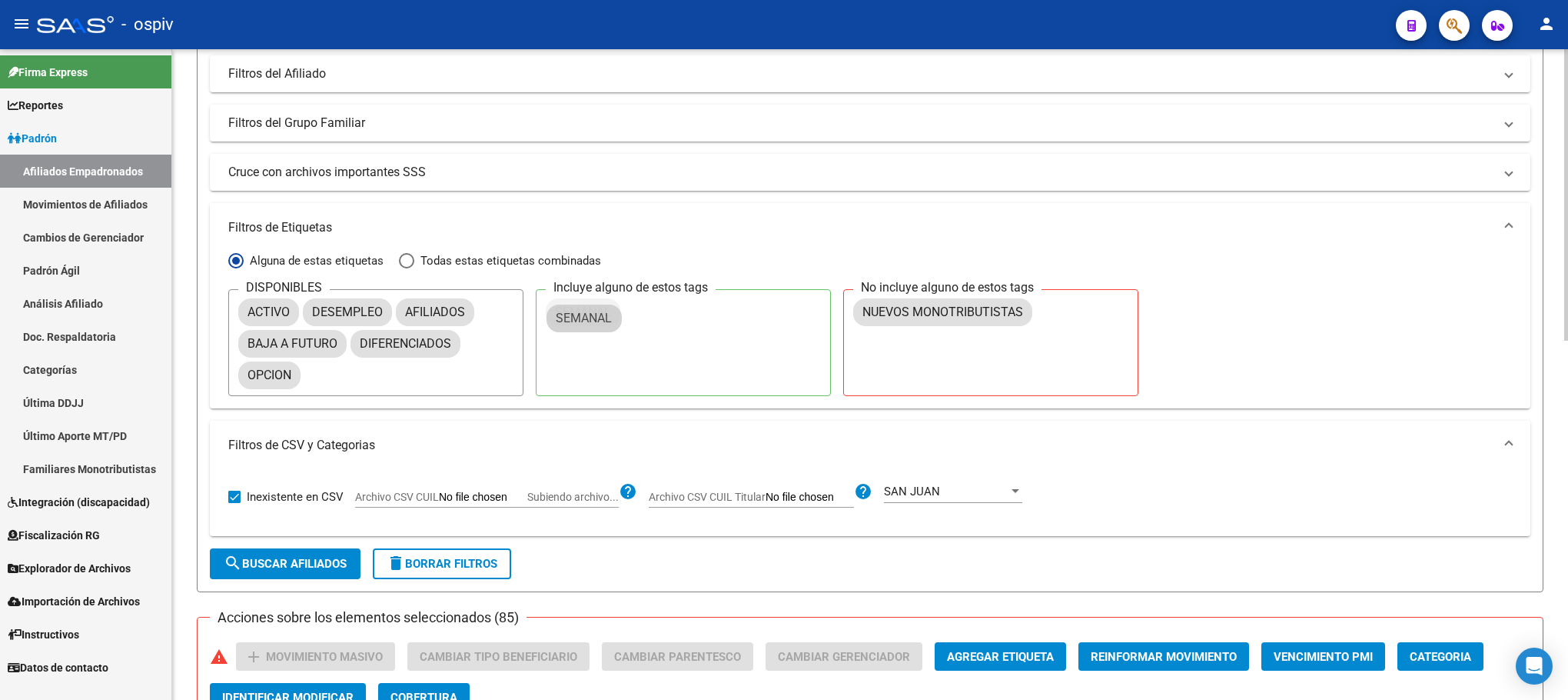
drag, startPoint x: 282, startPoint y: 373, endPoint x: 595, endPoint y: 313, distance: 318.7
click at [291, 568] on span "search Buscar Afiliados" at bounding box center [286, 564] width 123 height 14
checkbox input "false"
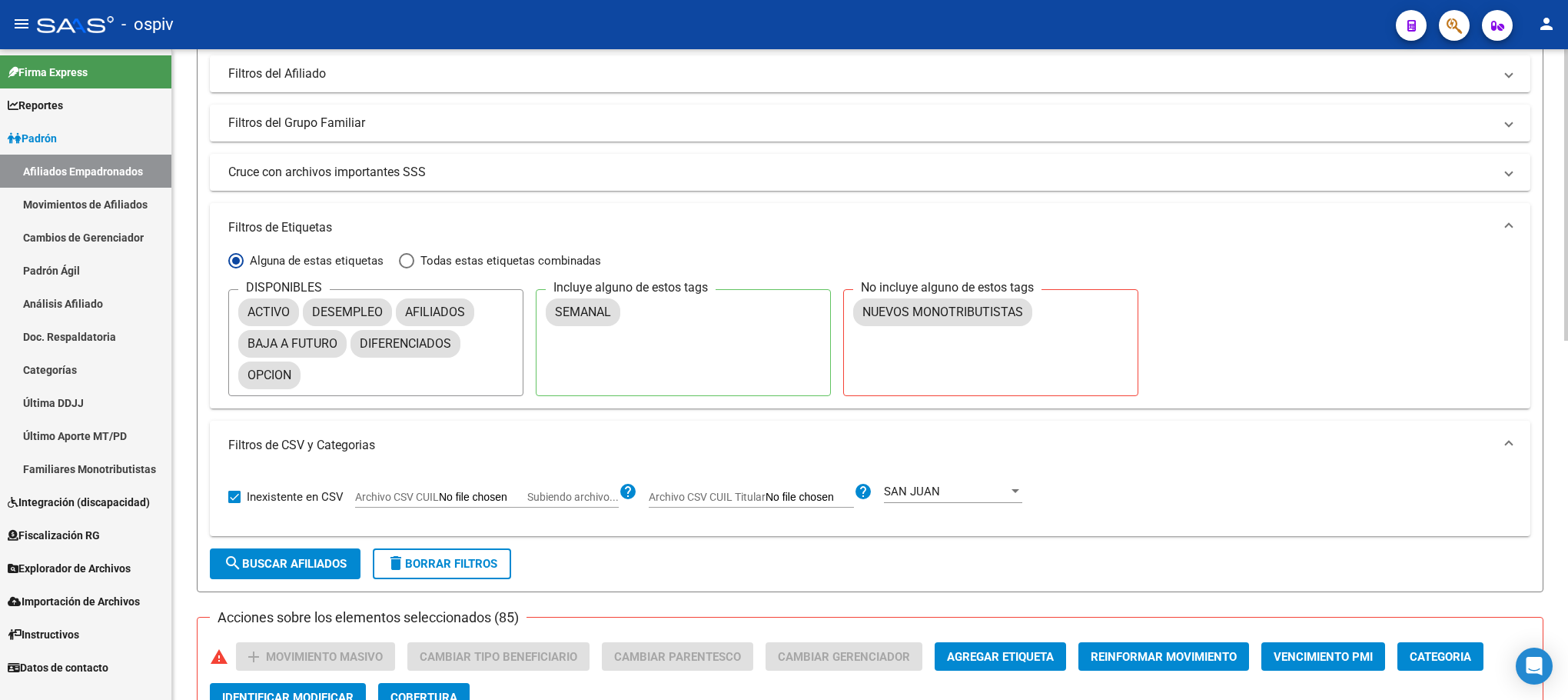
checkbox input "false"
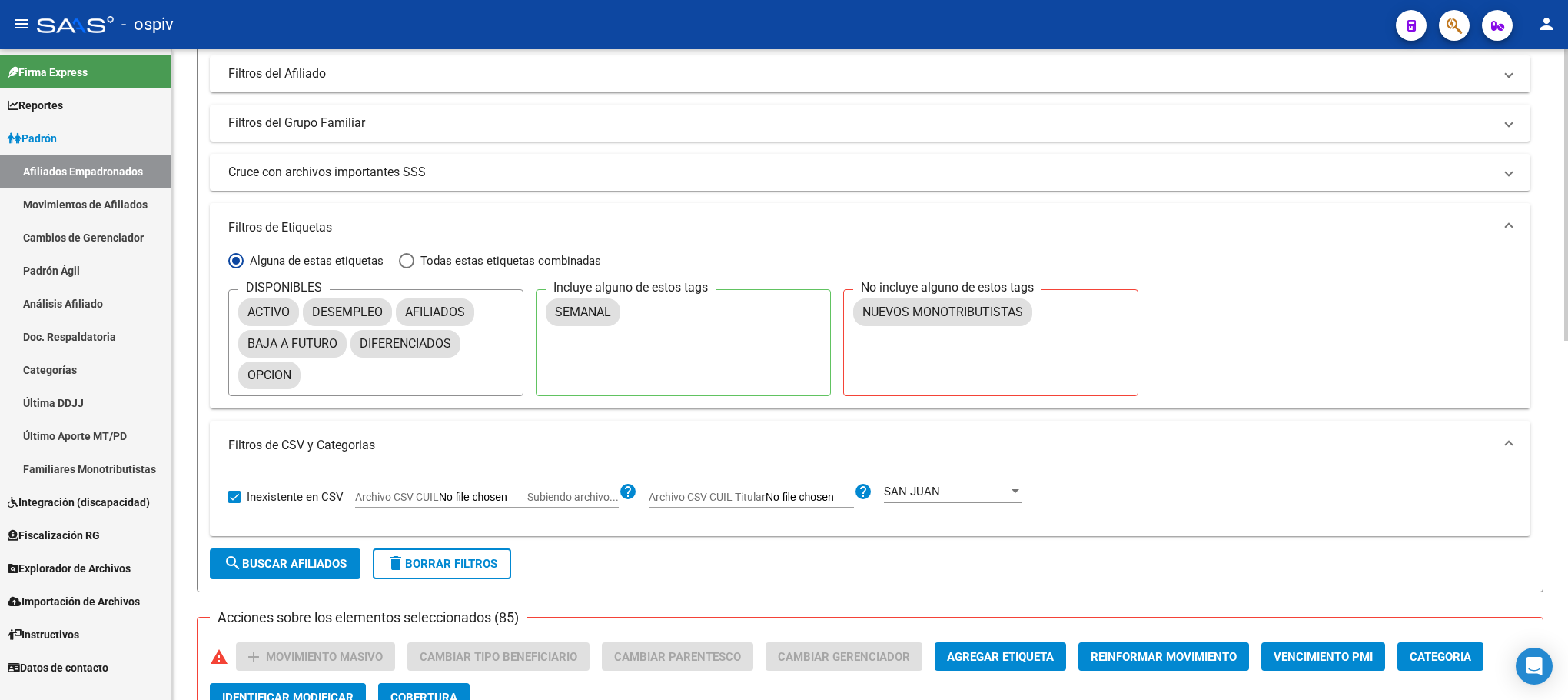
checkbox input "false"
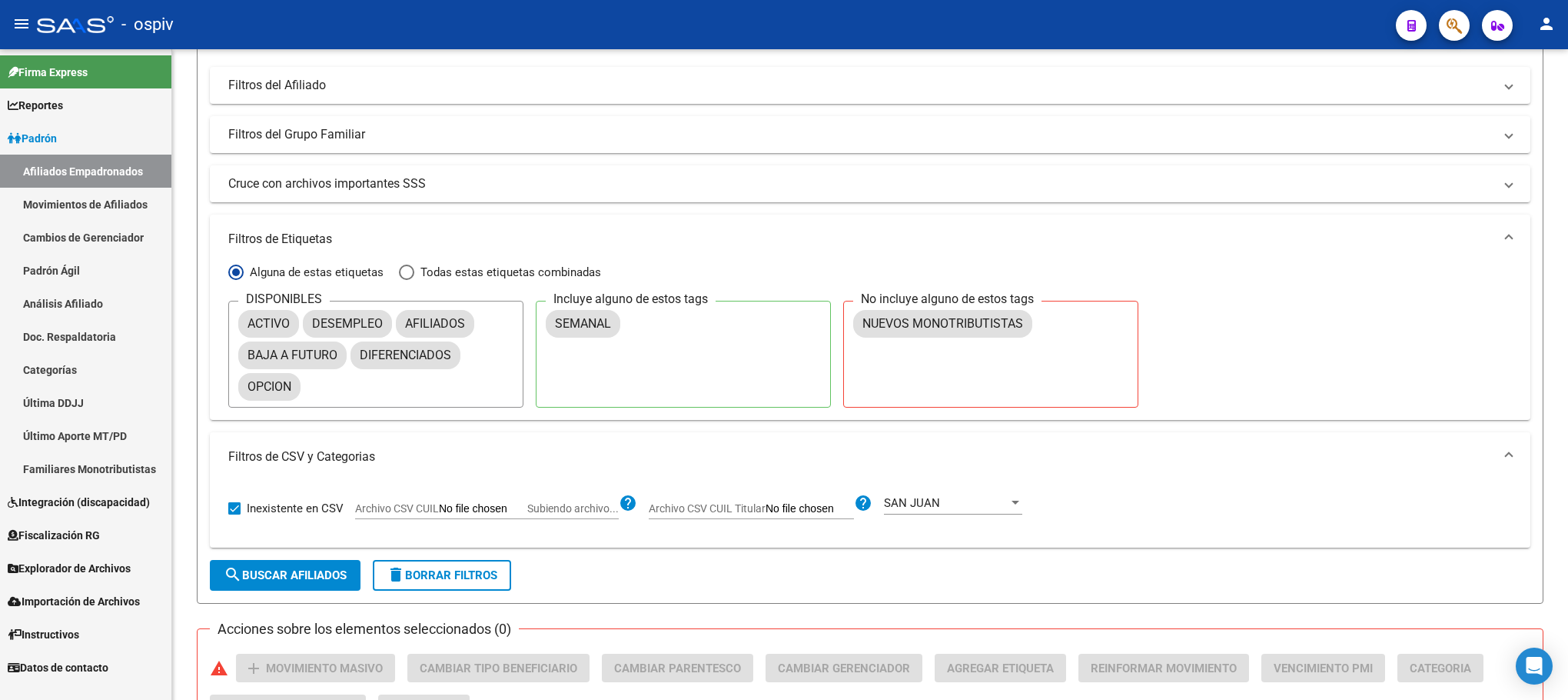
scroll to position [206, 0]
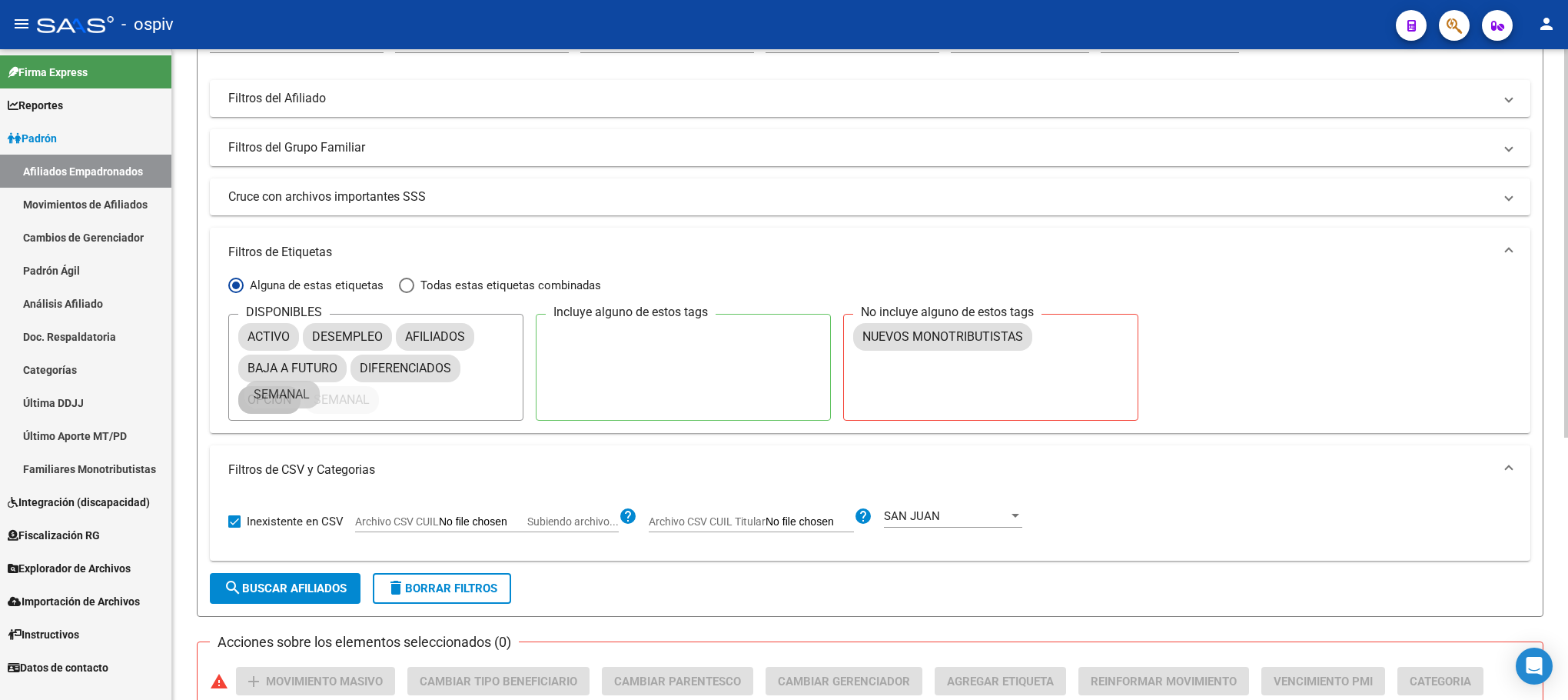
drag, startPoint x: 588, startPoint y: 342, endPoint x: 277, endPoint y: 404, distance: 317.1
click at [267, 593] on span "search Buscar Afiliados" at bounding box center [286, 588] width 123 height 14
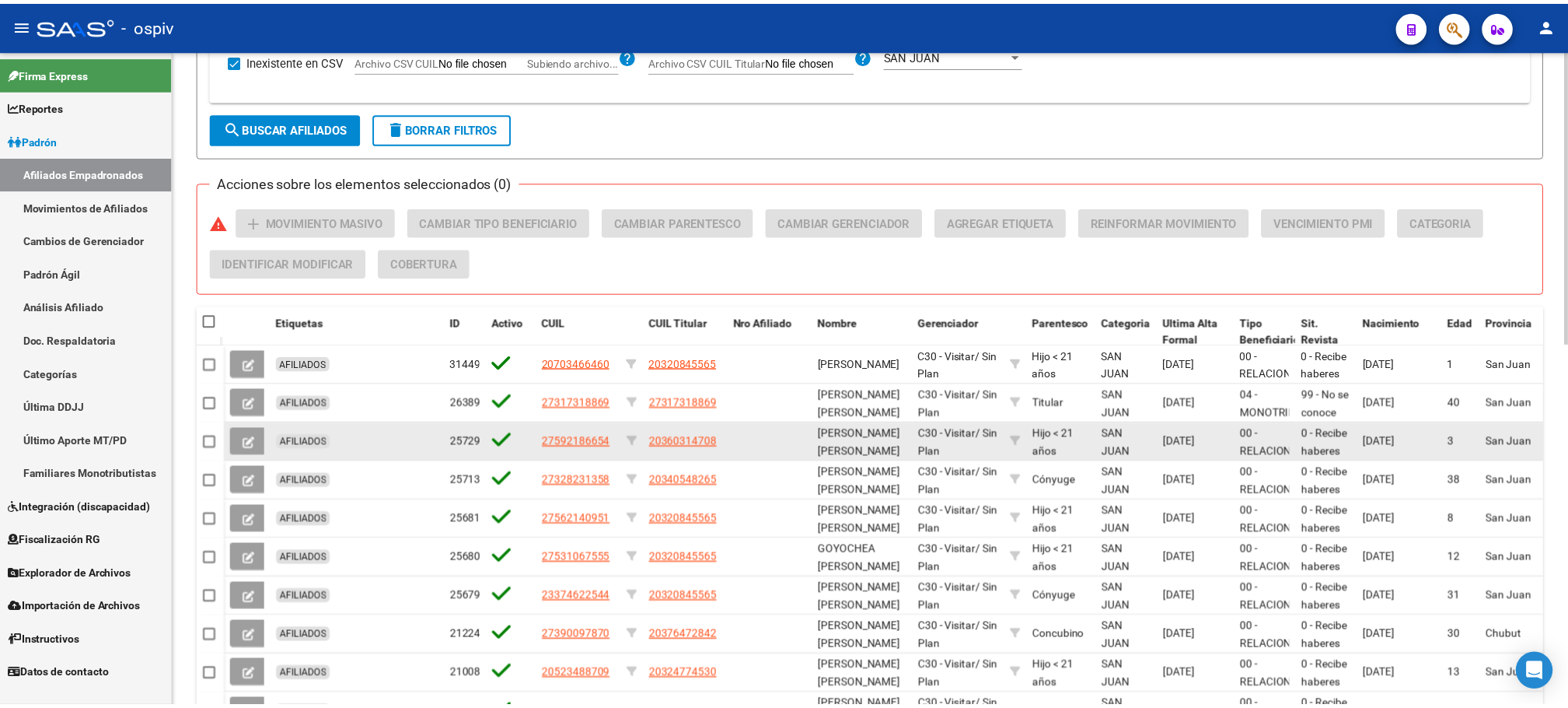
scroll to position [809, 0]
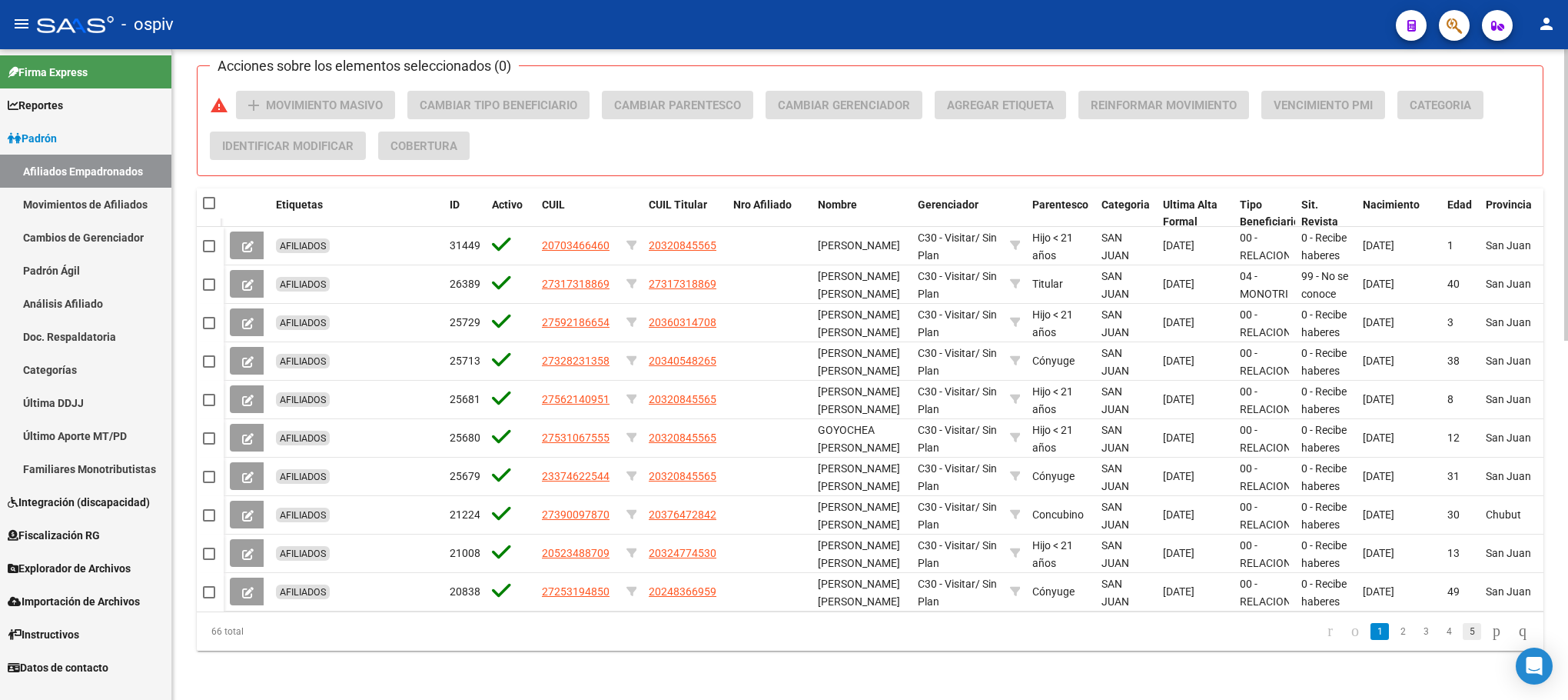
click at [1463, 628] on link "5" at bounding box center [1472, 631] width 18 height 17
click at [208, 197] on span at bounding box center [209, 203] width 12 height 12
click at [209, 209] on input "checkbox" at bounding box center [209, 209] width 1 height 1
checkbox input "true"
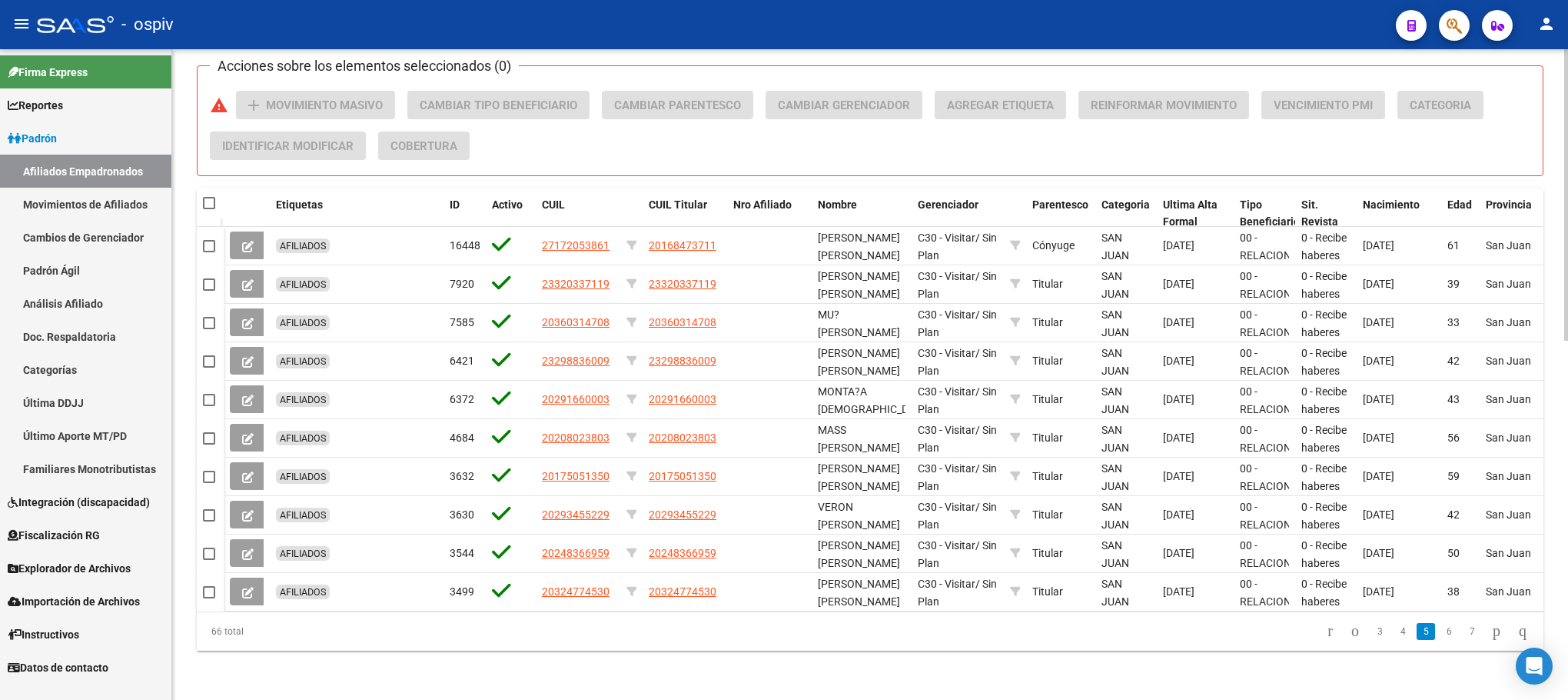
checkbox input "true"
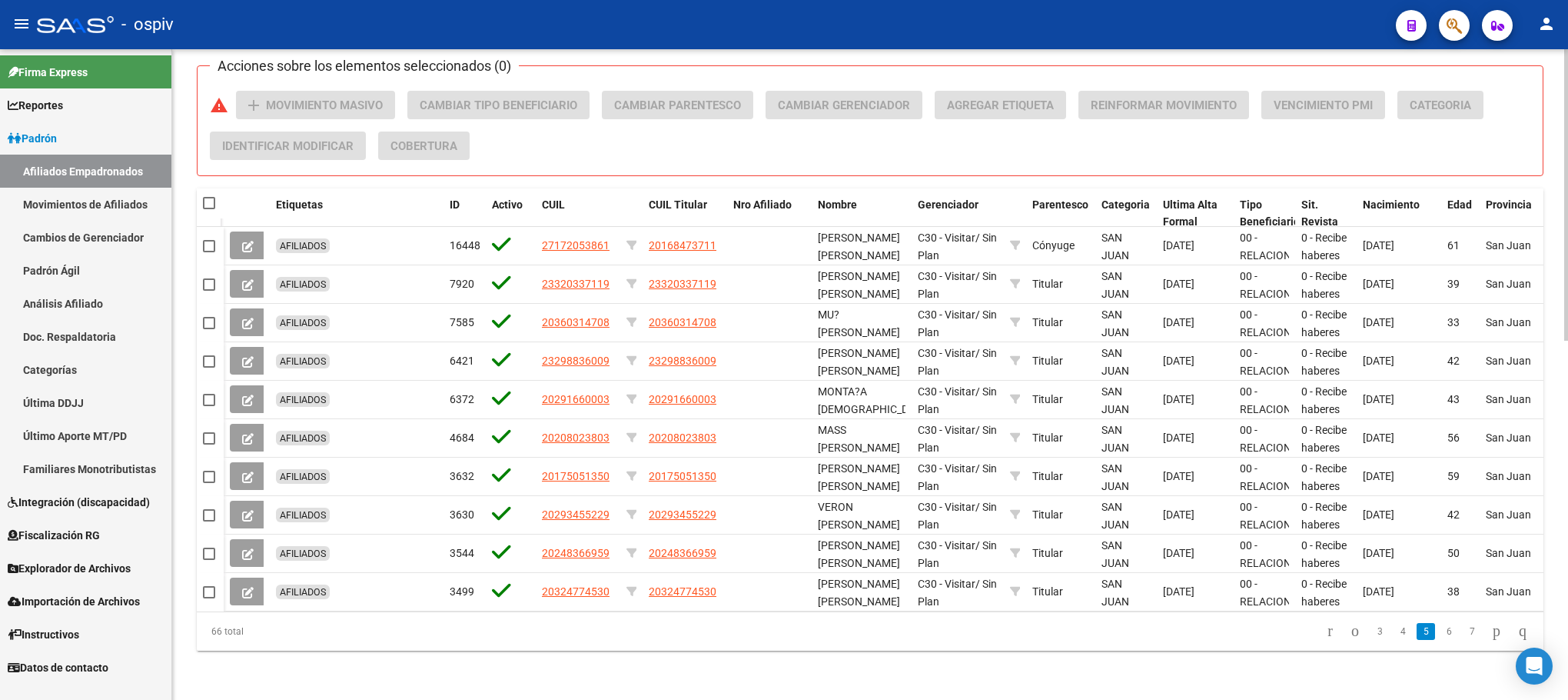
checkbox input "true"
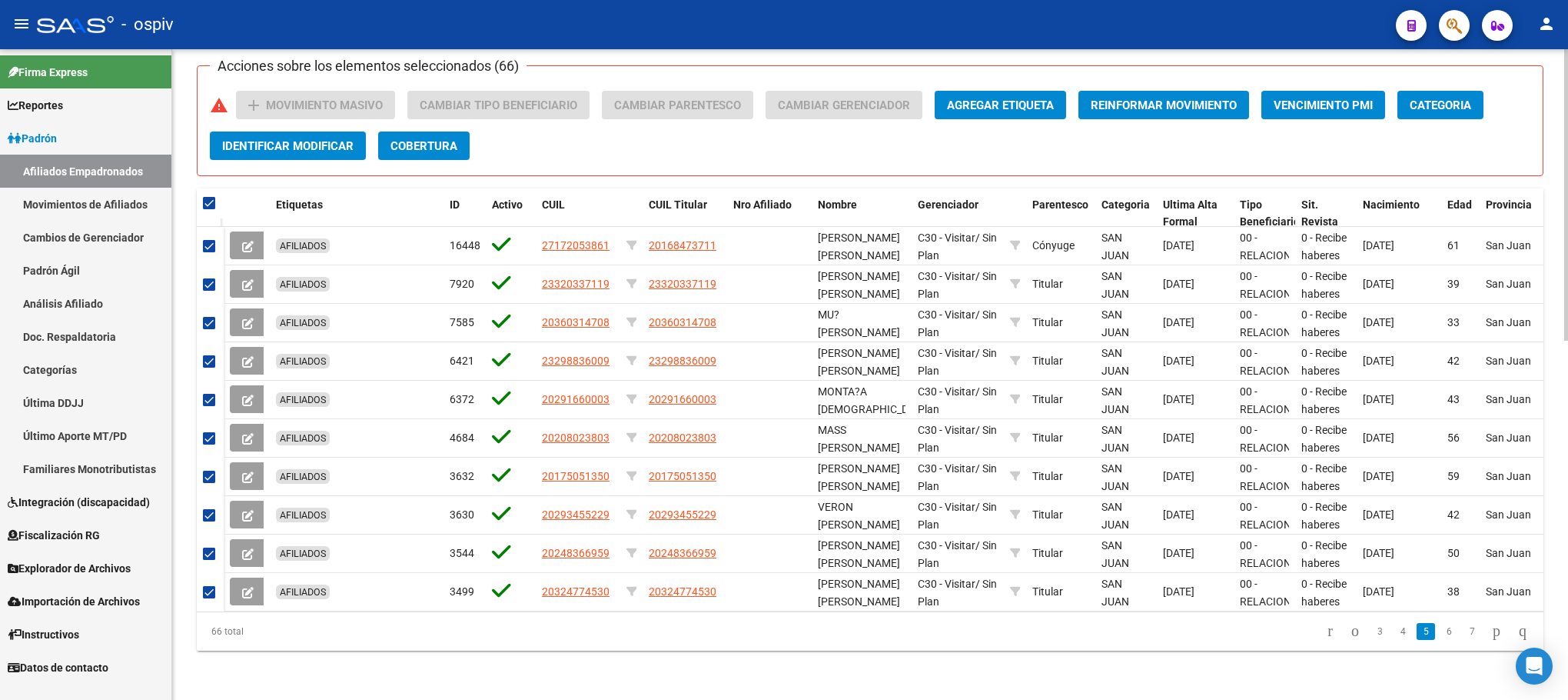
click at [1441, 91] on button "Categoria" at bounding box center [1440, 105] width 86 height 28
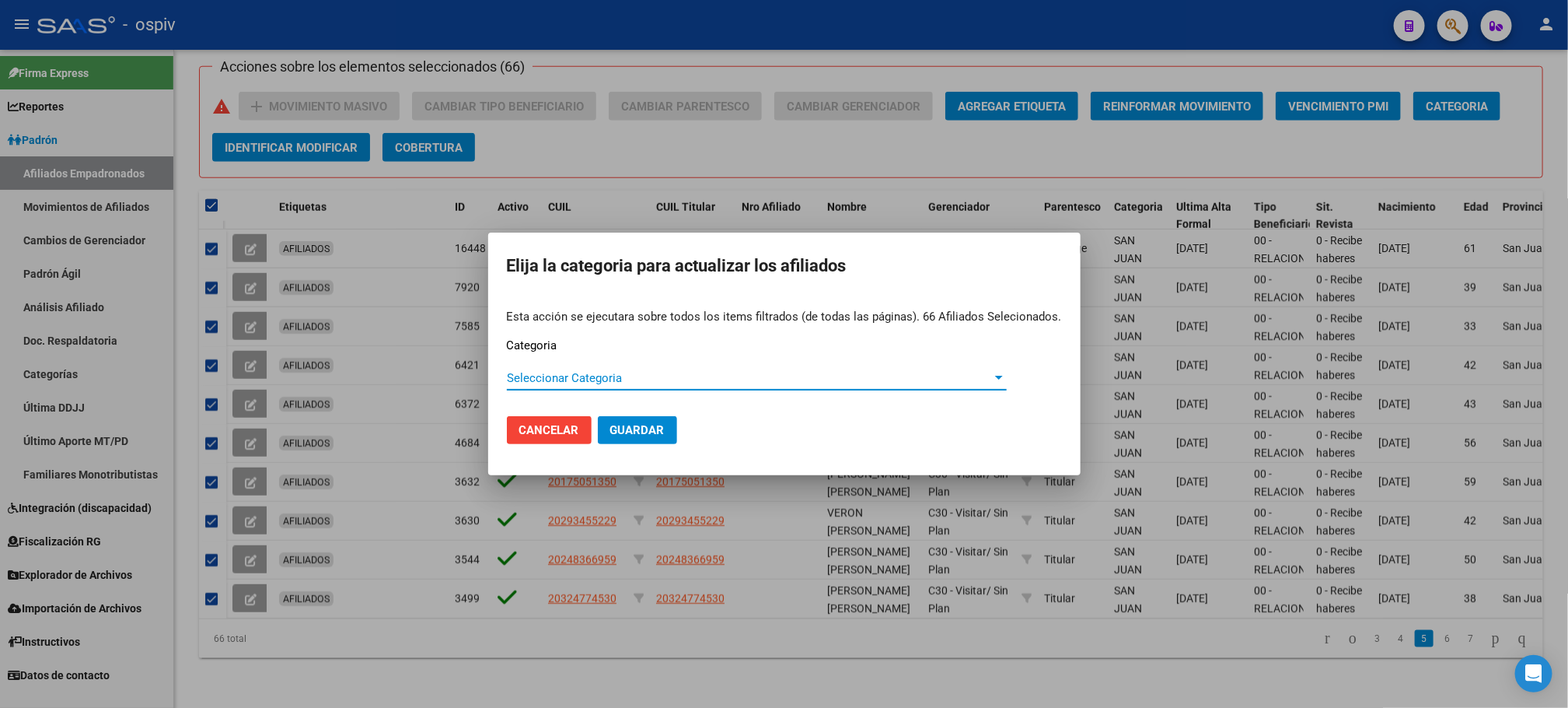
click at [595, 373] on span "Seleccionar Categoria" at bounding box center [750, 378] width 486 height 14
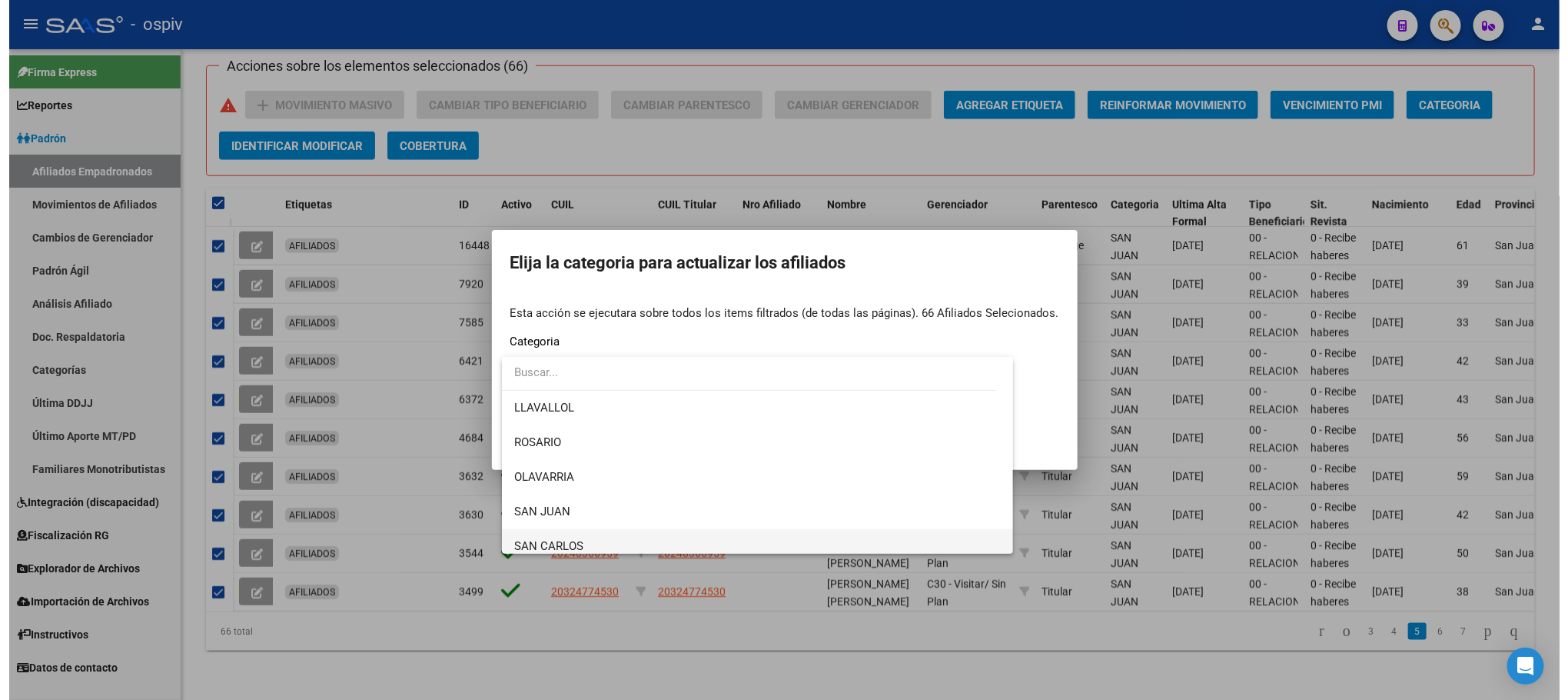
scroll to position [346, 0]
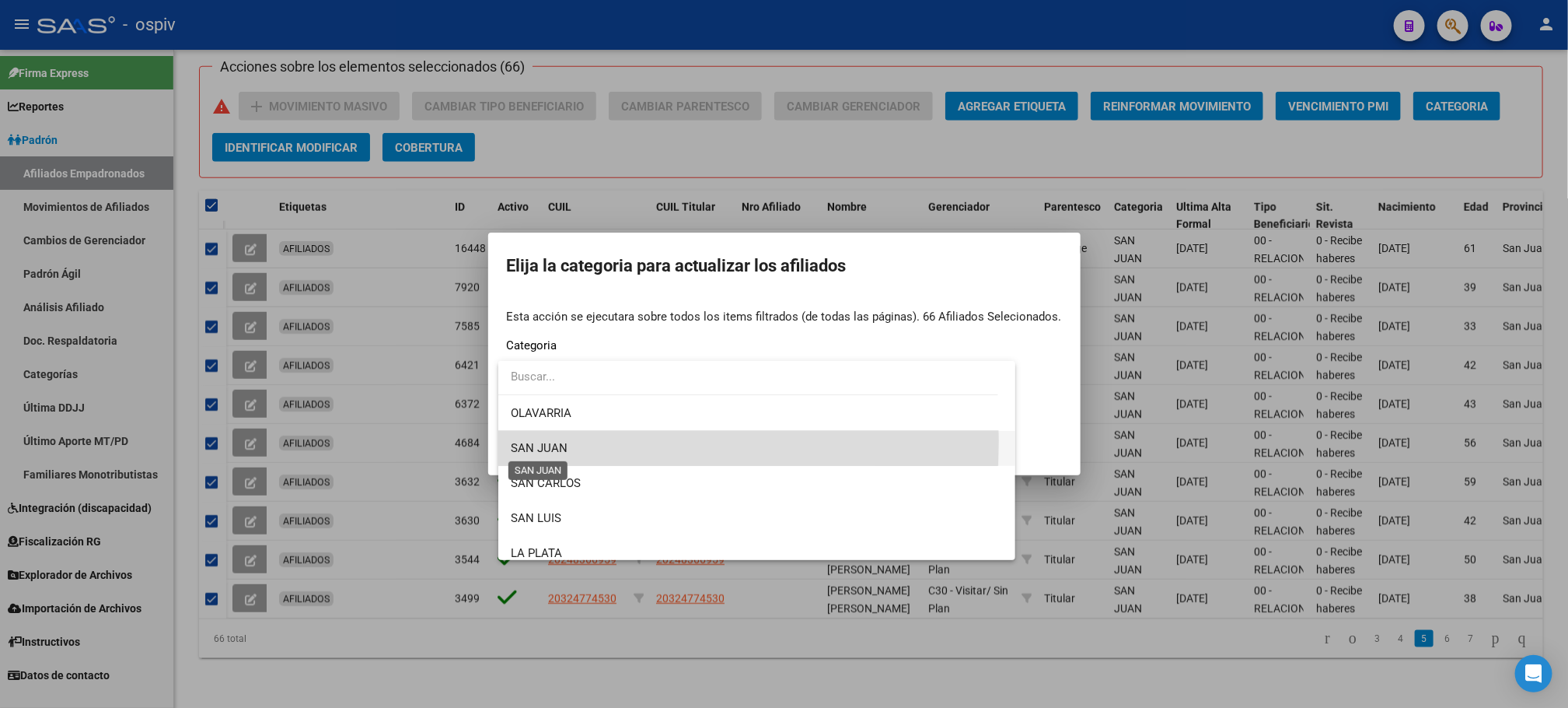
click at [542, 441] on span "SAN JUAN" at bounding box center [539, 448] width 57 height 14
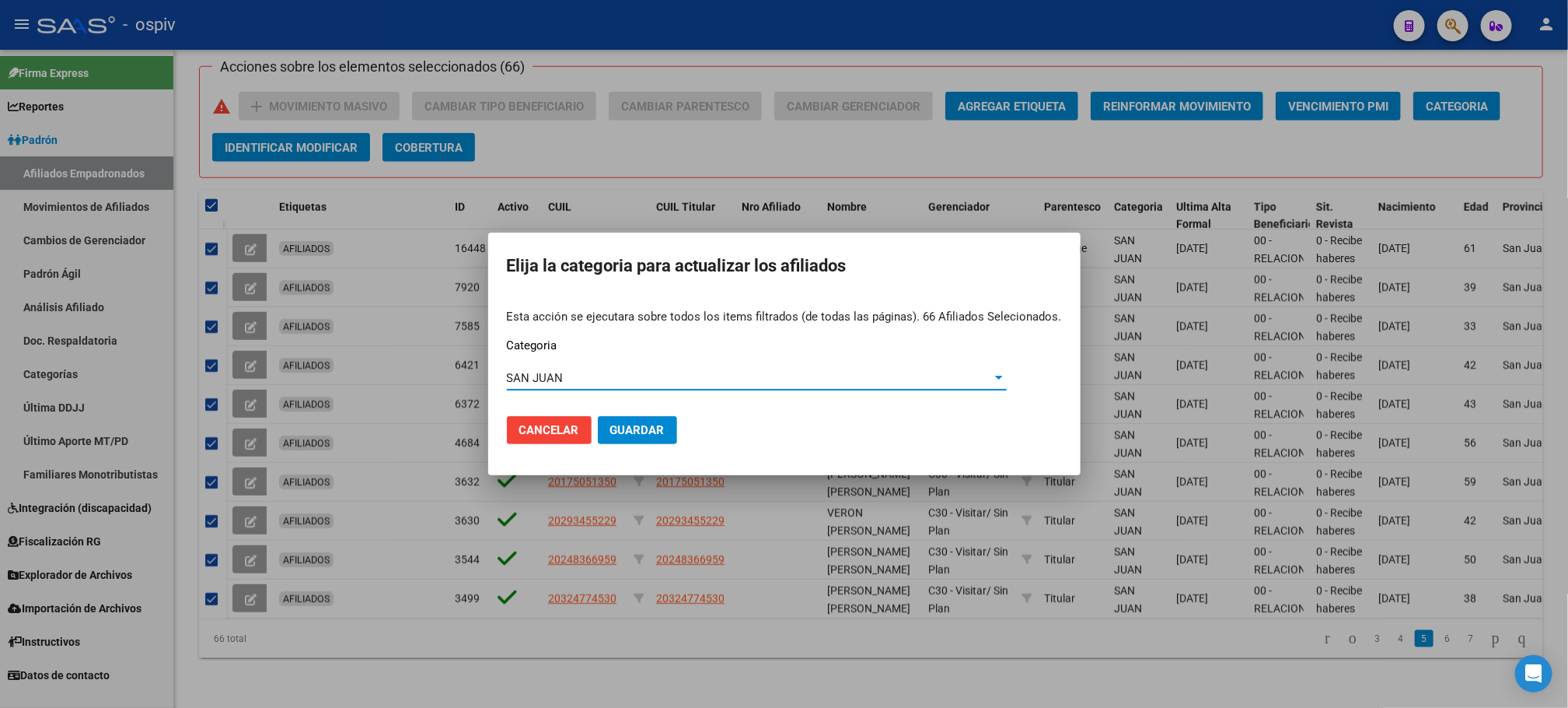
click at [631, 428] on span "Guardar" at bounding box center [638, 430] width 54 height 14
checkbox input "false"
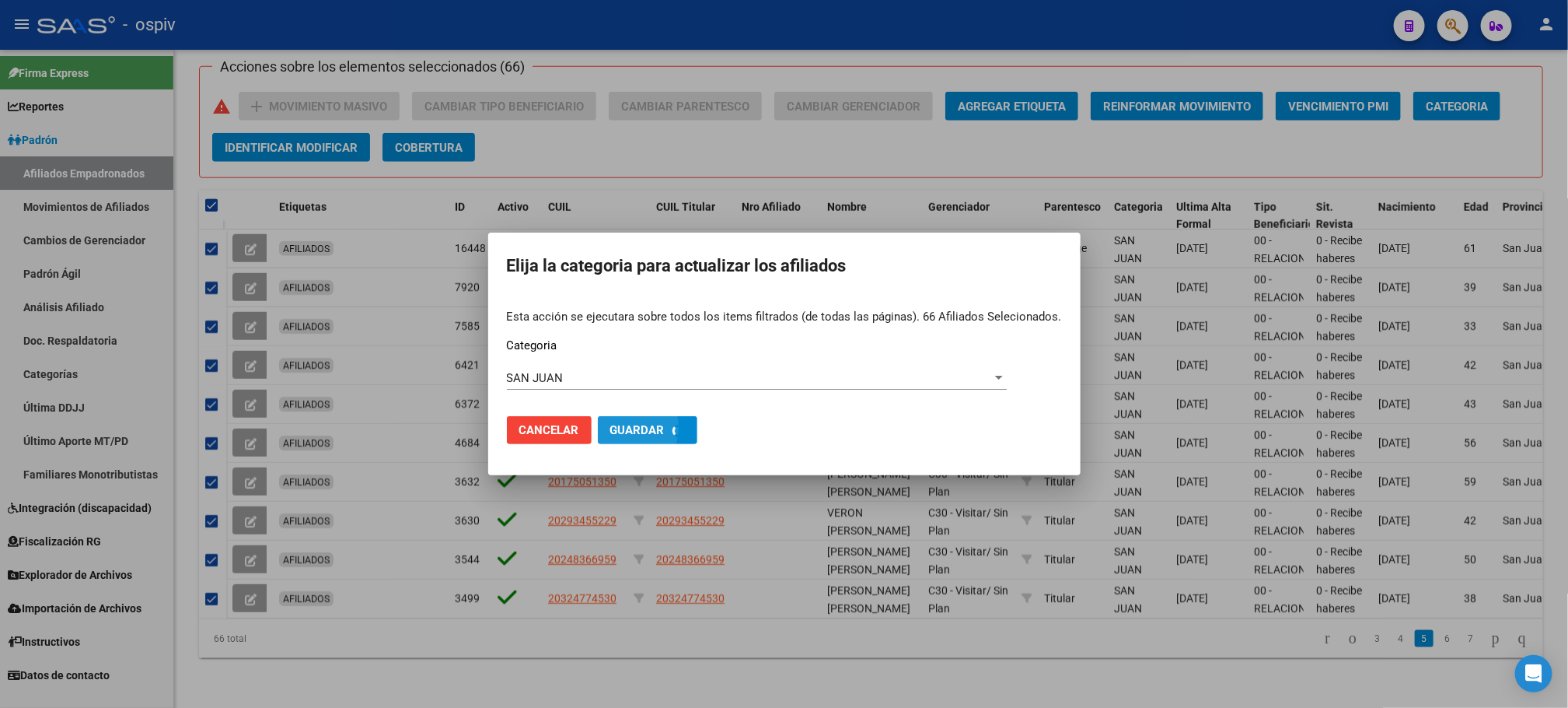
checkbox input "false"
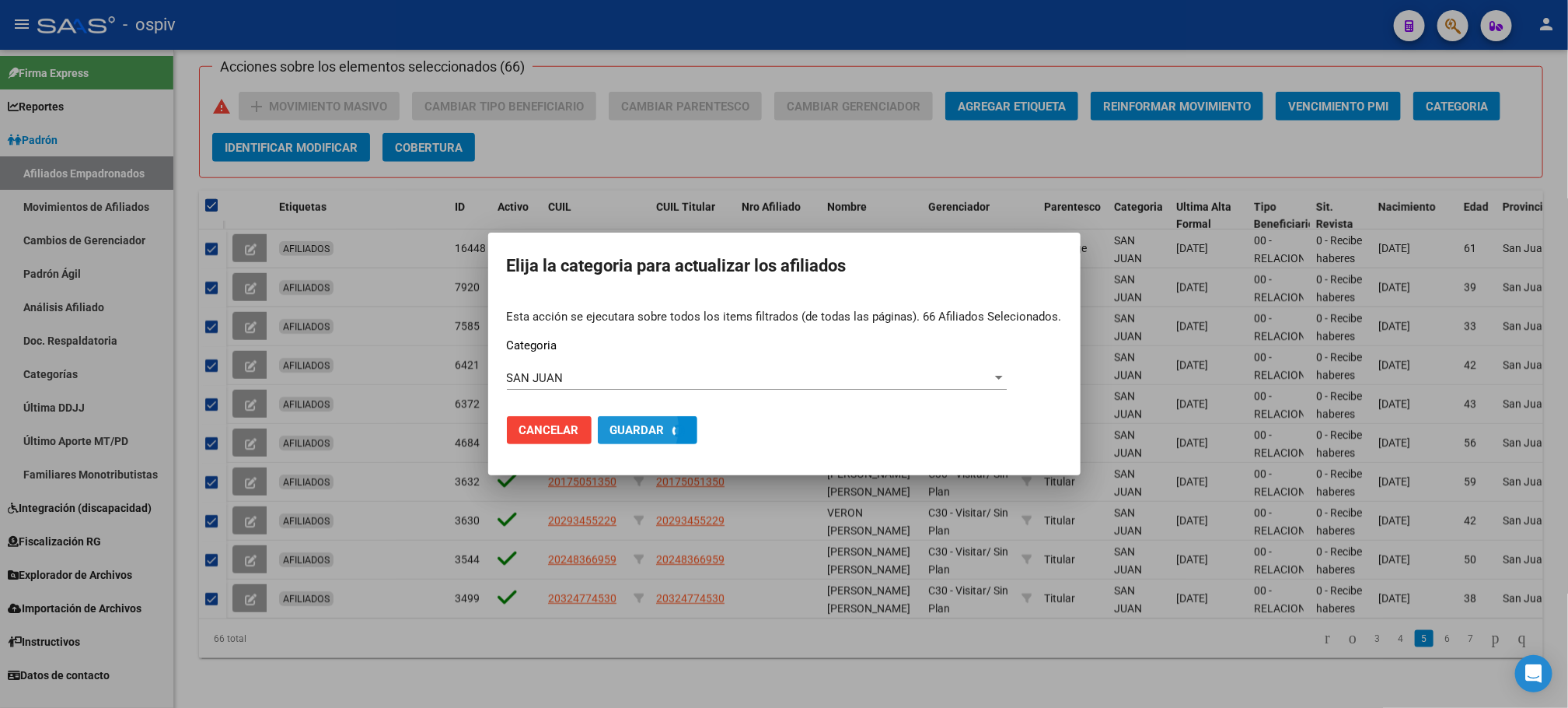
checkbox input "false"
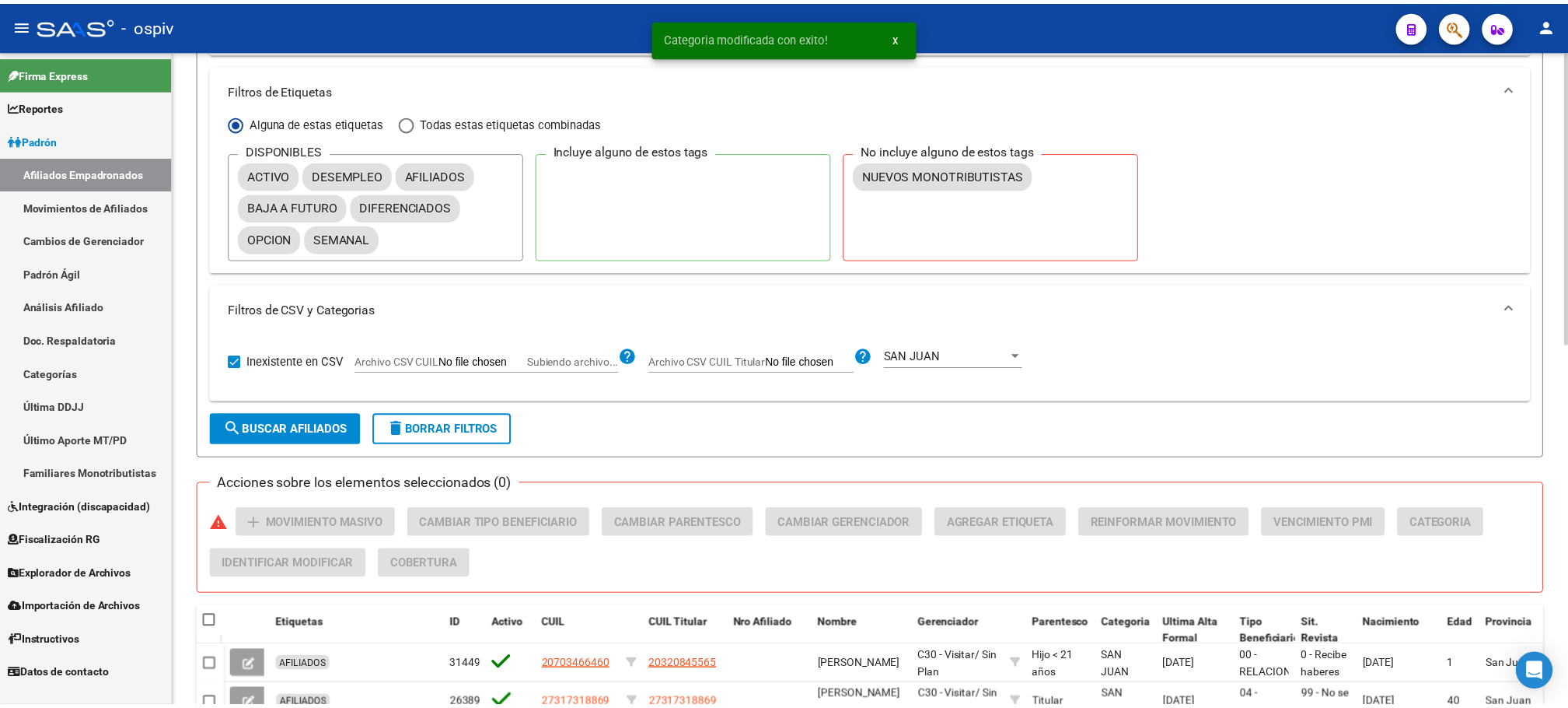
scroll to position [576, 0]
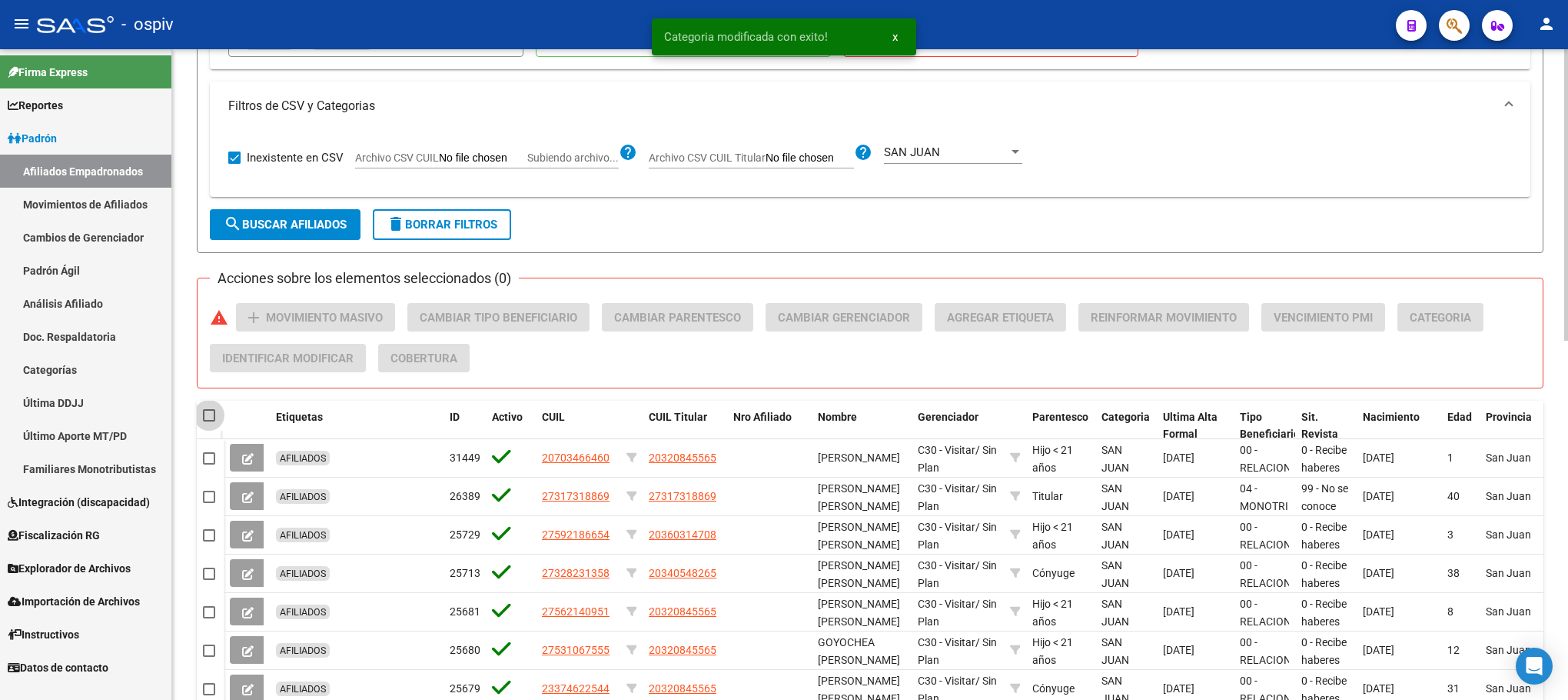
click at [213, 417] on span at bounding box center [209, 415] width 12 height 12
click at [209, 421] on input "checkbox" at bounding box center [209, 421] width 1 height 1
checkbox input "true"
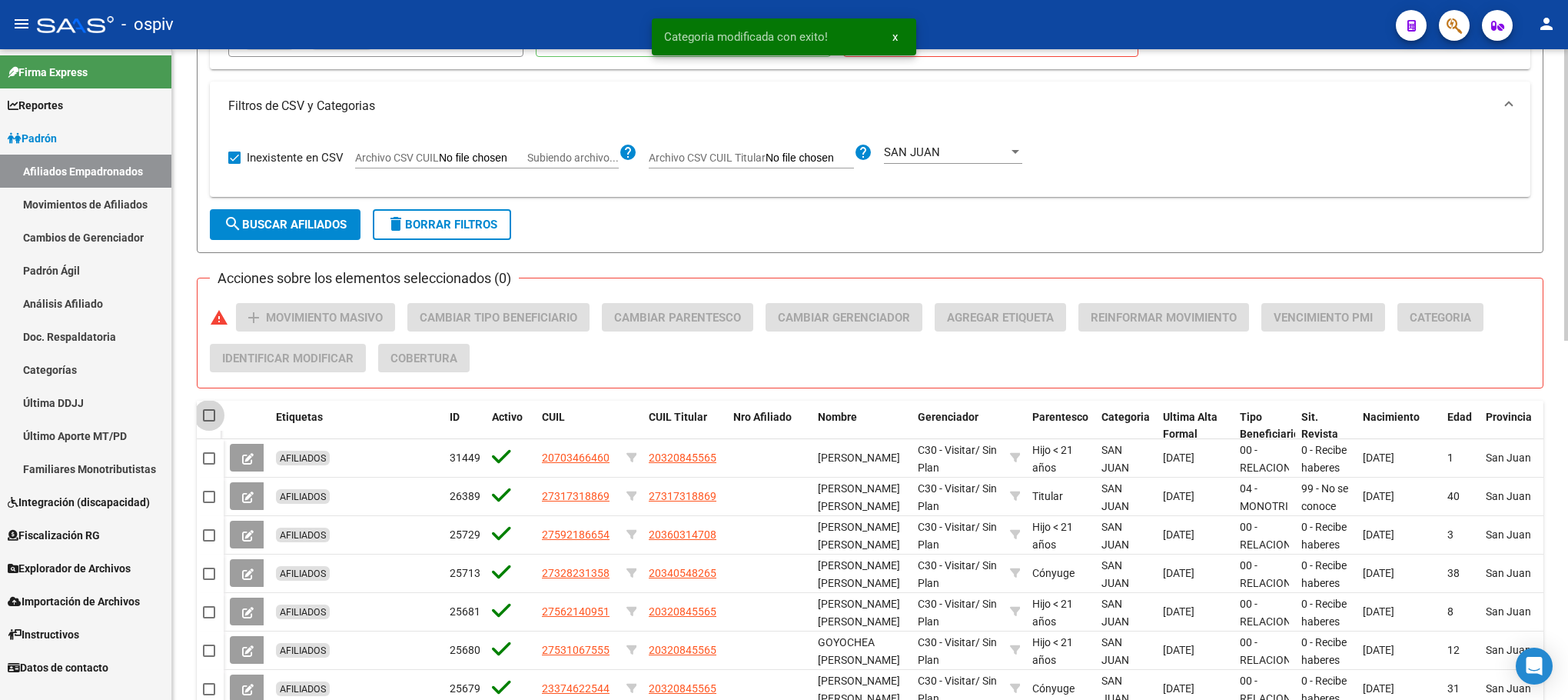
checkbox input "true"
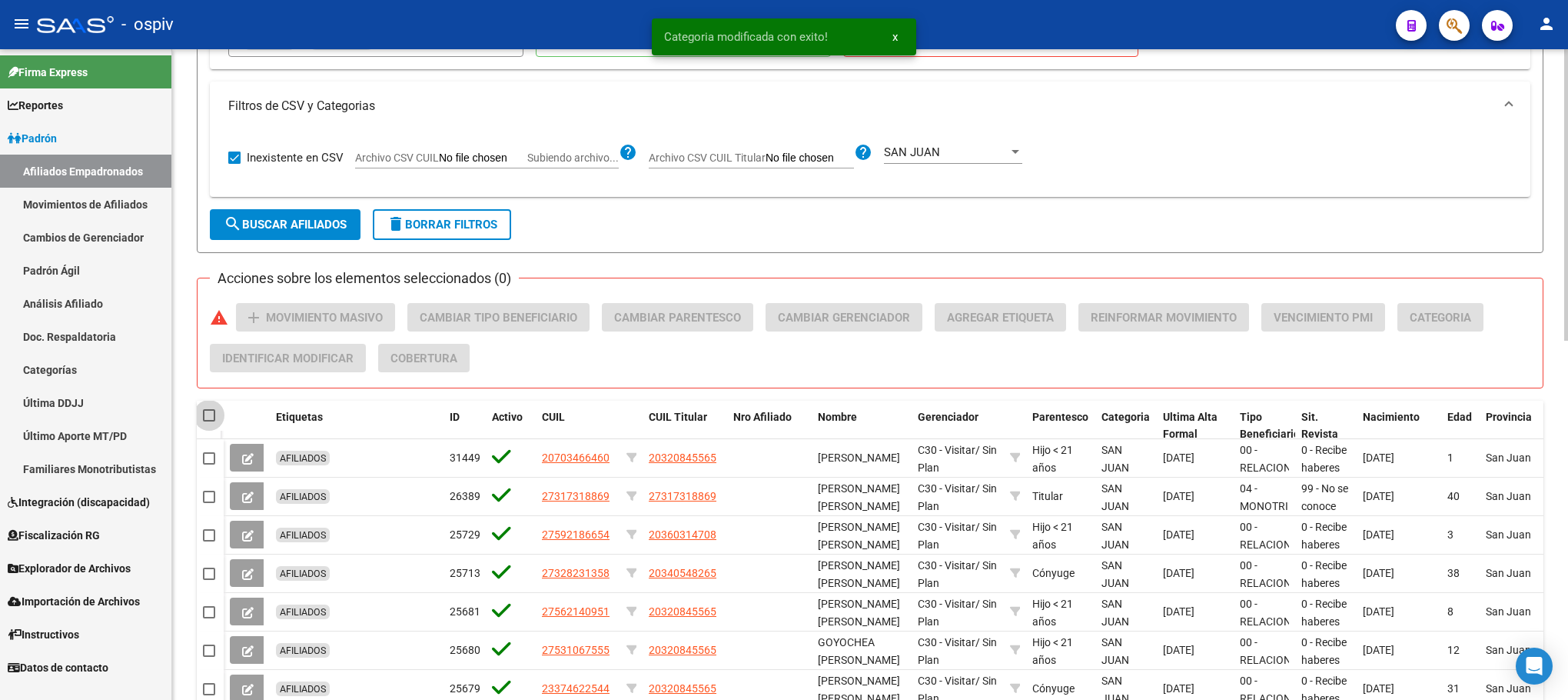
checkbox input "true"
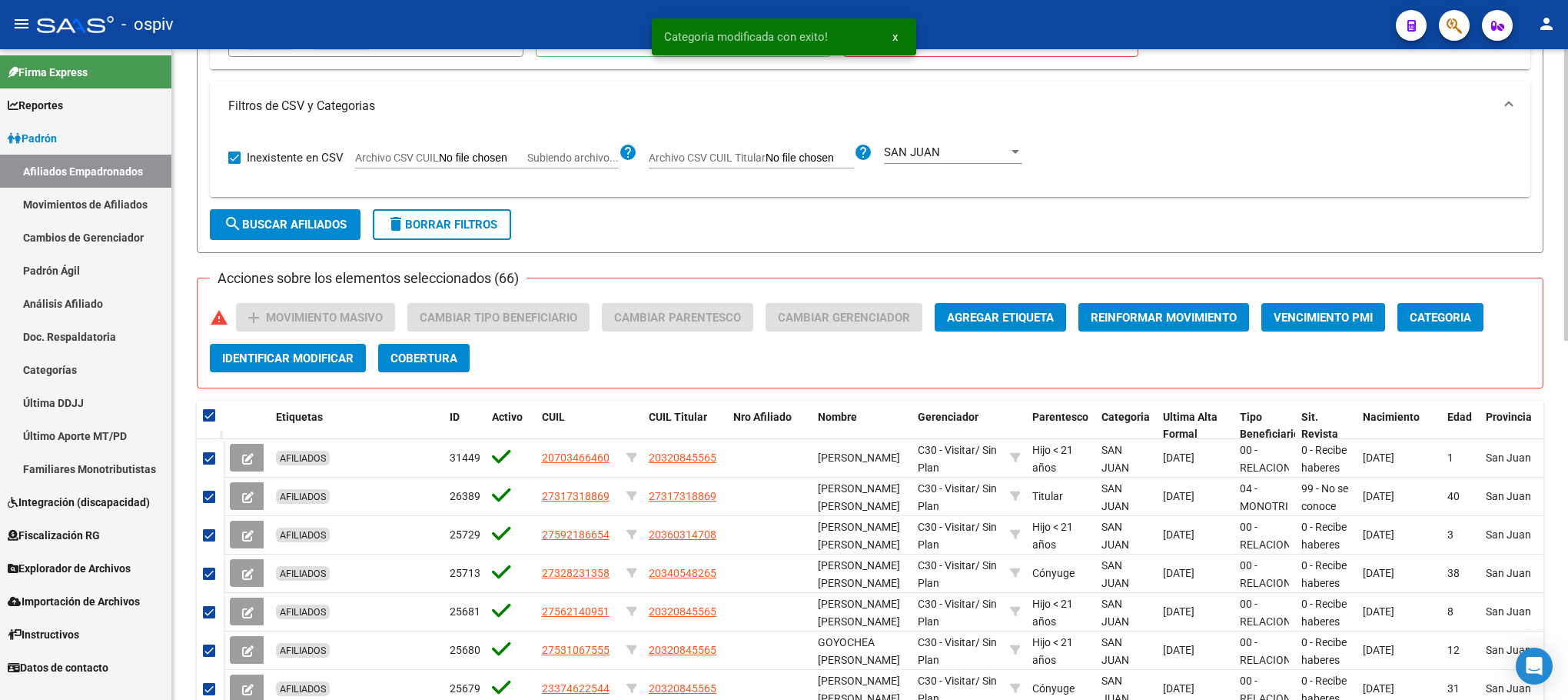
click at [1434, 317] on span "Categoria" at bounding box center [1440, 317] width 62 height 14
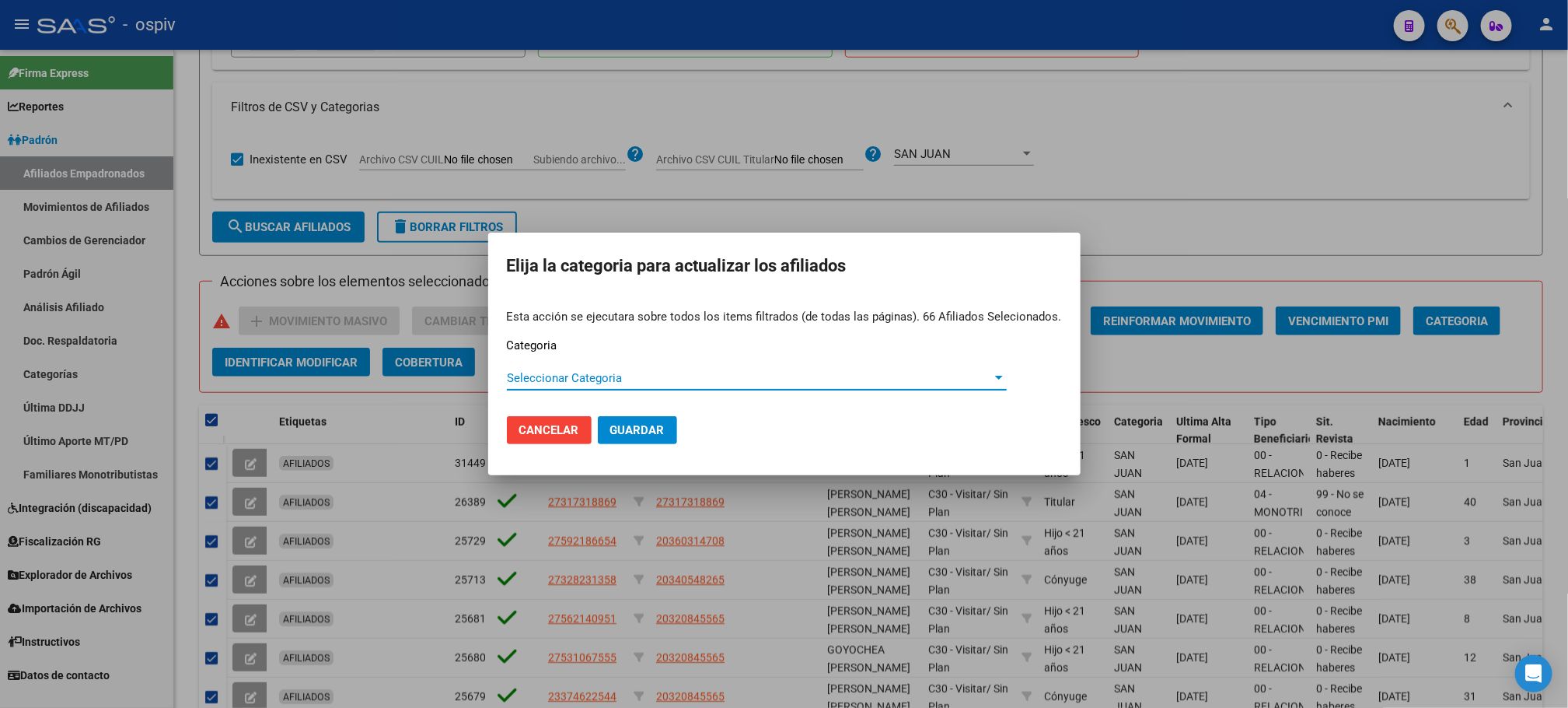
click at [547, 380] on span "Seleccionar Categoria" at bounding box center [750, 378] width 486 height 14
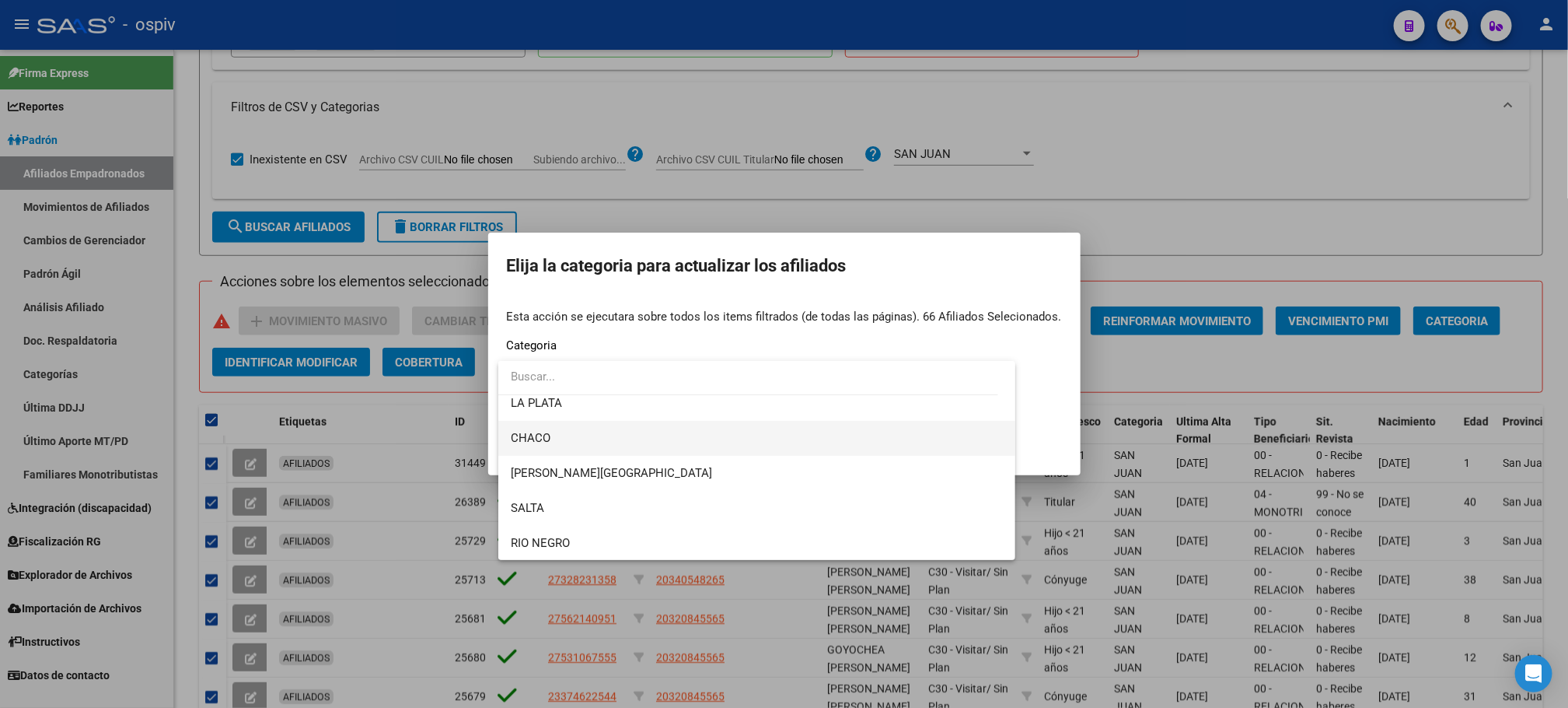
scroll to position [383, 0]
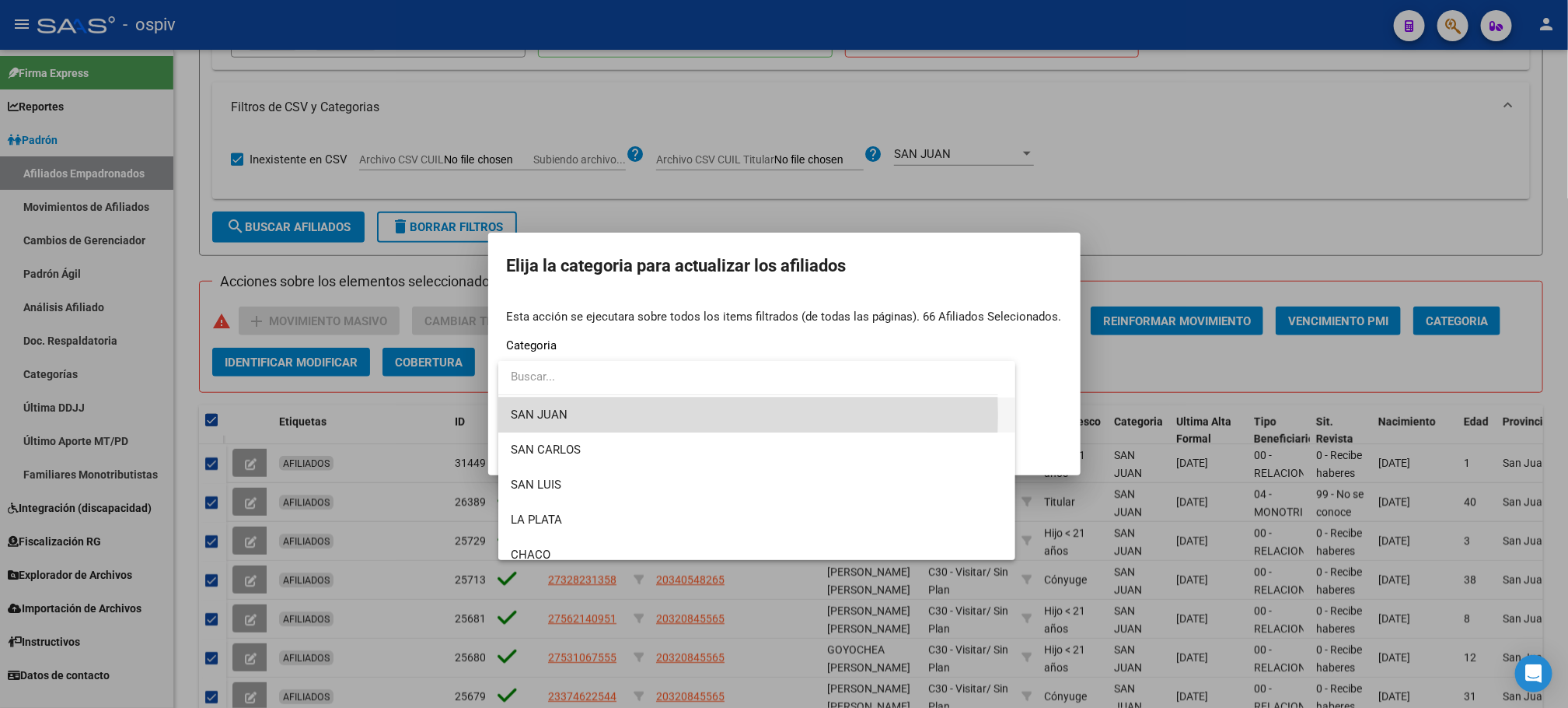
click at [568, 415] on span "SAN JUAN" at bounding box center [757, 414] width 493 height 35
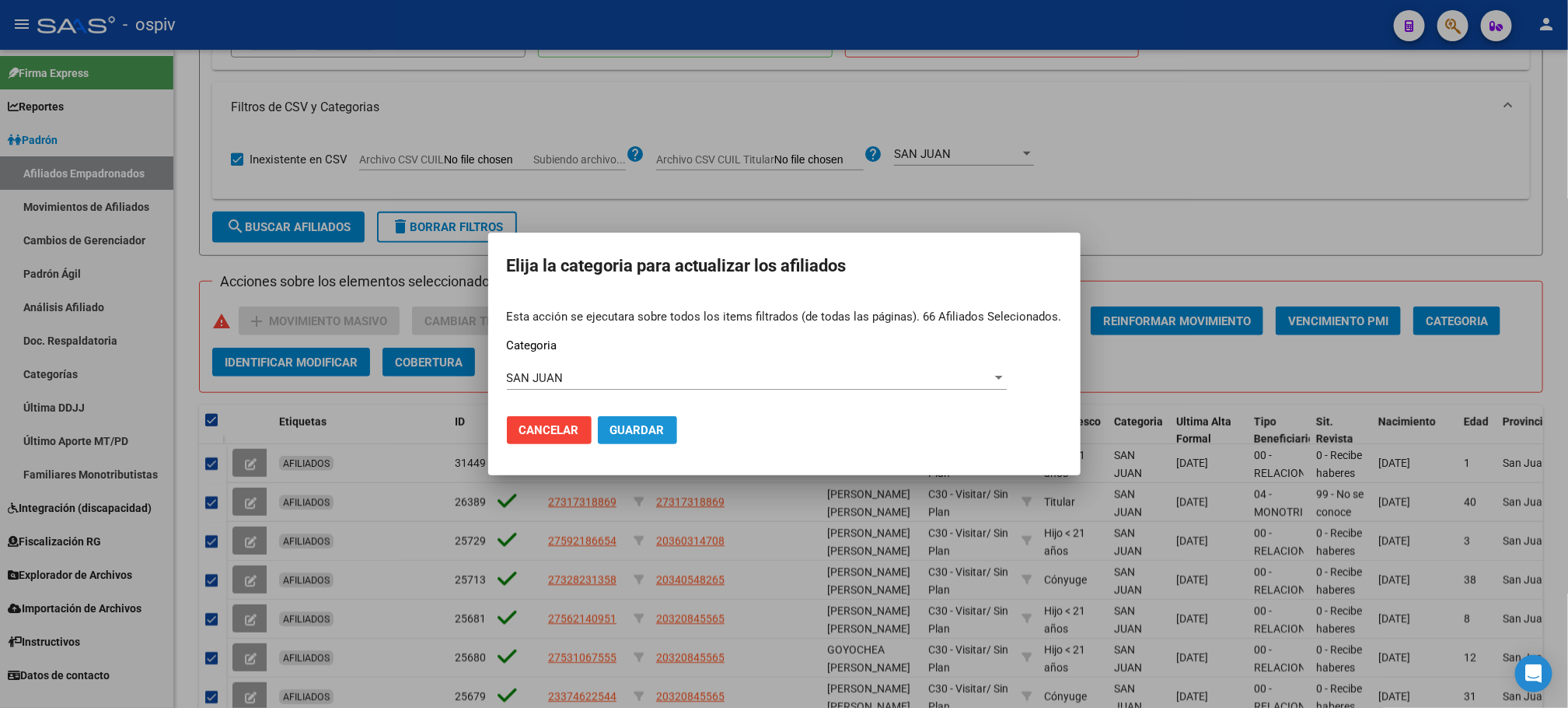
click at [628, 430] on span "Guardar" at bounding box center [638, 430] width 54 height 14
checkbox input "false"
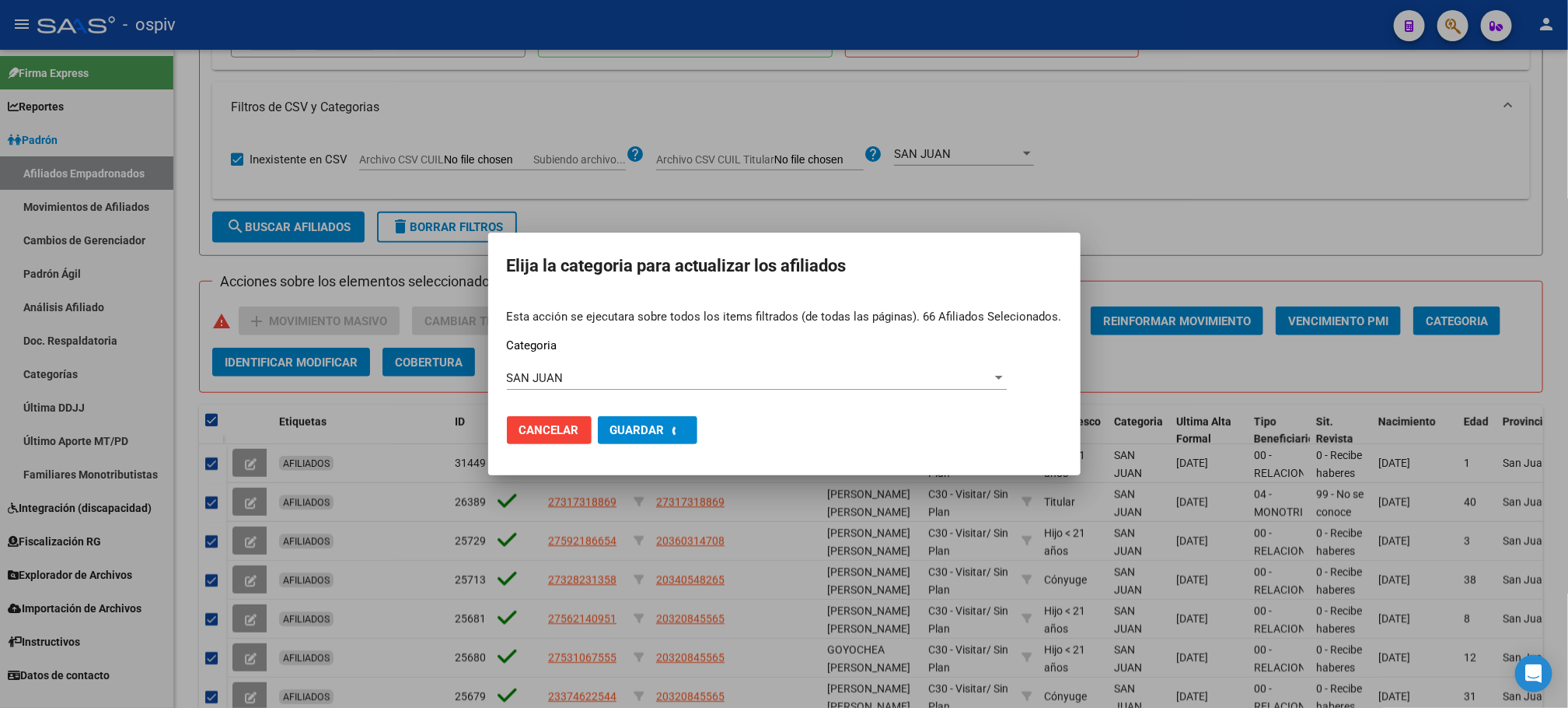
checkbox input "false"
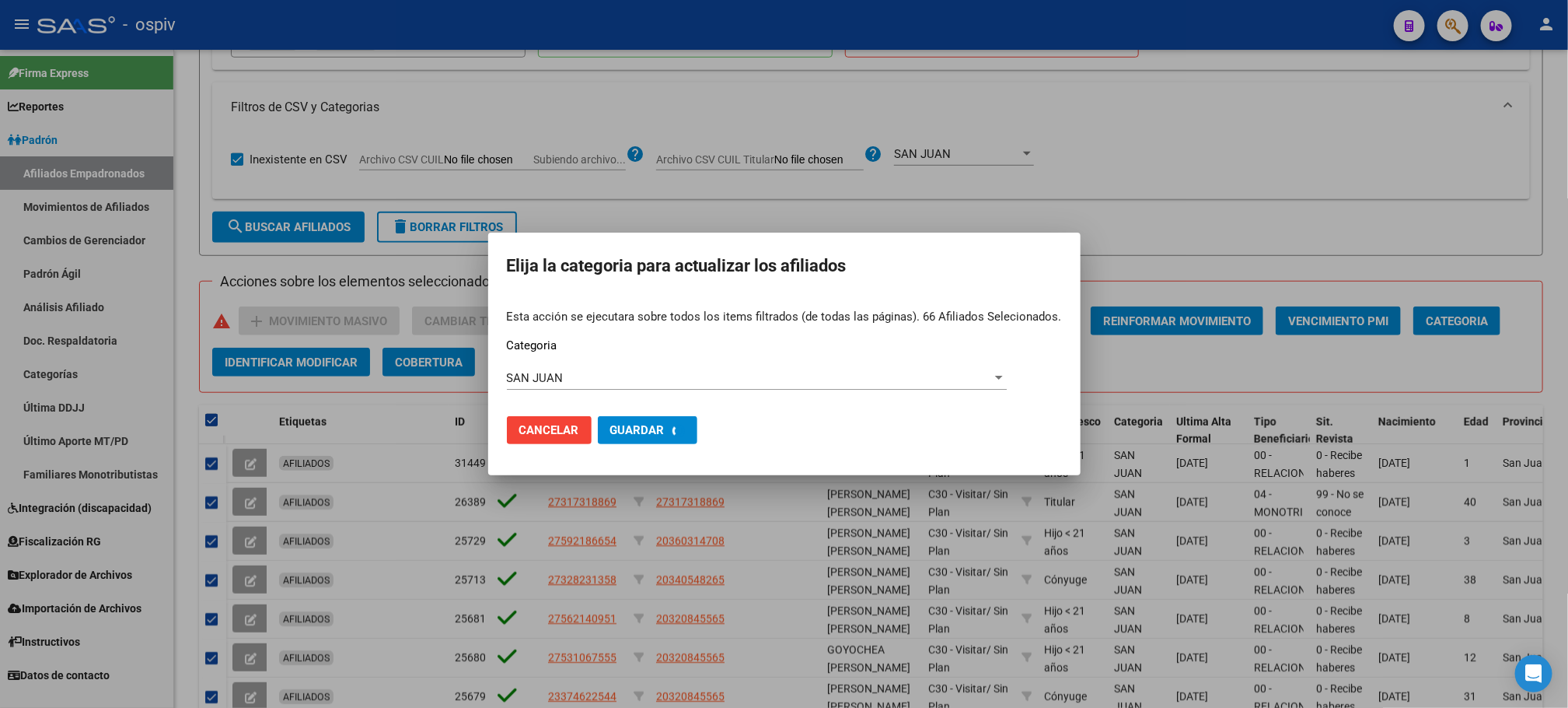
checkbox input "false"
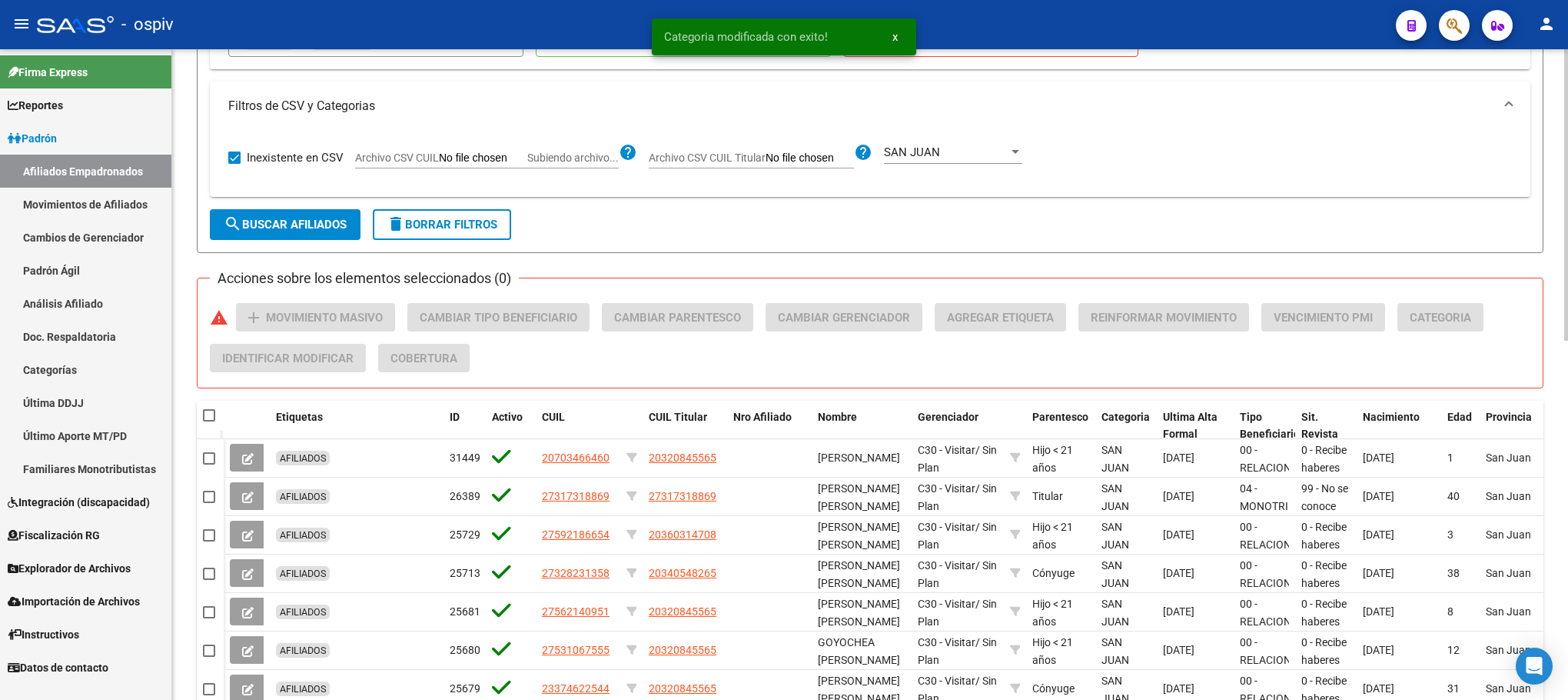
click at [213, 420] on span at bounding box center [209, 415] width 12 height 12
click at [209, 421] on input "checkbox" at bounding box center [209, 421] width 1 height 1
checkbox input "true"
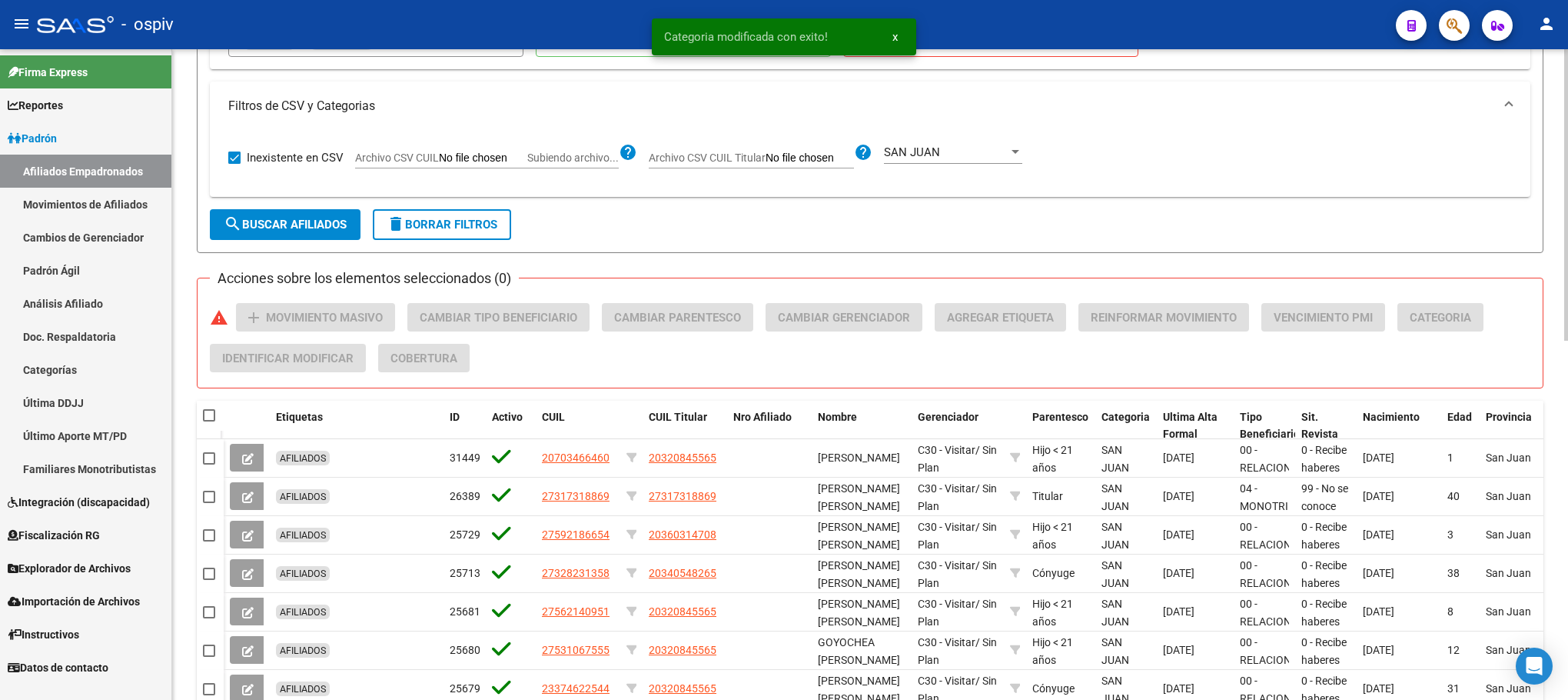
checkbox input "true"
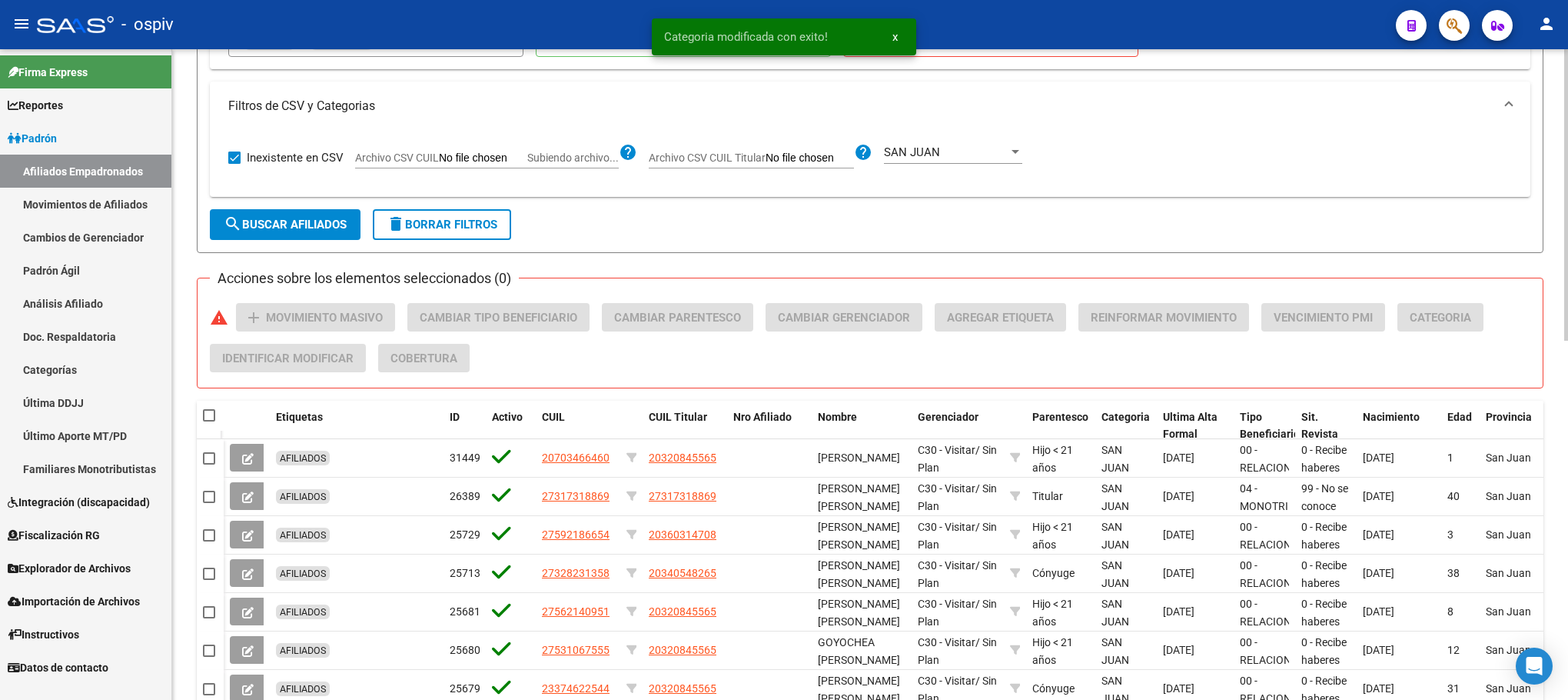
checkbox input "true"
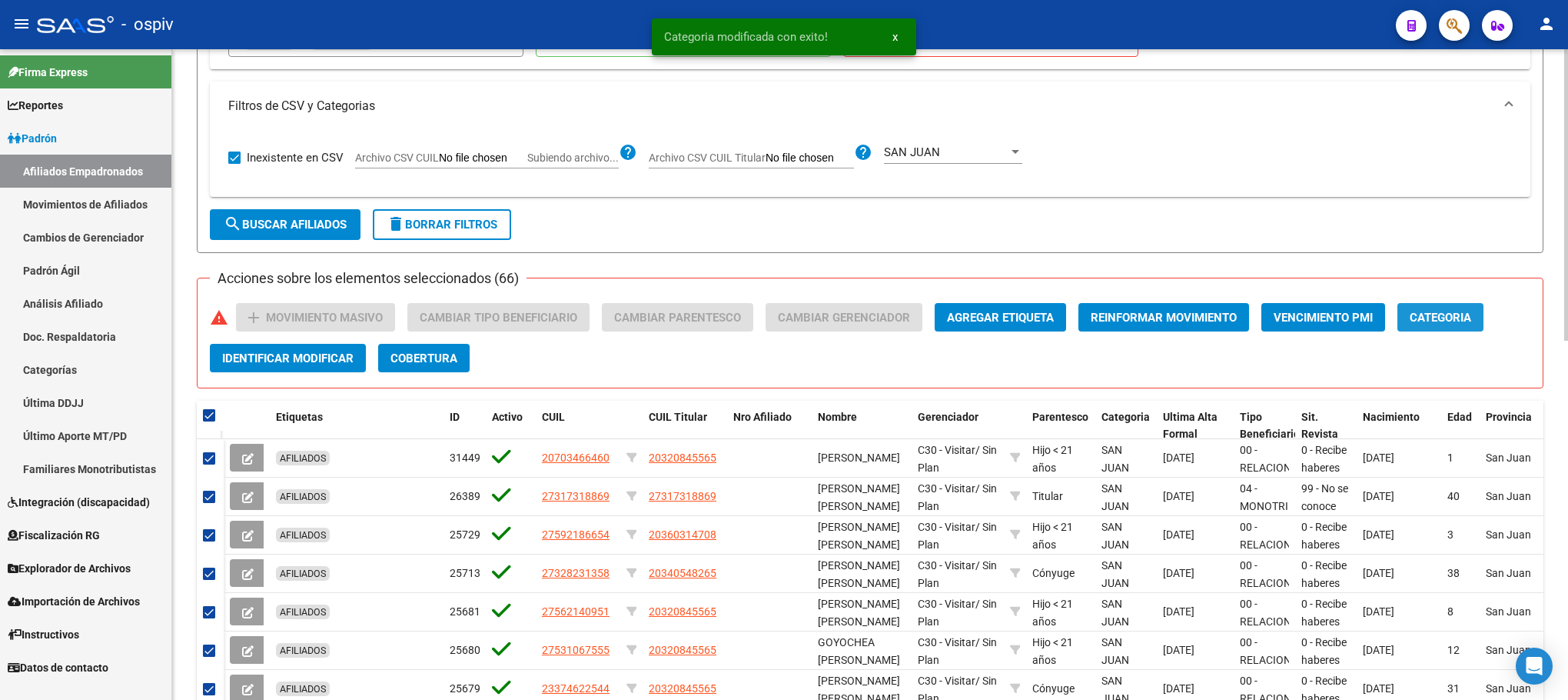
click at [1425, 310] on span "Categoria" at bounding box center [1440, 317] width 62 height 14
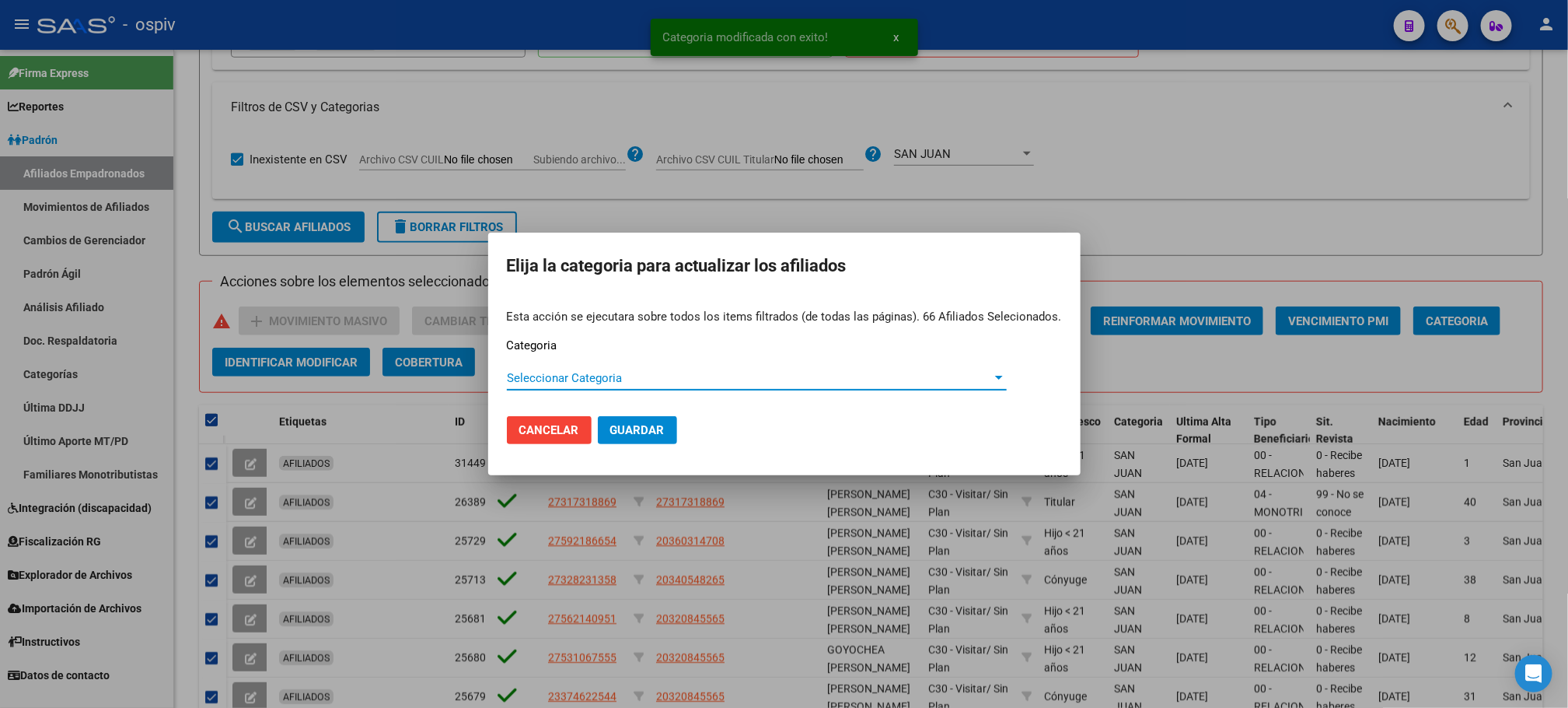
click at [534, 380] on span "Seleccionar Categoria" at bounding box center [750, 378] width 486 height 14
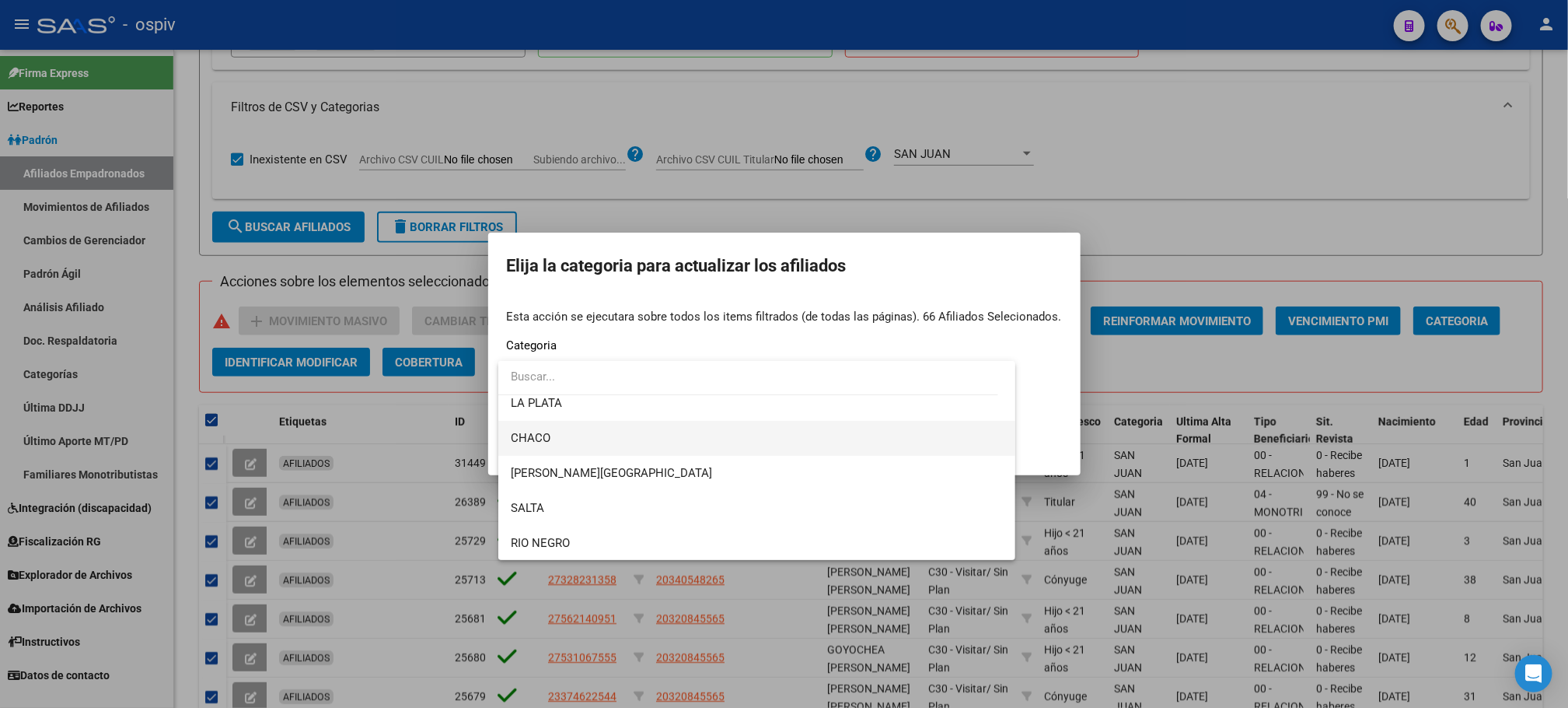
scroll to position [383, 0]
click at [563, 408] on span "SAN JUAN" at bounding box center [539, 414] width 57 height 14
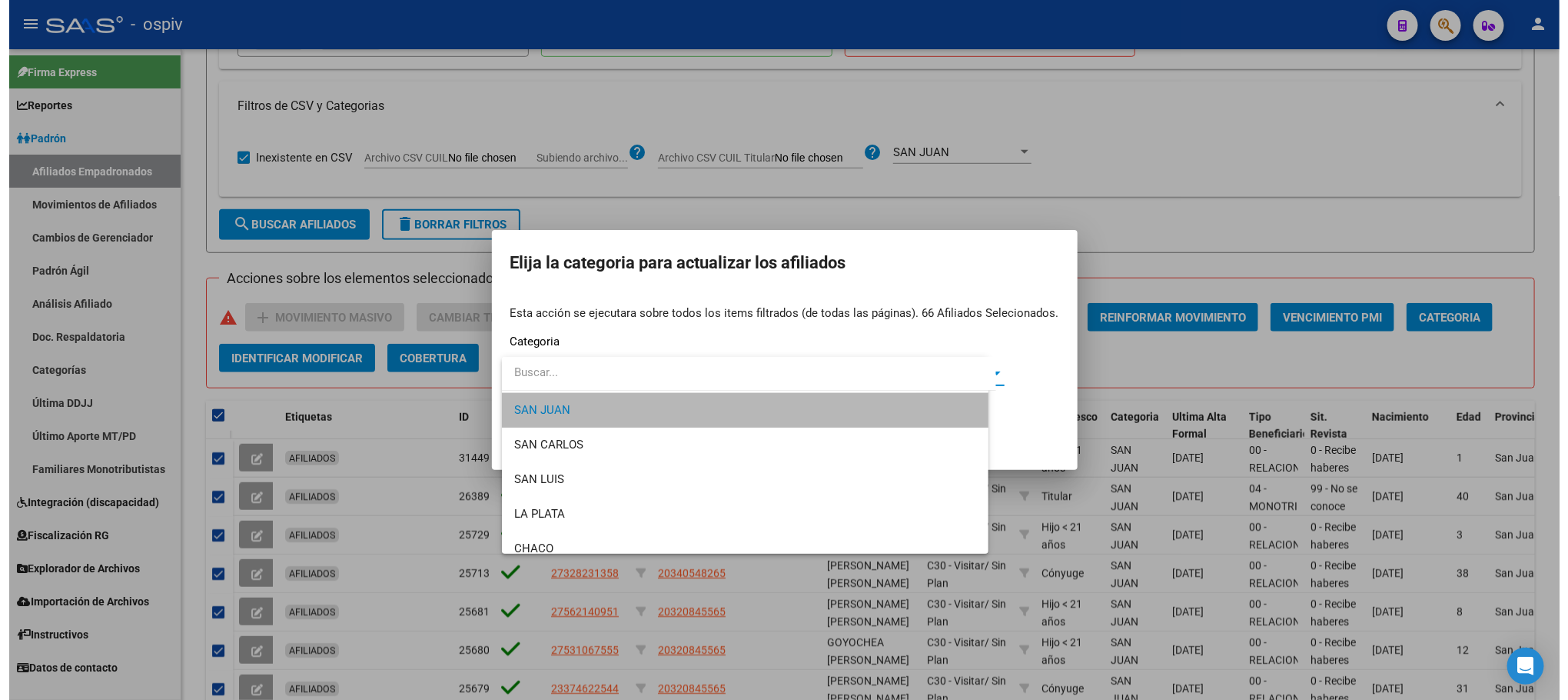
scroll to position [380, 0]
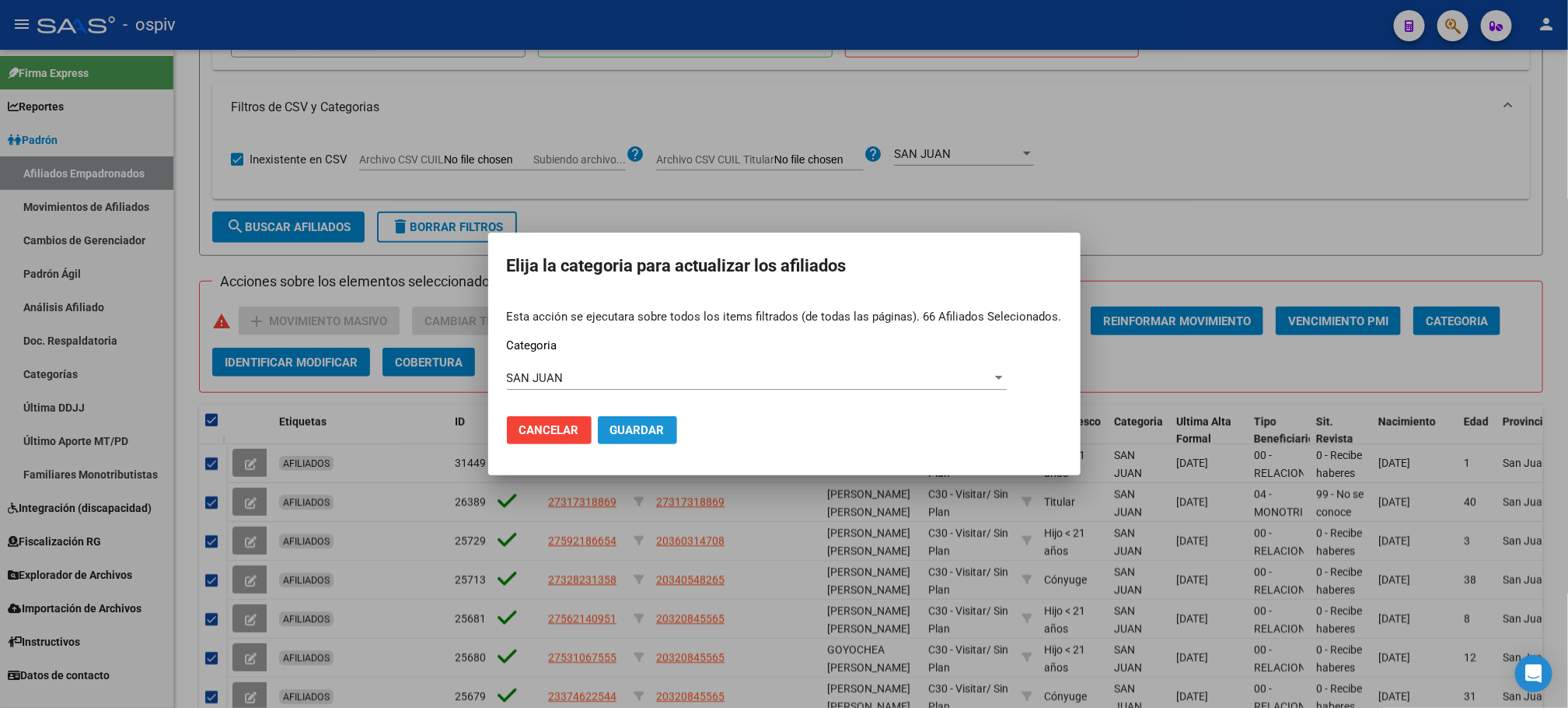
click at [663, 429] on span "Guardar" at bounding box center [638, 430] width 54 height 14
checkbox input "false"
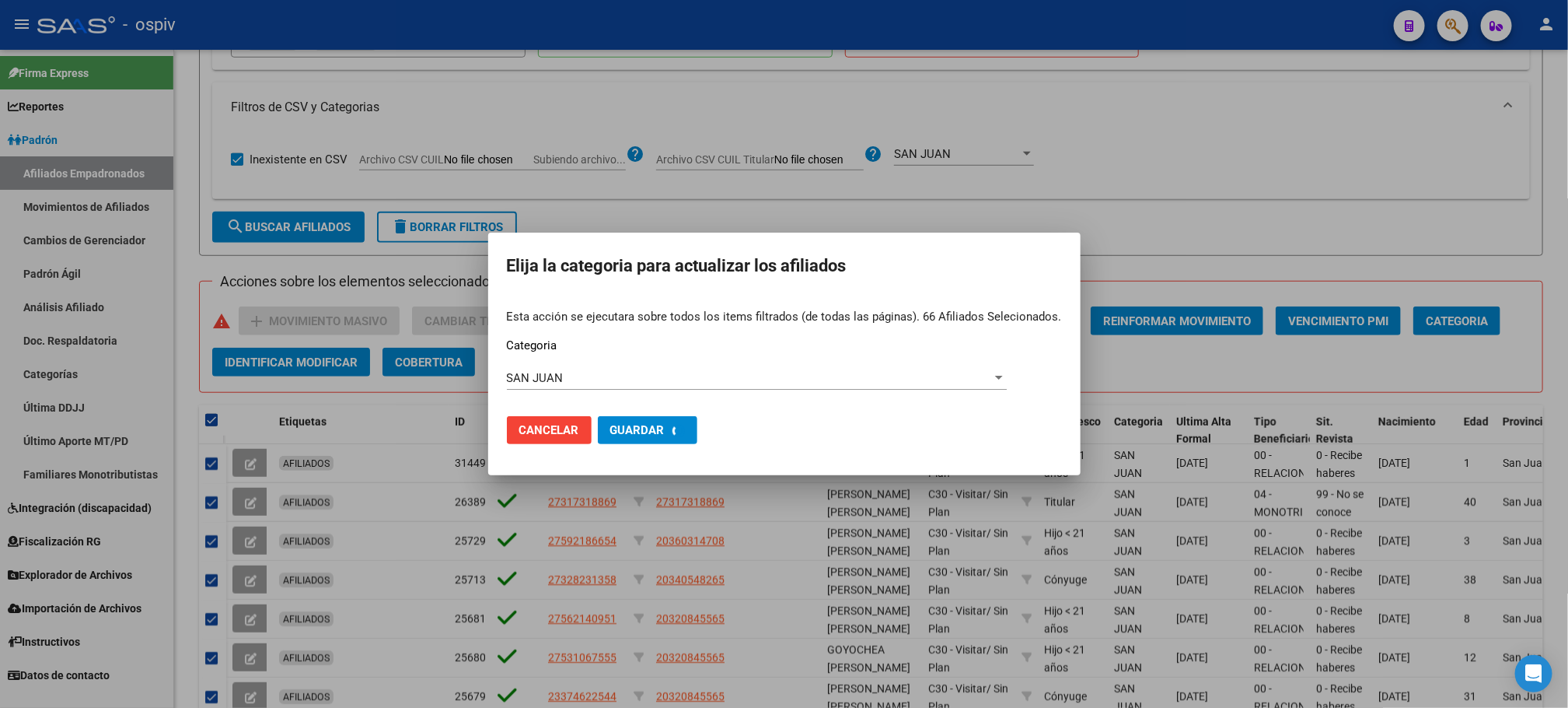
checkbox input "false"
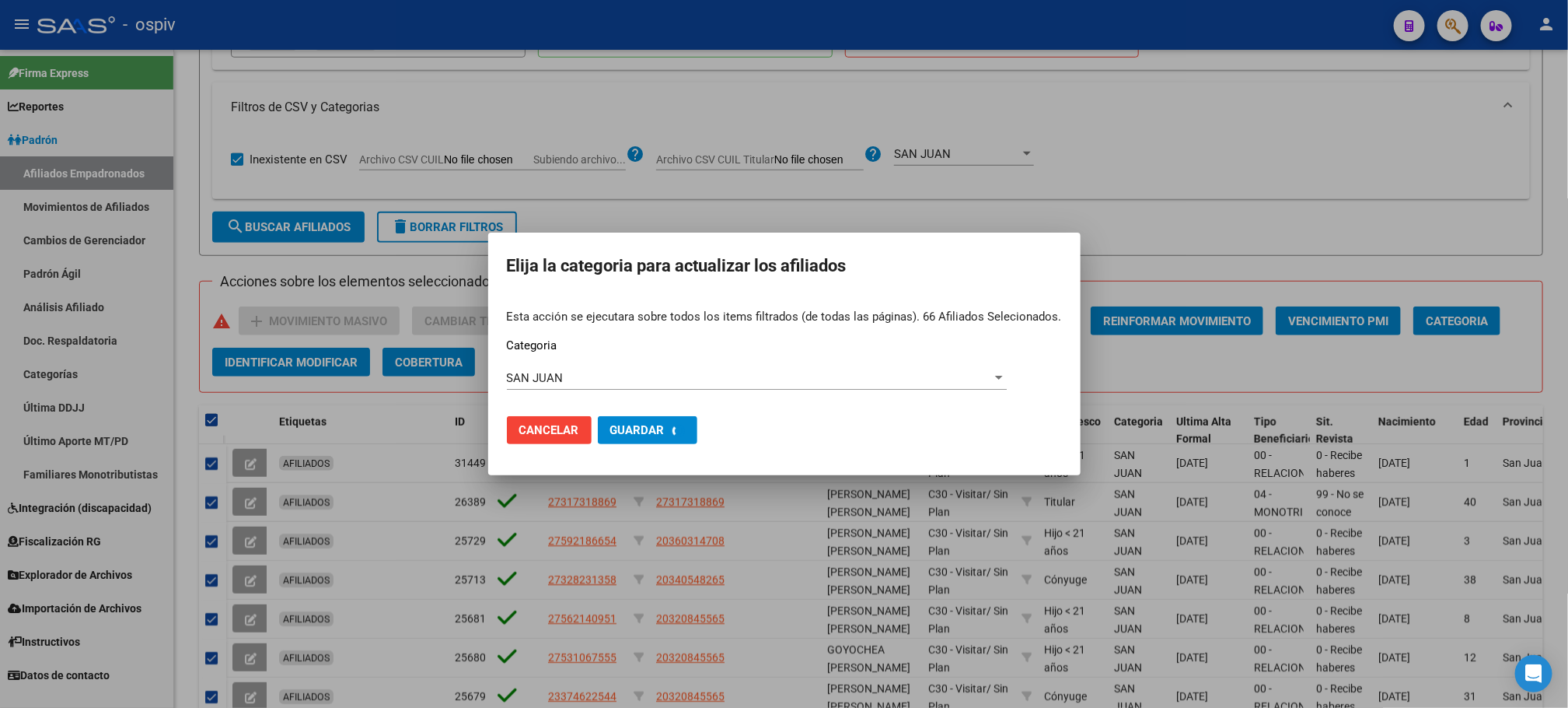
checkbox input "false"
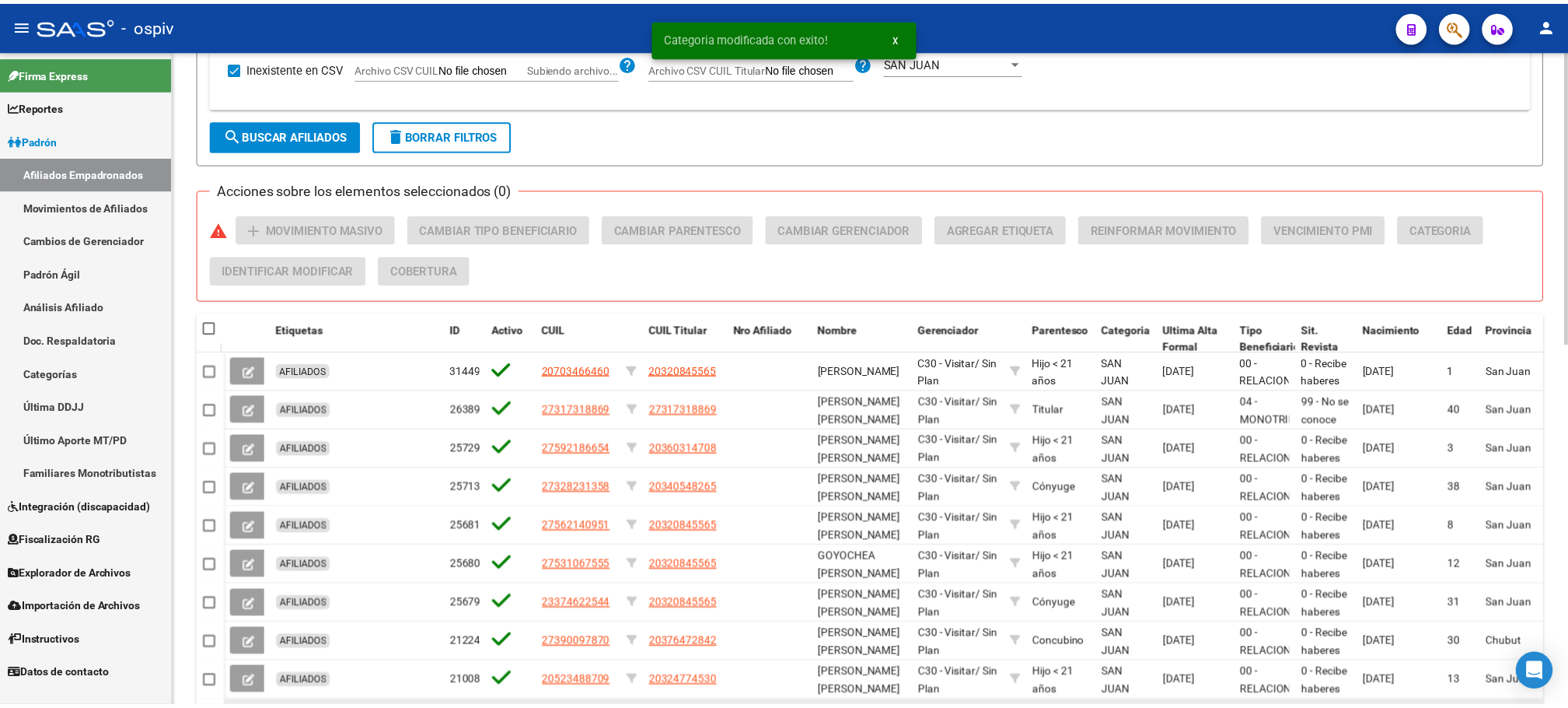
scroll to position [809, 0]
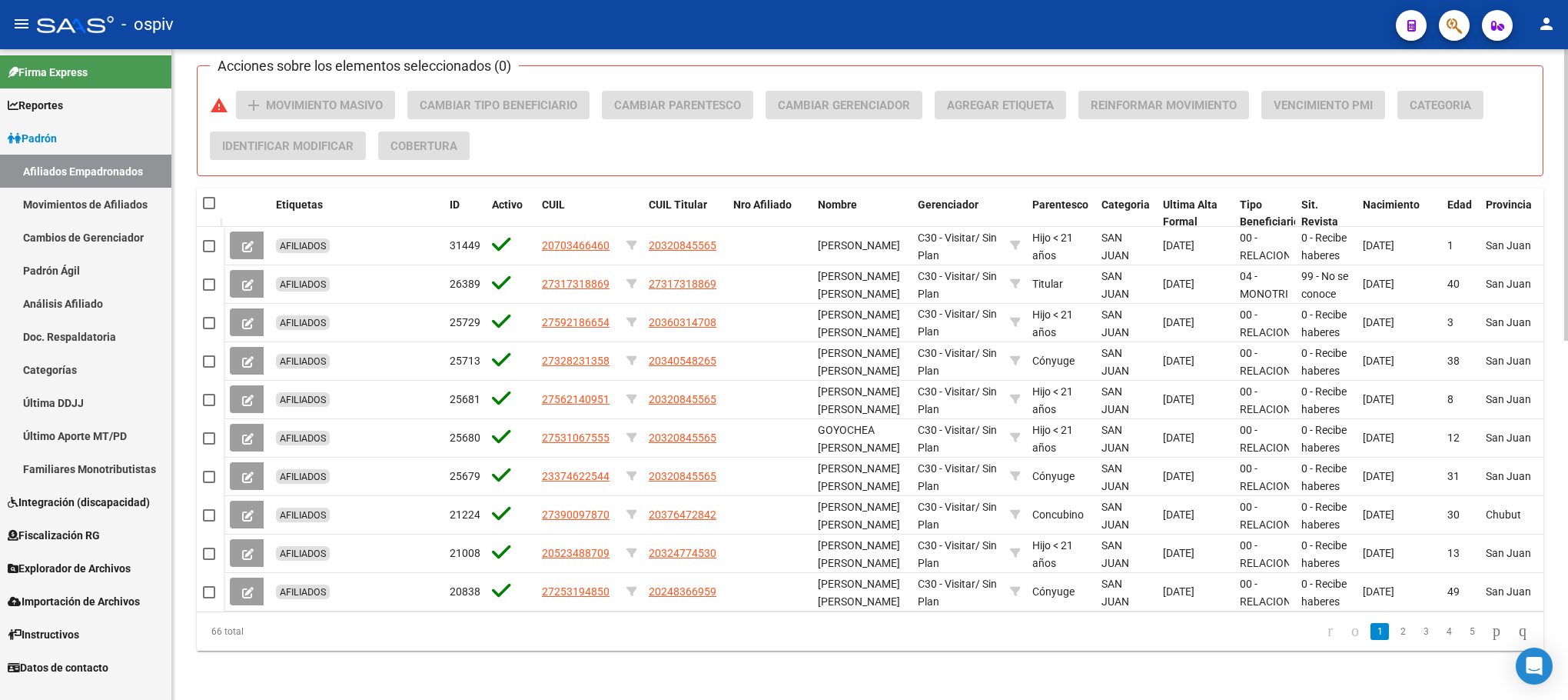
click at [211, 197] on span at bounding box center [209, 203] width 12 height 12
click at [209, 209] on input "checkbox" at bounding box center [209, 209] width 1 height 1
checkbox input "true"
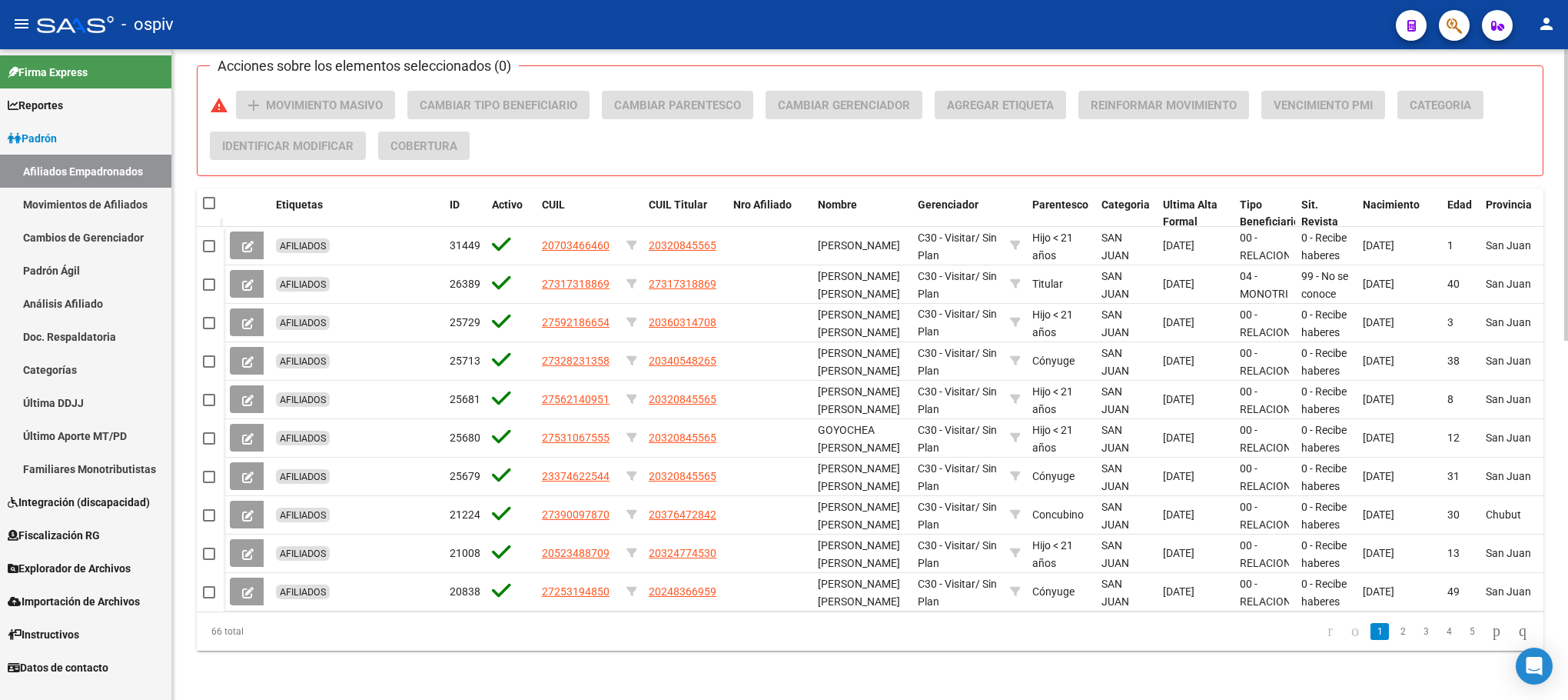
checkbox input "true"
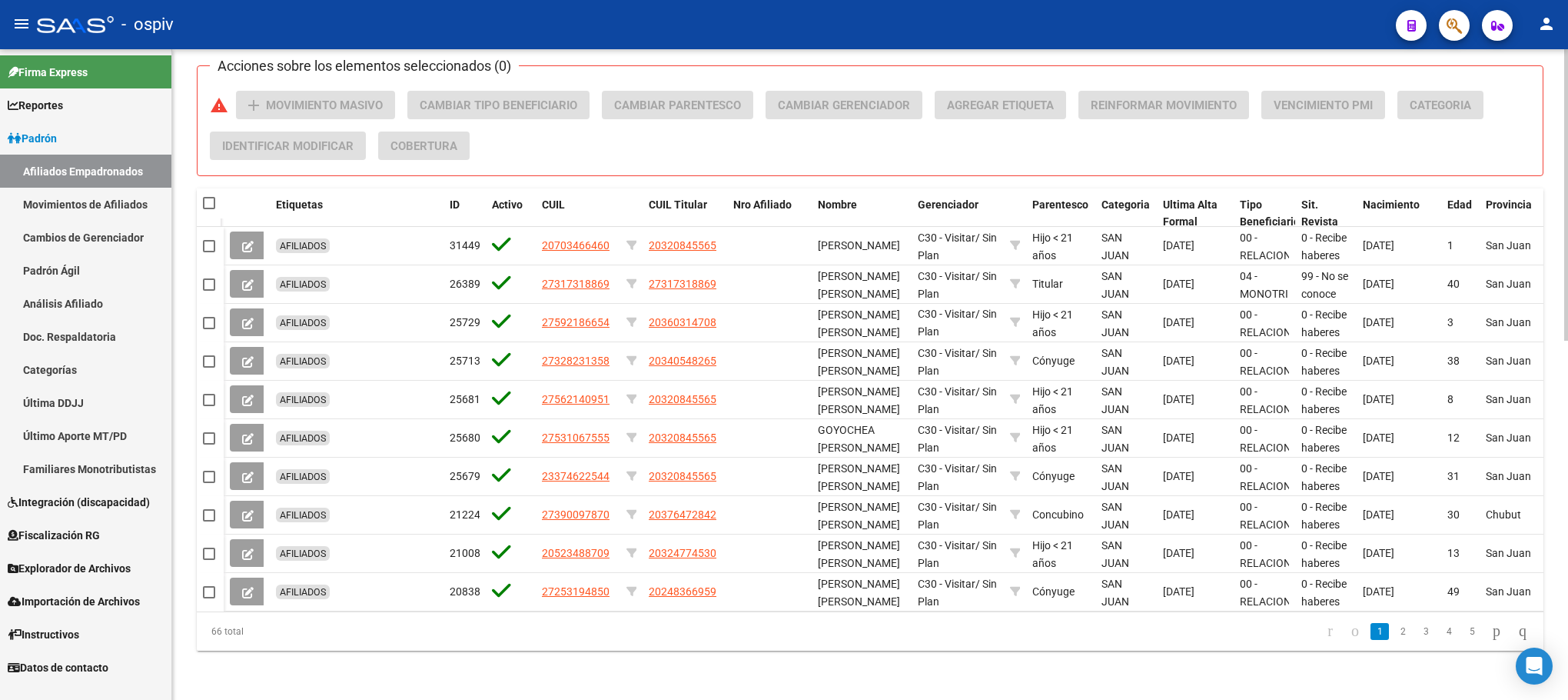
checkbox input "true"
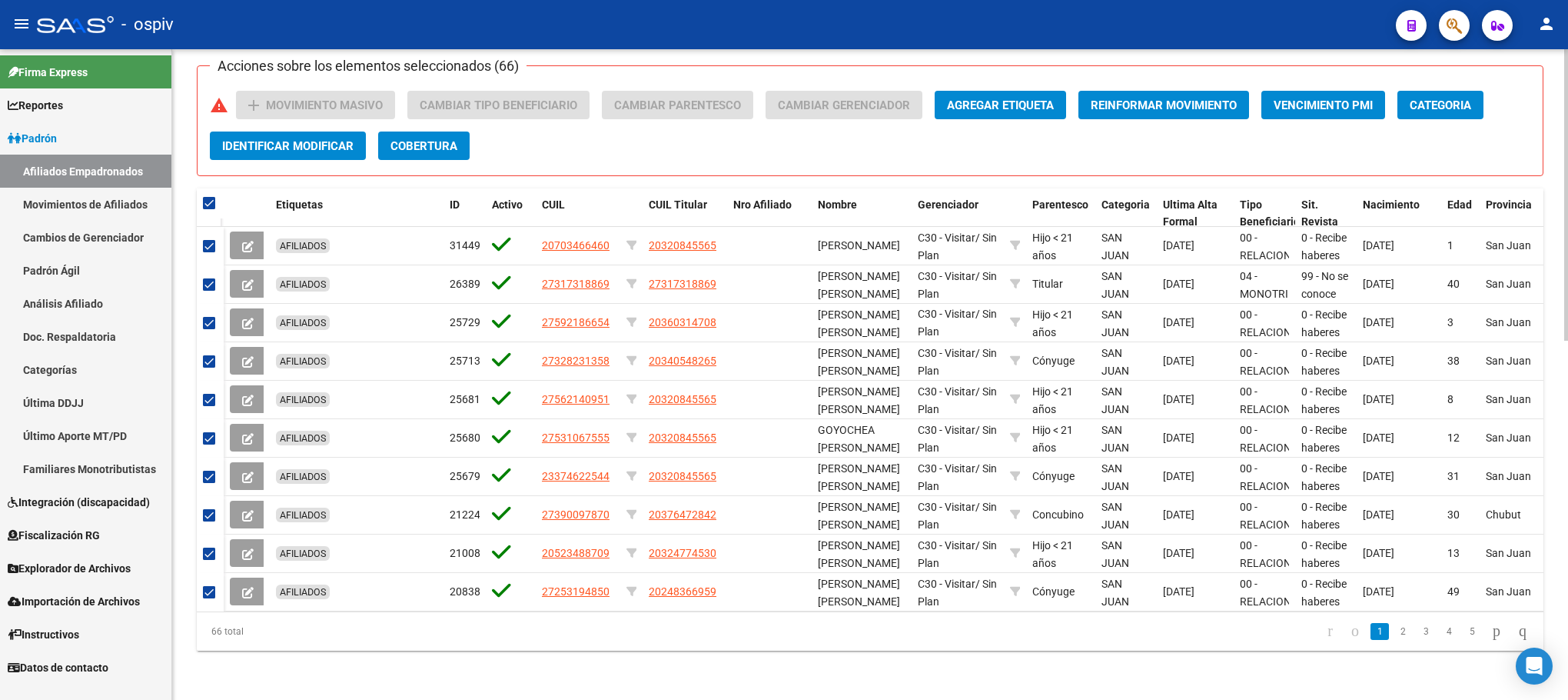
click at [1483, 91] on button "Categoria" at bounding box center [1440, 105] width 86 height 28
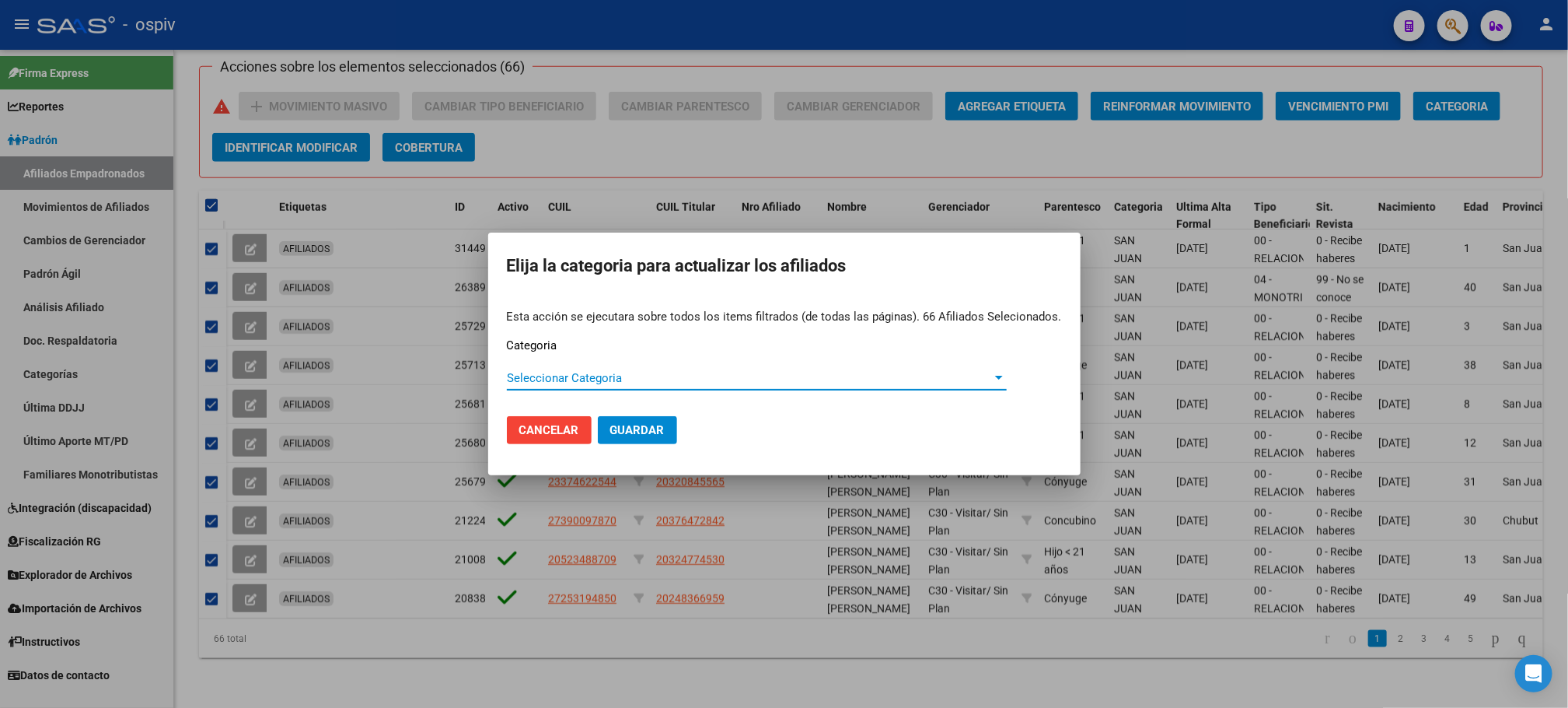
click at [563, 368] on div "Seleccionar Categoria Seleccionar Categoria" at bounding box center [757, 378] width 500 height 23
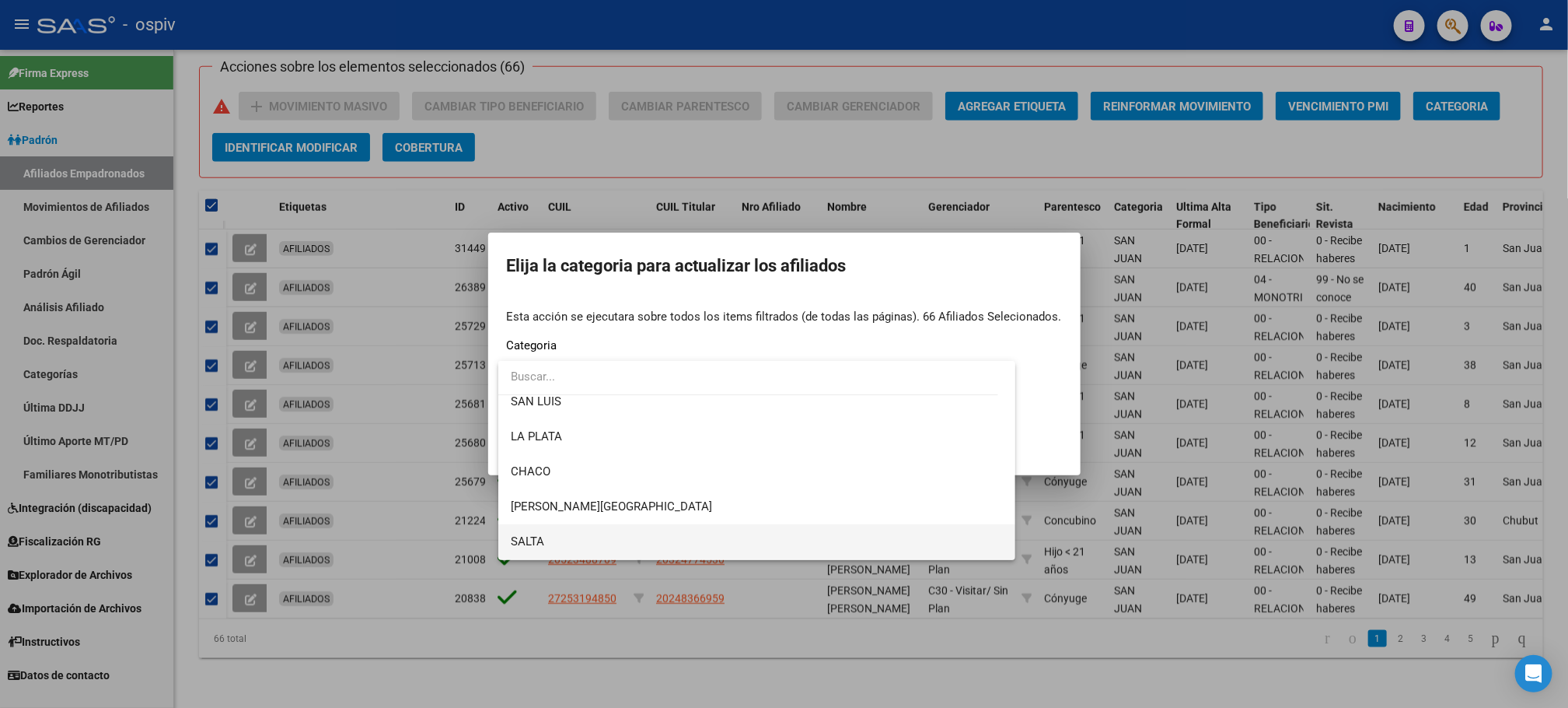
scroll to position [500, 0]
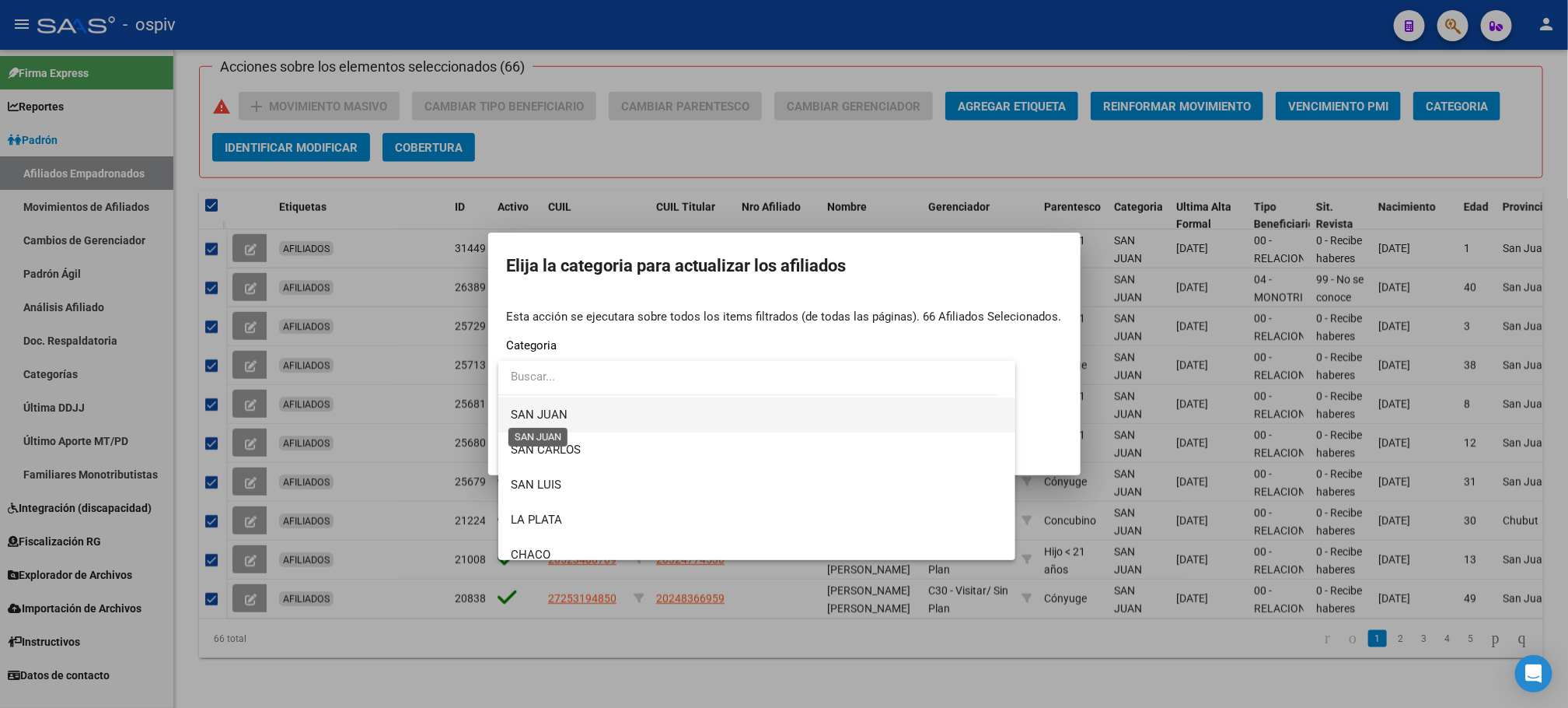
click at [550, 409] on span "SAN JUAN" at bounding box center [539, 414] width 57 height 14
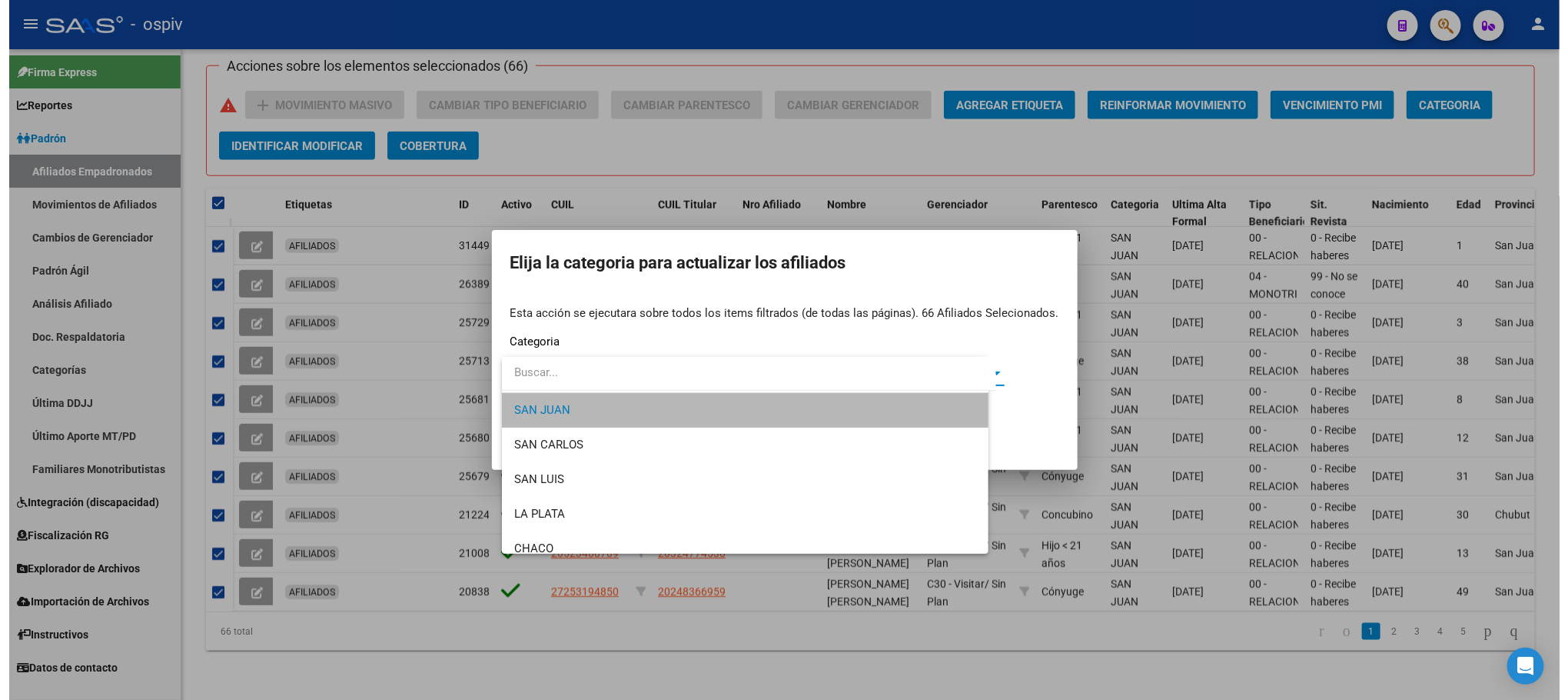
scroll to position [380, 0]
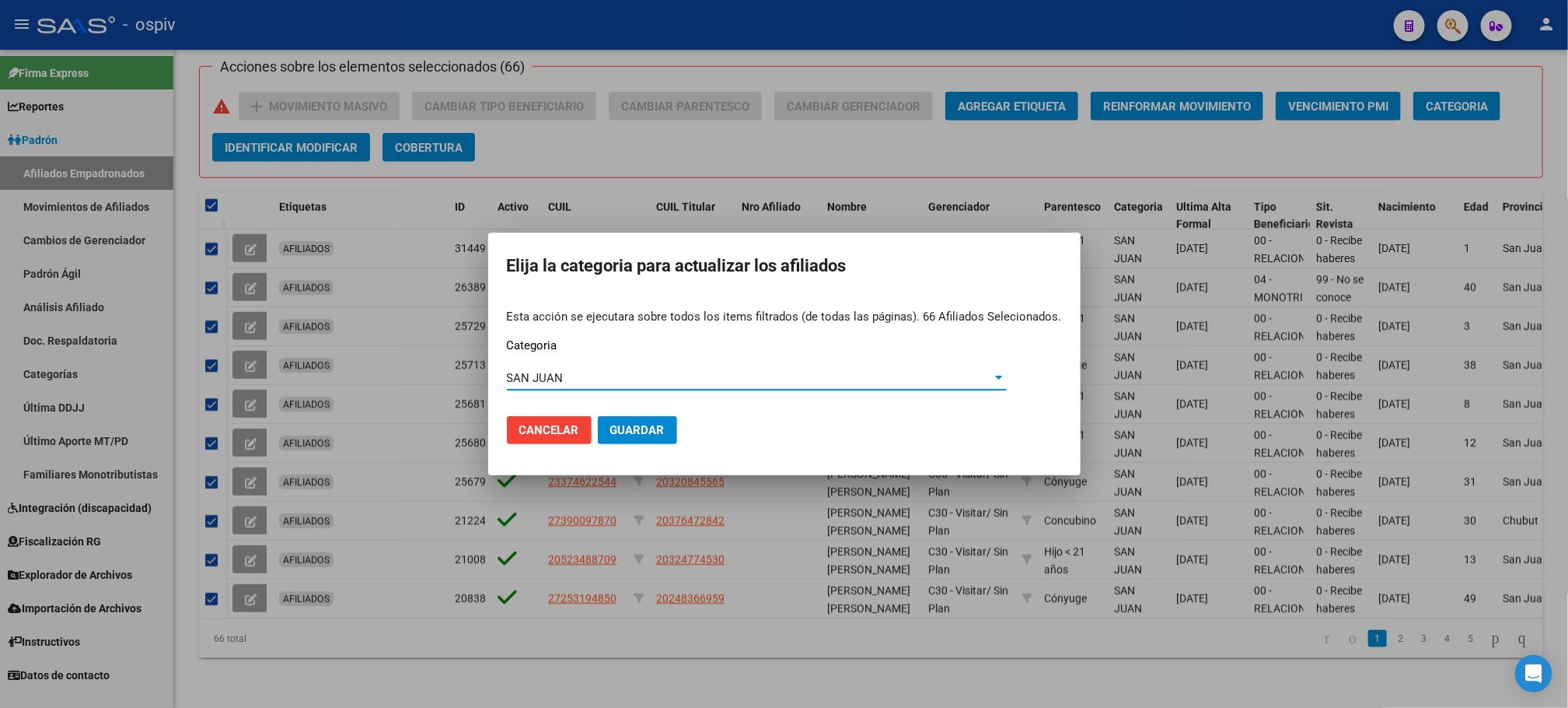
drag, startPoint x: 639, startPoint y: 439, endPoint x: 652, endPoint y: 429, distance: 16.4
click at [640, 439] on button "Guardar" at bounding box center [638, 430] width 79 height 28
checkbox input "false"
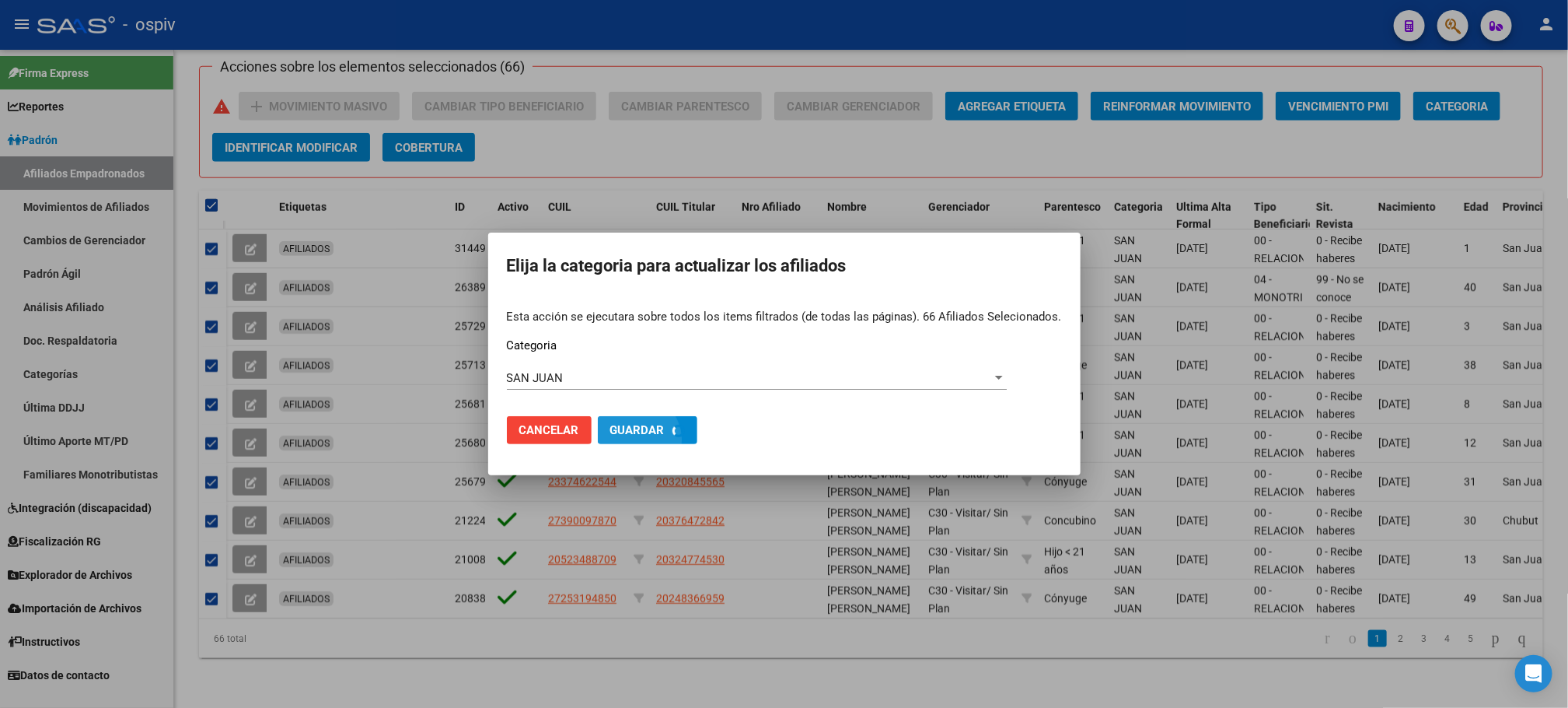
checkbox input "false"
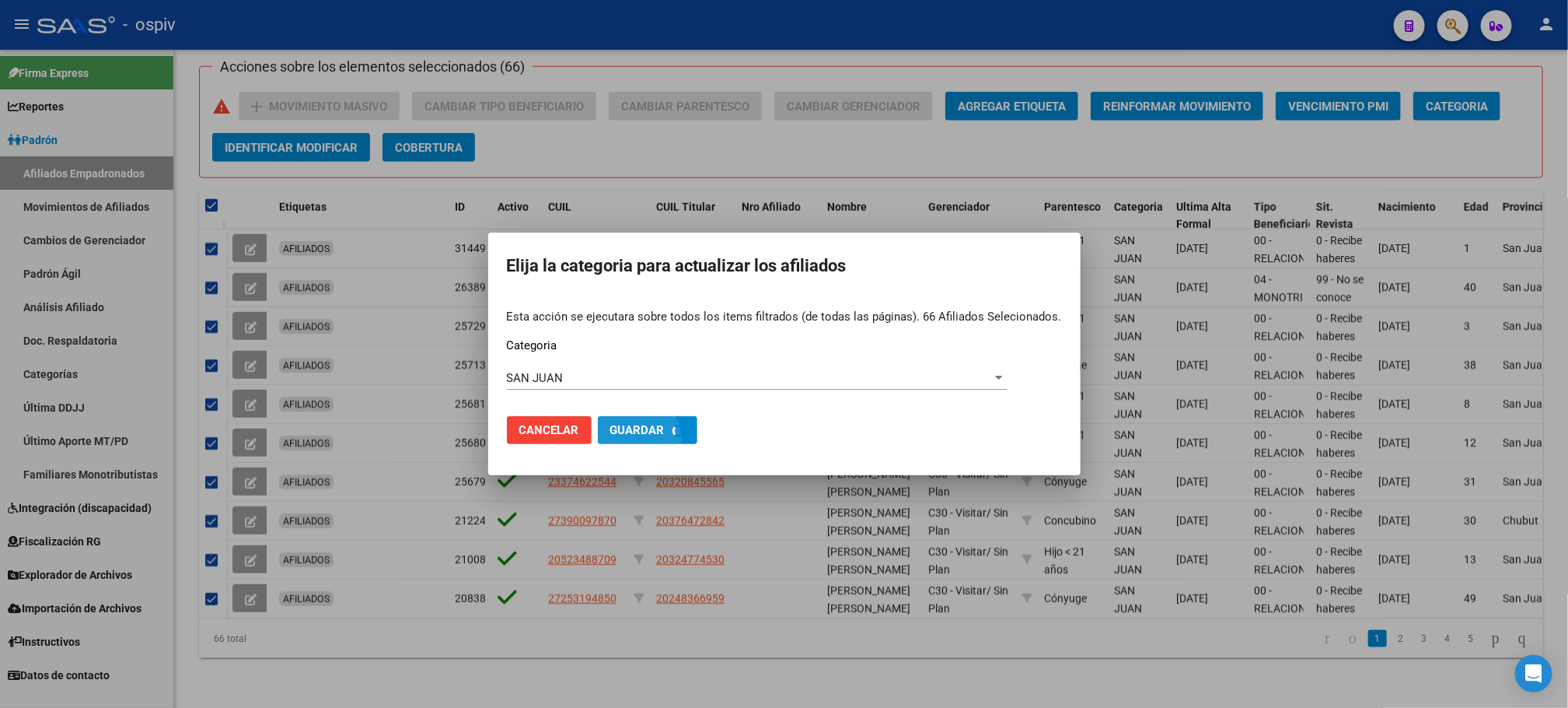
checkbox input "false"
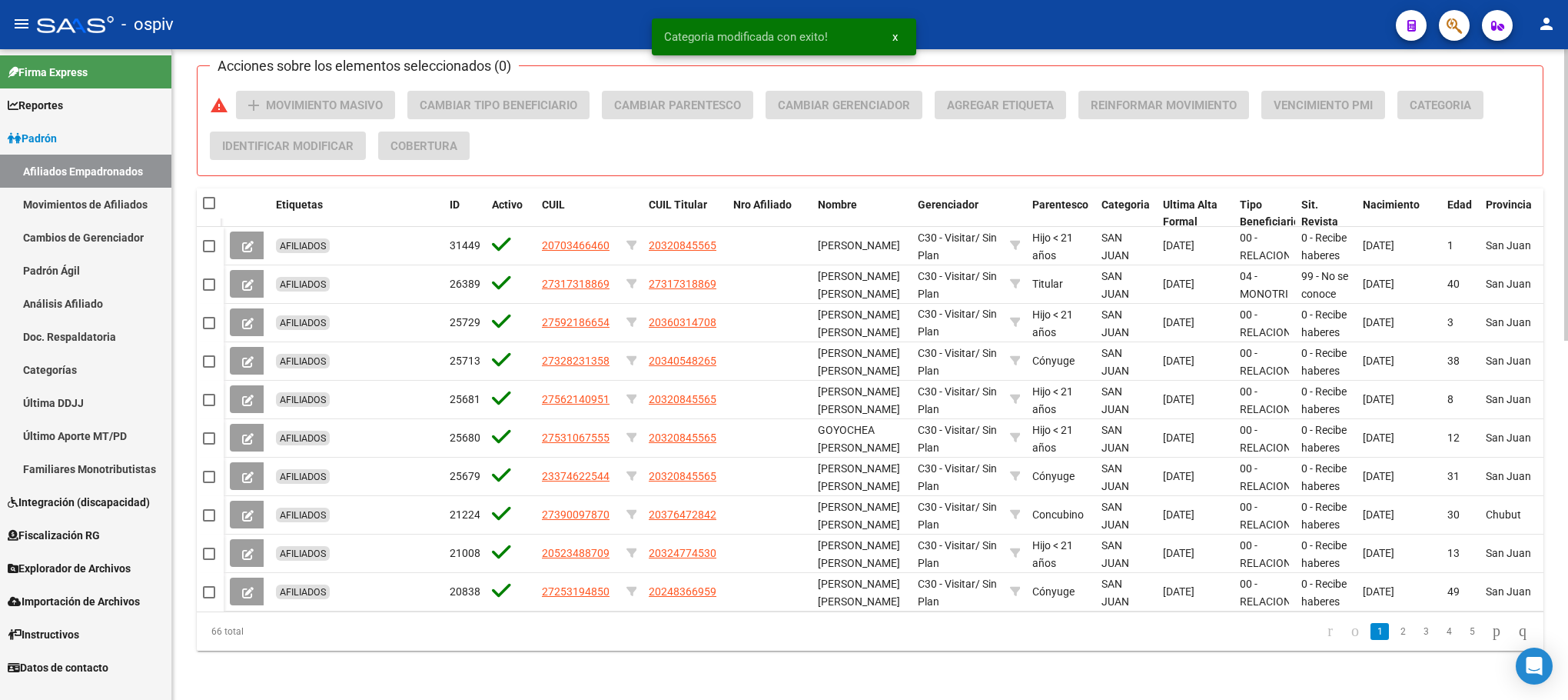
scroll to position [2, 0]
click at [1463, 635] on link "5" at bounding box center [1472, 631] width 18 height 17
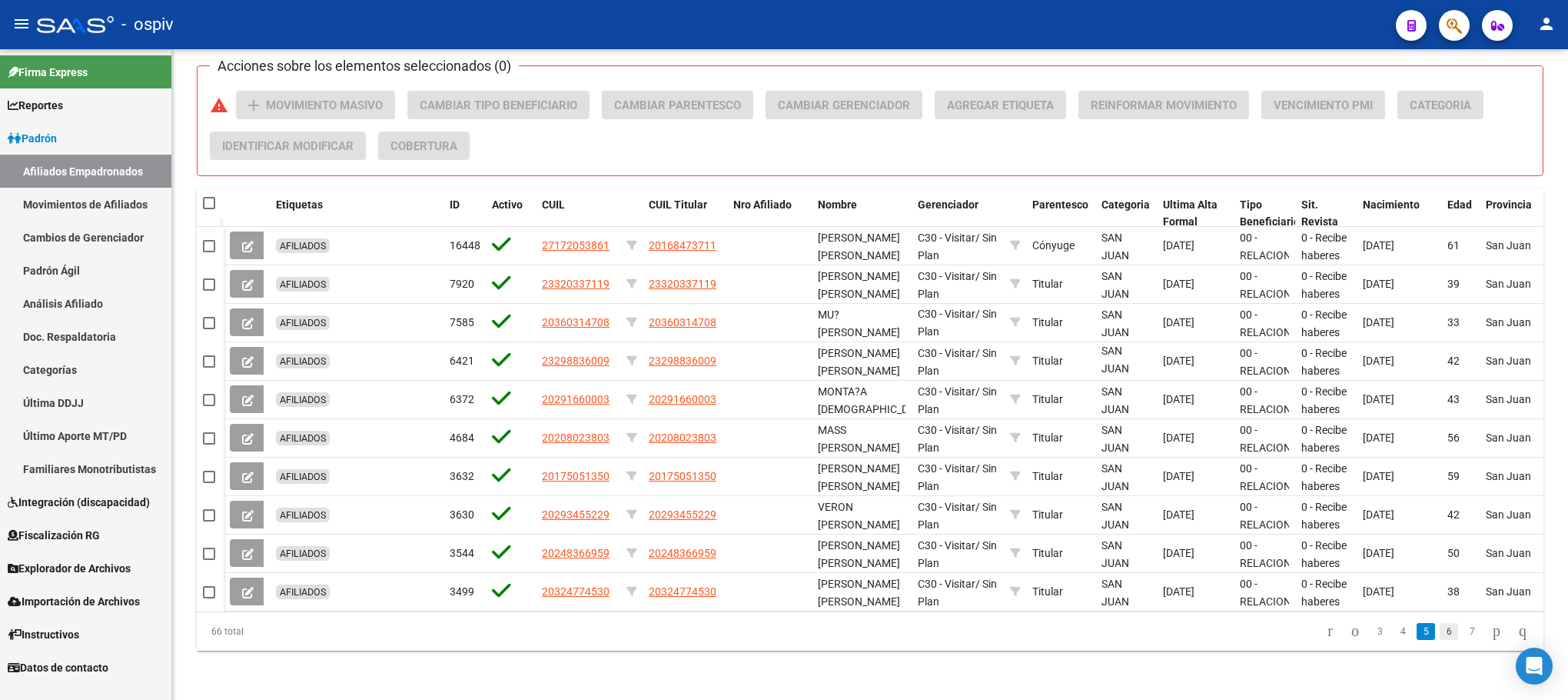
click at [1439, 637] on link "6" at bounding box center [1449, 631] width 18 height 17
click at [1463, 628] on link "7" at bounding box center [1472, 631] width 18 height 17
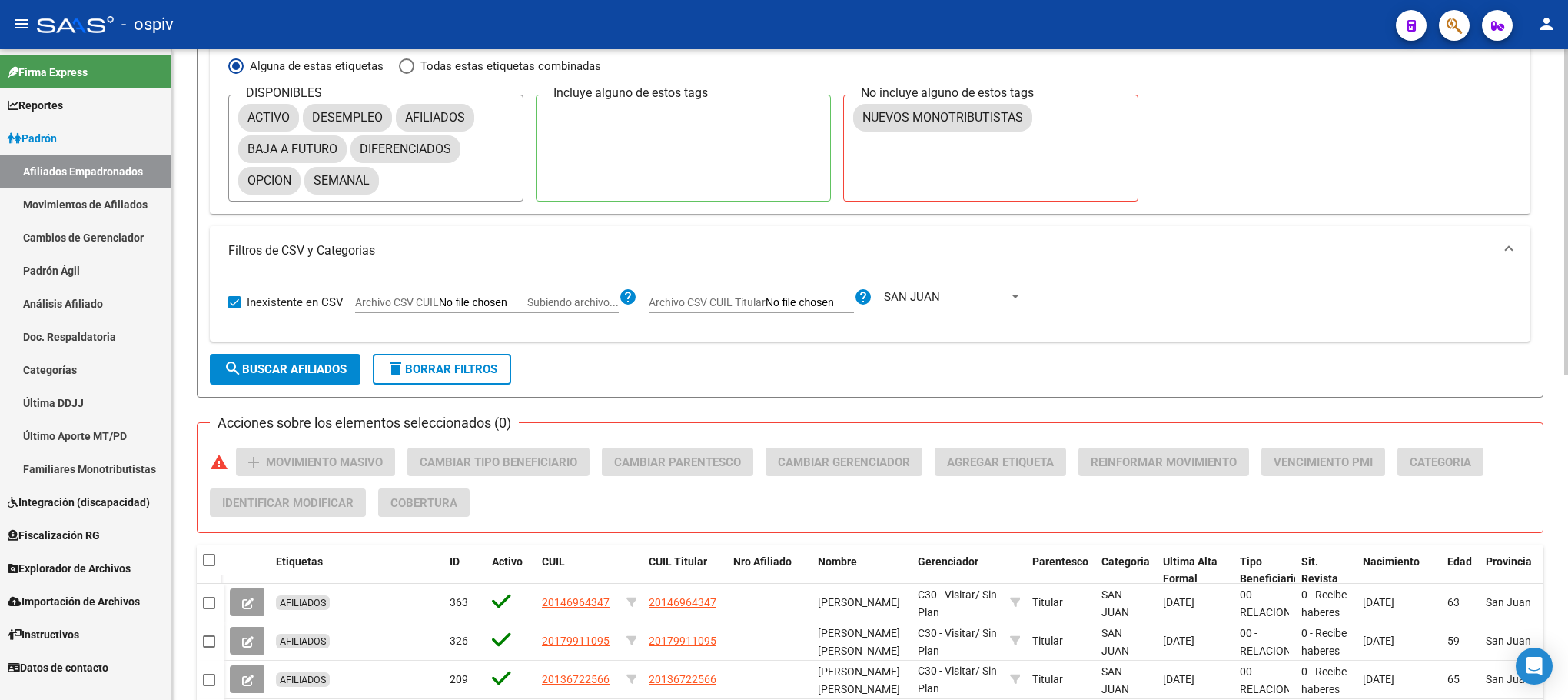
scroll to position [416, 0]
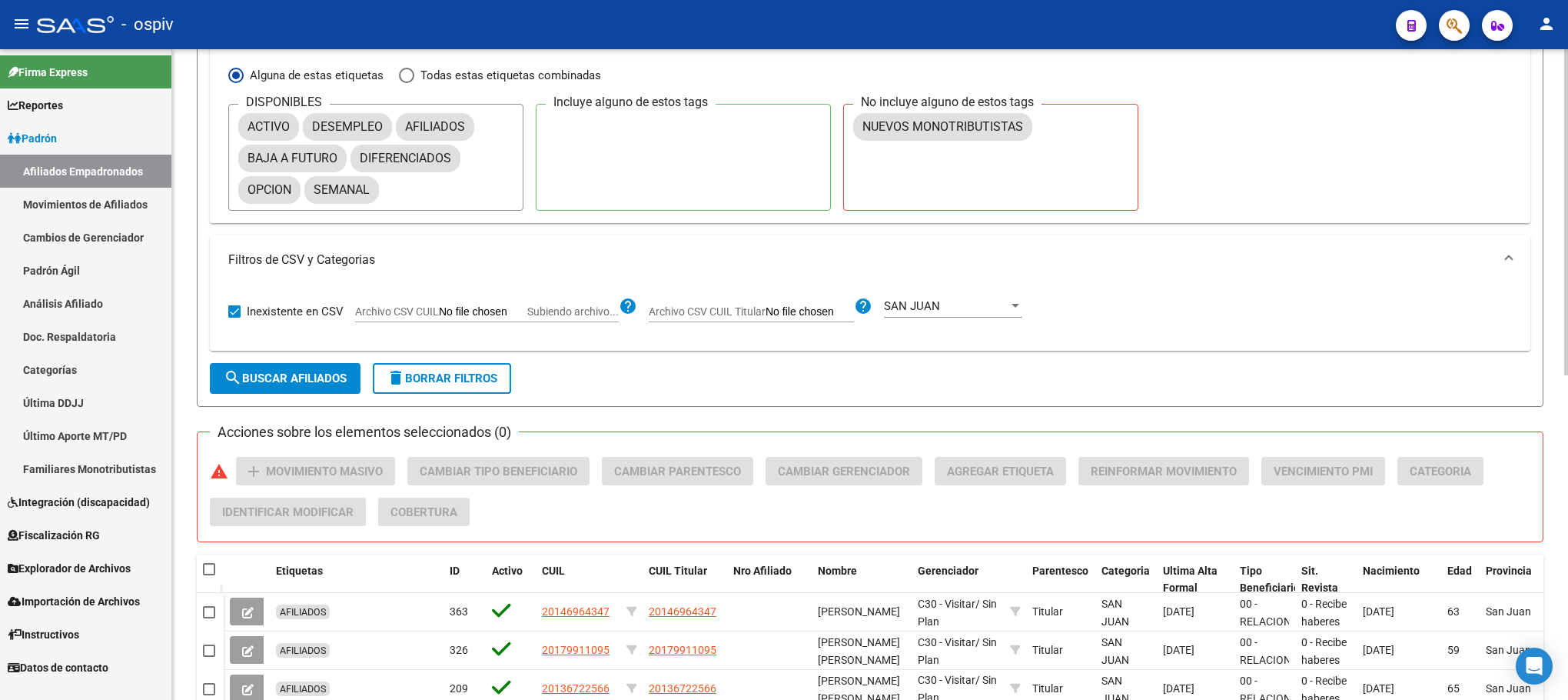
click at [433, 311] on span "Archivo CSV CUIL" at bounding box center [396, 311] width 84 height 12
click at [439, 311] on input "Archivo CSV CUIL Subiendo archivo..." at bounding box center [483, 312] width 89 height 14
type input "C:\fakepath\Libro3.csv"
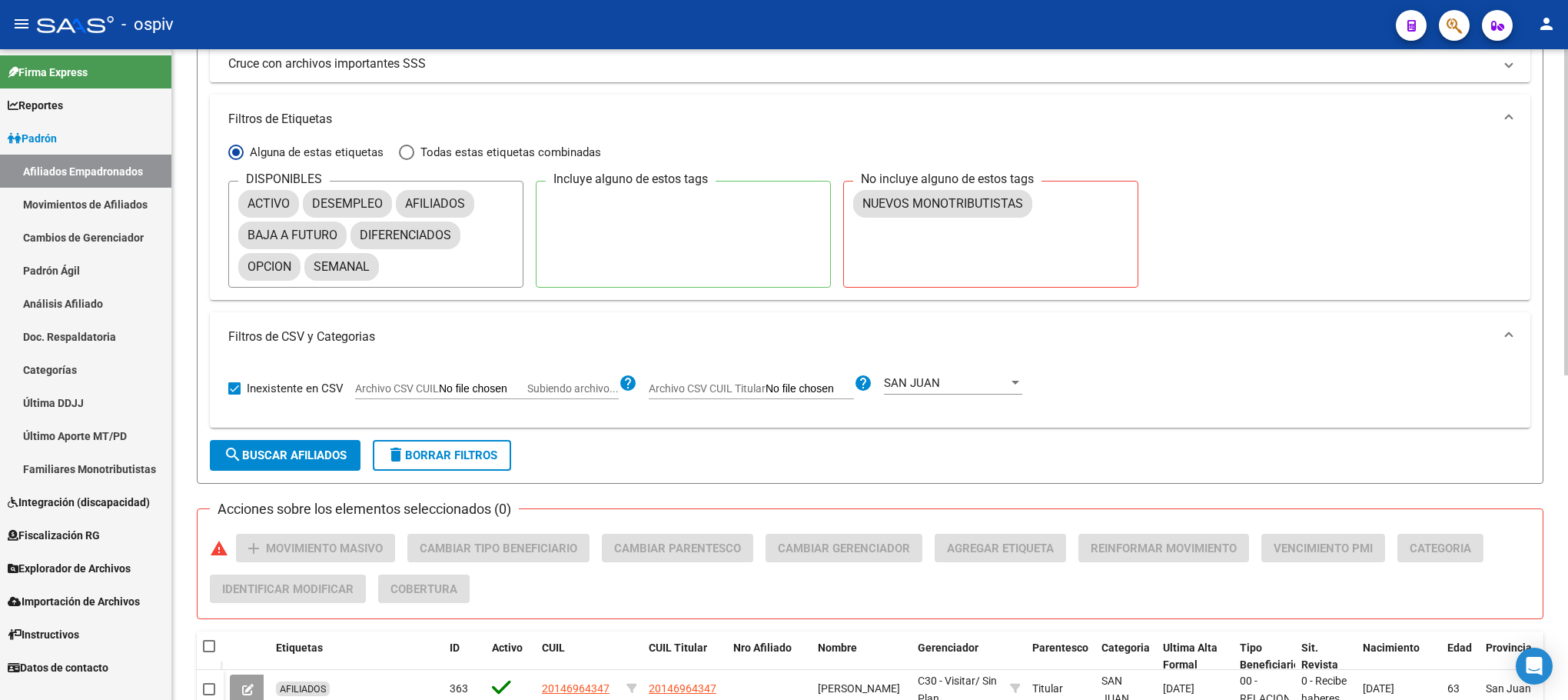
scroll to position [300, 0]
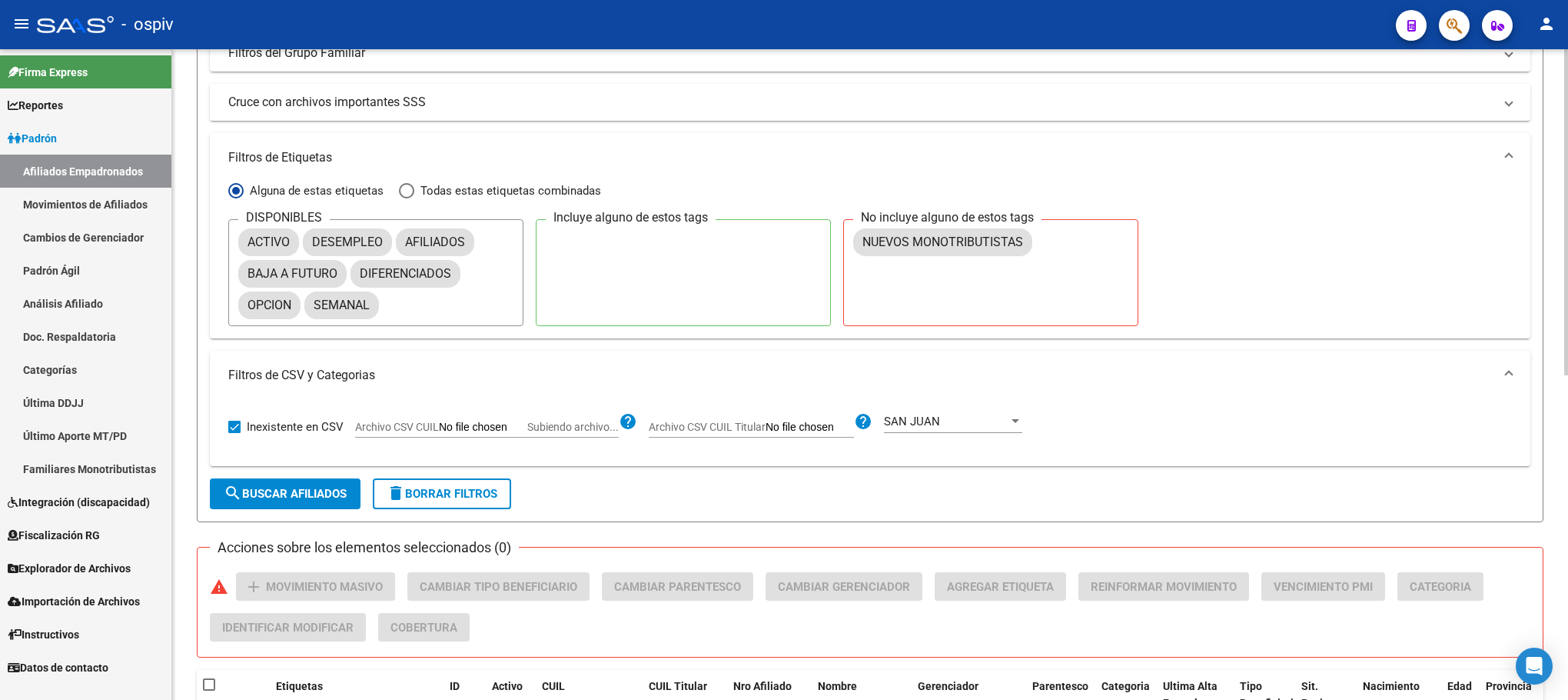
click at [300, 491] on span "search Buscar Afiliados" at bounding box center [286, 494] width 123 height 14
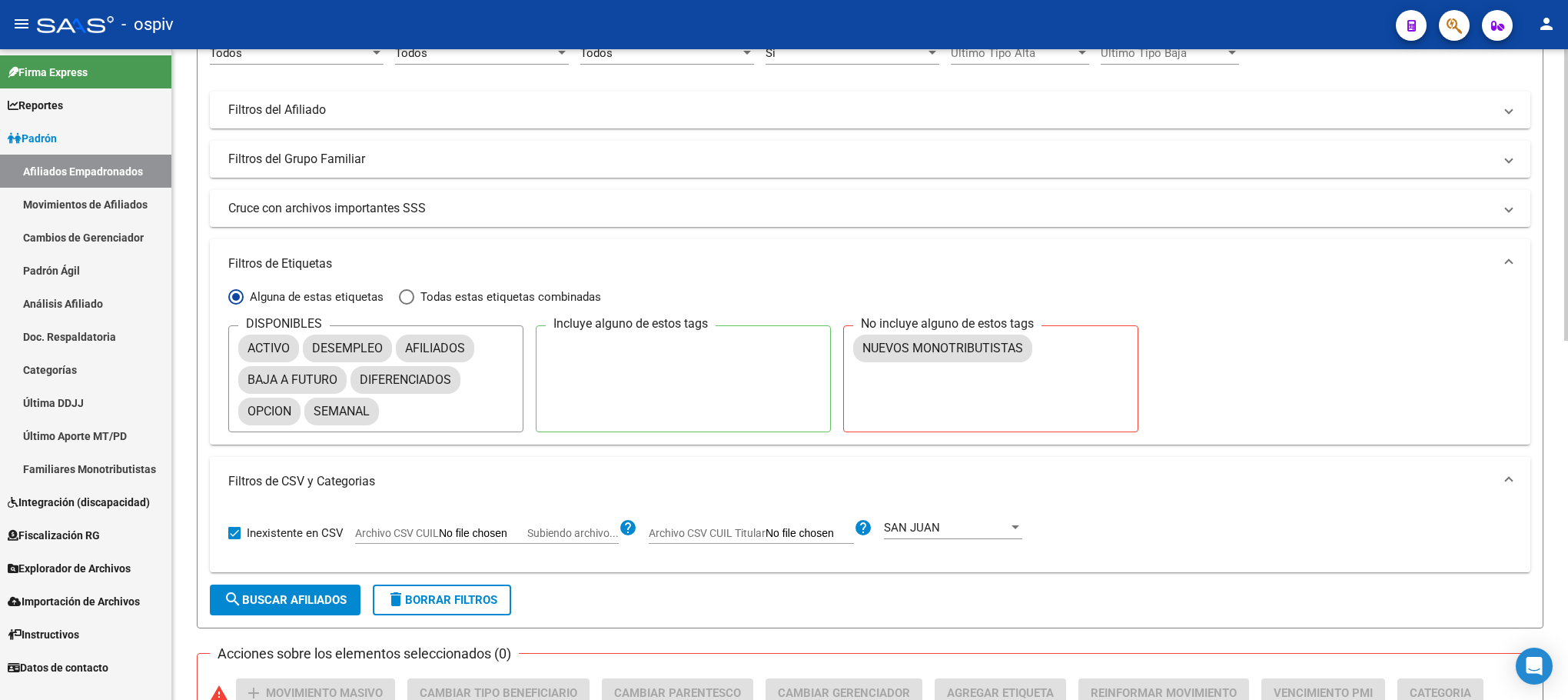
scroll to position [461, 0]
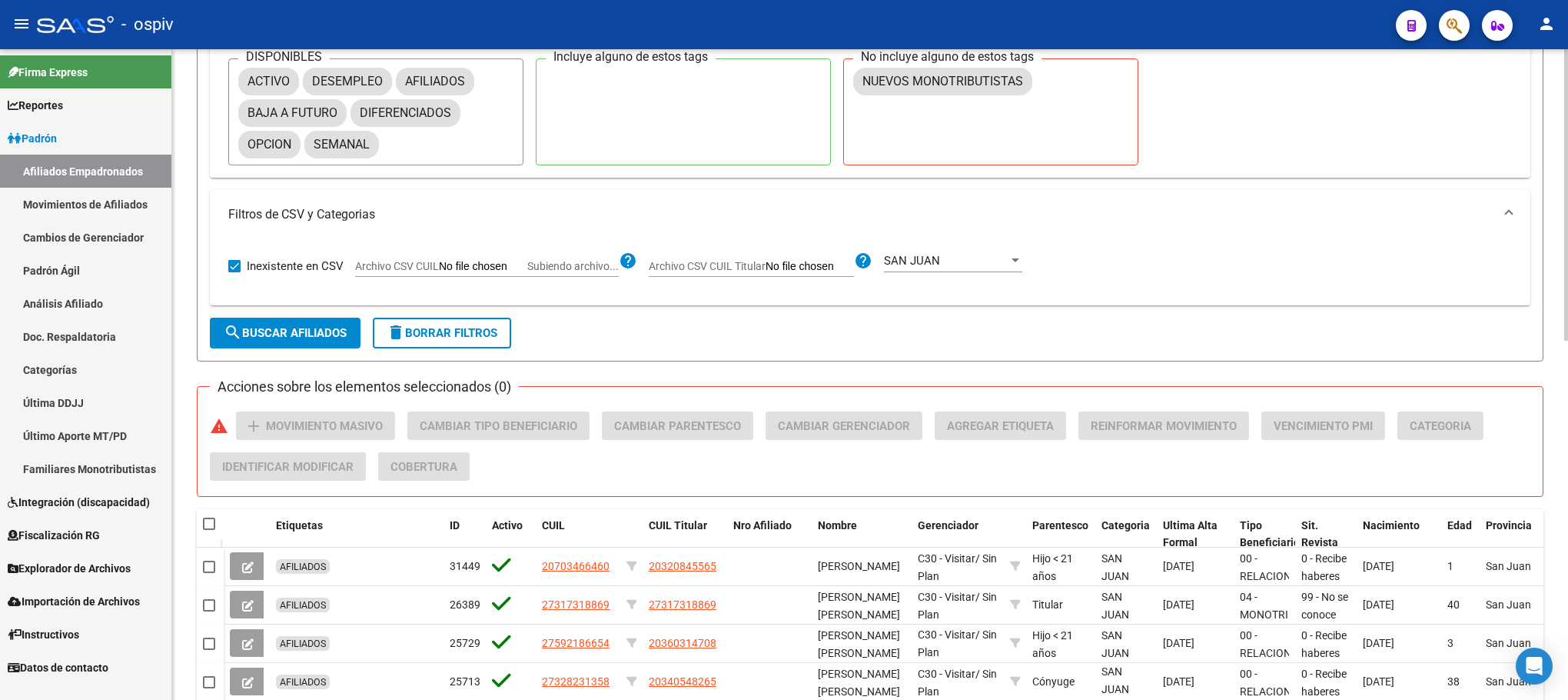
click at [424, 267] on span "Archivo CSV CUIL" at bounding box center [396, 266] width 84 height 12
click at [439, 267] on input "Archivo CSV CUIL Subiendo archivo..." at bounding box center [483, 267] width 89 height 14
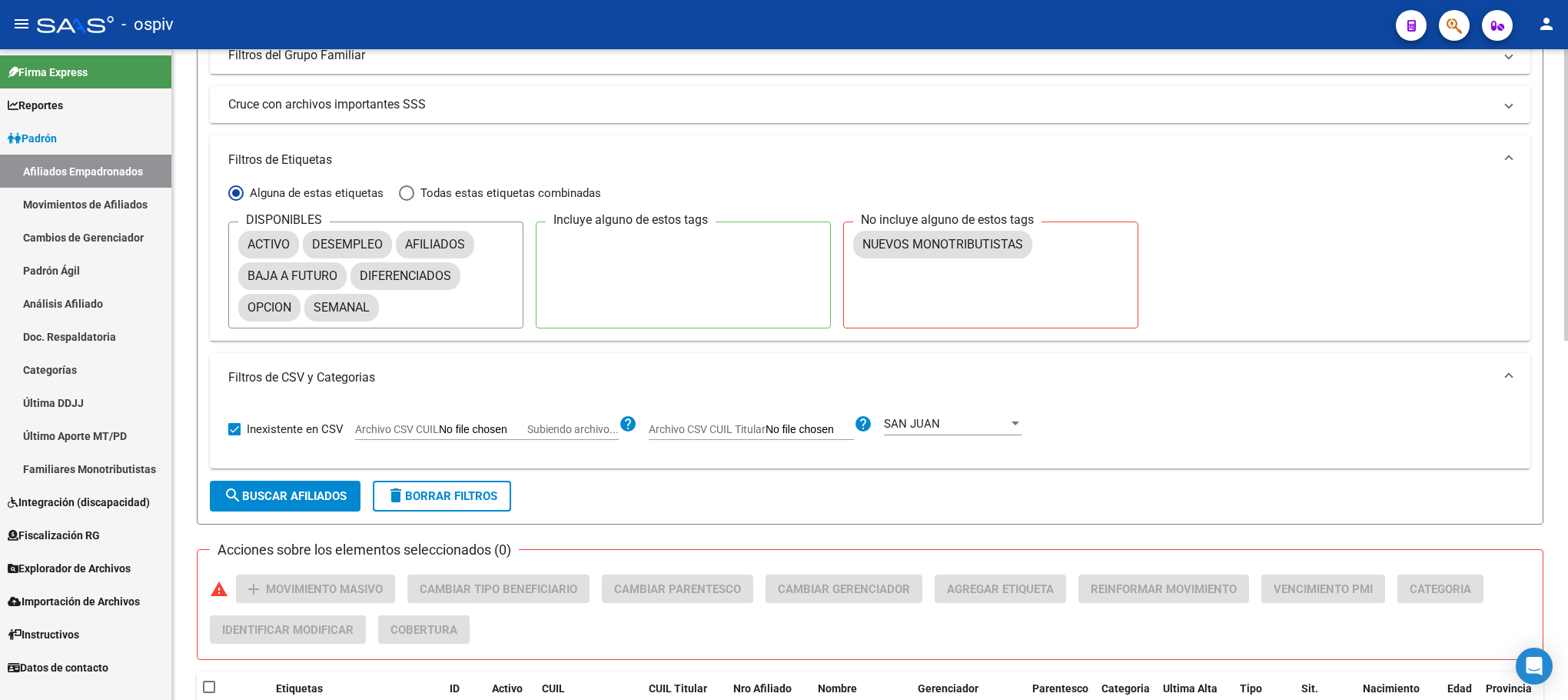
scroll to position [116, 0]
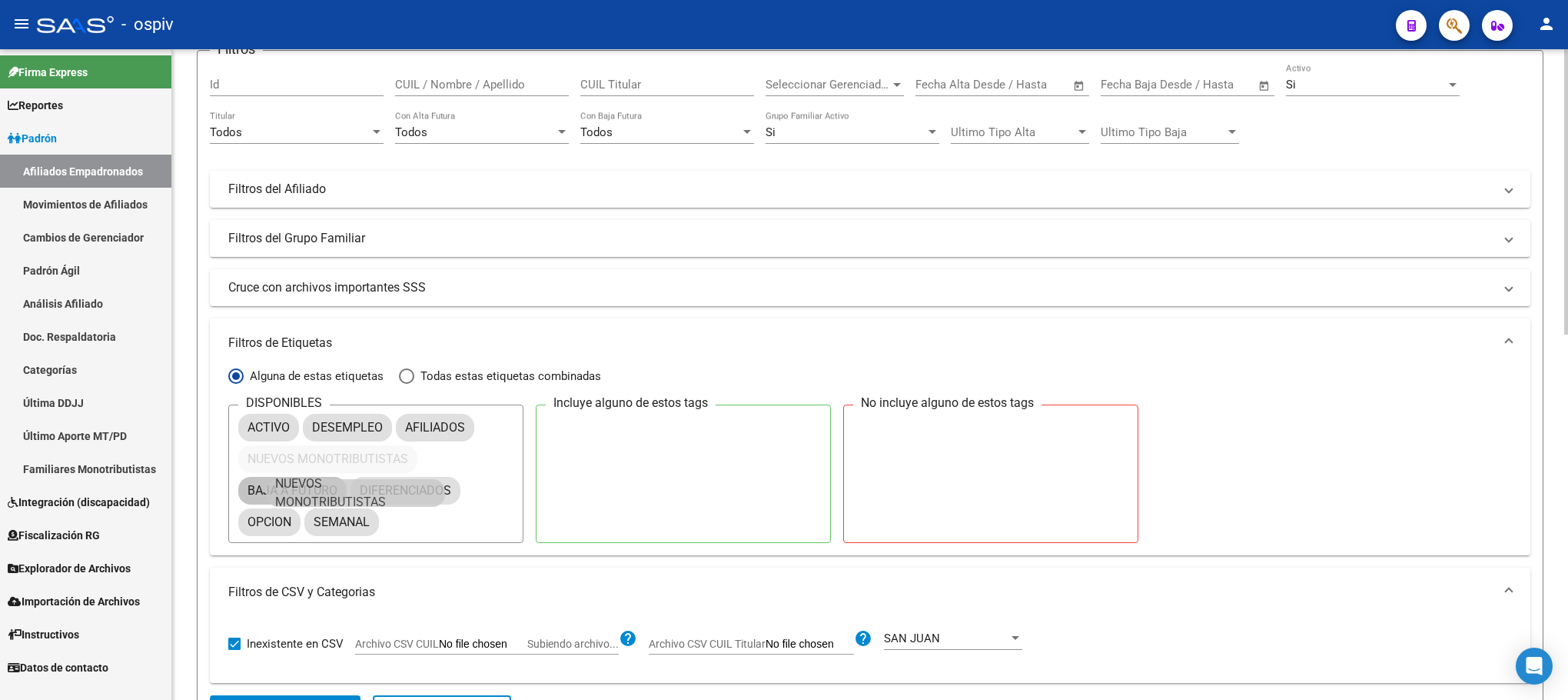
drag, startPoint x: 593, startPoint y: 420, endPoint x: 336, endPoint y: 480, distance: 263.9
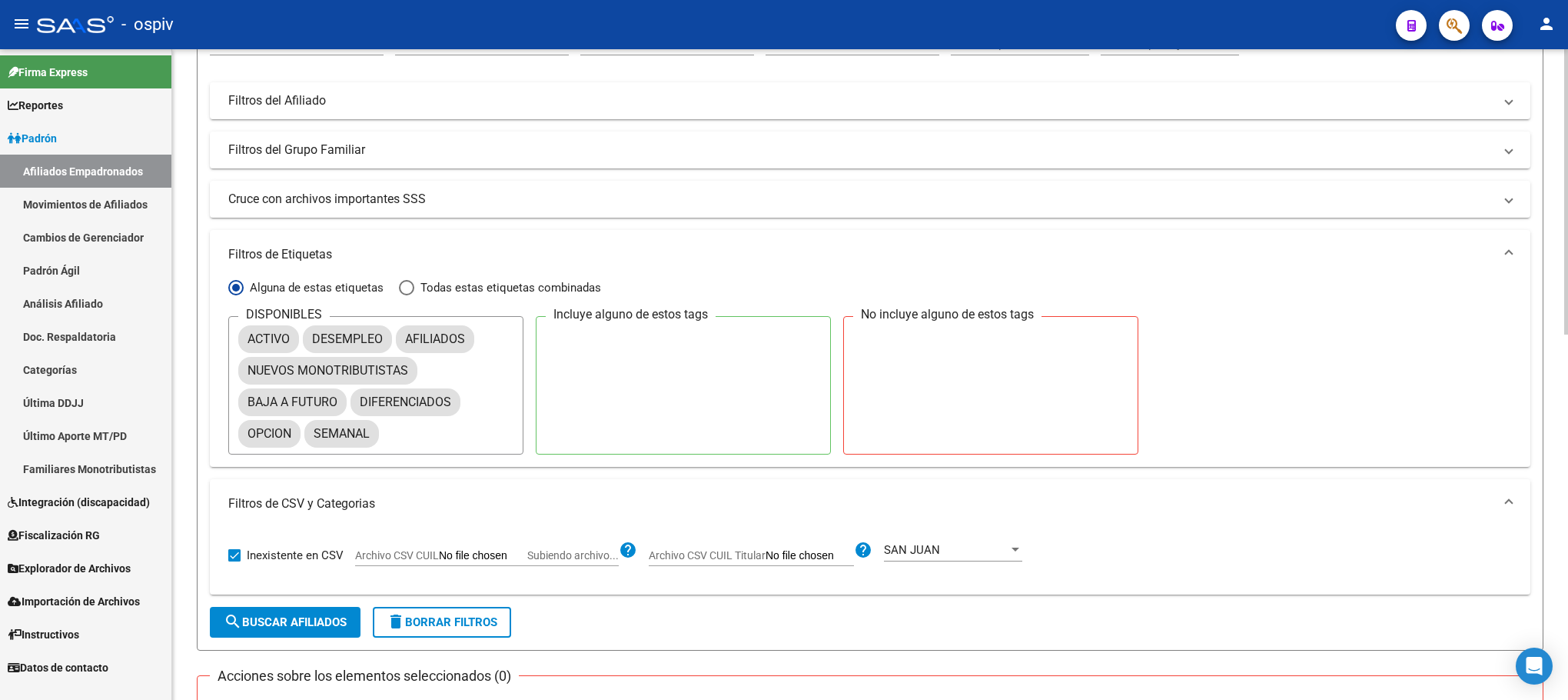
scroll to position [577, 0]
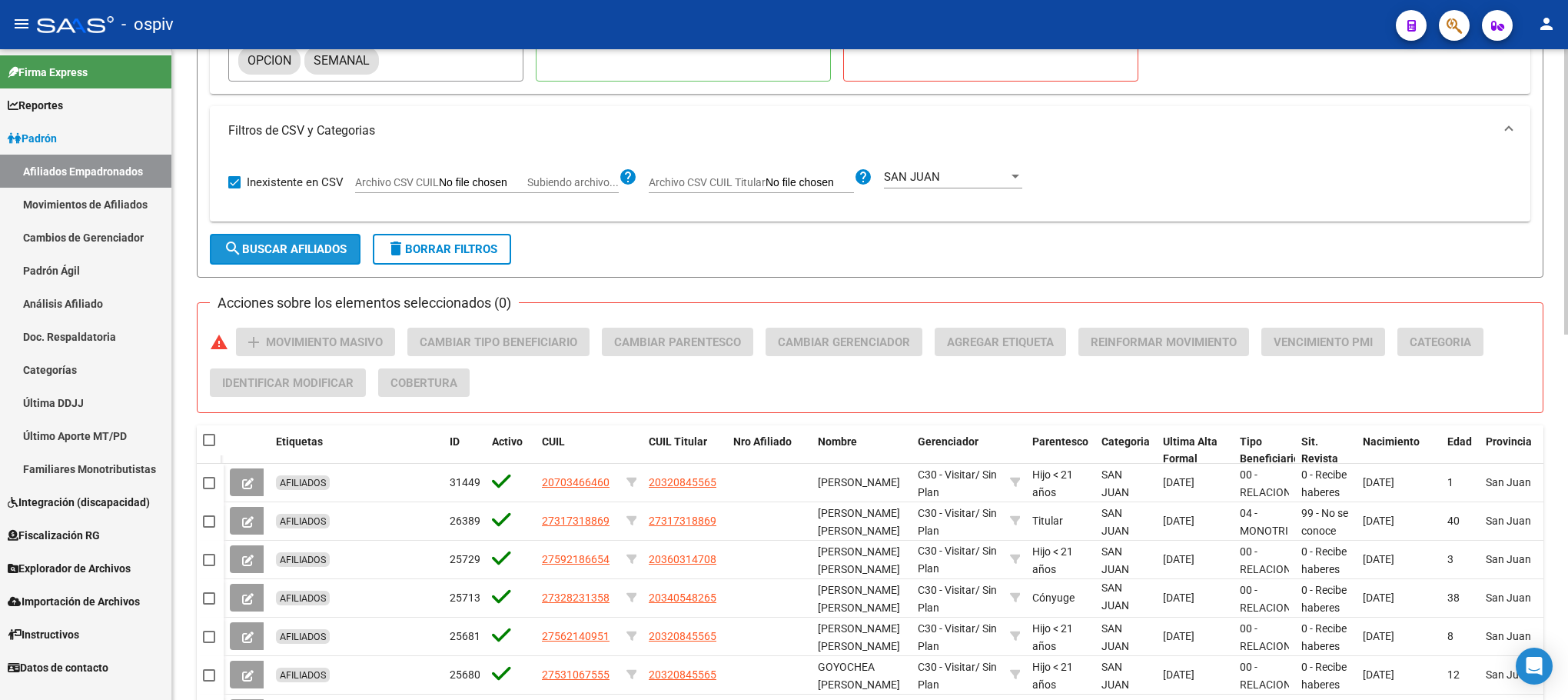
click at [318, 261] on button "search Buscar Afiliados" at bounding box center [286, 250] width 151 height 31
